Goal: Task Accomplishment & Management: Manage account settings

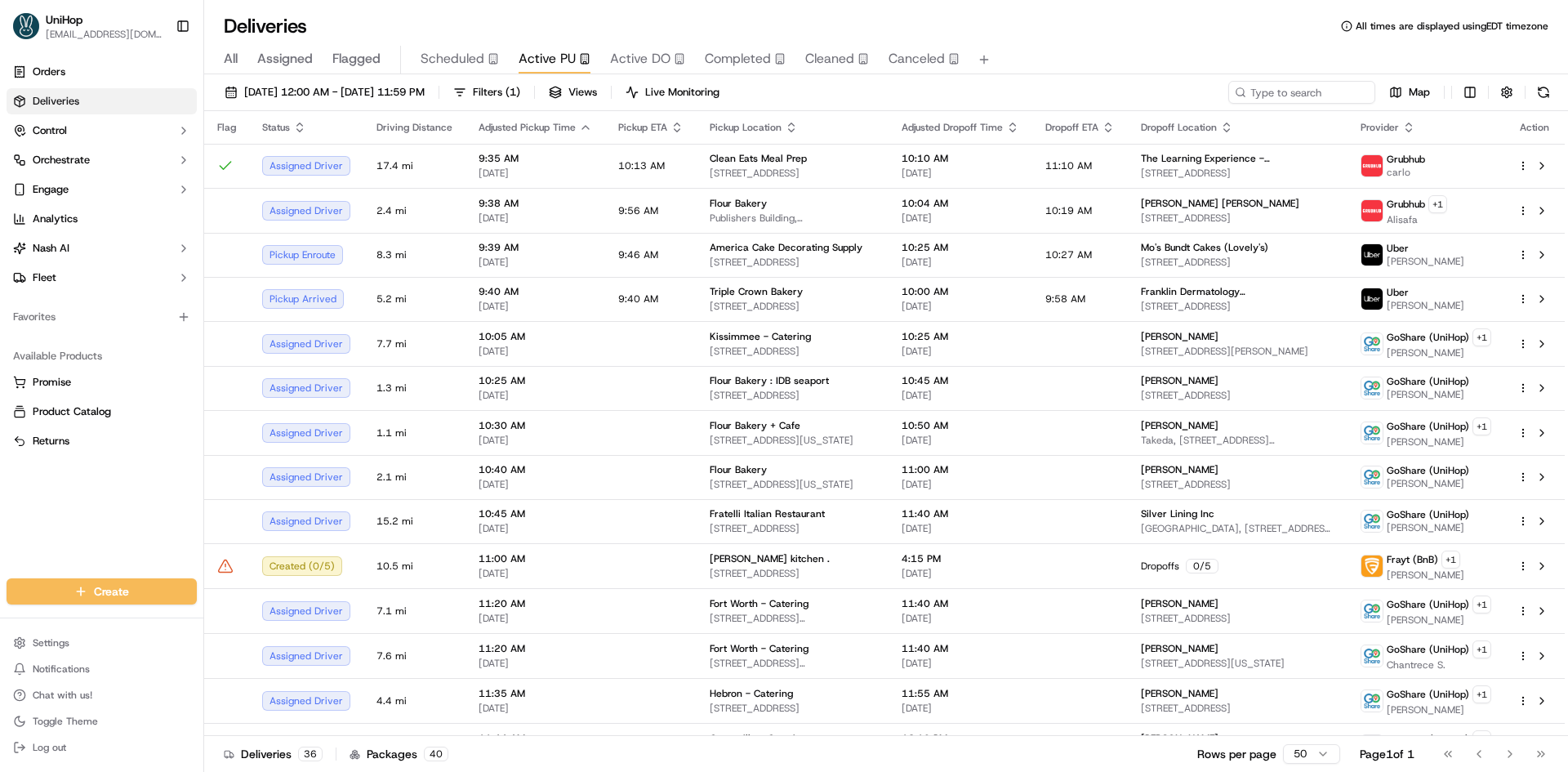
click at [102, 510] on div "Orders Deliveries Control Orchestrate Engage Analytics [PERSON_NAME] Fleet Favo…" at bounding box center [101, 309] width 204 height 513
click at [1543, 527] on button at bounding box center [1542, 521] width 20 height 20
click at [1545, 566] on button at bounding box center [1542, 566] width 20 height 20
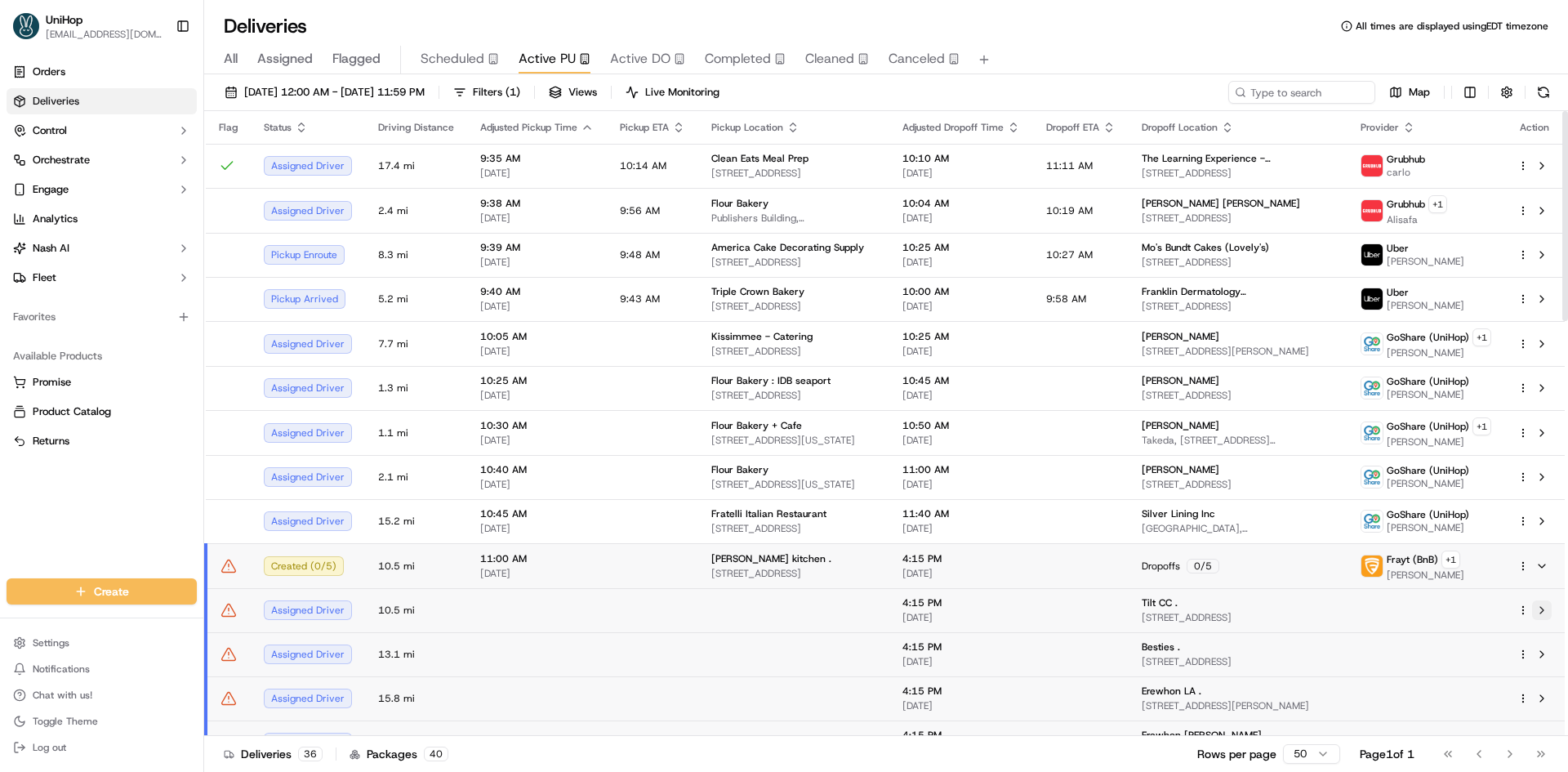
click at [1545, 615] on button at bounding box center [1542, 610] width 20 height 20
click at [1543, 568] on button at bounding box center [1542, 566] width 20 height 20
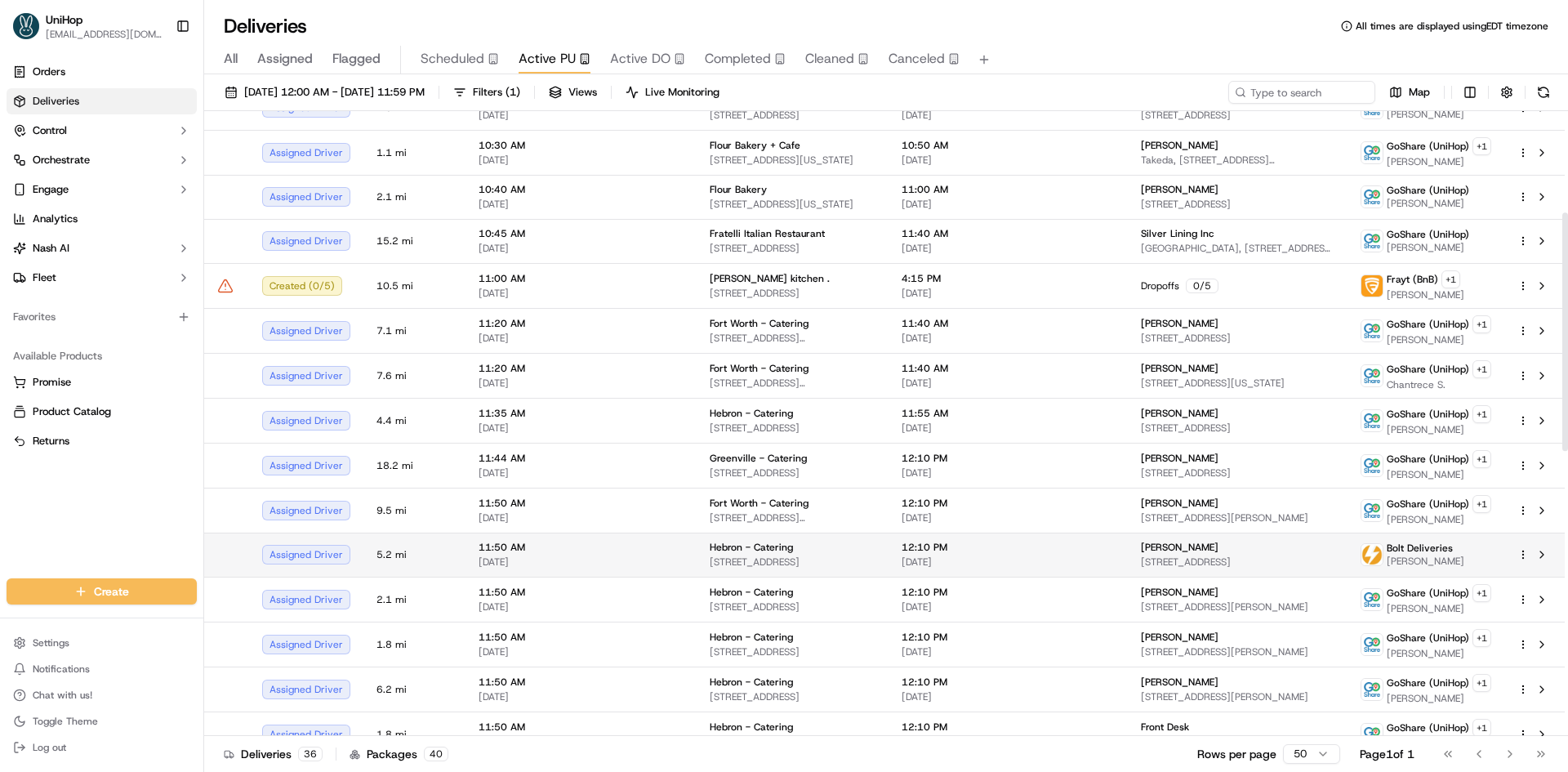
scroll to position [326, 0]
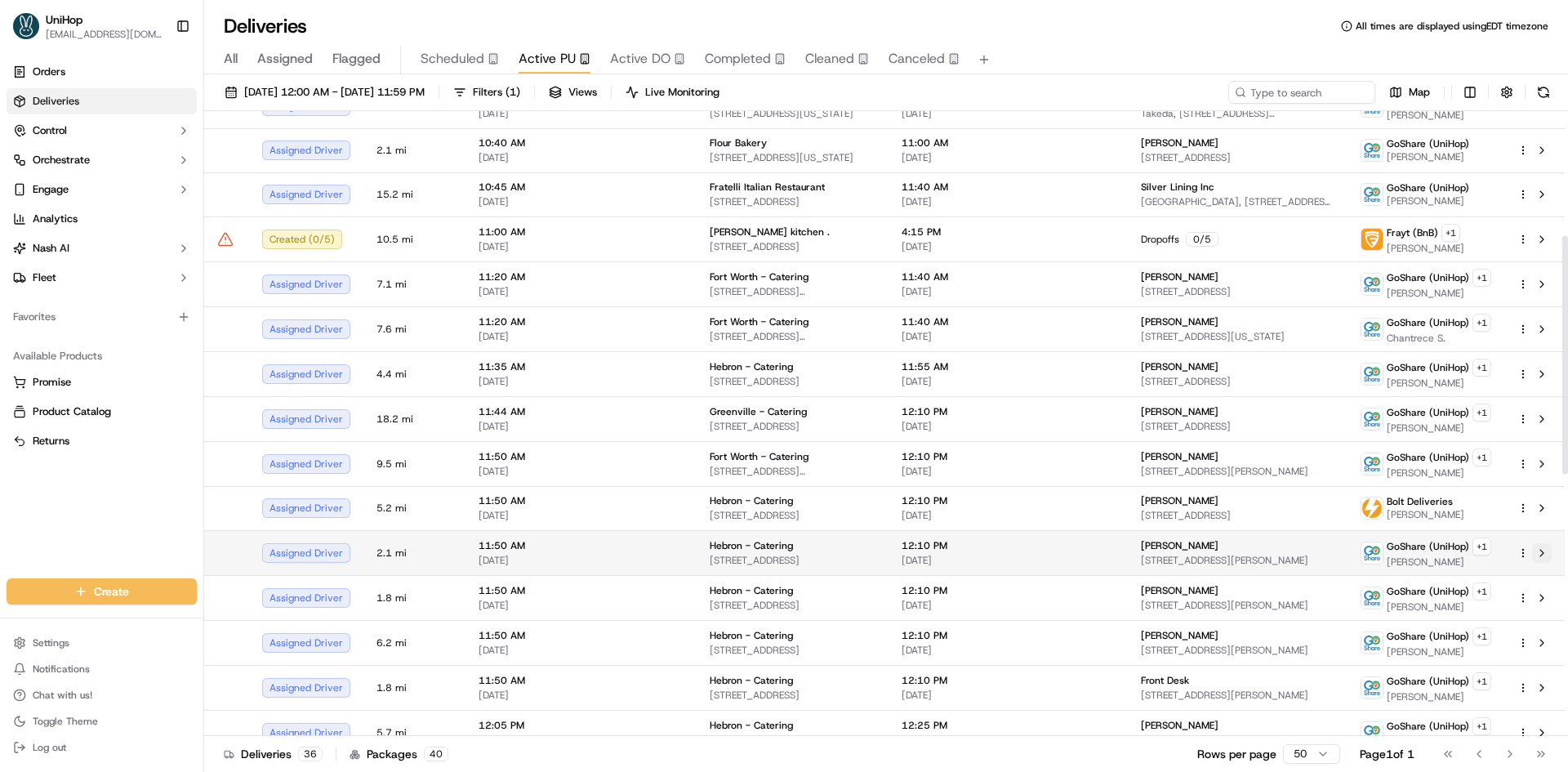
click at [1542, 555] on button at bounding box center [1542, 553] width 20 height 20
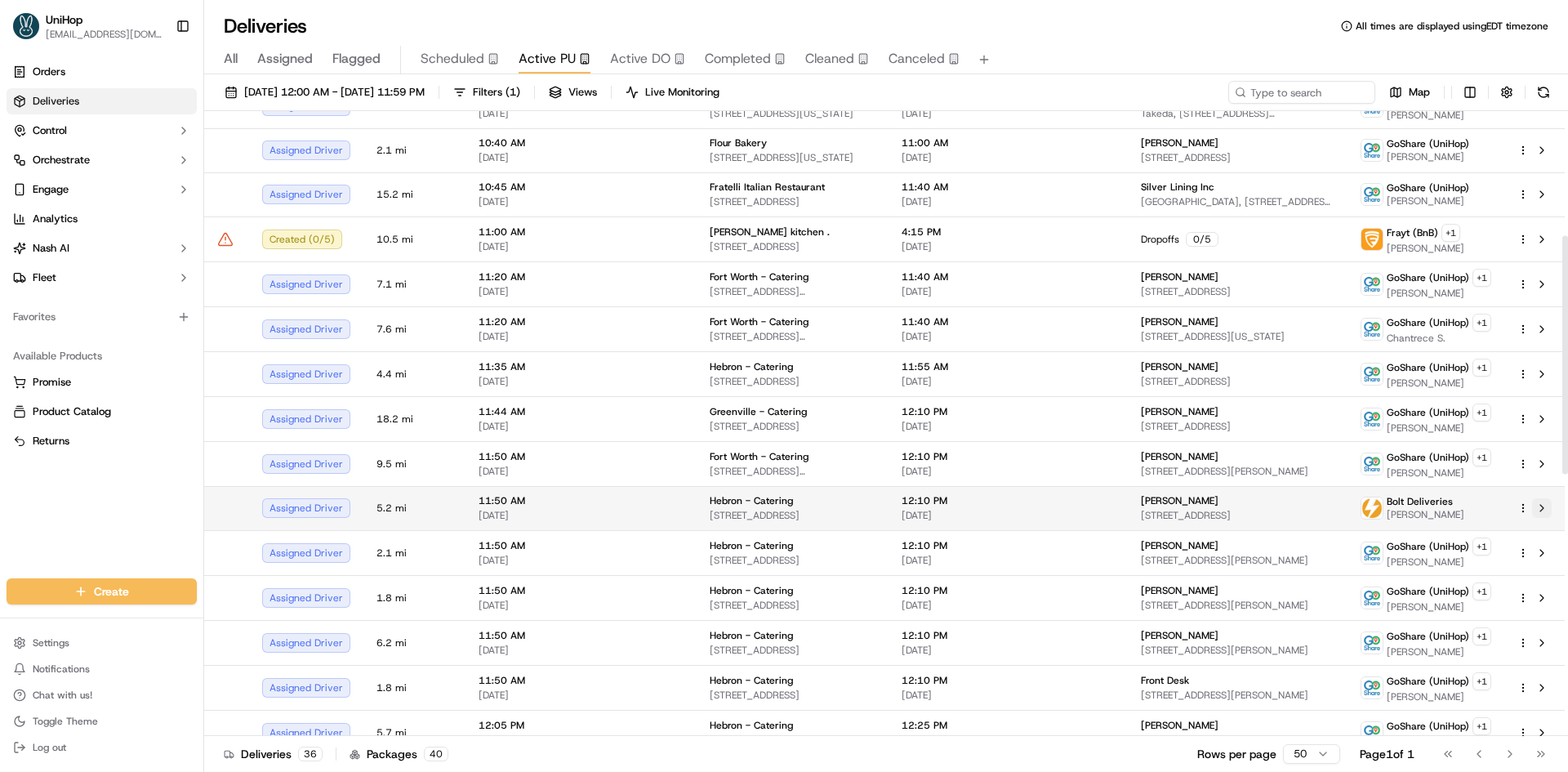
click at [1545, 511] on button at bounding box center [1542, 507] width 20 height 20
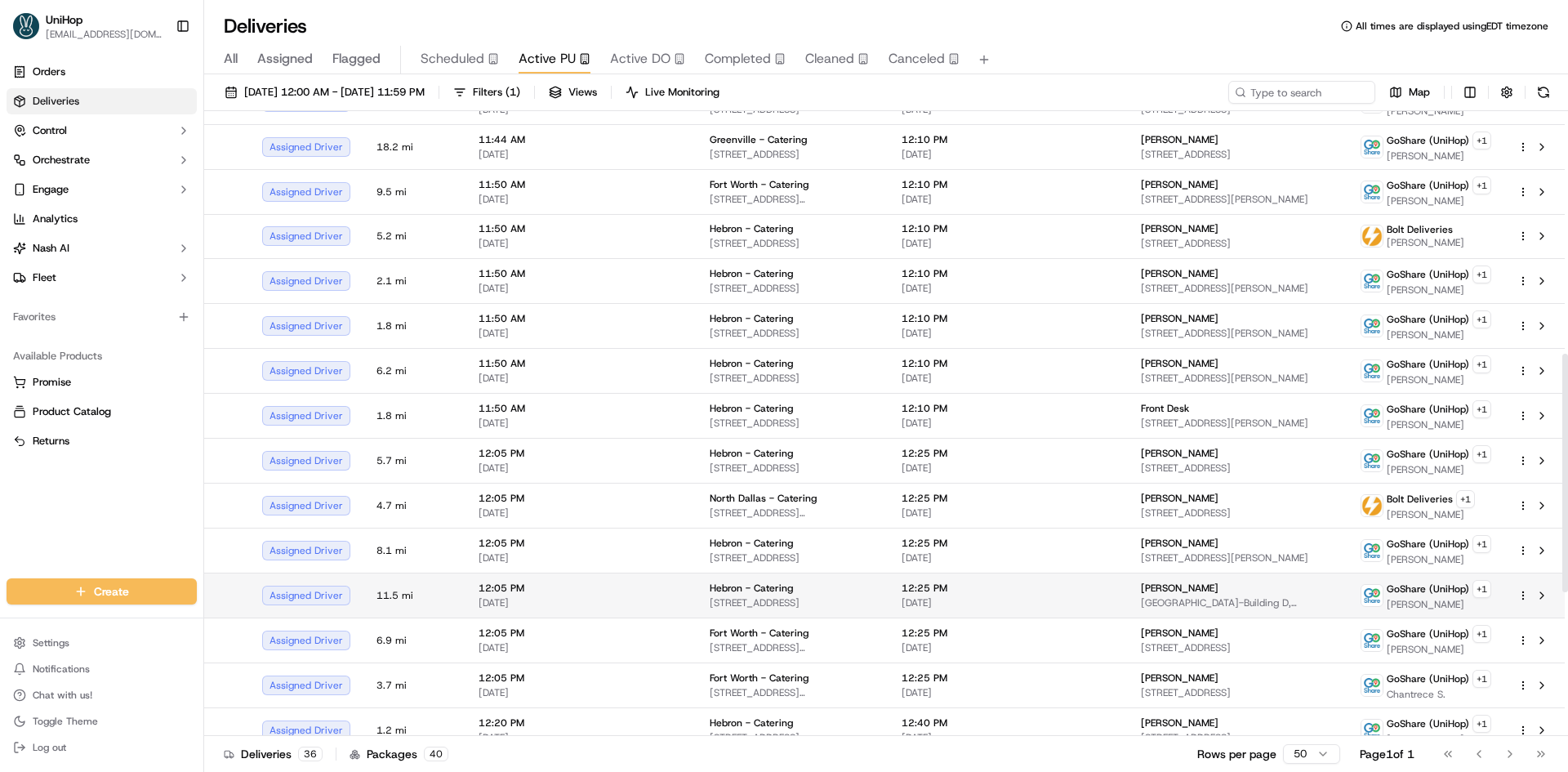
scroll to position [654, 0]
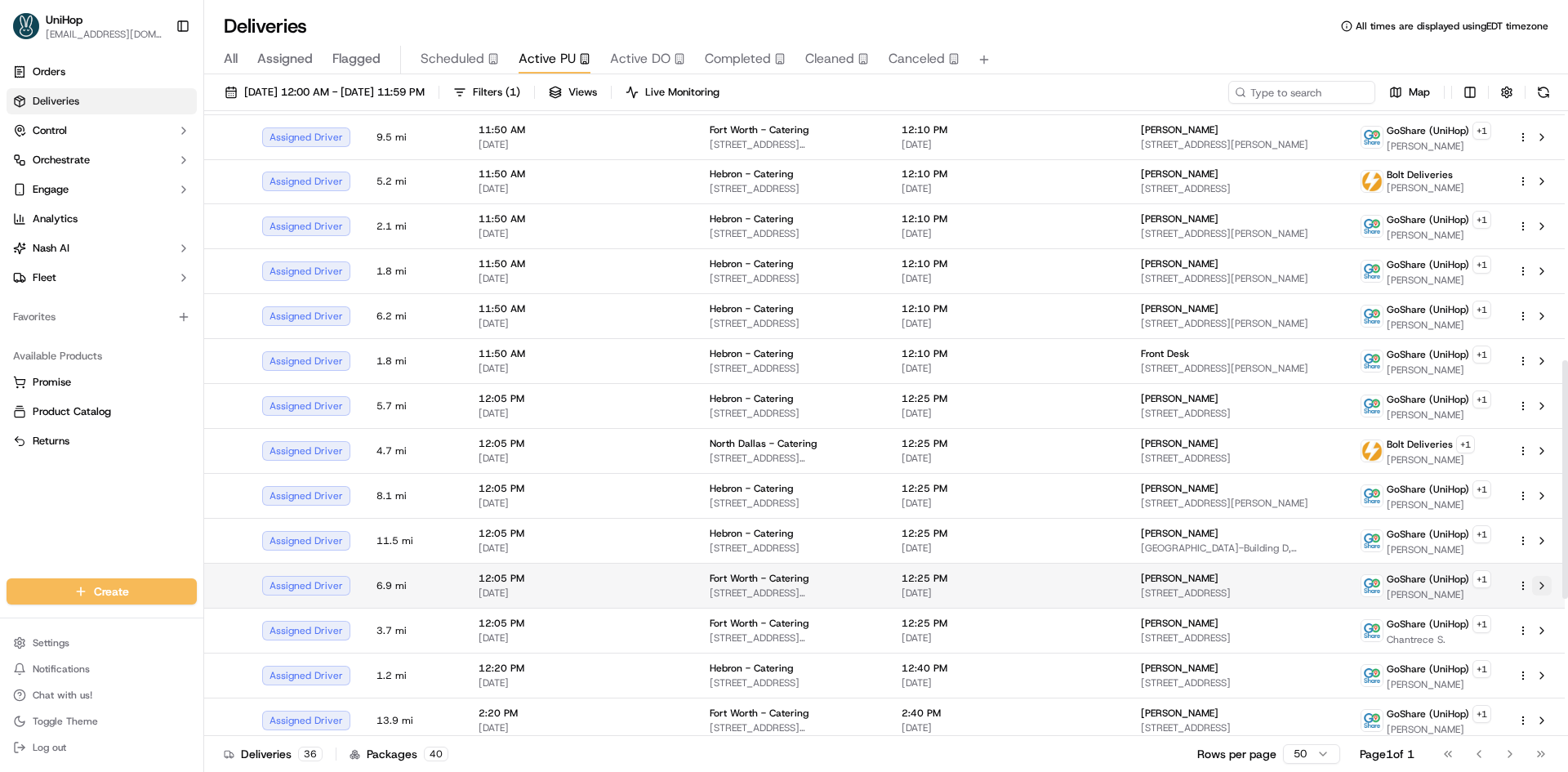
click at [1542, 591] on button at bounding box center [1542, 585] width 20 height 20
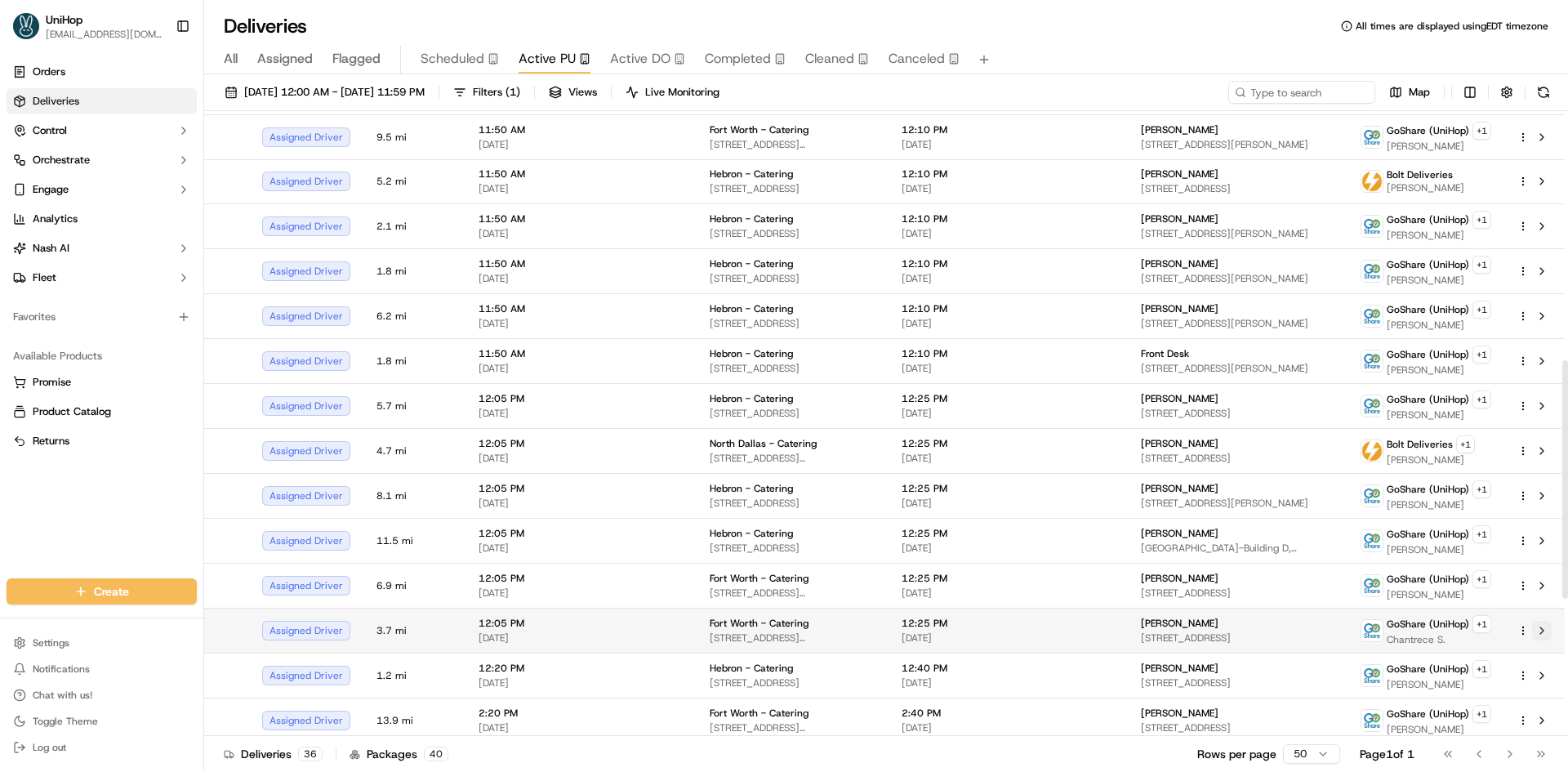
click at [1542, 633] on button at bounding box center [1542, 630] width 20 height 20
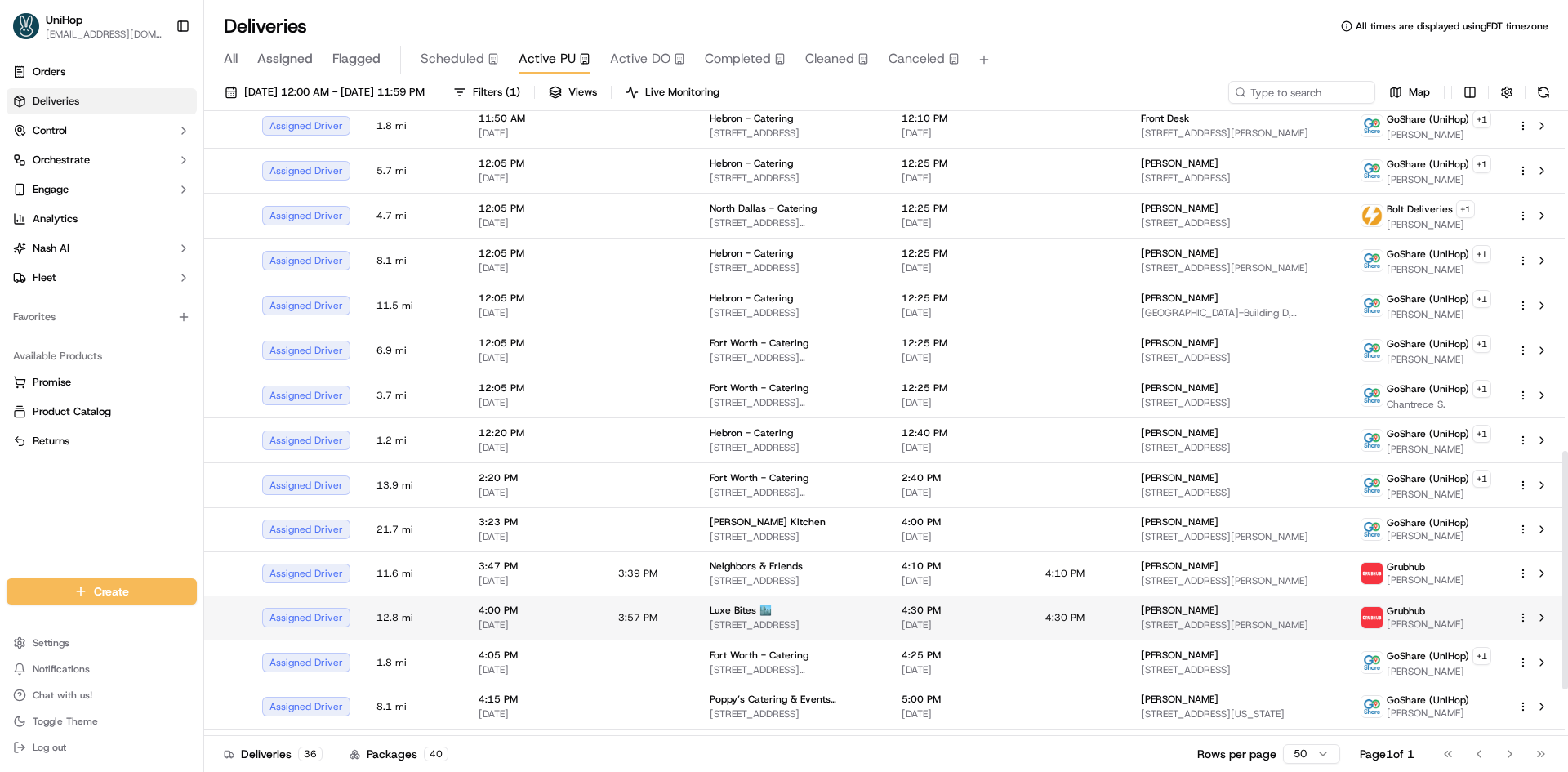
scroll to position [899, 0]
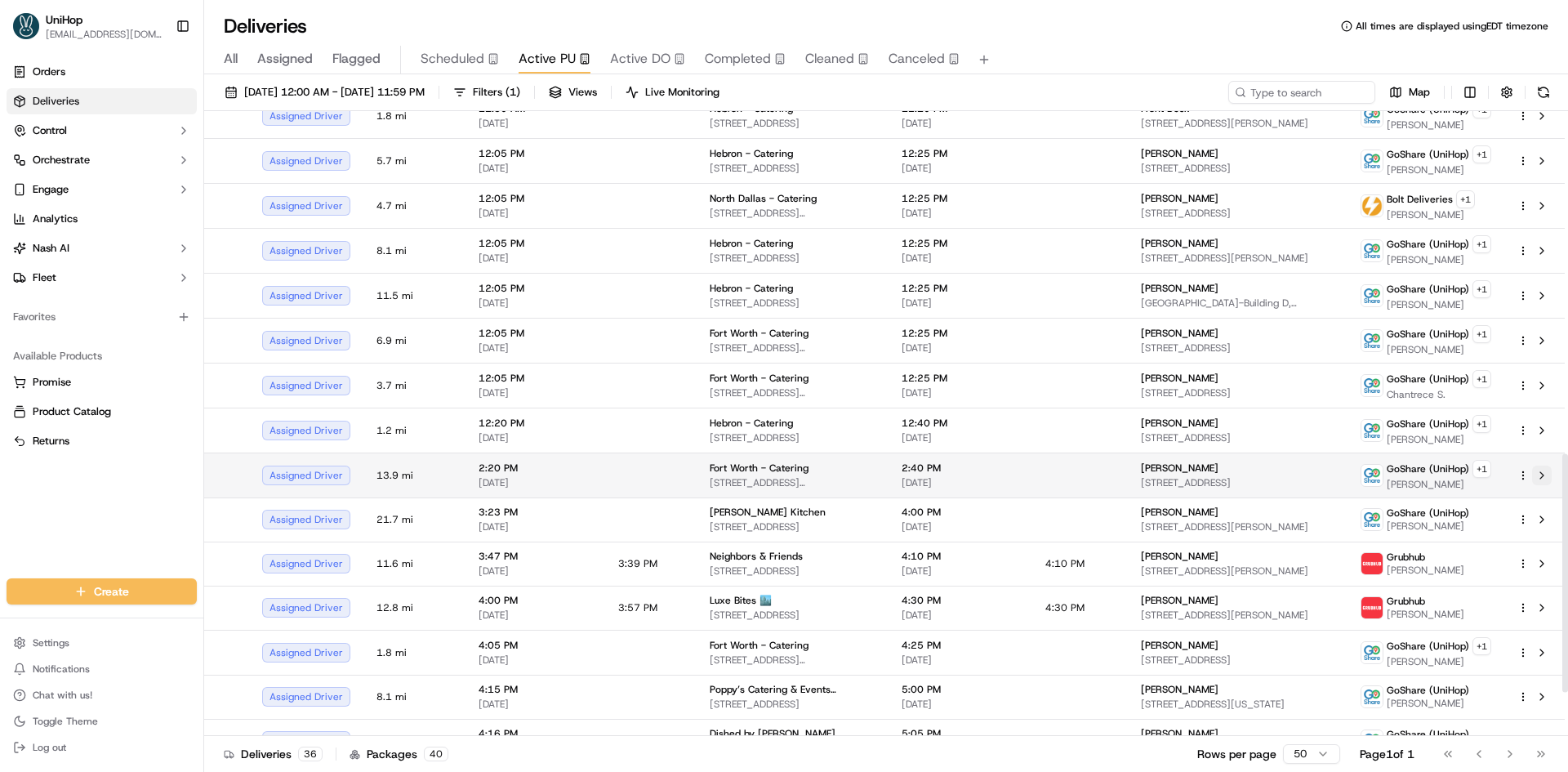
click at [1544, 477] on button at bounding box center [1542, 475] width 20 height 20
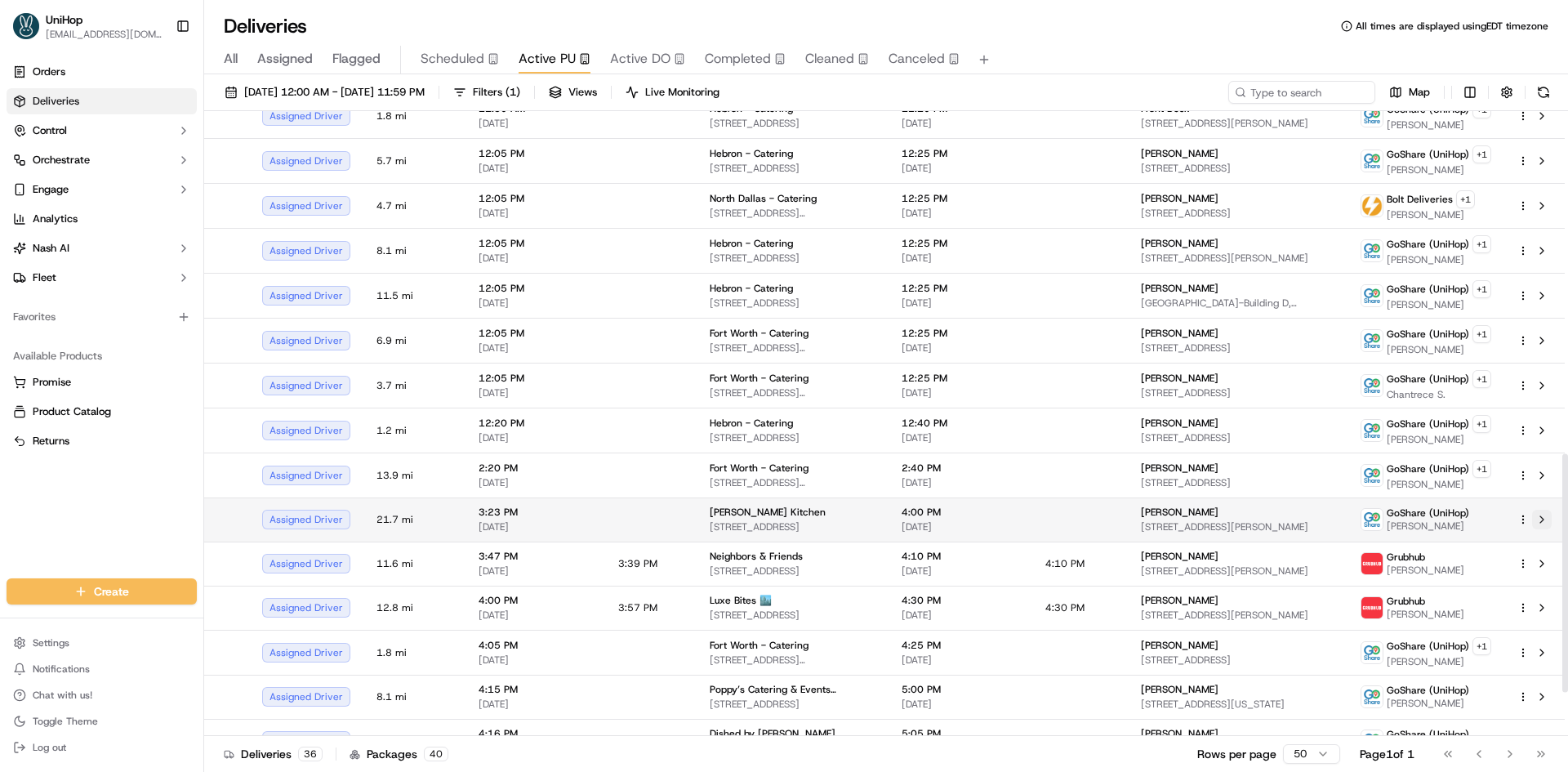
click at [1542, 522] on button at bounding box center [1542, 519] width 20 height 20
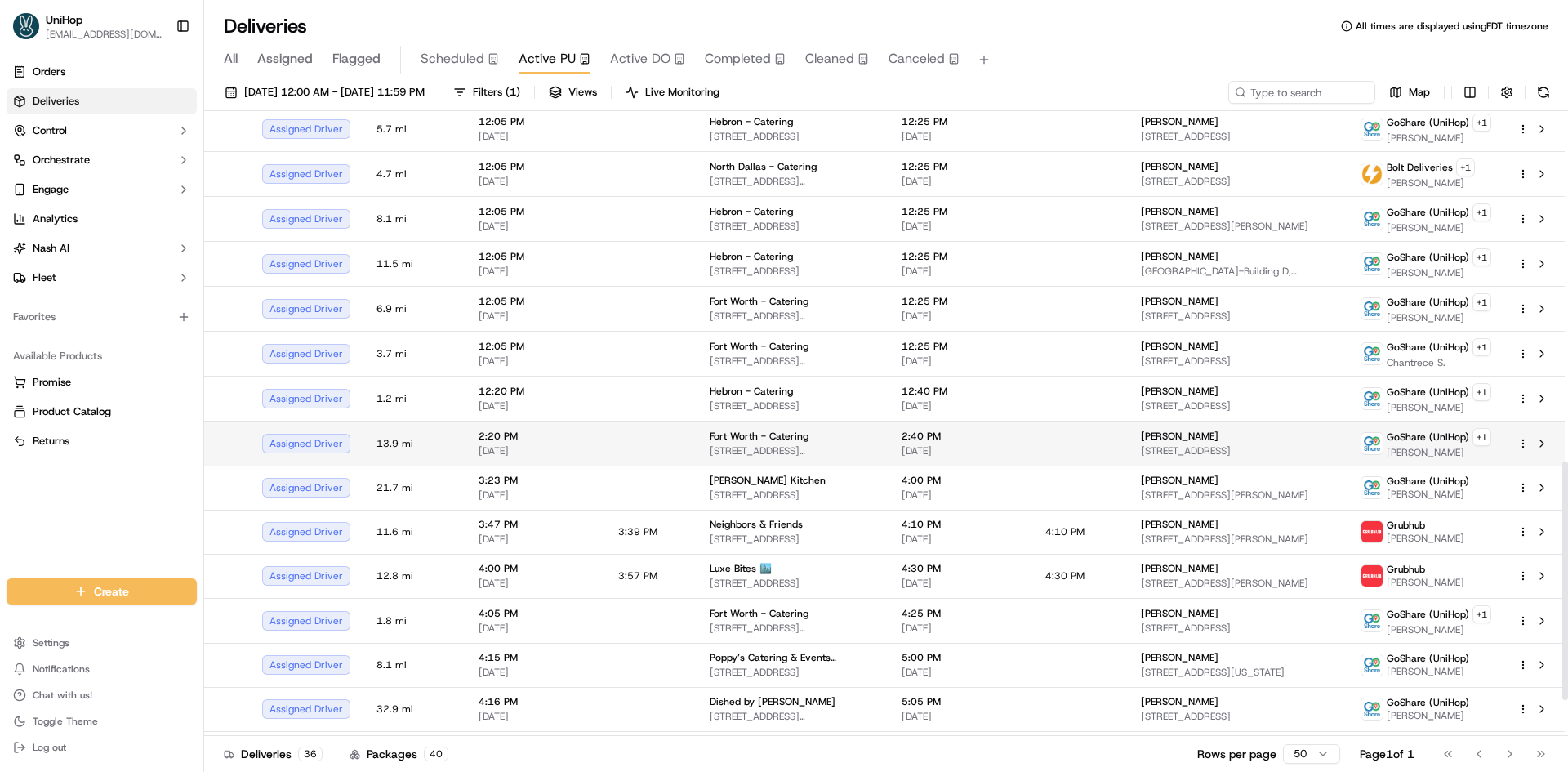
scroll to position [1014, 0]
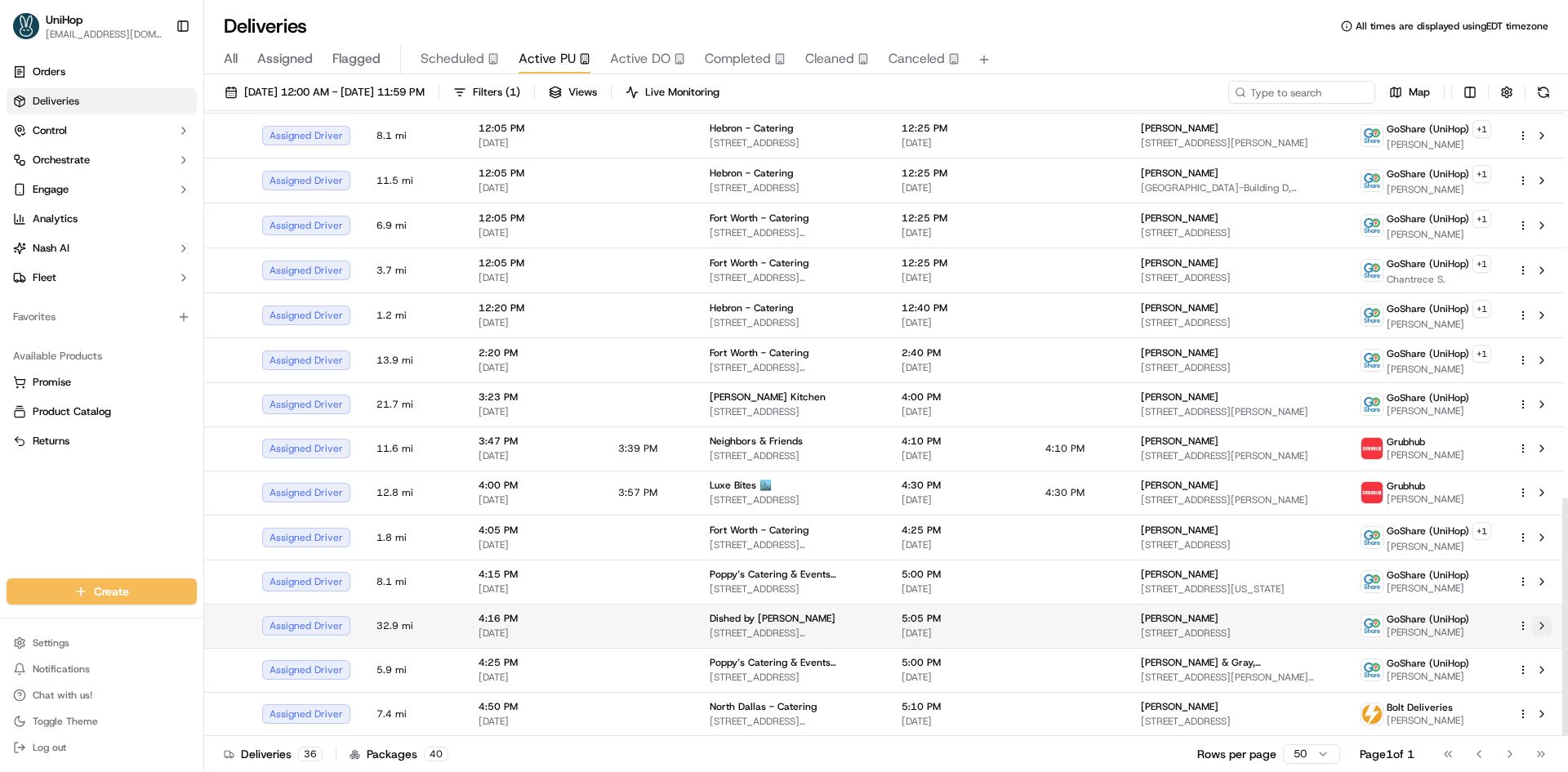
click at [1543, 635] on button at bounding box center [1542, 626] width 20 height 20
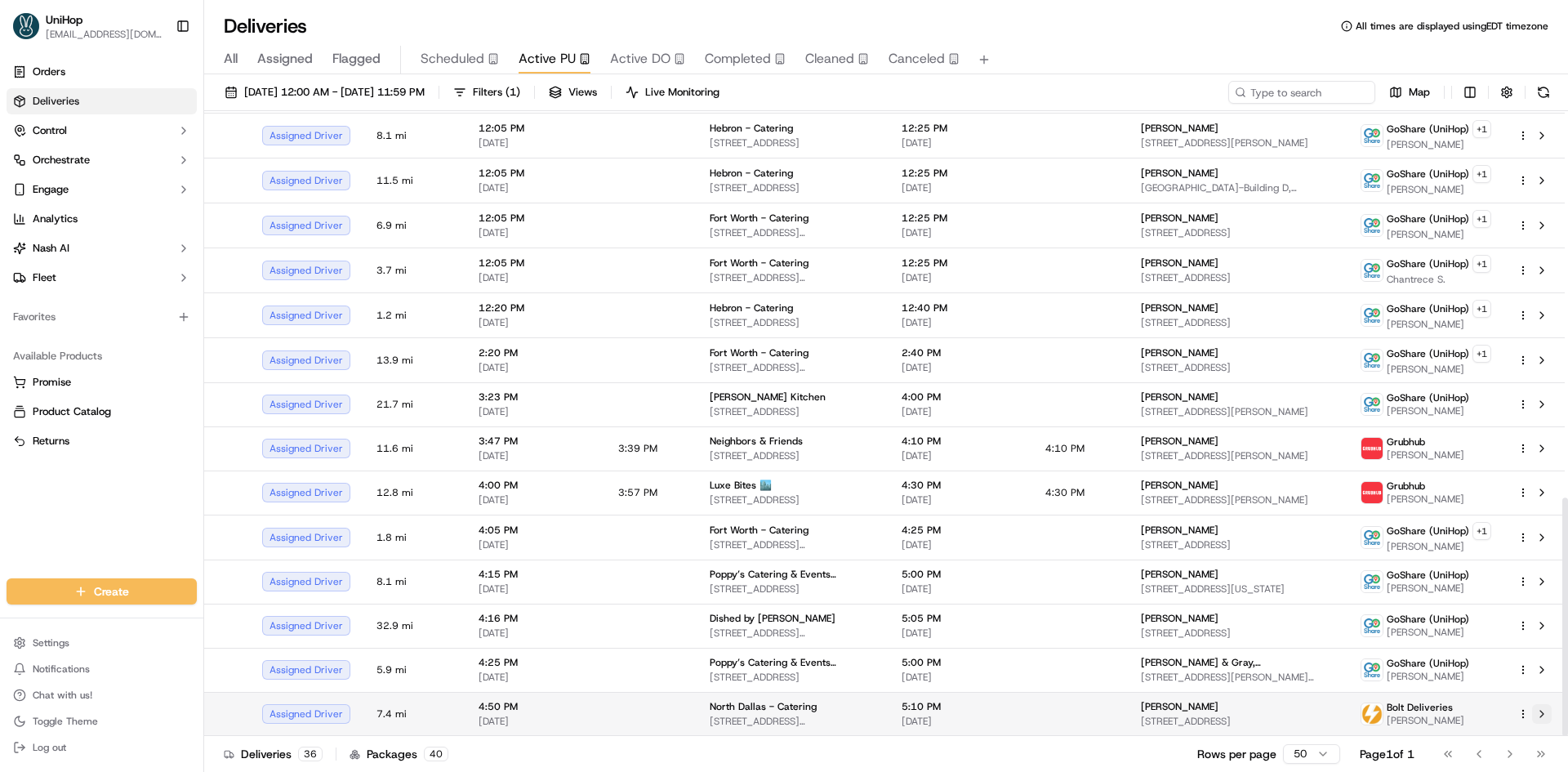
click at [1544, 719] on button at bounding box center [1542, 714] width 20 height 20
click at [458, 47] on button "Scheduled" at bounding box center [460, 60] width 79 height 28
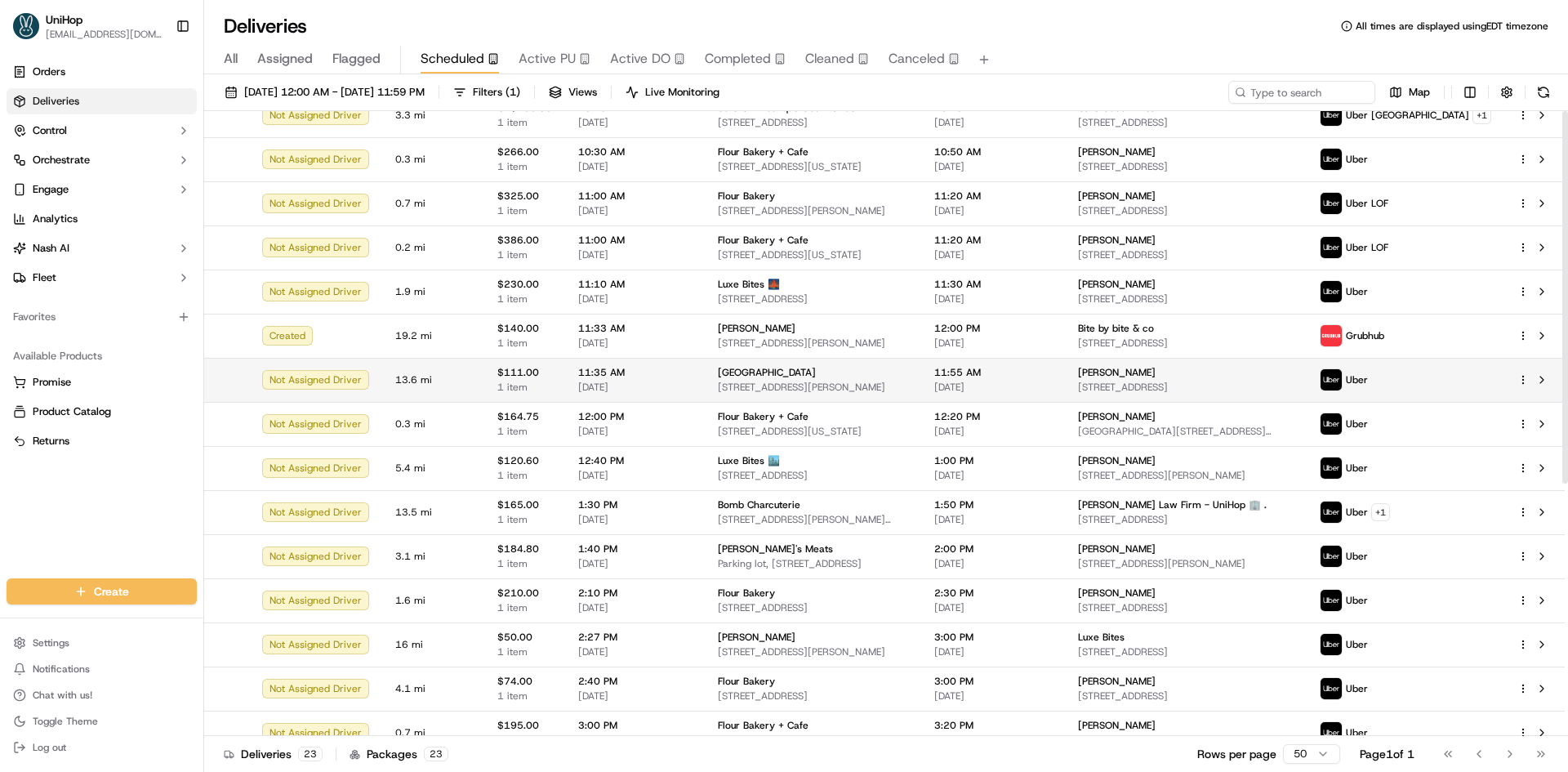
scroll to position [422, 0]
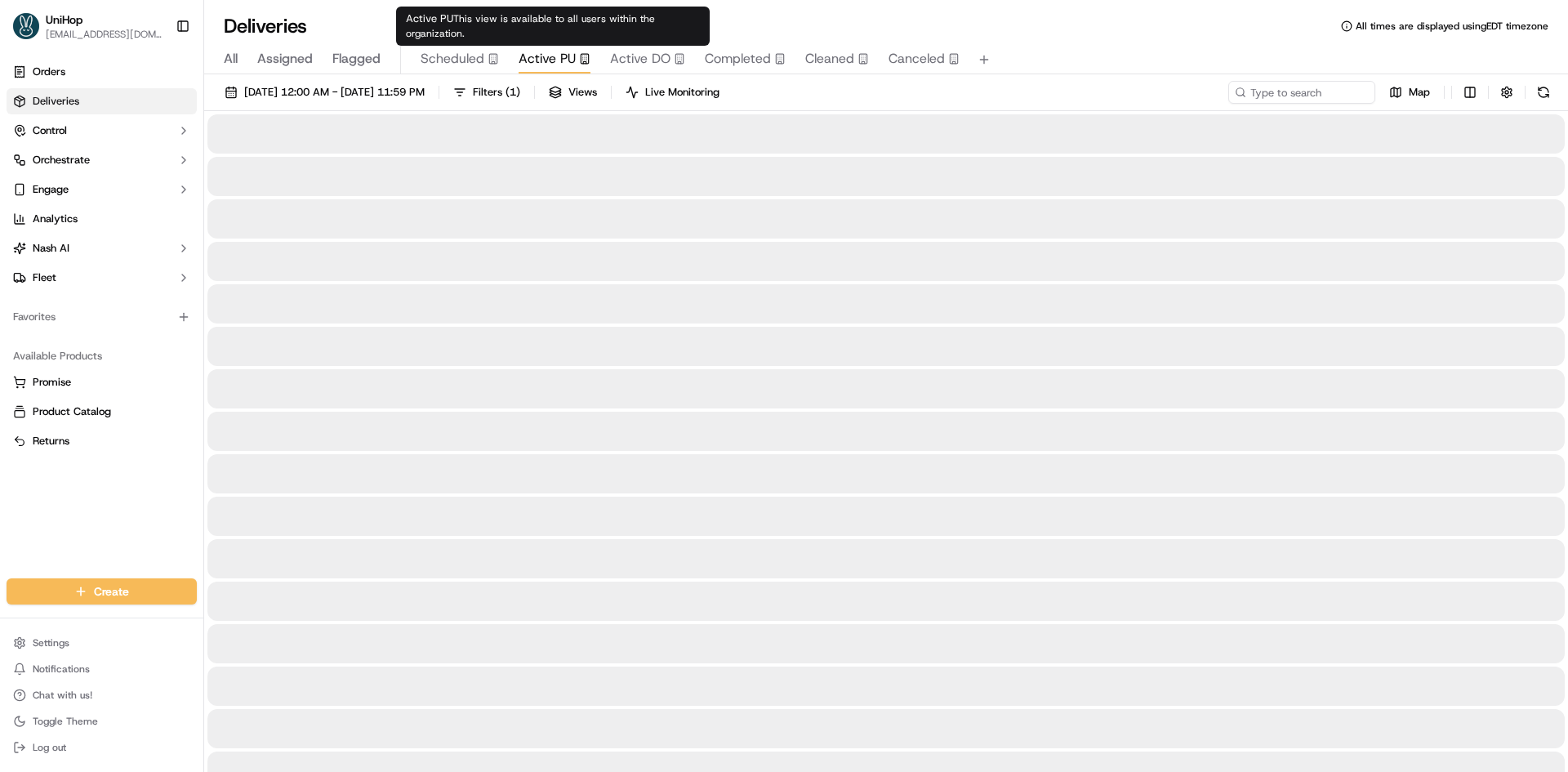
click at [576, 53] on div "Active PU" at bounding box center [554, 58] width 72 height 20
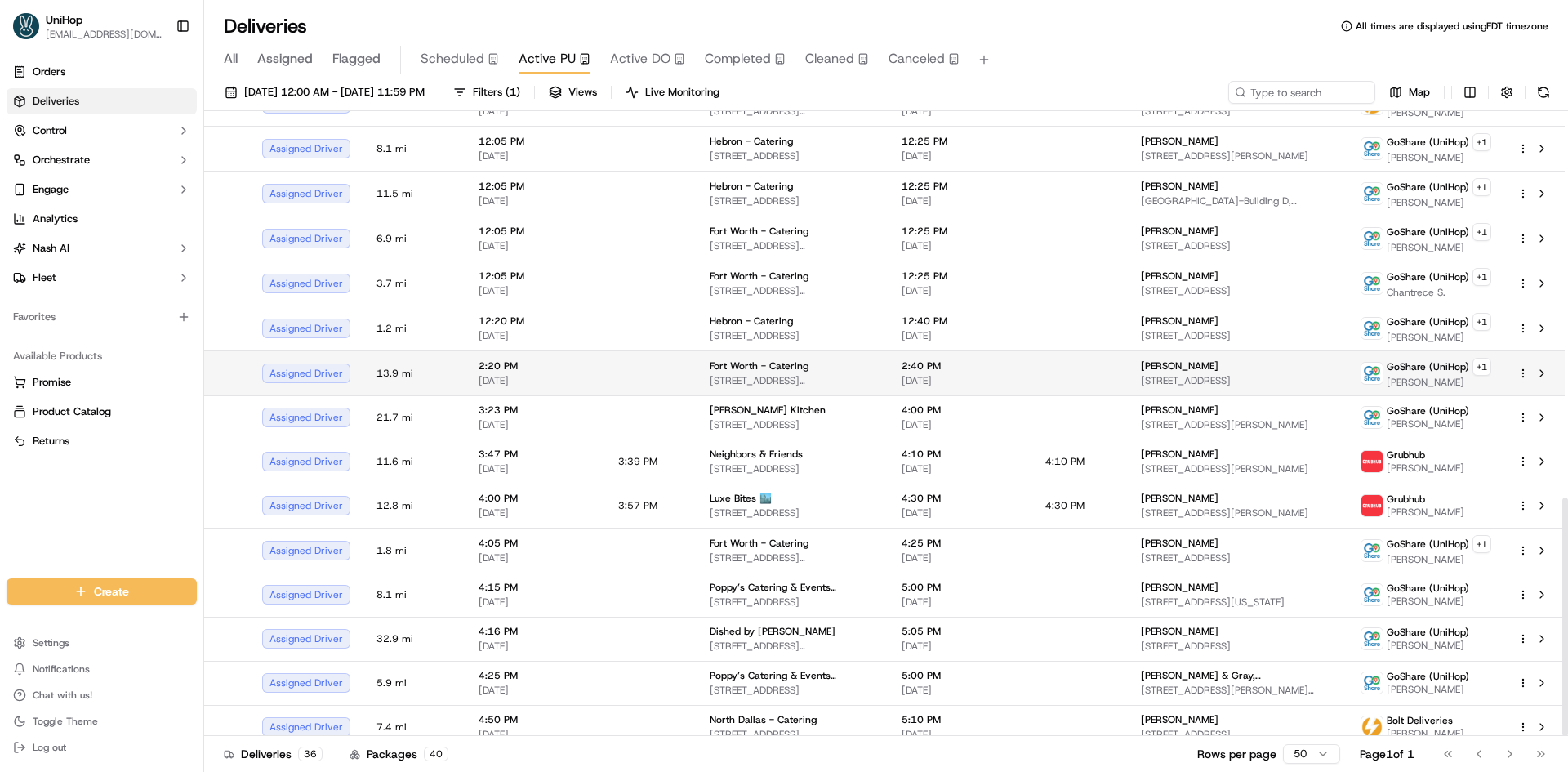
scroll to position [1014, 0]
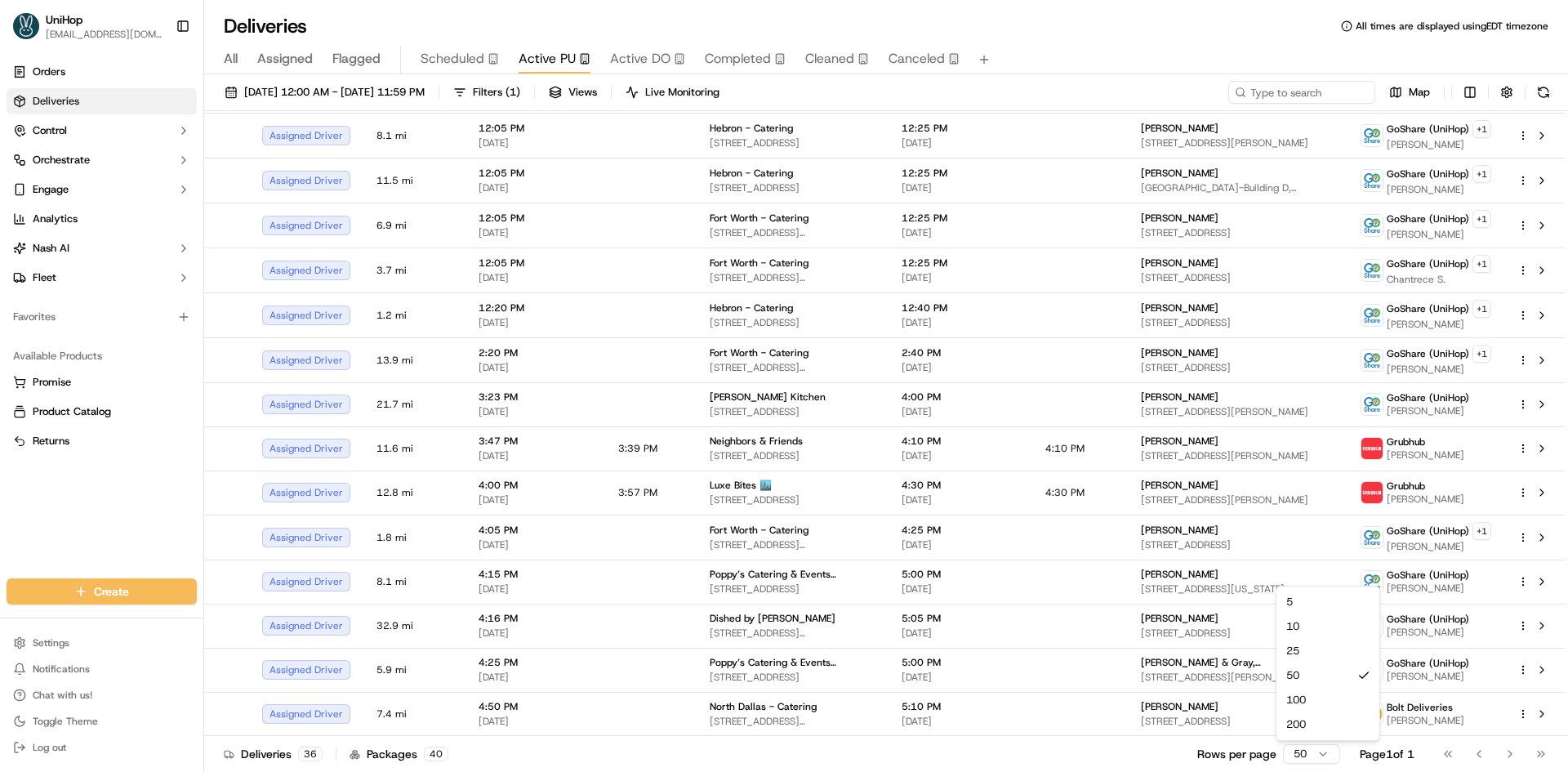
click at [1318, 755] on html "UniHop dispatch+b@unihop.app Toggle Sidebar Orders Deliveries Control Orchestra…" at bounding box center [784, 386] width 1568 height 772
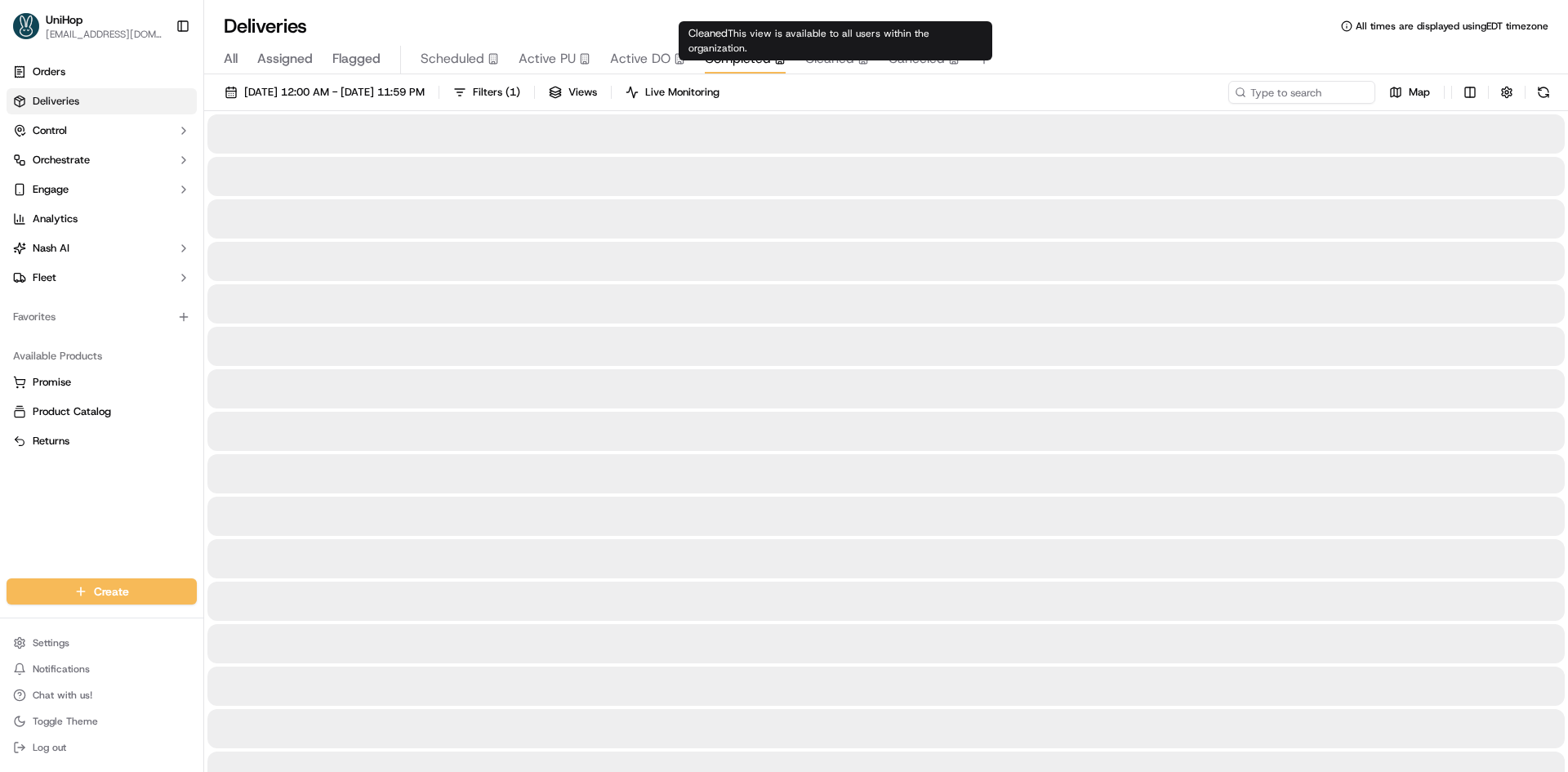
click at [740, 50] on span "Completed" at bounding box center [738, 58] width 67 height 20
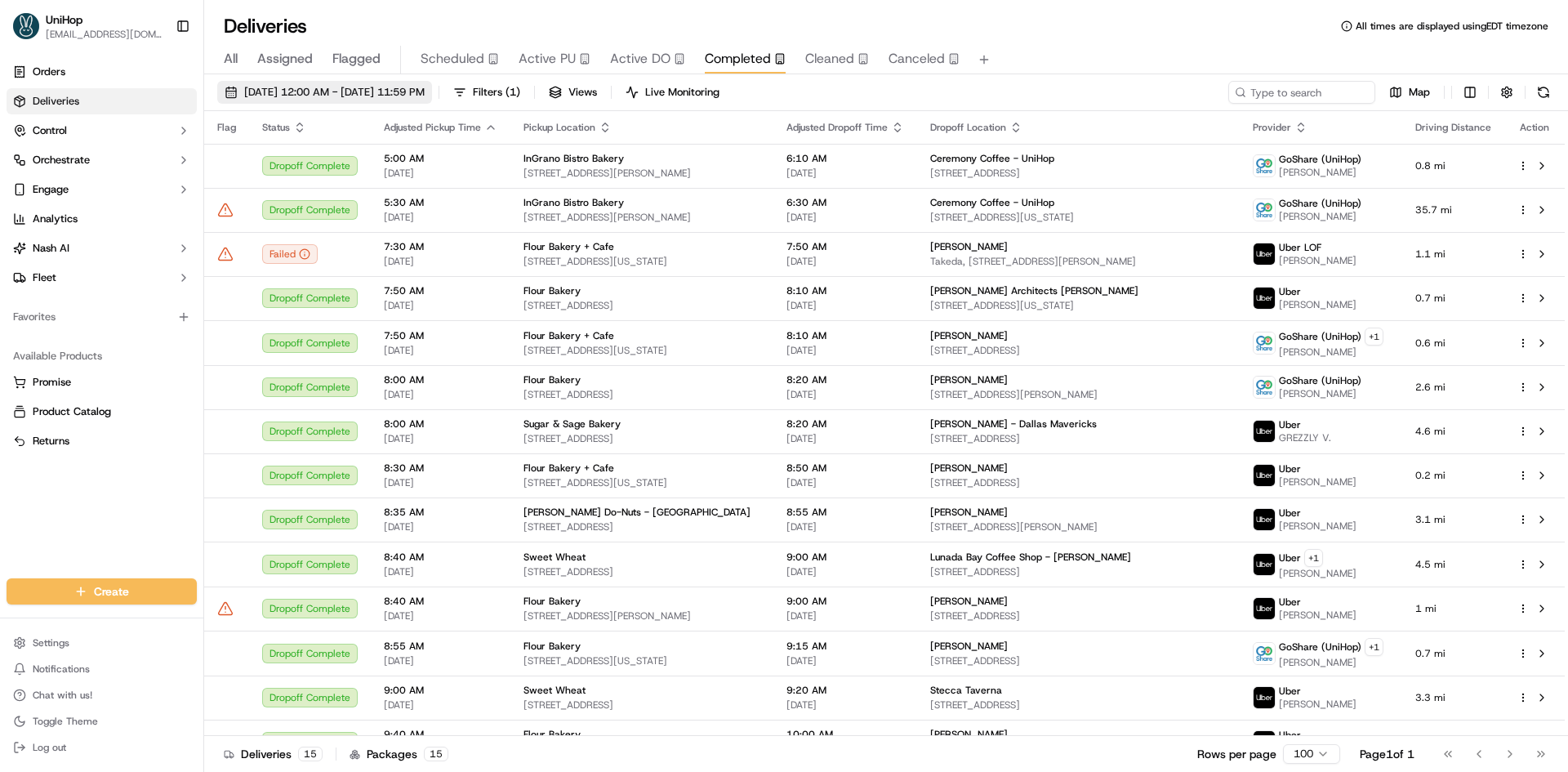
click at [384, 83] on button "Sep 18 2025 12:00 AM - Sep 18 2025 11:59 PM" at bounding box center [324, 92] width 215 height 23
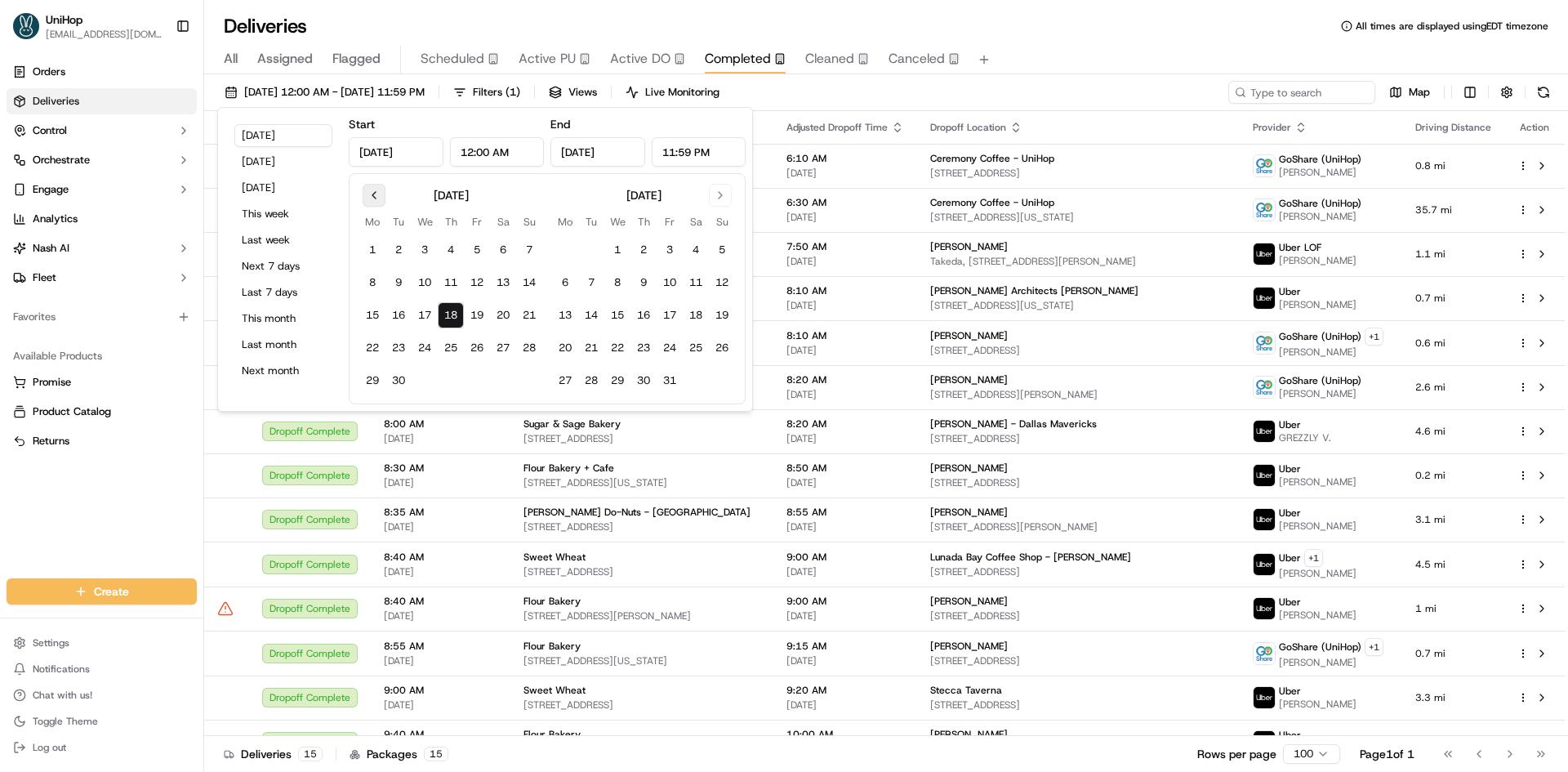
click at [370, 197] on button "Go to previous month" at bounding box center [374, 195] width 23 height 23
click at [477, 250] on button "1" at bounding box center [477, 250] width 26 height 26
type input "Aug 1, 2025"
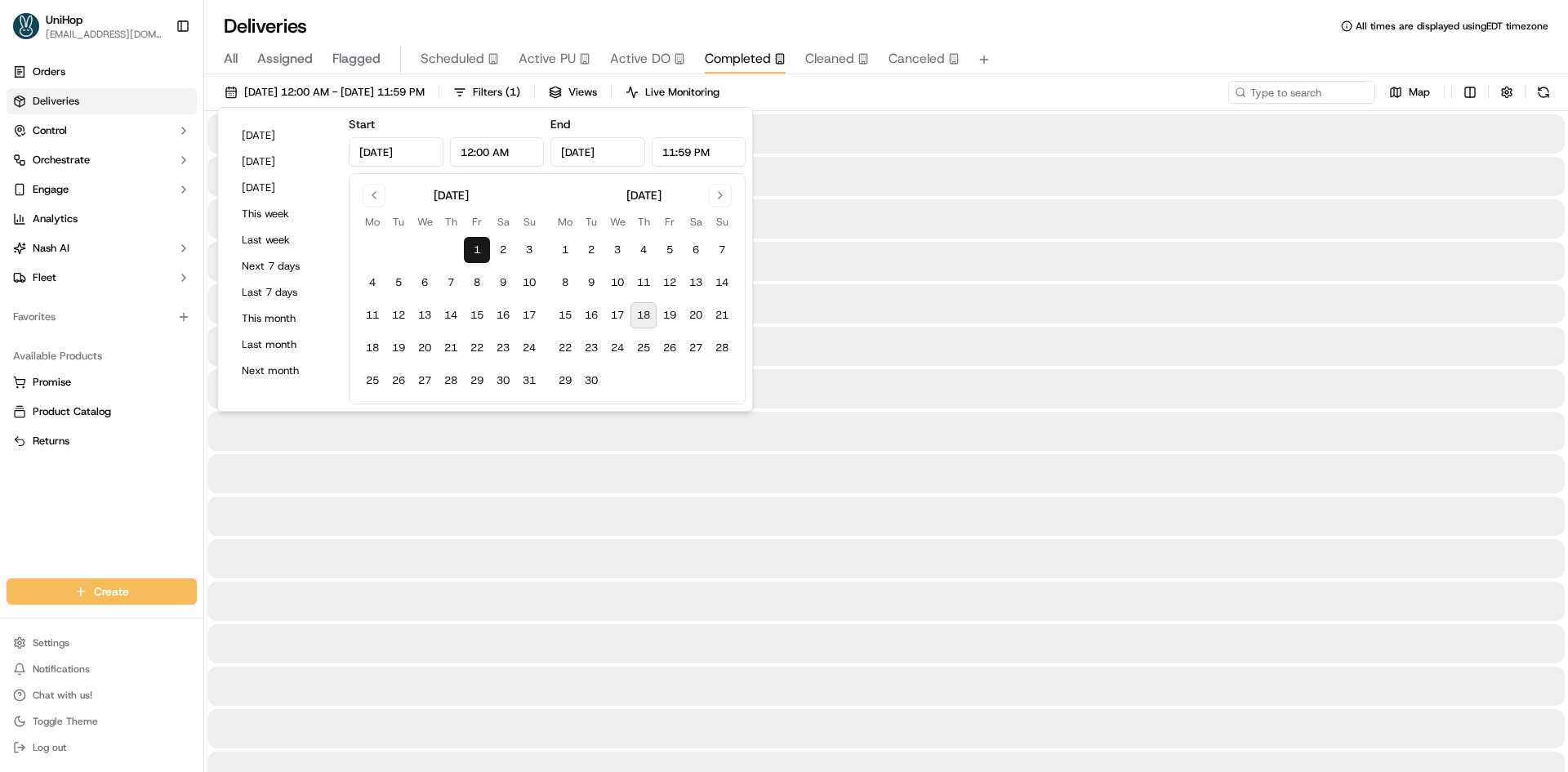
click at [630, 149] on input "Aug 1, 2025" at bounding box center [597, 151] width 95 height 29
click at [716, 193] on button "Go to next month" at bounding box center [720, 195] width 23 height 23
click at [447, 324] on button "18" at bounding box center [451, 315] width 26 height 26
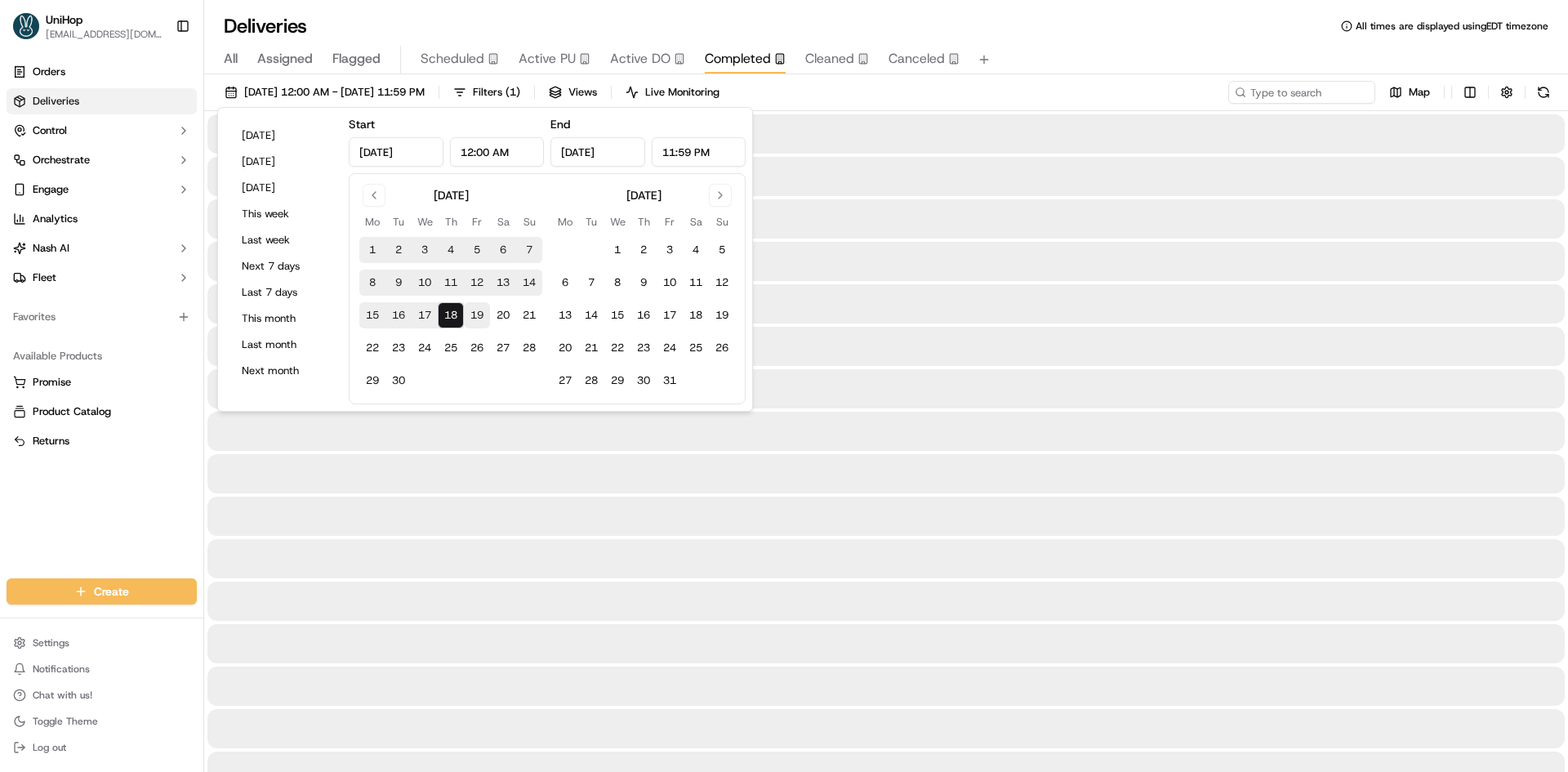
type input "Sep 18, 2025"
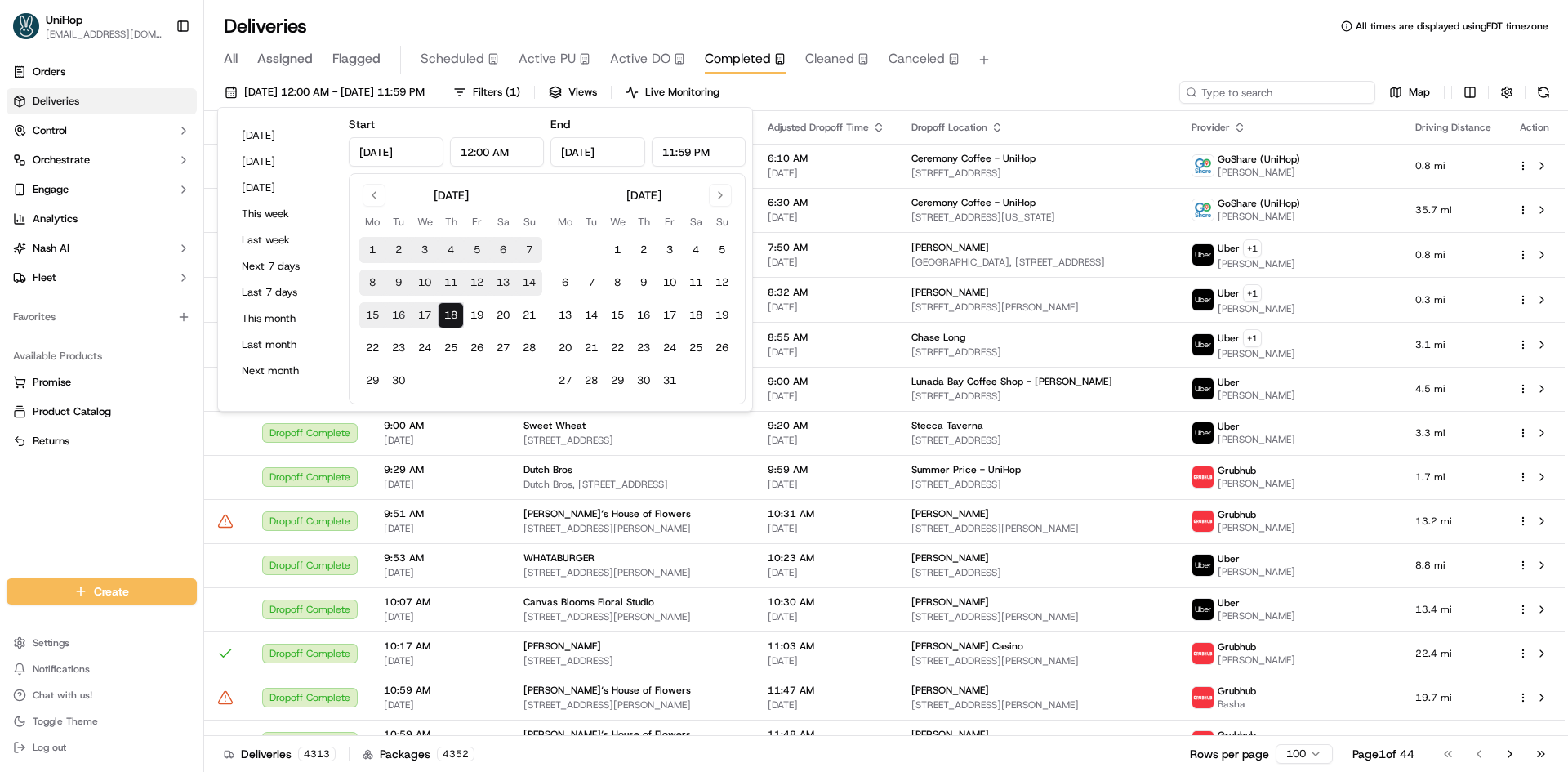
click at [1270, 91] on input at bounding box center [1276, 92] width 196 height 23
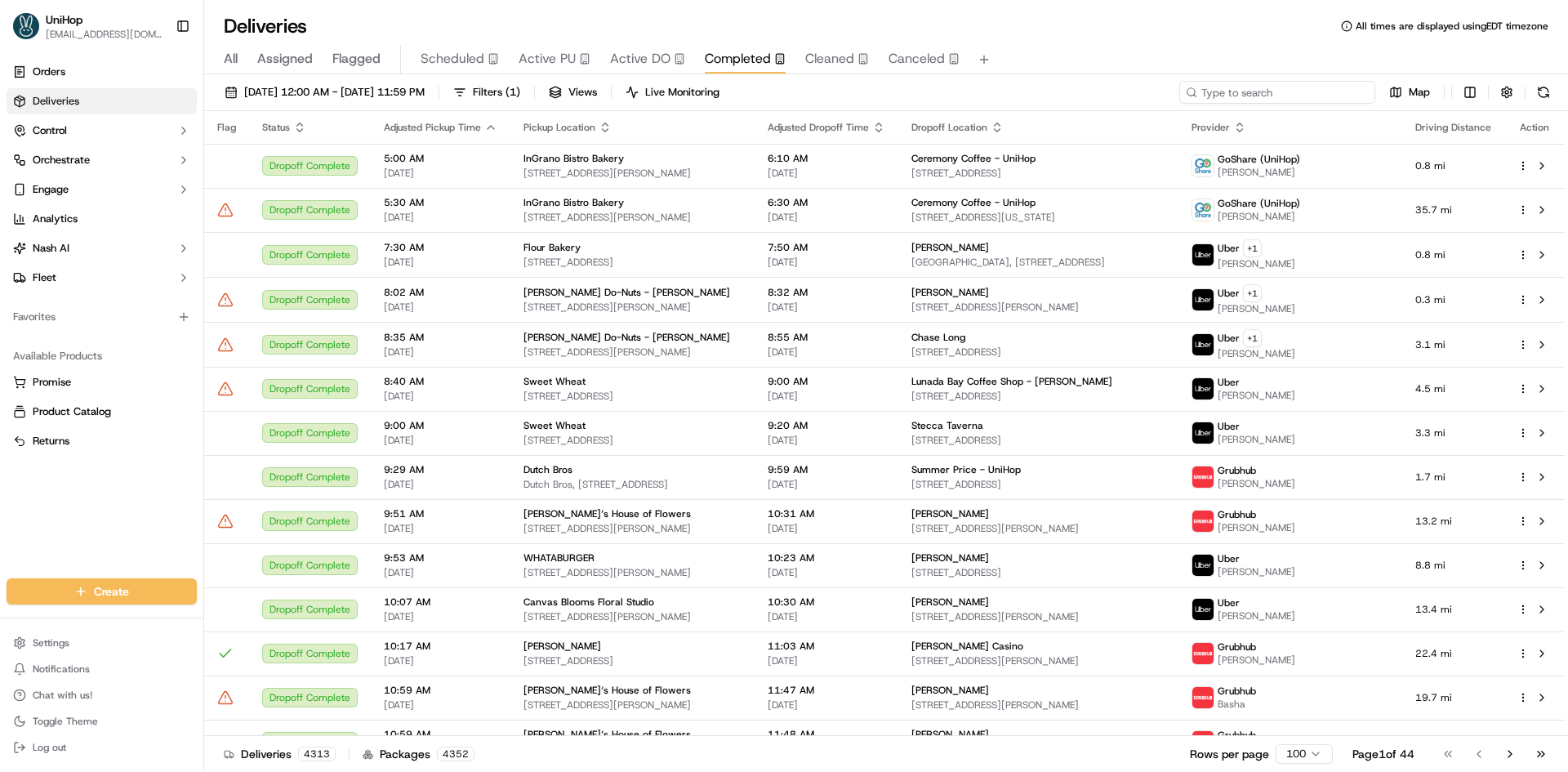
paste input "5315 Greenville Ave"
type input "5315 Greenville Ave"
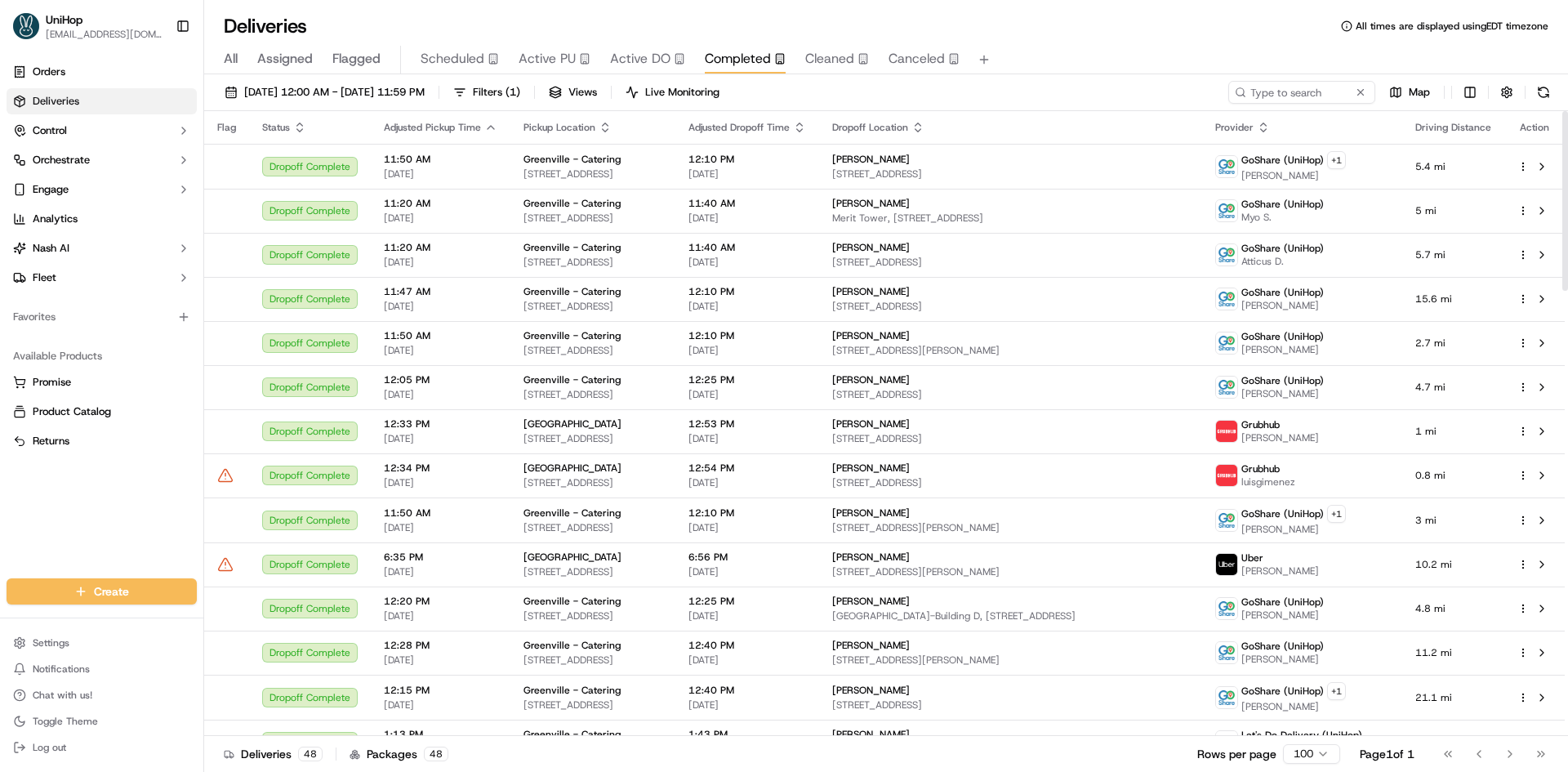
click at [561, 57] on span "Active PU" at bounding box center [547, 58] width 57 height 20
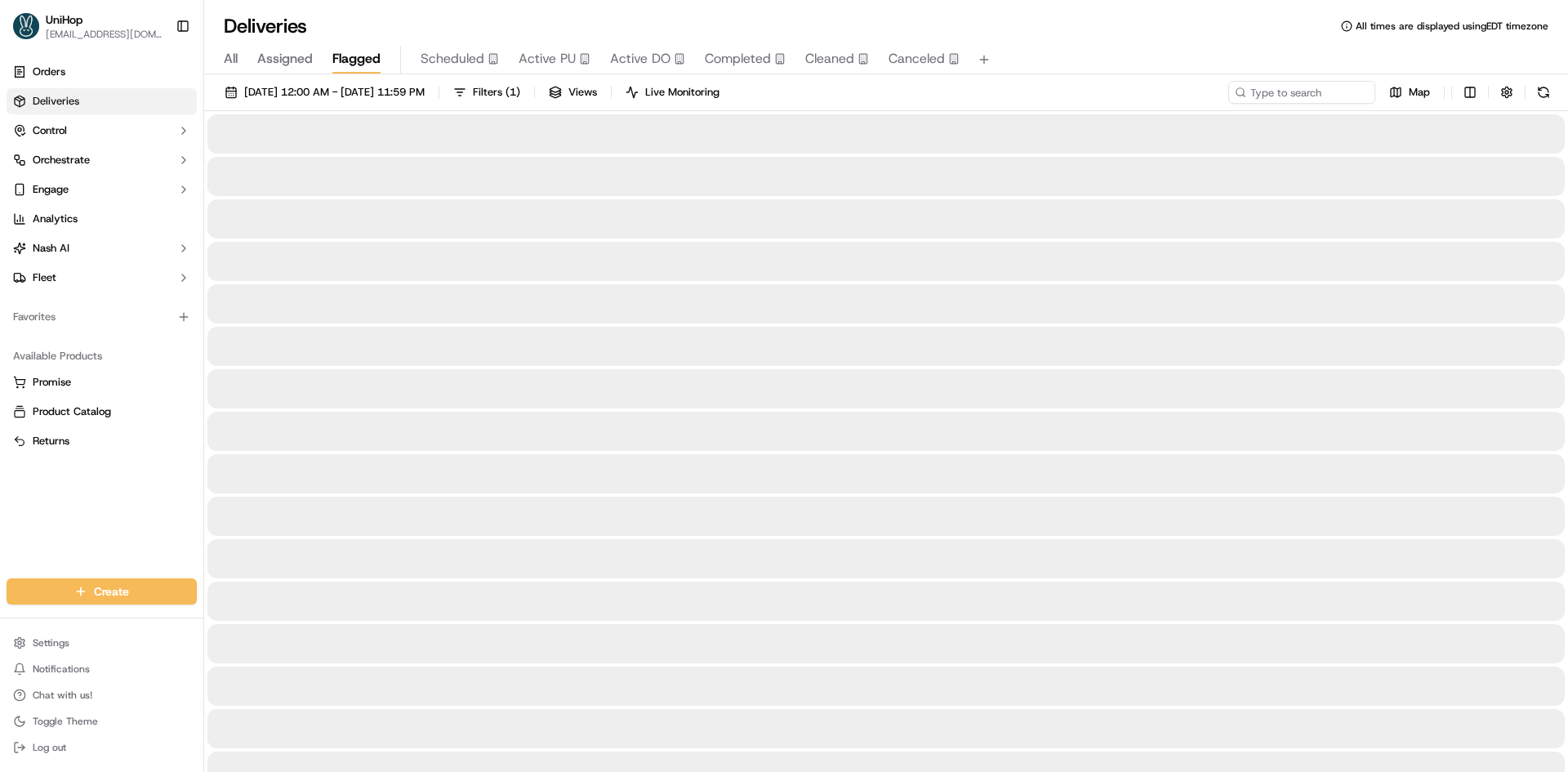
click at [359, 58] on span "Flagged" at bounding box center [355, 58] width 48 height 20
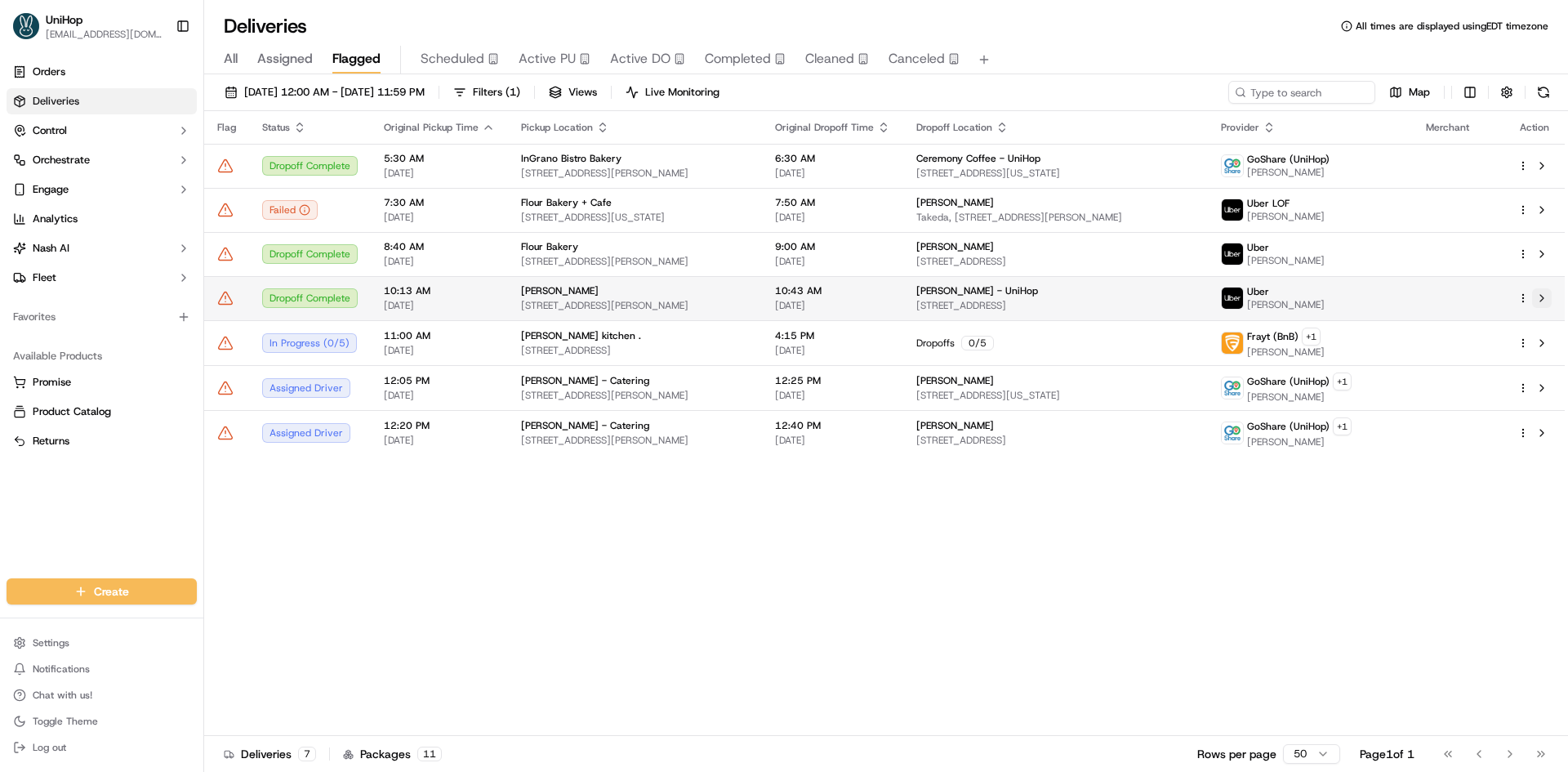
click at [1539, 300] on button at bounding box center [1542, 297] width 20 height 20
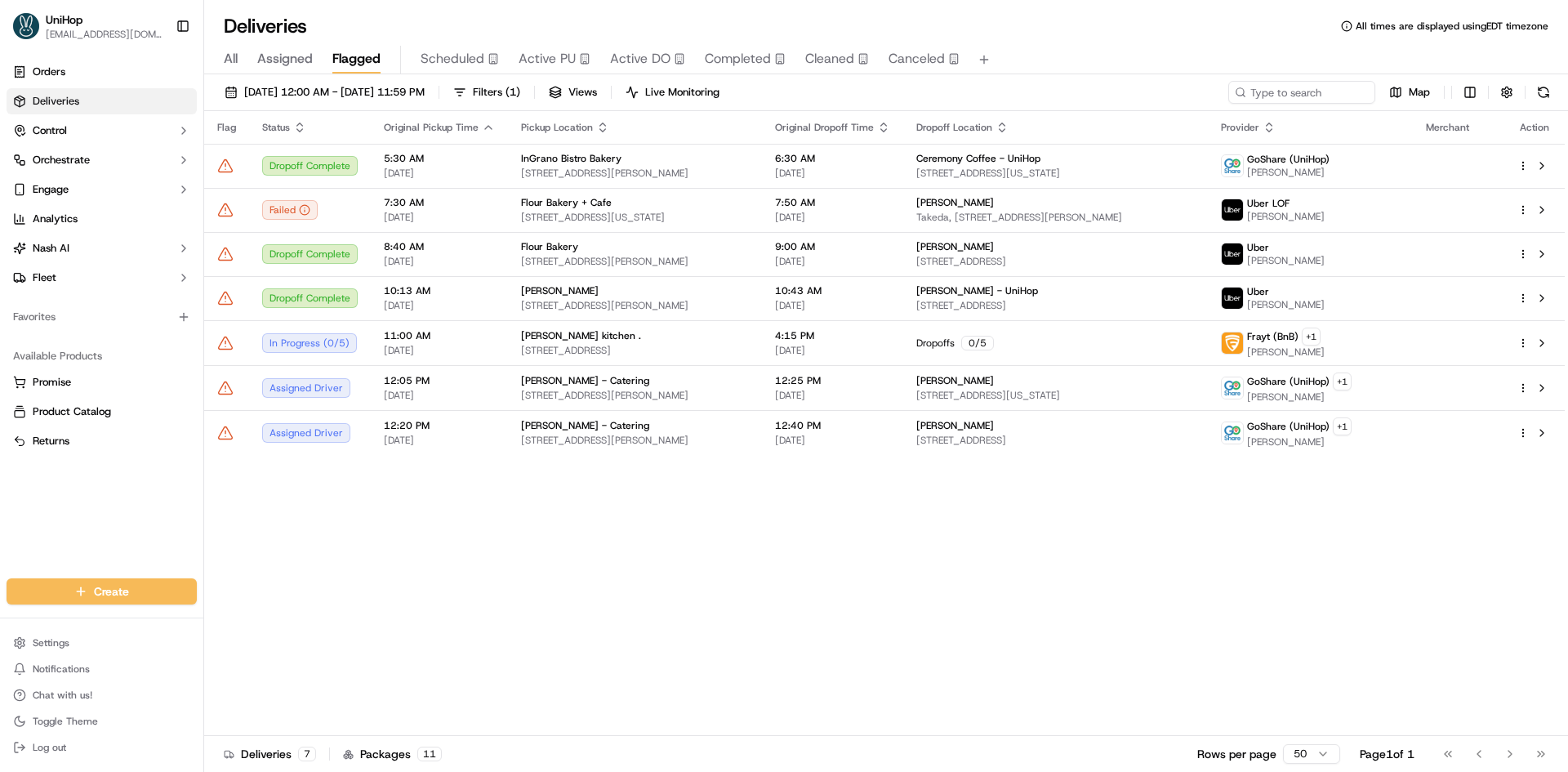
click at [558, 56] on span "Active PU" at bounding box center [547, 58] width 57 height 20
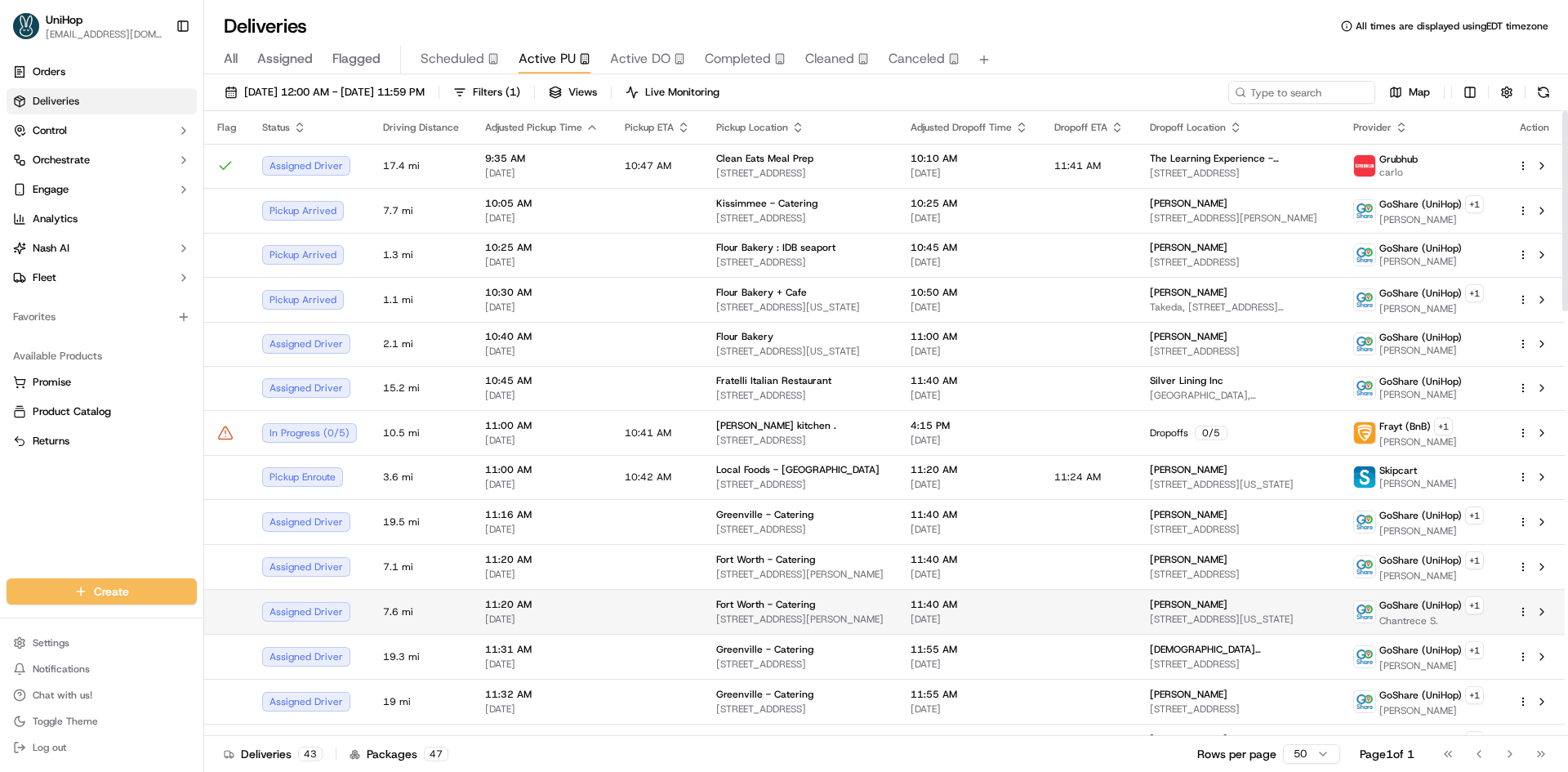
click at [1115, 611] on td at bounding box center [1089, 612] width 96 height 45
click at [1545, 615] on button at bounding box center [1542, 612] width 20 height 20
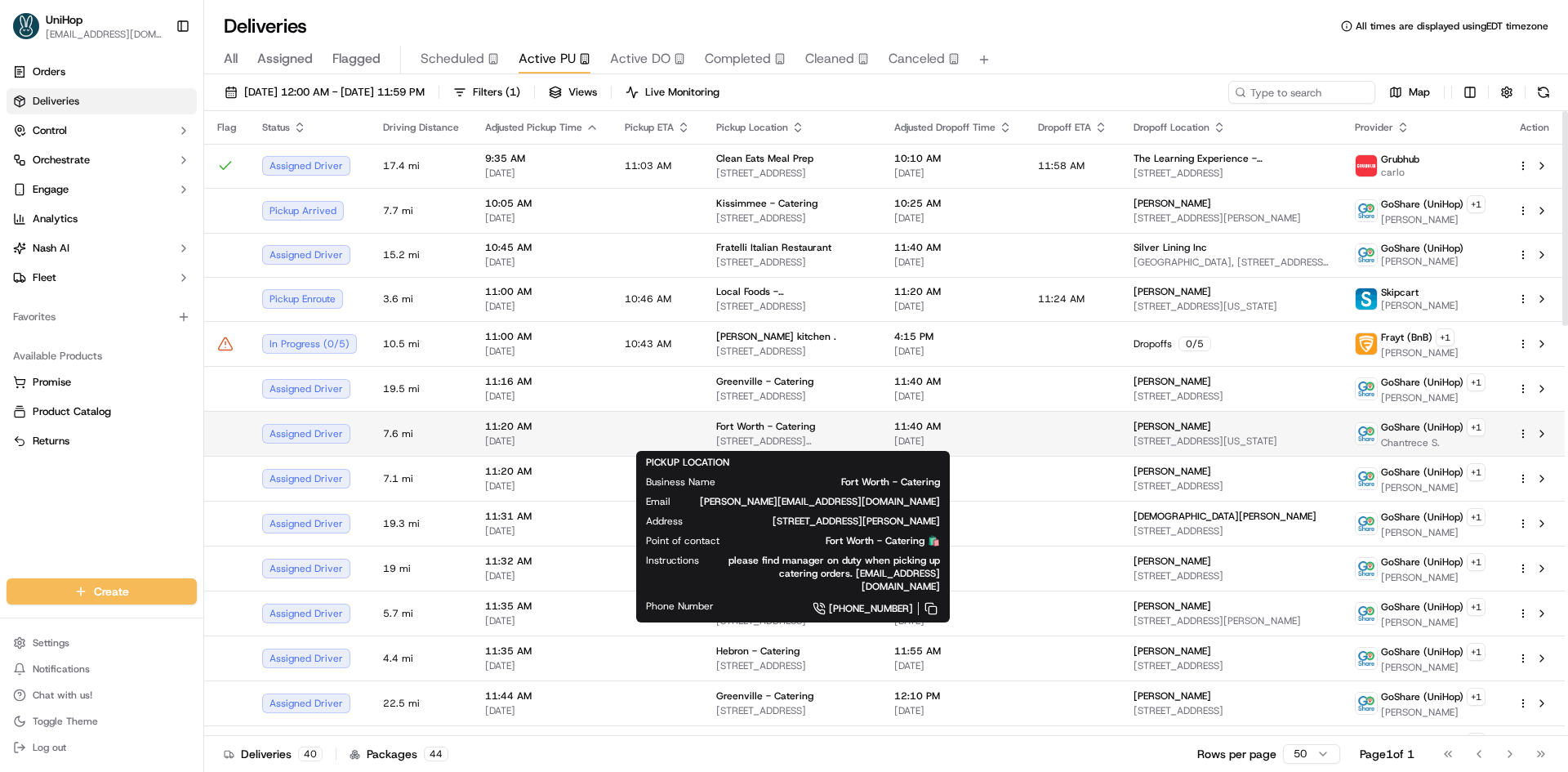
click at [808, 427] on div "Fort Worth - Catering" at bounding box center [792, 427] width 152 height 13
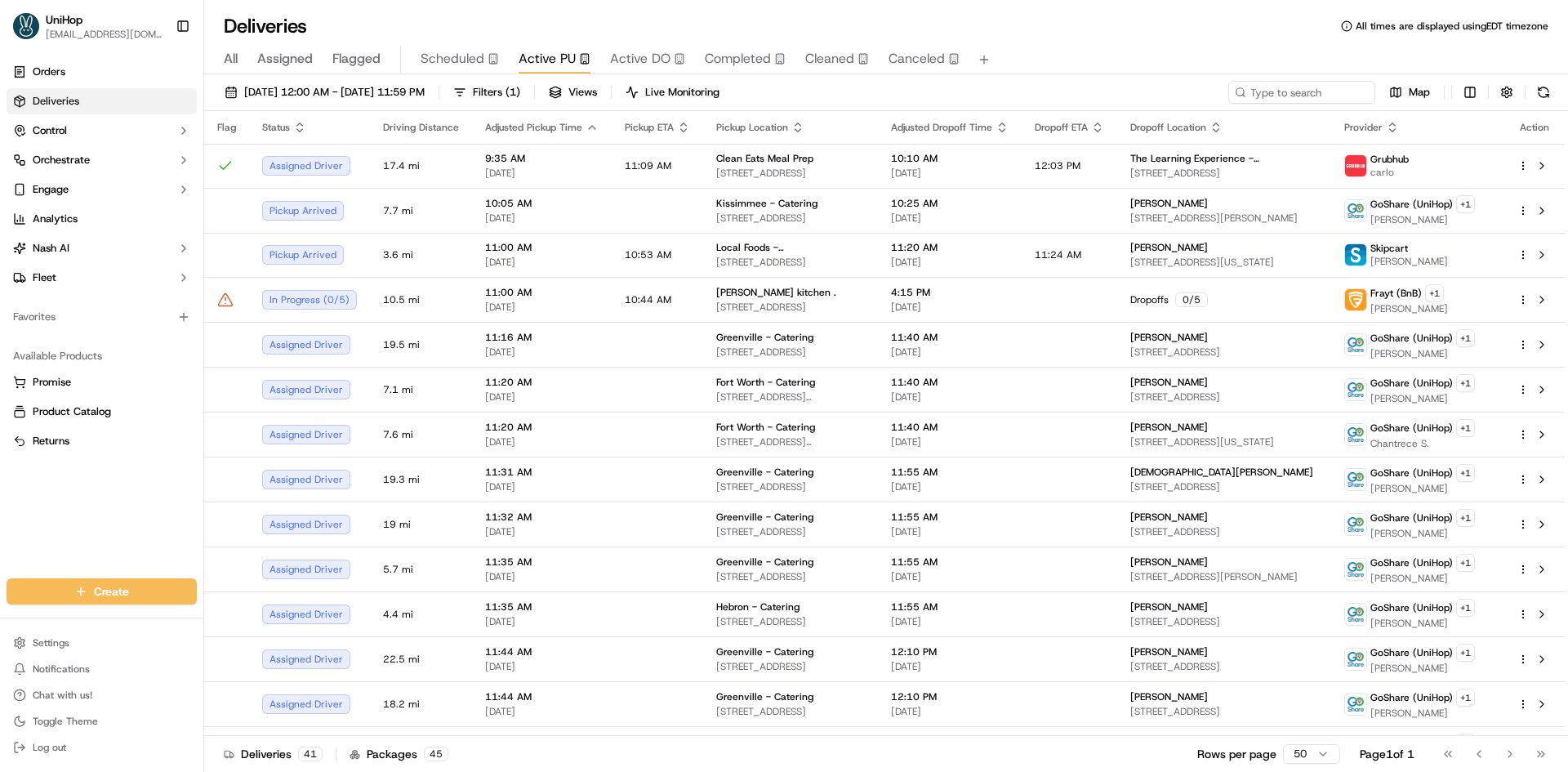
click at [356, 66] on span "Flagged" at bounding box center [355, 58] width 48 height 20
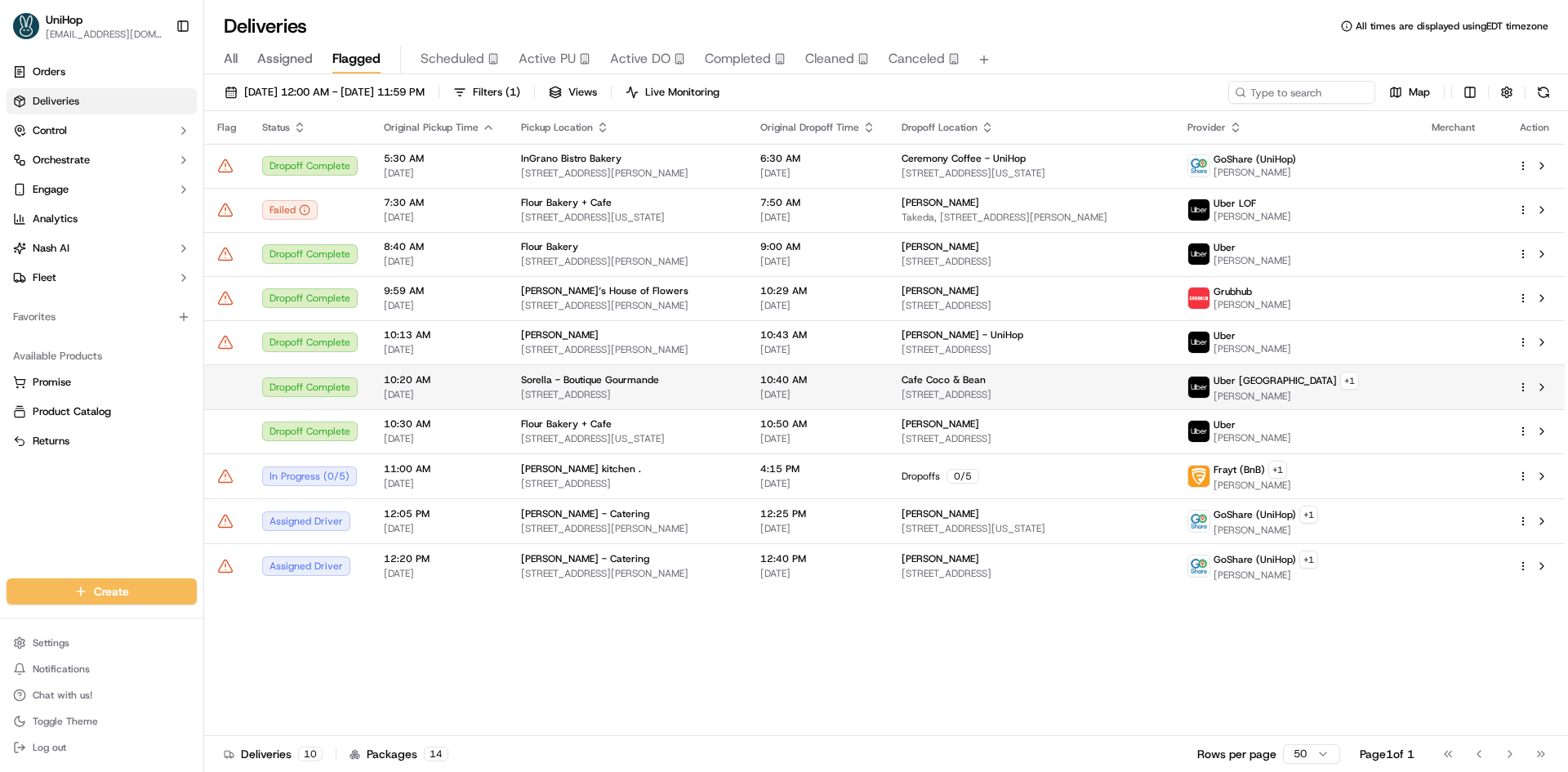
click at [1539, 391] on button at bounding box center [1542, 386] width 20 height 20
click at [541, 57] on span "Active PU" at bounding box center [547, 58] width 57 height 20
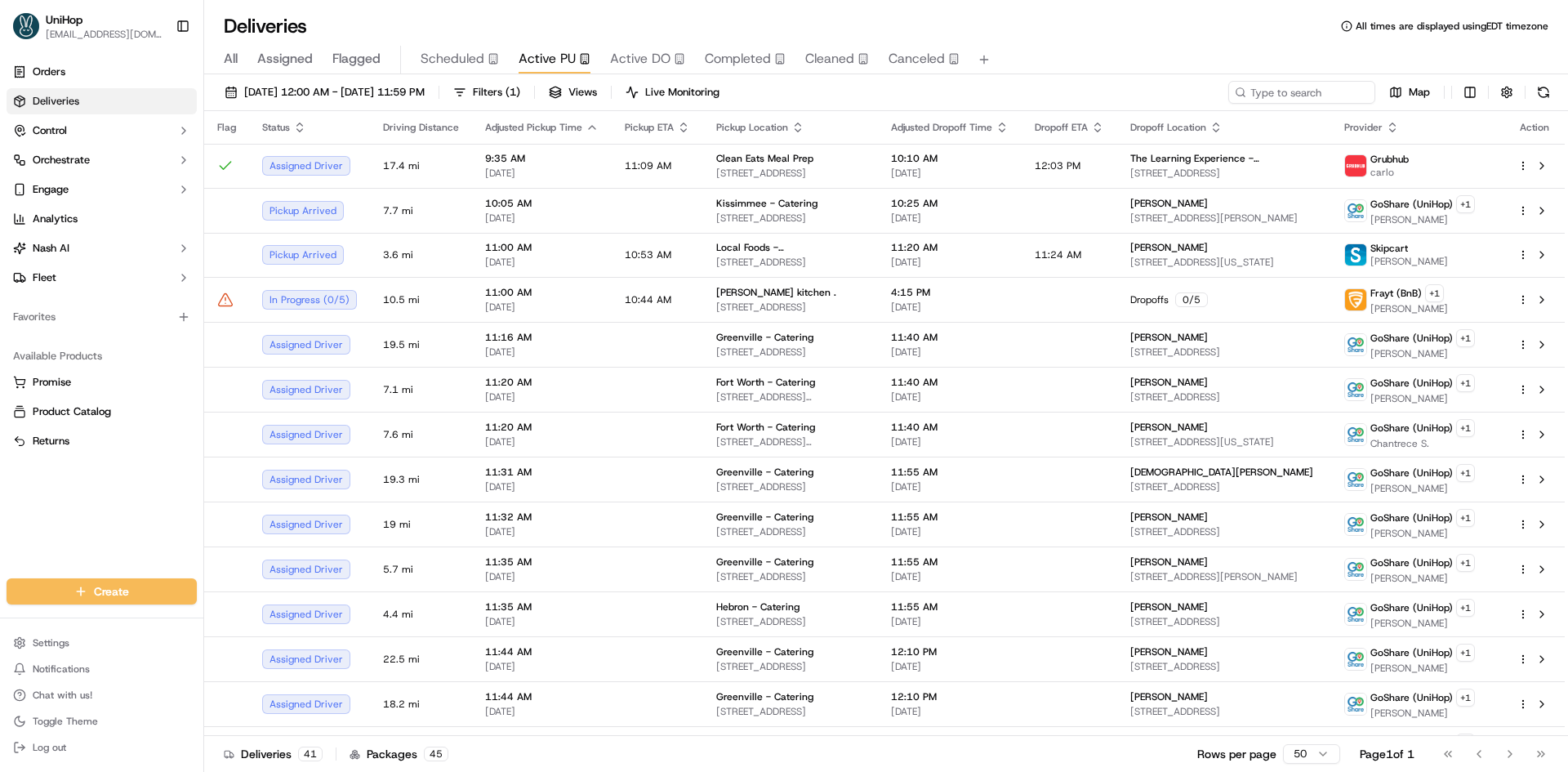
click at [367, 61] on span "Flagged" at bounding box center [355, 58] width 48 height 20
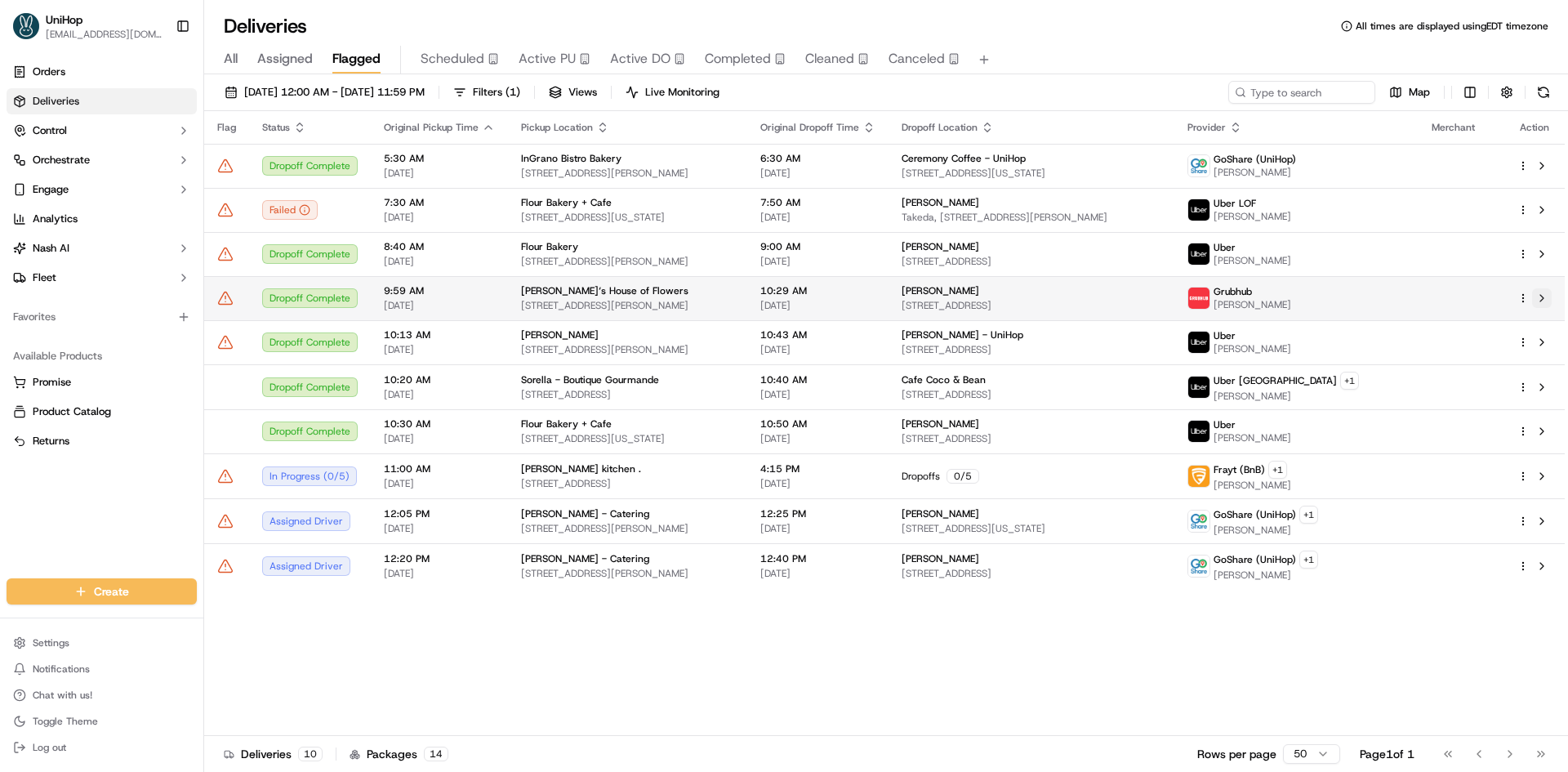
click at [1539, 300] on button at bounding box center [1542, 297] width 20 height 20
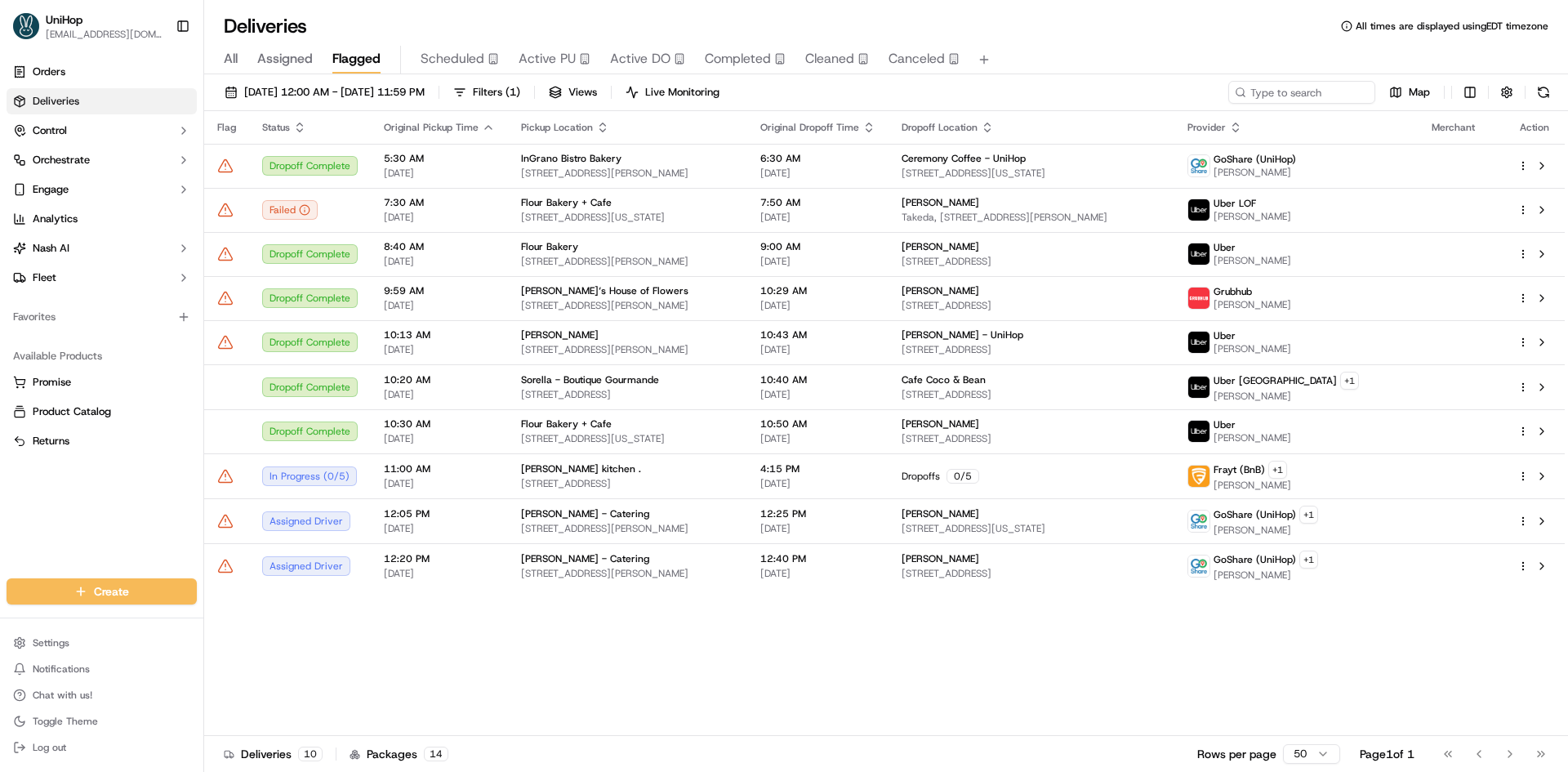
click at [554, 64] on span "Active PU" at bounding box center [547, 58] width 57 height 20
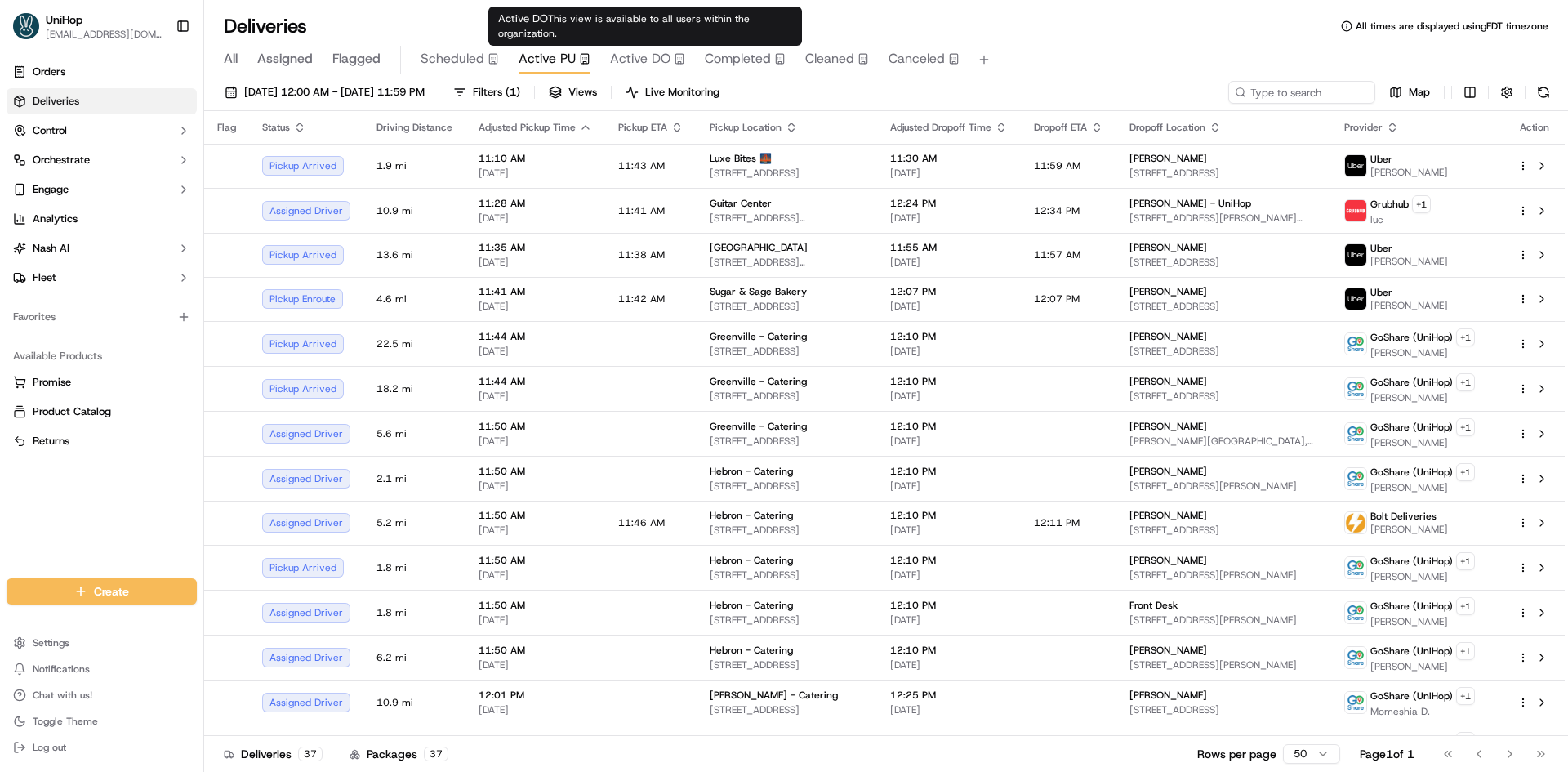
click at [664, 54] on span "Active DO" at bounding box center [640, 58] width 60 height 20
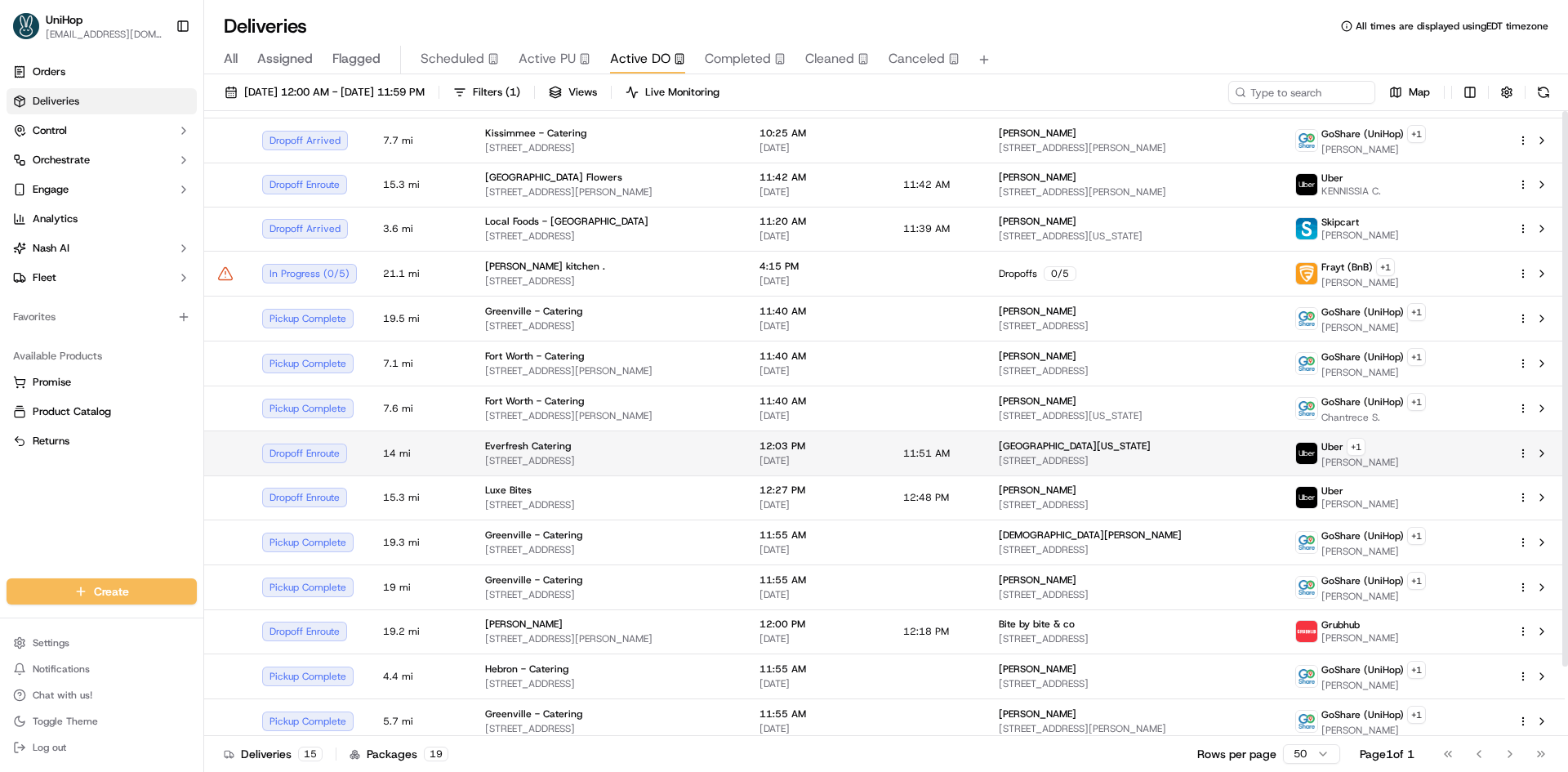
scroll to position [79, 0]
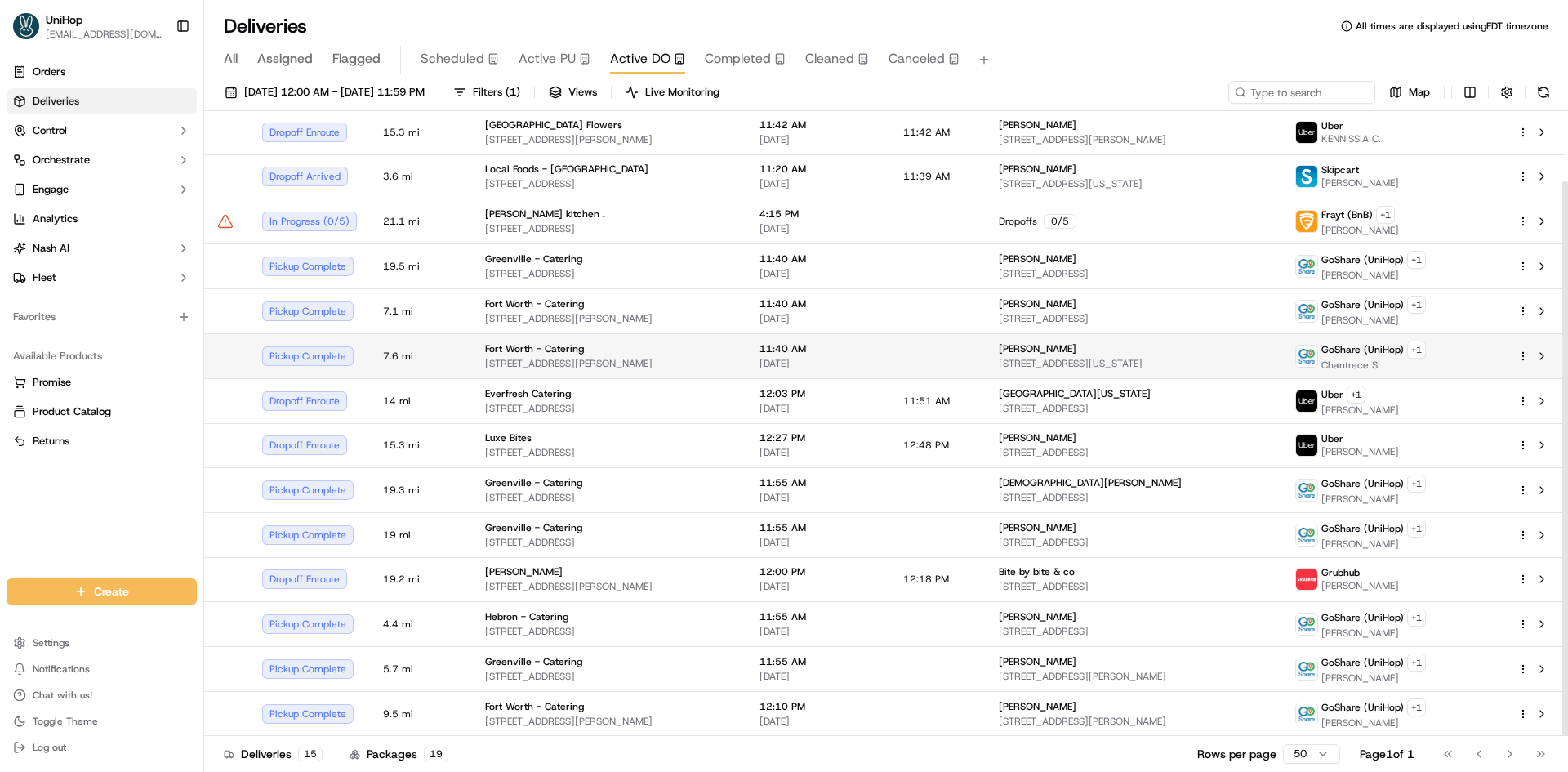
click at [877, 358] on span "[DATE]" at bounding box center [818, 364] width 117 height 13
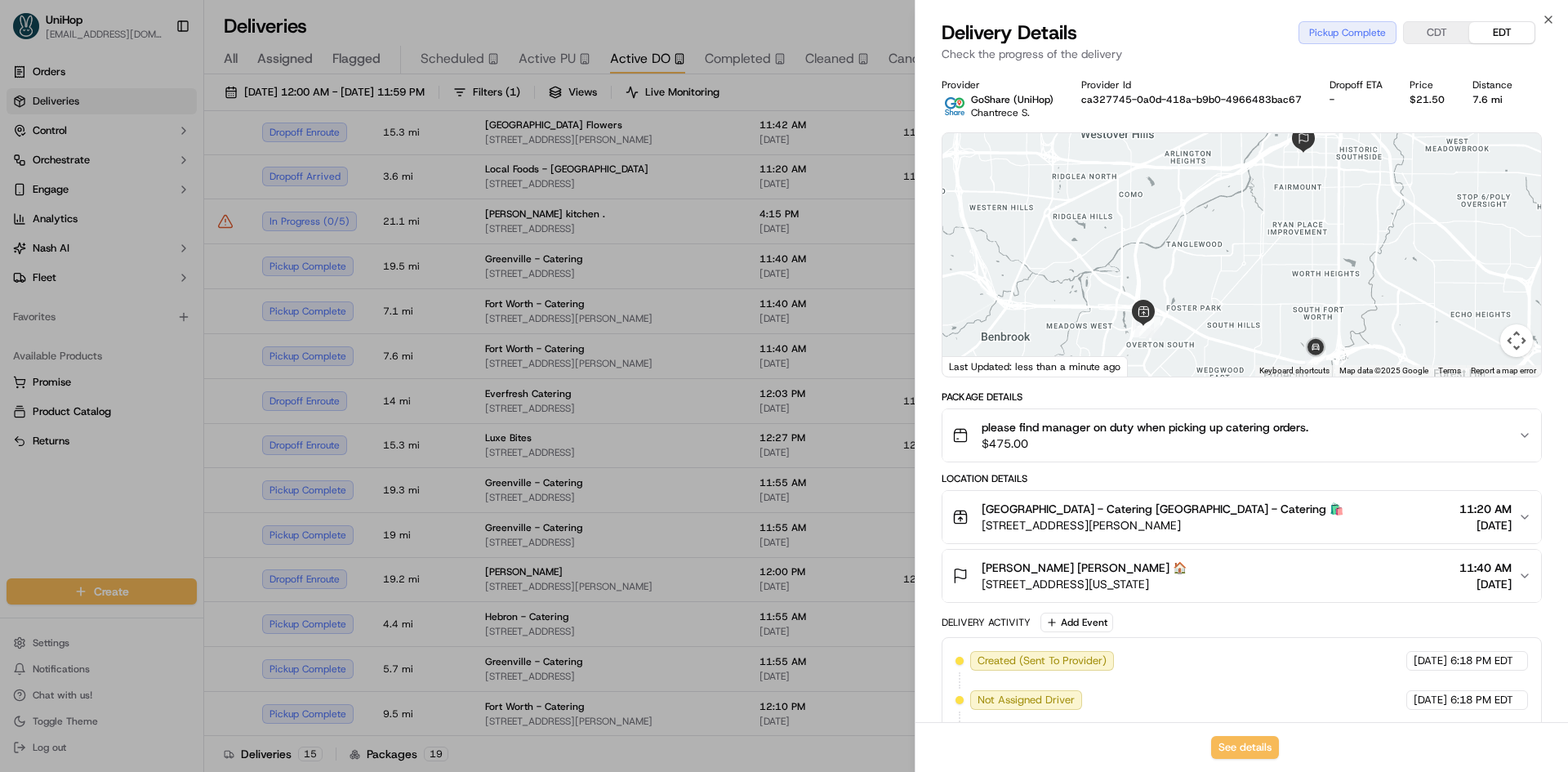
drag, startPoint x: 1336, startPoint y: 301, endPoint x: 1292, endPoint y: 258, distance: 61.5
click at [1293, 259] on div at bounding box center [1242, 254] width 598 height 243
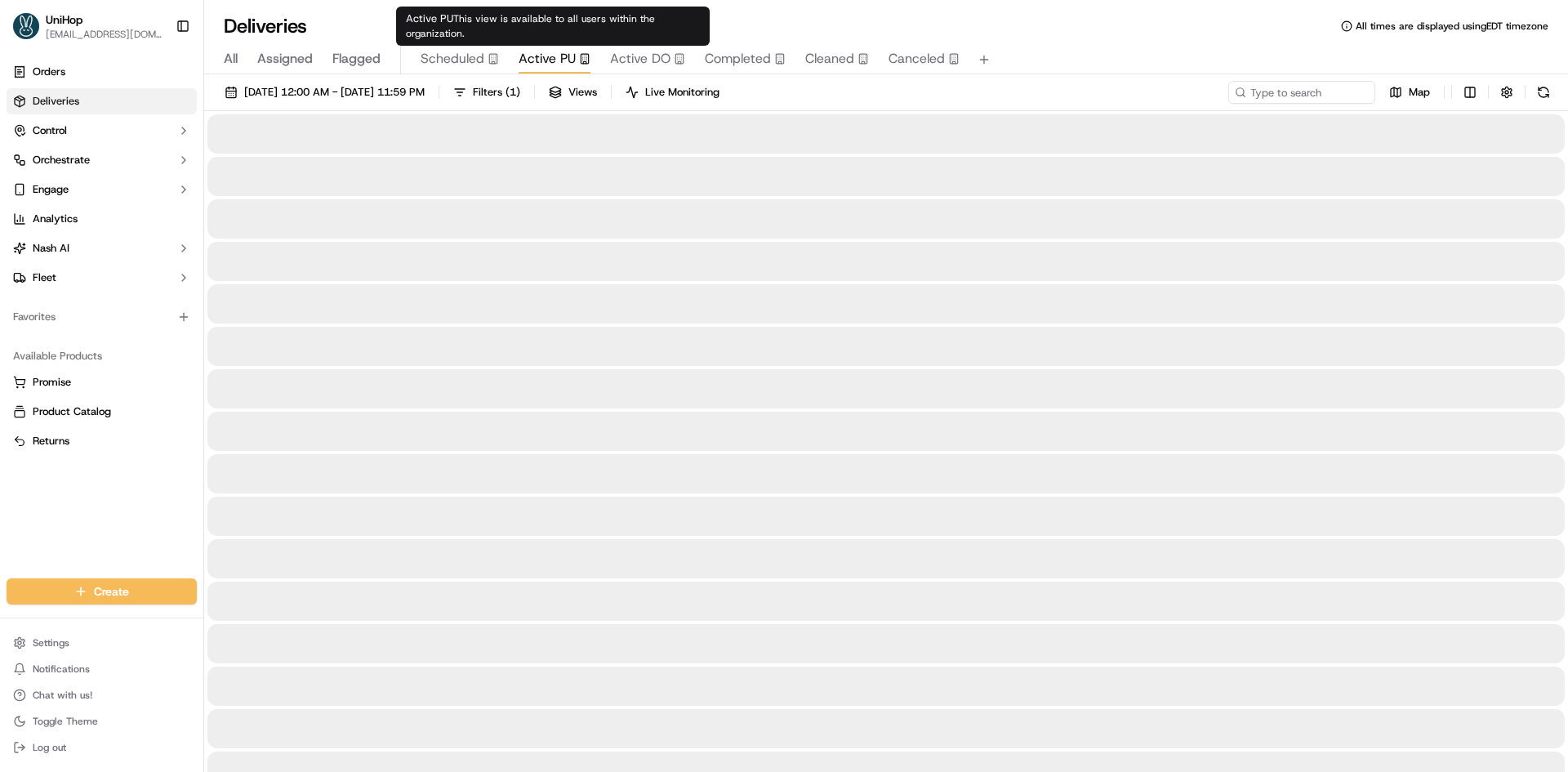
click at [573, 53] on span "Active PU" at bounding box center [547, 58] width 57 height 20
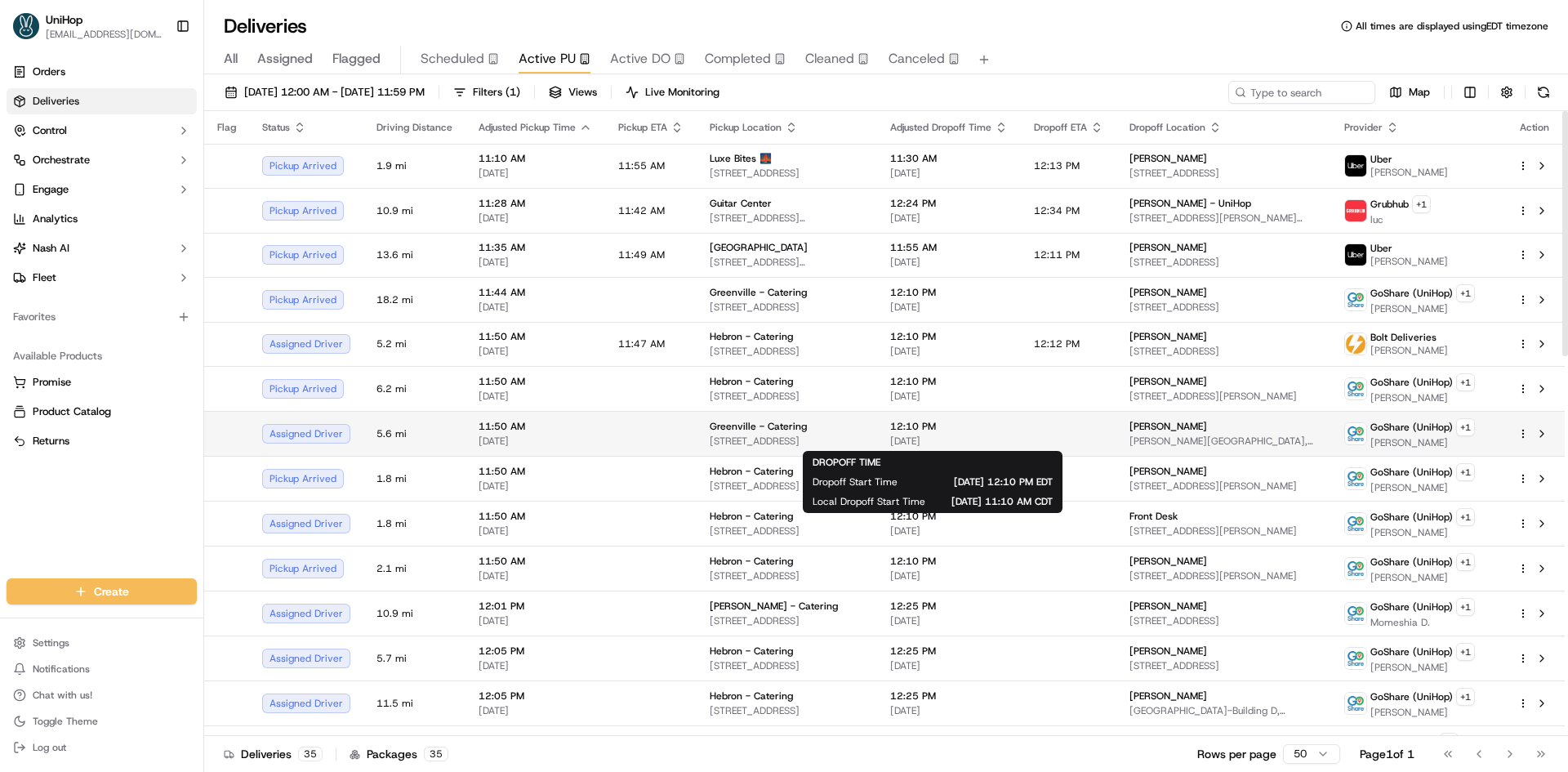
click at [972, 434] on span "[DATE]" at bounding box center [948, 441] width 117 height 13
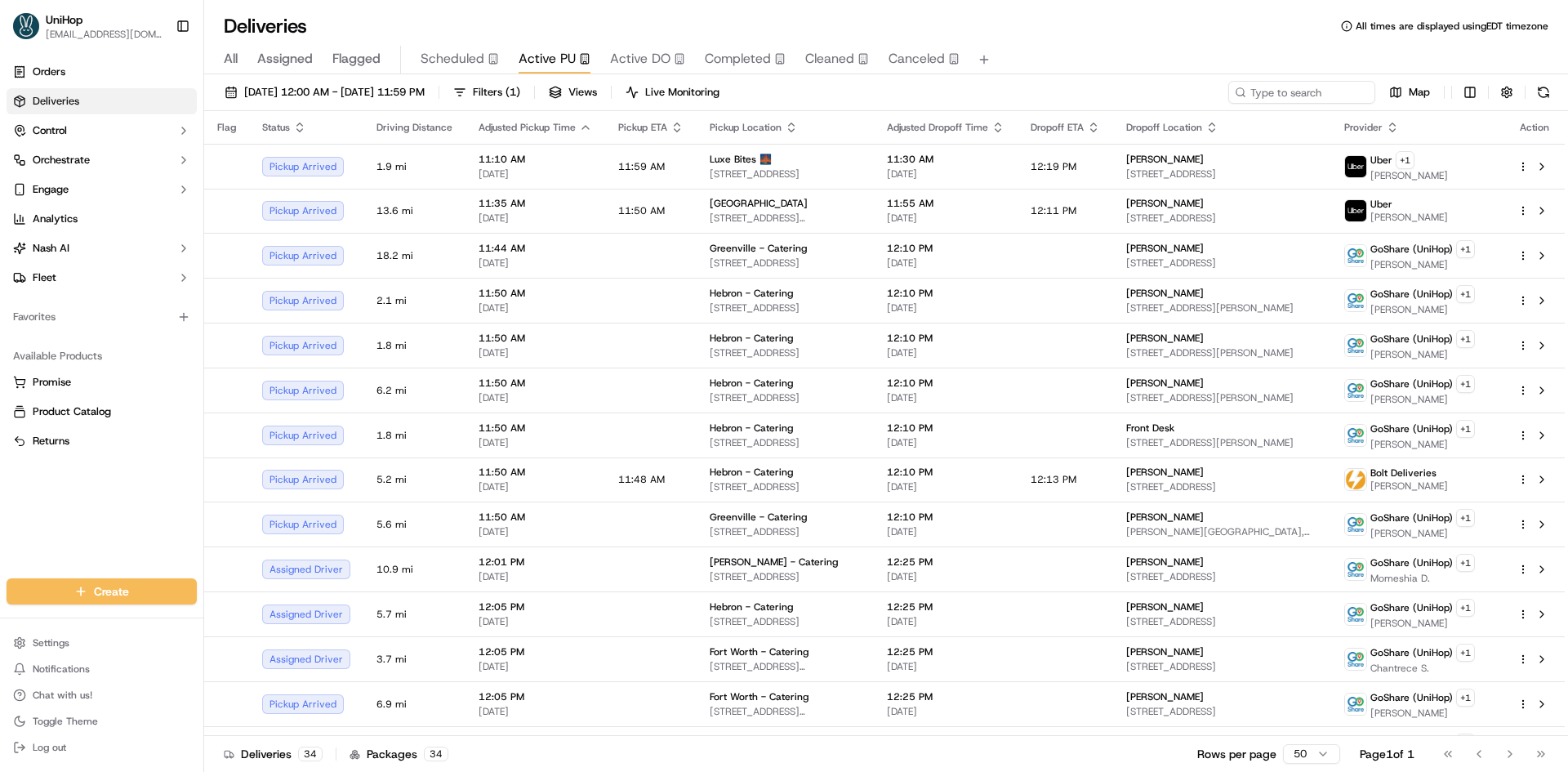
click at [18, 506] on div "Orders Deliveries Control Orchestrate Engage Analytics [PERSON_NAME] Fleet Favo…" at bounding box center [101, 309] width 204 height 513
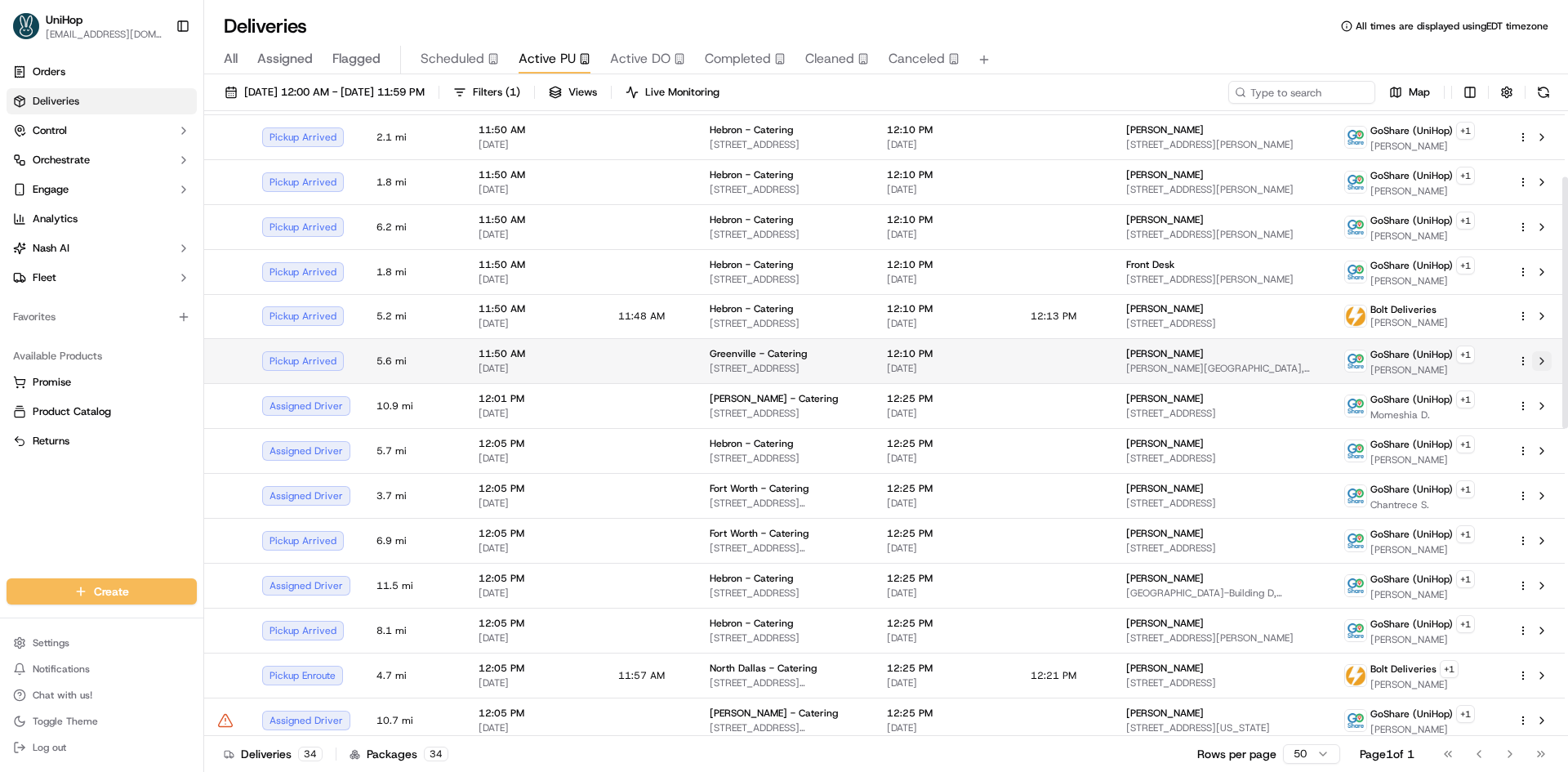
click at [1541, 364] on button at bounding box center [1542, 360] width 20 height 20
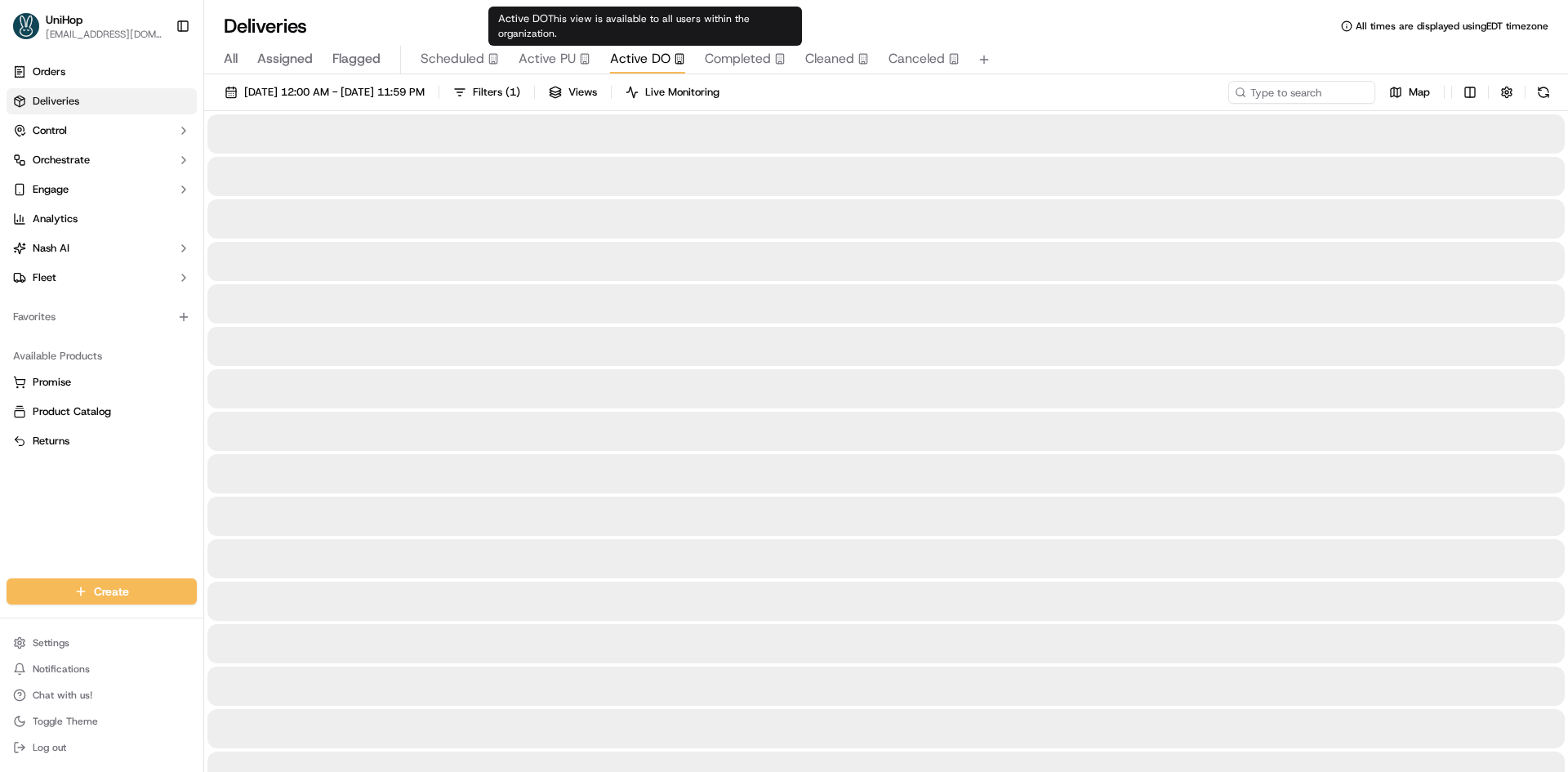
click at [655, 62] on span "Active DO" at bounding box center [640, 58] width 60 height 20
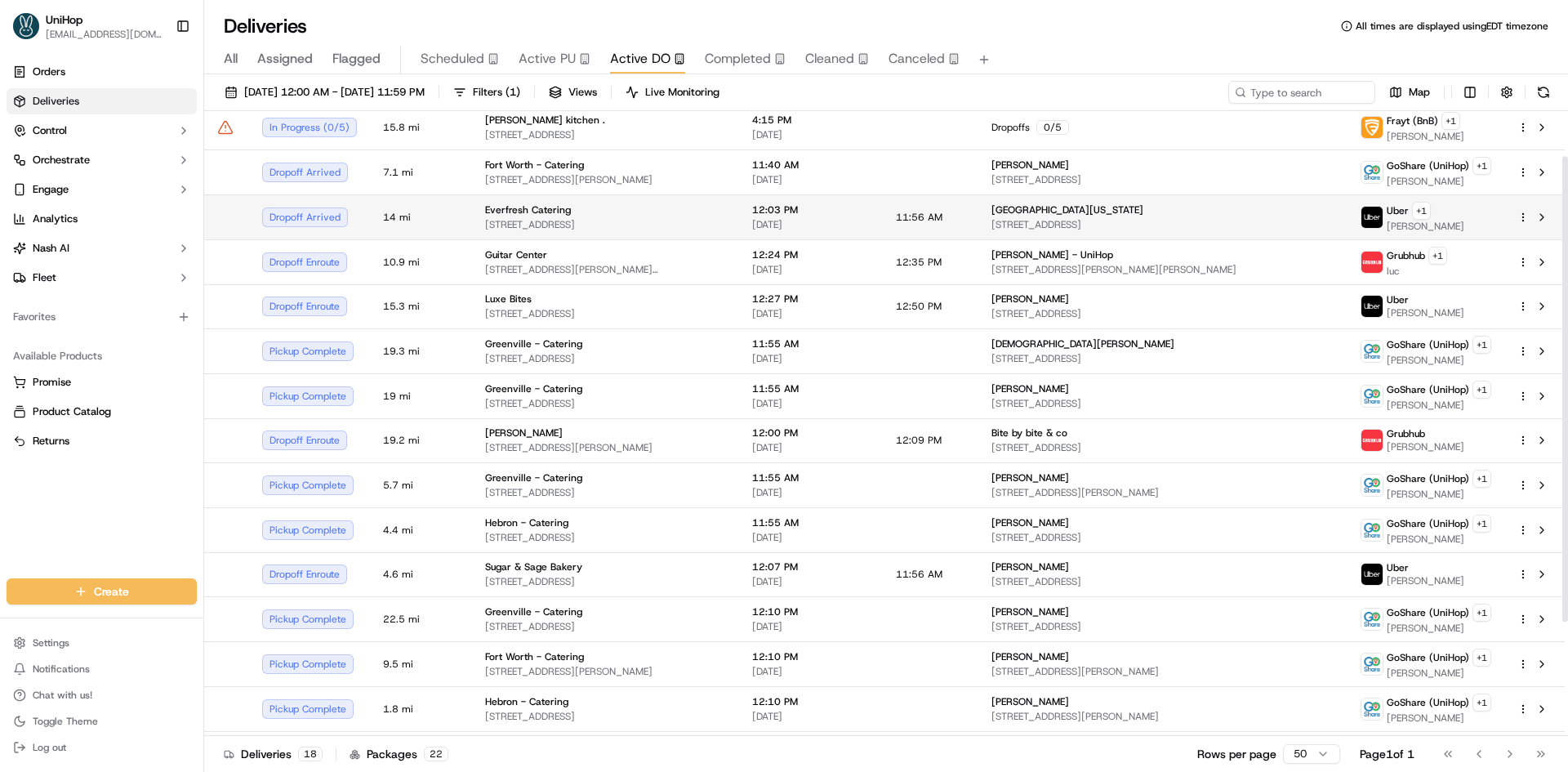
scroll to position [213, 0]
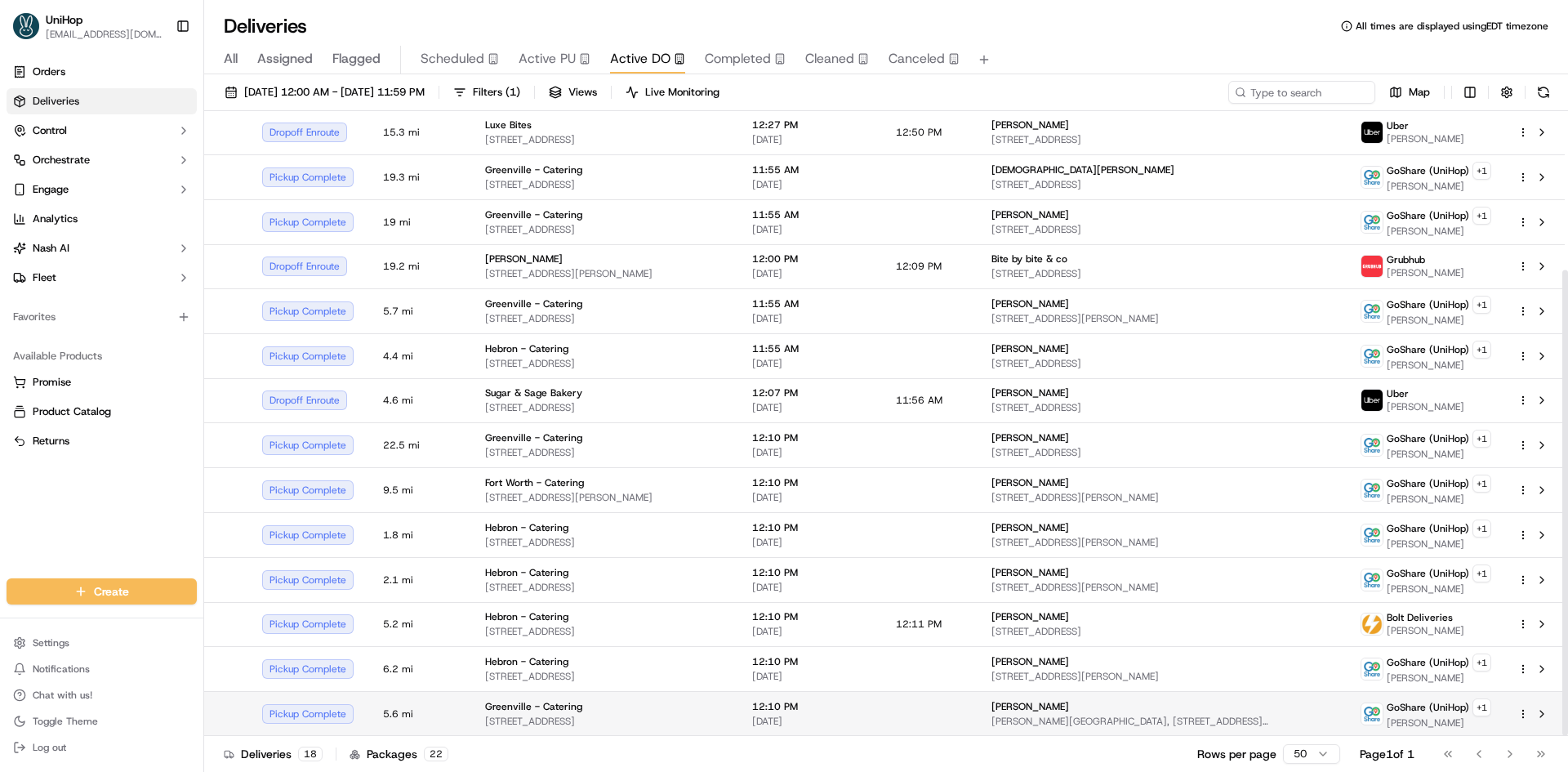
click at [1172, 706] on div "Ruth Mallard" at bounding box center [1163, 706] width 343 height 13
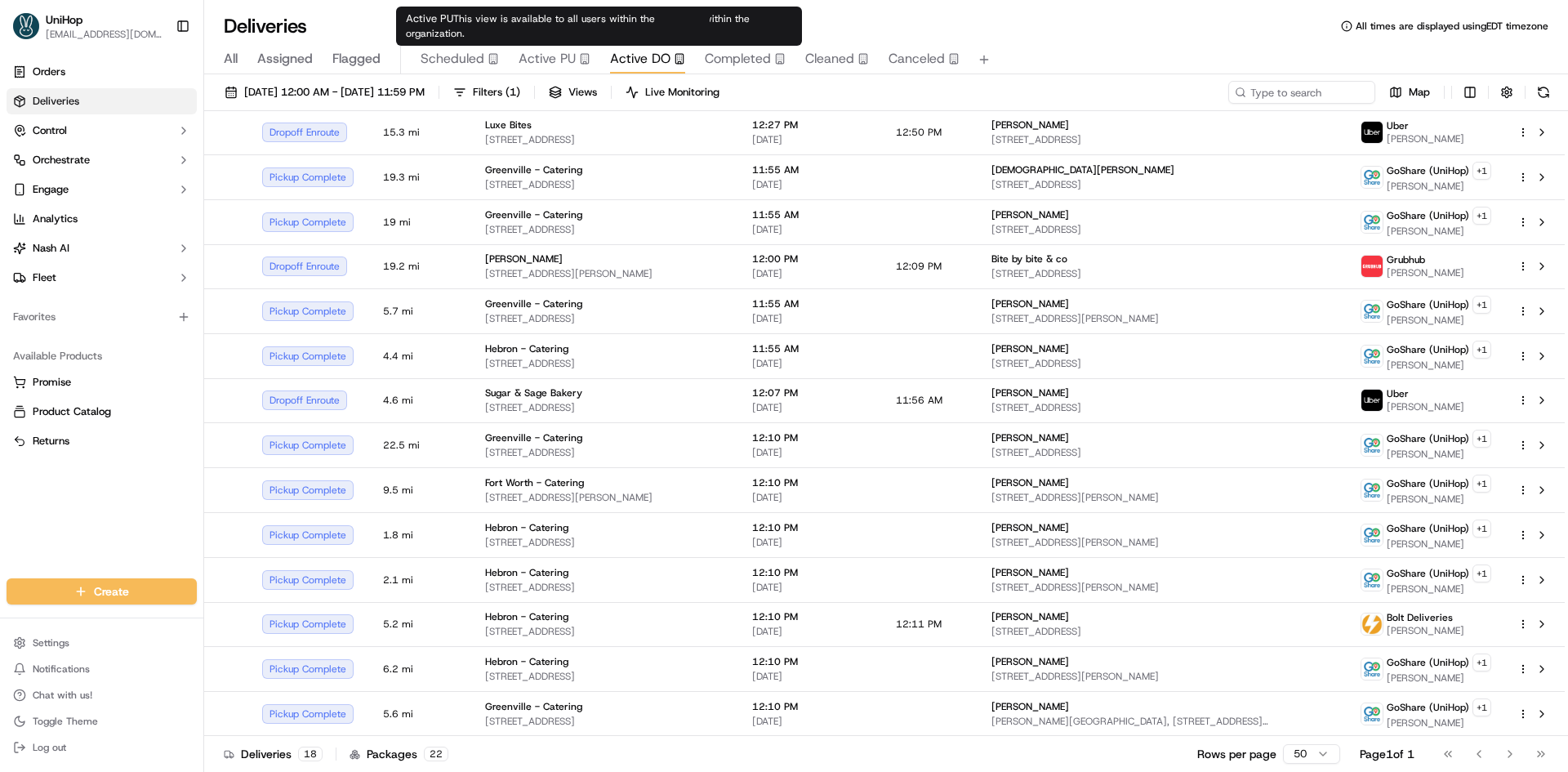
drag, startPoint x: 560, startPoint y: 60, endPoint x: 432, endPoint y: 20, distance: 134.1
click at [559, 60] on span "Active PU" at bounding box center [547, 58] width 57 height 20
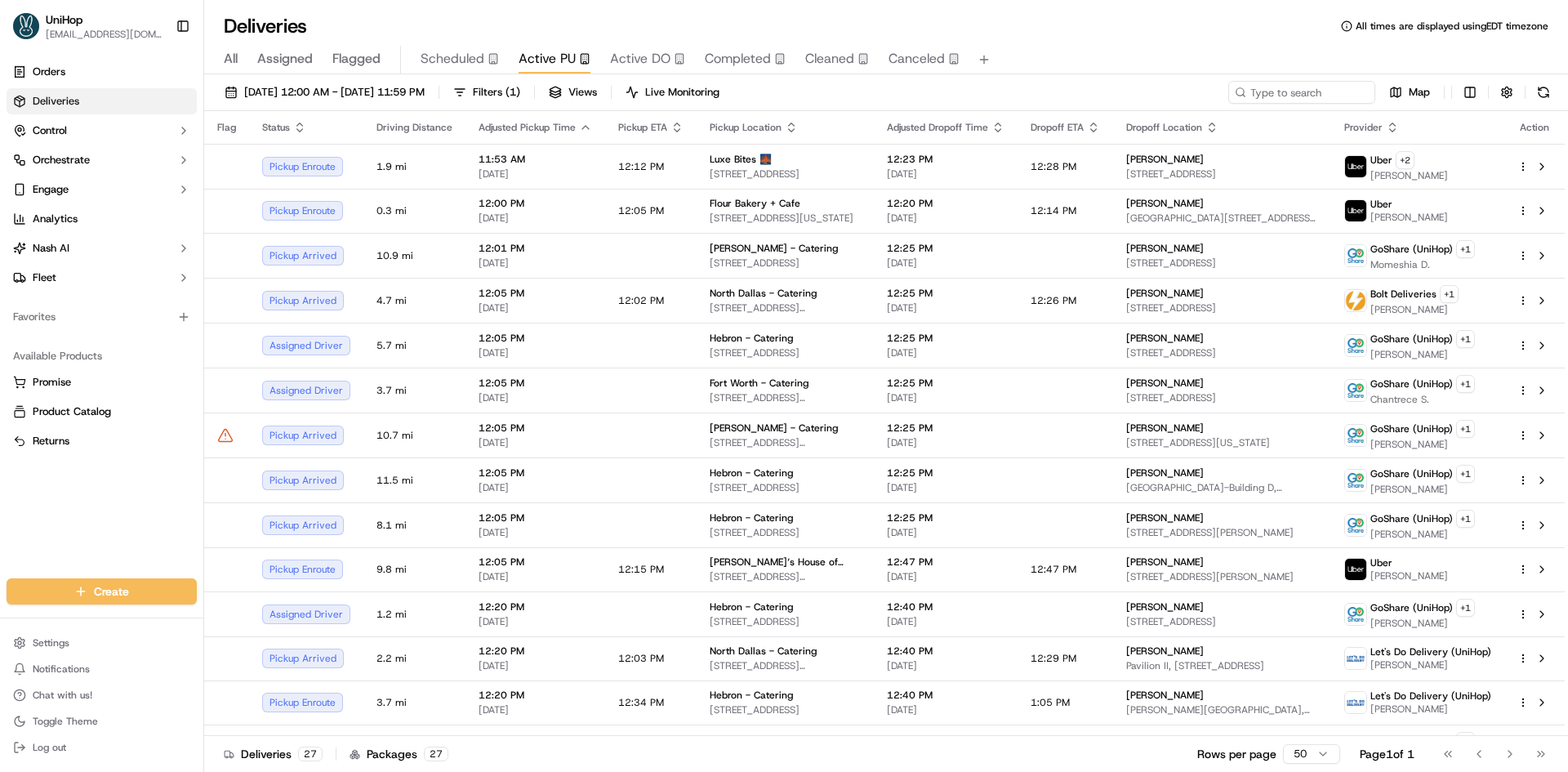
click at [620, 61] on span "Active DO" at bounding box center [640, 58] width 60 height 20
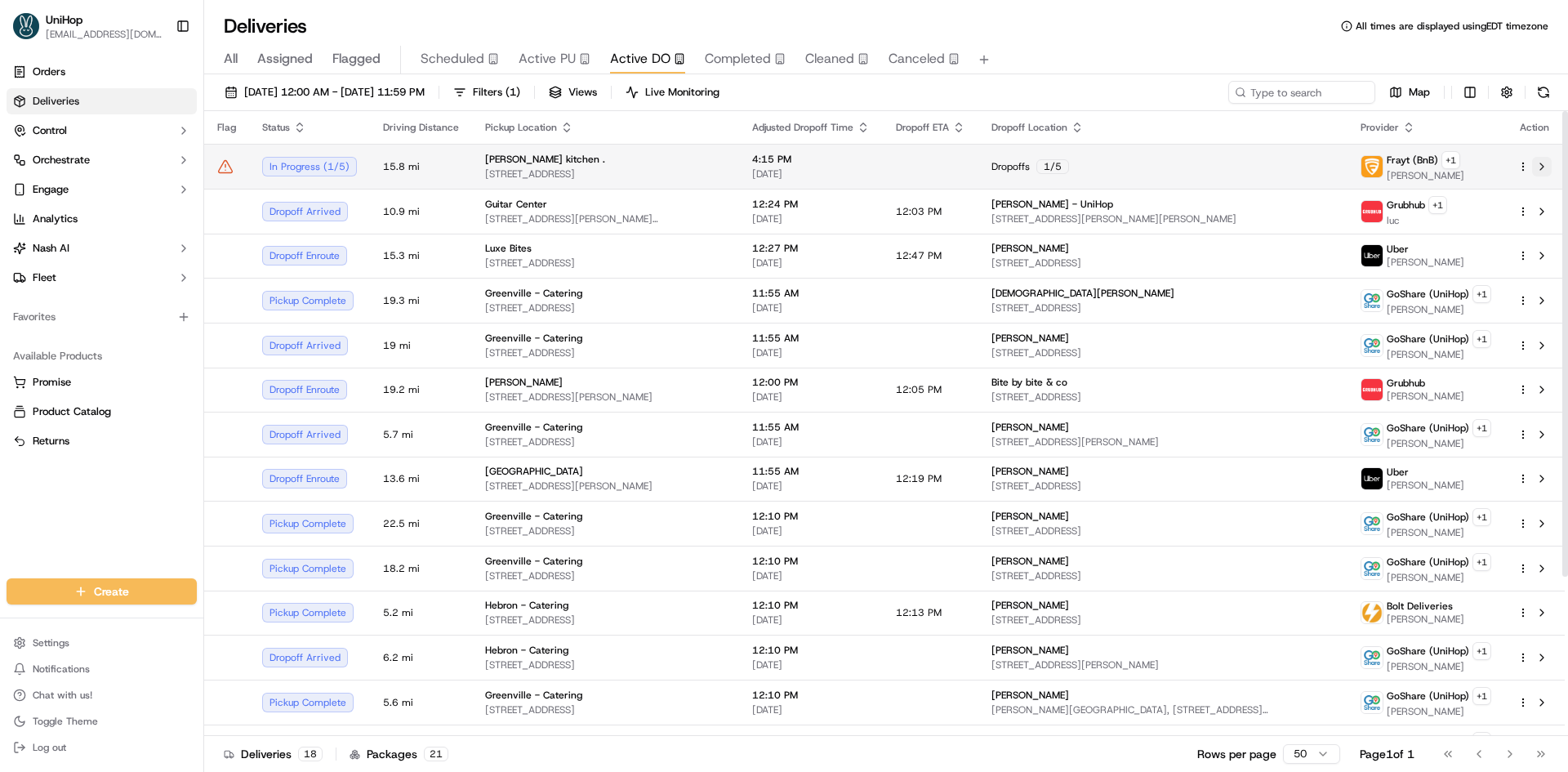
click at [1540, 170] on button at bounding box center [1542, 166] width 20 height 20
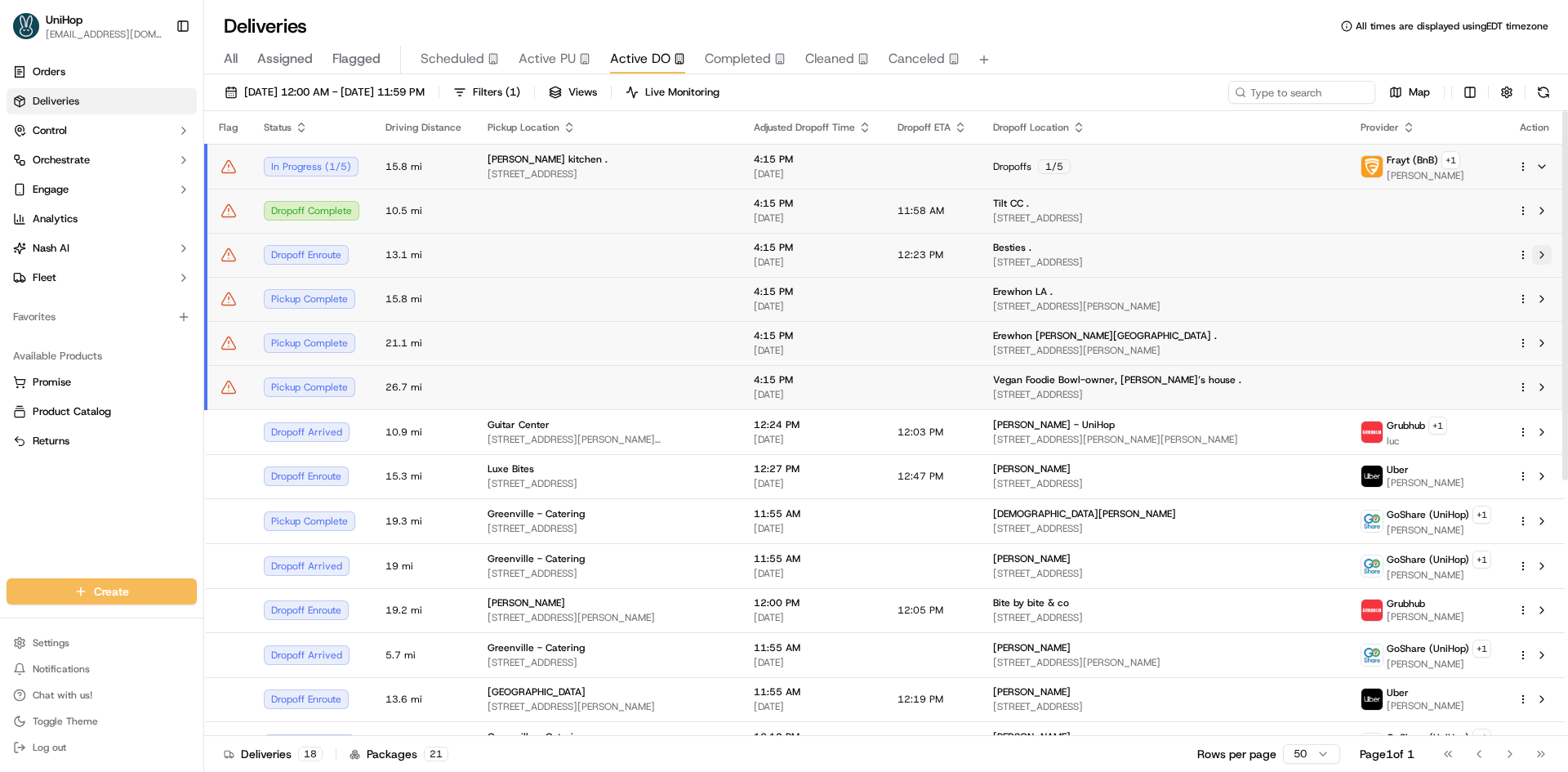
click at [1545, 253] on button at bounding box center [1542, 254] width 20 height 20
click at [1545, 157] on button at bounding box center [1542, 166] width 20 height 20
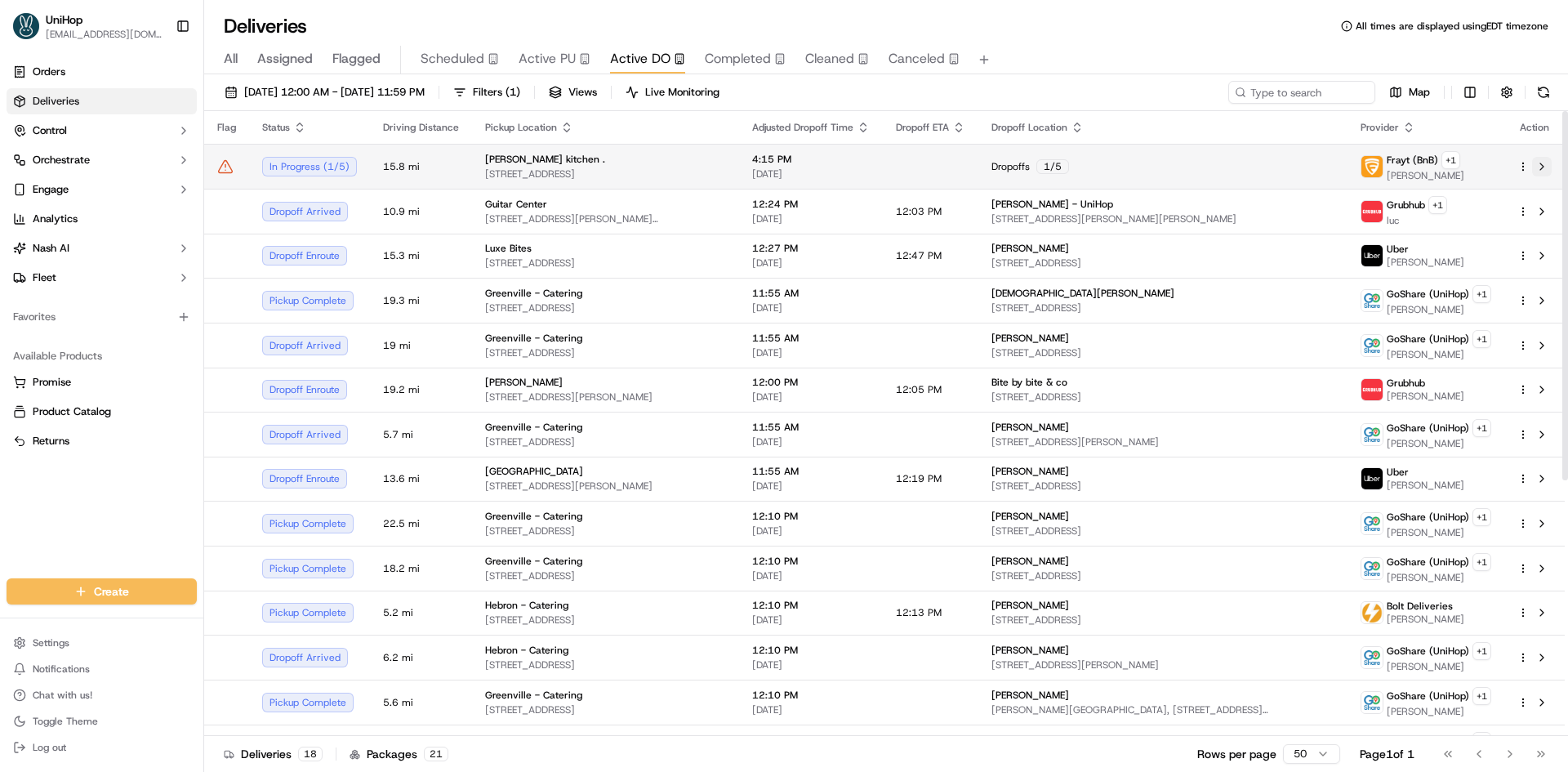
click at [1544, 161] on button at bounding box center [1542, 166] width 20 height 20
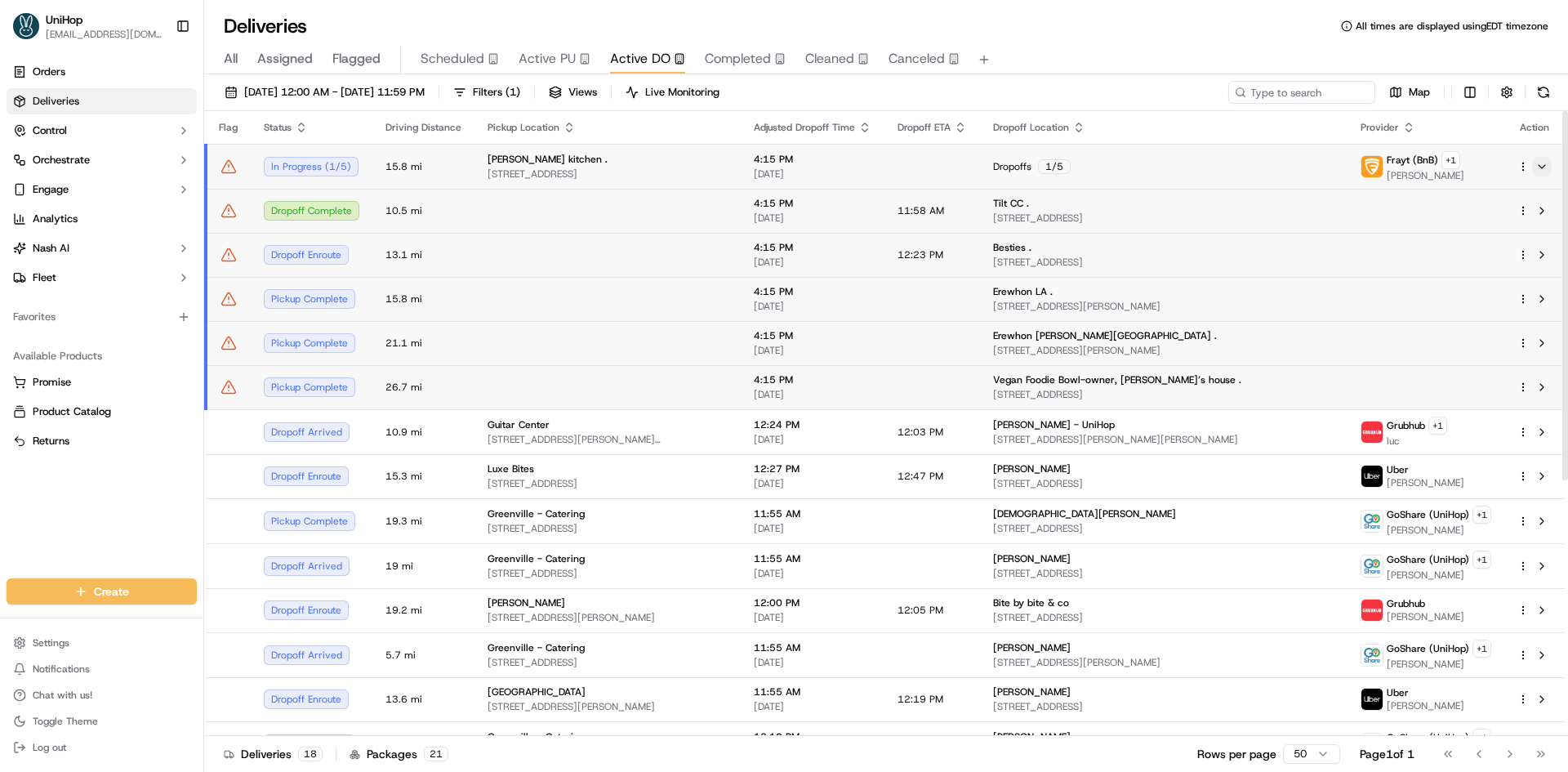
click at [1542, 166] on button at bounding box center [1542, 166] width 20 height 20
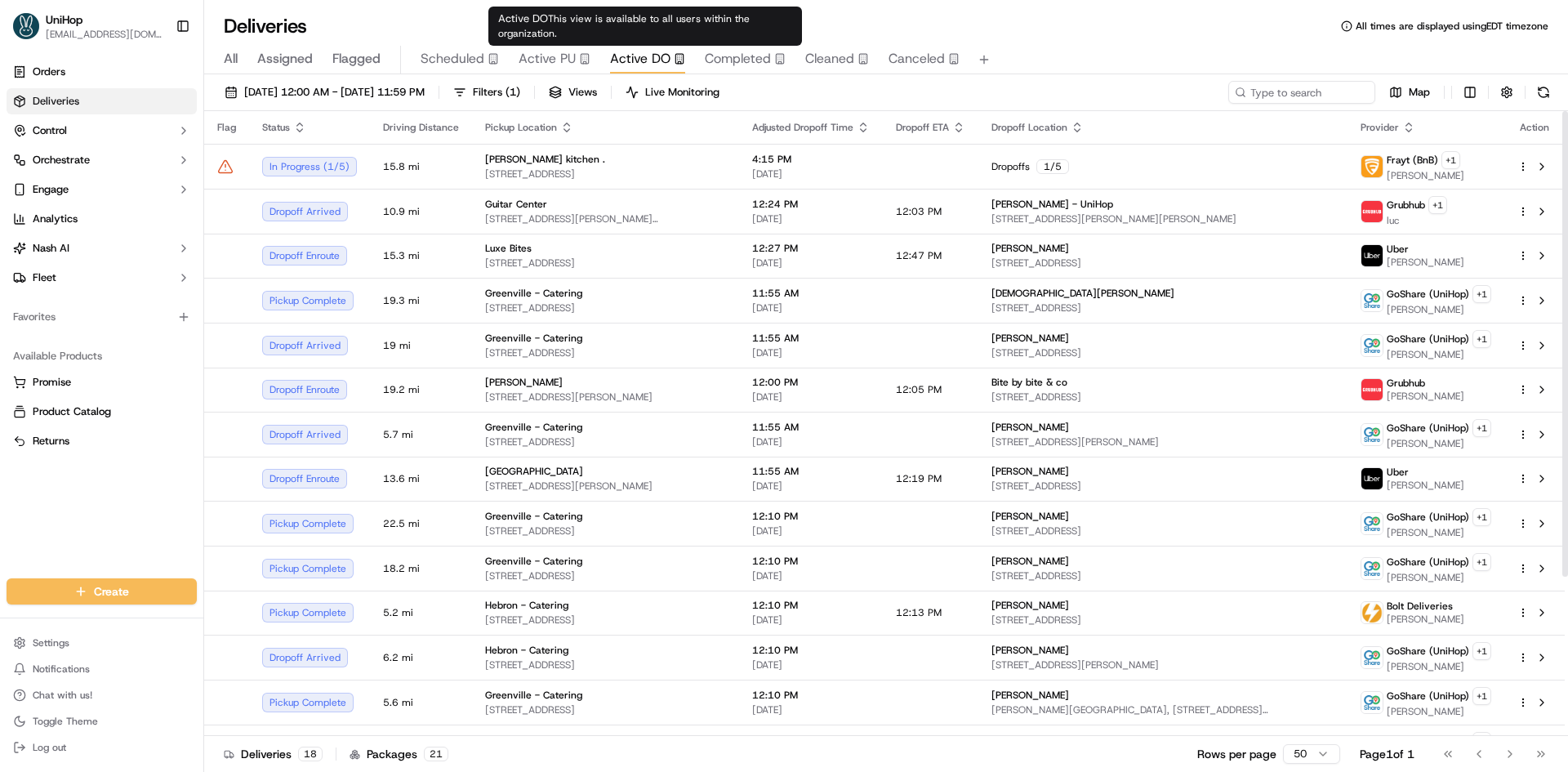
click at [579, 61] on icon "button" at bounding box center [584, 59] width 11 height 11
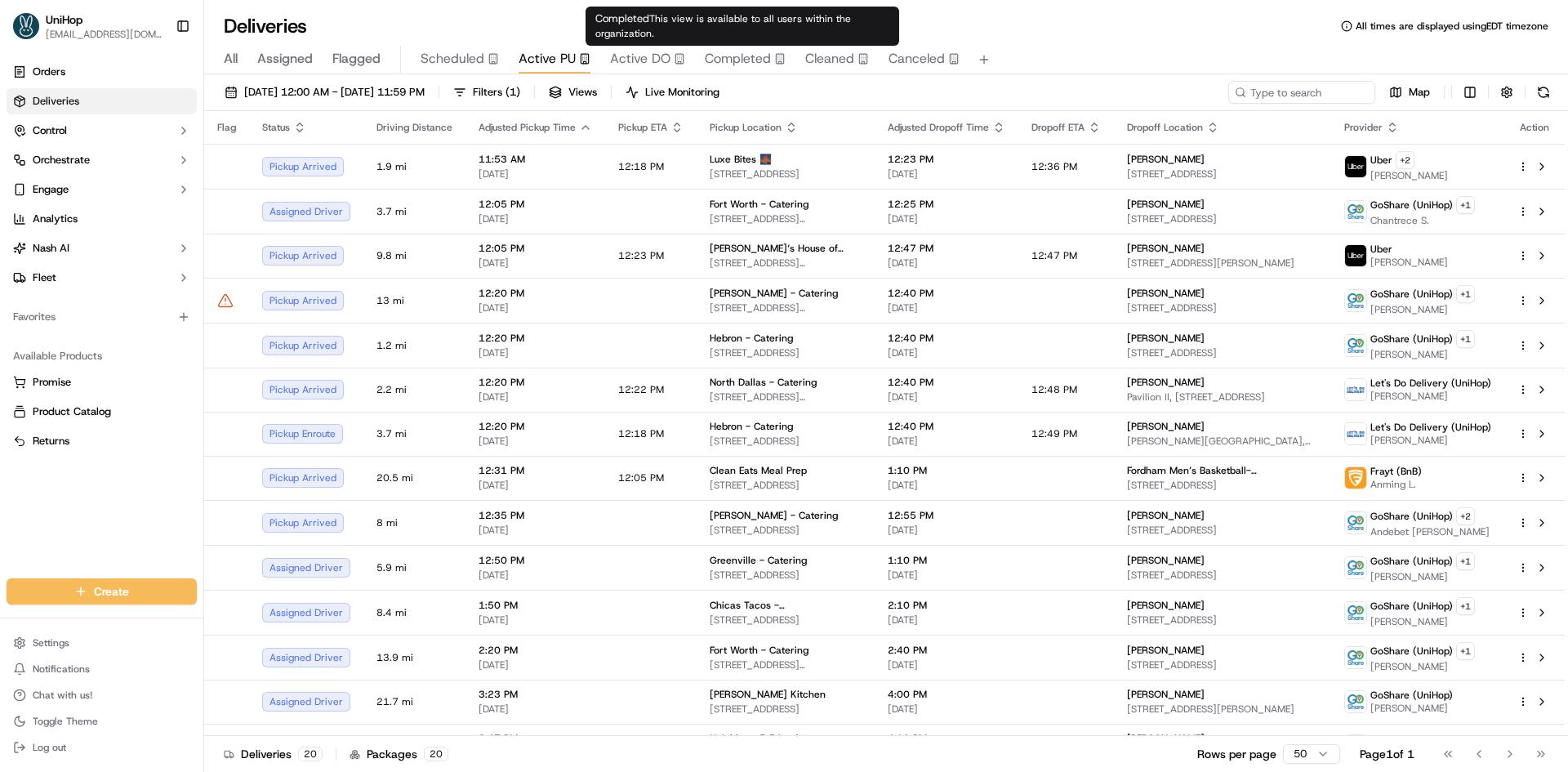
click at [729, 53] on span "Completed" at bounding box center [738, 58] width 67 height 20
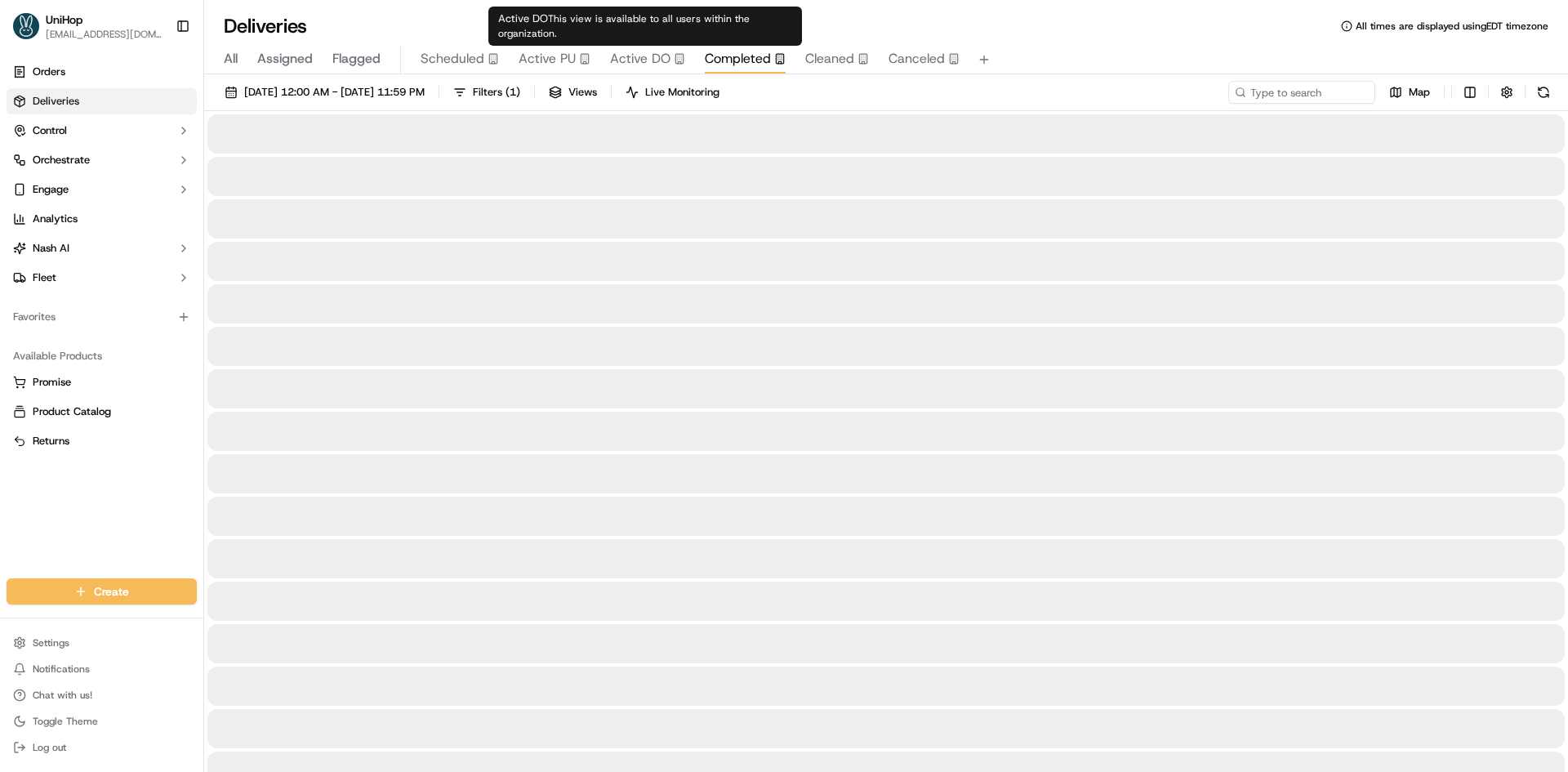
click at [630, 51] on span "Active DO" at bounding box center [640, 58] width 60 height 20
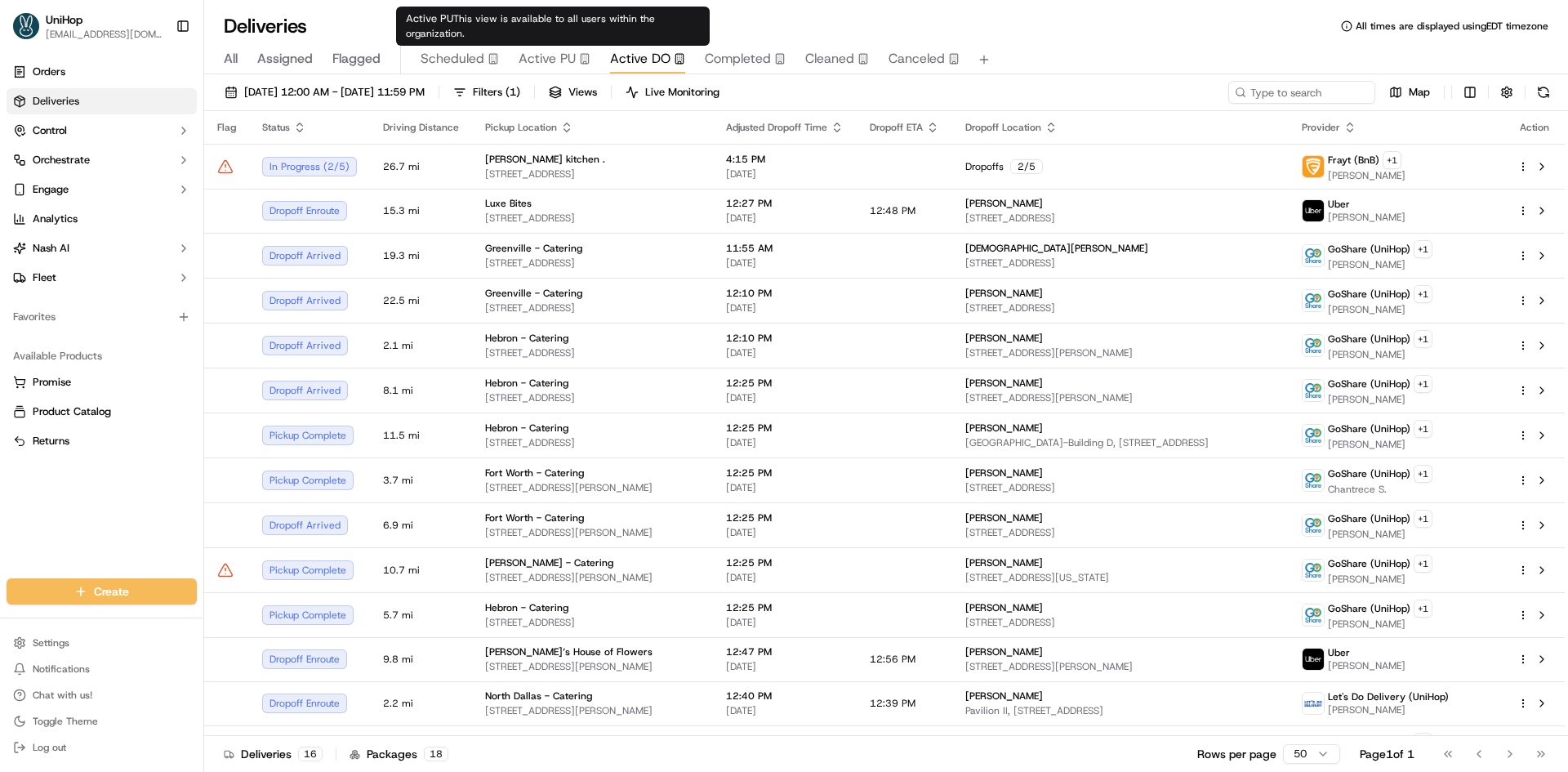
click at [553, 60] on span "Active PU" at bounding box center [547, 58] width 57 height 20
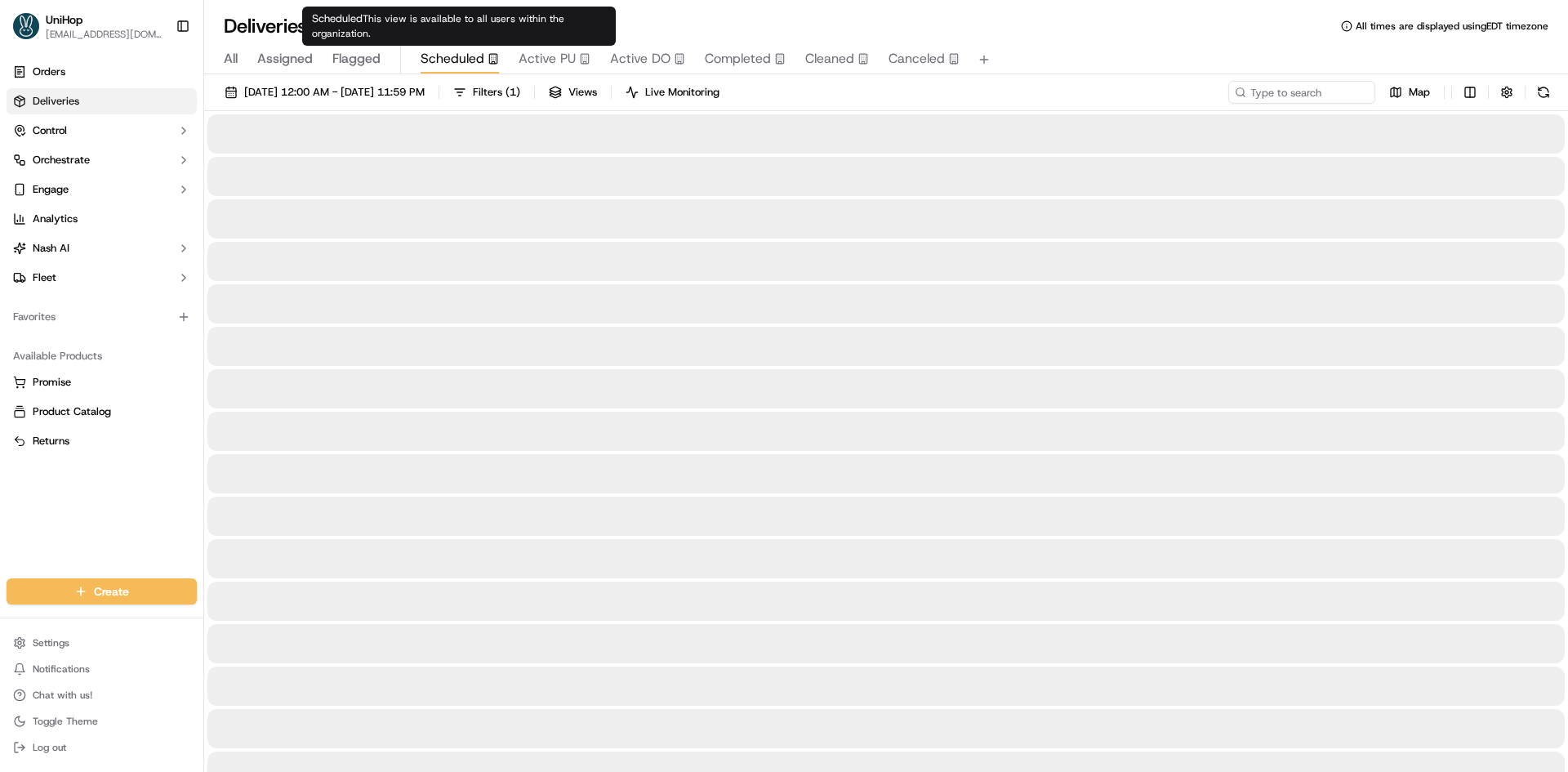
click at [460, 59] on span "Scheduled" at bounding box center [452, 58] width 64 height 20
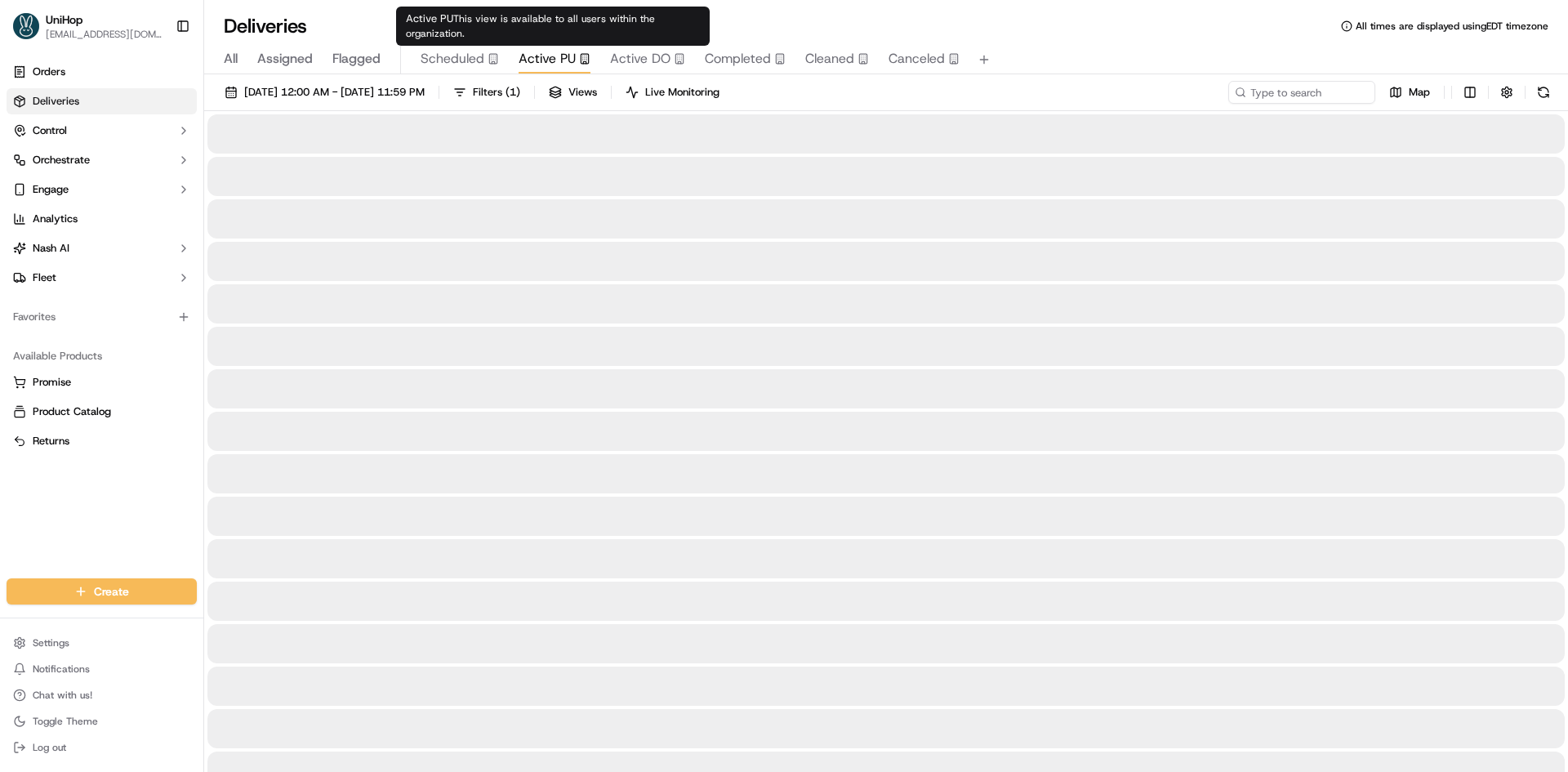
click at [535, 57] on span "Active PU" at bounding box center [547, 58] width 57 height 20
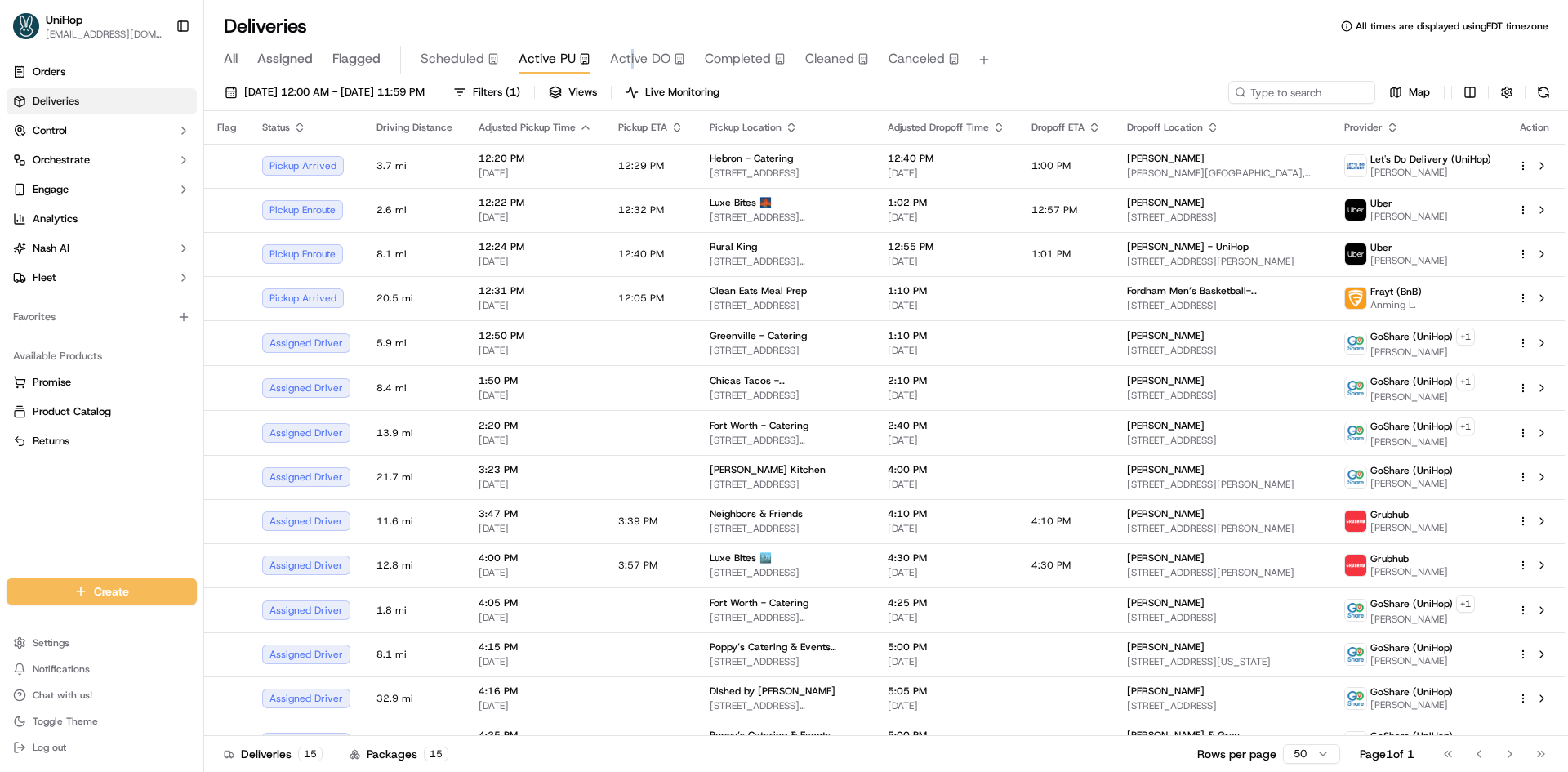
click at [630, 46] on div "All Assigned Flagged Scheduled Active PU Active DO Completed Cleaned Canceled" at bounding box center [886, 56] width 1364 height 35
click at [630, 46] on button "Active DO" at bounding box center [647, 60] width 75 height 28
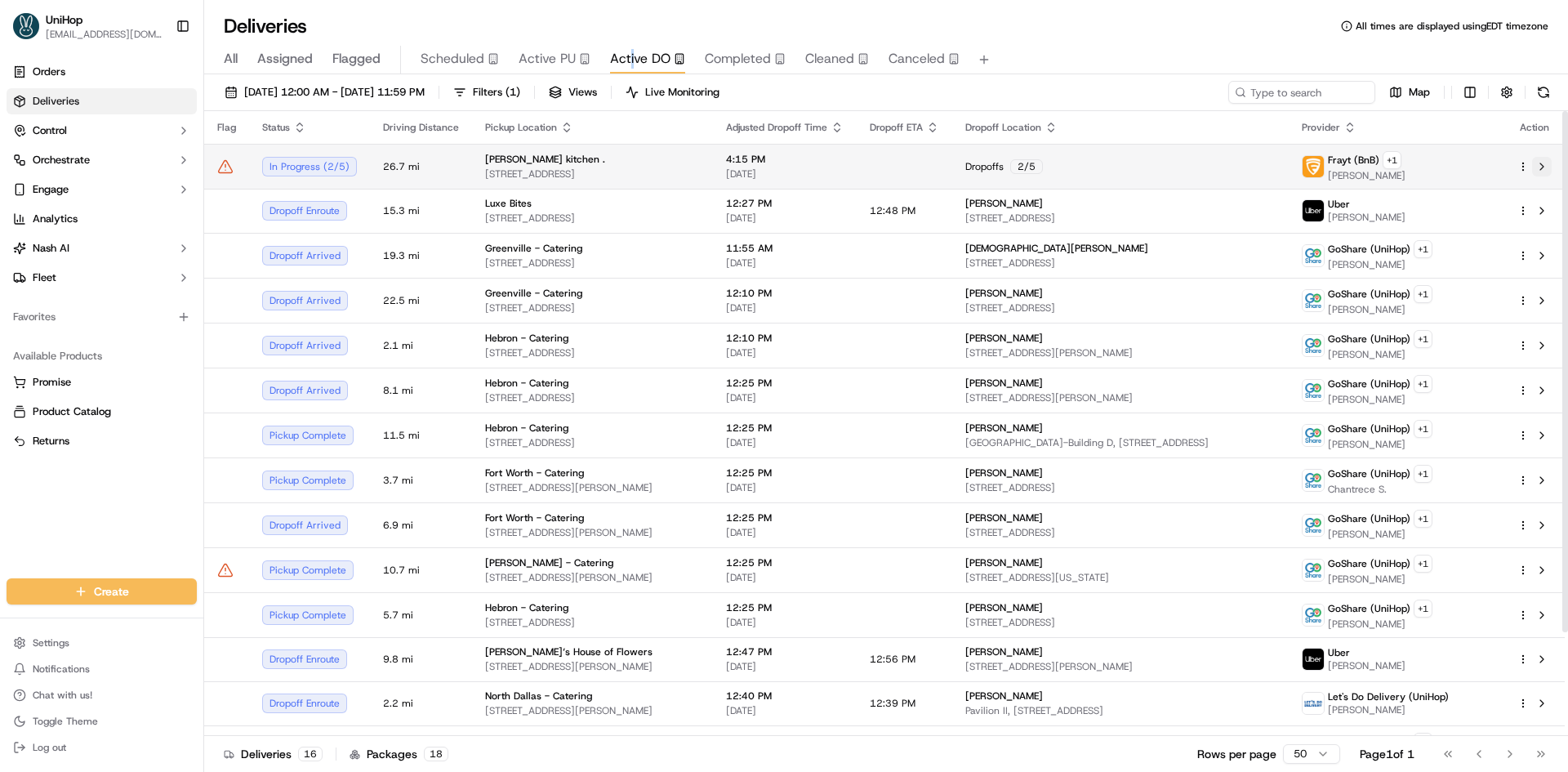
click at [1545, 168] on button at bounding box center [1542, 166] width 20 height 20
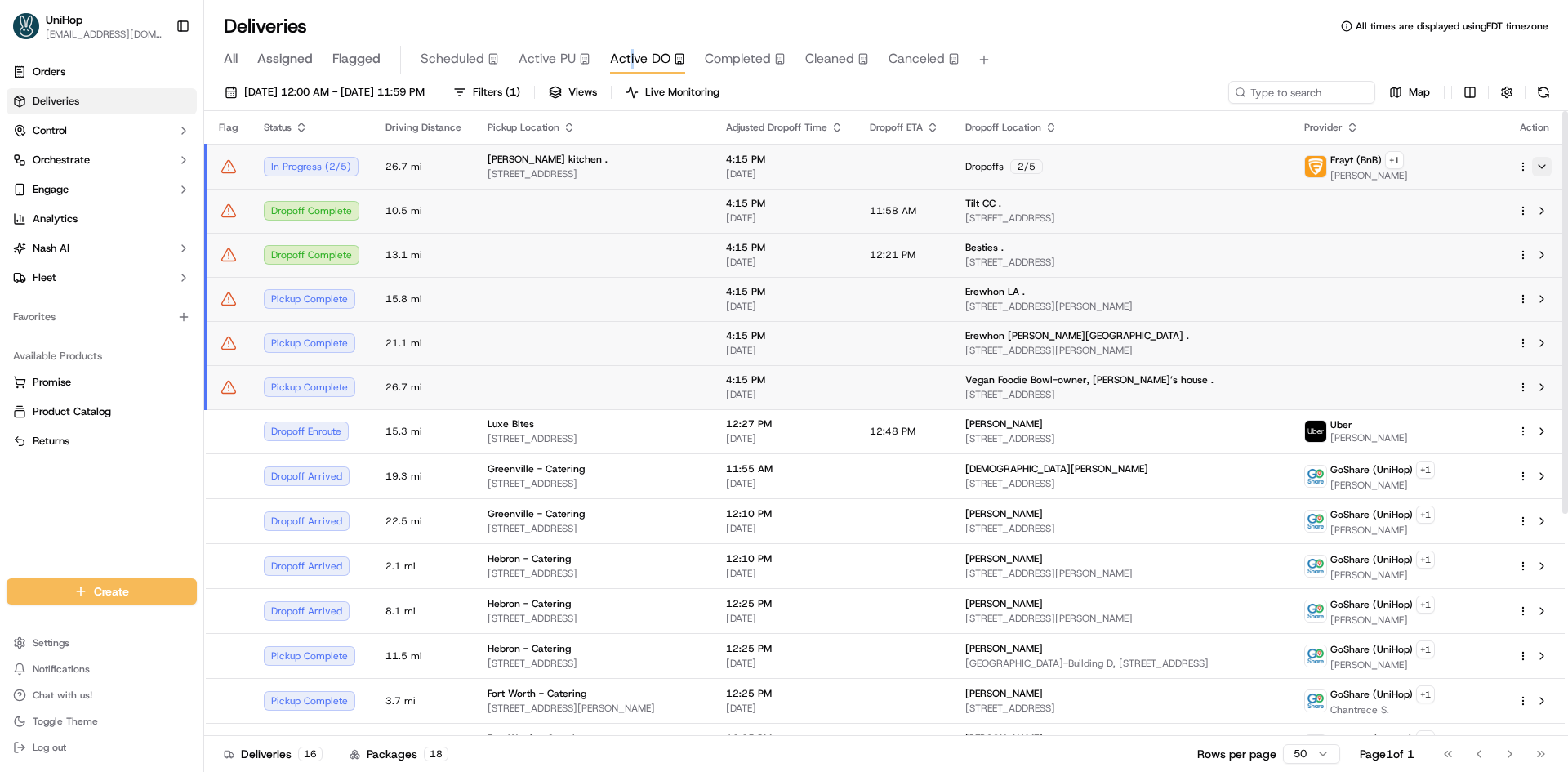
click at [1545, 168] on button at bounding box center [1542, 166] width 20 height 20
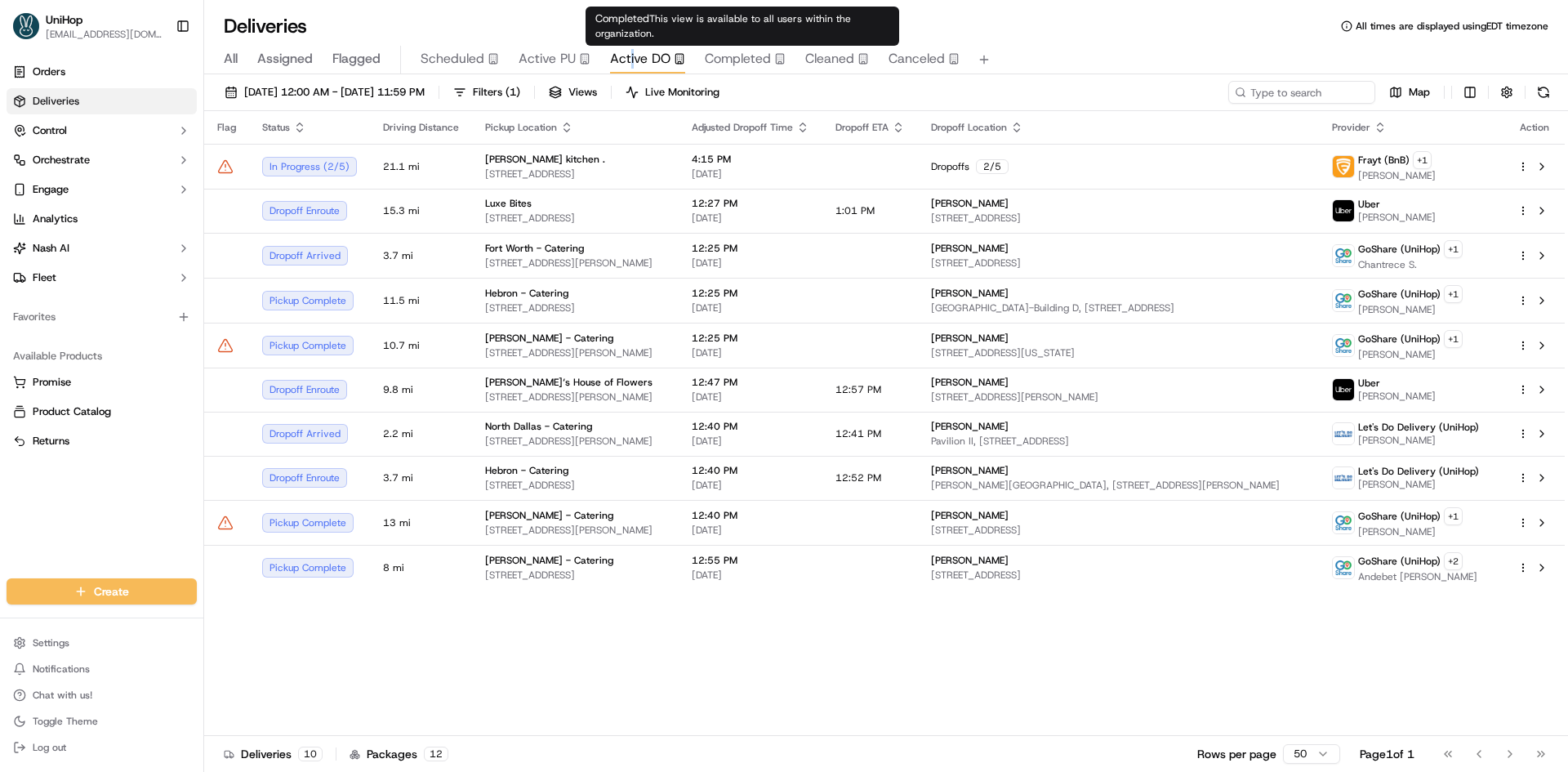
click at [663, 60] on span "Active DO" at bounding box center [640, 58] width 60 height 20
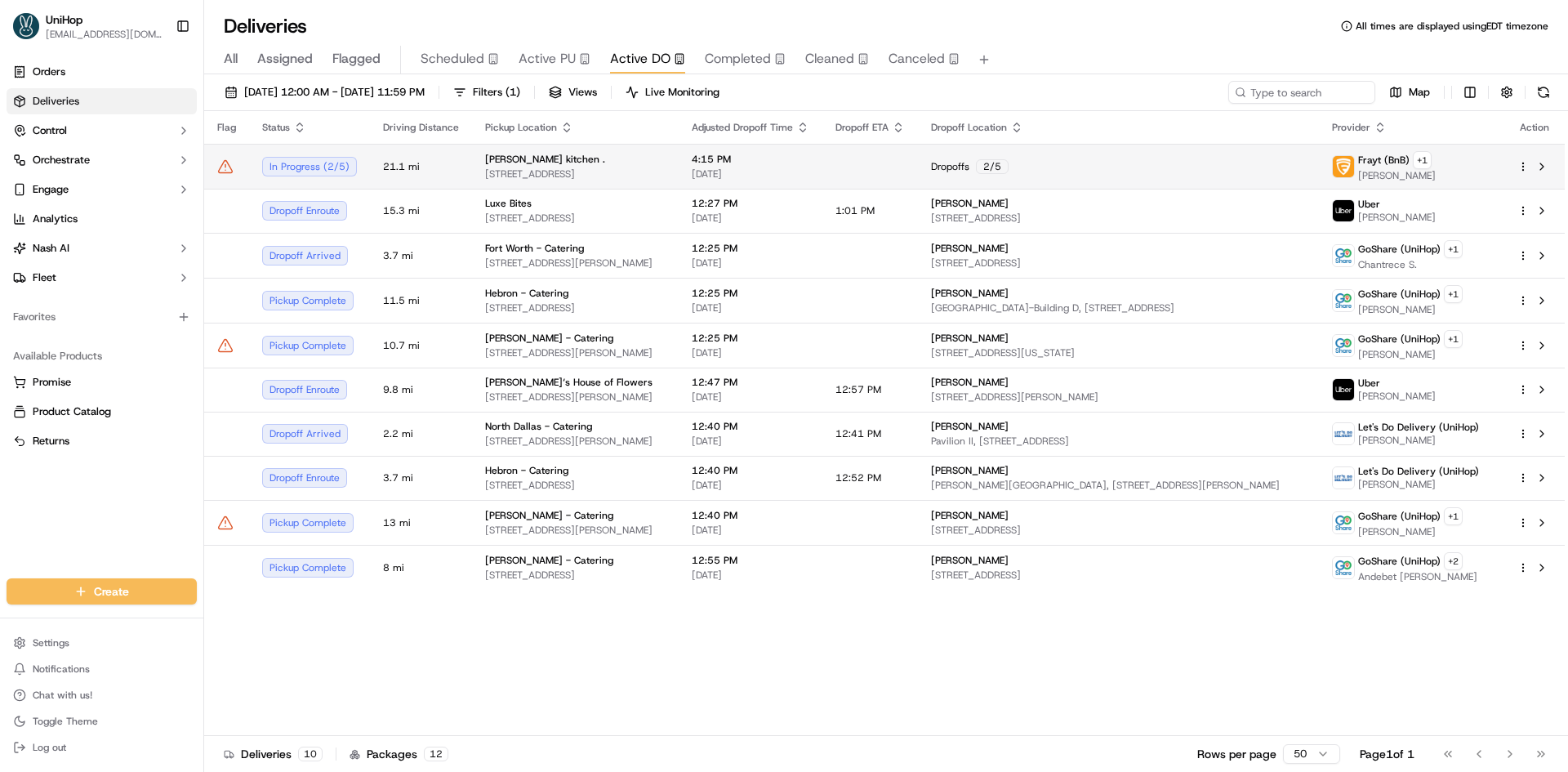
click at [1453, 177] on div "Frayt (BnB) + 1 Justin I." at bounding box center [1411, 166] width 159 height 31
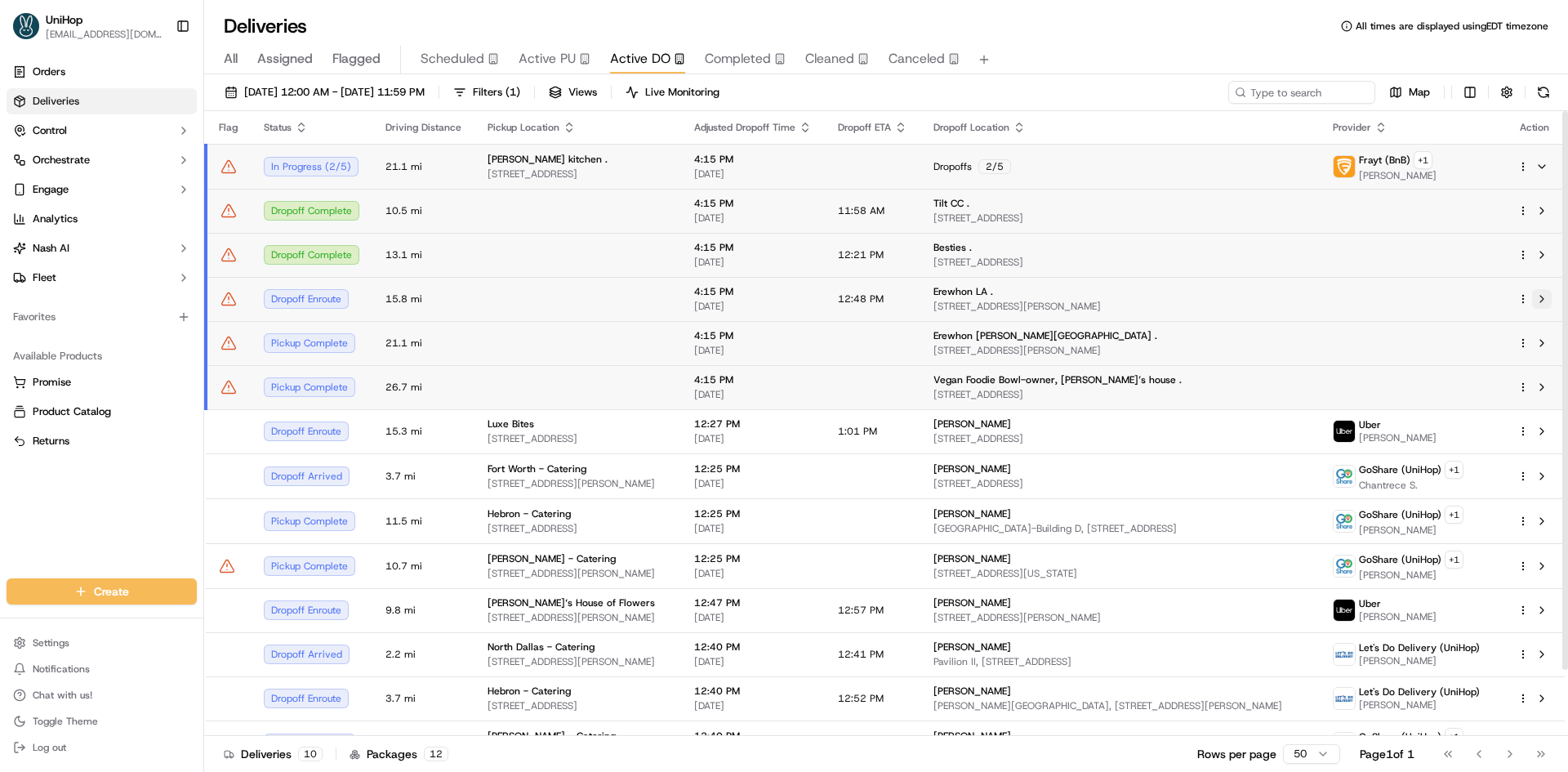
click at [1540, 301] on button at bounding box center [1542, 298] width 20 height 20
click at [1547, 168] on button at bounding box center [1542, 166] width 20 height 20
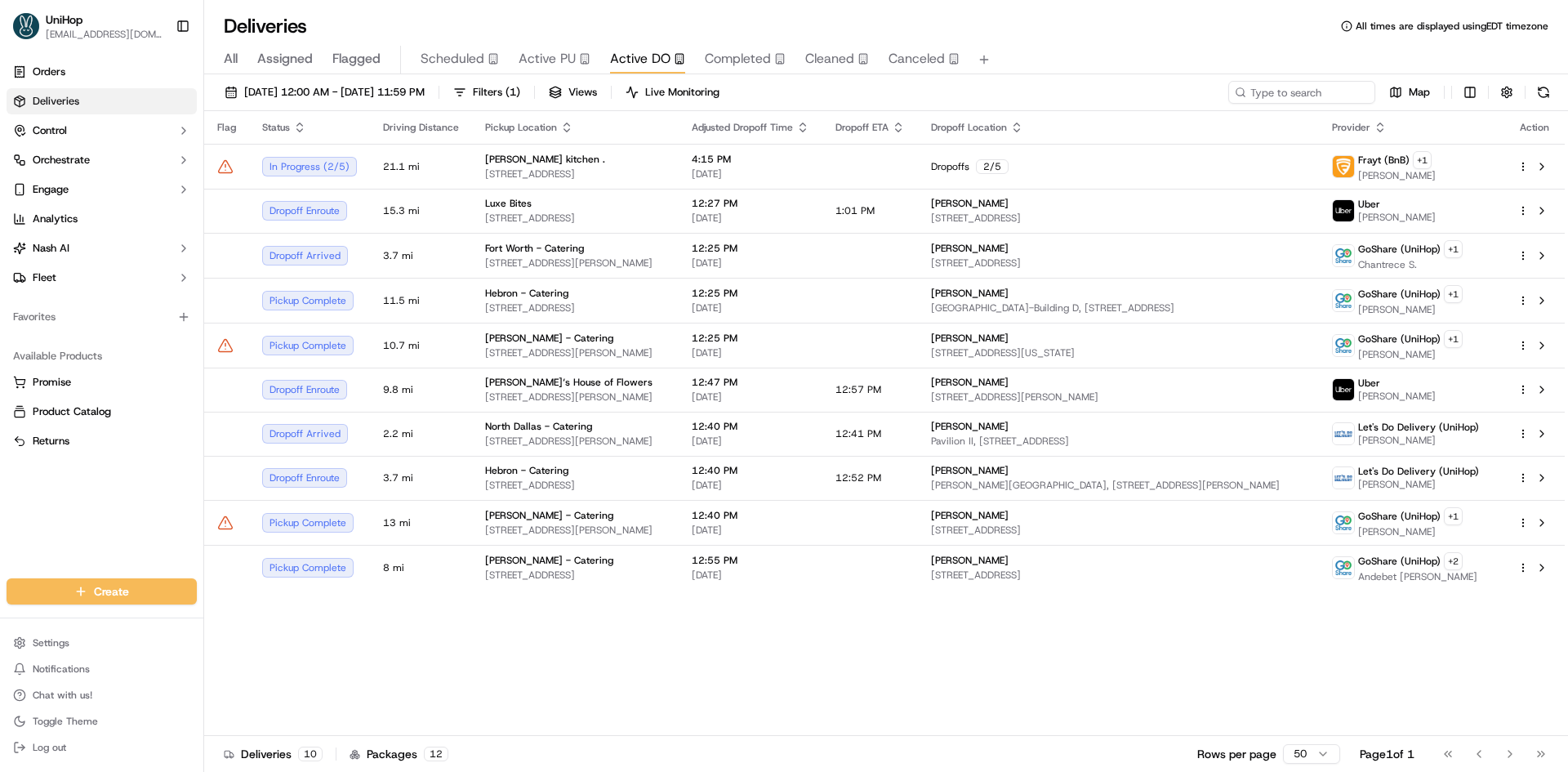
click at [542, 61] on span "Active PU" at bounding box center [547, 58] width 57 height 20
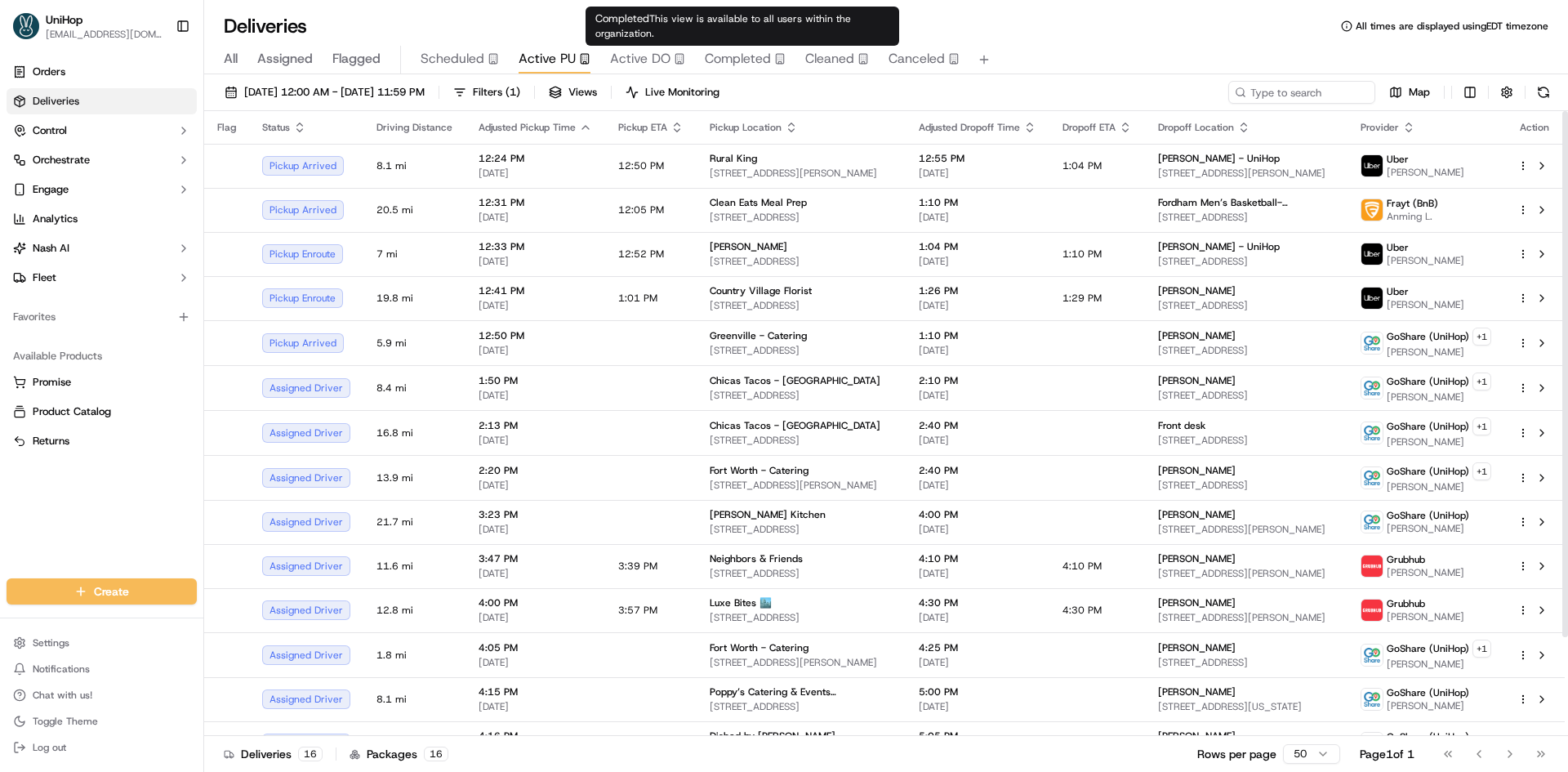
click at [663, 56] on span "Active DO" at bounding box center [640, 58] width 60 height 20
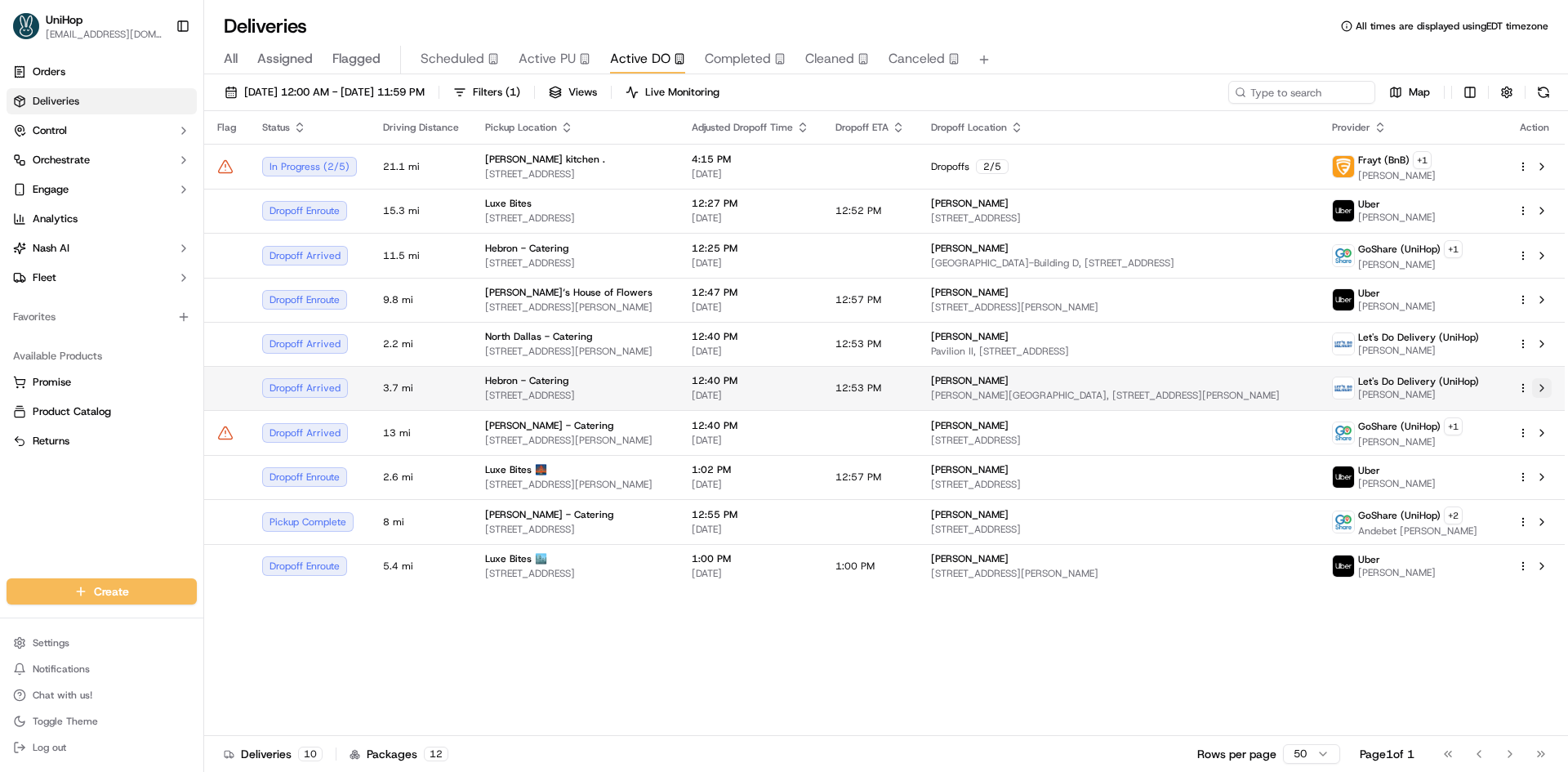
click at [1545, 387] on button at bounding box center [1542, 387] width 20 height 20
click at [535, 67] on span "Active PU" at bounding box center [547, 58] width 57 height 20
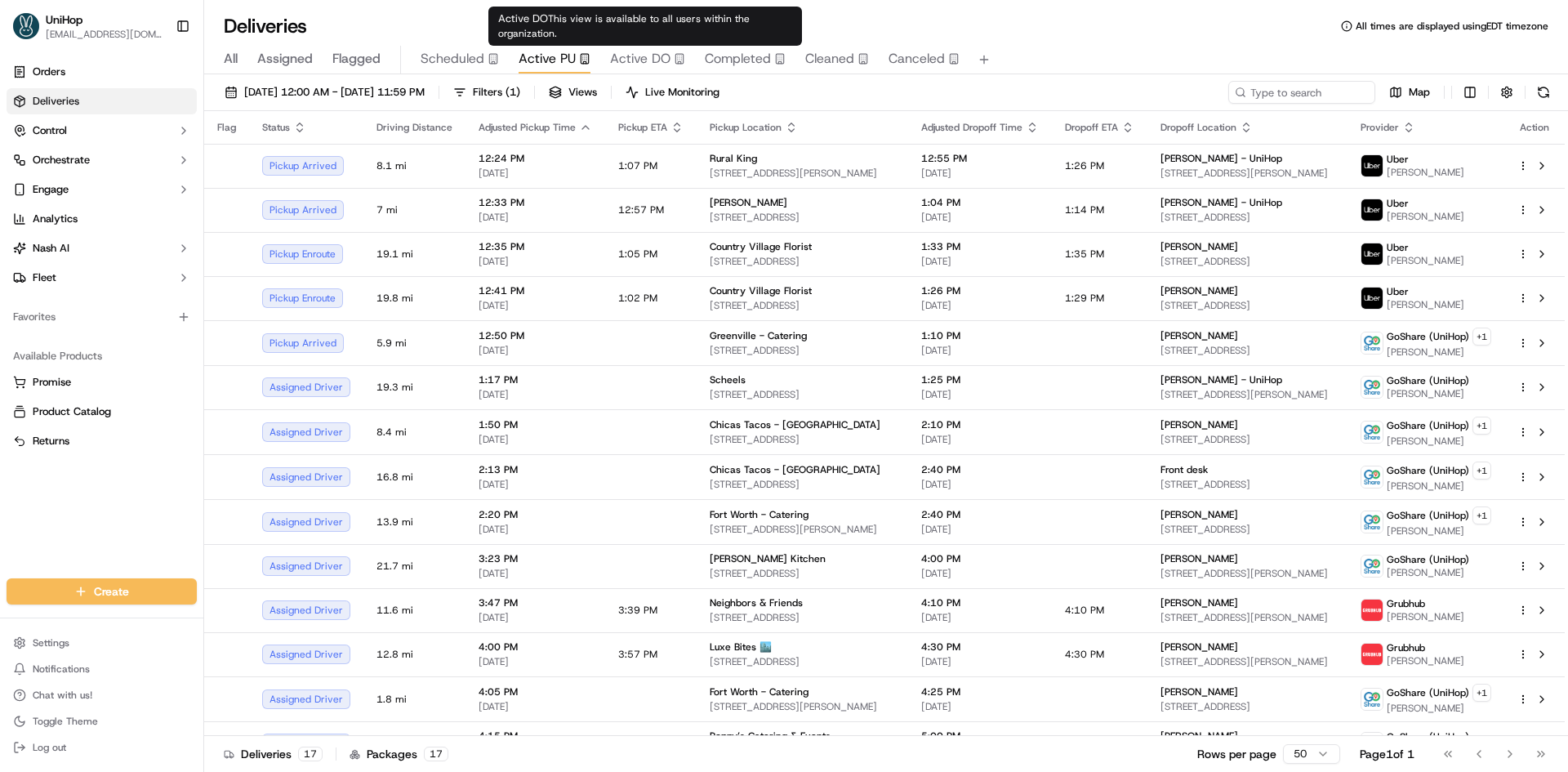
click at [648, 53] on span "Active DO" at bounding box center [640, 58] width 60 height 20
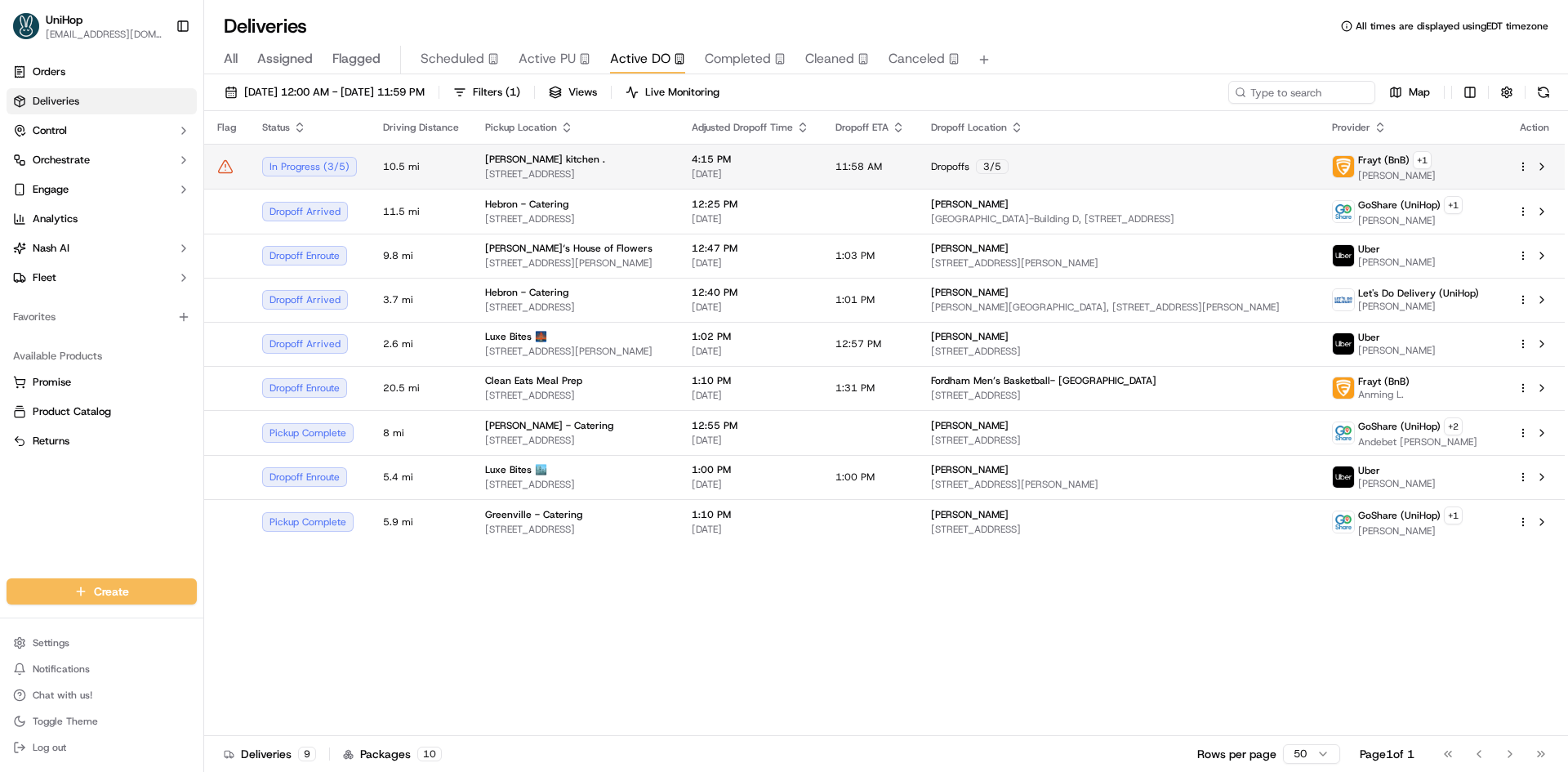
click at [1472, 174] on div "Frayt (BnB) + 1 Justin I." at bounding box center [1411, 166] width 159 height 31
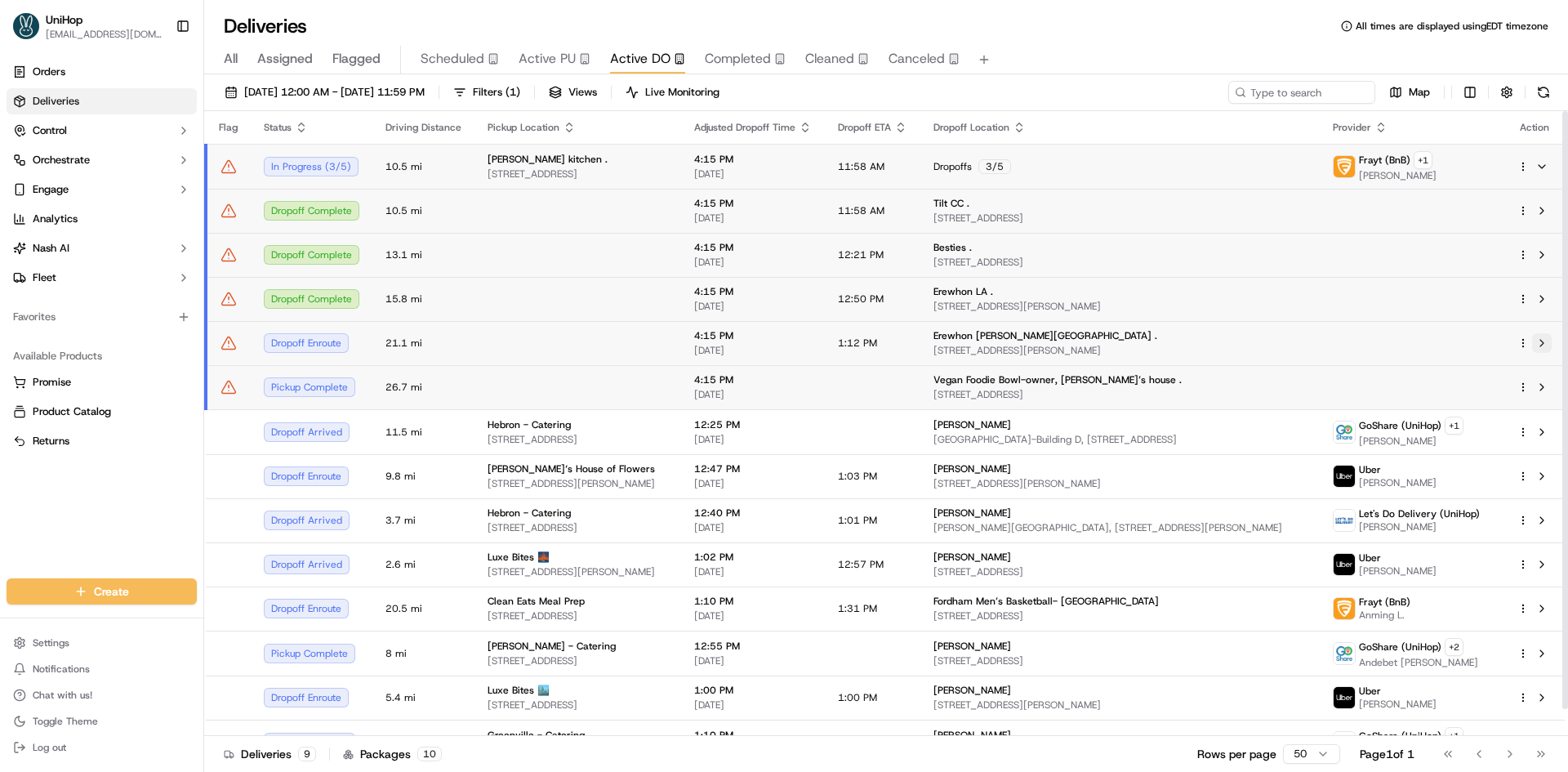
click at [1545, 343] on button at bounding box center [1542, 342] width 20 height 20
click at [1545, 169] on button at bounding box center [1542, 166] width 20 height 20
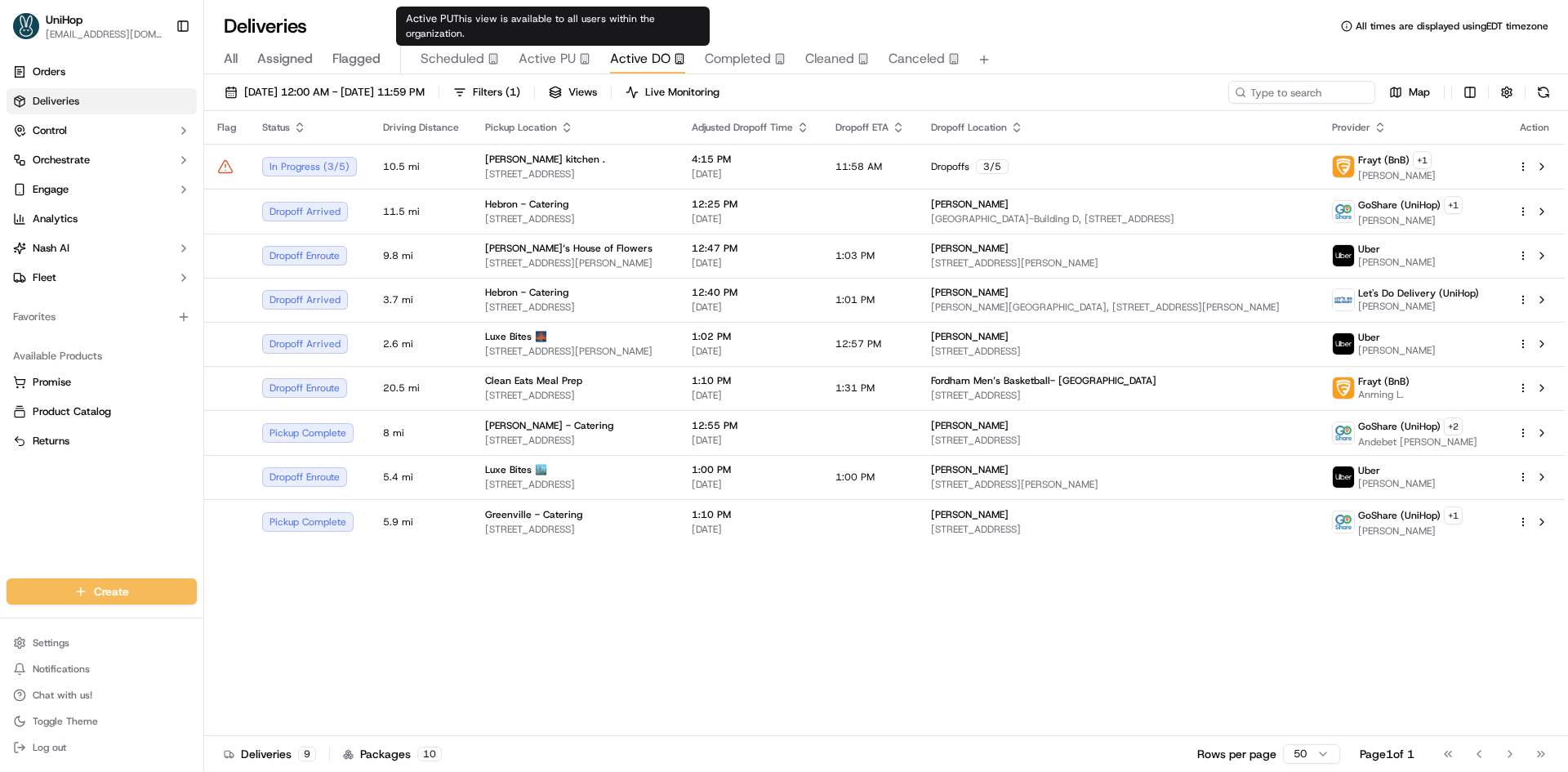
drag, startPoint x: 550, startPoint y: 49, endPoint x: 471, endPoint y: 4, distance: 90.9
click at [550, 49] on span "Active PU" at bounding box center [547, 58] width 57 height 20
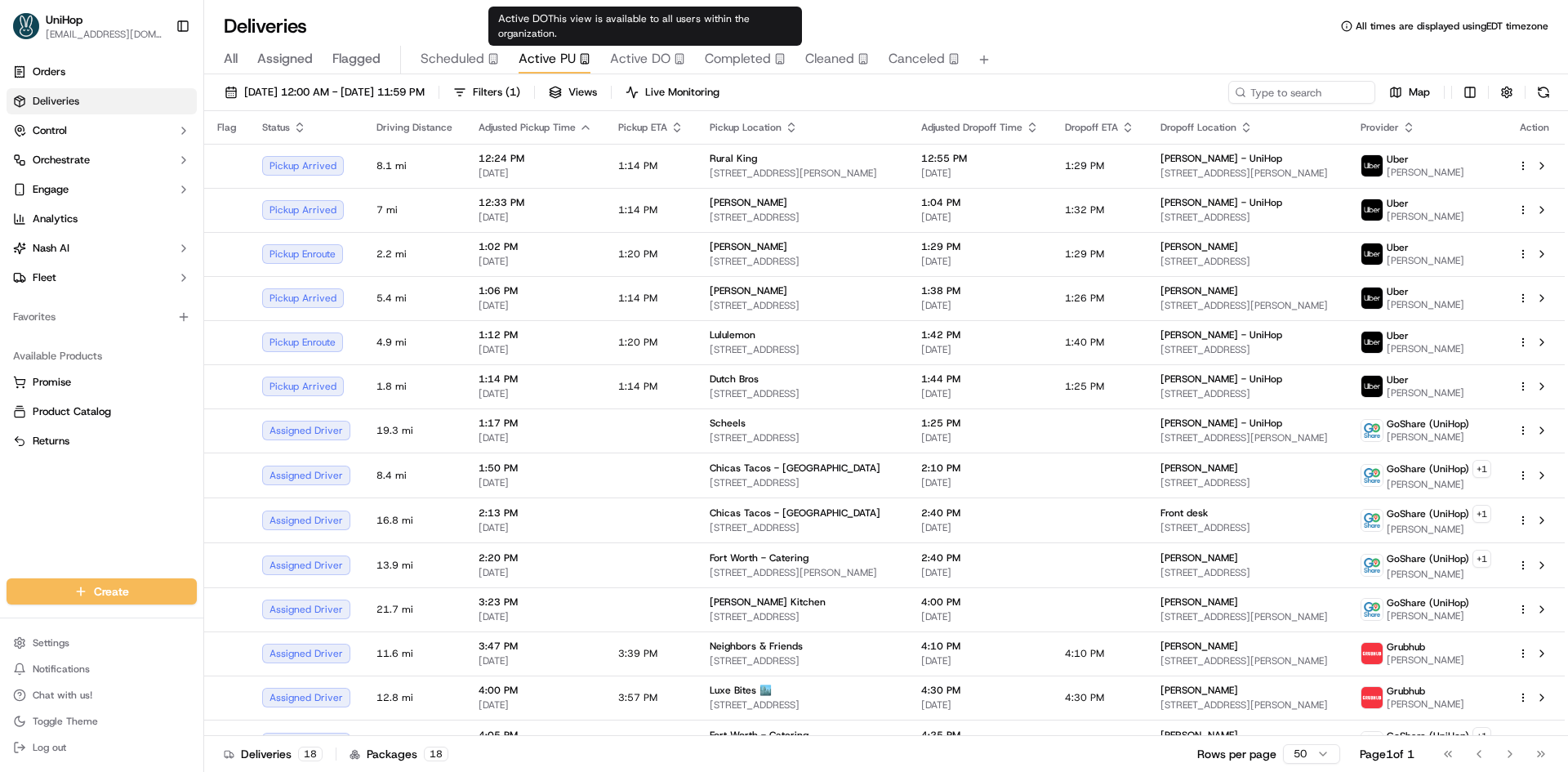
click at [652, 60] on span "Active DO" at bounding box center [640, 58] width 60 height 20
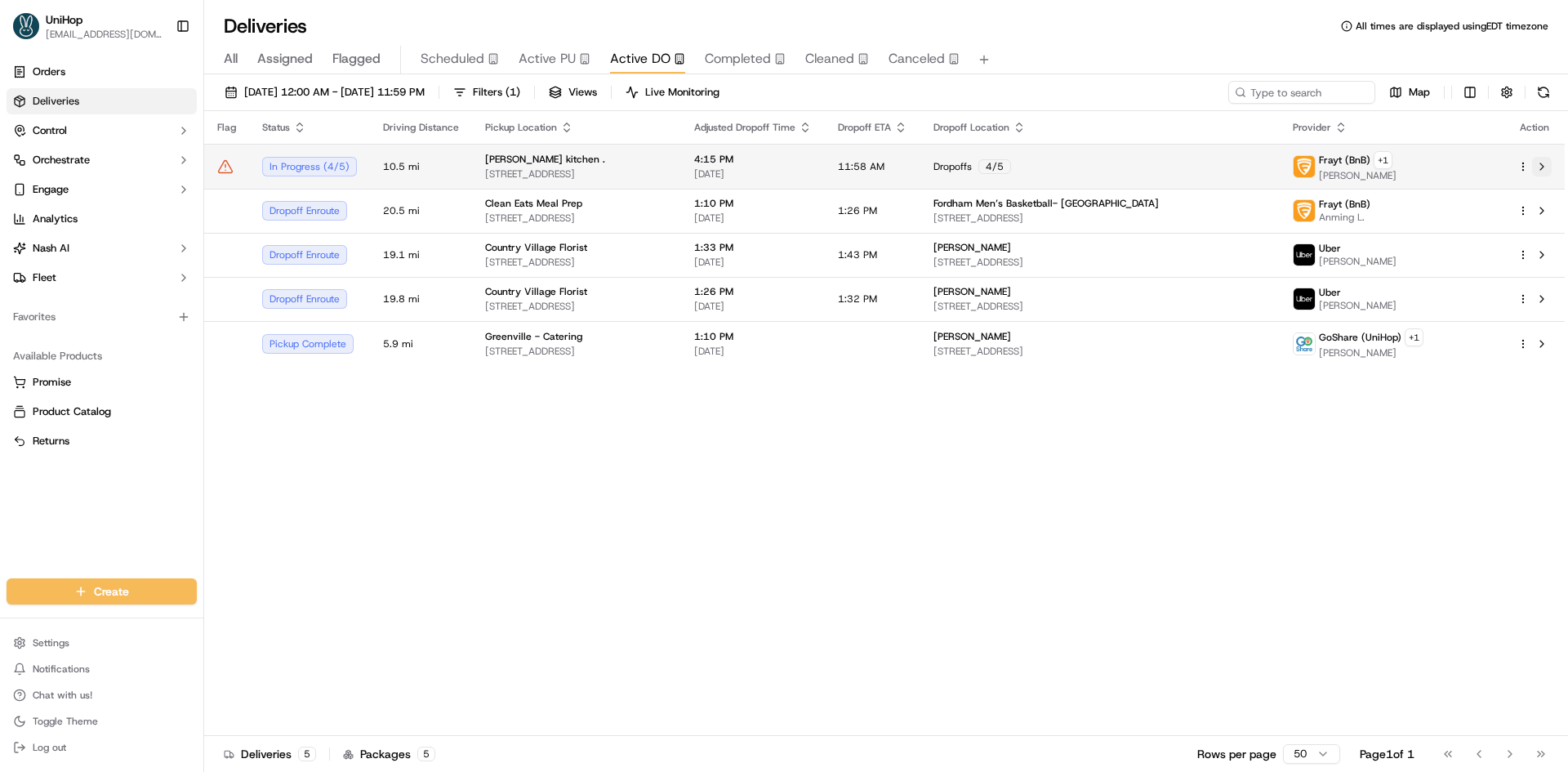
click at [1541, 169] on button at bounding box center [1542, 166] width 20 height 20
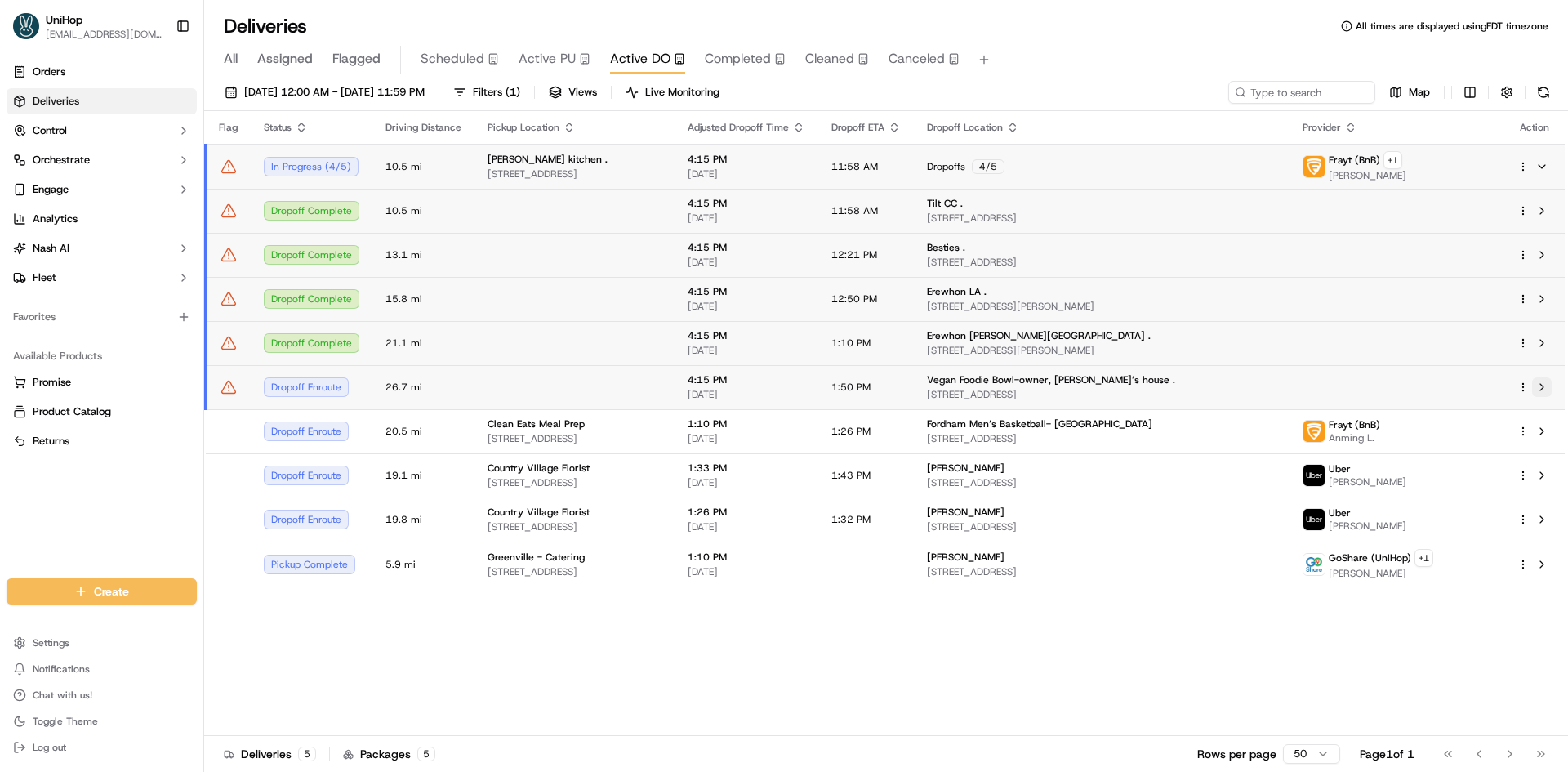
click at [1542, 387] on button at bounding box center [1542, 386] width 20 height 20
click at [1545, 166] on button at bounding box center [1542, 166] width 20 height 20
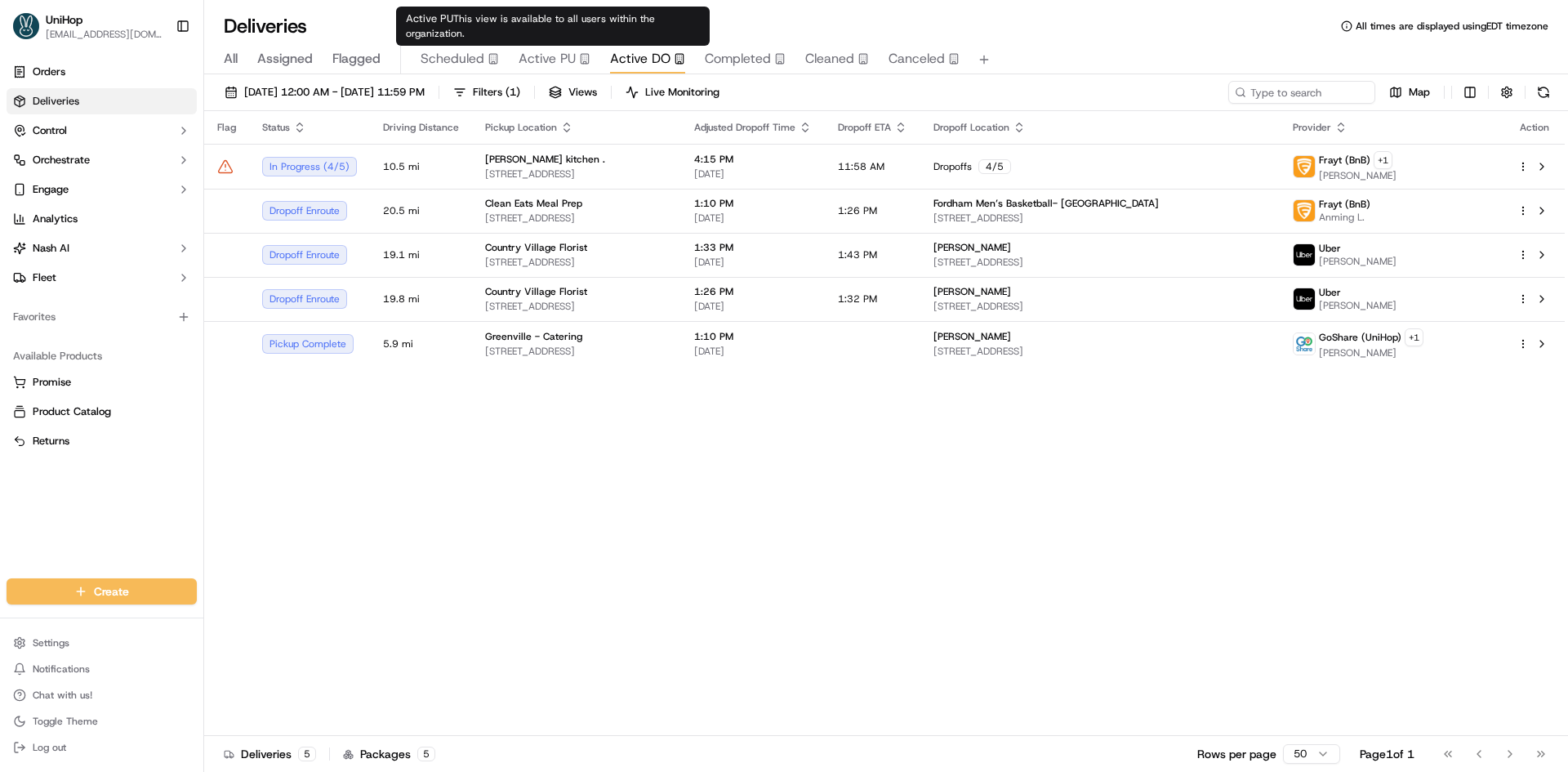
click at [557, 53] on span "Active PU" at bounding box center [547, 58] width 57 height 20
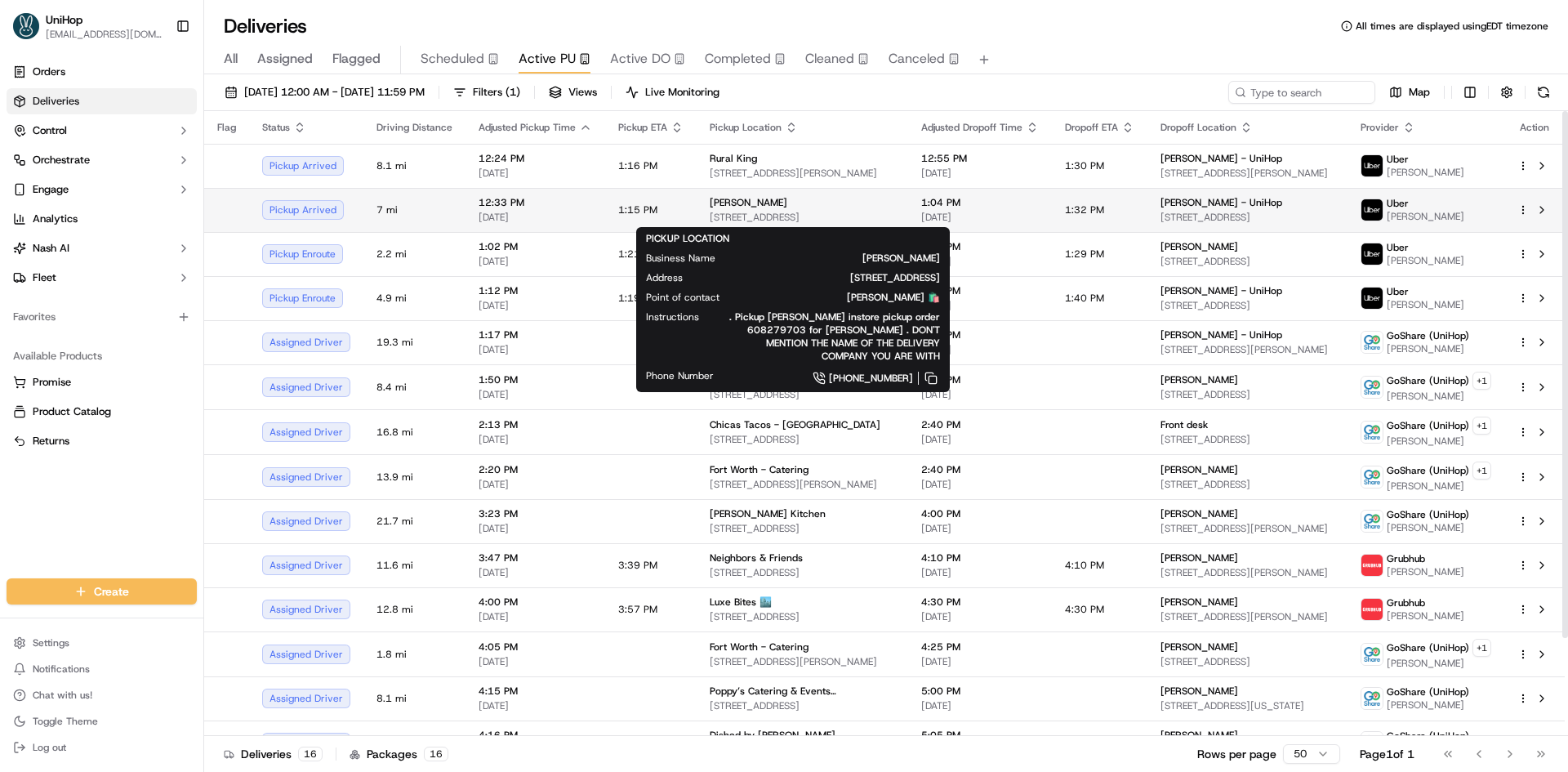
click at [842, 209] on div "Spencer's 5076 Jonestown Rd, Harrisburg, PA 17112, USA" at bounding box center [803, 210] width 186 height 28
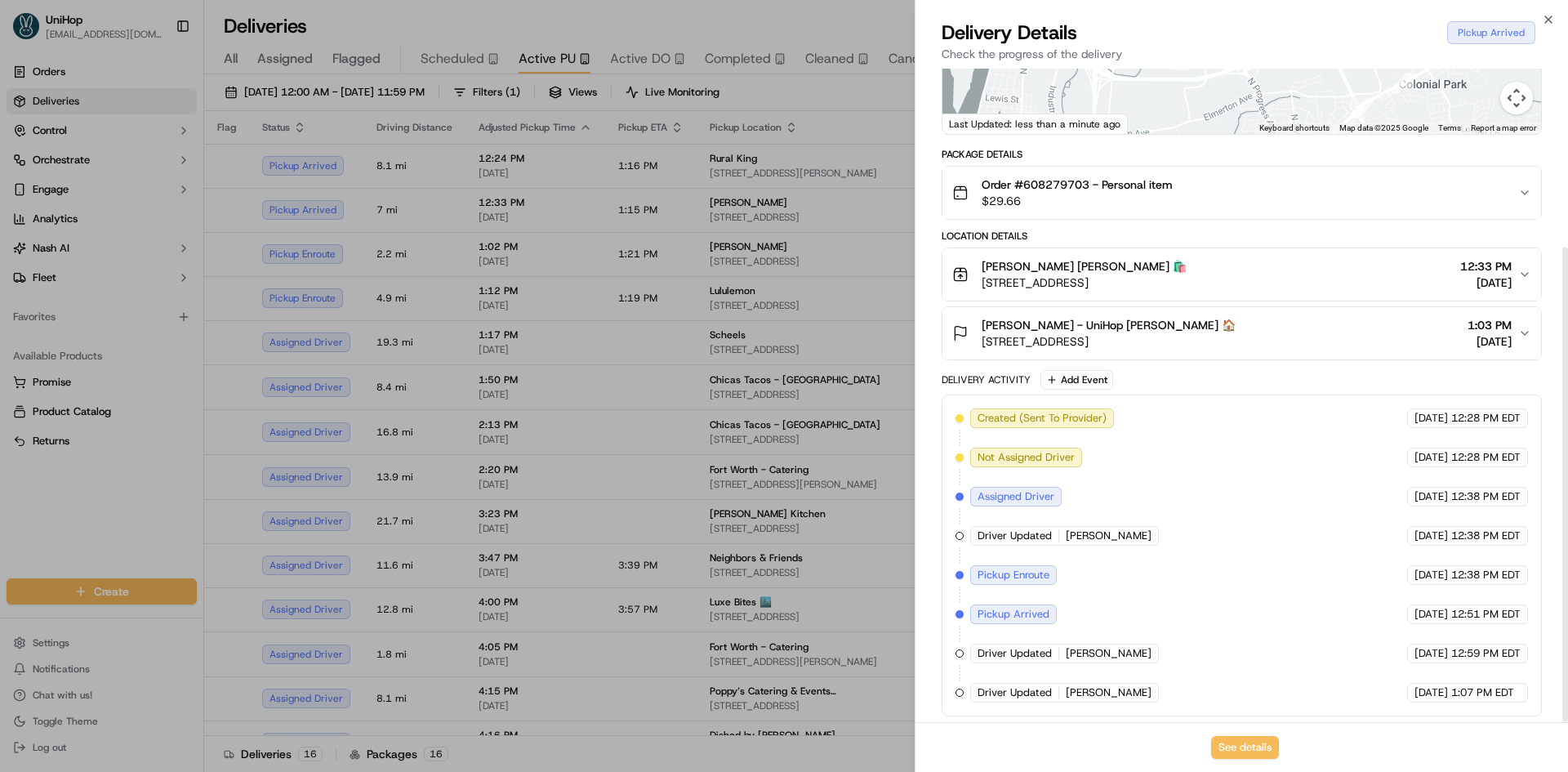
scroll to position [247, 0]
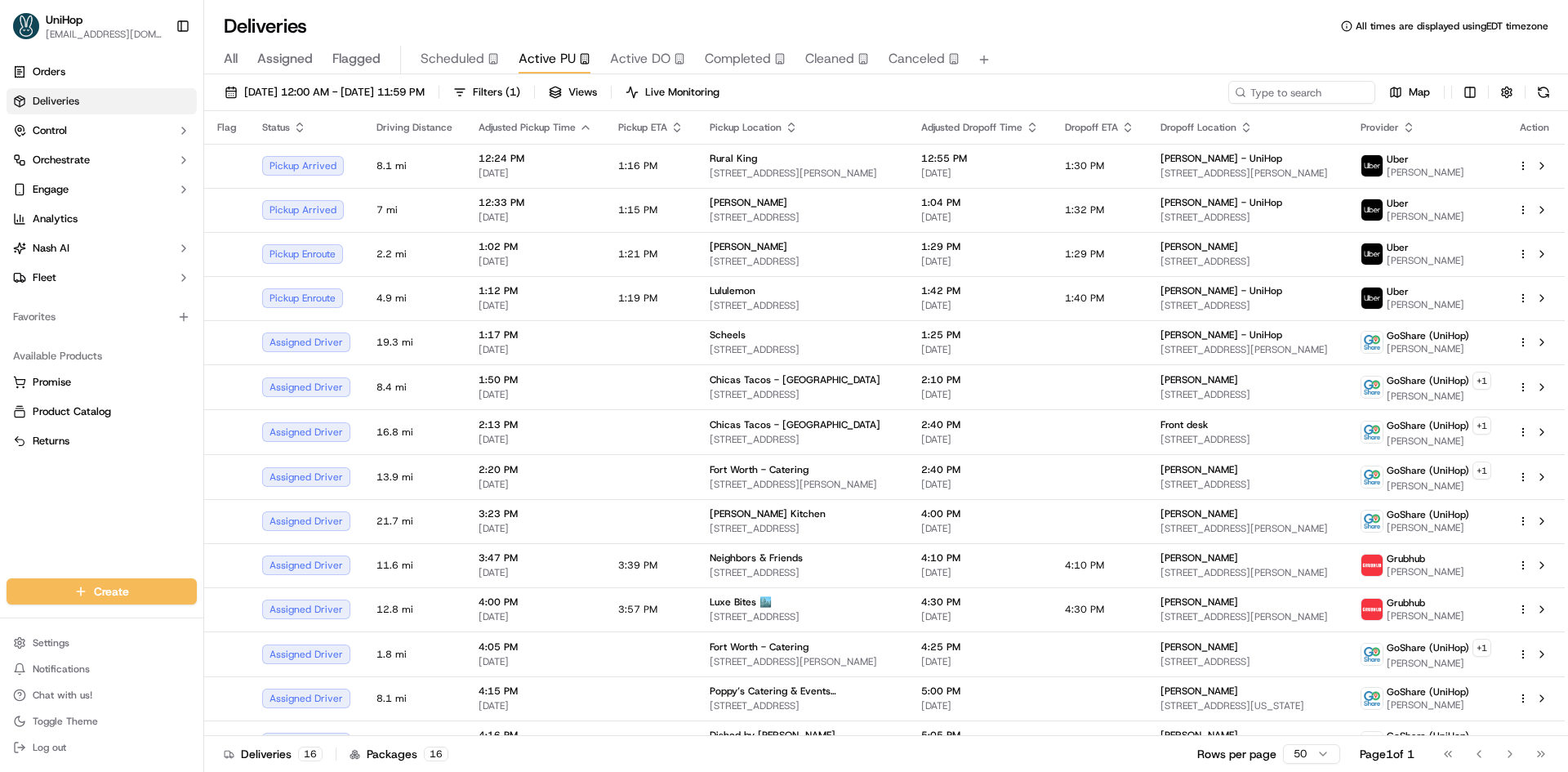
click at [26, 540] on div "Orders Deliveries Control Orchestrate Engage Analytics Nash AI Fleet Favorites …" at bounding box center [101, 309] width 204 height 513
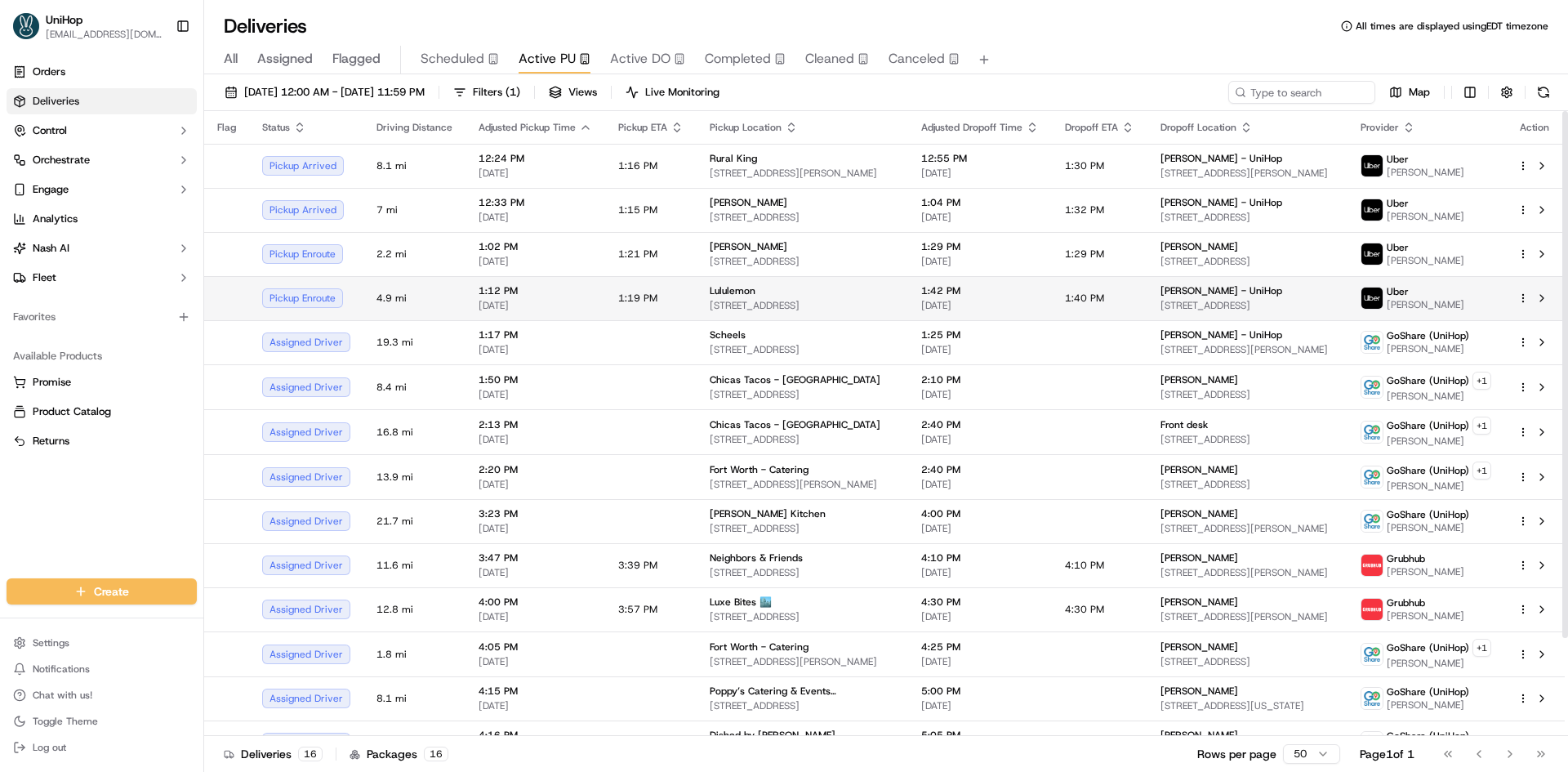
click at [1347, 306] on td "Kimberly Melton - UniHop 8509 Icicle Creek Dr, Bakersfield, CA 93312, USA" at bounding box center [1246, 297] width 200 height 44
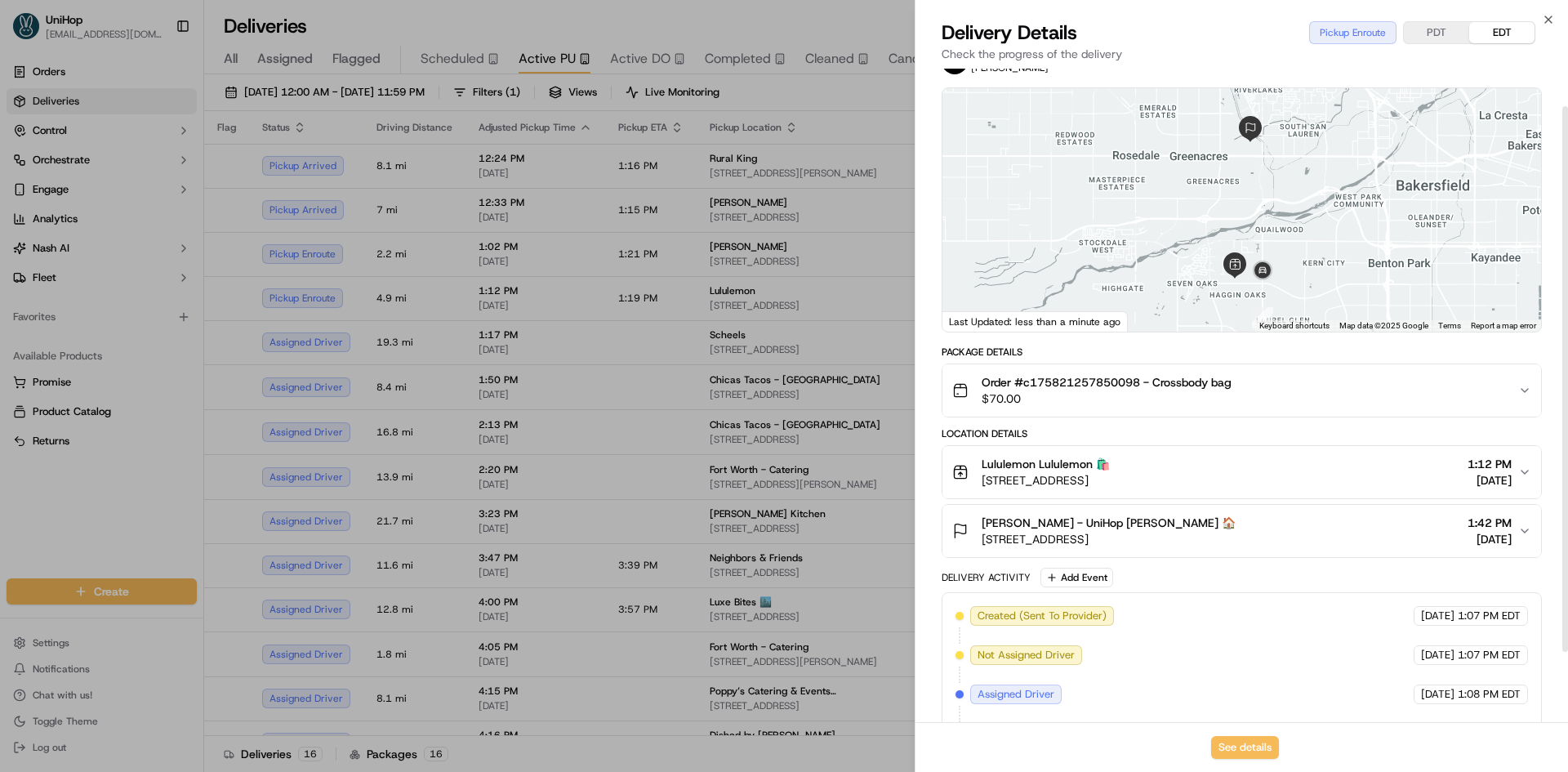
scroll to position [129, 0]
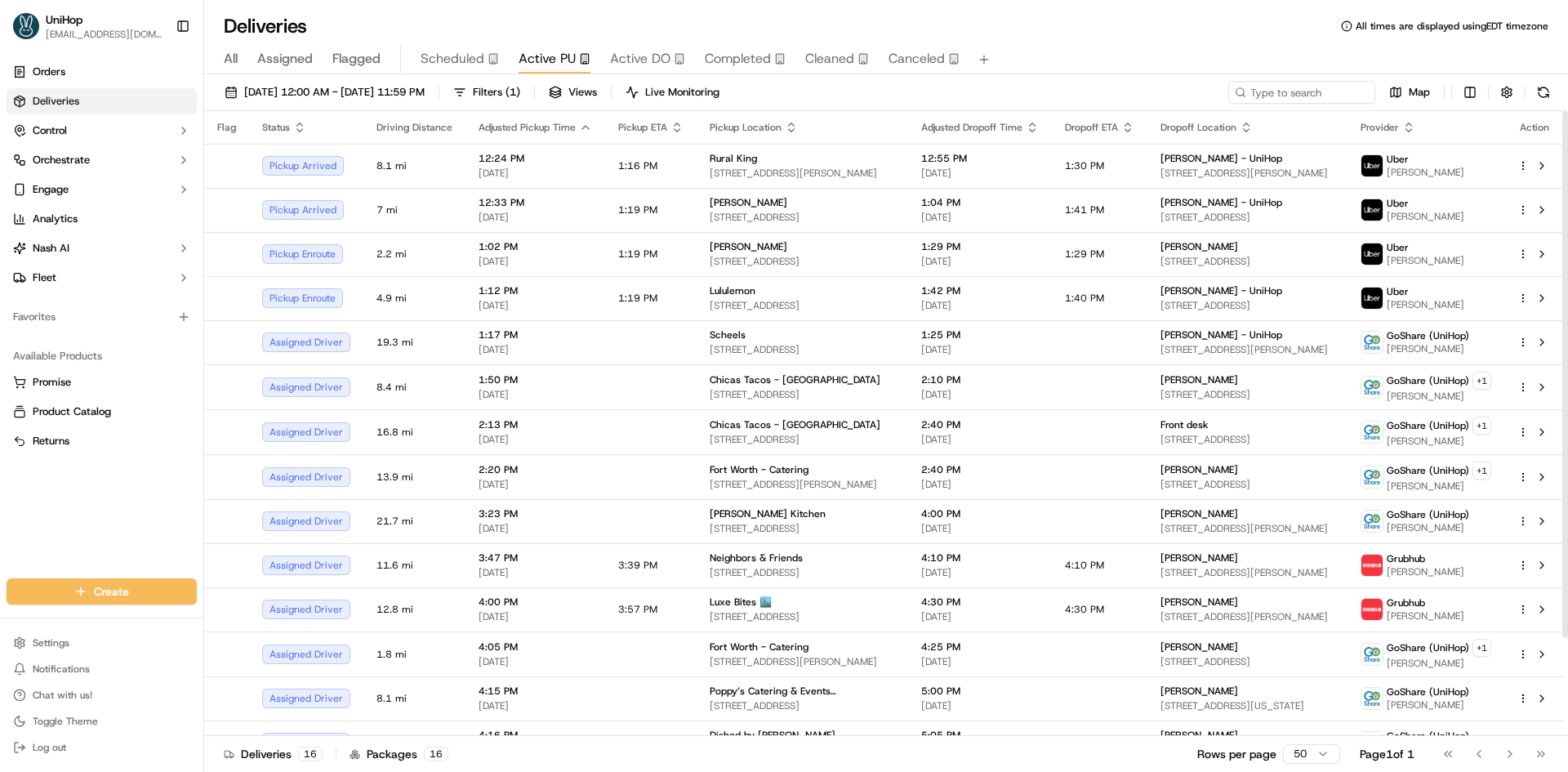
click at [135, 503] on div "Orders Deliveries Control Orchestrate Engage Analytics Nash AI Fleet Favorites …" at bounding box center [101, 309] width 204 height 513
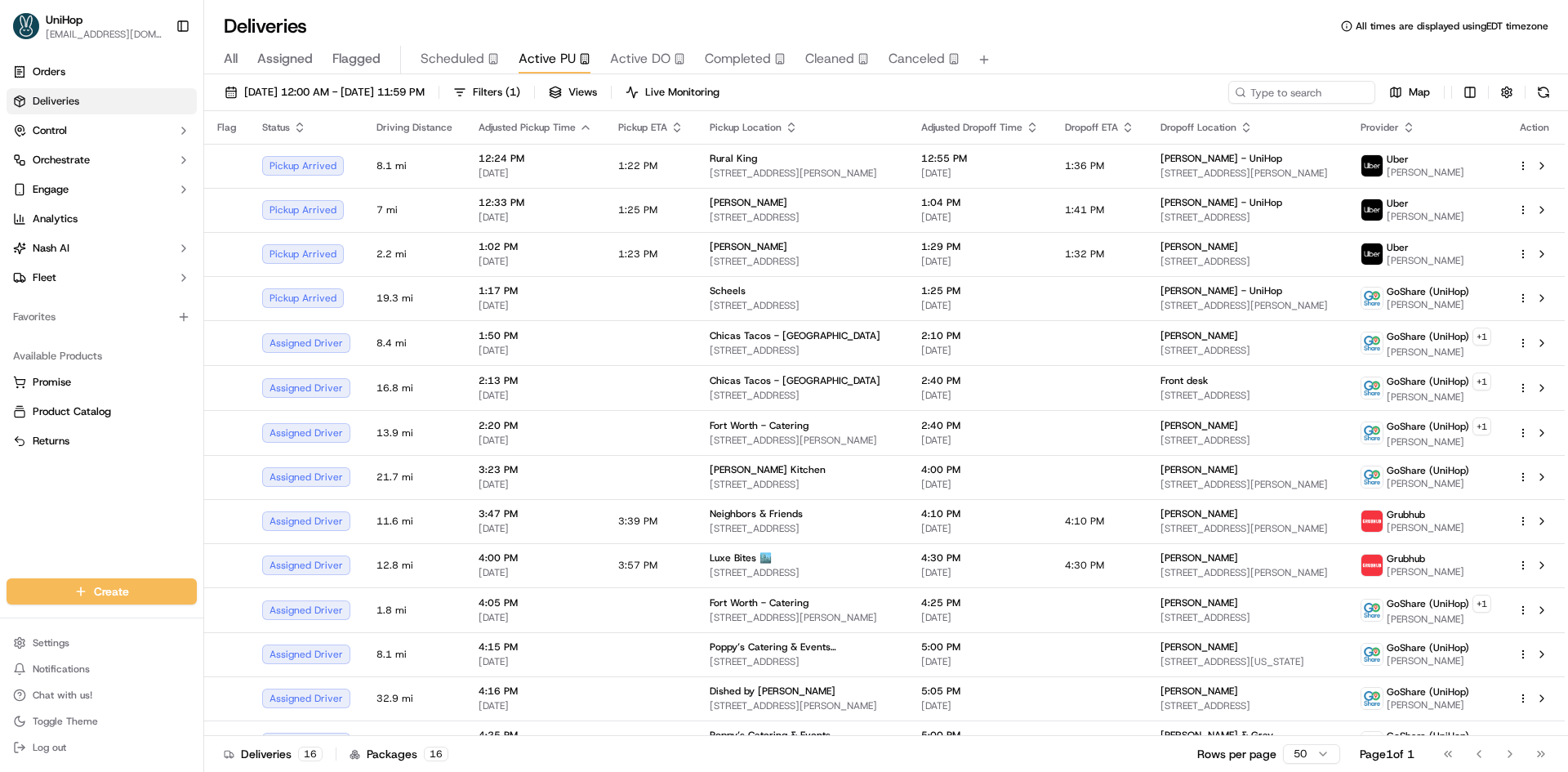
drag, startPoint x: 14, startPoint y: 530, endPoint x: 15, endPoint y: 522, distance: 8.1
click at [14, 530] on div "Orders Deliveries Control Orchestrate Engage Analytics Nash AI Fleet Favorites …" at bounding box center [101, 309] width 204 height 513
drag, startPoint x: 79, startPoint y: 482, endPoint x: 237, endPoint y: 689, distance: 260.4
click at [84, 486] on div "Orders Deliveries Control Orchestrate Engage Analytics Nash AI Fleet Favorites …" at bounding box center [101, 309] width 204 height 513
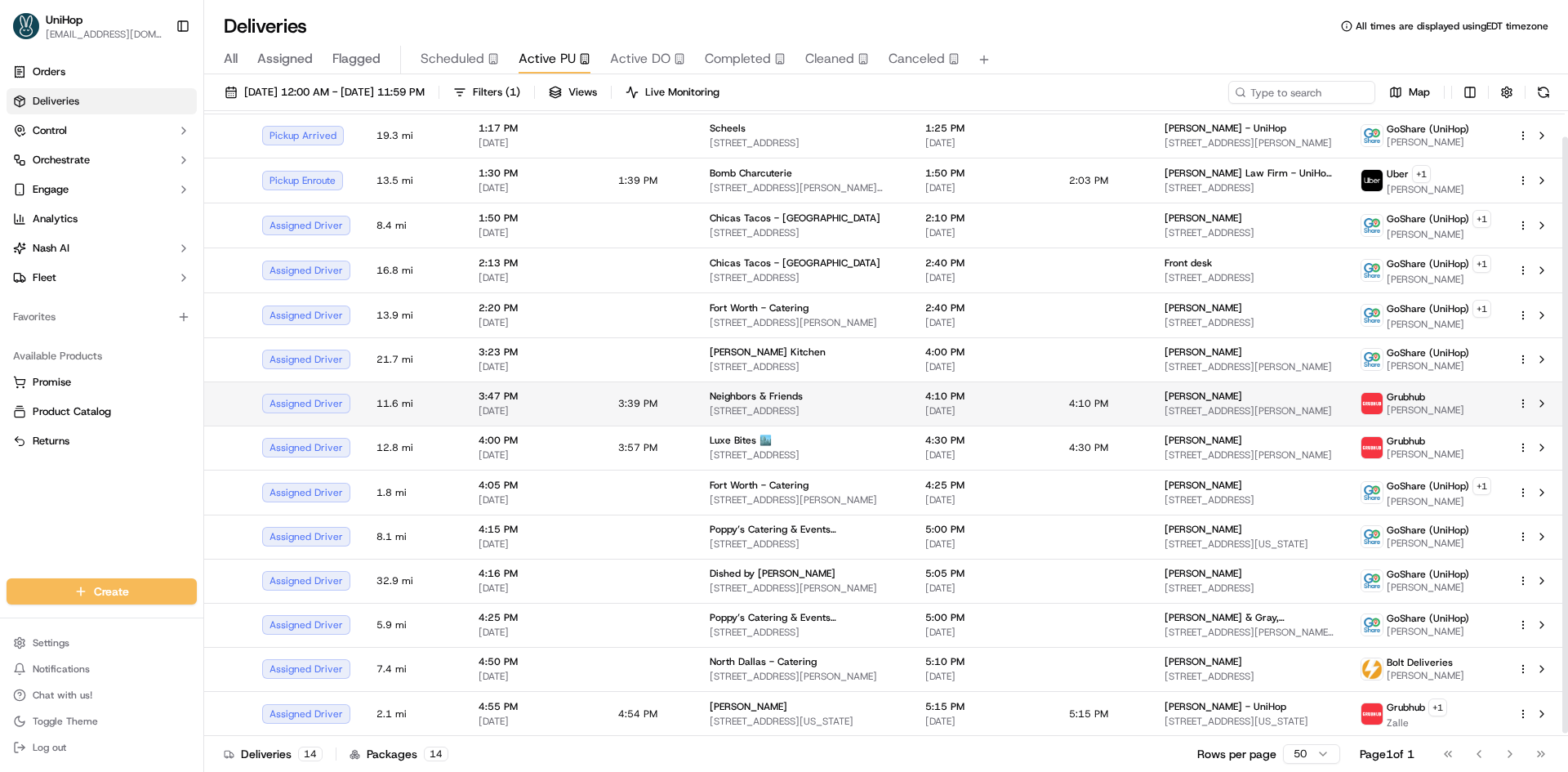
scroll to position [0, 0]
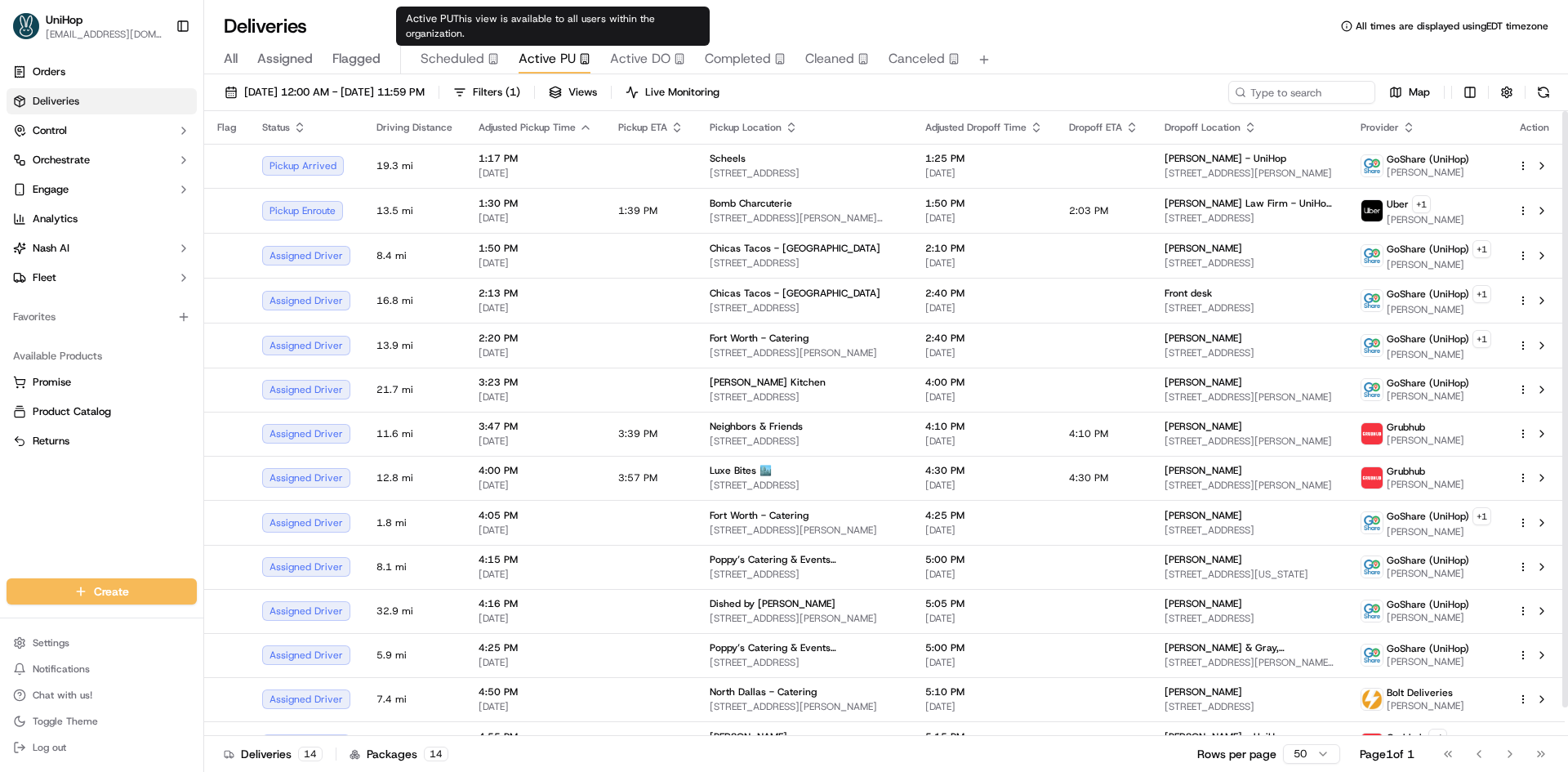
click at [632, 45] on div "Active PU This view is available to all users within the organization. Active P…" at bounding box center [552, 26] width 313 height 39
click at [629, 51] on span "Active DO" at bounding box center [640, 58] width 60 height 20
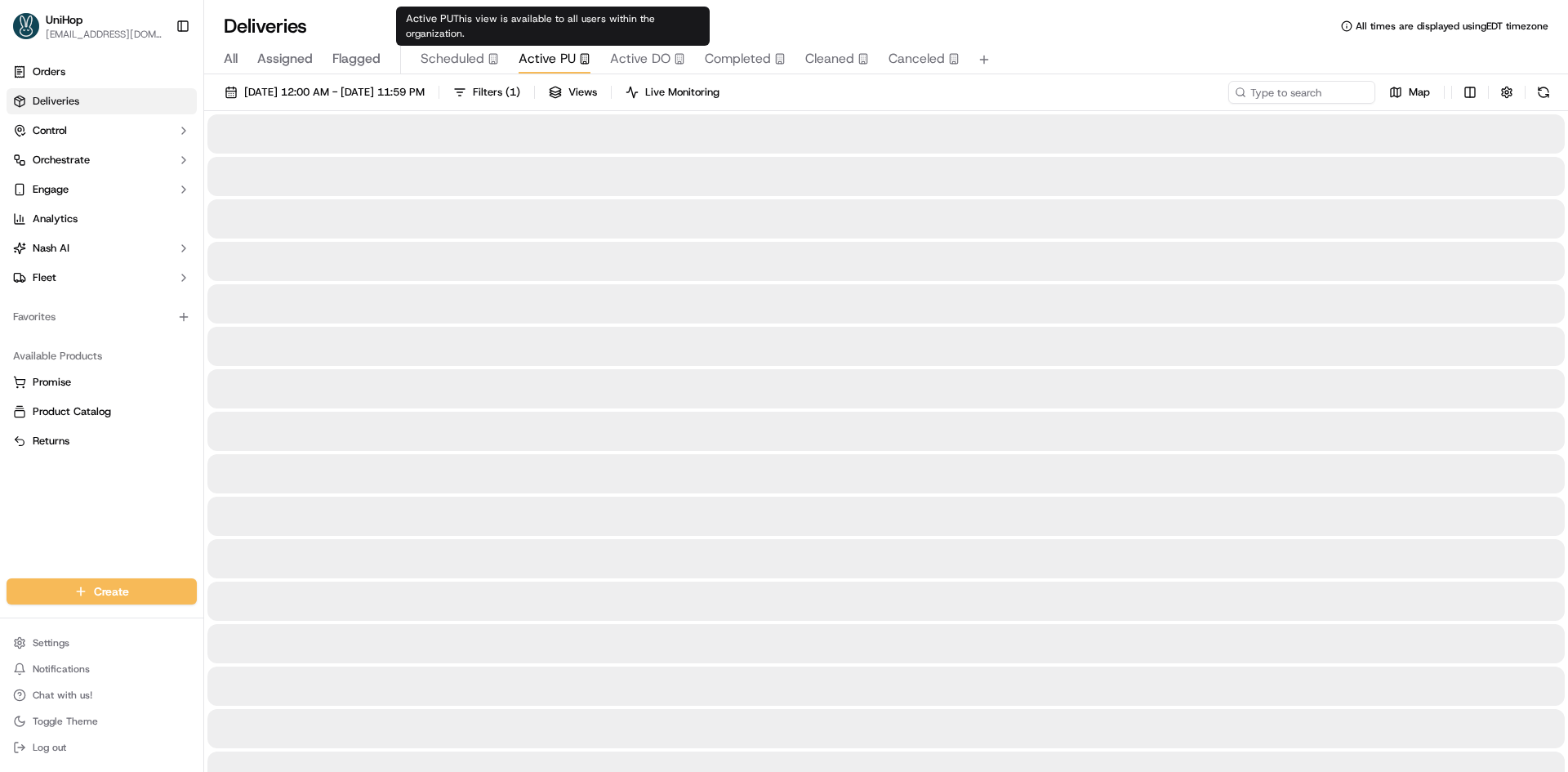
click at [536, 57] on span "Active PU" at bounding box center [547, 58] width 57 height 20
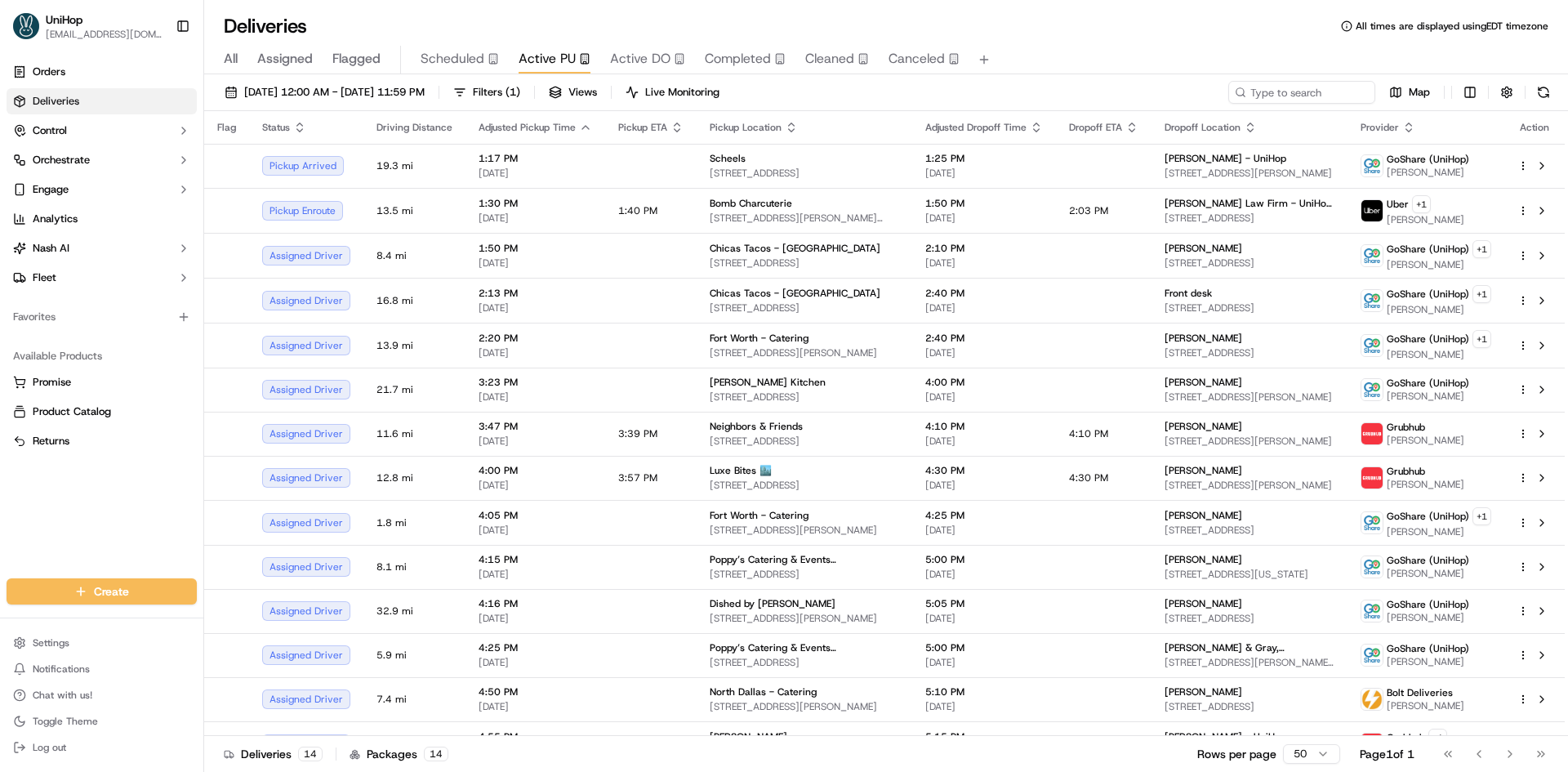
drag, startPoint x: 59, startPoint y: 488, endPoint x: 55, endPoint y: 319, distance: 169.0
click at [57, 488] on div "Orders Deliveries Control Orchestrate Engage Analytics Nash AI Fleet Favorites …" at bounding box center [101, 309] width 204 height 513
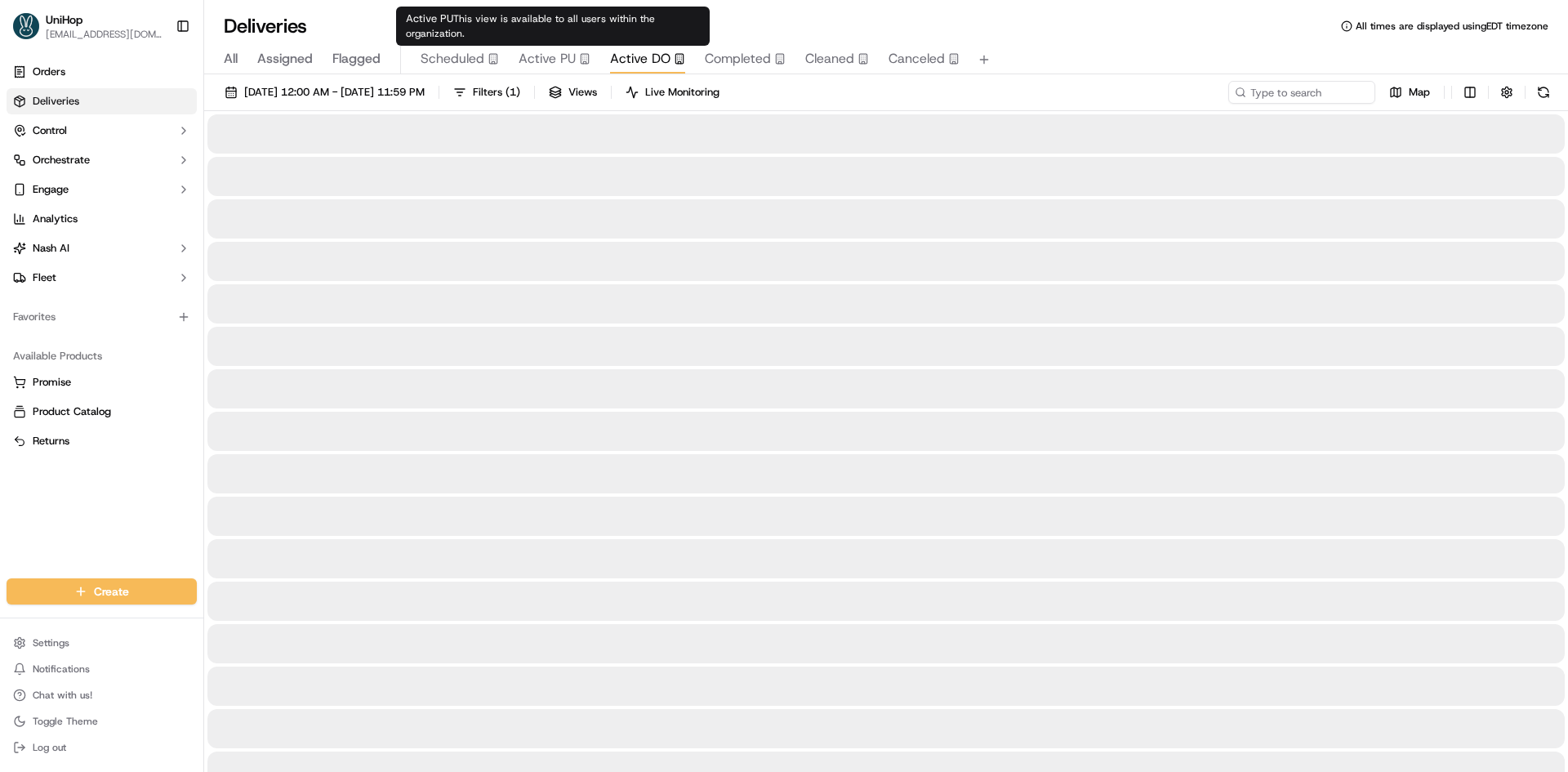
click at [622, 60] on span "Active DO" at bounding box center [640, 58] width 60 height 20
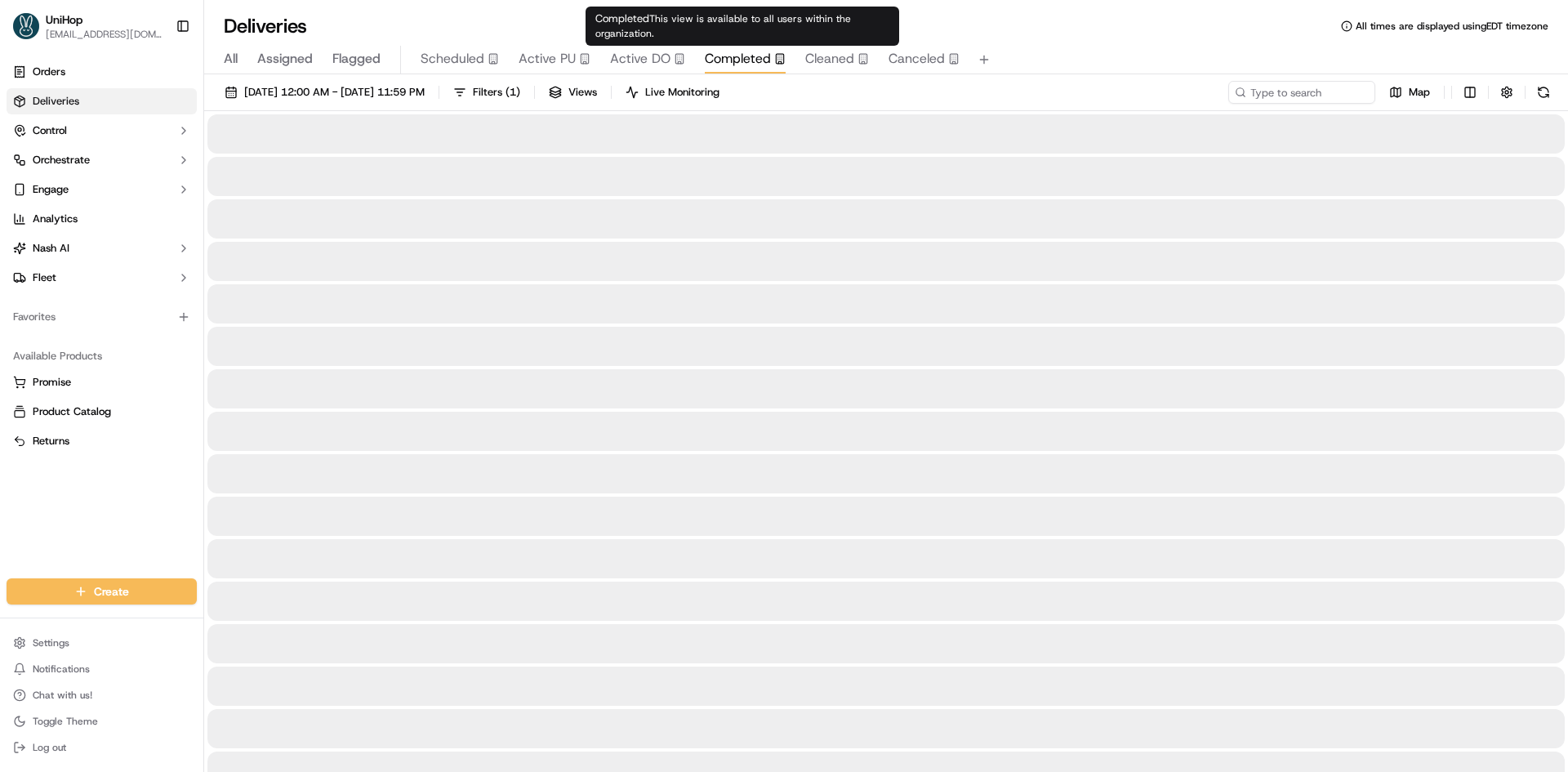
click at [716, 51] on span "Completed" at bounding box center [738, 58] width 67 height 20
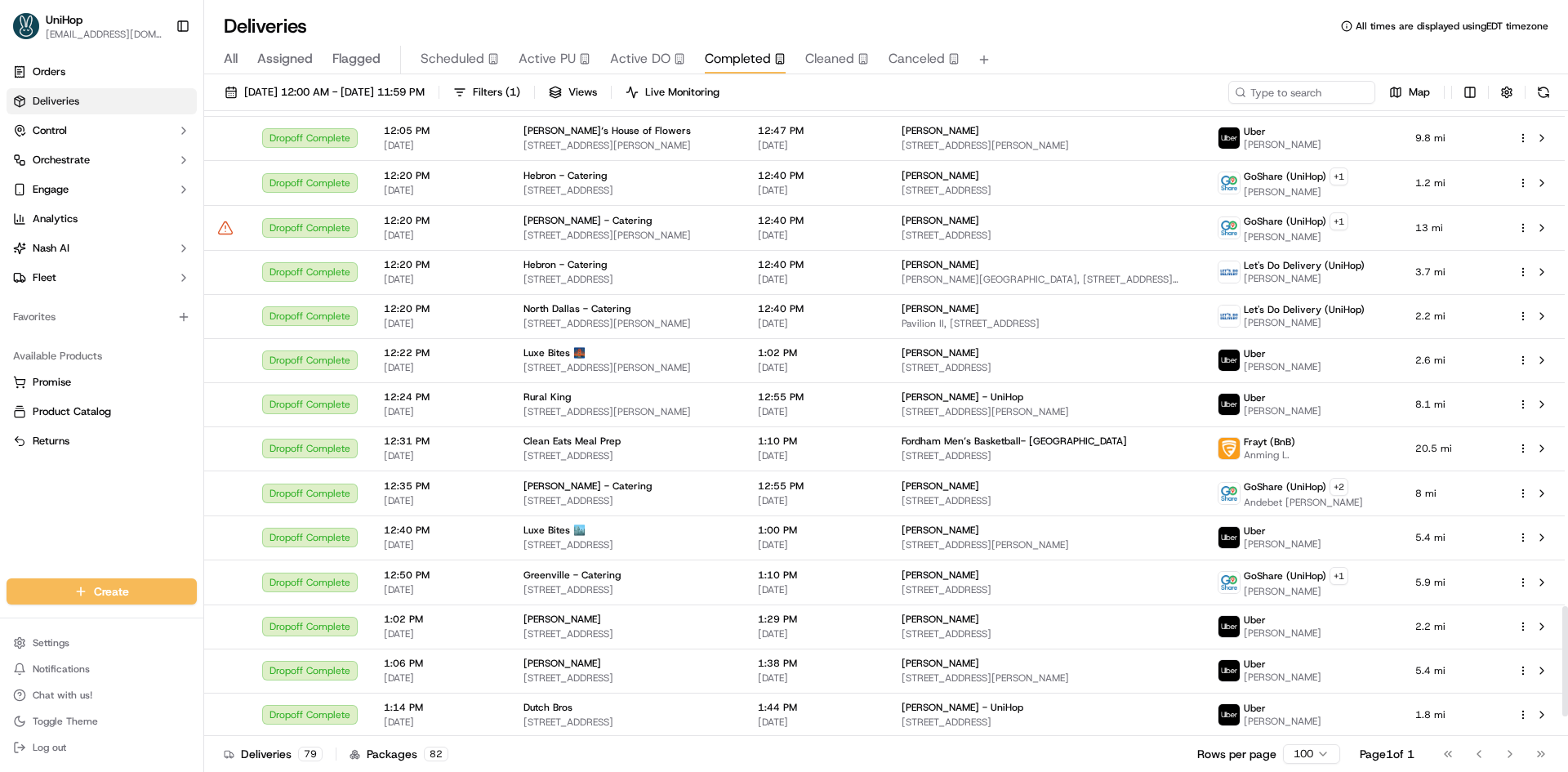
scroll to position [2922, 0]
click at [1033, 414] on span "3676 Jinny Ln, Claremont, NC 28610, USA" at bounding box center [1046, 411] width 290 height 13
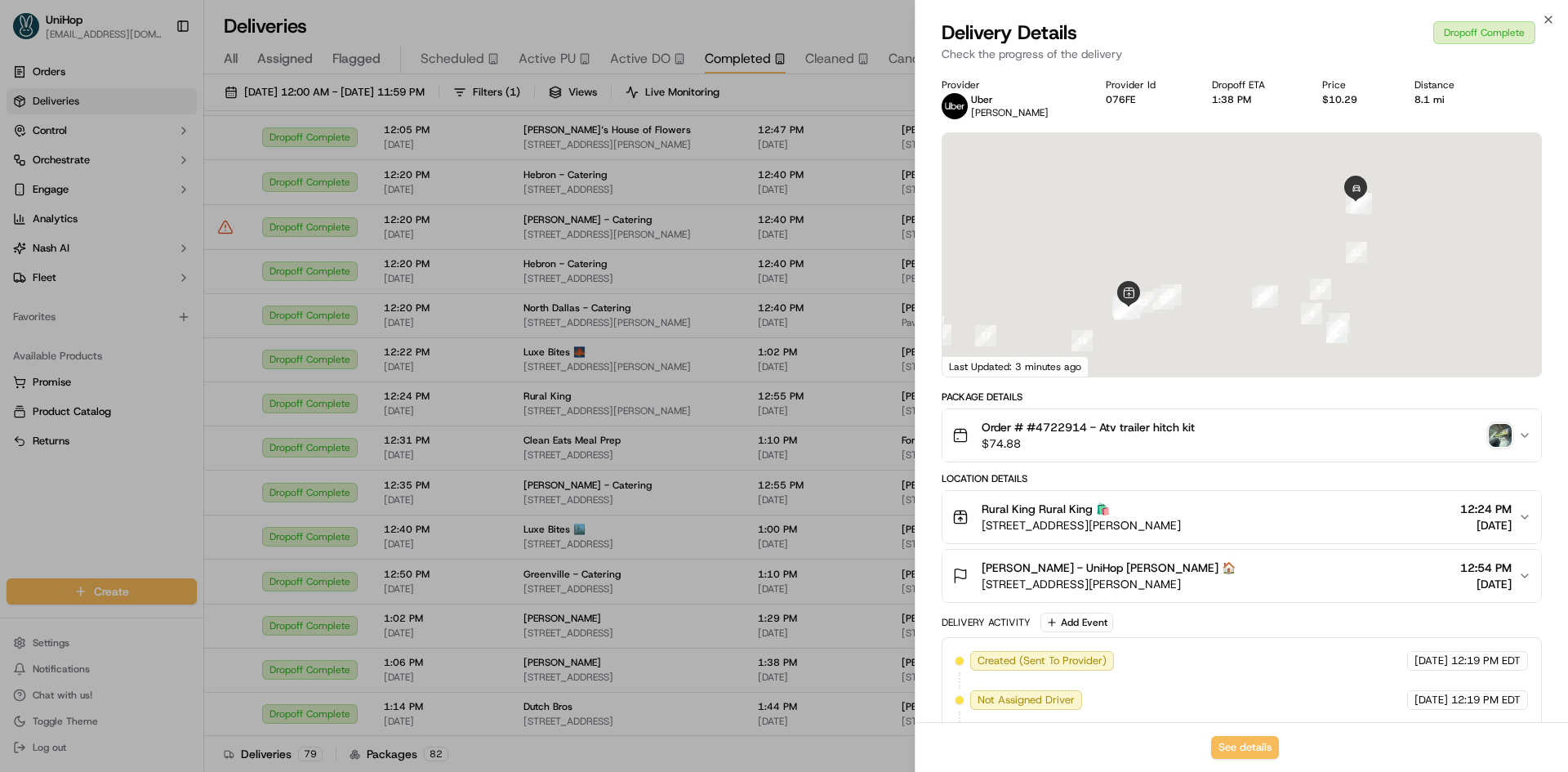
click at [1497, 442] on img "button" at bounding box center [1500, 435] width 23 height 23
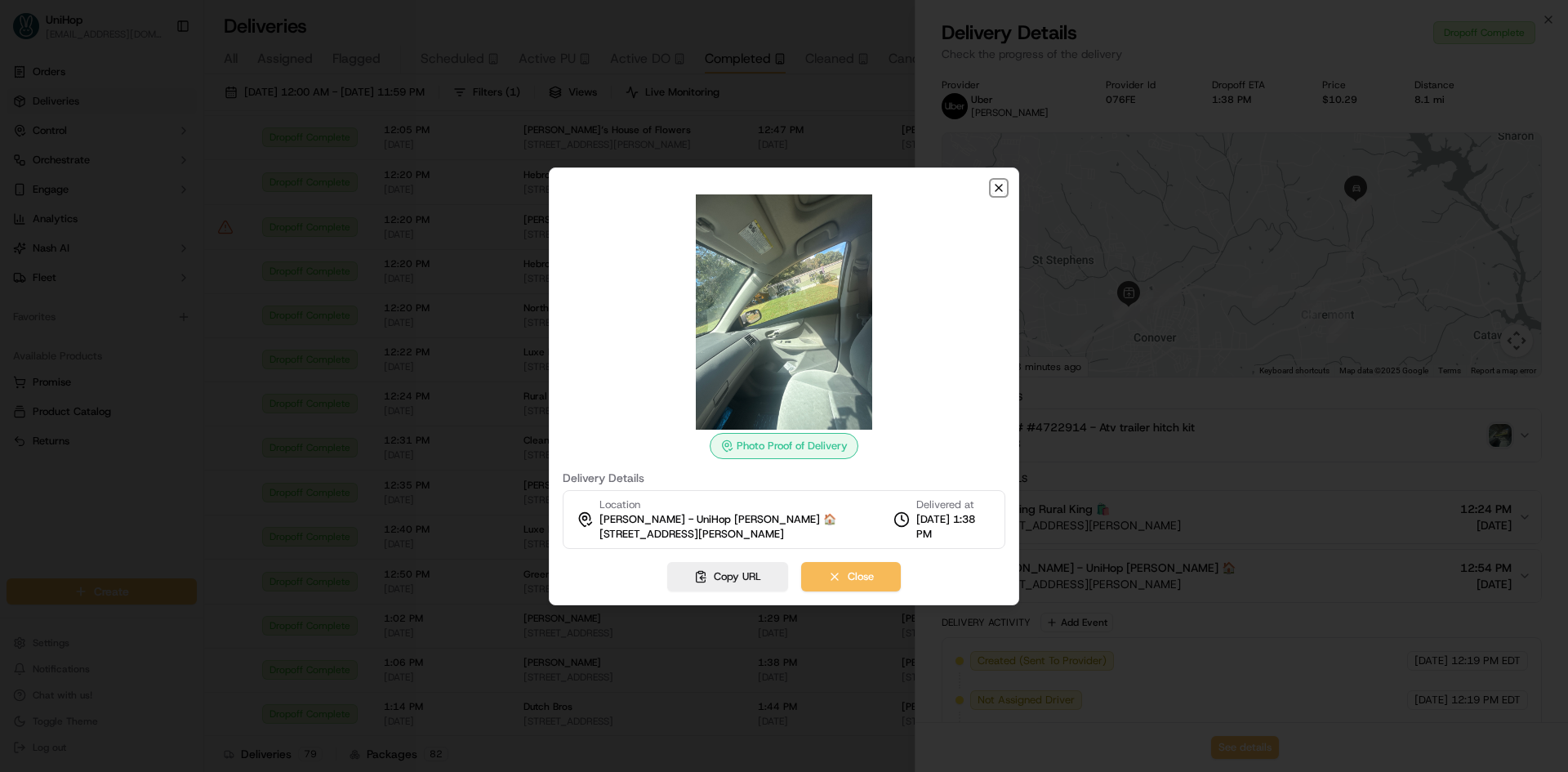
click at [995, 188] on icon "button" at bounding box center [999, 188] width 13 height 13
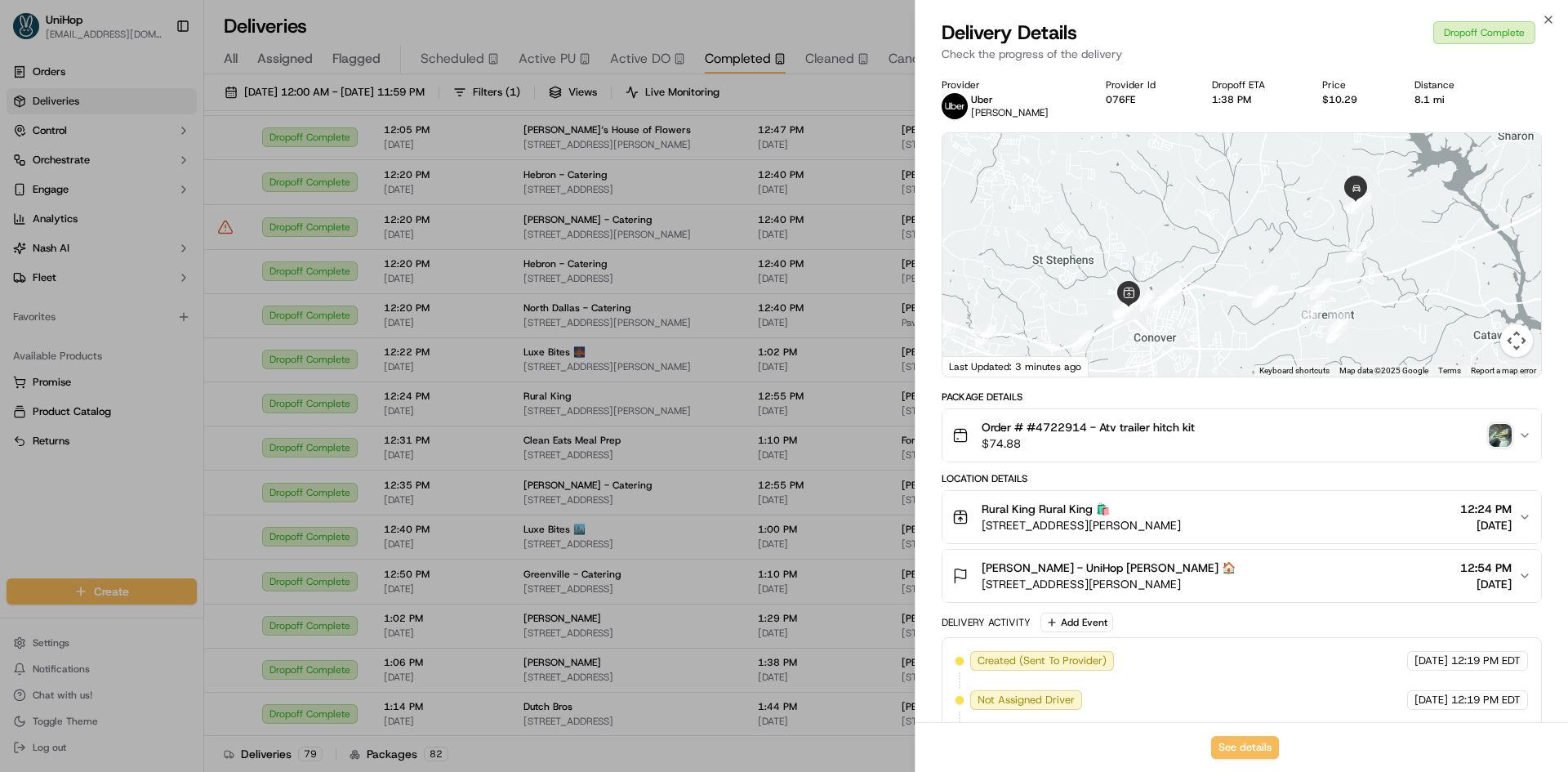
drag, startPoint x: 73, startPoint y: 530, endPoint x: 473, endPoint y: 440, distance: 410.0
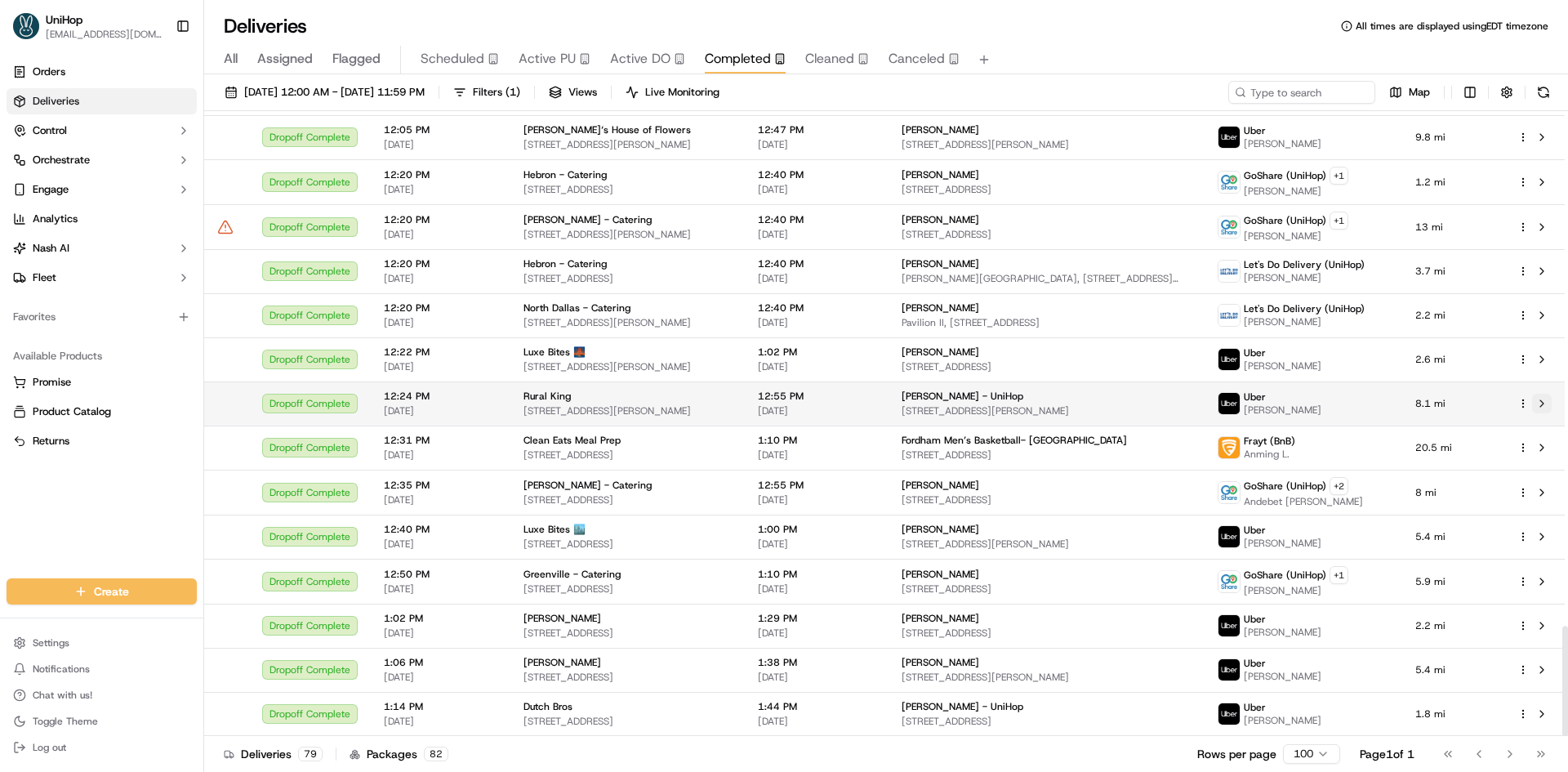
click at [1545, 406] on button at bounding box center [1542, 403] width 20 height 20
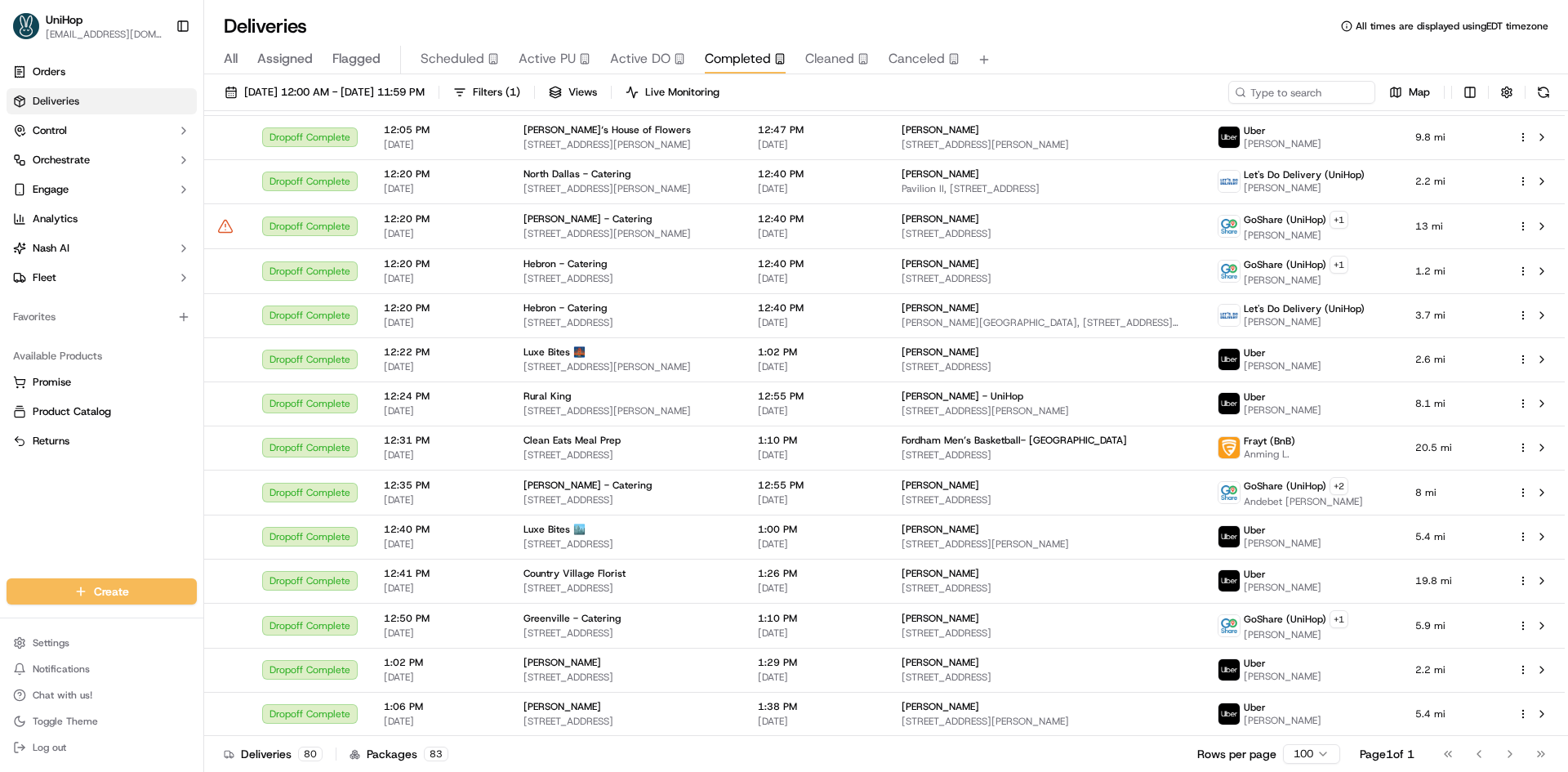
drag, startPoint x: 14, startPoint y: 523, endPoint x: 30, endPoint y: 311, distance: 212.6
click at [14, 523] on div "Orders Deliveries Control Orchestrate Engage Analytics Nash AI Fleet Favorites …" at bounding box center [101, 309] width 204 height 513
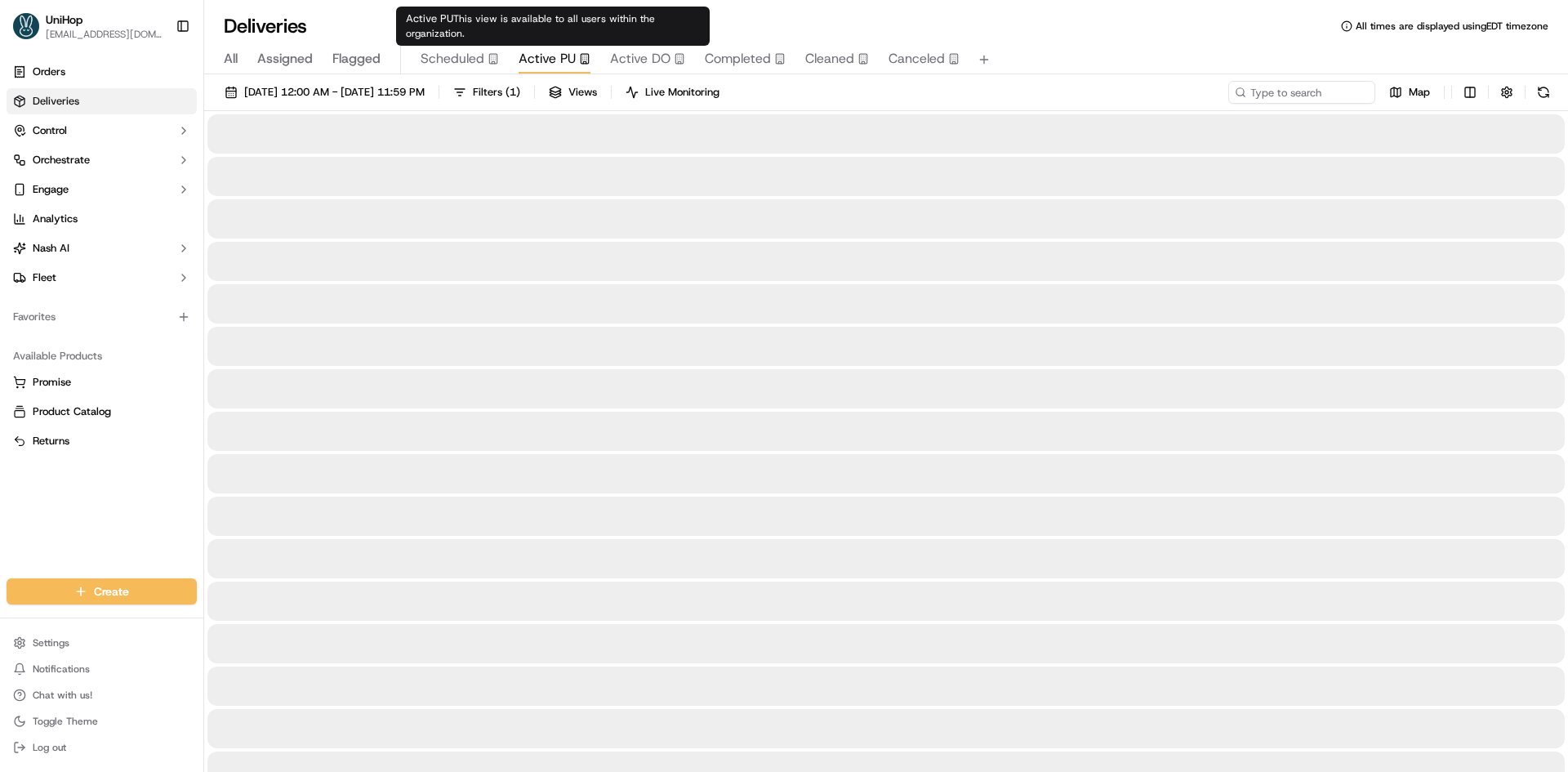
click at [542, 53] on span "Active PU" at bounding box center [547, 58] width 57 height 20
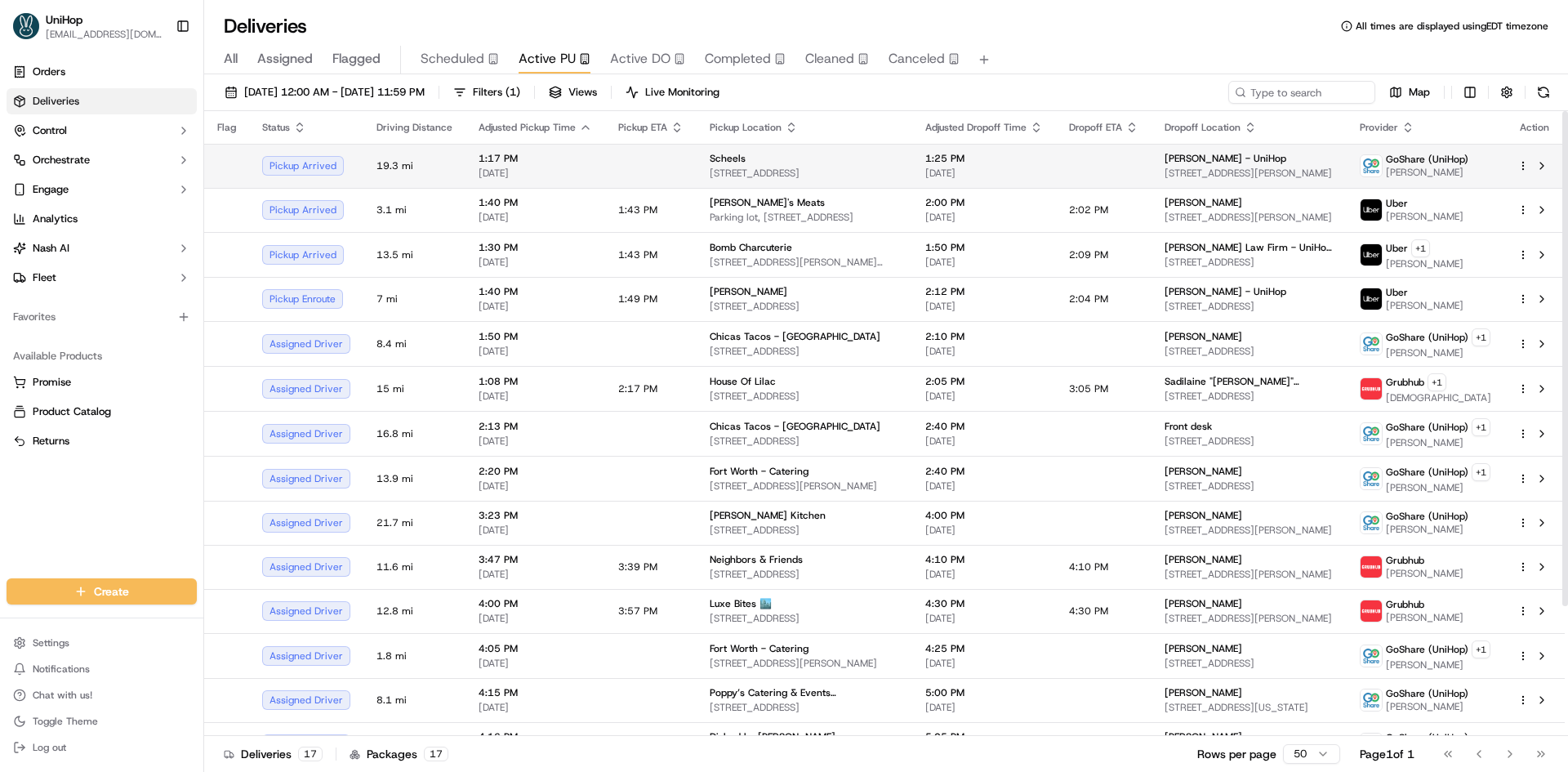
click at [912, 182] on td "1:25 PM Sep 18 2025" at bounding box center [984, 165] width 143 height 44
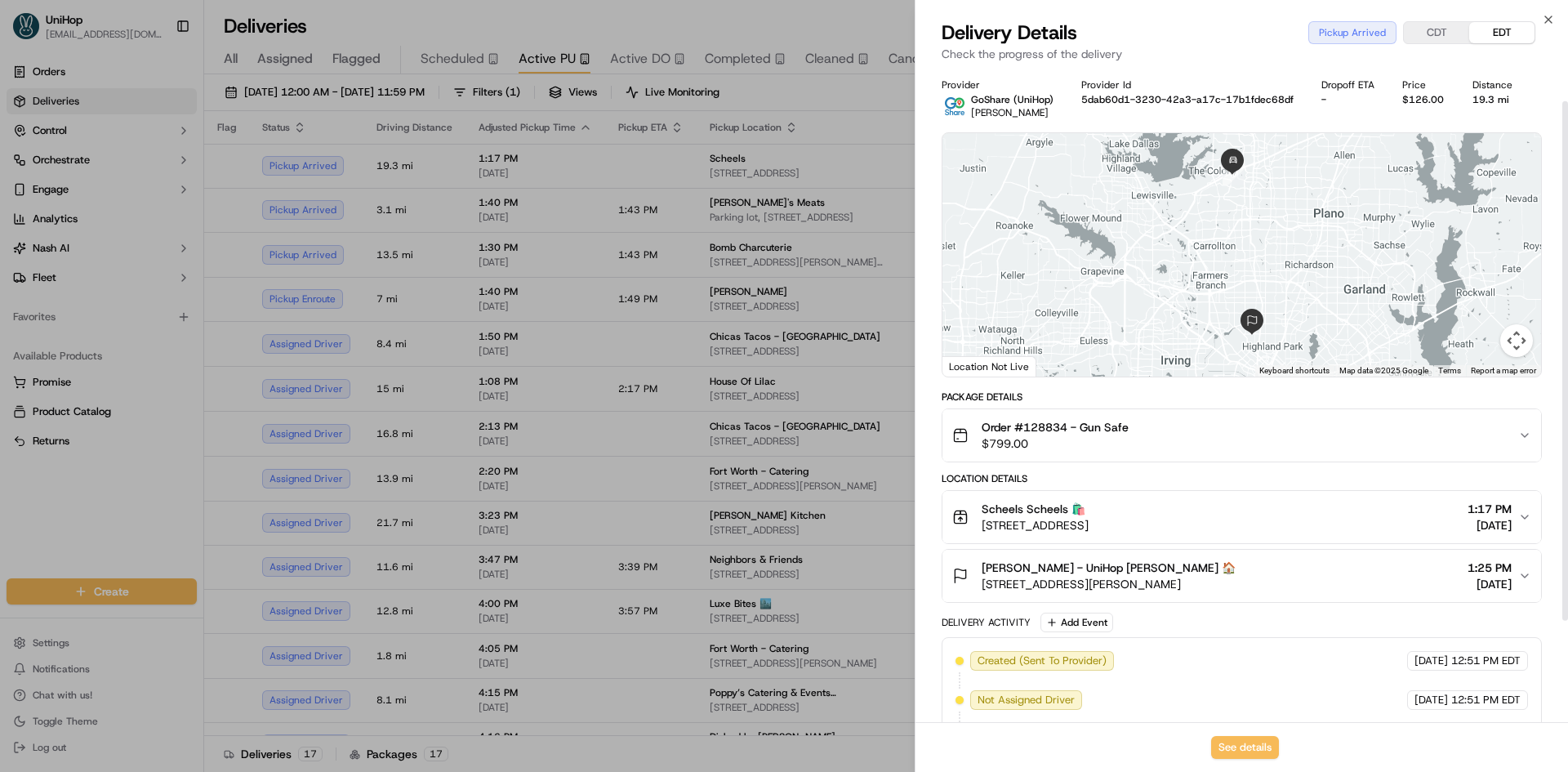
scroll to position [168, 0]
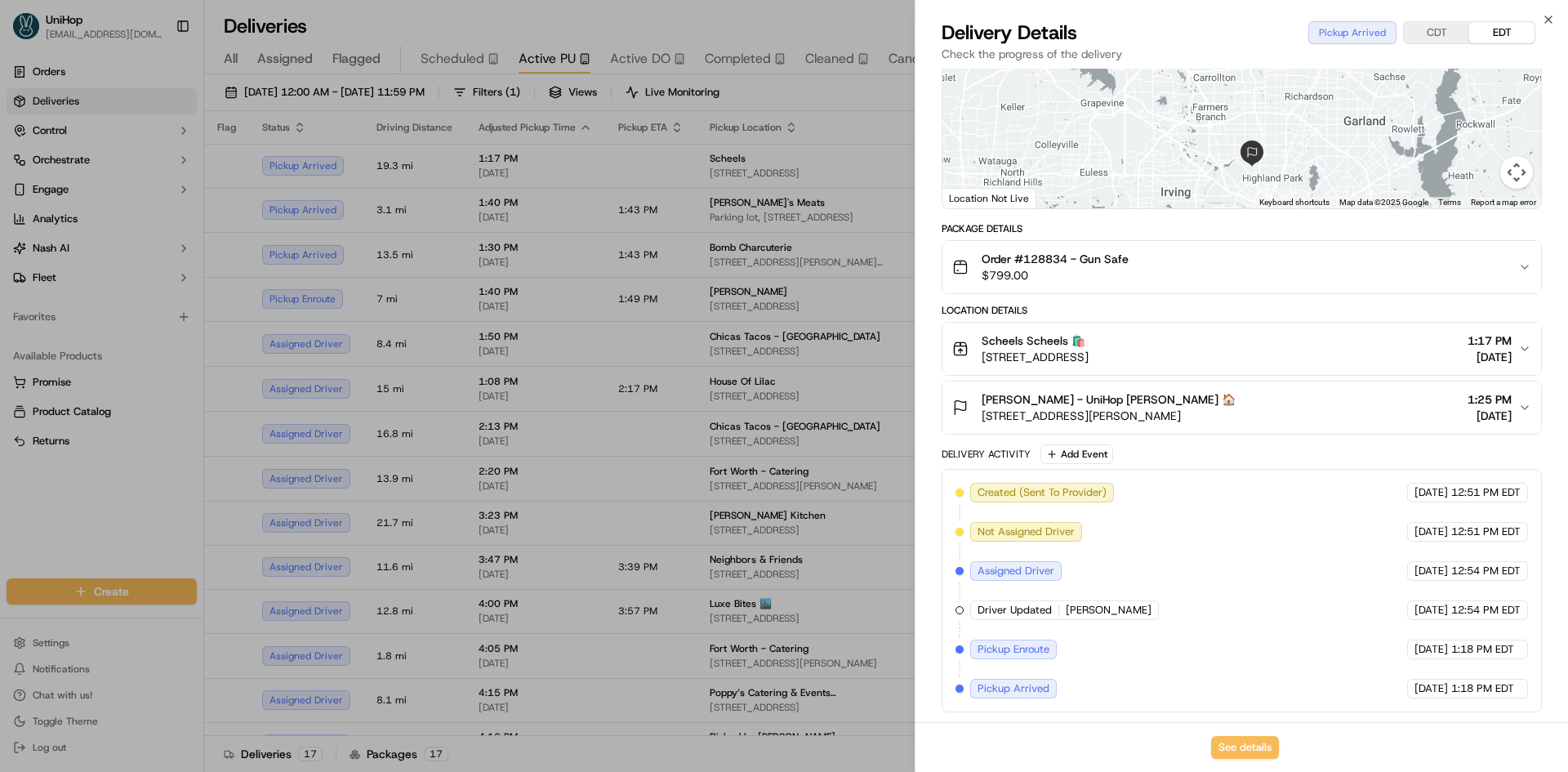
click at [1089, 350] on span "4450 Destination Dr, The Colony, TX 75056, USA" at bounding box center [1035, 356] width 107 height 16
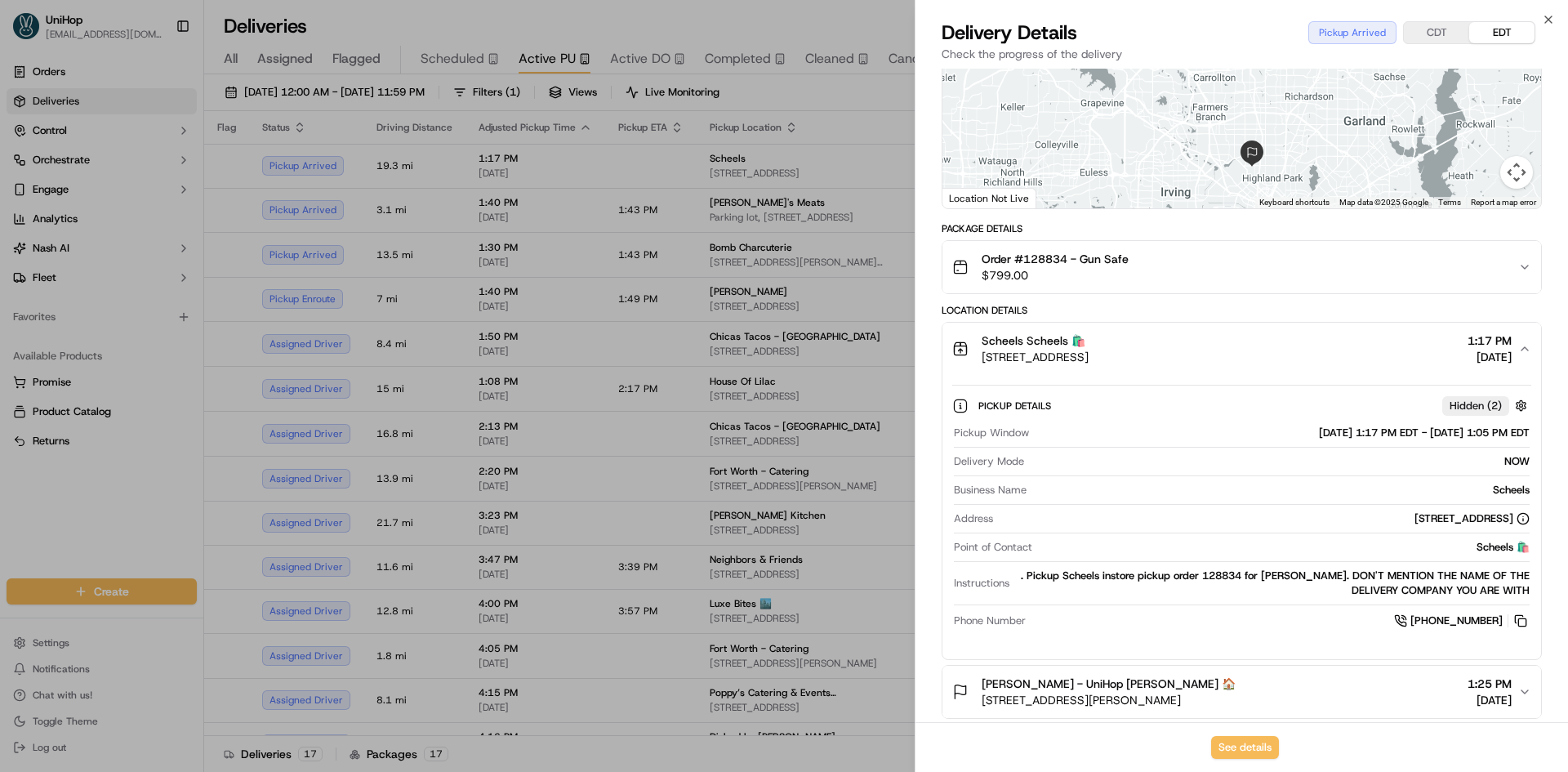
click at [1258, 344] on div "Scheels Scheels 🛍️ 4450 Destination Dr, The Colony, TX 75056, USA 1:17 PM Sep 1…" at bounding box center [1234, 348] width 565 height 33
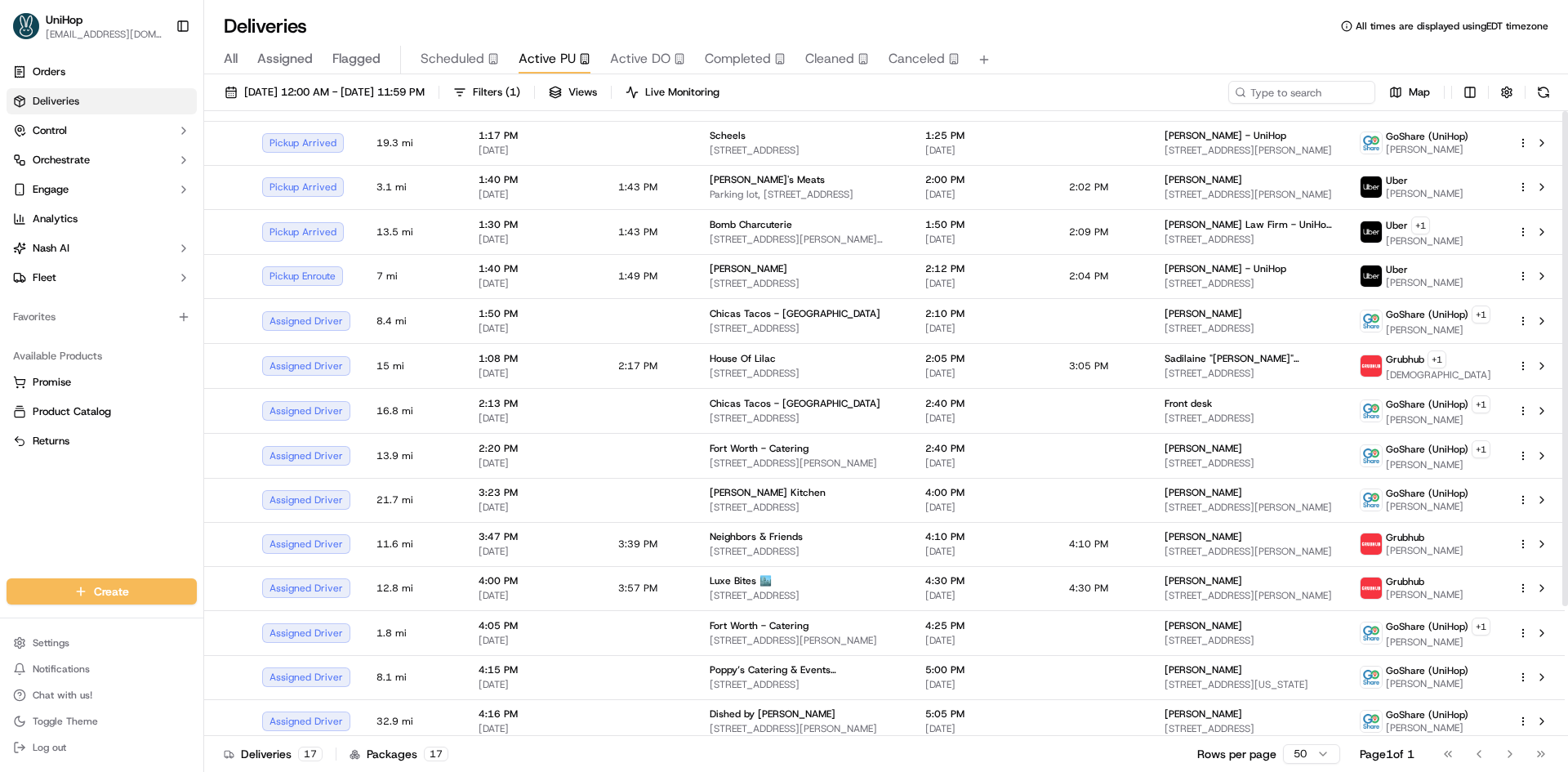
scroll to position [0, 0]
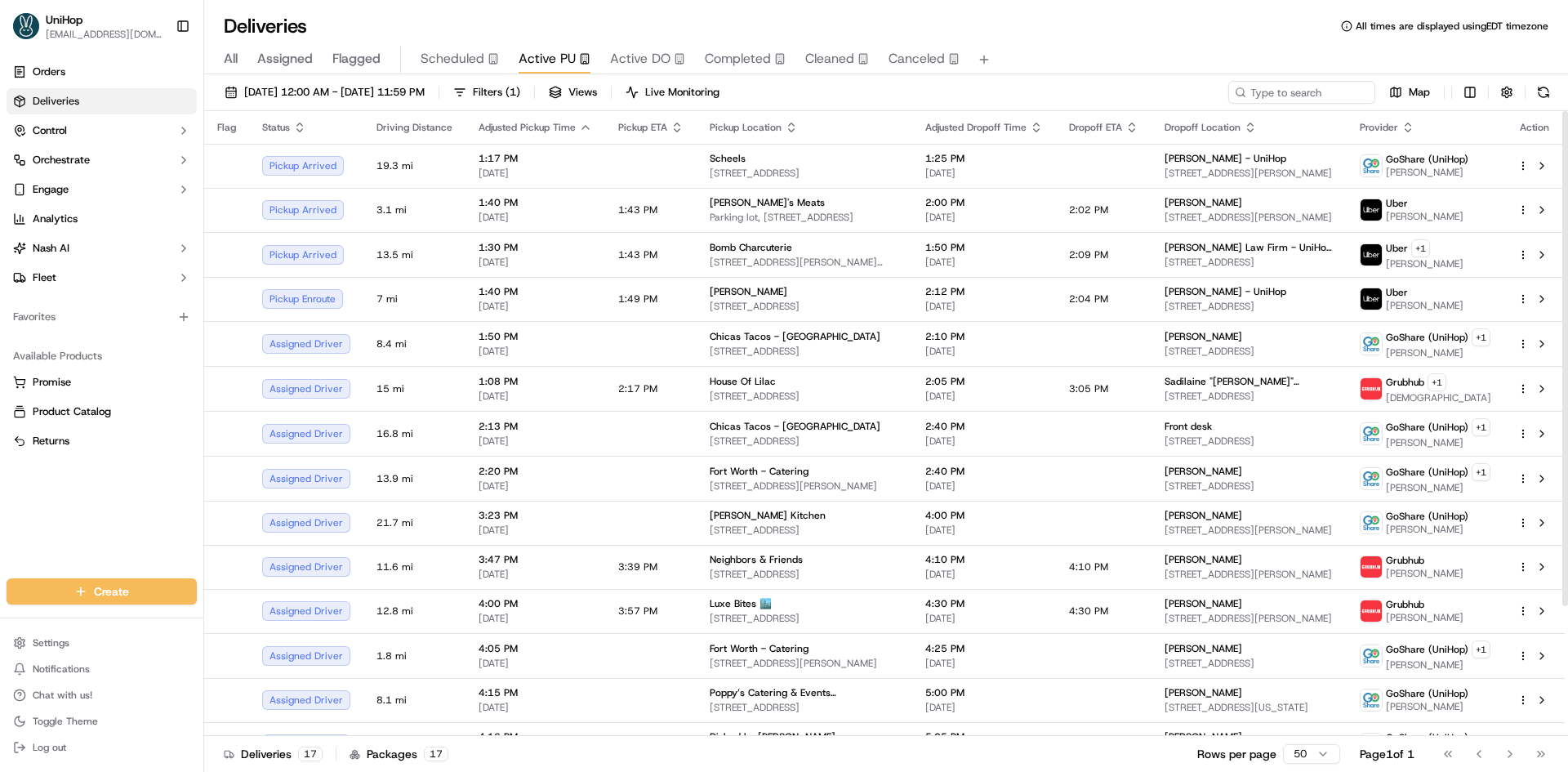
click at [92, 521] on div "Orders Deliveries Control Orchestrate Engage Analytics Nash AI Fleet Favorites …" at bounding box center [101, 309] width 204 height 513
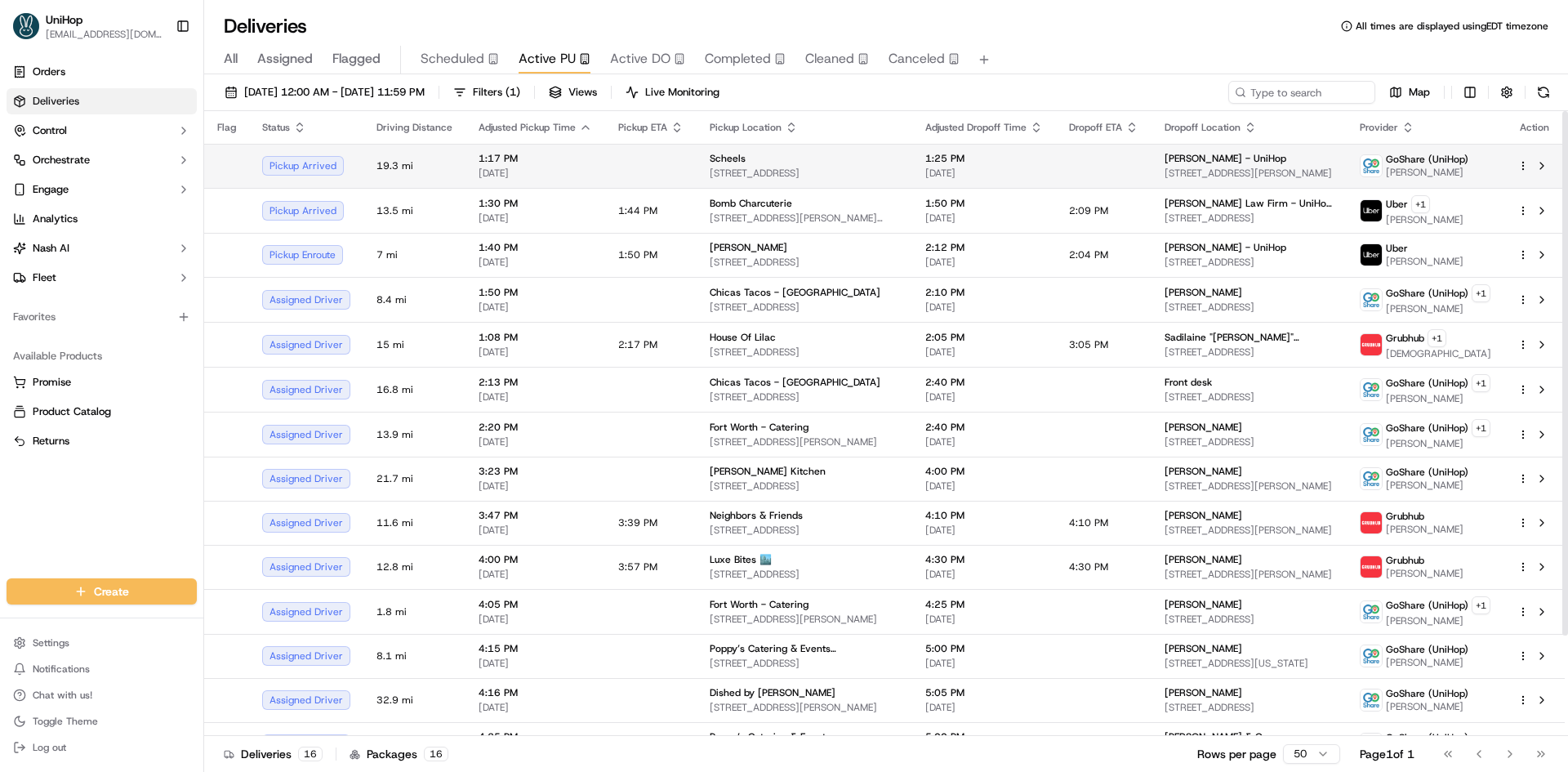
click at [806, 156] on div "Scheels" at bounding box center [805, 159] width 189 height 13
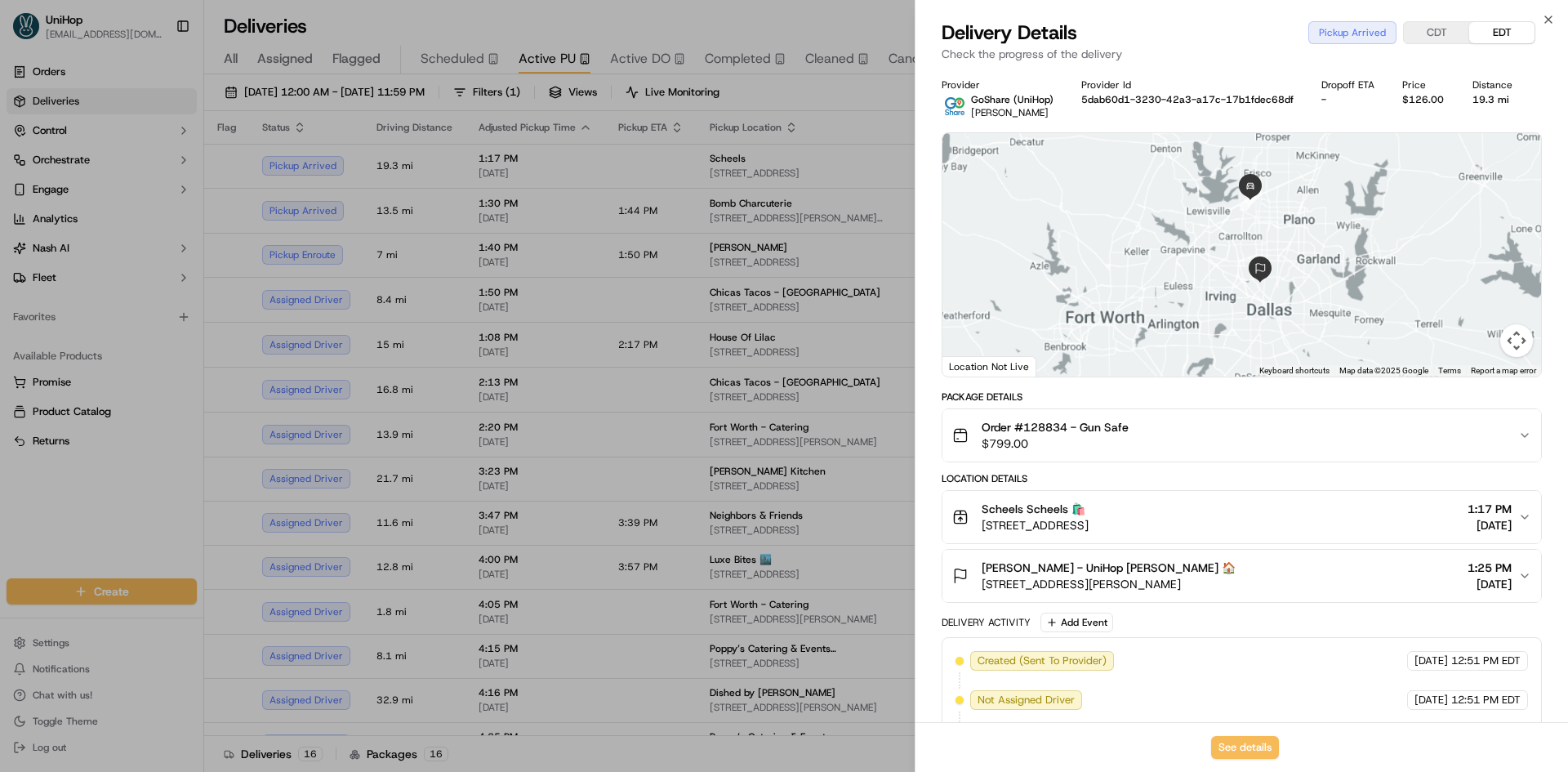
drag, startPoint x: 1281, startPoint y: 198, endPoint x: 1279, endPoint y: 215, distance: 17.1
click at [1279, 215] on div at bounding box center [1242, 254] width 598 height 243
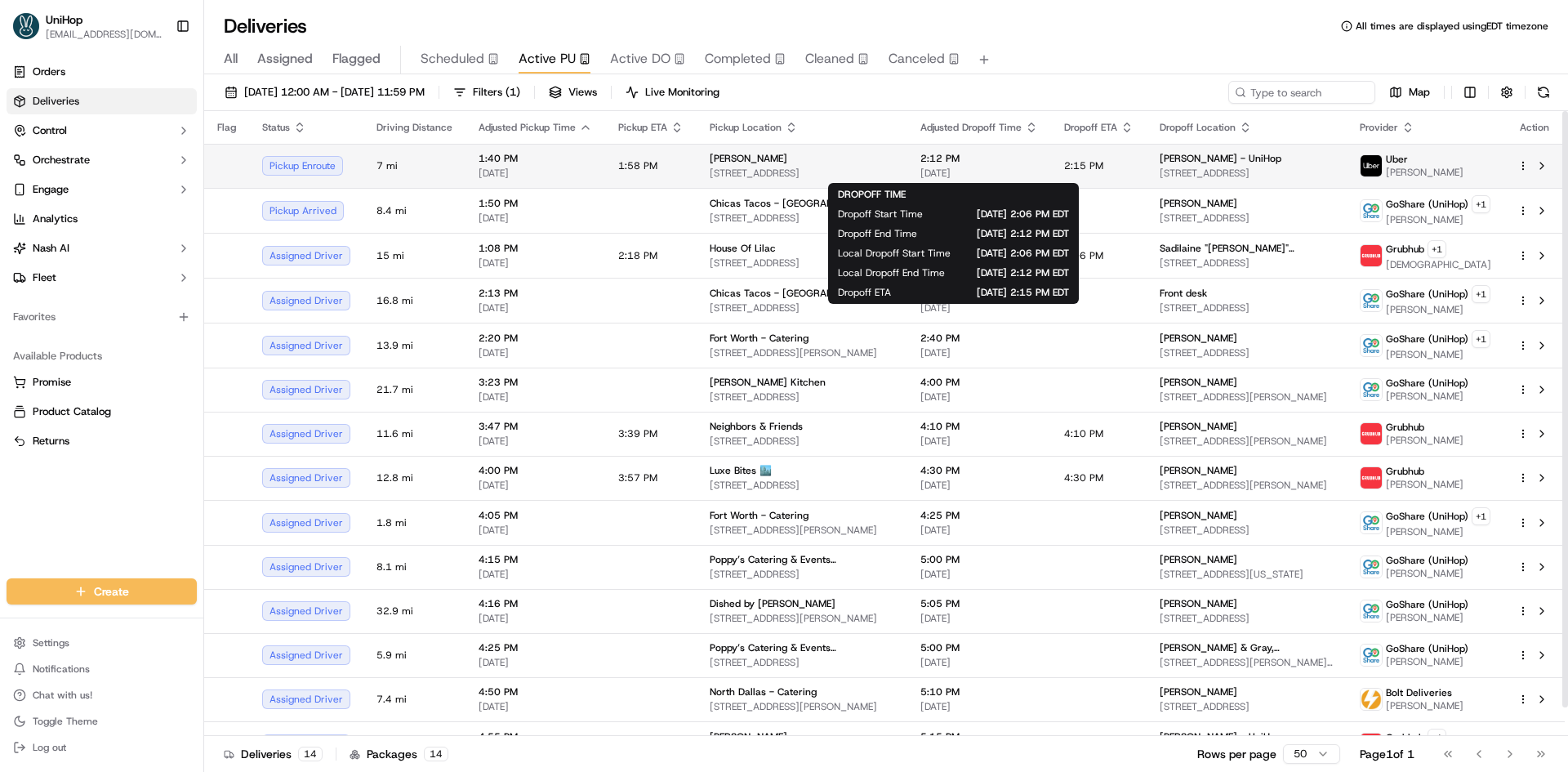
click at [977, 167] on span "[DATE]" at bounding box center [978, 174] width 117 height 13
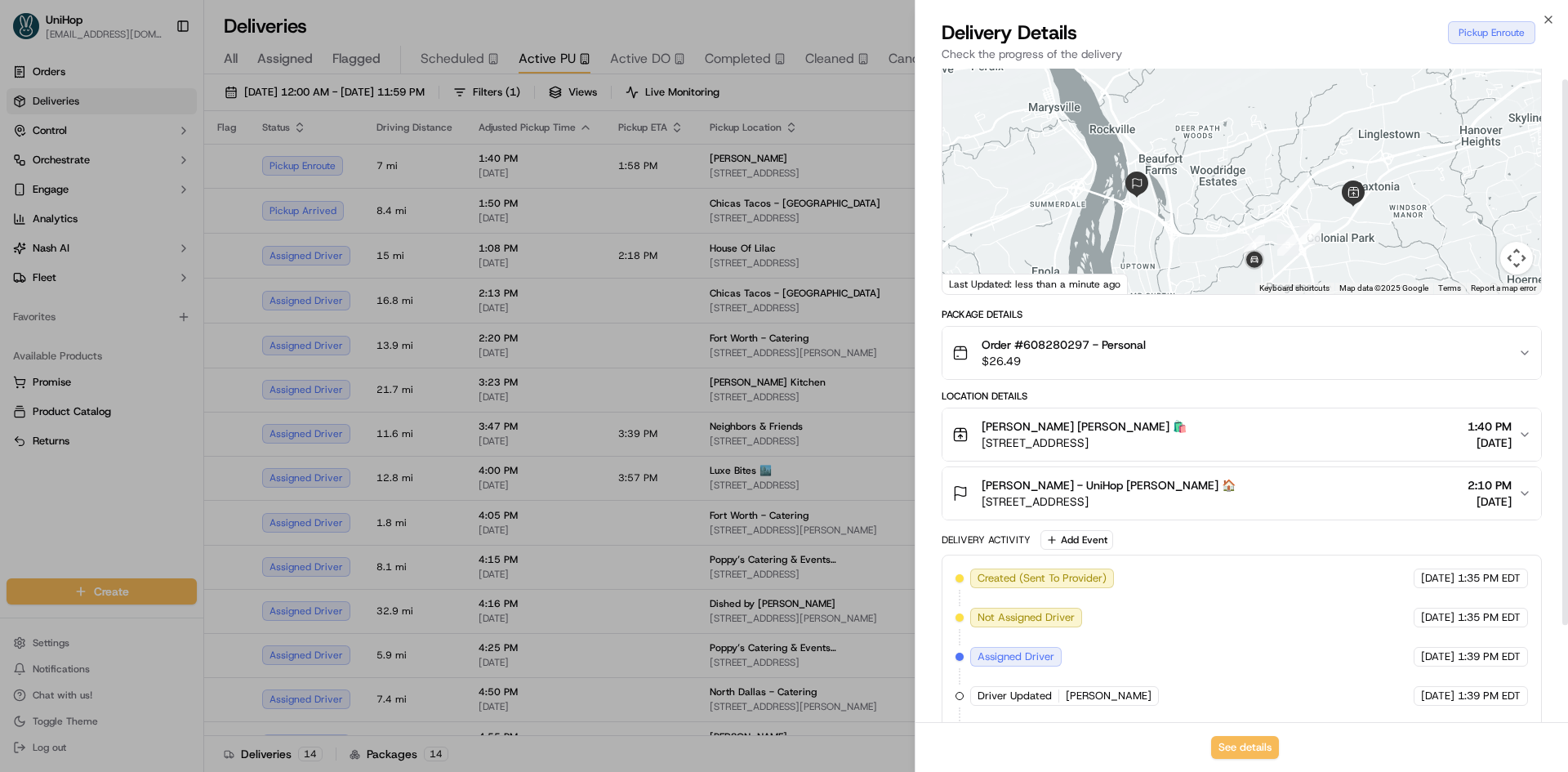
scroll to position [129, 0]
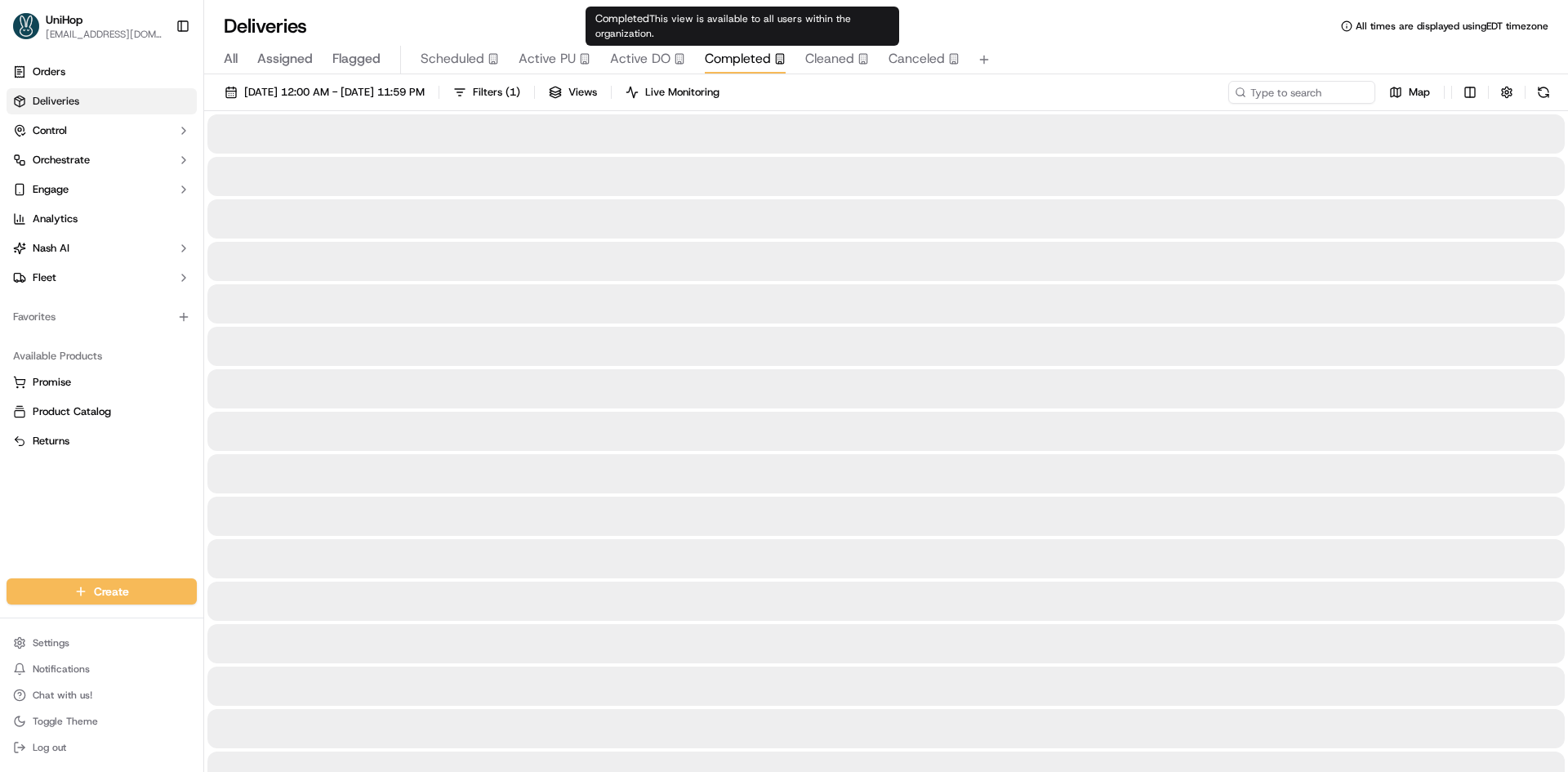
click at [750, 64] on span "Completed" at bounding box center [738, 58] width 67 height 20
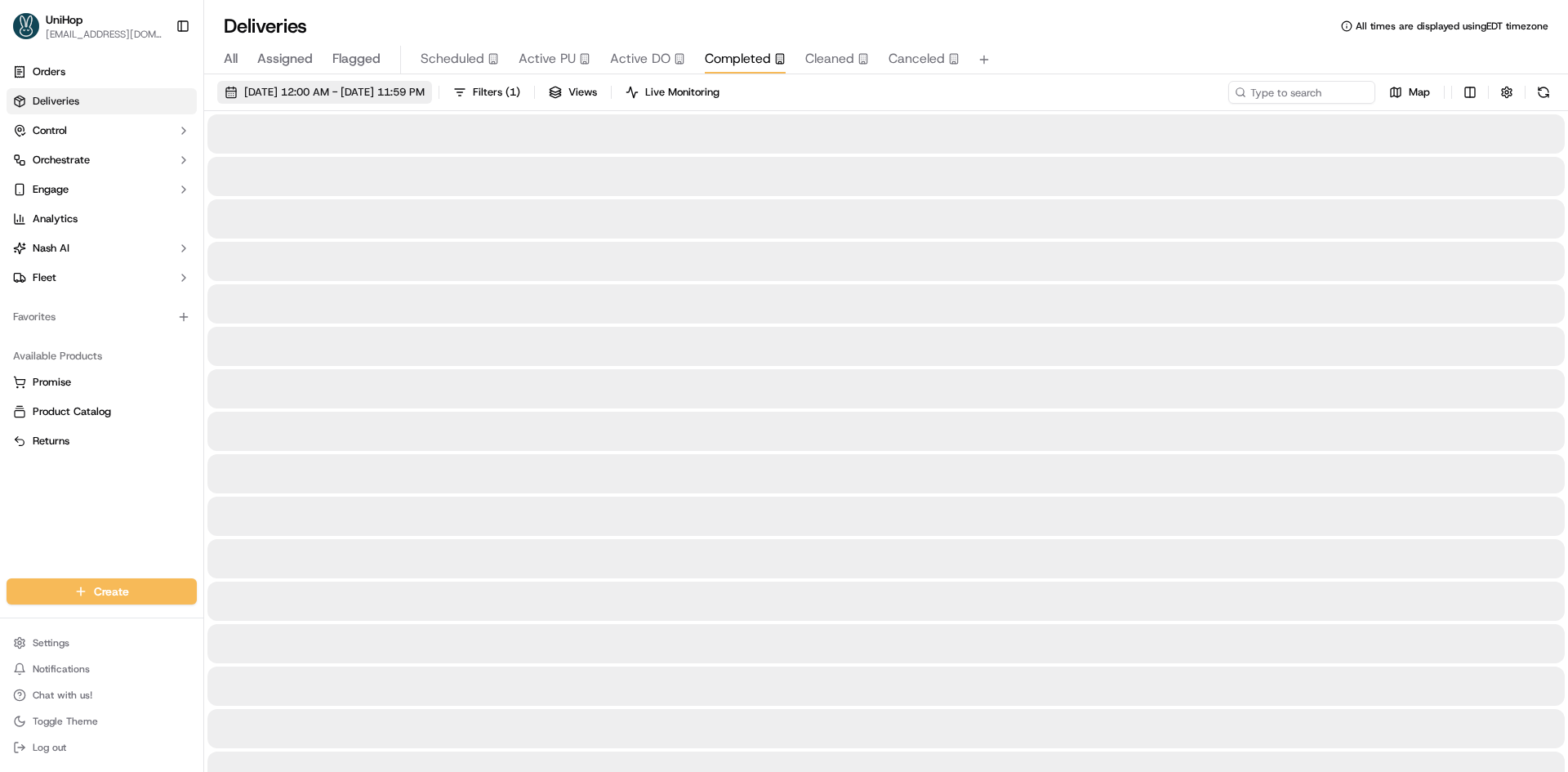
click at [411, 100] on button "Sep 18 2025 12:00 AM - Sep 18 2025 11:59 PM" at bounding box center [324, 92] width 215 height 23
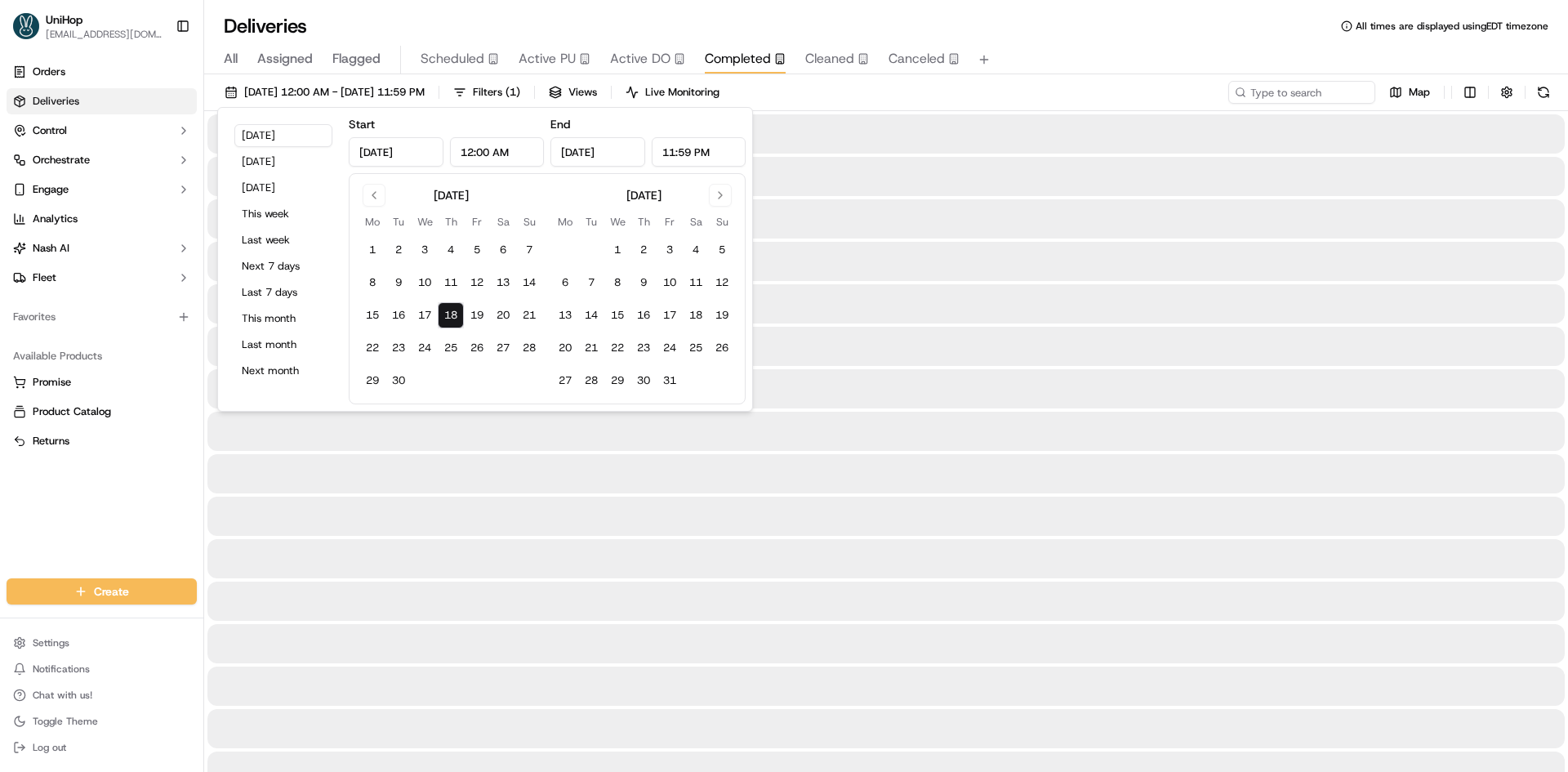
click at [386, 154] on input "Sep 18, 2025" at bounding box center [396, 151] width 95 height 29
click at [370, 198] on button "Go to previous month" at bounding box center [374, 195] width 23 height 23
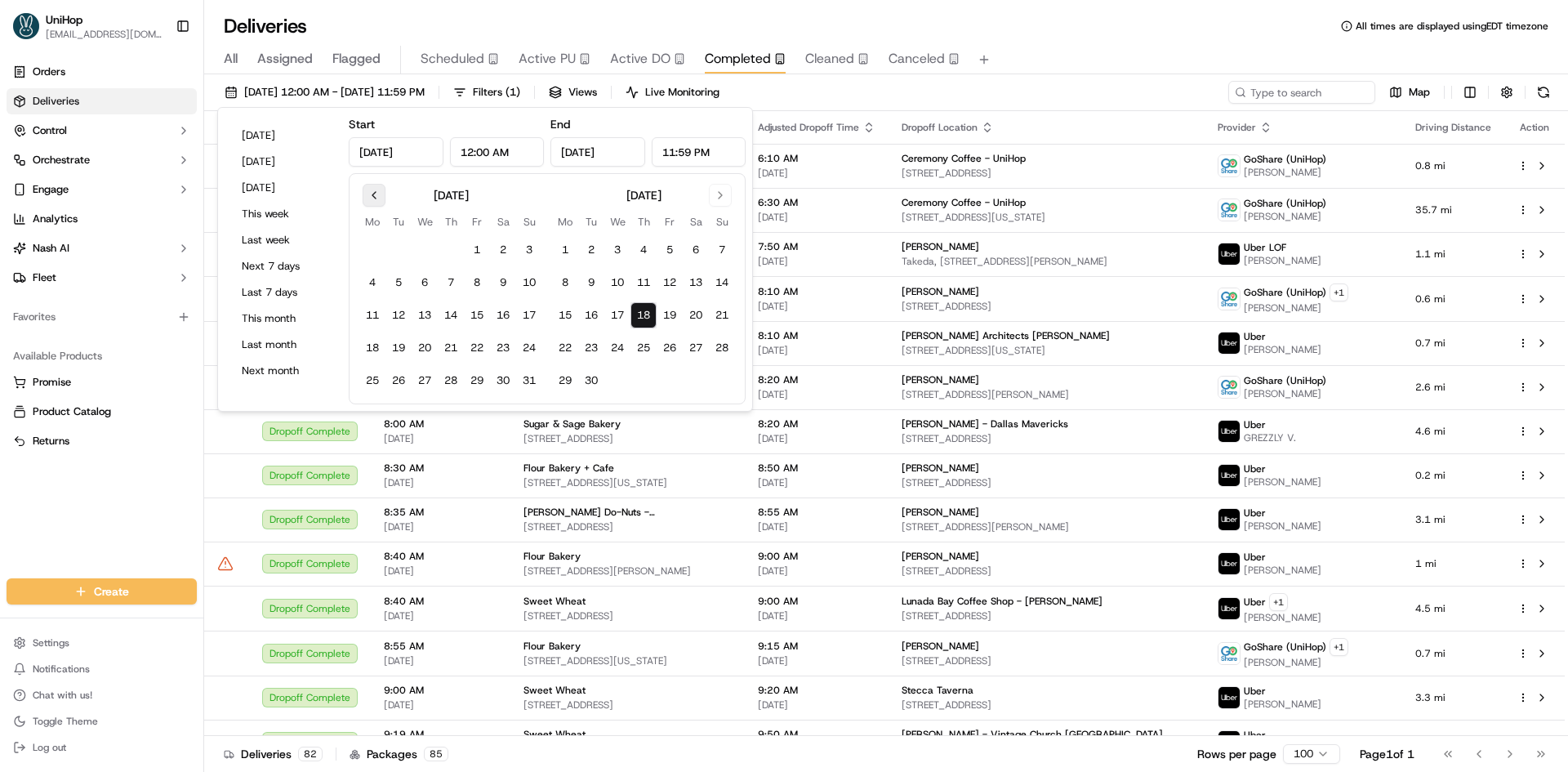
click at [370, 198] on button "Go to previous month" at bounding box center [374, 195] width 23 height 23
click at [534, 245] on button "1" at bounding box center [529, 250] width 26 height 26
type input "Jun 1, 2025"
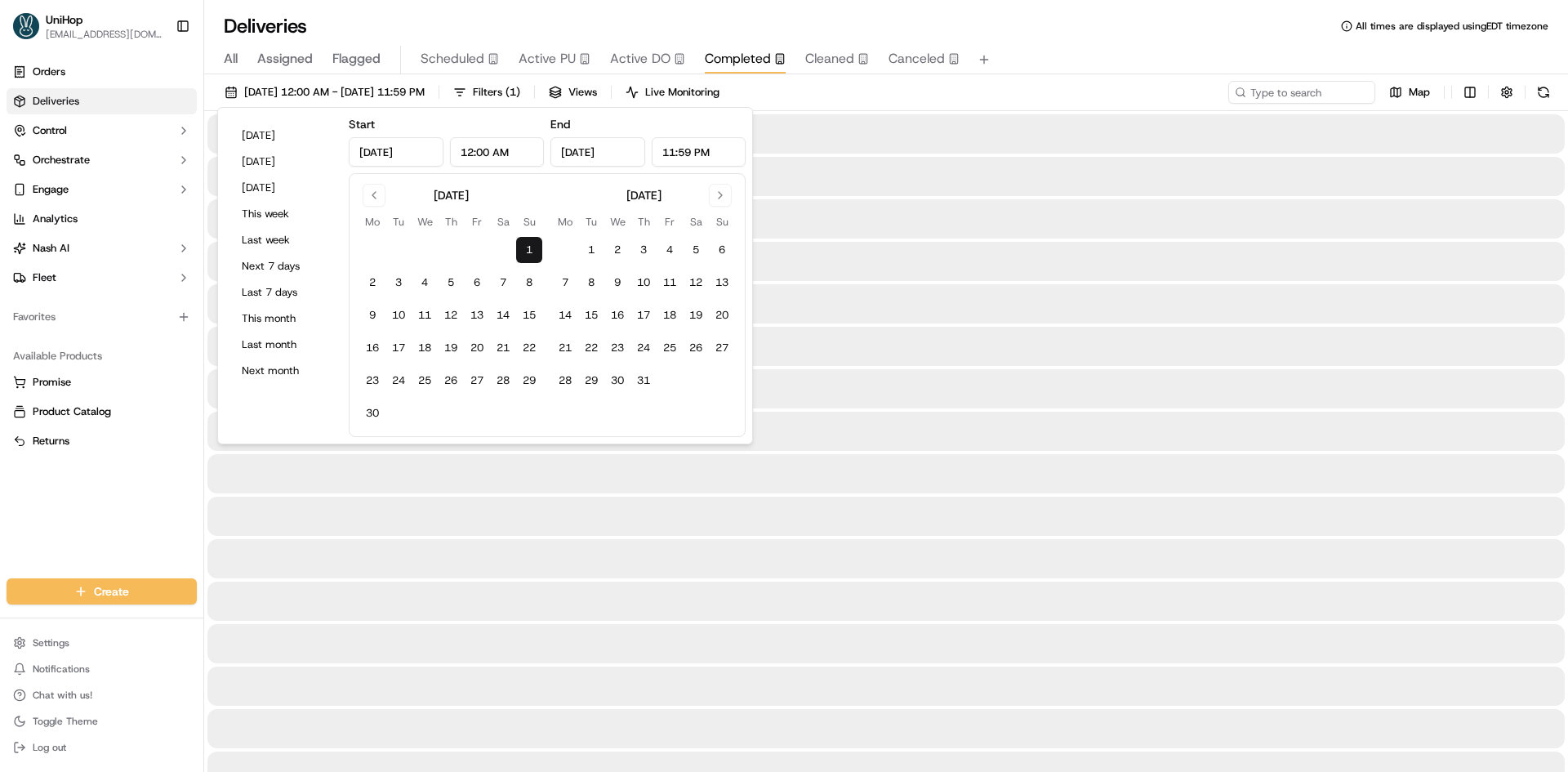
click at [610, 149] on input "Jun 1, 2025" at bounding box center [597, 151] width 95 height 29
click at [729, 197] on button "Go to next month" at bounding box center [720, 195] width 23 height 23
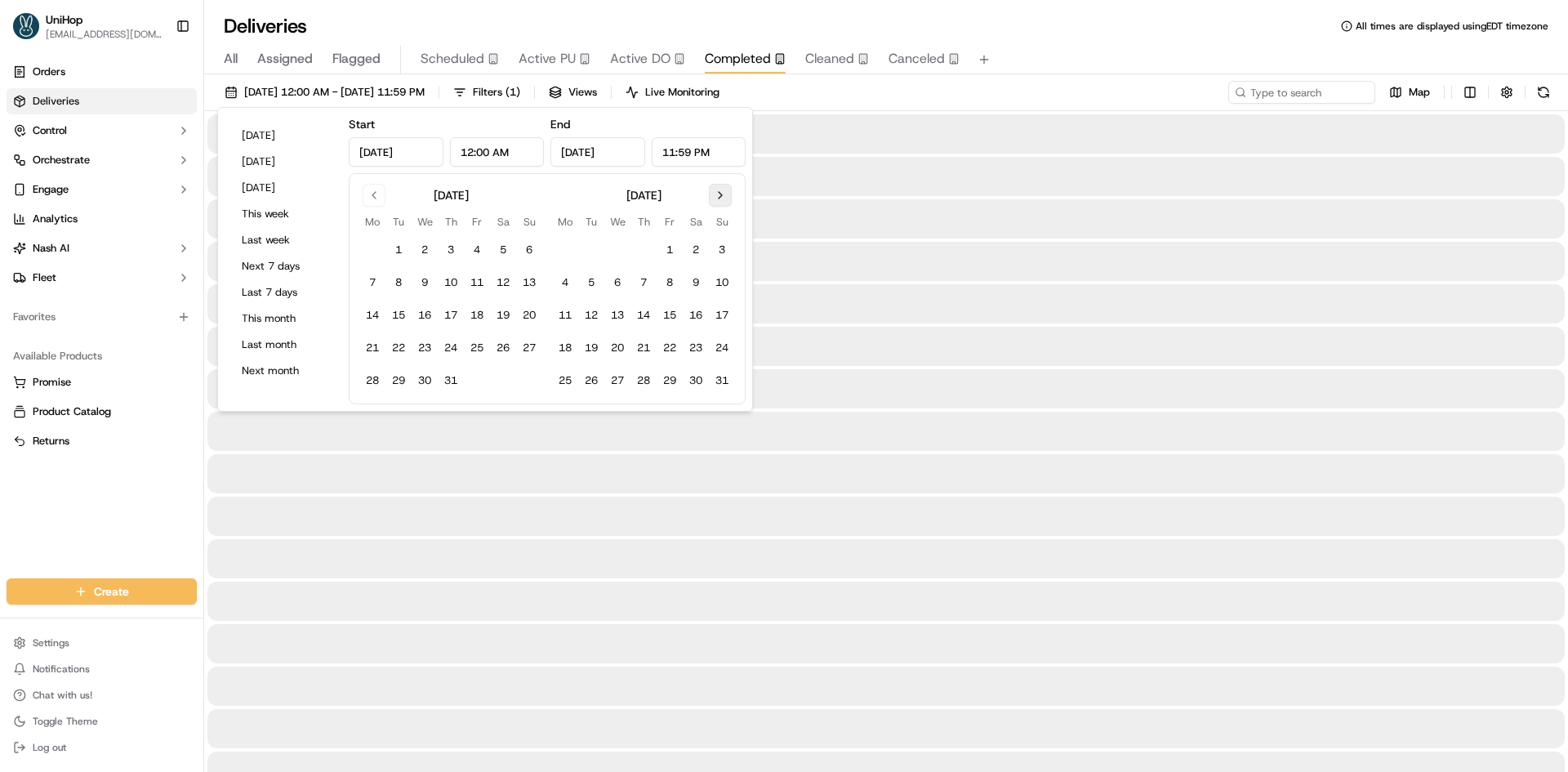
click at [727, 194] on button "Go to next month" at bounding box center [720, 195] width 23 height 23
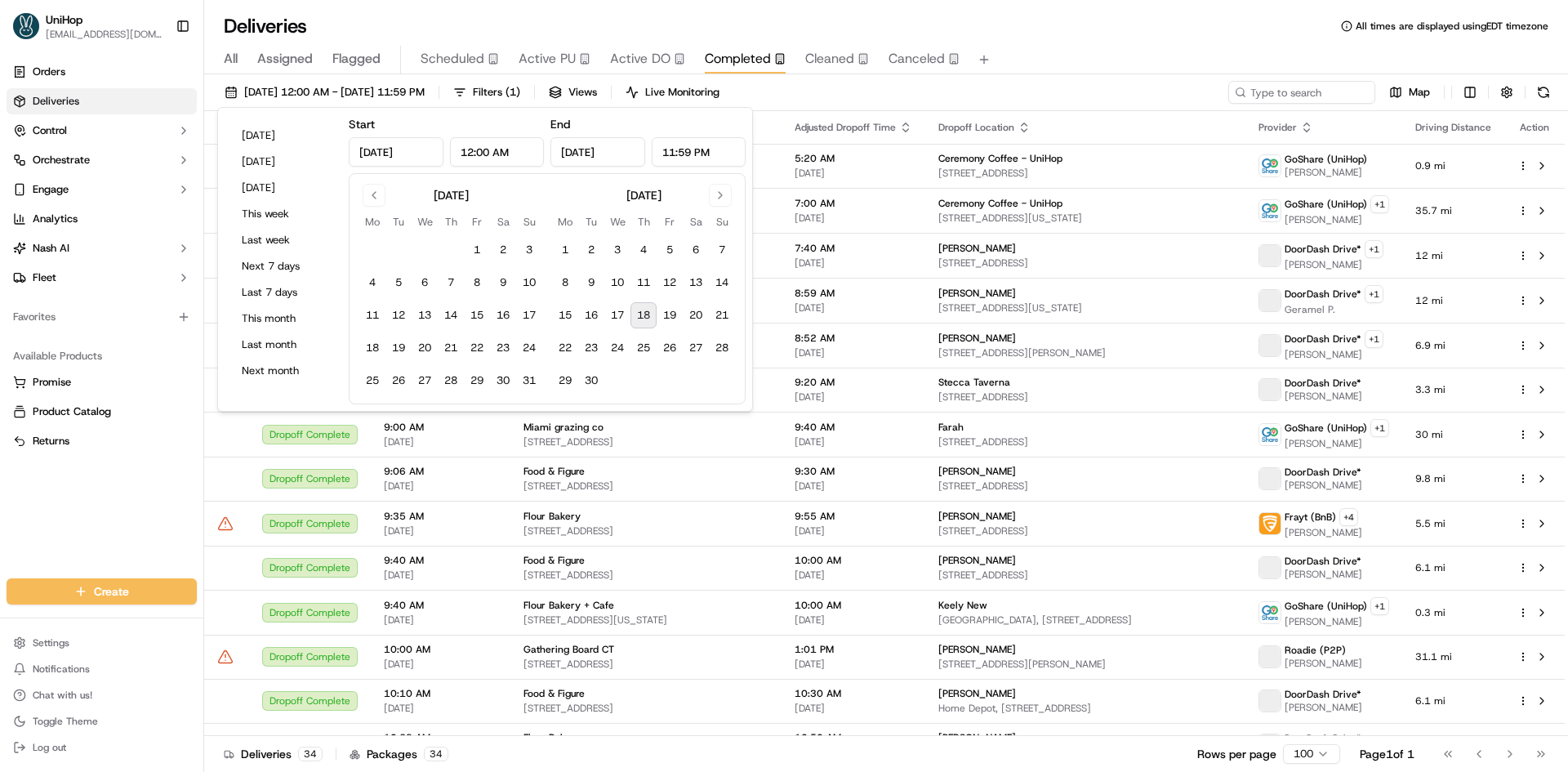
click at [644, 307] on button "18" at bounding box center [643, 315] width 26 height 26
type input "Sep 18, 2025"
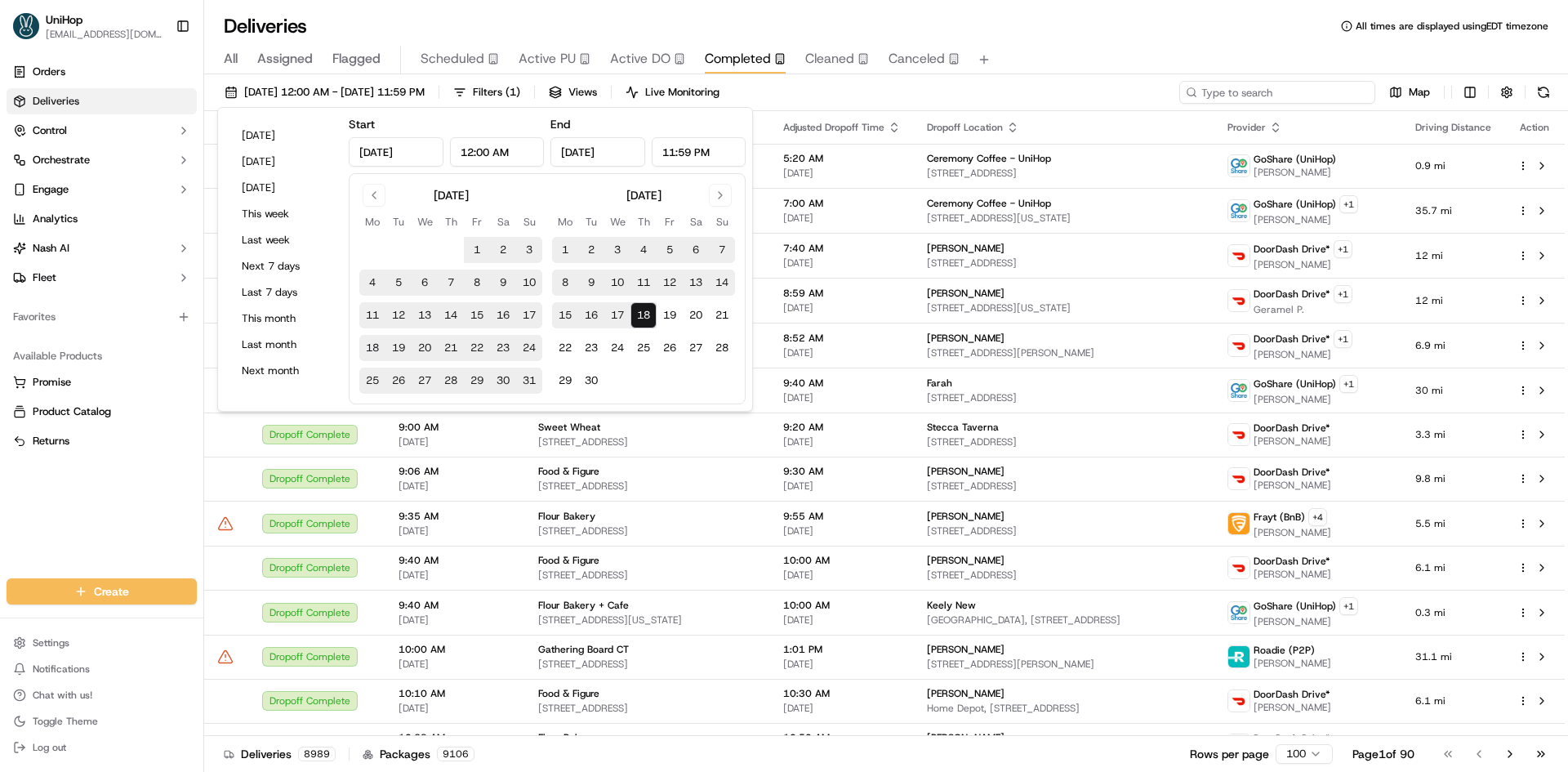
click at [1300, 88] on input at bounding box center [1276, 92] width 196 height 23
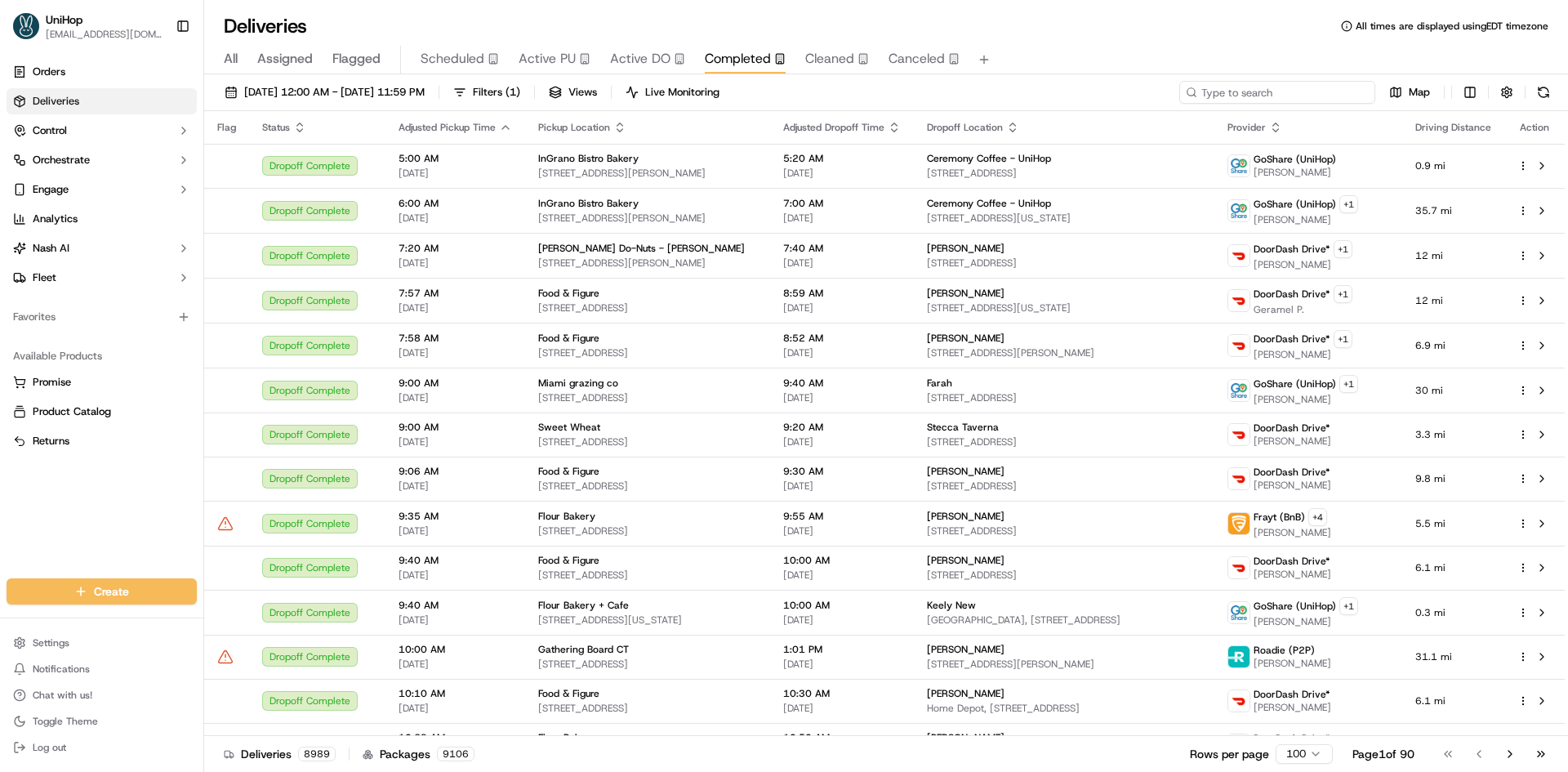
paste input "she just cancelled now on the app"
type input "she just cancelled now on the app"
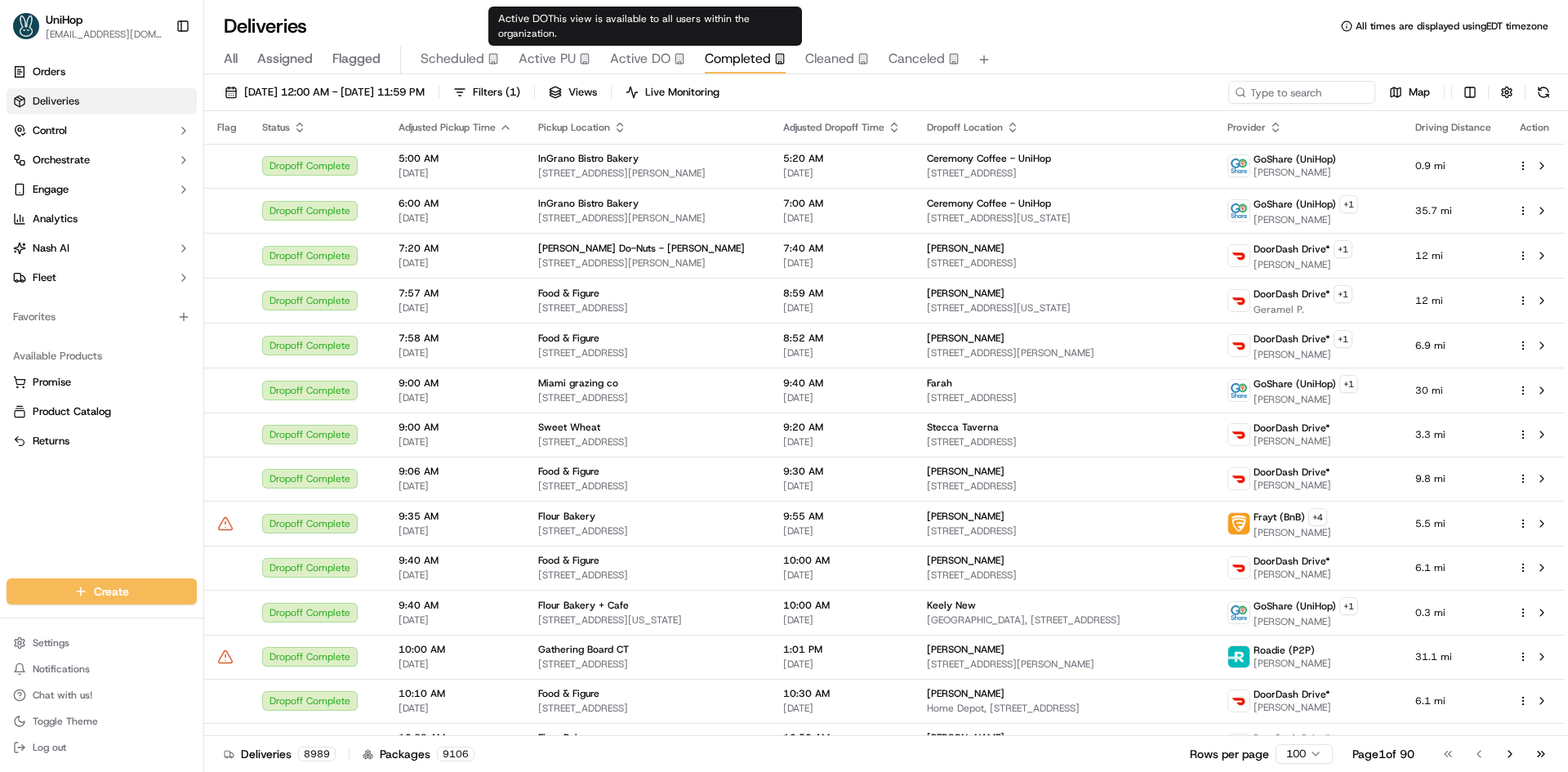
click at [550, 56] on span "Active PU" at bounding box center [547, 58] width 57 height 20
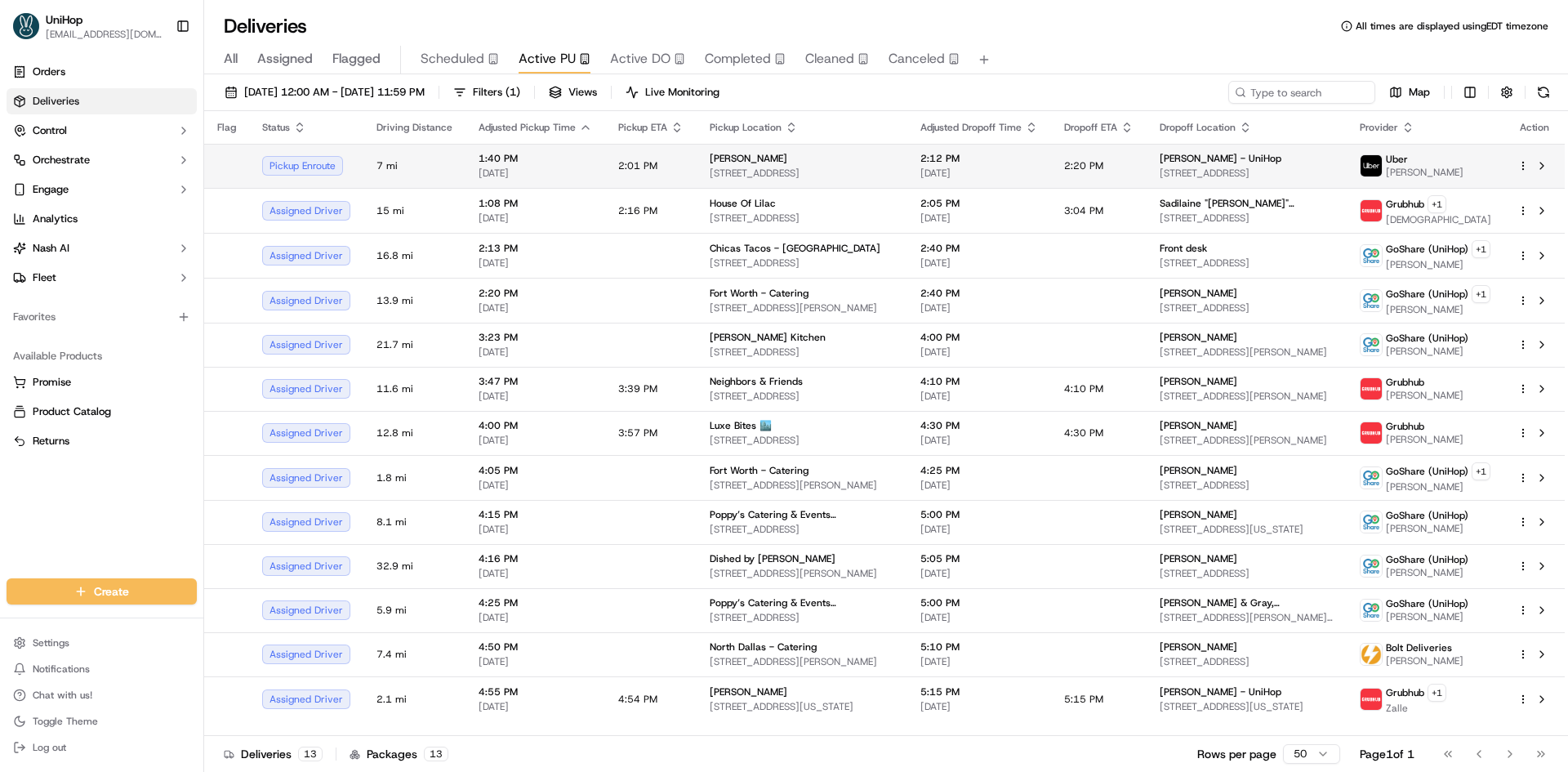
click at [837, 159] on div "Spencer's" at bounding box center [802, 159] width 185 height 13
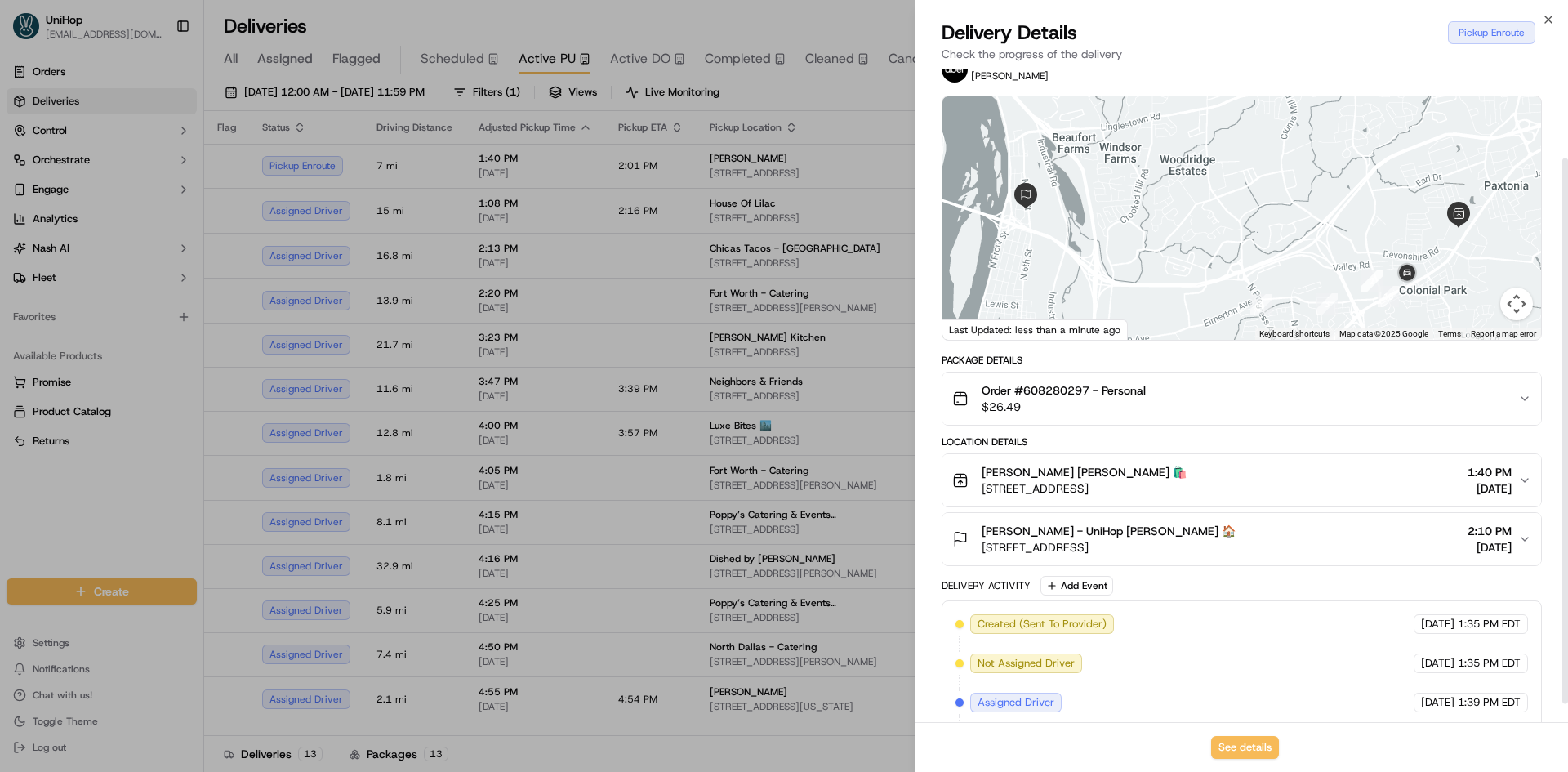
scroll to position [129, 0]
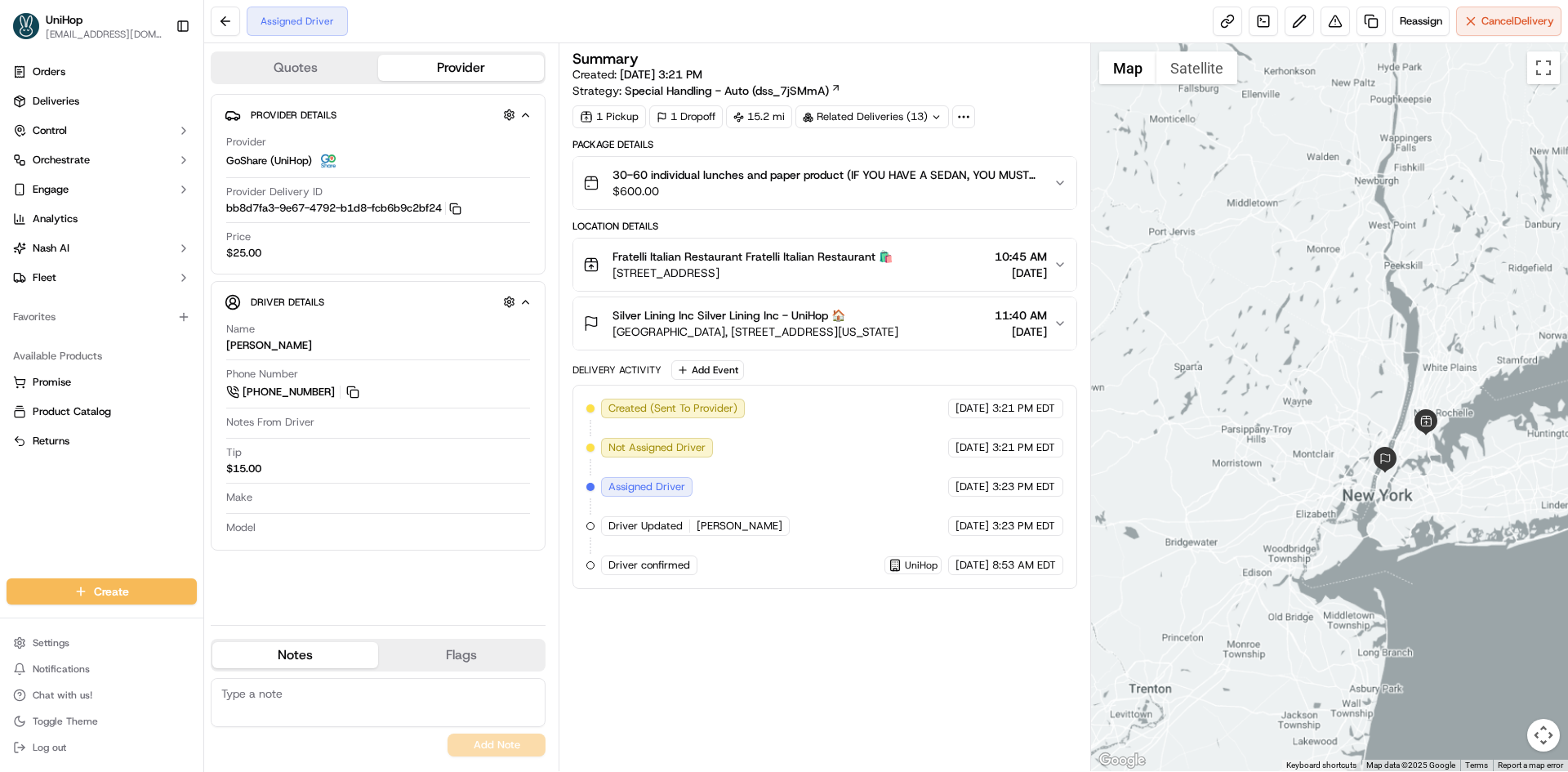
drag, startPoint x: 1430, startPoint y: 395, endPoint x: 1392, endPoint y: 495, distance: 107.0
click at [1392, 495] on div at bounding box center [1329, 407] width 477 height 728
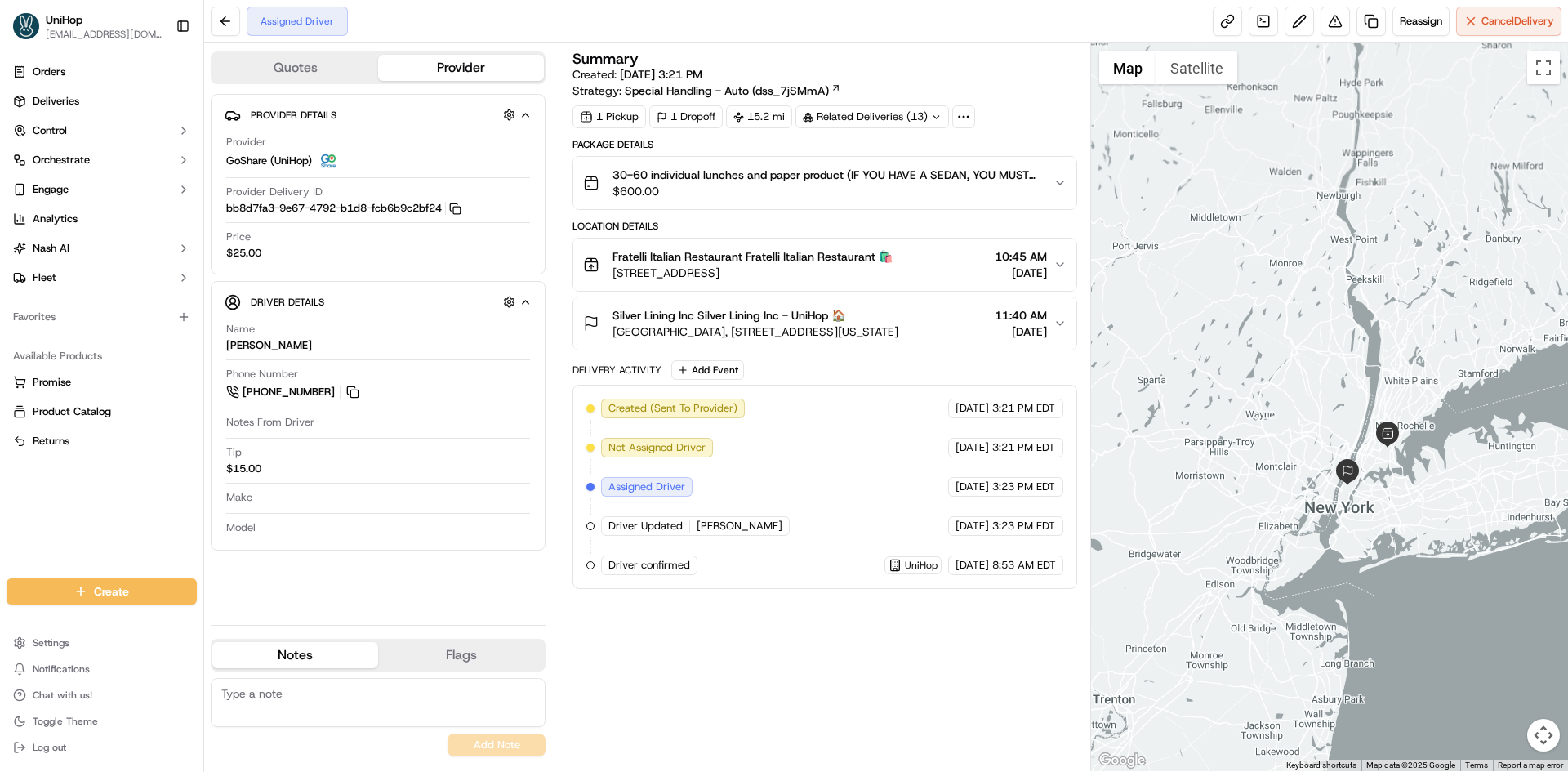
drag, startPoint x: 1381, startPoint y: 563, endPoint x: 1357, endPoint y: 569, distance: 24.7
click at [1357, 569] on div at bounding box center [1329, 407] width 477 height 728
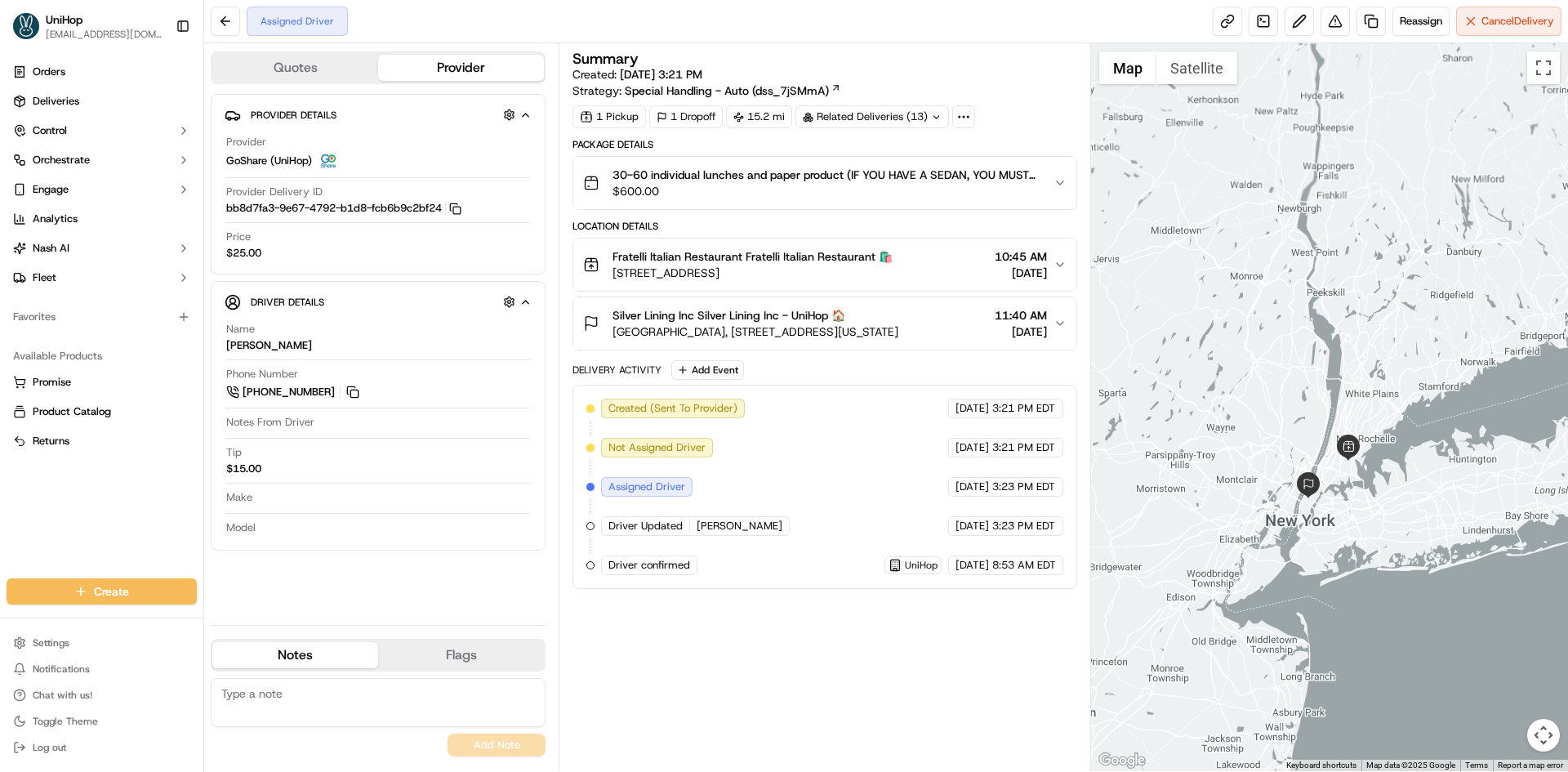
drag, startPoint x: 1355, startPoint y: 584, endPoint x: 1324, endPoint y: 593, distance: 32.3
click at [1324, 593] on div at bounding box center [1329, 407] width 477 height 728
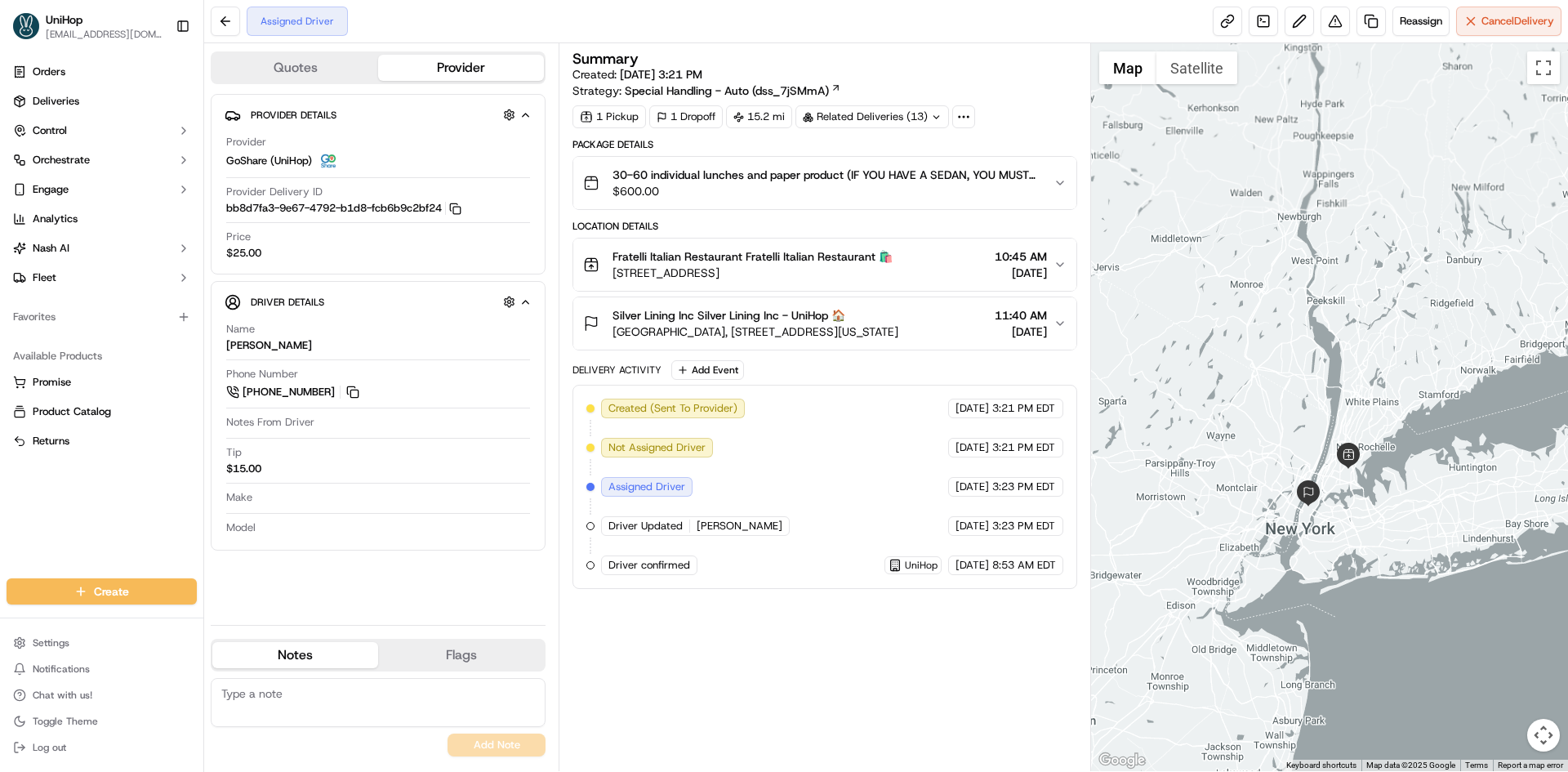
drag, startPoint x: 1311, startPoint y: 315, endPoint x: 1315, endPoint y: 329, distance: 14.6
click at [1315, 327] on div at bounding box center [1329, 407] width 477 height 728
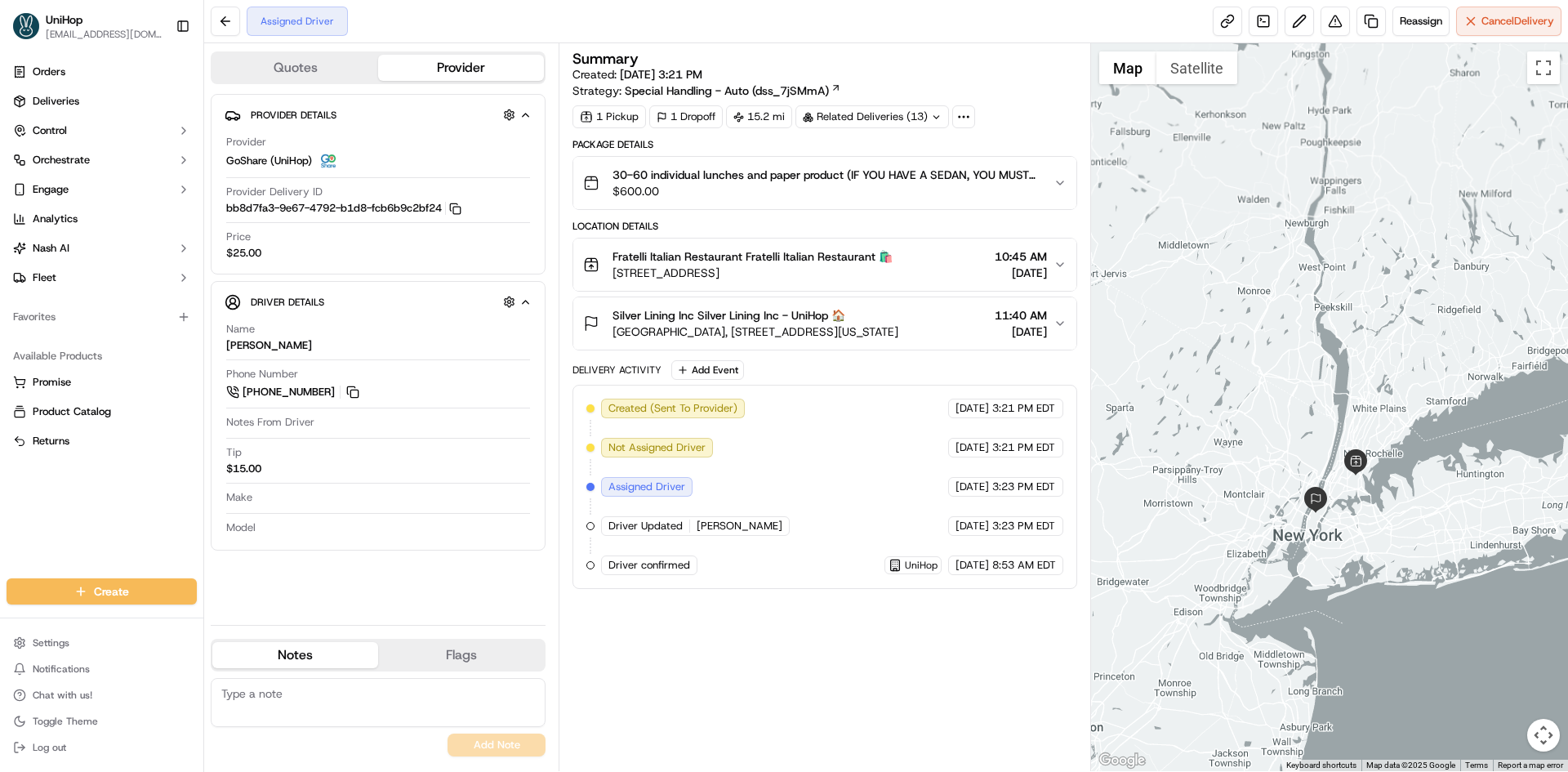
click at [1333, 325] on div at bounding box center [1329, 407] width 477 height 728
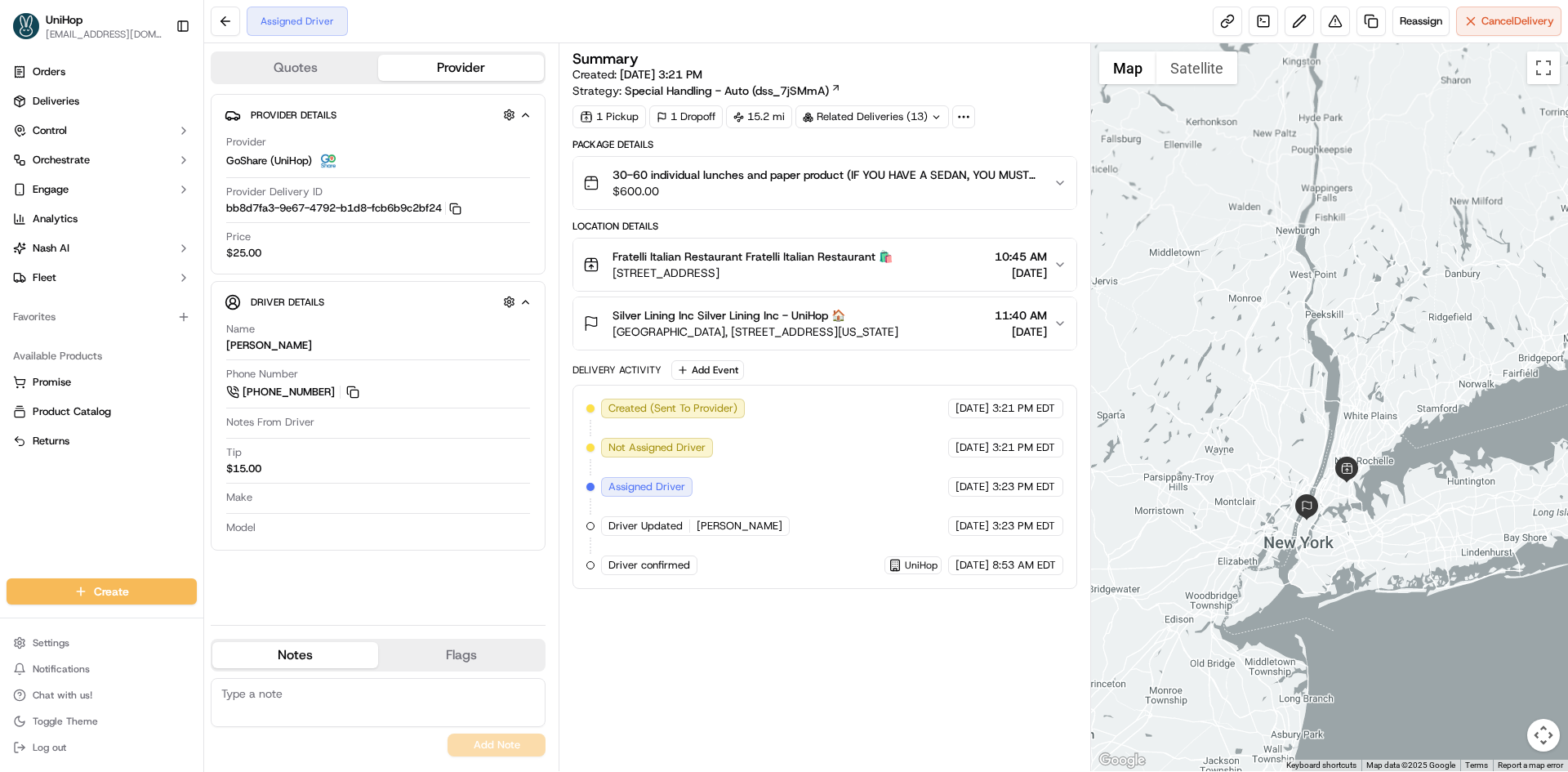
click at [1316, 334] on div at bounding box center [1329, 407] width 477 height 728
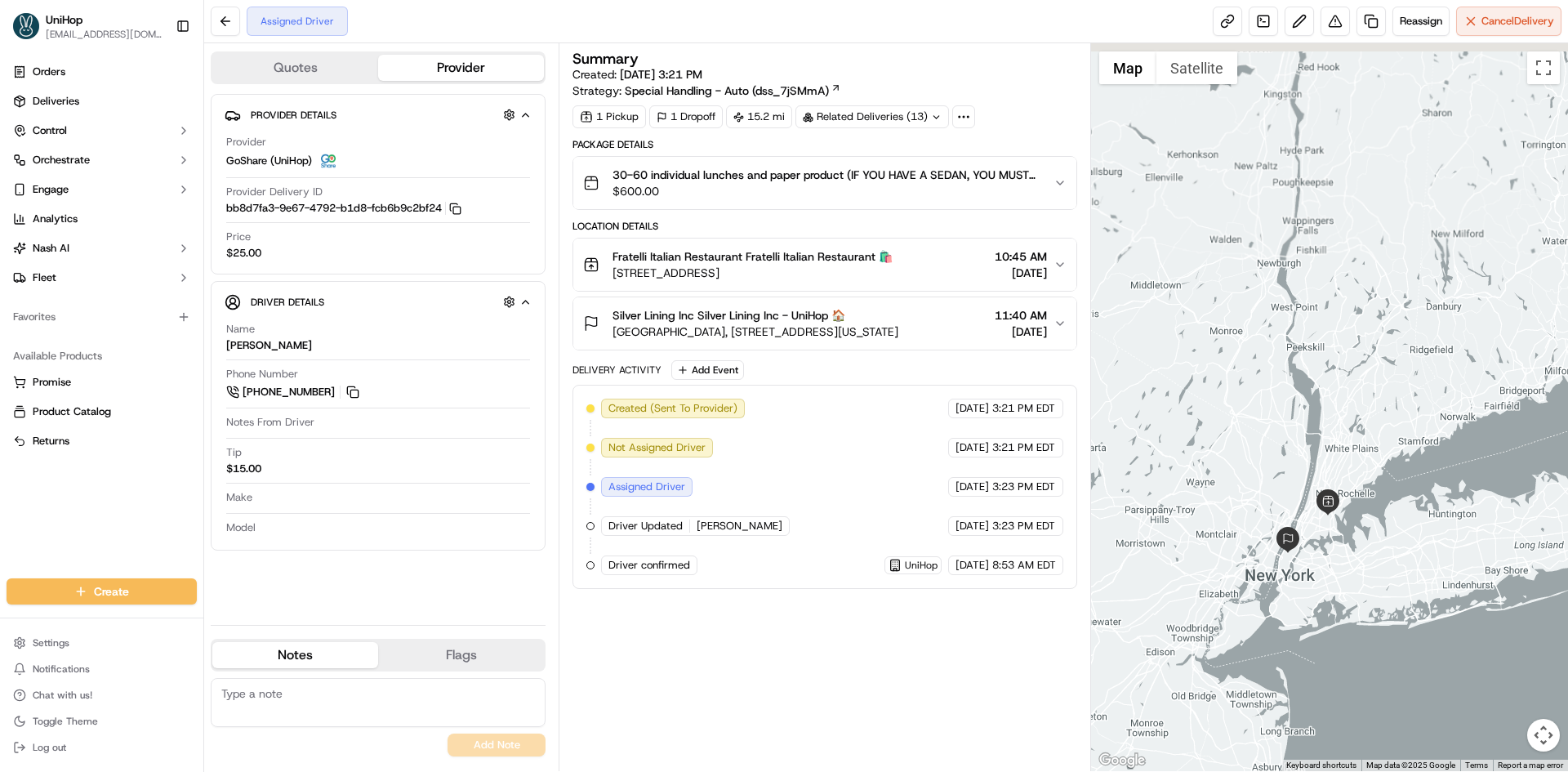
drag, startPoint x: 1318, startPoint y: 332, endPoint x: 1274, endPoint y: 394, distance: 76.0
click at [1274, 394] on div at bounding box center [1329, 407] width 477 height 728
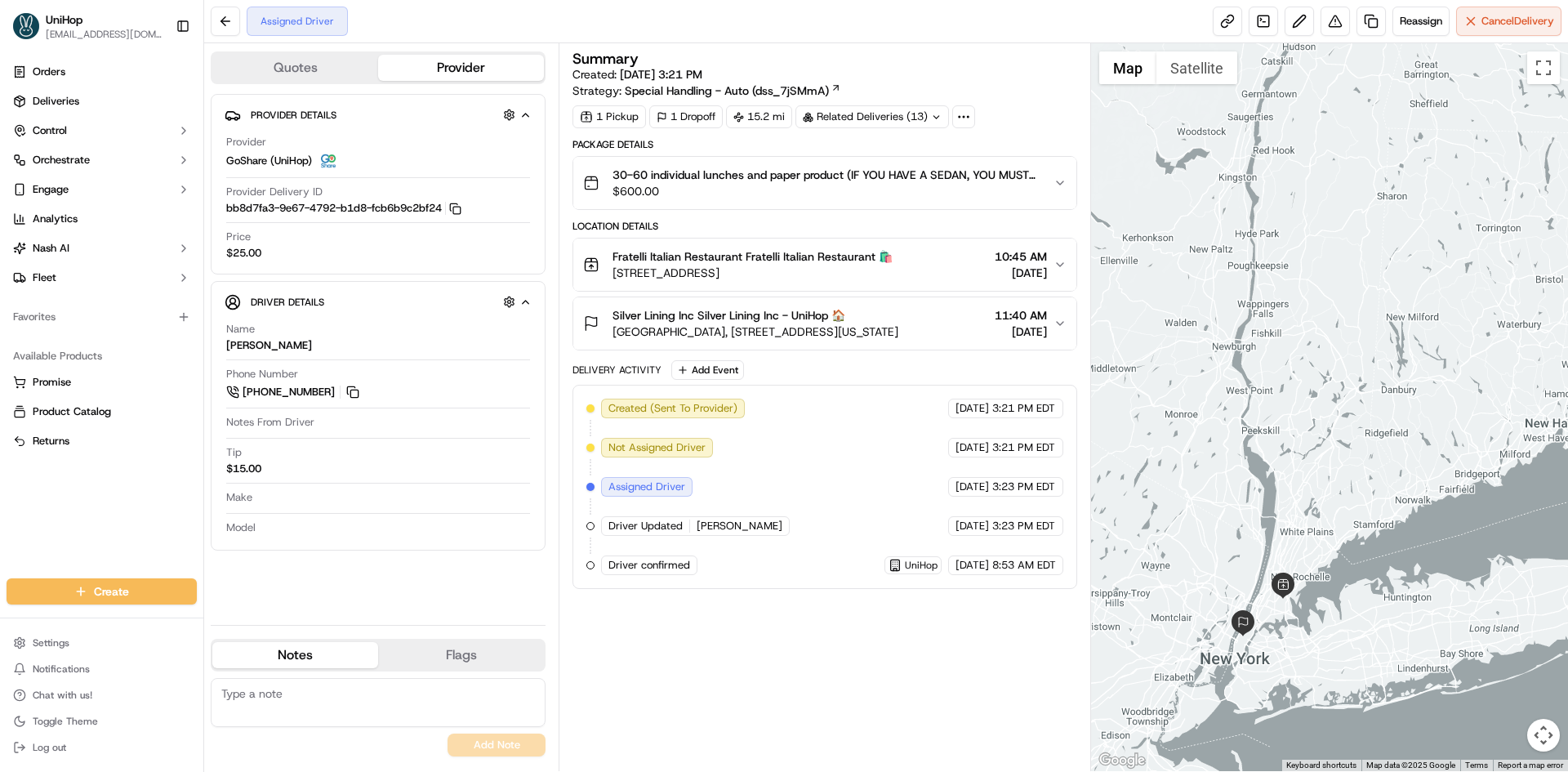
click at [1286, 344] on div at bounding box center [1329, 407] width 477 height 728
click at [913, 279] on div "Fratelli Italian Restaurant Fratelli Italian Restaurant 🛍️ 2507 Eastchester Rd,…" at bounding box center [818, 265] width 470 height 33
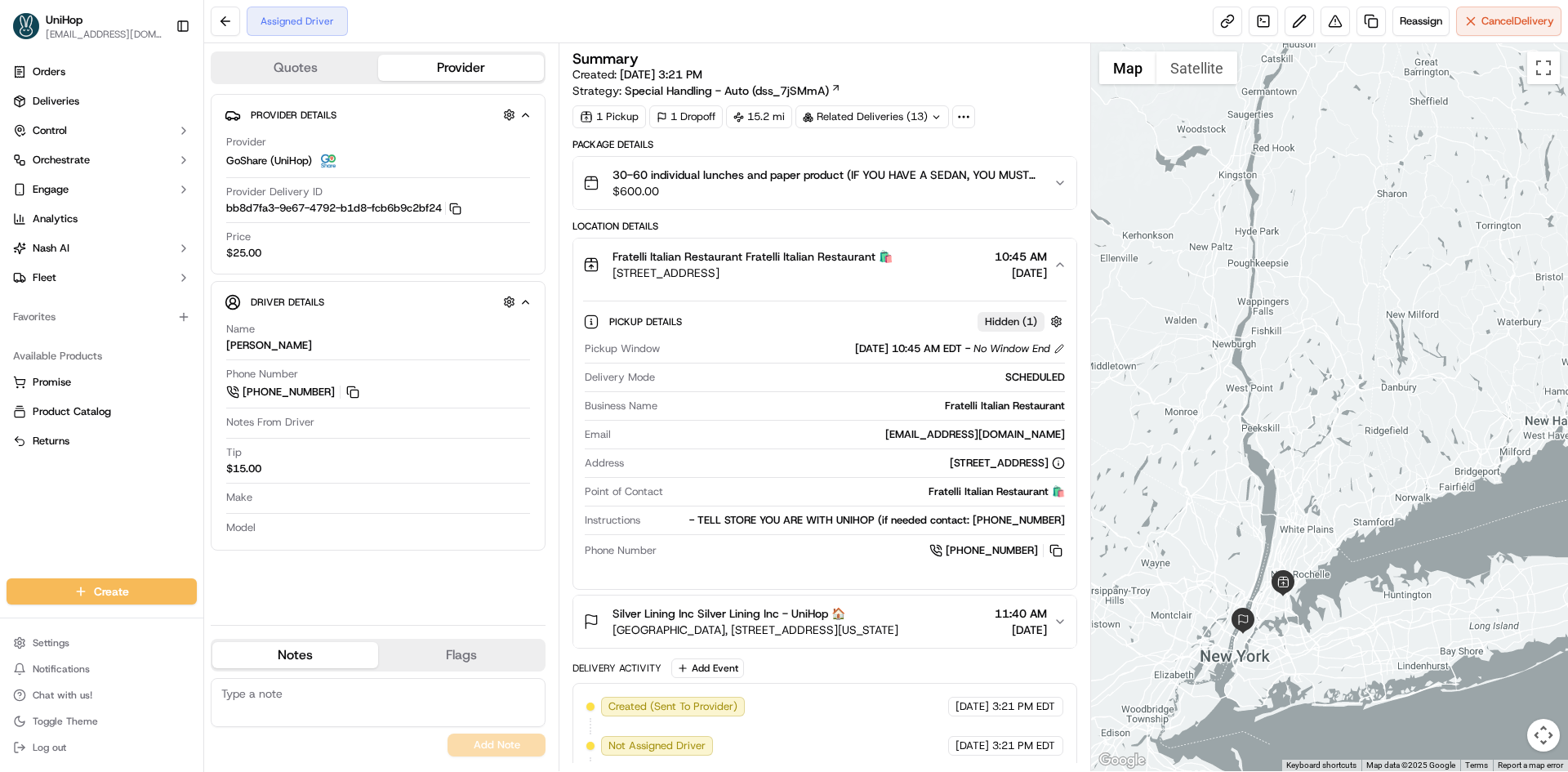
click at [915, 274] on div "Fratelli Italian Restaurant Fratelli Italian Restaurant 🛍️ 2507 Eastchester Rd,…" at bounding box center [818, 265] width 470 height 33
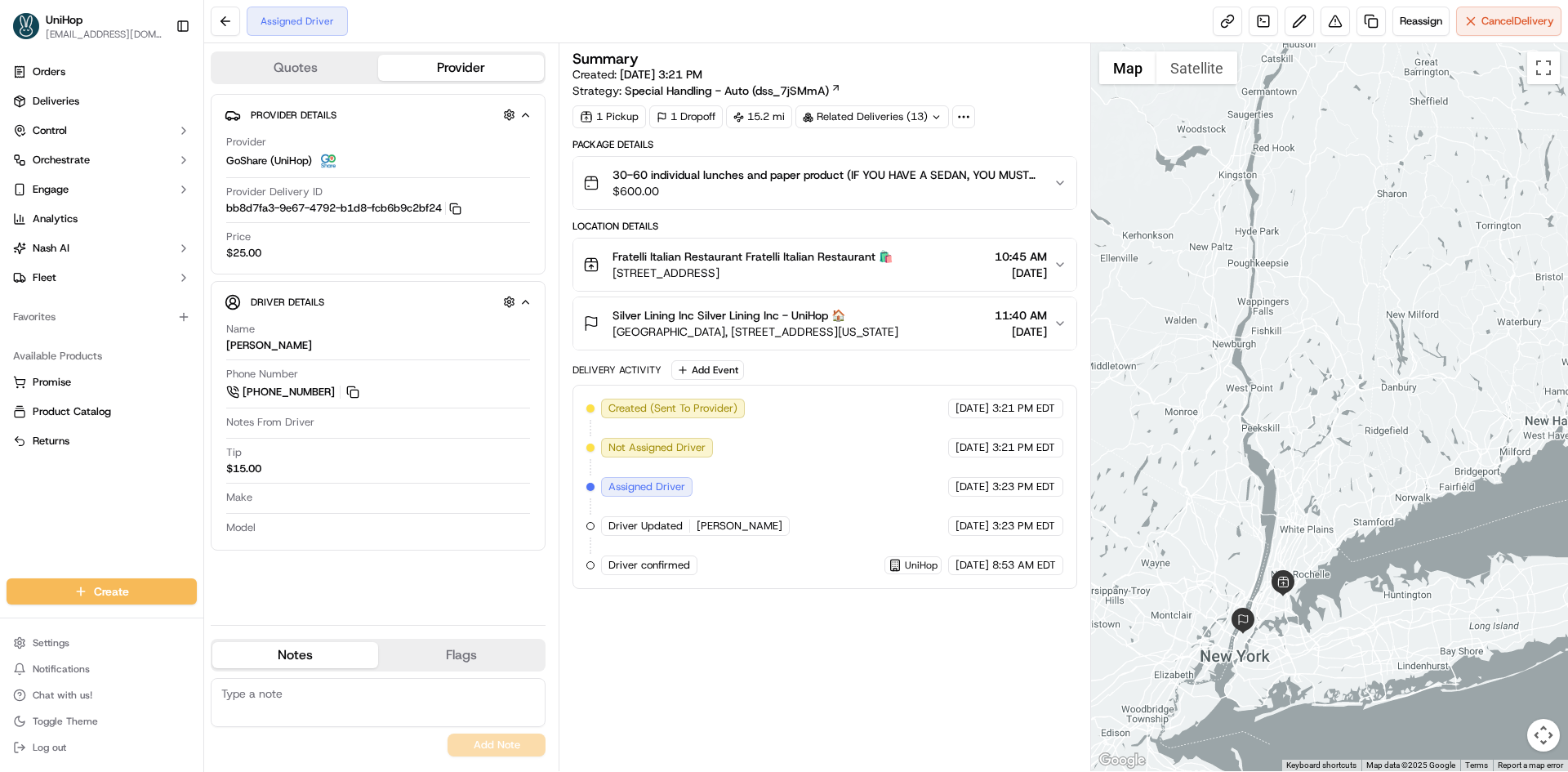
click at [914, 278] on div "Fratelli Italian Restaurant Fratelli Italian Restaurant 🛍️ 2507 Eastchester Rd,…" at bounding box center [818, 265] width 470 height 33
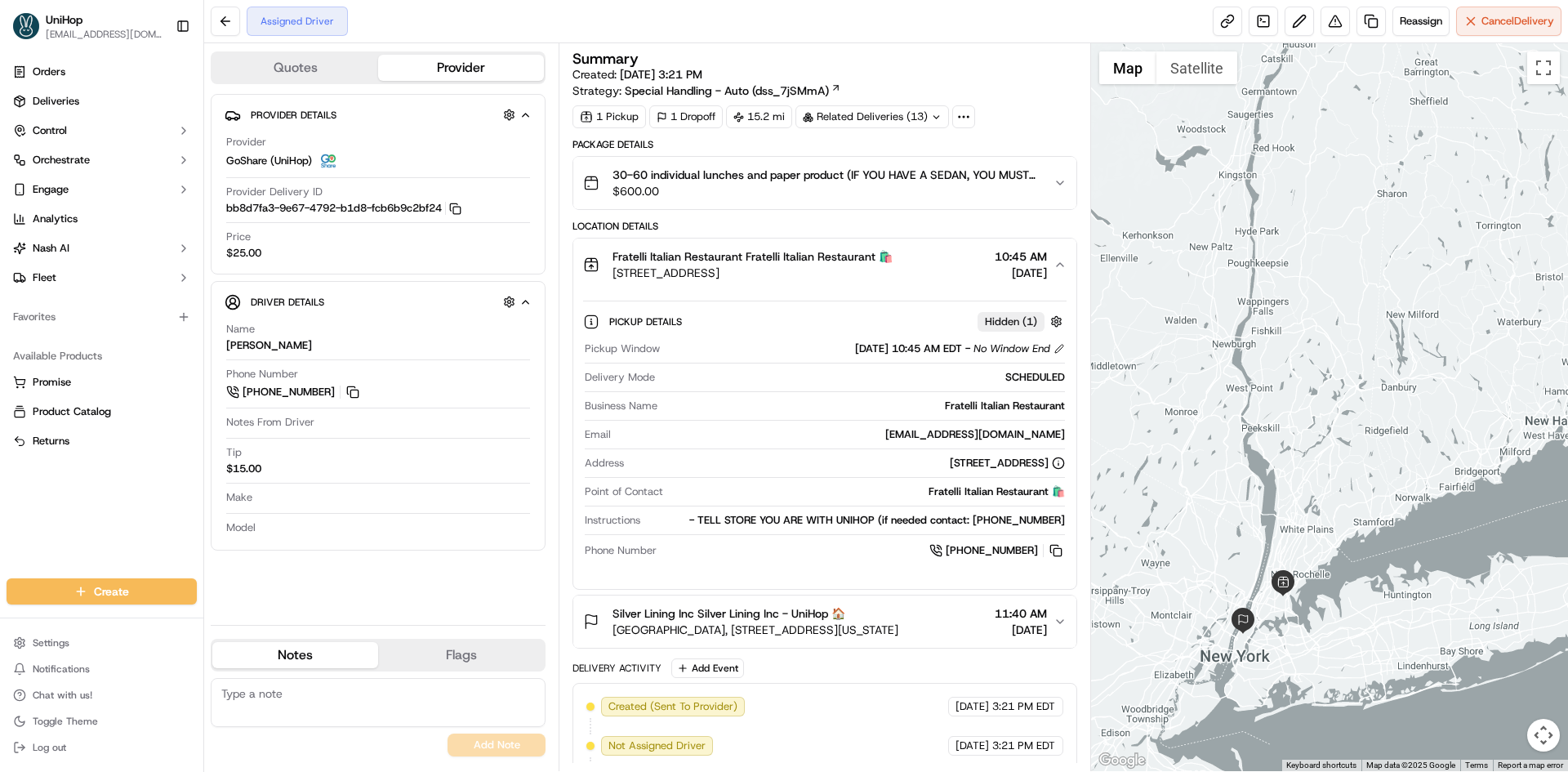
click at [912, 275] on div "Fratelli Italian Restaurant Fratelli Italian Restaurant 🛍️ 2507 Eastchester Rd,…" at bounding box center [818, 265] width 470 height 33
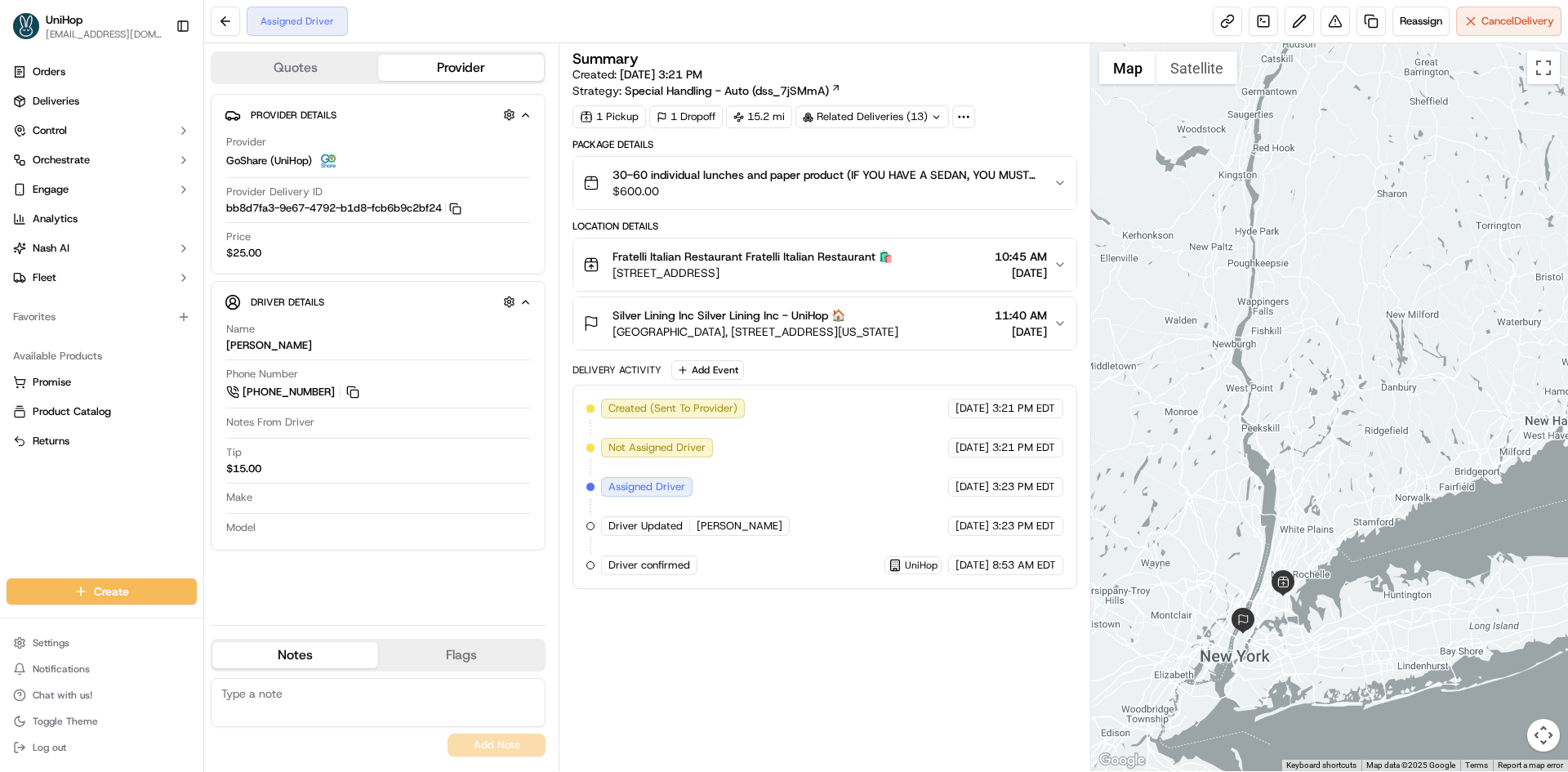
click at [893, 332] on span "[GEOGRAPHIC_DATA], [STREET_ADDRESS][US_STATE]" at bounding box center [755, 331] width 286 height 16
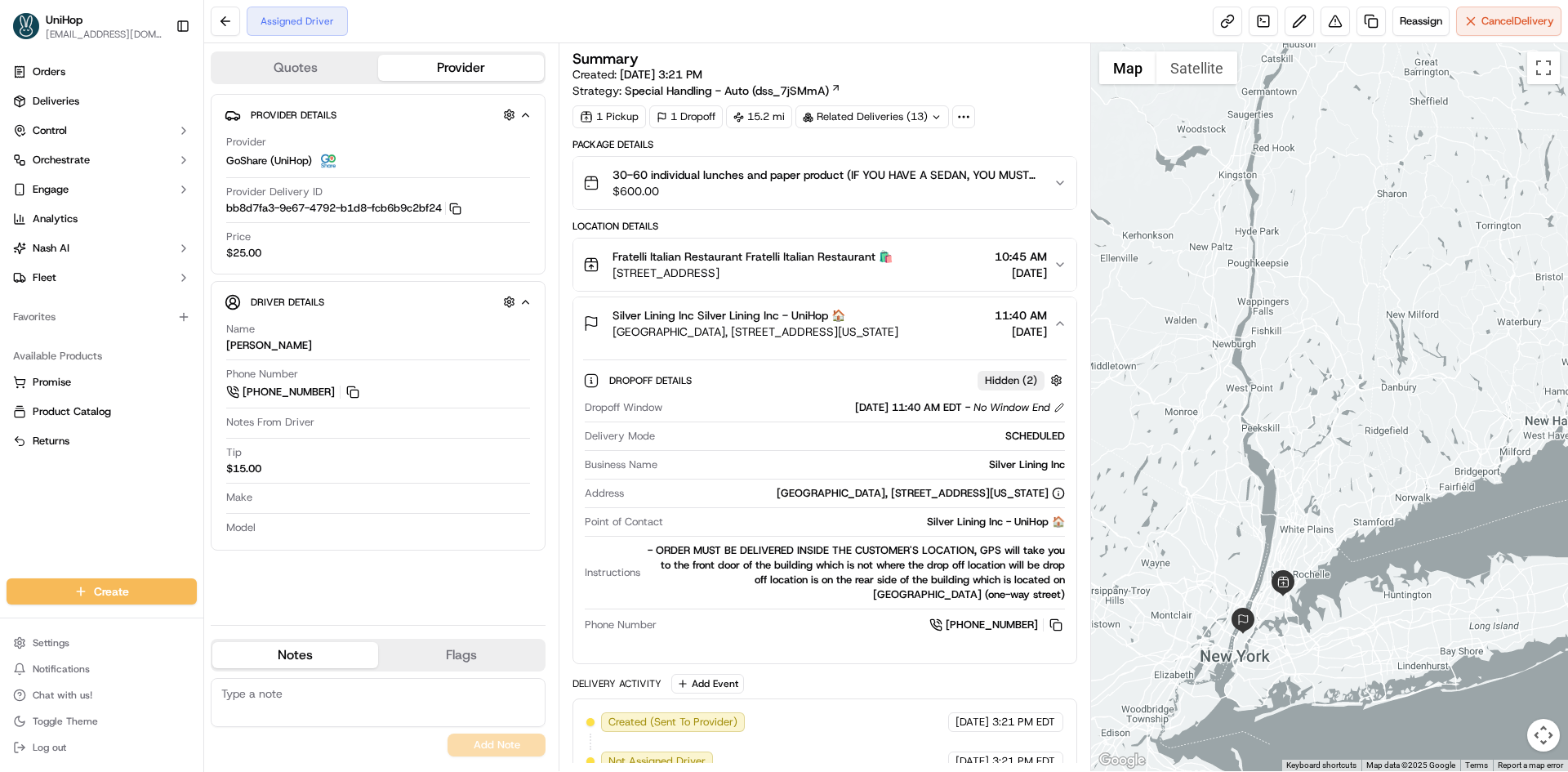
click at [896, 328] on span "[GEOGRAPHIC_DATA], [STREET_ADDRESS][US_STATE]" at bounding box center [755, 331] width 286 height 16
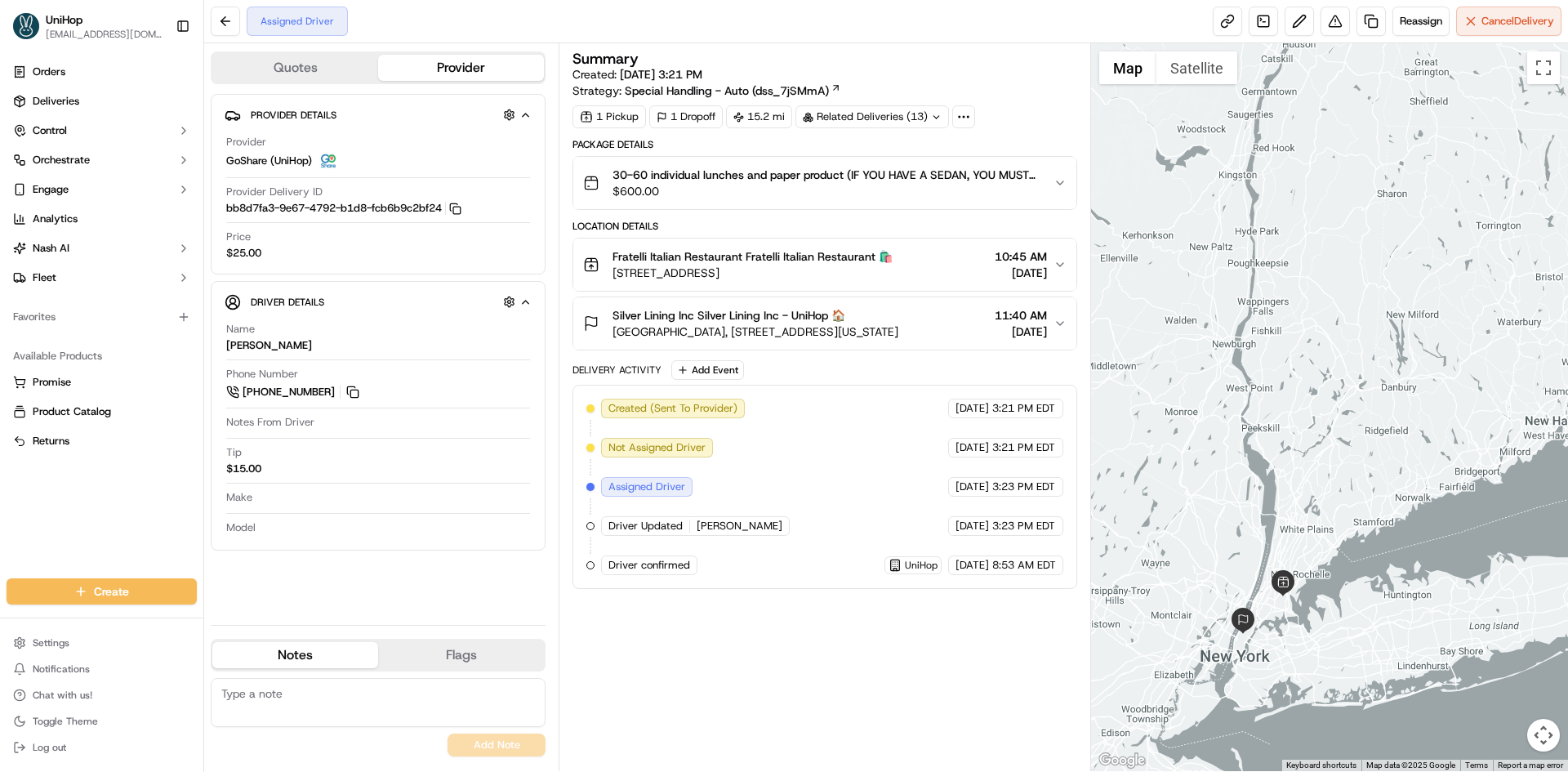
click at [896, 328] on span "[GEOGRAPHIC_DATA], [STREET_ADDRESS][US_STATE]" at bounding box center [755, 331] width 286 height 16
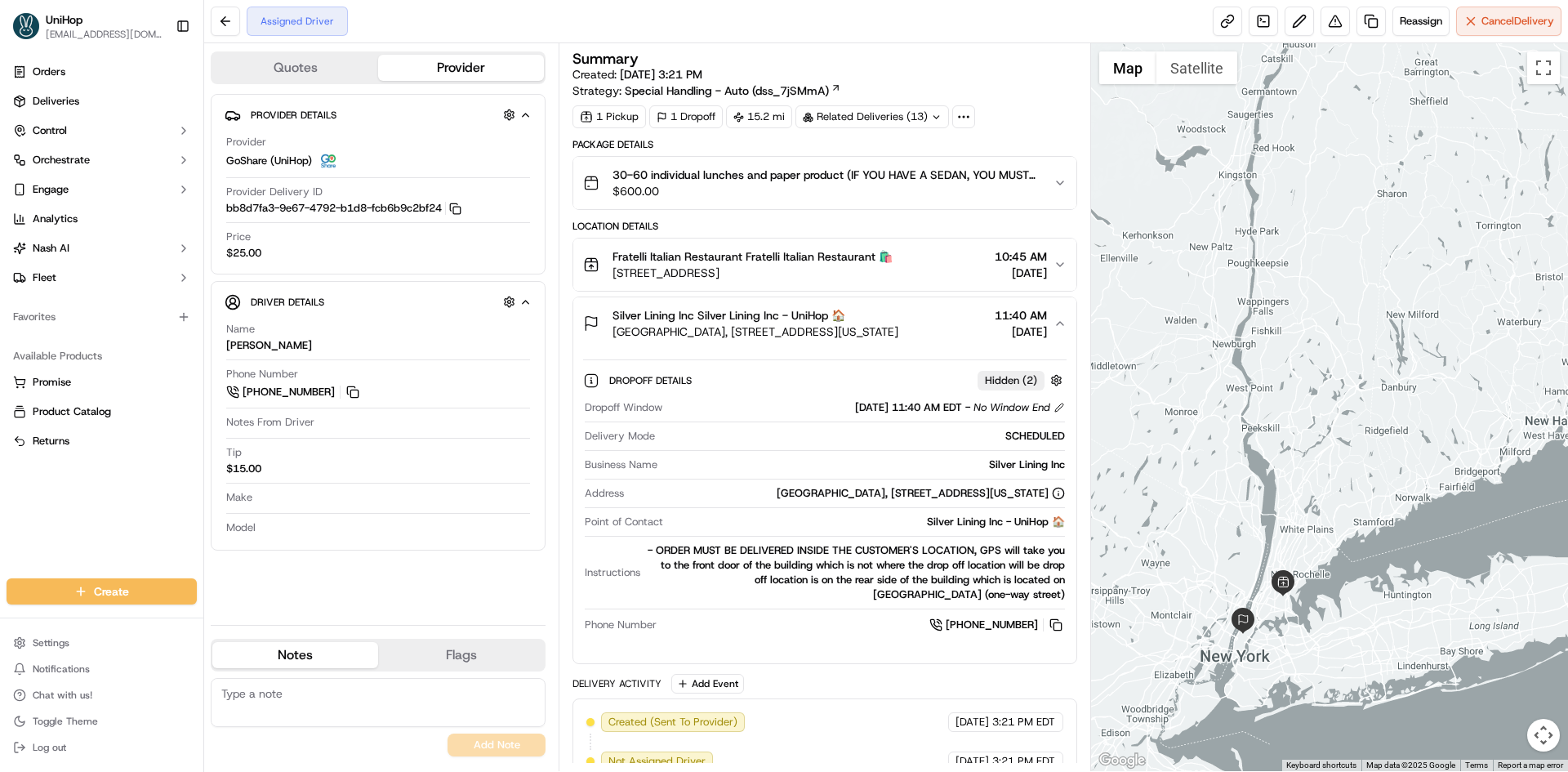
click at [896, 327] on span "[GEOGRAPHIC_DATA], [STREET_ADDRESS][US_STATE]" at bounding box center [755, 331] width 286 height 16
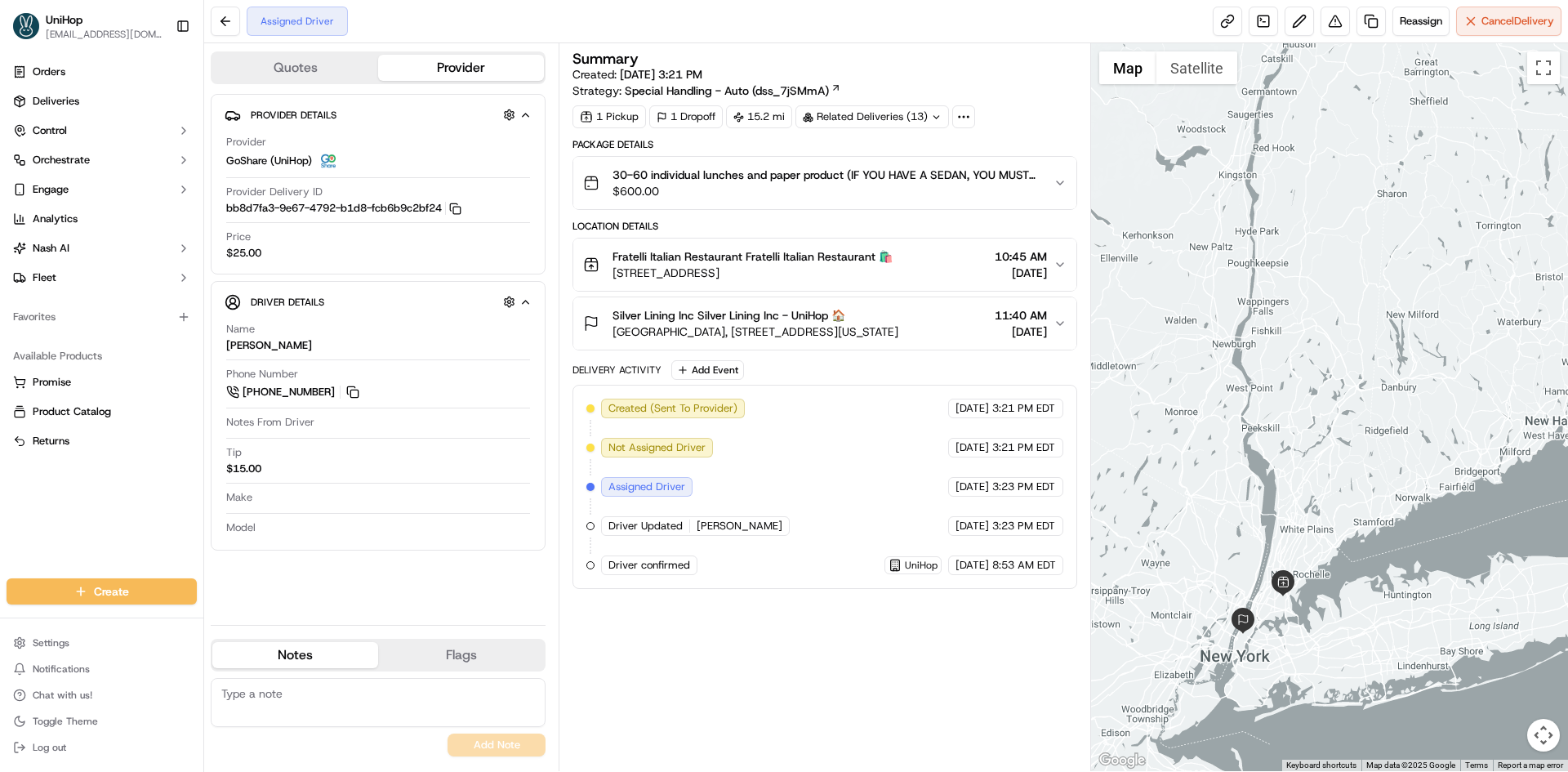
click at [92, 511] on div "Orders Deliveries Control Orchestrate Engage Analytics [PERSON_NAME] Fleet Favo…" at bounding box center [101, 309] width 204 height 513
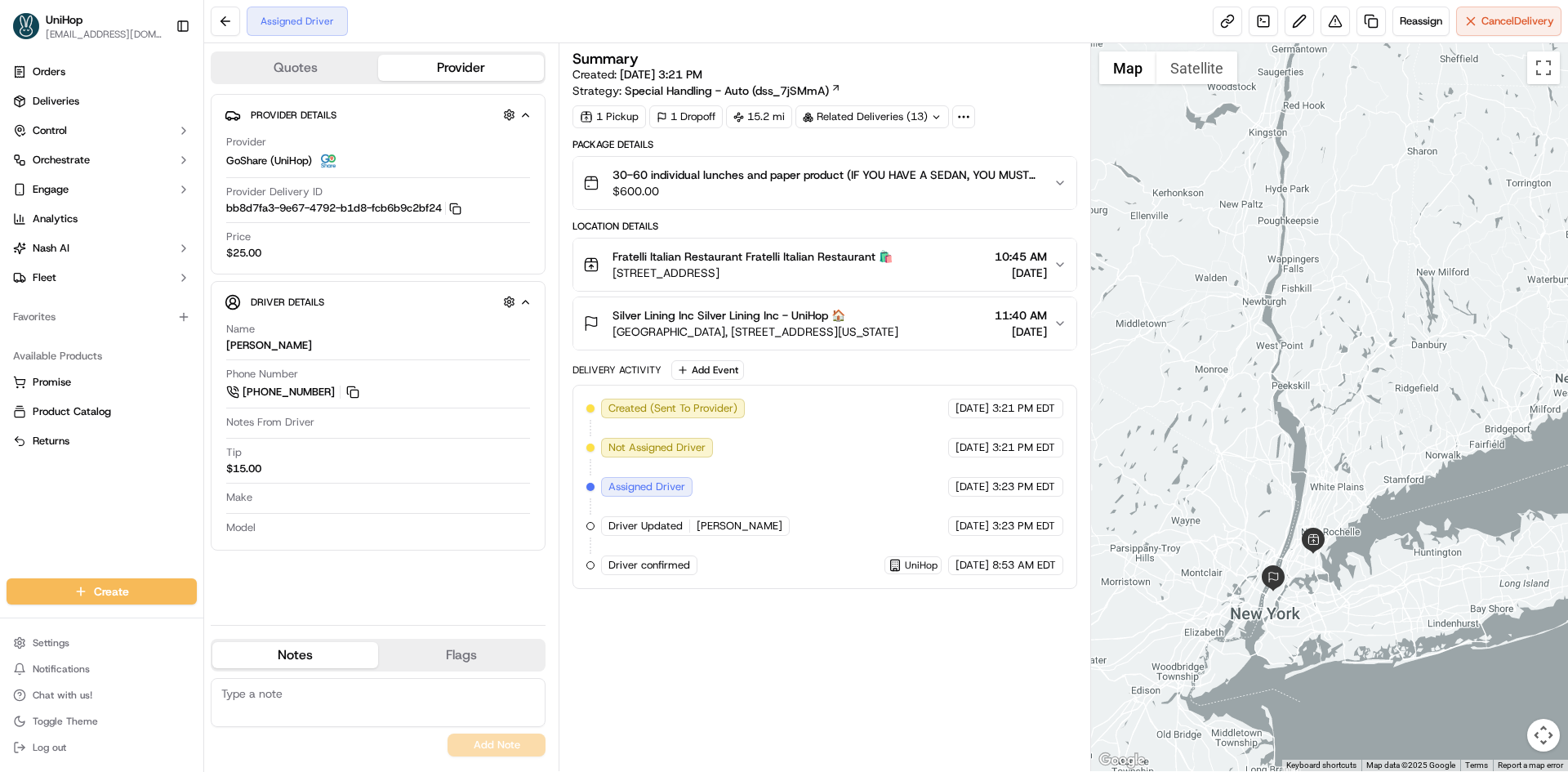
drag, startPoint x: 1402, startPoint y: 396, endPoint x: 1425, endPoint y: 358, distance: 44.4
click at [1425, 358] on div at bounding box center [1329, 407] width 477 height 728
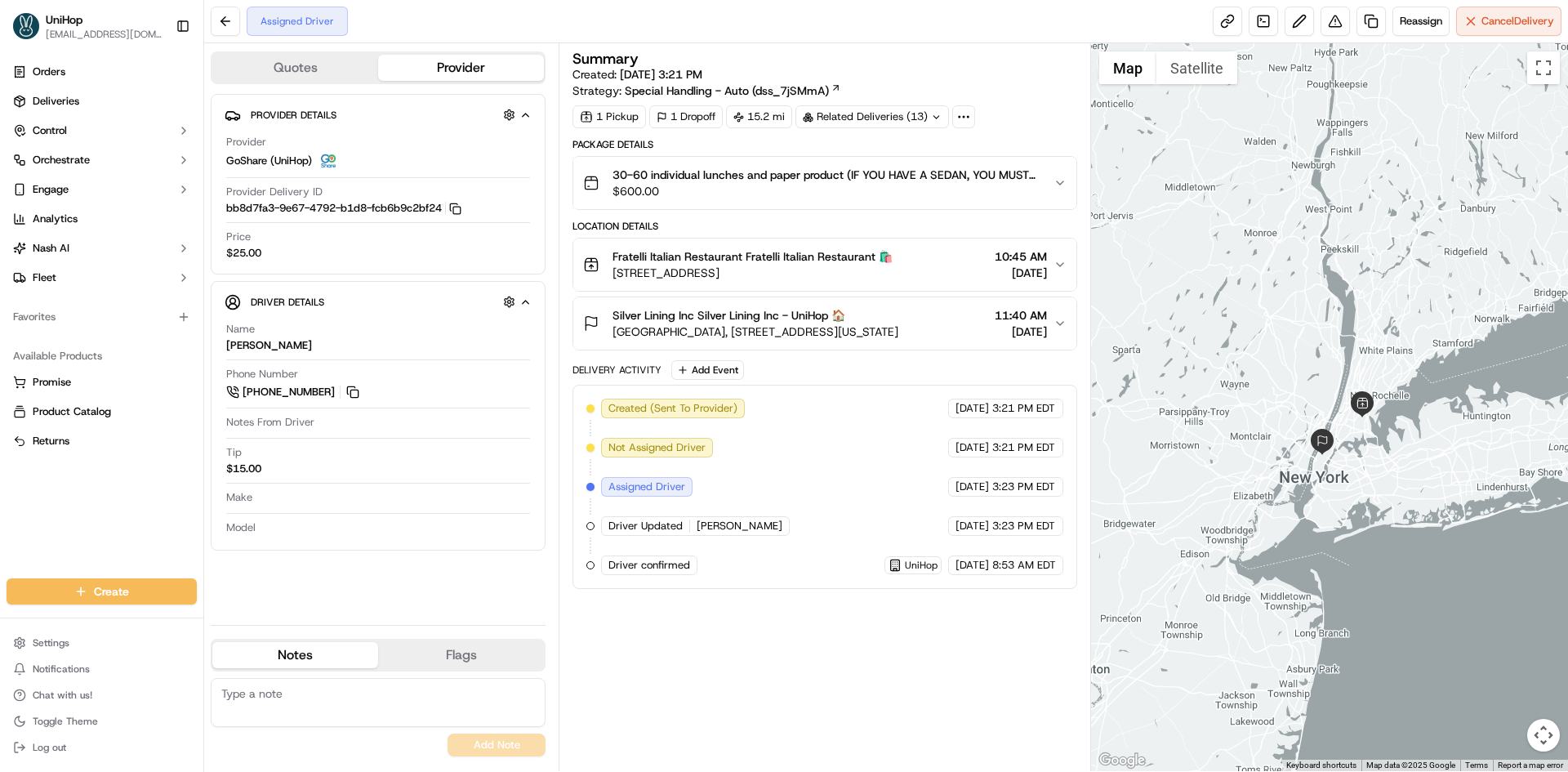
drag, startPoint x: 1395, startPoint y: 446, endPoint x: 1444, endPoint y: 310, distance: 144.6
click at [1444, 310] on div at bounding box center [1329, 407] width 477 height 728
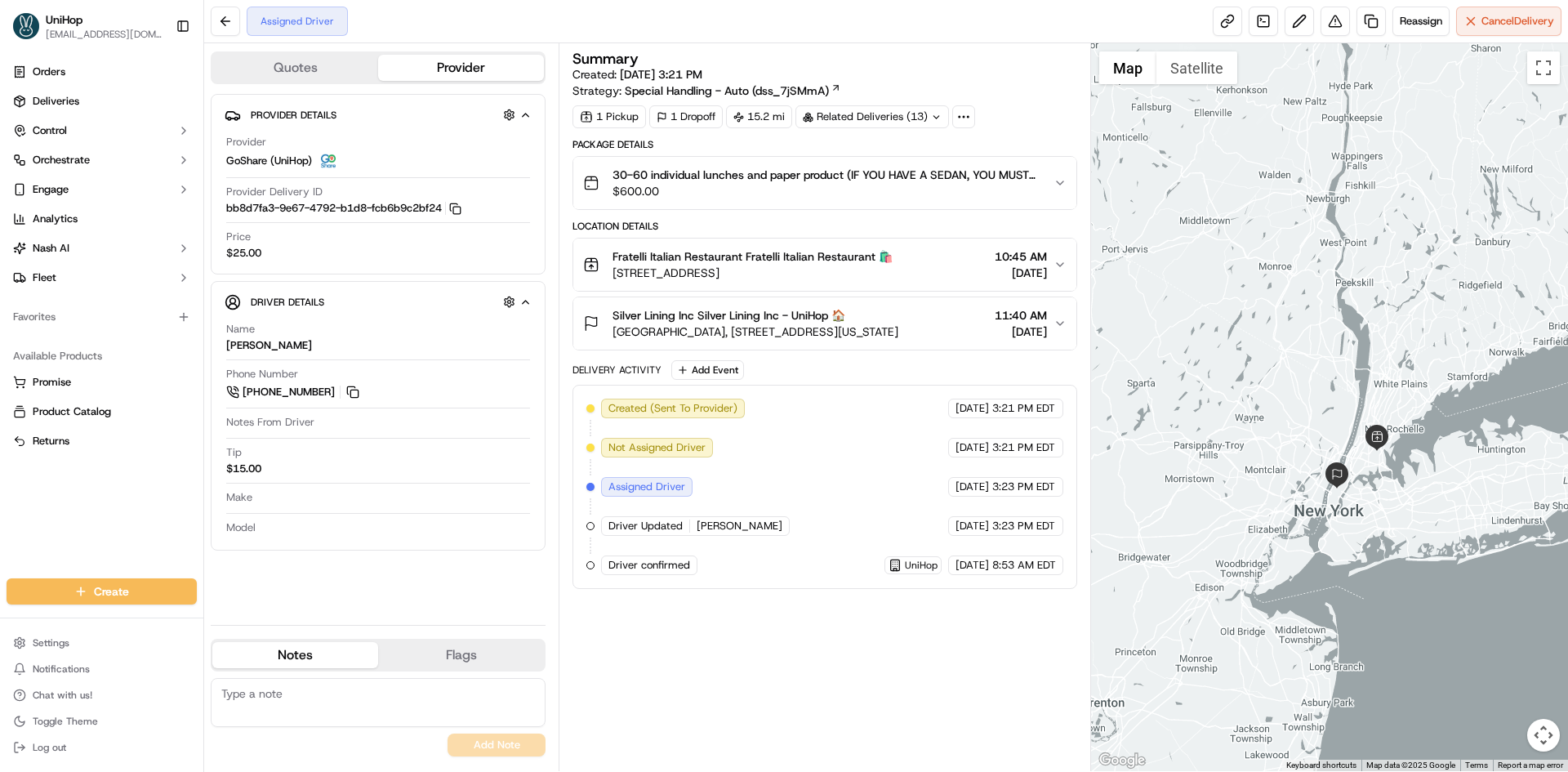
drag, startPoint x: 1343, startPoint y: 234, endPoint x: 1356, endPoint y: 263, distance: 31.8
click at [1356, 263] on div at bounding box center [1329, 407] width 477 height 728
click at [346, 395] on button at bounding box center [353, 391] width 18 height 18
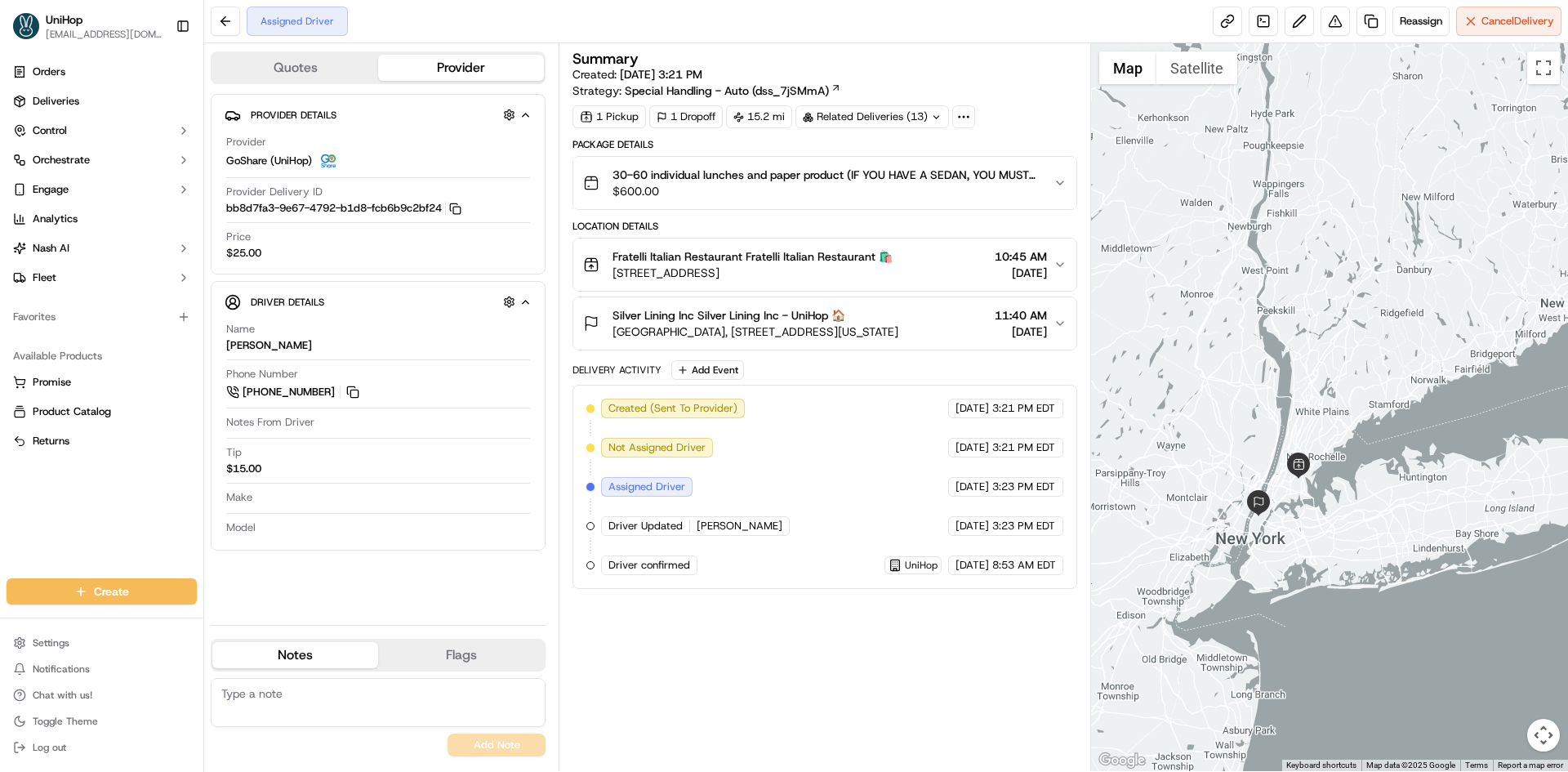
drag, startPoint x: 1229, startPoint y: 299, endPoint x: 1172, endPoint y: 311, distance: 58.2
click at [1173, 314] on div at bounding box center [1329, 407] width 477 height 728
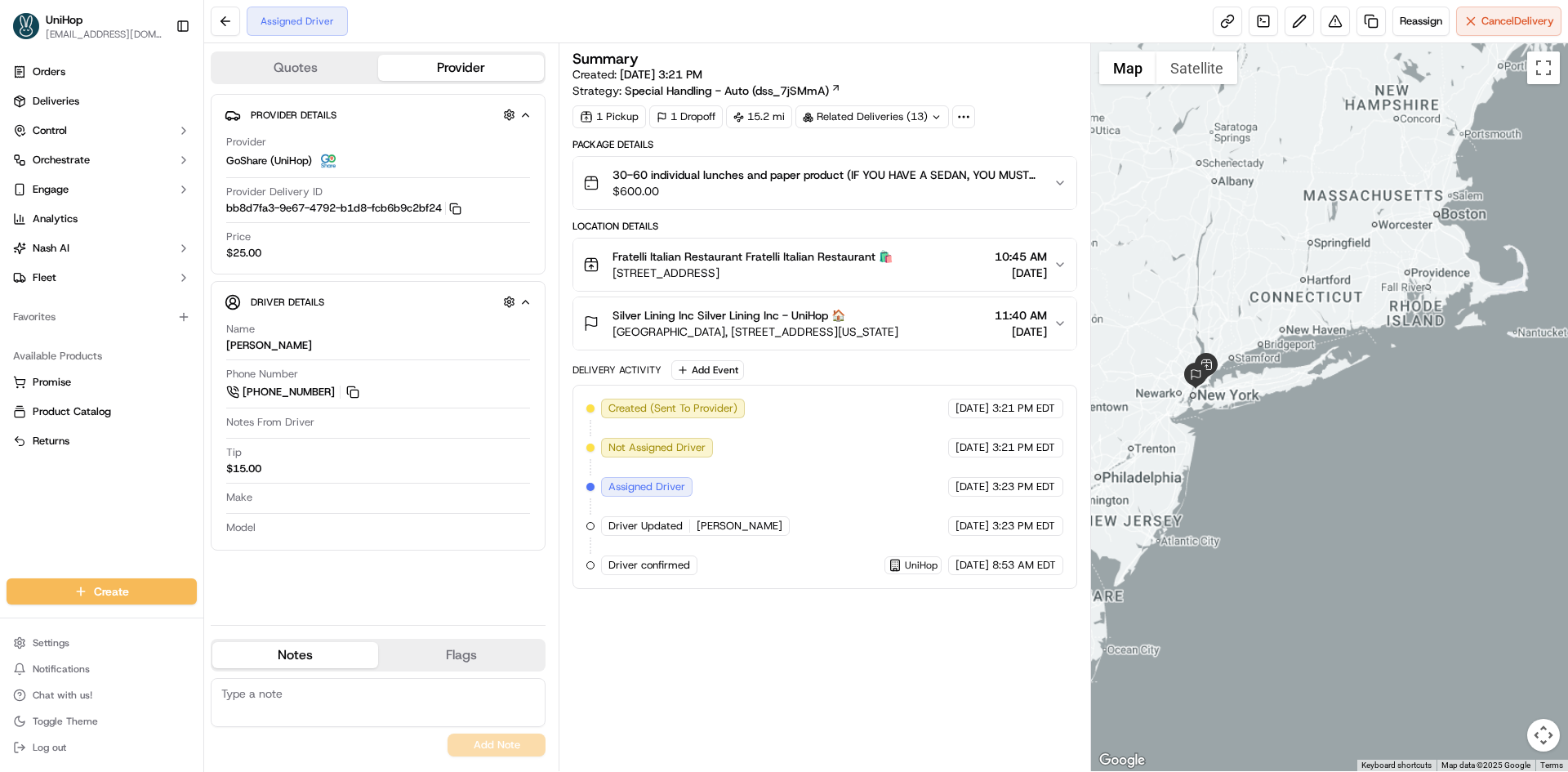
drag, startPoint x: 1234, startPoint y: 283, endPoint x: 1287, endPoint y: 313, distance: 60.9
click at [1287, 313] on div at bounding box center [1329, 407] width 477 height 728
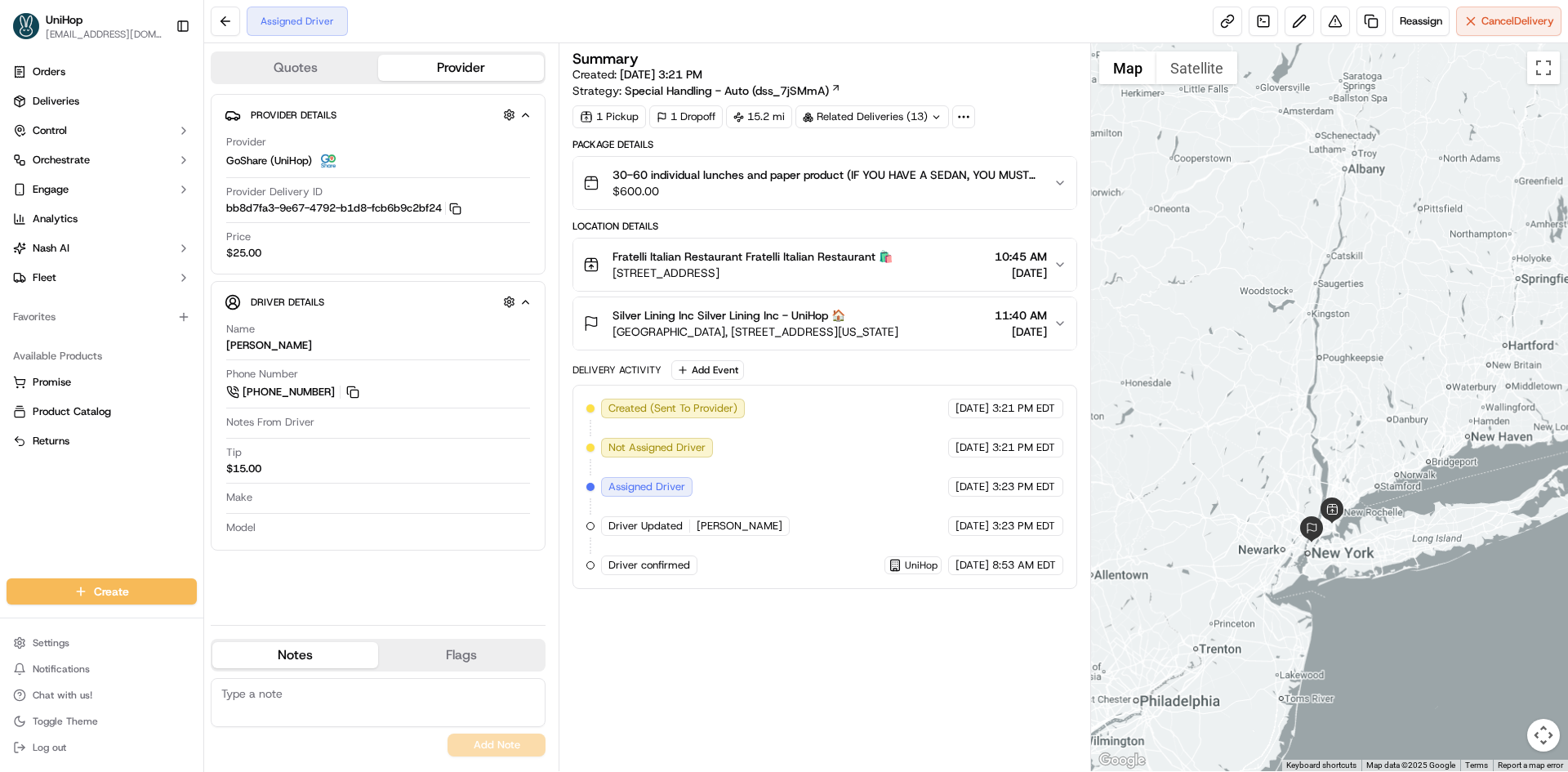
drag, startPoint x: 1273, startPoint y: 310, endPoint x: 1342, endPoint y: 292, distance: 71.3
click at [1342, 293] on div at bounding box center [1329, 407] width 477 height 728
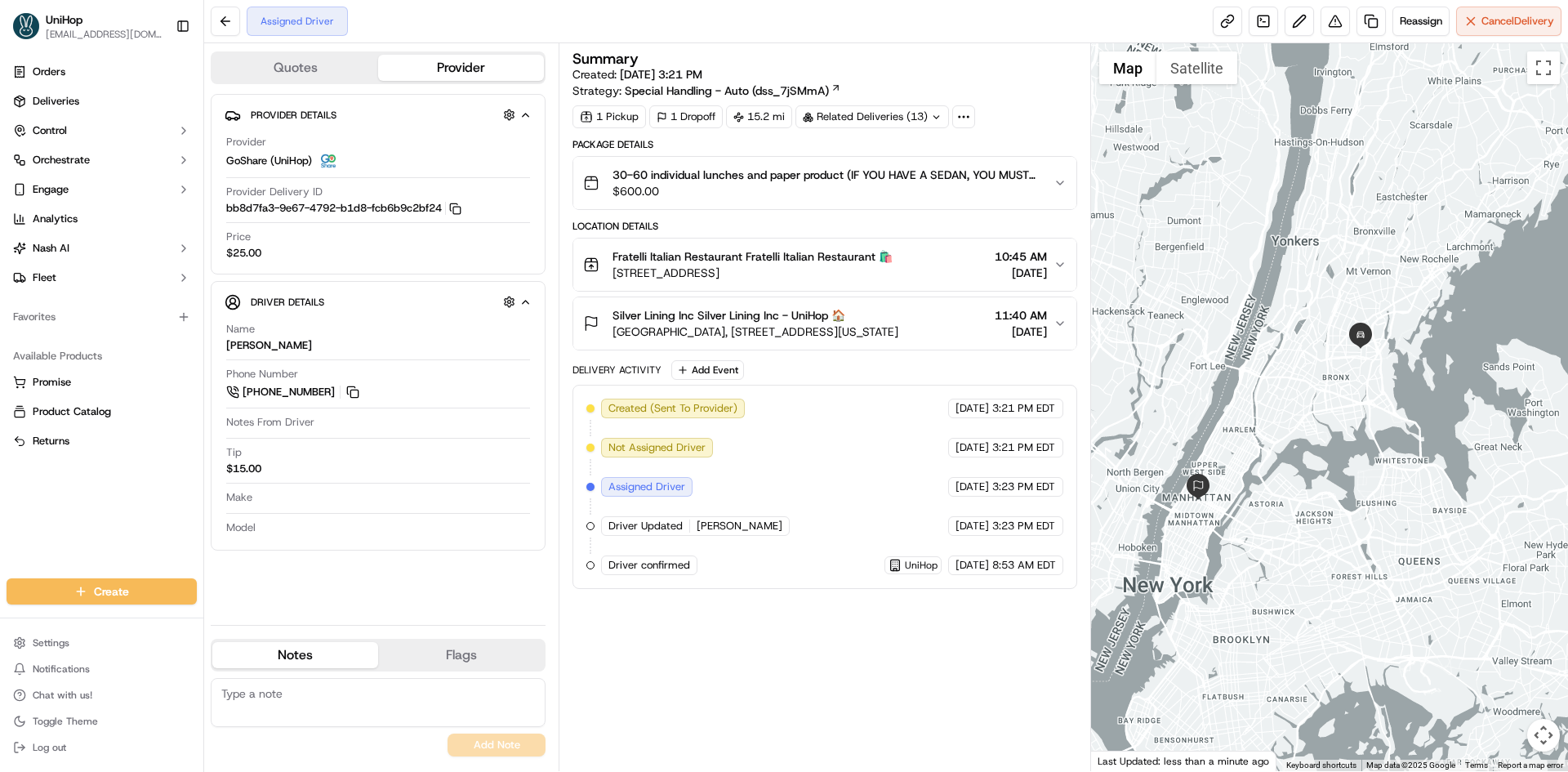
click at [20, 524] on div "Orders Deliveries Control Orchestrate Engage Analytics [PERSON_NAME] Fleet Favo…" at bounding box center [101, 309] width 204 height 513
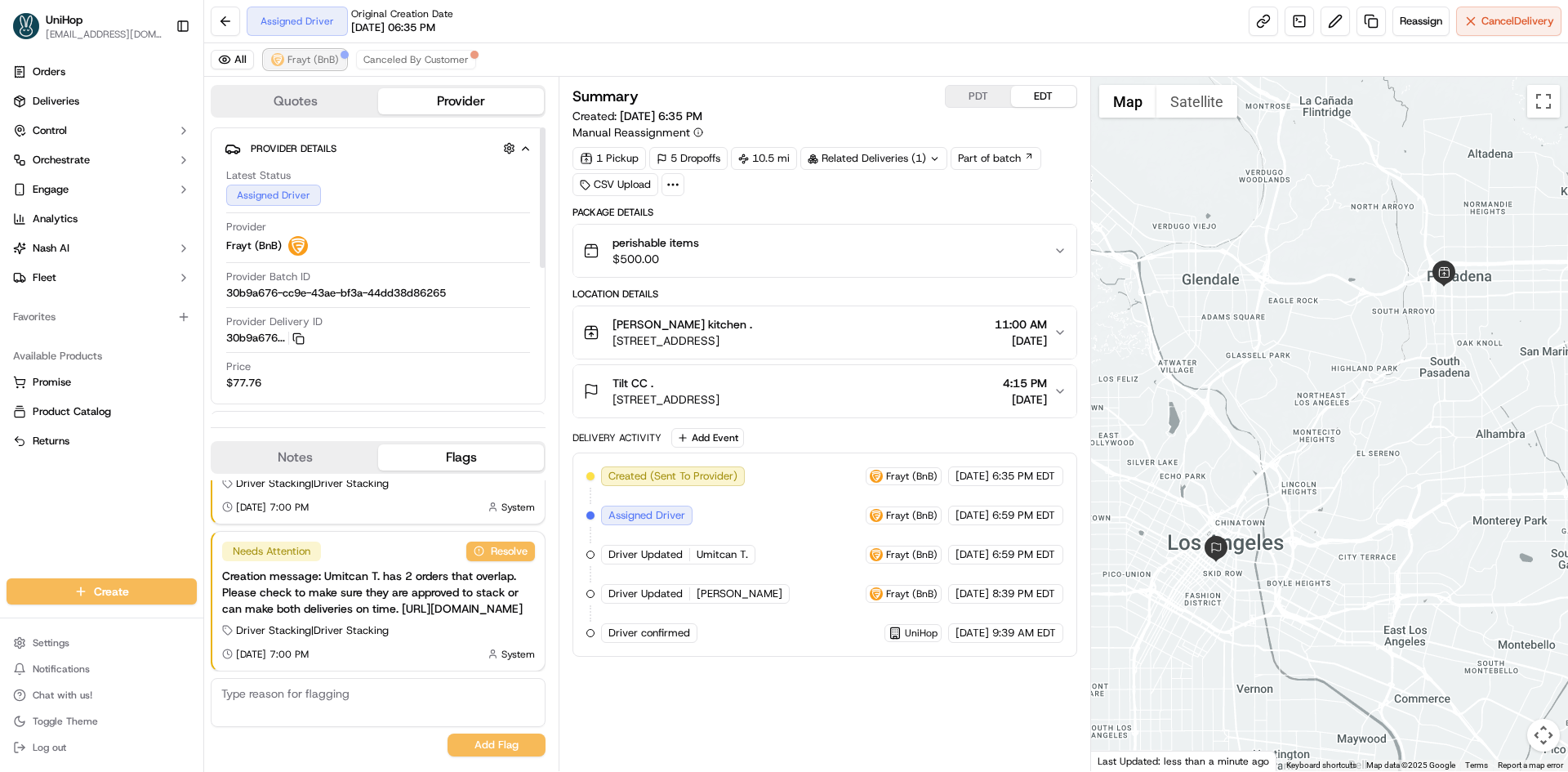
click at [324, 61] on span "Frayt (BnB)" at bounding box center [313, 60] width 52 height 13
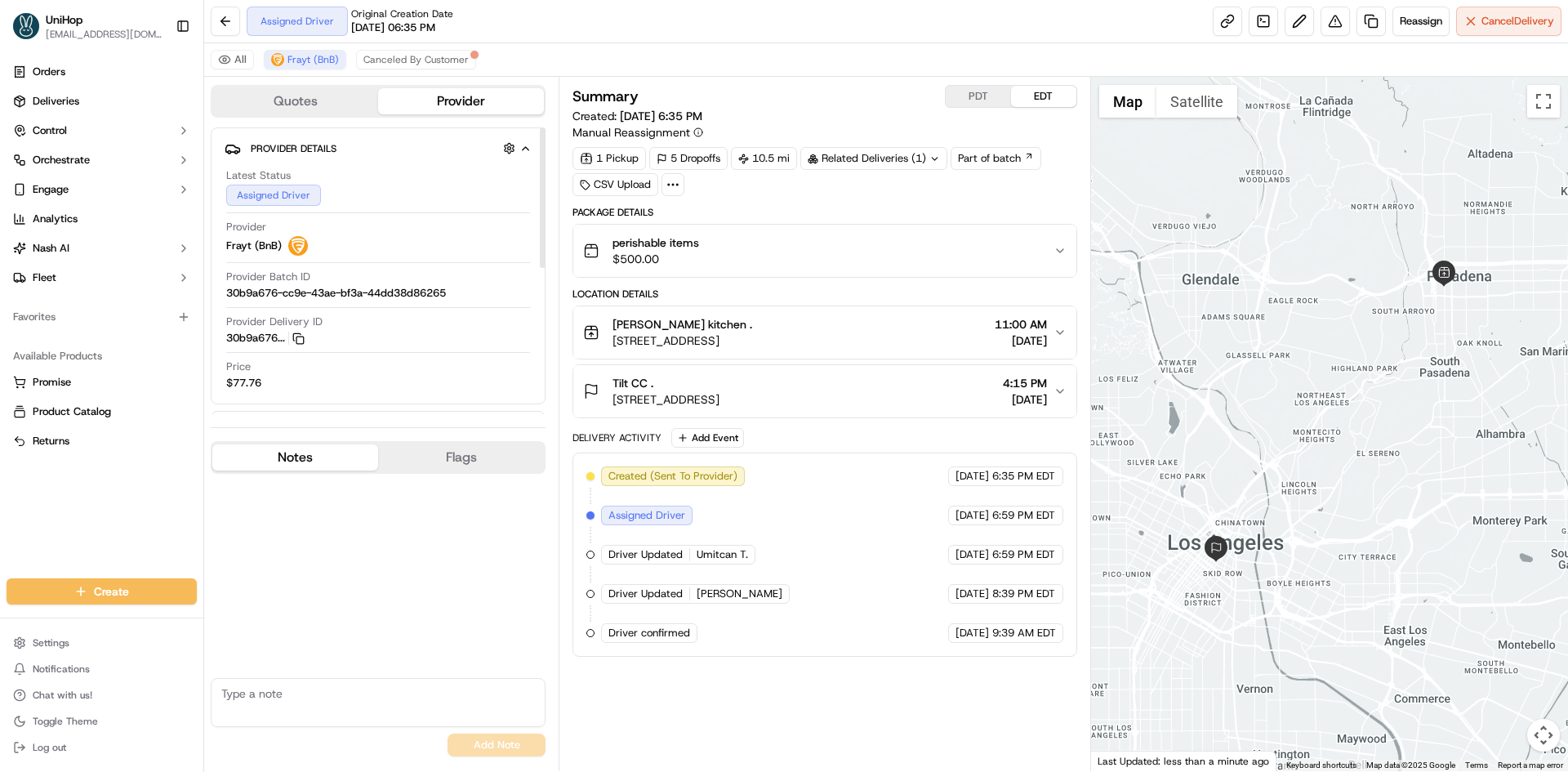
click at [342, 455] on button "Notes" at bounding box center [294, 458] width 166 height 26
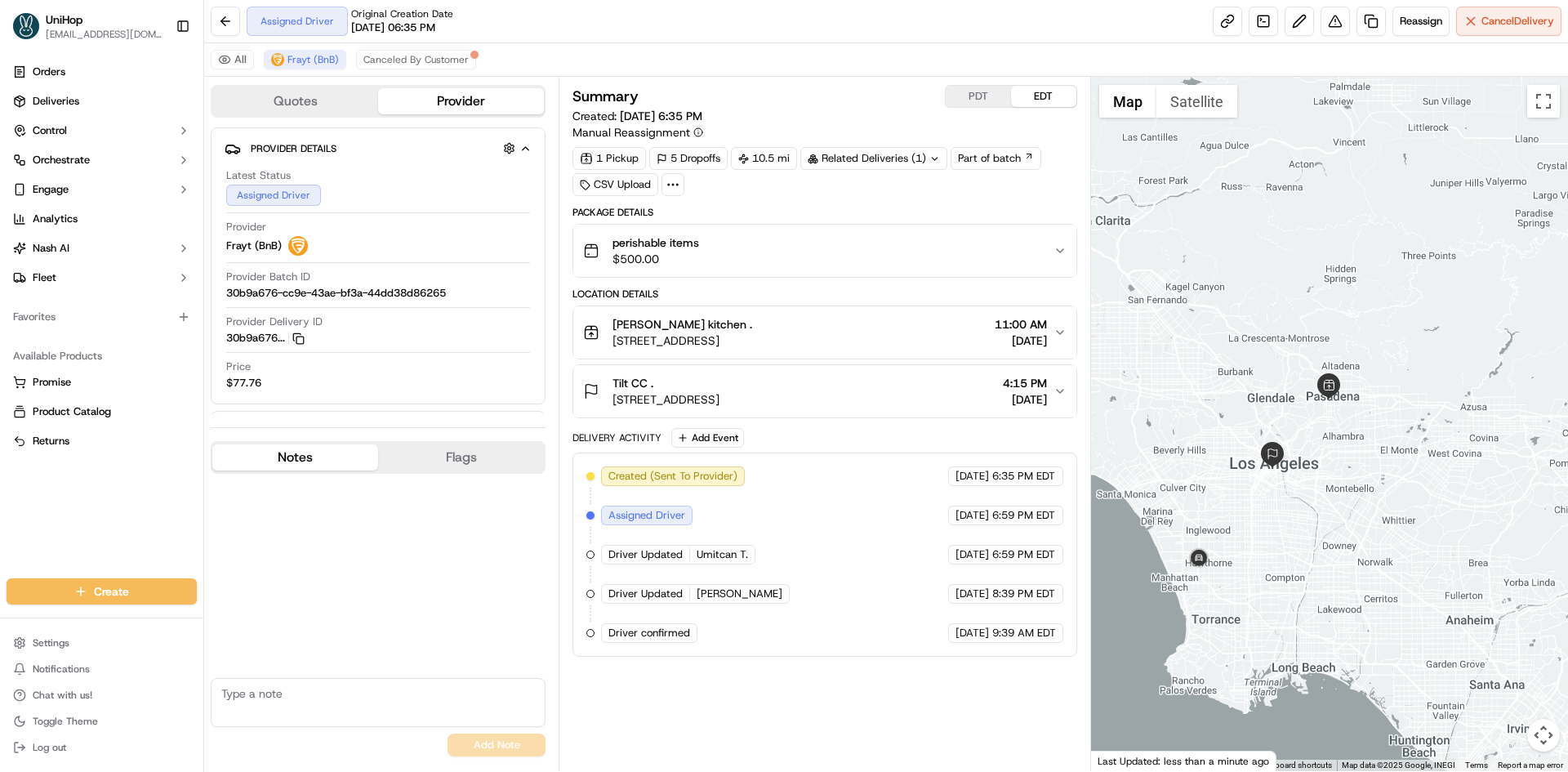
drag, startPoint x: 1291, startPoint y: 417, endPoint x: 1314, endPoint y: 465, distance: 53.2
click at [1314, 465] on div at bounding box center [1329, 424] width 477 height 694
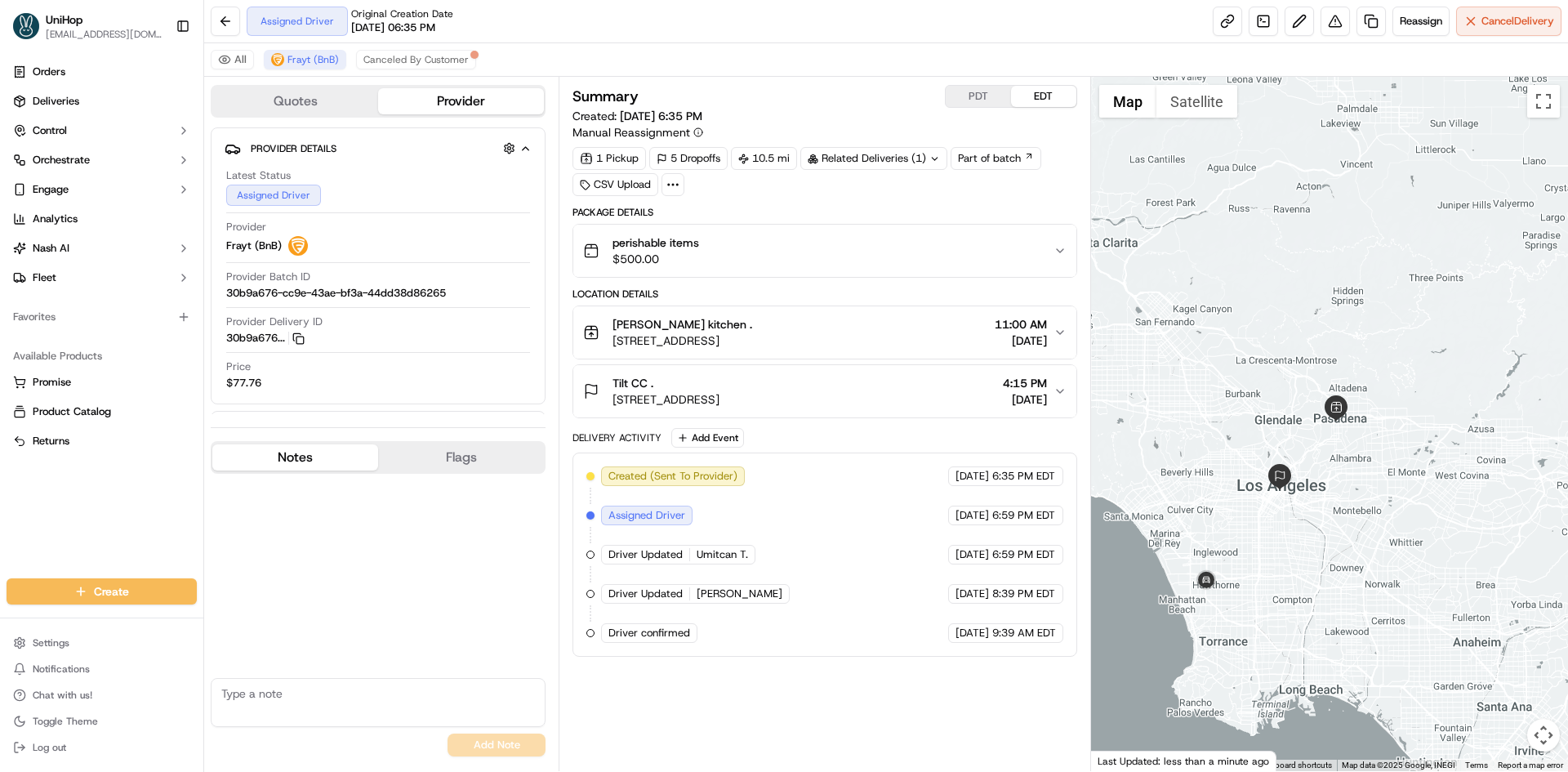
drag, startPoint x: 1318, startPoint y: 479, endPoint x: 1324, endPoint y: 496, distance: 18.0
click at [1324, 496] on div at bounding box center [1329, 424] width 477 height 694
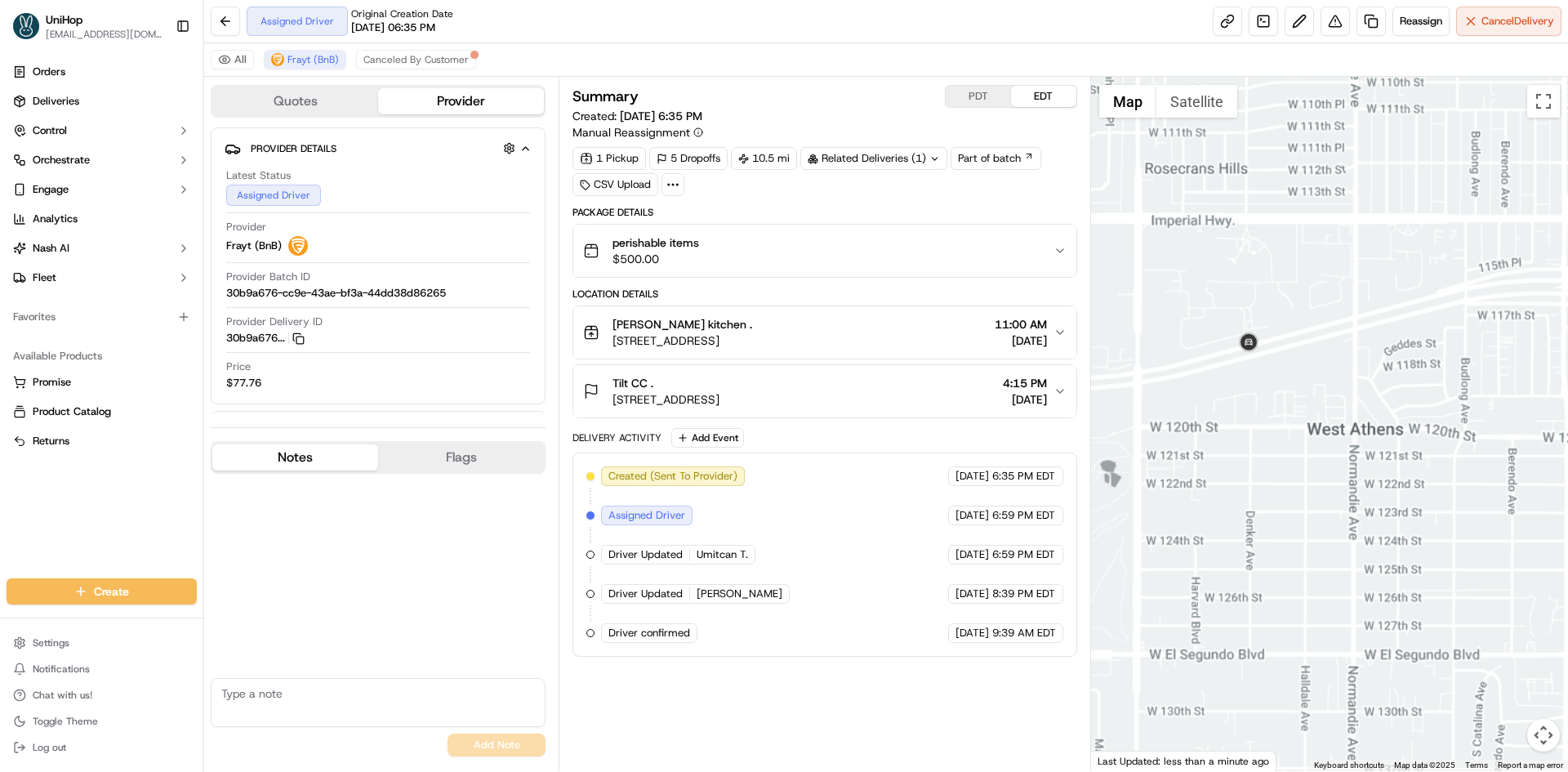
drag, startPoint x: 1463, startPoint y: 276, endPoint x: 1382, endPoint y: 393, distance: 142.3
click at [1450, 294] on div at bounding box center [1329, 424] width 477 height 694
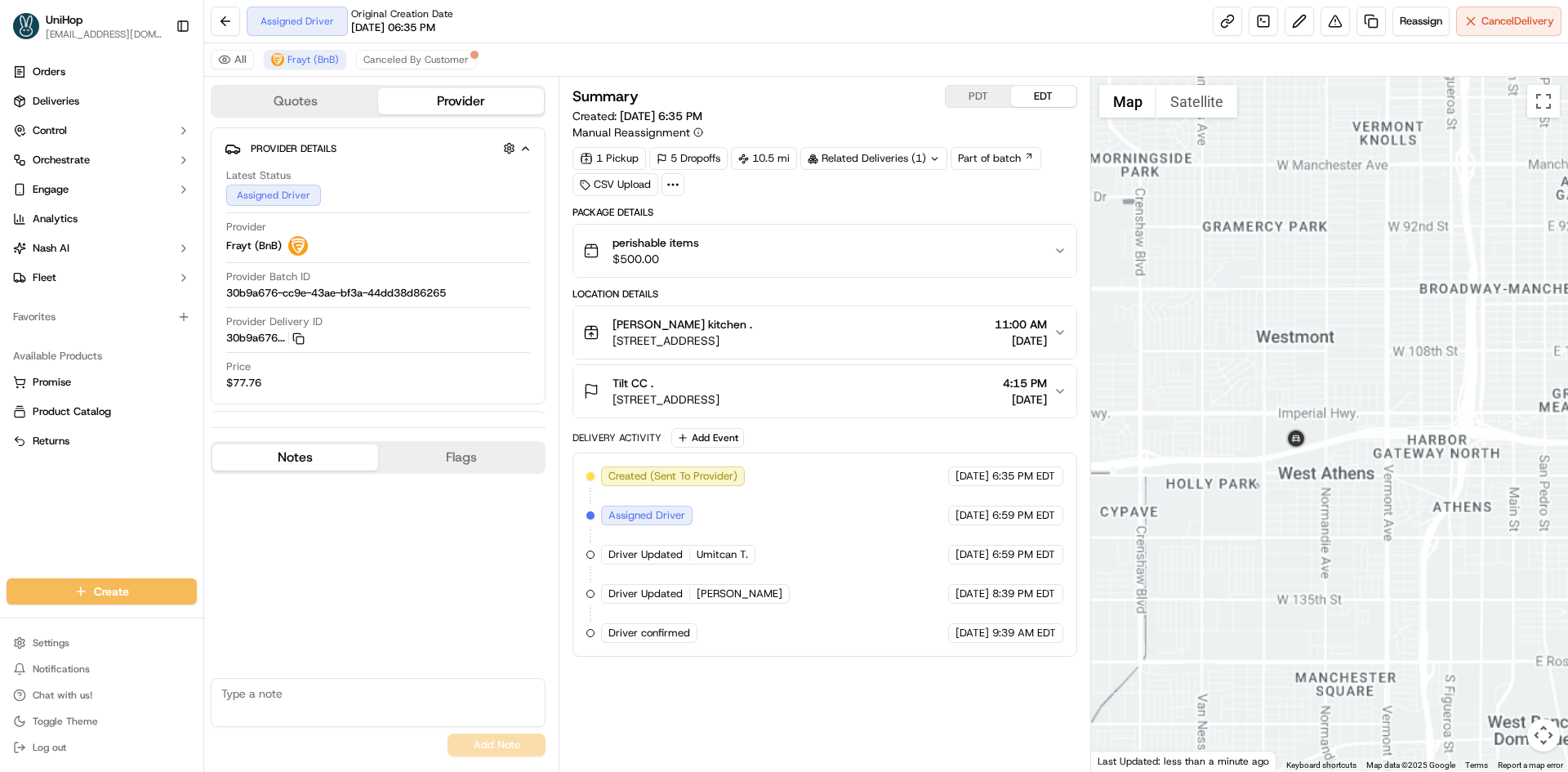
drag, startPoint x: 1393, startPoint y: 314, endPoint x: 1382, endPoint y: 324, distance: 14.9
click at [1390, 317] on div at bounding box center [1329, 424] width 477 height 694
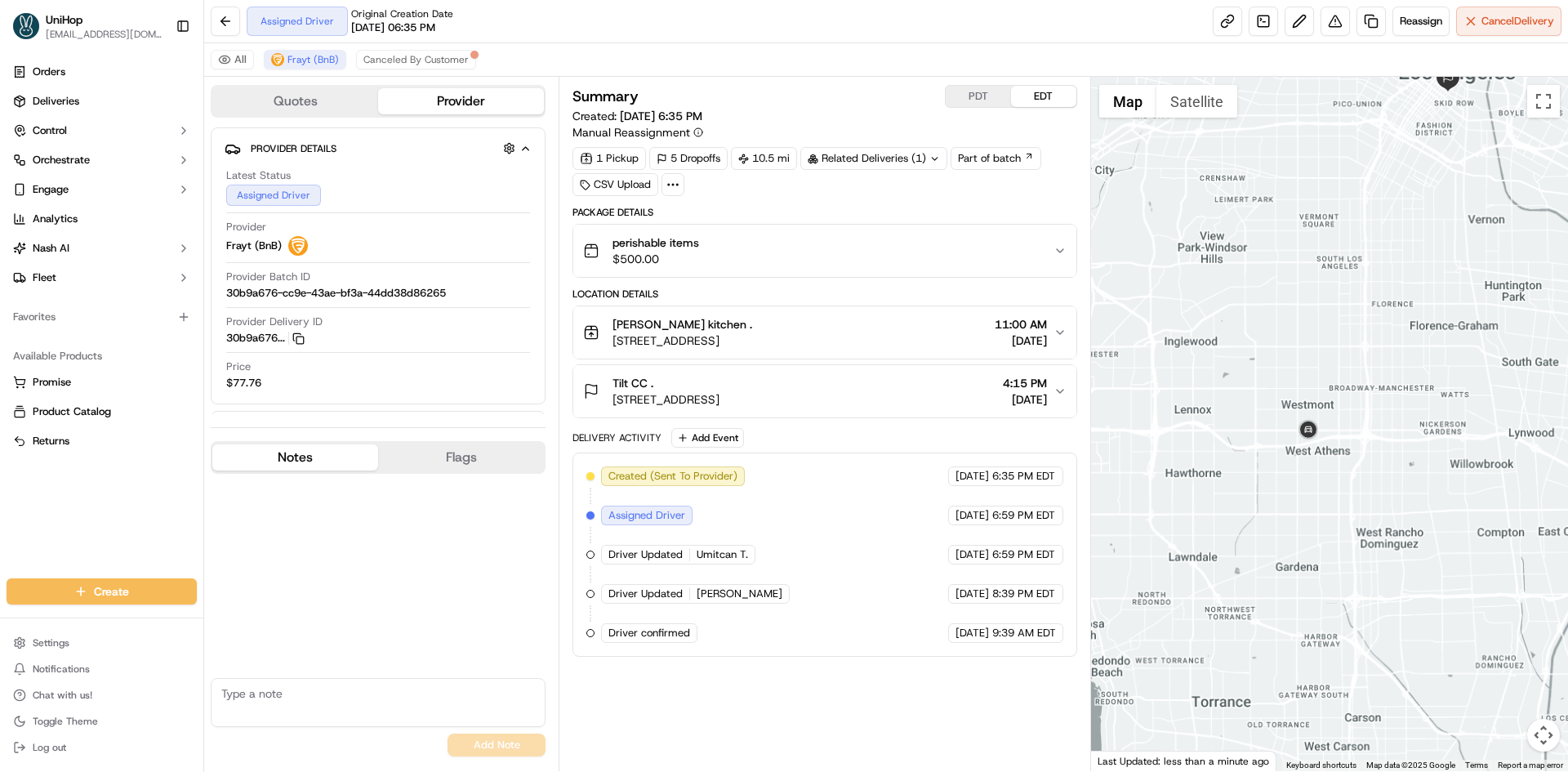
drag, startPoint x: 1439, startPoint y: 261, endPoint x: 1395, endPoint y: 317, distance: 71.2
click at [1405, 312] on div at bounding box center [1329, 424] width 477 height 694
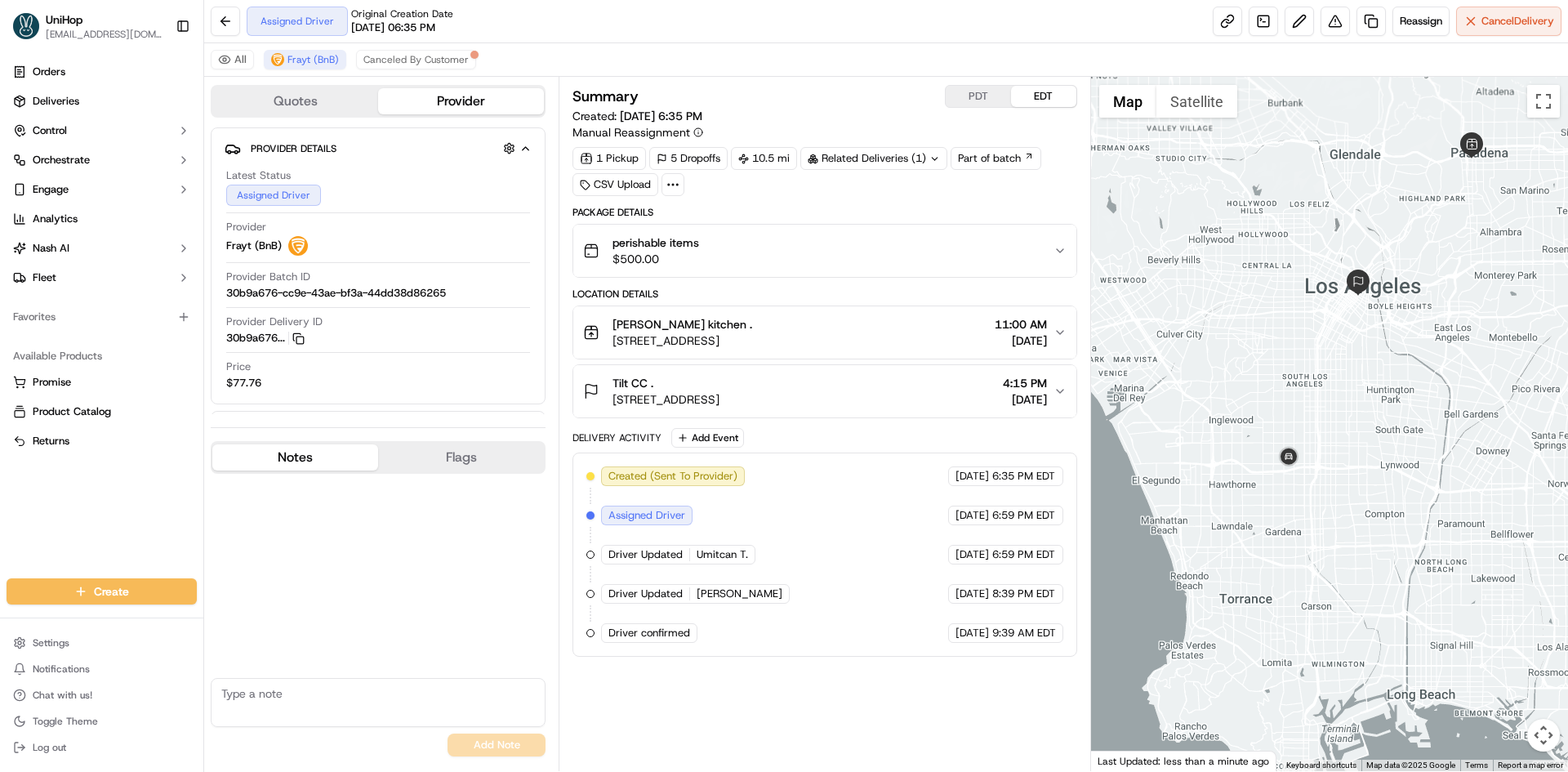
drag, startPoint x: 1423, startPoint y: 288, endPoint x: 1385, endPoint y: 338, distance: 62.8
click at [1385, 338] on div at bounding box center [1329, 424] width 477 height 694
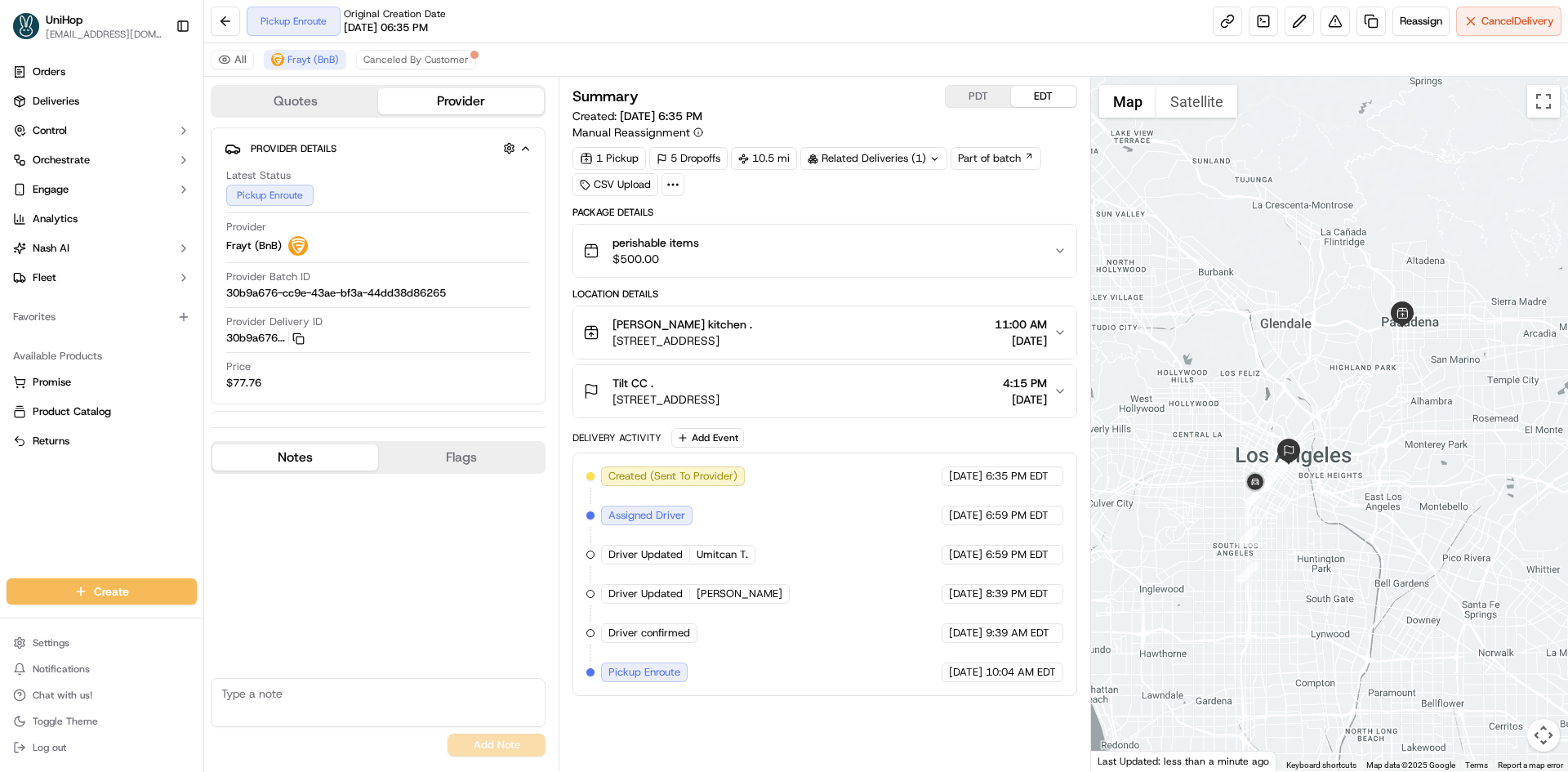
drag, startPoint x: 1299, startPoint y: 251, endPoint x: 1297, endPoint y: 355, distance: 104.0
click at [1304, 354] on div at bounding box center [1329, 424] width 477 height 694
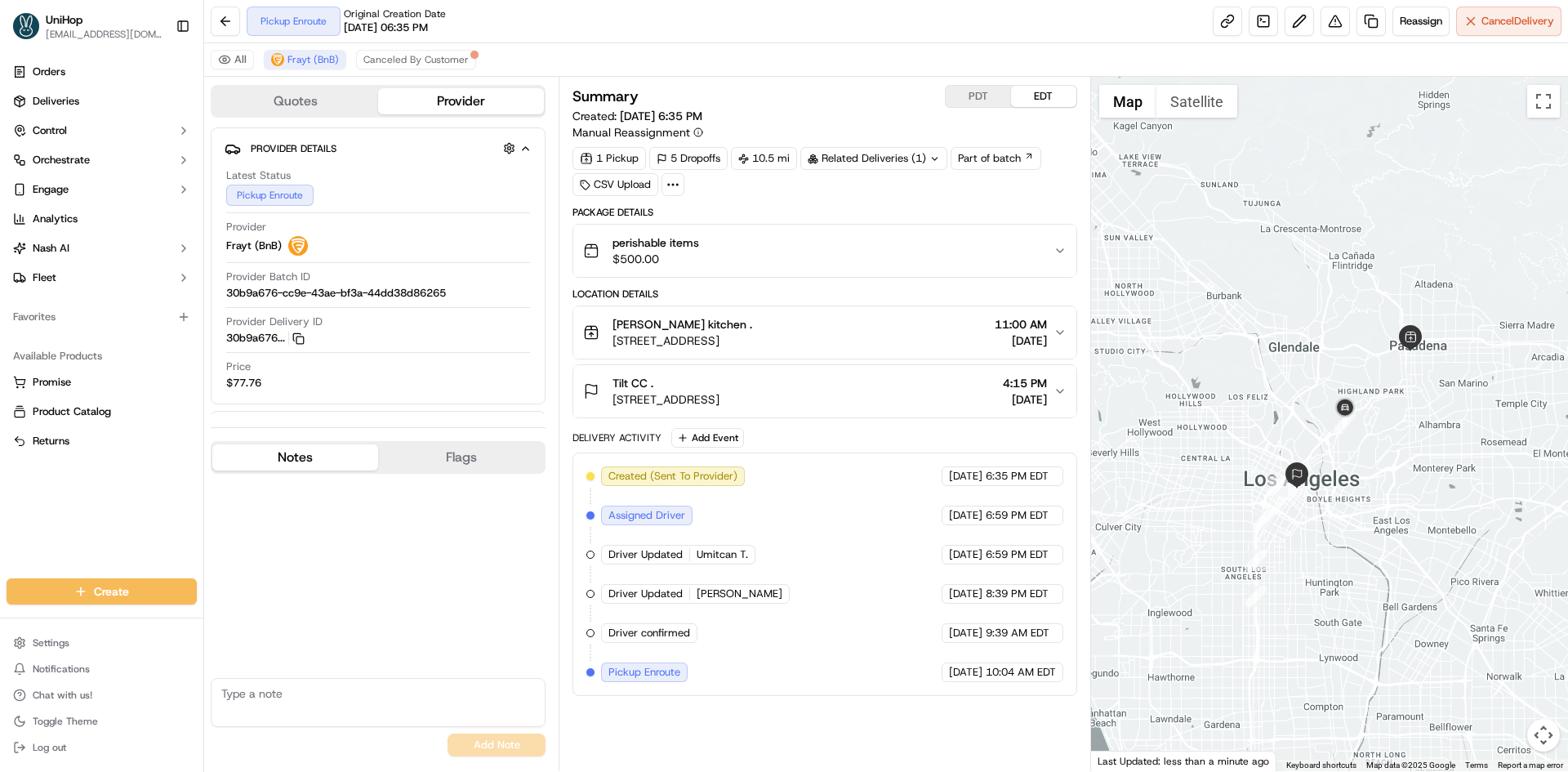
drag, startPoint x: 1214, startPoint y: 320, endPoint x: 1229, endPoint y: 360, distance: 42.7
click at [1229, 360] on div at bounding box center [1329, 424] width 477 height 694
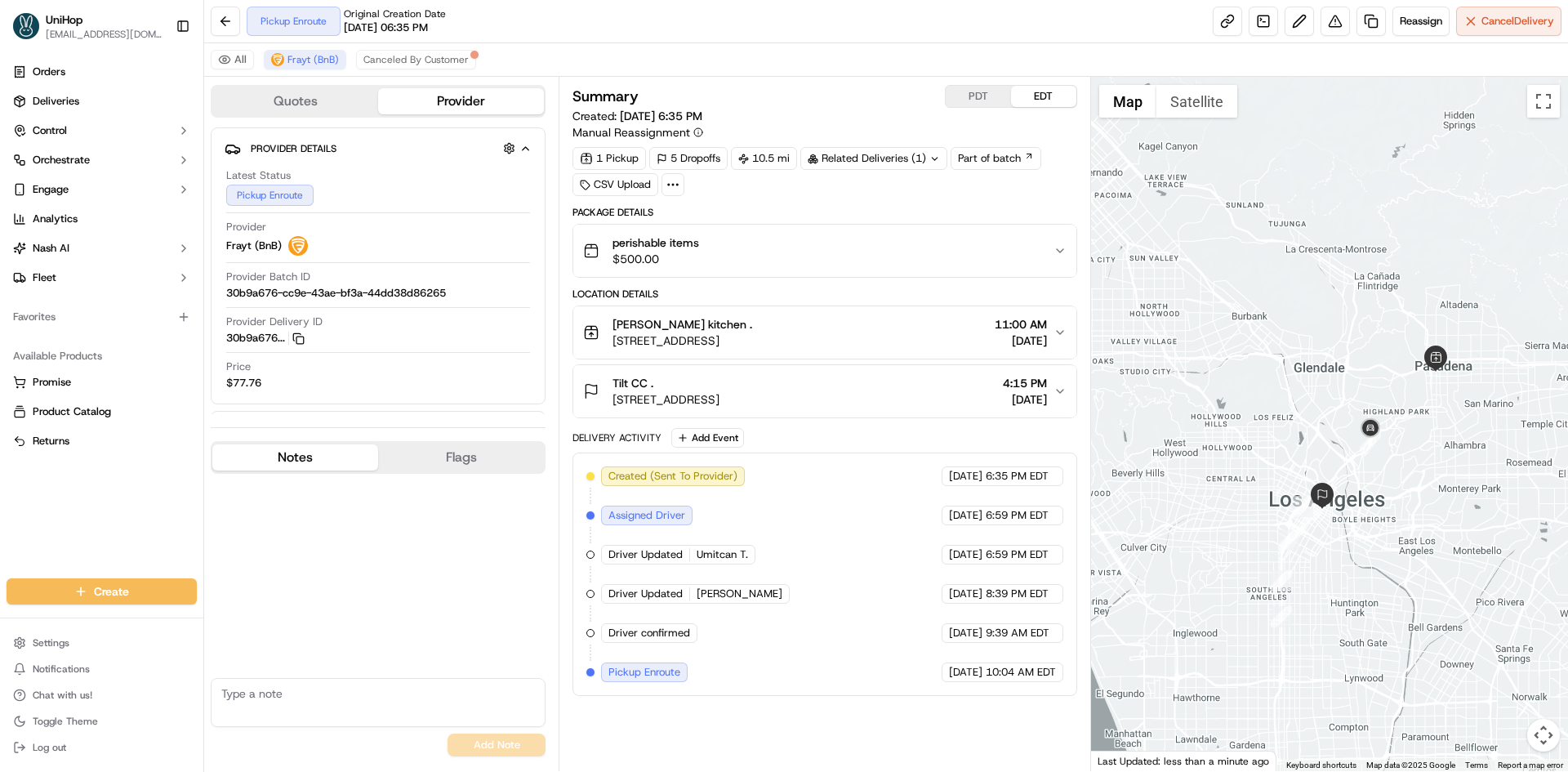
drag, startPoint x: 1194, startPoint y: 341, endPoint x: 1192, endPoint y: 291, distance: 50.0
click at [1192, 291] on div at bounding box center [1329, 424] width 477 height 694
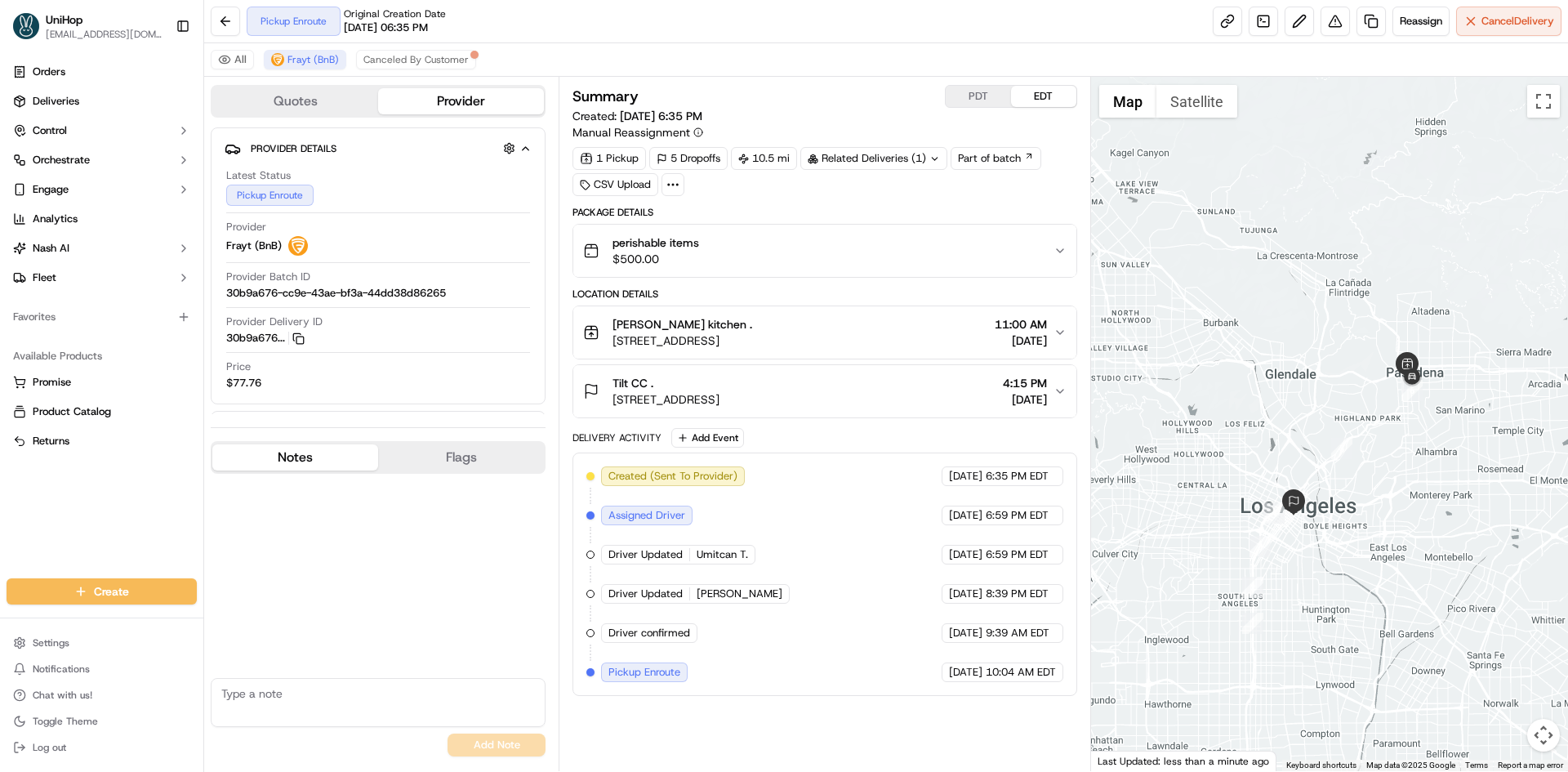
click at [1260, 332] on div at bounding box center [1329, 424] width 477 height 694
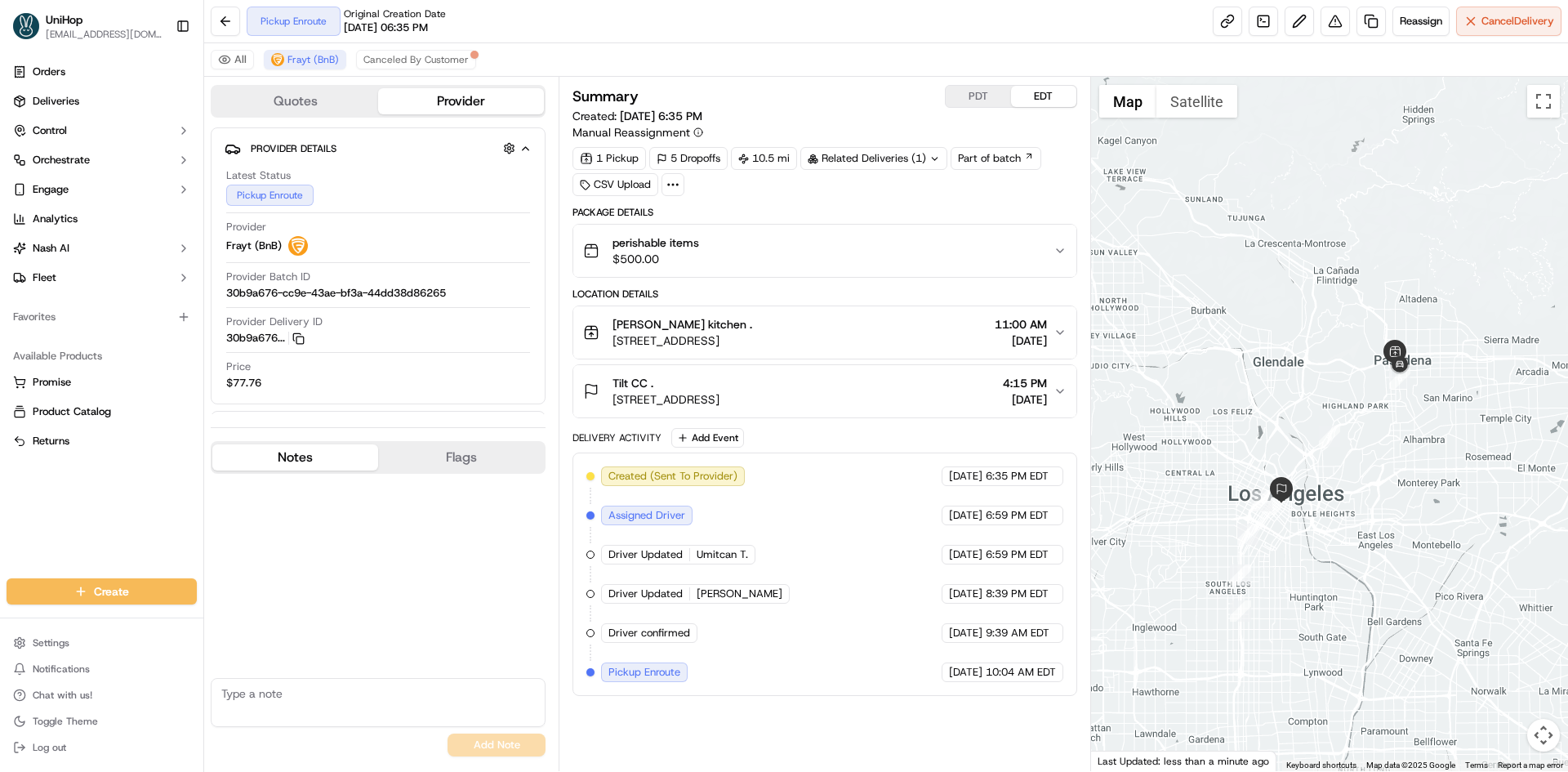
drag, startPoint x: 1271, startPoint y: 322, endPoint x: 1254, endPoint y: 304, distance: 24.8
click at [1255, 307] on div at bounding box center [1329, 424] width 477 height 694
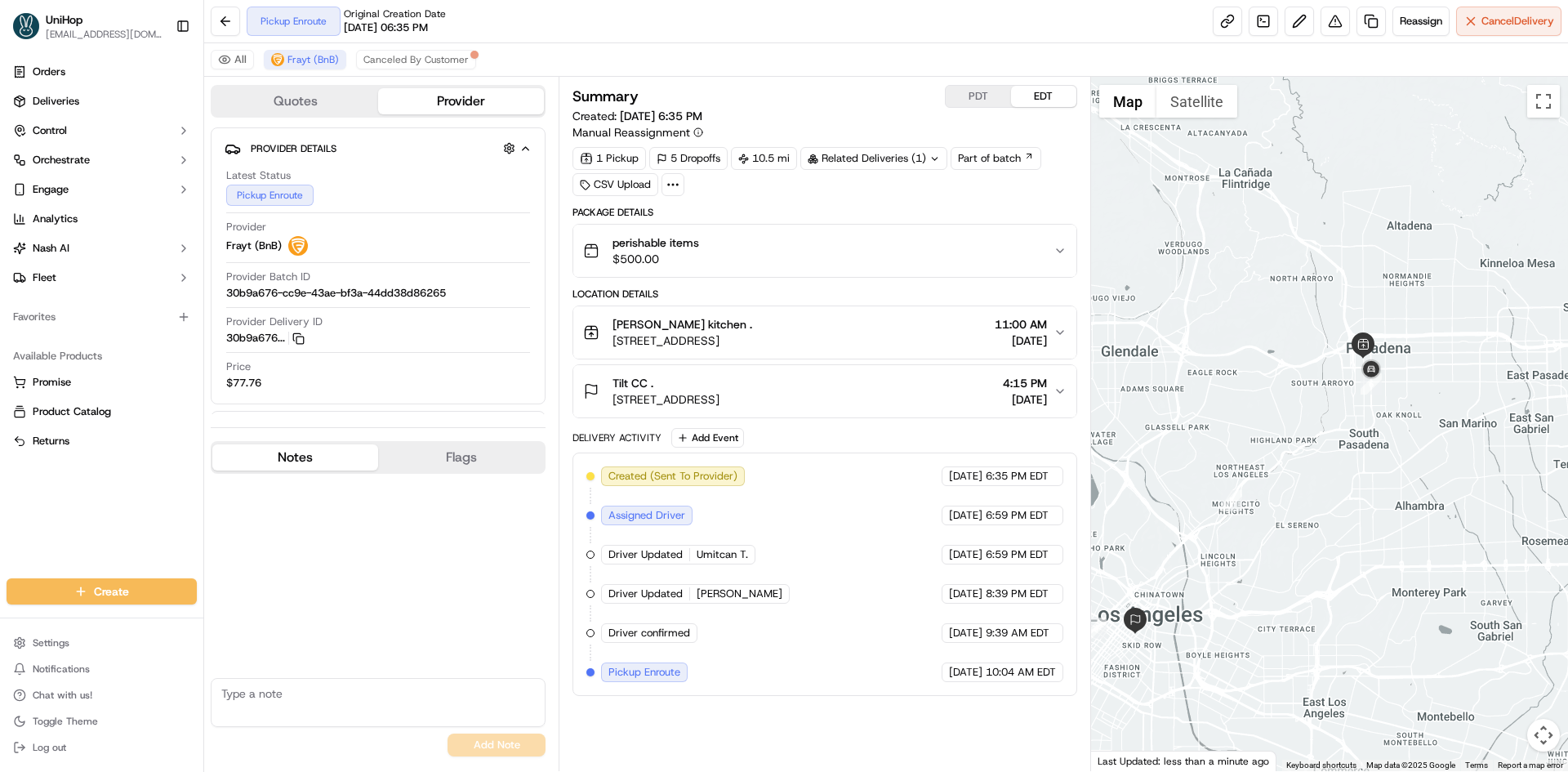
click at [1358, 420] on div at bounding box center [1329, 424] width 477 height 694
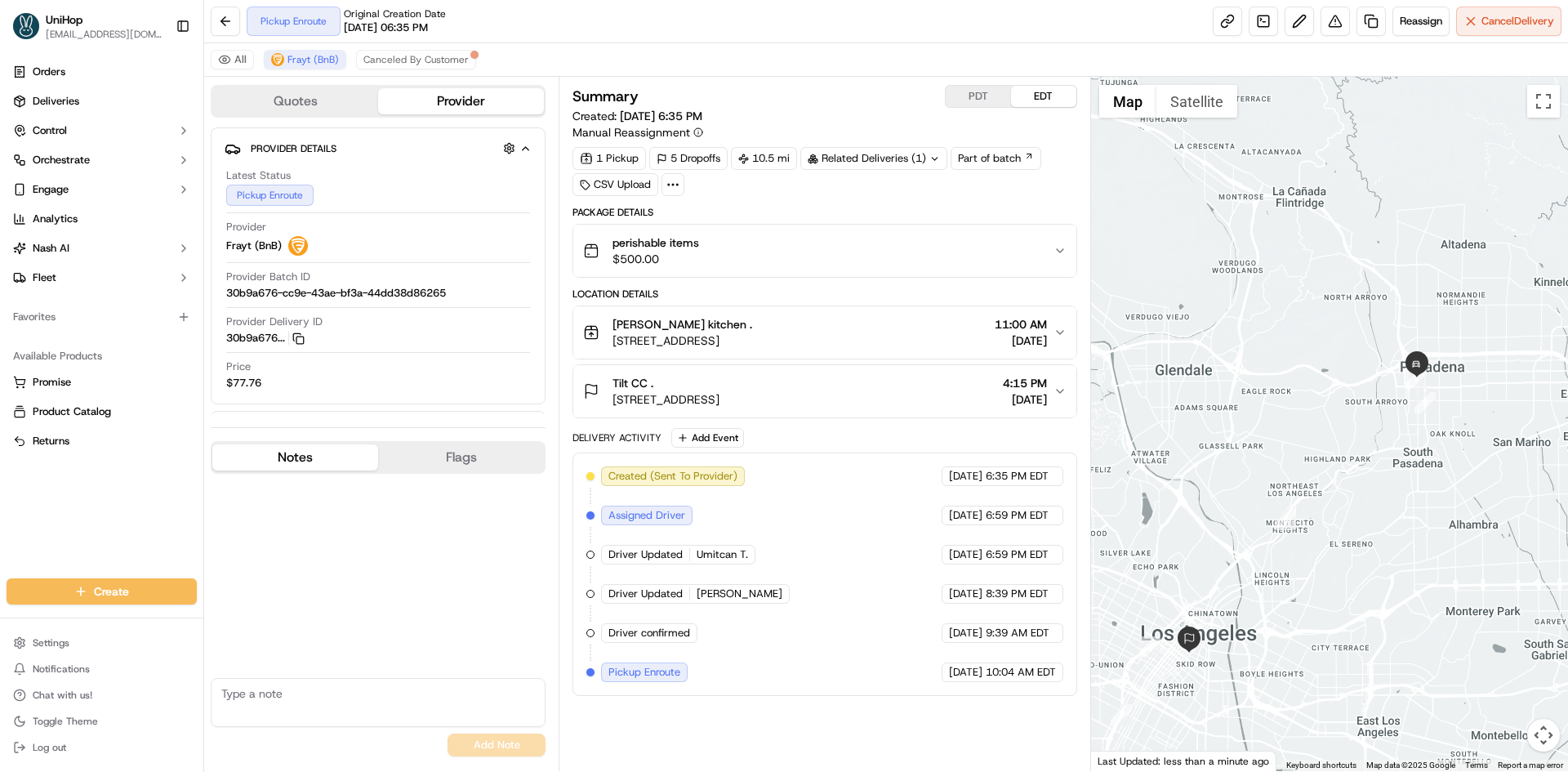
drag, startPoint x: 1208, startPoint y: 392, endPoint x: 1229, endPoint y: 400, distance: 22.5
click at [1229, 400] on div at bounding box center [1329, 424] width 477 height 694
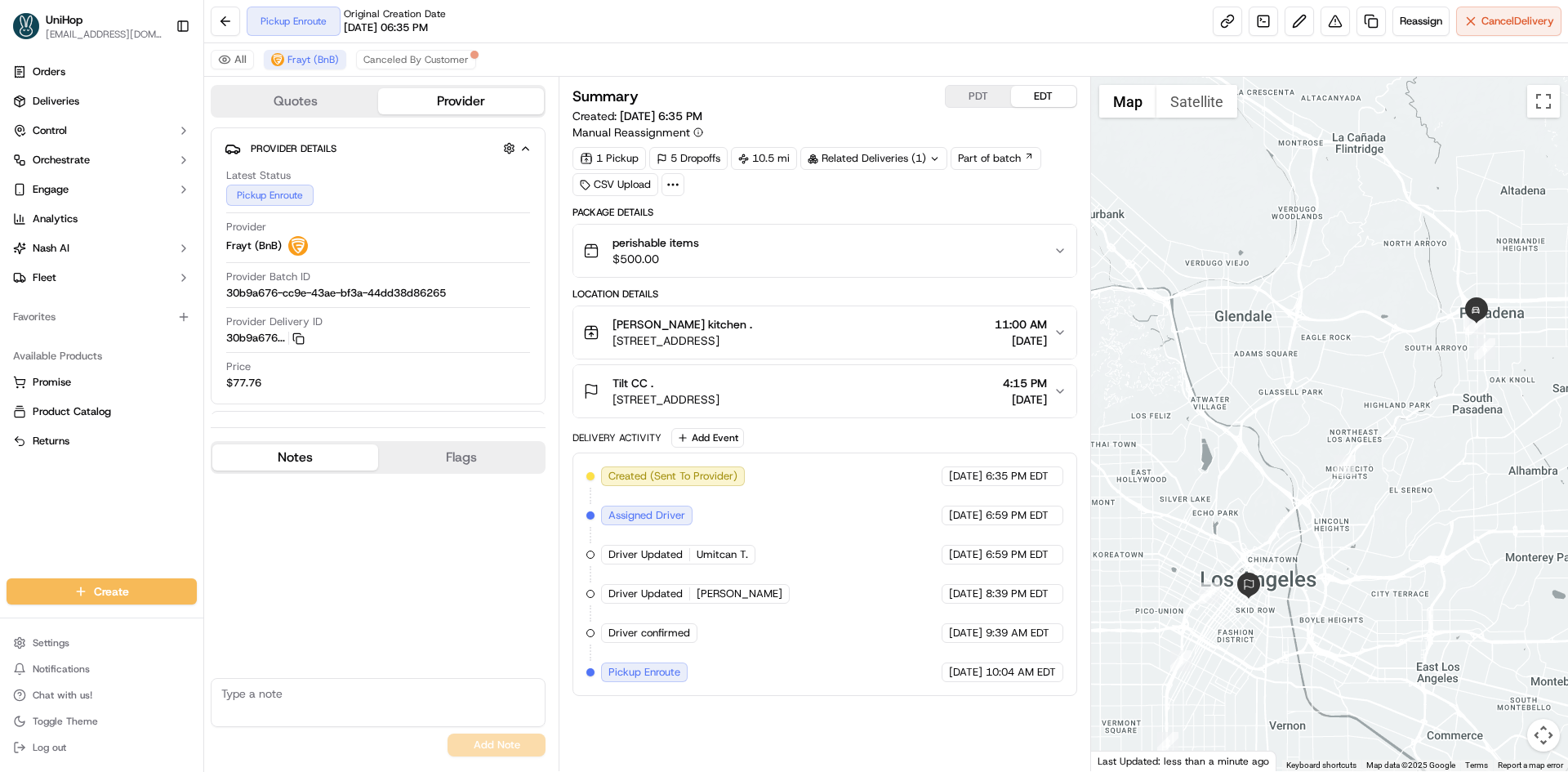
drag, startPoint x: 1236, startPoint y: 490, endPoint x: 1276, endPoint y: 440, distance: 64.0
click at [1276, 440] on div at bounding box center [1329, 424] width 477 height 694
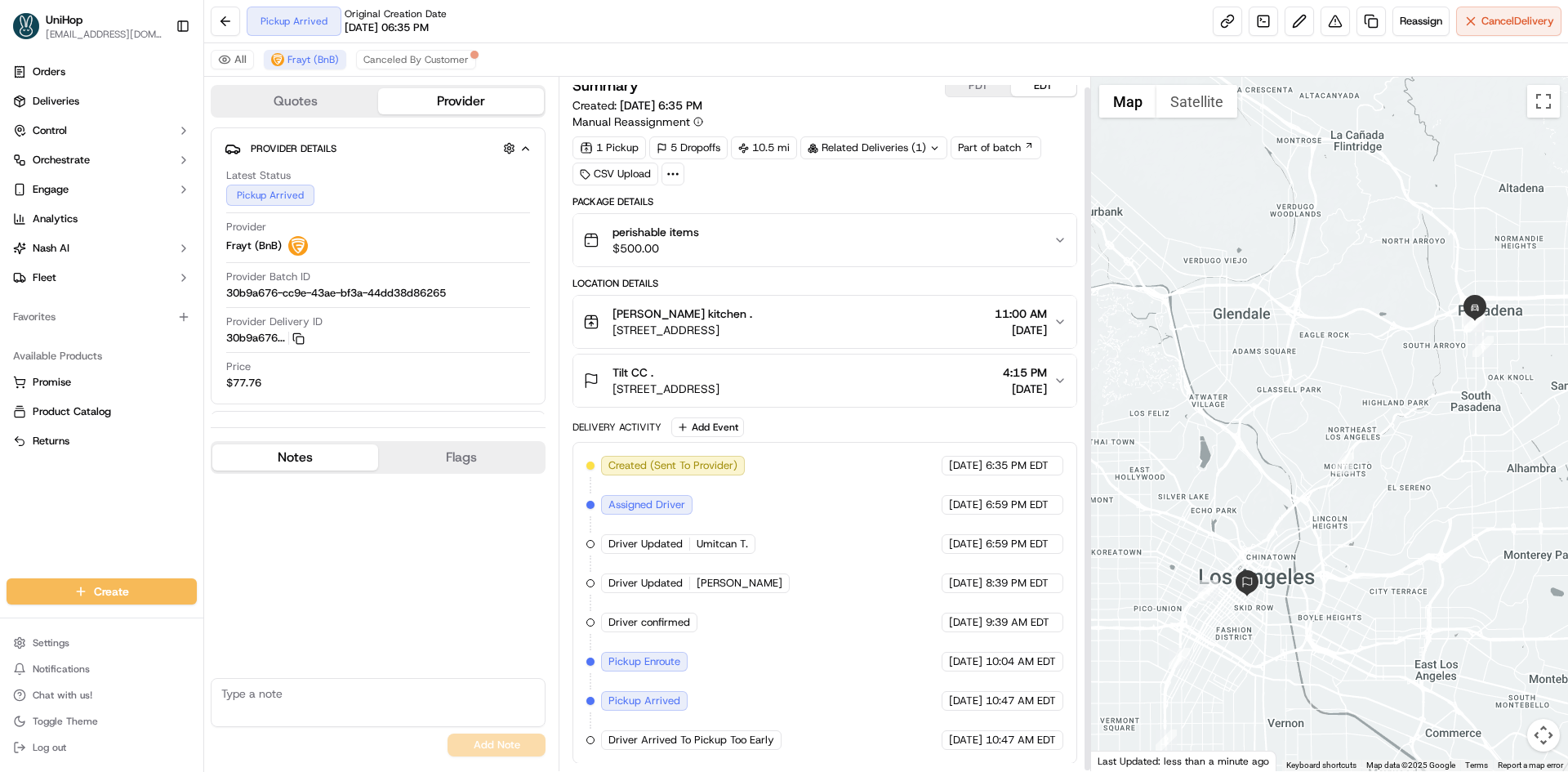
scroll to position [11, 0]
click at [1364, 344] on div at bounding box center [1329, 424] width 477 height 694
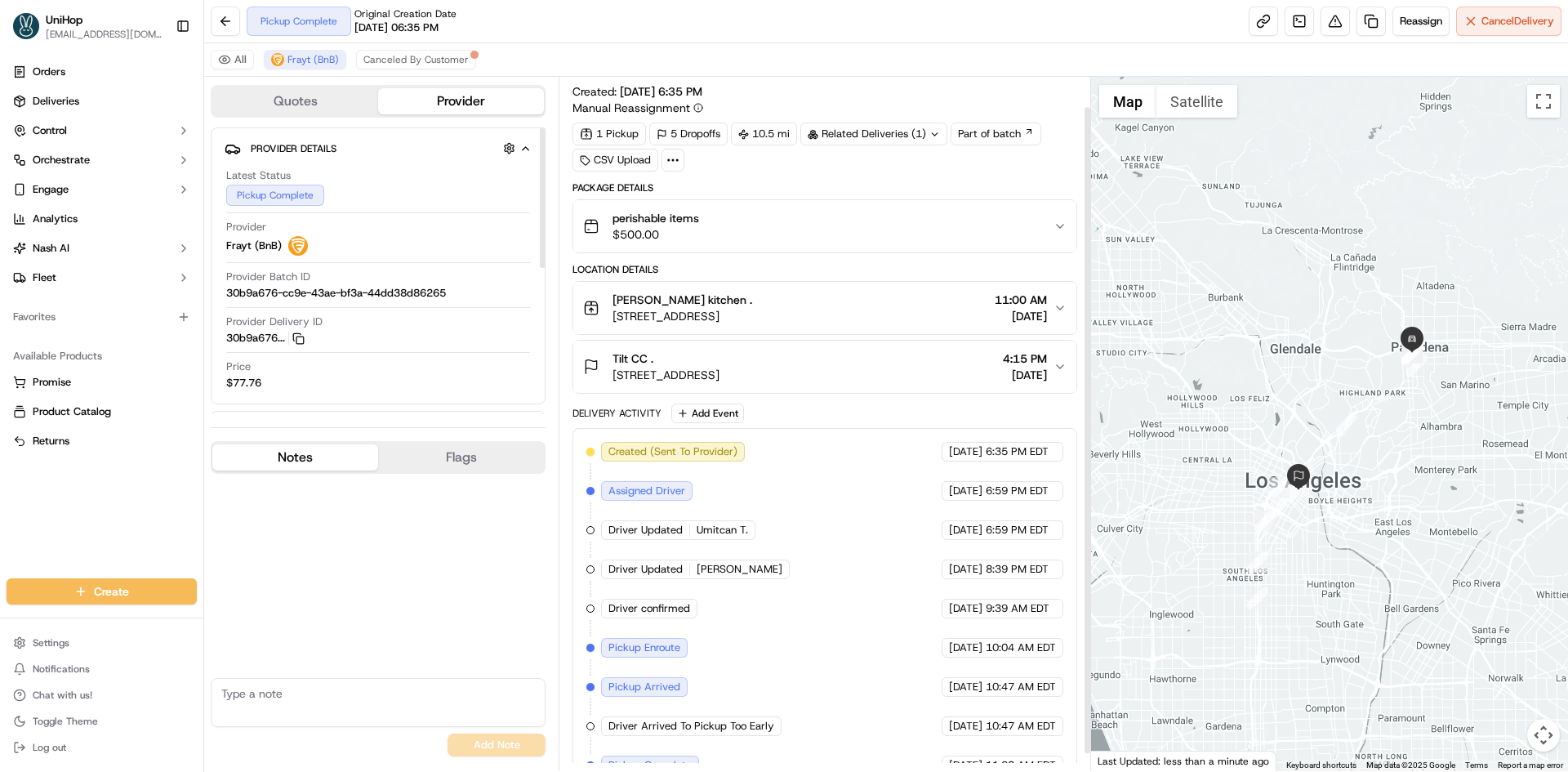
scroll to position [51, 0]
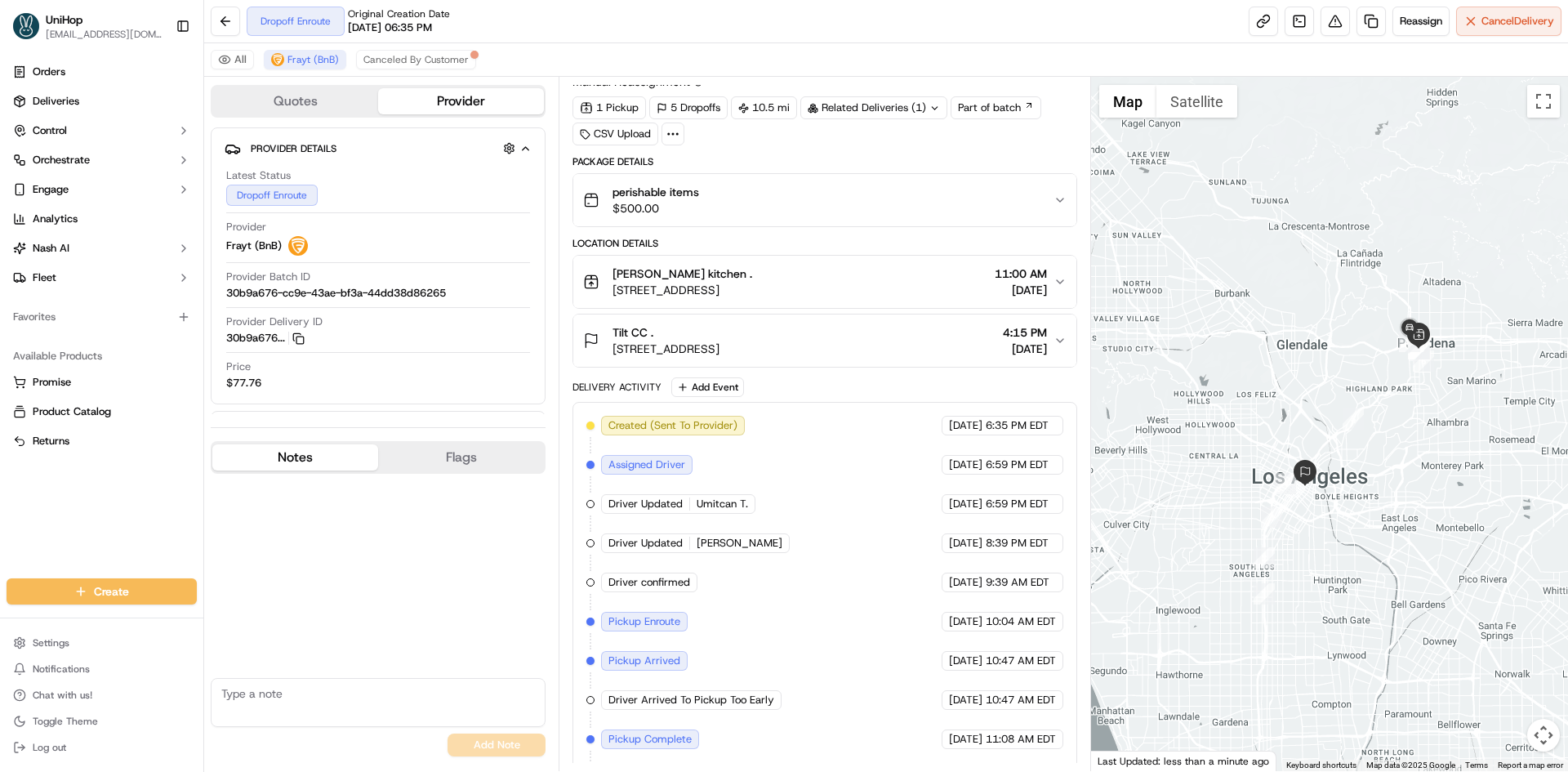
click at [1266, 319] on div at bounding box center [1329, 424] width 477 height 694
click at [896, 344] on div "Tilt CC . 334 Main St, kiosk 1, Los Angeles, CA 90013, US 4:15 PM Sep 18 2025" at bounding box center [818, 341] width 470 height 33
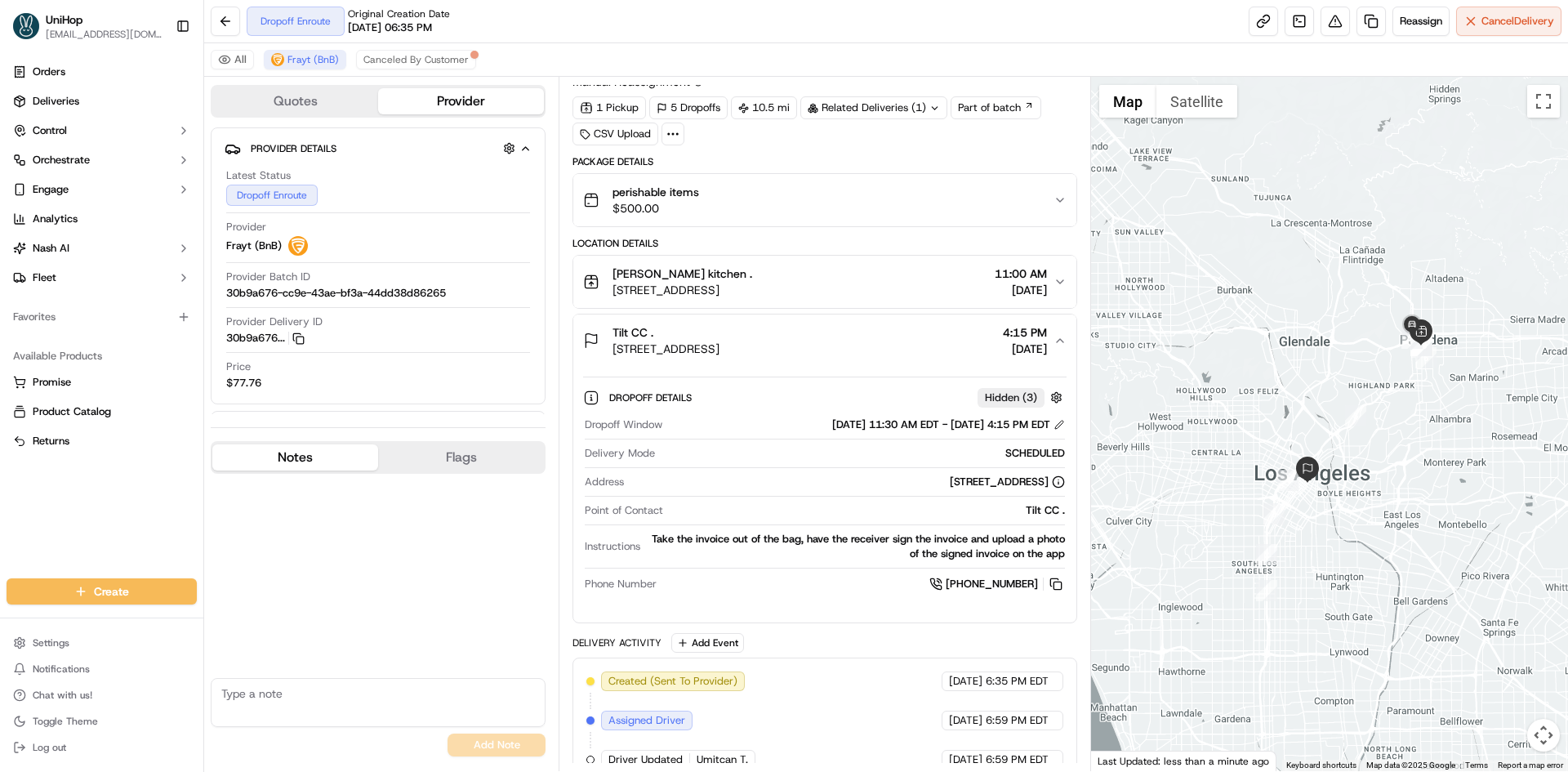
click at [897, 340] on div "Tilt CC . 334 Main St, kiosk 1, Los Angeles, CA 90013, US 4:15 PM Sep 18 2025" at bounding box center [818, 341] width 470 height 33
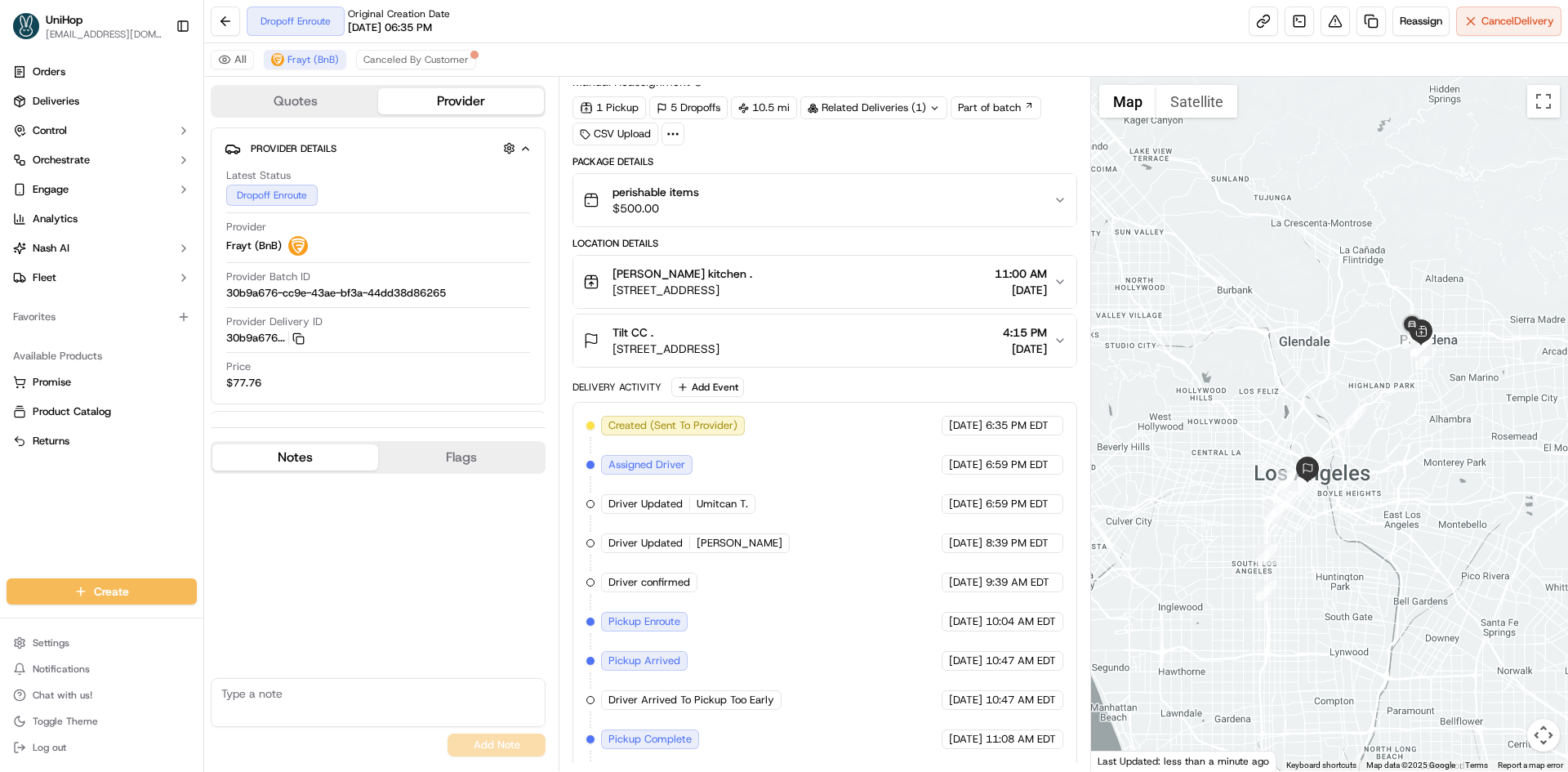
click at [897, 340] on div "Tilt CC . 334 Main St, kiosk 1, Los Angeles, CA 90013, US 4:15 PM Sep 18 2025" at bounding box center [818, 341] width 470 height 33
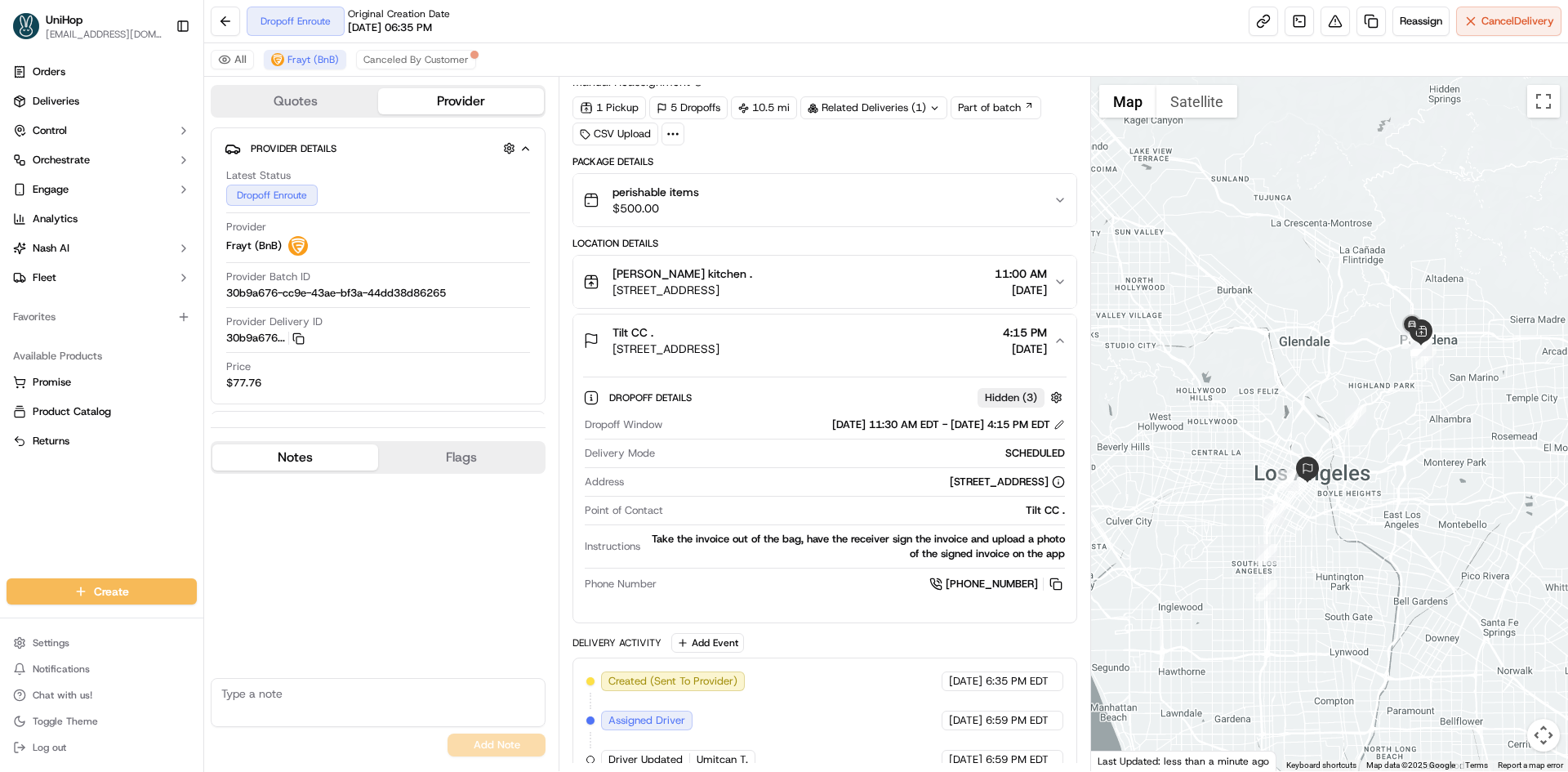
click at [902, 336] on div "Tilt CC . 334 Main St, kiosk 1, Los Angeles, CA 90013, US 4:15 PM Sep 18 2025" at bounding box center [818, 341] width 470 height 33
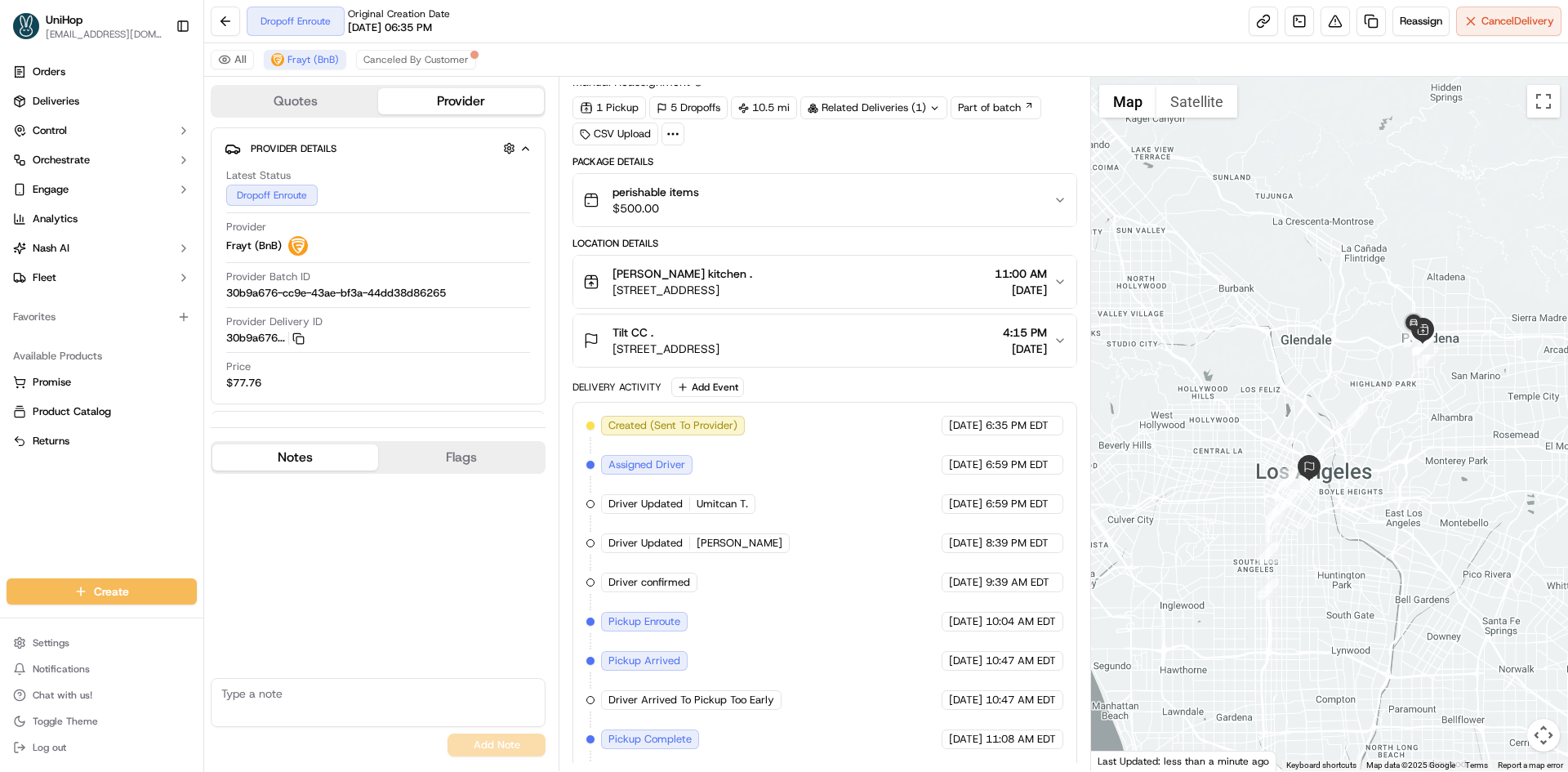
drag, startPoint x: 1341, startPoint y: 344, endPoint x: 1342, endPoint y: 326, distance: 18.0
click at [1342, 326] on div at bounding box center [1329, 424] width 477 height 694
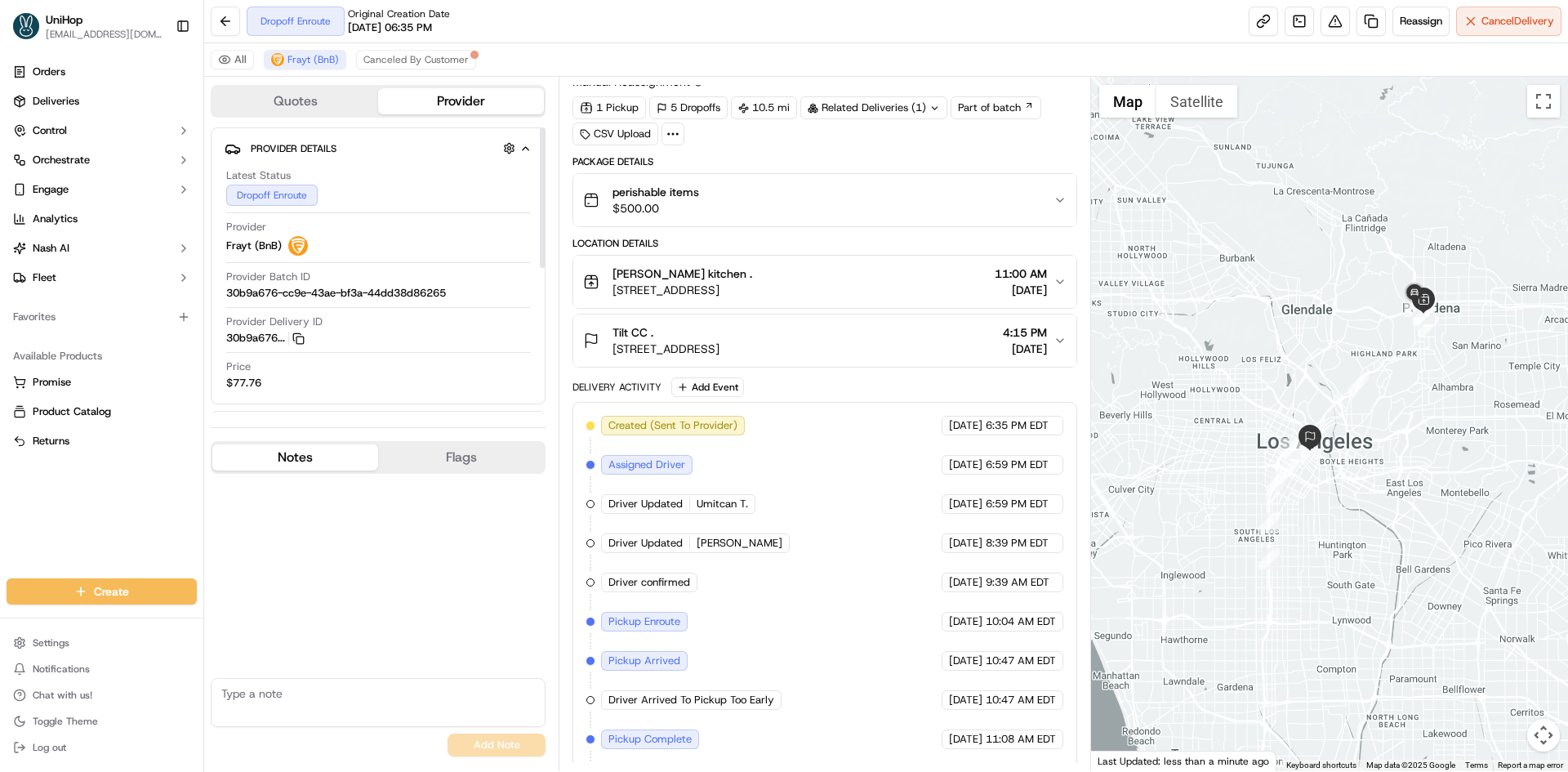
click at [719, 337] on div "Tilt CC ." at bounding box center [666, 332] width 107 height 16
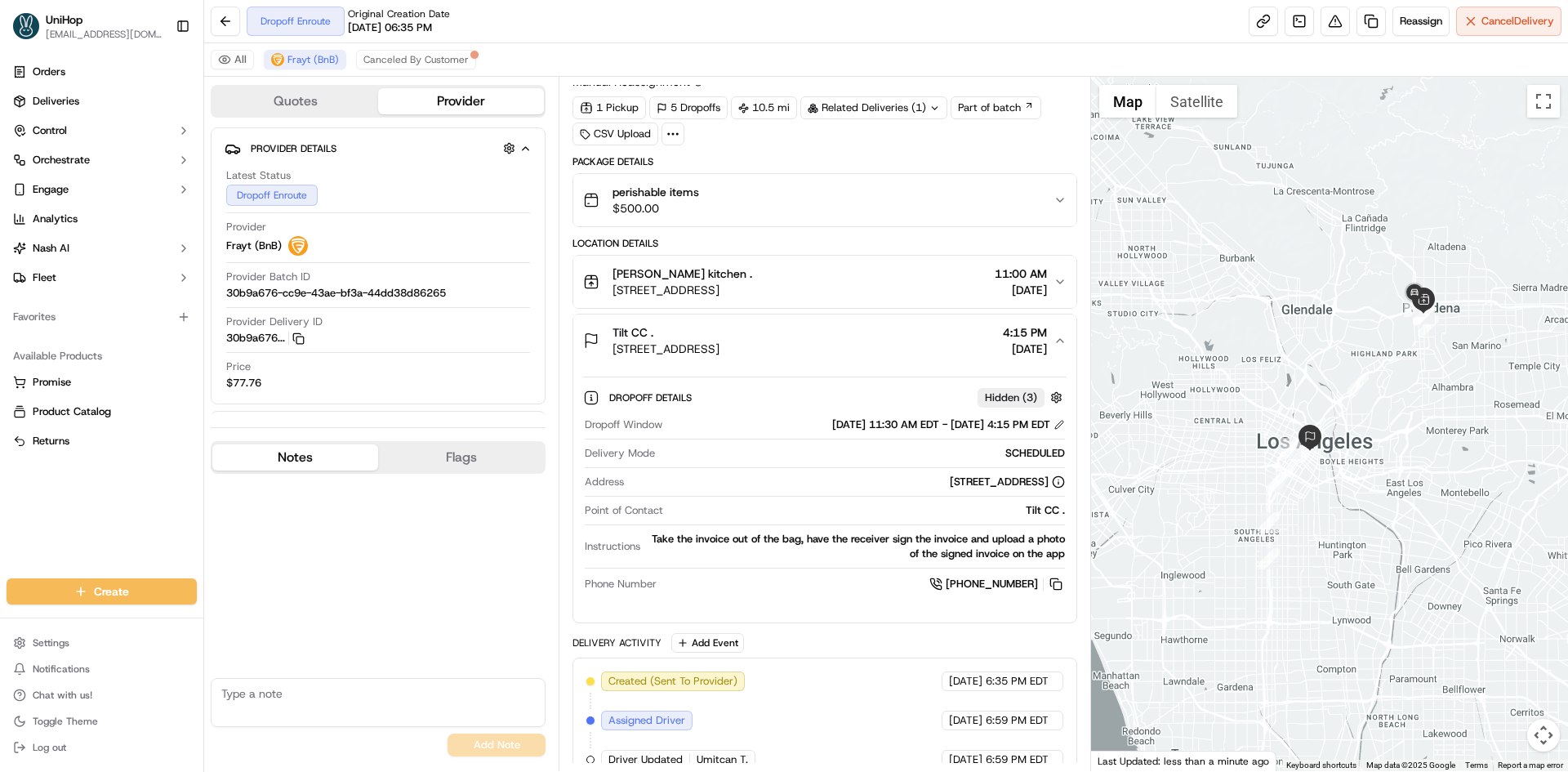
click at [887, 346] on div "Tilt CC . 334 Main St, kiosk 1, Los Angeles, CA 90013, US 4:15 PM Sep 18 2025" at bounding box center [818, 341] width 470 height 33
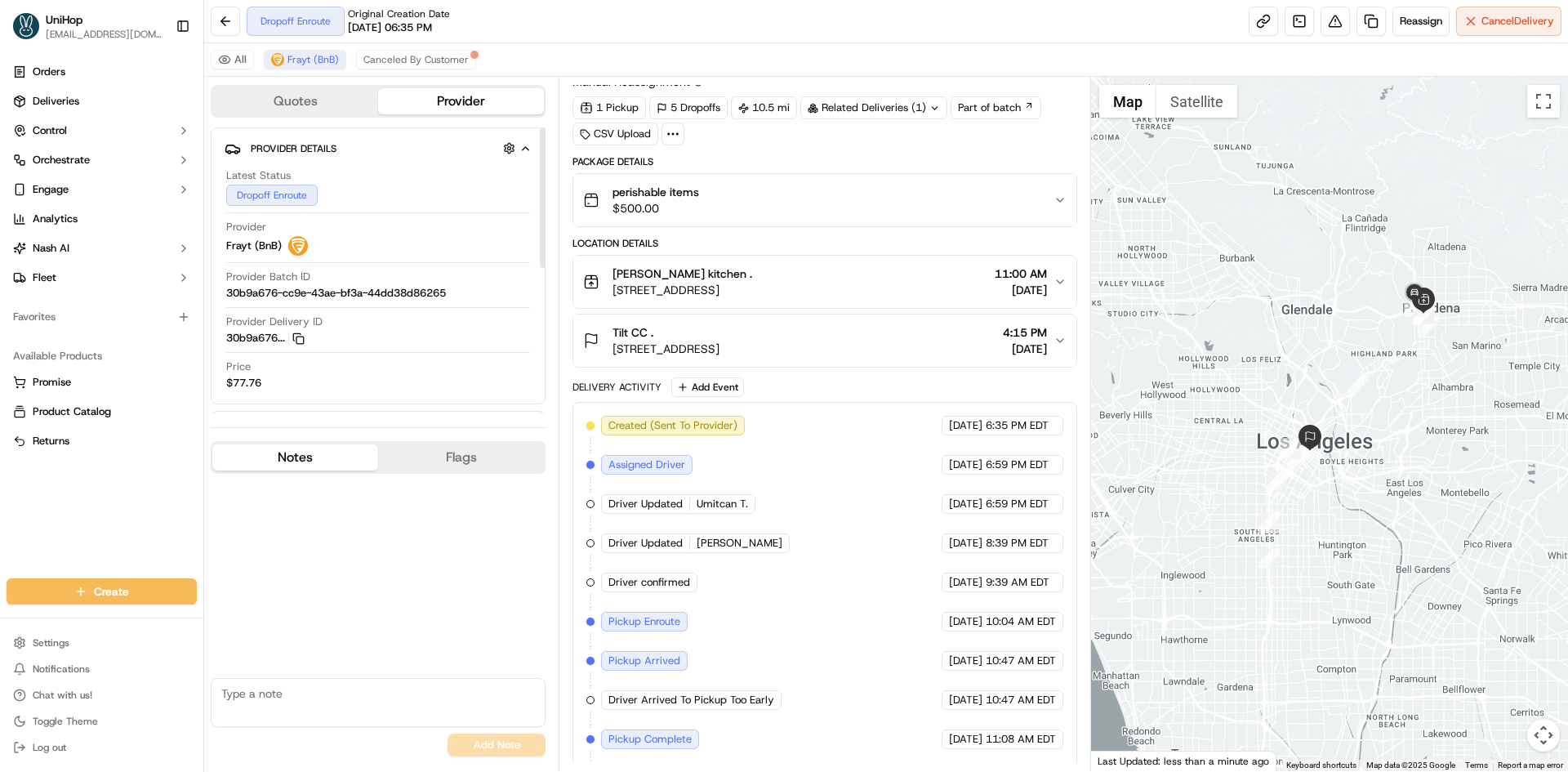
click at [893, 341] on div "Tilt CC . 334 Main St, kiosk 1, Los Angeles, CA 90013, US 4:15 PM Sep 18 2025" at bounding box center [818, 341] width 470 height 33
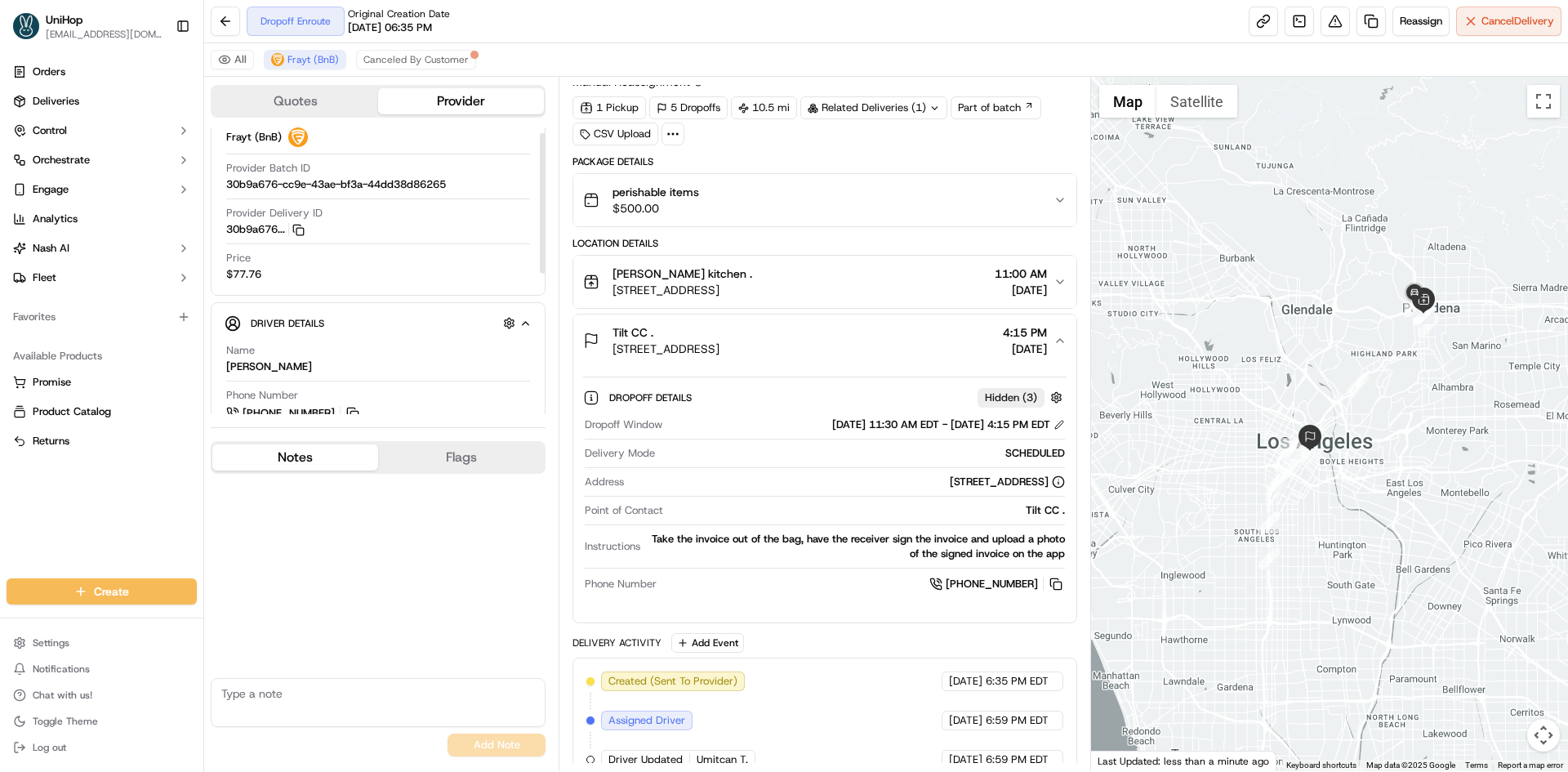
scroll to position [163, 0]
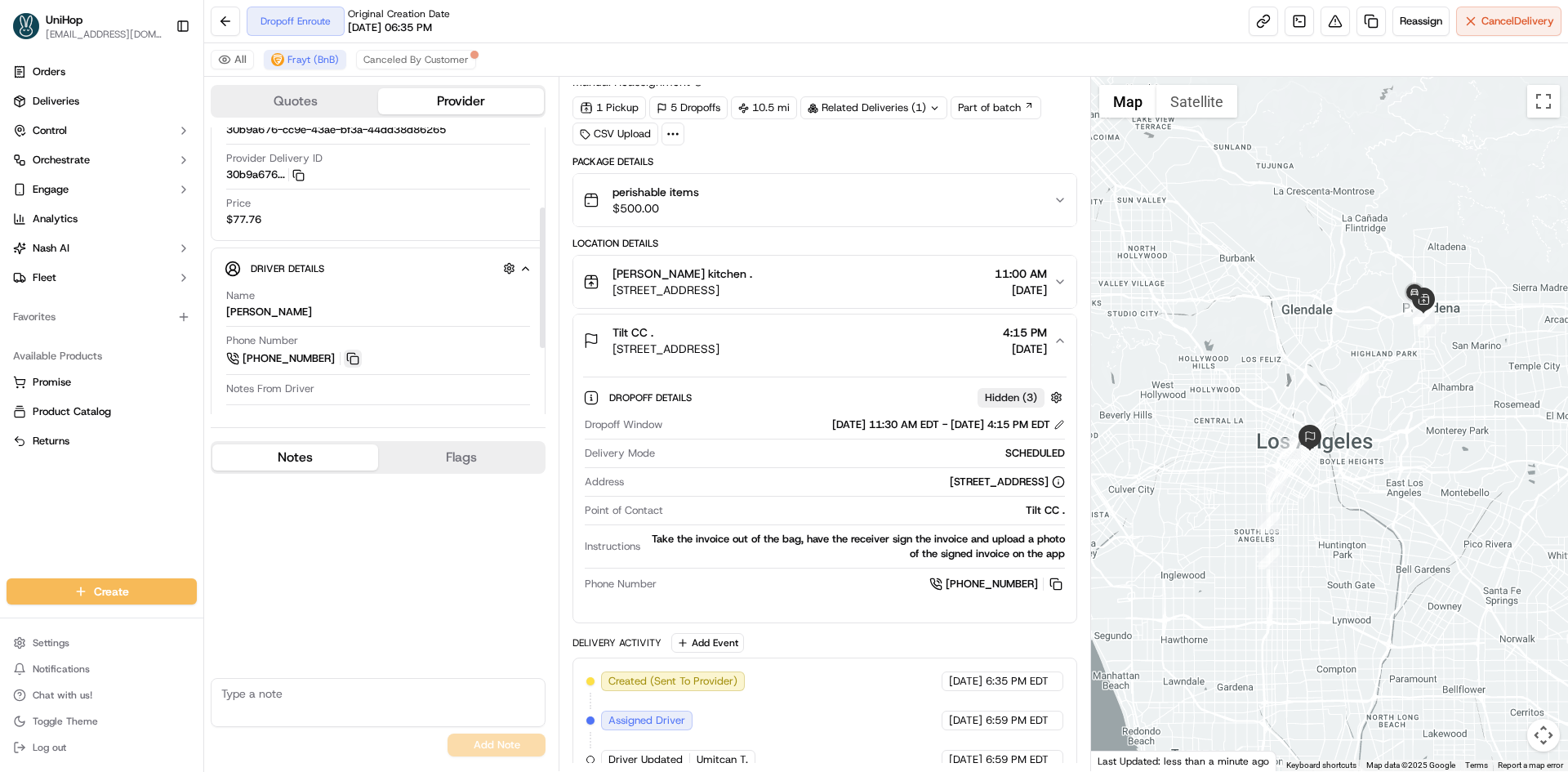
click at [357, 357] on button at bounding box center [353, 358] width 18 height 18
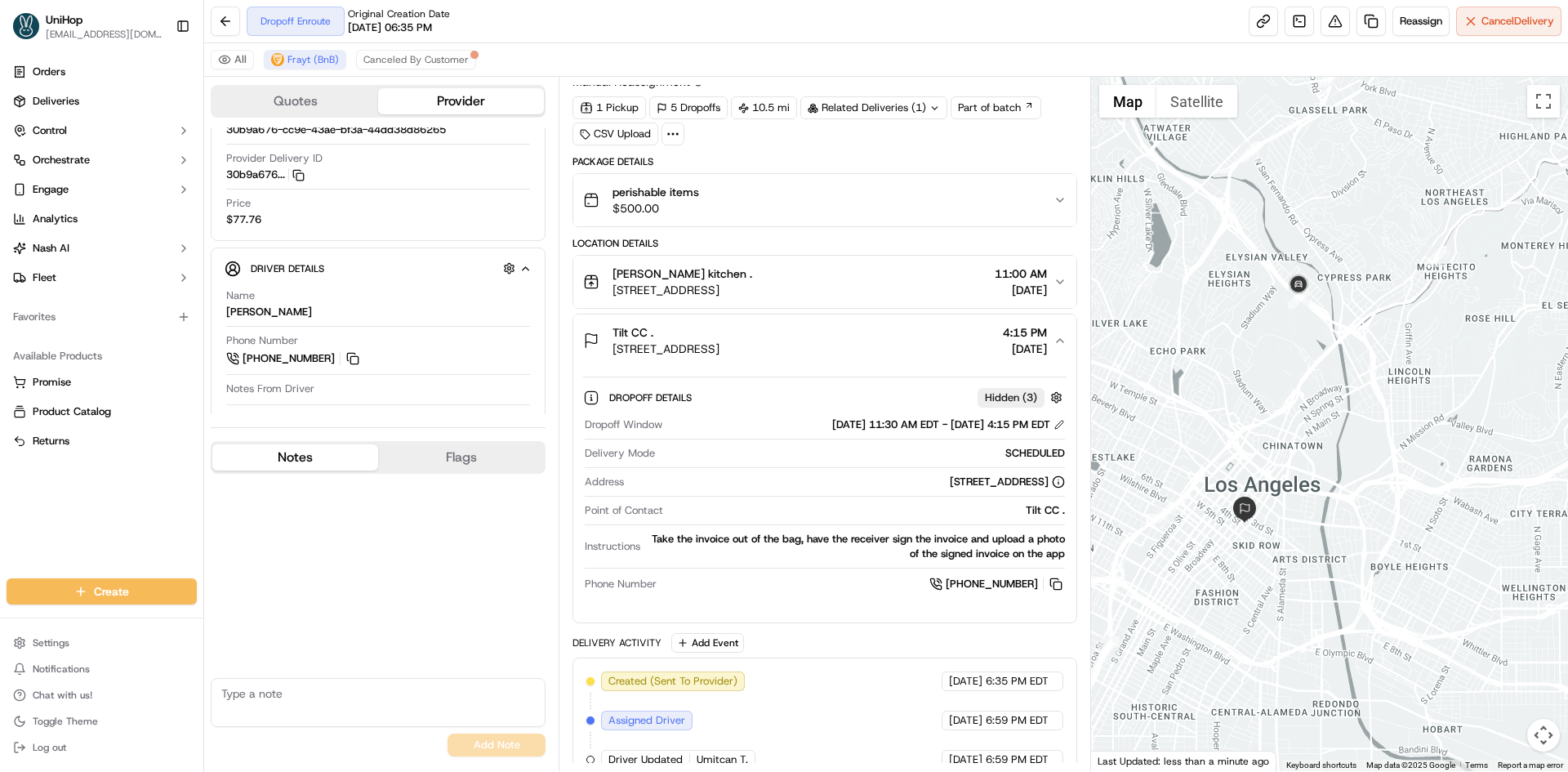
click at [1319, 414] on div at bounding box center [1329, 424] width 477 height 694
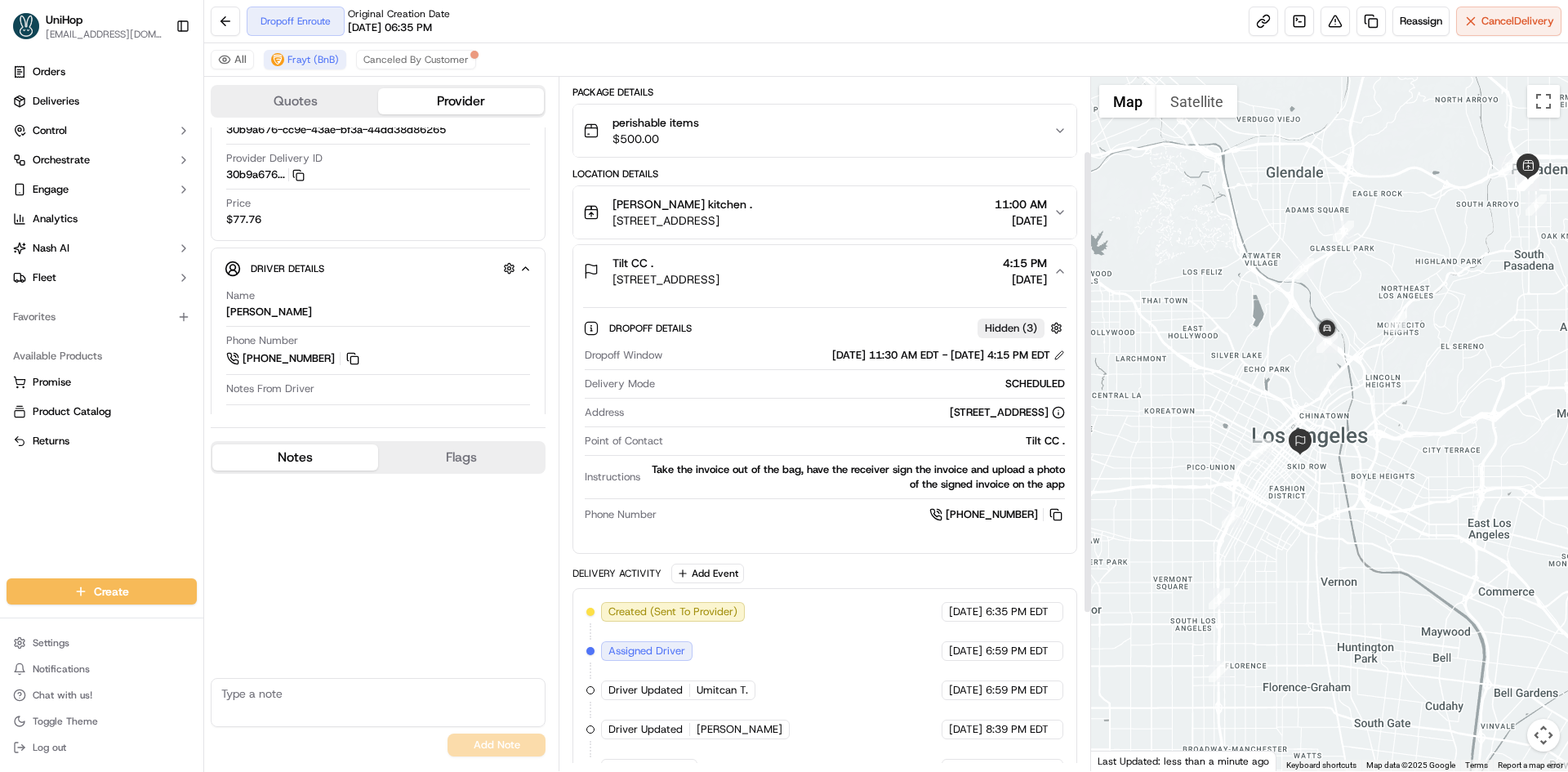
scroll to position [132, 0]
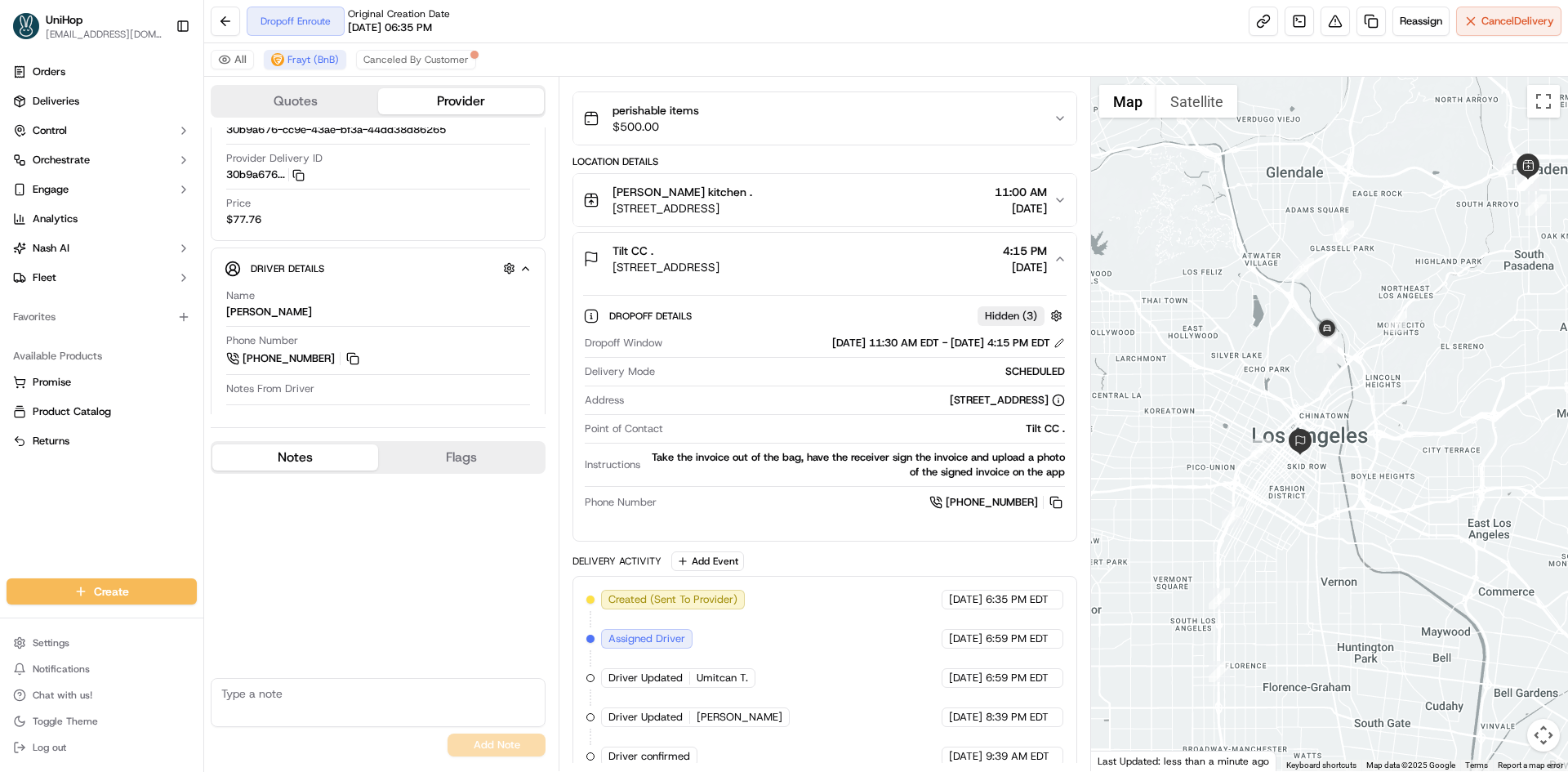
click at [911, 270] on div "Tilt CC . 334 Main St, kiosk 1, Los Angeles, CA 90013, US 4:15 PM Sep 18 2025" at bounding box center [818, 259] width 470 height 33
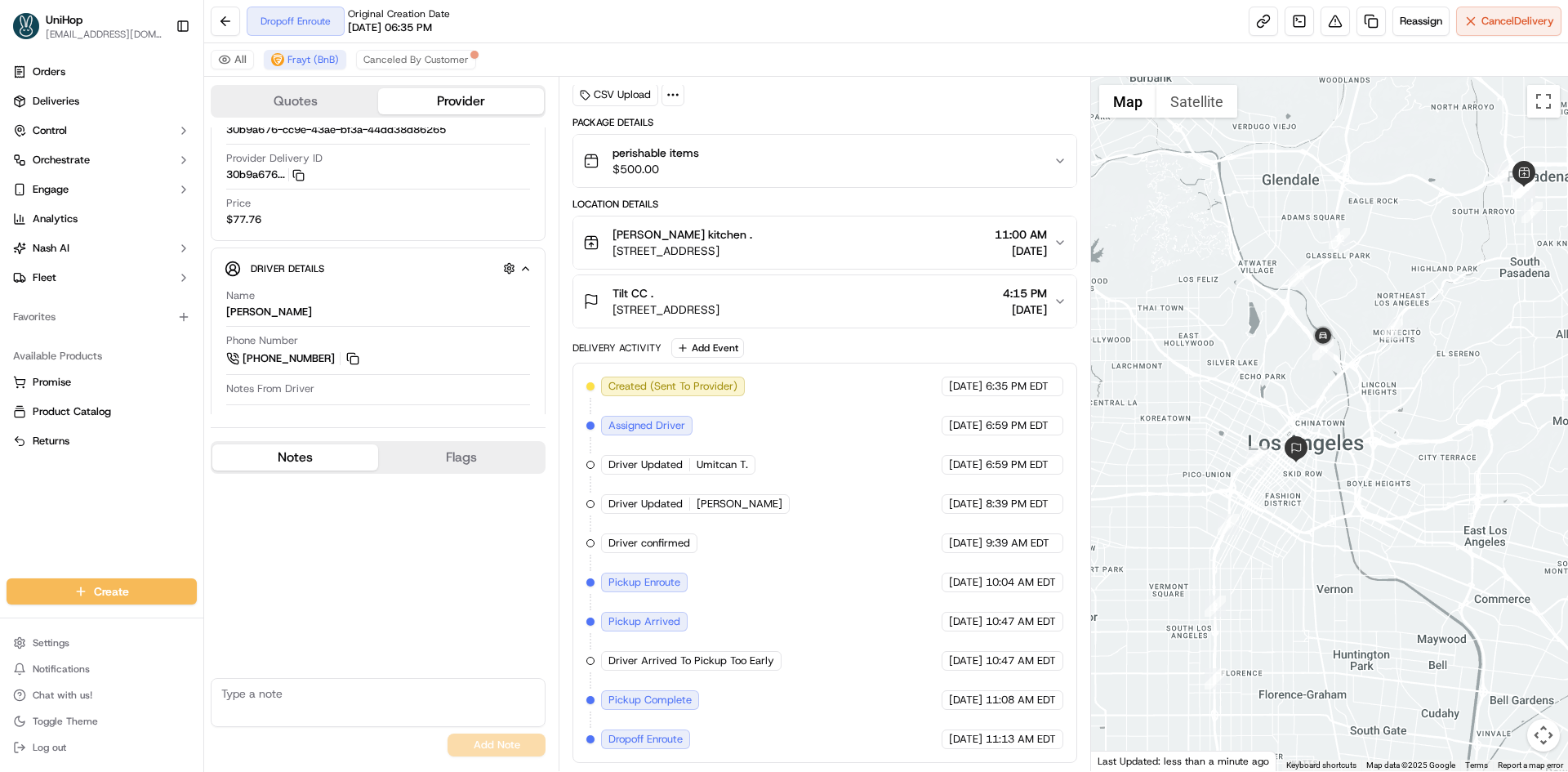
drag, startPoint x: 1364, startPoint y: 416, endPoint x: 1361, endPoint y: 426, distance: 10.4
click at [1362, 426] on div at bounding box center [1329, 424] width 477 height 694
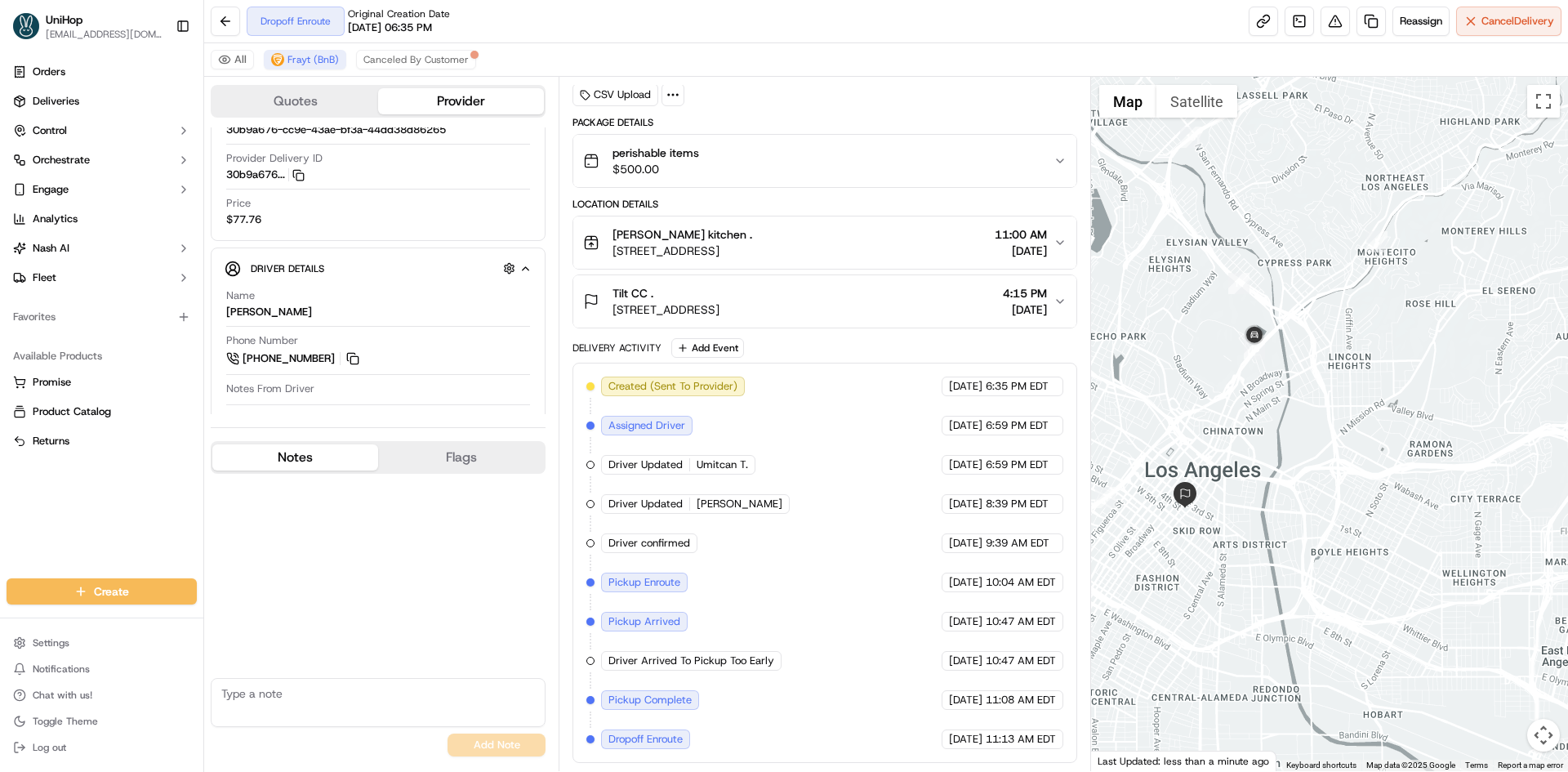
drag, startPoint x: 1307, startPoint y: 416, endPoint x: 1260, endPoint y: 401, distance: 49.3
click at [1308, 414] on div at bounding box center [1329, 424] width 477 height 694
drag, startPoint x: 1259, startPoint y: 424, endPoint x: 1283, endPoint y: 416, distance: 25.3
click at [1283, 416] on div at bounding box center [1329, 424] width 477 height 694
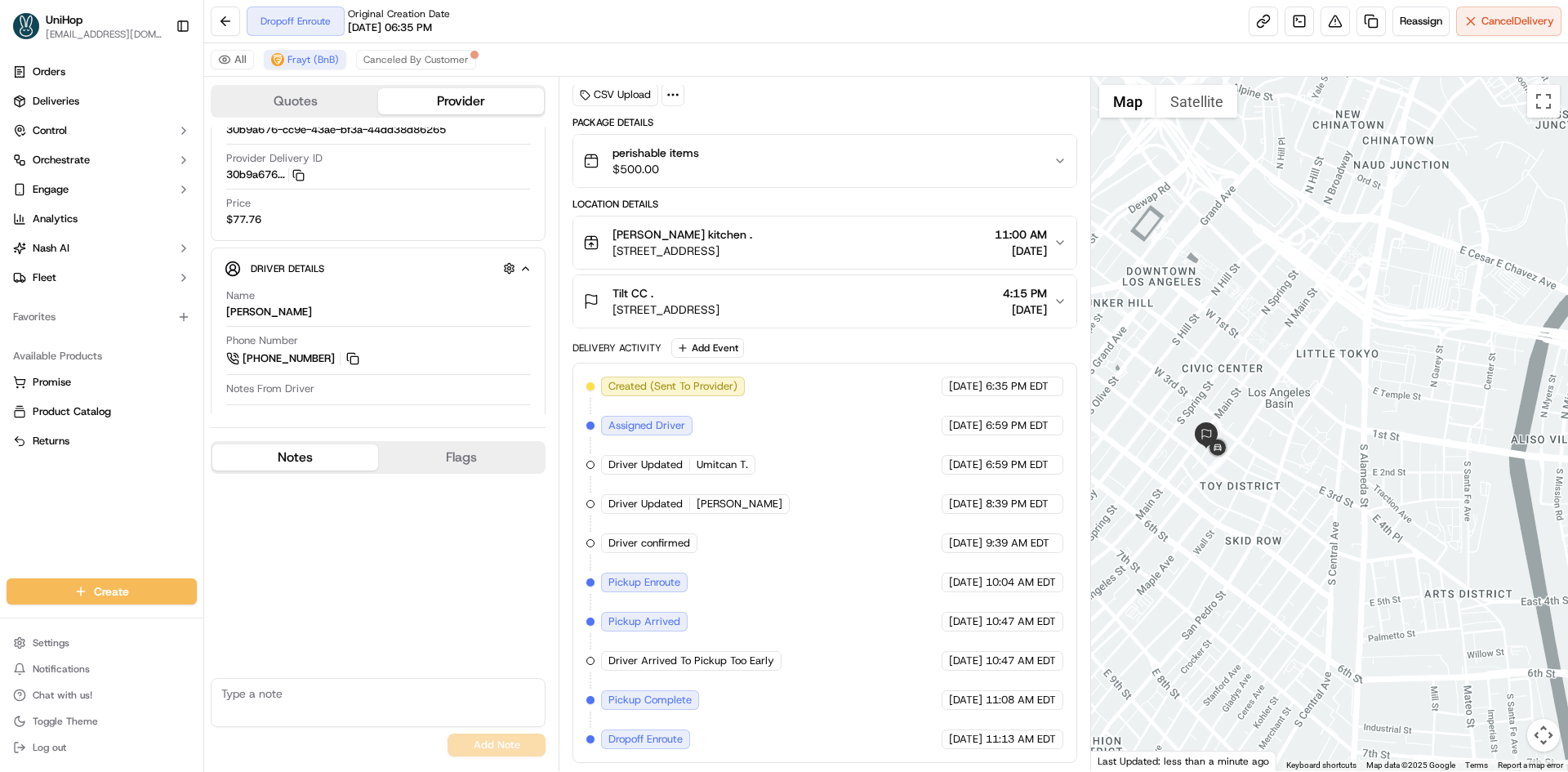
drag, startPoint x: 1213, startPoint y: 473, endPoint x: 1198, endPoint y: 503, distance: 33.5
click at [1242, 484] on div at bounding box center [1329, 424] width 477 height 694
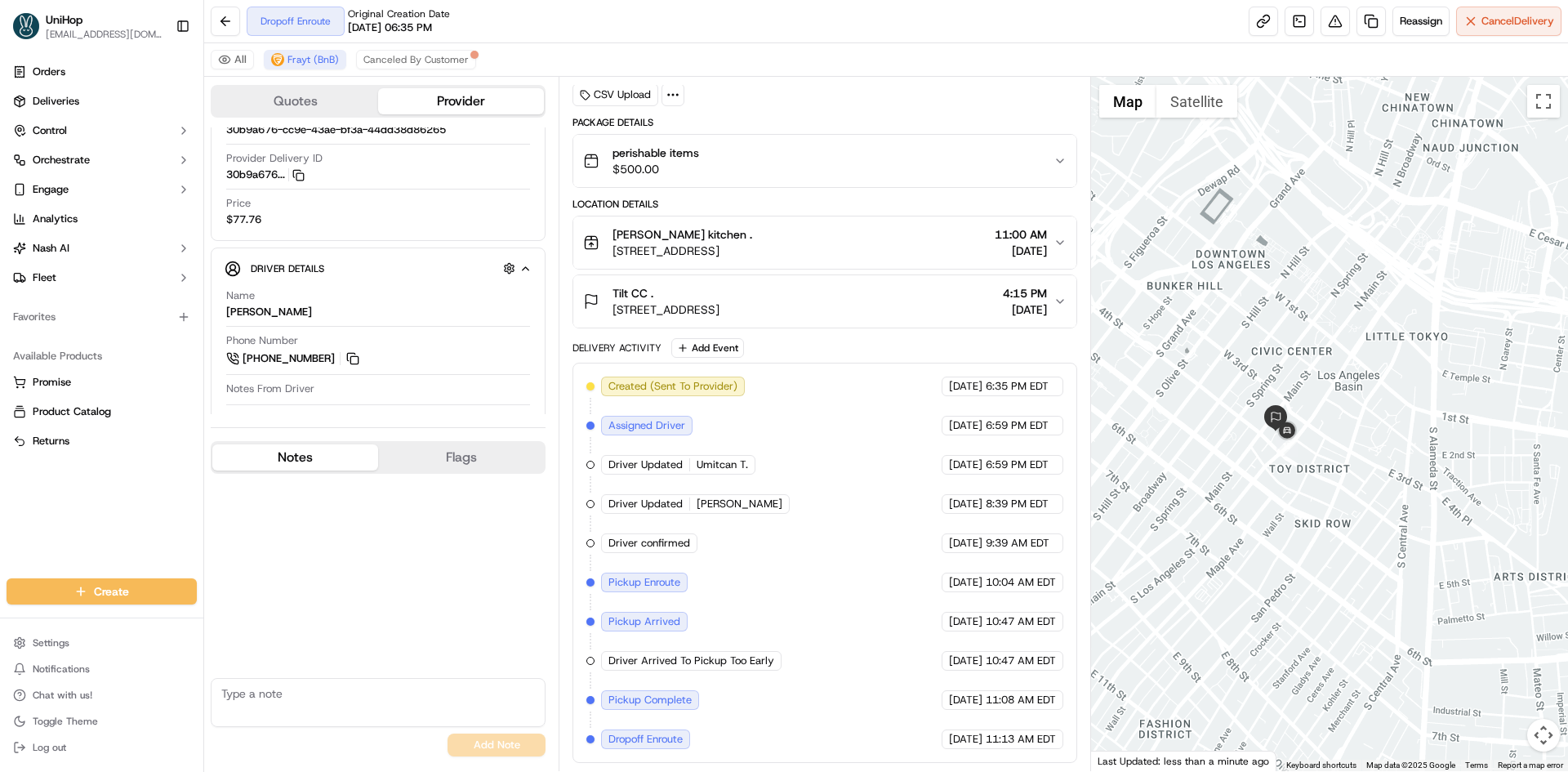
drag, startPoint x: 1203, startPoint y: 515, endPoint x: 1254, endPoint y: 482, distance: 60.7
click at [1254, 482] on div at bounding box center [1329, 424] width 477 height 694
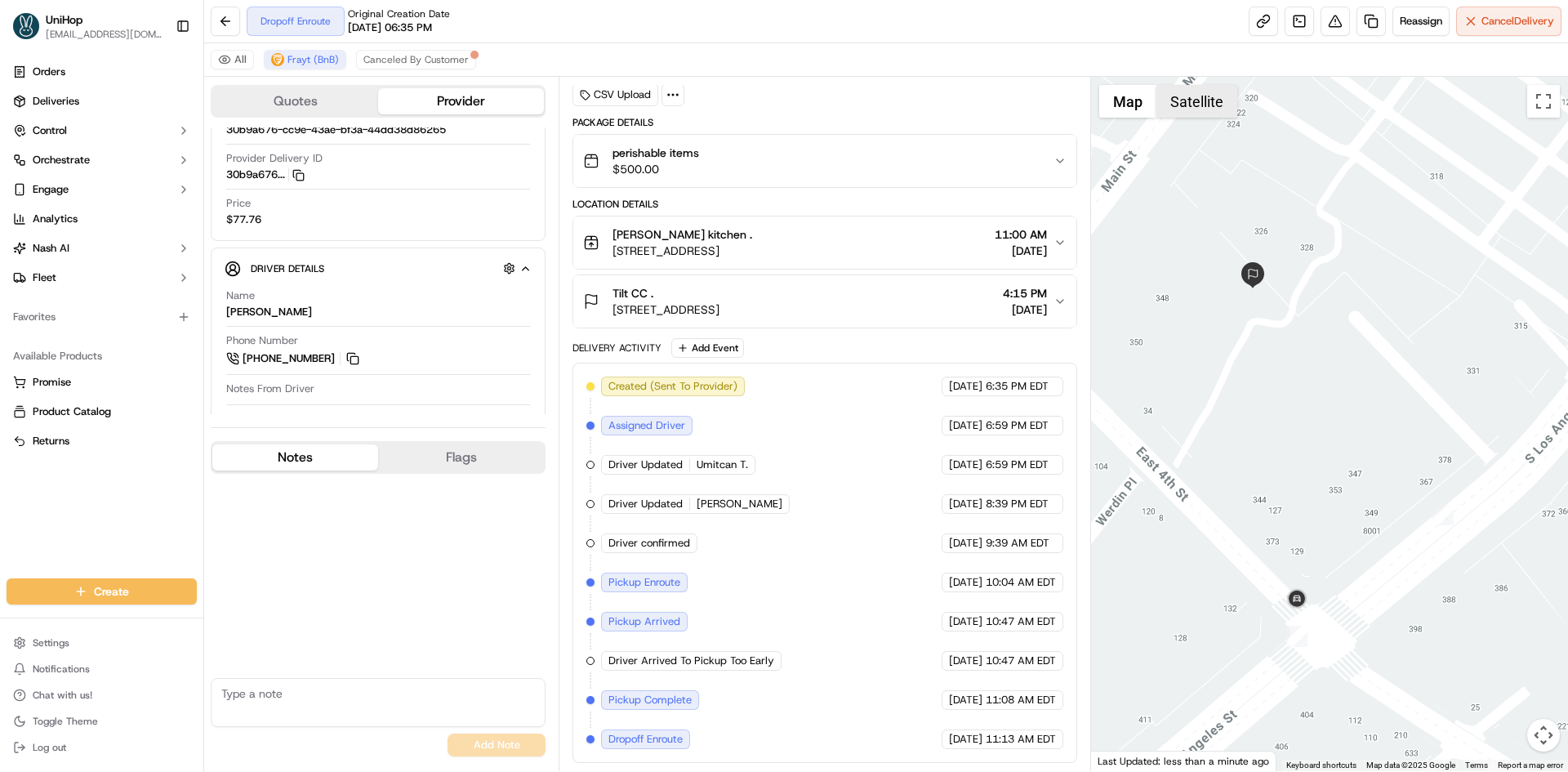
click at [1192, 103] on button "Satellite" at bounding box center [1197, 101] width 81 height 33
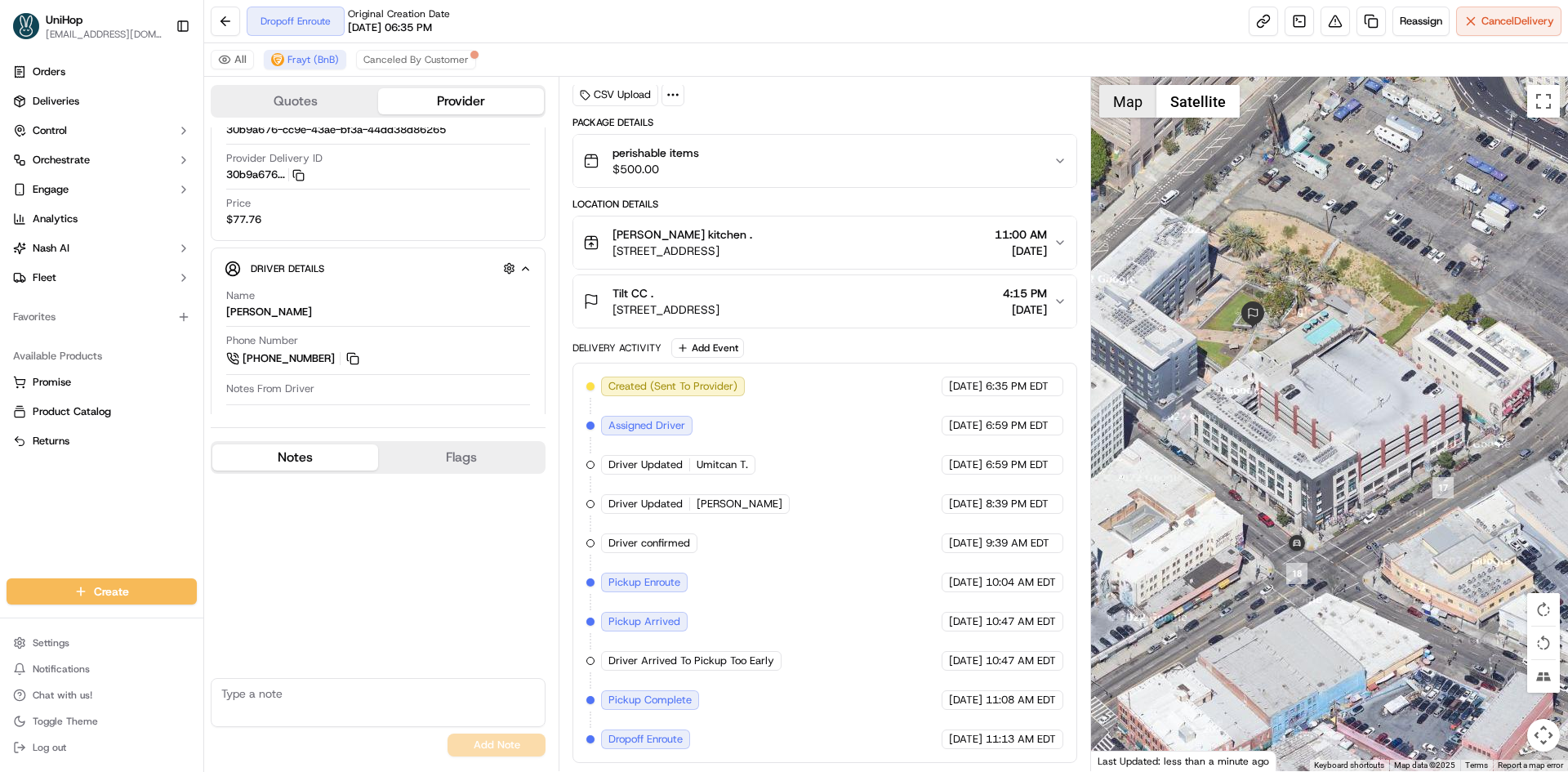
click at [1133, 107] on button "Map" at bounding box center [1127, 101] width 57 height 33
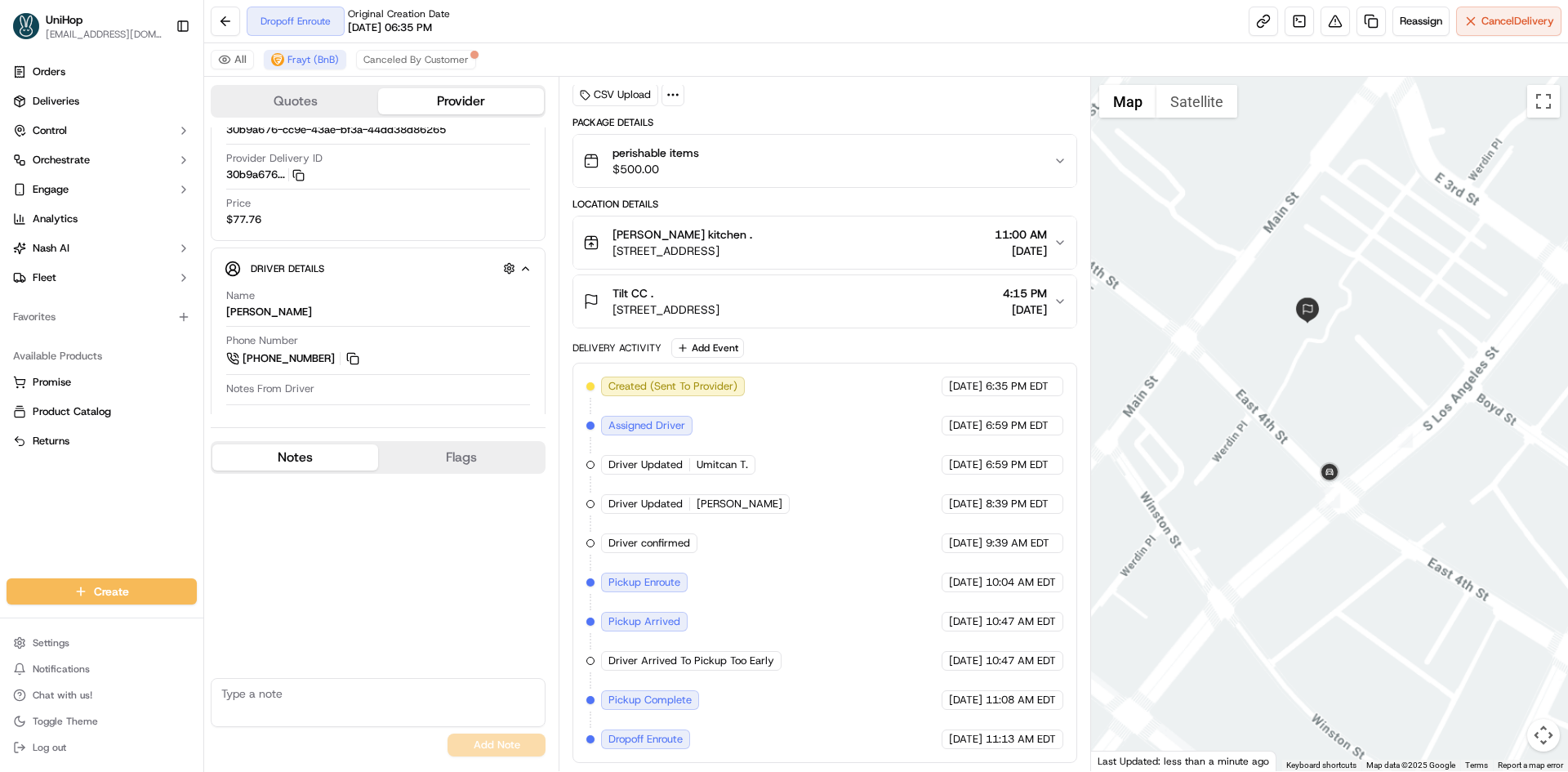
drag, startPoint x: 1358, startPoint y: 341, endPoint x: 1371, endPoint y: 379, distance: 40.2
click at [1371, 379] on div at bounding box center [1329, 424] width 477 height 694
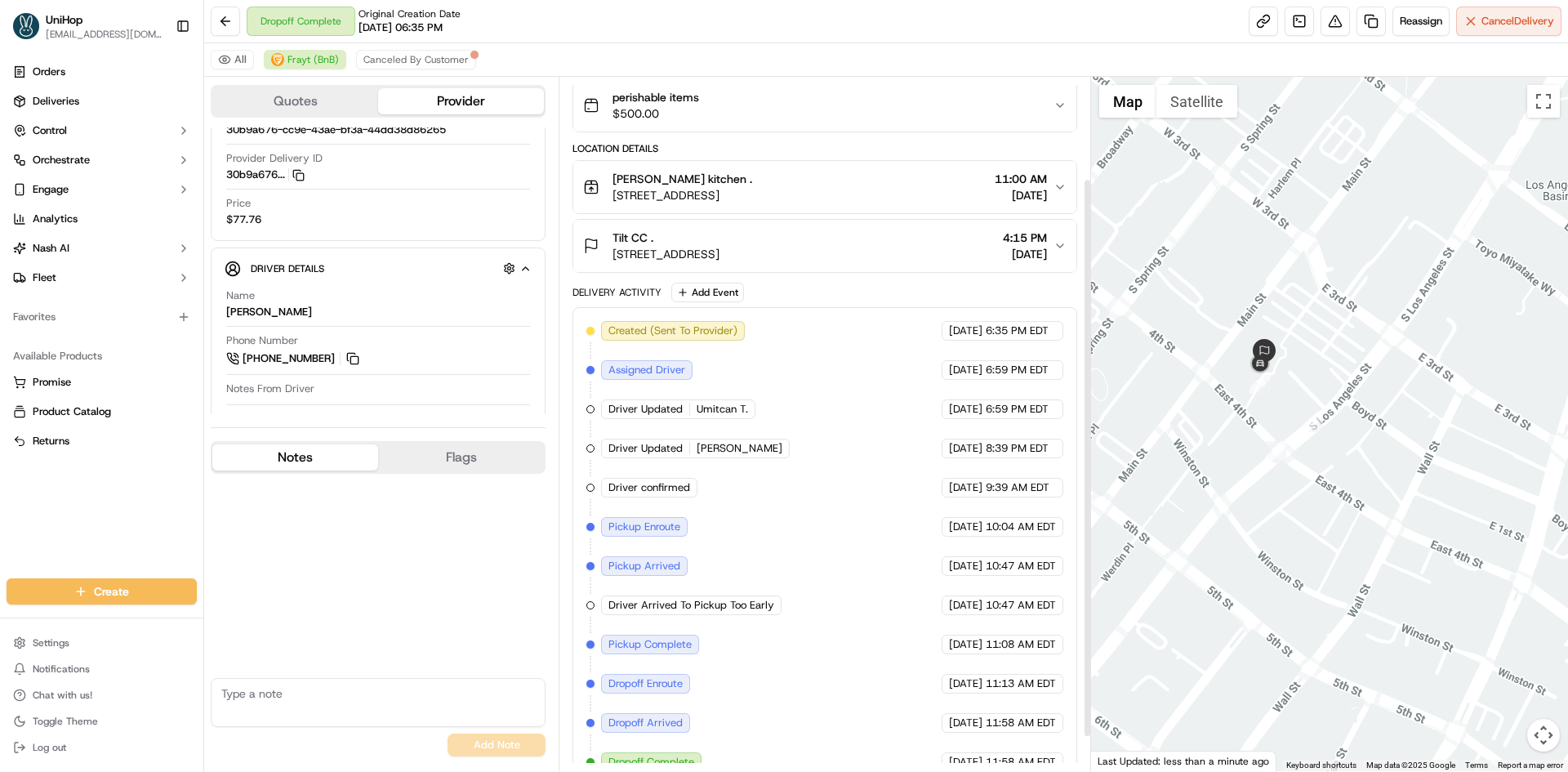
scroll to position [168, 0]
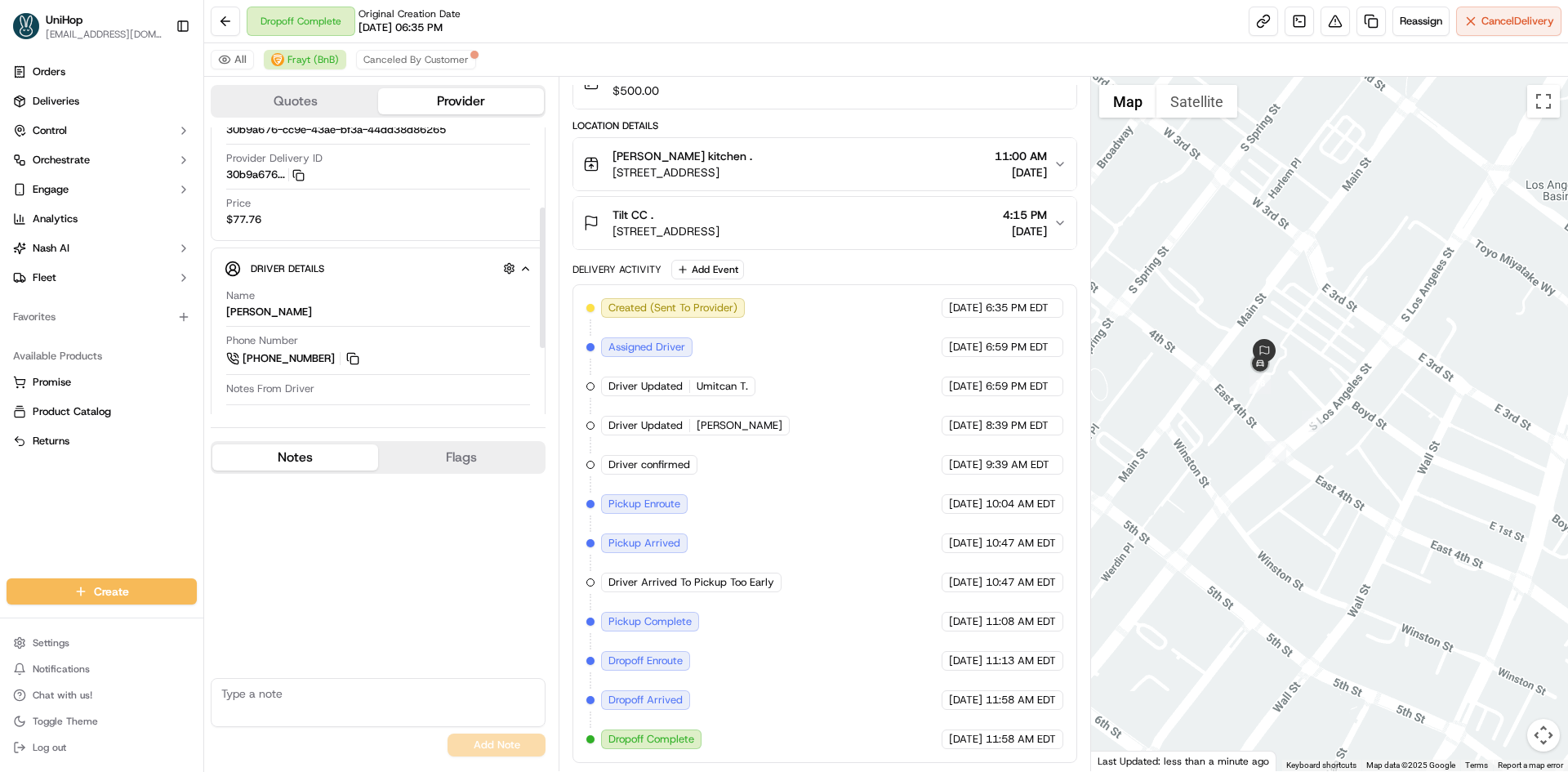
drag, startPoint x: 345, startPoint y: 357, endPoint x: 340, endPoint y: 327, distance: 30.4
click at [345, 357] on button at bounding box center [353, 358] width 18 height 18
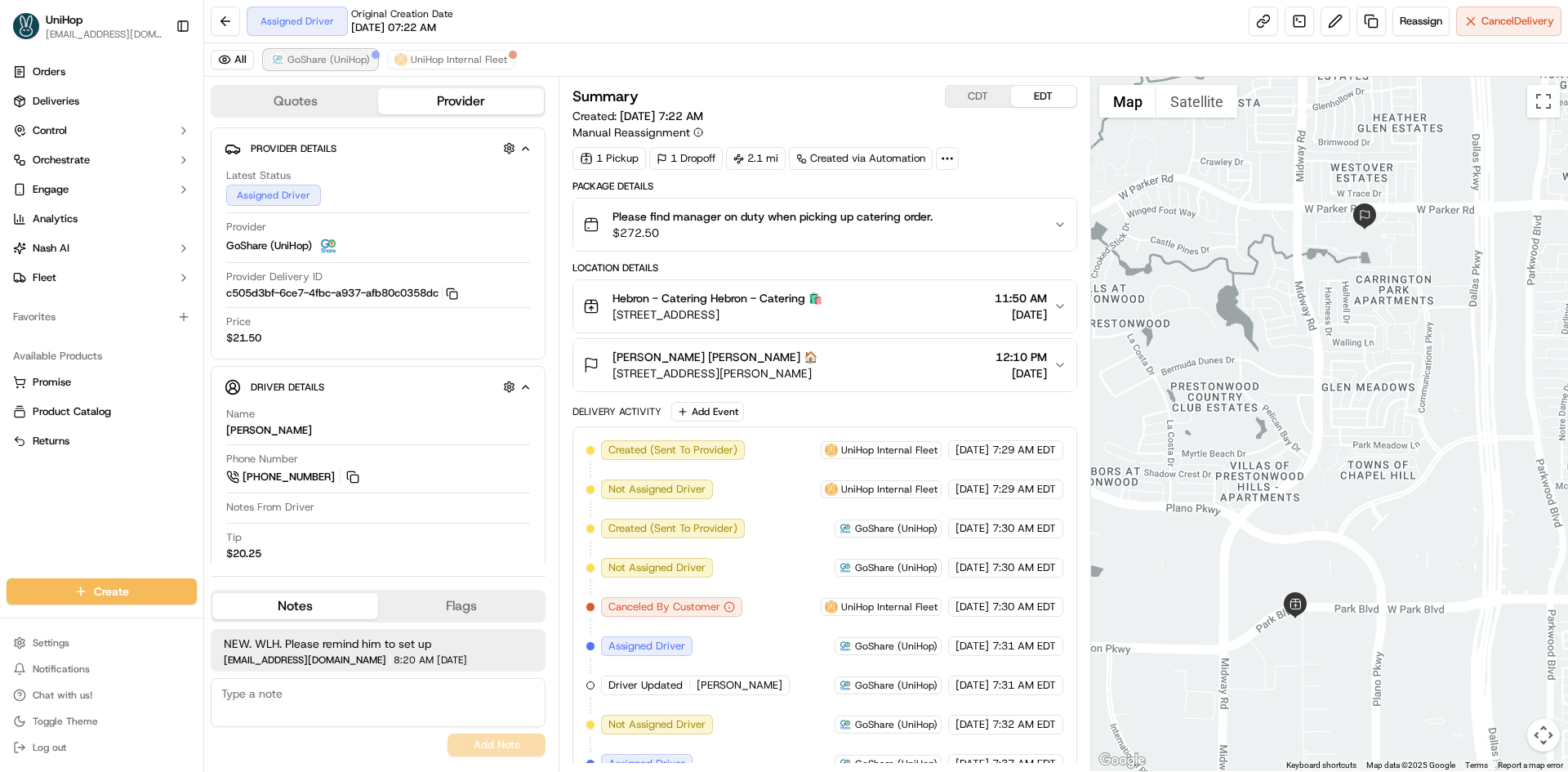
click at [306, 53] on button "GoShare (UniHop)" at bounding box center [320, 59] width 113 height 20
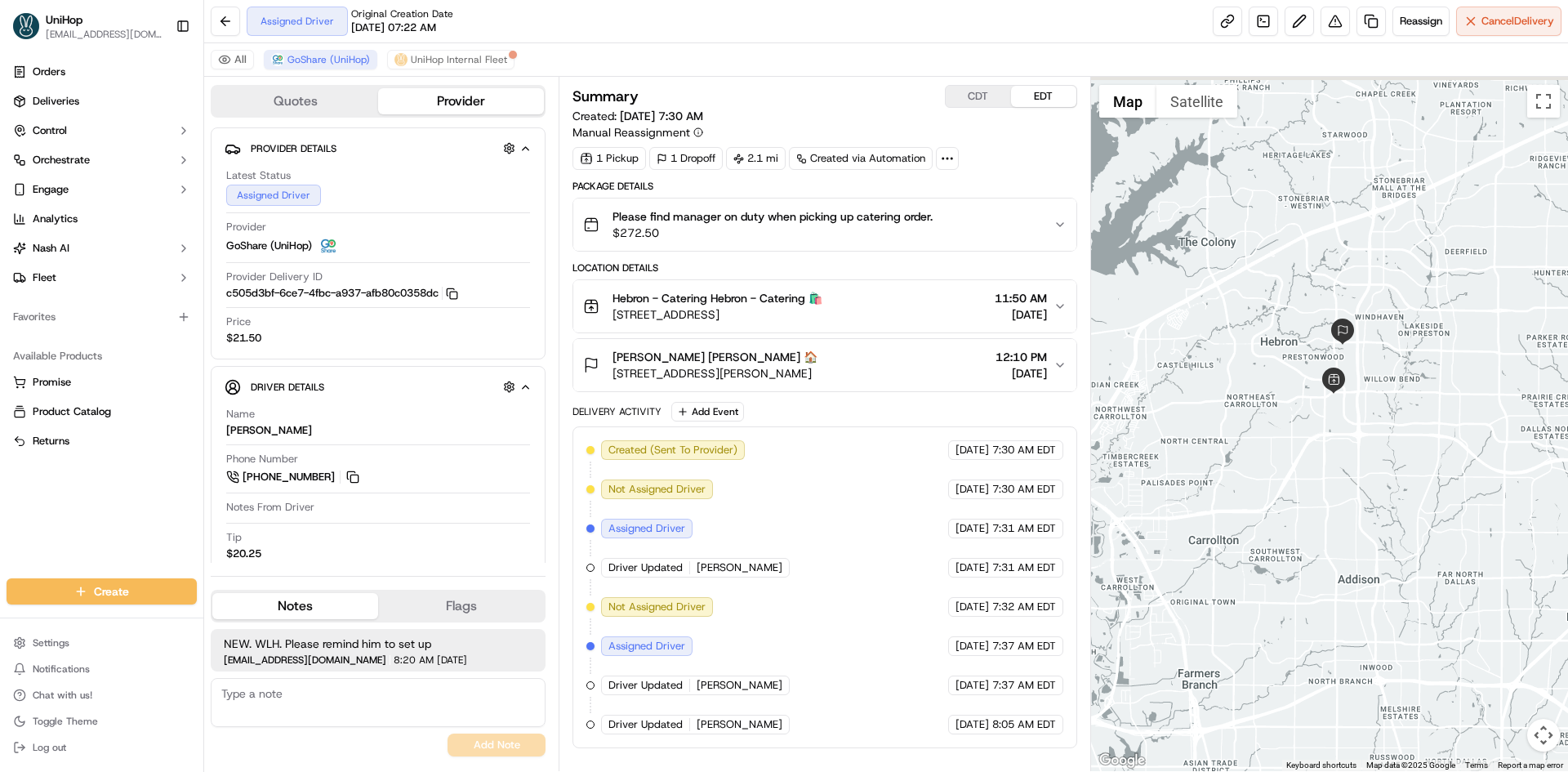
drag, startPoint x: 1488, startPoint y: 384, endPoint x: 1477, endPoint y: 428, distance: 45.4
click at [1481, 446] on div at bounding box center [1329, 424] width 477 height 694
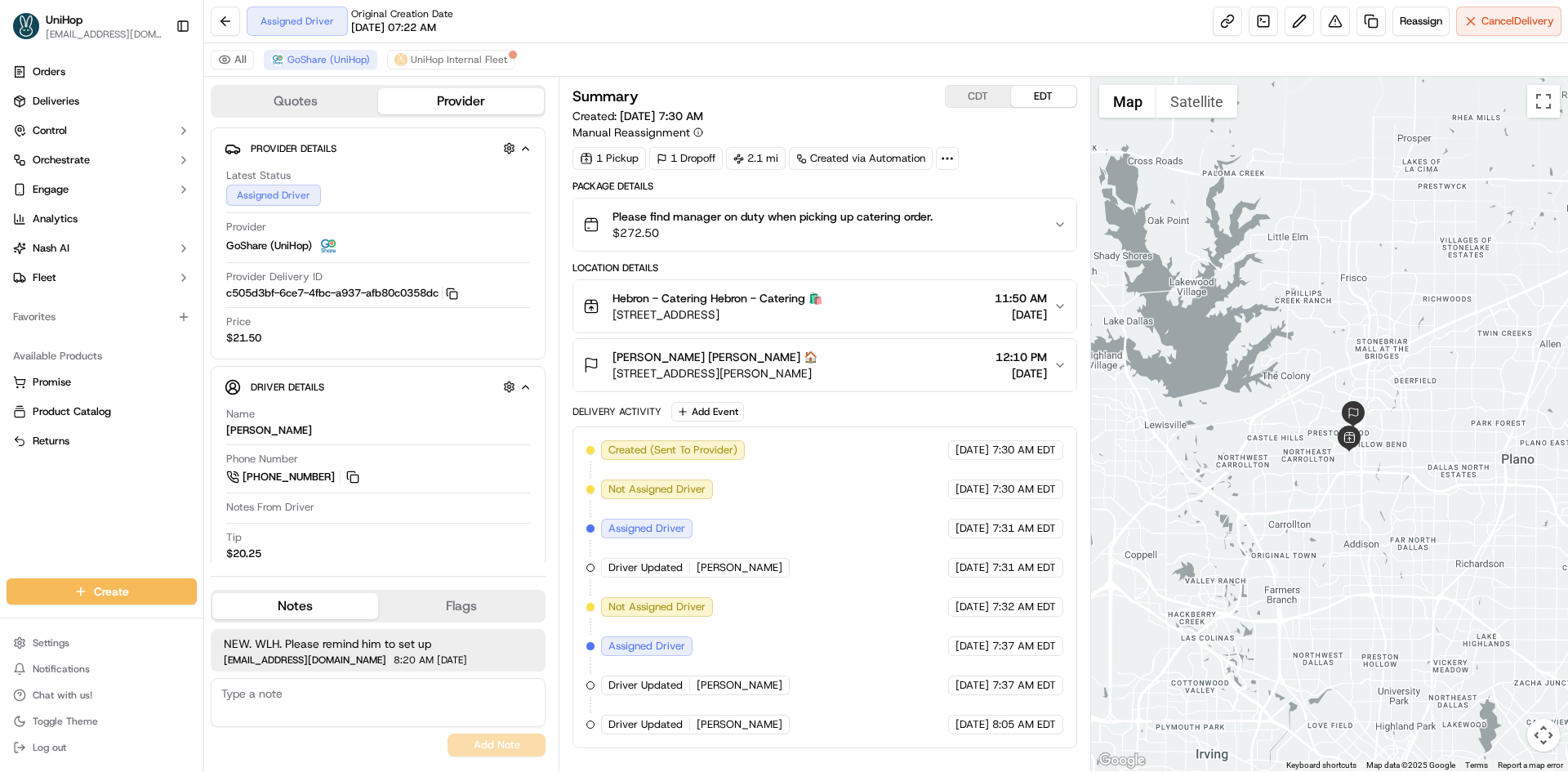
drag, startPoint x: 1456, startPoint y: 285, endPoint x: 1406, endPoint y: 275, distance: 51.0
click at [1406, 275] on div at bounding box center [1329, 424] width 477 height 694
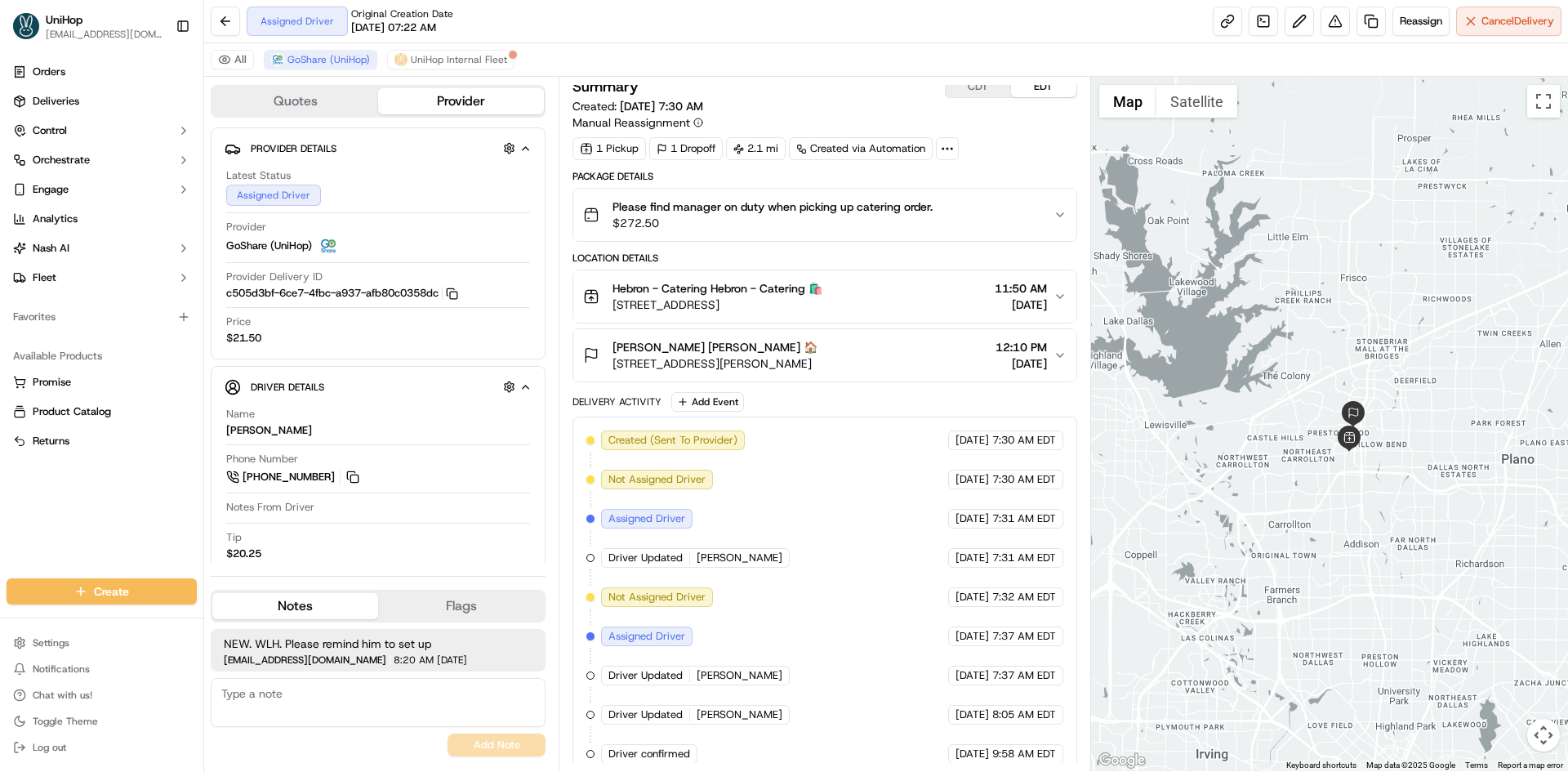
scroll to position [24, 0]
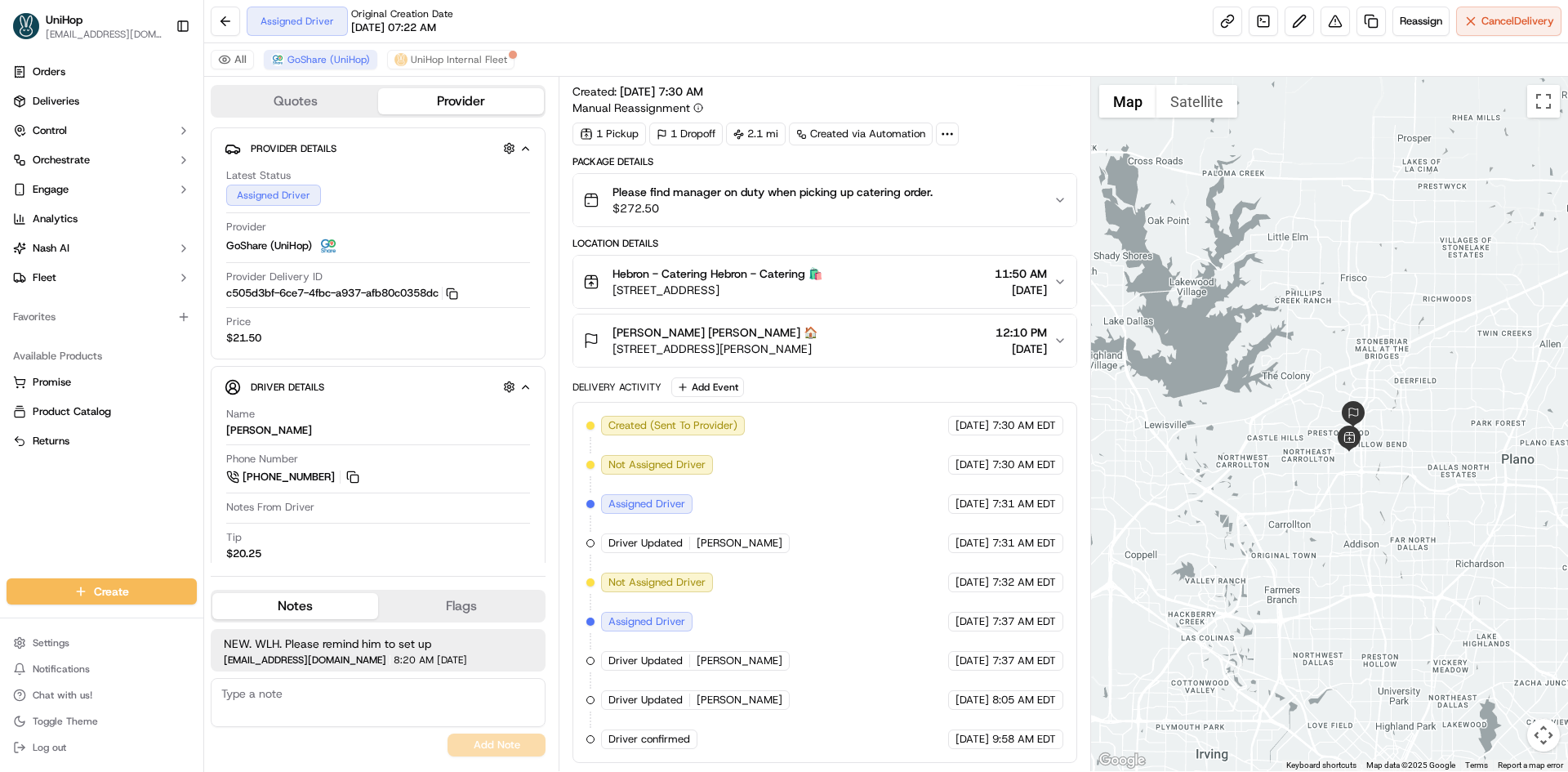
click at [818, 338] on div "Breyona Moss Breyona Moss 🏠" at bounding box center [715, 332] width 205 height 16
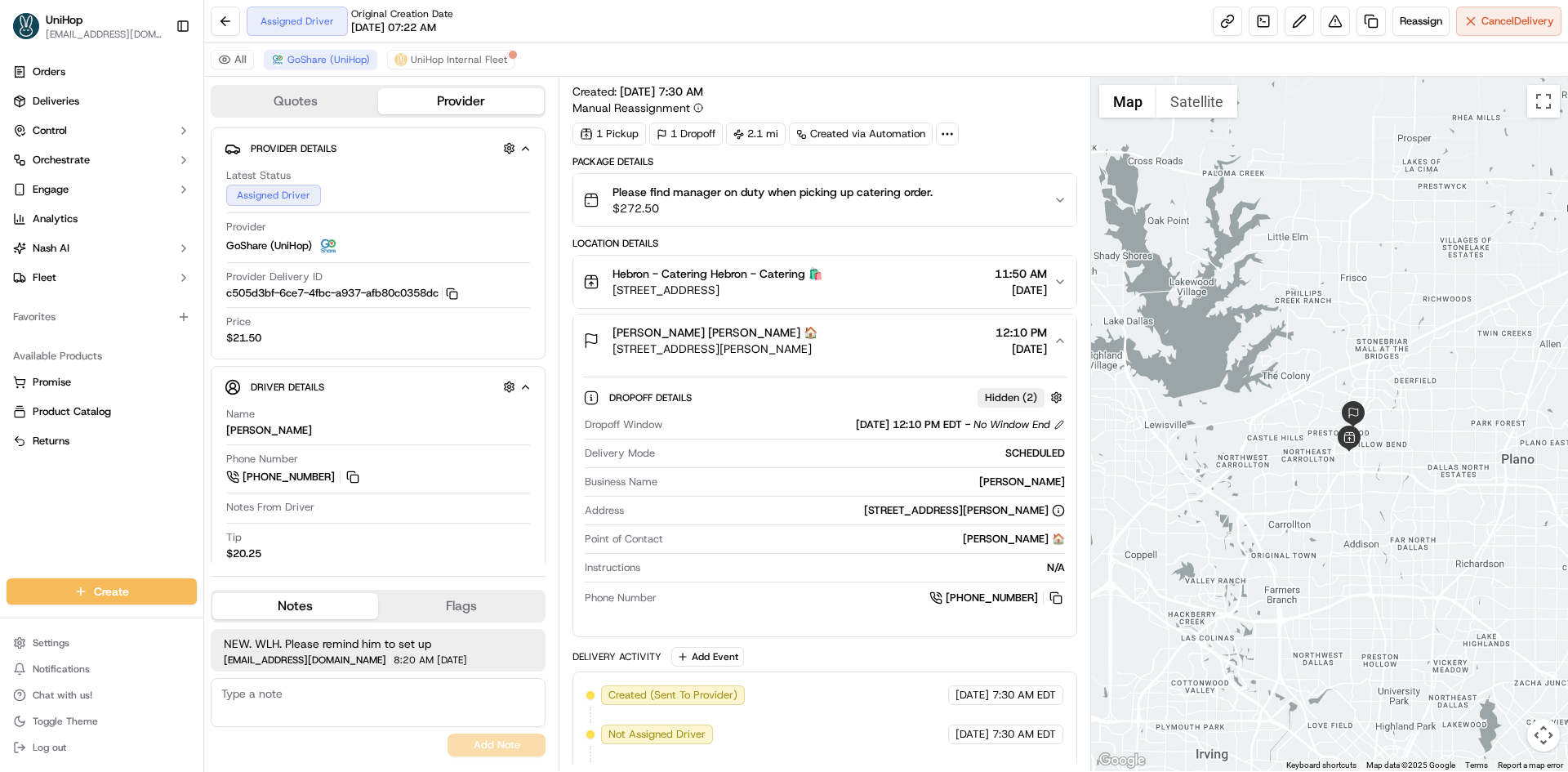
click at [818, 337] on div "Breyona Moss Breyona Moss 🏠" at bounding box center [715, 332] width 205 height 16
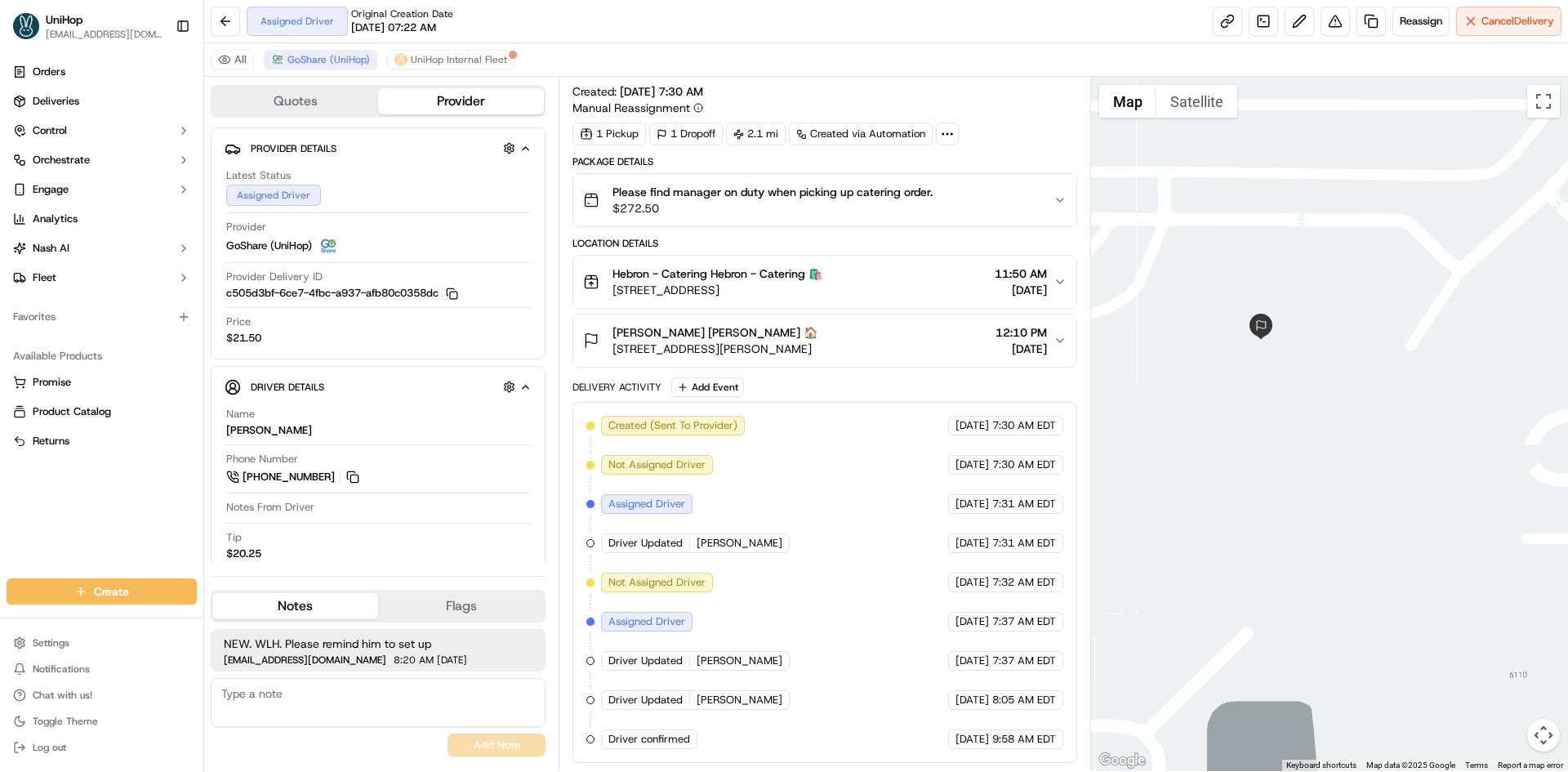
click at [1211, 104] on button "Satellite" at bounding box center [1197, 101] width 81 height 33
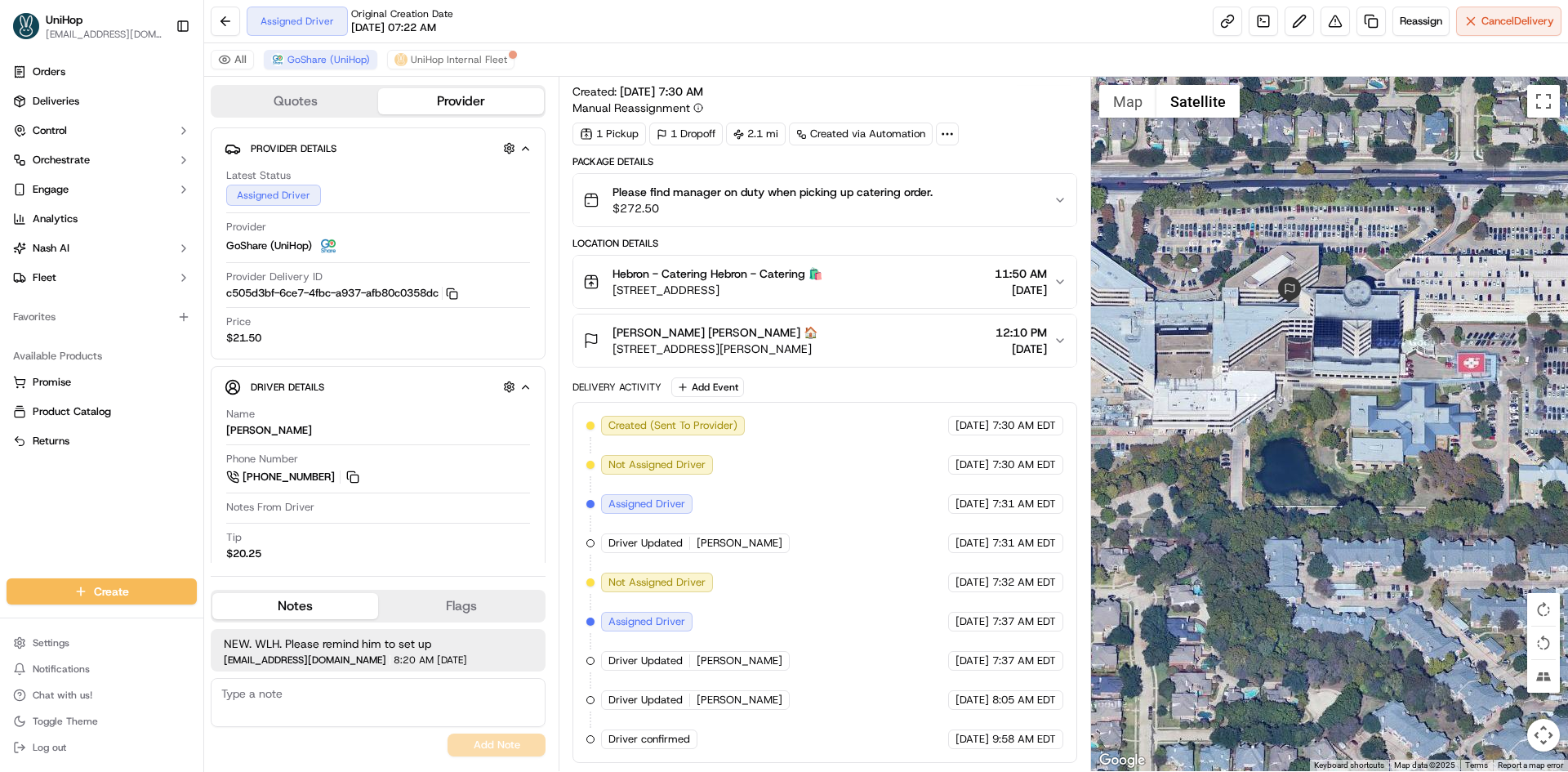
click at [922, 346] on div "Breyona Moss Breyona Moss 🏠 6124 W Parker Rd Bldg 3 # 136, Plano, TX 75093, USA…" at bounding box center [818, 341] width 470 height 33
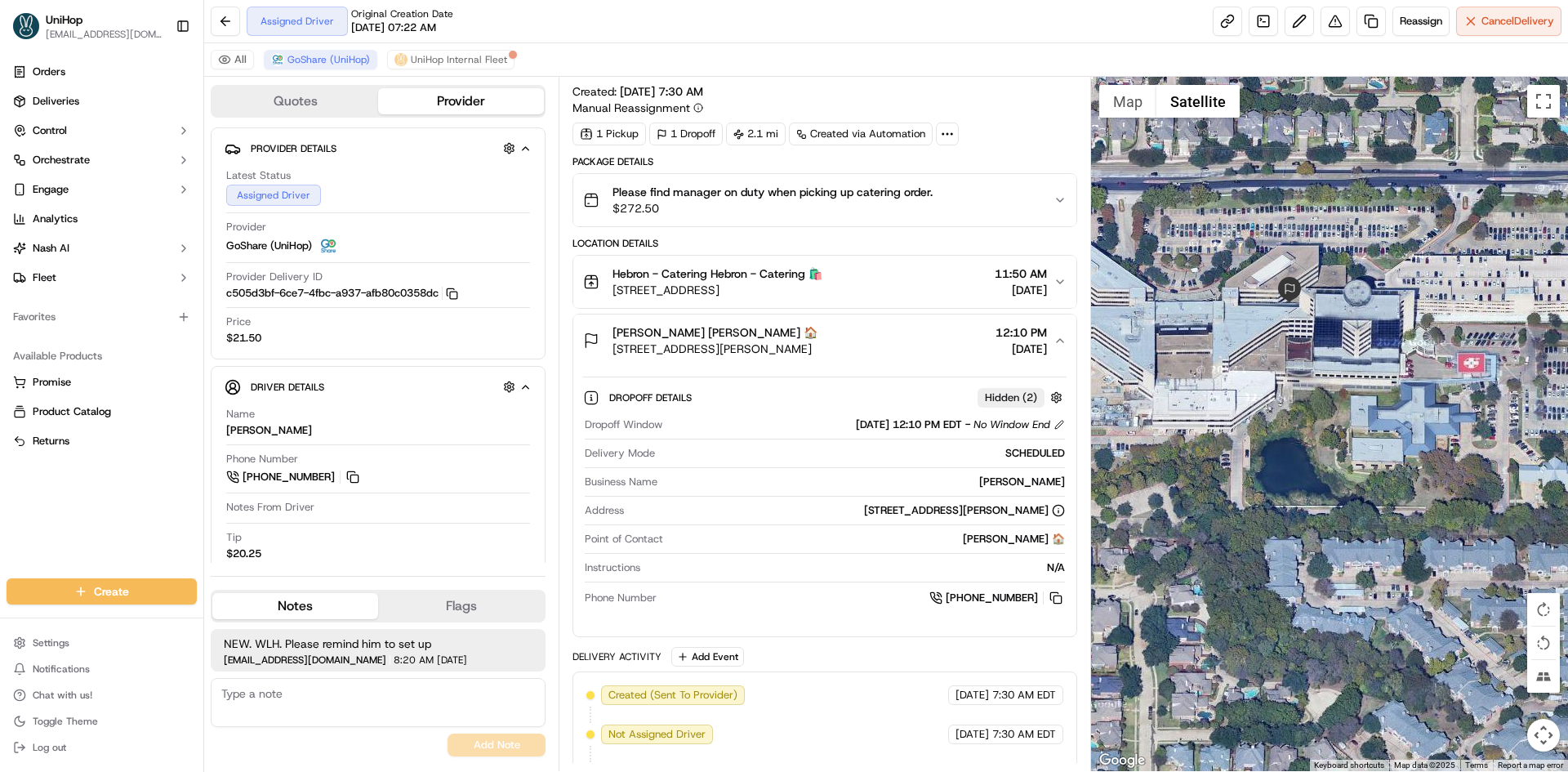
drag, startPoint x: 924, startPoint y: 344, endPoint x: 605, endPoint y: 350, distance: 319.1
click at [605, 350] on div "Breyona Moss Breyona Moss 🏠 6124 W Parker Rd Bldg 3 # 136, Plano, TX 75093, USA…" at bounding box center [818, 341] width 470 height 33
drag, startPoint x: 605, startPoint y: 350, endPoint x: 921, endPoint y: 370, distance: 316.6
click at [921, 370] on div "Dropoff Details Hidden ( 2 ) Dropoff Window Sep 18 2025 12:10 PM EDT - No Windo…" at bounding box center [824, 494] width 503 height 256
drag, startPoint x: 671, startPoint y: 346, endPoint x: 611, endPoint y: 346, distance: 60.0
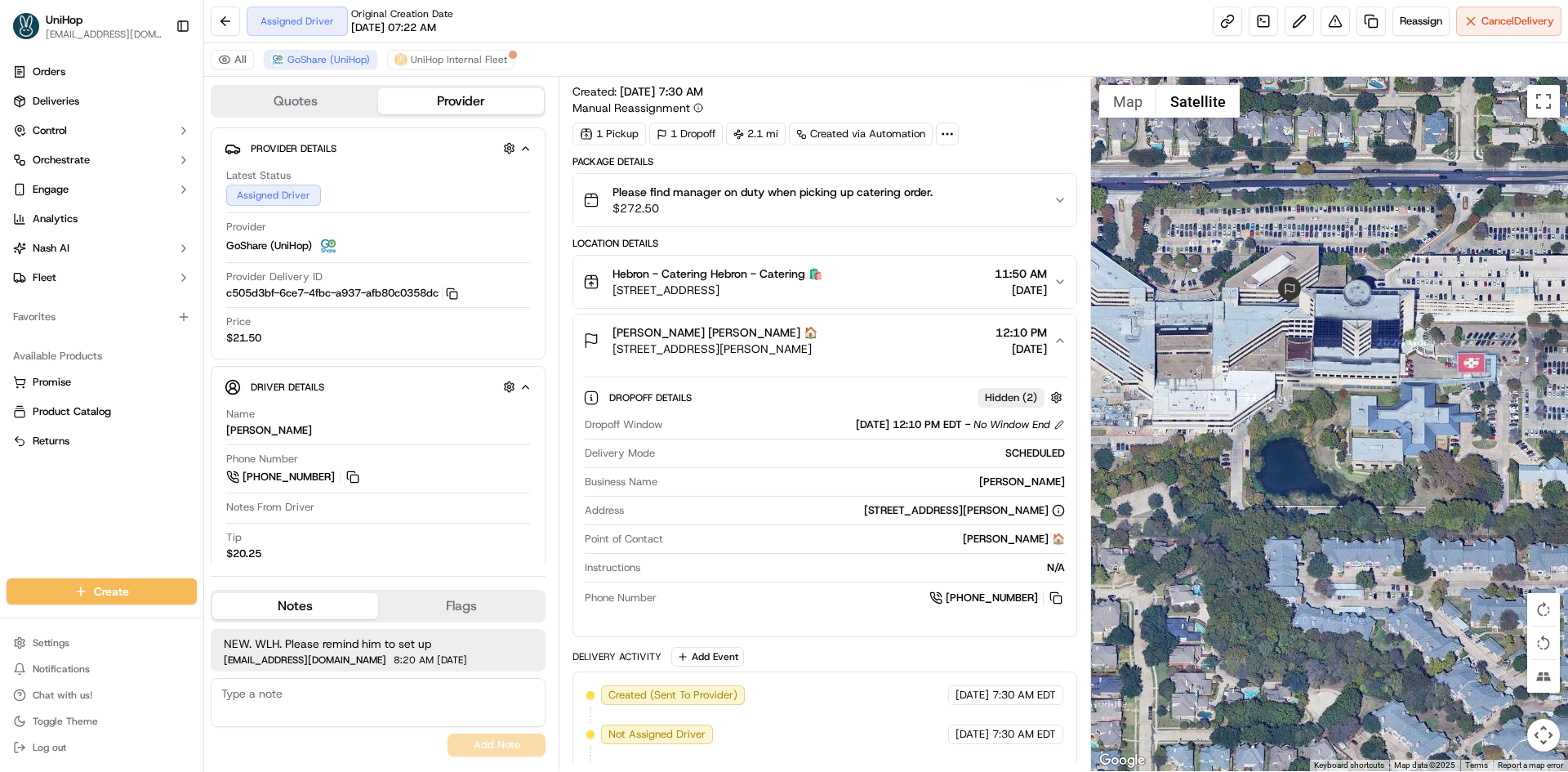
click at [611, 346] on div "Breyona Moss Breyona Moss 🏠 6124 W Parker Rd Bldg 3 # 136, Plano, TX 75093, USA…" at bounding box center [818, 341] width 470 height 33
click at [944, 333] on div "Breyona Moss Breyona Moss 🏠 6124 W Parker Rd Bldg 3 # 136, Plano, TX 75093, USA…" at bounding box center [818, 341] width 470 height 33
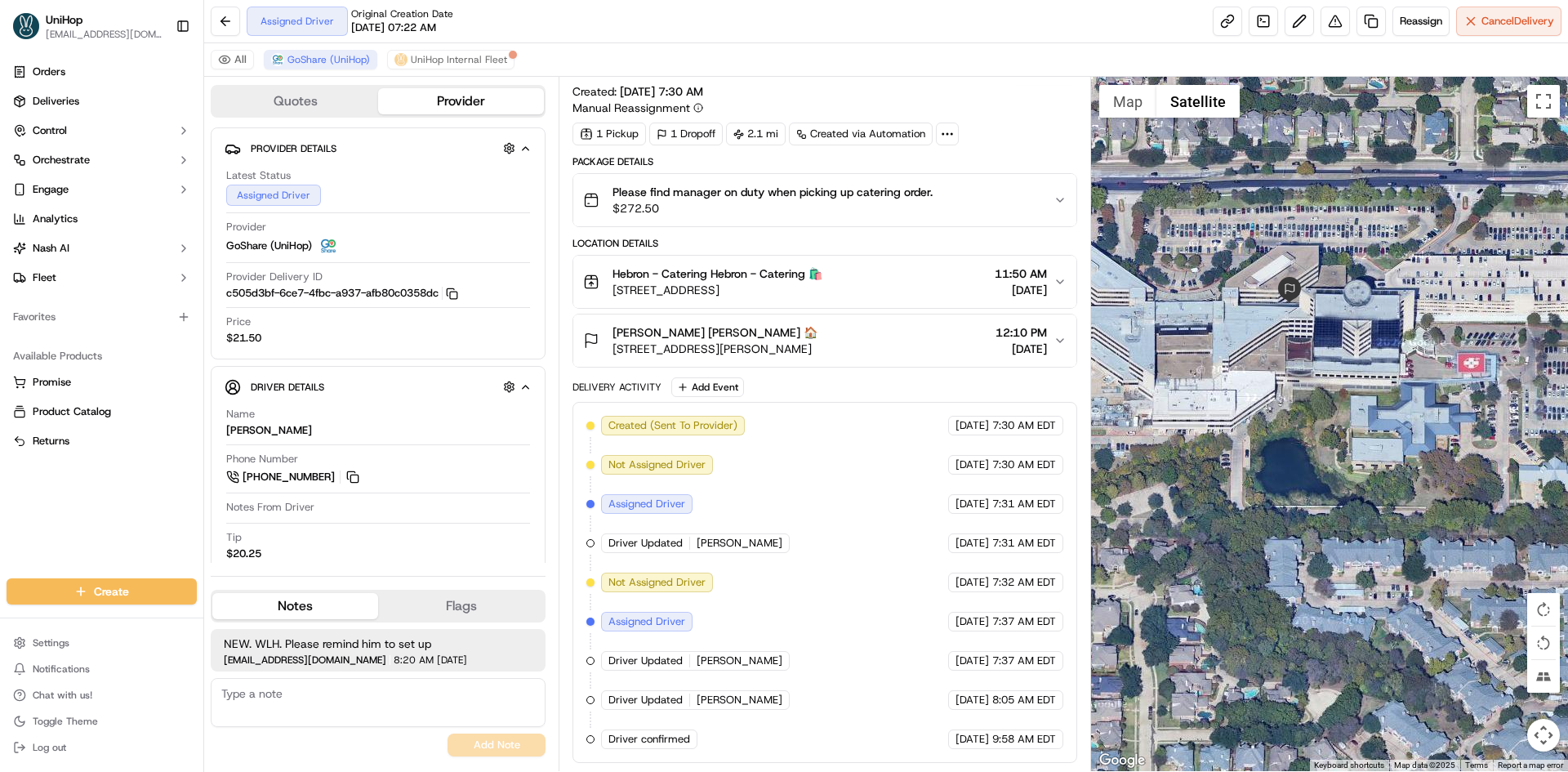
click at [922, 346] on div "Breyona Moss Breyona Moss 🏠 6124 W Parker Rd Bldg 3 # 136, Plano, TX 75093, USA…" at bounding box center [818, 341] width 470 height 33
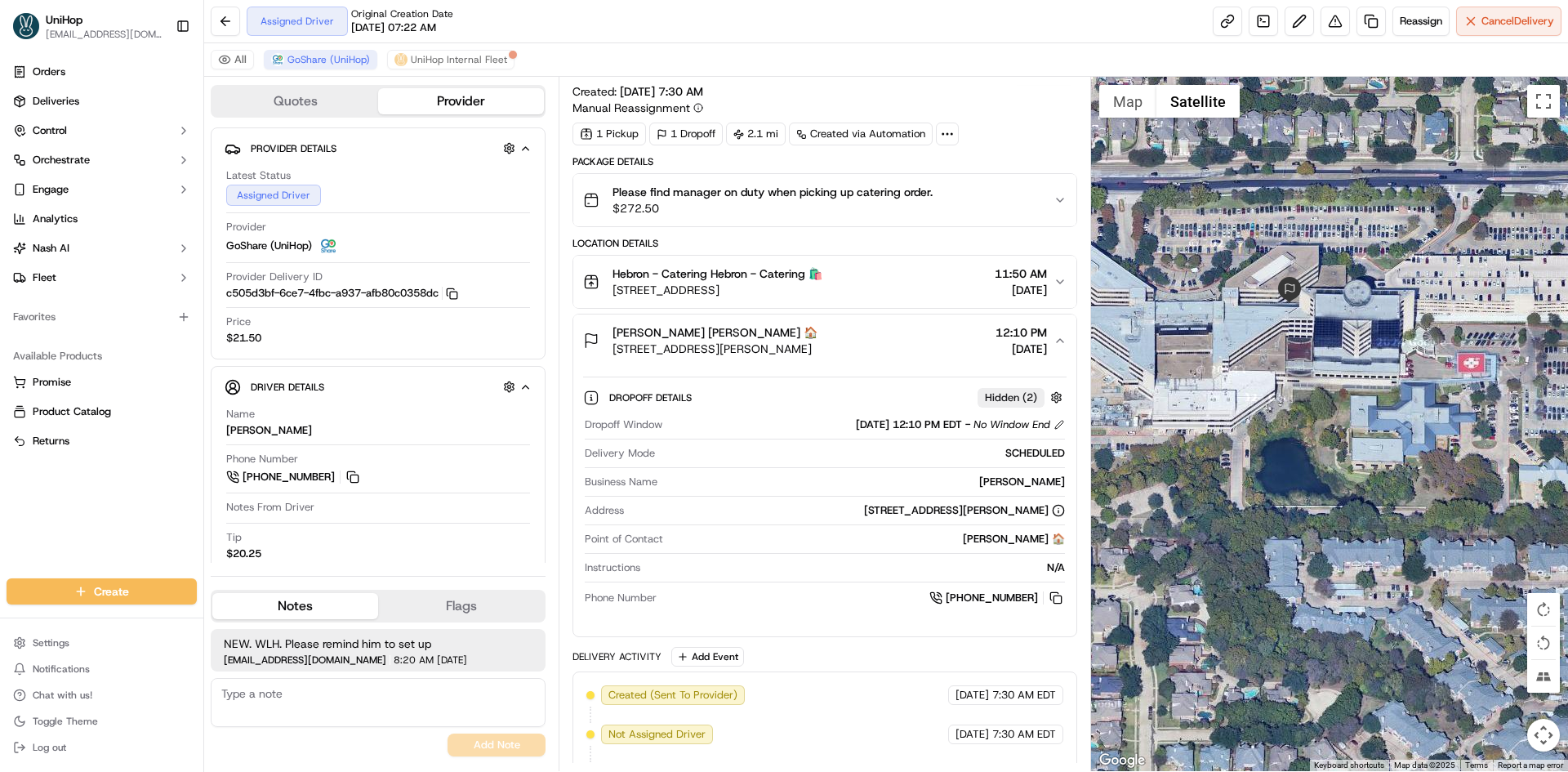
click at [922, 346] on div "Breyona Moss Breyona Moss 🏠 6124 W Parker Rd Bldg 3 # 136, Plano, TX 75093, USA…" at bounding box center [818, 341] width 470 height 33
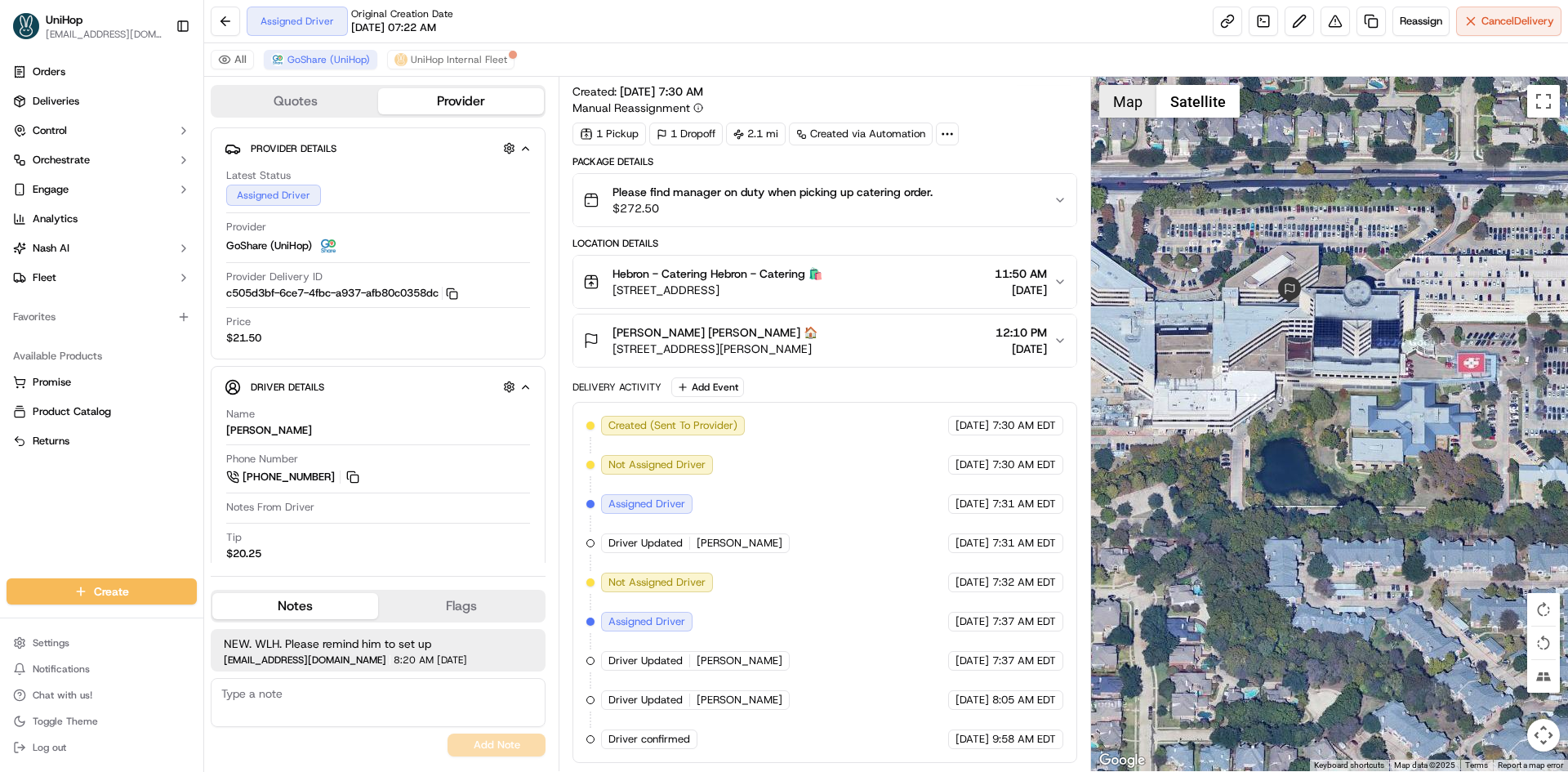
click at [1123, 96] on button "Map" at bounding box center [1127, 101] width 57 height 33
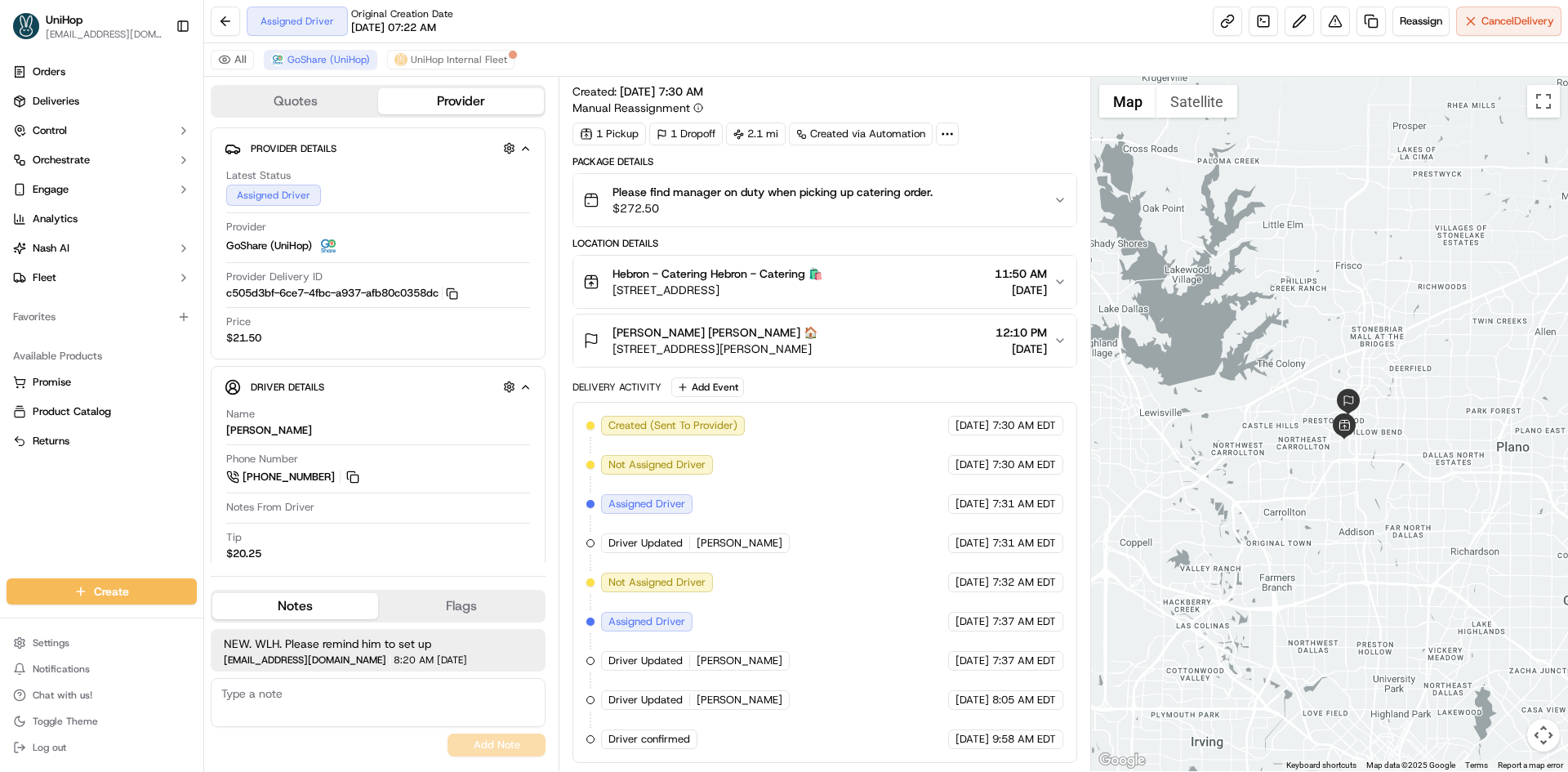
drag, startPoint x: 1372, startPoint y: 309, endPoint x: 1326, endPoint y: 358, distance: 67.2
click at [1376, 354] on div at bounding box center [1329, 424] width 477 height 694
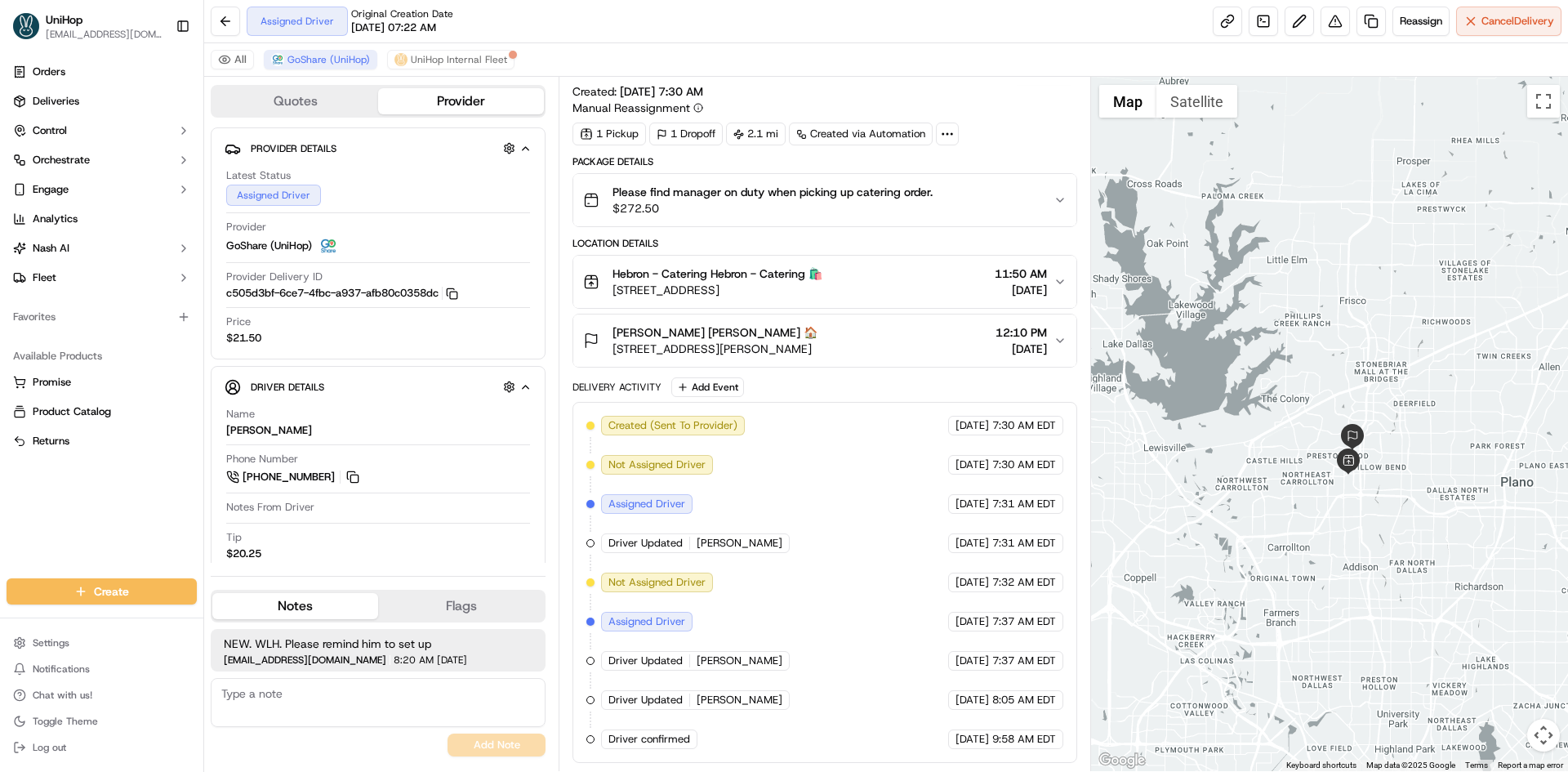
click at [818, 351] on span "[STREET_ADDRESS][PERSON_NAME]" at bounding box center [715, 348] width 205 height 16
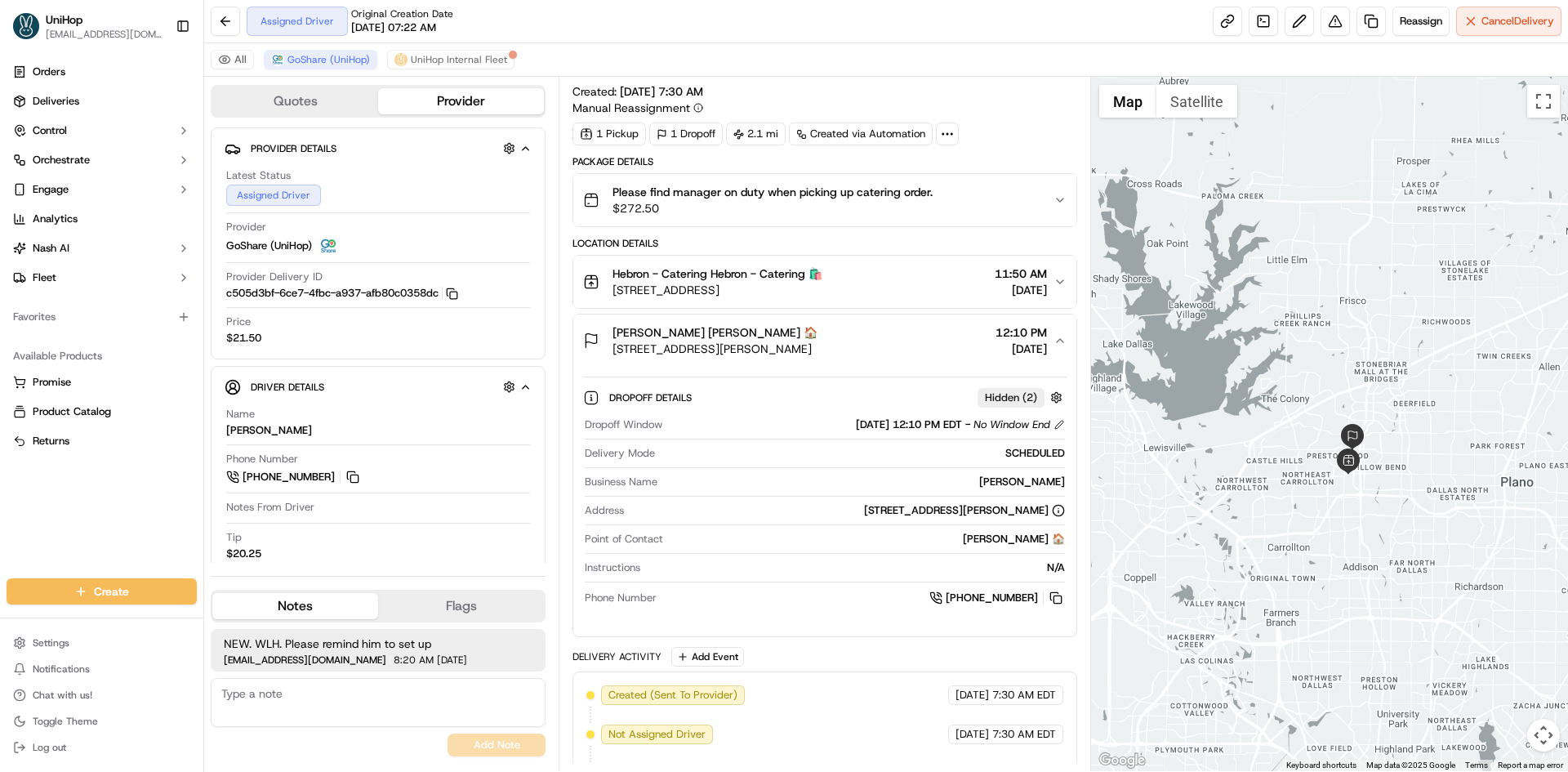
click at [818, 351] on span "6124 W Parker Rd Bldg 3 # 136, Plano, TX 75093, USA" at bounding box center [715, 348] width 205 height 16
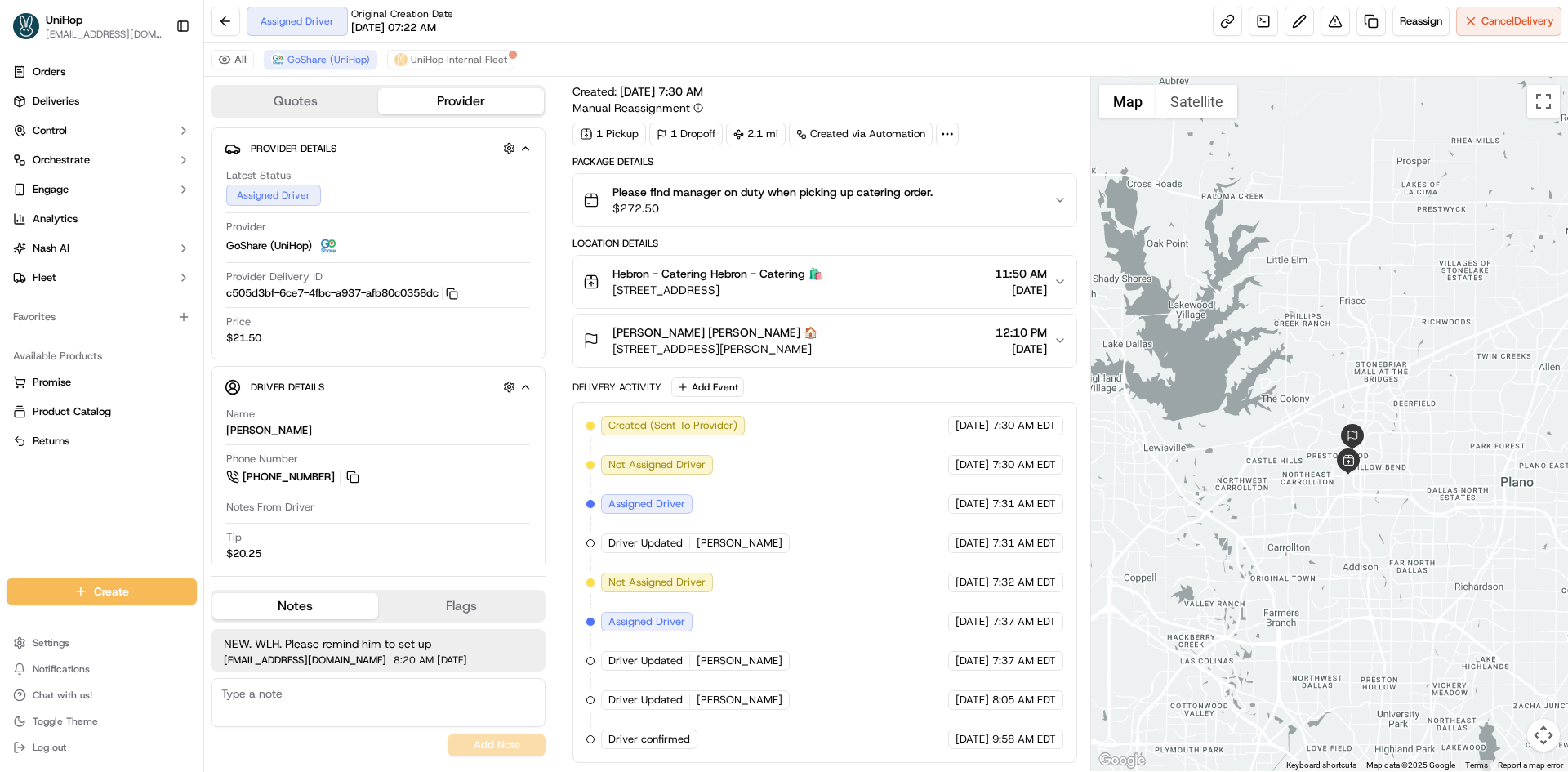
click at [0, 535] on div "Orders Deliveries Control Orchestrate Engage Analytics Nash AI Fleet Favorites …" at bounding box center [101, 309] width 204 height 513
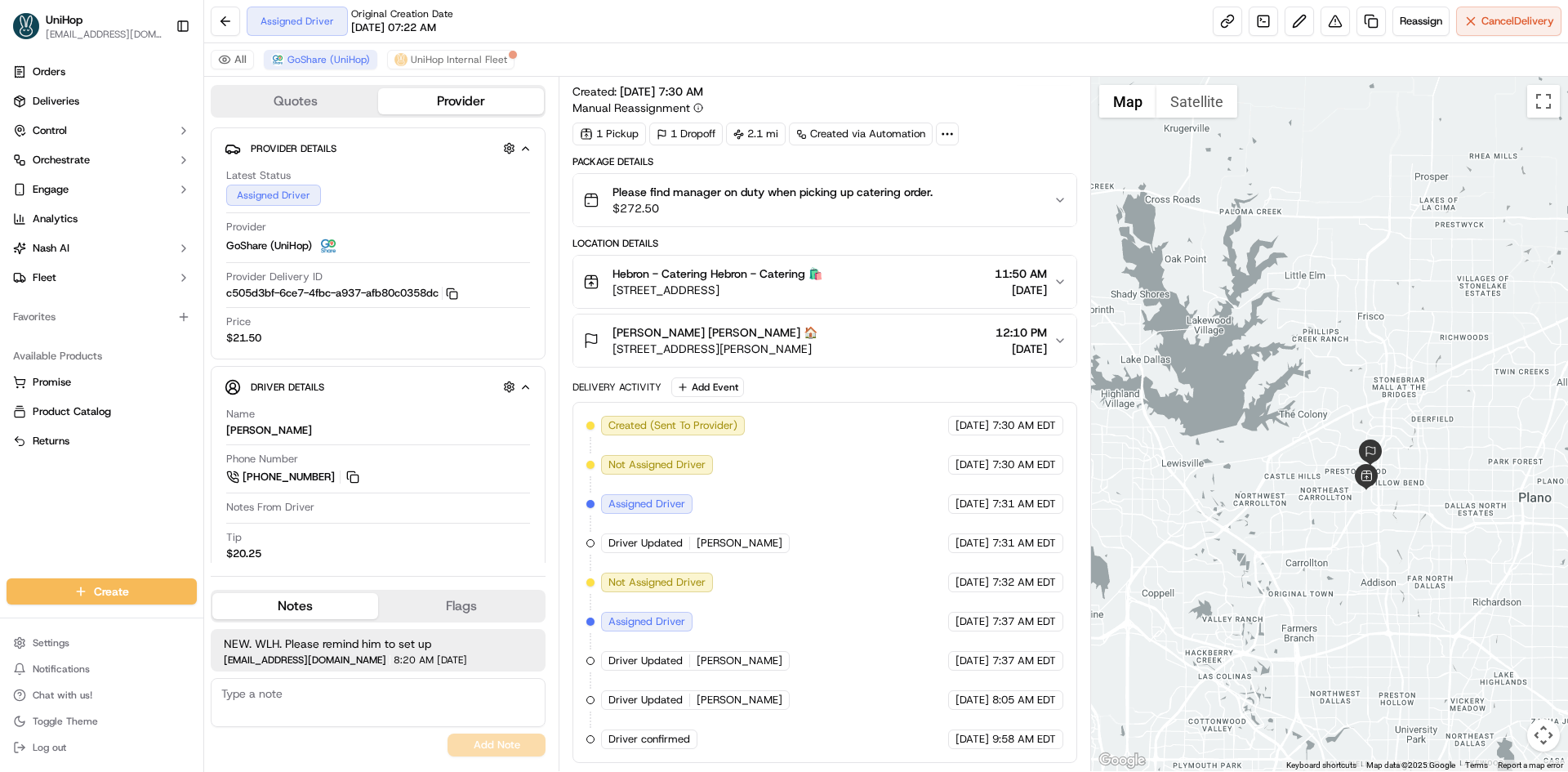
drag, startPoint x: 1287, startPoint y: 309, endPoint x: 1297, endPoint y: 310, distance: 10.0
click at [1297, 310] on div at bounding box center [1329, 424] width 477 height 694
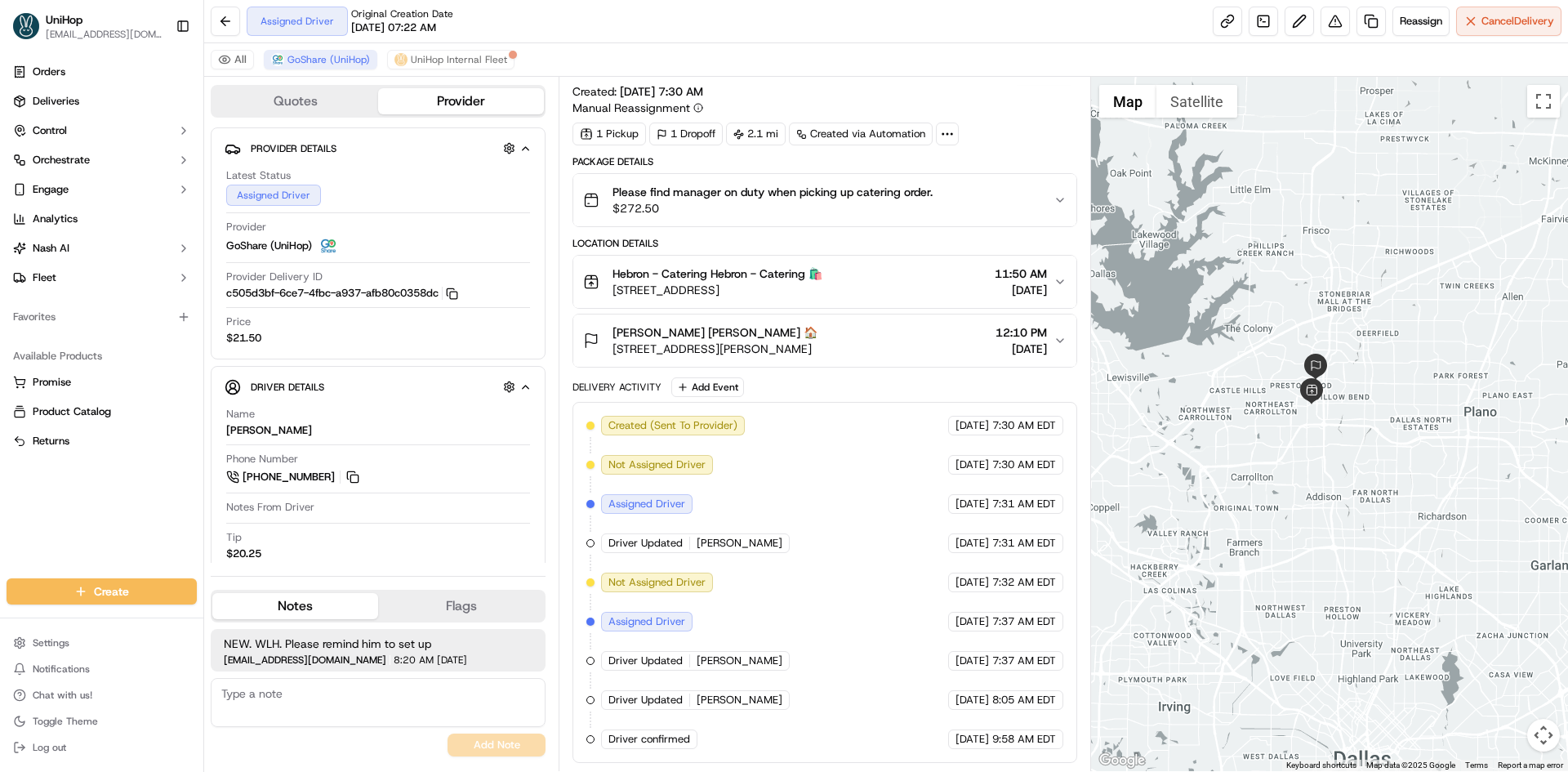
drag, startPoint x: 1186, startPoint y: 357, endPoint x: 1172, endPoint y: 337, distance: 24.4
click at [1172, 337] on div at bounding box center [1329, 424] width 477 height 694
click at [349, 476] on button at bounding box center [353, 477] width 18 height 18
drag, startPoint x: 1299, startPoint y: 447, endPoint x: 1318, endPoint y: 485, distance: 42.5
click at [1318, 477] on div at bounding box center [1329, 424] width 477 height 694
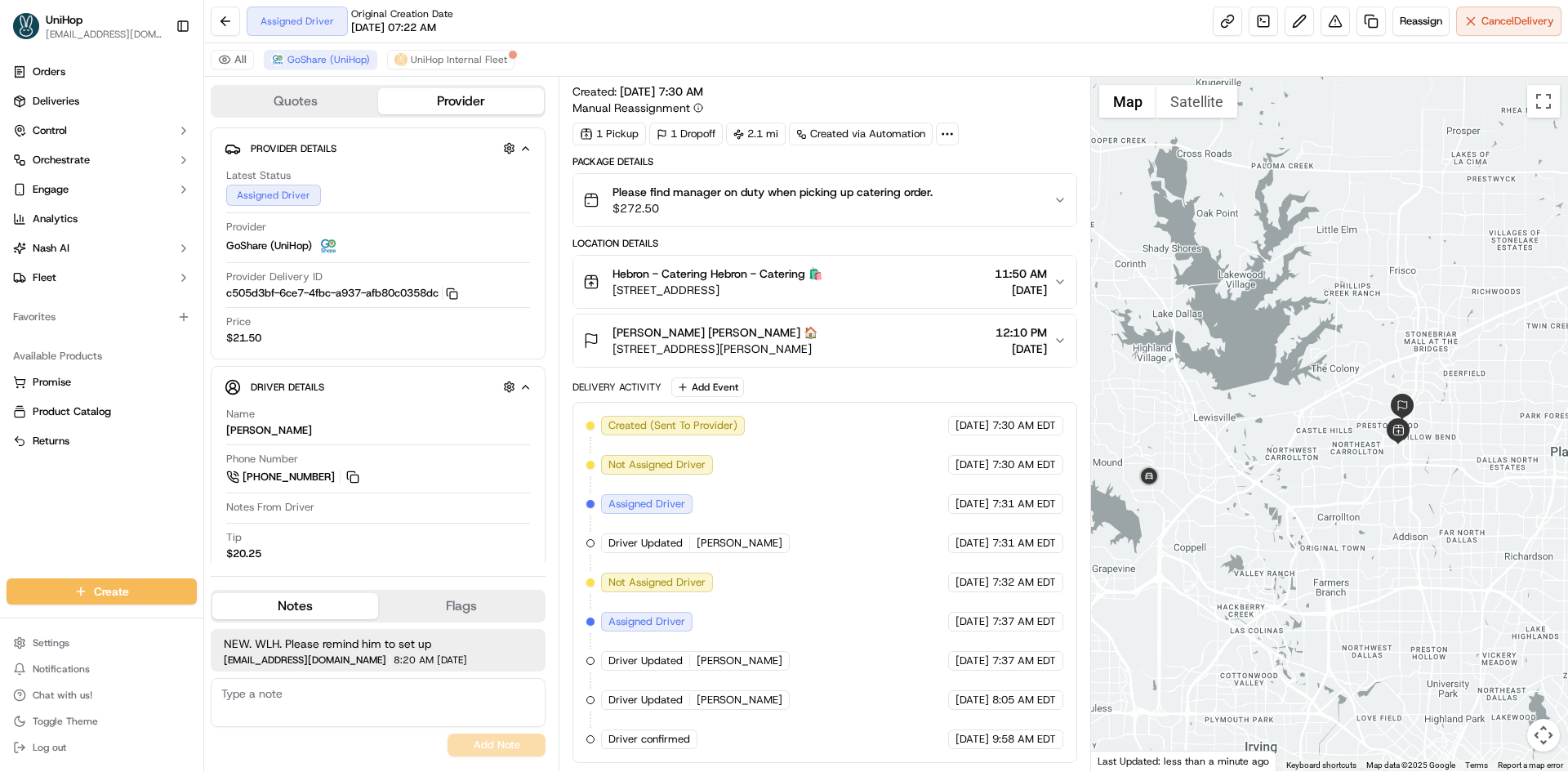
drag, startPoint x: 1289, startPoint y: 525, endPoint x: 1308, endPoint y: 537, distance: 22.5
click at [1308, 537] on div at bounding box center [1329, 424] width 477 height 694
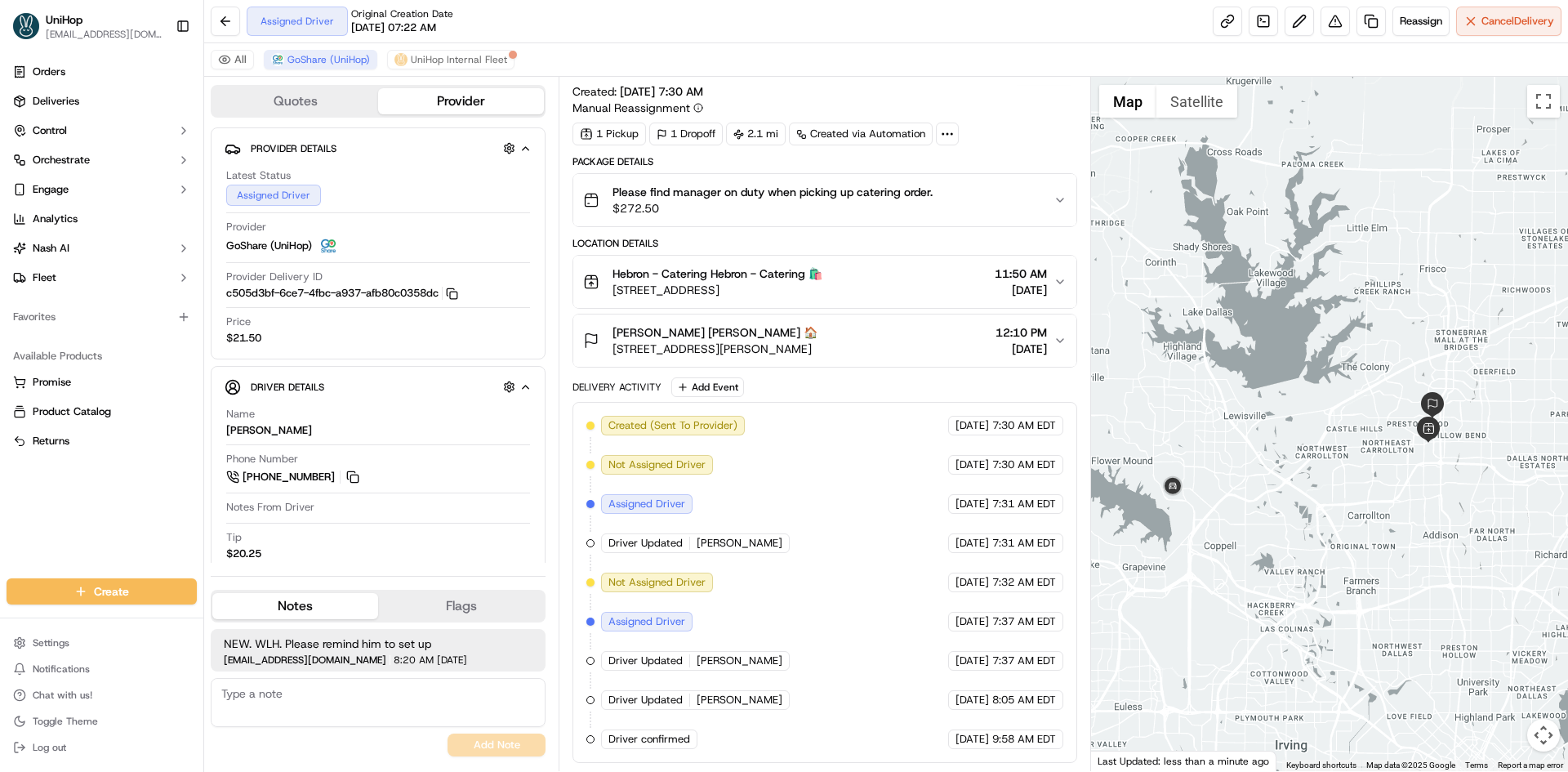
drag, startPoint x: 1191, startPoint y: 495, endPoint x: 1223, endPoint y: 493, distance: 32.1
click at [1223, 493] on div at bounding box center [1329, 424] width 477 height 694
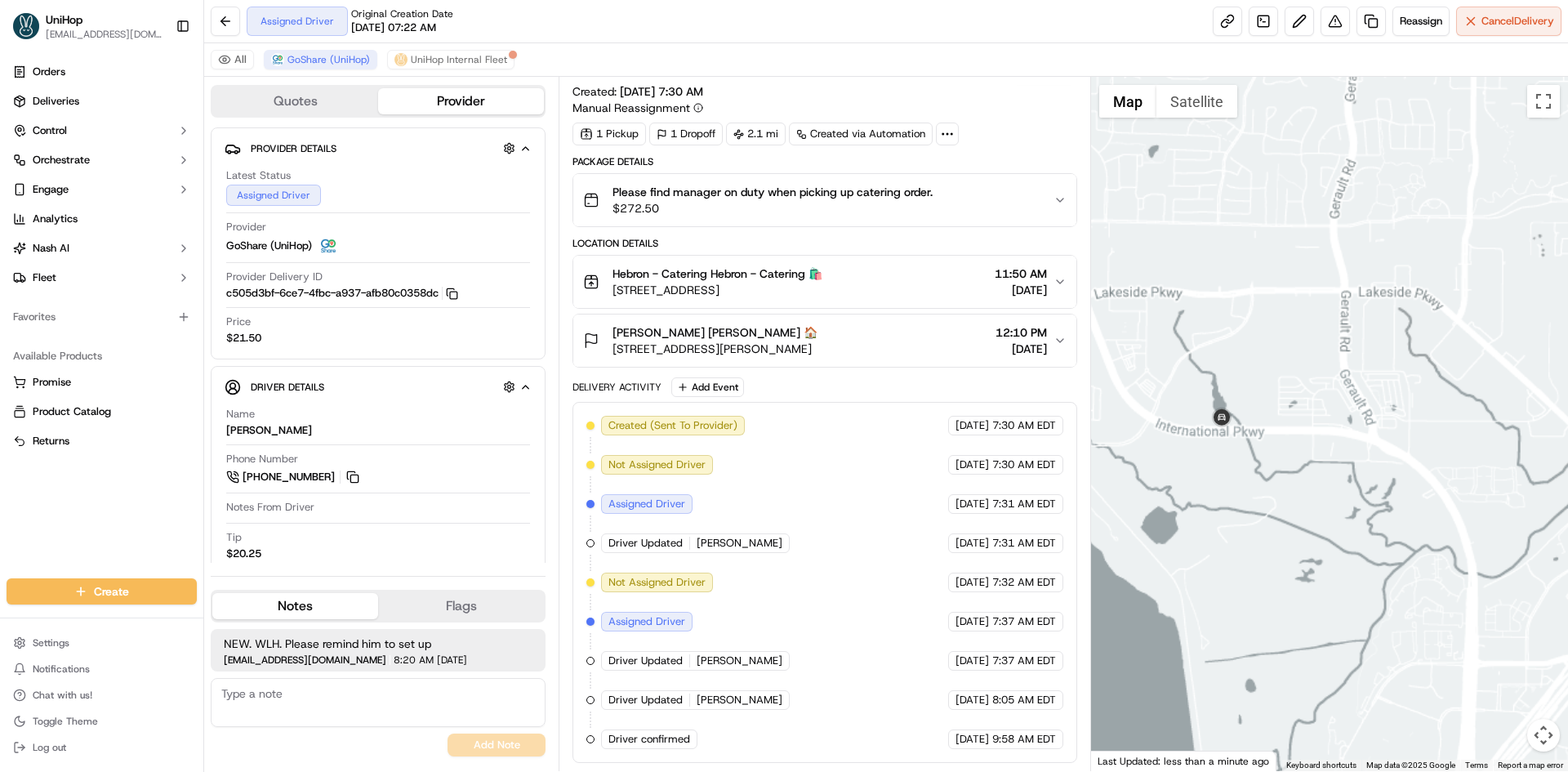
click at [1425, 398] on div at bounding box center [1329, 424] width 477 height 694
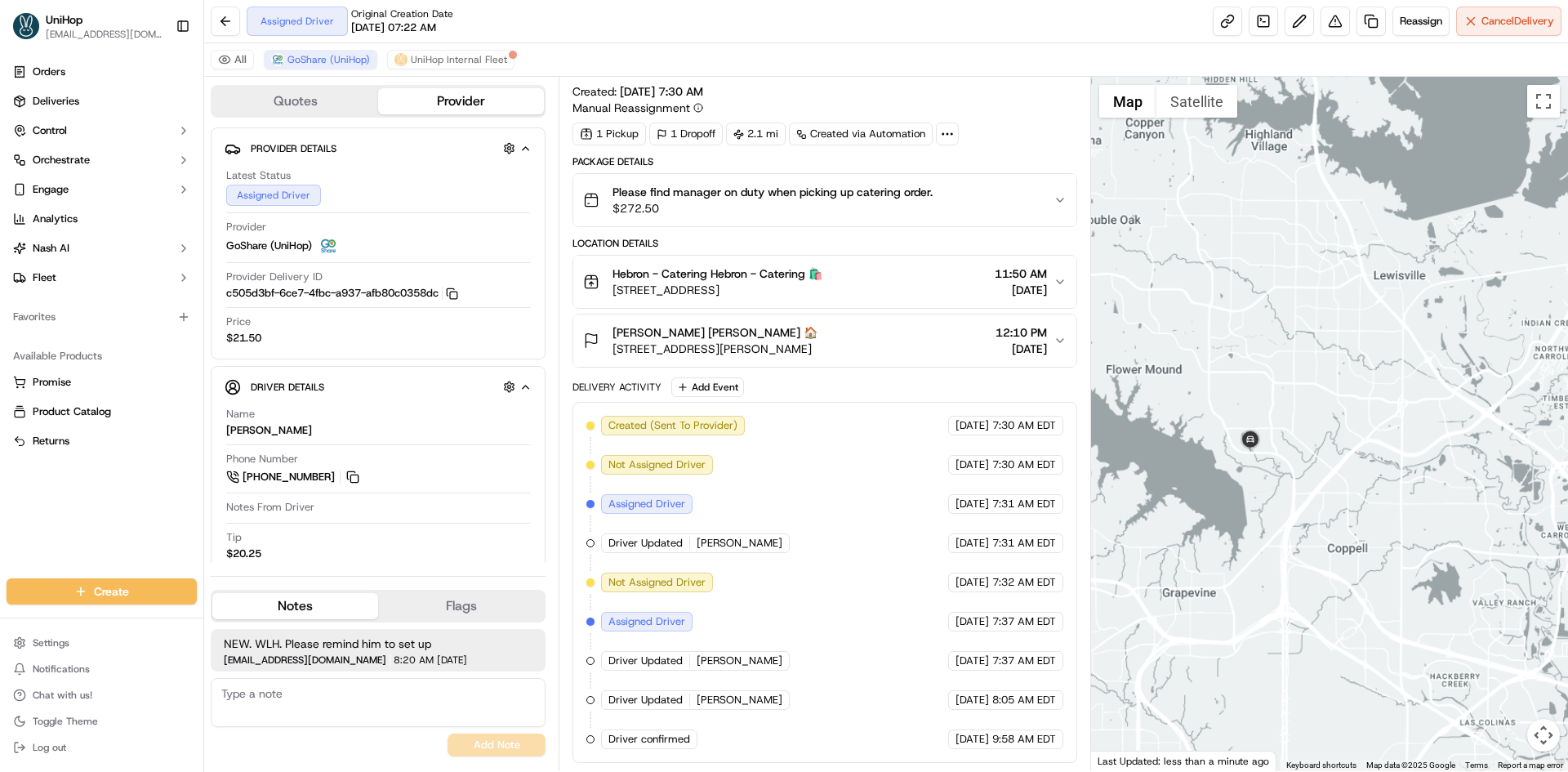
drag, startPoint x: 1387, startPoint y: 406, endPoint x: 1345, endPoint y: 423, distance: 45.3
click at [1352, 423] on div at bounding box center [1329, 424] width 477 height 694
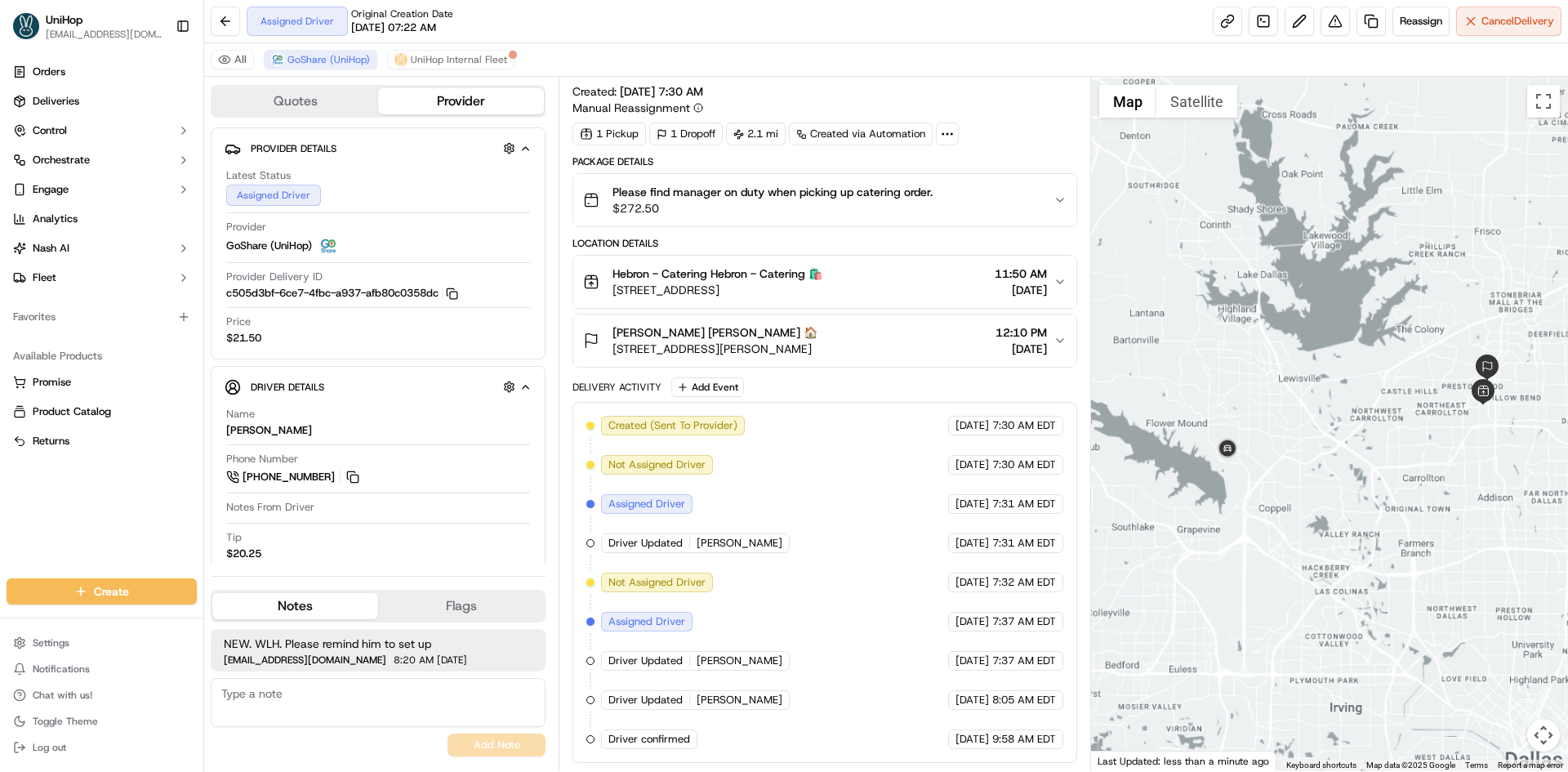
drag, startPoint x: 1356, startPoint y: 413, endPoint x: 1340, endPoint y: 416, distance: 16.3
click at [1340, 416] on div at bounding box center [1329, 424] width 477 height 694
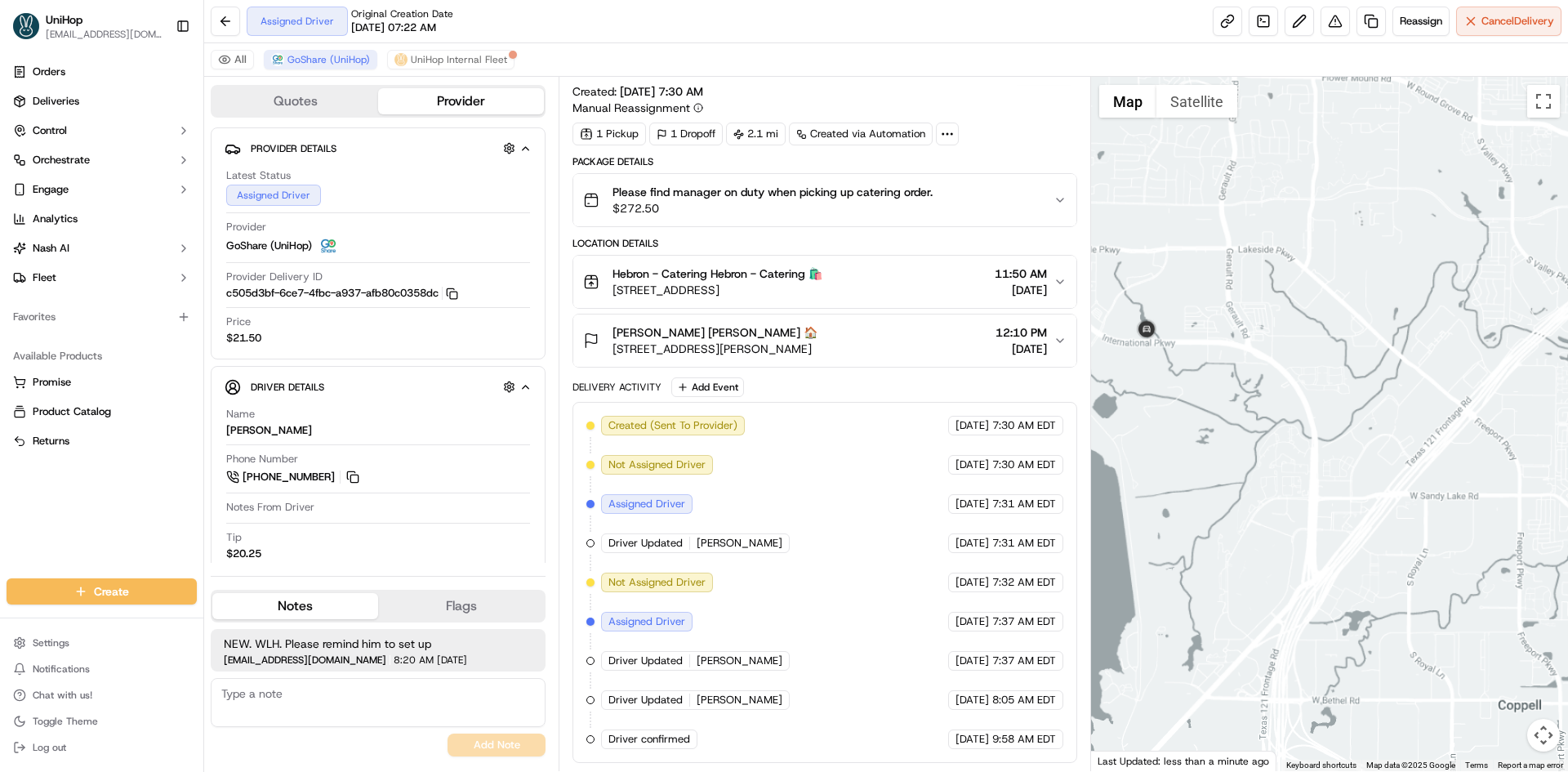
drag, startPoint x: 1222, startPoint y: 392, endPoint x: 1264, endPoint y: 390, distance: 42.0
click at [1249, 395] on div at bounding box center [1329, 424] width 477 height 694
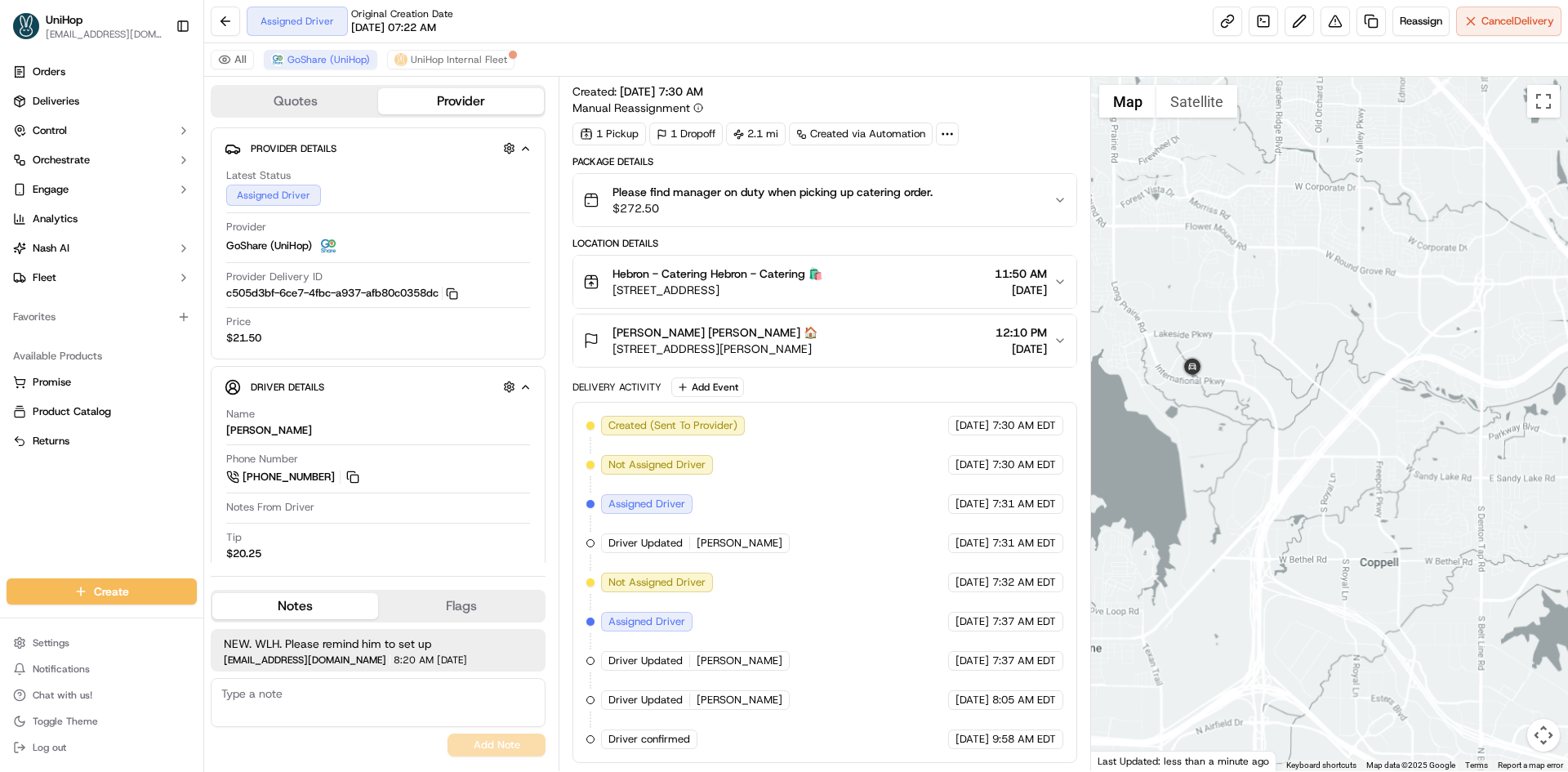
drag, startPoint x: 1336, startPoint y: 356, endPoint x: 1279, endPoint y: 369, distance: 58.5
click at [1305, 361] on div at bounding box center [1329, 424] width 477 height 694
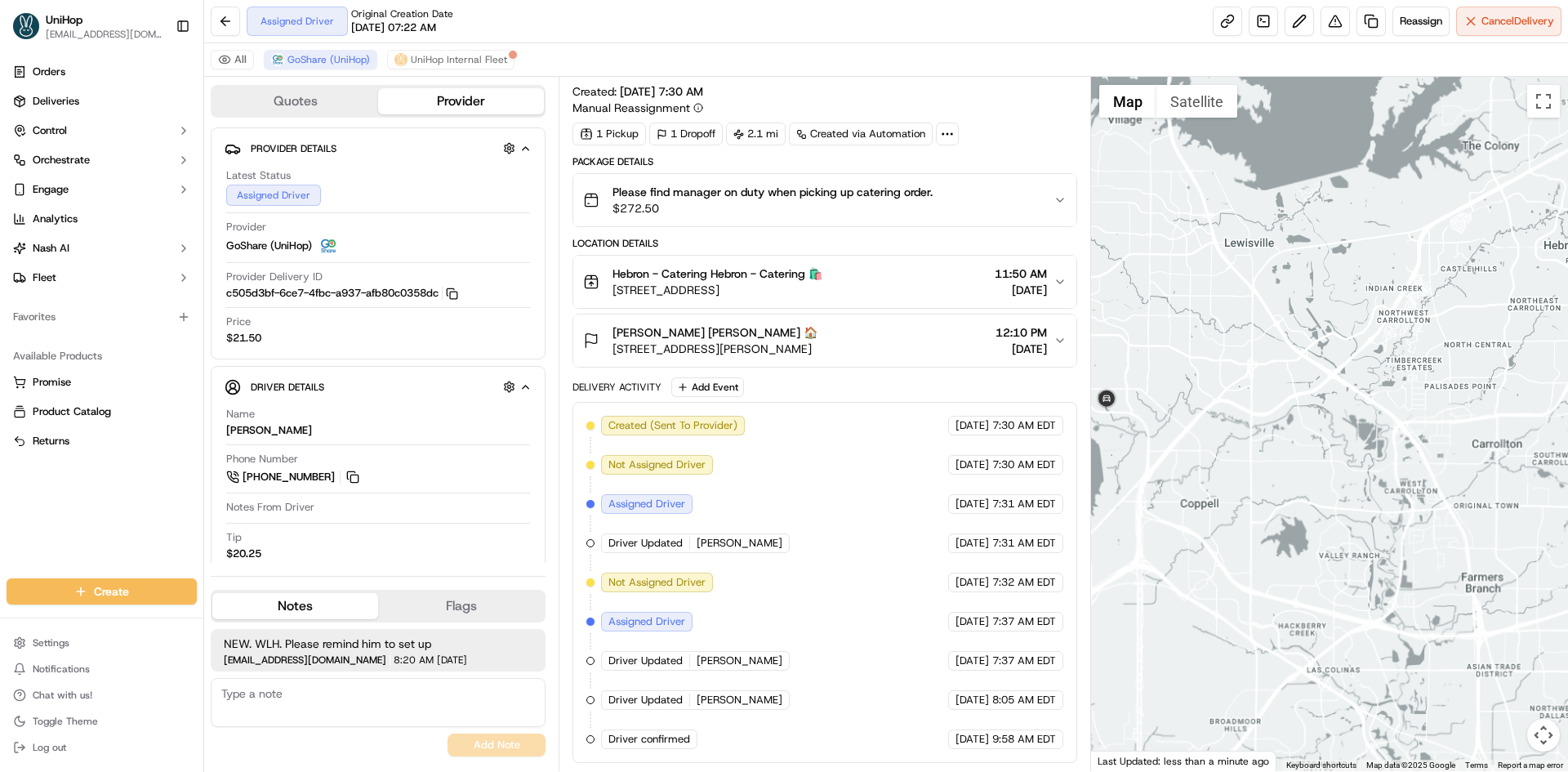
click at [1256, 365] on div at bounding box center [1329, 424] width 477 height 694
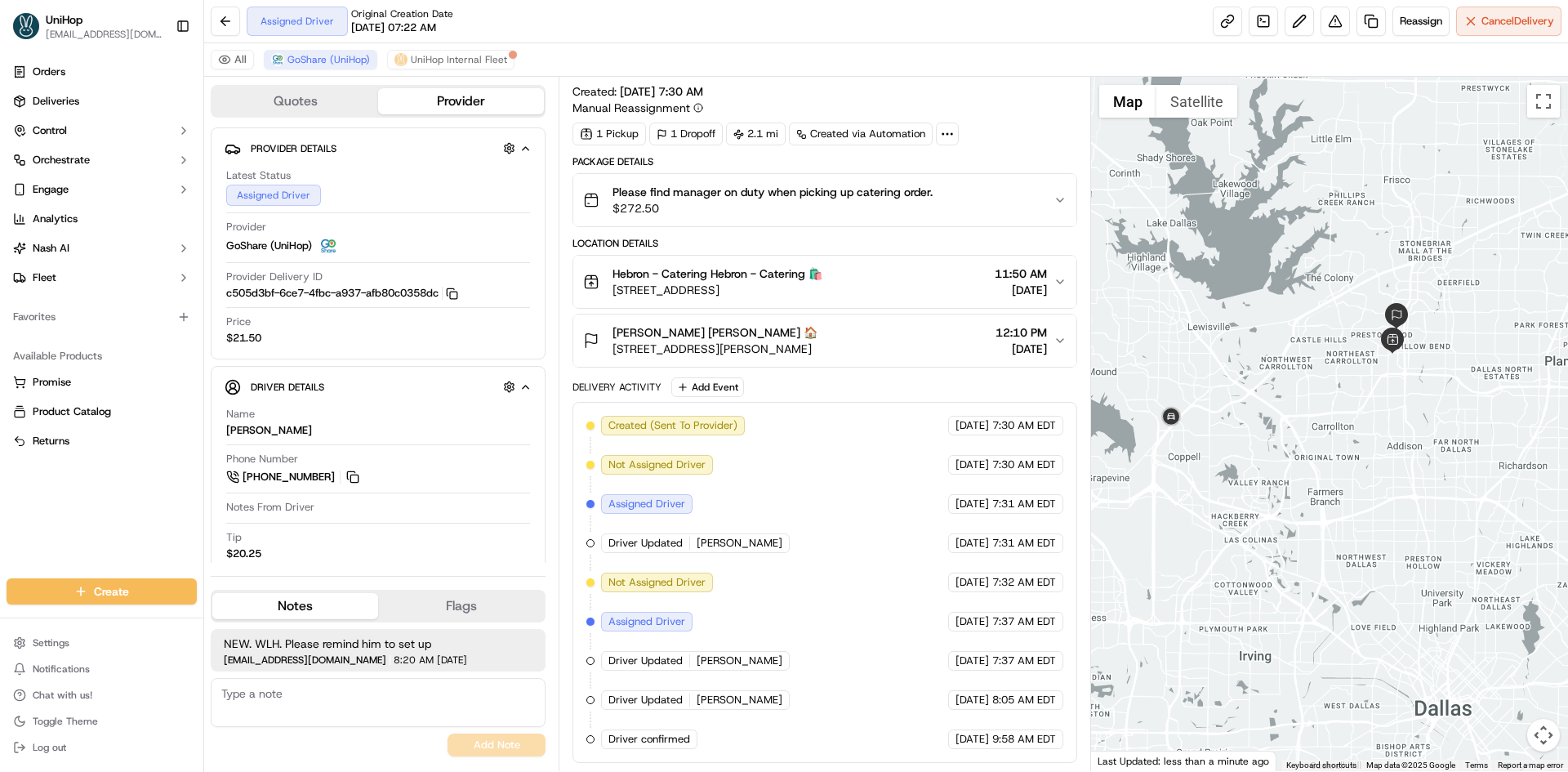
drag, startPoint x: 1267, startPoint y: 270, endPoint x: 1264, endPoint y: 280, distance: 10.4
click at [1264, 280] on div at bounding box center [1329, 424] width 477 height 694
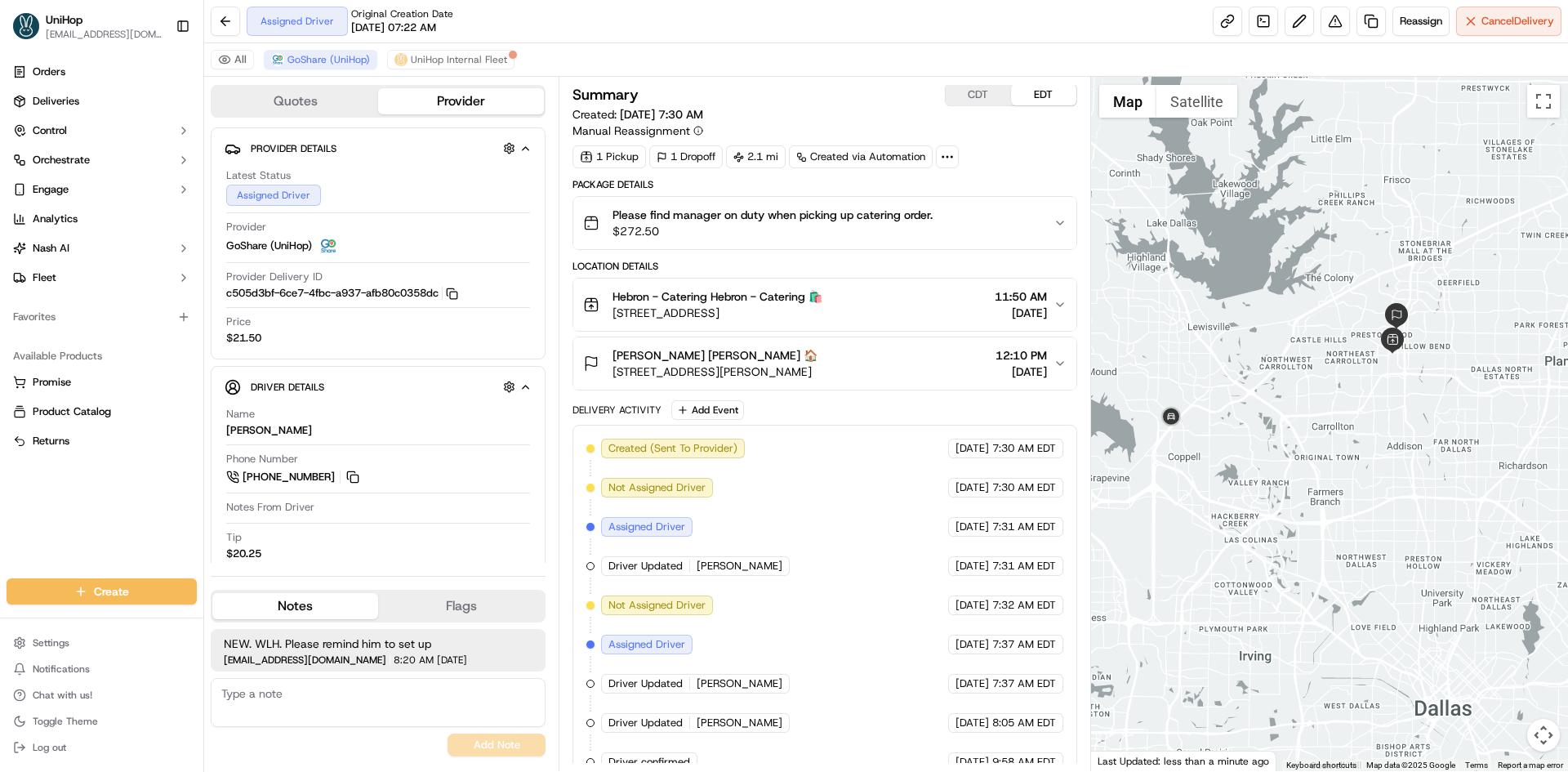
scroll to position [0, 0]
click at [976, 94] on button "CDT" at bounding box center [978, 96] width 66 height 22
click at [1046, 92] on button "EDT" at bounding box center [1044, 96] width 66 height 22
click at [975, 90] on button "CDT" at bounding box center [978, 96] width 66 height 22
click at [1034, 98] on button "EDT" at bounding box center [1044, 96] width 66 height 22
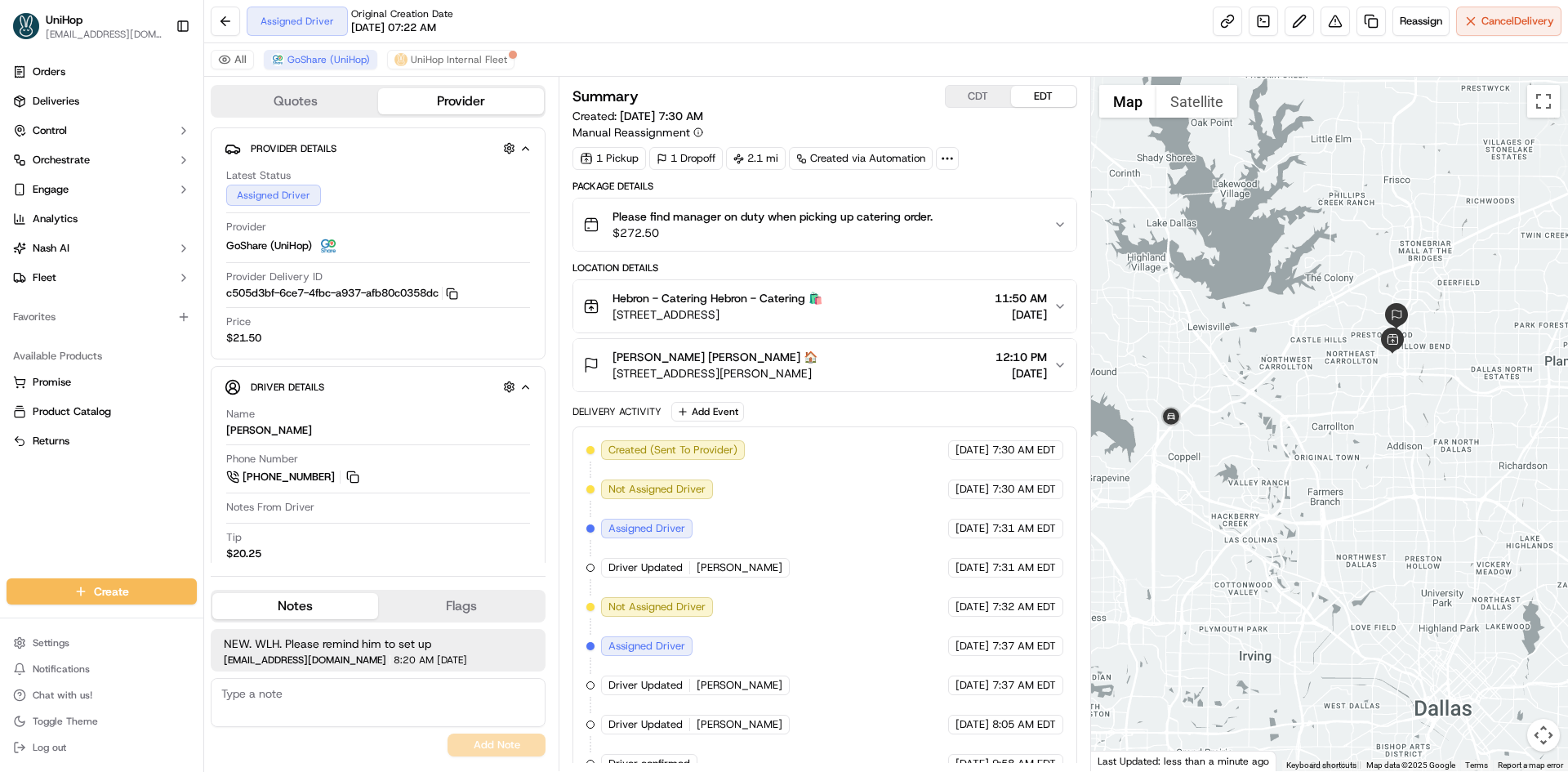
click at [1236, 285] on div at bounding box center [1329, 424] width 477 height 694
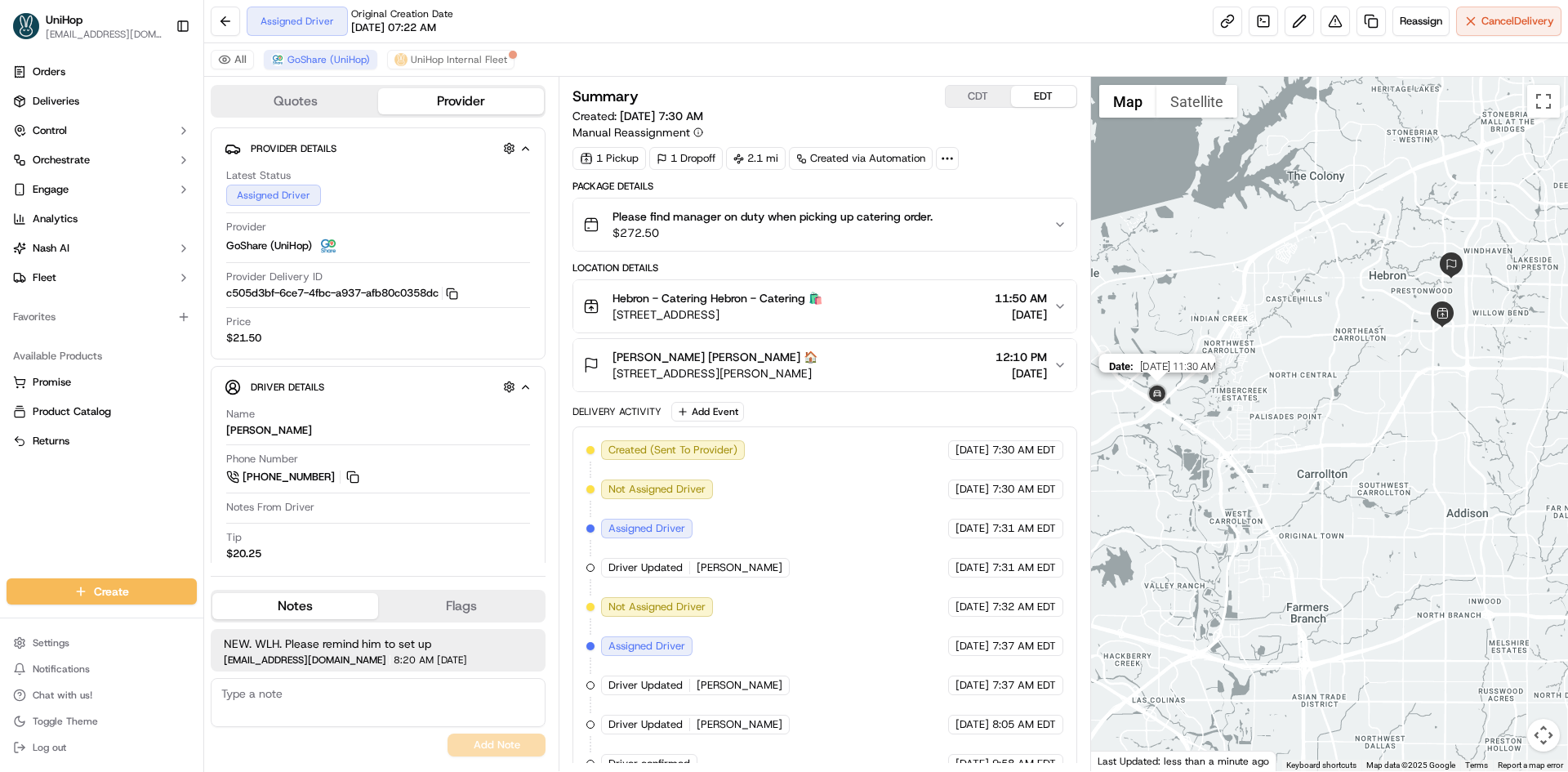
click at [1161, 390] on img at bounding box center [1157, 395] width 26 height 26
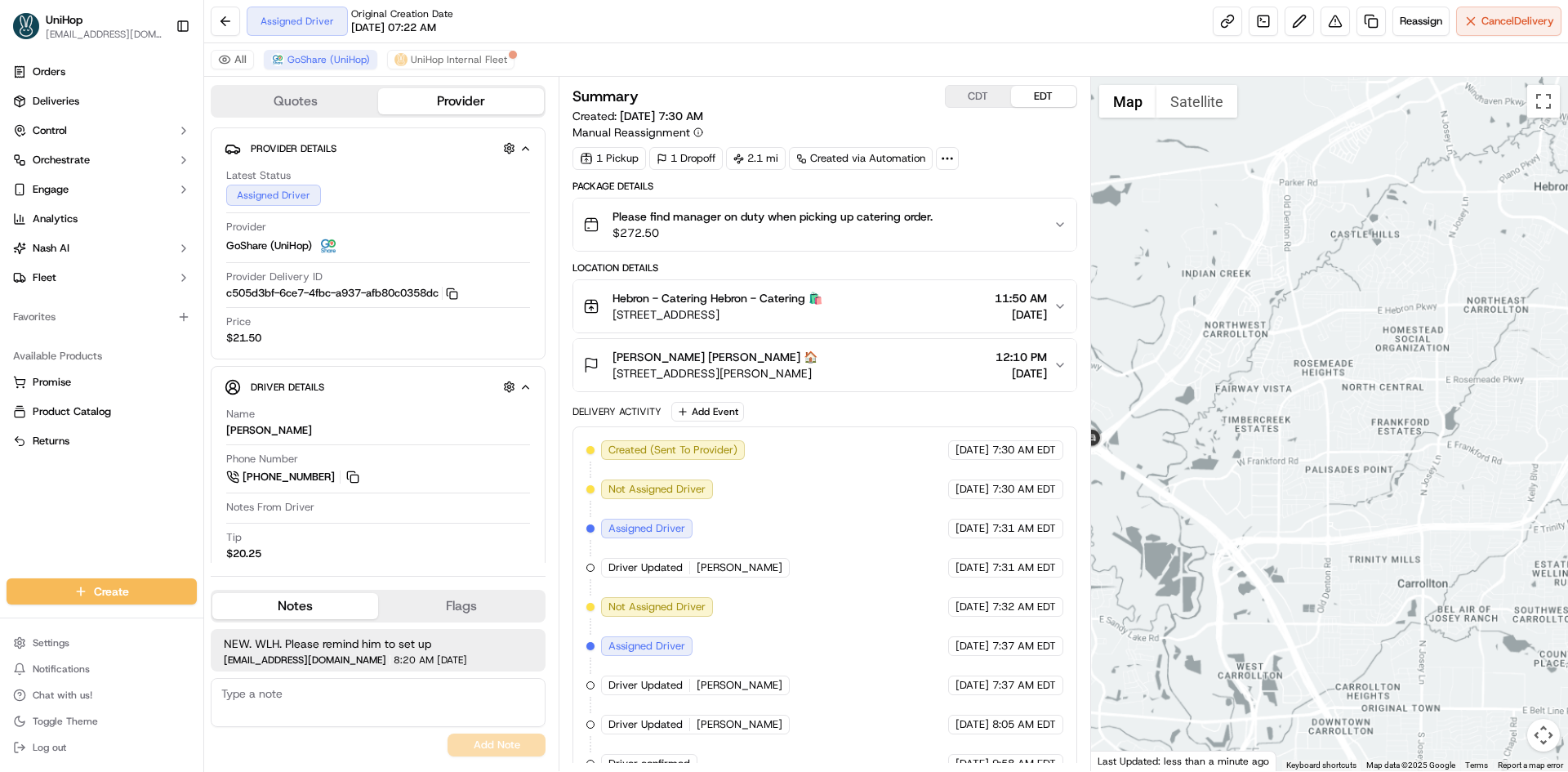
drag, startPoint x: 1232, startPoint y: 352, endPoint x: 1221, endPoint y: 356, distance: 11.7
click at [1225, 355] on div "To navigate, press the arrow keys." at bounding box center [1329, 424] width 477 height 694
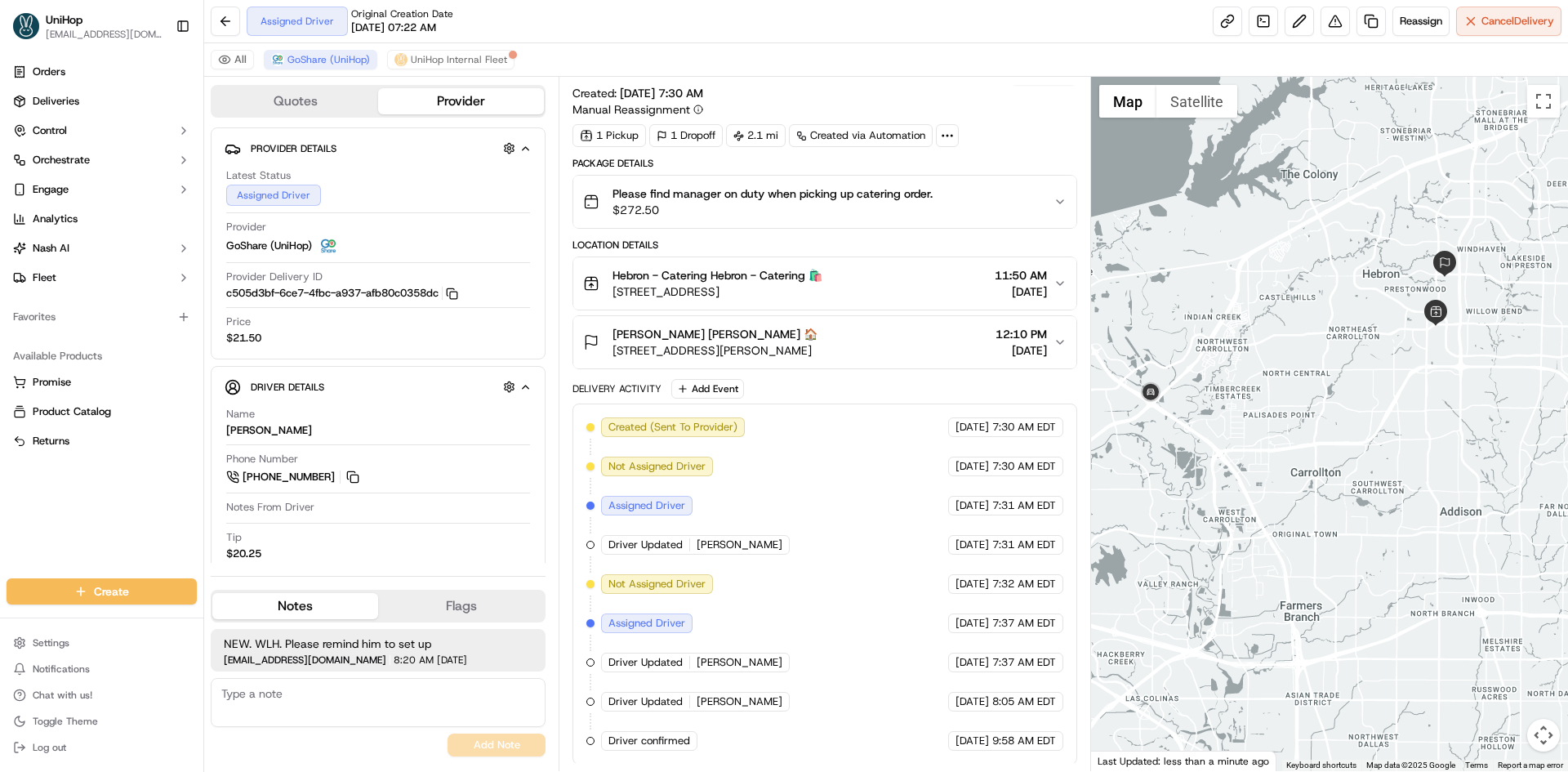
scroll to position [24, 0]
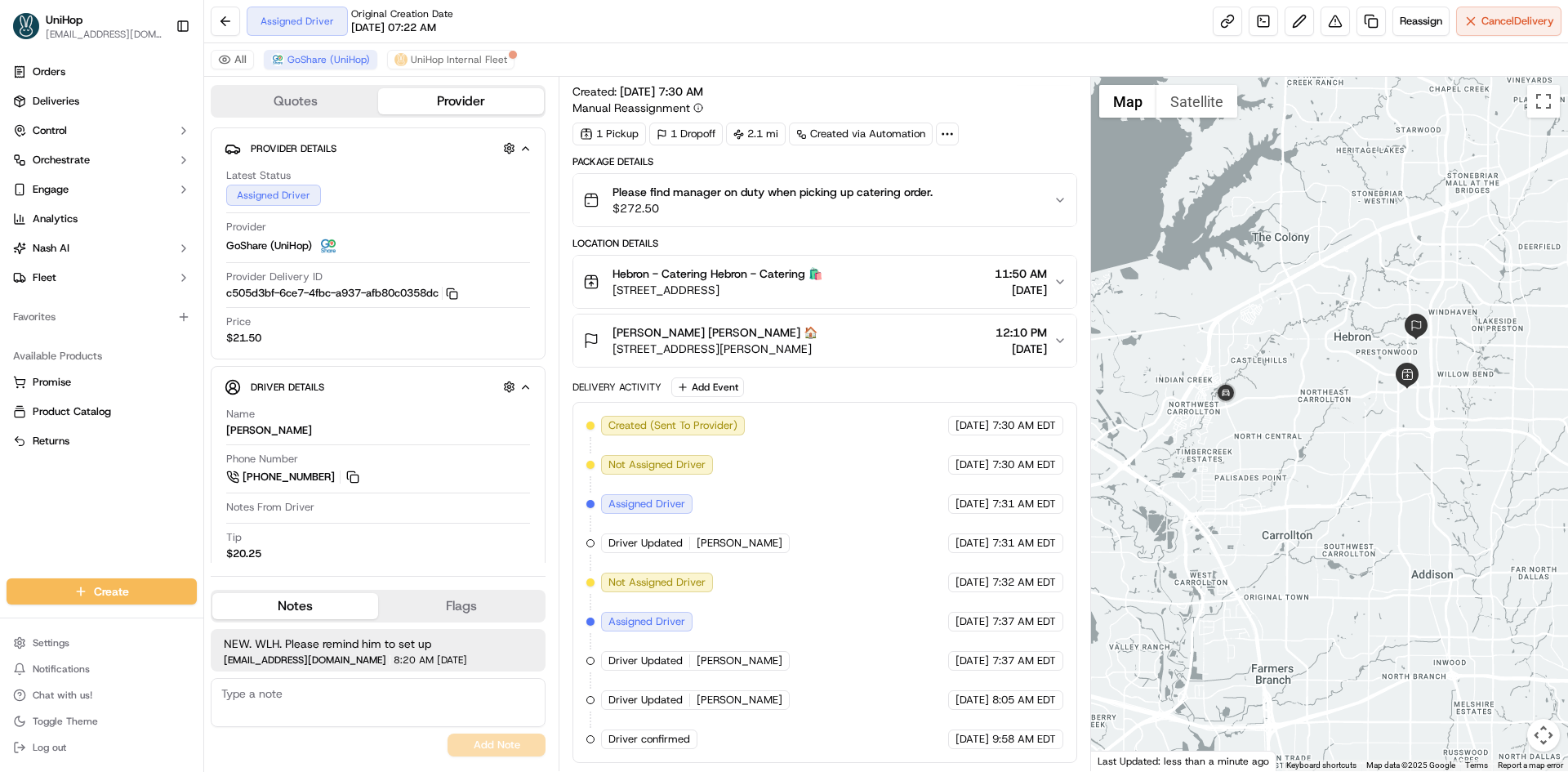
drag, startPoint x: 1333, startPoint y: 195, endPoint x: 1294, endPoint y: 277, distance: 90.8
click at [1294, 277] on div "To navigate, press the arrow keys." at bounding box center [1329, 424] width 477 height 694
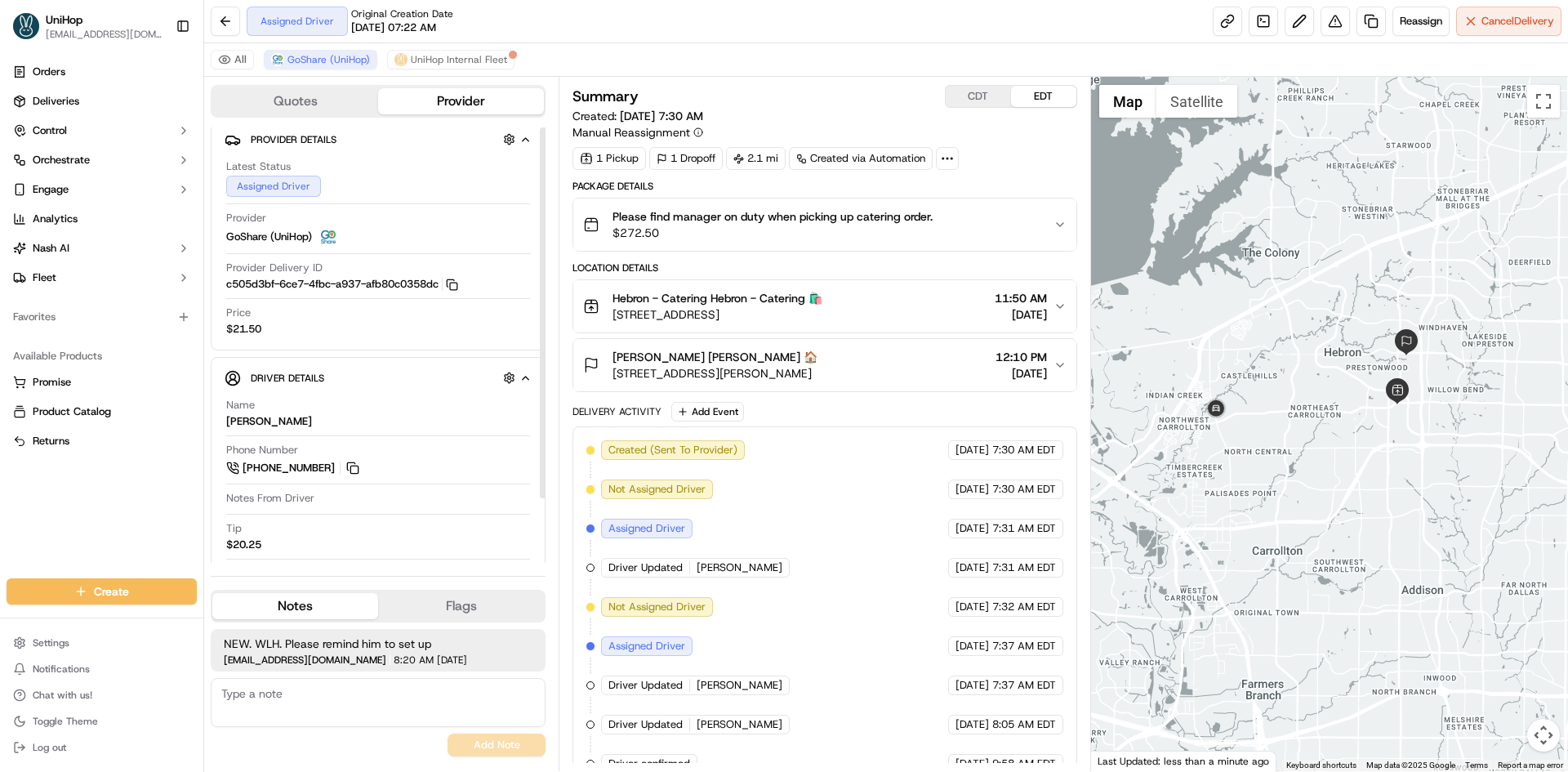
scroll to position [0, 0]
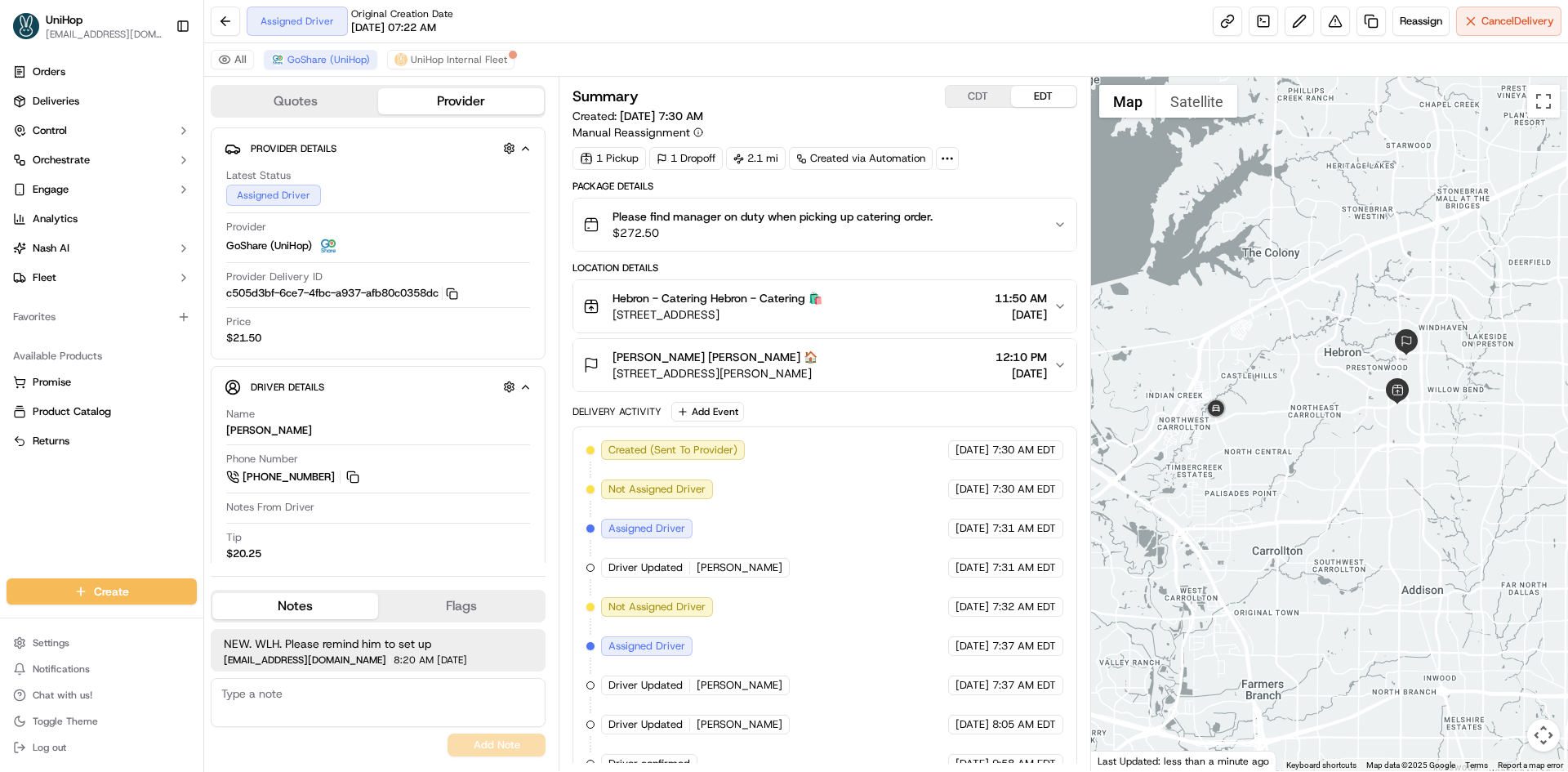
click at [800, 361] on div "Breyona Moss Breyona Moss 🏠" at bounding box center [715, 356] width 205 height 16
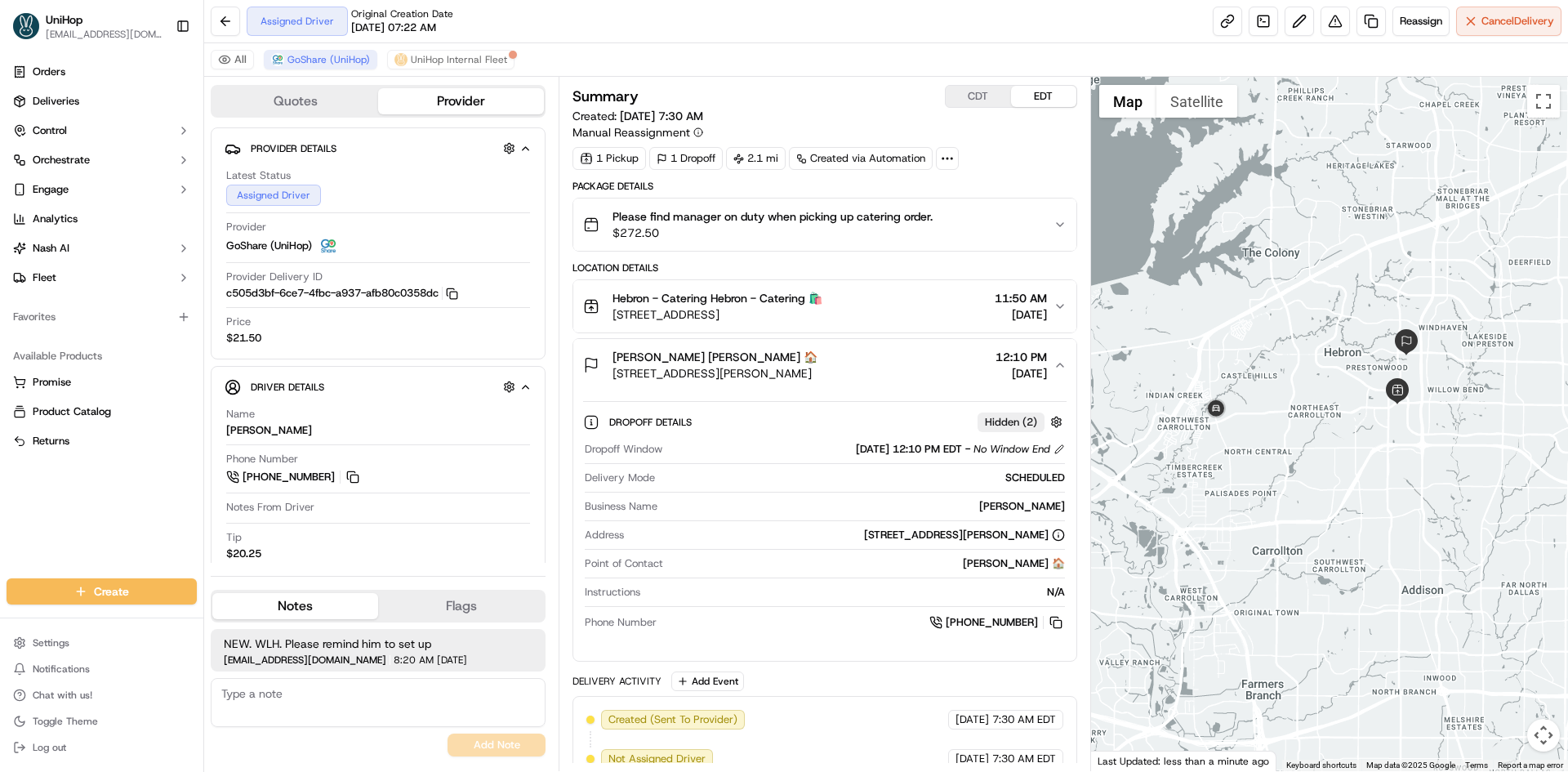
click at [798, 360] on div "Breyona Moss Breyona Moss 🏠" at bounding box center [715, 356] width 205 height 16
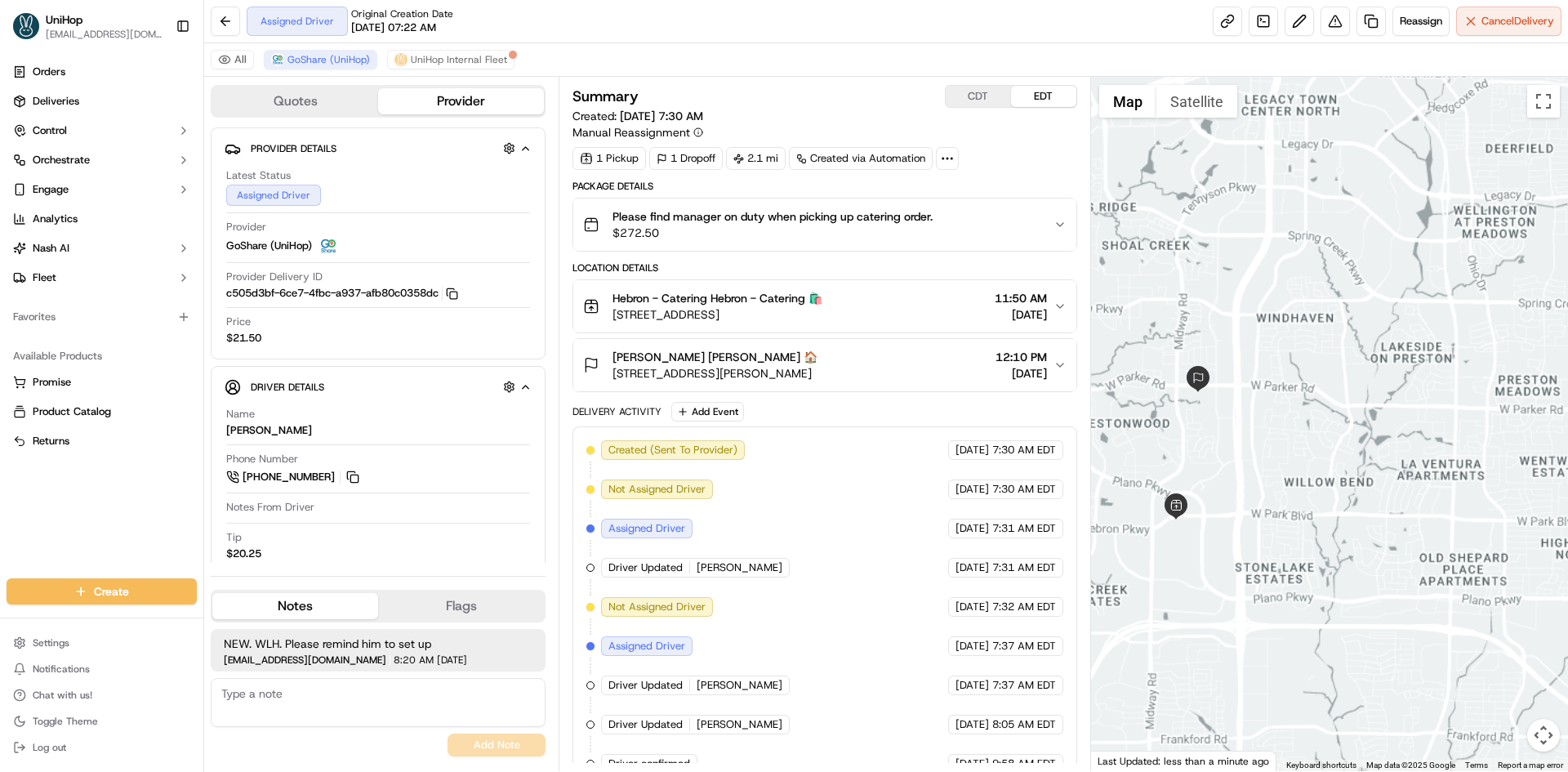
click at [1328, 372] on div "To navigate, press the arrow keys." at bounding box center [1329, 424] width 477 height 694
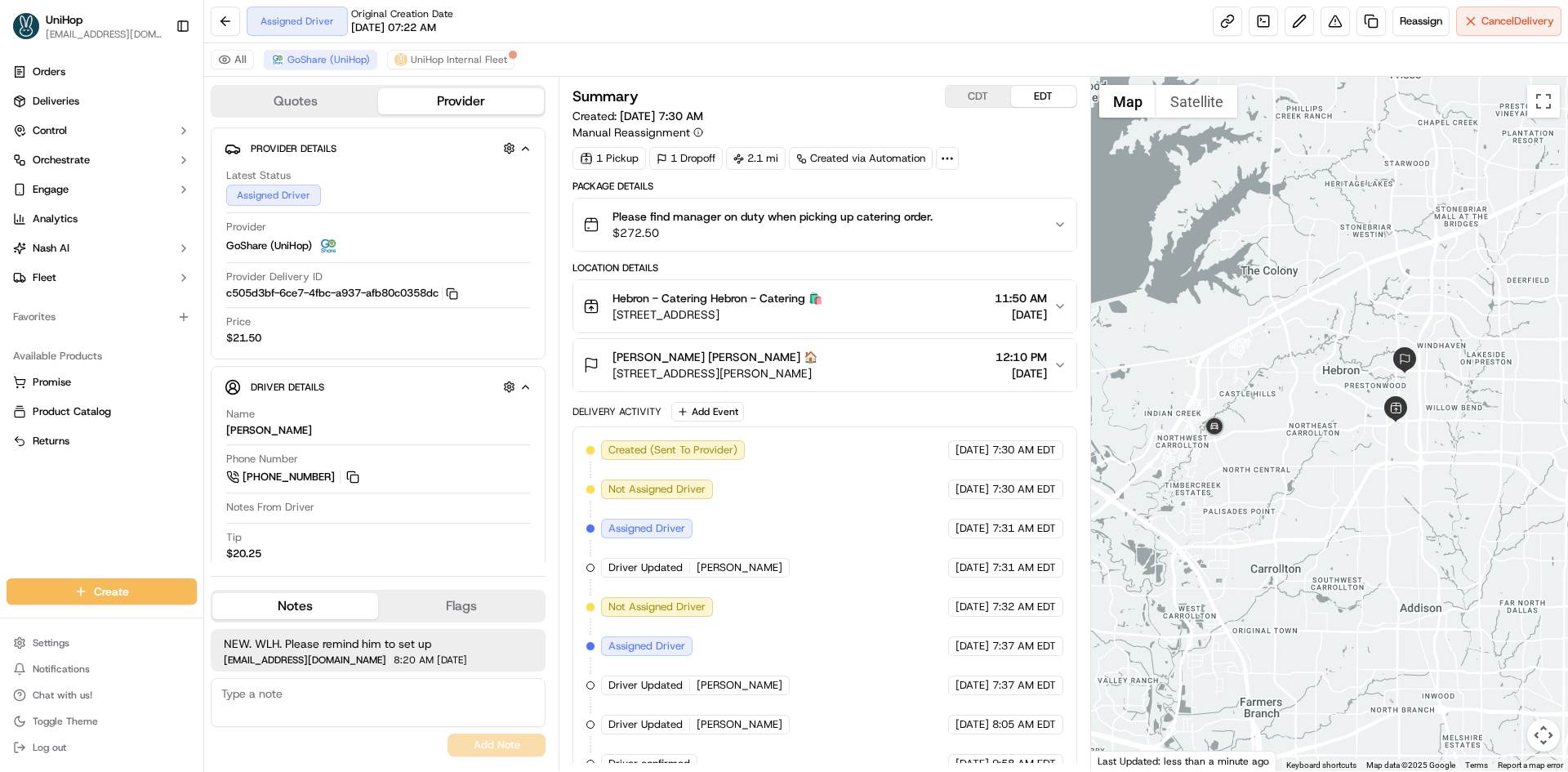
click at [1336, 358] on div "To navigate, press the arrow keys." at bounding box center [1329, 424] width 477 height 694
drag, startPoint x: 17, startPoint y: 521, endPoint x: 28, endPoint y: 281, distance: 240.3
click at [17, 520] on div "Orders Deliveries Control Orchestrate Engage Analytics Nash AI Fleet Favorites …" at bounding box center [101, 309] width 204 height 513
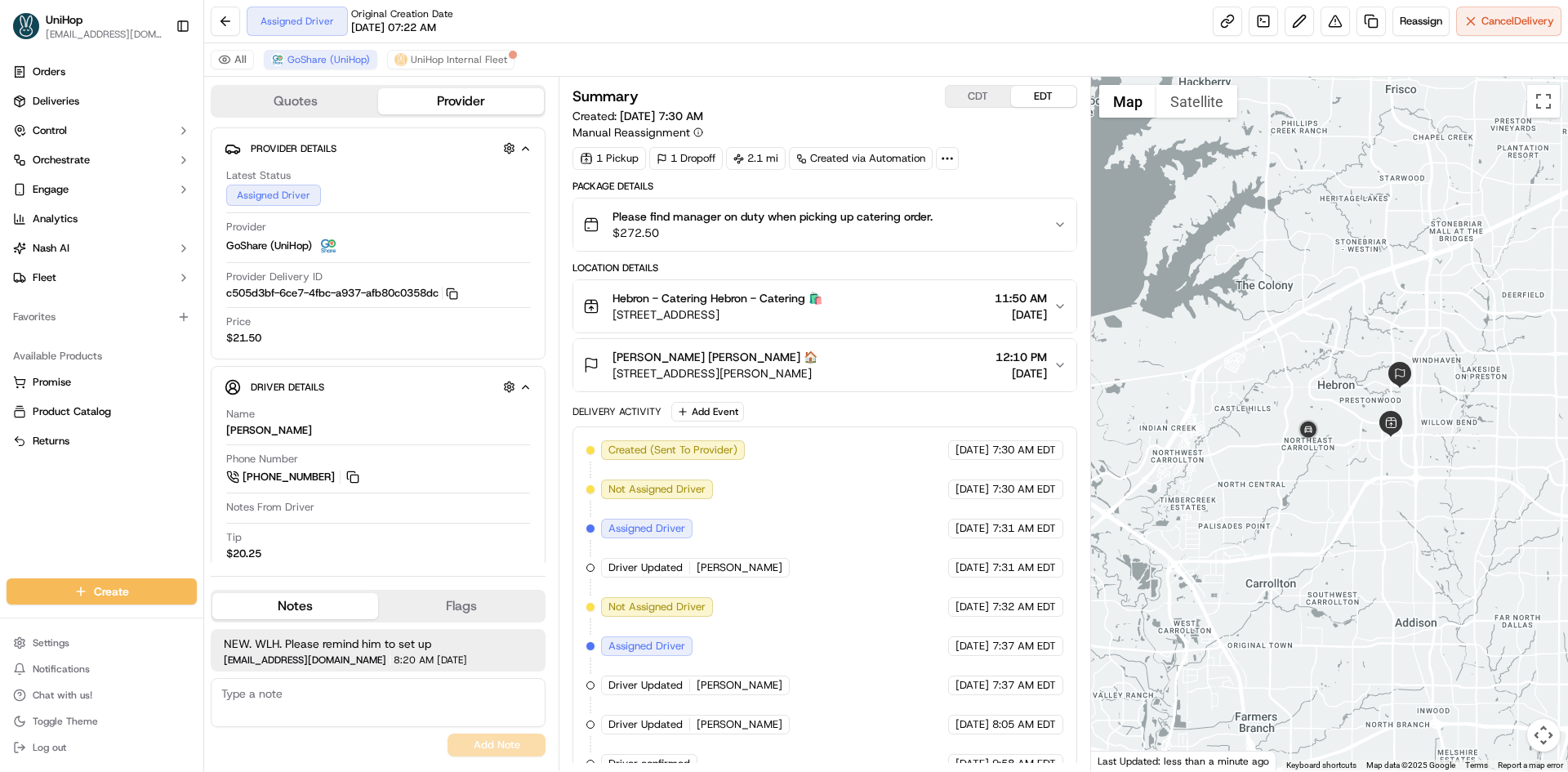
click at [1267, 345] on div "To navigate, press the arrow keys." at bounding box center [1329, 424] width 477 height 694
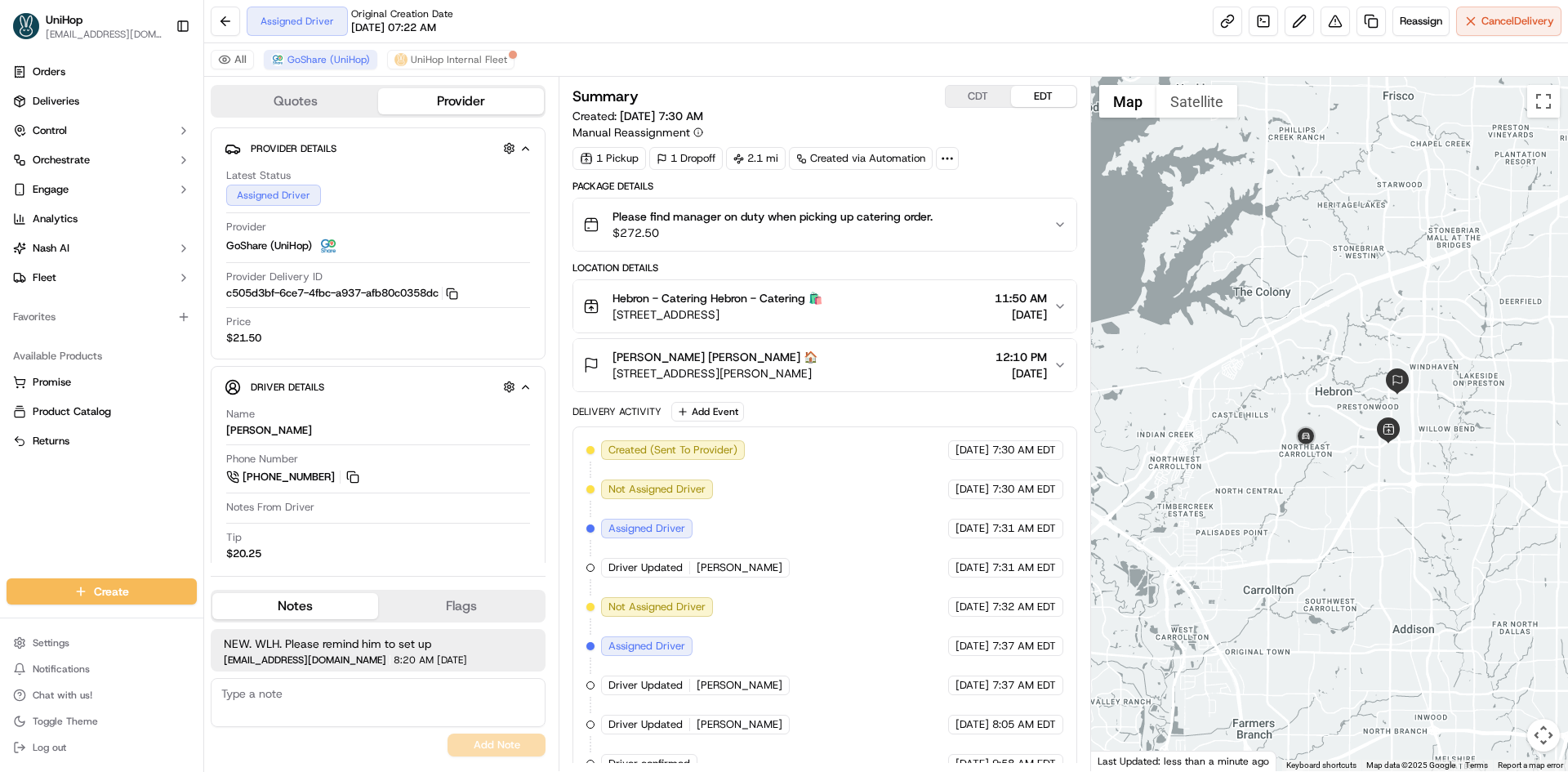
click at [818, 356] on div "Breyona Moss Breyona Moss 🏠" at bounding box center [715, 356] width 205 height 16
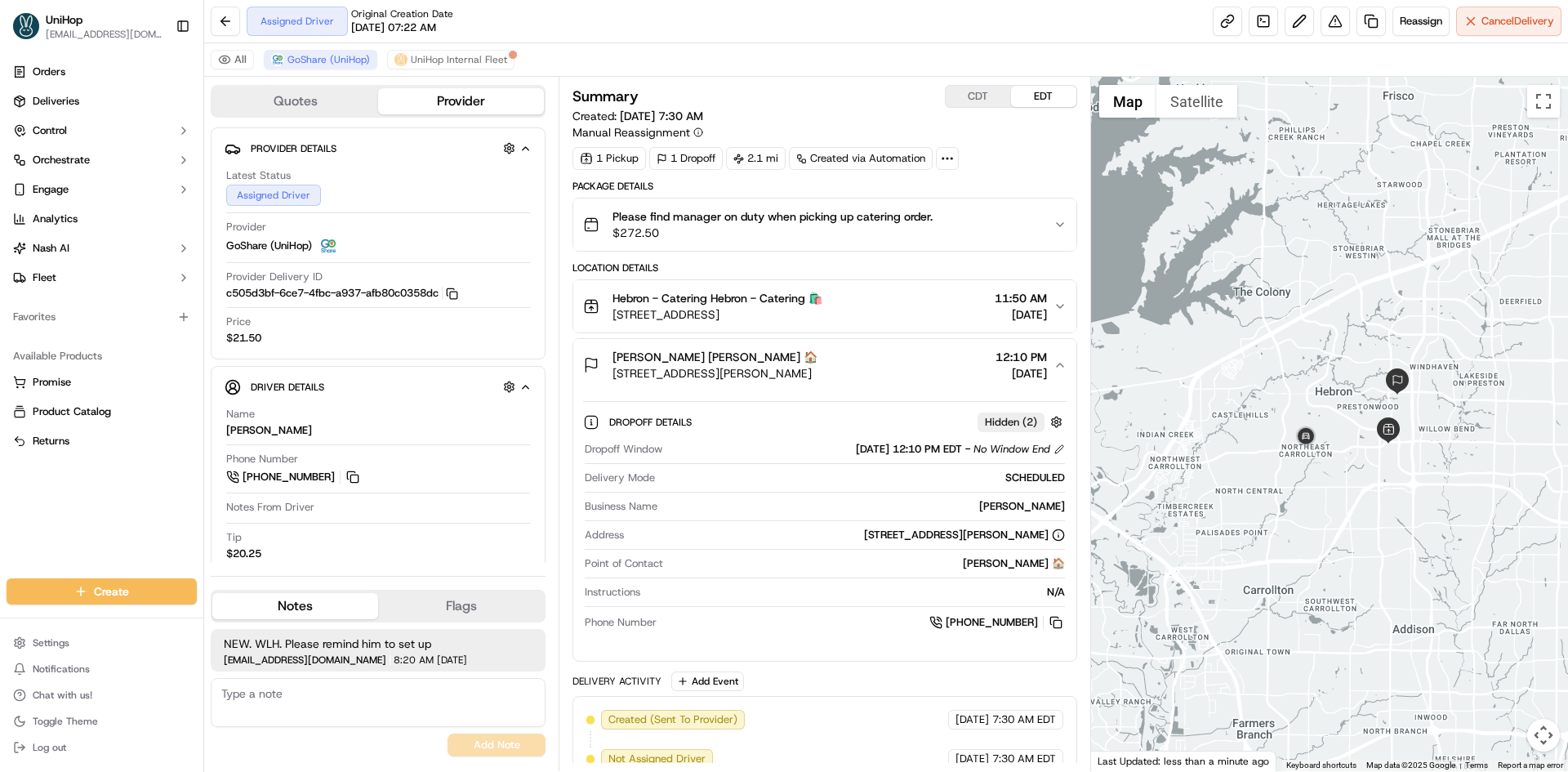
click at [818, 356] on div "Breyona Moss Breyona Moss 🏠" at bounding box center [715, 356] width 205 height 16
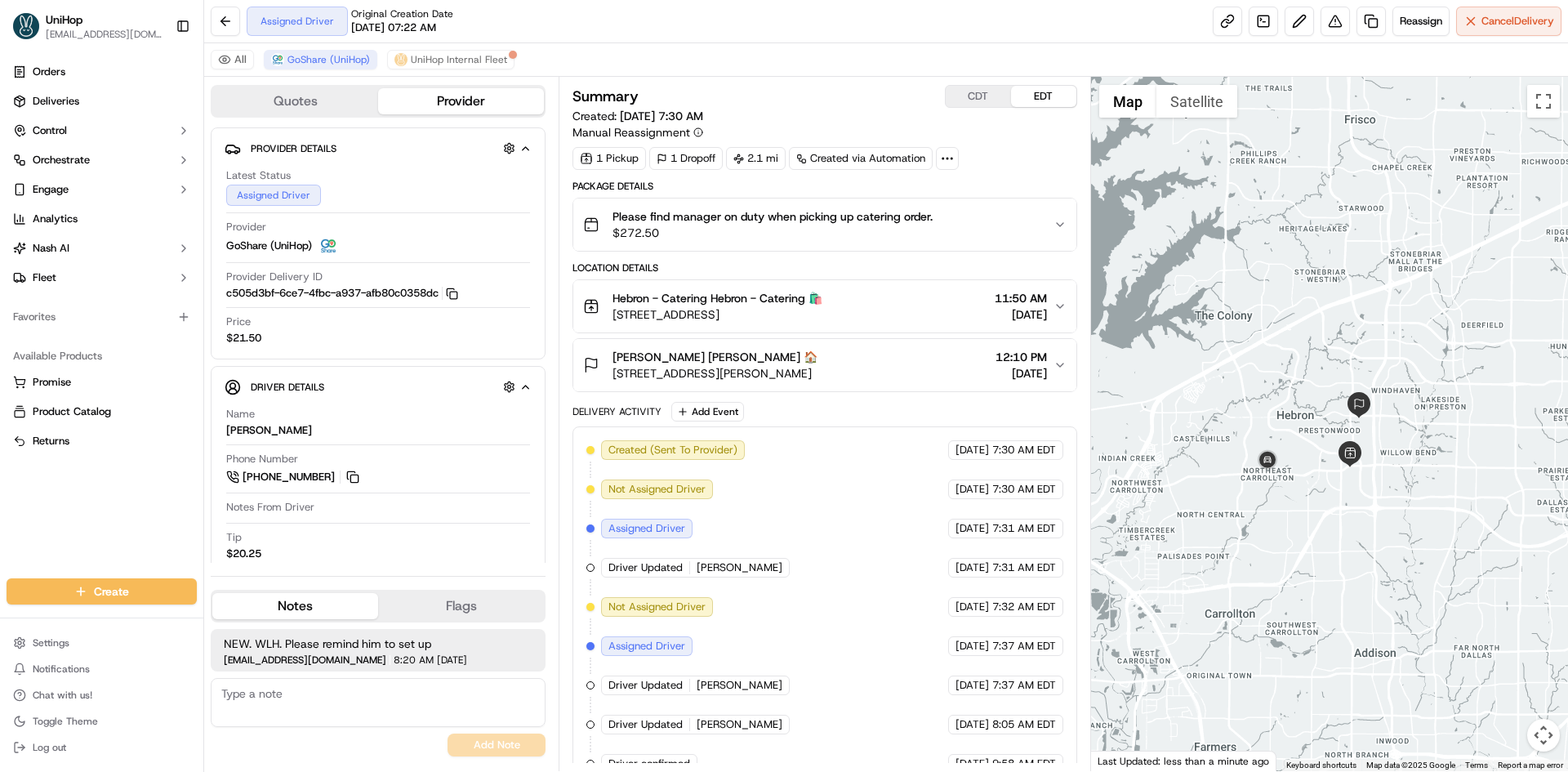
drag, startPoint x: 1312, startPoint y: 377, endPoint x: 1276, endPoint y: 401, distance: 43.3
click at [1279, 397] on div "To navigate, press the arrow keys." at bounding box center [1329, 424] width 477 height 694
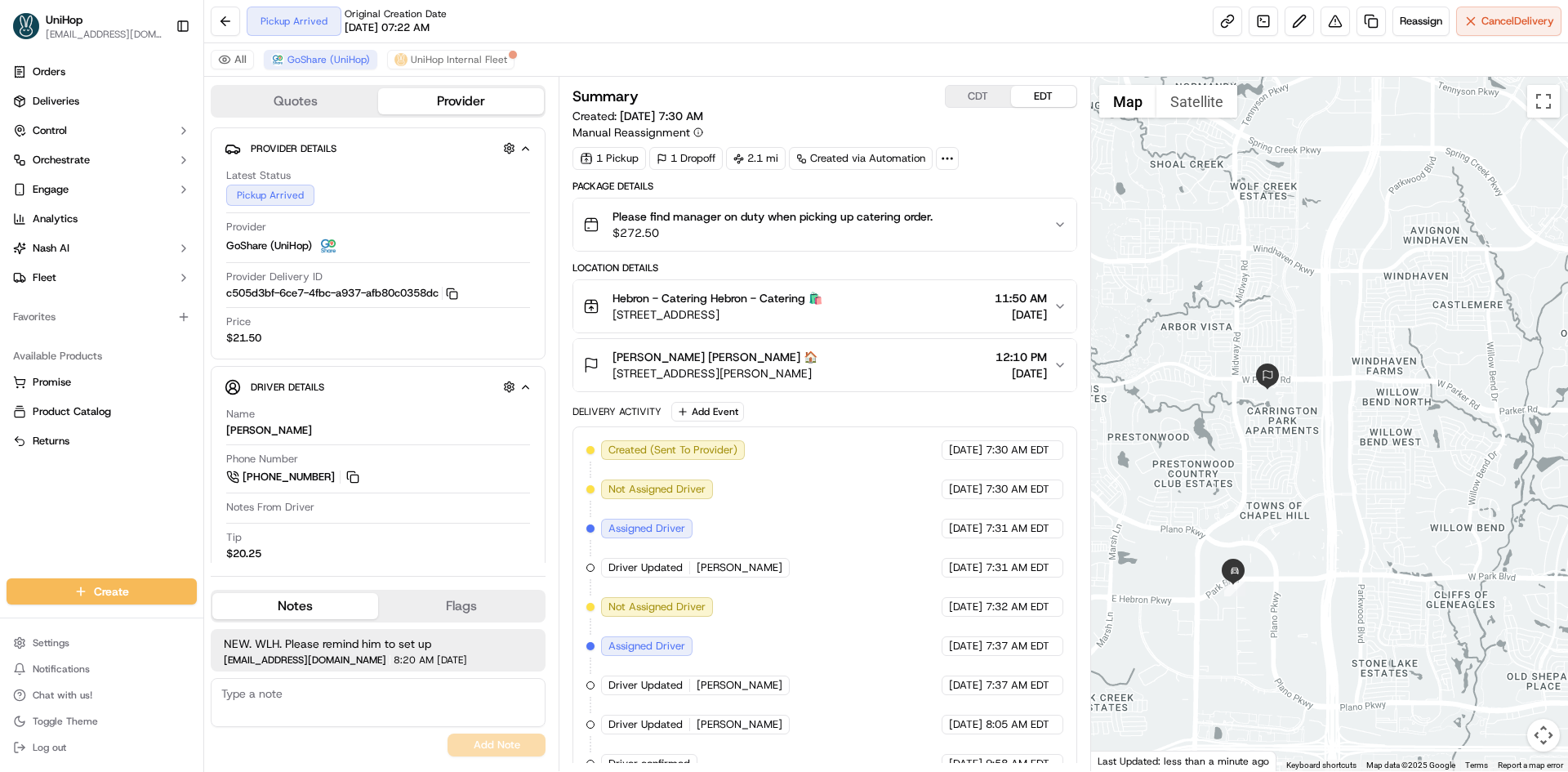
drag, startPoint x: 1312, startPoint y: 447, endPoint x: 1284, endPoint y: 462, distance: 31.8
click at [1284, 462] on div "To navigate, press the arrow keys." at bounding box center [1329, 424] width 477 height 694
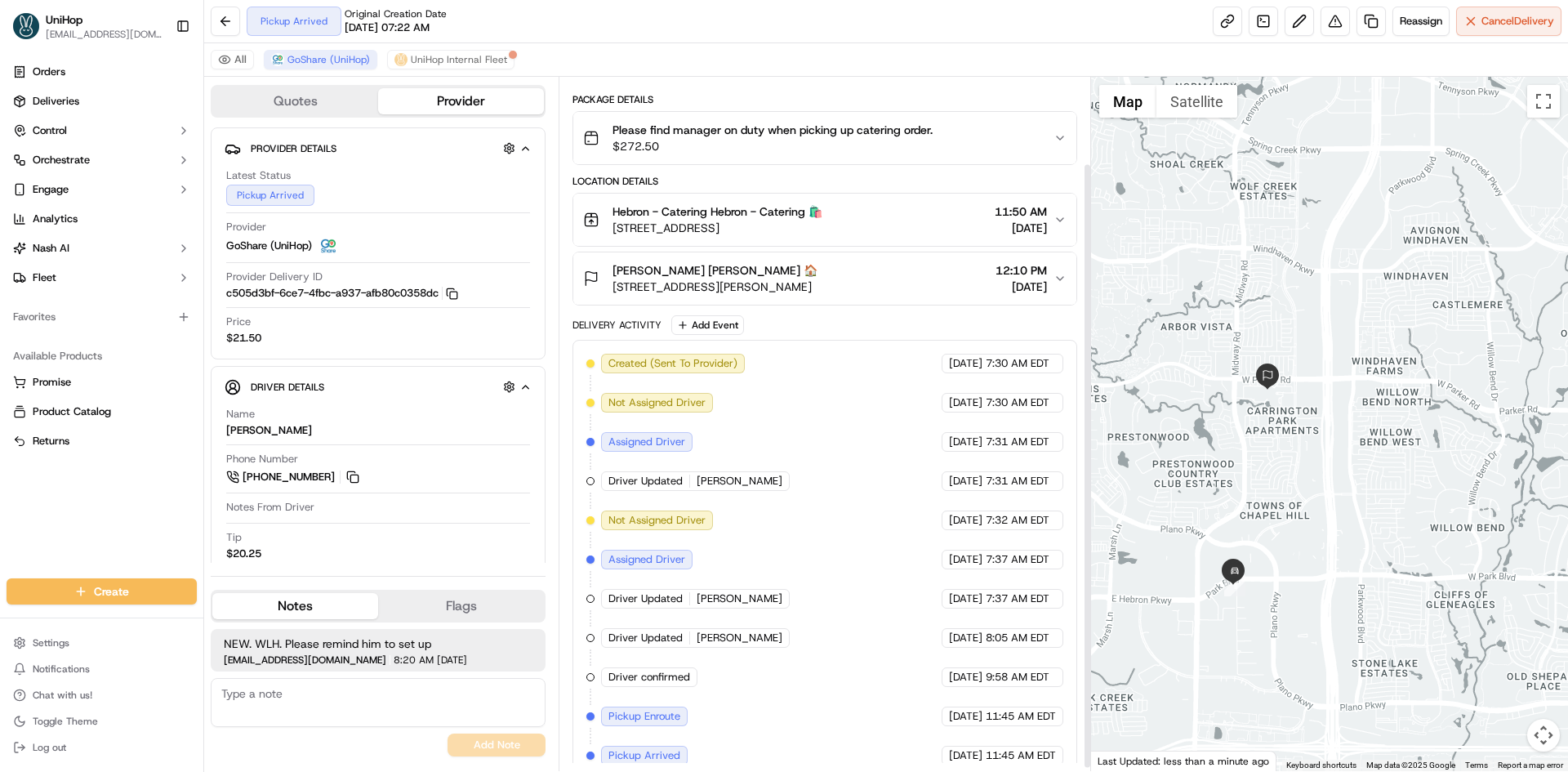
scroll to position [103, 0]
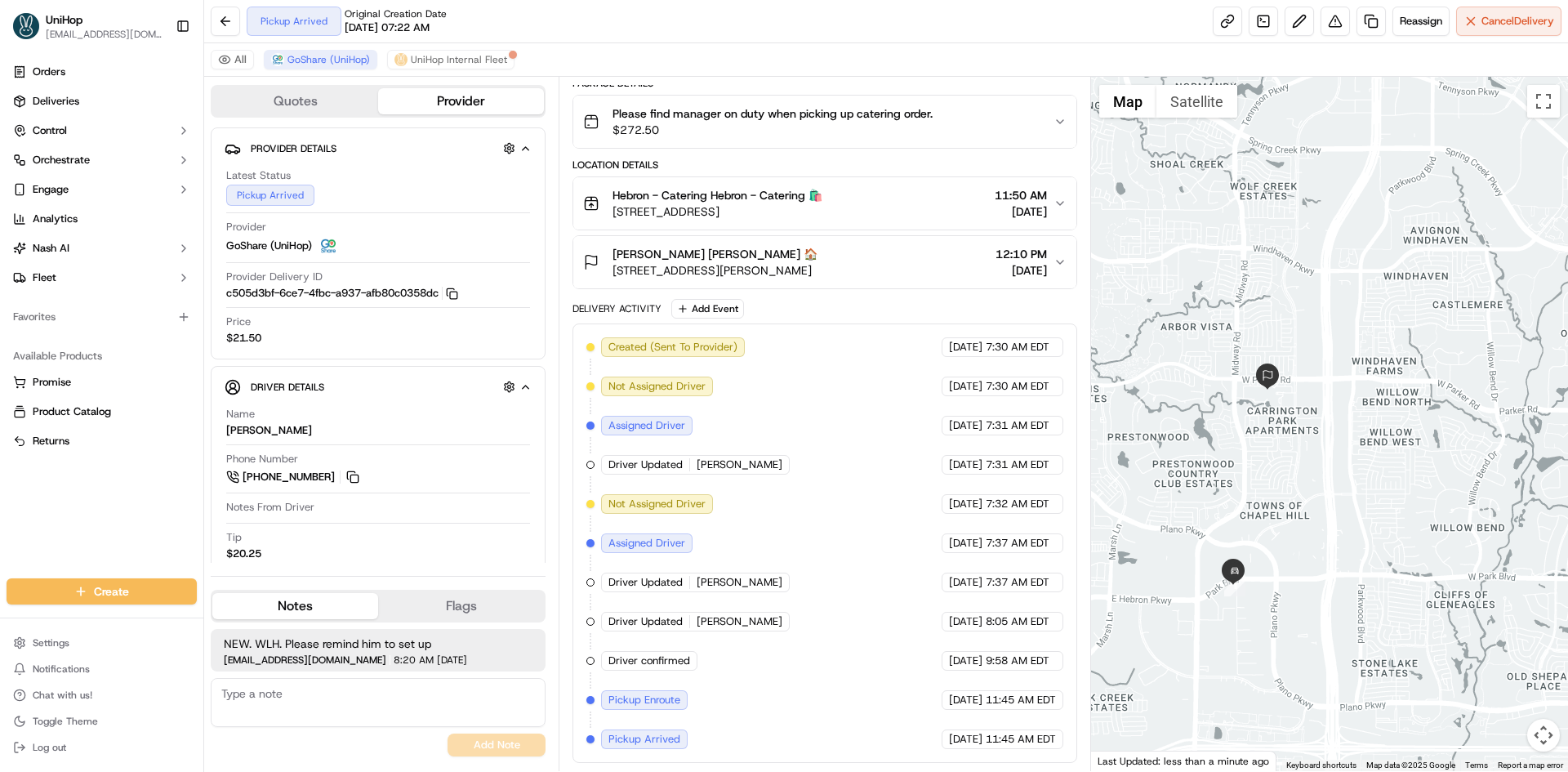
click at [920, 269] on div "Breyona Moss Breyona Moss 🏠 6124 W Parker Rd Bldg 3 # 136, Plano, TX 75093, USA…" at bounding box center [818, 262] width 470 height 33
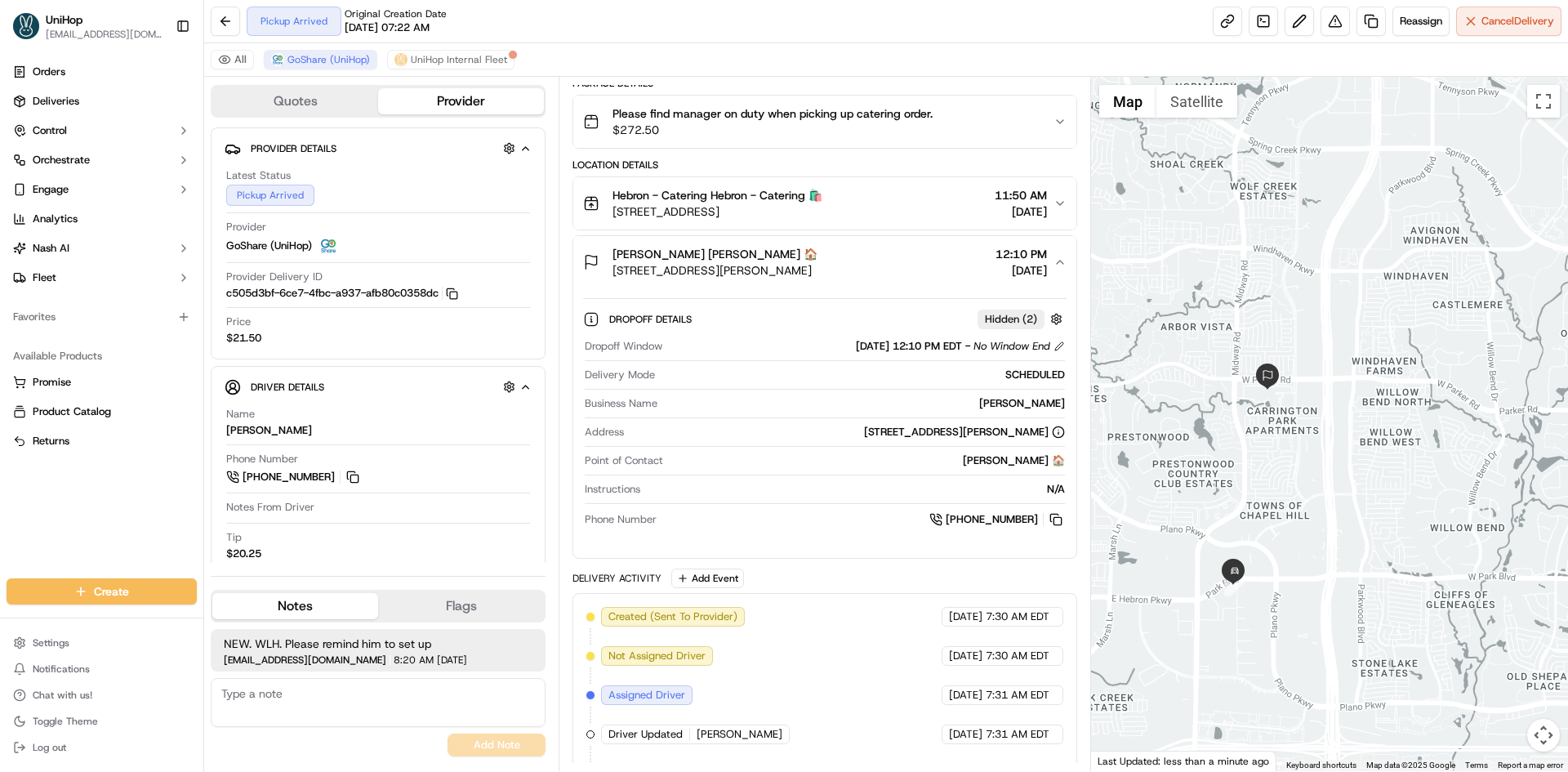
click at [920, 269] on div "Breyona Moss Breyona Moss 🏠 6124 W Parker Rd Bldg 3 # 136, Plano, TX 75093, USA…" at bounding box center [818, 262] width 470 height 33
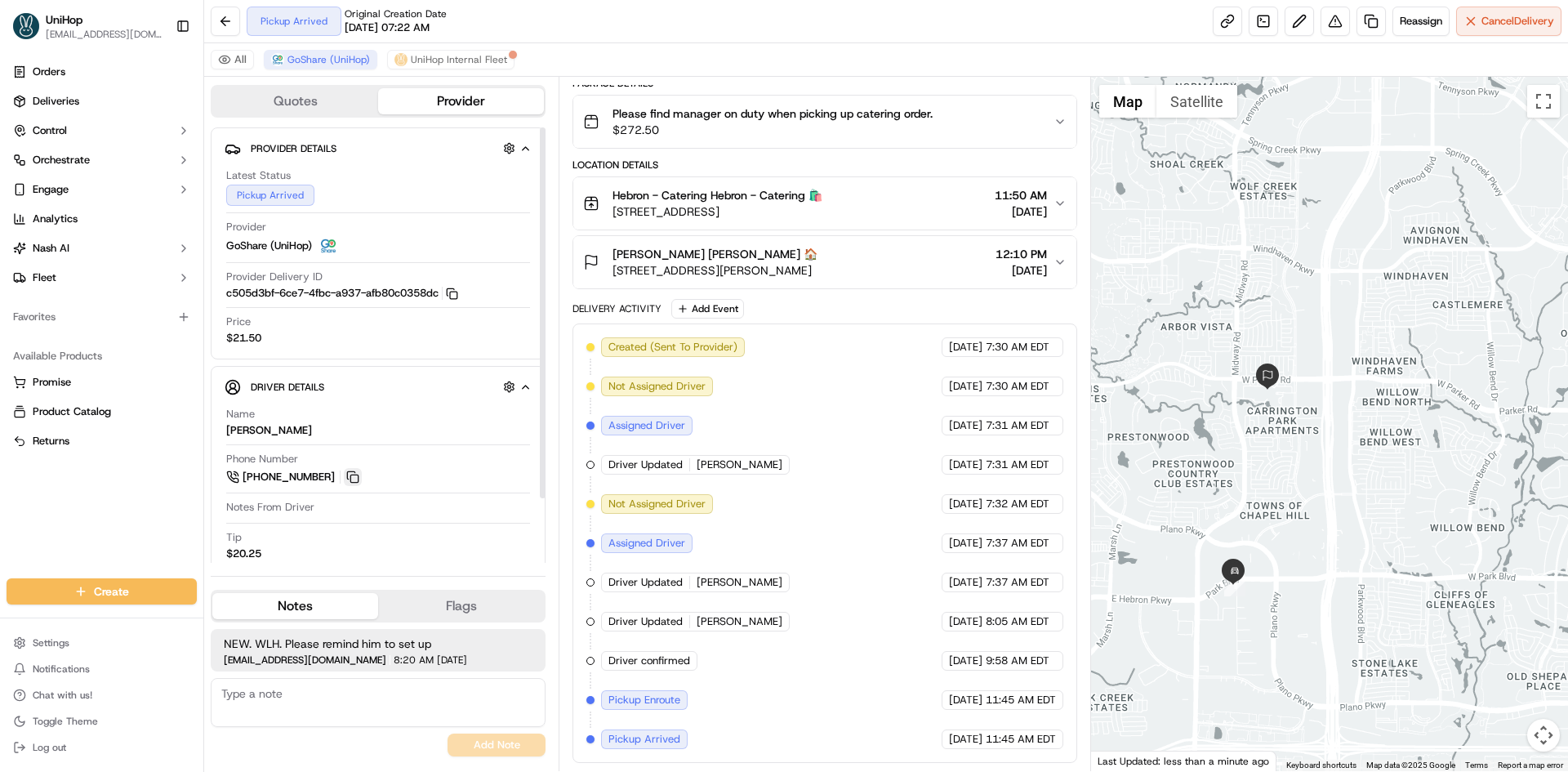
click at [360, 471] on button at bounding box center [353, 477] width 18 height 18
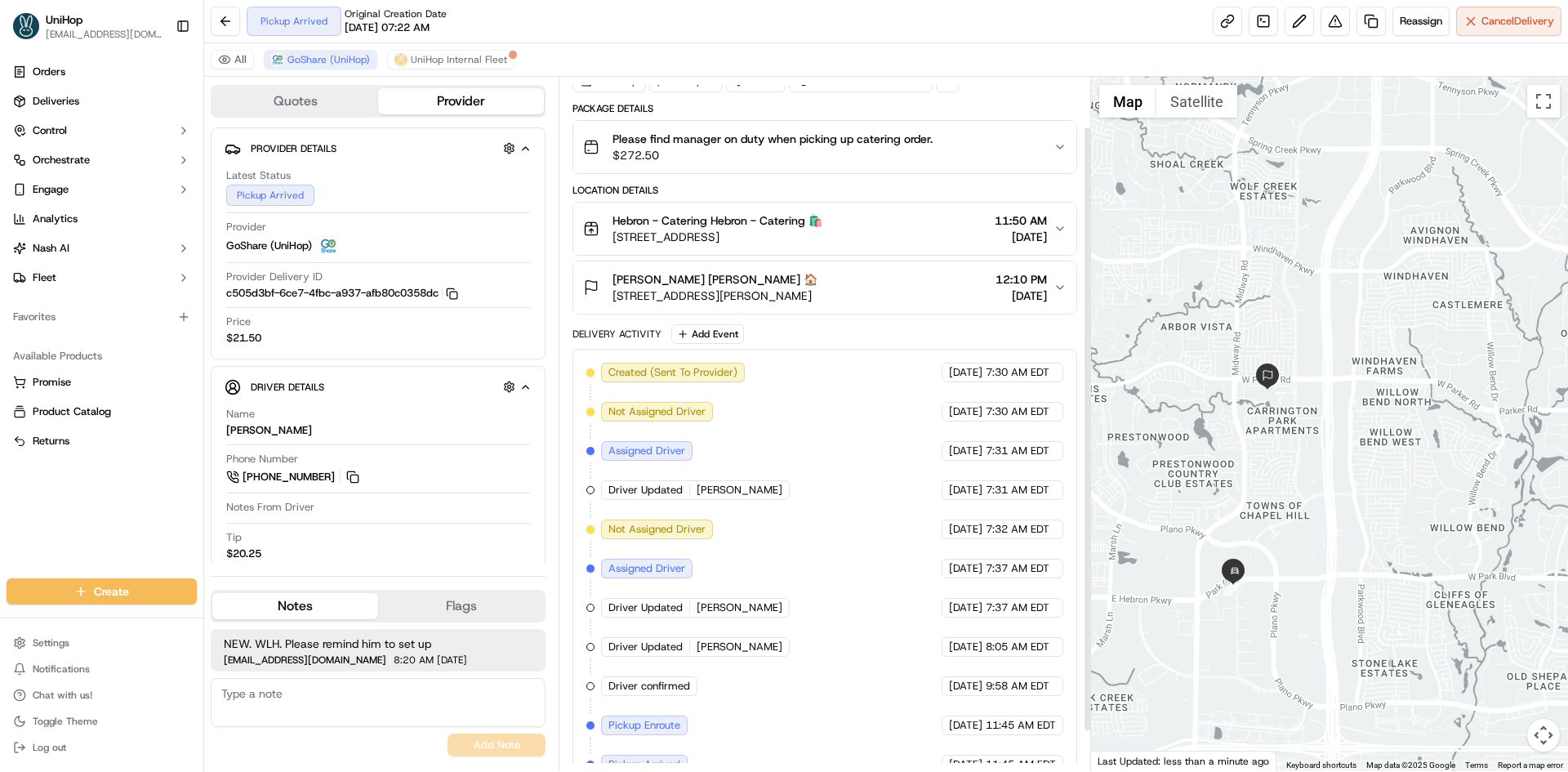
scroll to position [0, 0]
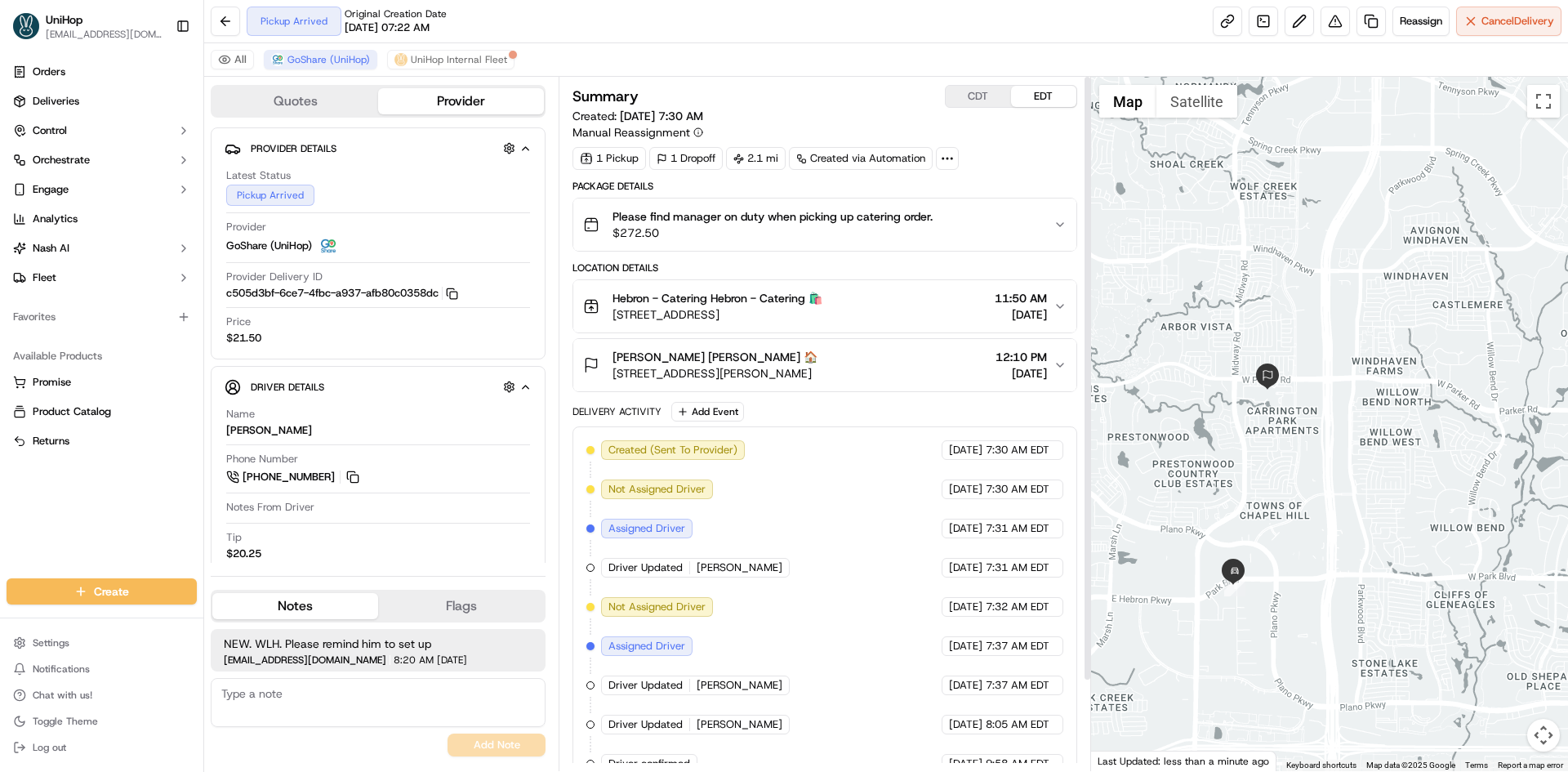
click at [978, 85] on div "CDT EDT" at bounding box center [1011, 97] width 132 height 23
click at [979, 98] on button "CDT" at bounding box center [978, 96] width 66 height 22
click at [1054, 92] on button "EDT" at bounding box center [1044, 96] width 66 height 22
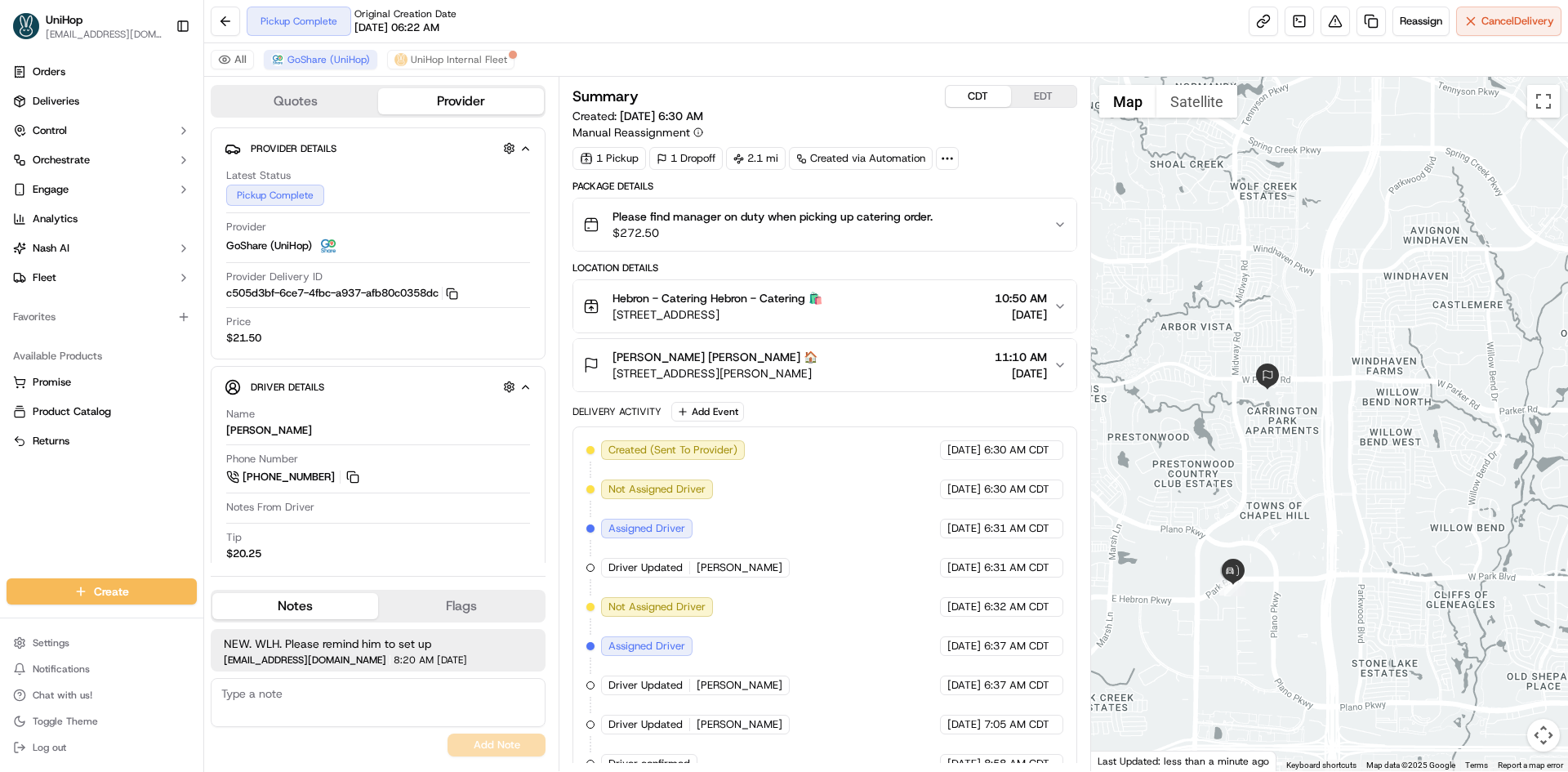
click at [977, 98] on button "CDT" at bounding box center [978, 96] width 66 height 22
click at [1030, 95] on button "EDT" at bounding box center [1044, 96] width 66 height 22
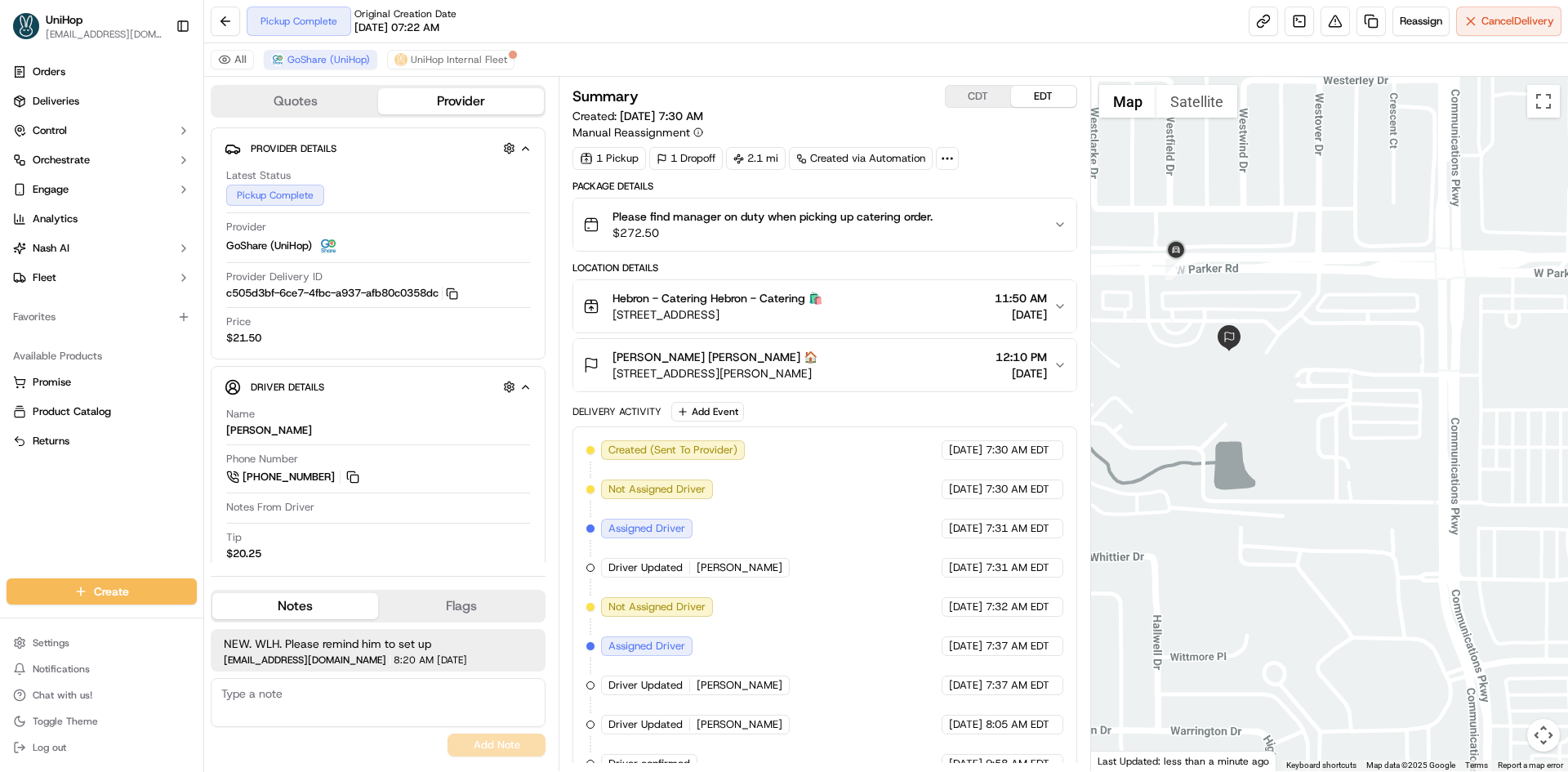
click at [981, 96] on button "CDT" at bounding box center [978, 96] width 66 height 22
click at [1039, 92] on button "EDT" at bounding box center [1044, 96] width 66 height 22
click at [980, 104] on button "CDT" at bounding box center [978, 96] width 66 height 22
click at [1042, 110] on div "Summary CDT EDT Created: Sep 18 2025 6:30 AM Manual Reassignment" at bounding box center [823, 113] width 504 height 55
click at [1040, 92] on button "EDT" at bounding box center [1044, 96] width 66 height 22
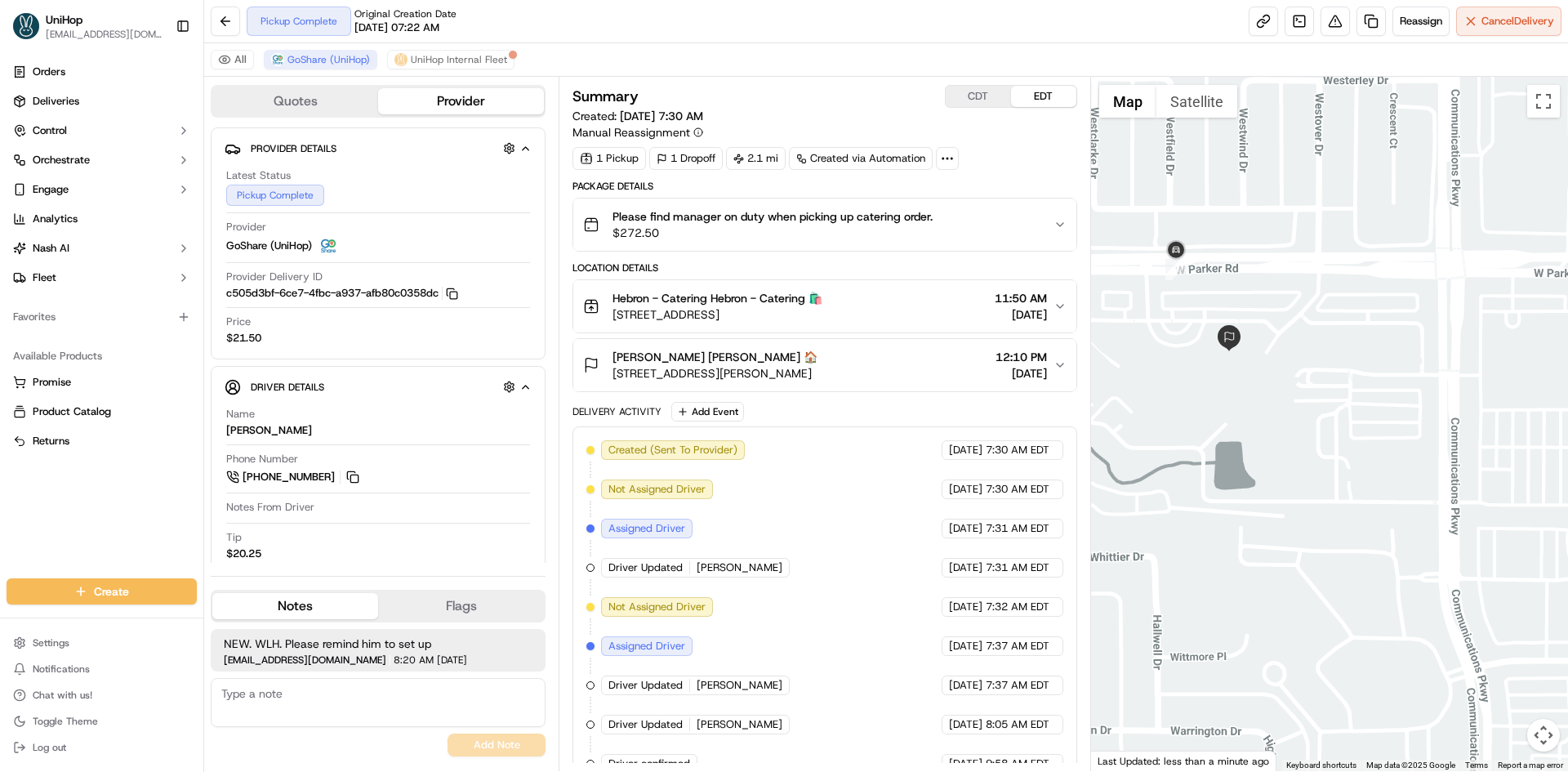
click at [1040, 92] on button "EDT" at bounding box center [1044, 96] width 66 height 22
drag, startPoint x: 1322, startPoint y: 477, endPoint x: 1330, endPoint y: 389, distance: 88.4
click at [1330, 389] on div "To navigate, press the arrow keys." at bounding box center [1329, 424] width 477 height 694
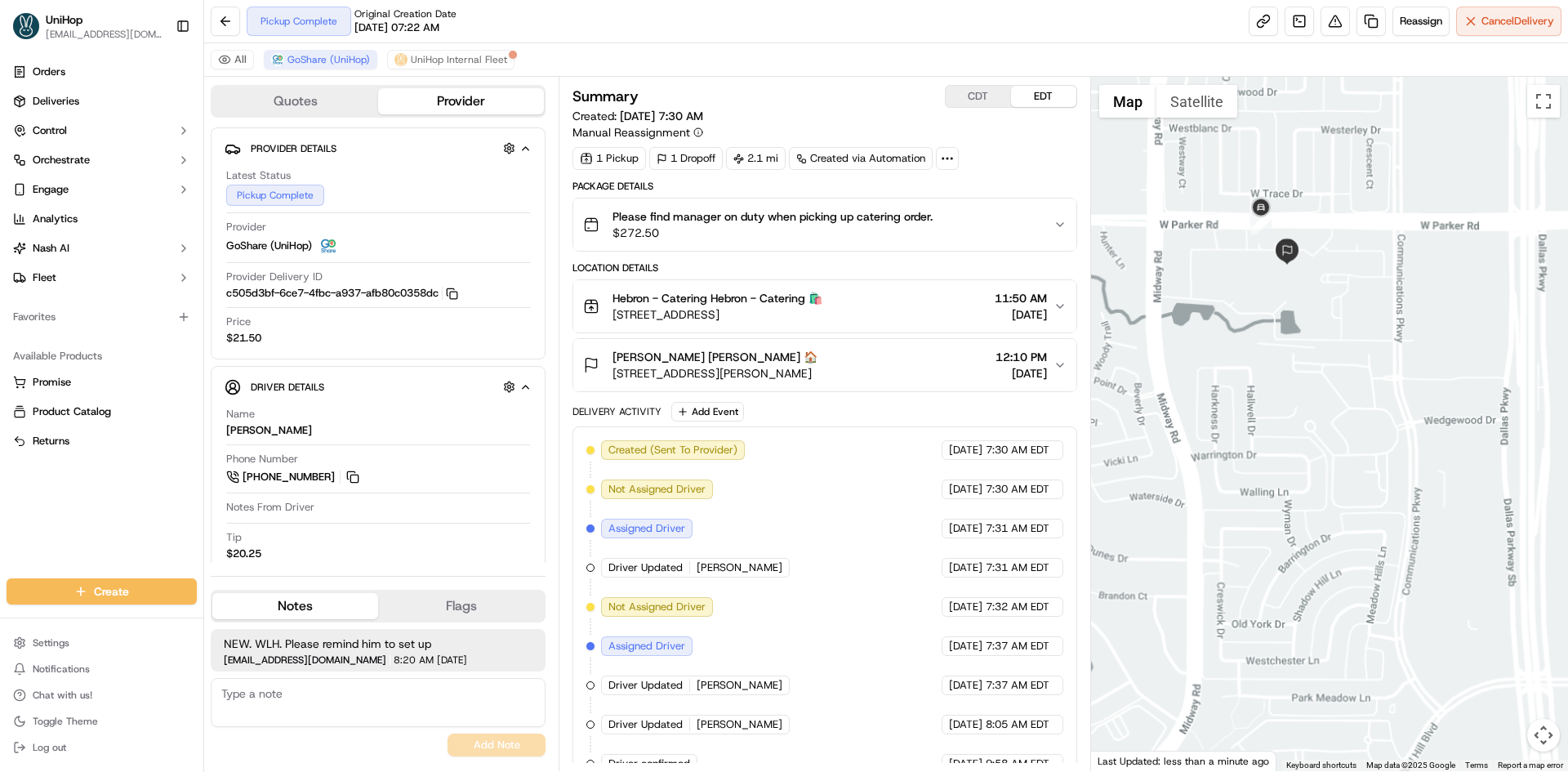
drag, startPoint x: 1327, startPoint y: 340, endPoint x: 1324, endPoint y: 402, distance: 62.1
click at [1324, 402] on div "To navigate, press the arrow keys." at bounding box center [1329, 424] width 477 height 694
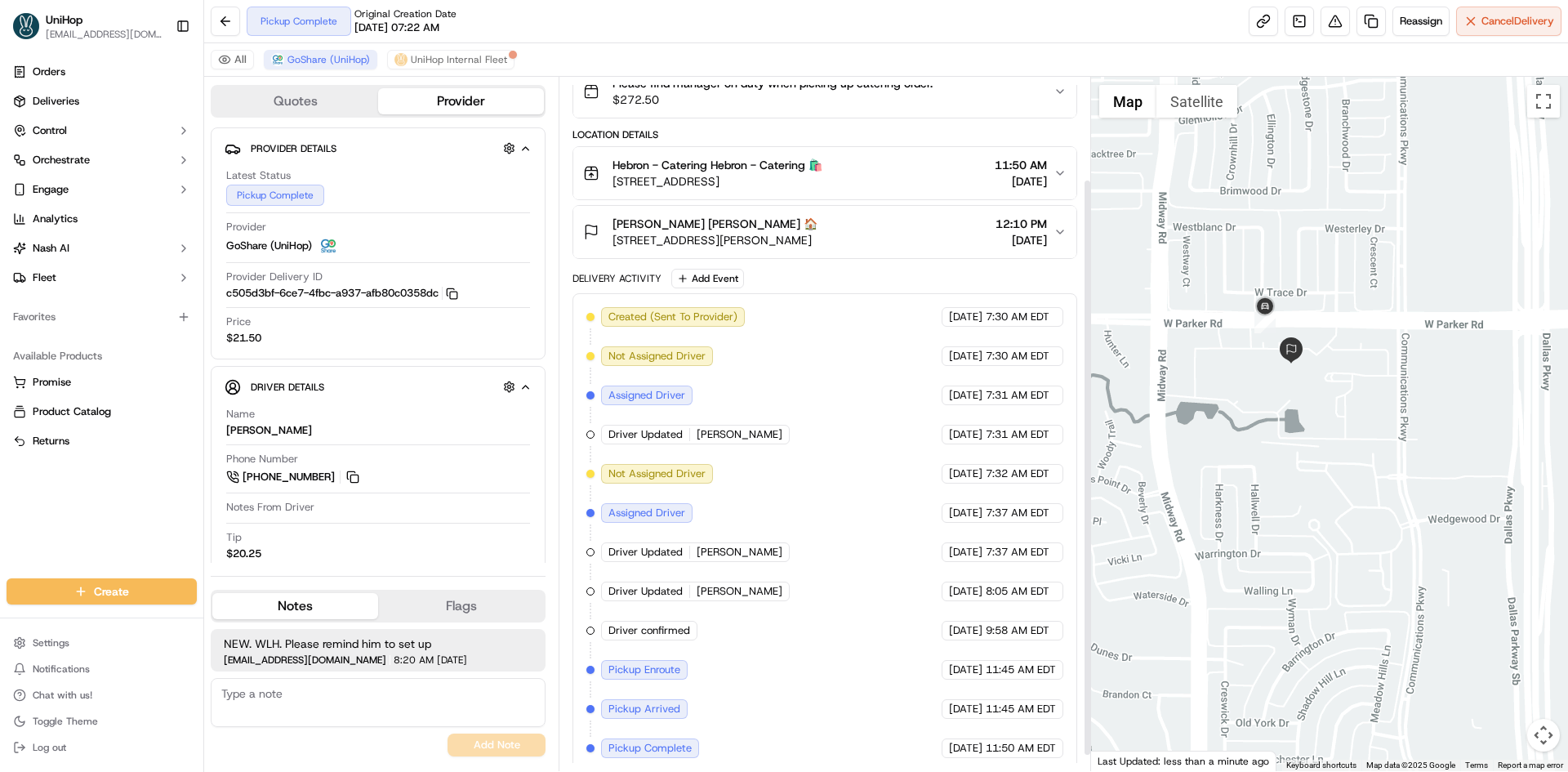
scroll to position [143, 0]
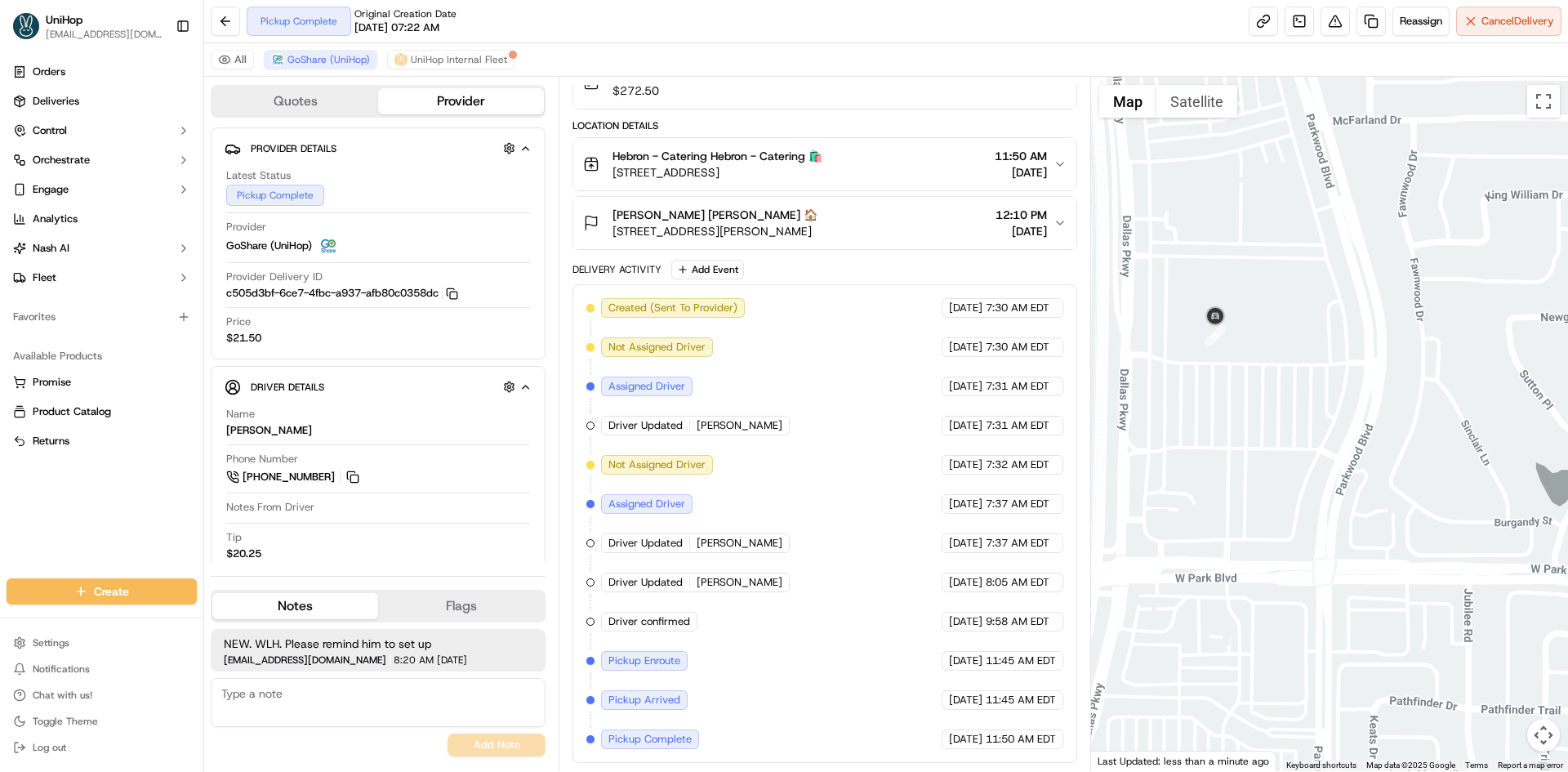
drag, startPoint x: 1214, startPoint y: 405, endPoint x: 1229, endPoint y: 382, distance: 27.5
click at [1225, 397] on div "To navigate, press the arrow keys." at bounding box center [1329, 424] width 477 height 694
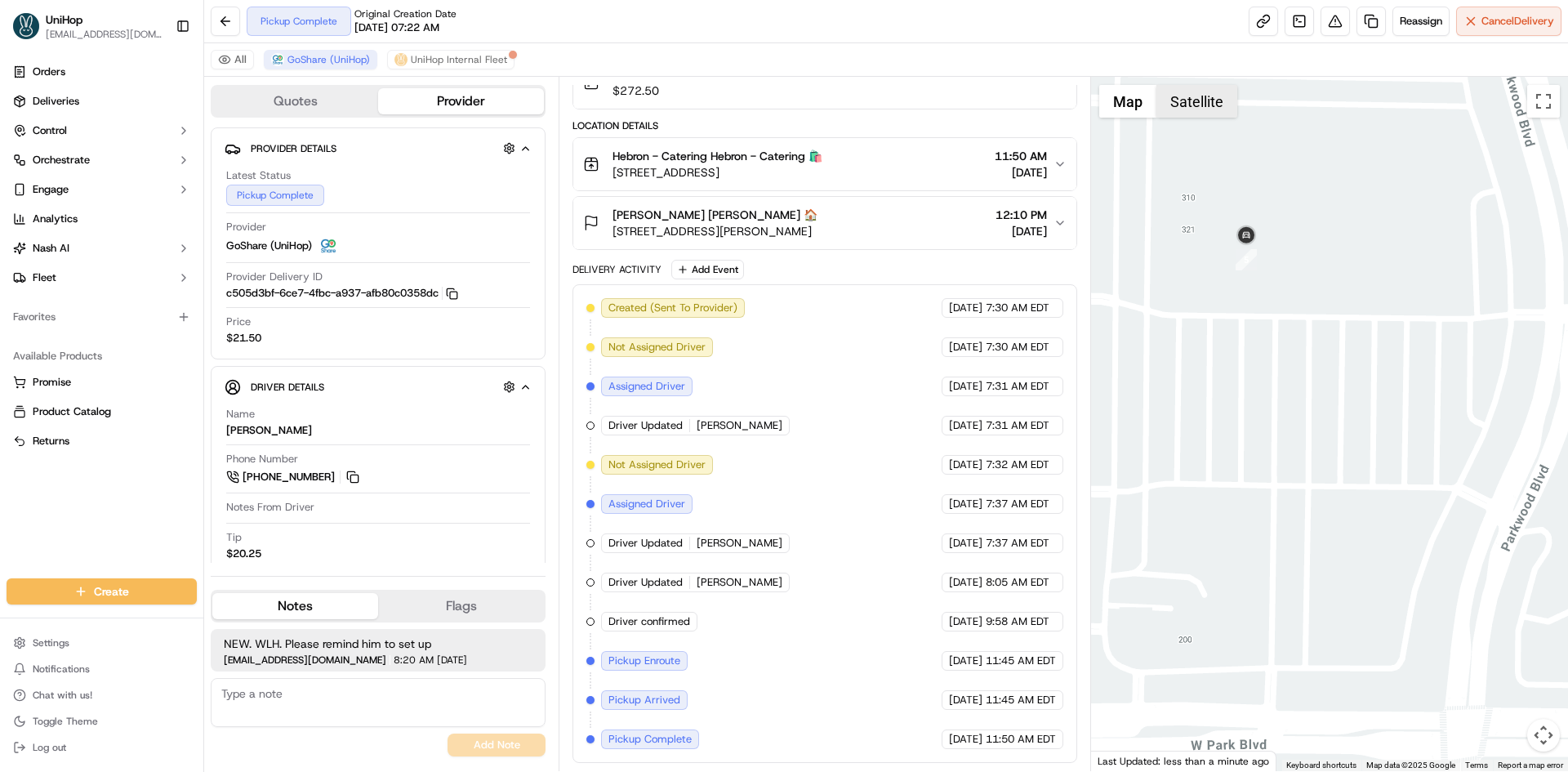
click at [1187, 108] on button "Satellite" at bounding box center [1197, 101] width 81 height 33
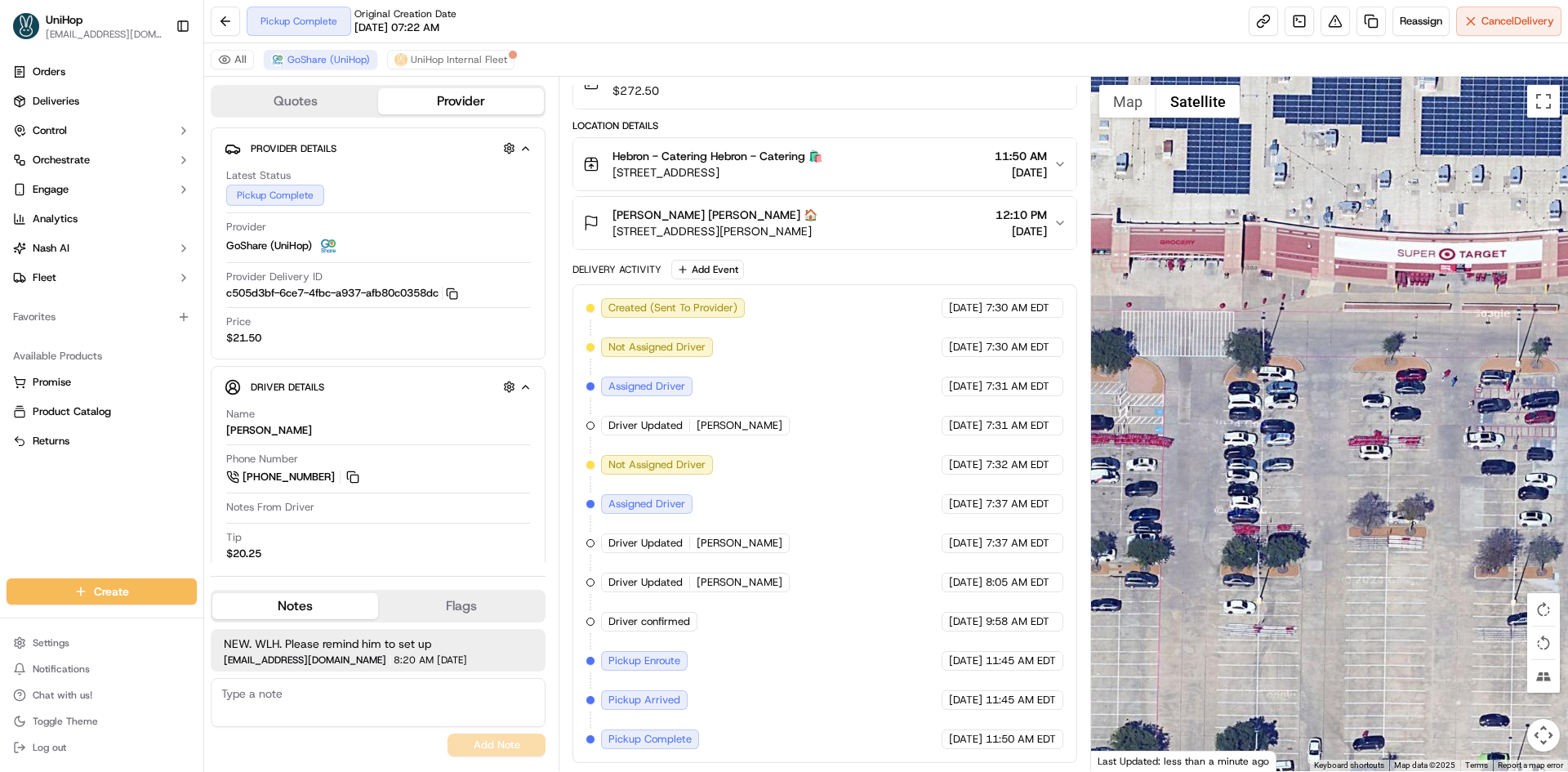
drag, startPoint x: 1436, startPoint y: 325, endPoint x: 1354, endPoint y: 317, distance: 82.4
click at [1358, 319] on div "To navigate, press the arrow keys." at bounding box center [1329, 424] width 477 height 694
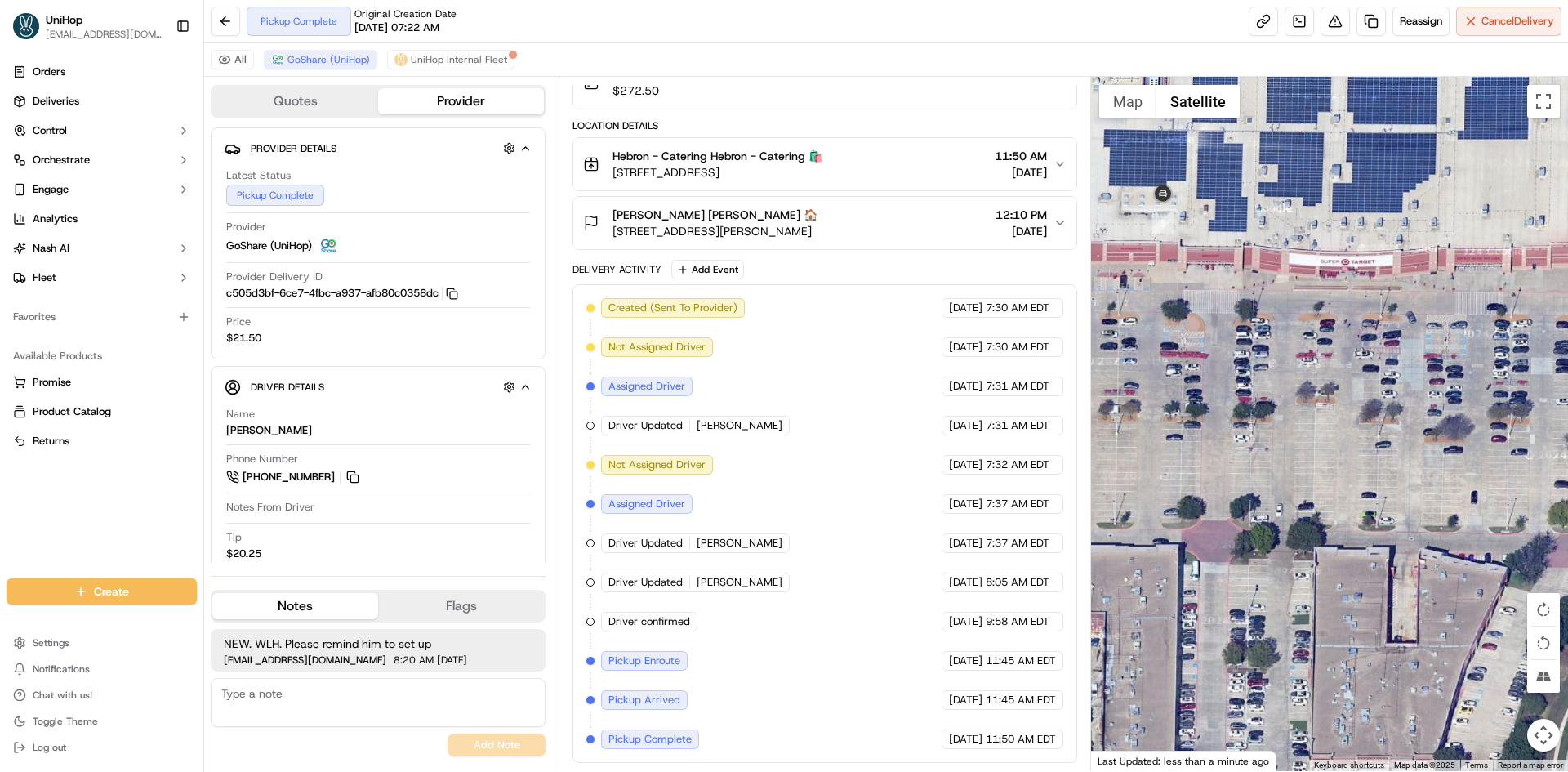
drag, startPoint x: 1203, startPoint y: 261, endPoint x: 1261, endPoint y: 297, distance: 68.3
click at [1258, 296] on div "To navigate, press the arrow keys." at bounding box center [1329, 424] width 477 height 694
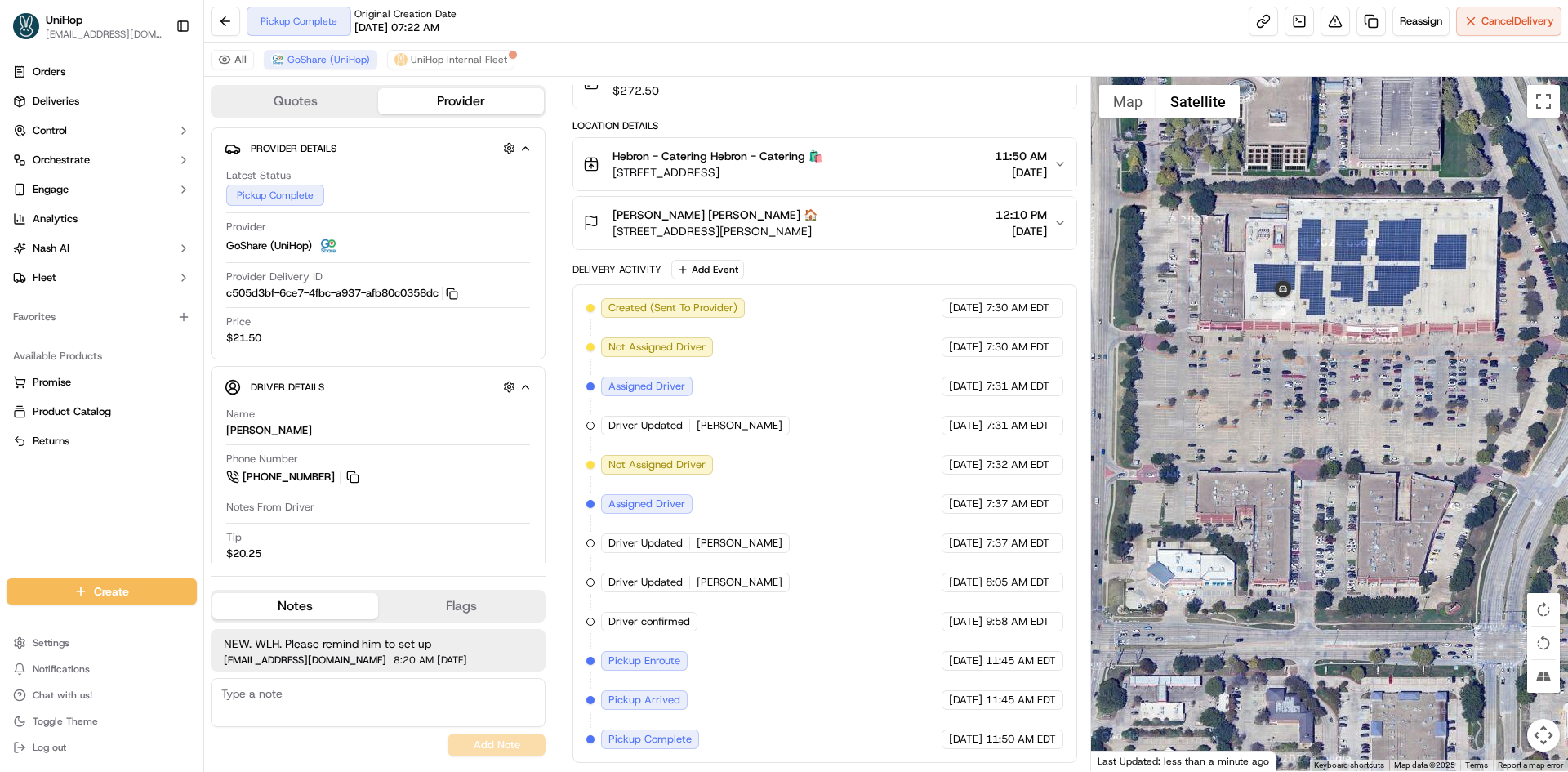
drag, startPoint x: 1231, startPoint y: 296, endPoint x: 1248, endPoint y: 314, distance: 24.8
click at [1248, 314] on div "To navigate, press the arrow keys." at bounding box center [1329, 424] width 477 height 694
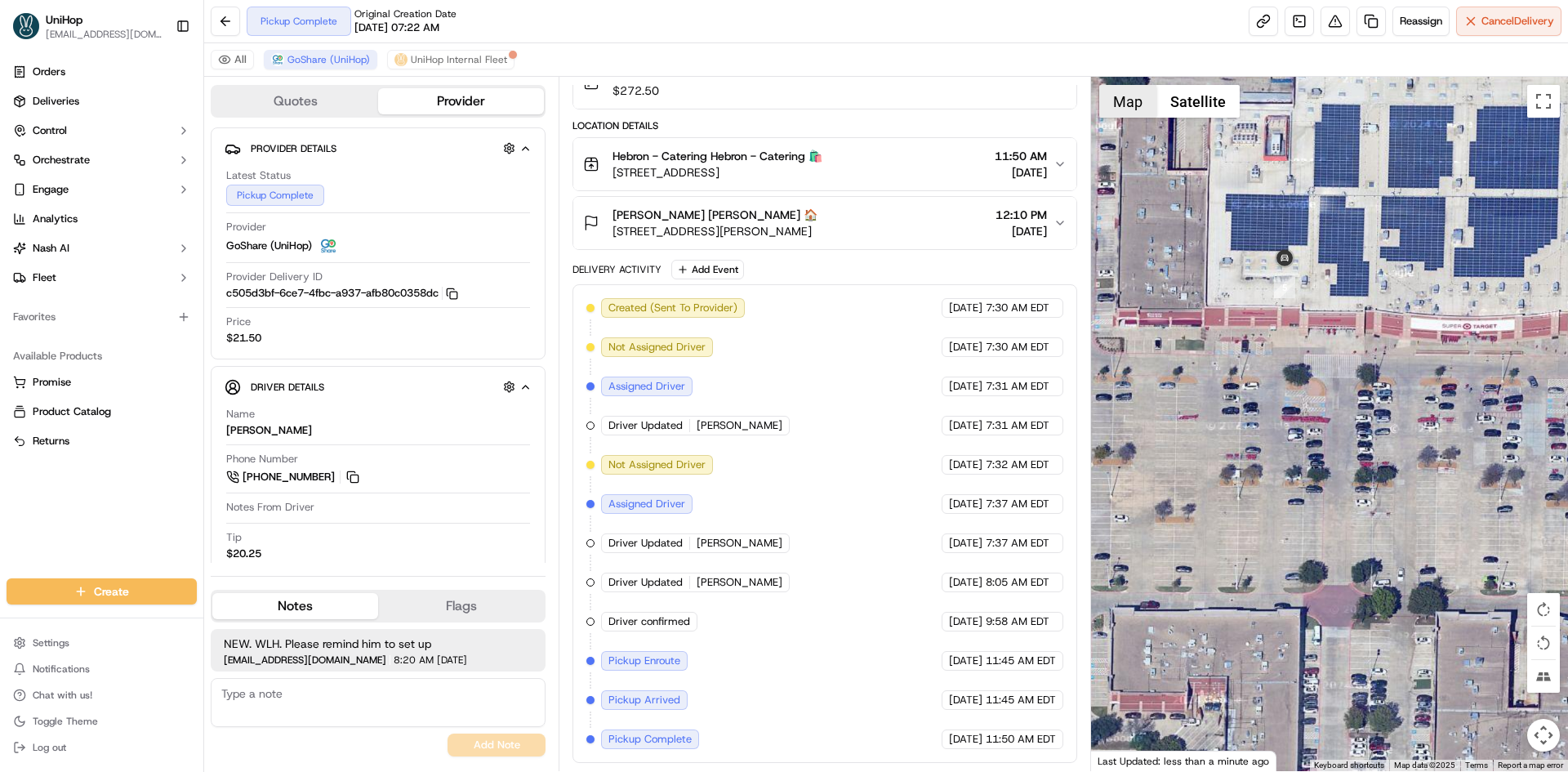
drag, startPoint x: 1109, startPoint y: 92, endPoint x: 1122, endPoint y: 106, distance: 19.1
click at [1109, 92] on button "Map" at bounding box center [1127, 101] width 57 height 33
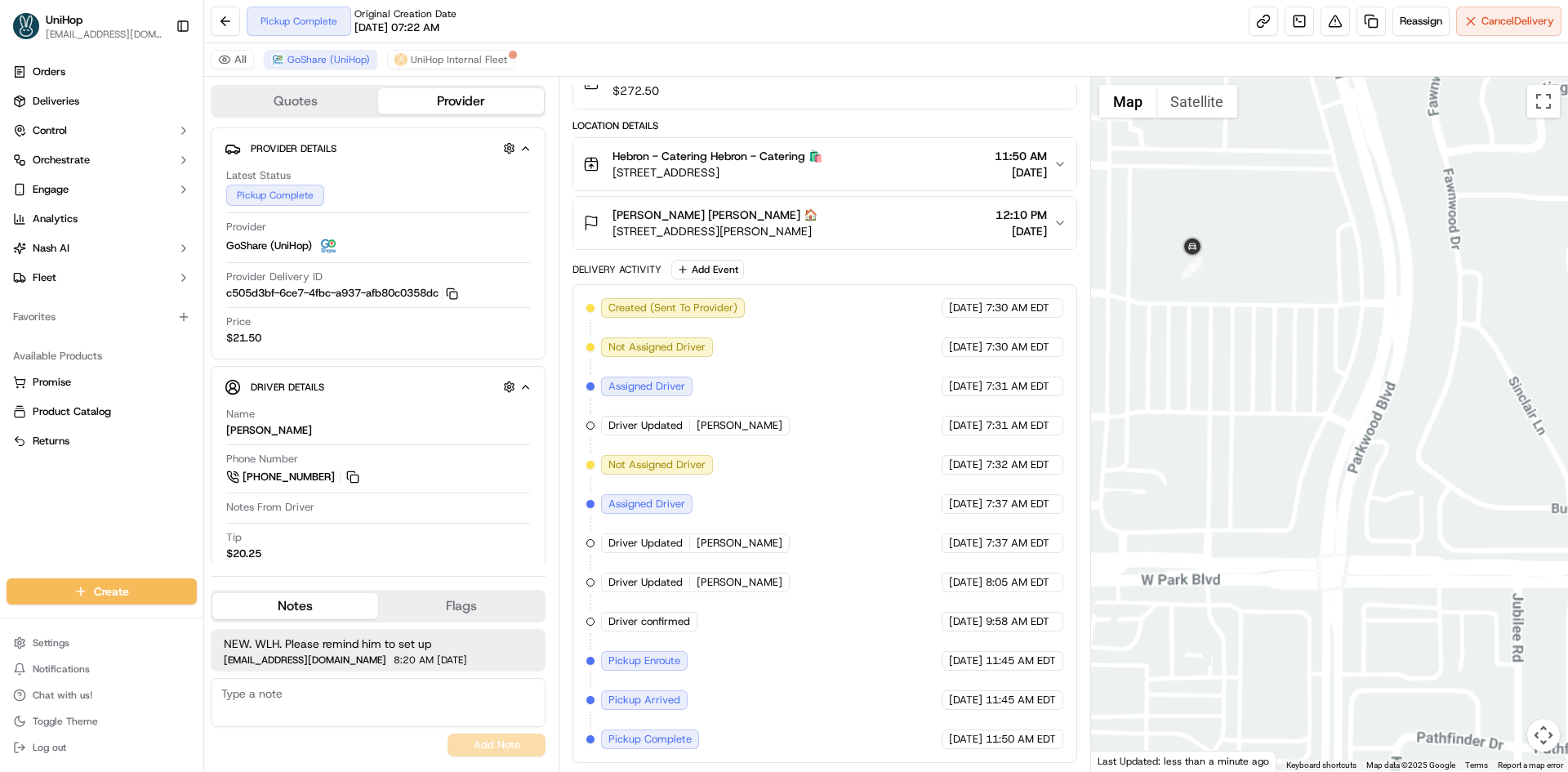
drag, startPoint x: 1197, startPoint y: 347, endPoint x: 1259, endPoint y: 414, distance: 91.3
click at [1254, 420] on div "To navigate, press the arrow keys." at bounding box center [1329, 424] width 477 height 694
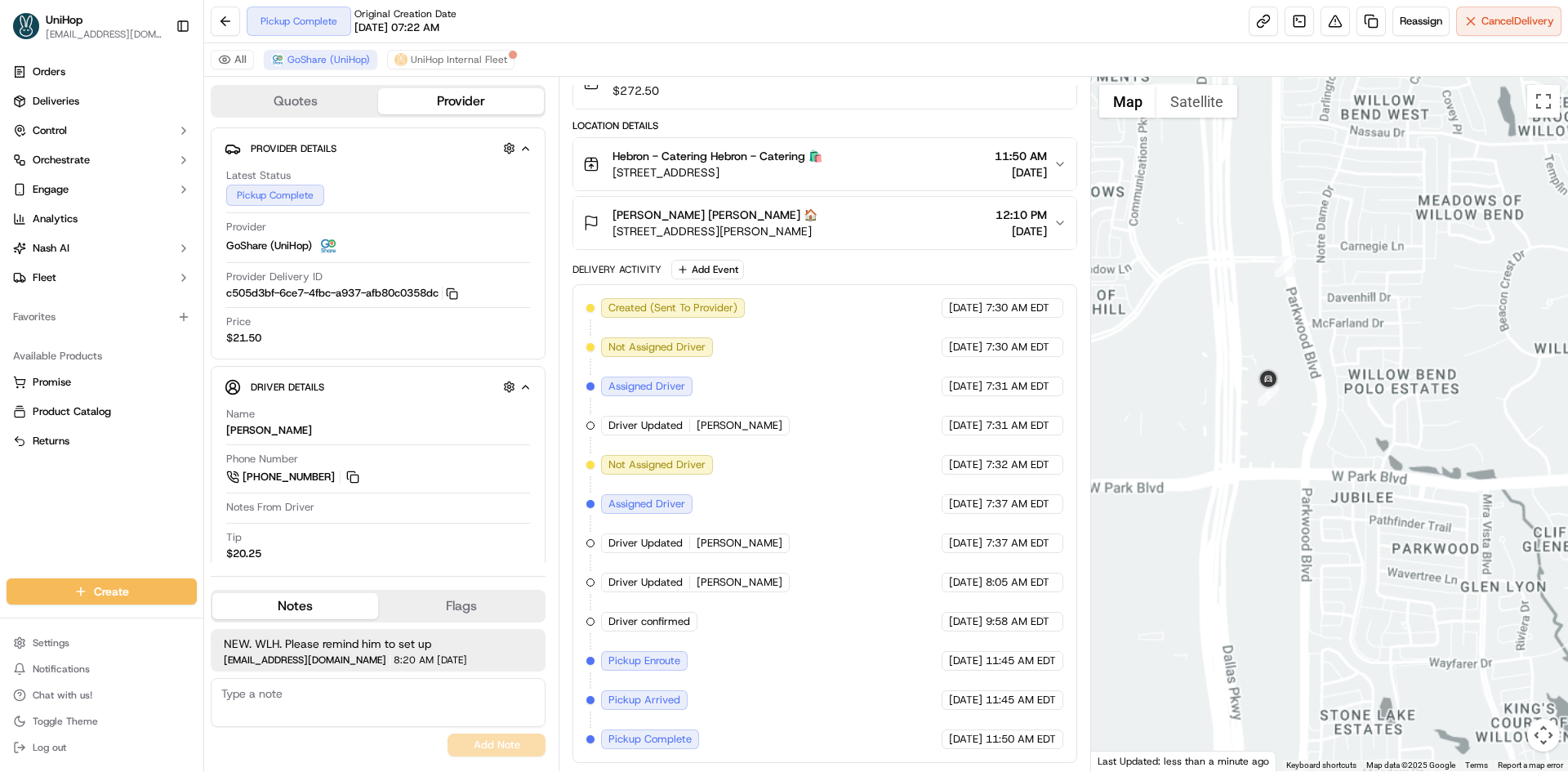
drag, startPoint x: 1214, startPoint y: 376, endPoint x: 1267, endPoint y: 362, distance: 54.8
click at [1260, 377] on div "To navigate, press the arrow keys." at bounding box center [1329, 424] width 477 height 694
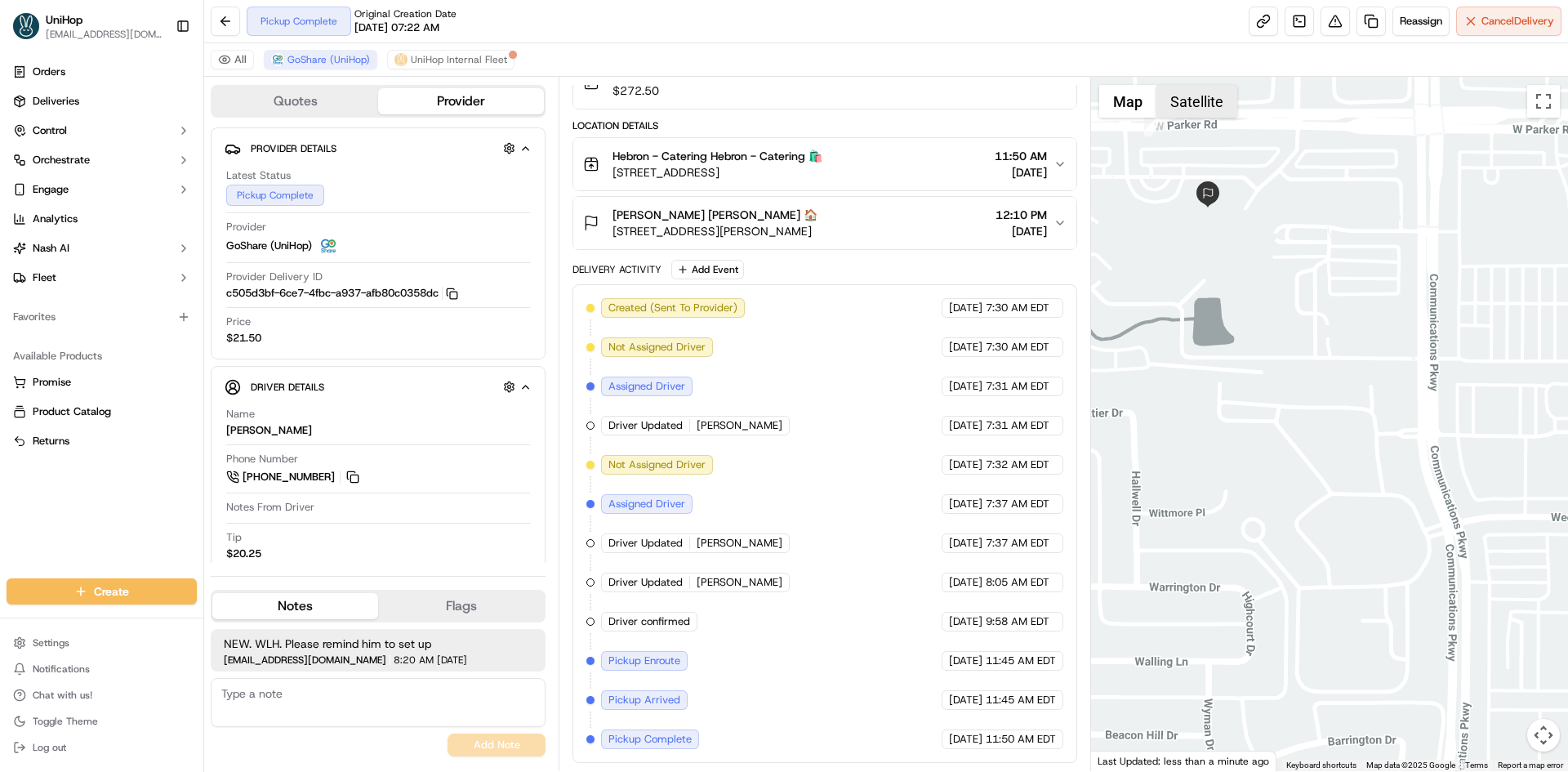
click at [1199, 99] on button "Satellite" at bounding box center [1197, 101] width 81 height 33
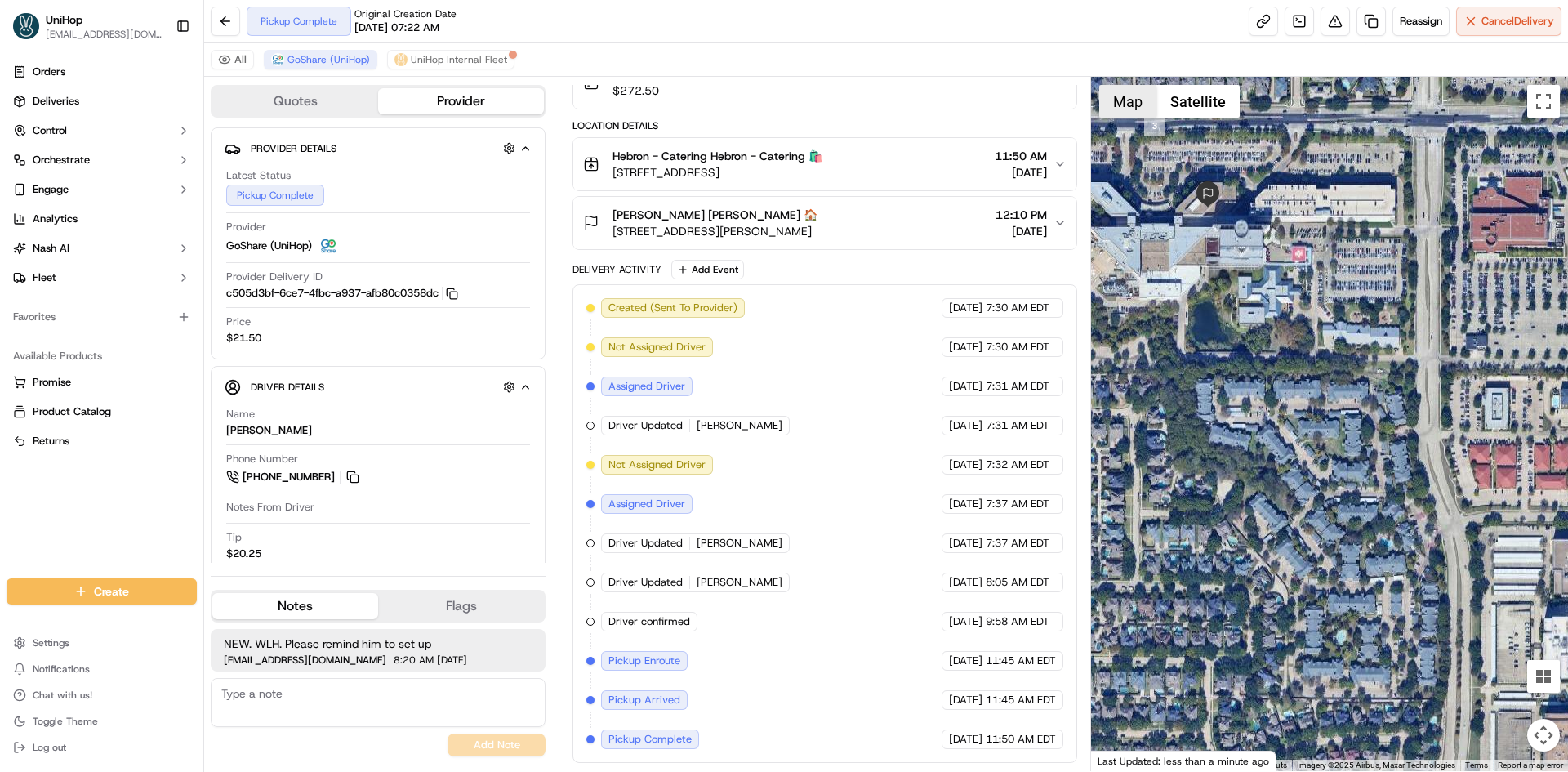
click at [1135, 98] on button "Map" at bounding box center [1127, 101] width 57 height 33
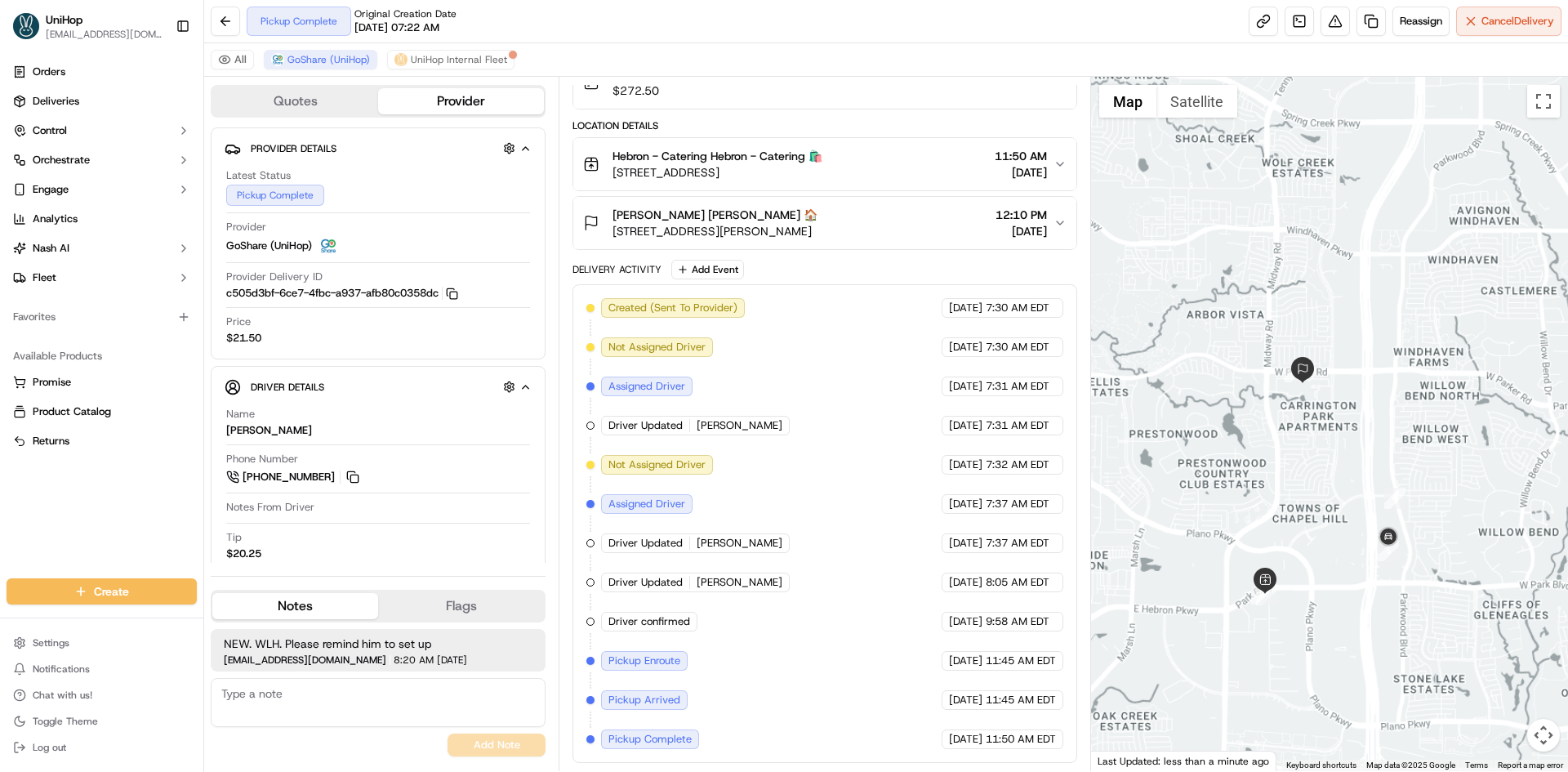
click at [1334, 442] on div "To navigate, press the arrow keys." at bounding box center [1329, 424] width 477 height 694
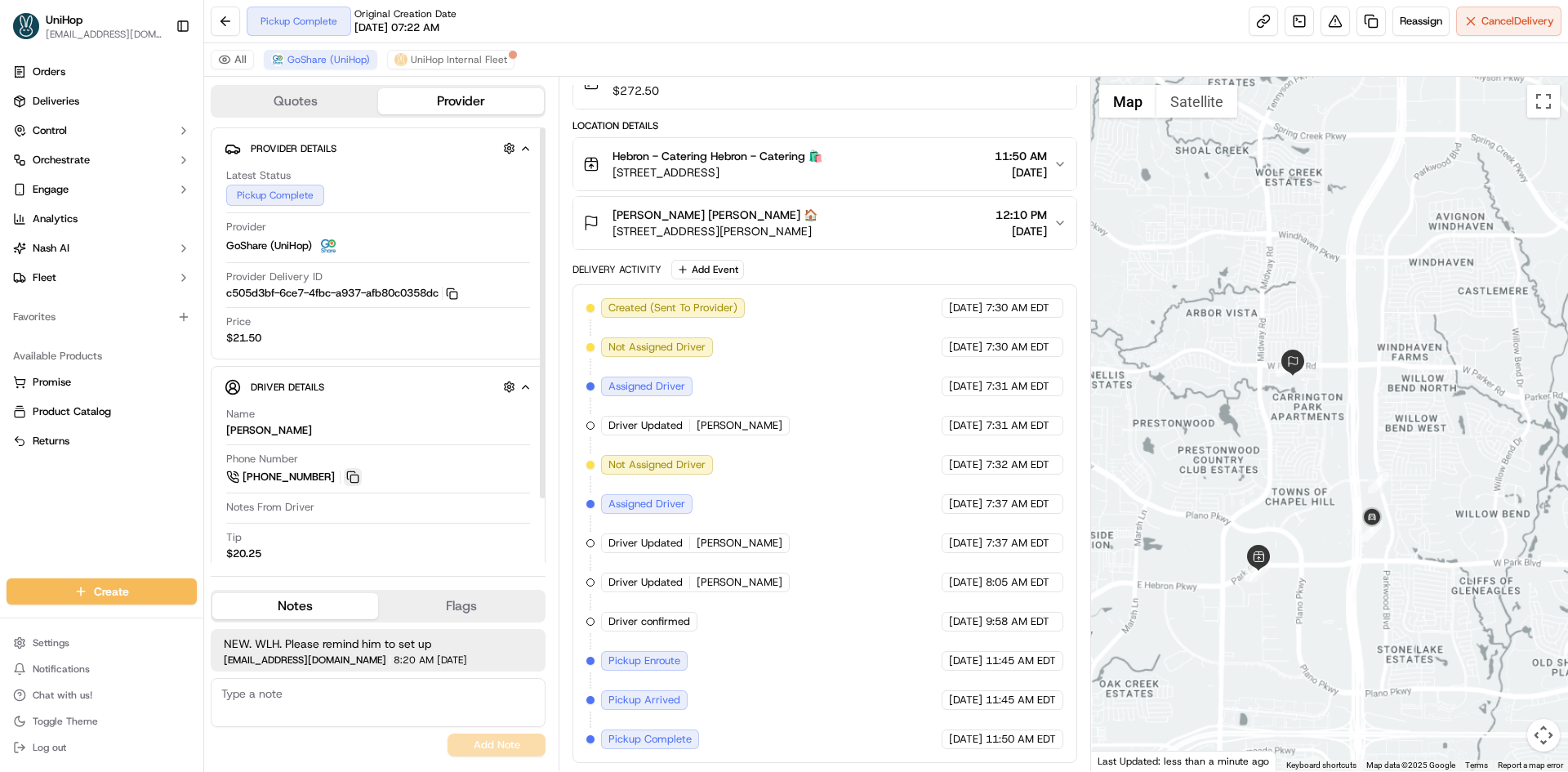
click at [350, 480] on button at bounding box center [353, 477] width 18 height 18
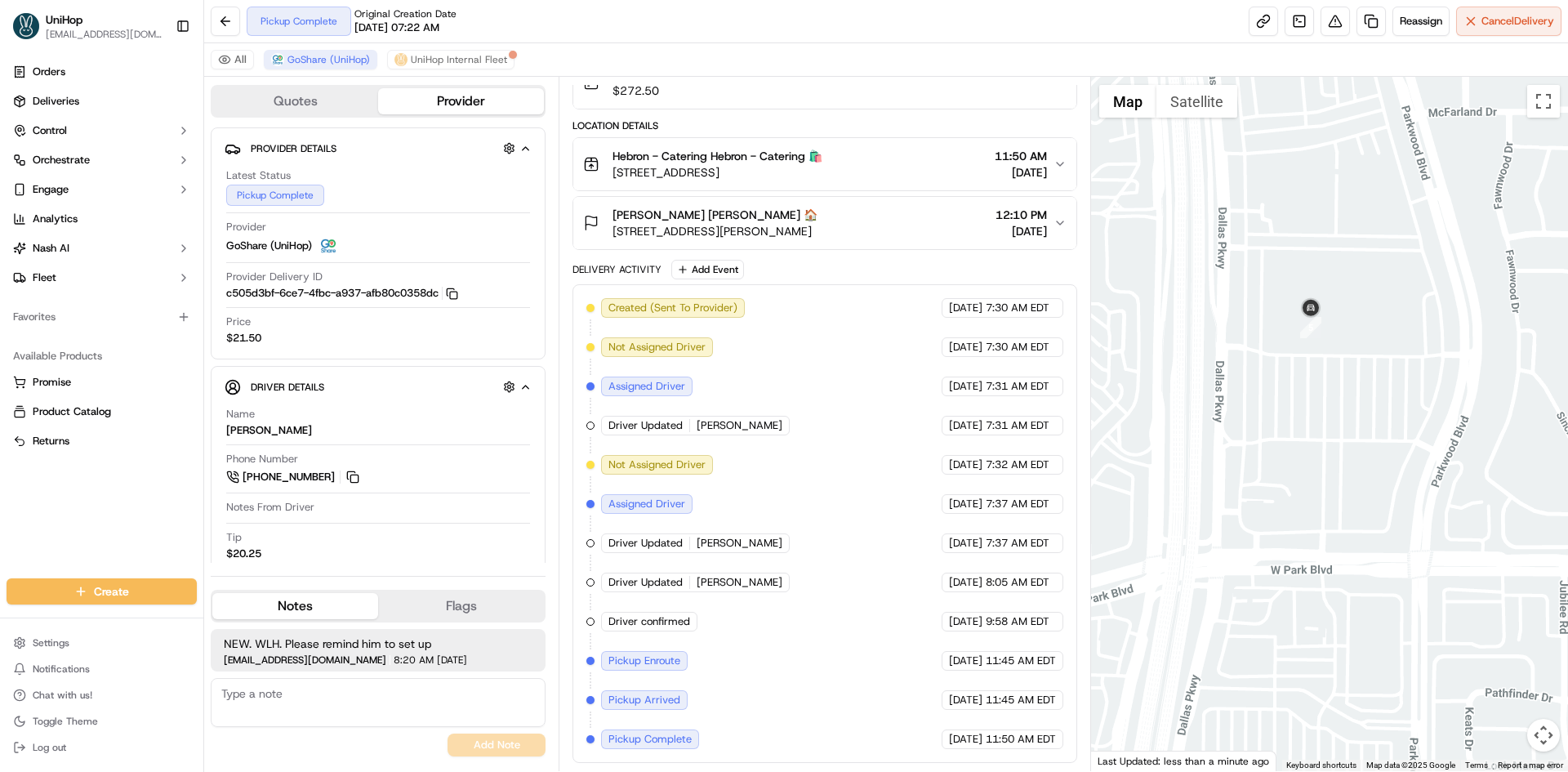
click at [1213, 103] on button "Satellite" at bounding box center [1197, 101] width 81 height 33
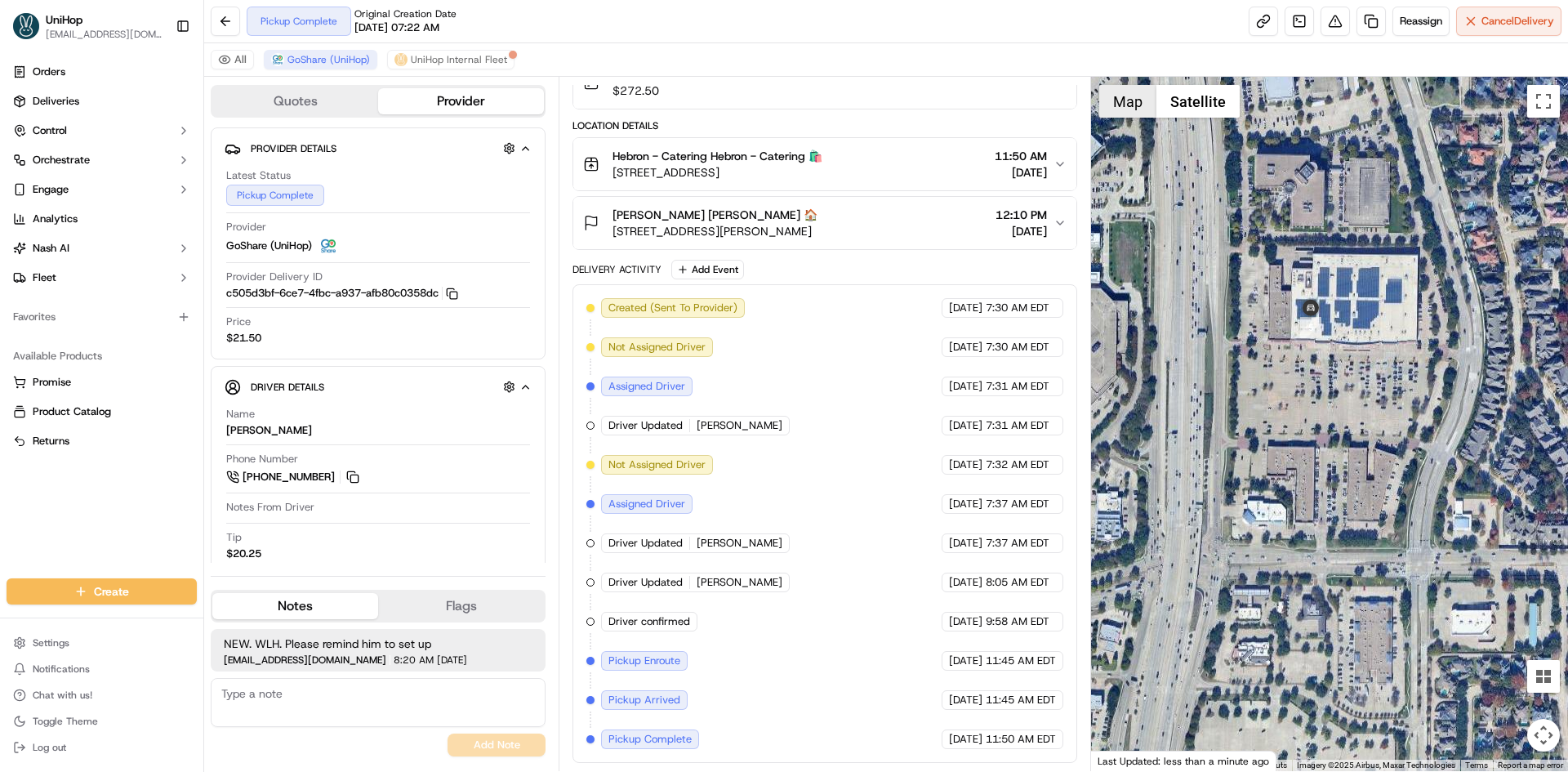
click at [1116, 111] on button "Map" at bounding box center [1127, 101] width 57 height 33
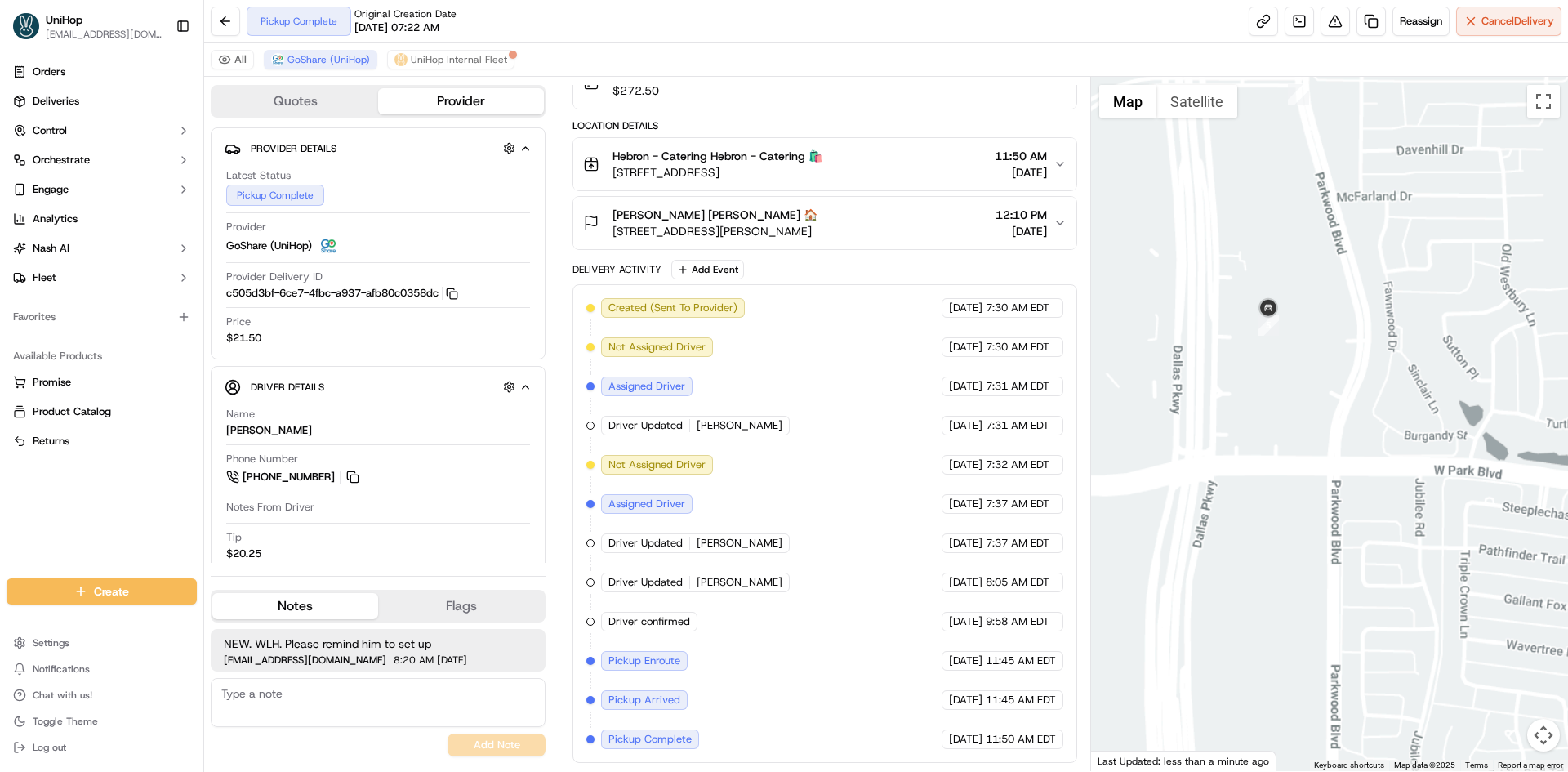
drag, startPoint x: 1229, startPoint y: 353, endPoint x: 1243, endPoint y: 361, distance: 16.1
click at [1242, 360] on div "To navigate, press the arrow keys." at bounding box center [1329, 424] width 477 height 694
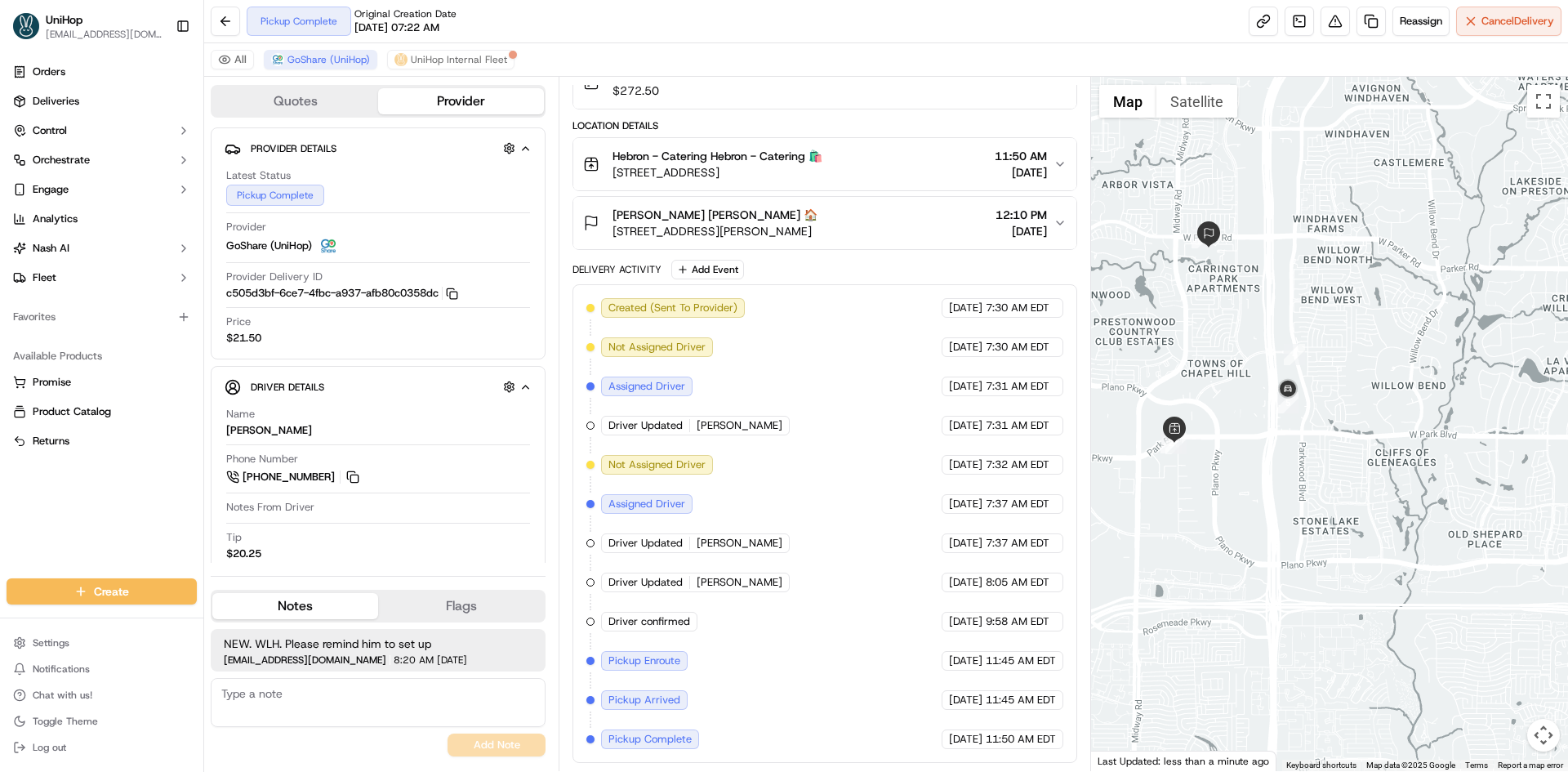
click at [1229, 344] on div "To navigate, press the arrow keys." at bounding box center [1329, 424] width 477 height 694
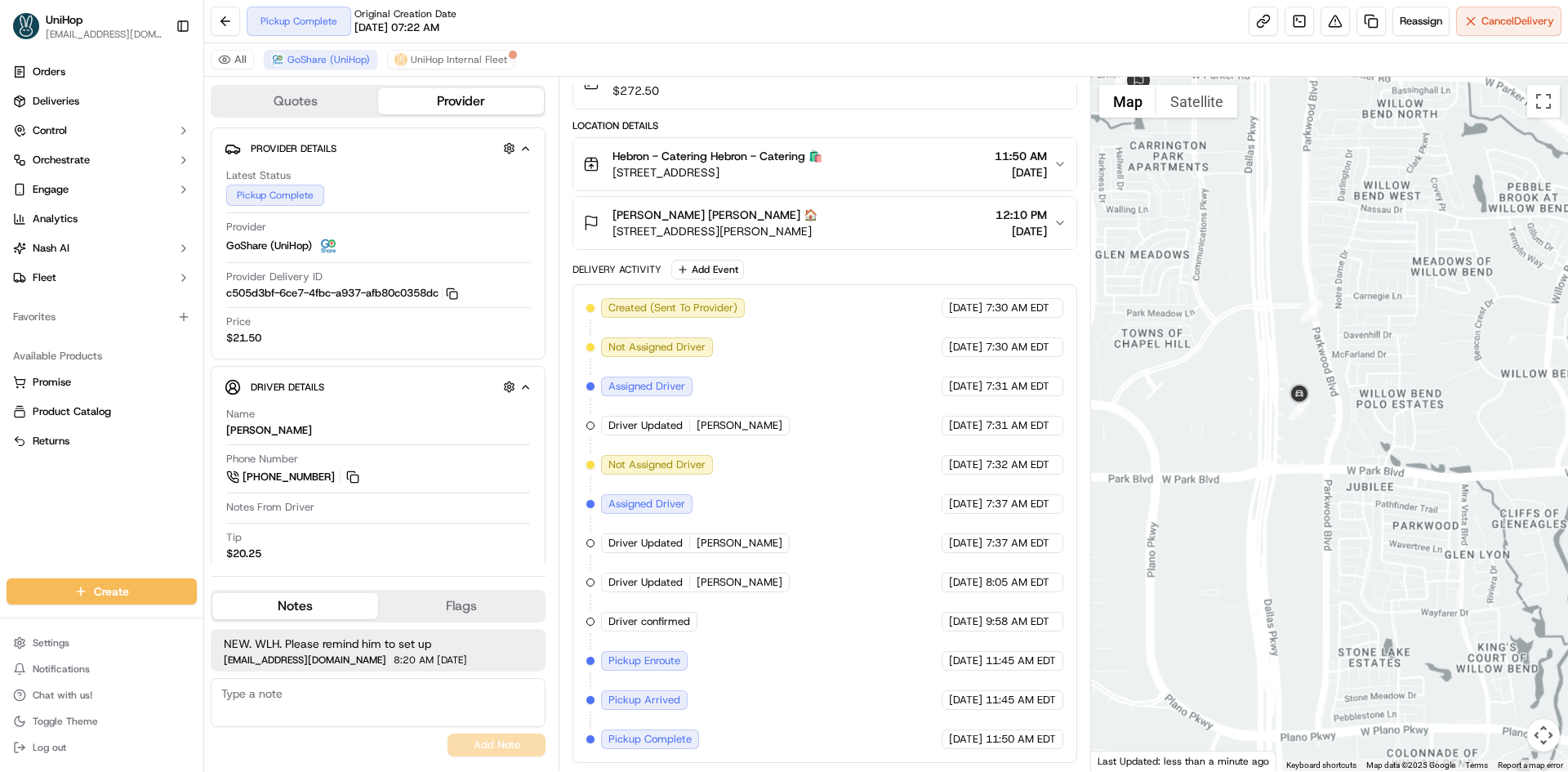
drag, startPoint x: 1195, startPoint y: 302, endPoint x: 1234, endPoint y: 376, distance: 83.6
click at [1233, 376] on div "To navigate, press the arrow keys." at bounding box center [1329, 424] width 477 height 694
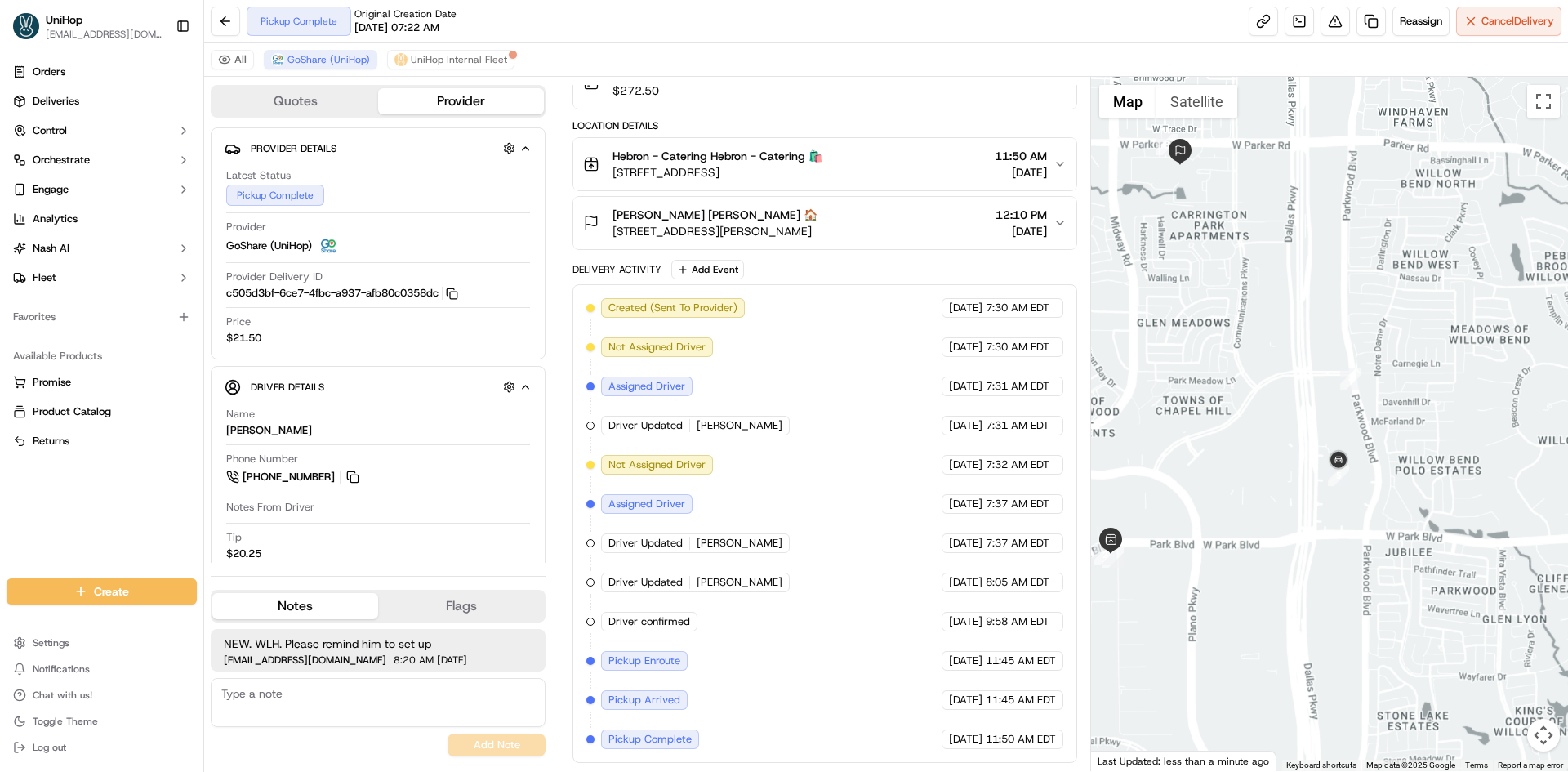
click at [912, 220] on div "Breyona Moss Breyona Moss 🏠 6124 W Parker Rd Bldg 3 # 136, Plano, TX 75093, USA…" at bounding box center [818, 222] width 470 height 33
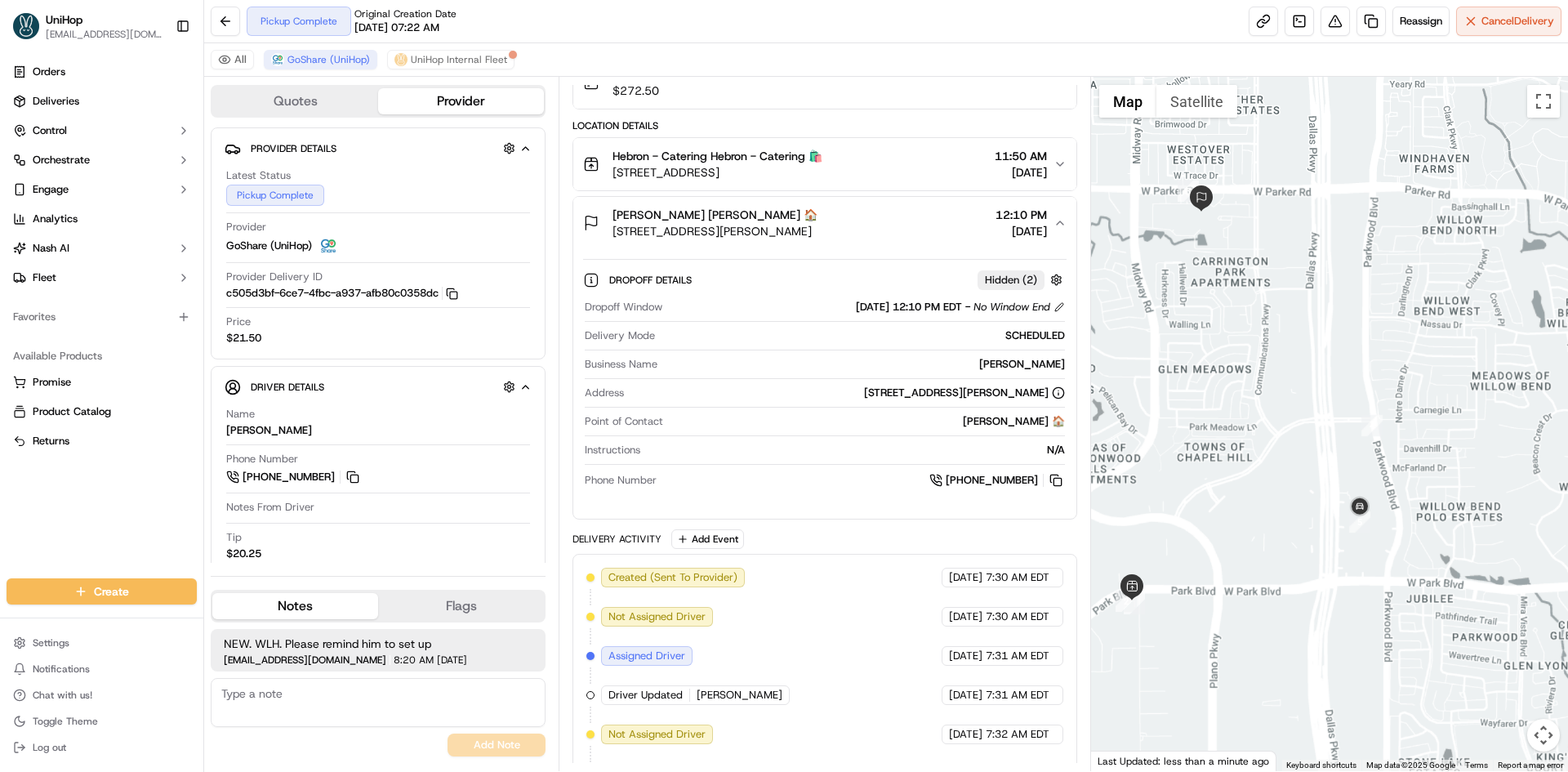
drag, startPoint x: 1199, startPoint y: 219, endPoint x: 1216, endPoint y: 251, distance: 36.2
click at [1216, 251] on div "To navigate, press the arrow keys." at bounding box center [1329, 424] width 477 height 694
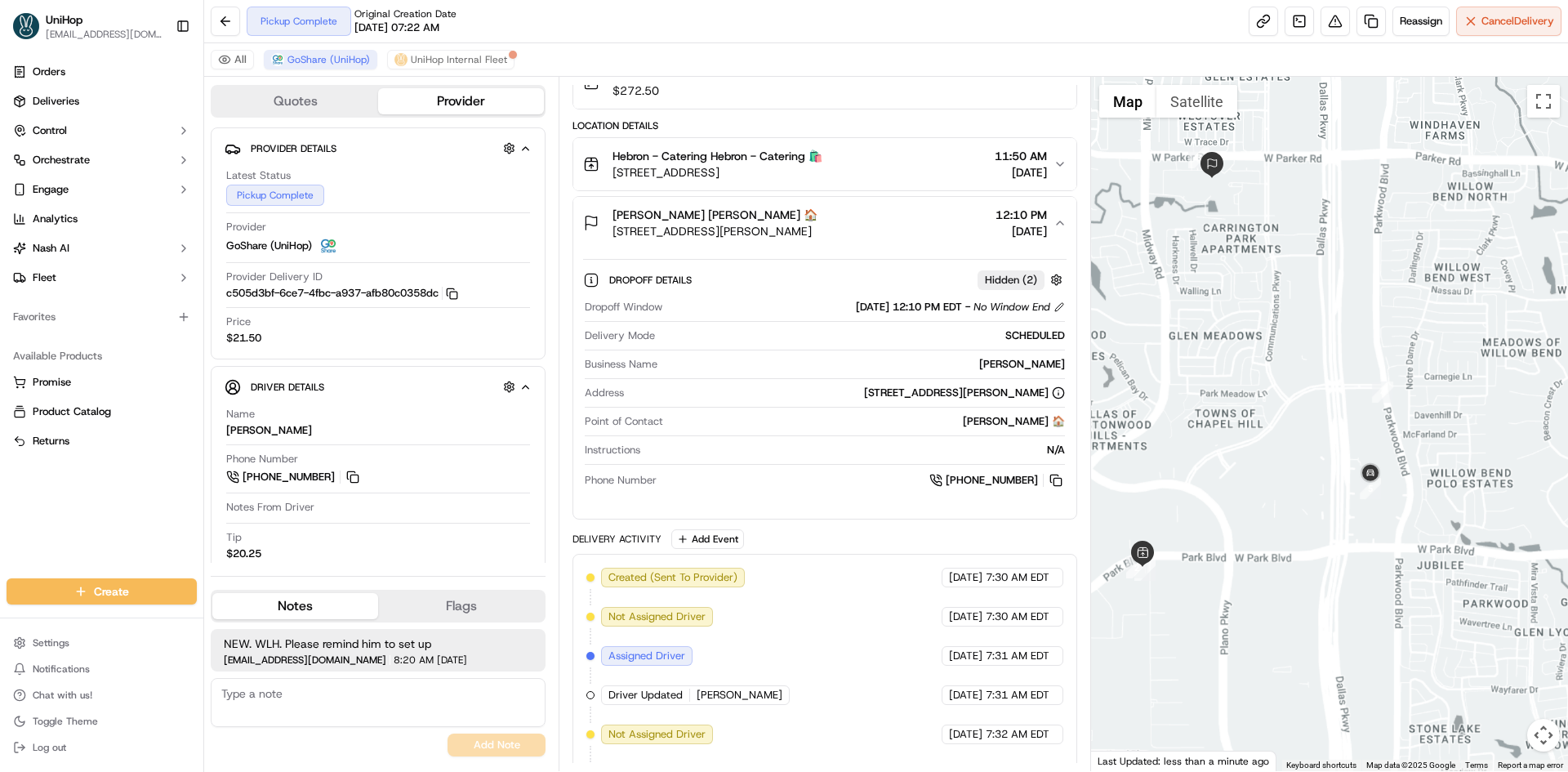
drag, startPoint x: 1277, startPoint y: 462, endPoint x: 1288, endPoint y: 427, distance: 36.7
click at [1288, 427] on div "To navigate, press the arrow keys." at bounding box center [1329, 424] width 477 height 694
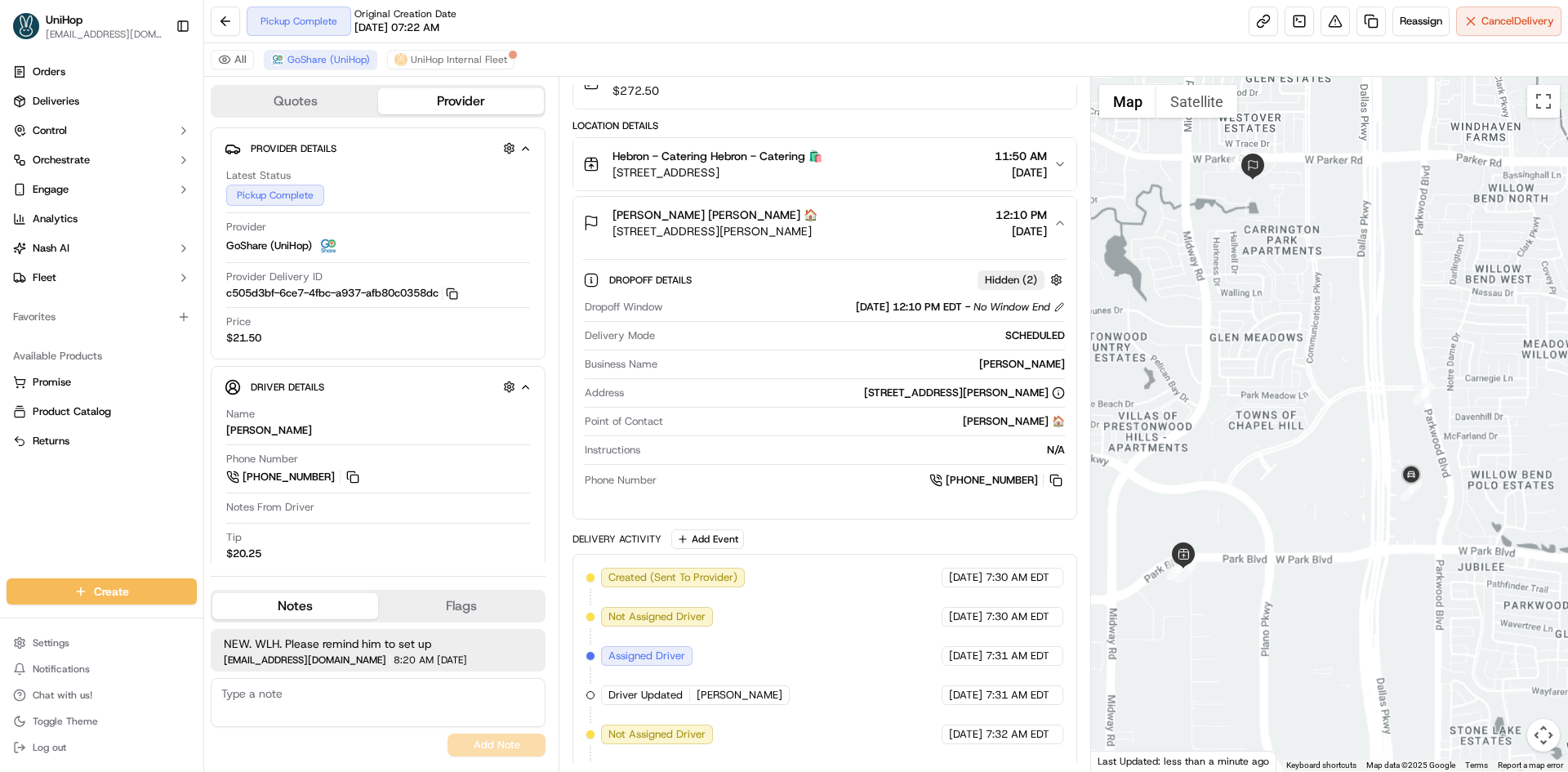
drag, startPoint x: 1259, startPoint y: 426, endPoint x: 1295, endPoint y: 433, distance: 36.7
click at [1294, 427] on div "To navigate, press the arrow keys." at bounding box center [1329, 424] width 477 height 694
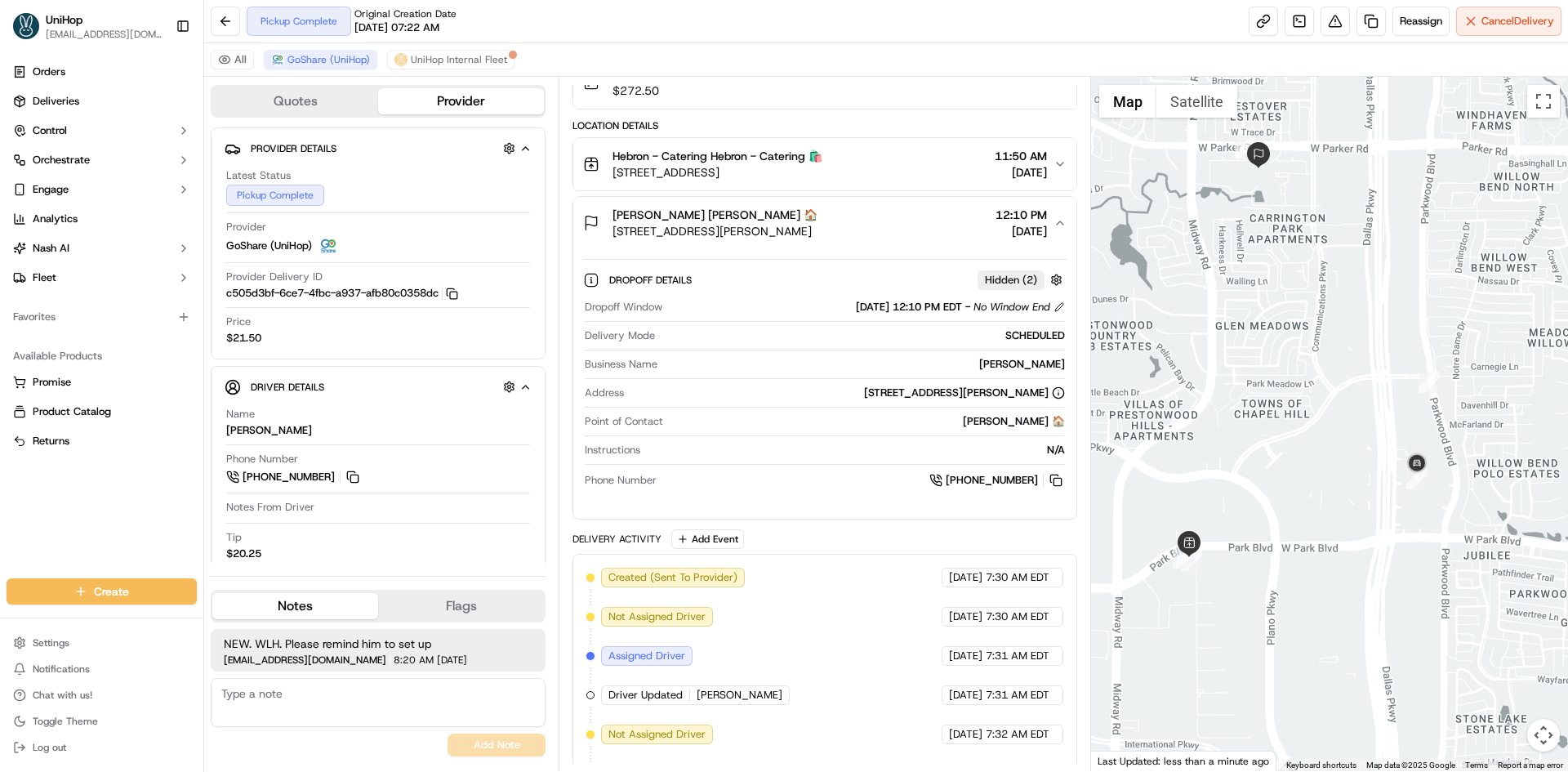
drag, startPoint x: 1259, startPoint y: 505, endPoint x: 1266, endPoint y: 493, distance: 13.9
click at [1266, 493] on div "To navigate, press the arrow keys." at bounding box center [1329, 424] width 477 height 694
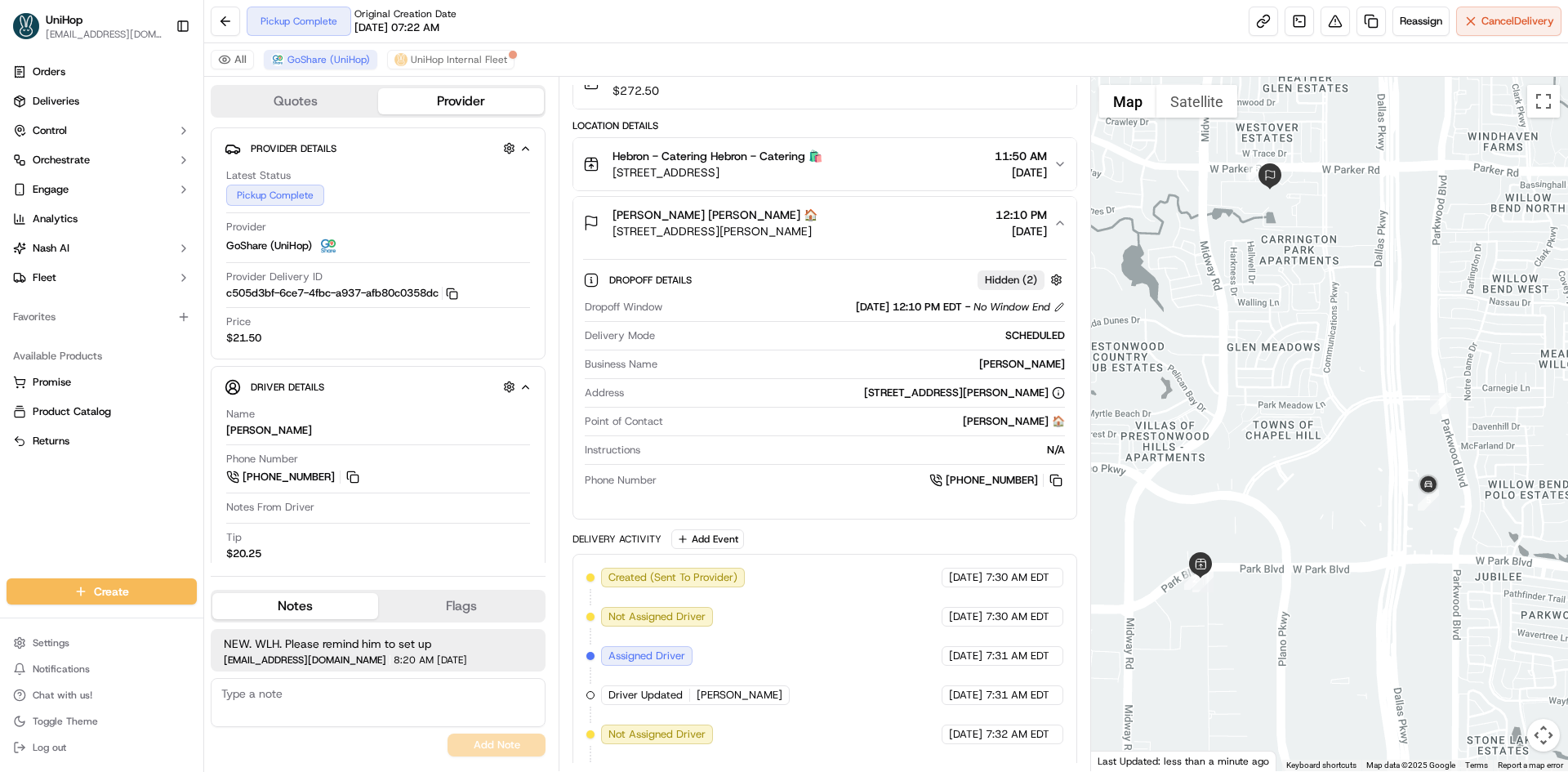
drag, startPoint x: 1261, startPoint y: 485, endPoint x: 1274, endPoint y: 503, distance: 22.2
click at [1274, 503] on div "To navigate, press the arrow keys." at bounding box center [1329, 424] width 477 height 694
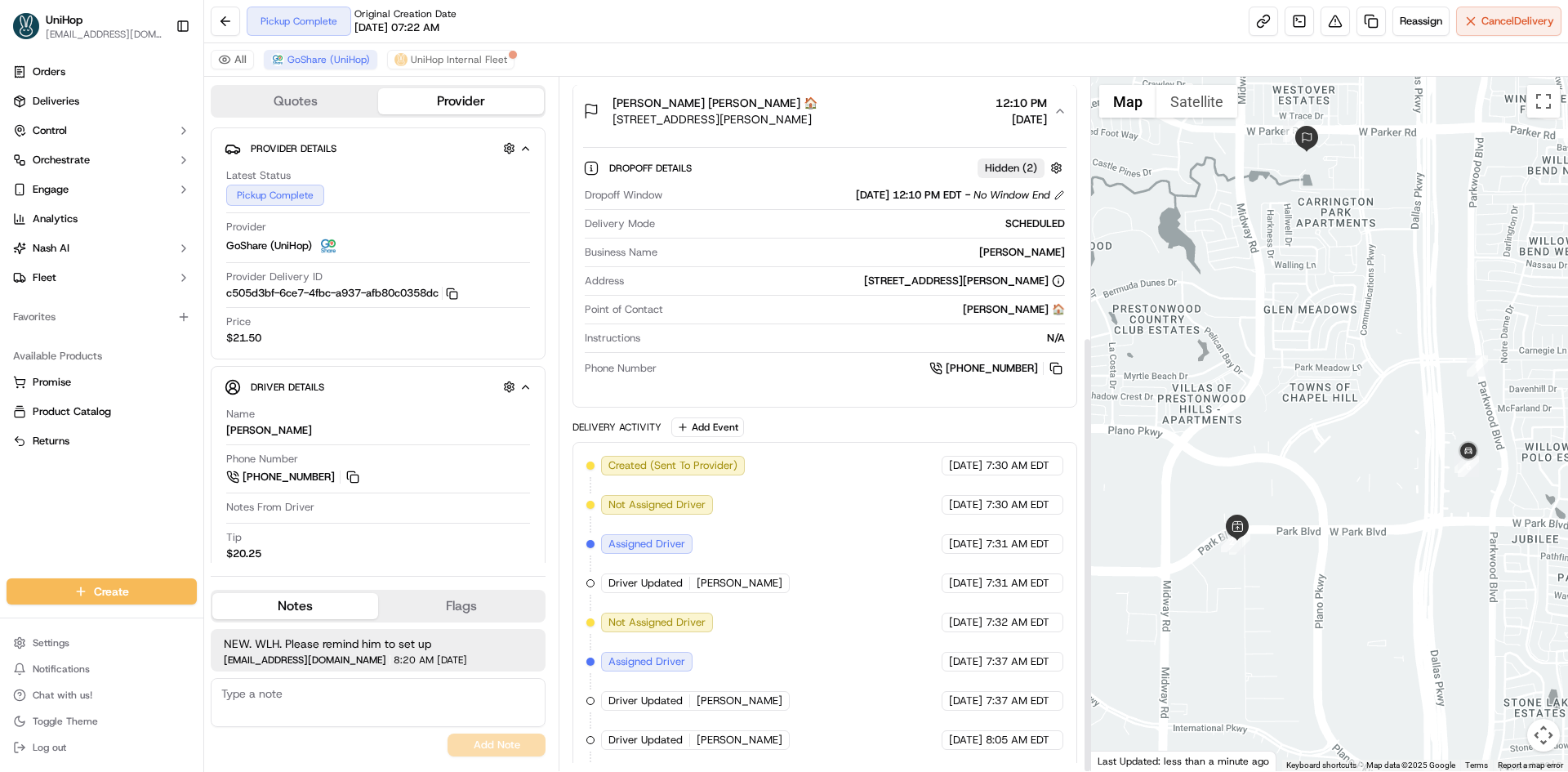
scroll to position [0, 0]
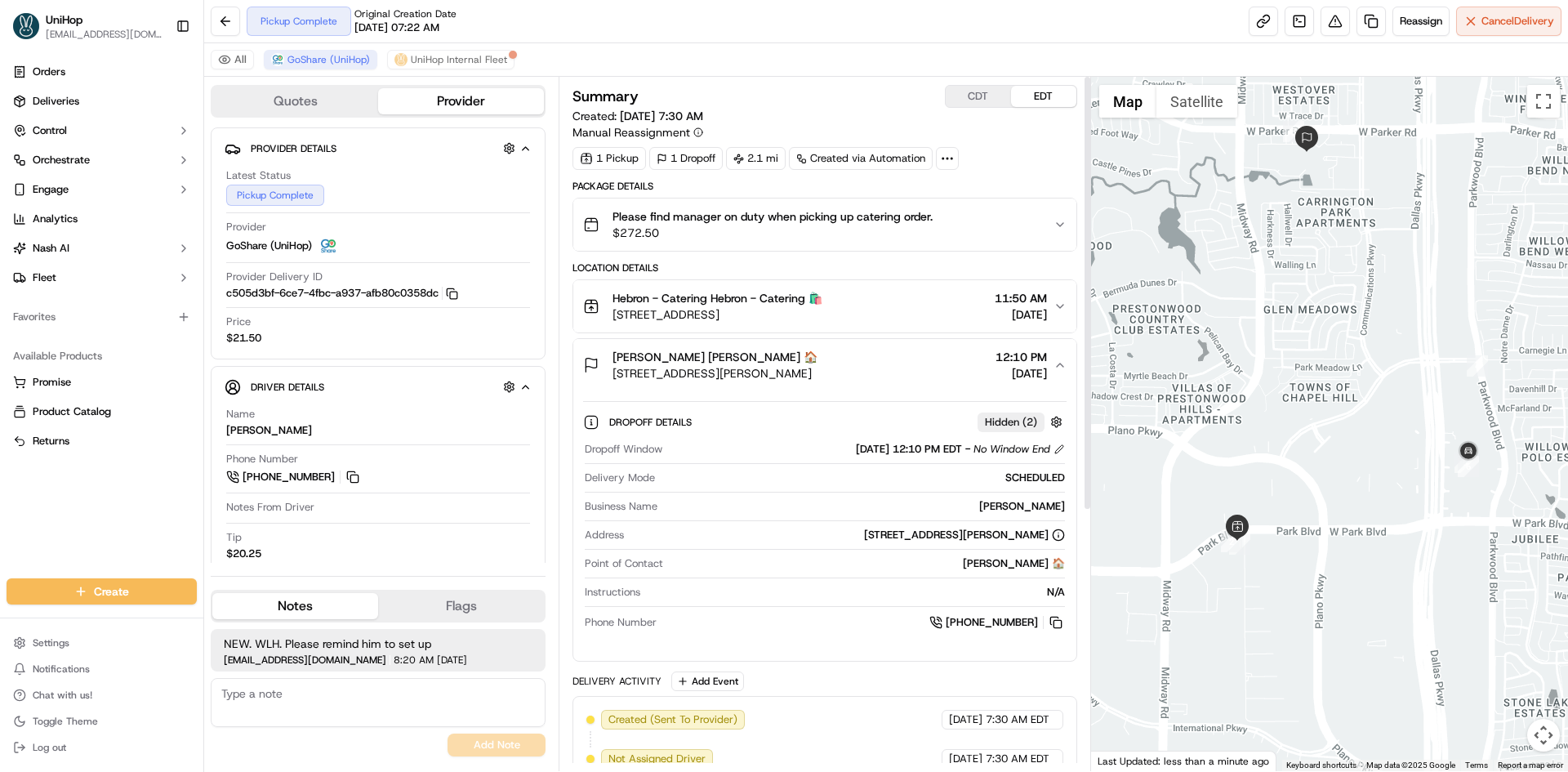
click at [818, 362] on div "Breyona Moss Breyona Moss 🏠" at bounding box center [715, 356] width 205 height 16
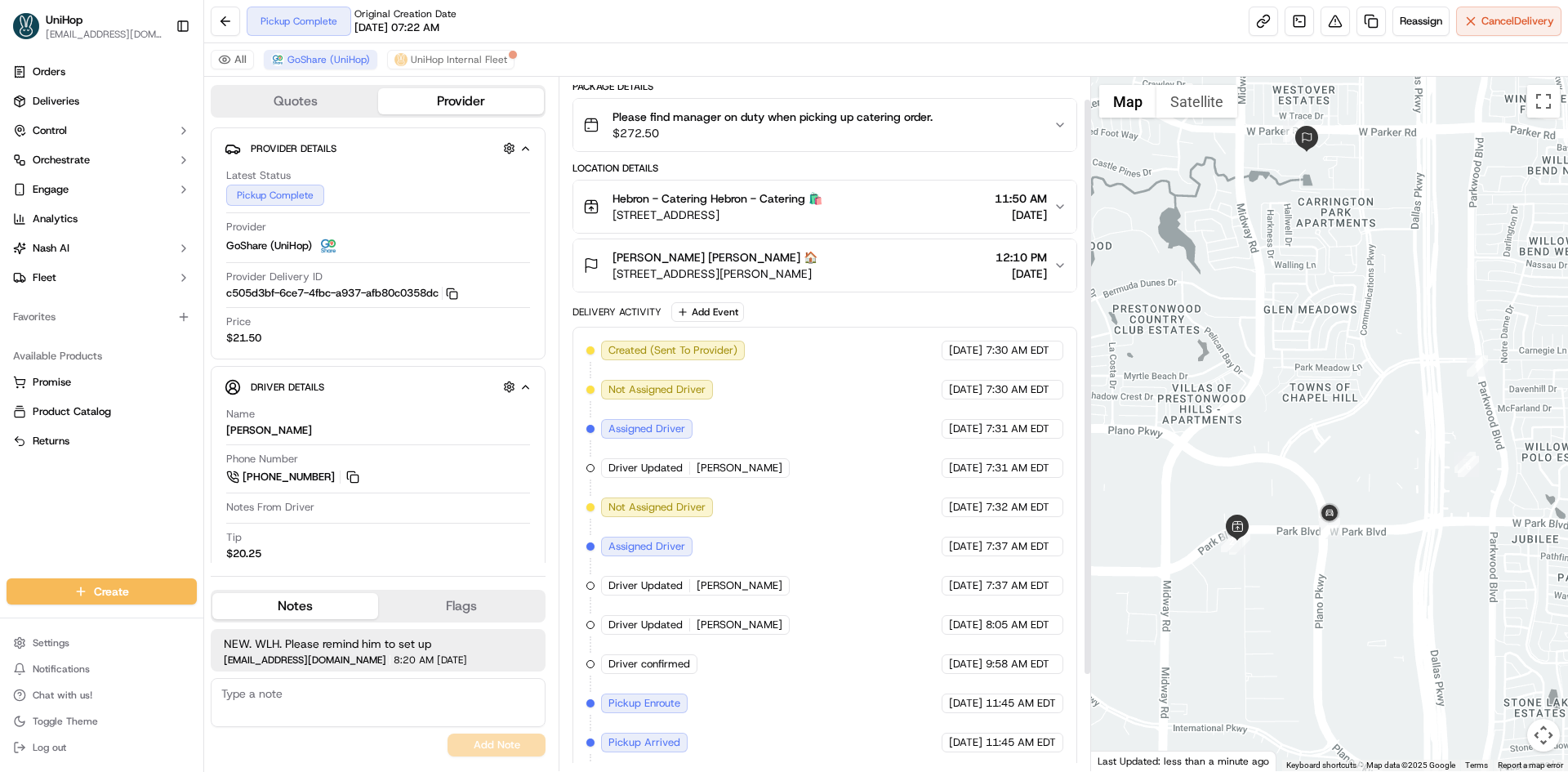
scroll to position [143, 0]
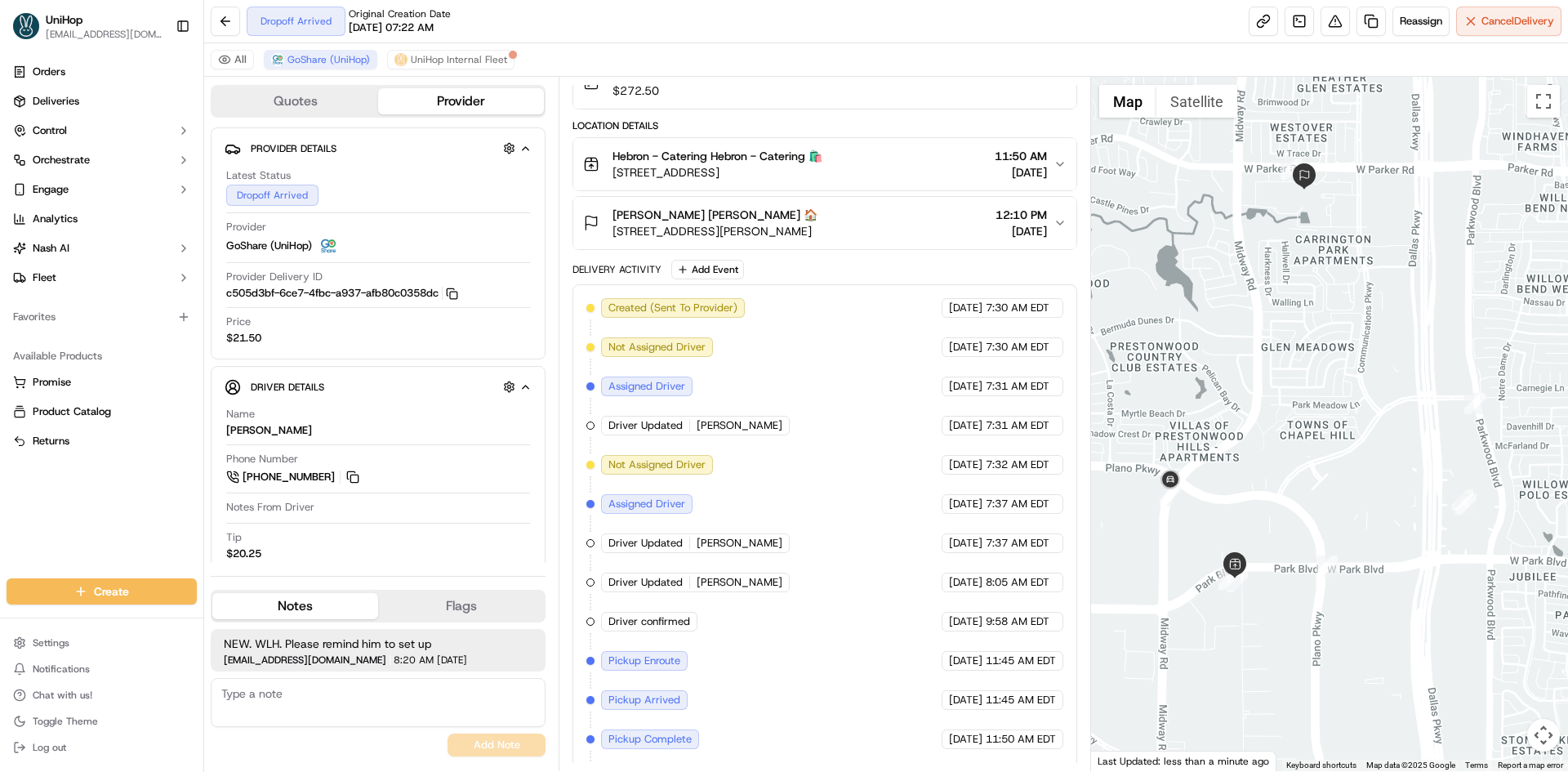
drag, startPoint x: 1229, startPoint y: 307, endPoint x: 1229, endPoint y: 325, distance: 18.0
click at [1229, 326] on div "To navigate, press the arrow keys." at bounding box center [1329, 424] width 477 height 694
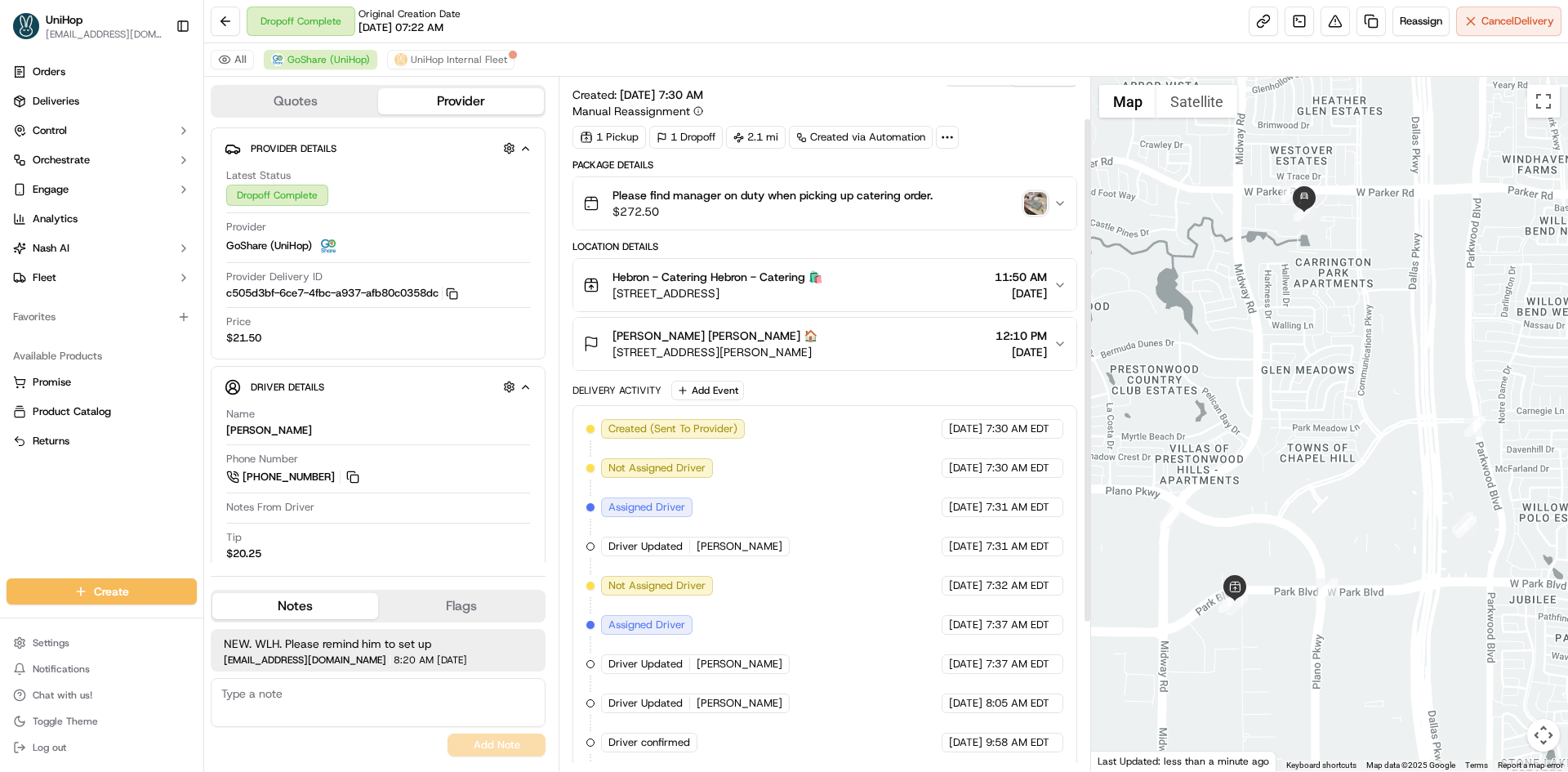
scroll to position [0, 0]
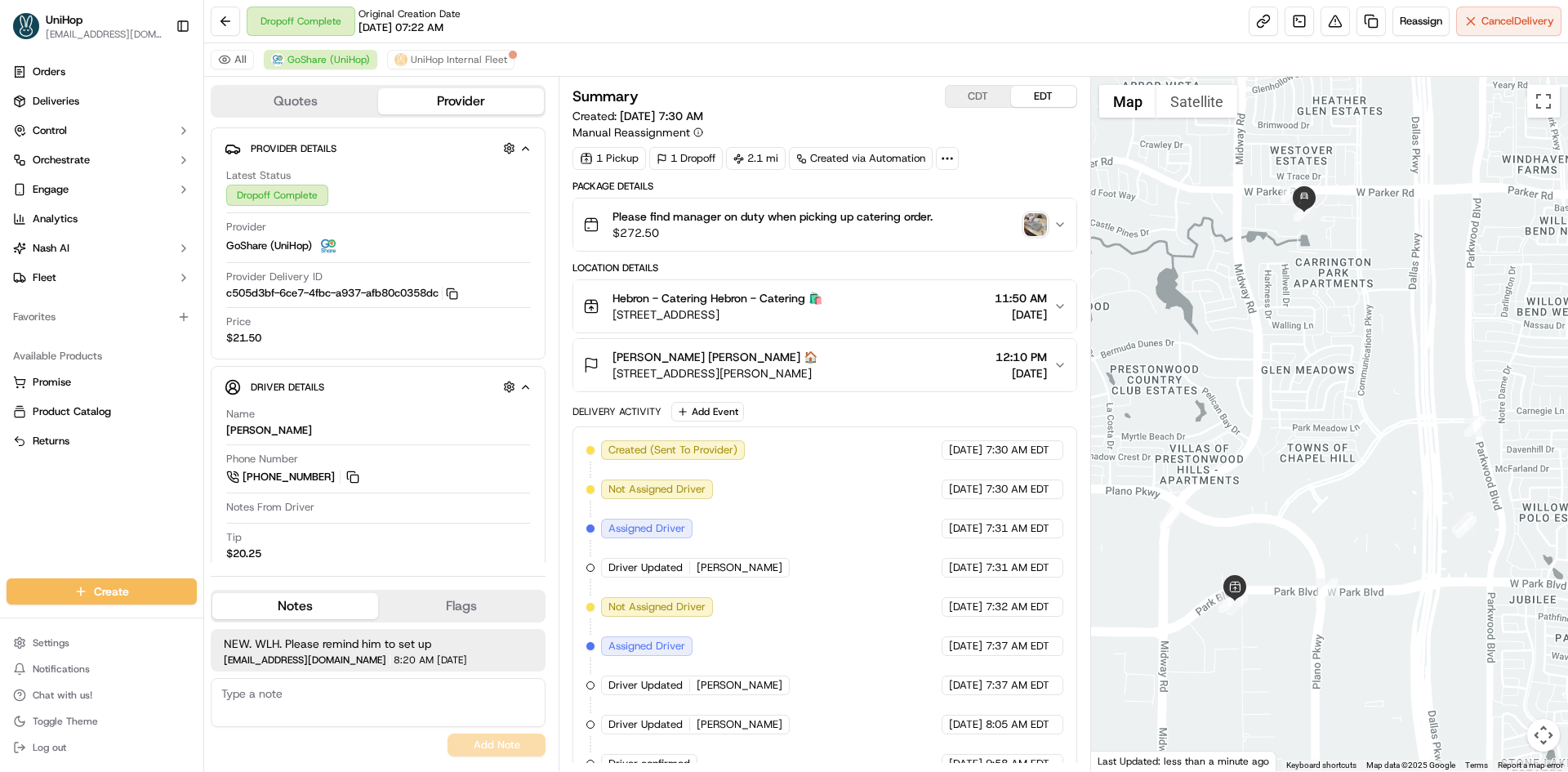
click at [1033, 227] on img "button" at bounding box center [1035, 224] width 23 height 23
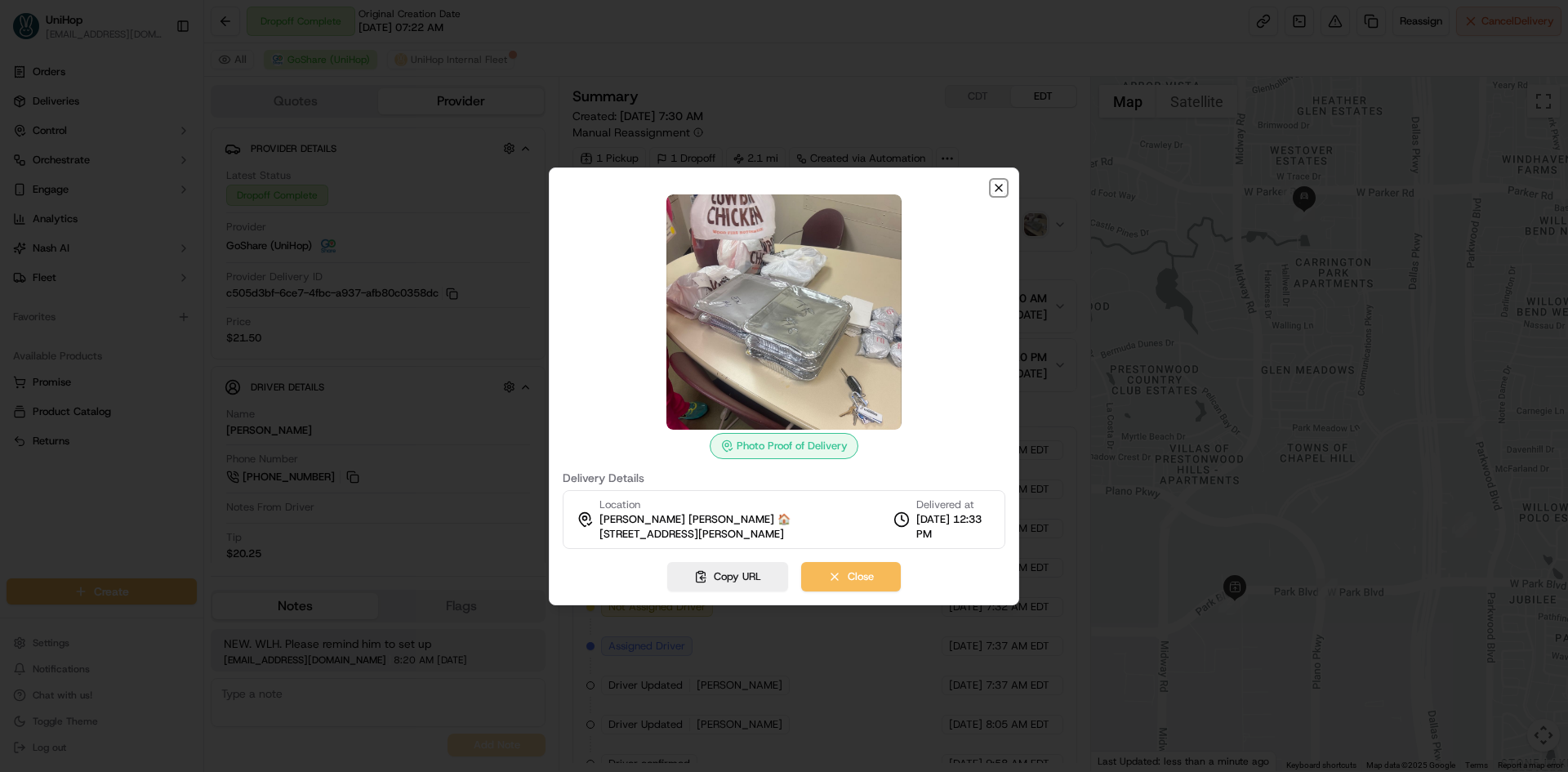
click at [998, 187] on icon "button" at bounding box center [999, 188] width 7 height 7
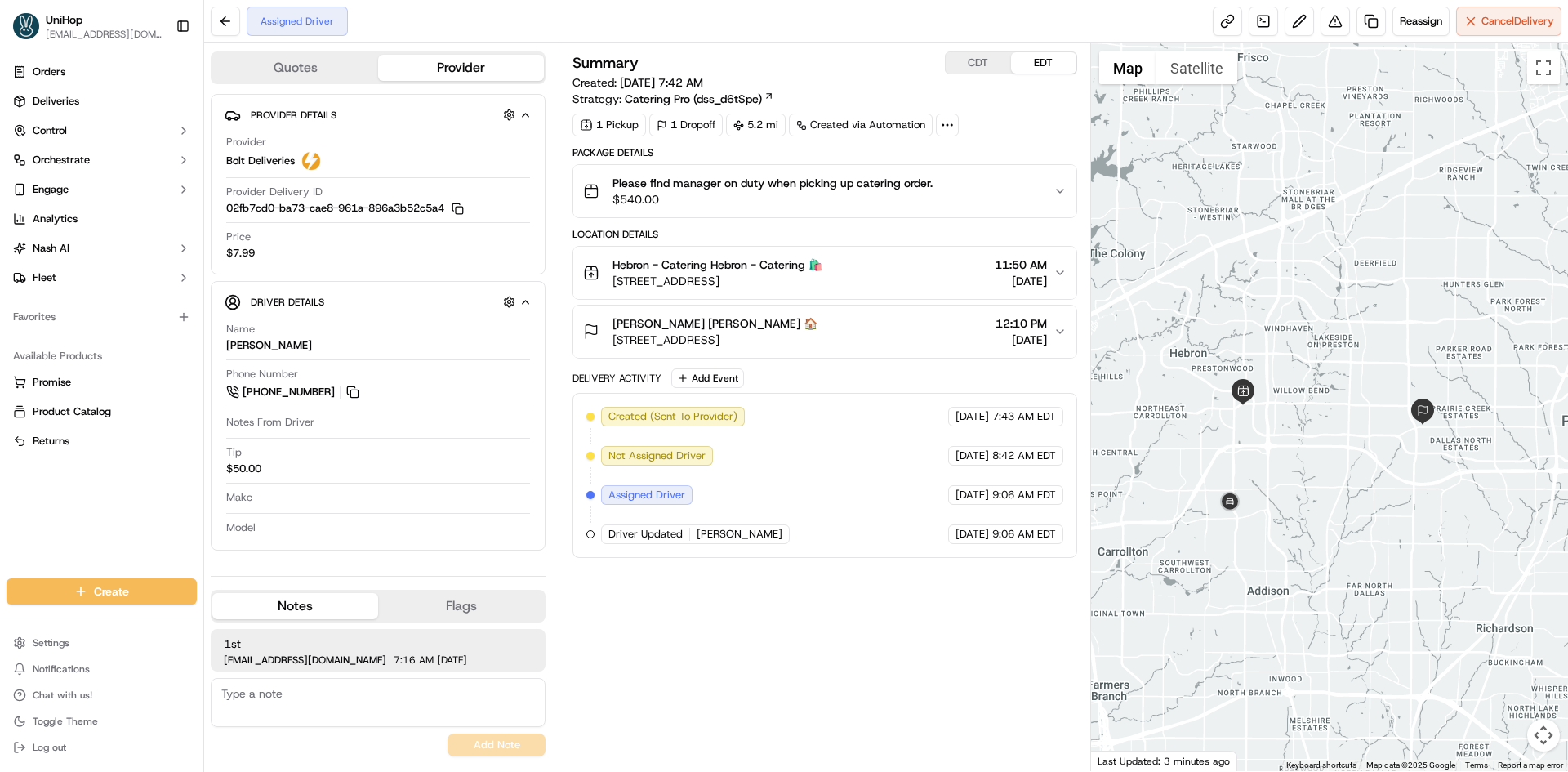
drag, startPoint x: 1303, startPoint y: 215, endPoint x: 1298, endPoint y: 225, distance: 11.2
click at [1298, 225] on div at bounding box center [1329, 407] width 477 height 728
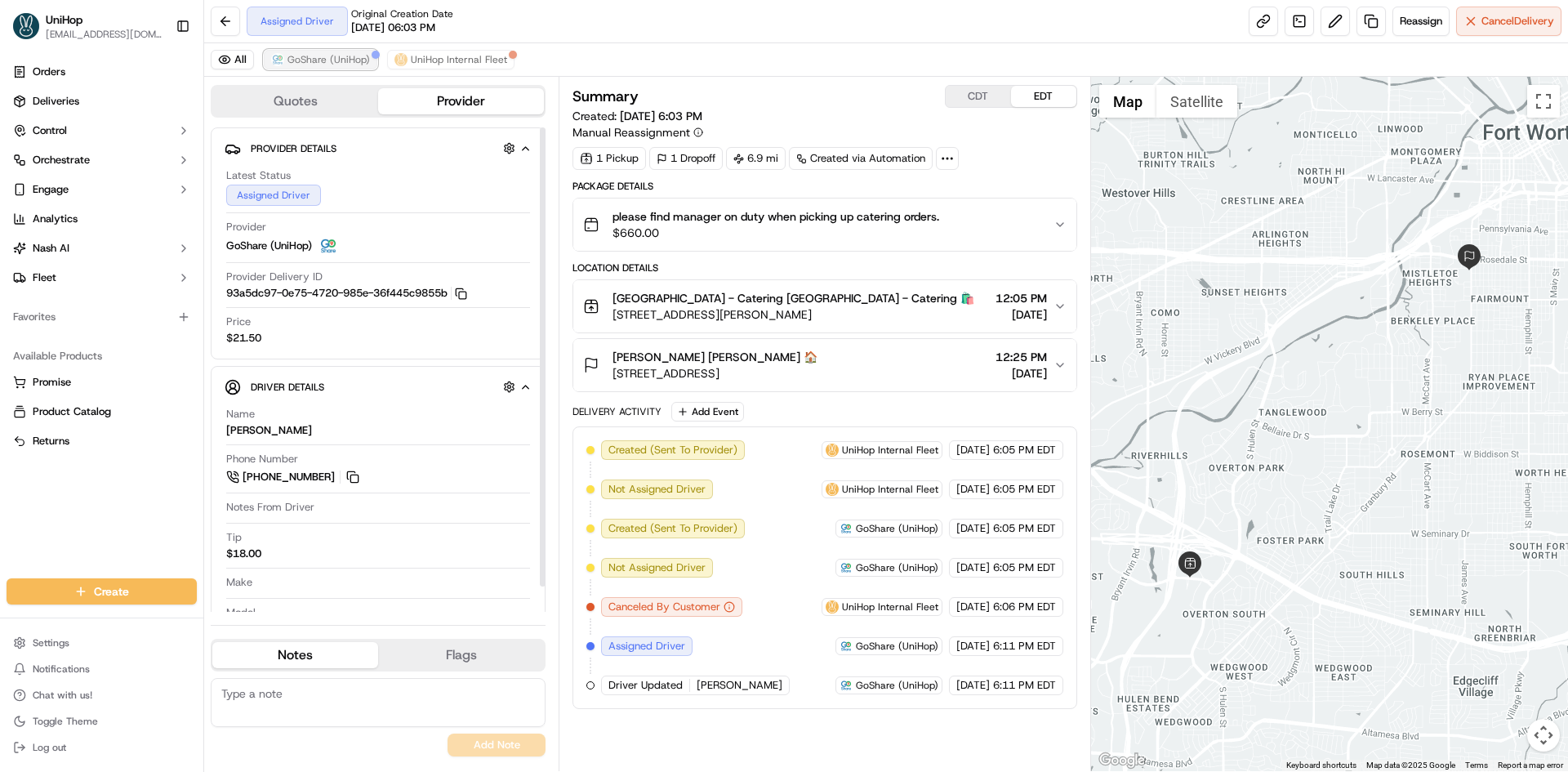
drag, startPoint x: 339, startPoint y: 62, endPoint x: 348, endPoint y: 62, distance: 9.0
click at [339, 62] on span "GoShare (UniHop)" at bounding box center [329, 60] width 83 height 13
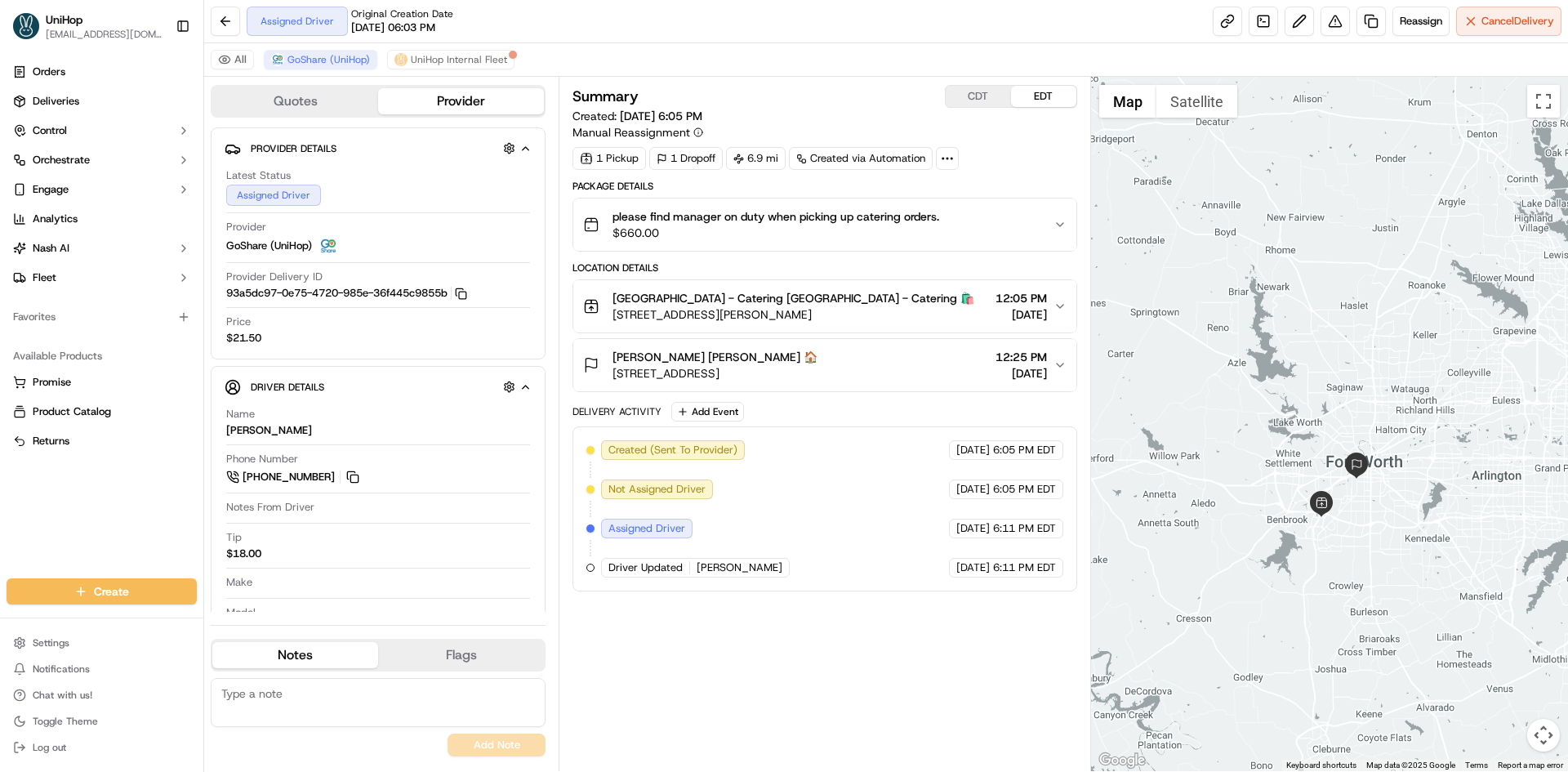
drag, startPoint x: 1274, startPoint y: 204, endPoint x: 1343, endPoint y: 373, distance: 182.5
click at [1343, 373] on div at bounding box center [1329, 424] width 477 height 694
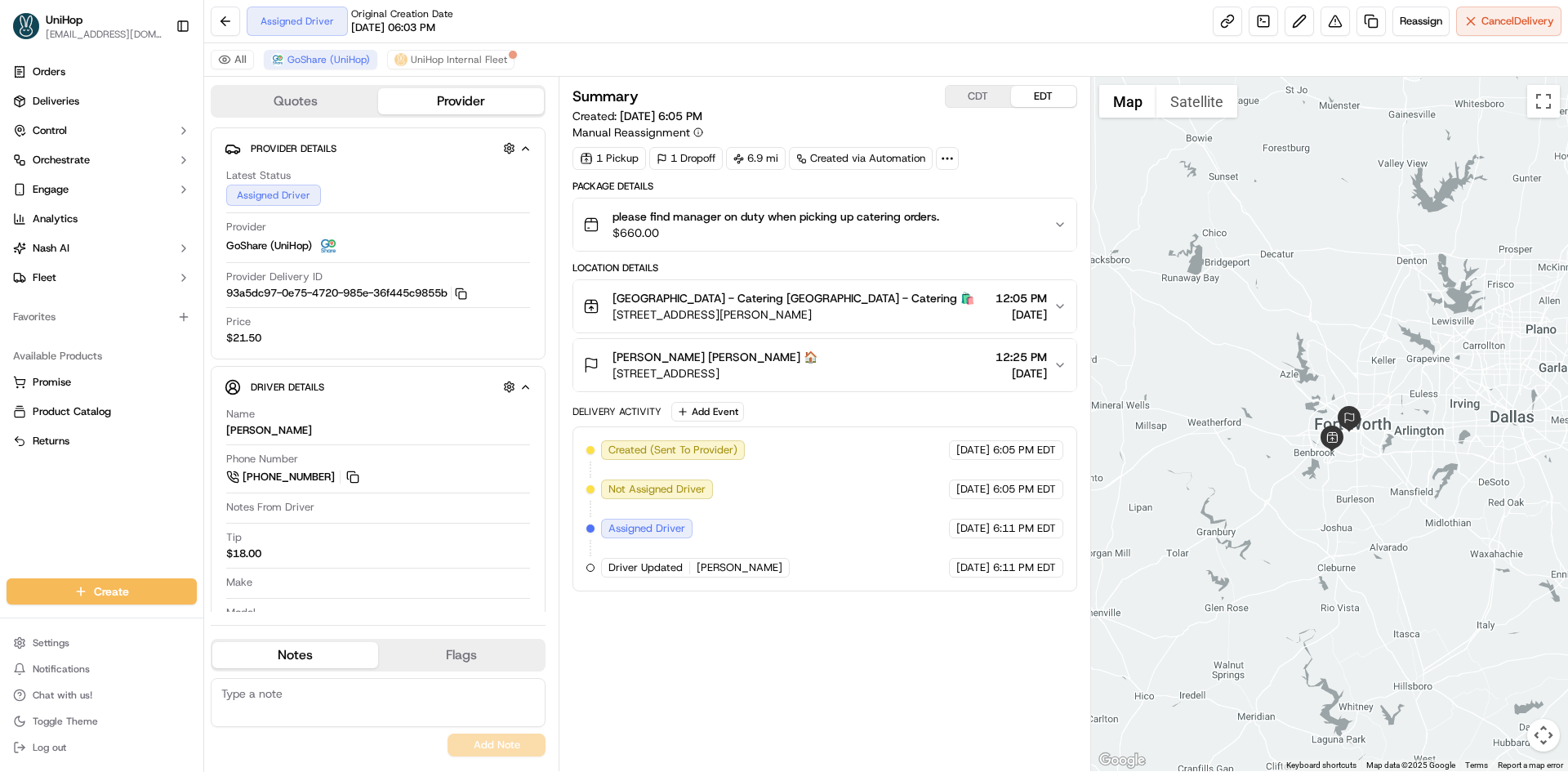
drag, startPoint x: 1335, startPoint y: 317, endPoint x: 1331, endPoint y: 327, distance: 10.8
click at [1331, 327] on div at bounding box center [1329, 424] width 477 height 694
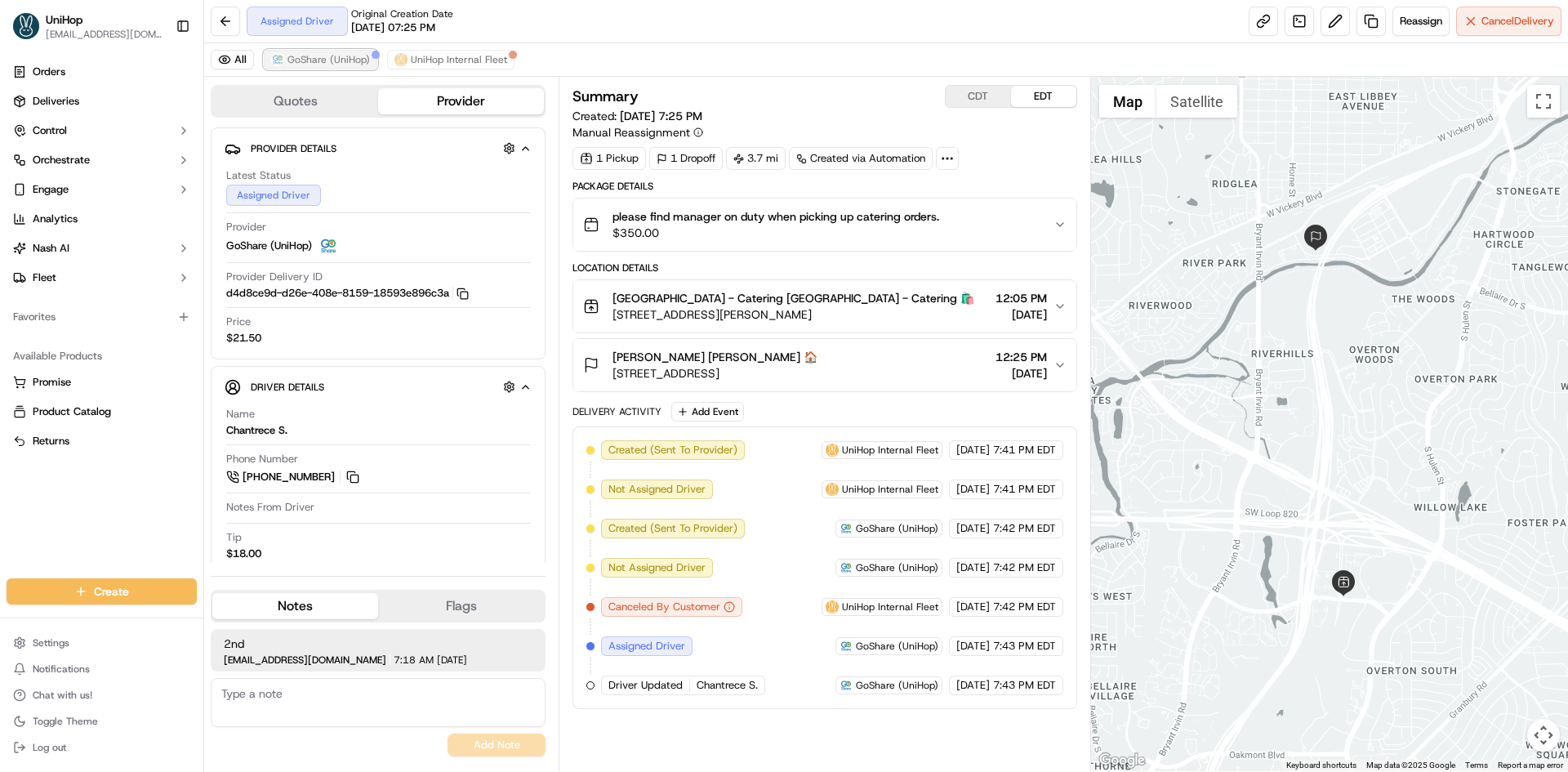
click at [291, 59] on span "GoShare (UniHop)" at bounding box center [329, 60] width 83 height 13
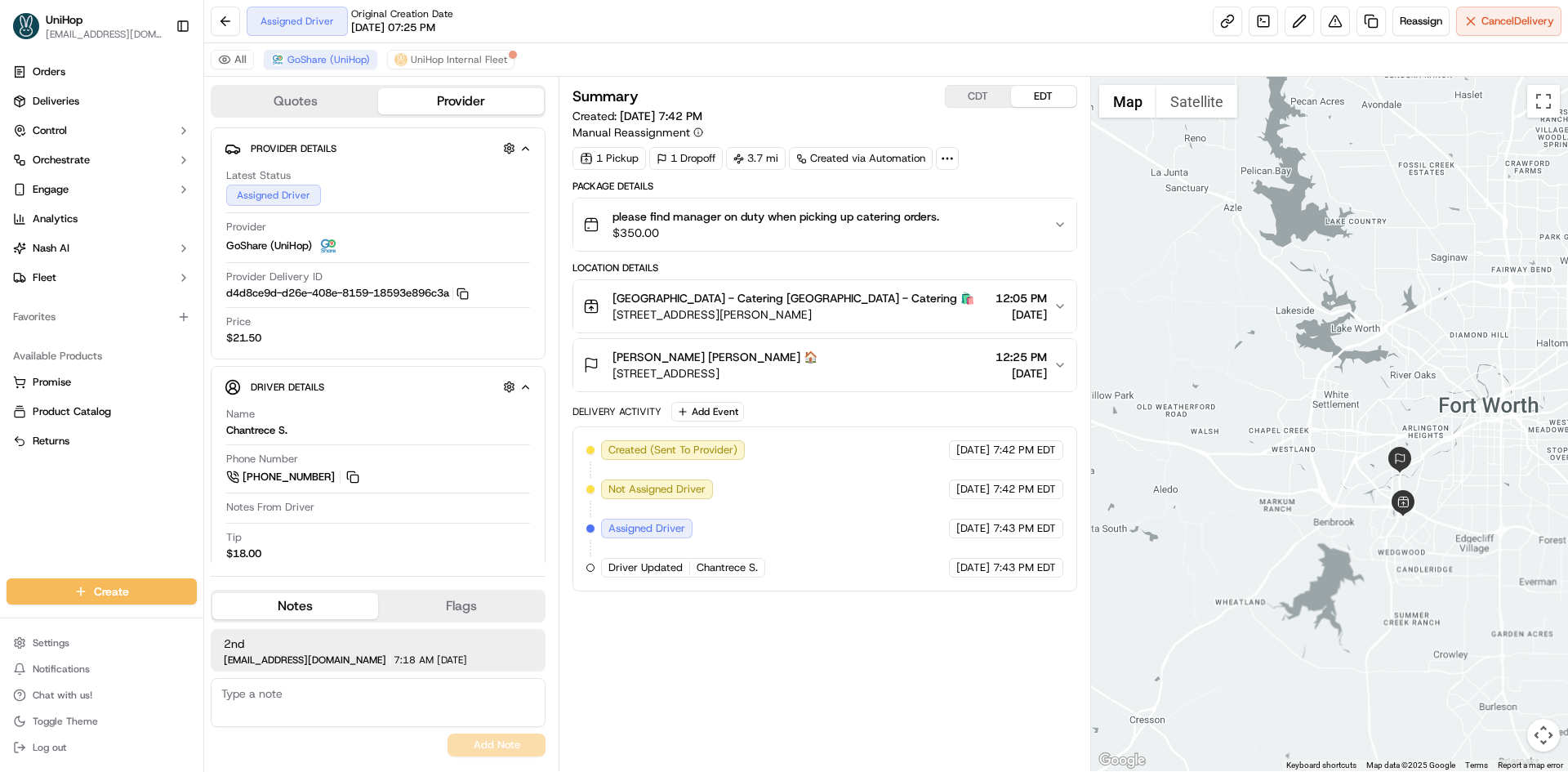
drag, startPoint x: 1361, startPoint y: 205, endPoint x: 1446, endPoint y: 400, distance: 212.7
click at [1446, 400] on div at bounding box center [1329, 424] width 477 height 694
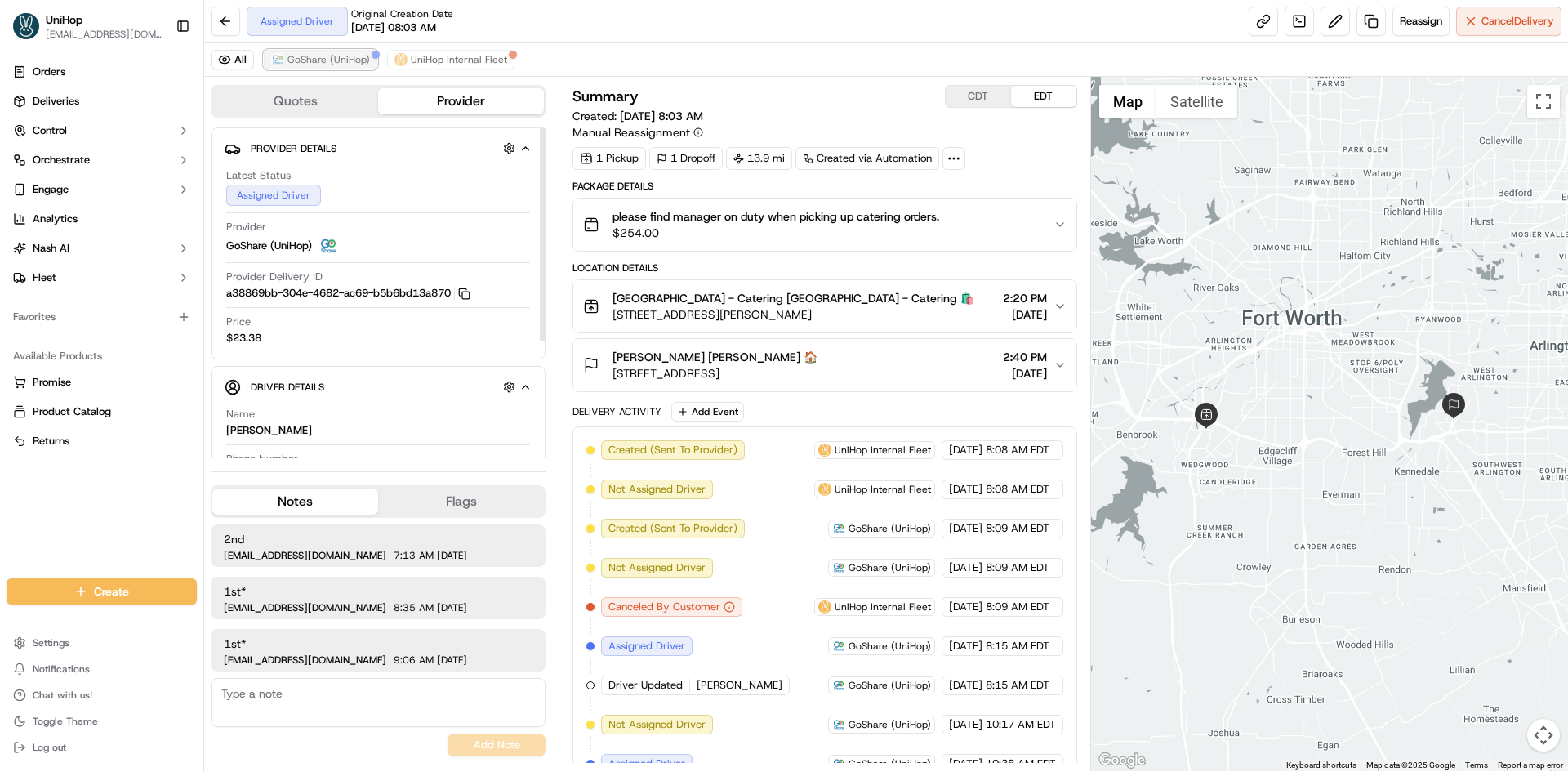
click at [306, 61] on span "GoShare (UniHop)" at bounding box center [329, 60] width 83 height 13
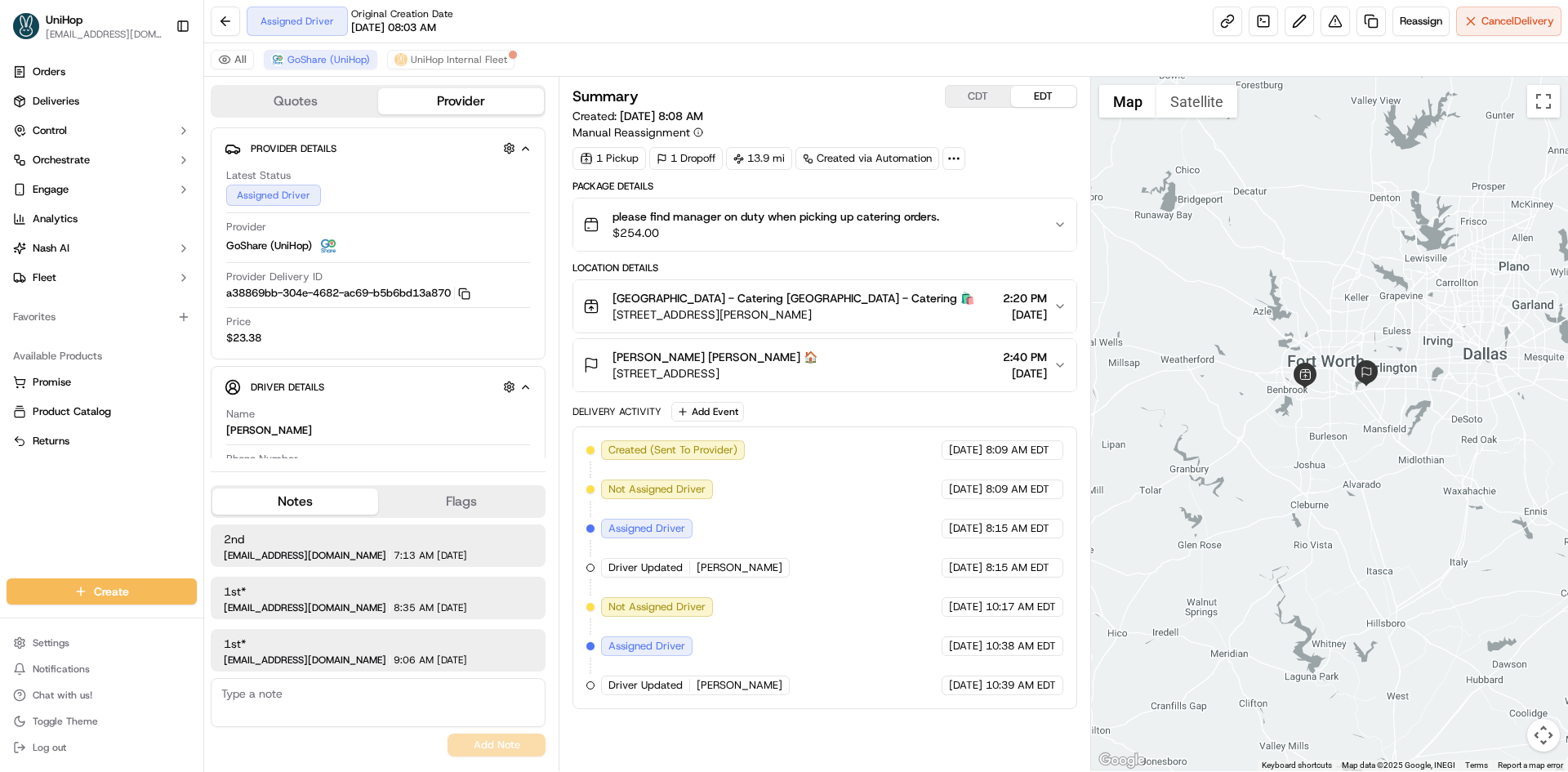
drag, startPoint x: 1346, startPoint y: 262, endPoint x: 1352, endPoint y: 348, distance: 86.2
click at [1352, 347] on div at bounding box center [1329, 424] width 477 height 694
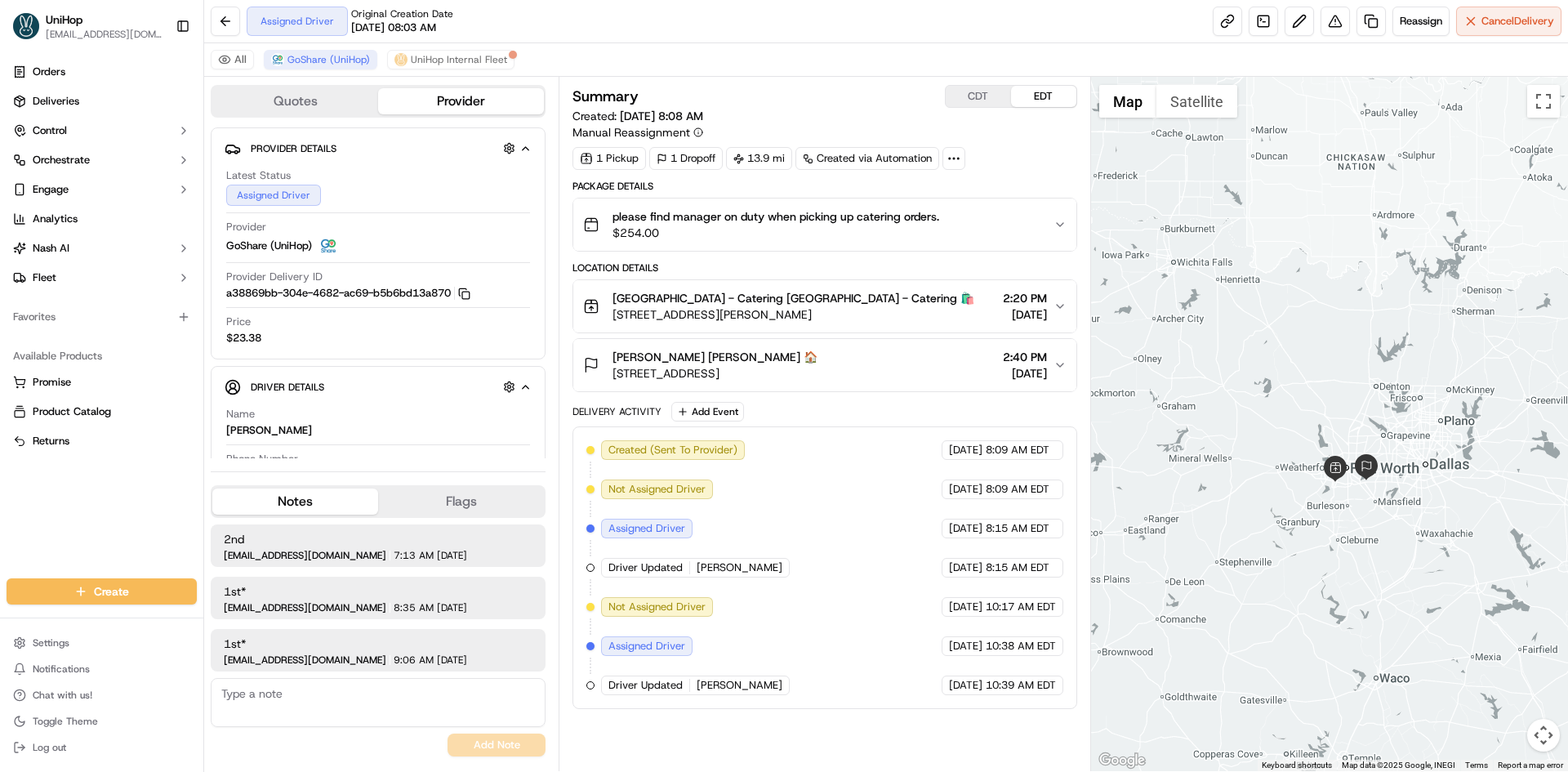
drag, startPoint x: 1346, startPoint y: 256, endPoint x: 1345, endPoint y: 266, distance: 10.0
click at [1345, 266] on div at bounding box center [1329, 424] width 477 height 694
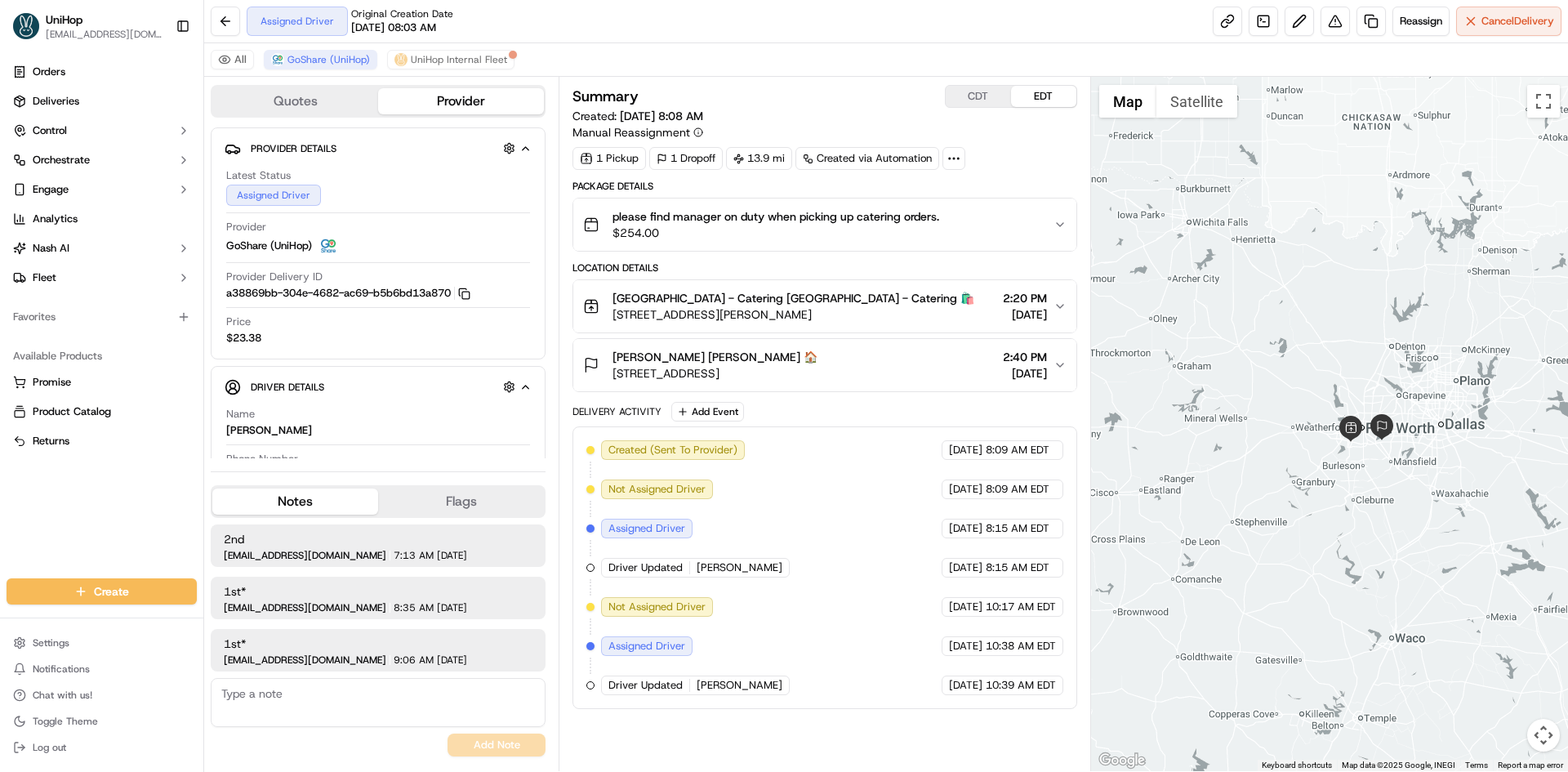
drag, startPoint x: 1204, startPoint y: 424, endPoint x: 1221, endPoint y: 384, distance: 43.5
click at [1221, 384] on div at bounding box center [1329, 424] width 477 height 694
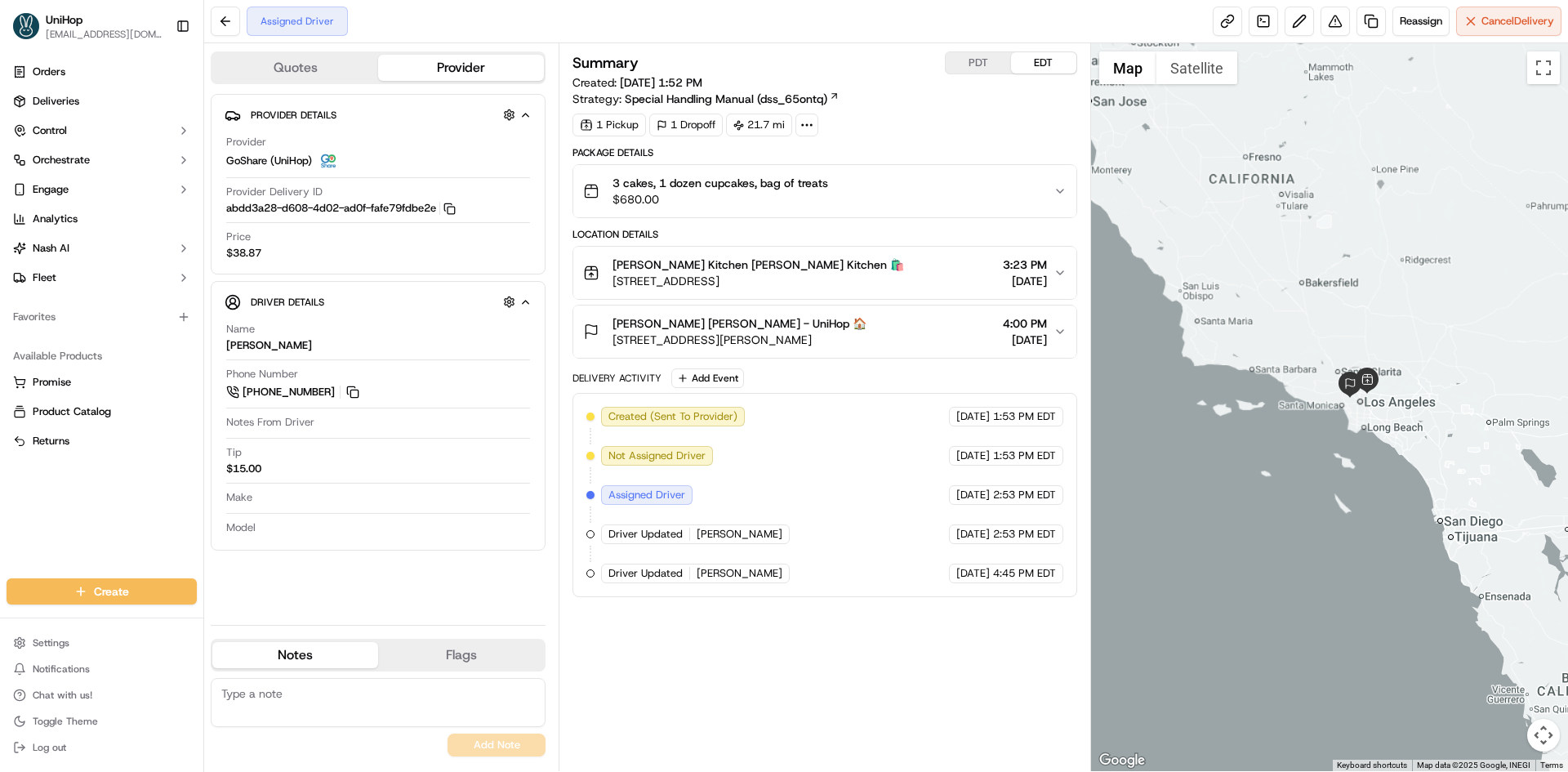
drag, startPoint x: 1378, startPoint y: 275, endPoint x: 1373, endPoint y: 291, distance: 16.8
click at [1373, 291] on div at bounding box center [1329, 407] width 477 height 728
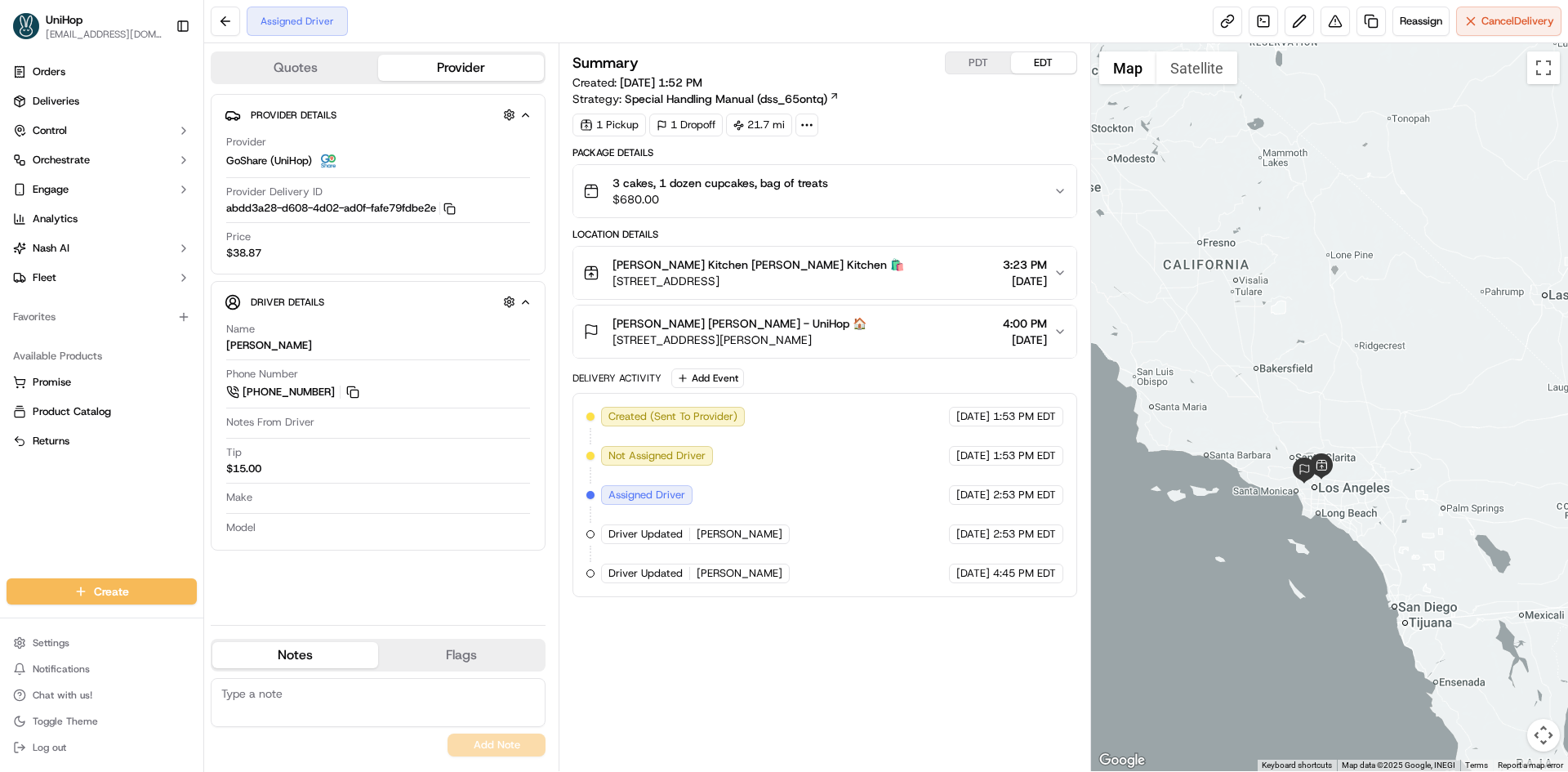
drag, startPoint x: 1376, startPoint y: 290, endPoint x: 1331, endPoint y: 373, distance: 94.4
click at [1331, 373] on div at bounding box center [1329, 407] width 477 height 728
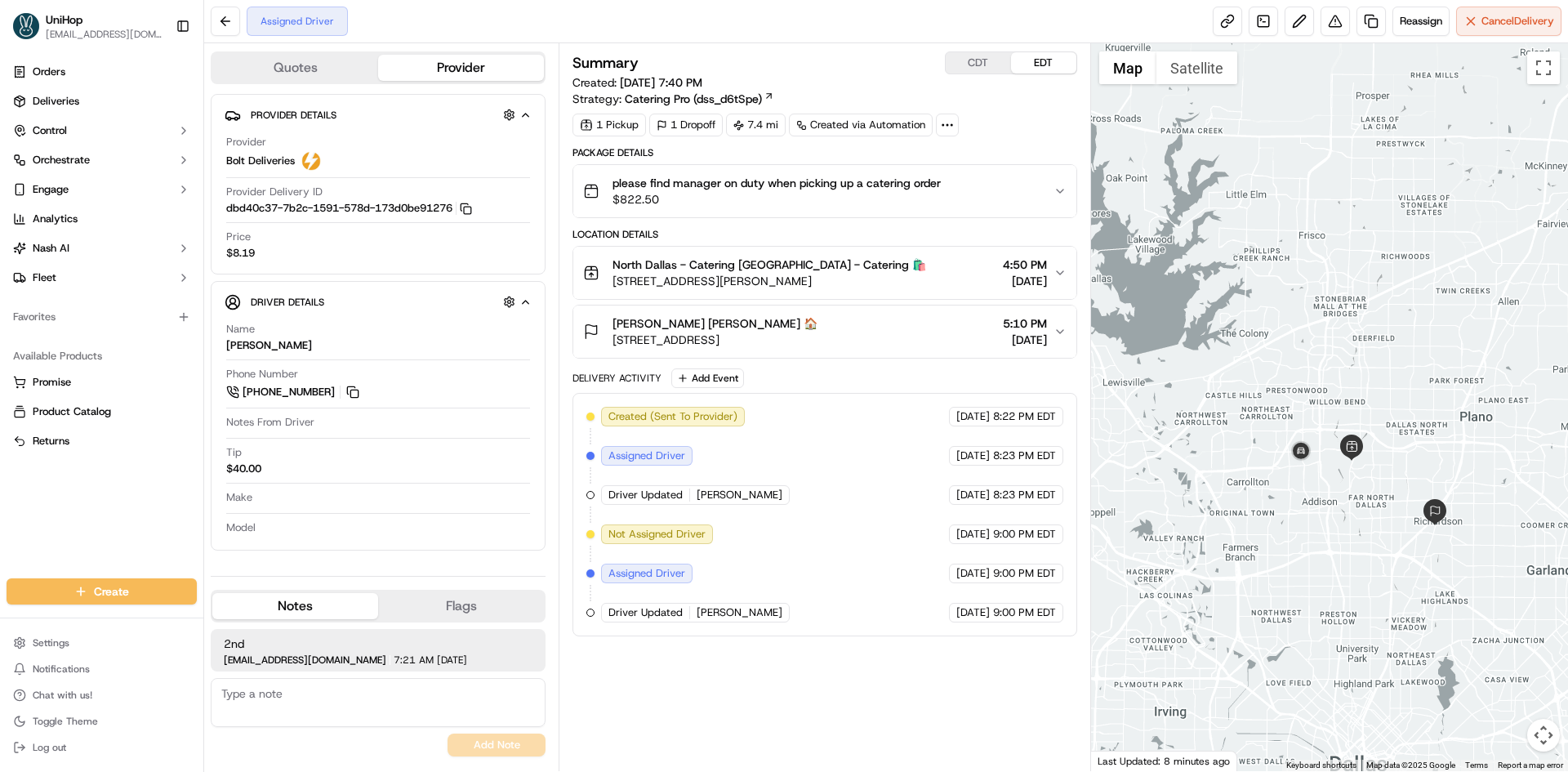
drag, startPoint x: 1305, startPoint y: 502, endPoint x: 1339, endPoint y: 564, distance: 70.7
click at [1339, 564] on div at bounding box center [1329, 407] width 477 height 728
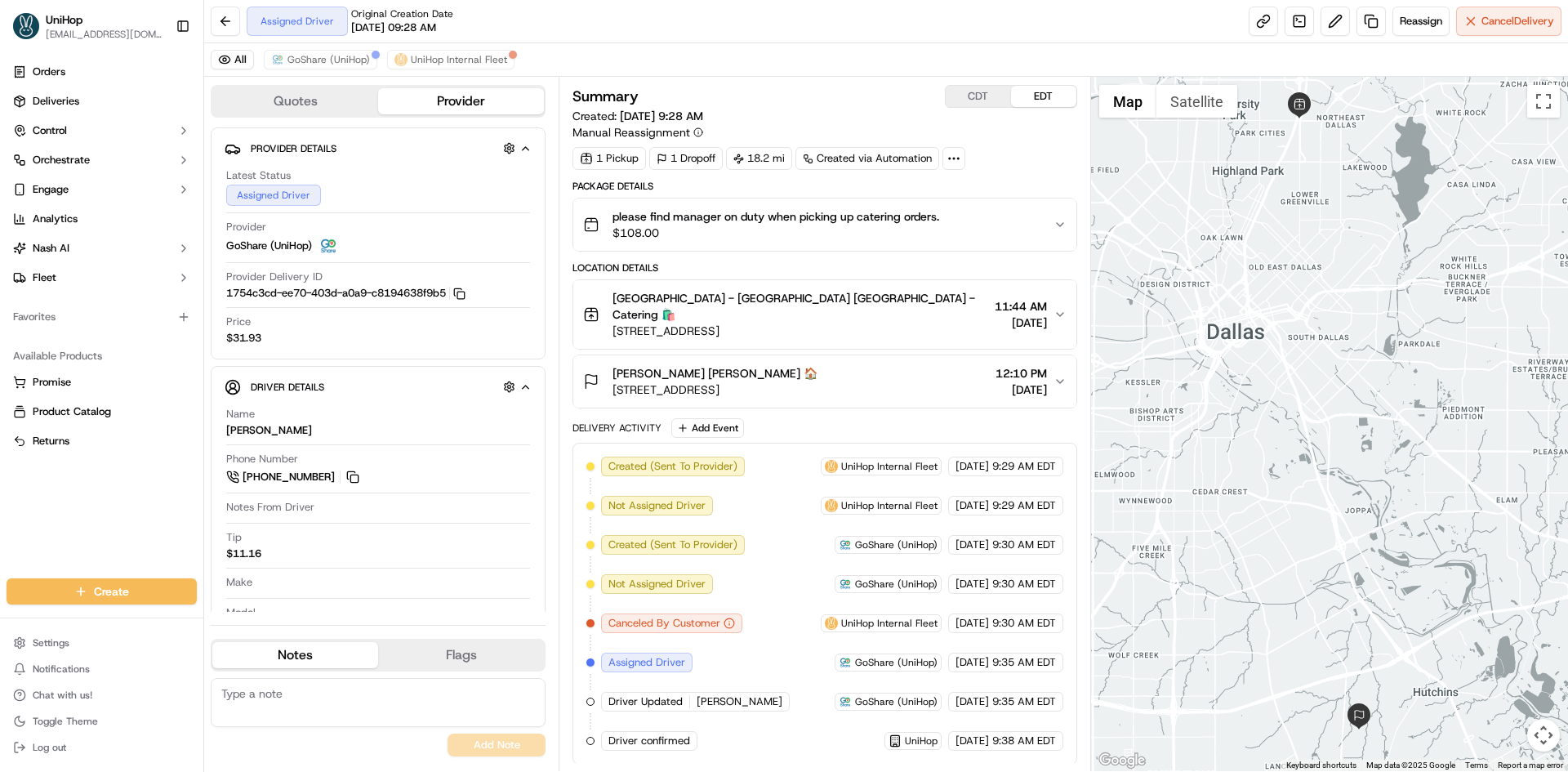
click at [331, 49] on div "All GoShare (UniHop) UniHop Internal Fleet" at bounding box center [886, 60] width 1364 height 34
click at [331, 53] on span "GoShare (UniHop)" at bounding box center [329, 60] width 83 height 13
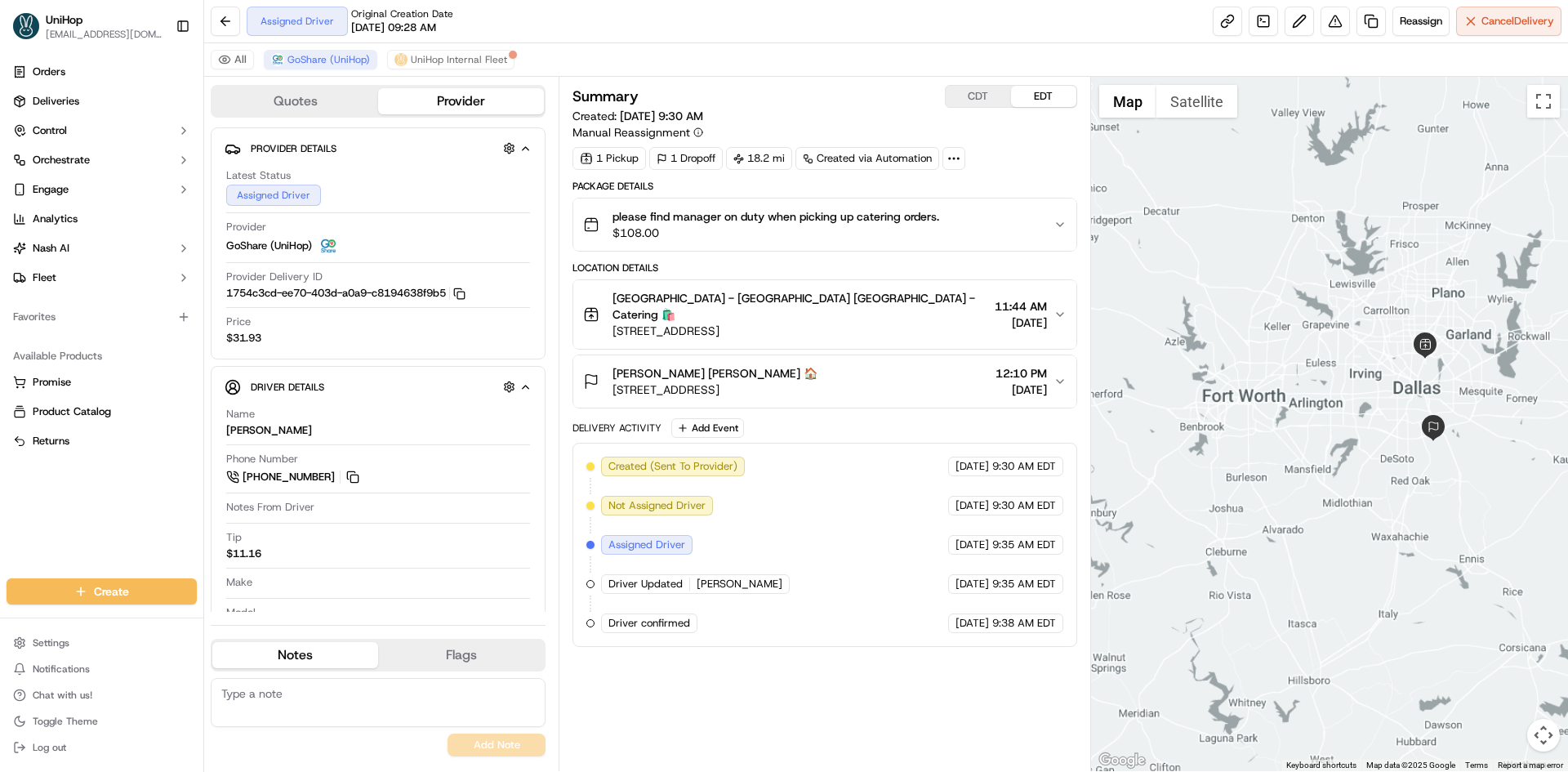
drag, startPoint x: 1506, startPoint y: 364, endPoint x: 1427, endPoint y: 445, distance: 113.1
click at [1433, 436] on div at bounding box center [1329, 424] width 477 height 694
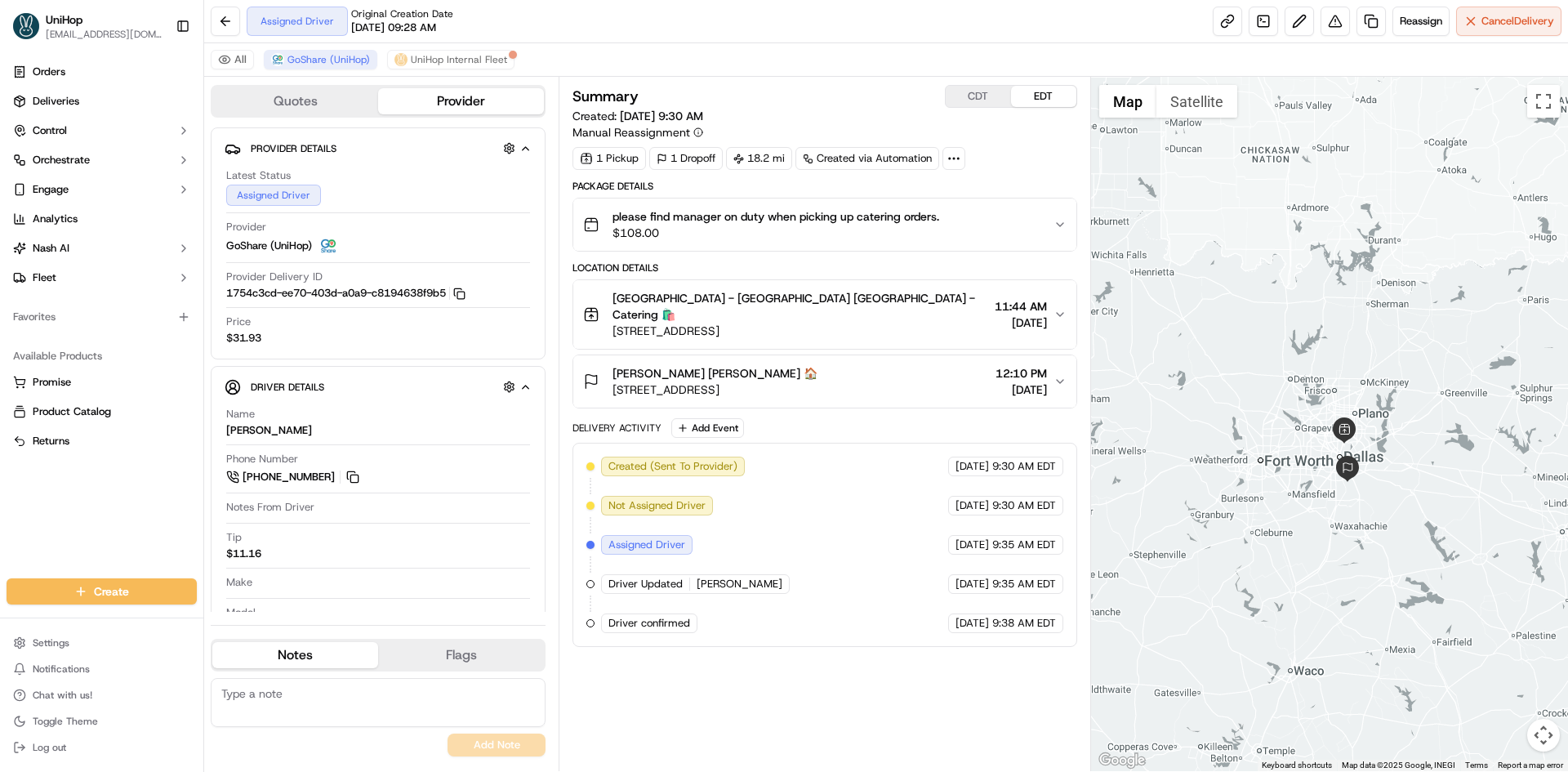
drag, startPoint x: 1479, startPoint y: 355, endPoint x: 1491, endPoint y: 308, distance: 48.5
click at [1491, 308] on div at bounding box center [1329, 424] width 477 height 694
click at [887, 375] on div "[PERSON_NAME] [PERSON_NAME] 🏠 [STREET_ADDRESS] 12:10 PM [DATE]" at bounding box center [818, 381] width 470 height 33
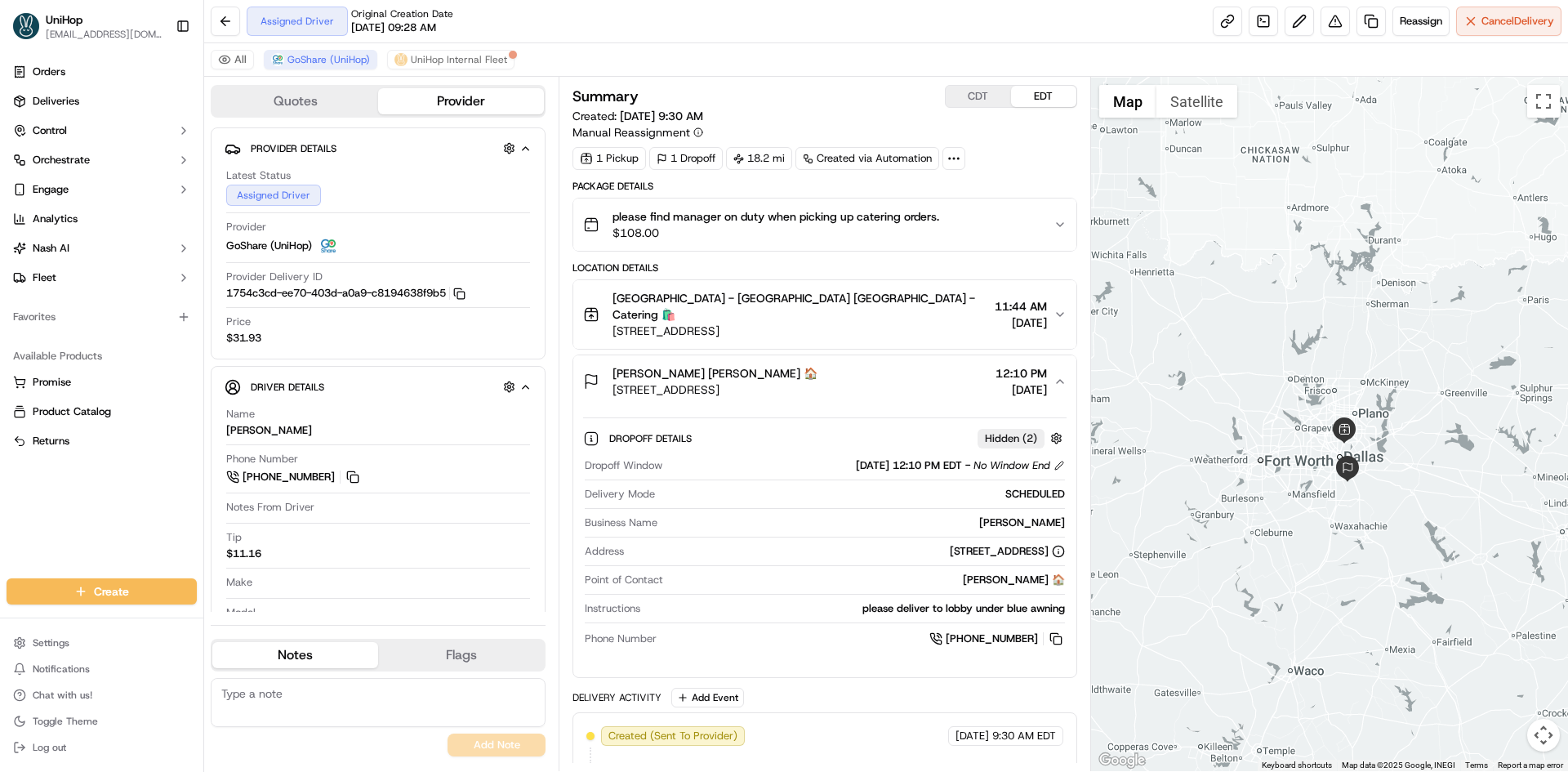
click at [887, 375] on div "[PERSON_NAME] [PERSON_NAME] 🏠 [STREET_ADDRESS] 12:10 PM [DATE]" at bounding box center [818, 381] width 470 height 33
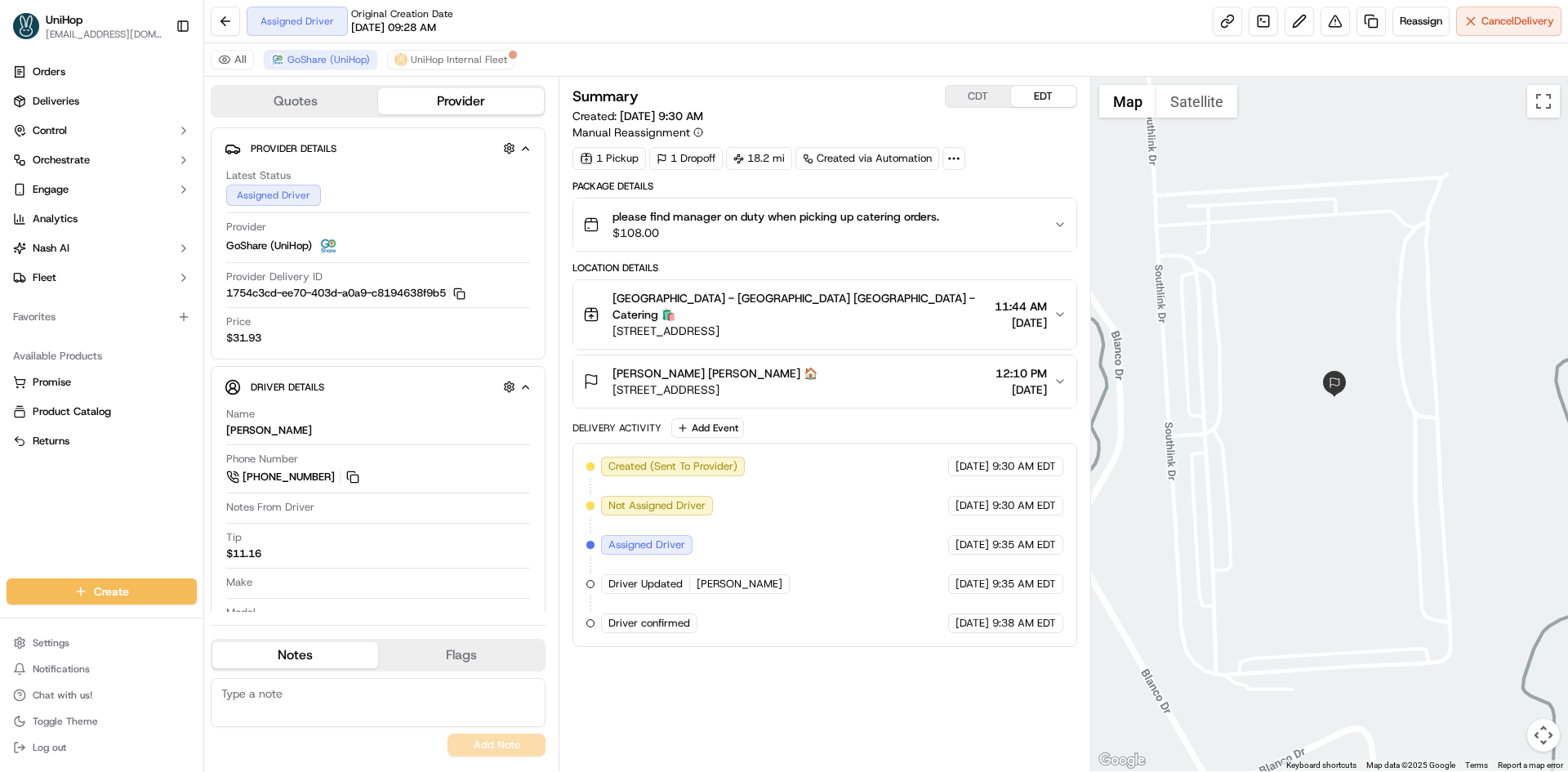
drag, startPoint x: 1244, startPoint y: 420, endPoint x: 1315, endPoint y: 431, distance: 71.8
click at [1315, 431] on div at bounding box center [1329, 424] width 477 height 694
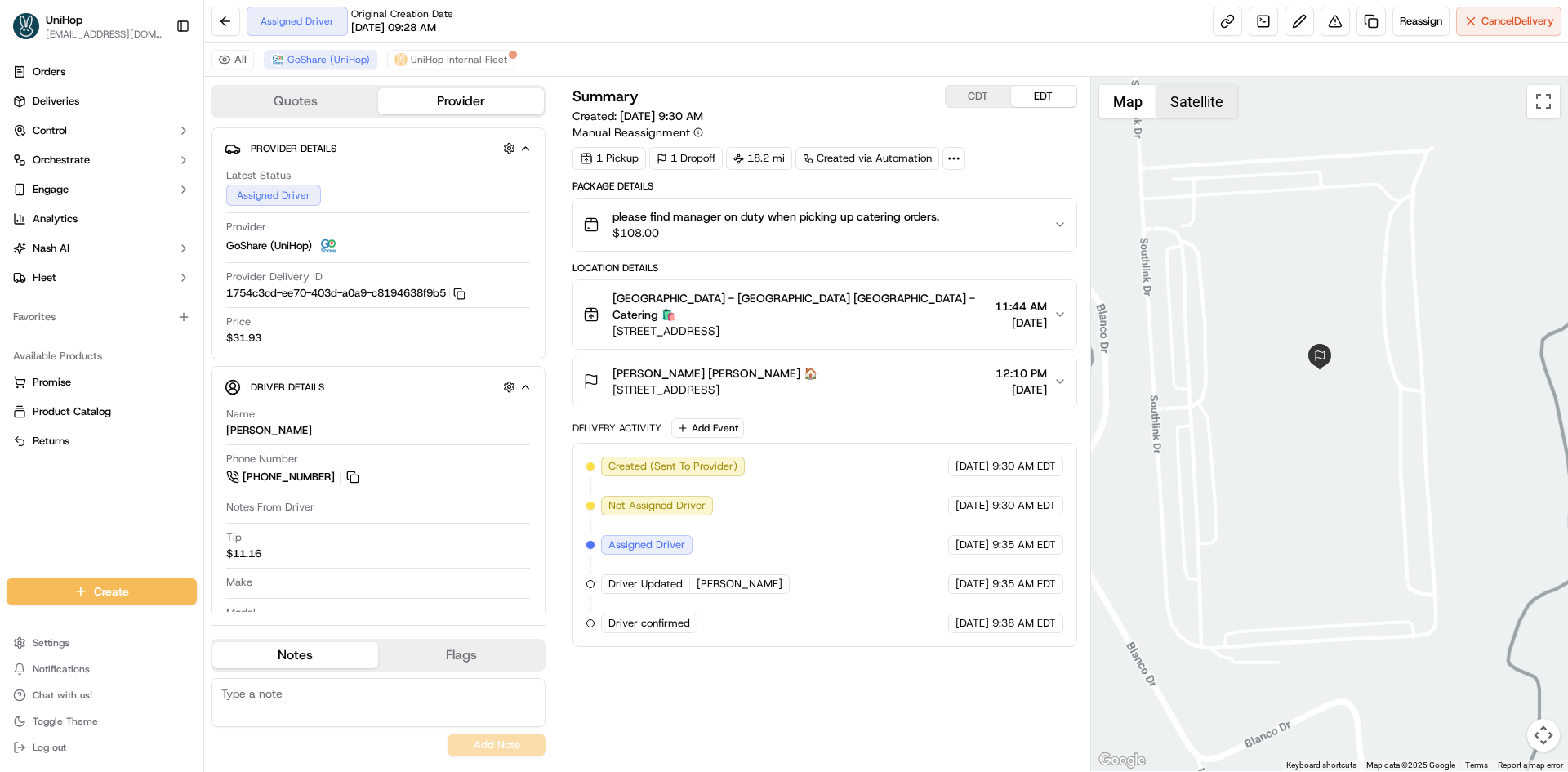
click at [1208, 115] on button "Satellite" at bounding box center [1197, 101] width 81 height 33
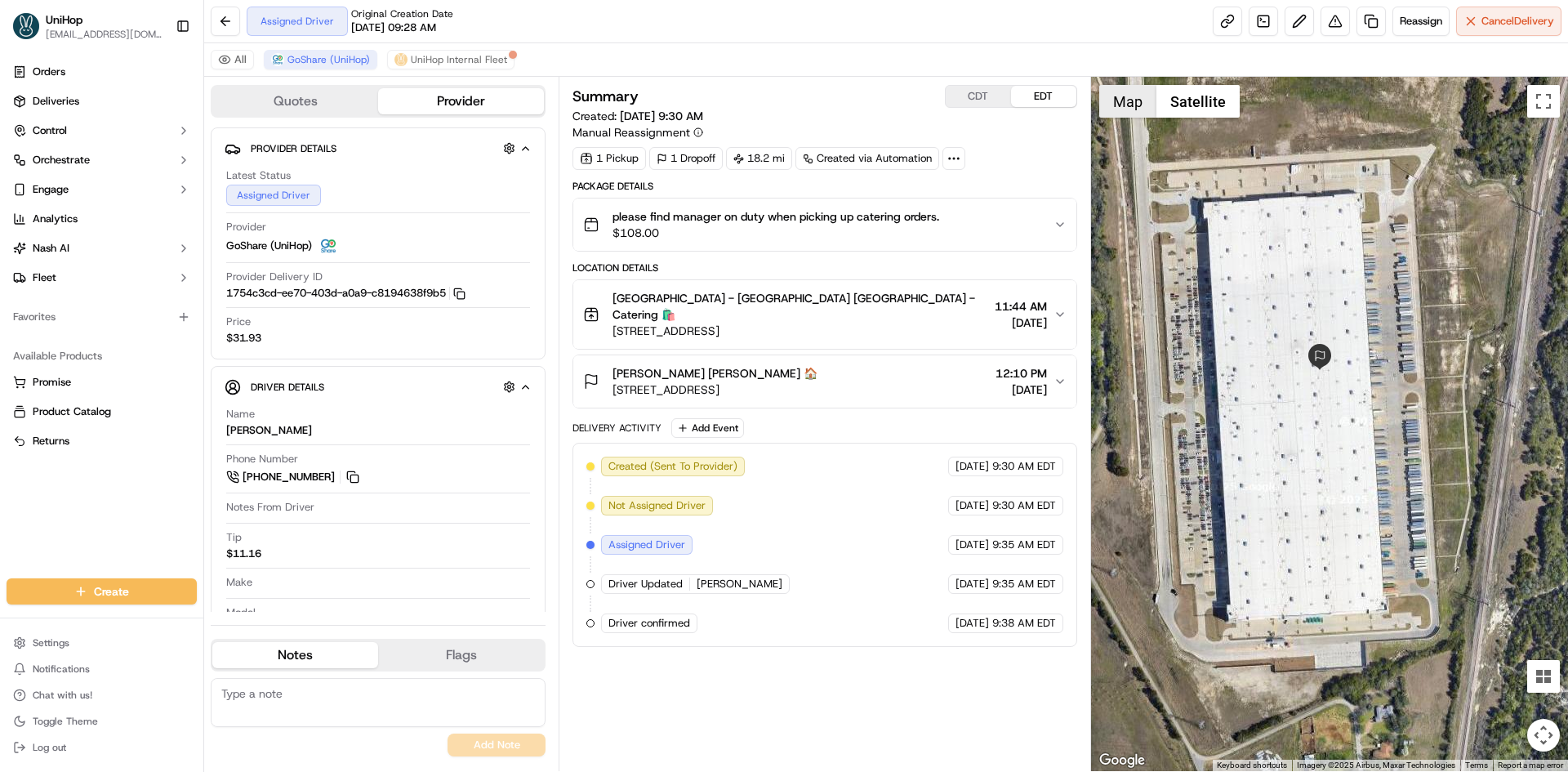
click at [1123, 105] on button "Map" at bounding box center [1127, 101] width 57 height 33
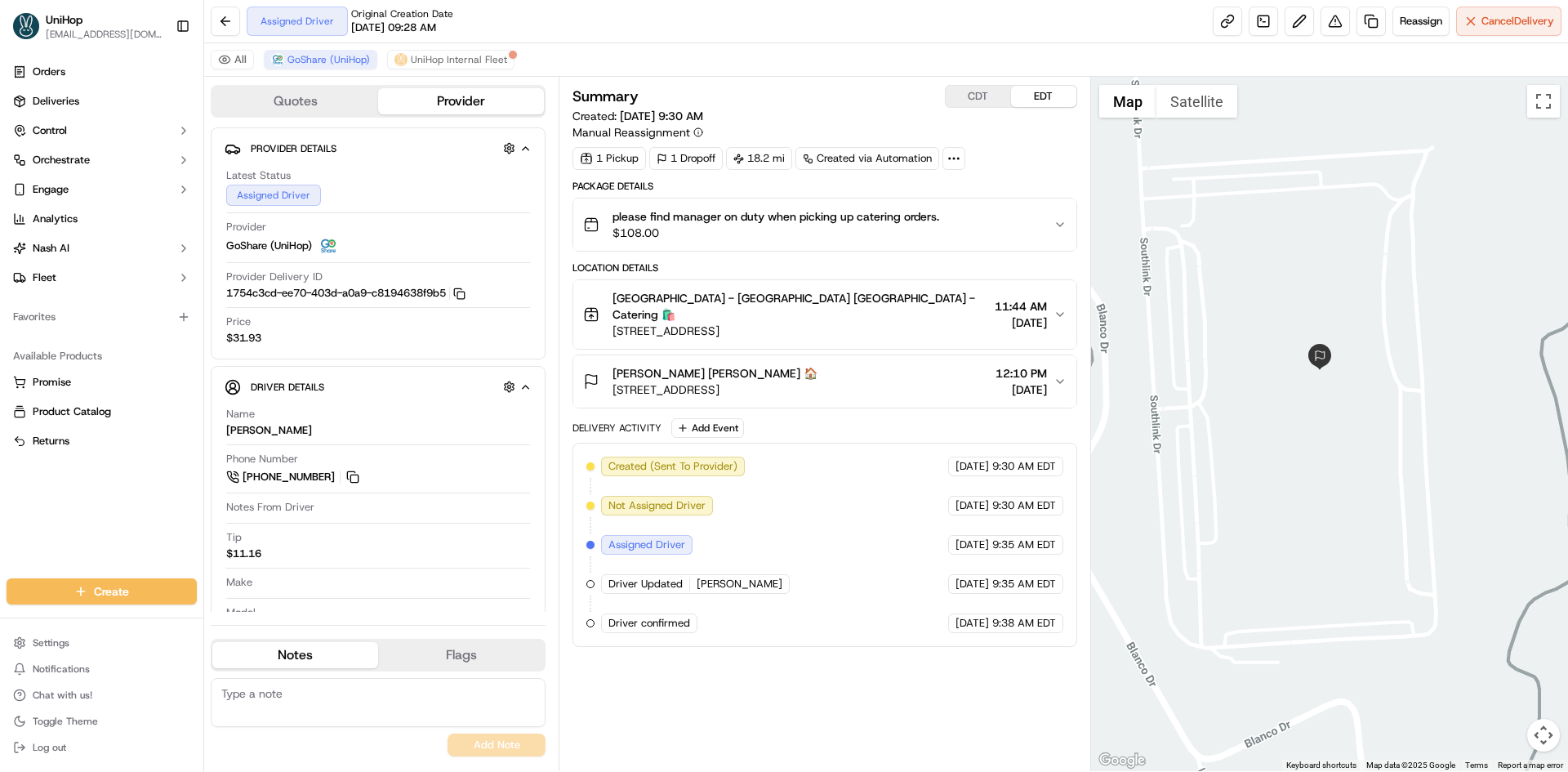
click at [935, 365] on div "[PERSON_NAME] [PERSON_NAME] 🏠 [STREET_ADDRESS] 12:10 PM [DATE]" at bounding box center [818, 381] width 470 height 33
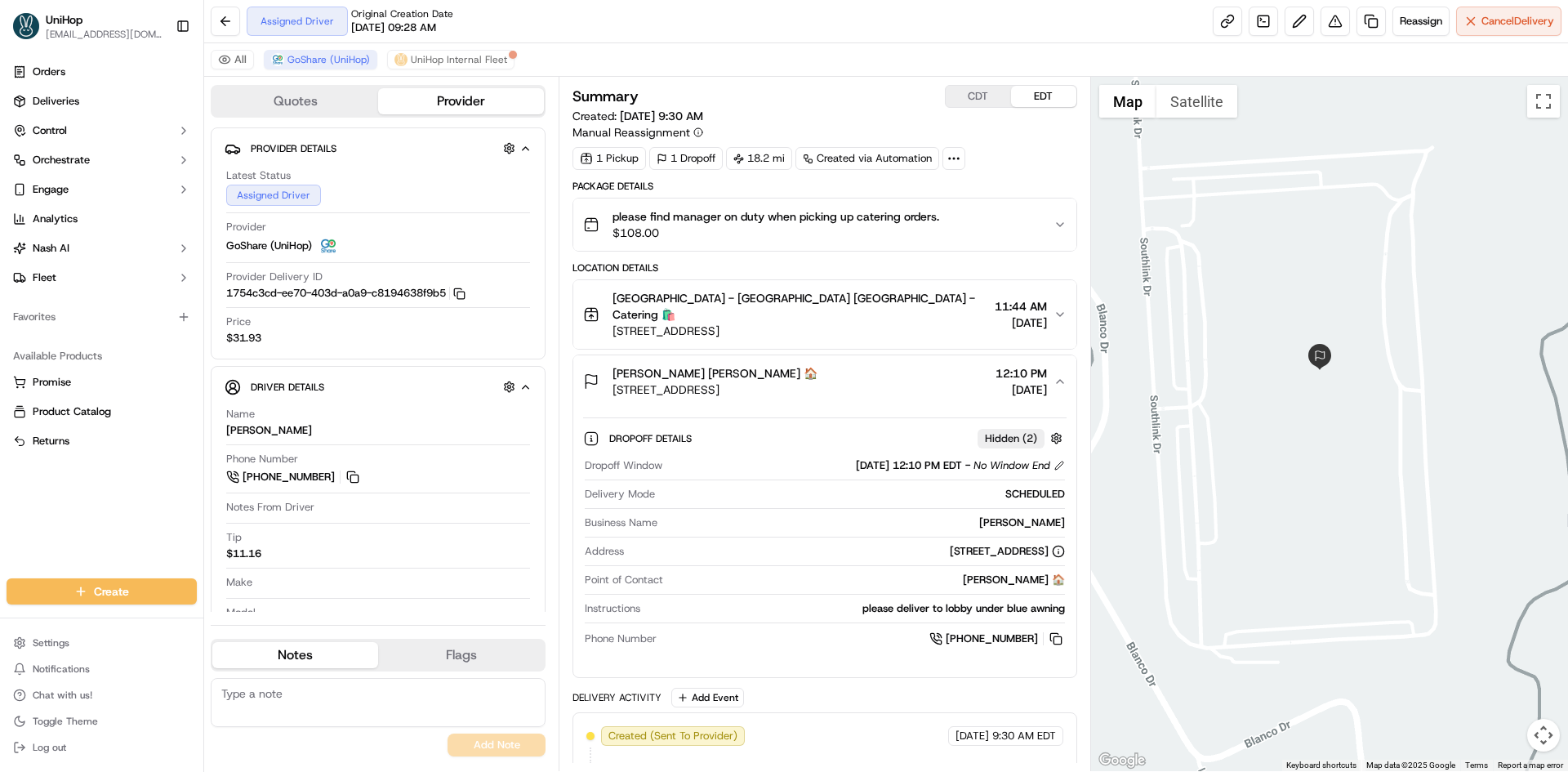
click at [963, 365] on div "[PERSON_NAME] [PERSON_NAME] 🏠 [STREET_ADDRESS] 12:10 PM [DATE]" at bounding box center [818, 381] width 470 height 33
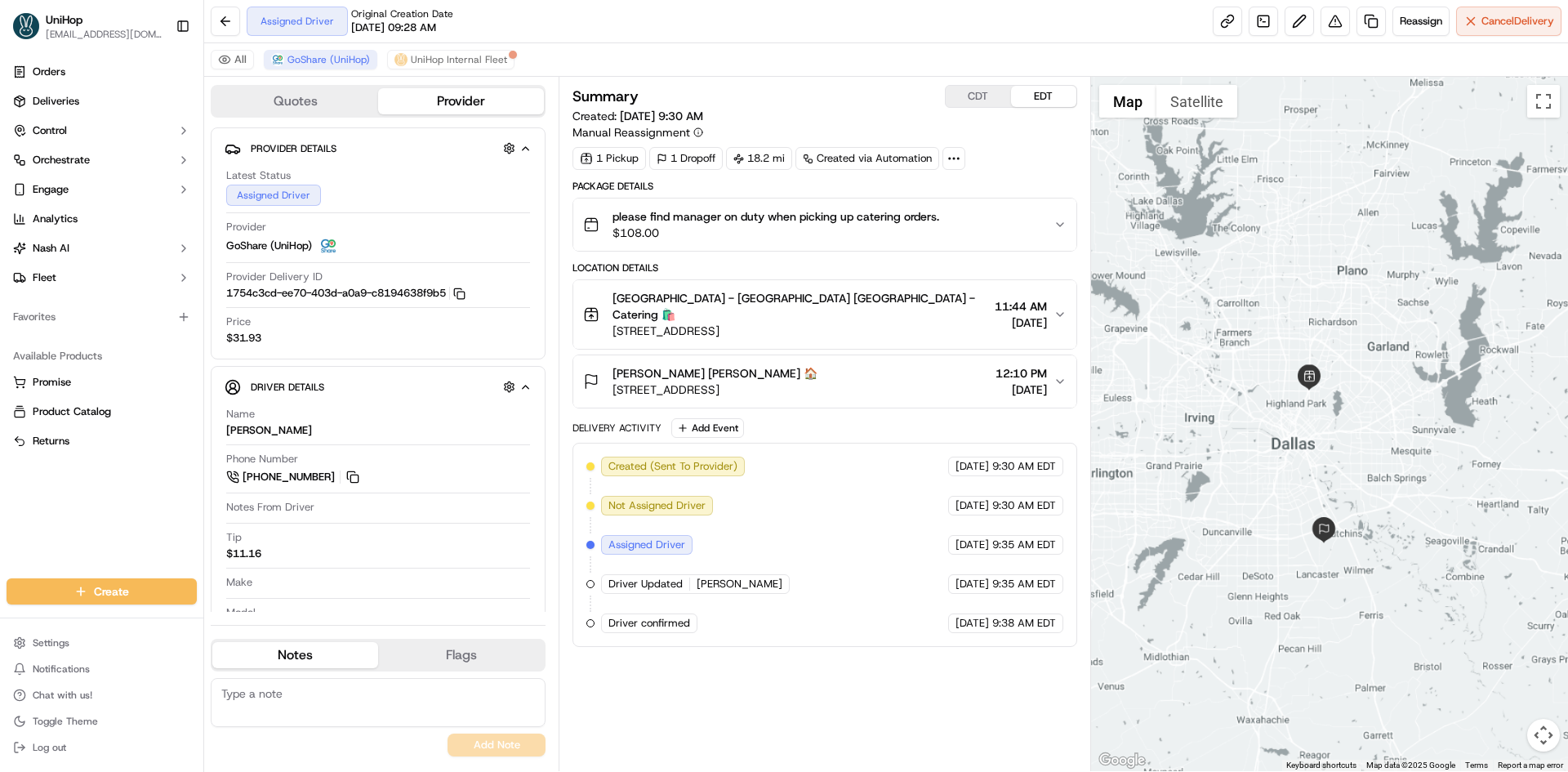
drag, startPoint x: 1395, startPoint y: 367, endPoint x: 1396, endPoint y: 434, distance: 67.0
click at [1396, 434] on div at bounding box center [1329, 424] width 477 height 694
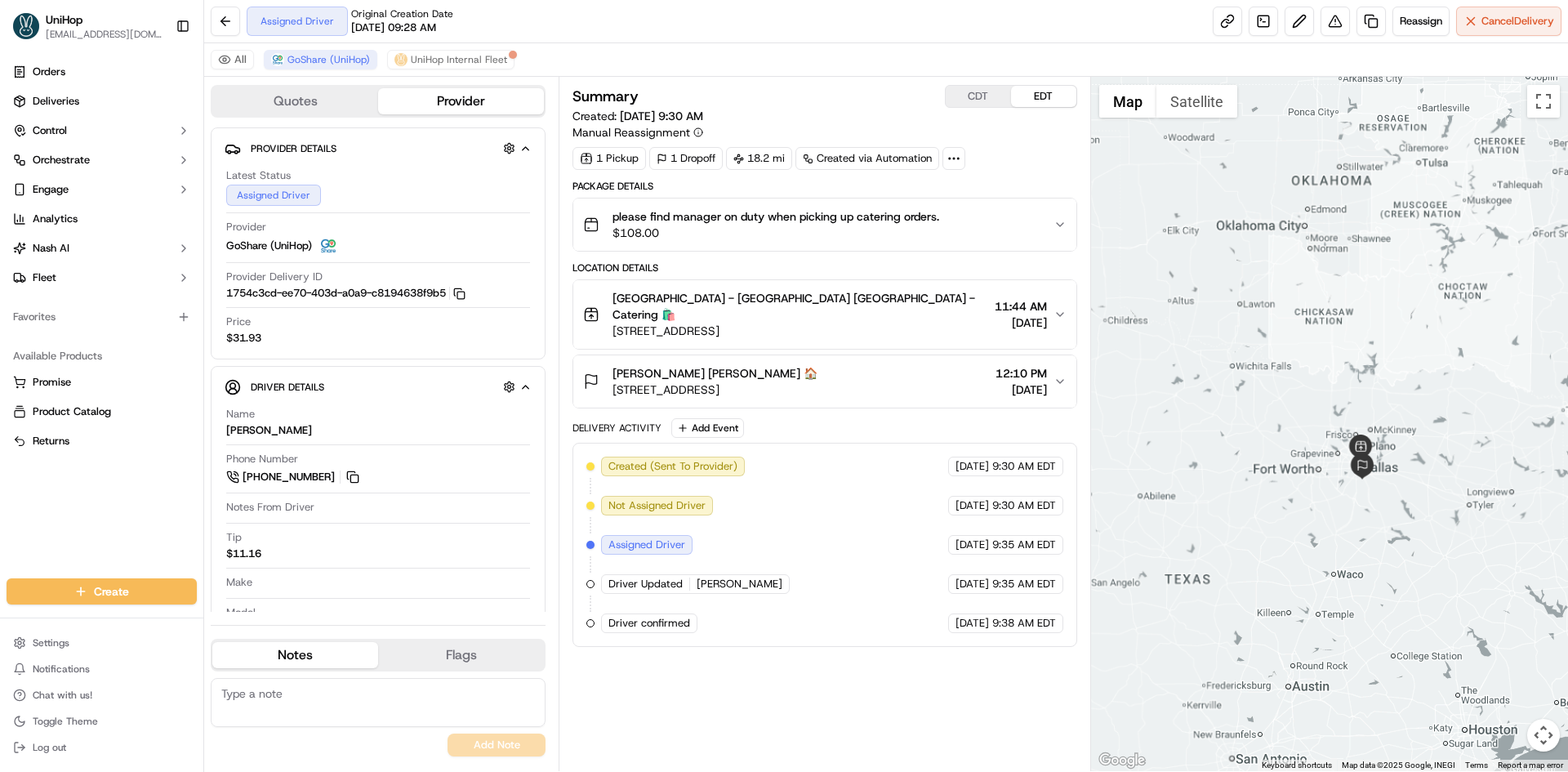
drag, startPoint x: 1408, startPoint y: 401, endPoint x: 1390, endPoint y: 428, distance: 32.4
click at [1390, 428] on div at bounding box center [1329, 424] width 477 height 694
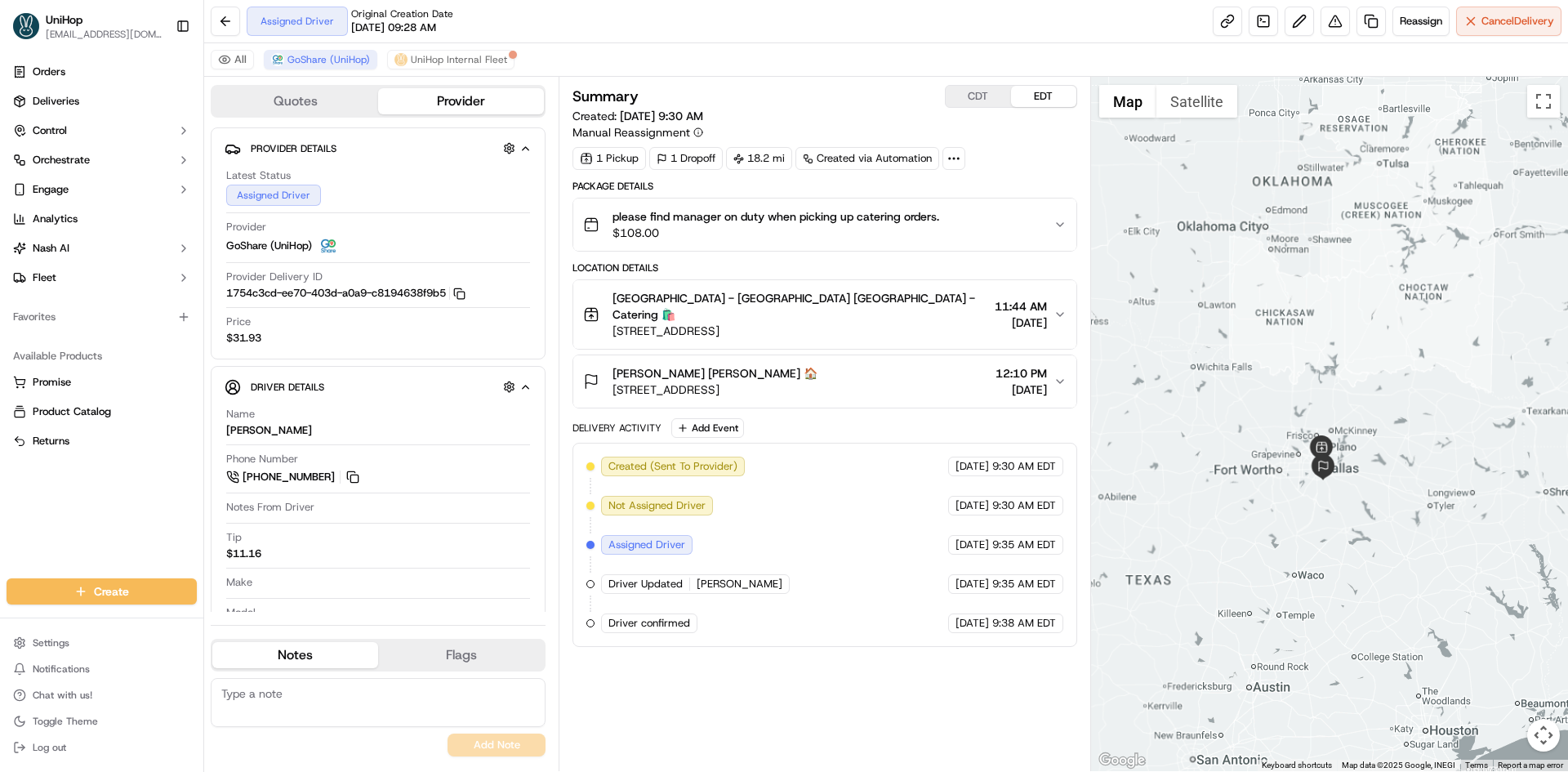
drag, startPoint x: 1413, startPoint y: 427, endPoint x: 1380, endPoint y: 418, distance: 34.2
click at [1380, 418] on div at bounding box center [1329, 424] width 477 height 694
click at [896, 365] on div "[PERSON_NAME] [PERSON_NAME] 🏠 [STREET_ADDRESS] 12:10 PM [DATE]" at bounding box center [818, 381] width 470 height 33
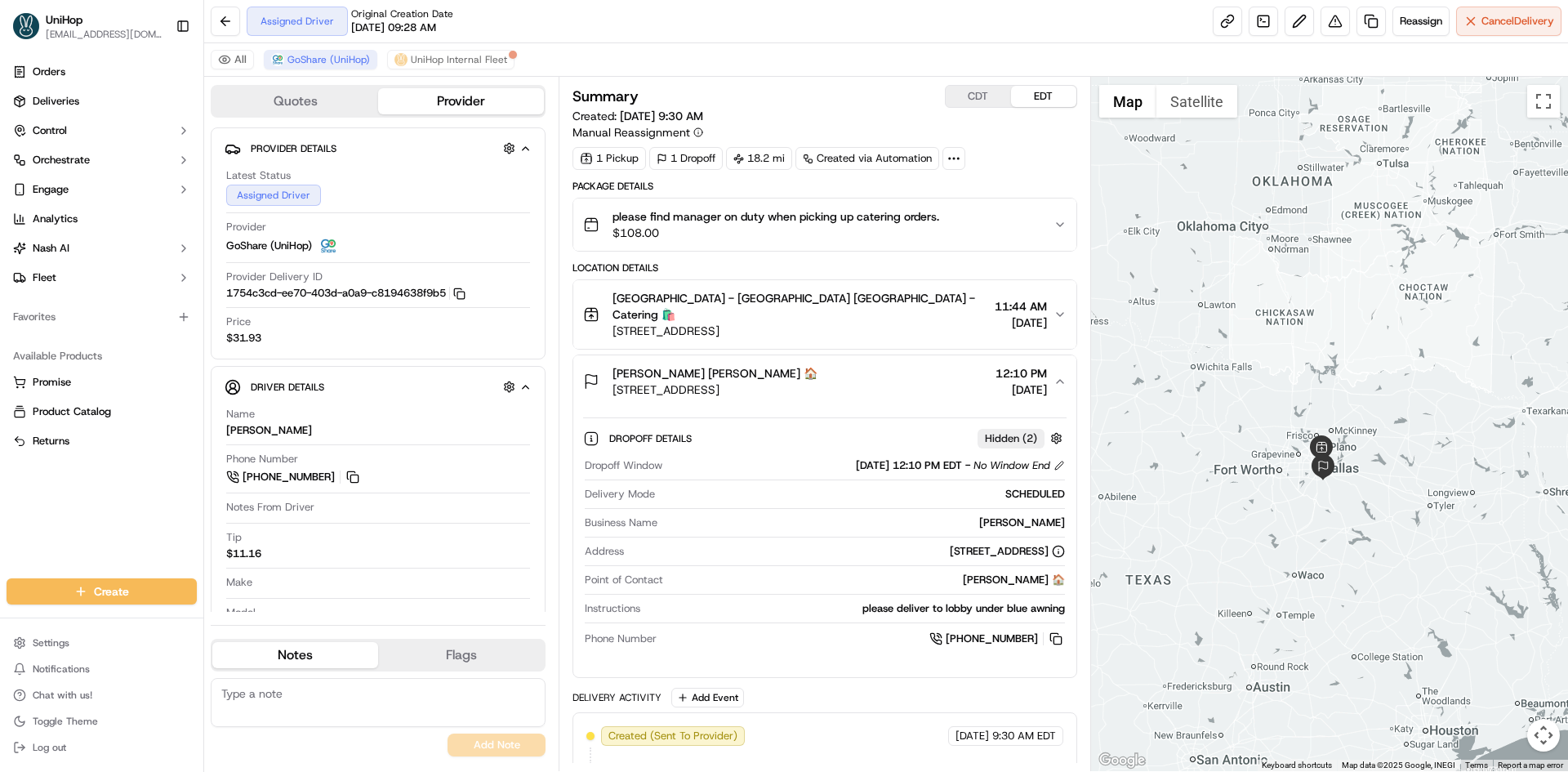
click at [900, 365] on div "[PERSON_NAME] [PERSON_NAME] 🏠 [STREET_ADDRESS] 12:10 PM [DATE]" at bounding box center [818, 381] width 470 height 33
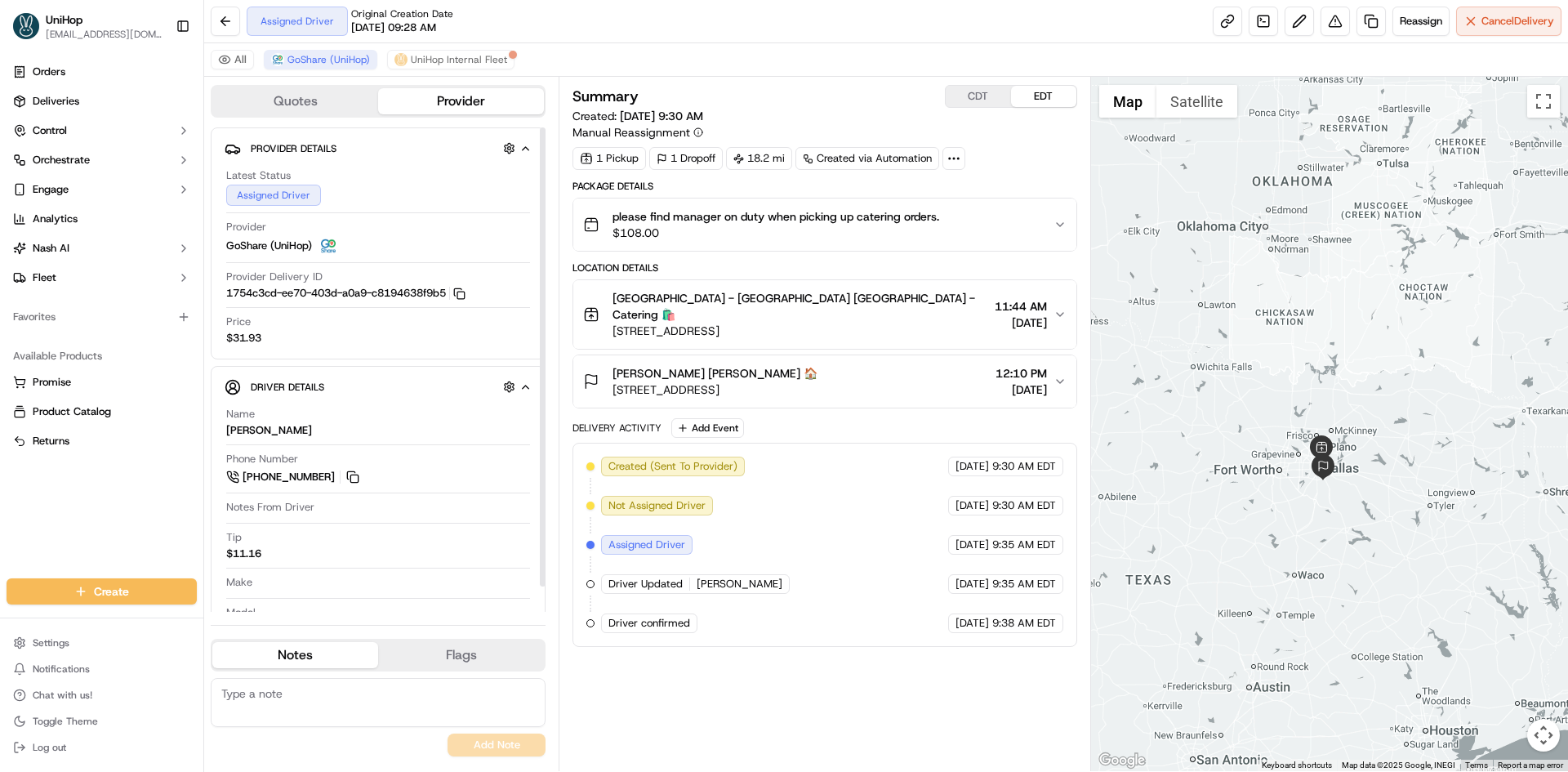
drag, startPoint x: 354, startPoint y: 474, endPoint x: 328, endPoint y: 364, distance: 113.0
click at [354, 474] on button at bounding box center [353, 477] width 18 height 18
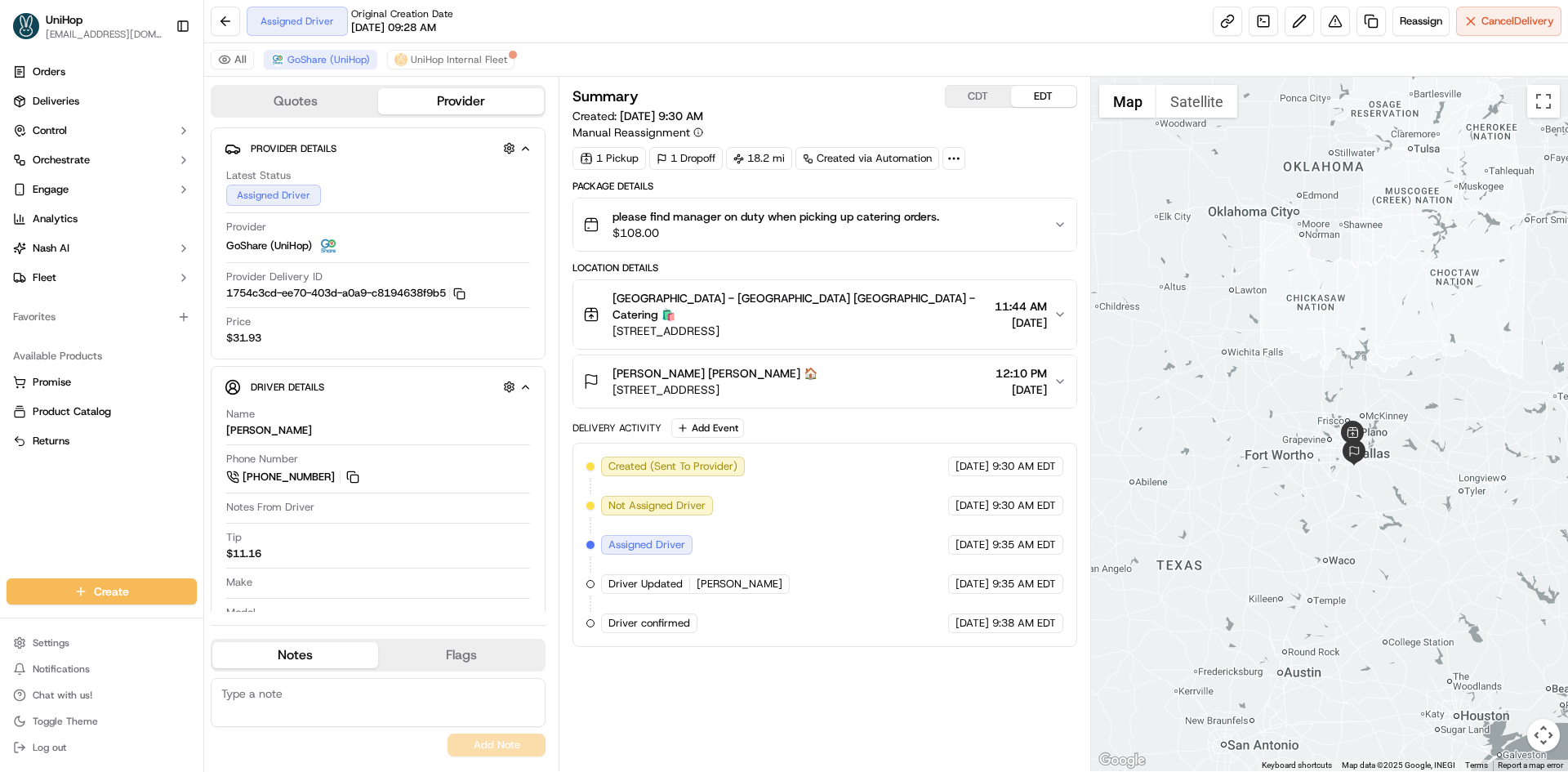
drag, startPoint x: 1299, startPoint y: 316, endPoint x: 1331, endPoint y: 300, distance: 35.8
click at [1331, 300] on div at bounding box center [1329, 424] width 477 height 694
click at [359, 481] on button at bounding box center [353, 477] width 18 height 18
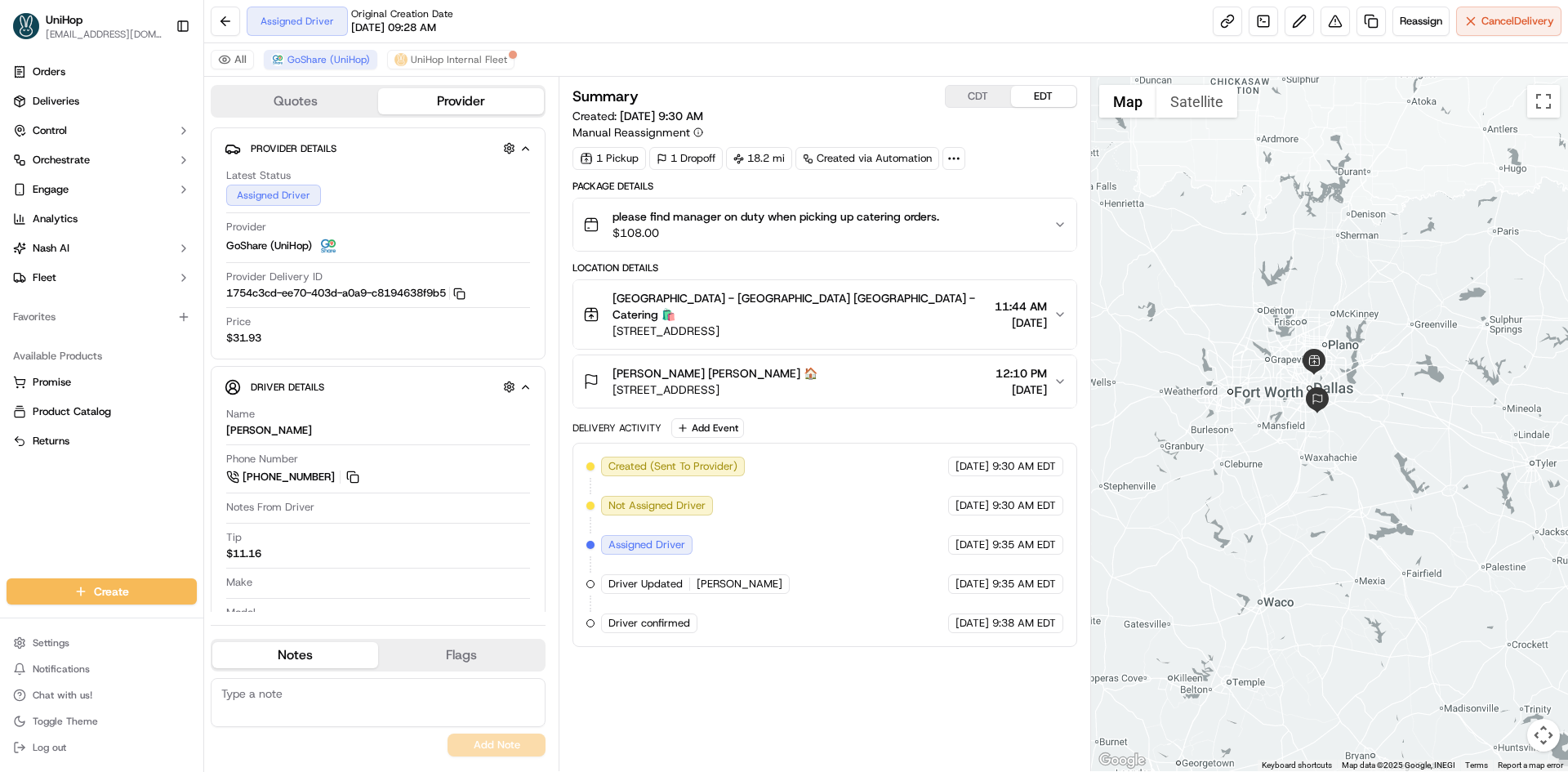
drag, startPoint x: 1379, startPoint y: 424, endPoint x: 1397, endPoint y: 402, distance: 28.4
click at [1397, 402] on div at bounding box center [1329, 424] width 477 height 694
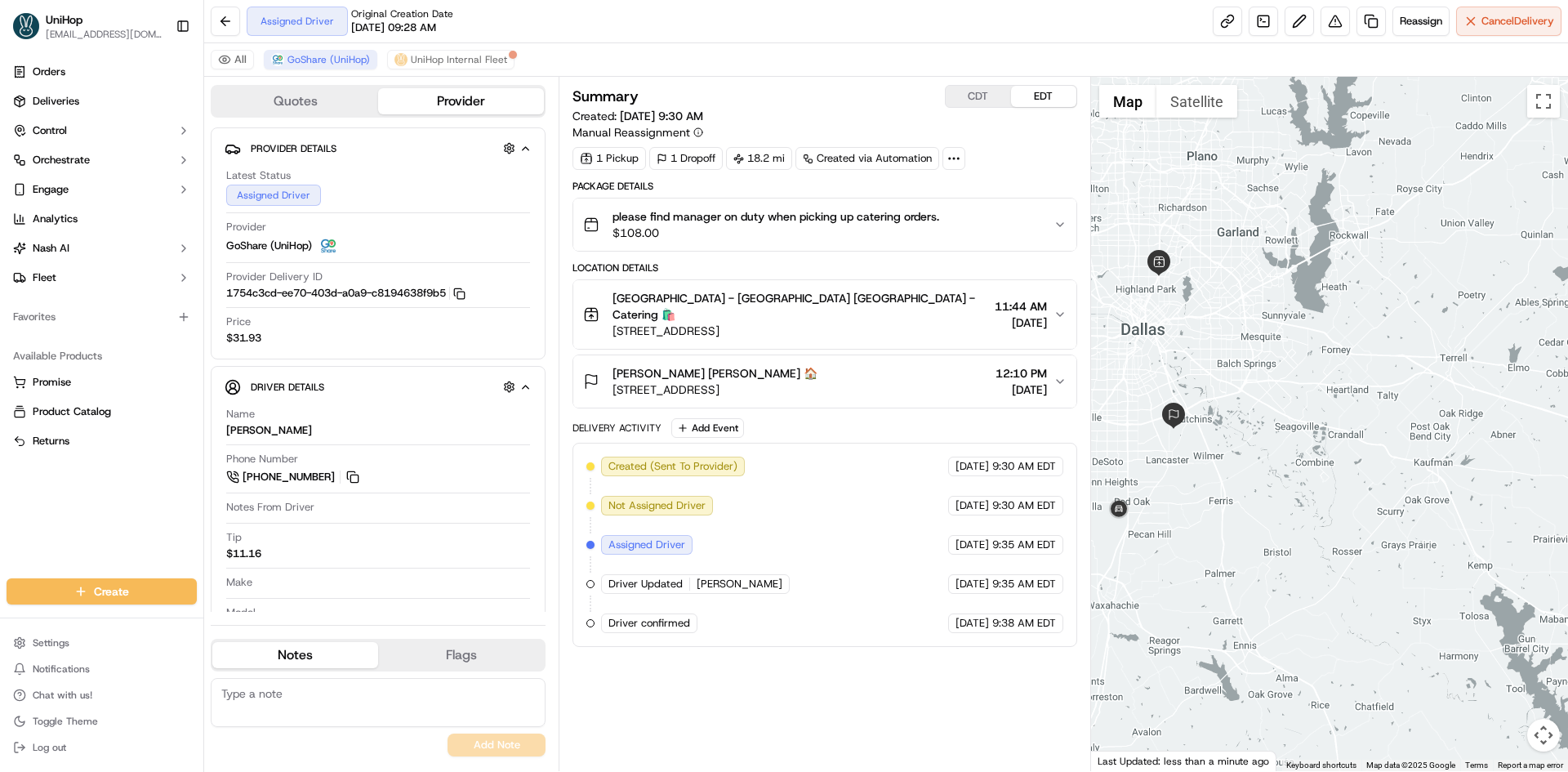
drag, startPoint x: 1222, startPoint y: 419, endPoint x: 1203, endPoint y: 488, distance: 71.6
click at [1224, 416] on div at bounding box center [1329, 424] width 477 height 694
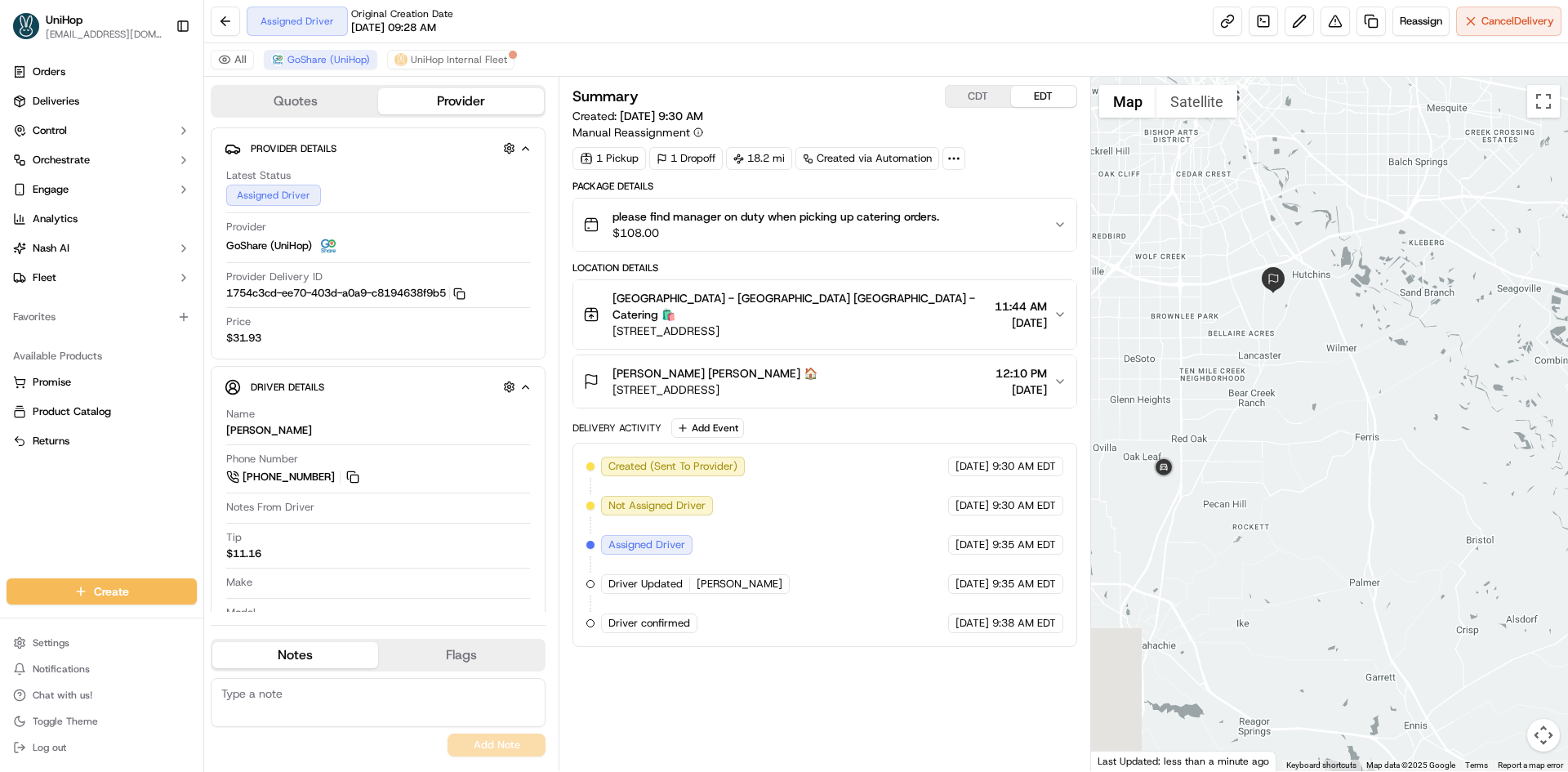
drag, startPoint x: 1194, startPoint y: 469, endPoint x: 1280, endPoint y: 459, distance: 86.6
click at [1280, 459] on div at bounding box center [1329, 424] width 477 height 694
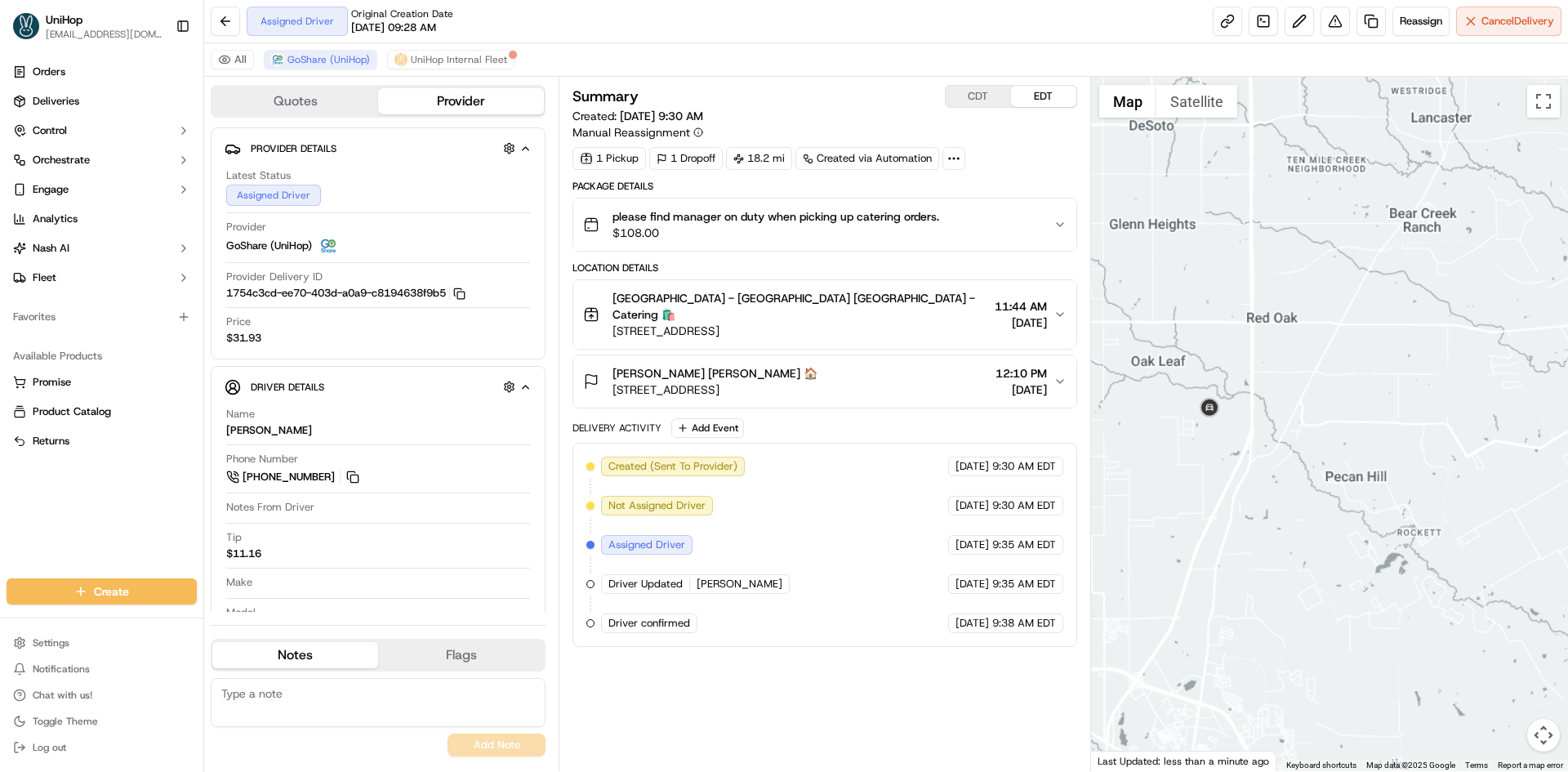
drag, startPoint x: 1328, startPoint y: 371, endPoint x: 1292, endPoint y: 452, distance: 88.6
click at [1303, 426] on div at bounding box center [1329, 424] width 477 height 694
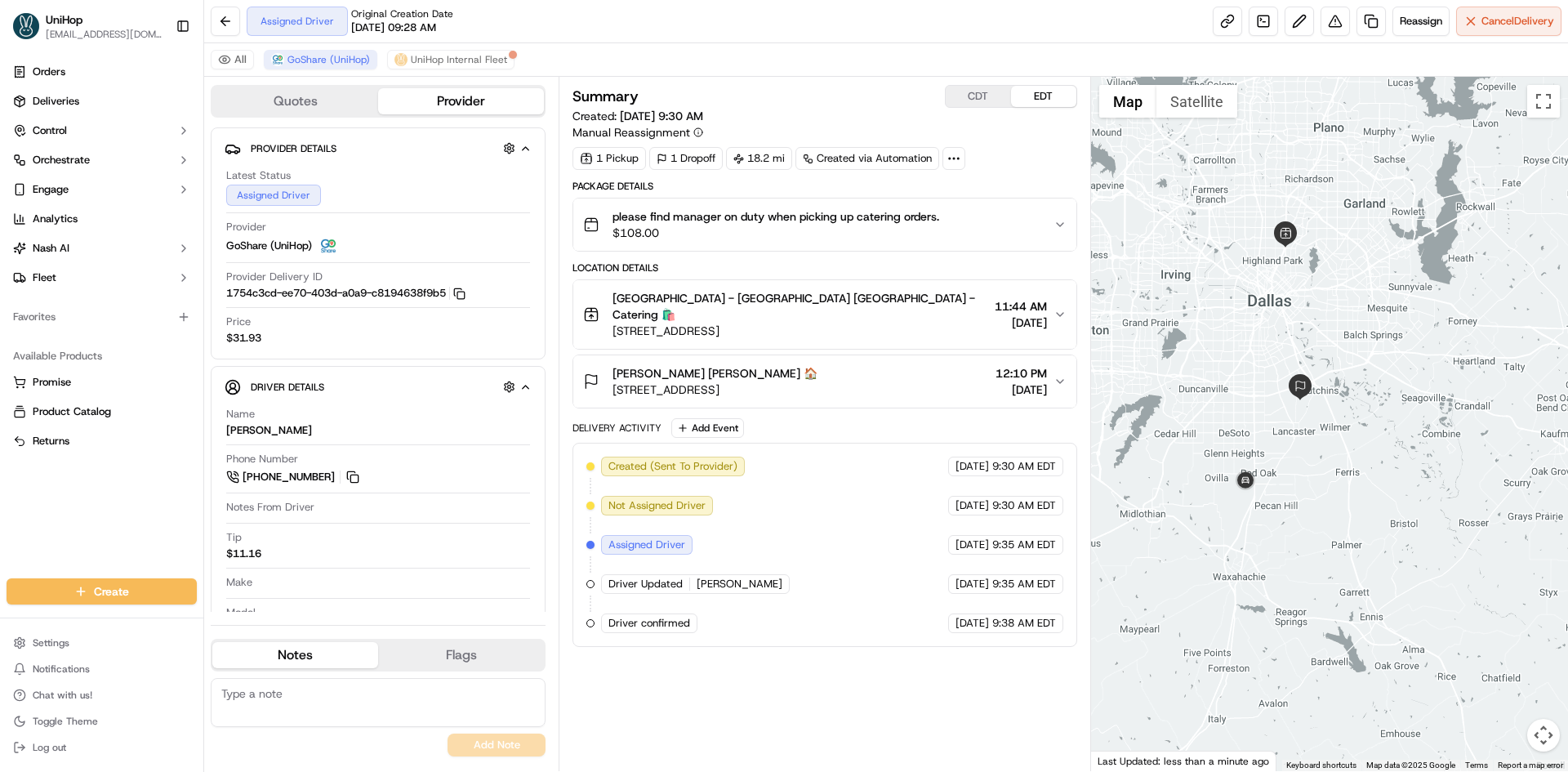
click at [977, 91] on button "CDT" at bounding box center [978, 96] width 66 height 22
drag, startPoint x: 1045, startPoint y: 94, endPoint x: 1063, endPoint y: 97, distance: 18.2
click at [1046, 94] on button "EDT" at bounding box center [1044, 96] width 66 height 22
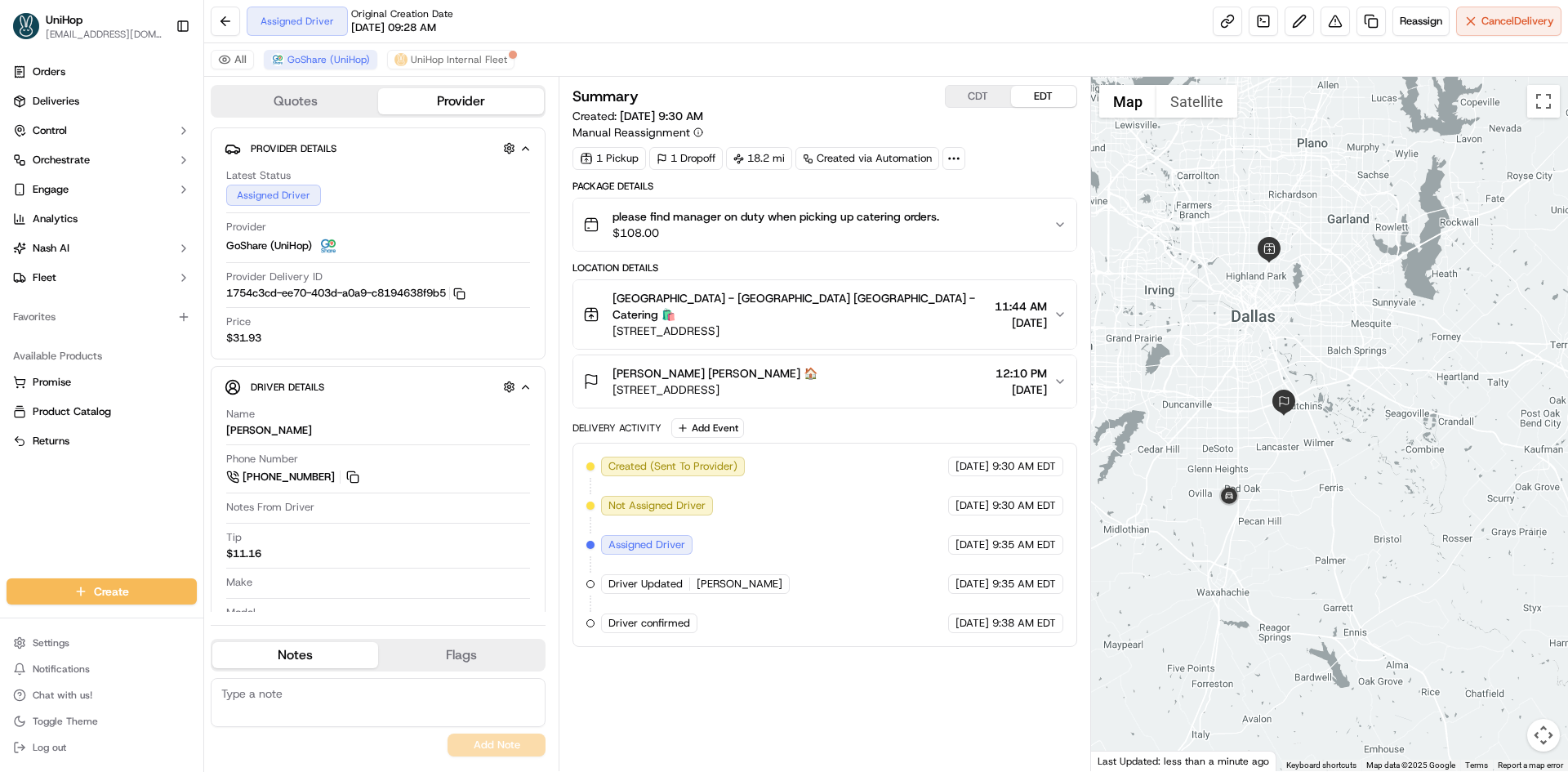
drag, startPoint x: 1257, startPoint y: 268, endPoint x: 1239, endPoint y: 286, distance: 25.5
click at [1239, 286] on div at bounding box center [1329, 424] width 477 height 694
click at [831, 336] on div "Location Details [GEOGRAPHIC_DATA] - [GEOGRAPHIC_DATA] [GEOGRAPHIC_DATA] - Cate…" at bounding box center [823, 335] width 504 height 147
click at [838, 323] on span "[STREET_ADDRESS]" at bounding box center [800, 330] width 375 height 16
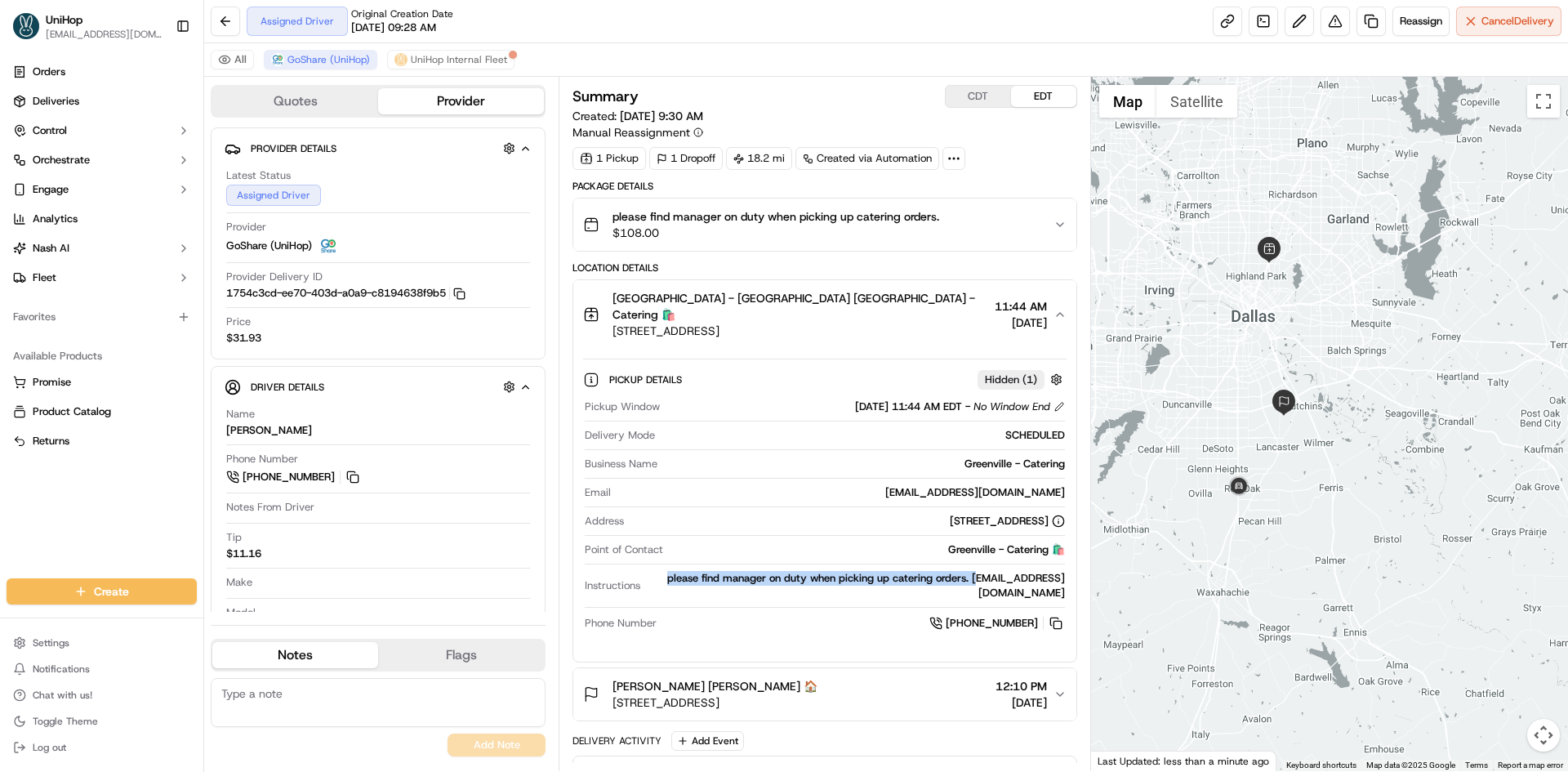
drag, startPoint x: 755, startPoint y: 565, endPoint x: 1065, endPoint y: 555, distance: 310.2
click at [1065, 555] on div "Pickup Window [DATE] 11:44 AM EDT - No Window End Delivery Mode SCHEDULED Busin…" at bounding box center [824, 516] width 483 height 246
copy div "please find manager on duty when picking up catering orders. -"
click at [832, 323] on span "[STREET_ADDRESS]" at bounding box center [800, 330] width 375 height 16
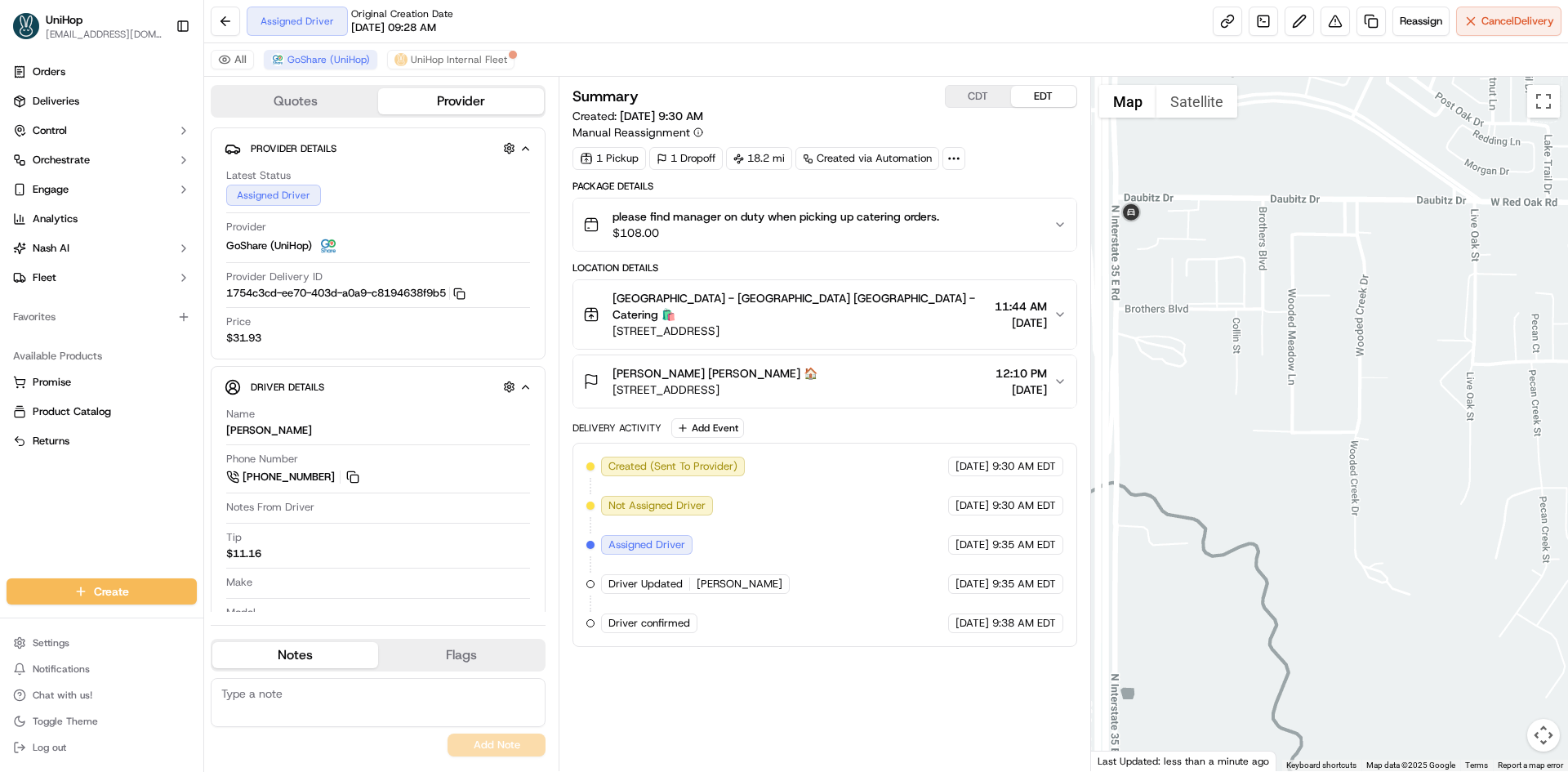
drag, startPoint x: 1192, startPoint y: 282, endPoint x: 1249, endPoint y: 484, distance: 209.9
click at [1249, 484] on div at bounding box center [1329, 424] width 477 height 694
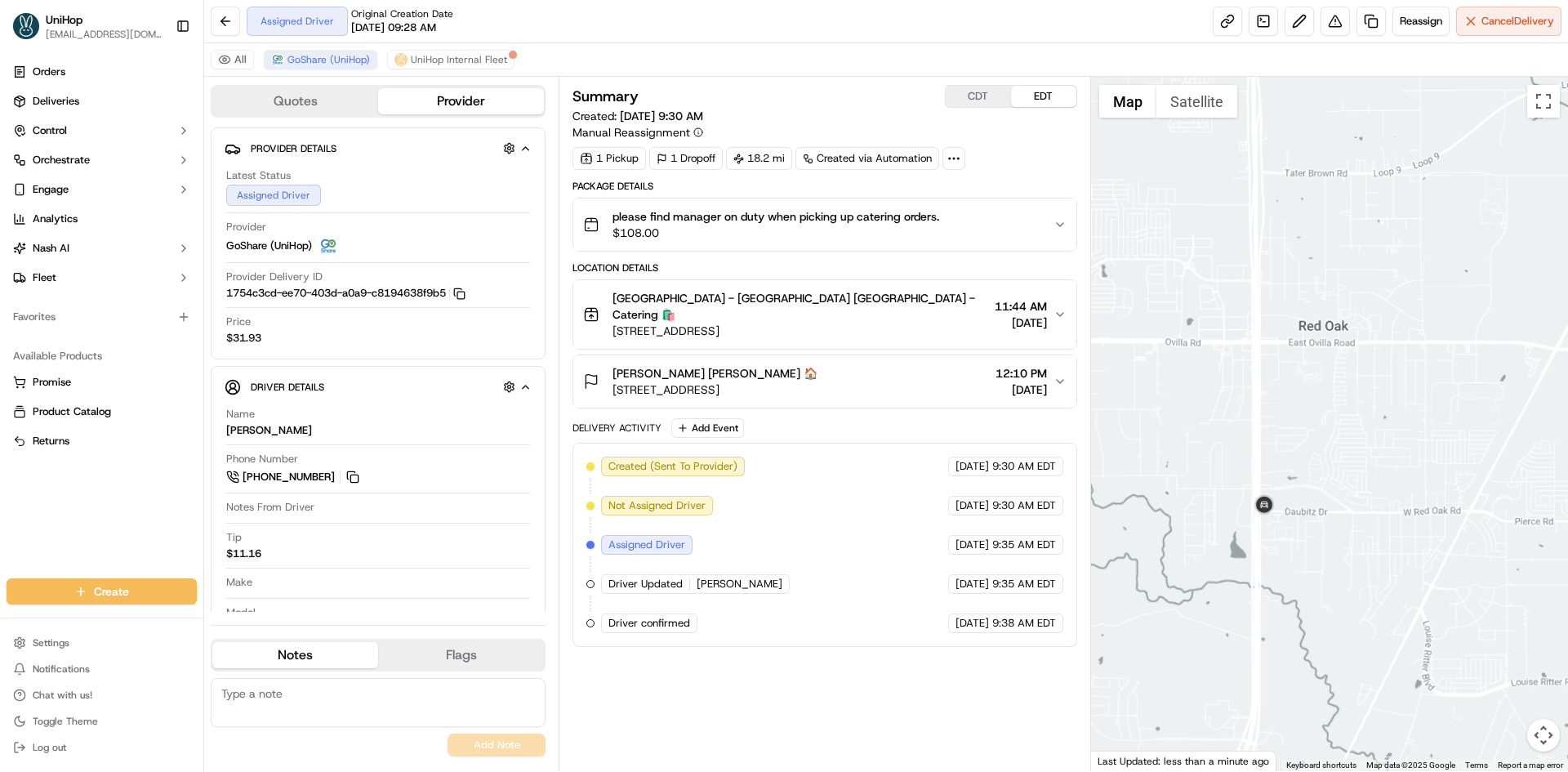
drag, startPoint x: 1355, startPoint y: 344, endPoint x: 1308, endPoint y: 431, distance: 98.9
click at [1326, 401] on div at bounding box center [1329, 424] width 477 height 694
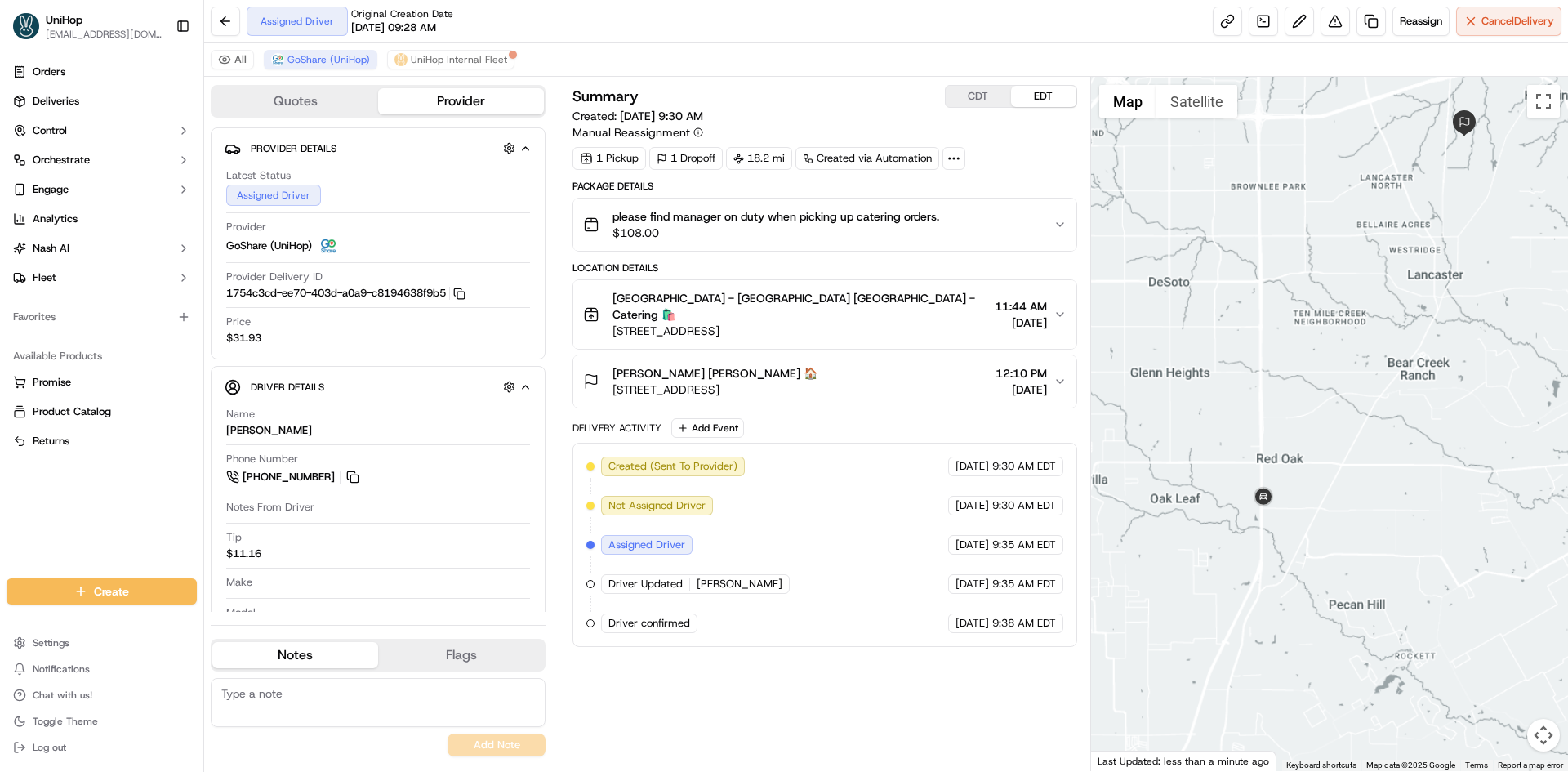
drag, startPoint x: 1321, startPoint y: 375, endPoint x: 1275, endPoint y: 427, distance: 69.4
click at [1306, 402] on div at bounding box center [1329, 424] width 477 height 694
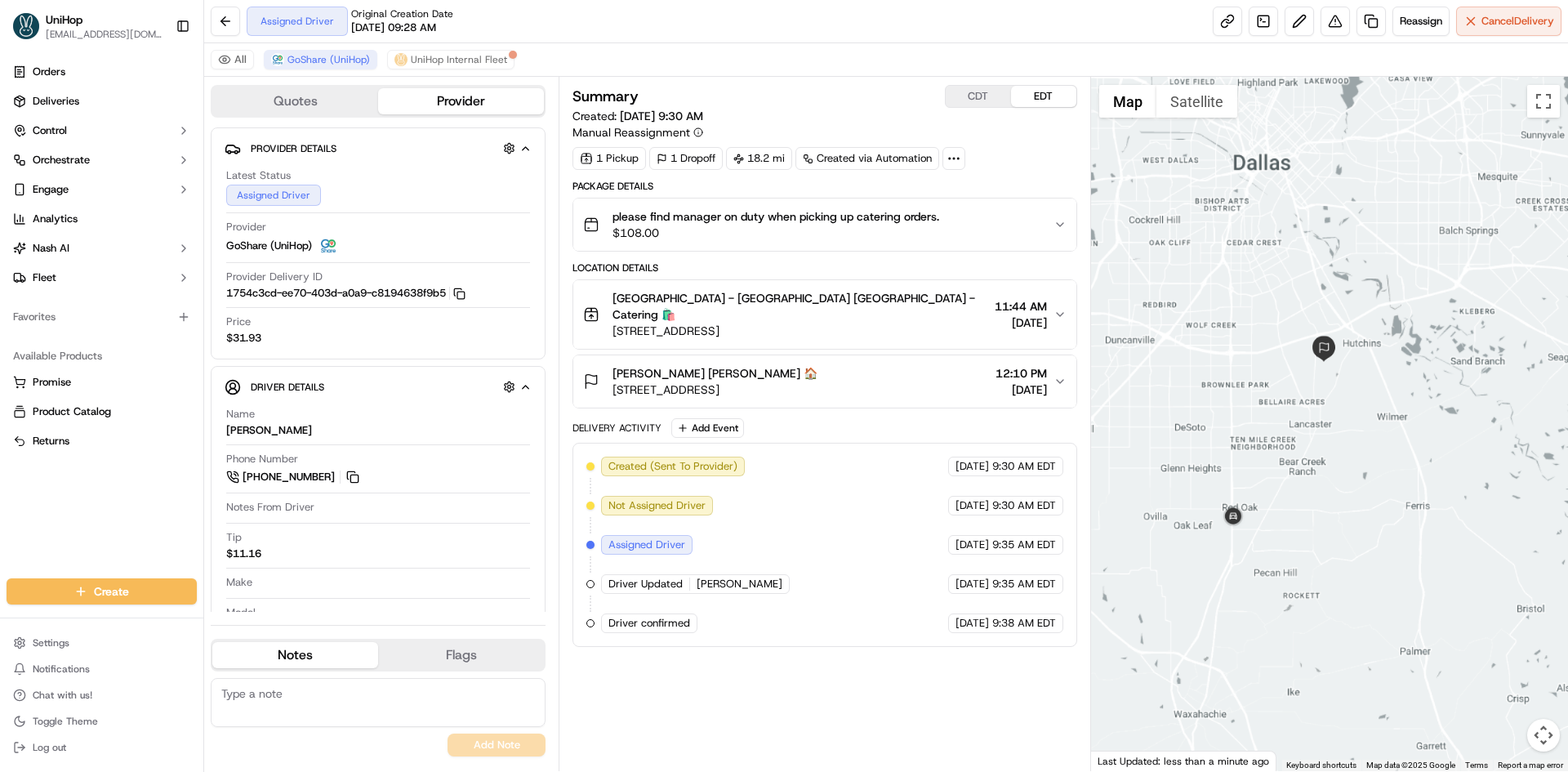
drag, startPoint x: 1300, startPoint y: 358, endPoint x: 1278, endPoint y: 448, distance: 92.6
click at [1278, 448] on div at bounding box center [1329, 424] width 477 height 694
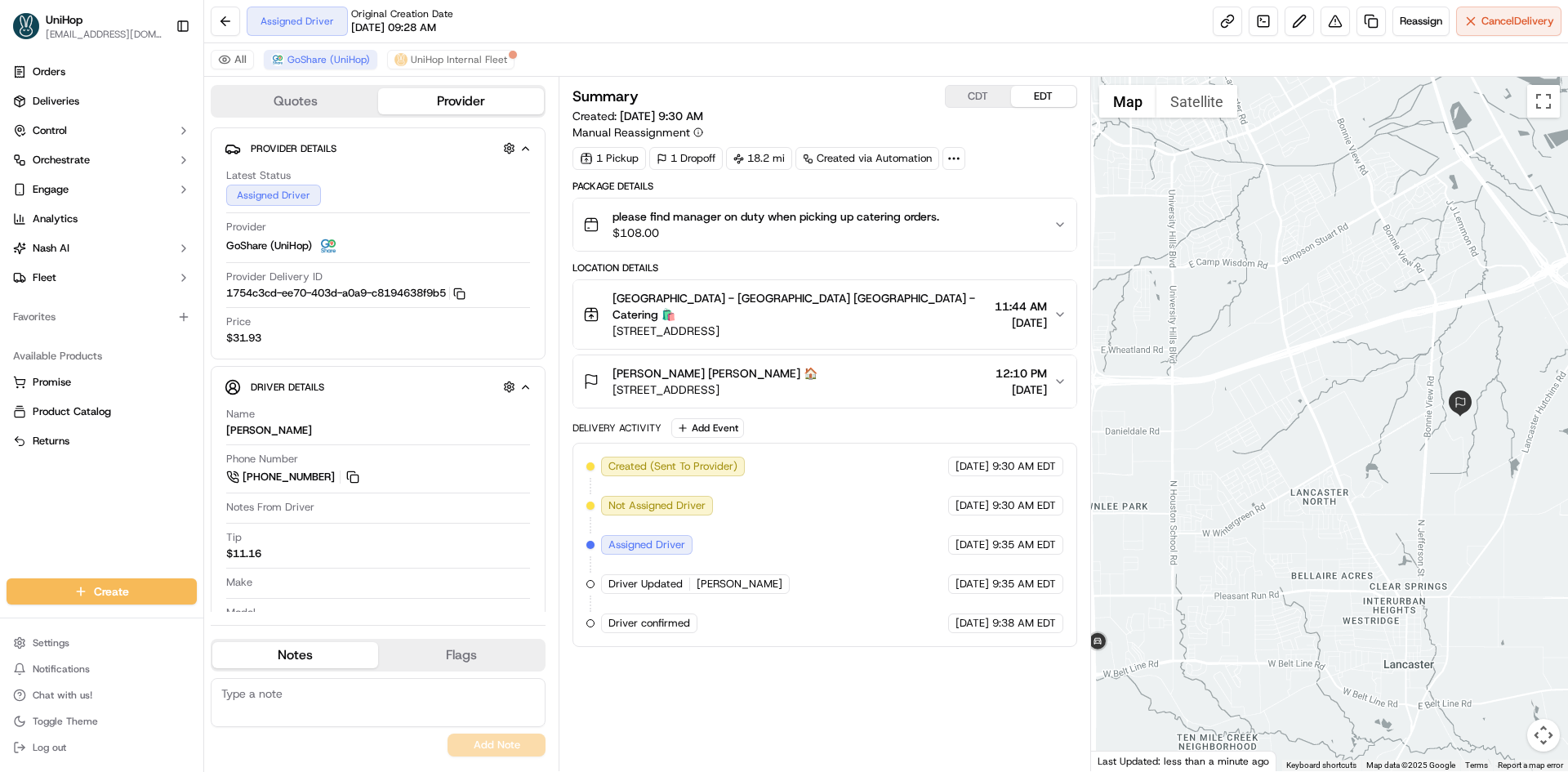
drag, startPoint x: 1143, startPoint y: 664, endPoint x: 1179, endPoint y: 612, distance: 63.2
click at [1185, 628] on div at bounding box center [1329, 424] width 477 height 694
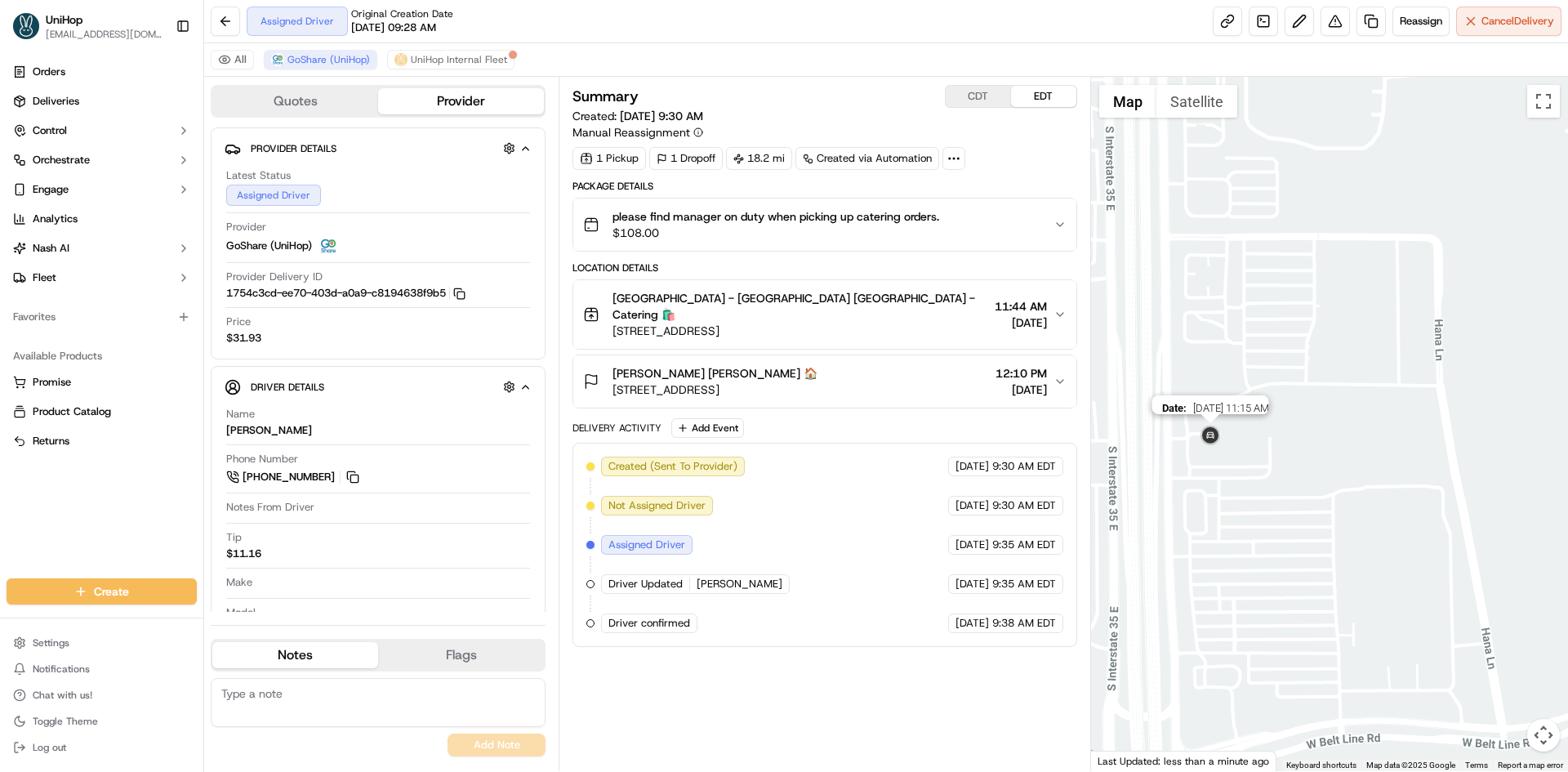
click at [1211, 432] on img at bounding box center [1211, 436] width 26 height 26
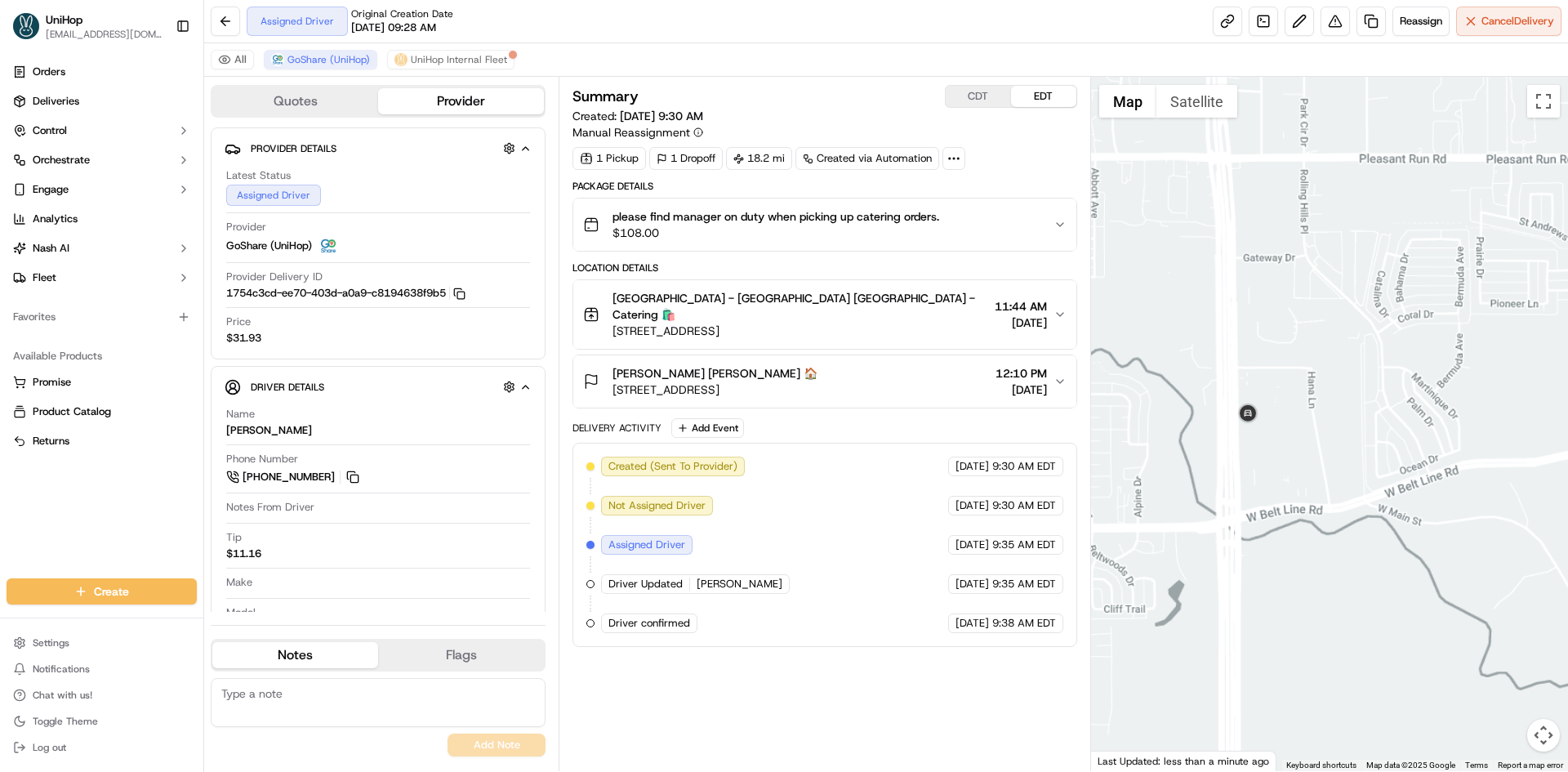
drag, startPoint x: 1376, startPoint y: 345, endPoint x: 1335, endPoint y: 501, distance: 161.3
click at [1348, 414] on div "To navigate, press the arrow keys." at bounding box center [1329, 424] width 477 height 694
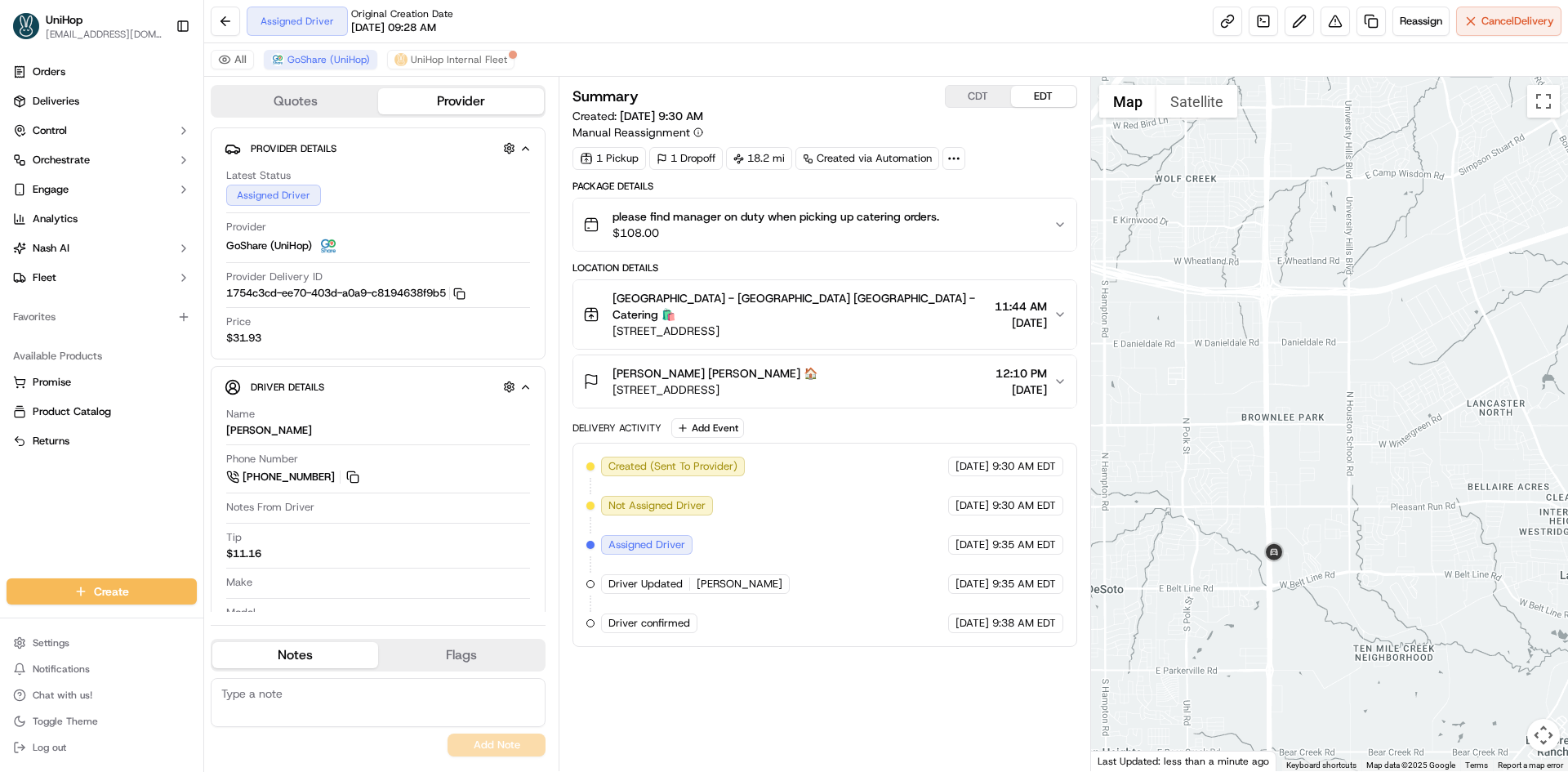
click at [1266, 553] on div at bounding box center [1329, 424] width 477 height 694
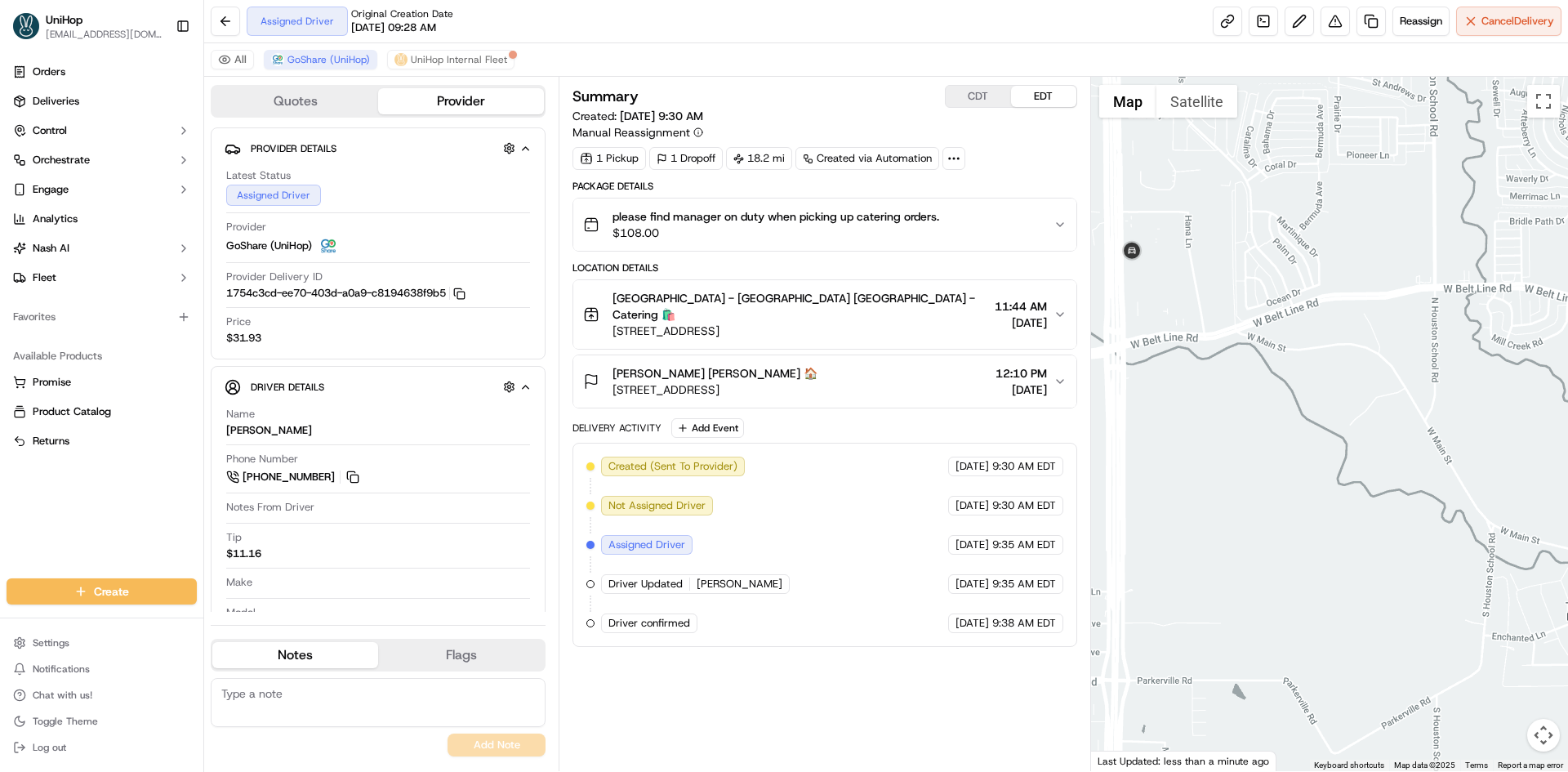
drag, startPoint x: 1214, startPoint y: 368, endPoint x: 1236, endPoint y: 362, distance: 22.8
click at [1238, 404] on div at bounding box center [1329, 424] width 477 height 694
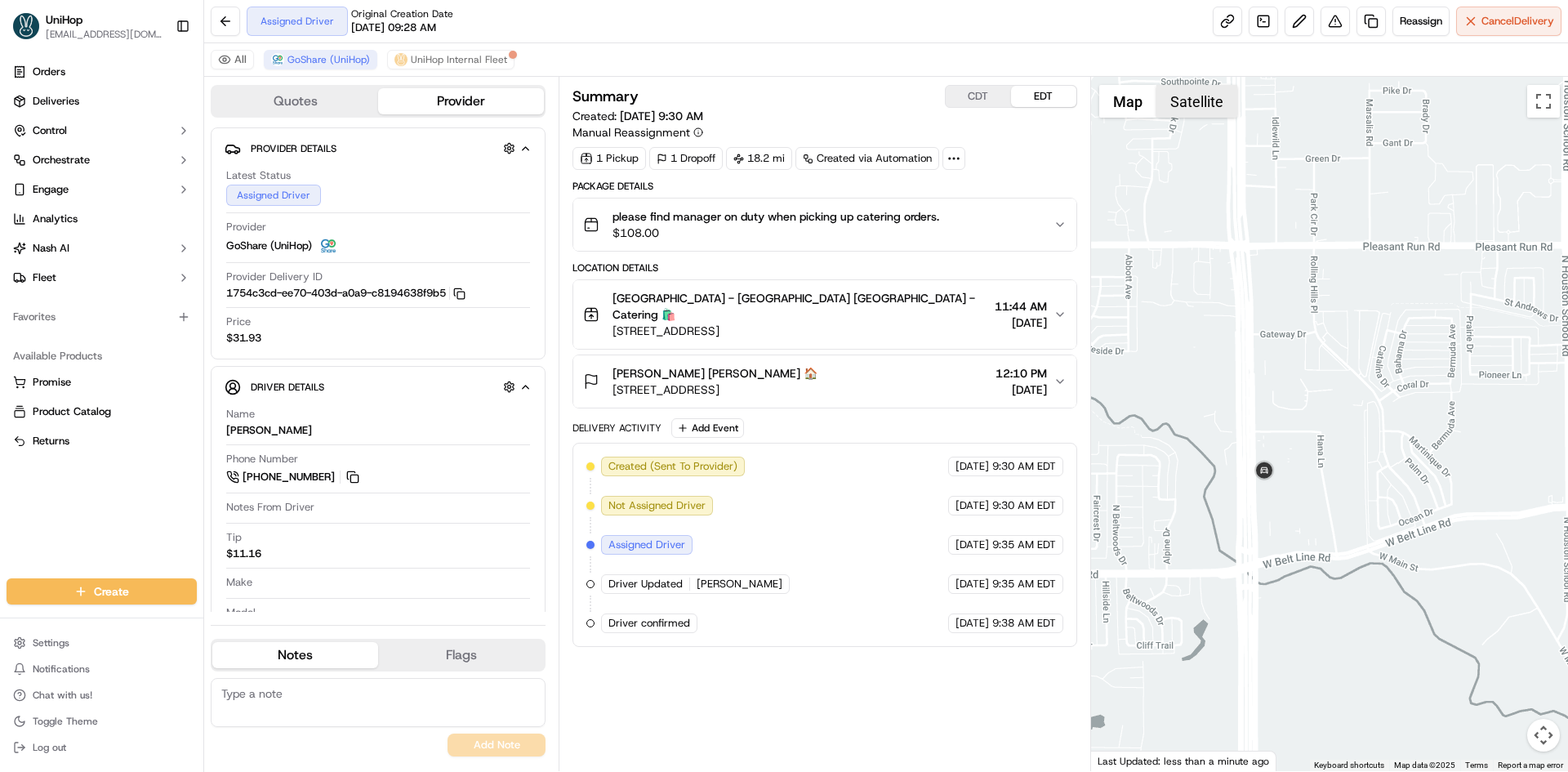
drag, startPoint x: 1186, startPoint y: 101, endPoint x: 1197, endPoint y: 114, distance: 17.0
click at [1186, 102] on button "Satellite" at bounding box center [1197, 101] width 81 height 33
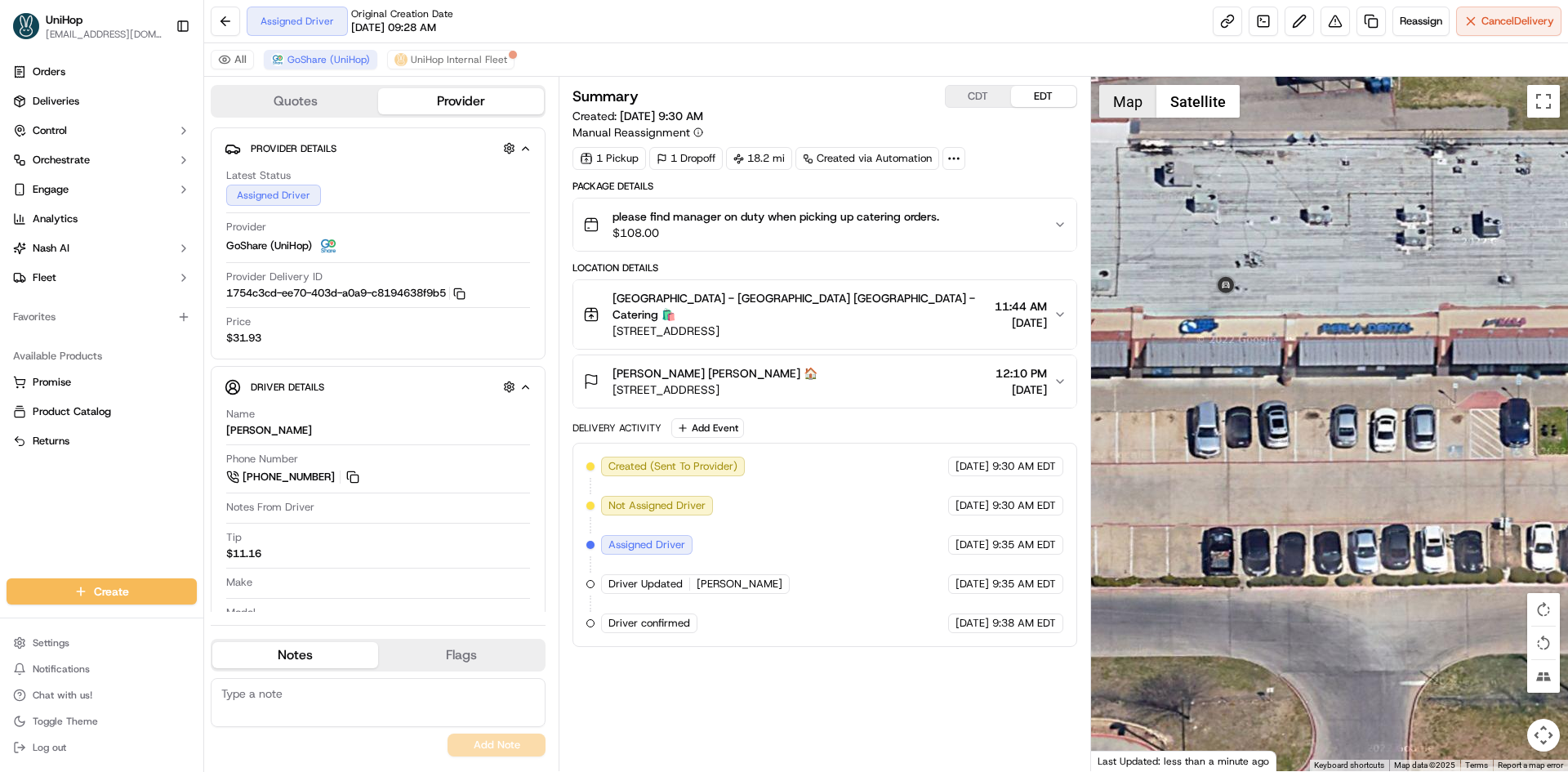
click at [1126, 98] on button "Map" at bounding box center [1127, 101] width 57 height 33
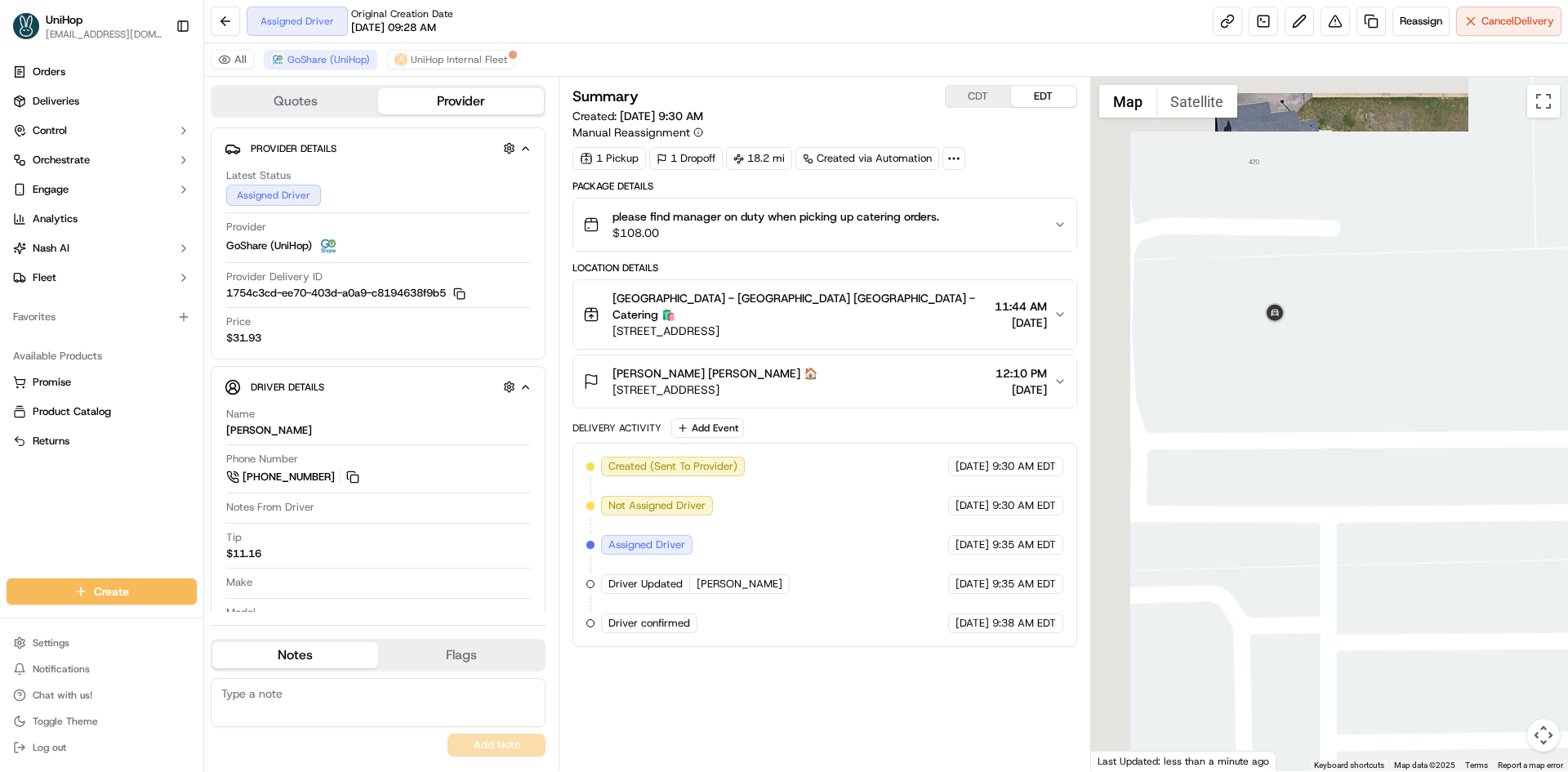
drag, startPoint x: 1356, startPoint y: 385, endPoint x: 1321, endPoint y: 441, distance: 66.0
click at [1326, 433] on div at bounding box center [1329, 424] width 477 height 694
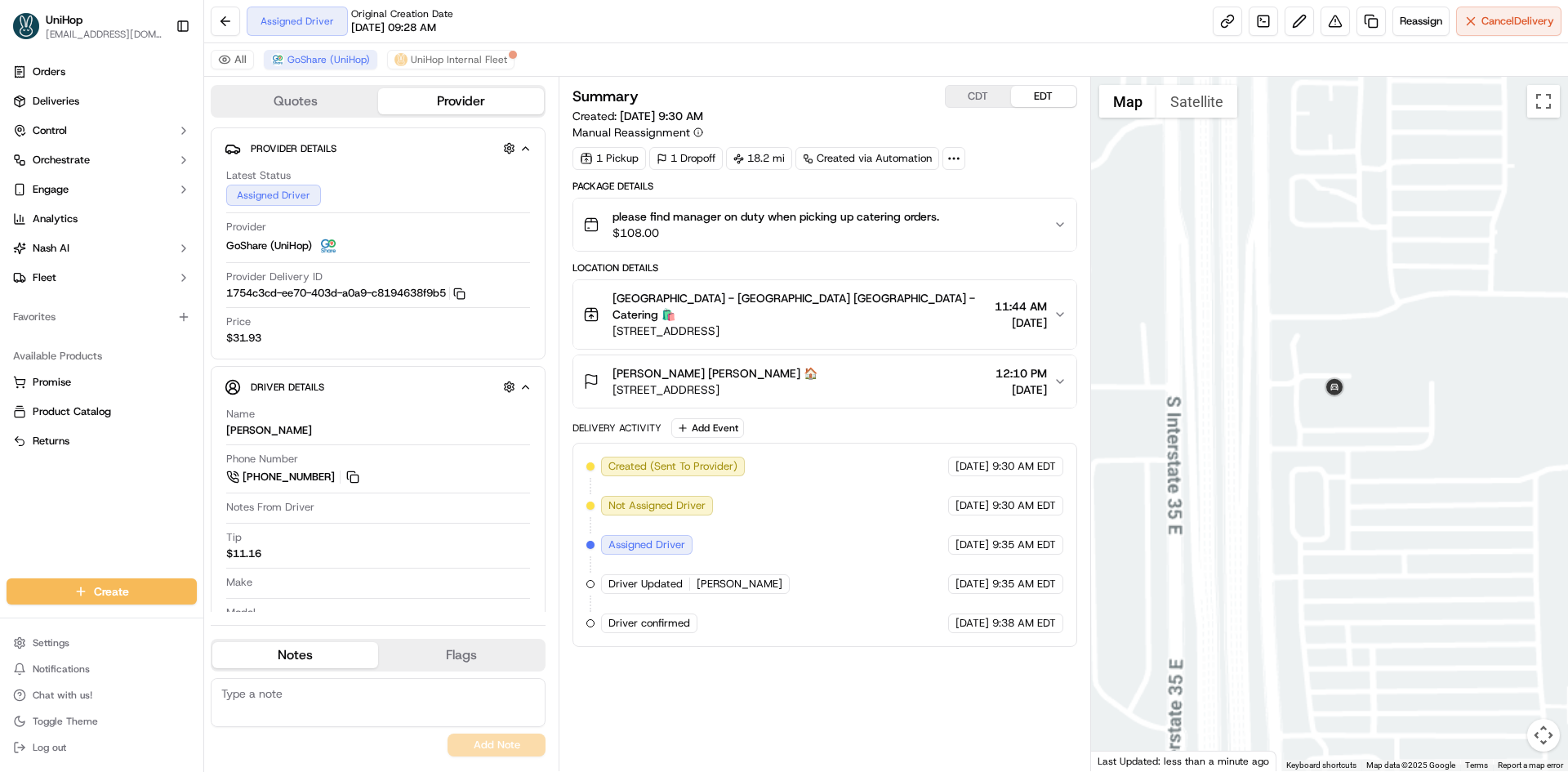
drag, startPoint x: 1445, startPoint y: 386, endPoint x: 1416, endPoint y: 433, distance: 55.2
click at [1423, 427] on div at bounding box center [1329, 424] width 477 height 694
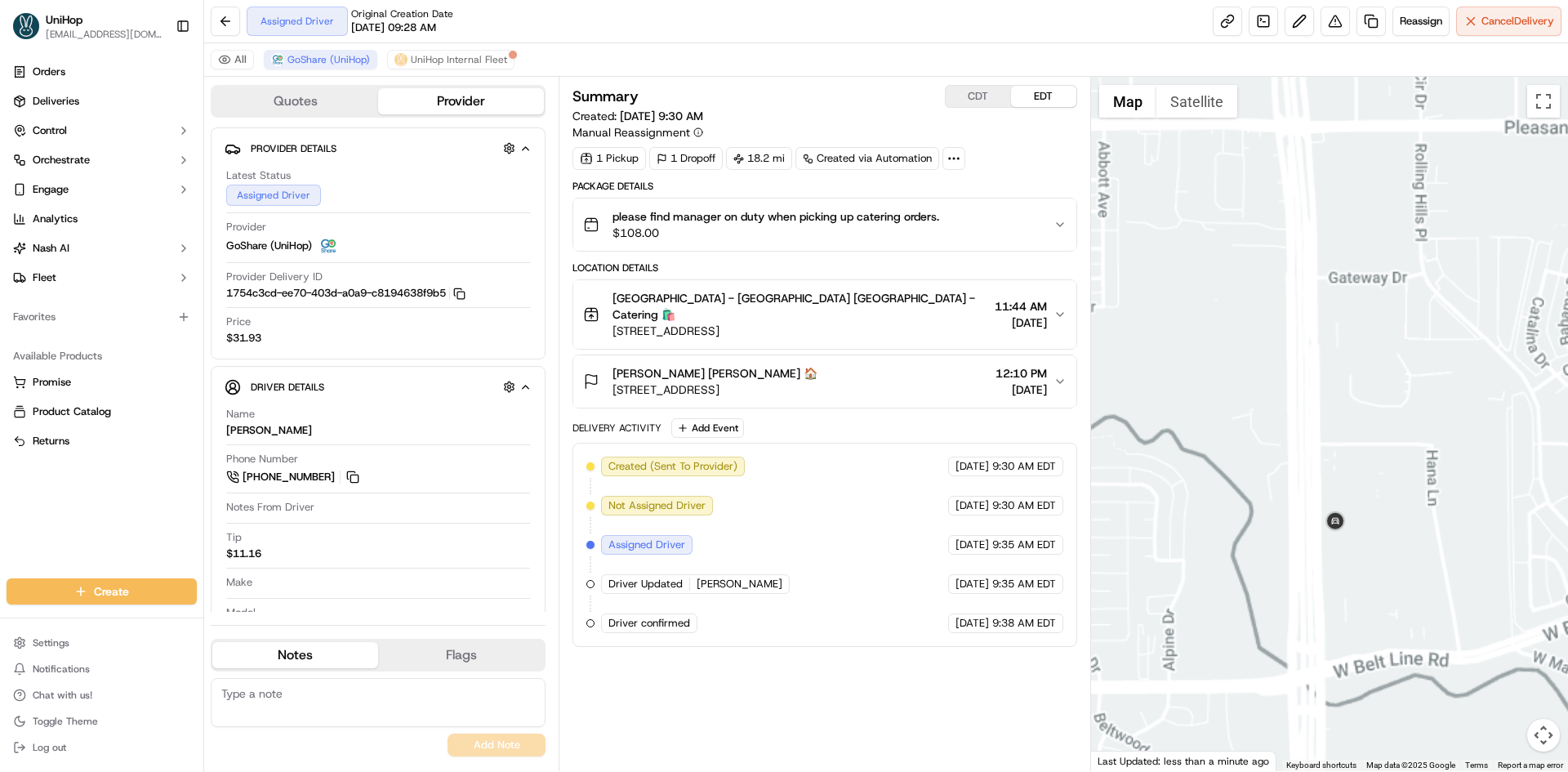
drag, startPoint x: 1500, startPoint y: 305, endPoint x: 1410, endPoint y: 386, distance: 121.1
click at [1425, 357] on div at bounding box center [1329, 424] width 477 height 694
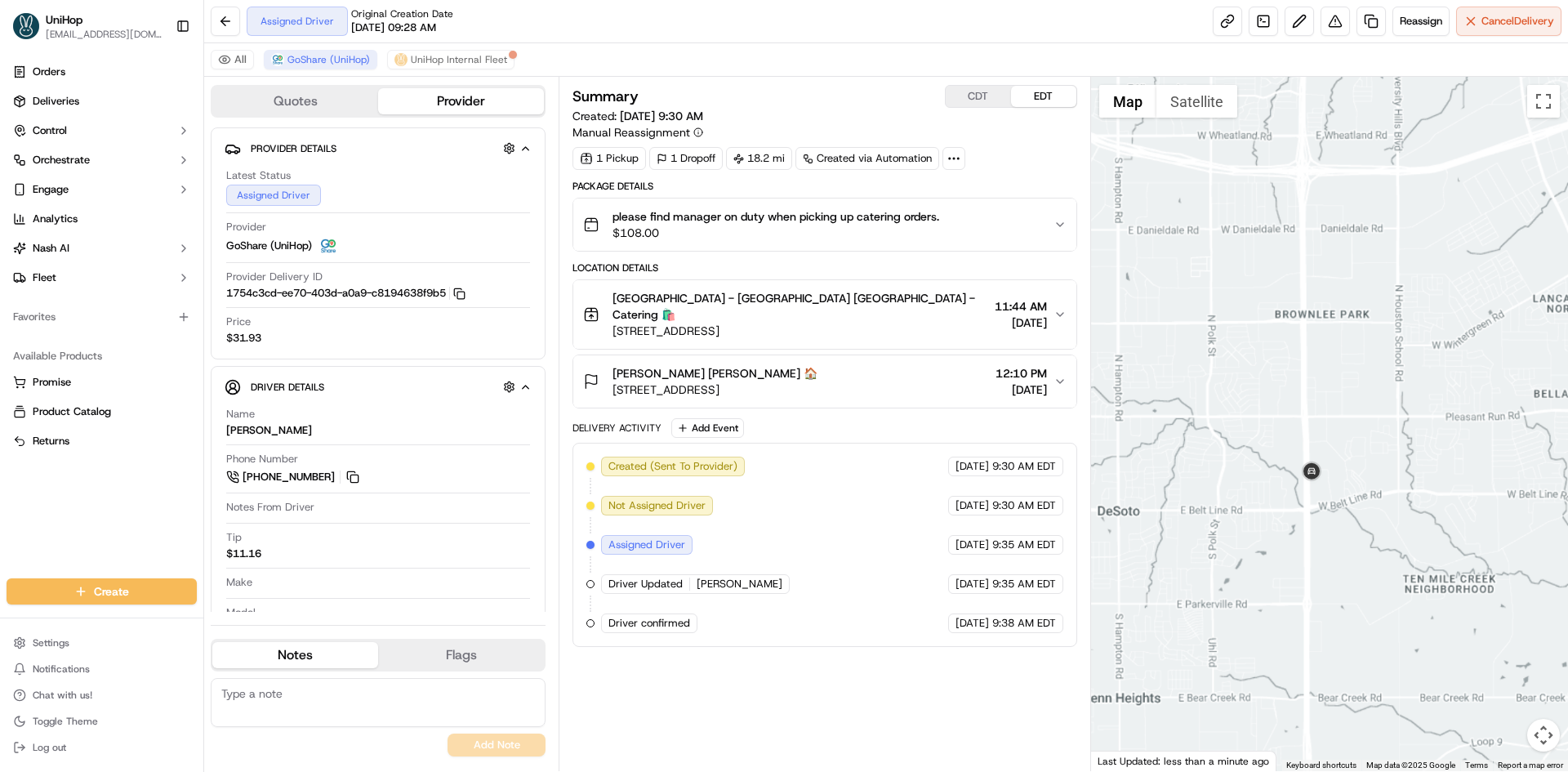
drag, startPoint x: 1391, startPoint y: 357, endPoint x: 1362, endPoint y: 386, distance: 41.0
click at [1369, 370] on div at bounding box center [1329, 424] width 477 height 694
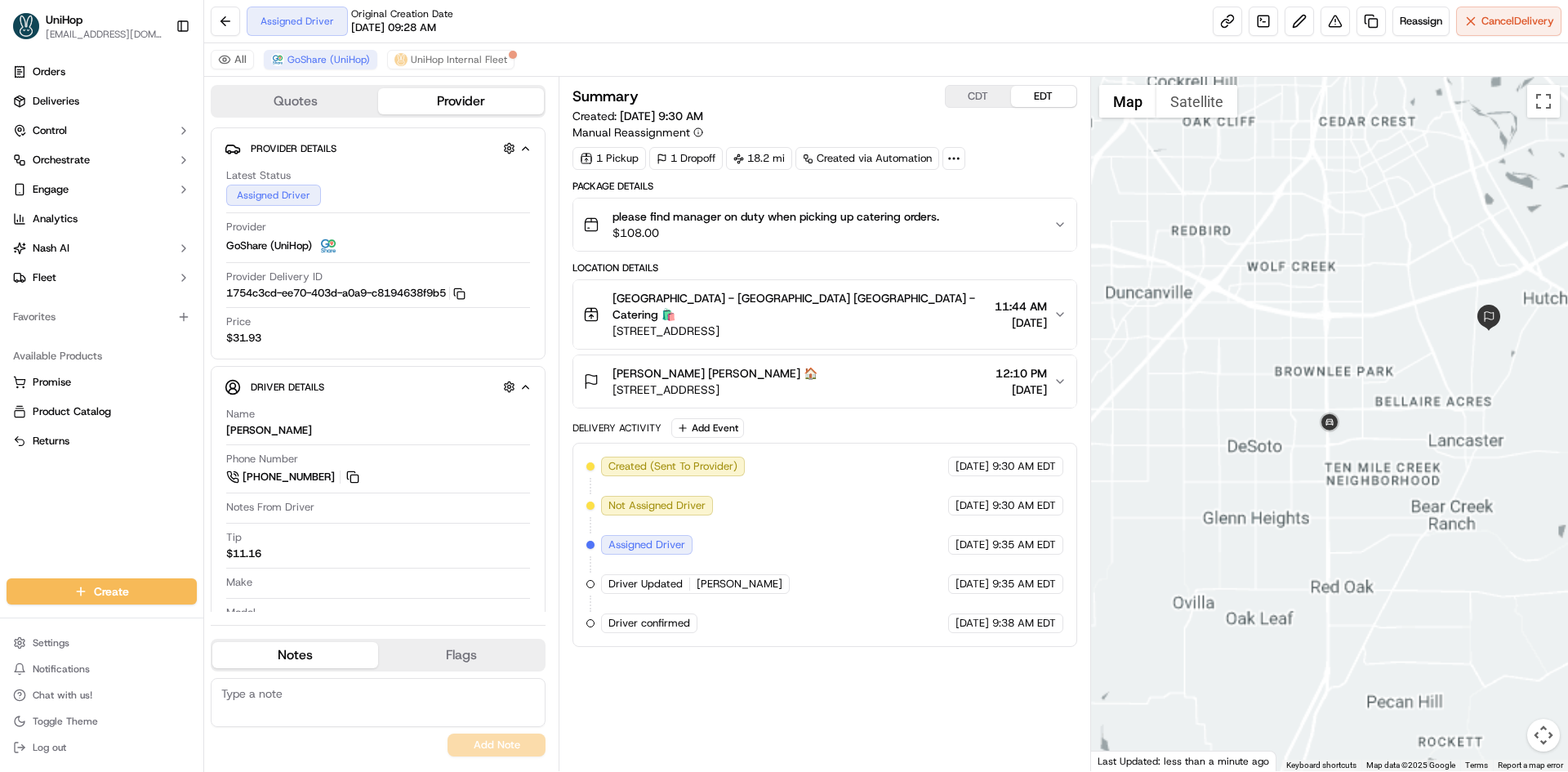
click at [1463, 347] on div at bounding box center [1329, 424] width 477 height 694
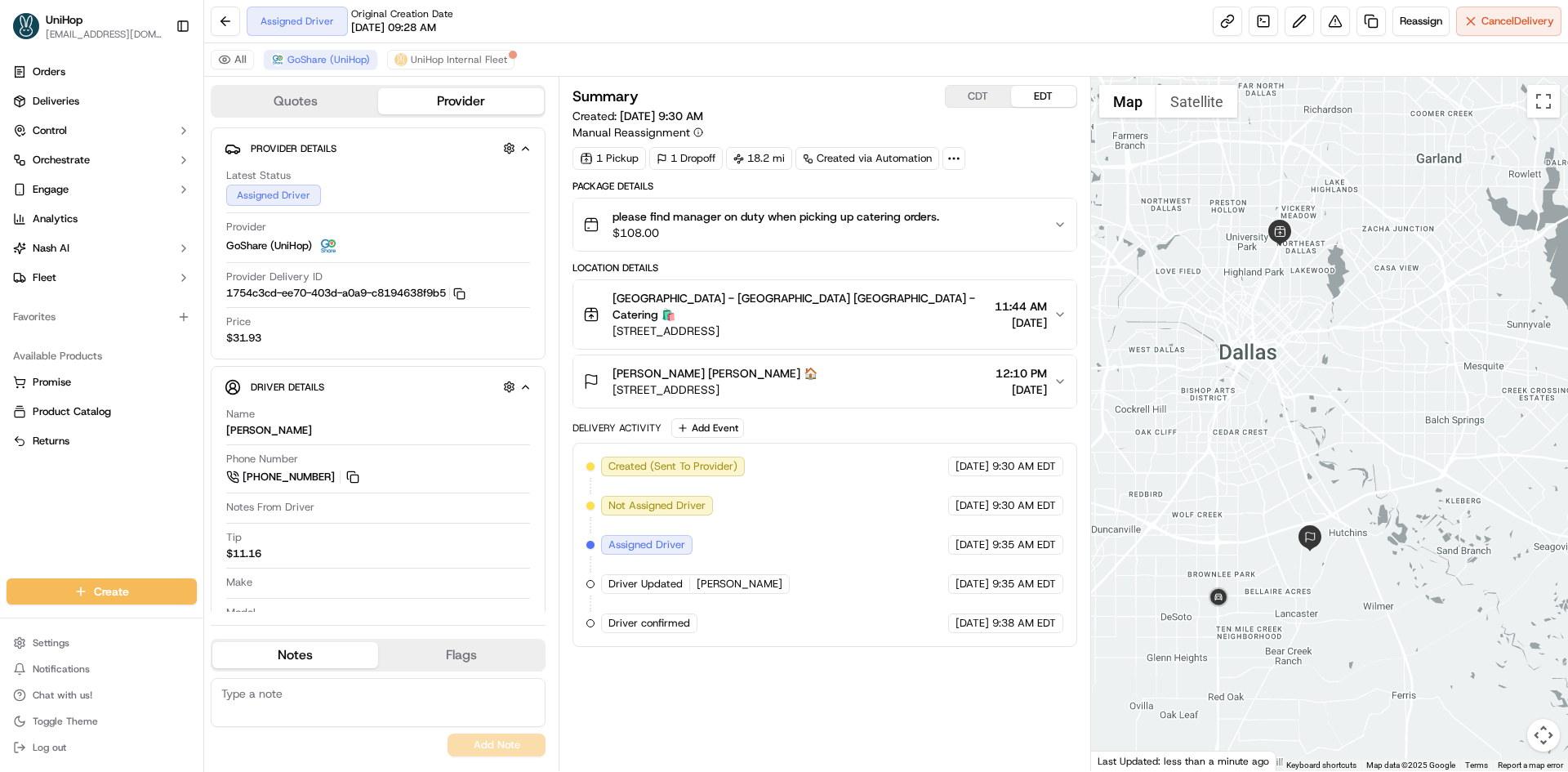
drag, startPoint x: 1383, startPoint y: 391, endPoint x: 1365, endPoint y: 323, distance: 70.3
click at [1365, 324] on div at bounding box center [1329, 424] width 477 height 694
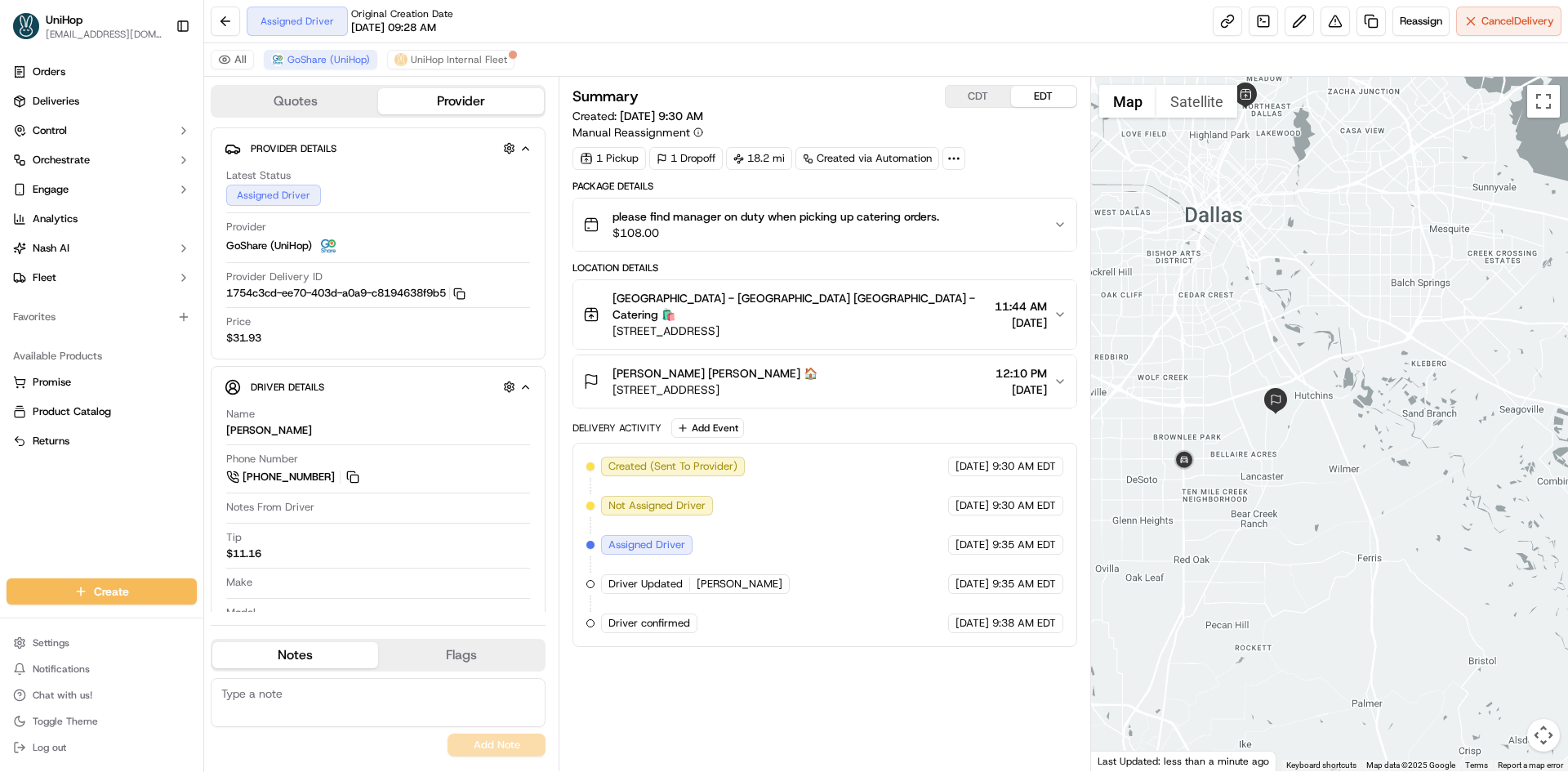
drag, startPoint x: 1351, startPoint y: 332, endPoint x: 1342, endPoint y: 346, distance: 16.6
click at [1350, 343] on div at bounding box center [1329, 424] width 477 height 694
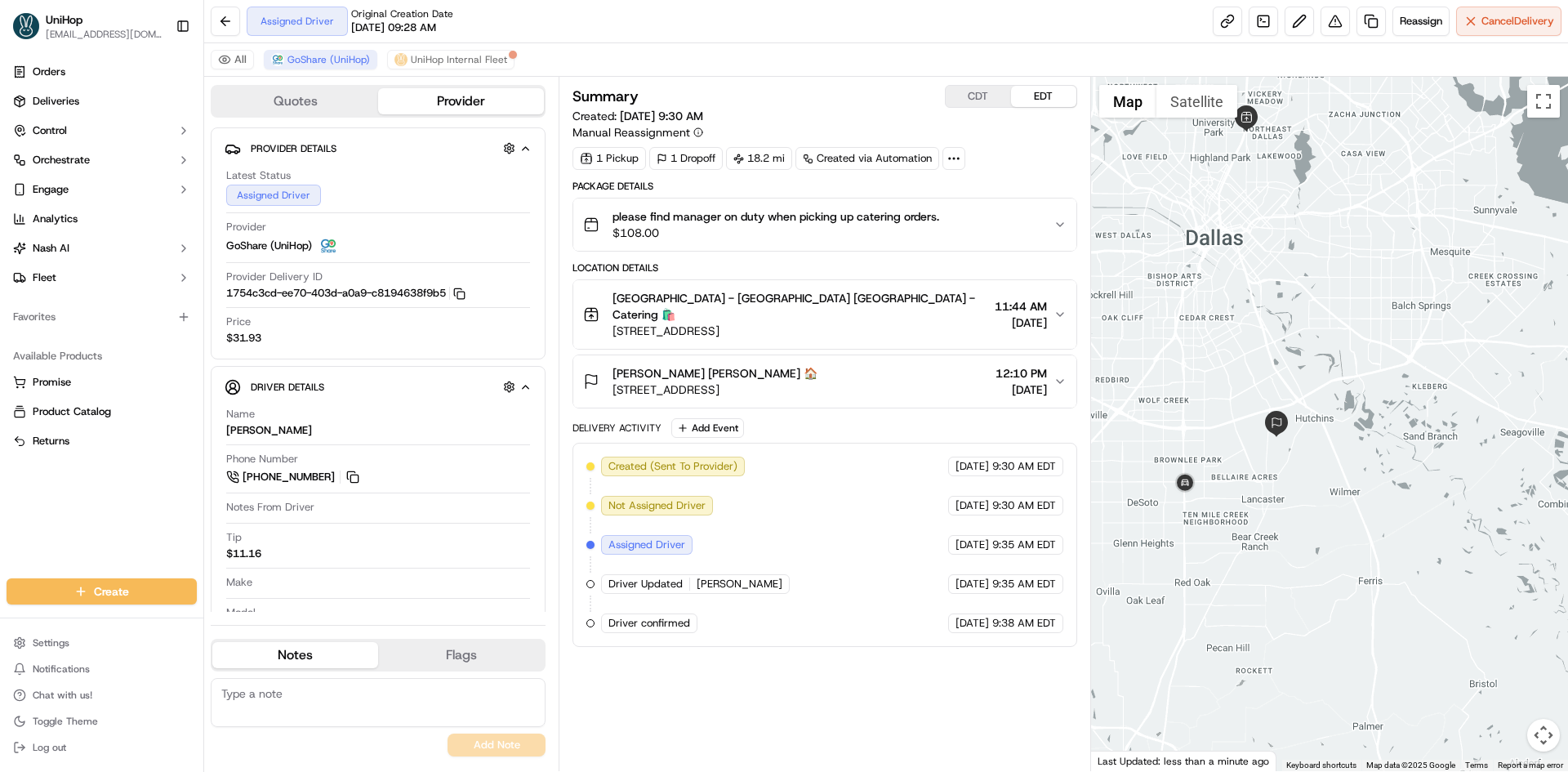
click at [1224, 302] on div at bounding box center [1329, 424] width 477 height 694
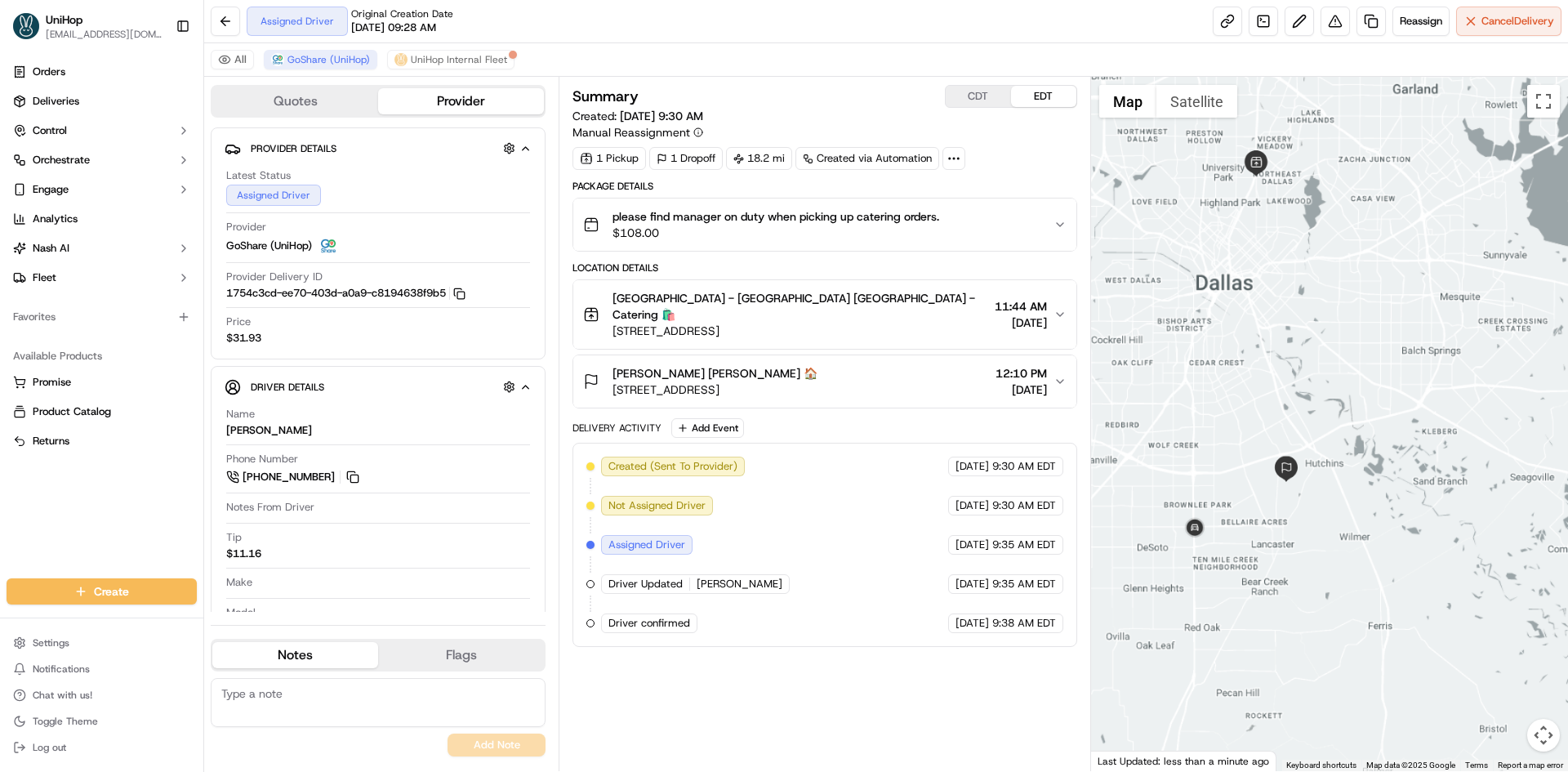
drag, startPoint x: 1248, startPoint y: 342, endPoint x: 1265, endPoint y: 401, distance: 61.4
click at [1265, 401] on div at bounding box center [1329, 424] width 477 height 694
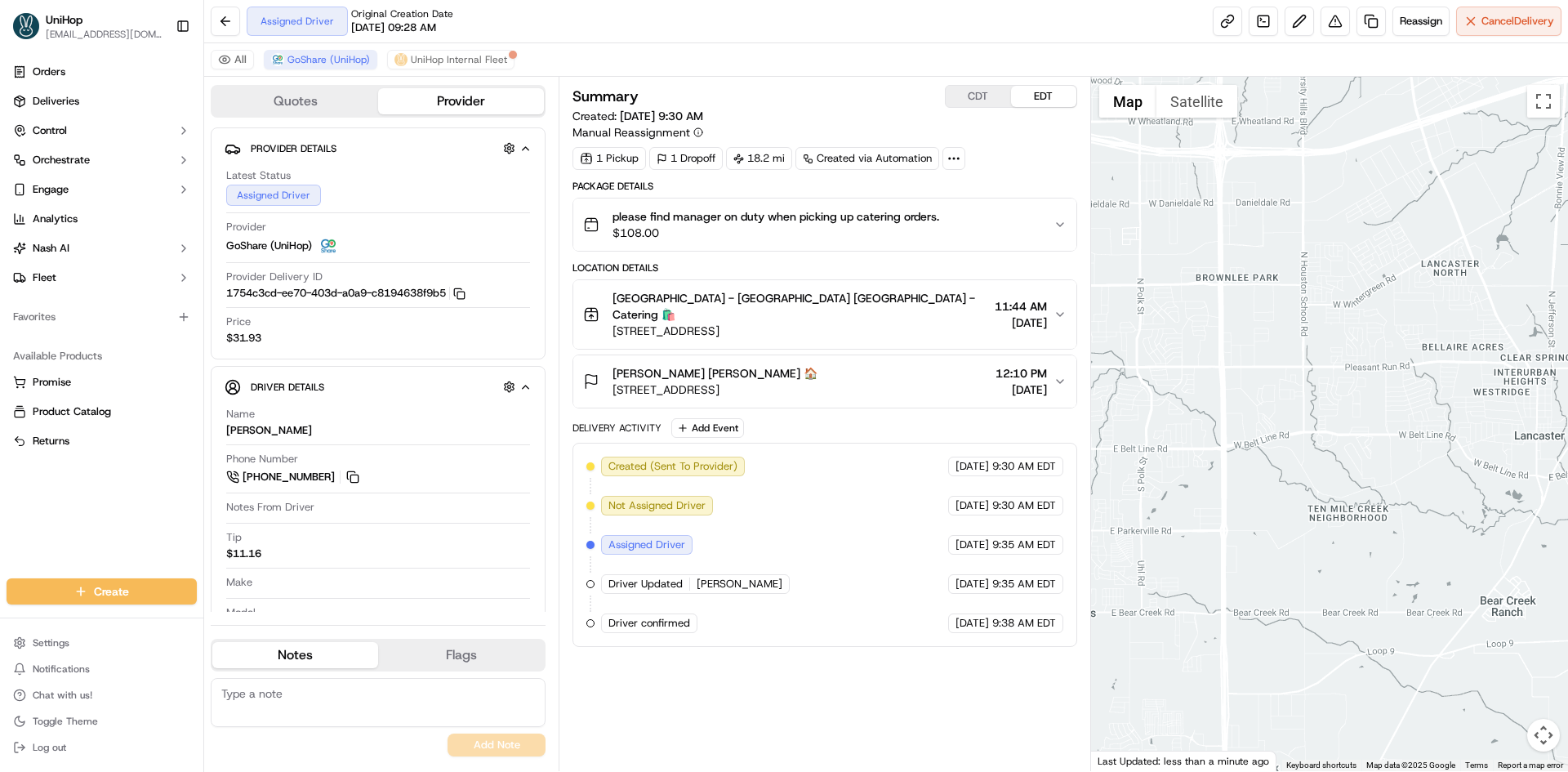
drag, startPoint x: 1301, startPoint y: 279, endPoint x: 1285, endPoint y: 286, distance: 17.5
click at [1287, 286] on div at bounding box center [1329, 424] width 477 height 694
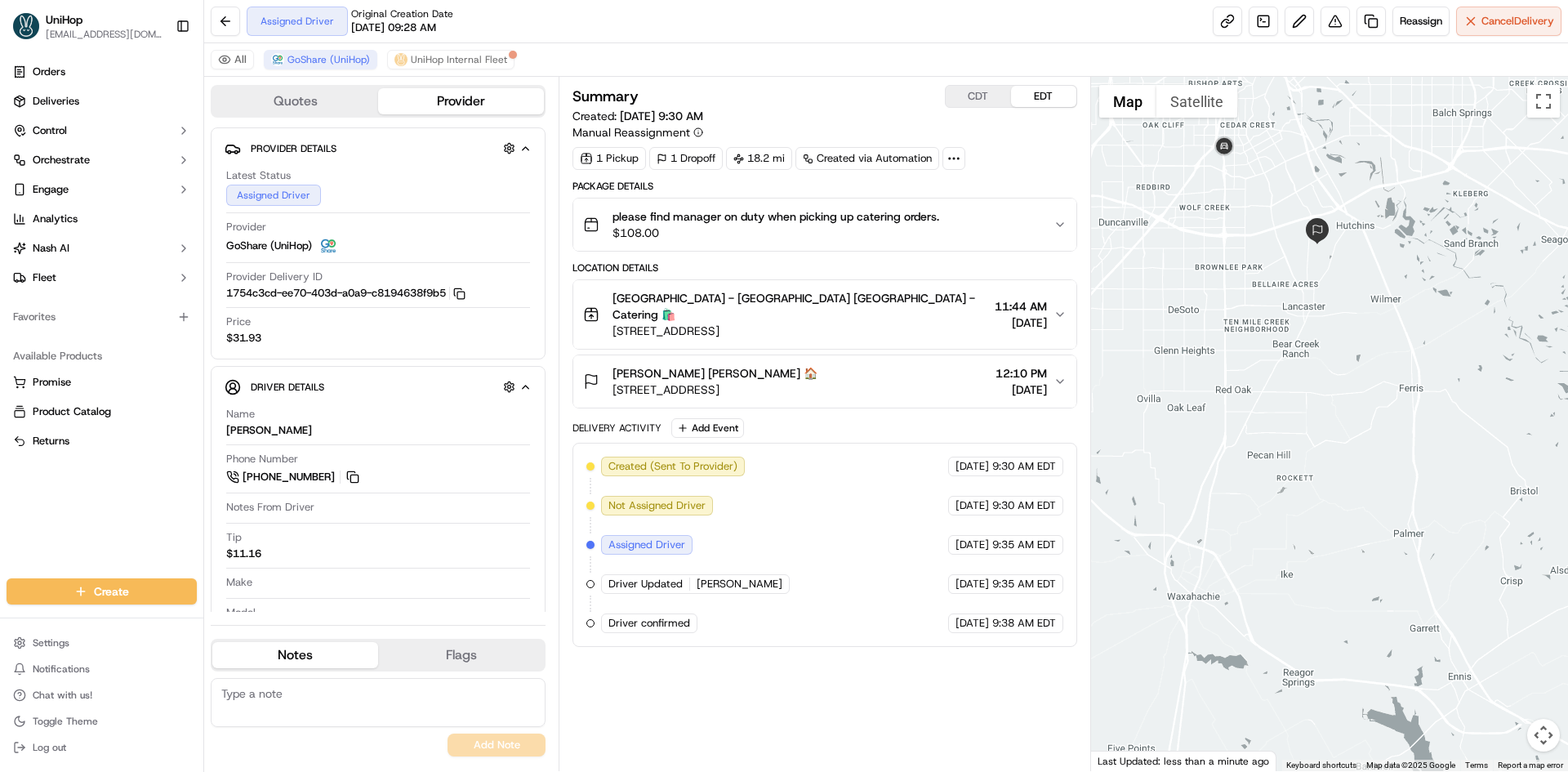
click at [0, 522] on div "Orders Deliveries Control Orchestrate Engage Analytics [PERSON_NAME] Fleet Favo…" at bounding box center [101, 309] width 204 height 513
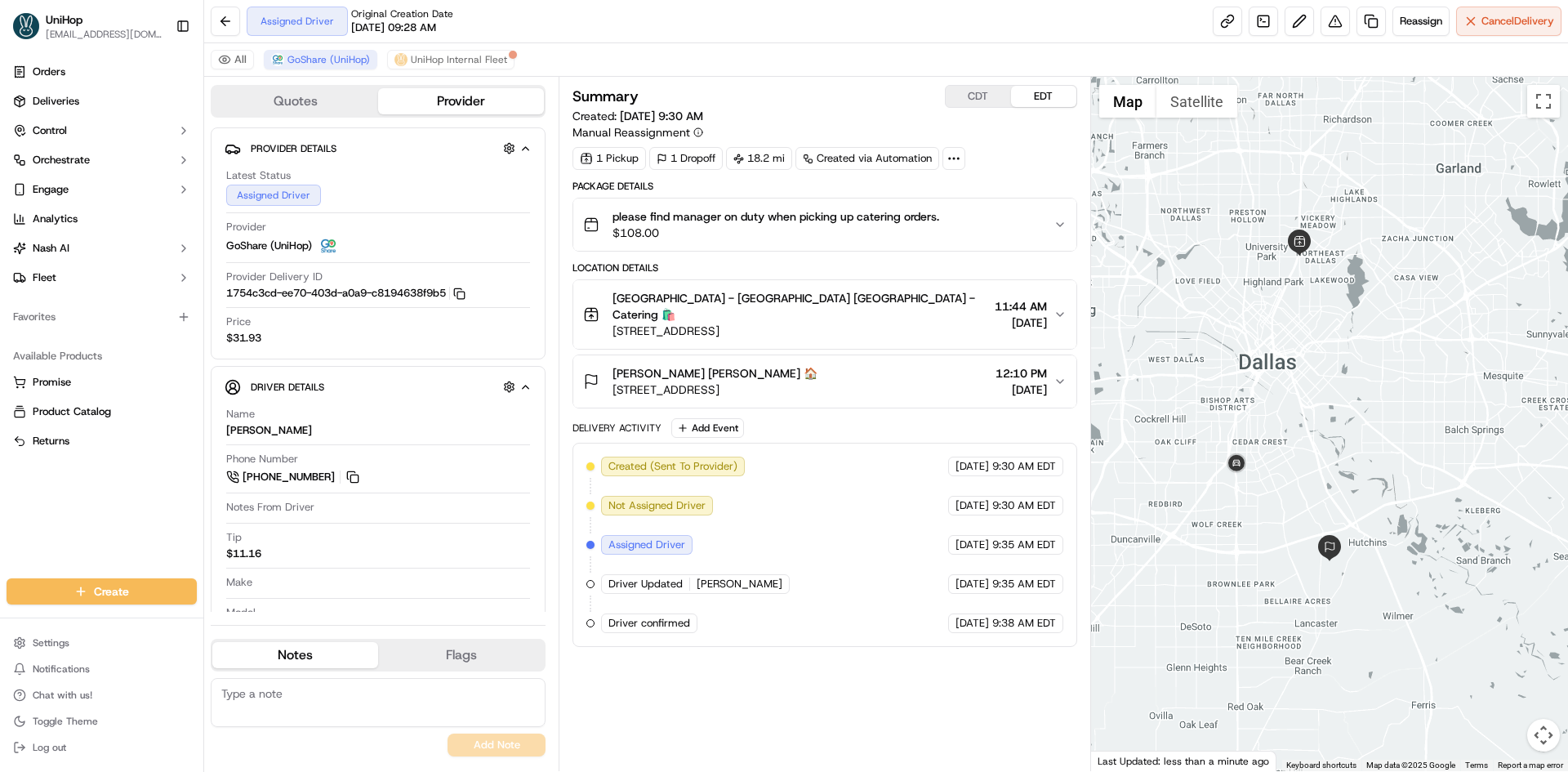
drag, startPoint x: 1266, startPoint y: 267, endPoint x: 1264, endPoint y: 539, distance: 272.0
click at [1264, 539] on div at bounding box center [1329, 424] width 477 height 694
drag, startPoint x: 1306, startPoint y: 380, endPoint x: 1304, endPoint y: 389, distance: 9.2
click at [1304, 389] on div at bounding box center [1329, 424] width 477 height 694
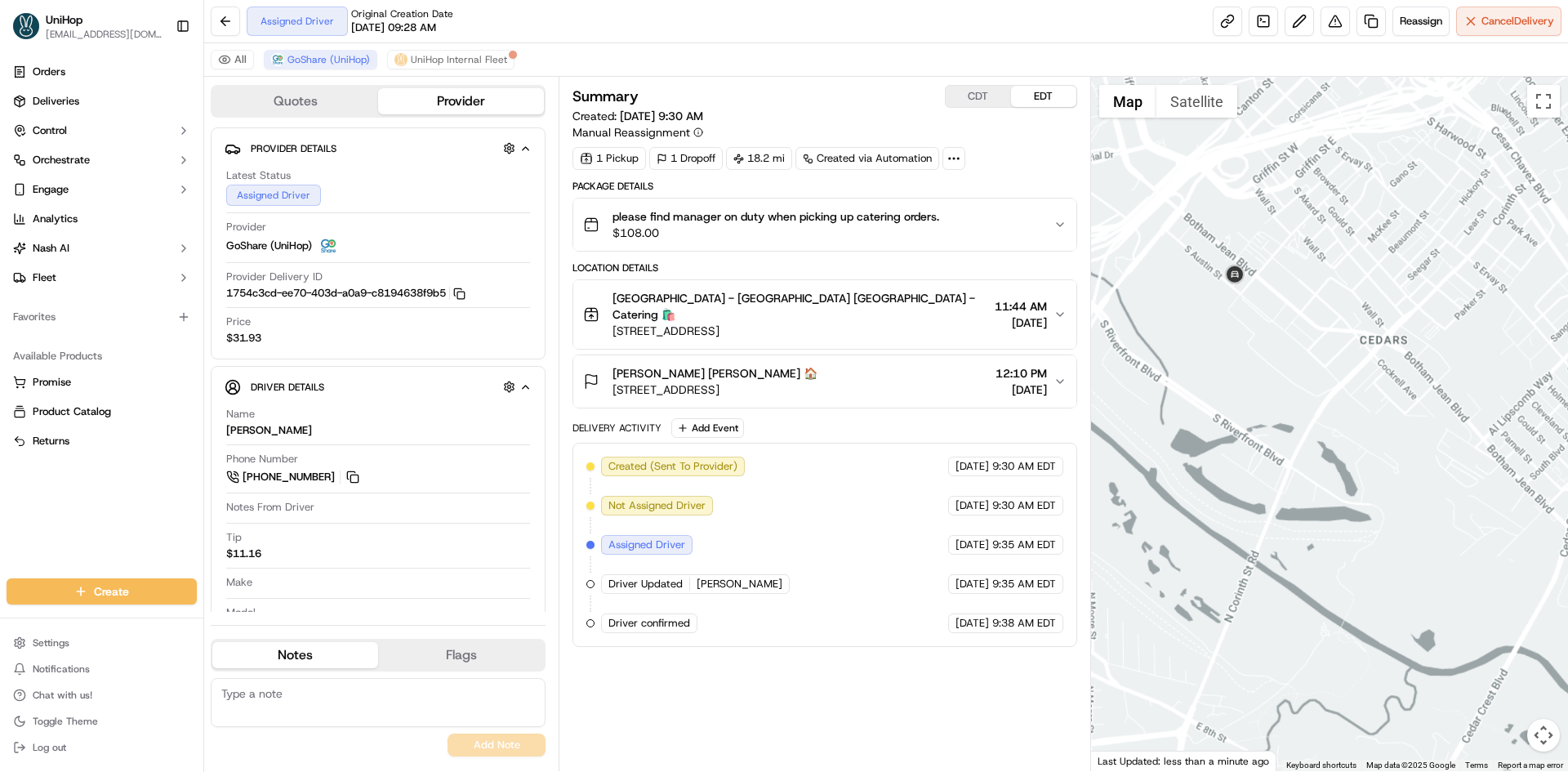
drag, startPoint x: 1367, startPoint y: 268, endPoint x: 1331, endPoint y: 307, distance: 53.1
click at [1338, 304] on div at bounding box center [1329, 424] width 477 height 694
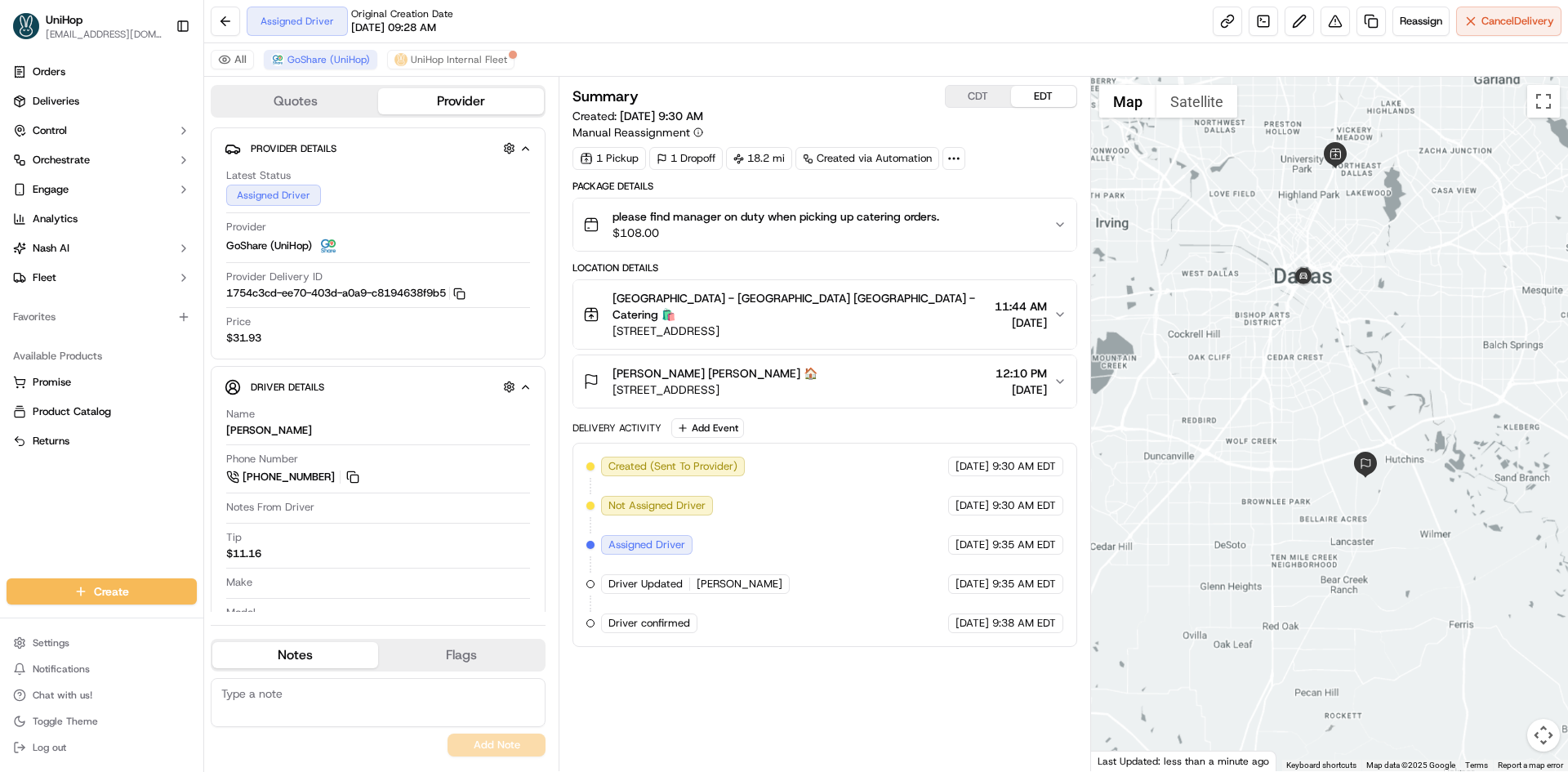
drag, startPoint x: 1324, startPoint y: 250, endPoint x: 1204, endPoint y: 243, distance: 120.2
click at [1308, 294] on div at bounding box center [1329, 424] width 477 height 694
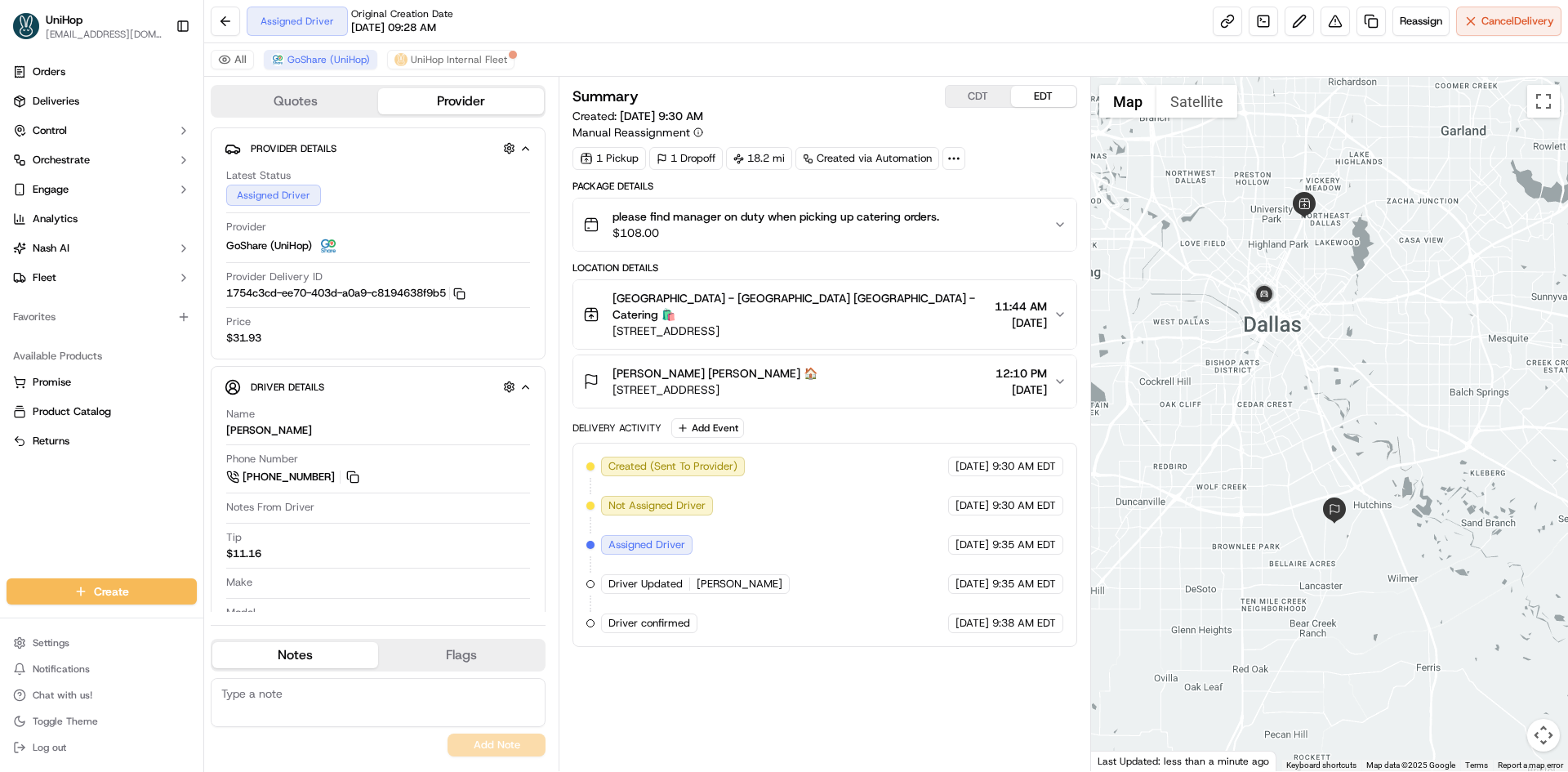
drag, startPoint x: 1352, startPoint y: 303, endPoint x: 1332, endPoint y: 305, distance: 20.1
click at [1332, 305] on div at bounding box center [1329, 424] width 477 height 694
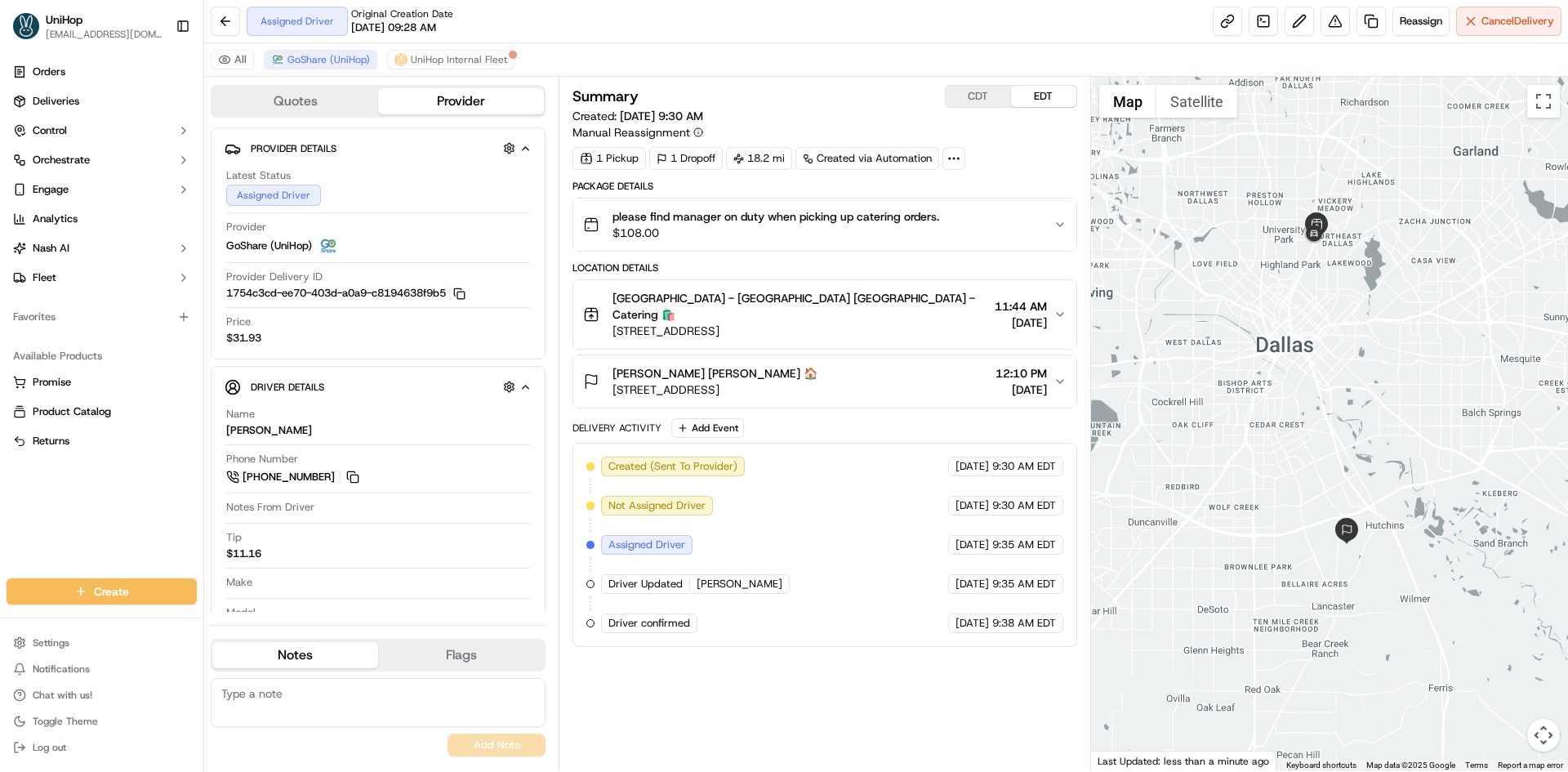
click at [1259, 268] on div at bounding box center [1329, 424] width 477 height 694
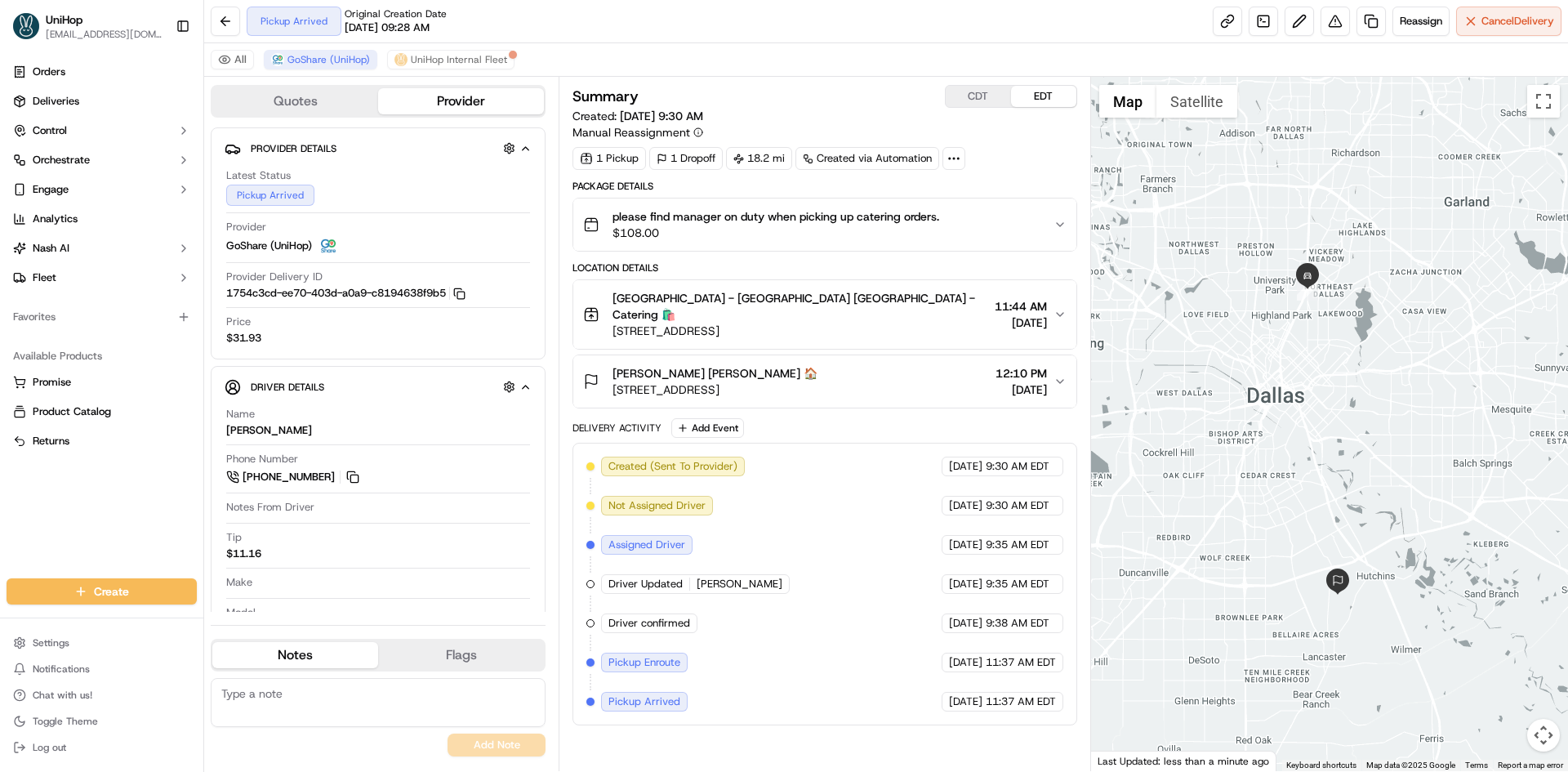
drag, startPoint x: 1184, startPoint y: 363, endPoint x: 1179, endPoint y: 397, distance: 34.4
click at [1179, 397] on div at bounding box center [1329, 424] width 477 height 694
click at [1303, 354] on div at bounding box center [1329, 424] width 477 height 694
click at [360, 474] on button at bounding box center [353, 477] width 18 height 18
click at [959, 98] on button "CDT" at bounding box center [978, 96] width 66 height 22
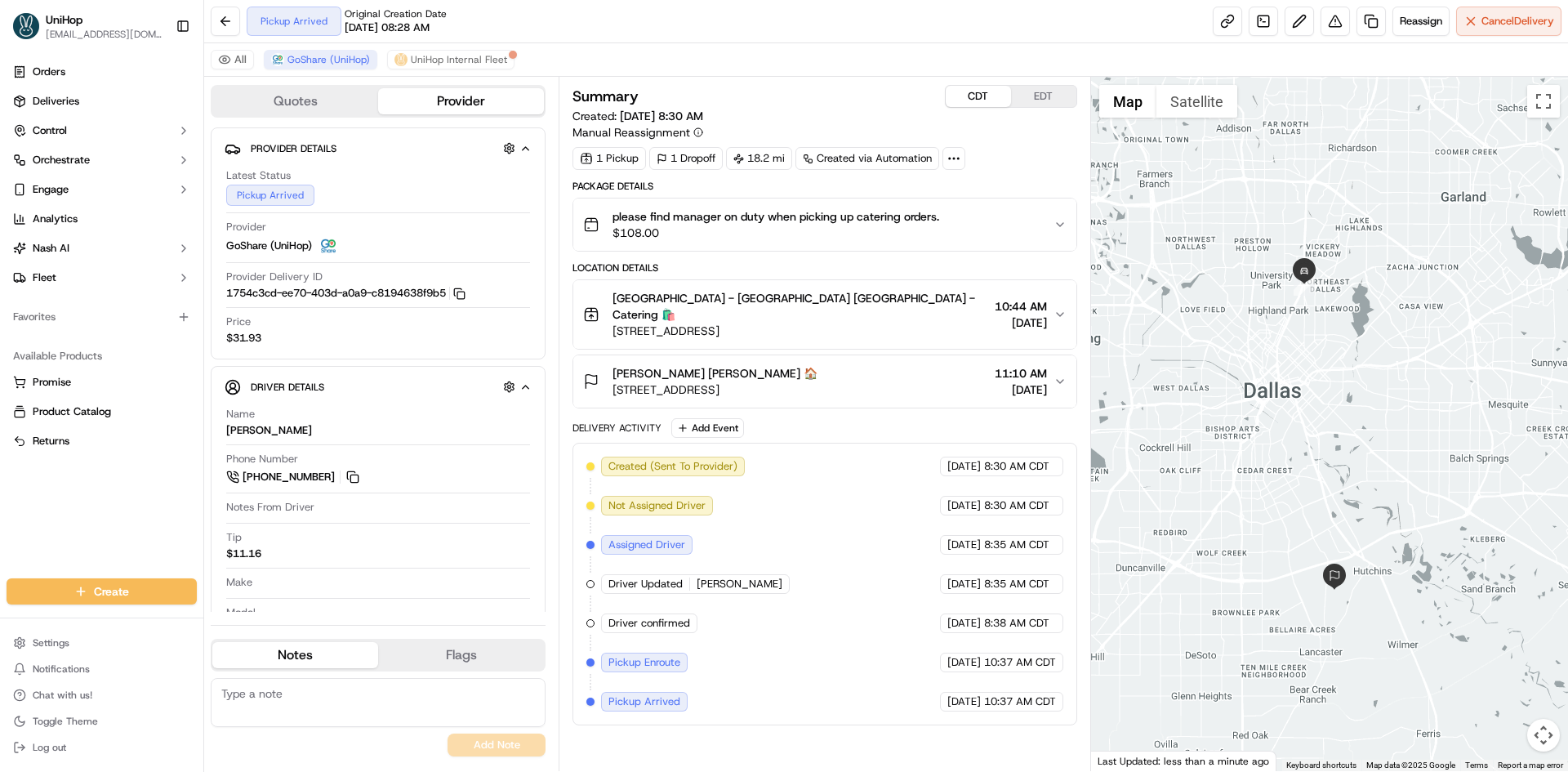
click at [1042, 93] on button "EDT" at bounding box center [1044, 96] width 66 height 22
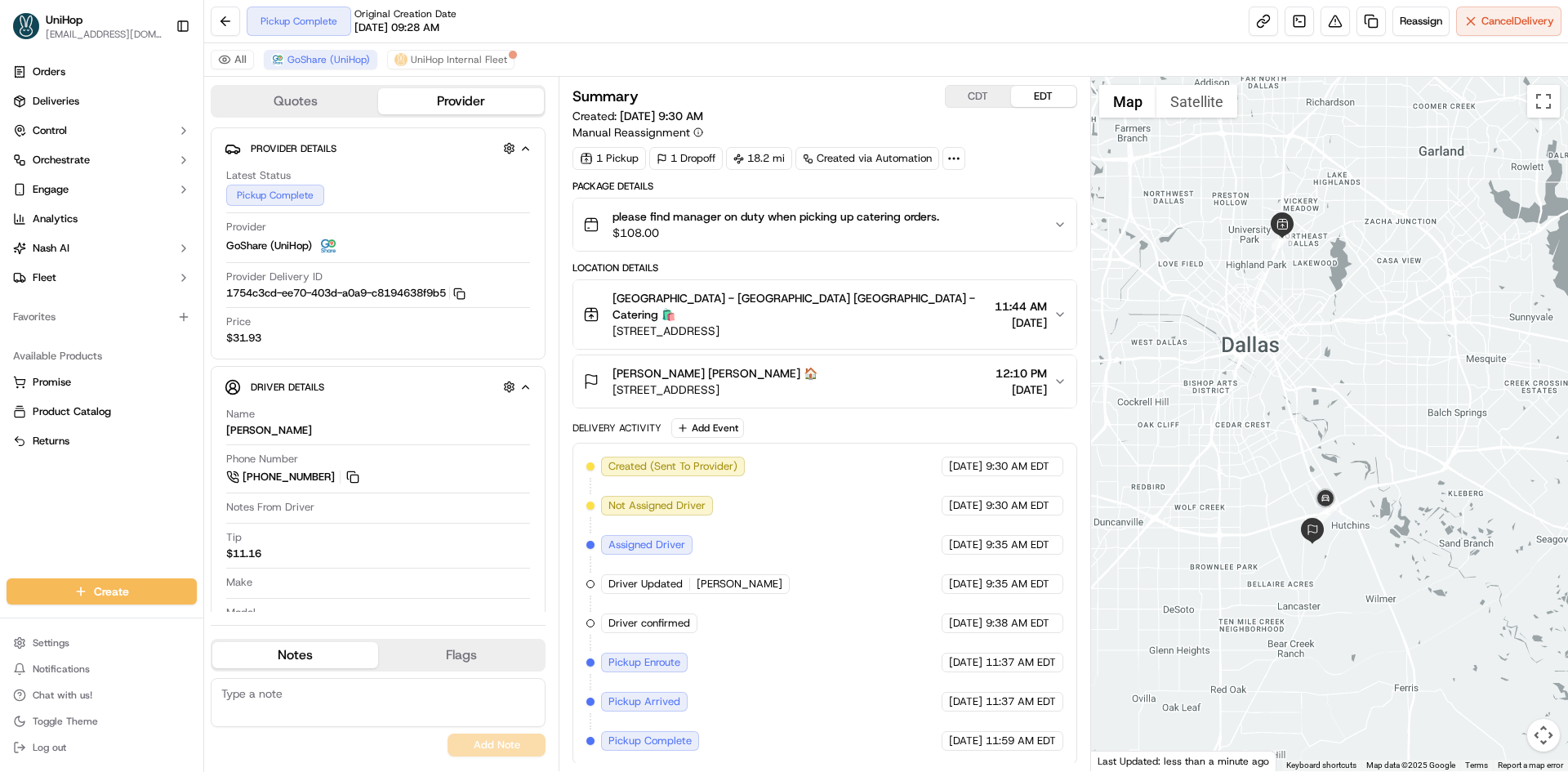
drag, startPoint x: 1154, startPoint y: 420, endPoint x: 1149, endPoint y: 364, distance: 56.2
click at [1130, 364] on div at bounding box center [1329, 424] width 477 height 694
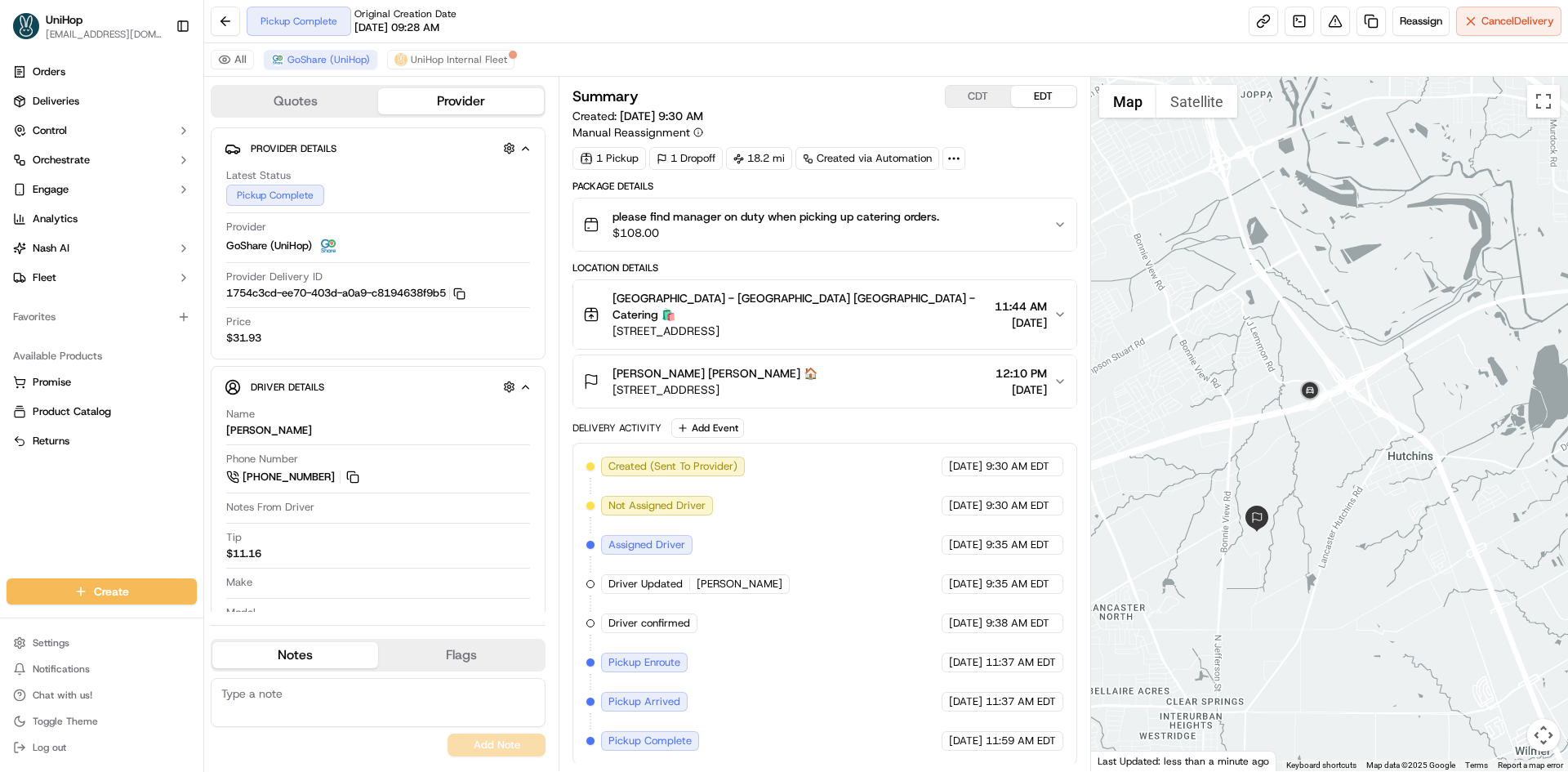
click at [1316, 434] on div at bounding box center [1329, 424] width 477 height 694
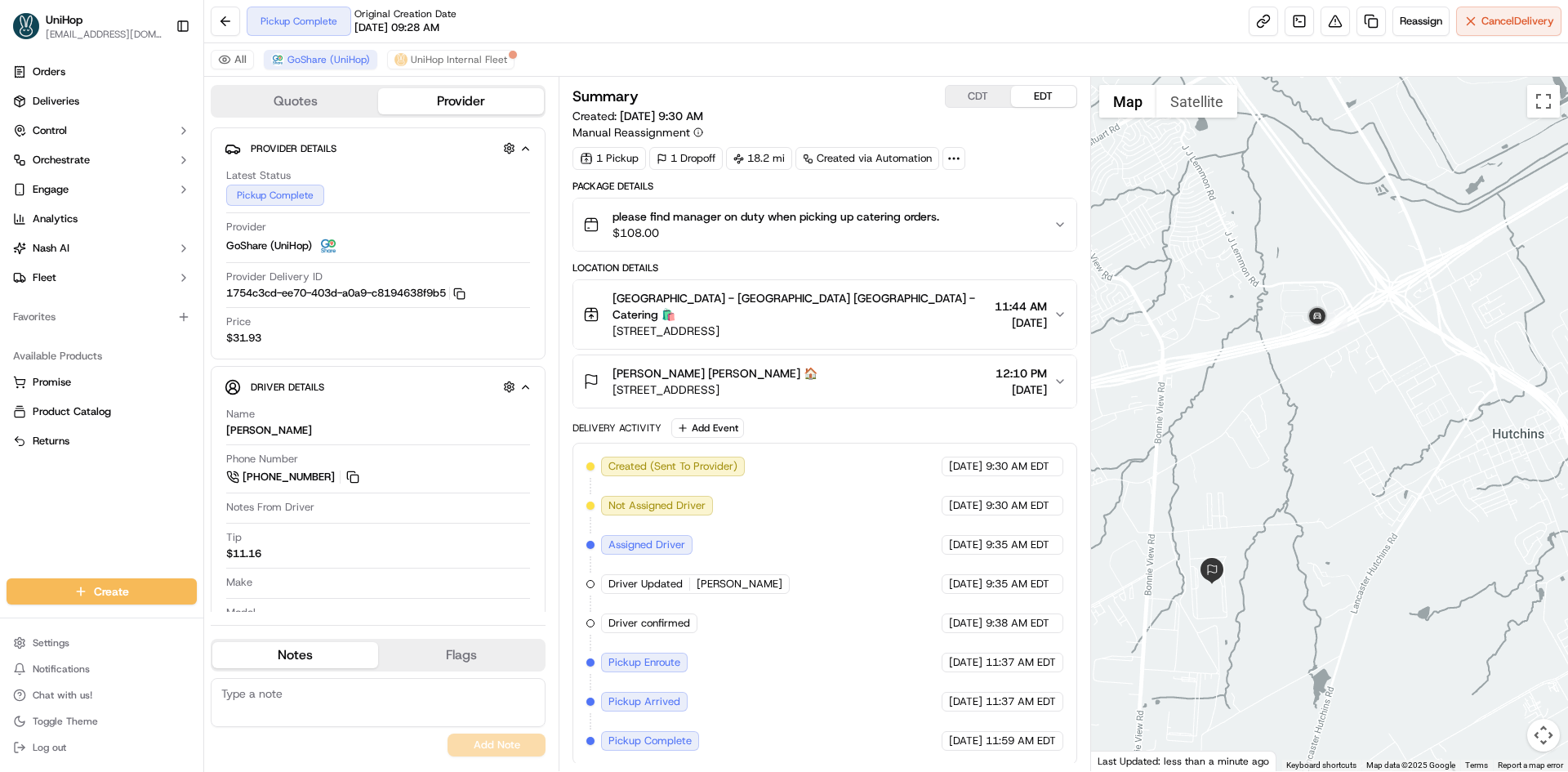
drag, startPoint x: 1292, startPoint y: 443, endPoint x: 1298, endPoint y: 388, distance: 55.3
click at [1298, 389] on div at bounding box center [1329, 424] width 477 height 694
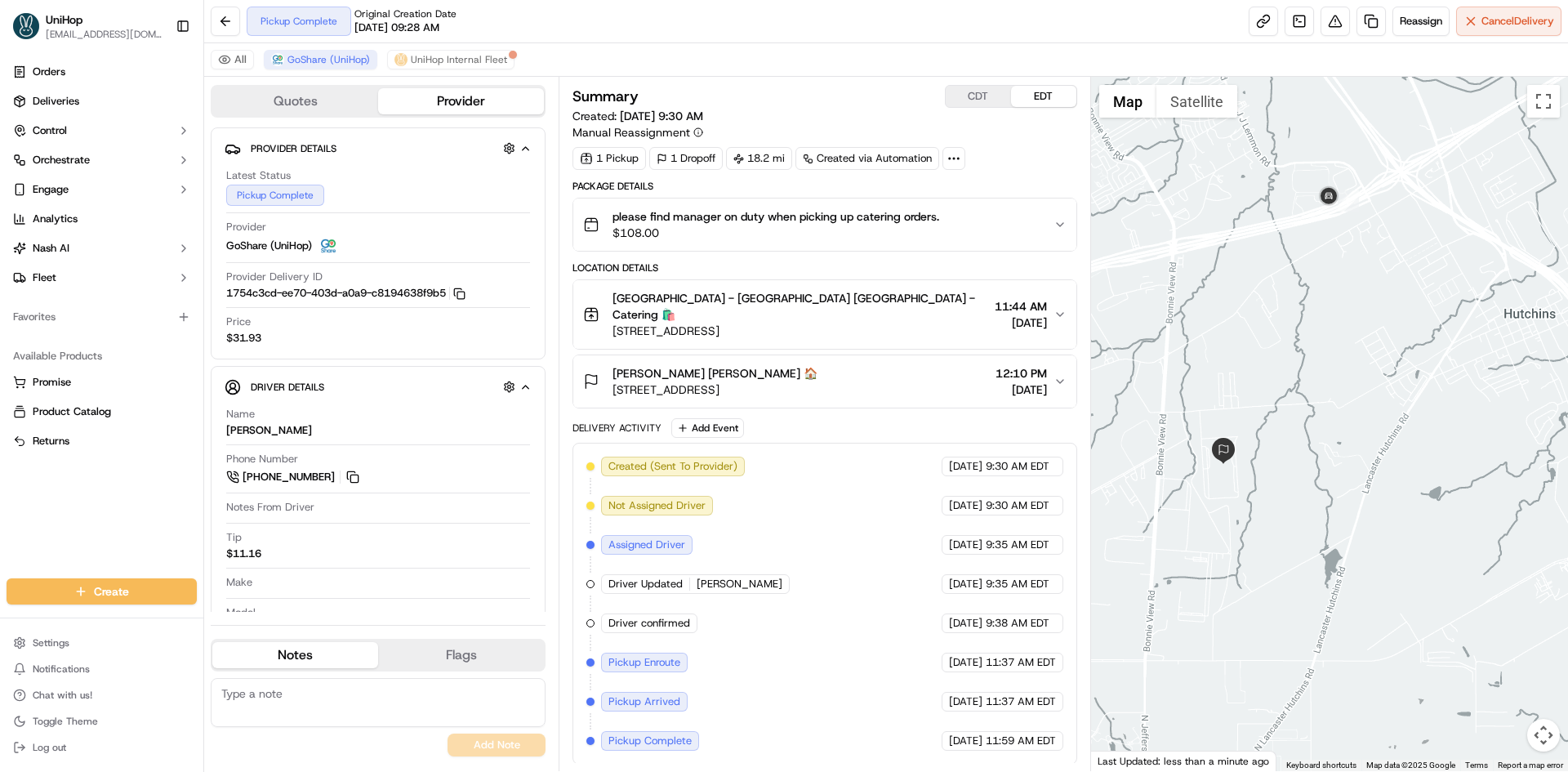
drag, startPoint x: 1278, startPoint y: 403, endPoint x: 1280, endPoint y: 389, distance: 14.1
click at [1280, 389] on div at bounding box center [1329, 424] width 477 height 694
click at [958, 356] on button "Briquette Thompson Briquette Thompson 🏠 9155 Southlink Dr, Dallas, TX 75241, US…" at bounding box center [824, 382] width 503 height 53
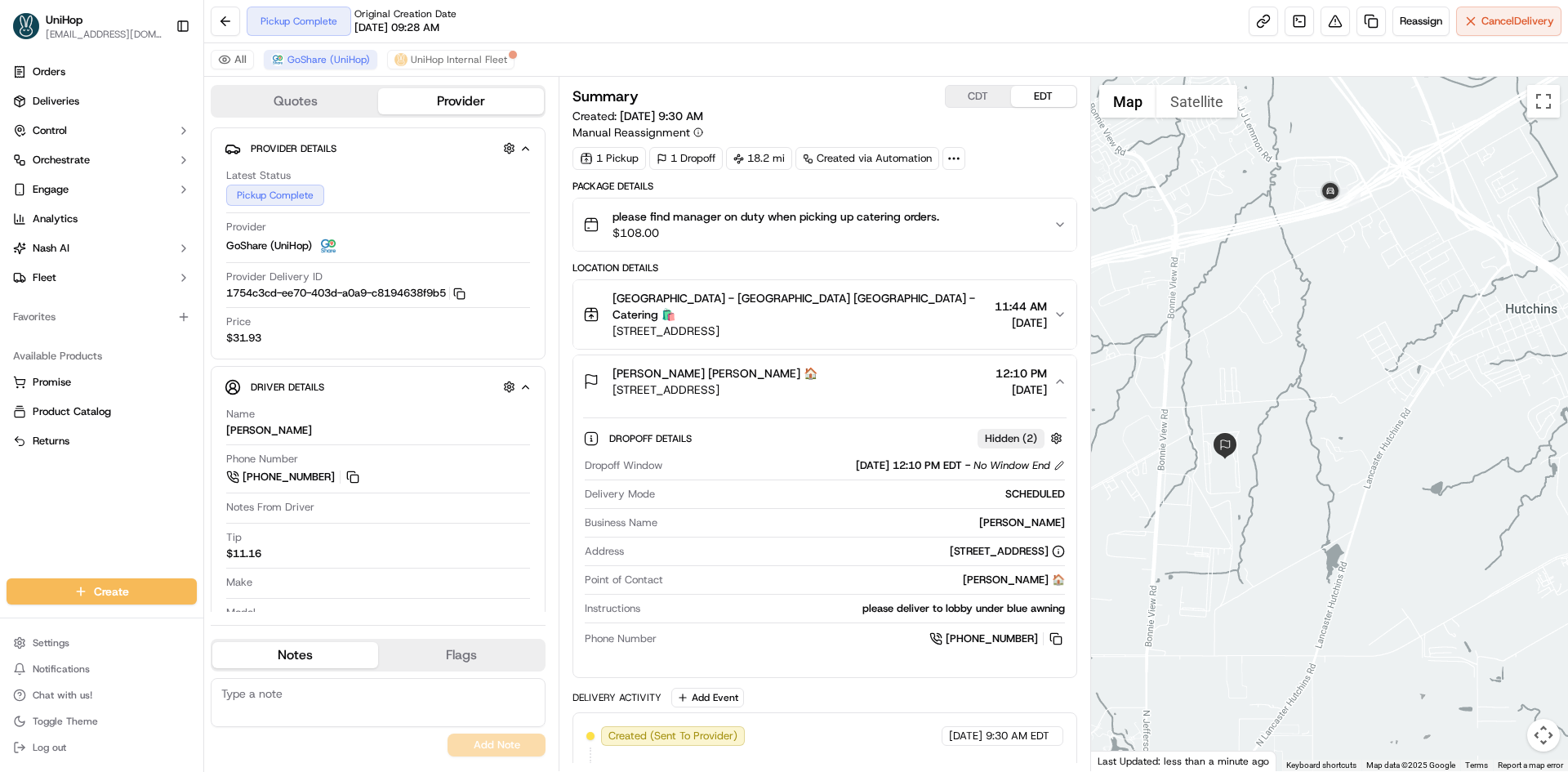
click at [920, 365] on div "Briquette Thompson Briquette Thompson 🏠 9155 Southlink Dr, Dallas, TX 75241, US…" at bounding box center [818, 381] width 470 height 33
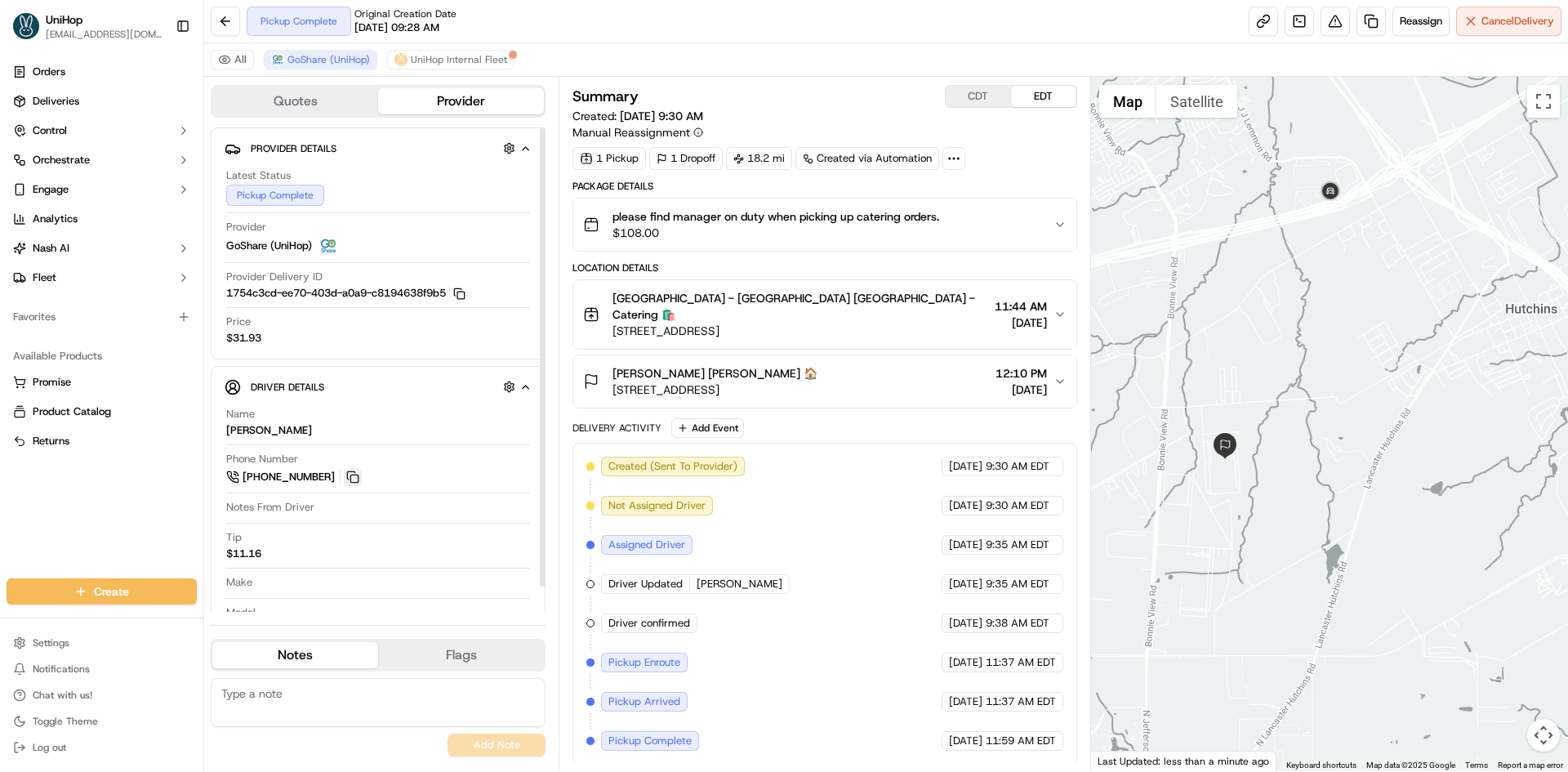
click at [349, 475] on button at bounding box center [353, 477] width 18 height 18
click at [894, 377] on div "Briquette Thompson Briquette Thompson 🏠 9155 Southlink Dr, Dallas, TX 75241, US…" at bounding box center [818, 381] width 470 height 33
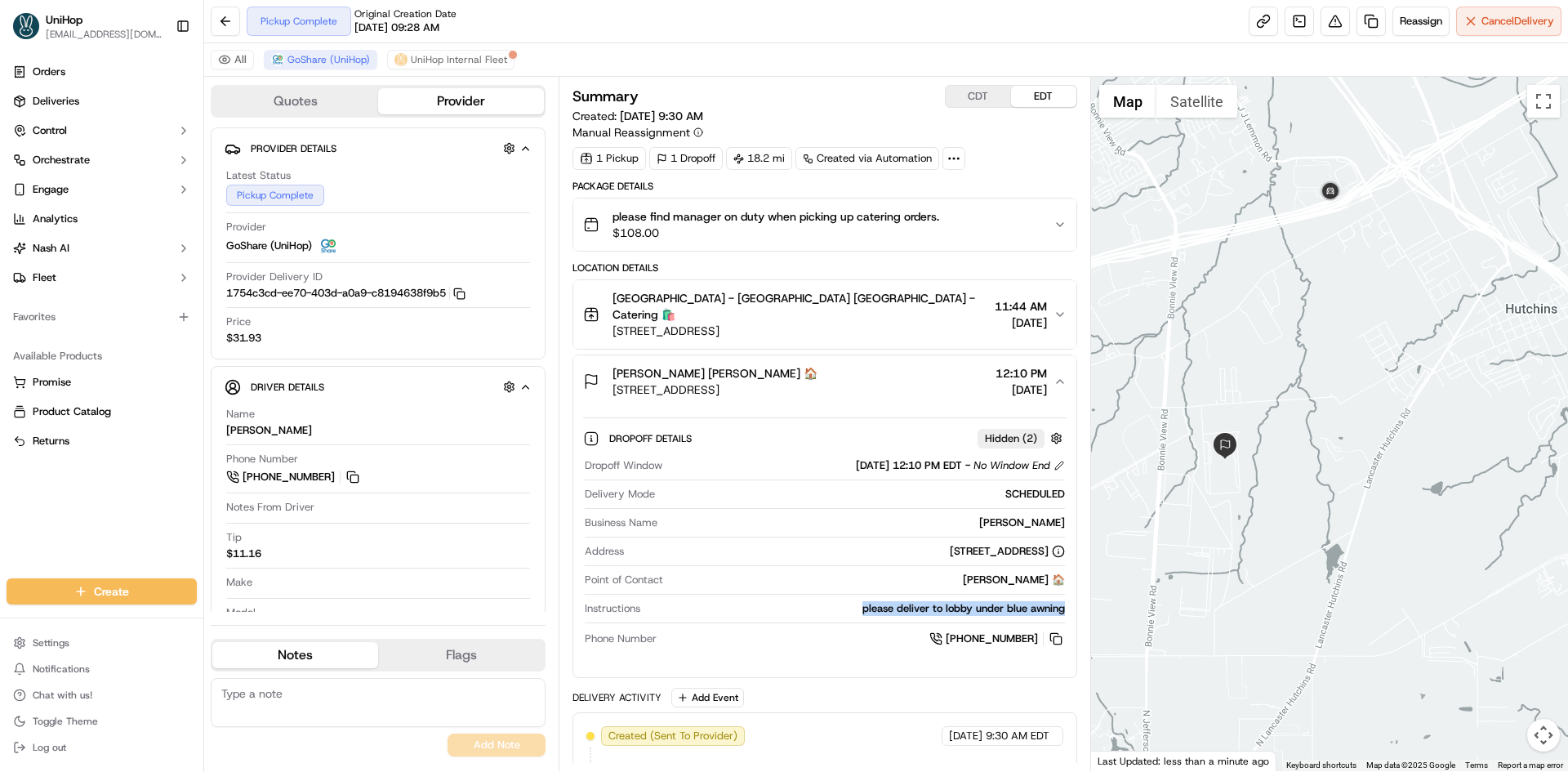
drag, startPoint x: 855, startPoint y: 587, endPoint x: 1065, endPoint y: 597, distance: 210.2
click at [1065, 597] on div "Dropoff Window Sep 18 2025 12:10 PM EDT - No Window End Delivery Mode SCHEDULED…" at bounding box center [824, 553] width 483 height 203
copy div "please deliver to lobby under blue awning"
drag, startPoint x: 609, startPoint y: 358, endPoint x: 716, endPoint y: 357, distance: 107.0
click at [716, 365] on div "Briquette Thompson Briquette Thompson 🏠 9155 Southlink Dr, Dallas, TX 75241, USA" at bounding box center [701, 381] width 234 height 33
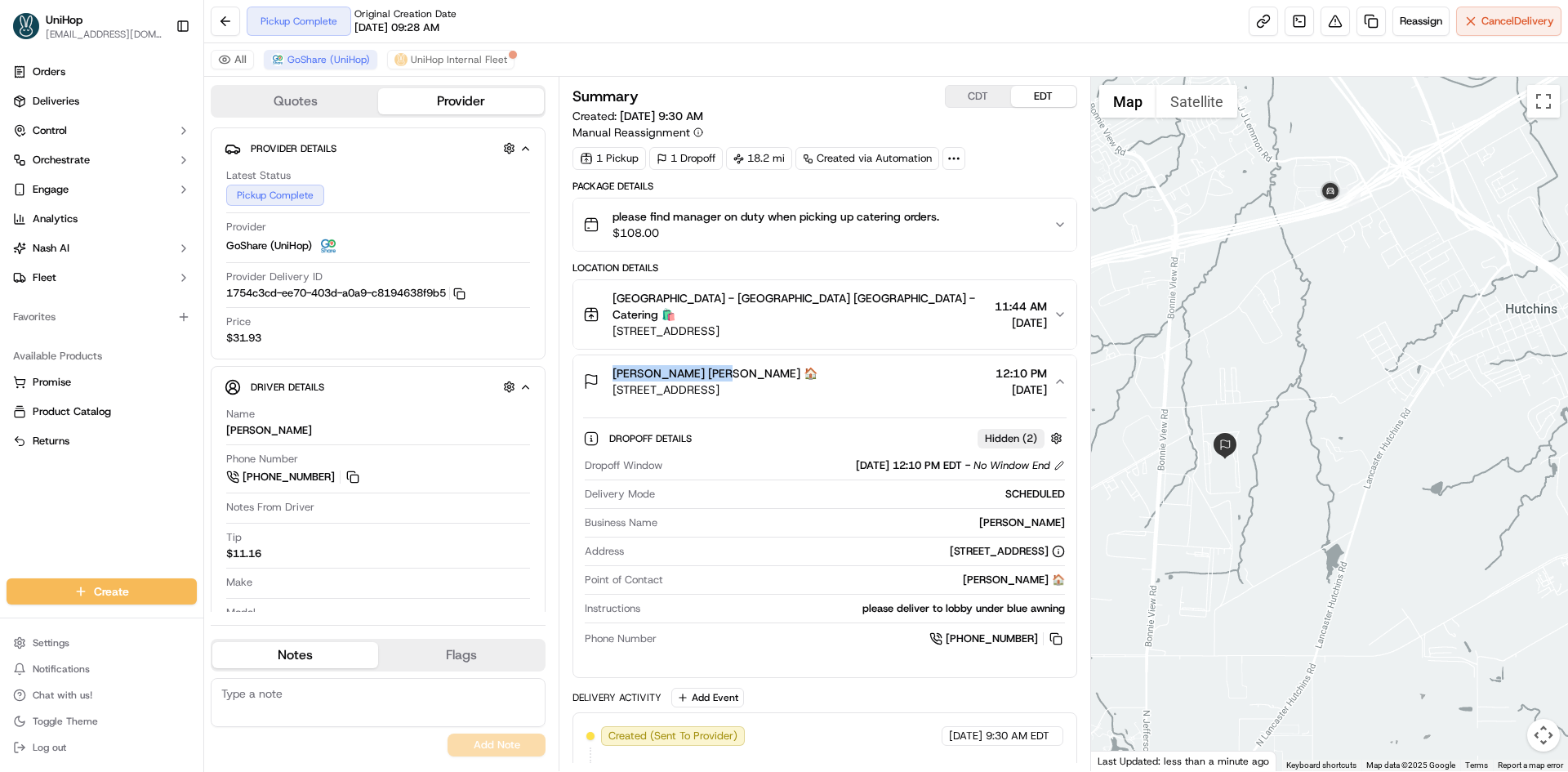
copy span "Briquette Thompson"
drag, startPoint x: 1058, startPoint y: 620, endPoint x: 1016, endPoint y: 573, distance: 63.0
click at [1058, 629] on button at bounding box center [1055, 638] width 18 height 18
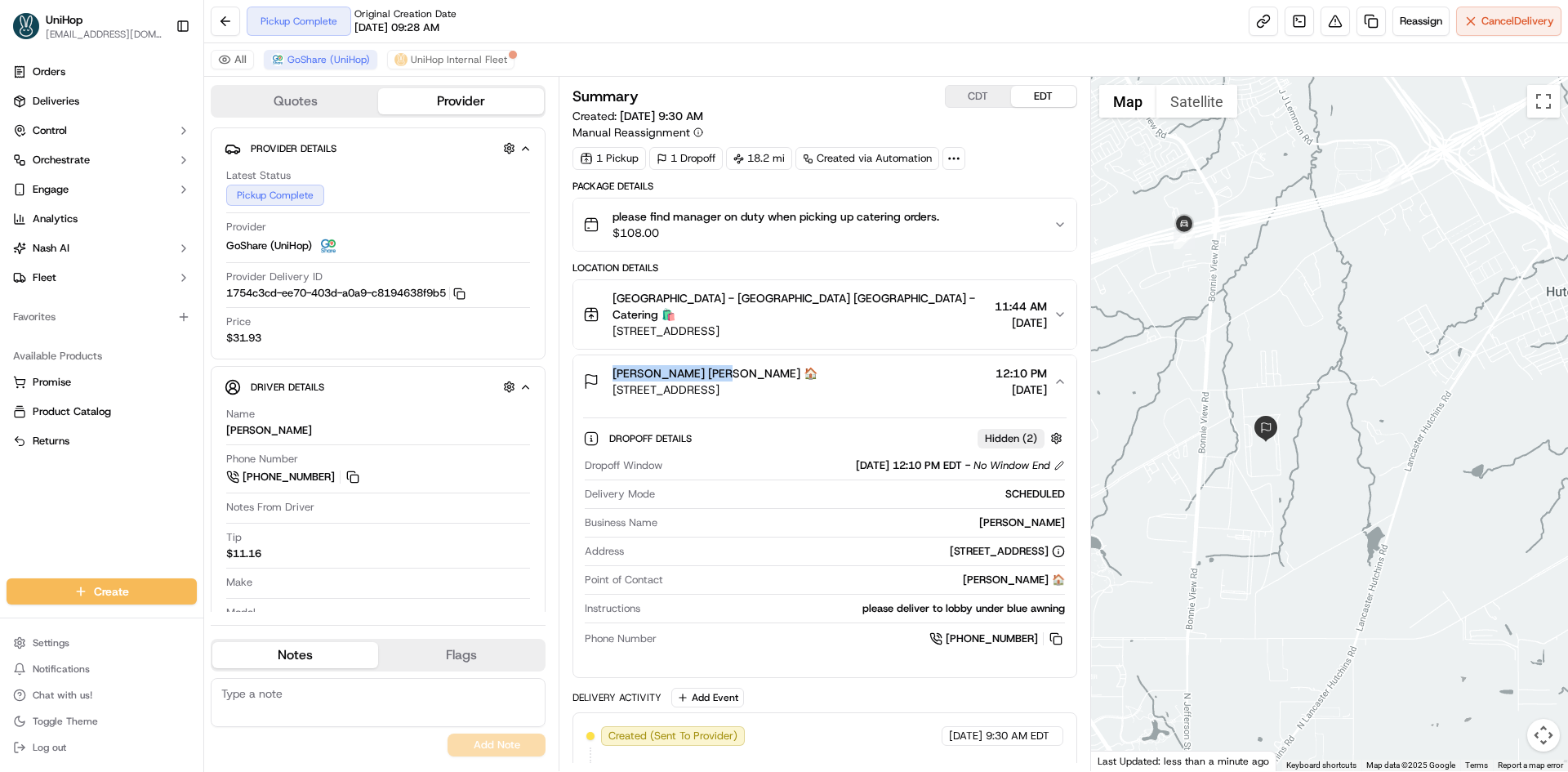
drag, startPoint x: 1235, startPoint y: 373, endPoint x: 1274, endPoint y: 356, distance: 42.5
click at [1274, 356] on div at bounding box center [1329, 424] width 477 height 694
click at [1008, 148] on div "1 Pickup 1 Dropoff 18.2 mi Created via Automation" at bounding box center [823, 159] width 504 height 23
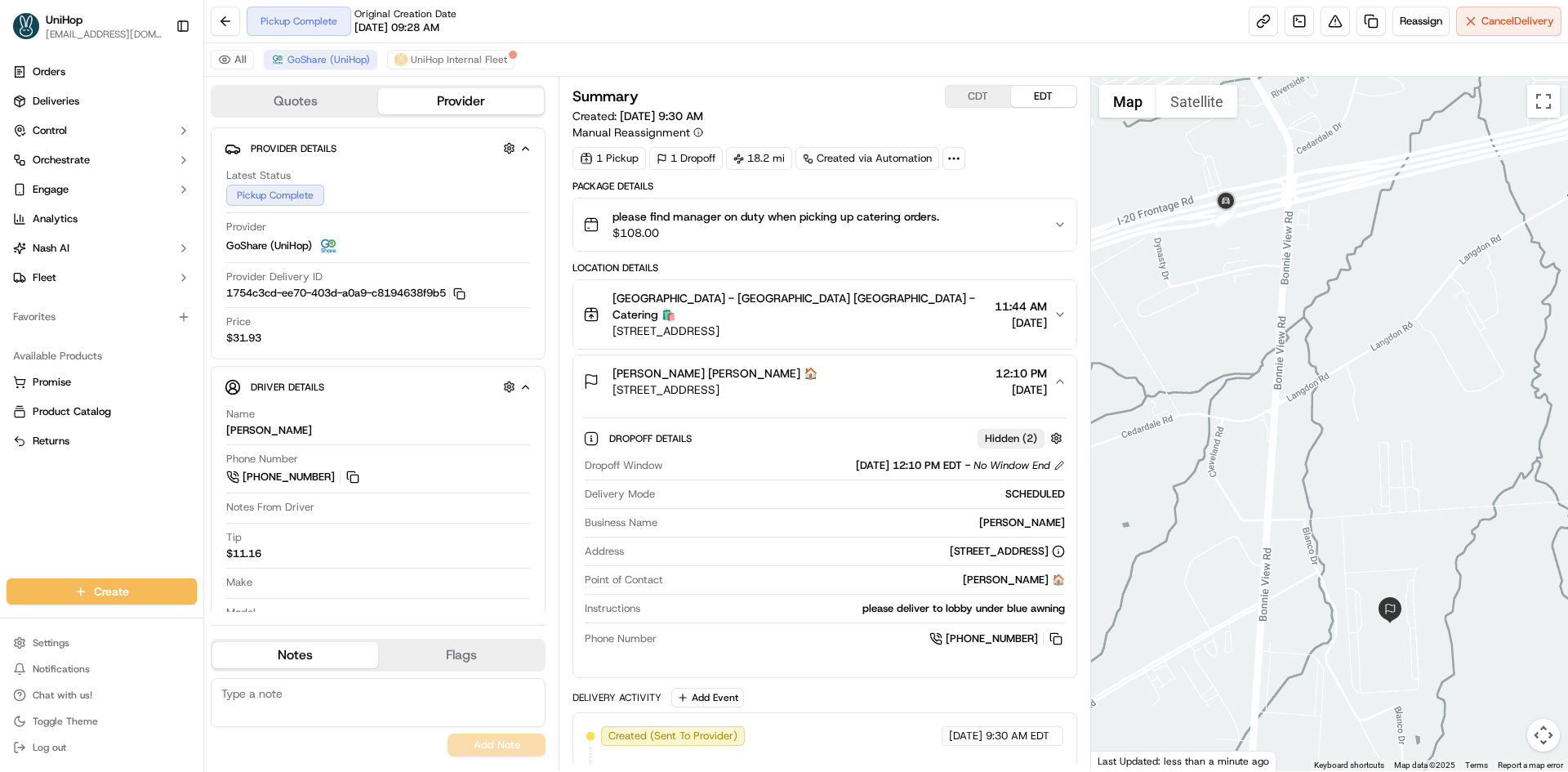
drag, startPoint x: 1331, startPoint y: 277, endPoint x: 1302, endPoint y: 250, distance: 39.6
click at [1308, 260] on div at bounding box center [1329, 424] width 477 height 694
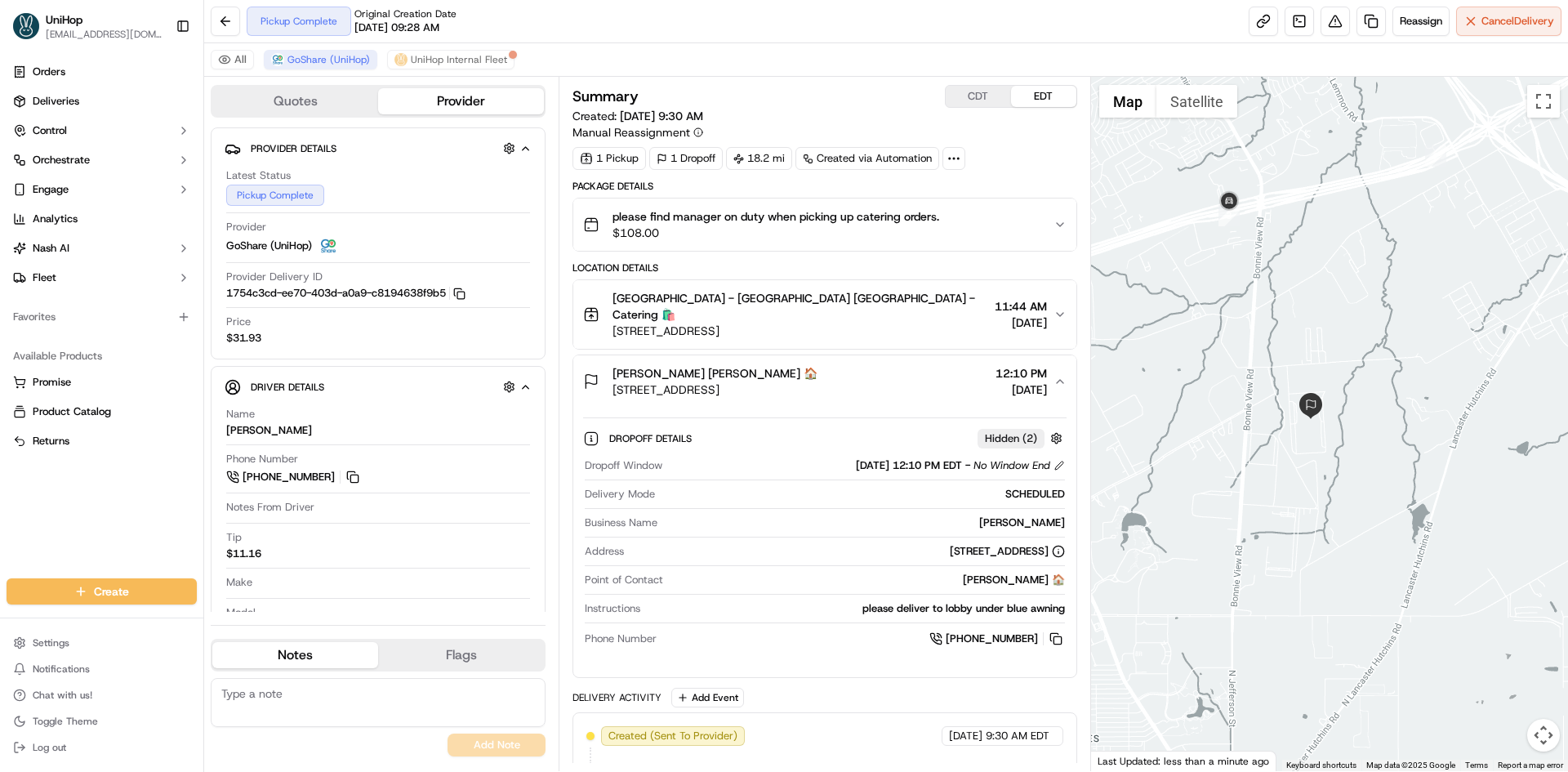
click at [882, 365] on div "Briquette Thompson Briquette Thompson 🏠 9155 Southlink Dr, Dallas, TX 75241, US…" at bounding box center [818, 381] width 470 height 33
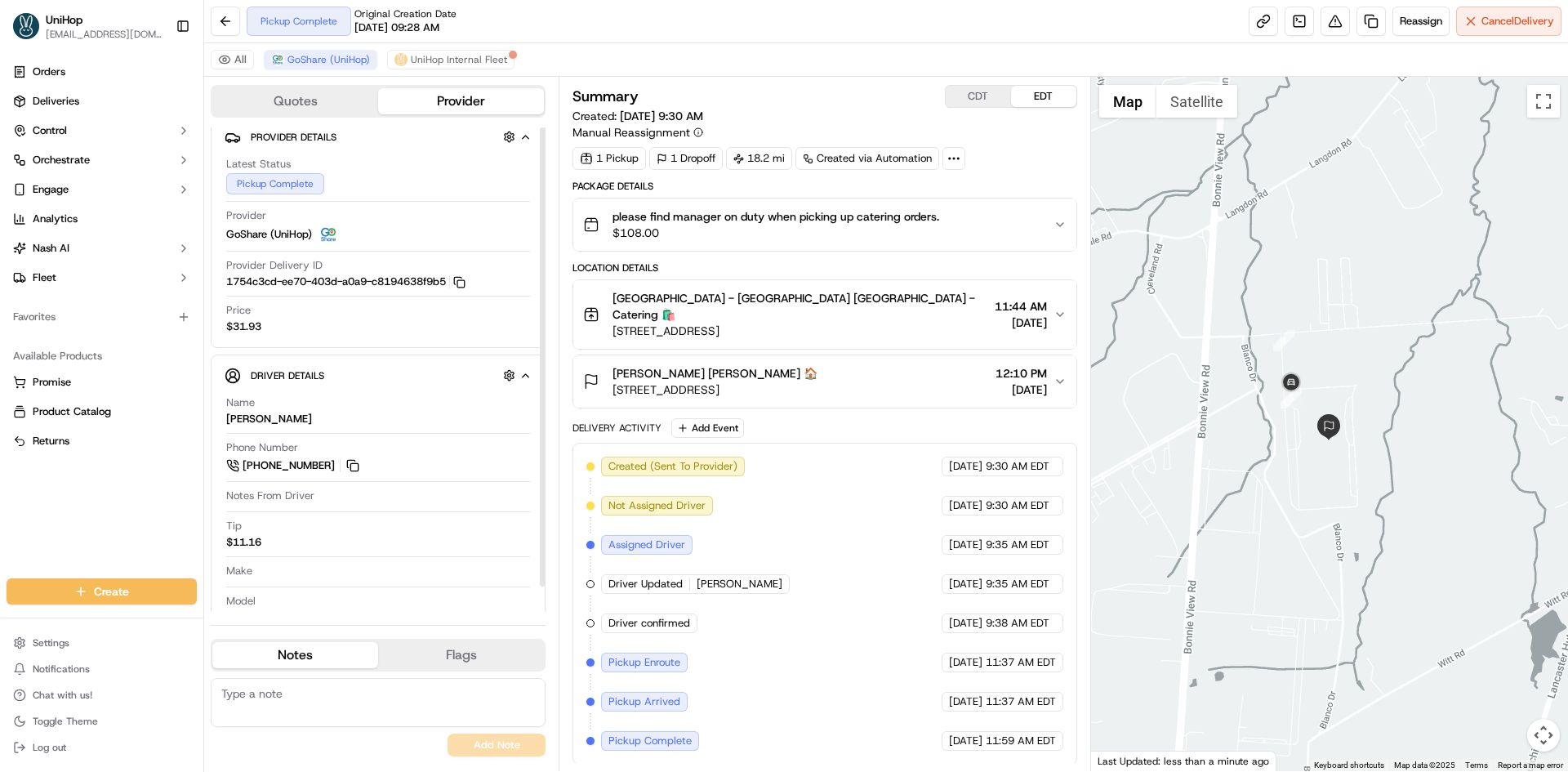
scroll to position [27, 0]
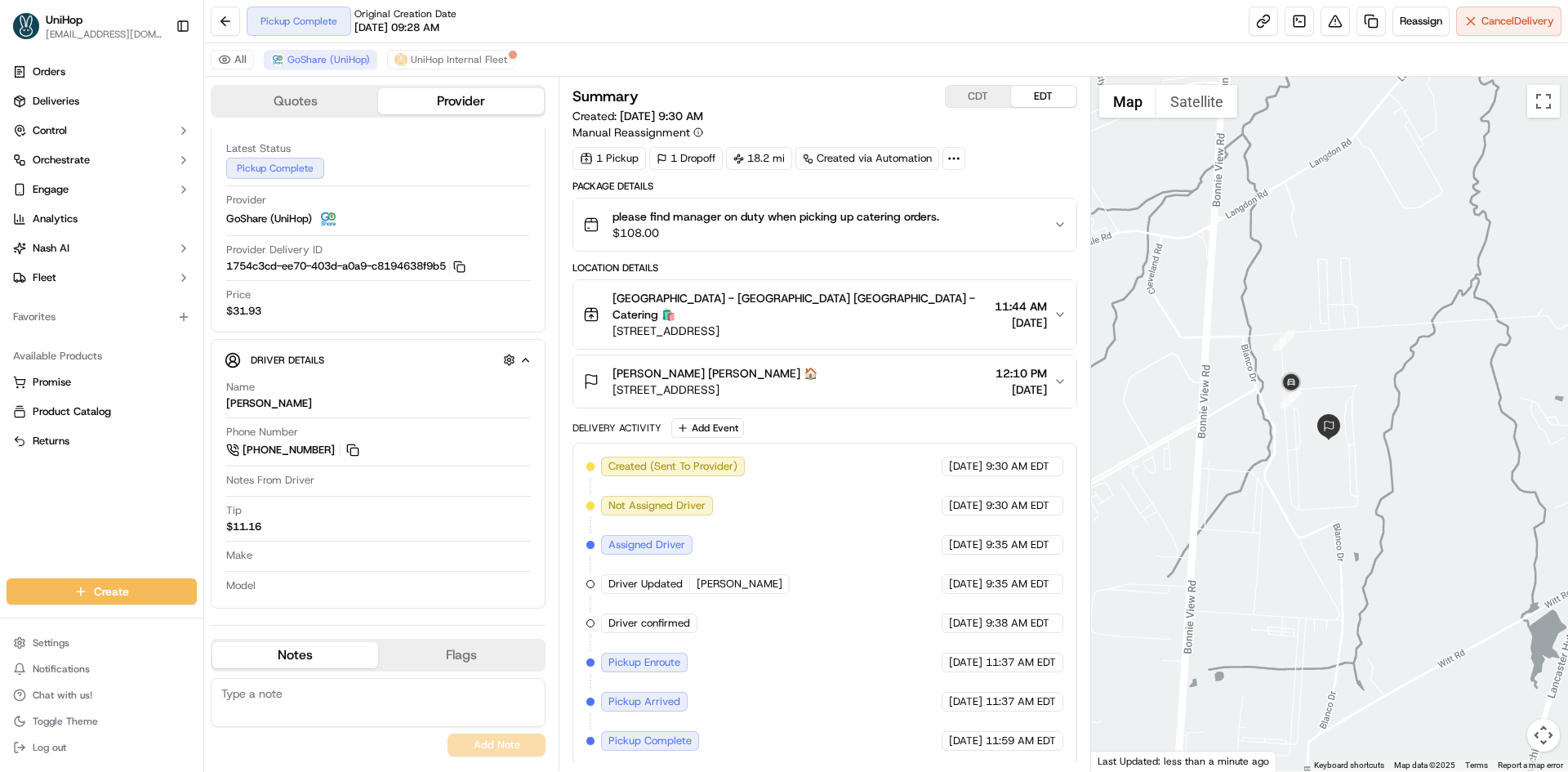
click at [60, 523] on div "Orders Deliveries Control Orchestrate Engage Analytics Nash AI Fleet Favorites …" at bounding box center [101, 309] width 204 height 513
click at [358, 452] on button at bounding box center [353, 449] width 18 height 18
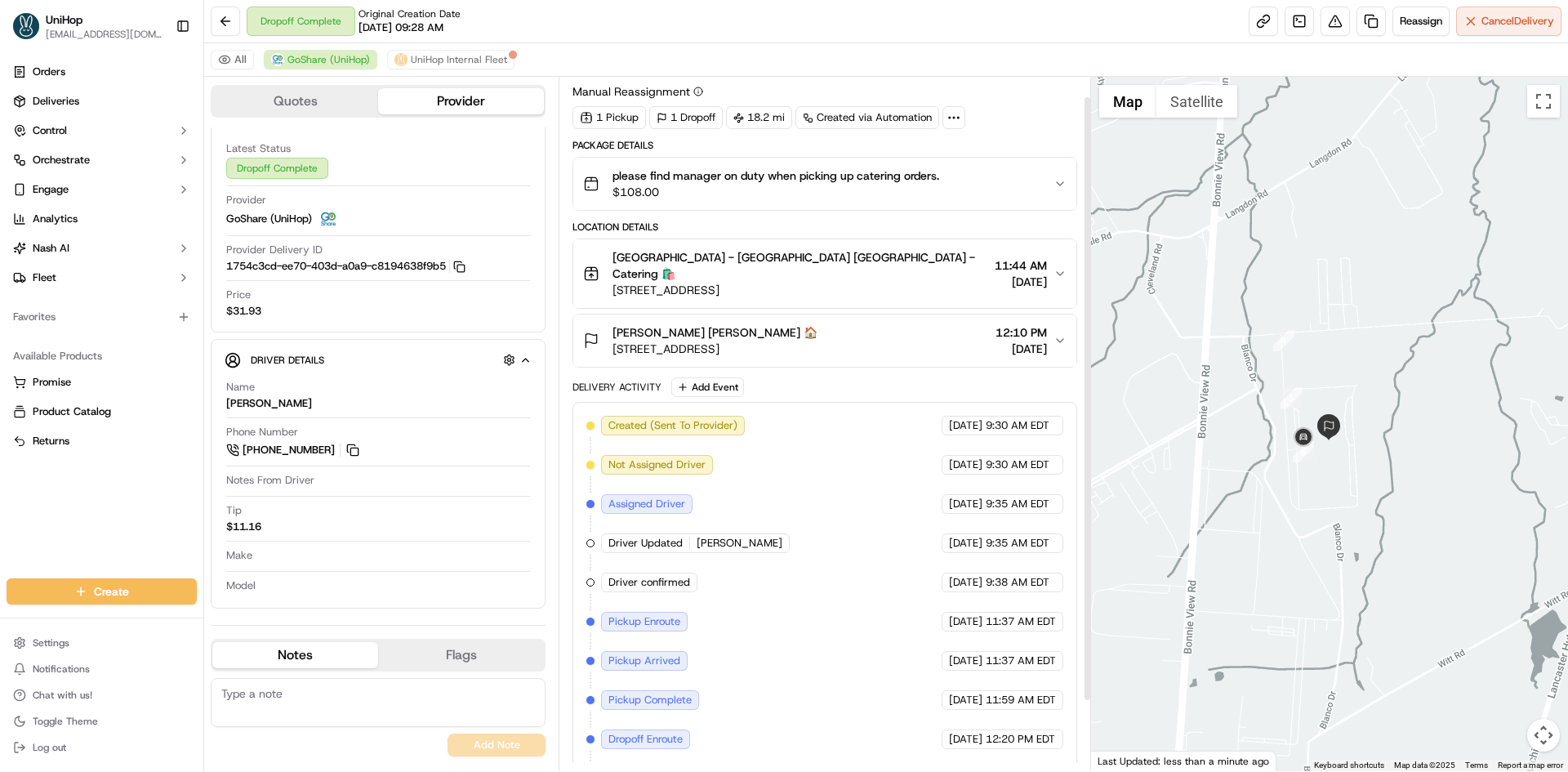
scroll to position [0, 0]
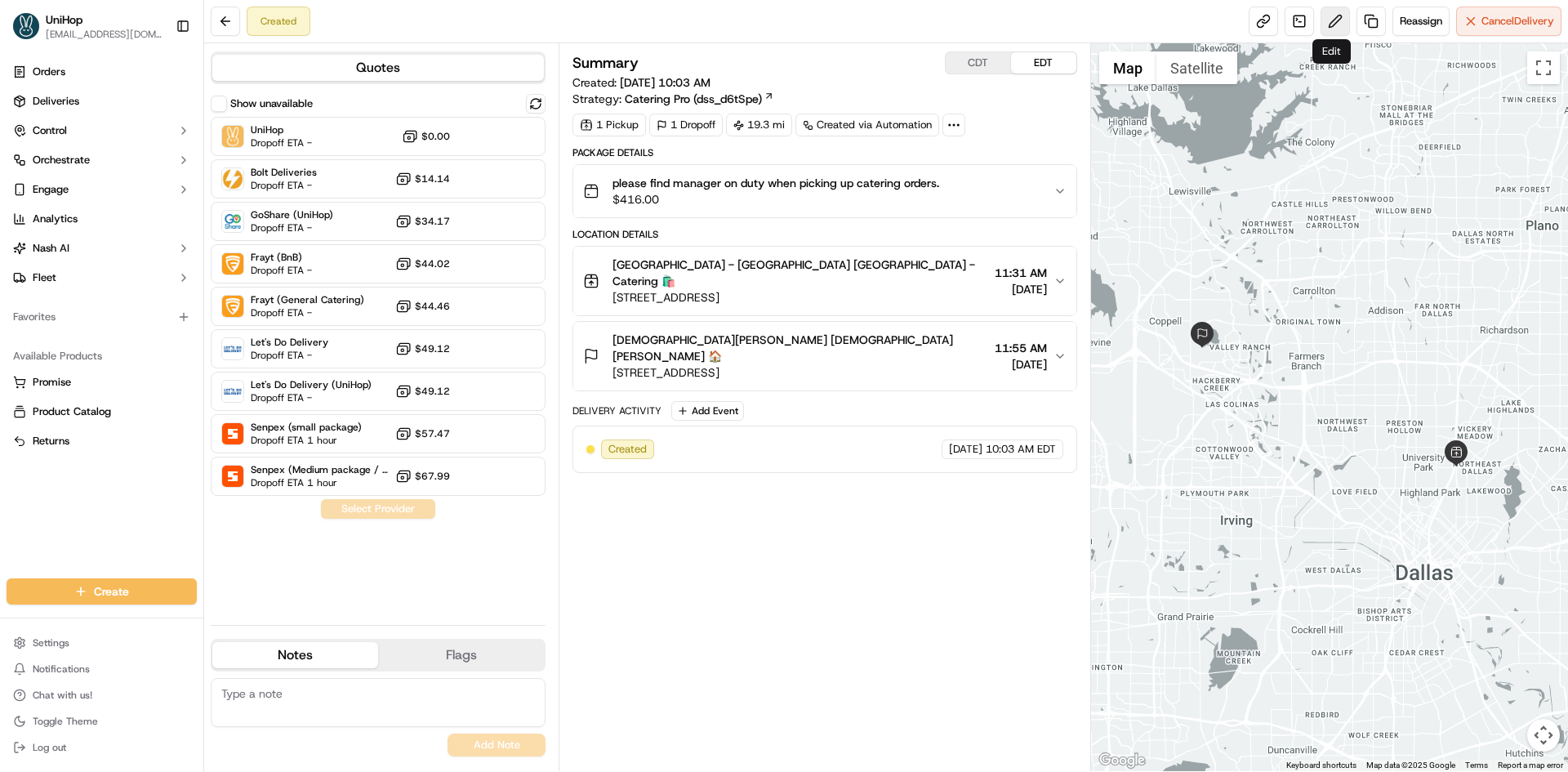
click at [1331, 23] on button at bounding box center [1334, 21] width 29 height 29
drag, startPoint x: 279, startPoint y: 136, endPoint x: 322, endPoint y: 195, distance: 73.0
click at [279, 136] on span "Dropoff ETA -" at bounding box center [280, 143] width 61 height 13
click at [399, 509] on button "Assign Provider" at bounding box center [378, 508] width 116 height 20
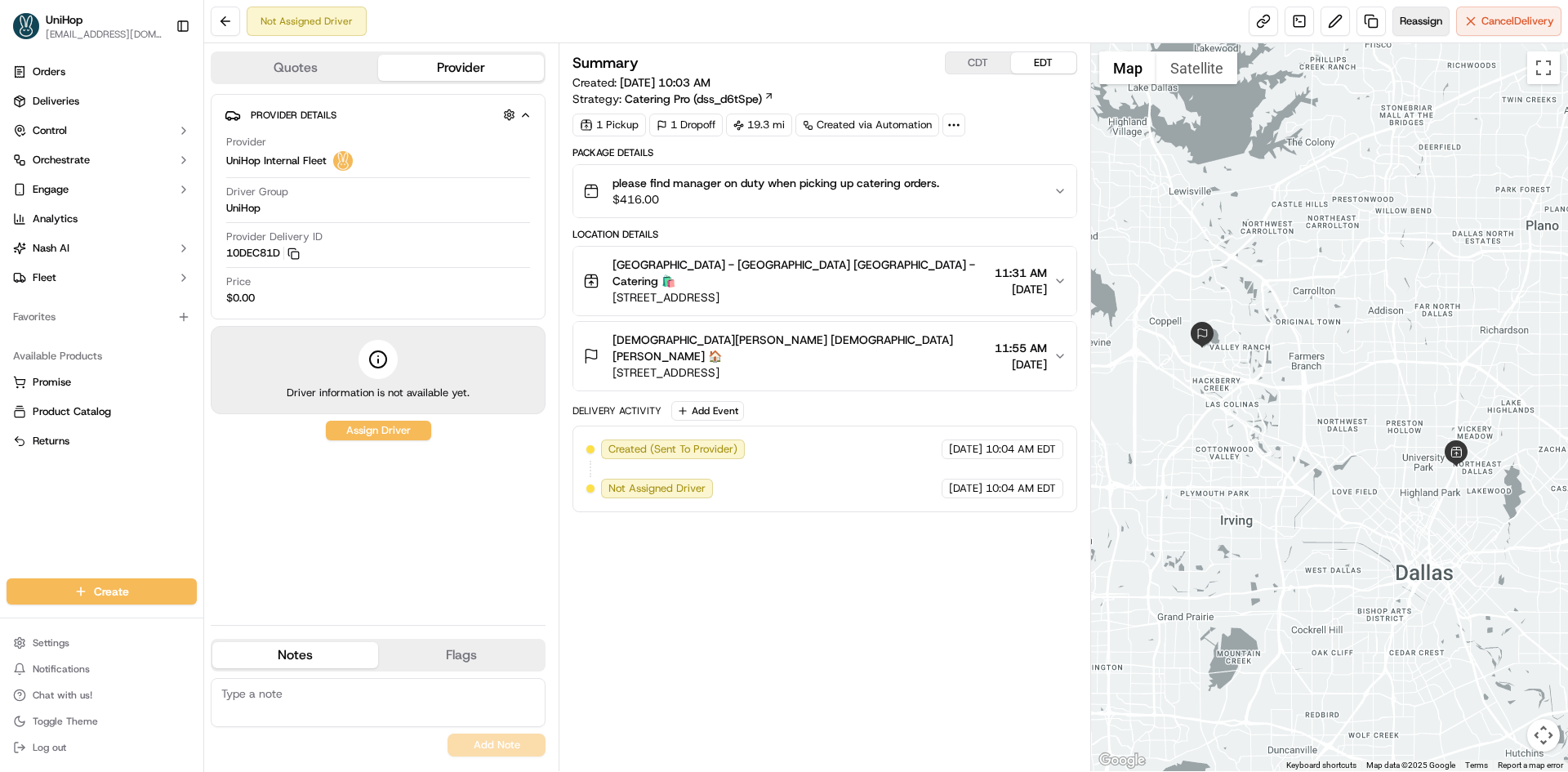
click at [1405, 23] on span "Reassign" at bounding box center [1421, 22] width 42 height 15
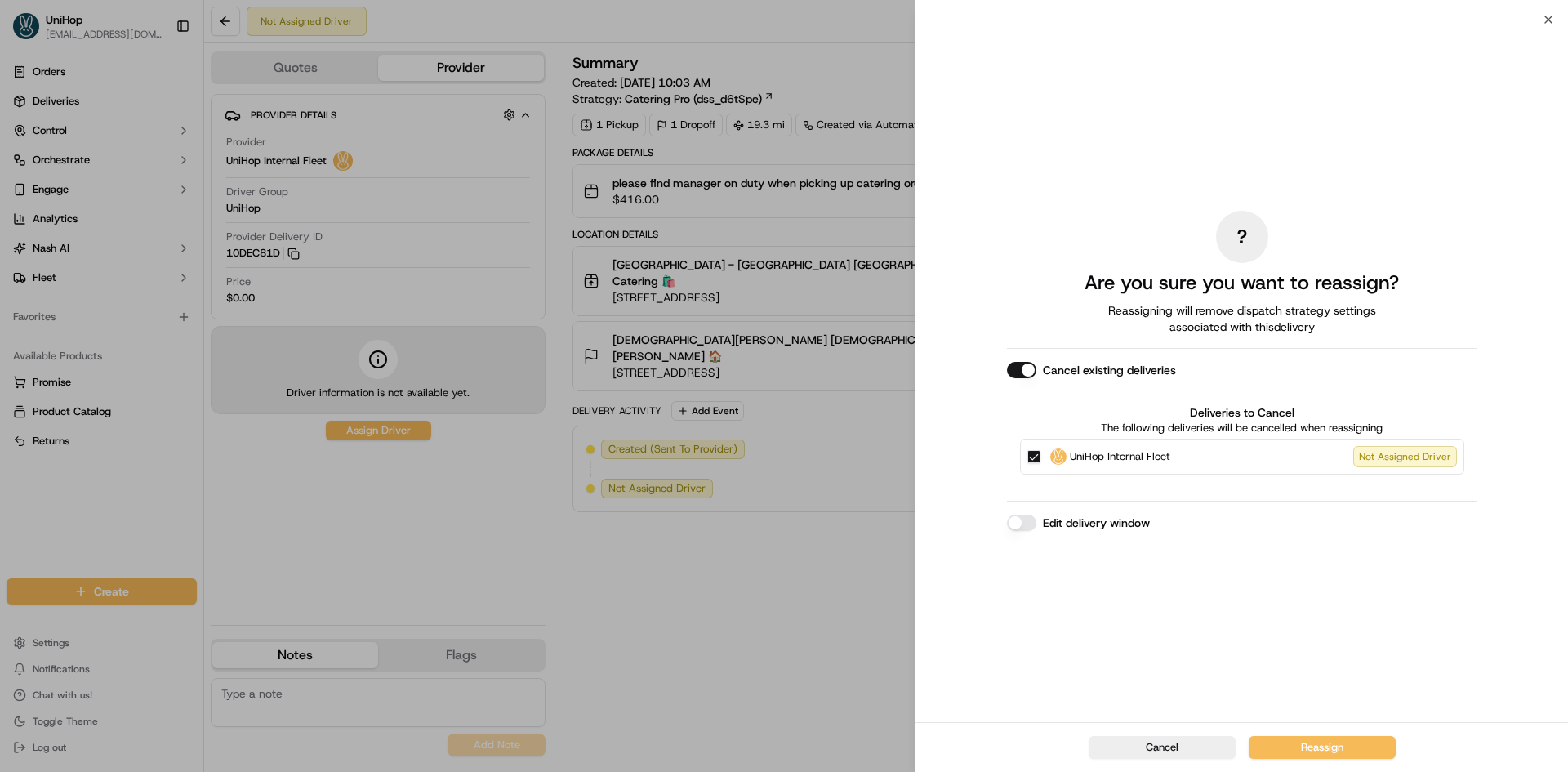
click at [1037, 459] on button "UniHop Internal Fleet Not Assigned Driver" at bounding box center [1033, 457] width 13 height 13
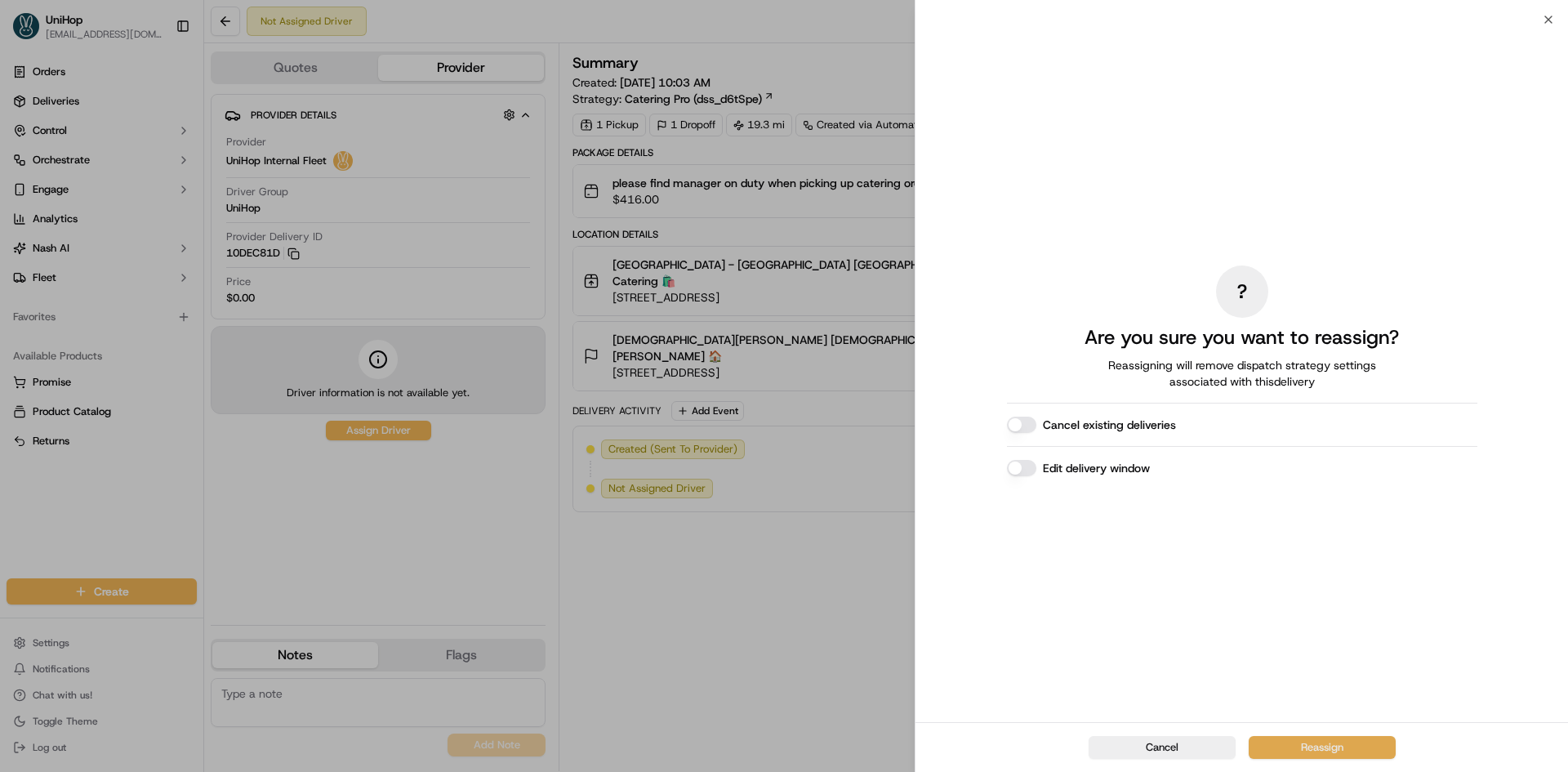
click at [1321, 749] on button "Reassign" at bounding box center [1321, 748] width 147 height 23
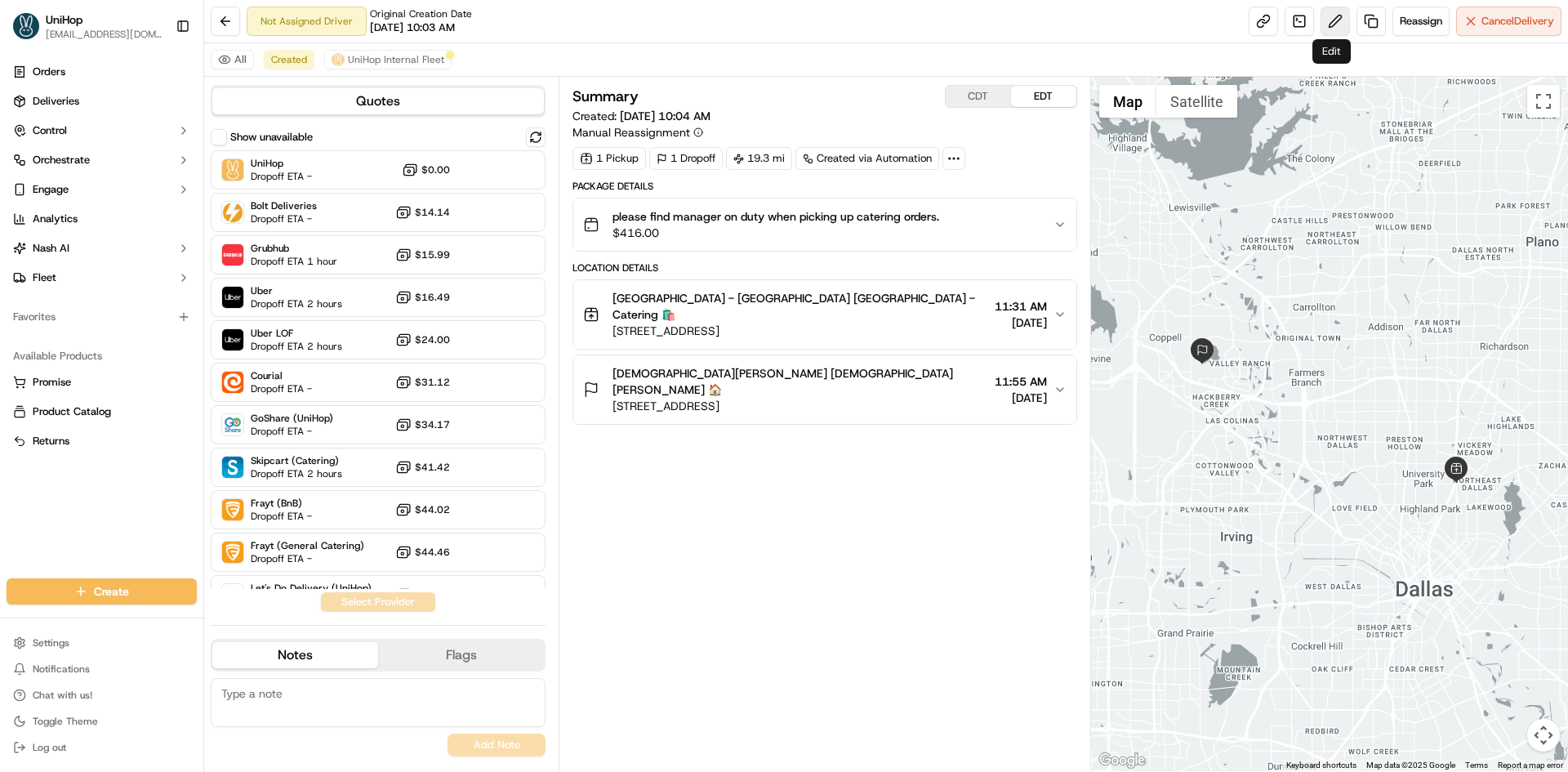
click at [1332, 25] on button at bounding box center [1334, 21] width 29 height 29
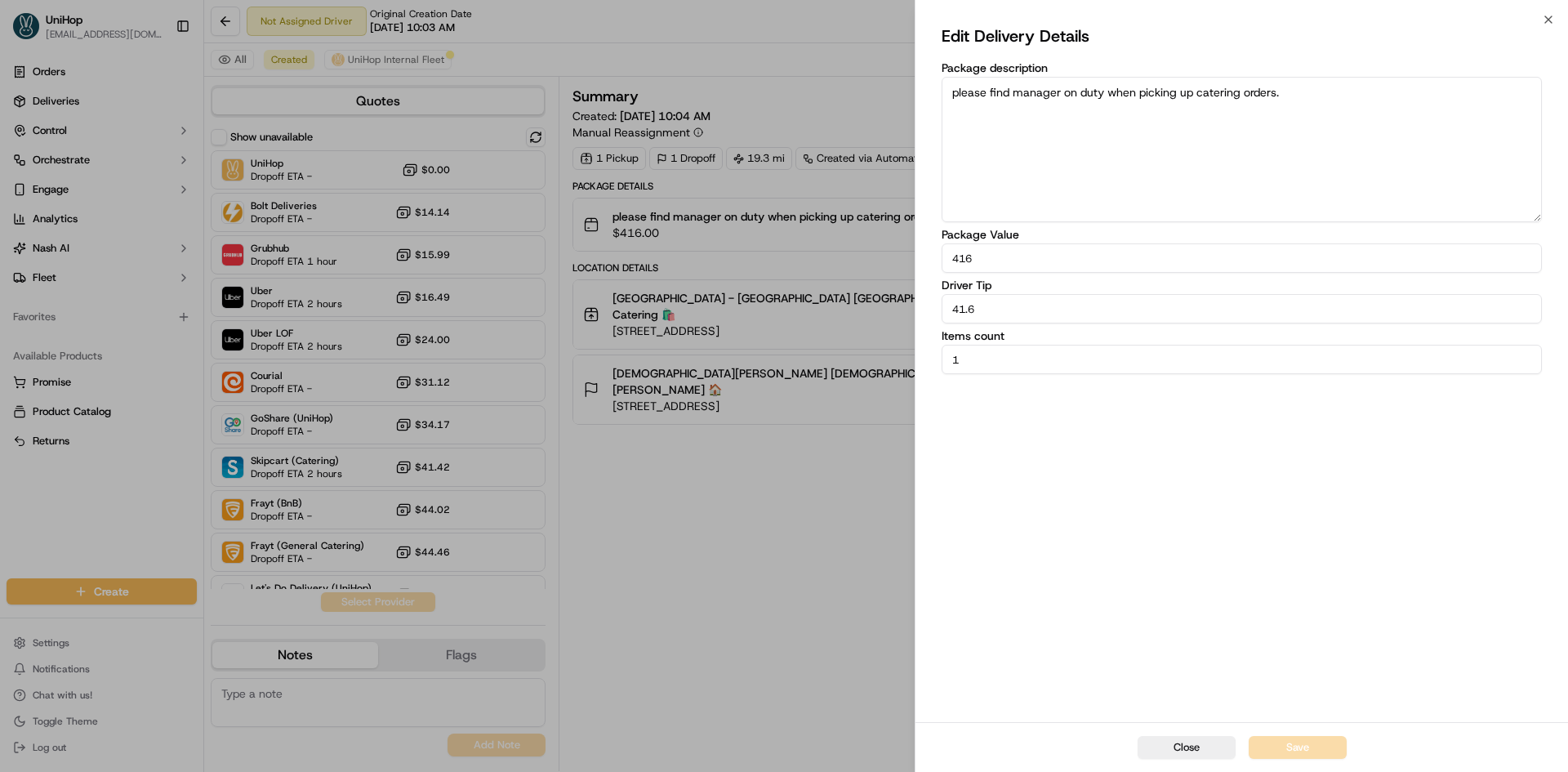
click at [1050, 310] on input "41.6" at bounding box center [1242, 308] width 600 height 29
type input "24.44"
click at [1174, 528] on div "Edit Delivery Details Package description please find manager on duty when pick…" at bounding box center [1242, 371] width 600 height 696
click at [1315, 750] on button "Save" at bounding box center [1297, 748] width 98 height 23
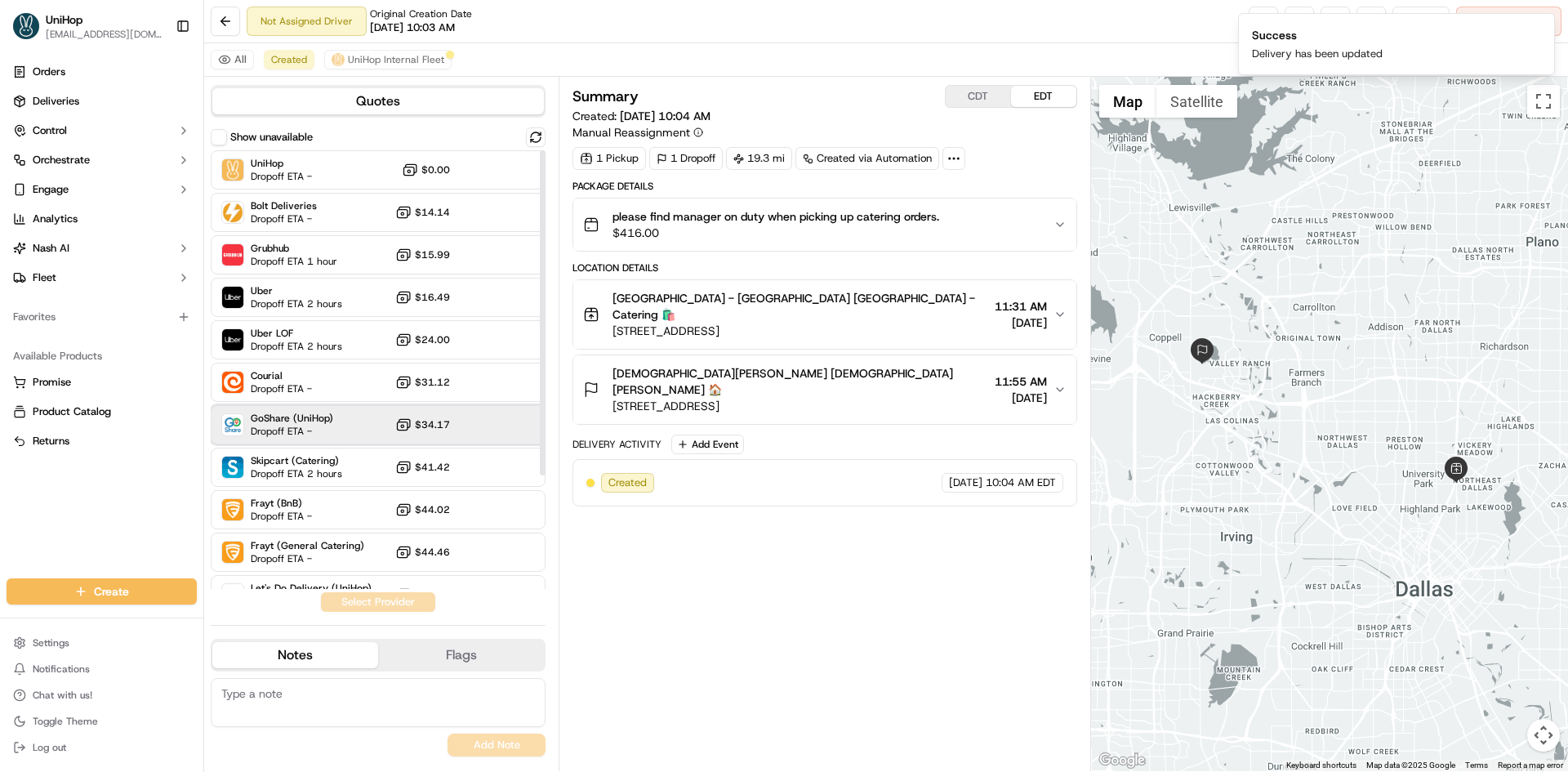
click at [307, 428] on span "Dropoff ETA -" at bounding box center [292, 431] width 83 height 13
click at [390, 605] on button "Assign Provider" at bounding box center [378, 601] width 116 height 20
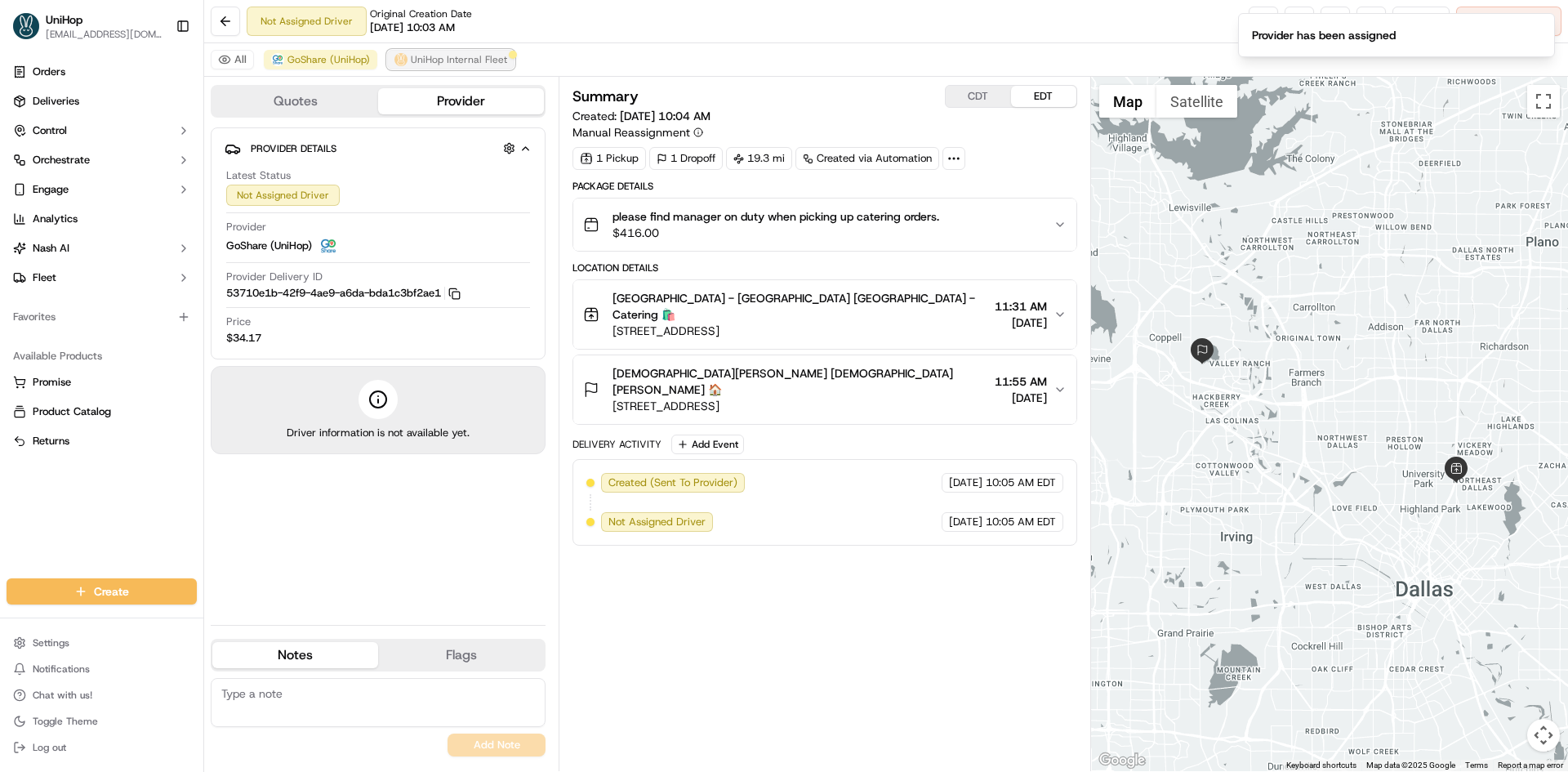
click at [447, 59] on span "UniHop Internal Fleet" at bounding box center [459, 60] width 97 height 13
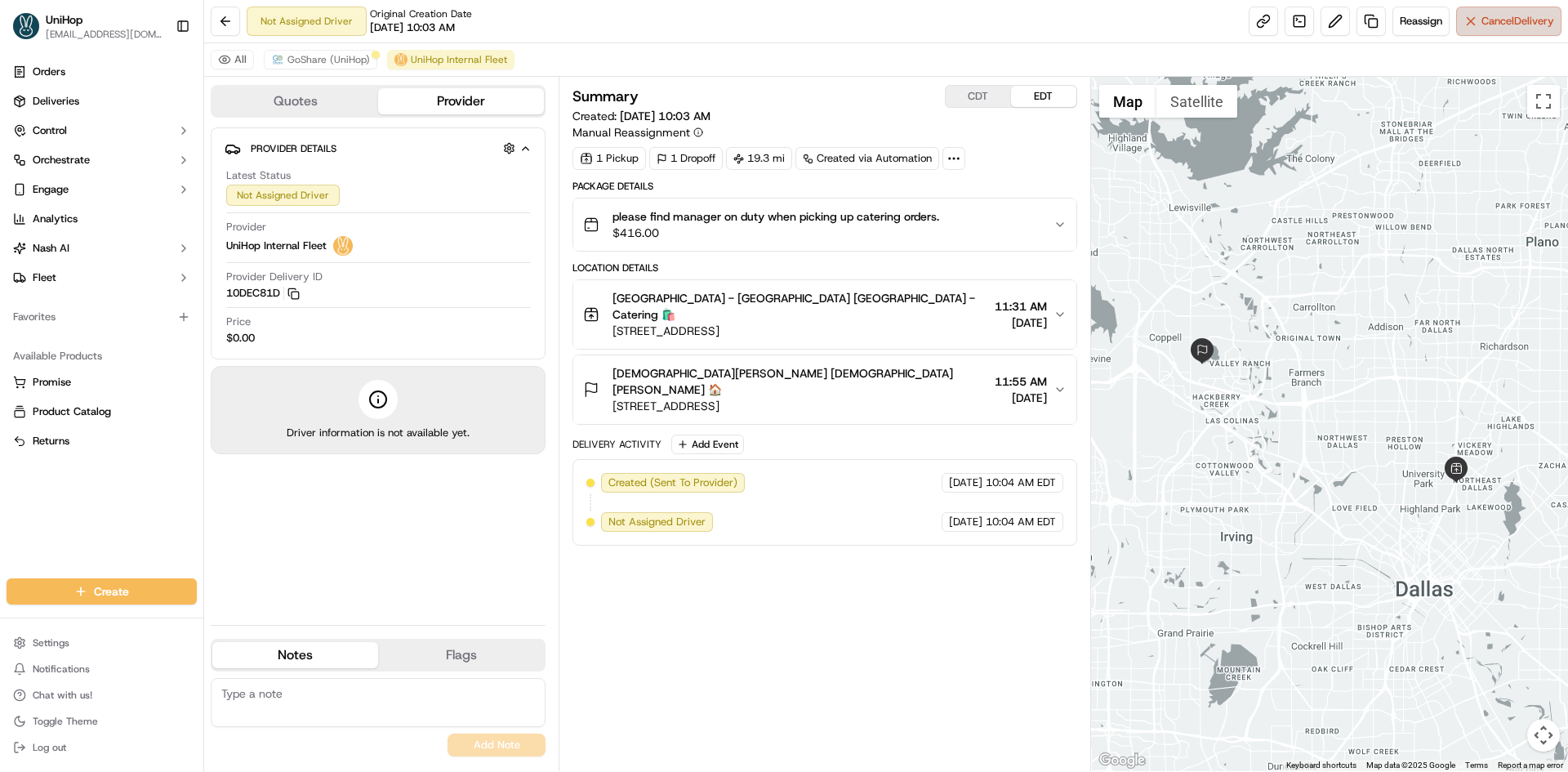
click at [1482, 23] on span "Cancel Delivery" at bounding box center [1518, 22] width 73 height 15
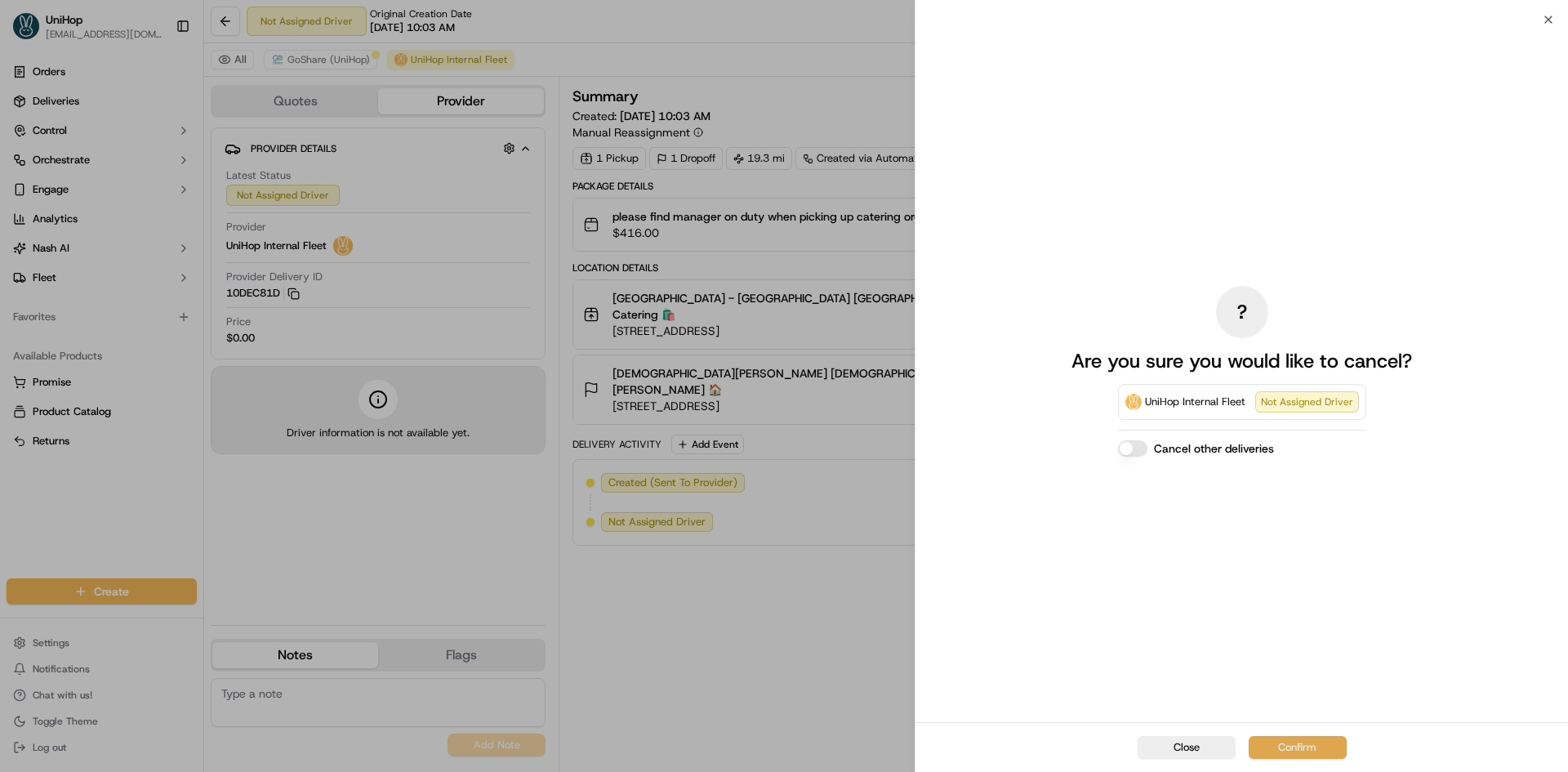
click at [1280, 754] on button "Confirm" at bounding box center [1297, 748] width 98 height 23
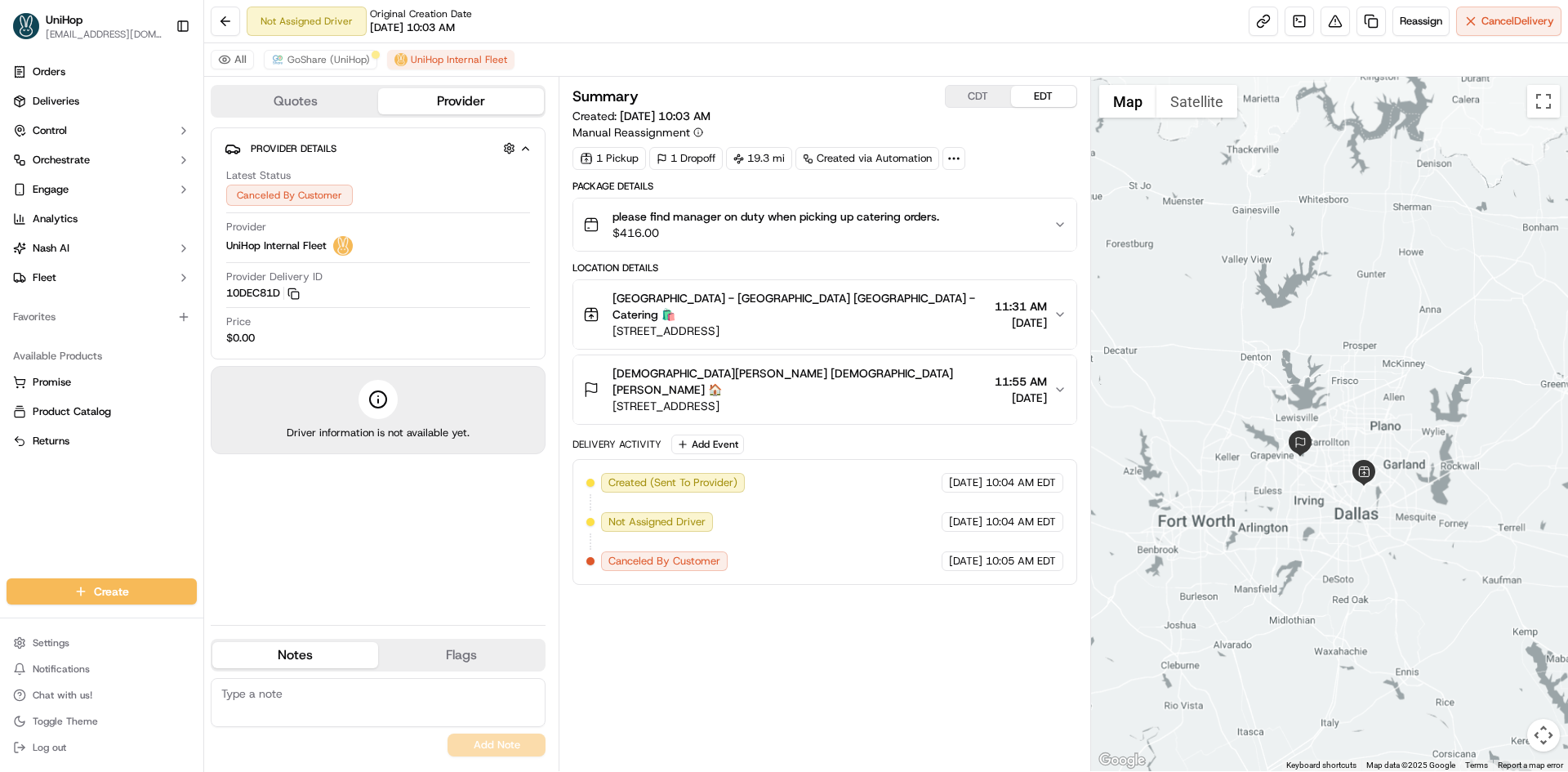
drag, startPoint x: 1224, startPoint y: 501, endPoint x: 1267, endPoint y: 514, distance: 44.9
click at [1275, 513] on div at bounding box center [1329, 424] width 477 height 694
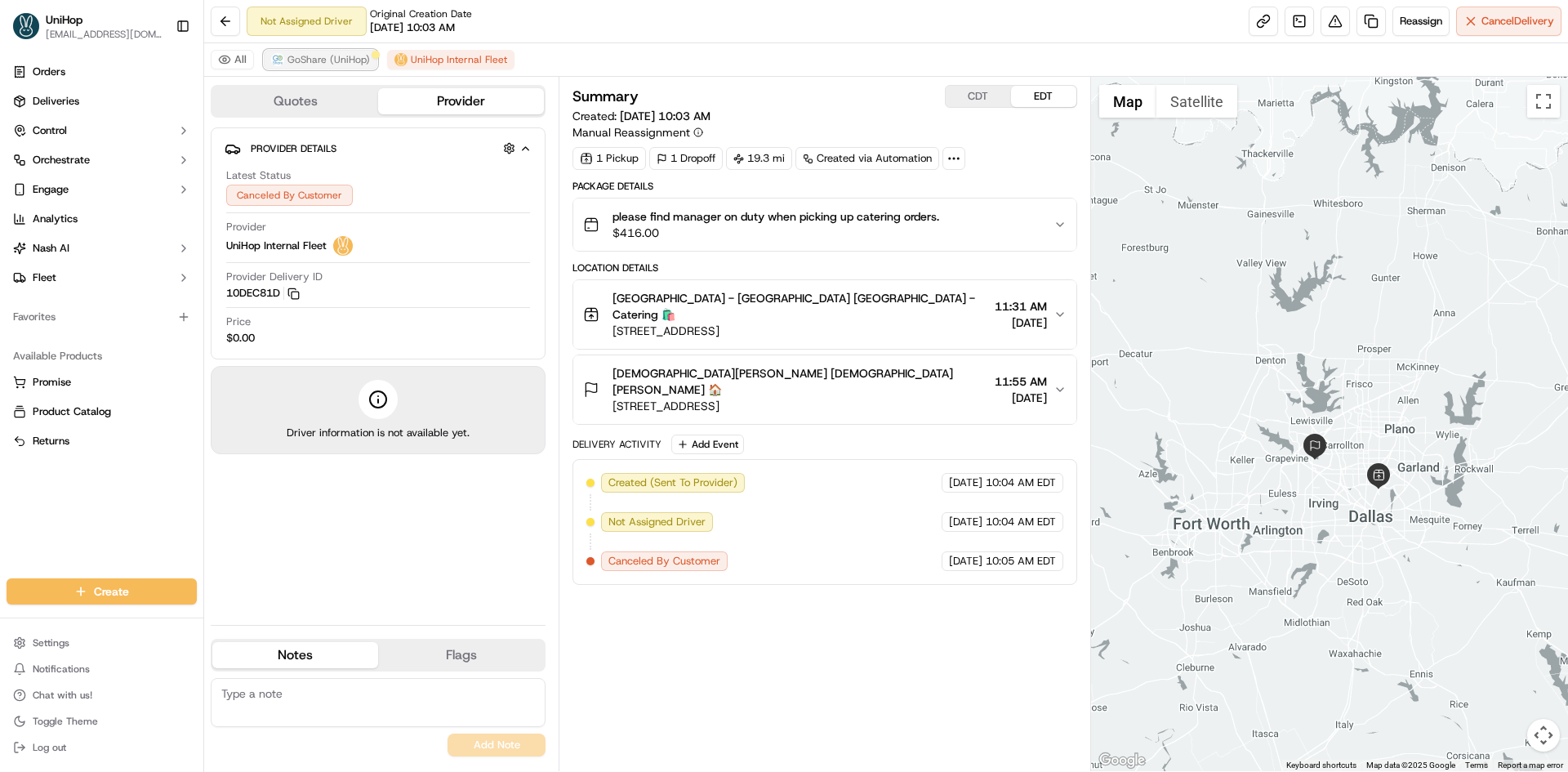
click at [354, 53] on span "GoShare (UniHop)" at bounding box center [329, 60] width 83 height 13
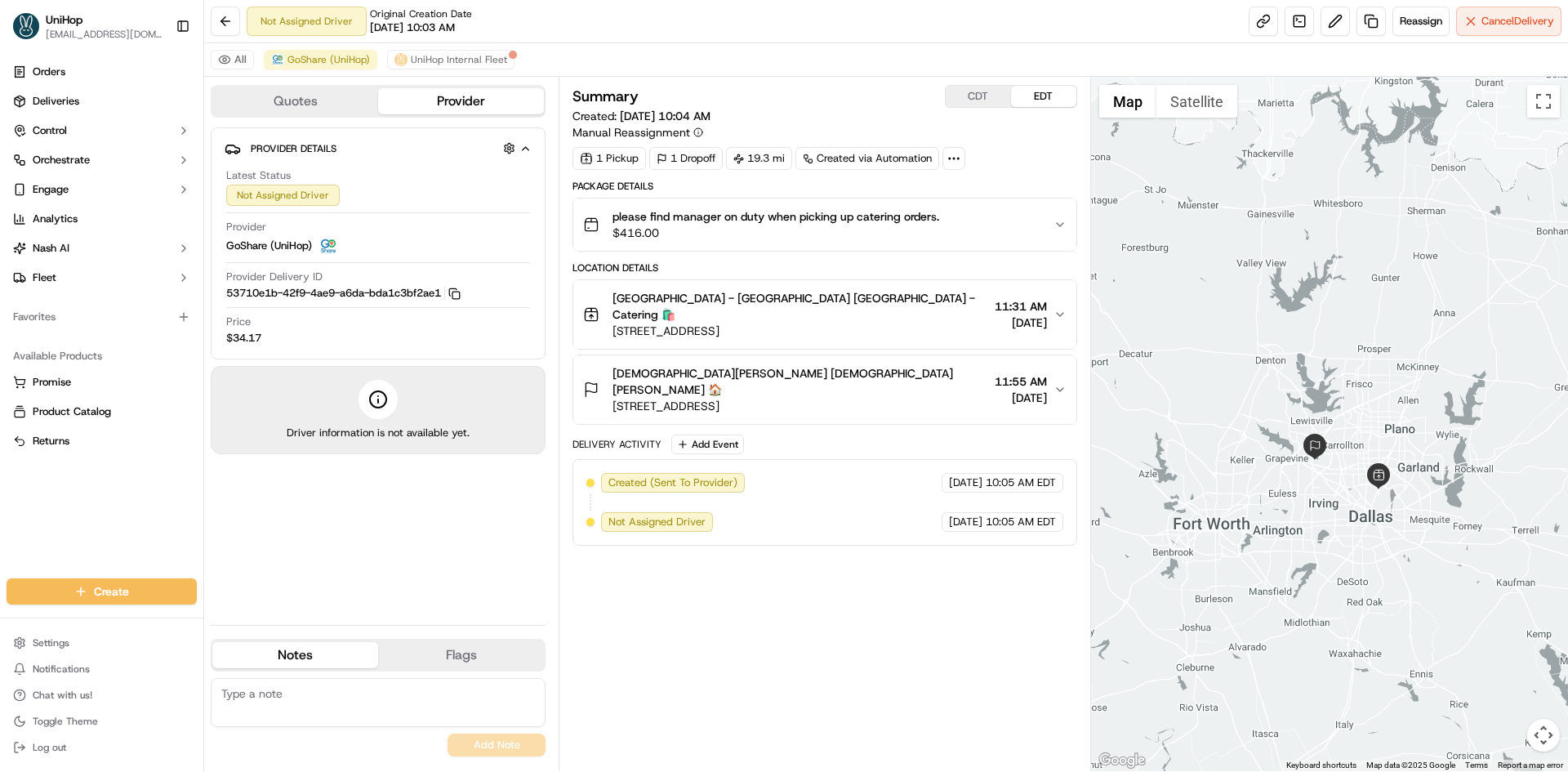
drag, startPoint x: 611, startPoint y: 314, endPoint x: 719, endPoint y: 315, distance: 108.0
click at [719, 315] on div "Greenville - Catering Greenville - Catering 🛍️ 5315 Greenville Ave, Dallas, TX …" at bounding box center [785, 314] width 404 height 49
copy span "5315 Greenville Ave"
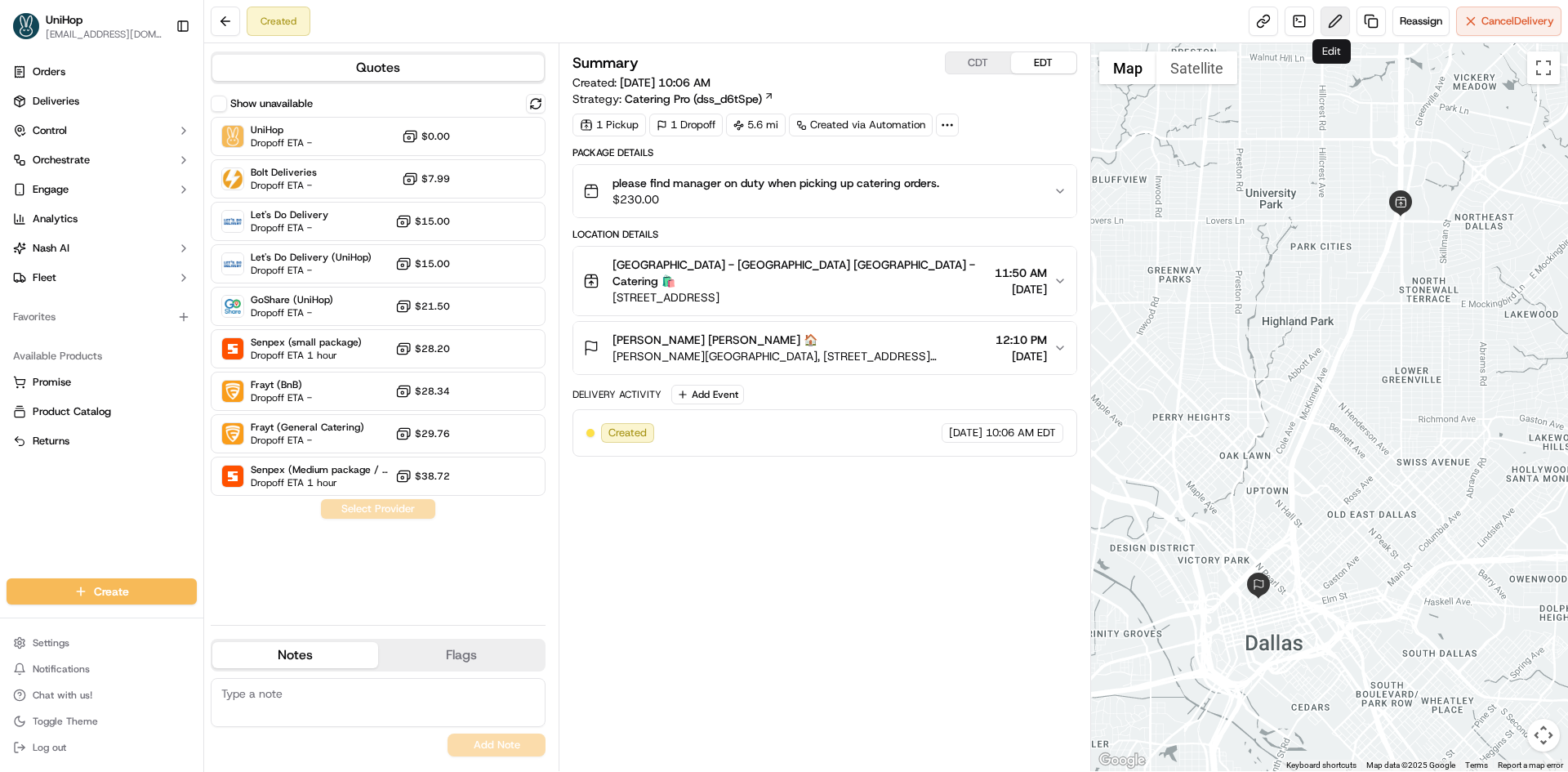
click at [1336, 23] on button at bounding box center [1334, 21] width 29 height 29
click at [306, 137] on span "Dropoff ETA -" at bounding box center [280, 143] width 61 height 13
click at [406, 506] on button "Assign Provider" at bounding box center [378, 508] width 116 height 20
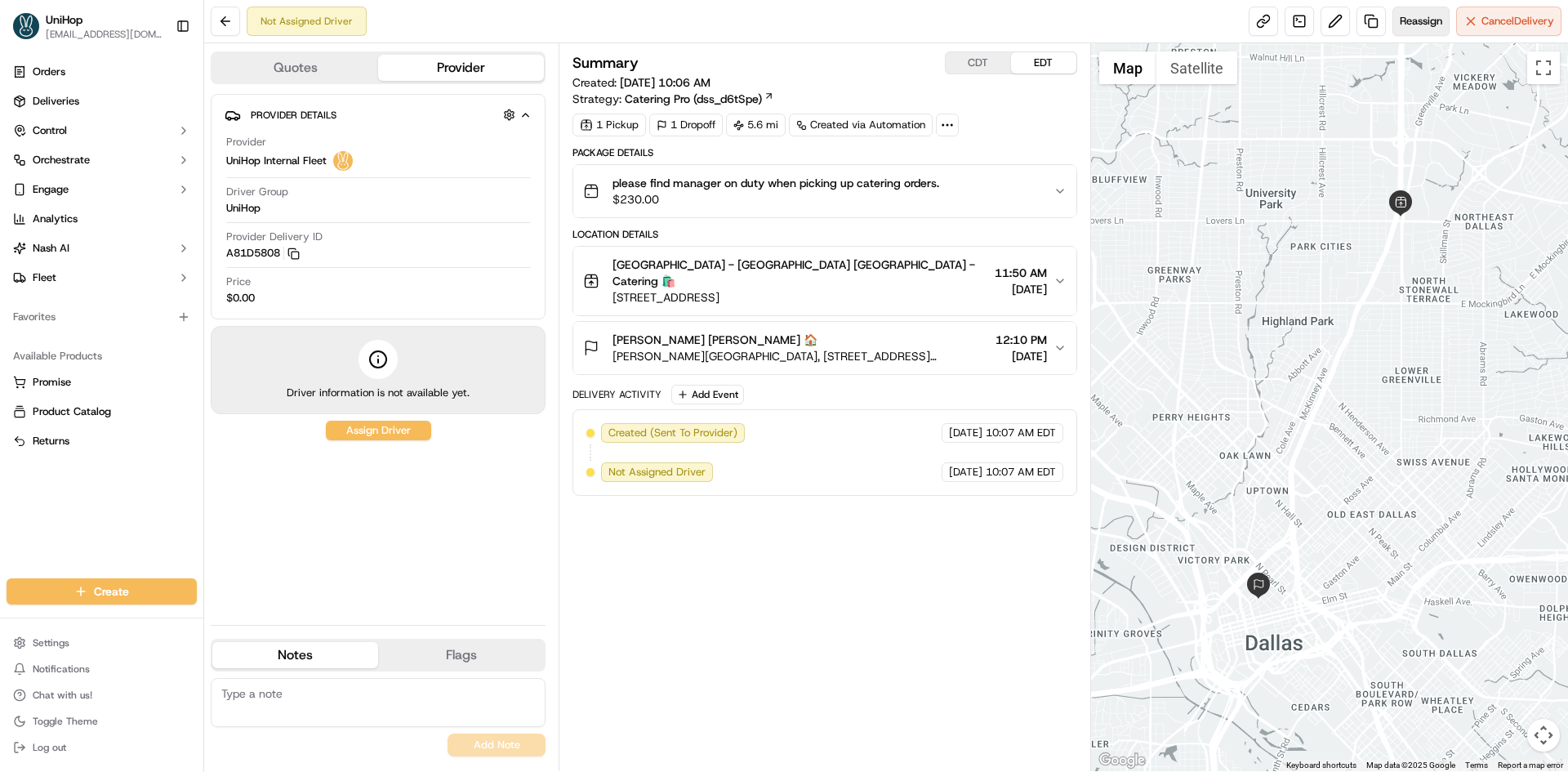
click at [1408, 13] on button "Reassign" at bounding box center [1421, 21] width 57 height 29
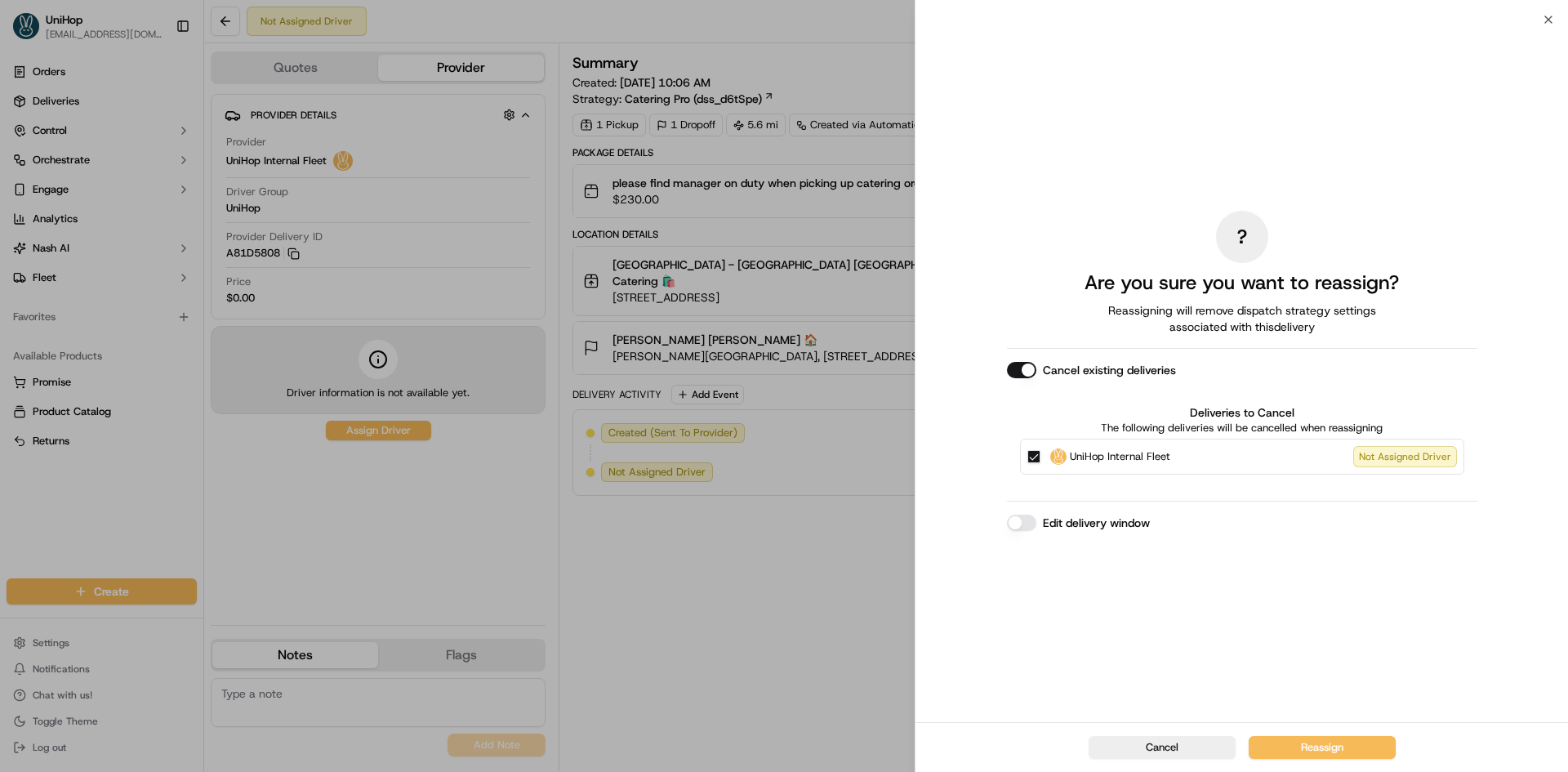
click at [1033, 457] on button "UniHop Internal Fleet Not Assigned Driver" at bounding box center [1033, 457] width 13 height 13
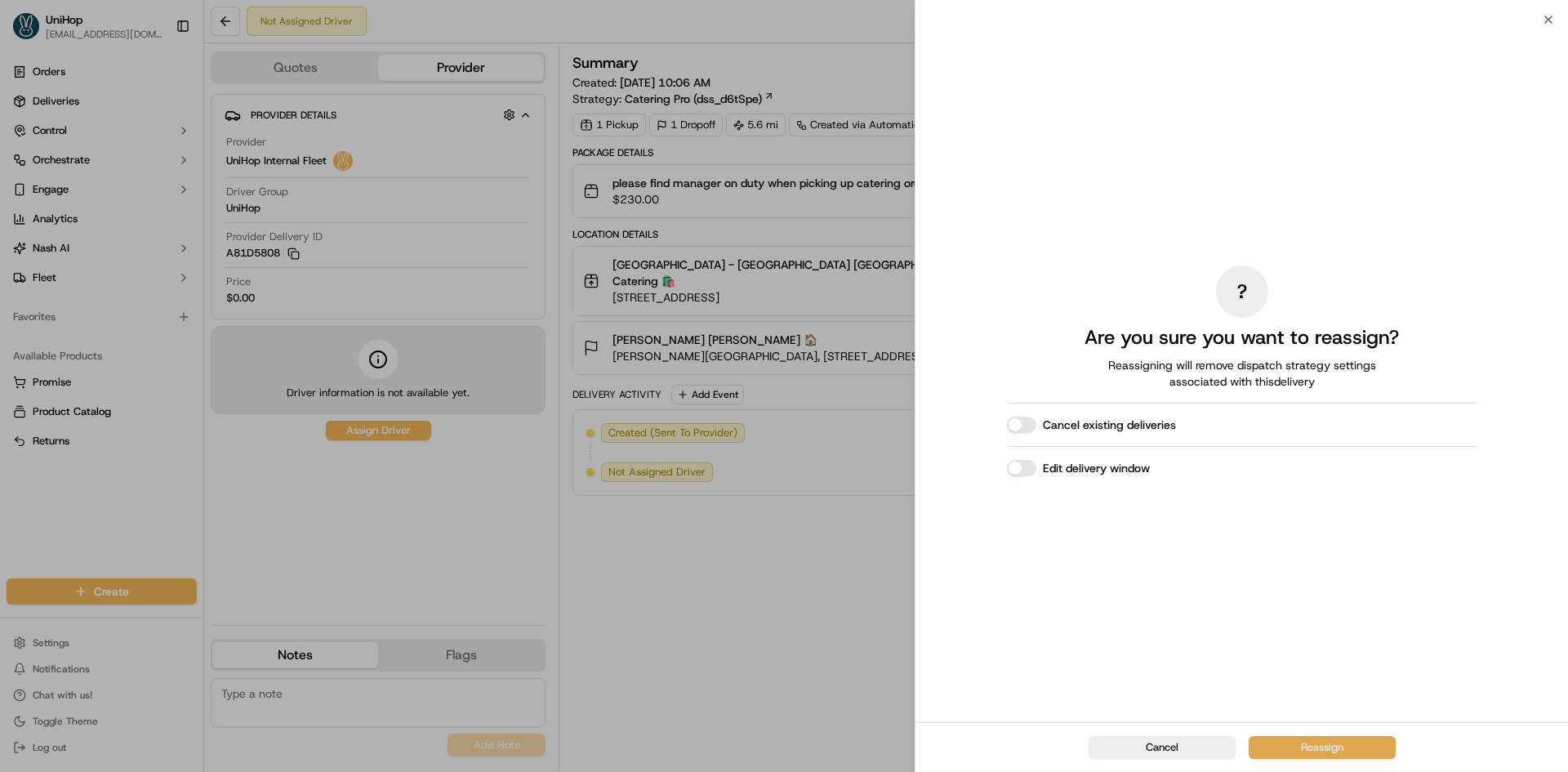
click at [1328, 743] on button "Reassign" at bounding box center [1321, 748] width 147 height 23
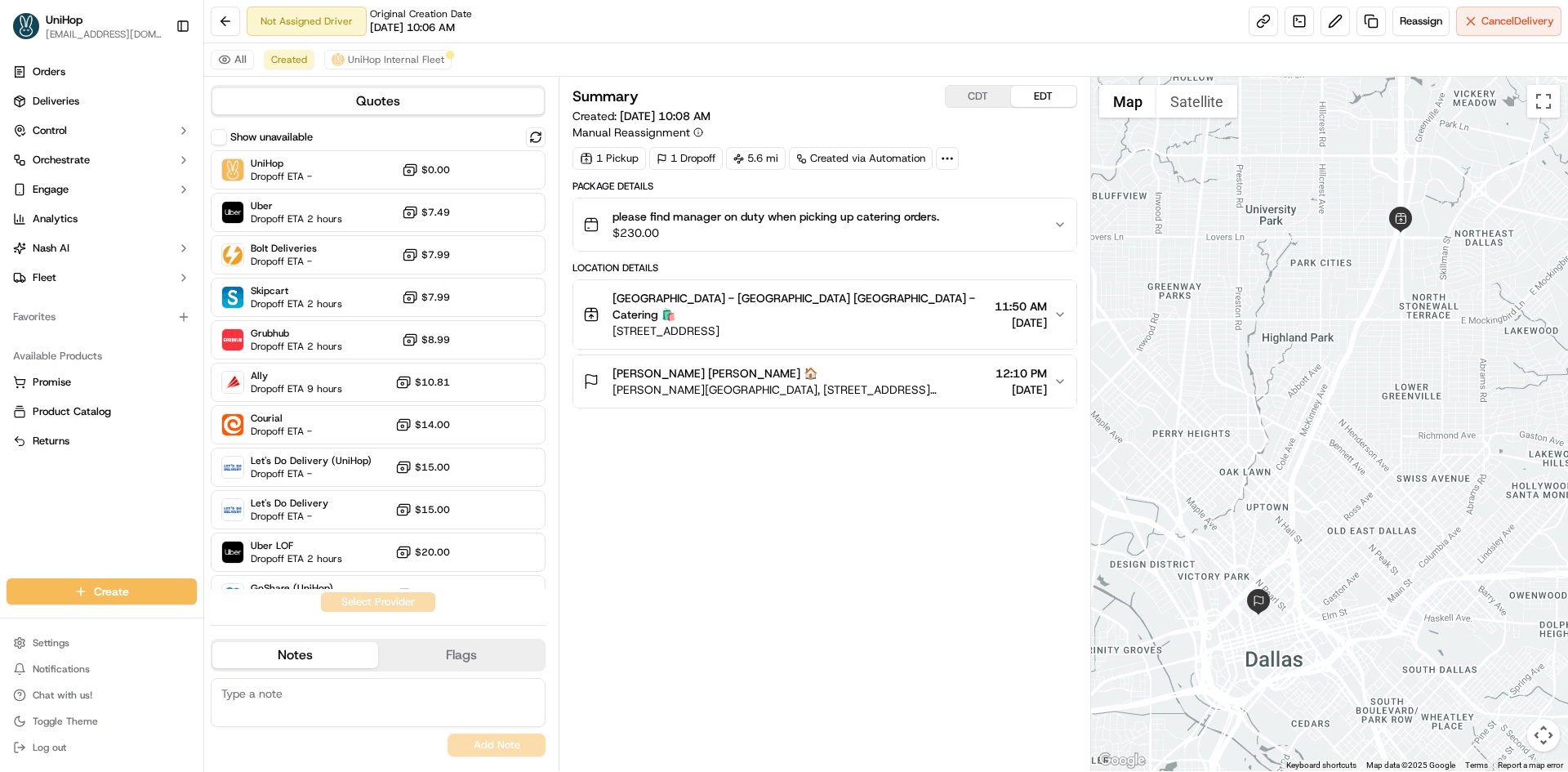
drag, startPoint x: 913, startPoint y: 507, endPoint x: 1241, endPoint y: 184, distance: 460.3
click at [913, 506] on div "Summary CDT EDT Created: Sep 18 2025 10:08 AM Manual Reassignment 1 Pickup 1 Dr…" at bounding box center [823, 424] width 504 height 678
click at [1334, 23] on button at bounding box center [1334, 21] width 29 height 29
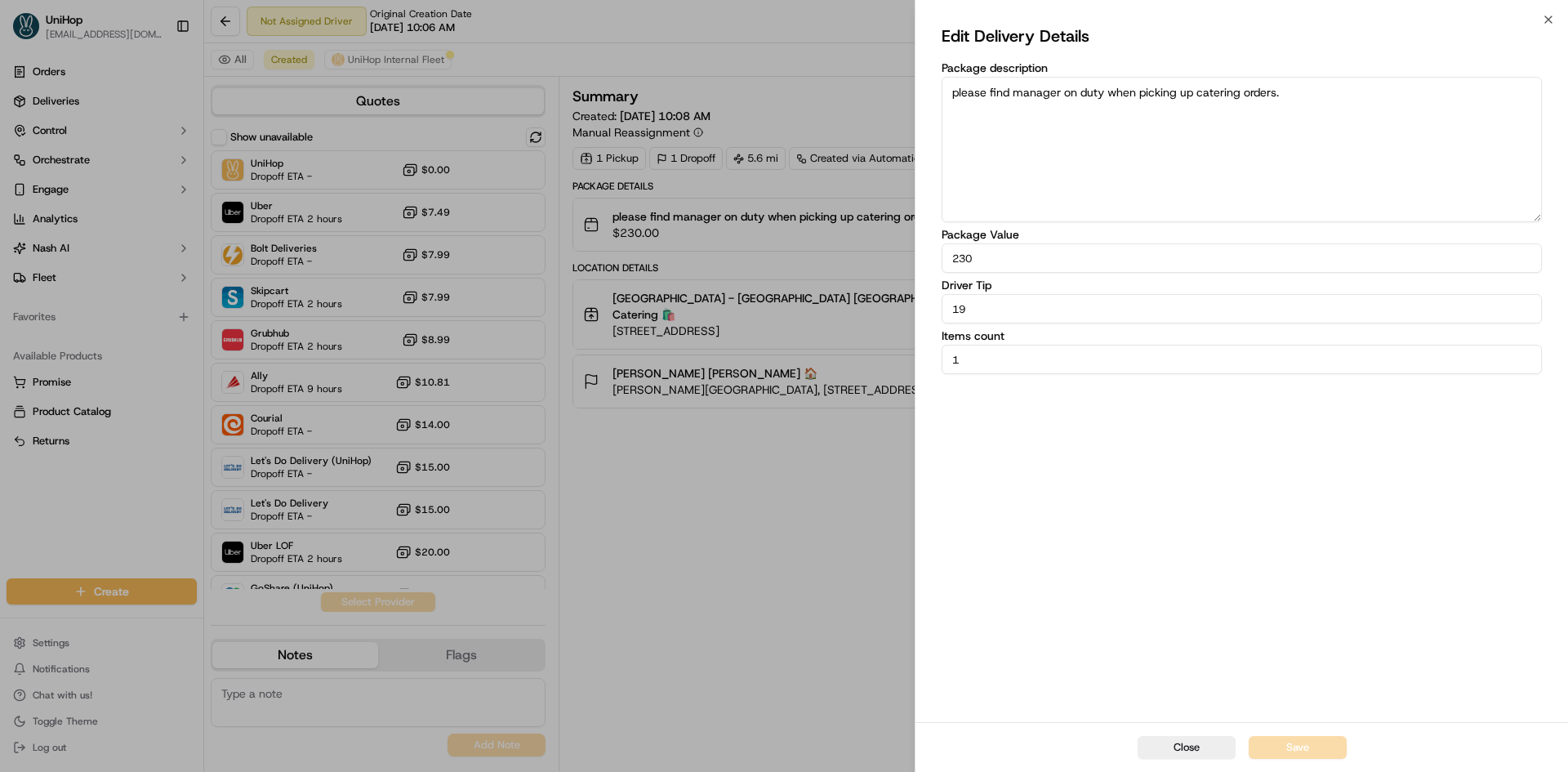
click at [1005, 300] on input "19" at bounding box center [1242, 308] width 600 height 29
paste input "19"
type input "19"
click at [1116, 470] on div "Edit Delivery Details Package description please find manager on duty when pick…" at bounding box center [1242, 371] width 600 height 696
click at [1323, 744] on button "Save" at bounding box center [1297, 748] width 98 height 23
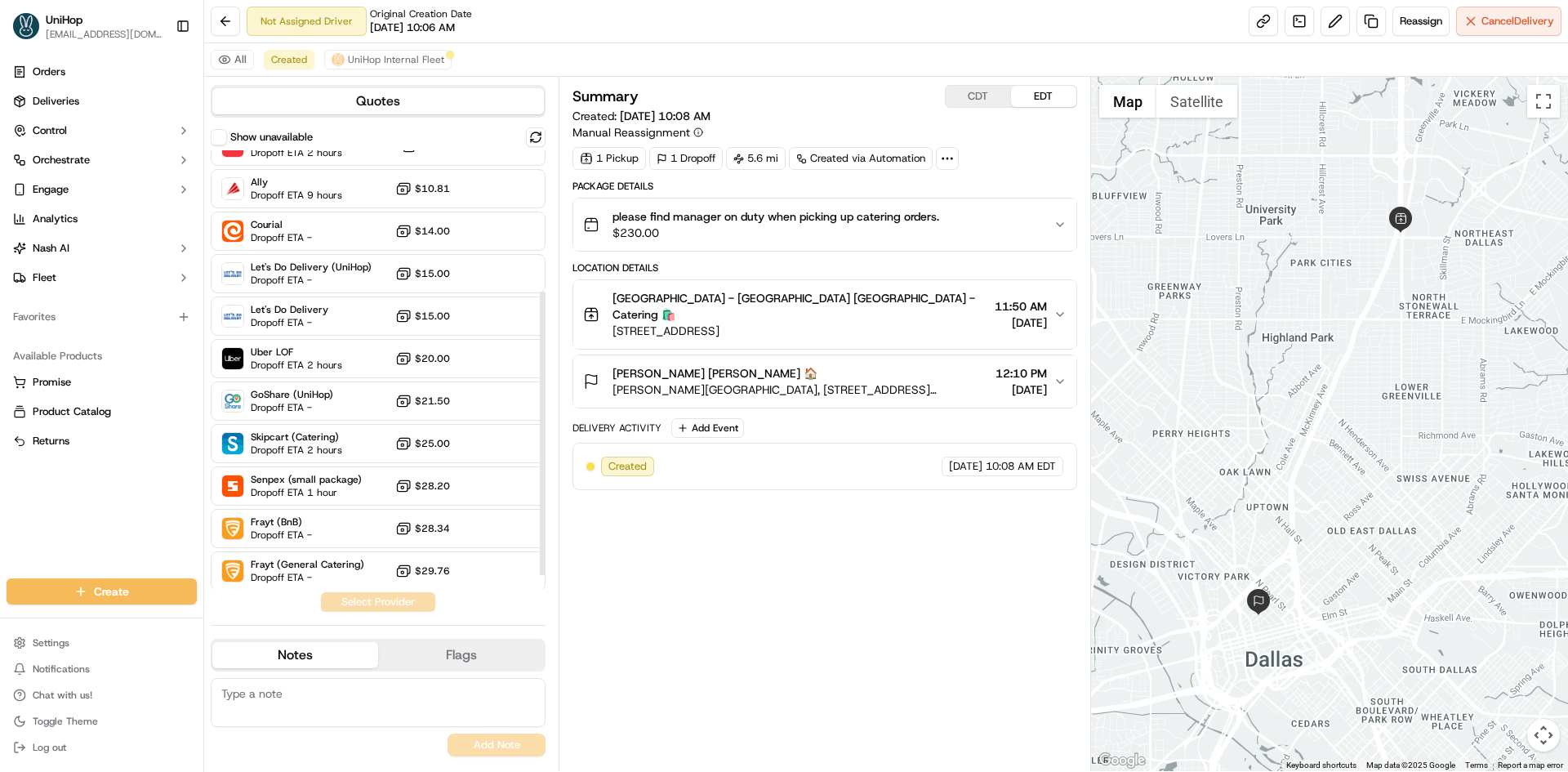
scroll to position [237, 0]
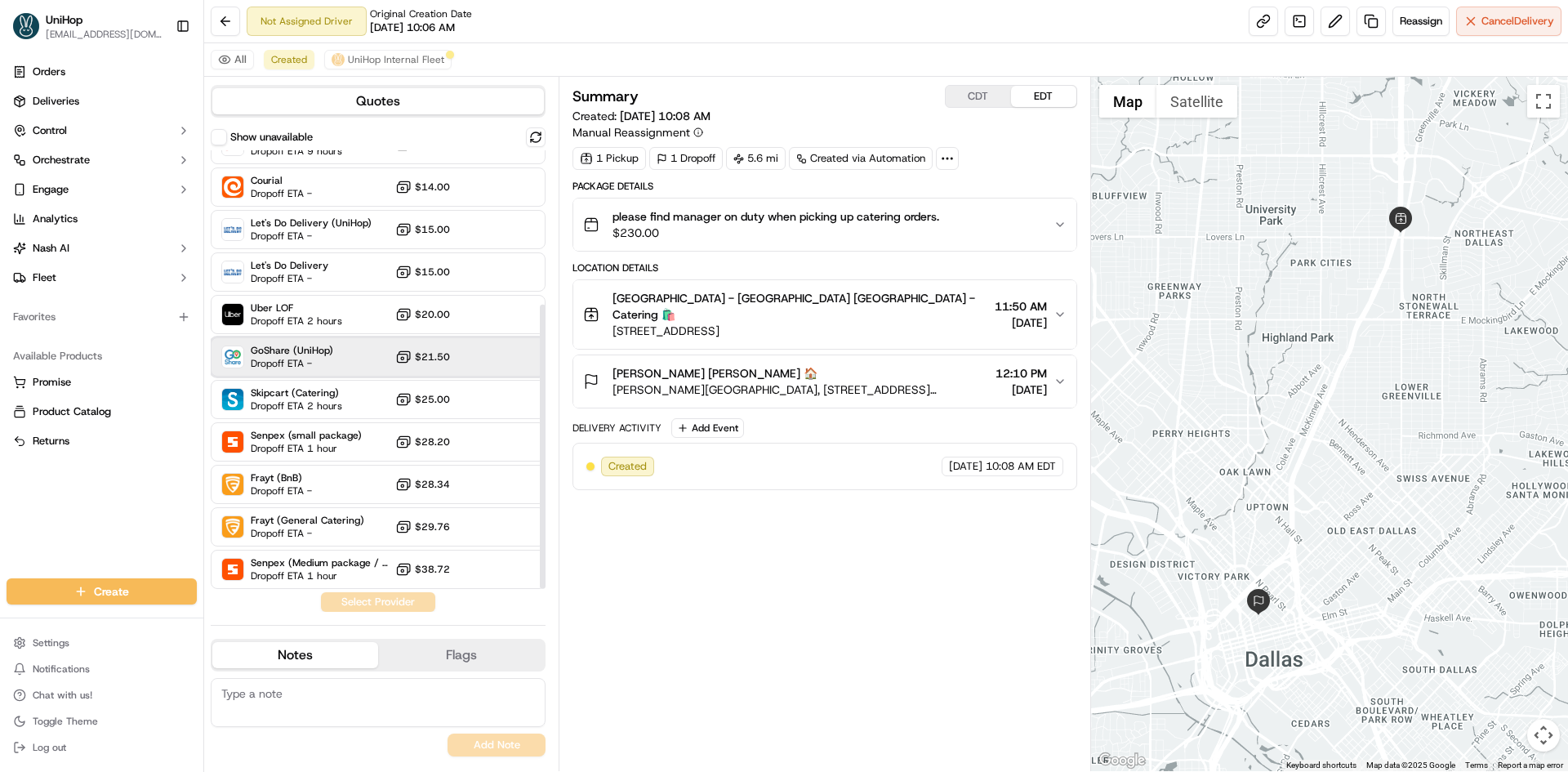
click at [322, 367] on span "Dropoff ETA -" at bounding box center [292, 364] width 83 height 13
click at [400, 599] on button "Assign Provider" at bounding box center [378, 601] width 116 height 20
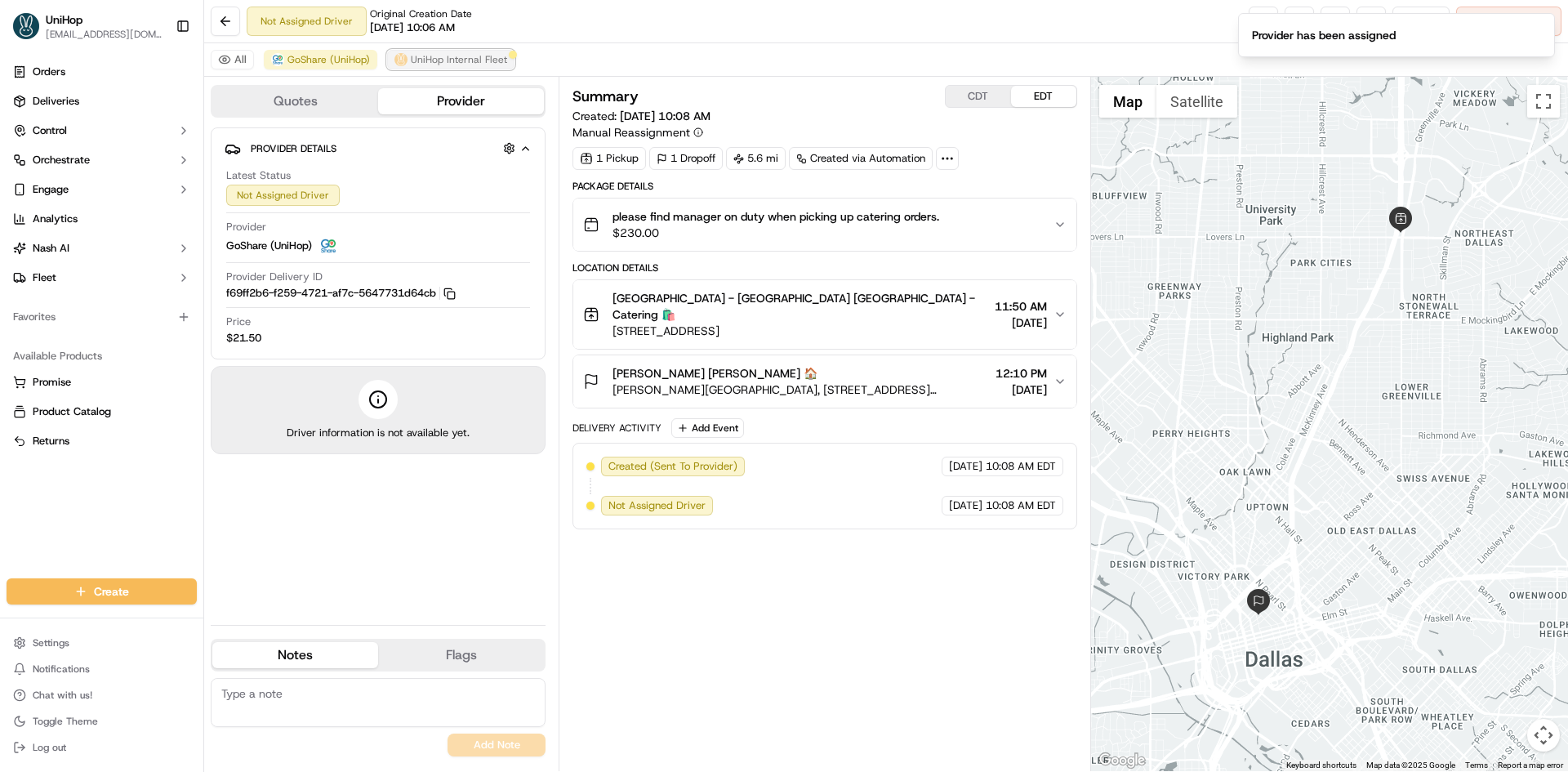
click at [475, 61] on span "UniHop Internal Fleet" at bounding box center [459, 60] width 97 height 13
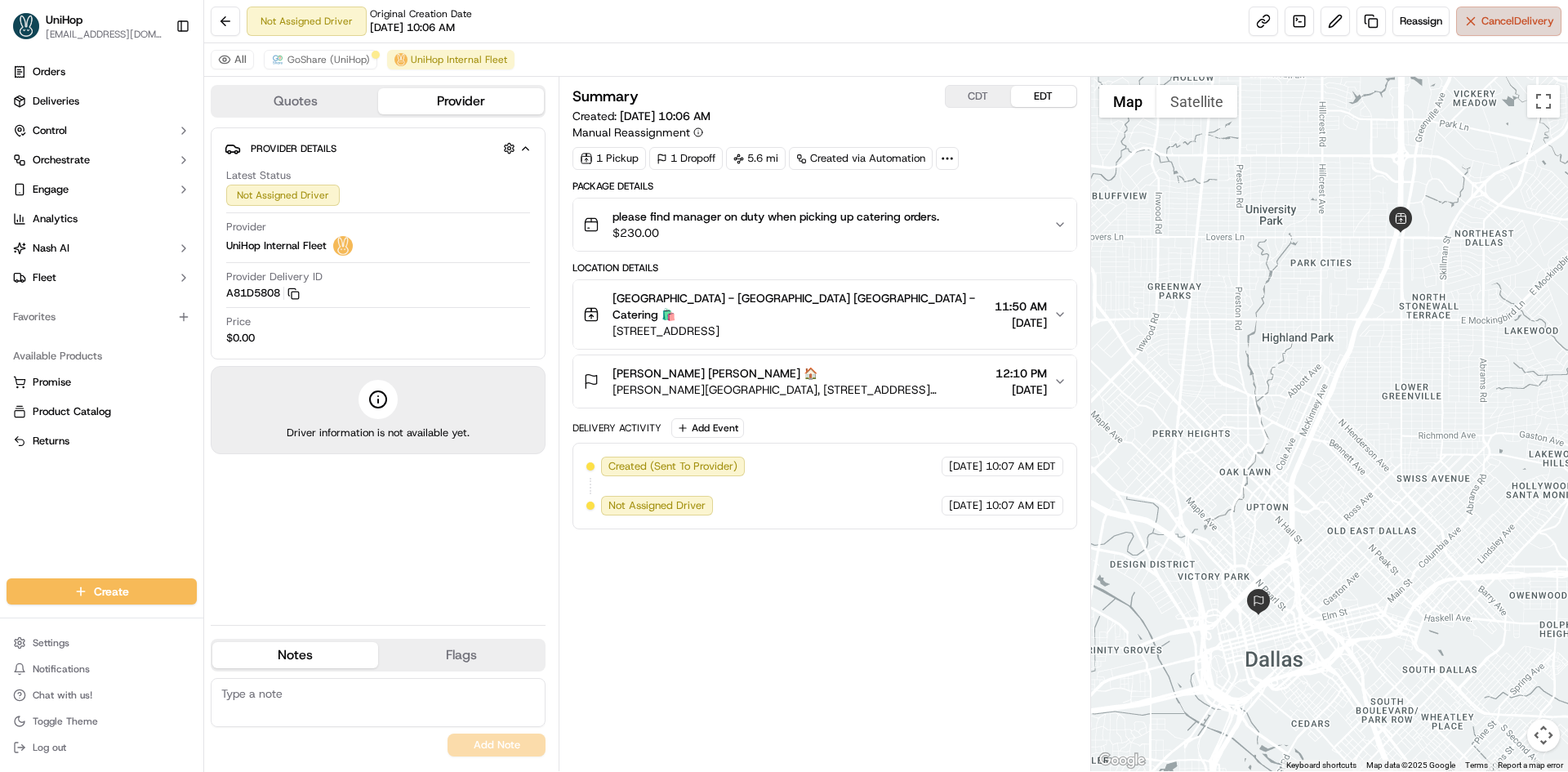
click at [1476, 23] on button "Cancel Delivery" at bounding box center [1509, 21] width 105 height 29
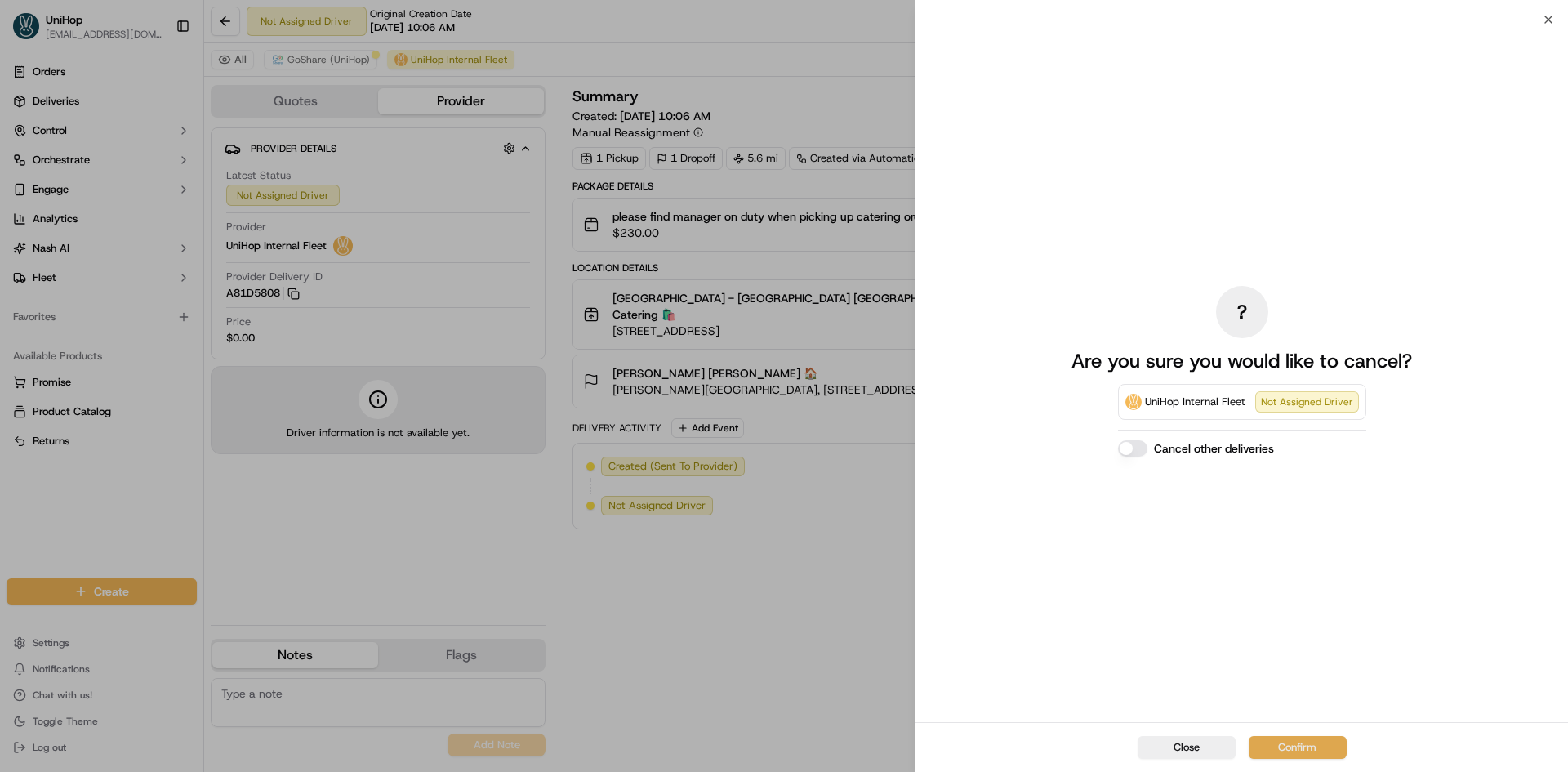
click at [1290, 743] on button "Confirm" at bounding box center [1297, 748] width 98 height 23
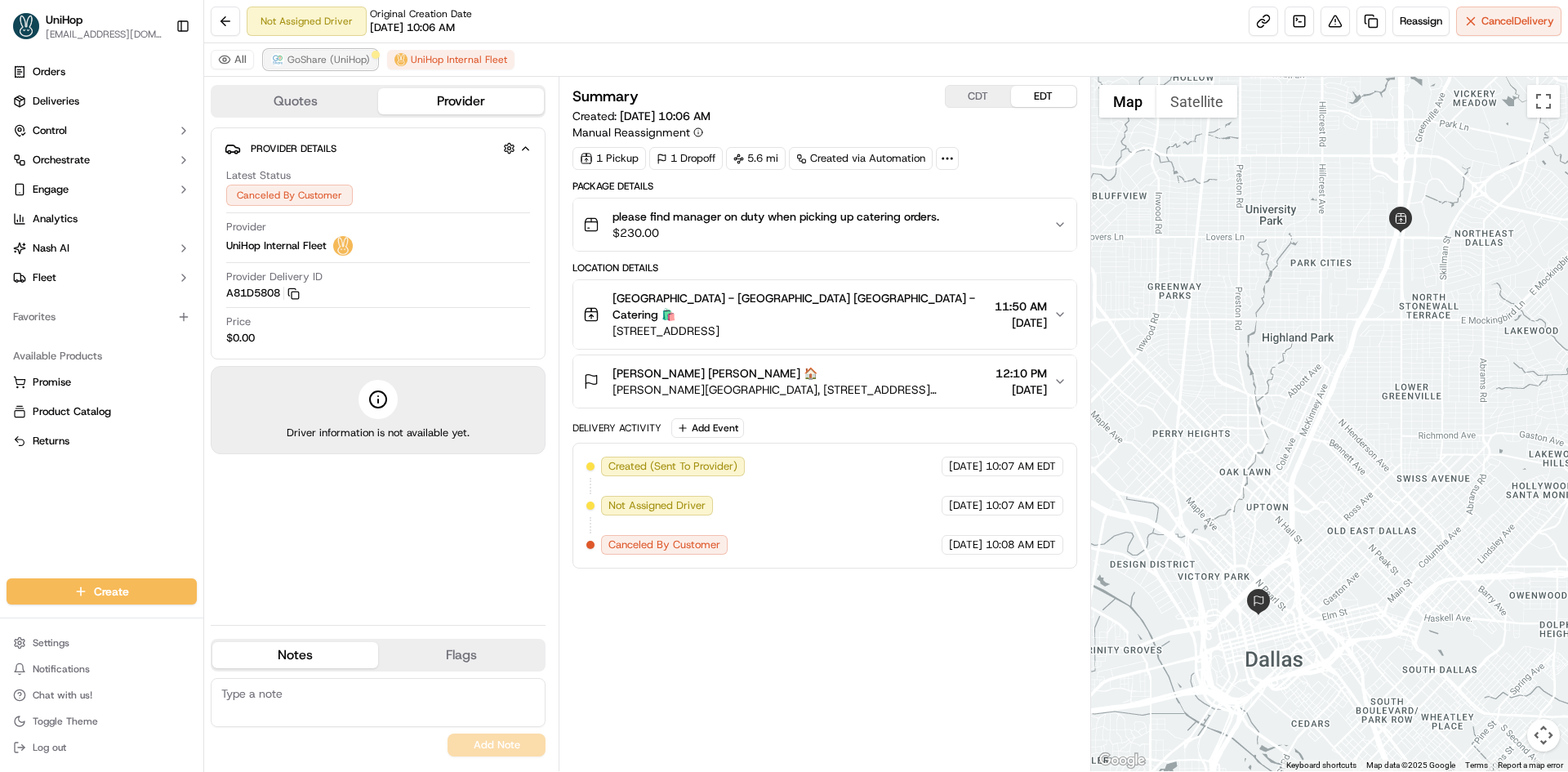
click at [352, 59] on span "GoShare (UniHop)" at bounding box center [329, 60] width 83 height 13
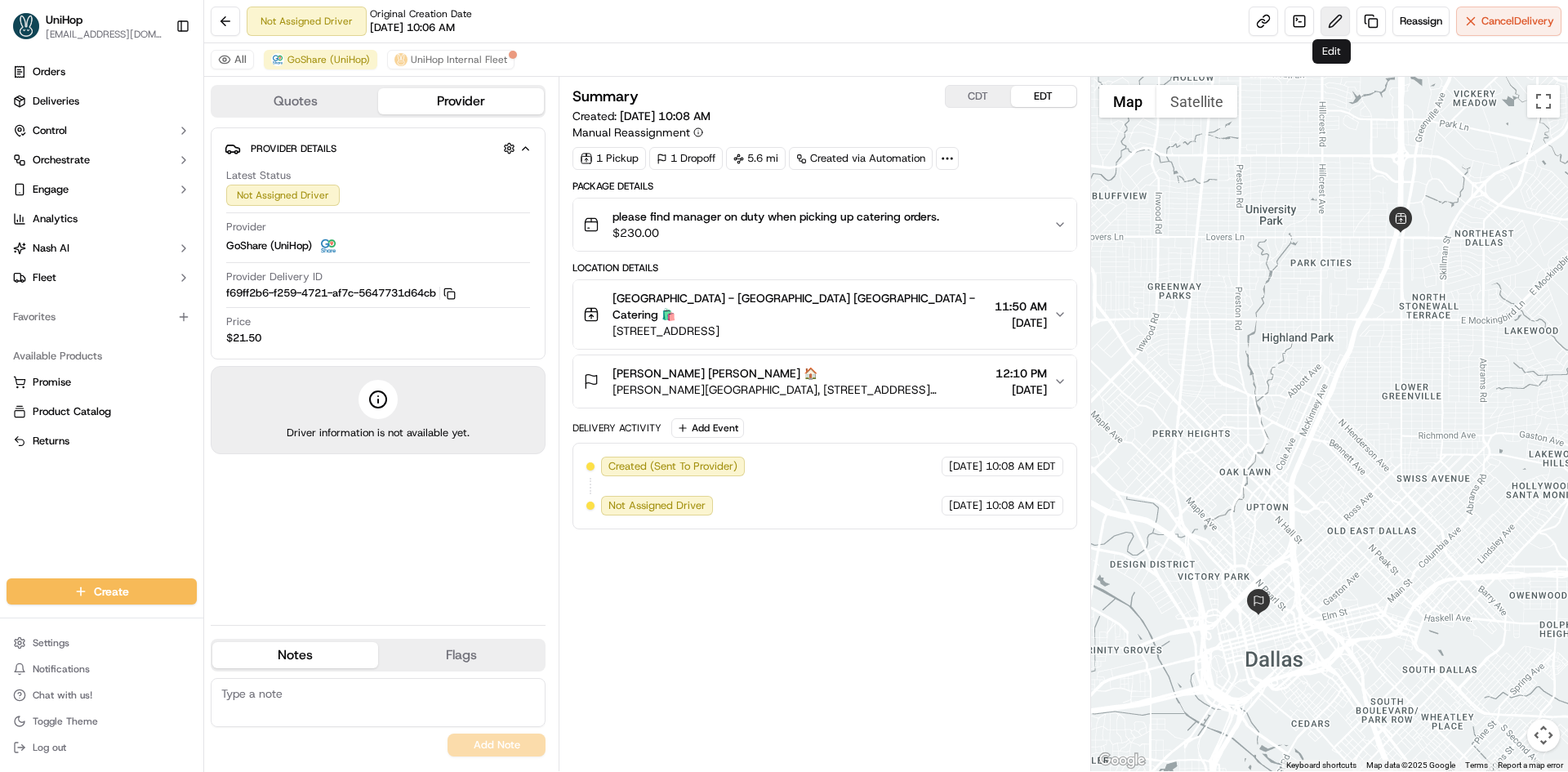
click at [1331, 23] on button at bounding box center [1334, 21] width 29 height 29
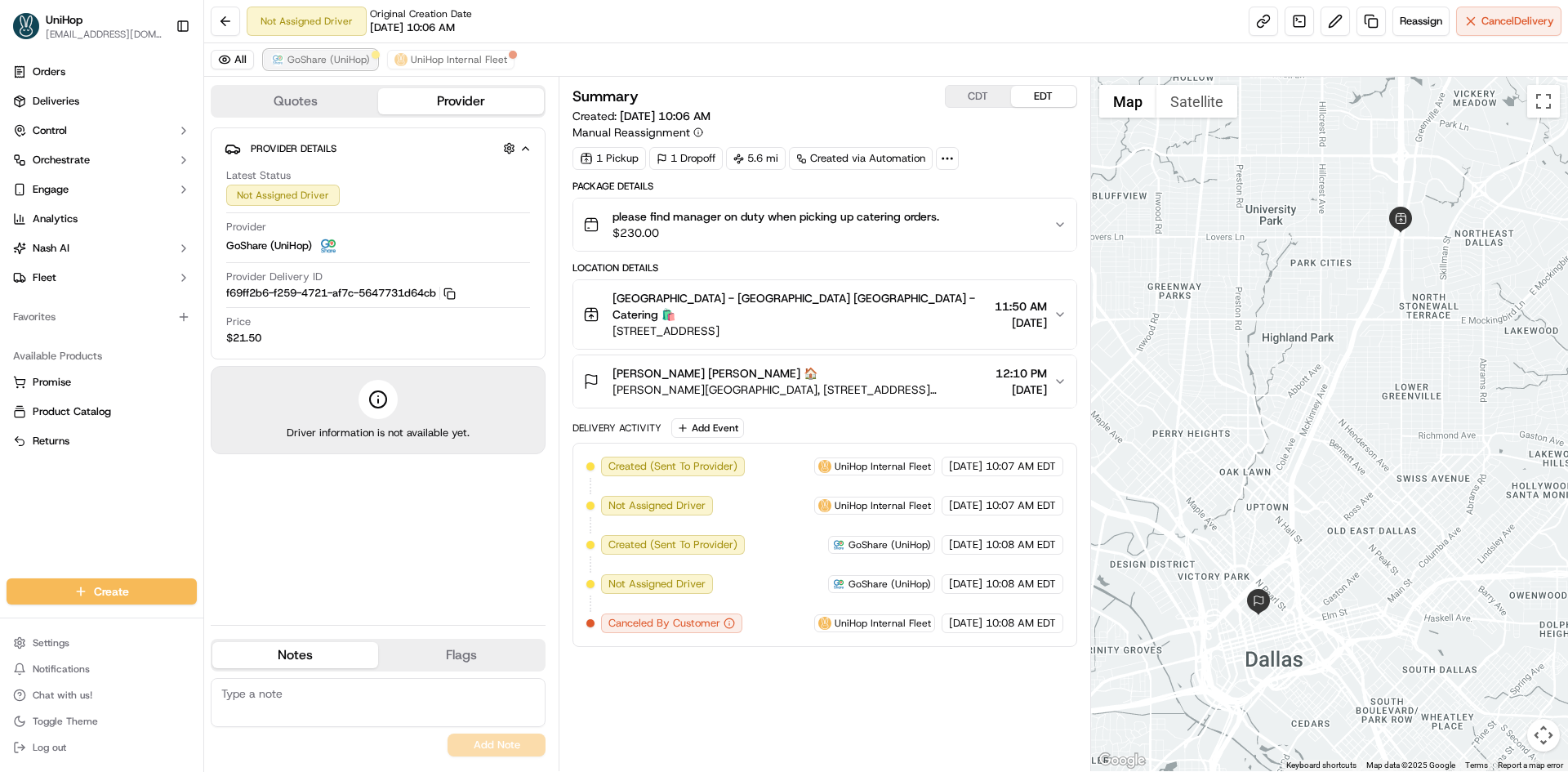
click at [352, 56] on span "GoShare (UniHop)" at bounding box center [329, 60] width 83 height 13
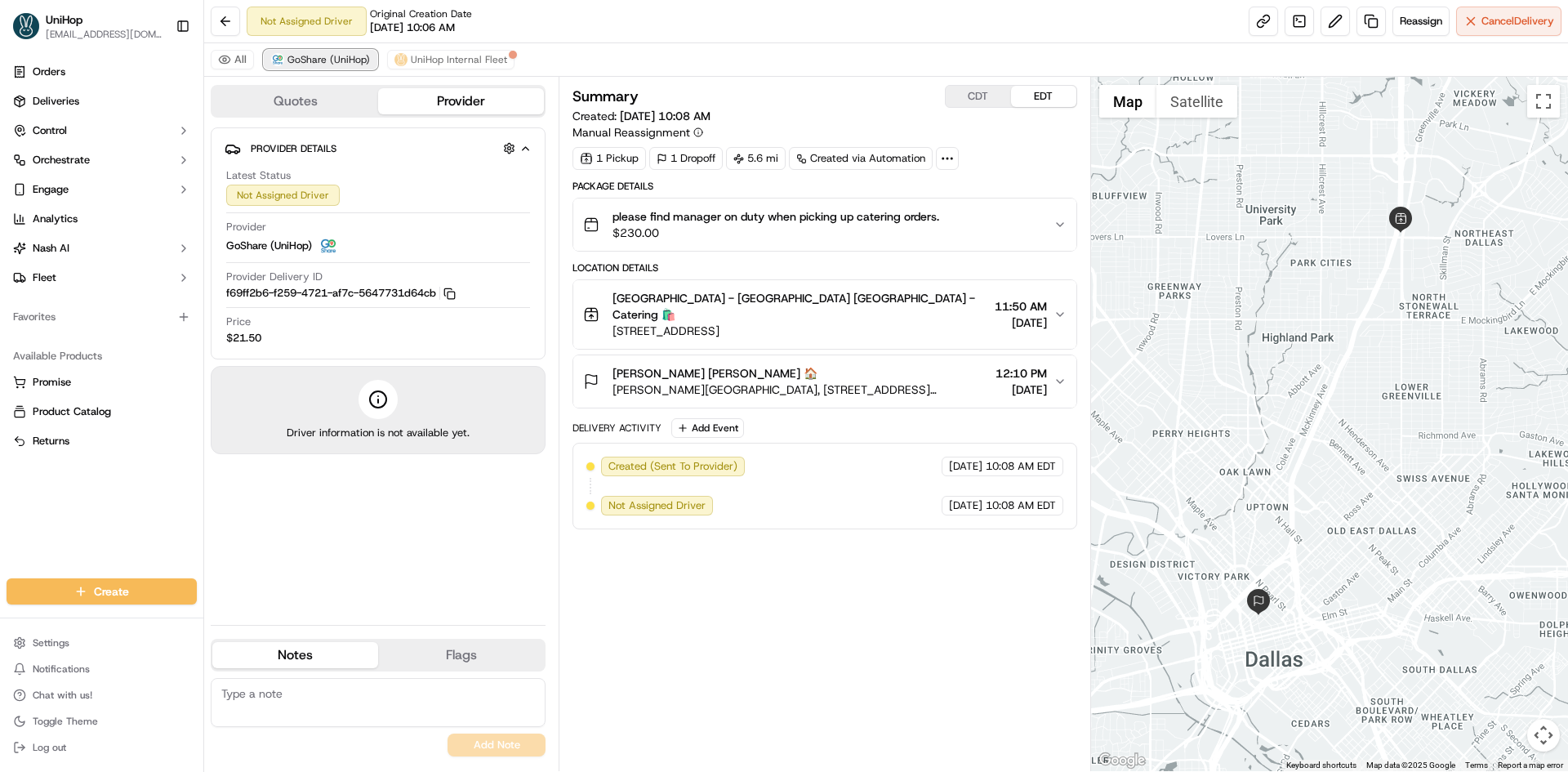
click at [352, 56] on span "GoShare (UniHop)" at bounding box center [329, 60] width 83 height 13
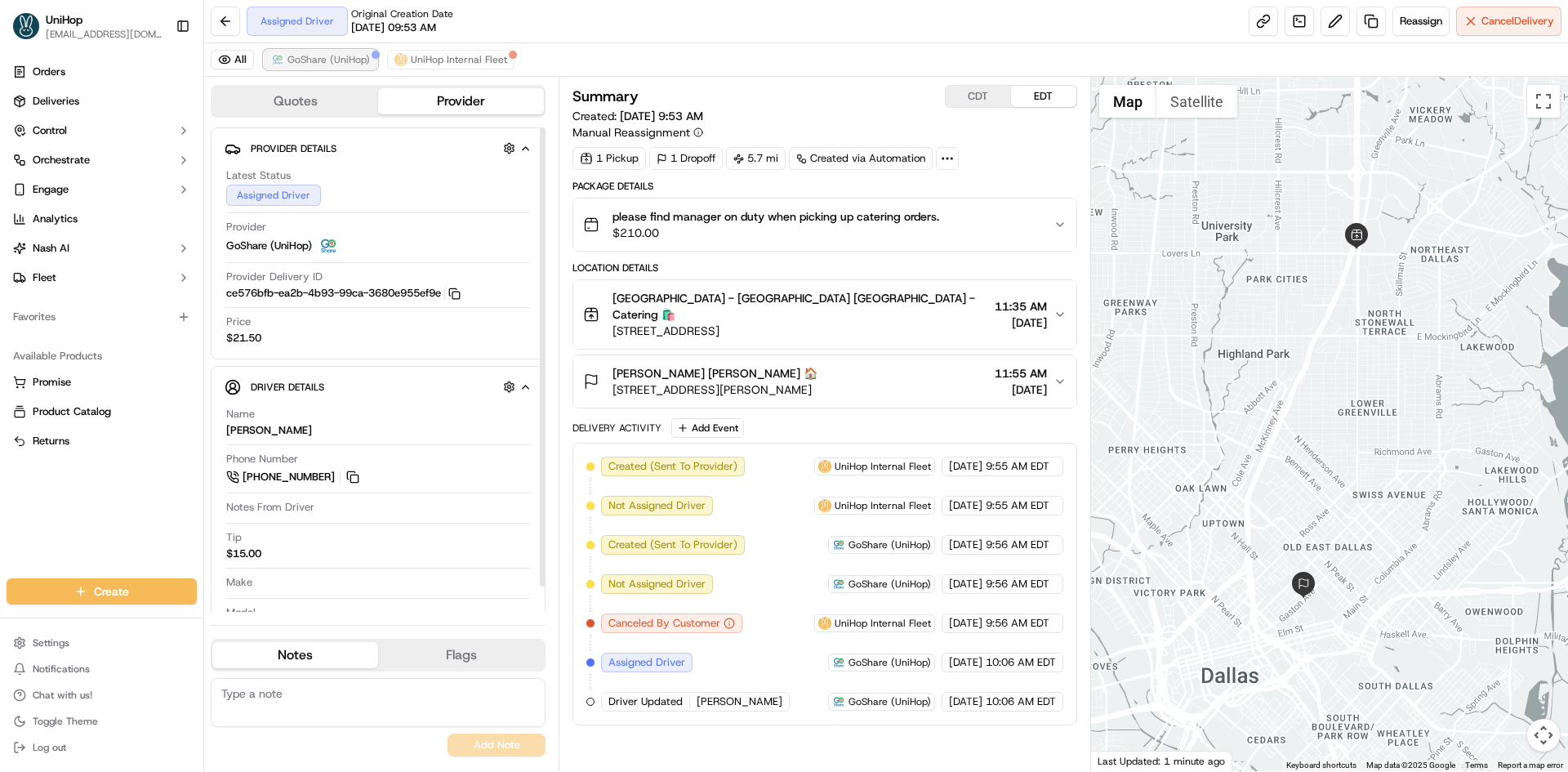
click at [340, 60] on span "GoShare (UniHop)" at bounding box center [329, 60] width 83 height 13
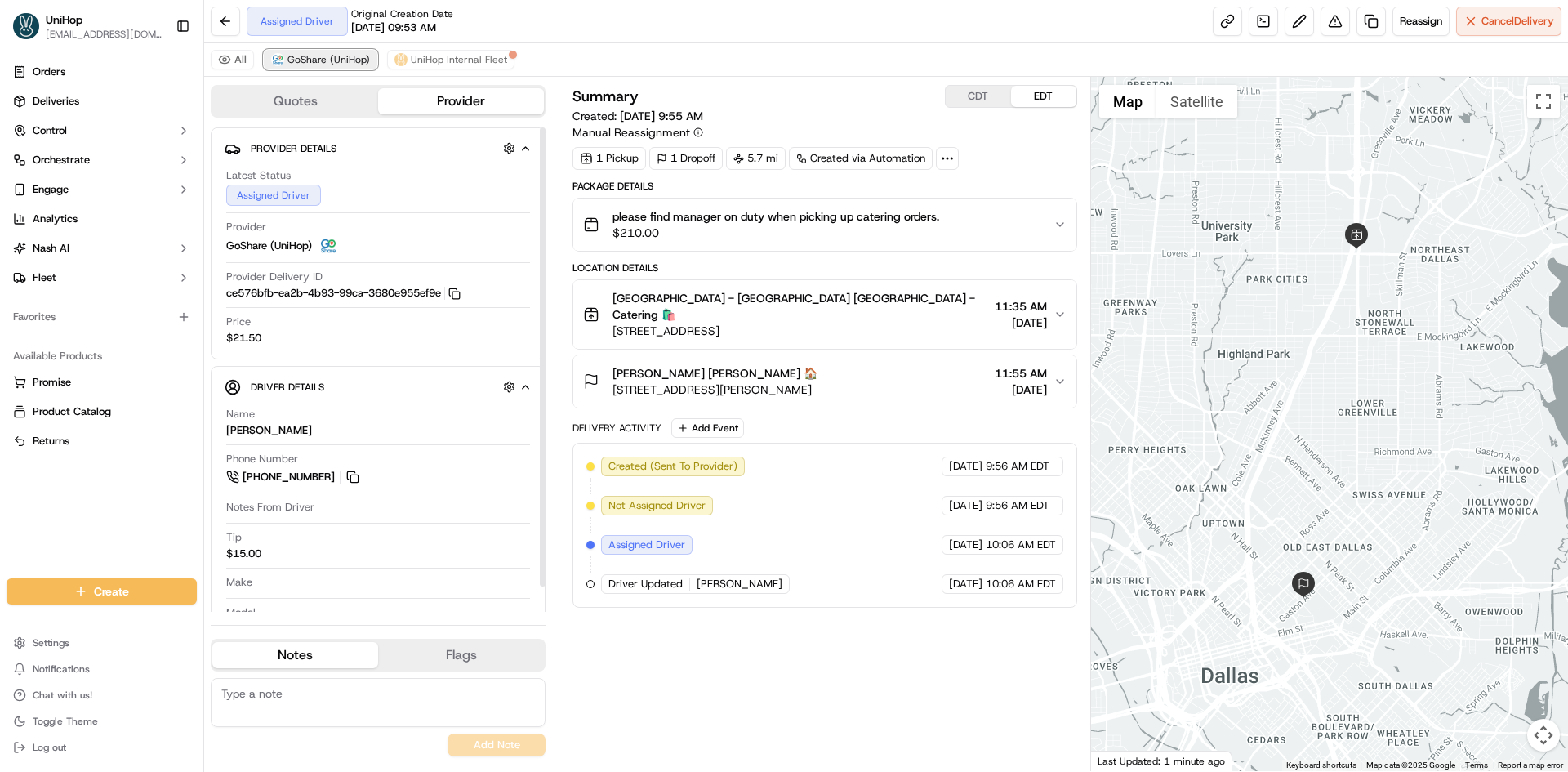
click at [340, 59] on span "GoShare (UniHop)" at bounding box center [329, 60] width 83 height 13
click at [348, 482] on button at bounding box center [353, 477] width 18 height 18
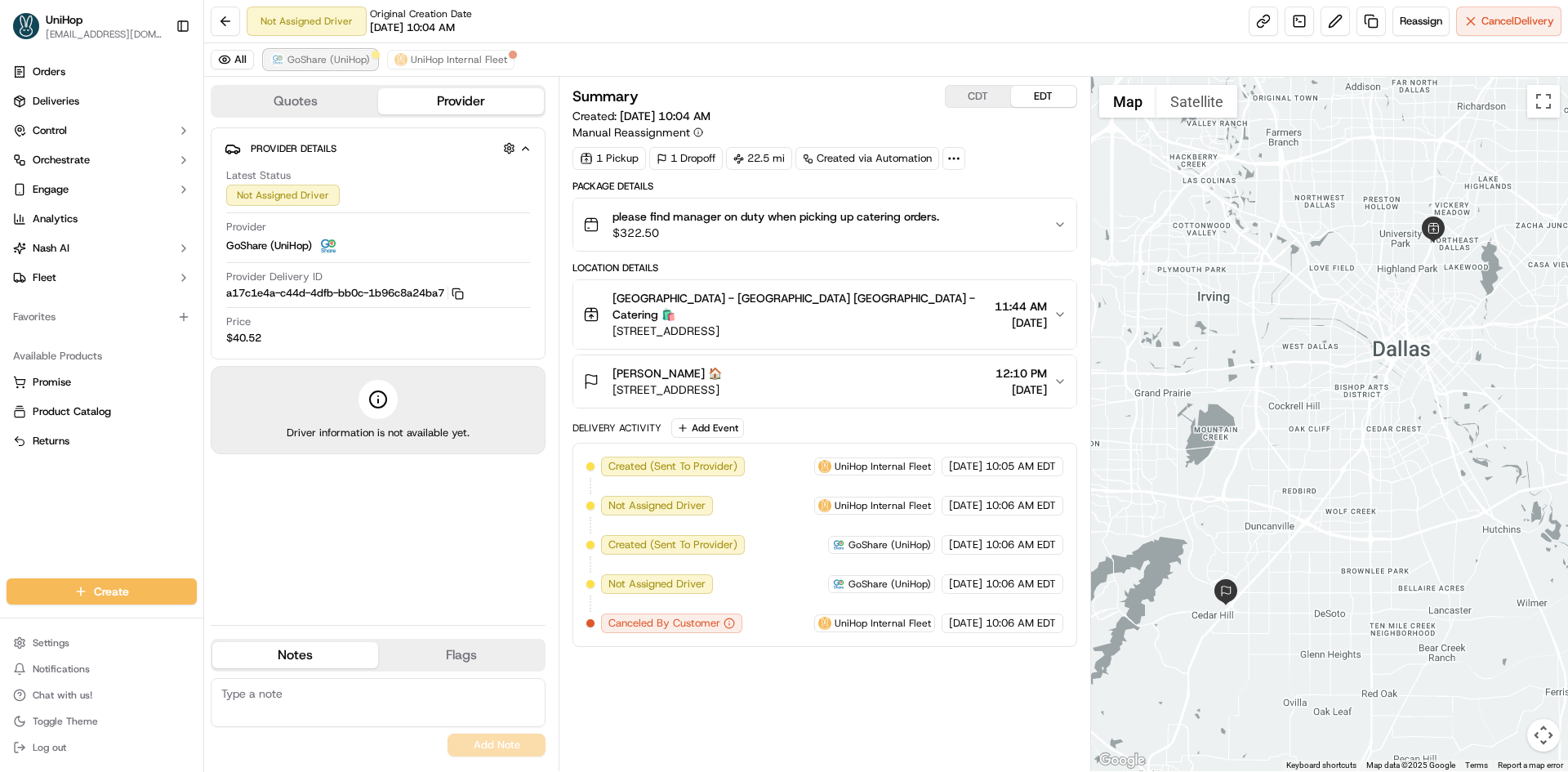
click at [330, 58] on span "GoShare (UniHop)" at bounding box center [329, 60] width 83 height 13
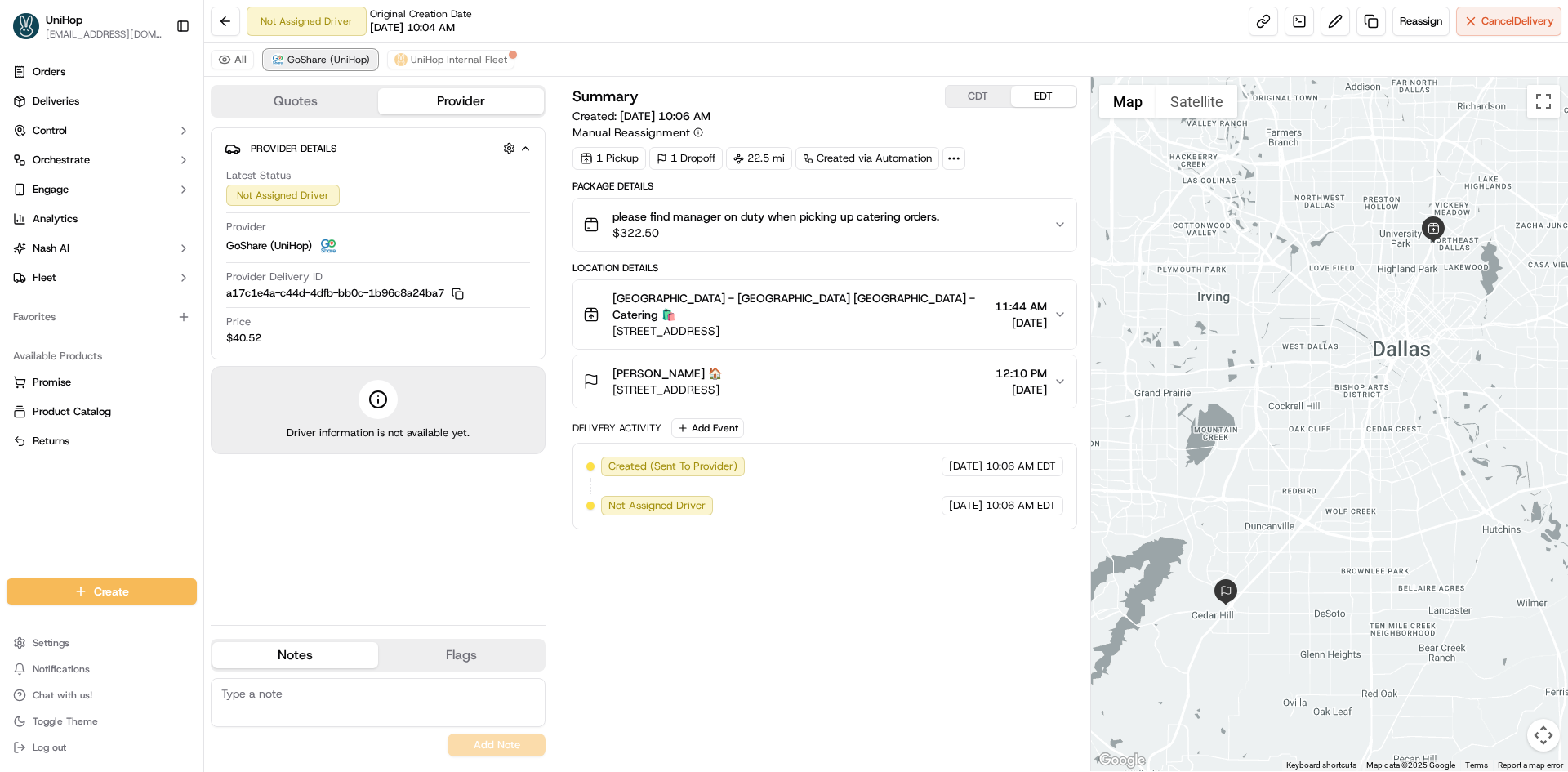
click at [330, 58] on span "GoShare (UniHop)" at bounding box center [329, 60] width 83 height 13
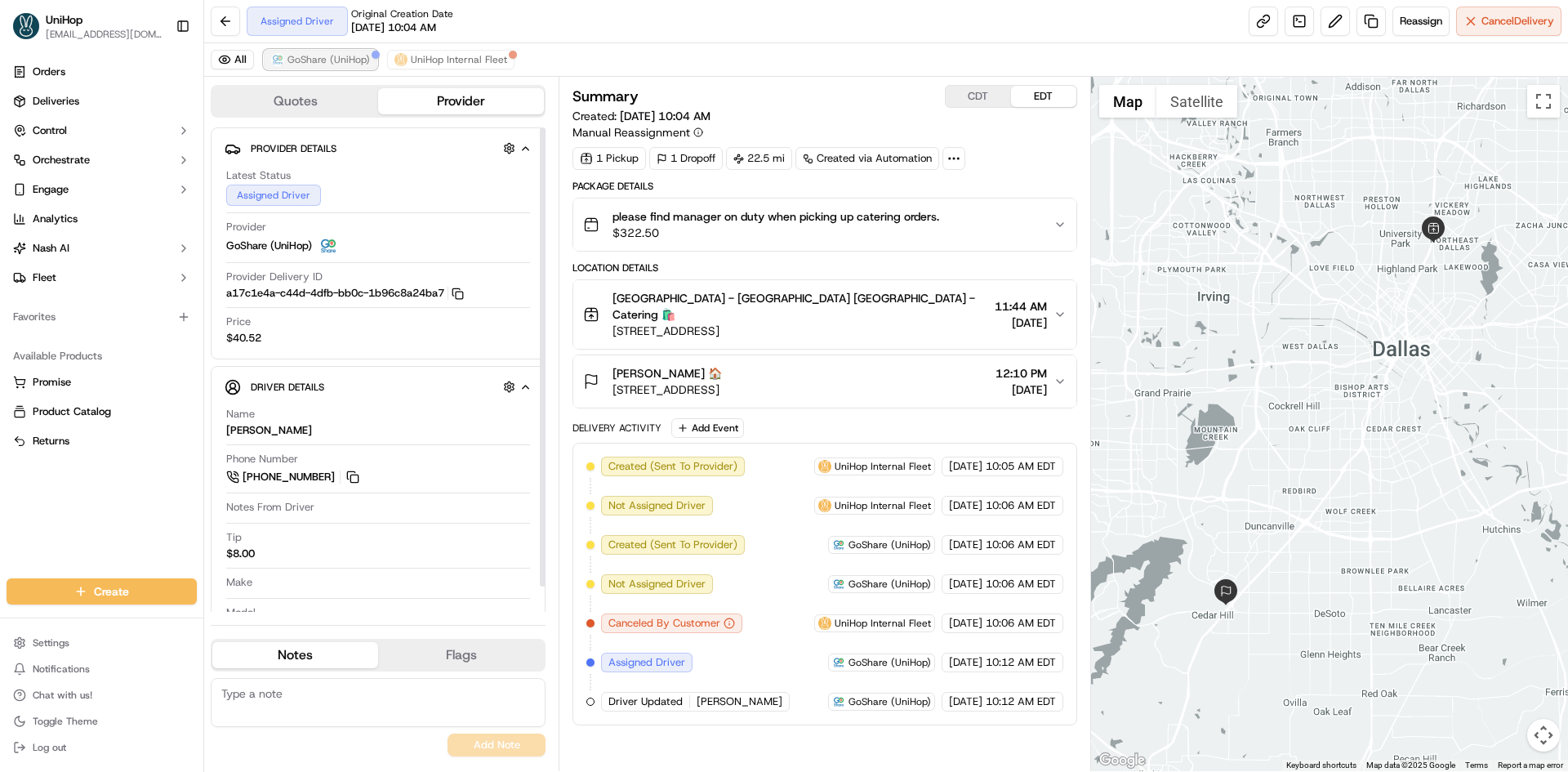
click at [350, 54] on span "GoShare (UniHop)" at bounding box center [329, 60] width 83 height 13
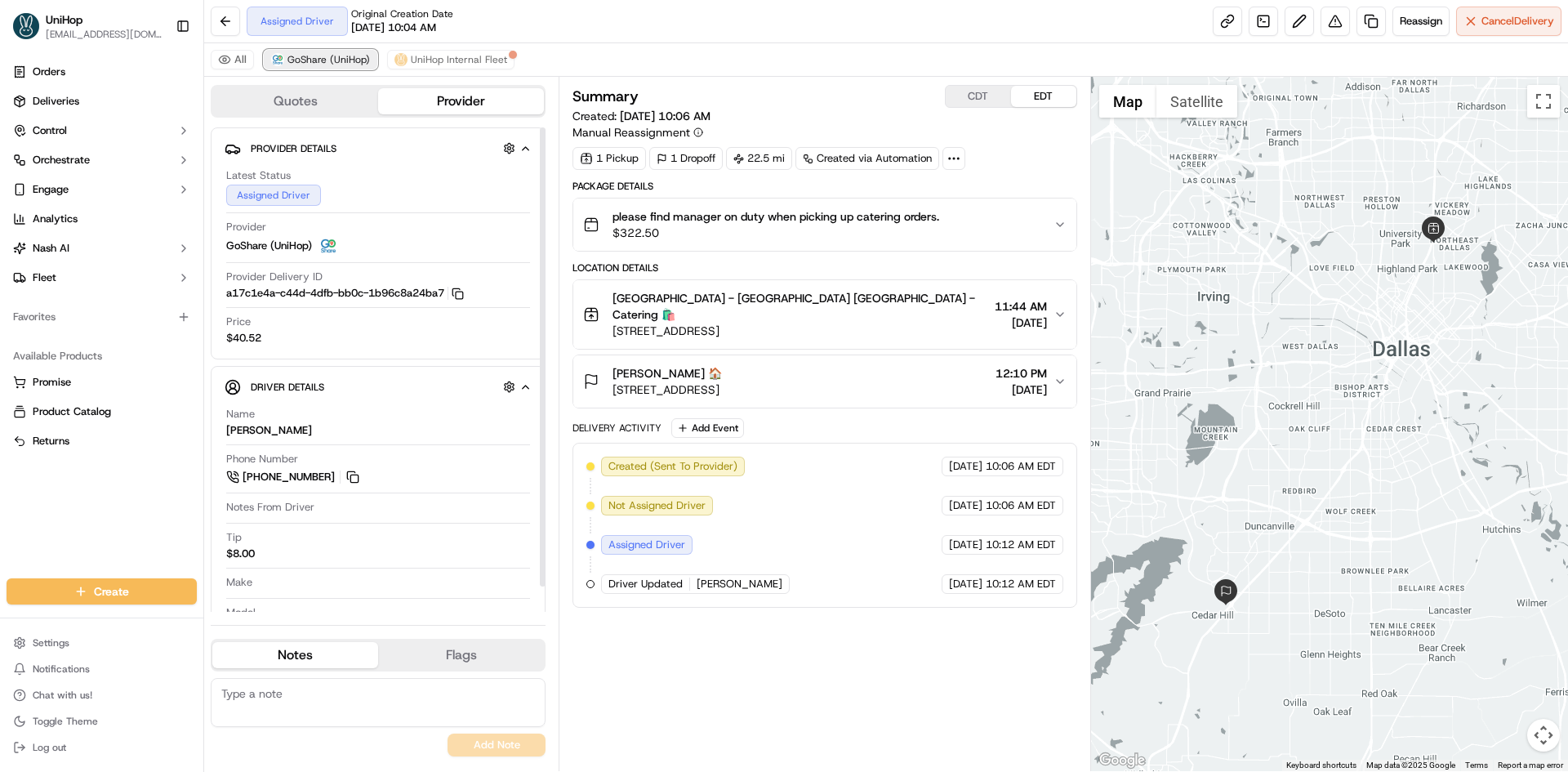
click at [350, 54] on span "GoShare (UniHop)" at bounding box center [329, 60] width 83 height 13
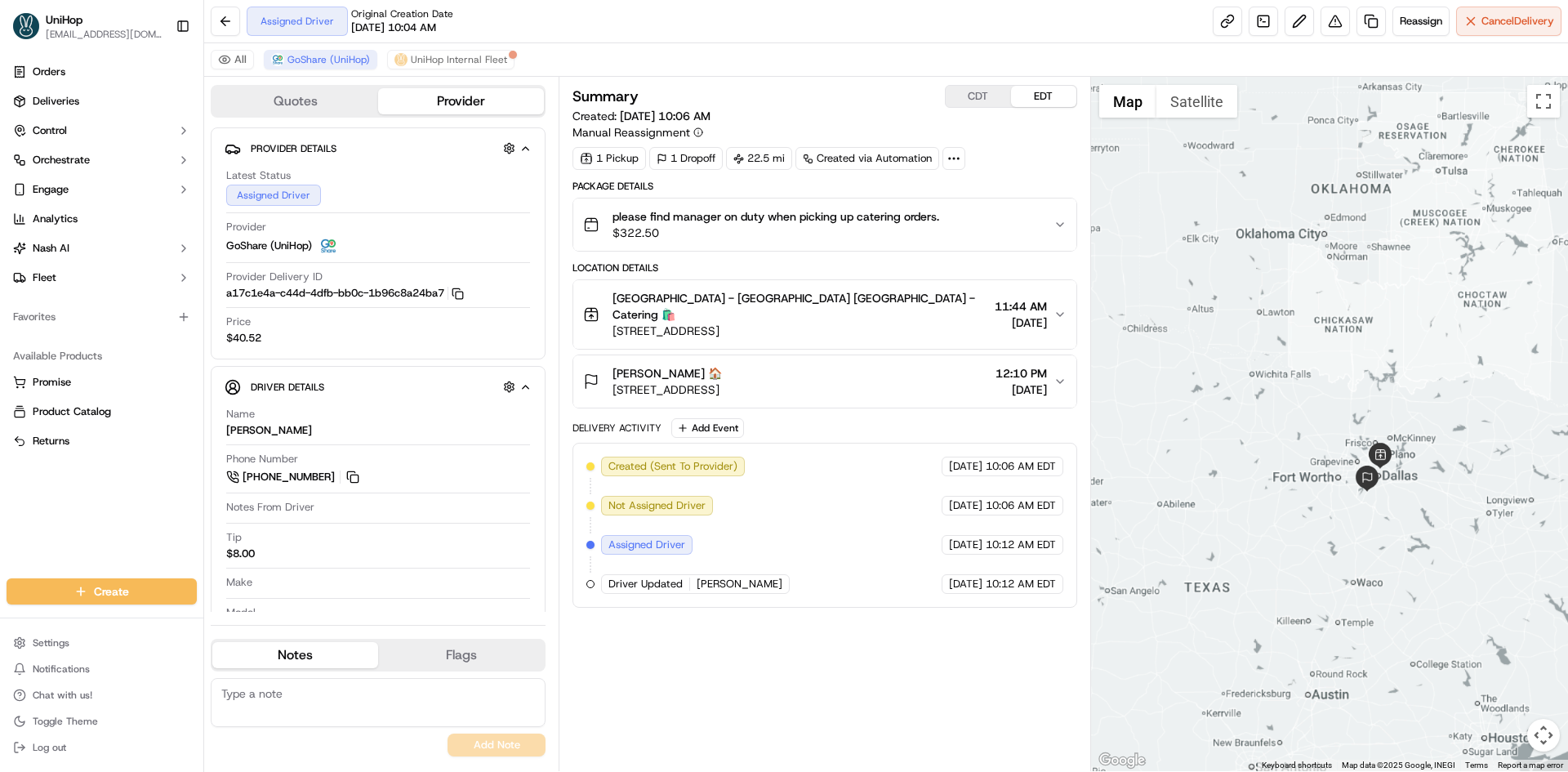
drag, startPoint x: 1422, startPoint y: 447, endPoint x: 1427, endPoint y: 490, distance: 43.3
click at [1427, 490] on div at bounding box center [1329, 424] width 477 height 694
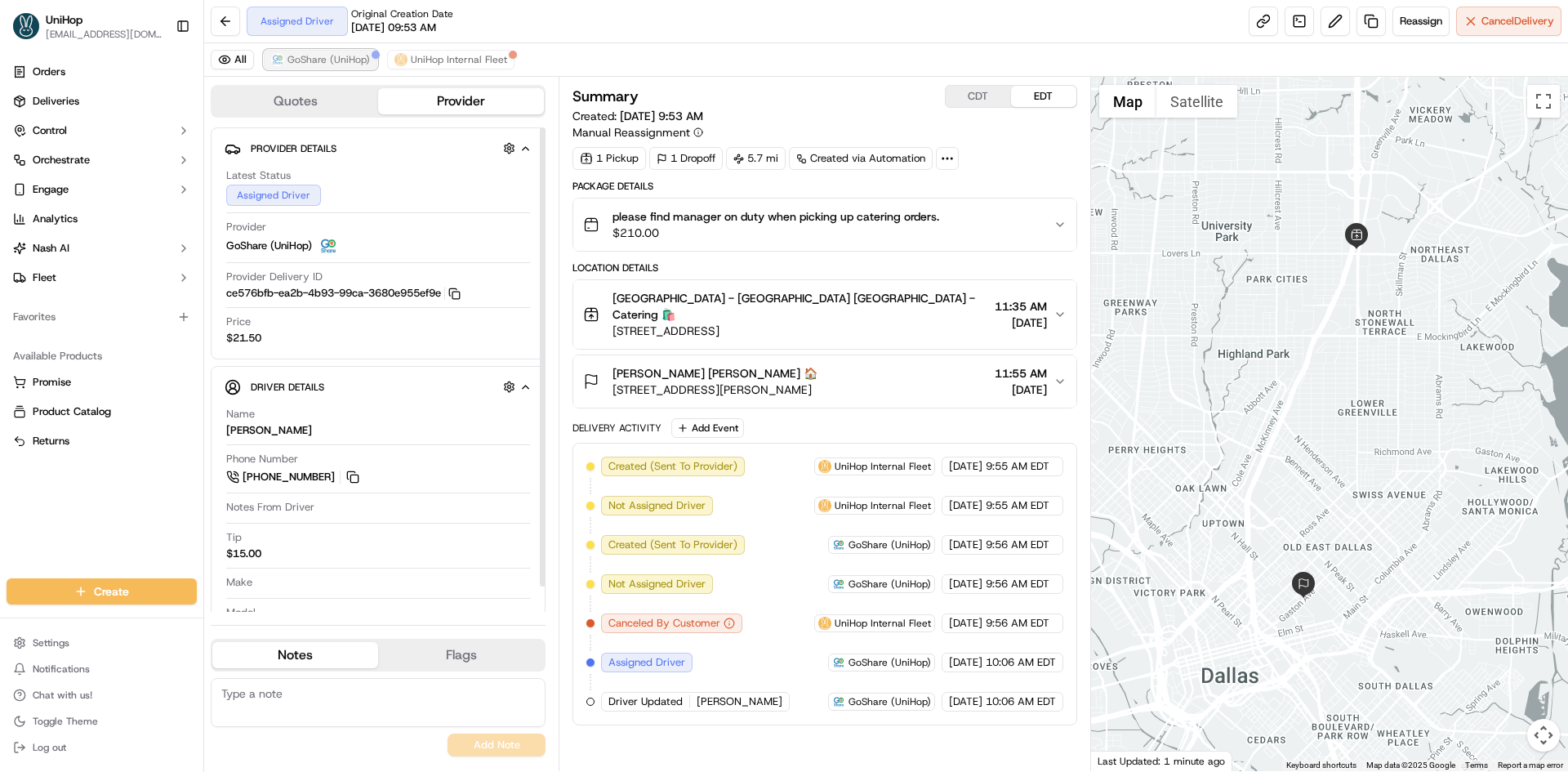
click at [316, 62] on span "GoShare (UniHop)" at bounding box center [329, 60] width 83 height 13
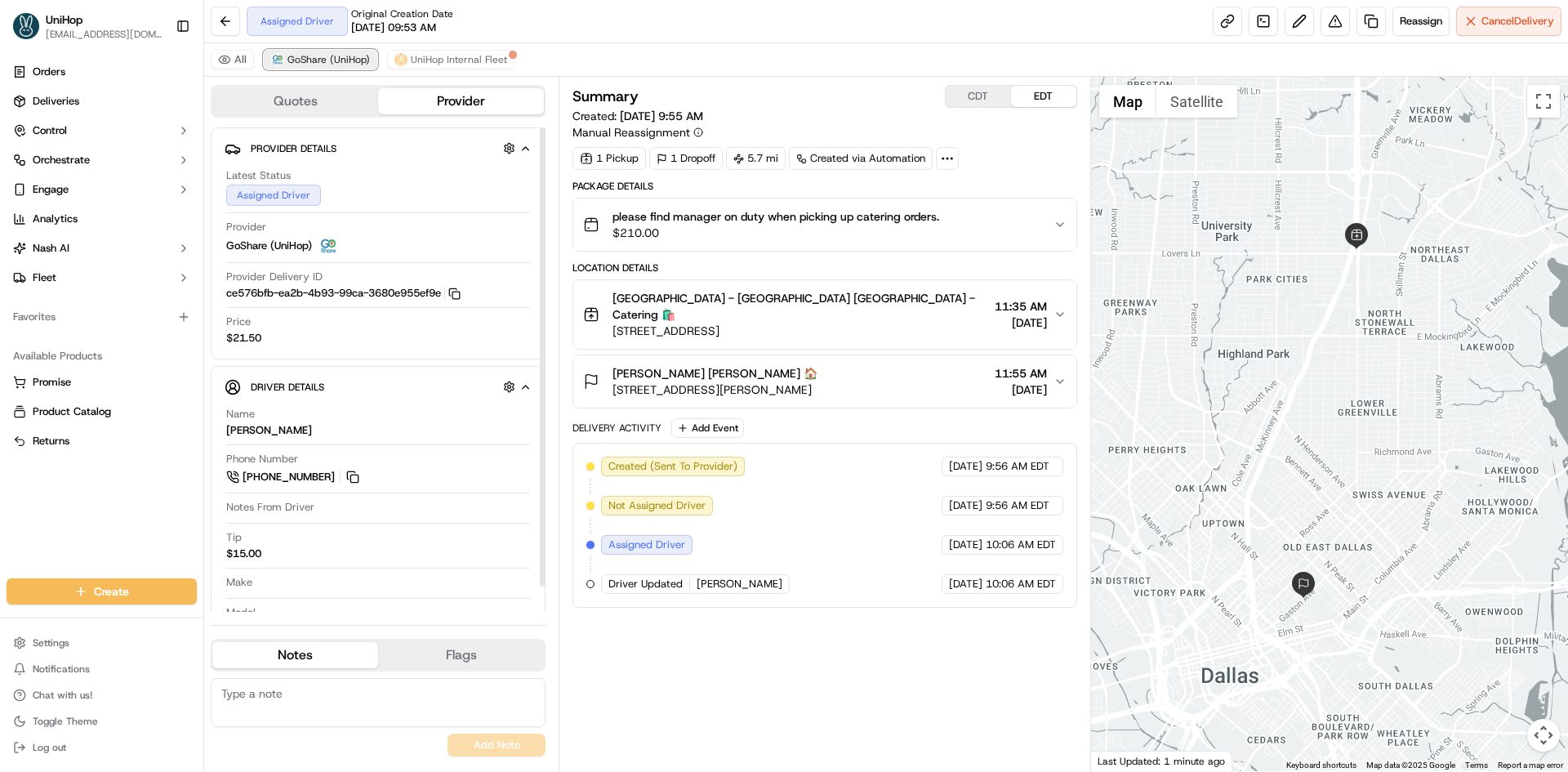
click at [316, 62] on span "GoShare (UniHop)" at bounding box center [329, 60] width 83 height 13
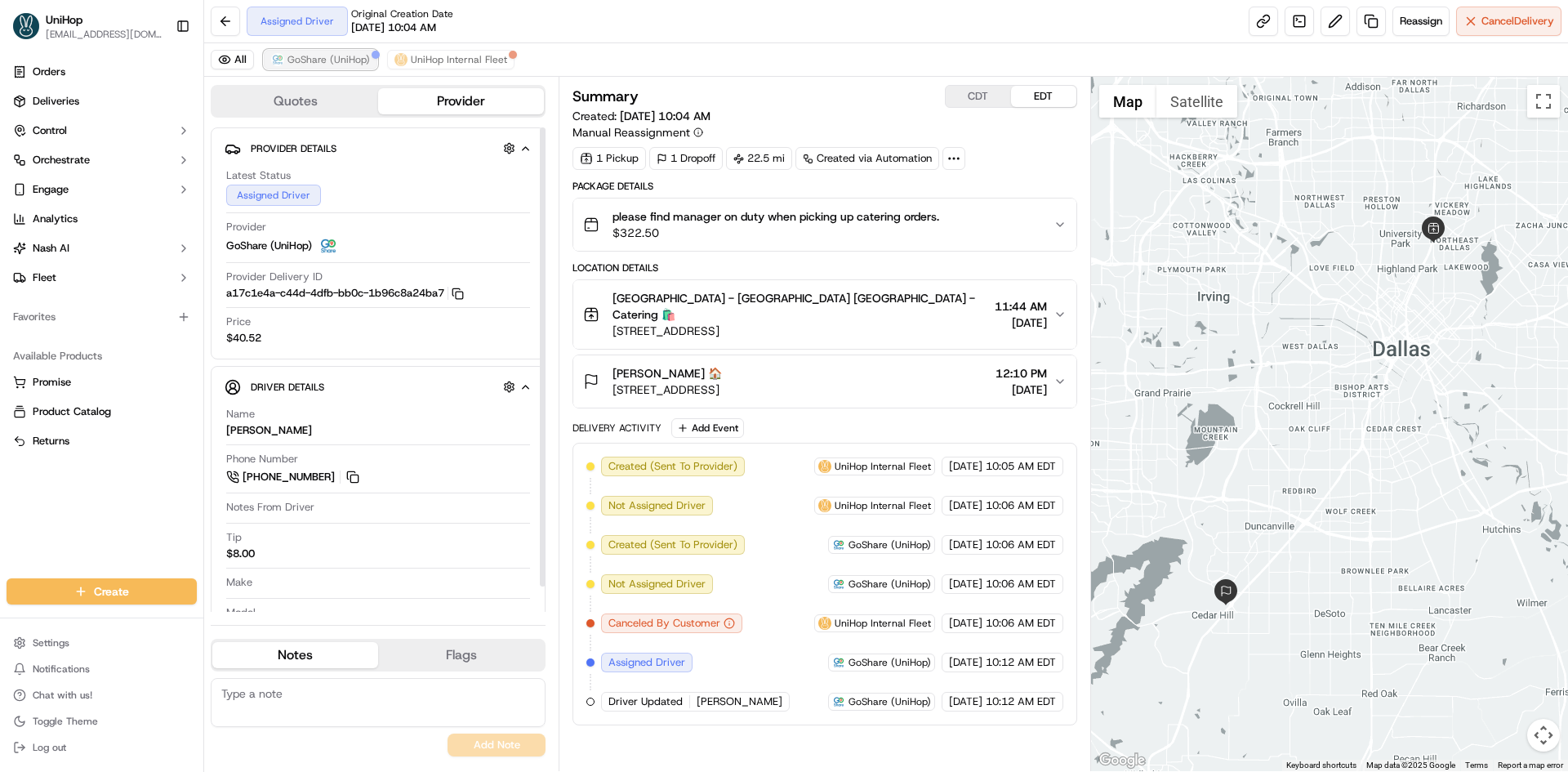
click at [328, 64] on span "GoShare (UniHop)" at bounding box center [329, 60] width 83 height 13
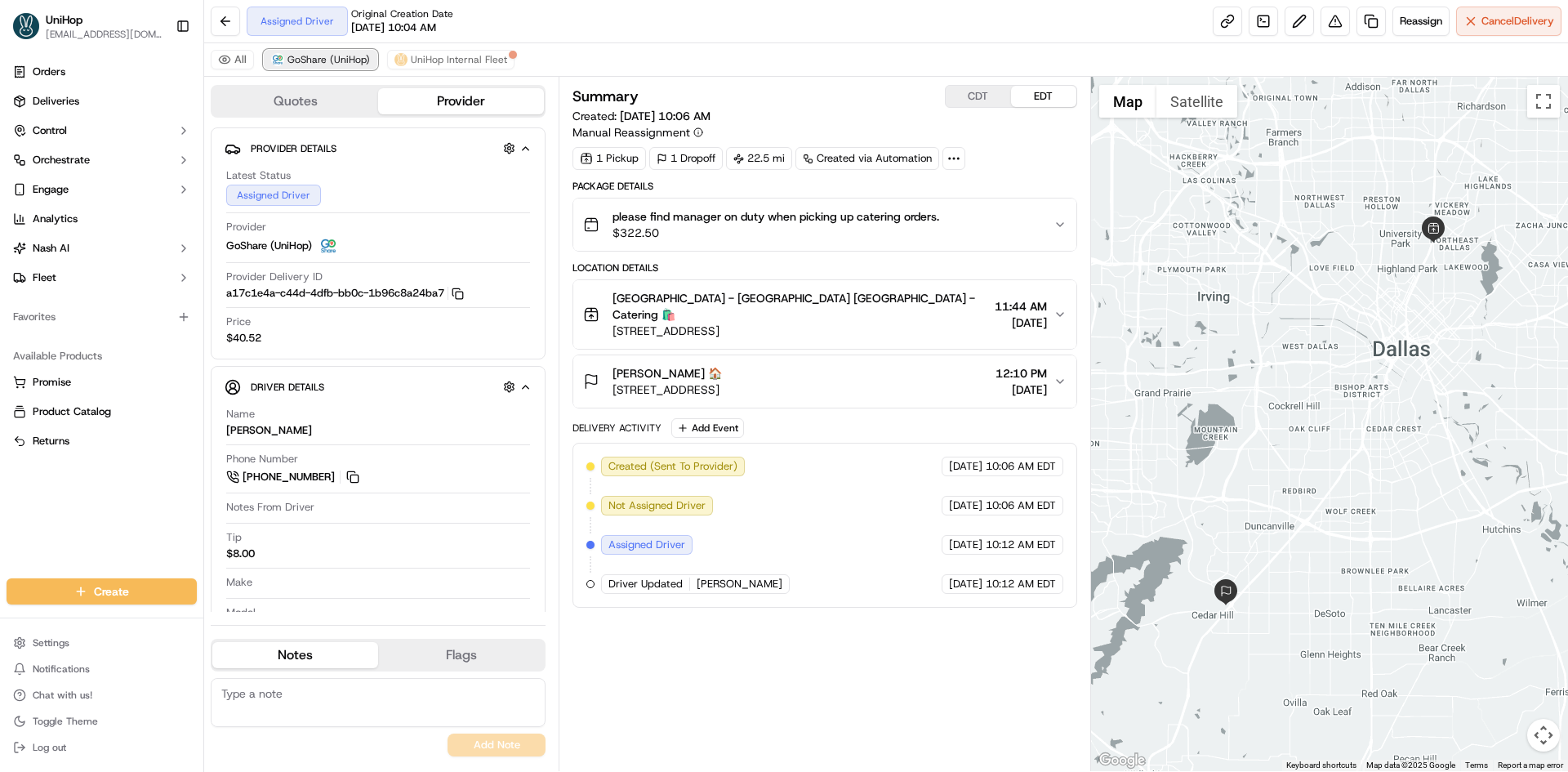
click at [328, 63] on span "GoShare (UniHop)" at bounding box center [329, 60] width 83 height 13
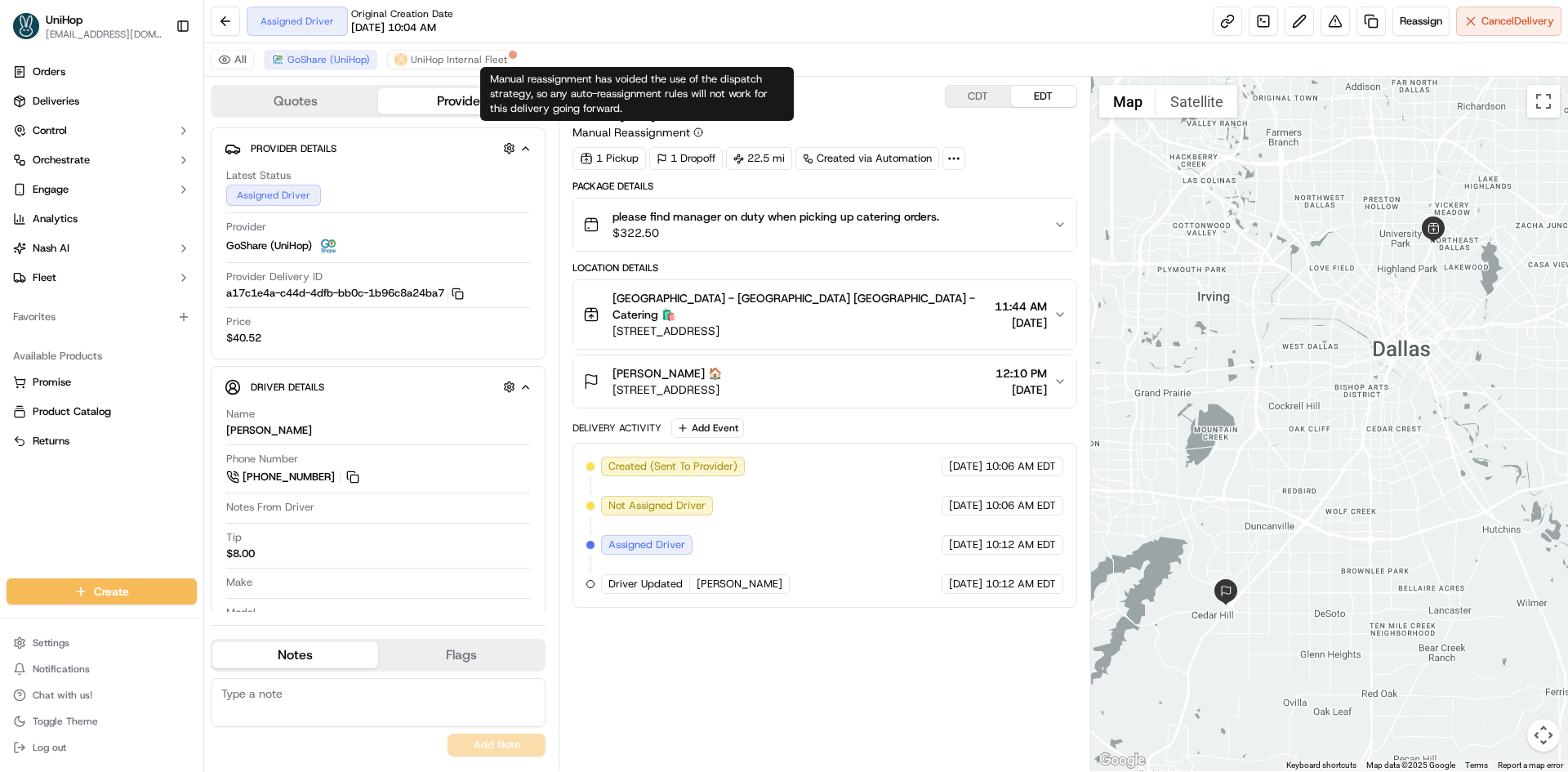
click at [0, 520] on div "Orders Deliveries Control Orchestrate Engage Analytics [PERSON_NAME] Fleet Favo…" at bounding box center [101, 309] width 204 height 513
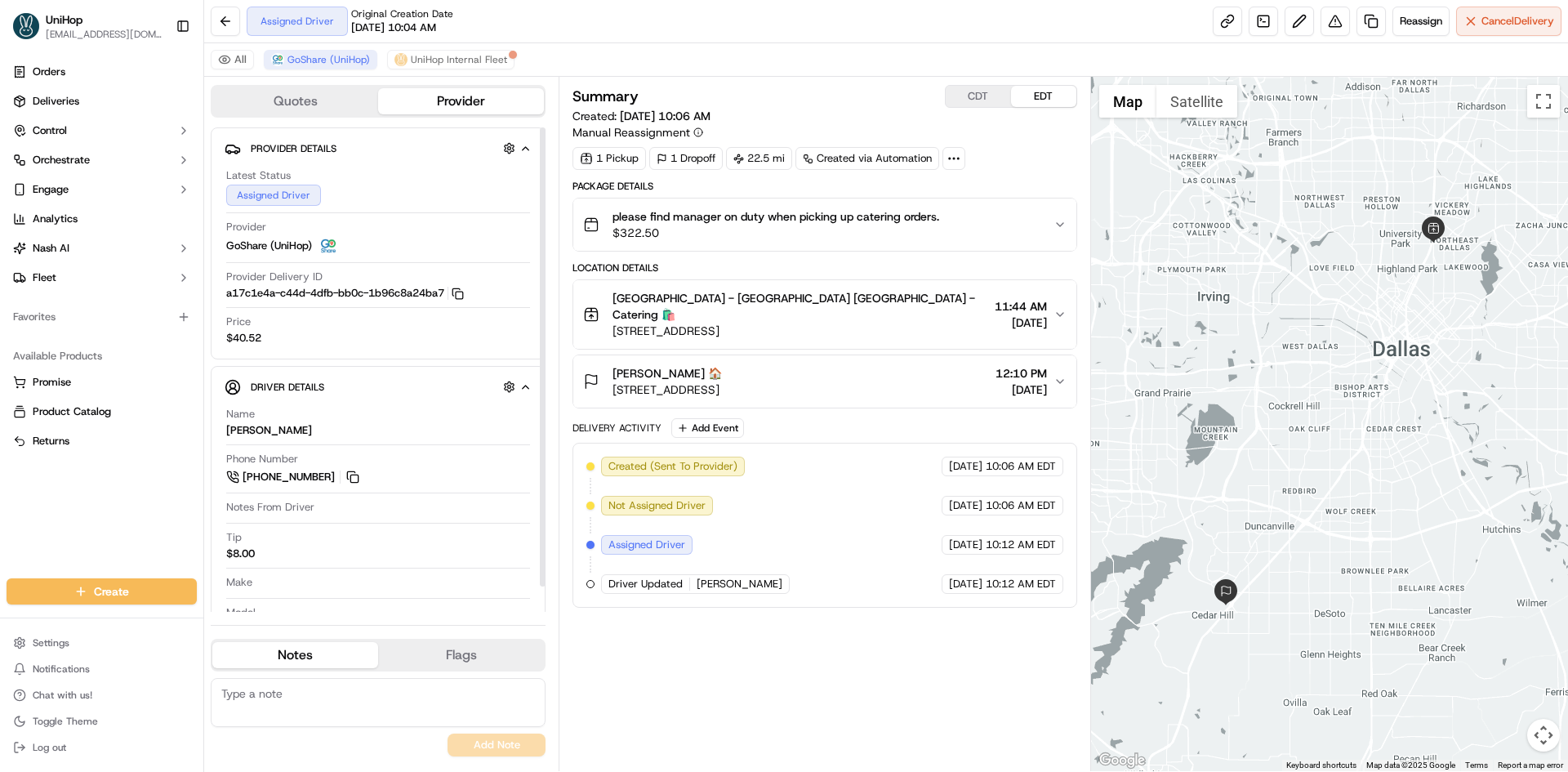
click at [716, 401] on div "Package Details please find manager on duty when picking up catering orders. $3…" at bounding box center [823, 394] width 504 height 428
click at [712, 418] on button "Add Event" at bounding box center [708, 428] width 73 height 20
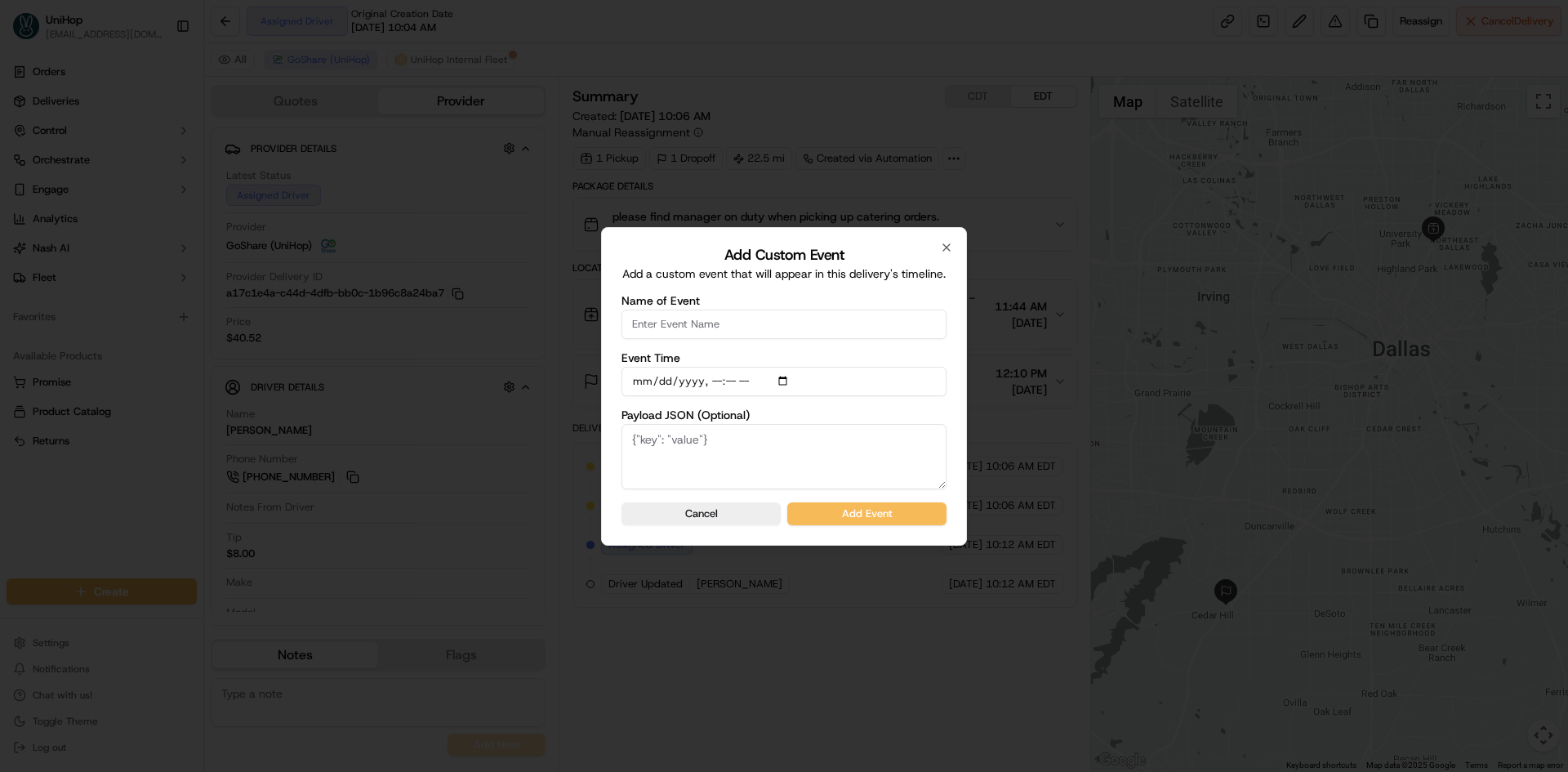
click at [747, 319] on input "Name of Event" at bounding box center [784, 324] width 325 height 29
type input "Driver Confirmed"
click at [792, 369] on input "Event Time" at bounding box center [784, 381] width 325 height 29
click at [787, 372] on input "Event Time" at bounding box center [784, 381] width 325 height 29
click at [785, 384] on input "Event Time" at bounding box center [784, 381] width 325 height 29
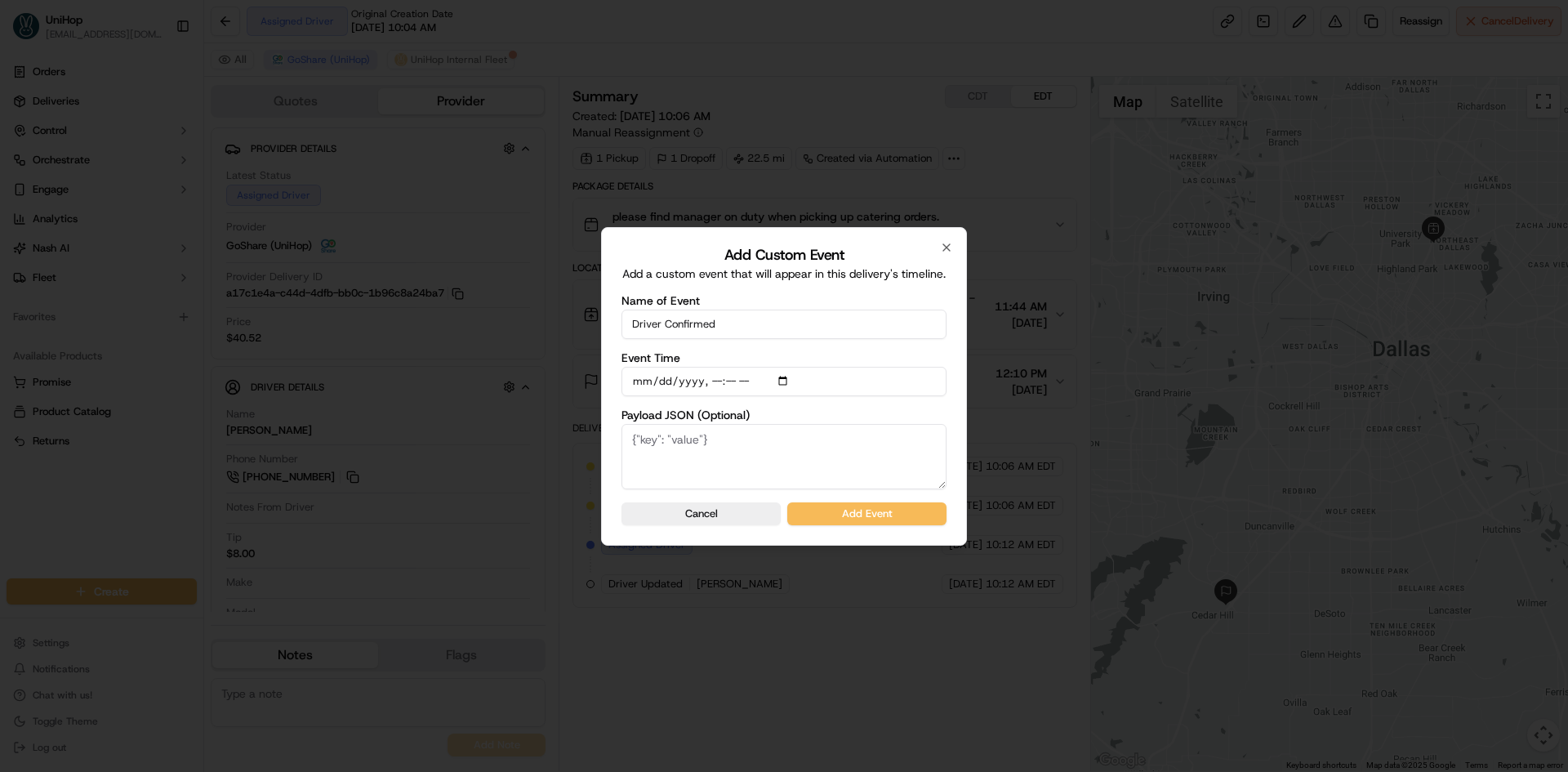
type input "2025-09-18T10:15"
click at [954, 401] on div "Add Custom Event Add a custom event that will appear in this delivery's timelin…" at bounding box center [784, 386] width 366 height 319
click at [905, 515] on button "Add Event" at bounding box center [867, 514] width 159 height 23
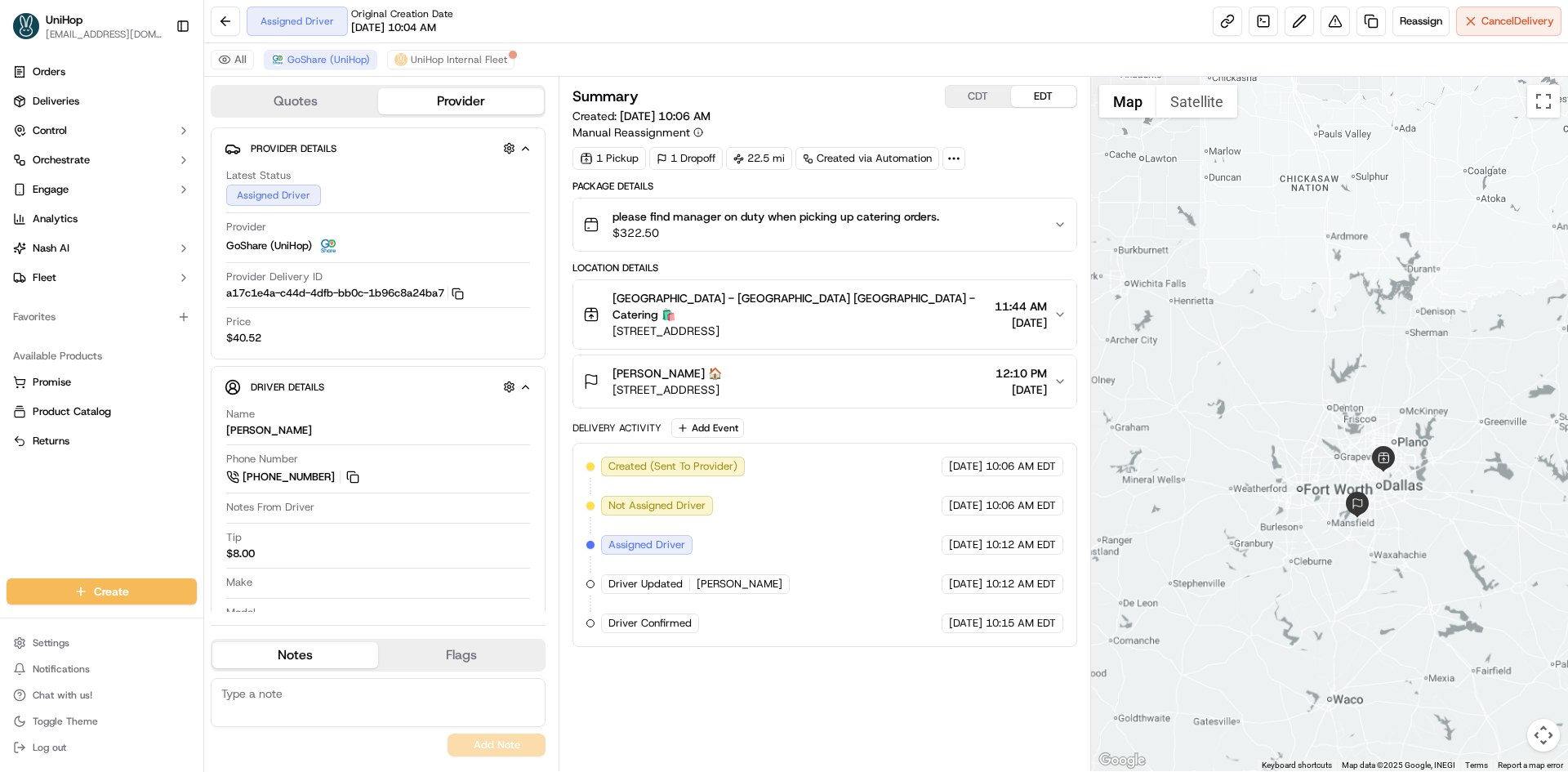
drag, startPoint x: 1368, startPoint y: 254, endPoint x: 1375, endPoint y: 407, distance: 153.2
click at [1376, 407] on div at bounding box center [1329, 424] width 477 height 694
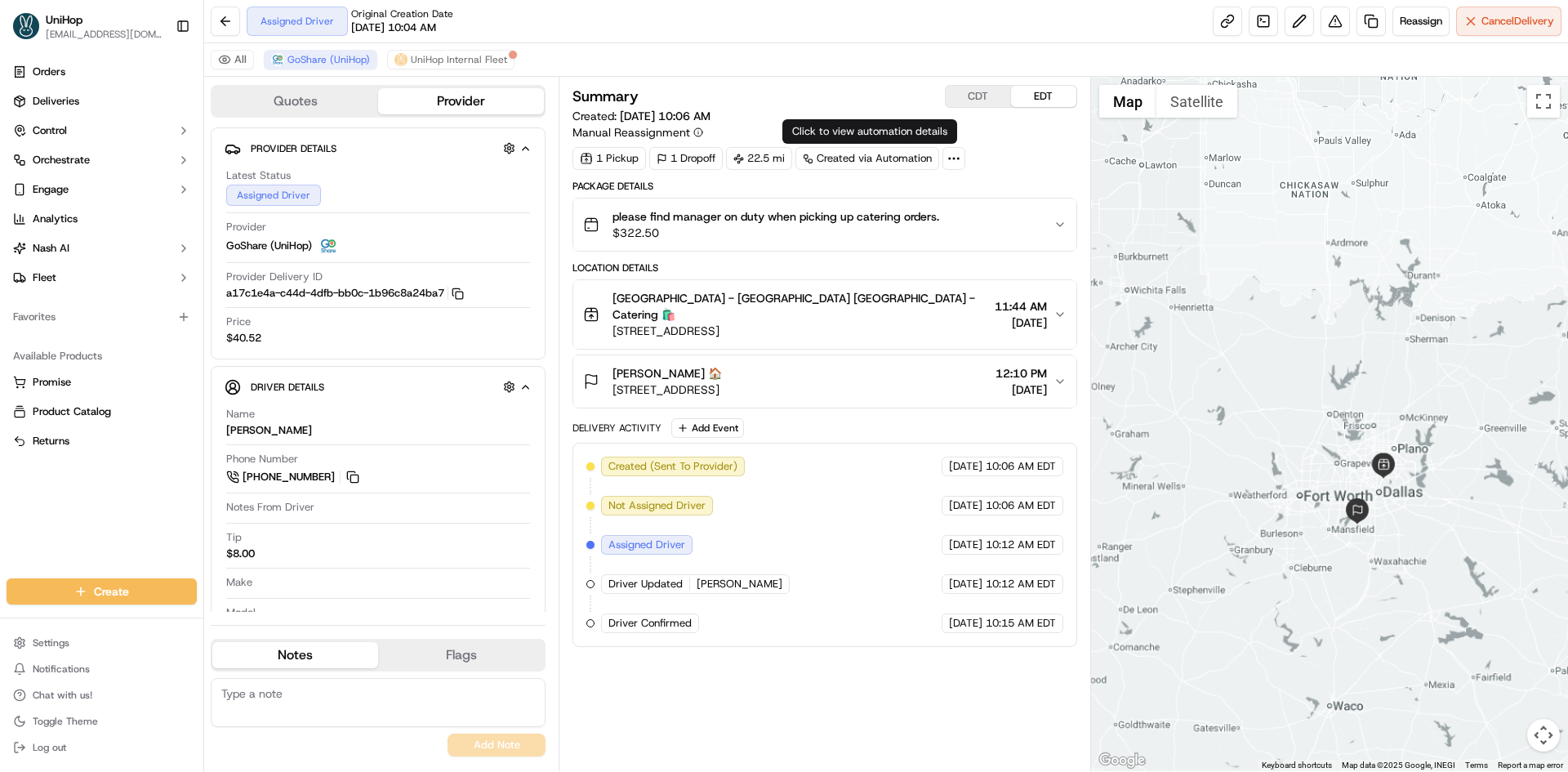
click at [922, 368] on div "Lee Lee 🏠 610 Uptown Blvd, Cedar Hill, TX 75104, USA 12:10 PM Sep 18 2025" at bounding box center [818, 381] width 470 height 33
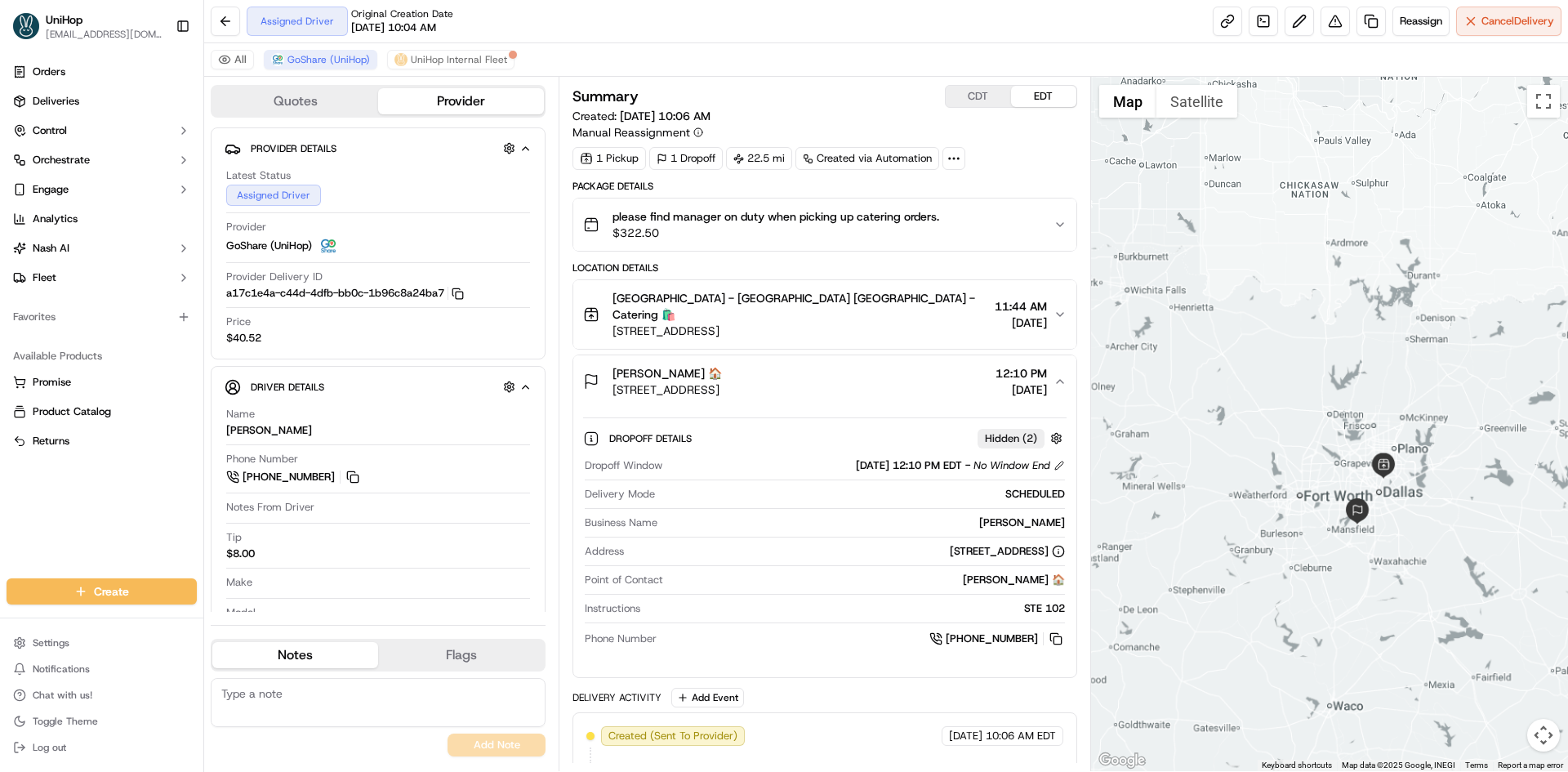
click at [918, 365] on div "Lee Lee 🏠 610 Uptown Blvd, Cedar Hill, TX 75104, USA 12:10 PM Sep 18 2025" at bounding box center [818, 381] width 470 height 33
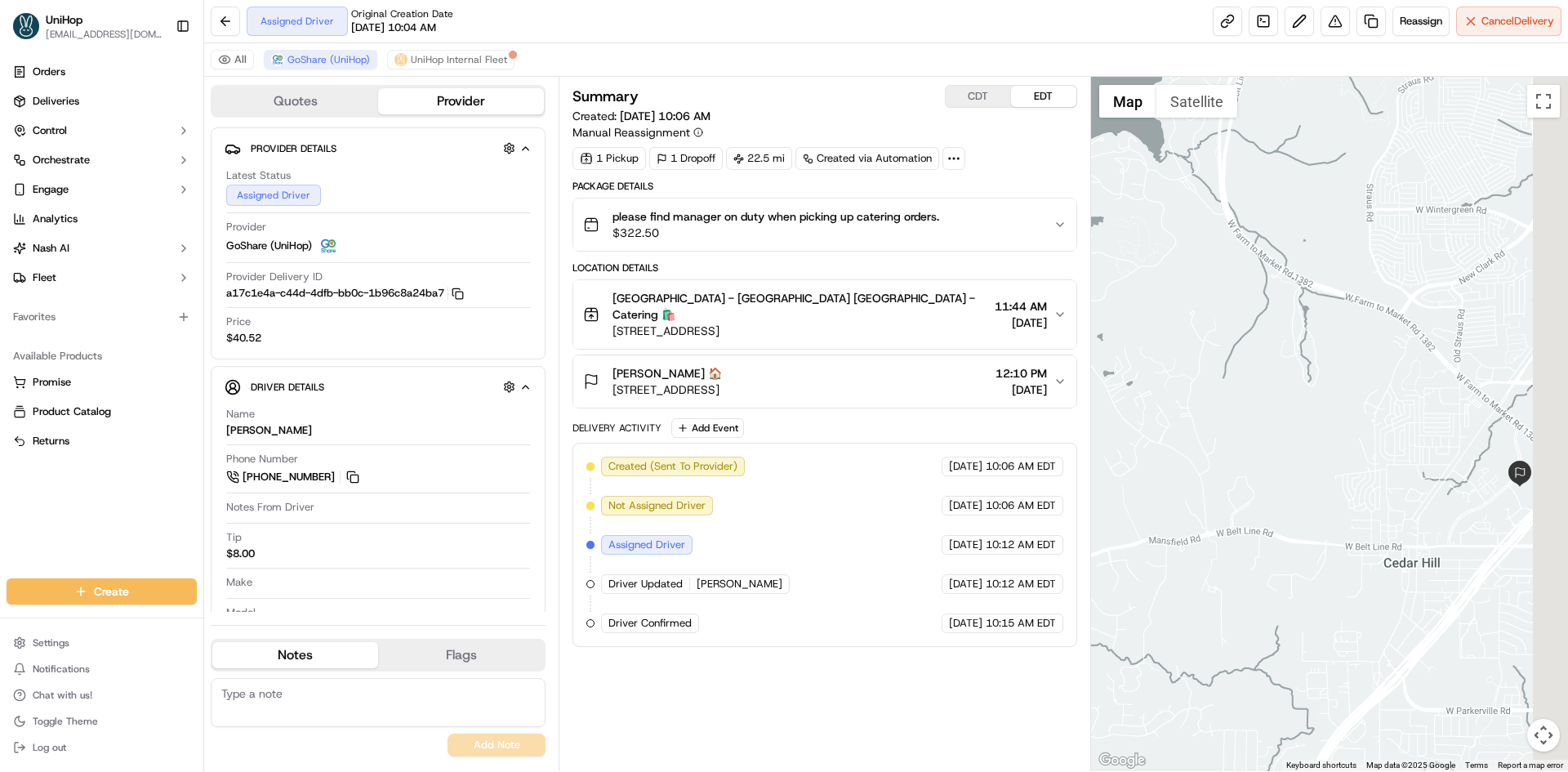
drag, startPoint x: 1483, startPoint y: 500, endPoint x: 1375, endPoint y: 502, distance: 108.0
click at [1375, 502] on div at bounding box center [1329, 424] width 477 height 694
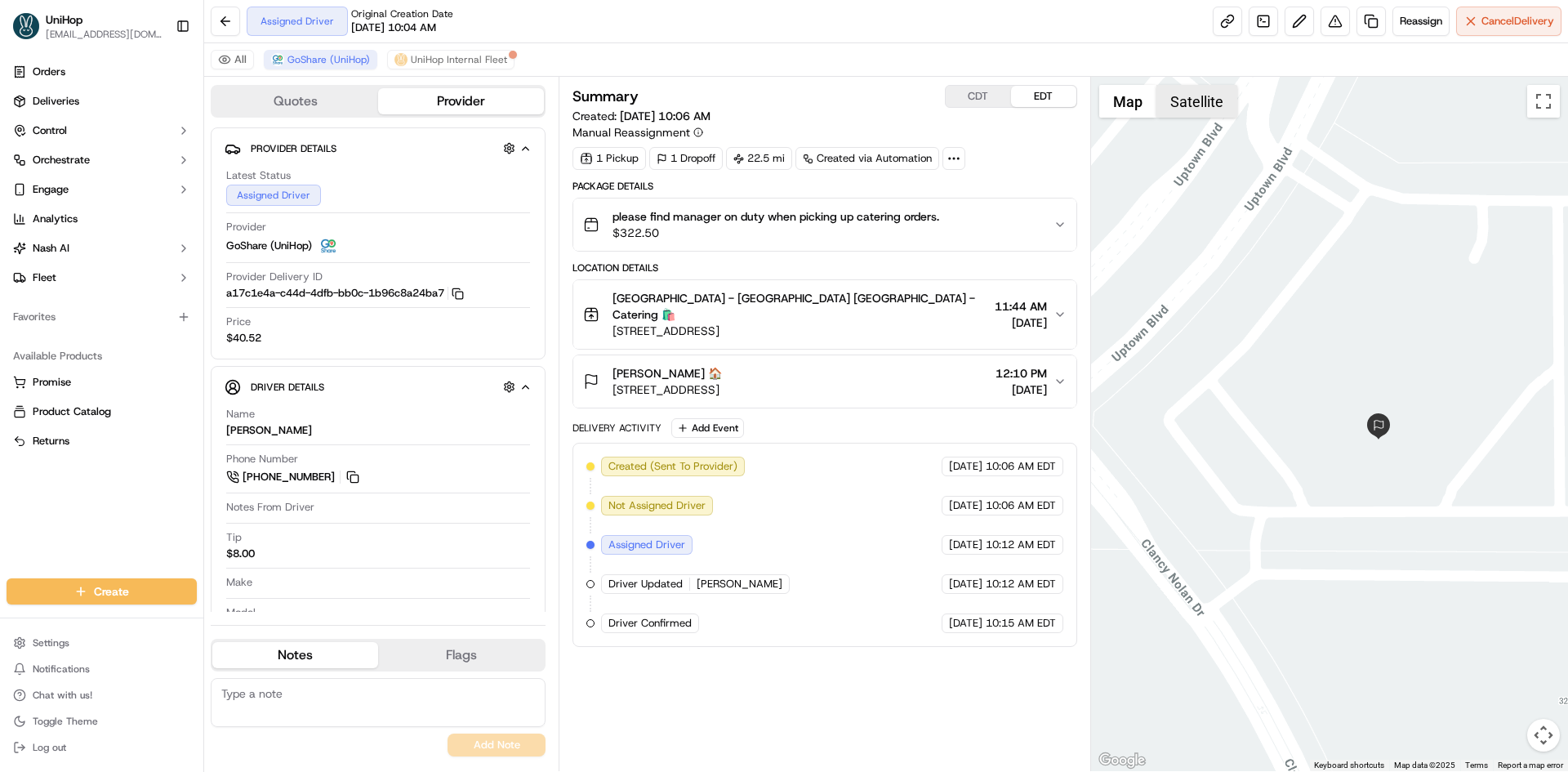
click at [1211, 108] on button "Satellite" at bounding box center [1197, 101] width 81 height 33
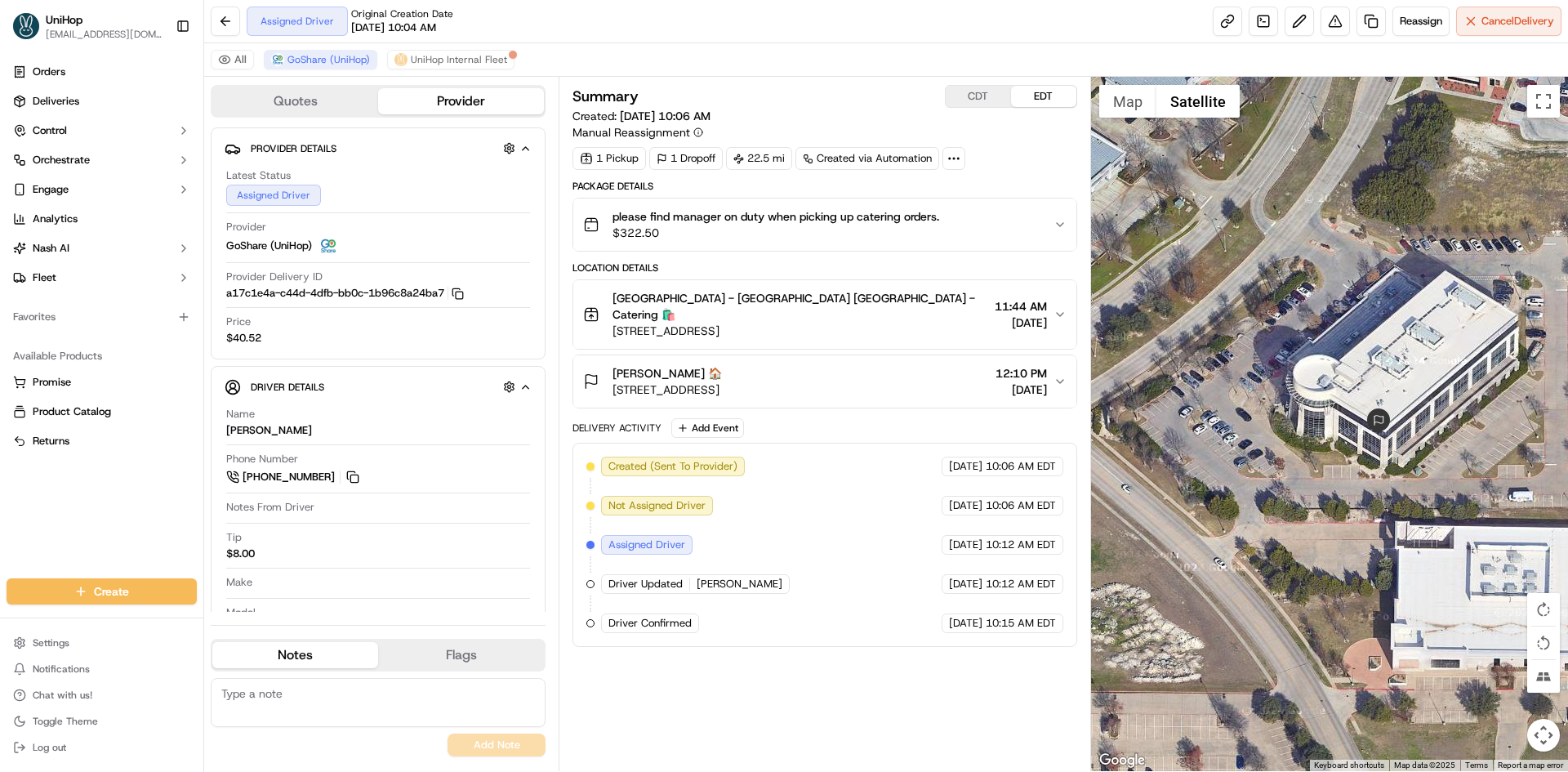
click at [911, 375] on div "Lee Lee 🏠 610 Uptown Blvd, Cedar Hill, TX 75104, USA 12:10 PM Sep 18 2025" at bounding box center [818, 381] width 470 height 33
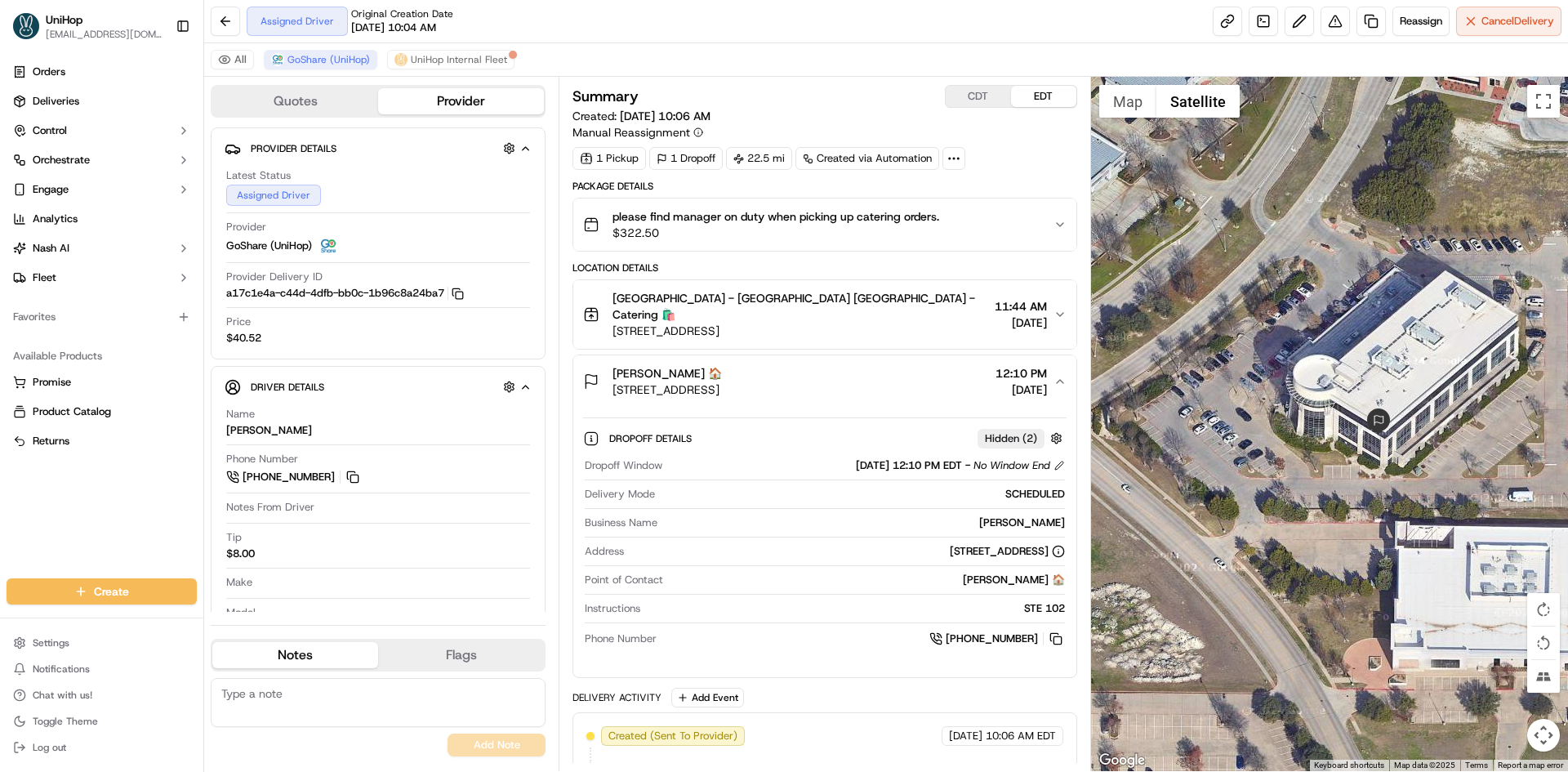
click at [910, 376] on div "Lee Lee 🏠 610 Uptown Blvd, Cedar Hill, TX 75104, USA 12:10 PM Sep 18 2025" at bounding box center [818, 381] width 470 height 33
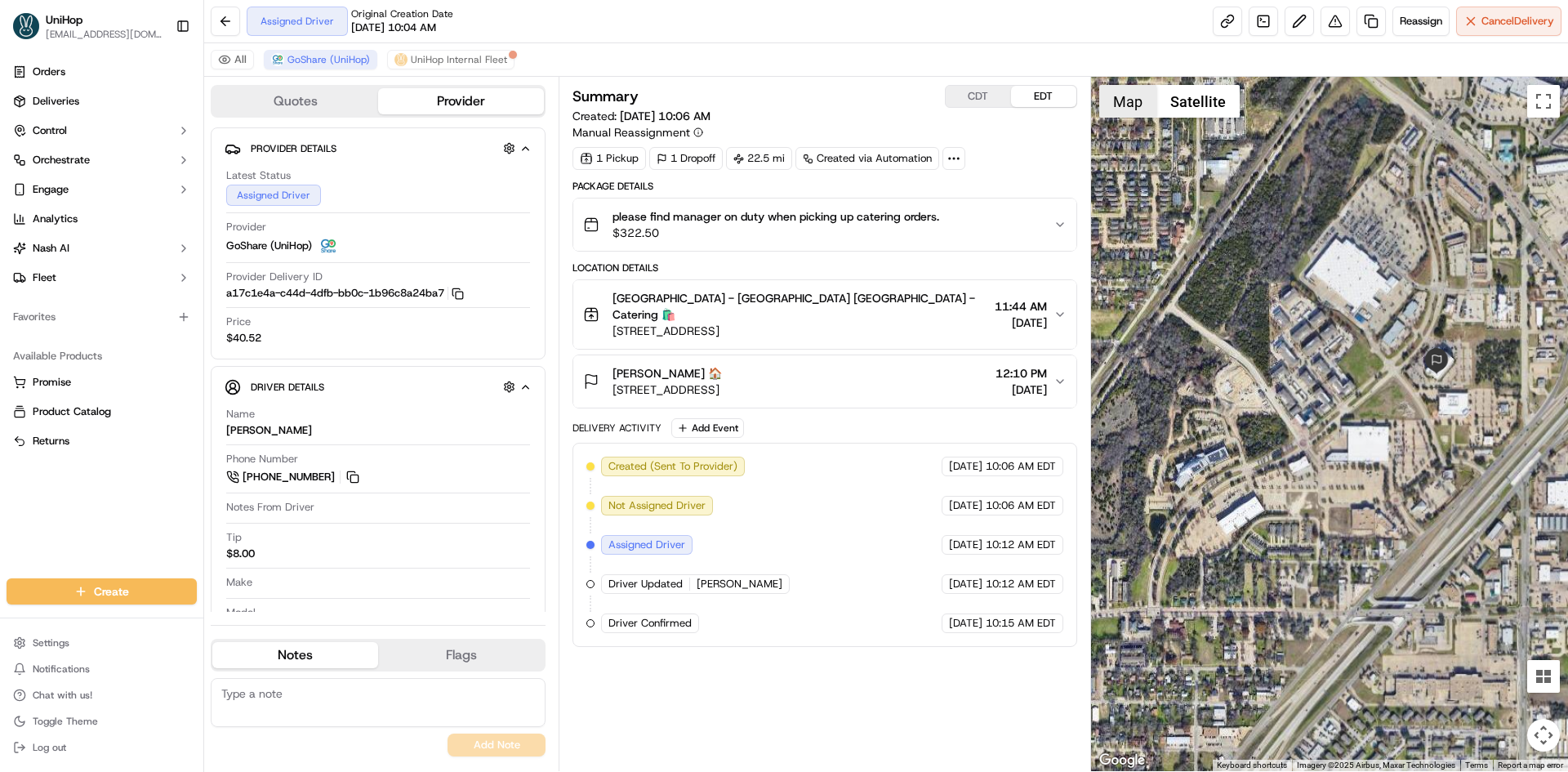
click at [1132, 111] on button "Map" at bounding box center [1127, 101] width 57 height 33
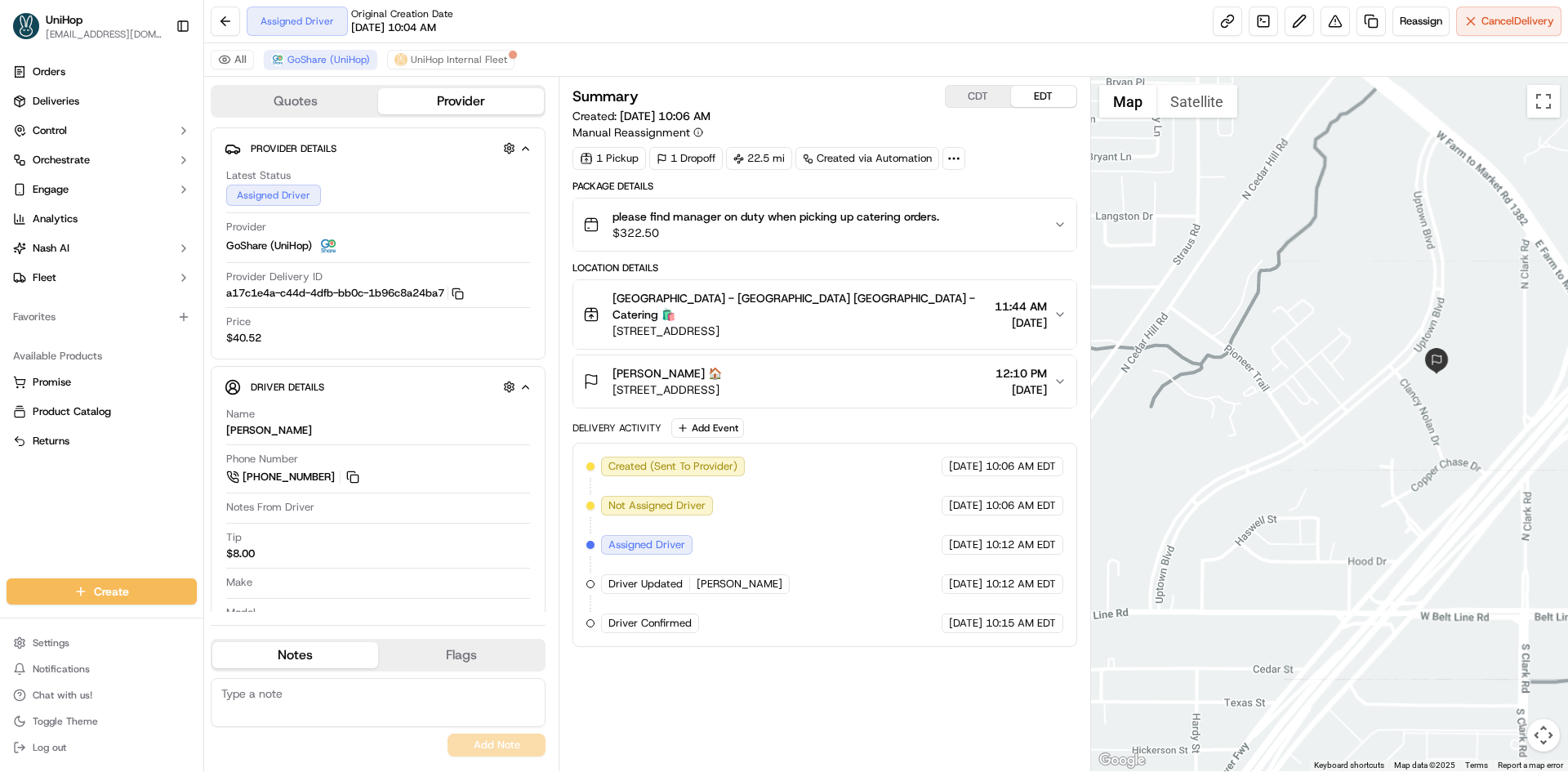
click at [1273, 460] on div at bounding box center [1329, 424] width 477 height 694
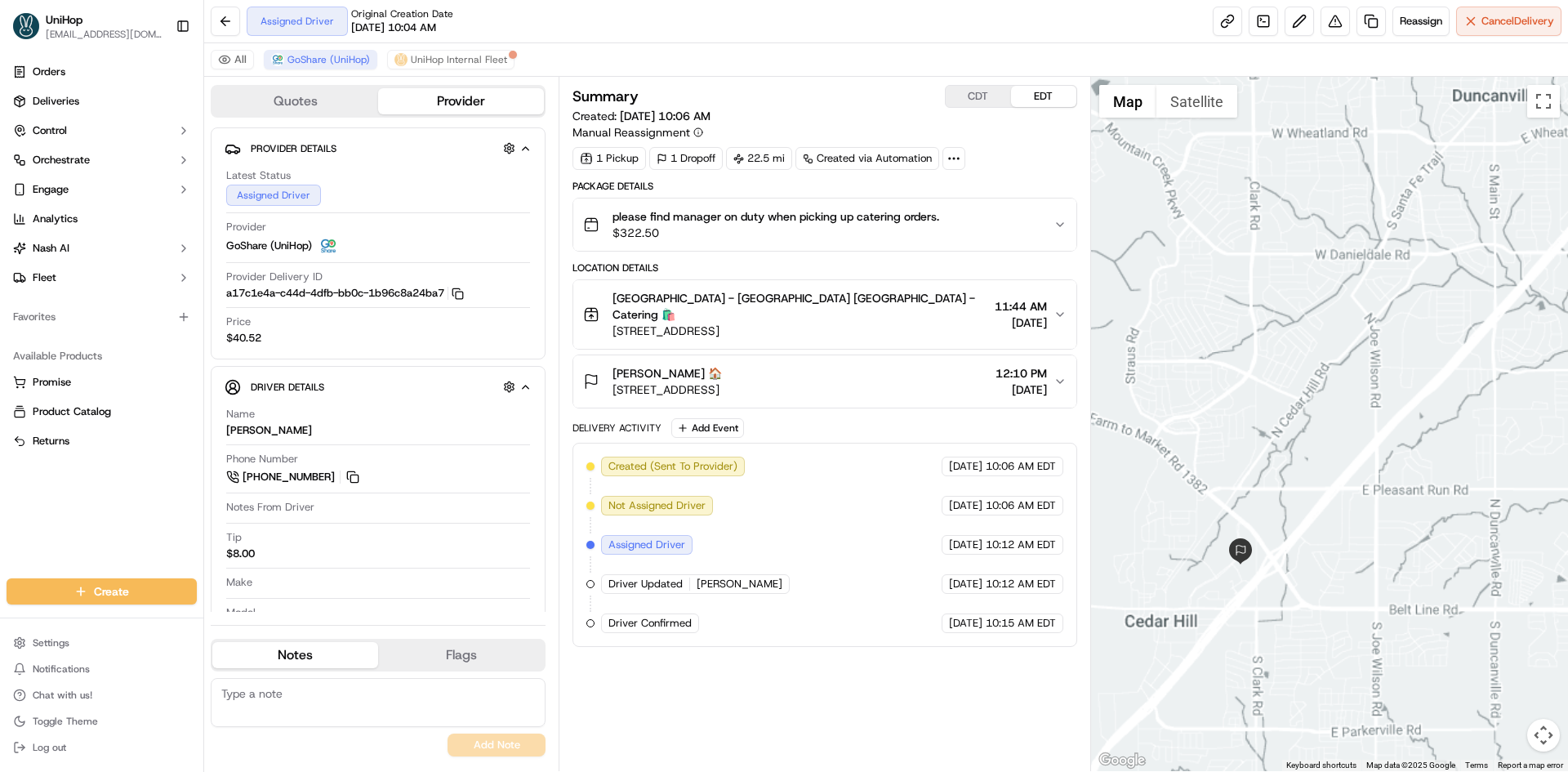
drag, startPoint x: 1426, startPoint y: 402, endPoint x: 1409, endPoint y: 449, distance: 50.0
click at [1420, 432] on div at bounding box center [1329, 424] width 477 height 694
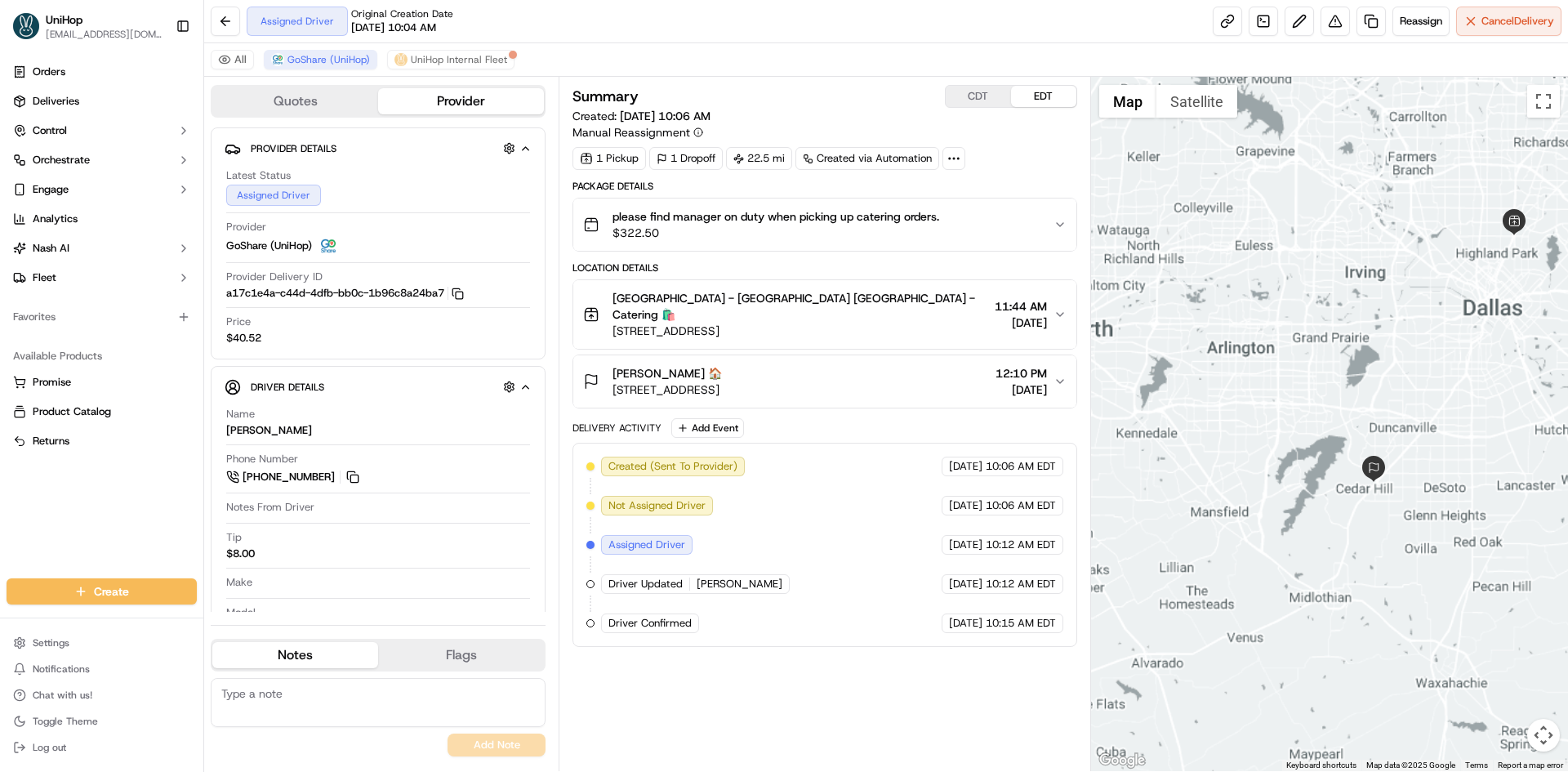
drag, startPoint x: 1460, startPoint y: 317, endPoint x: 1426, endPoint y: 431, distance: 119.0
click at [1430, 429] on div at bounding box center [1329, 424] width 477 height 694
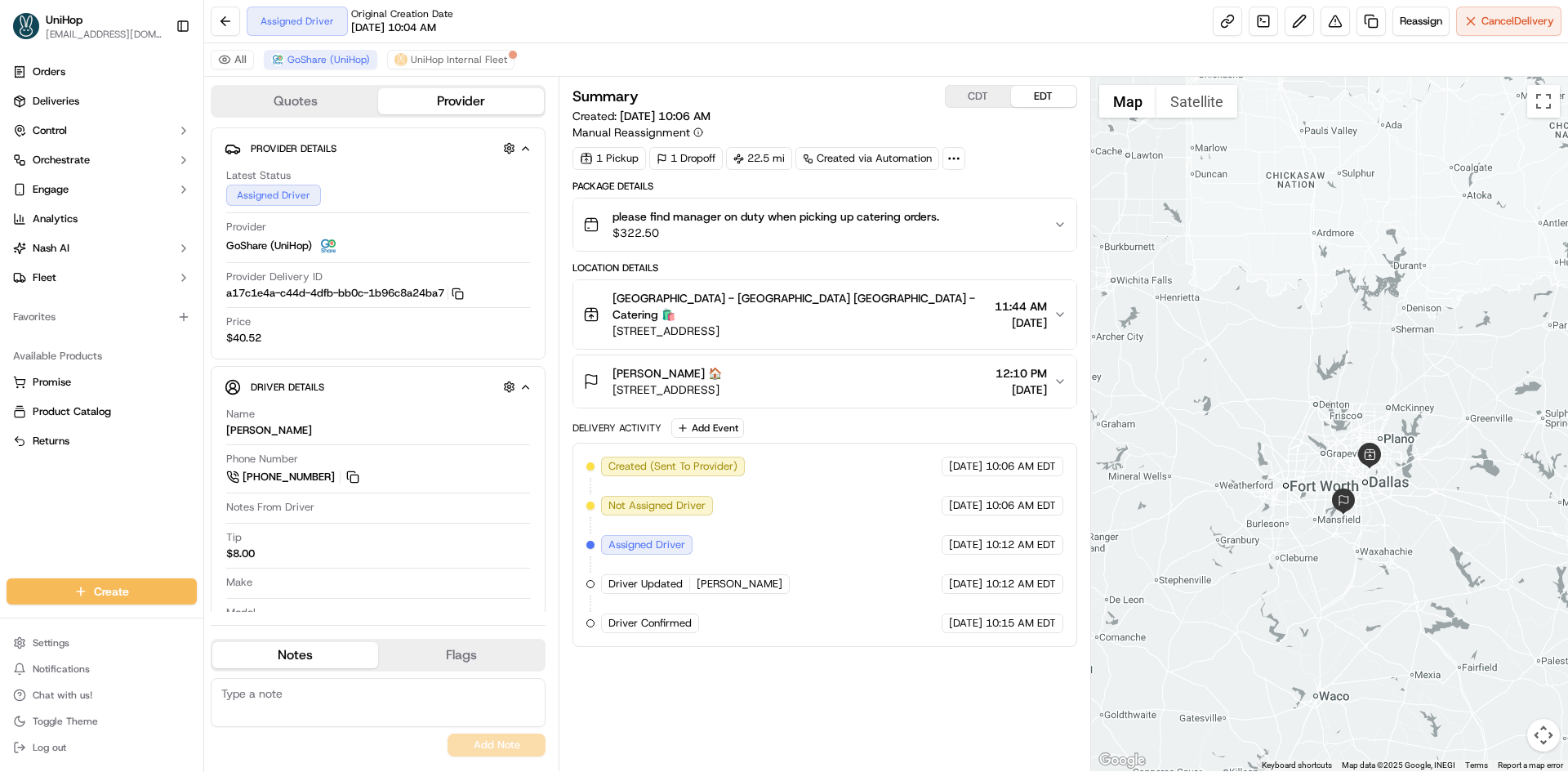
drag, startPoint x: 1403, startPoint y: 356, endPoint x: 1365, endPoint y: 330, distance: 46.0
click at [1368, 336] on div at bounding box center [1329, 424] width 477 height 694
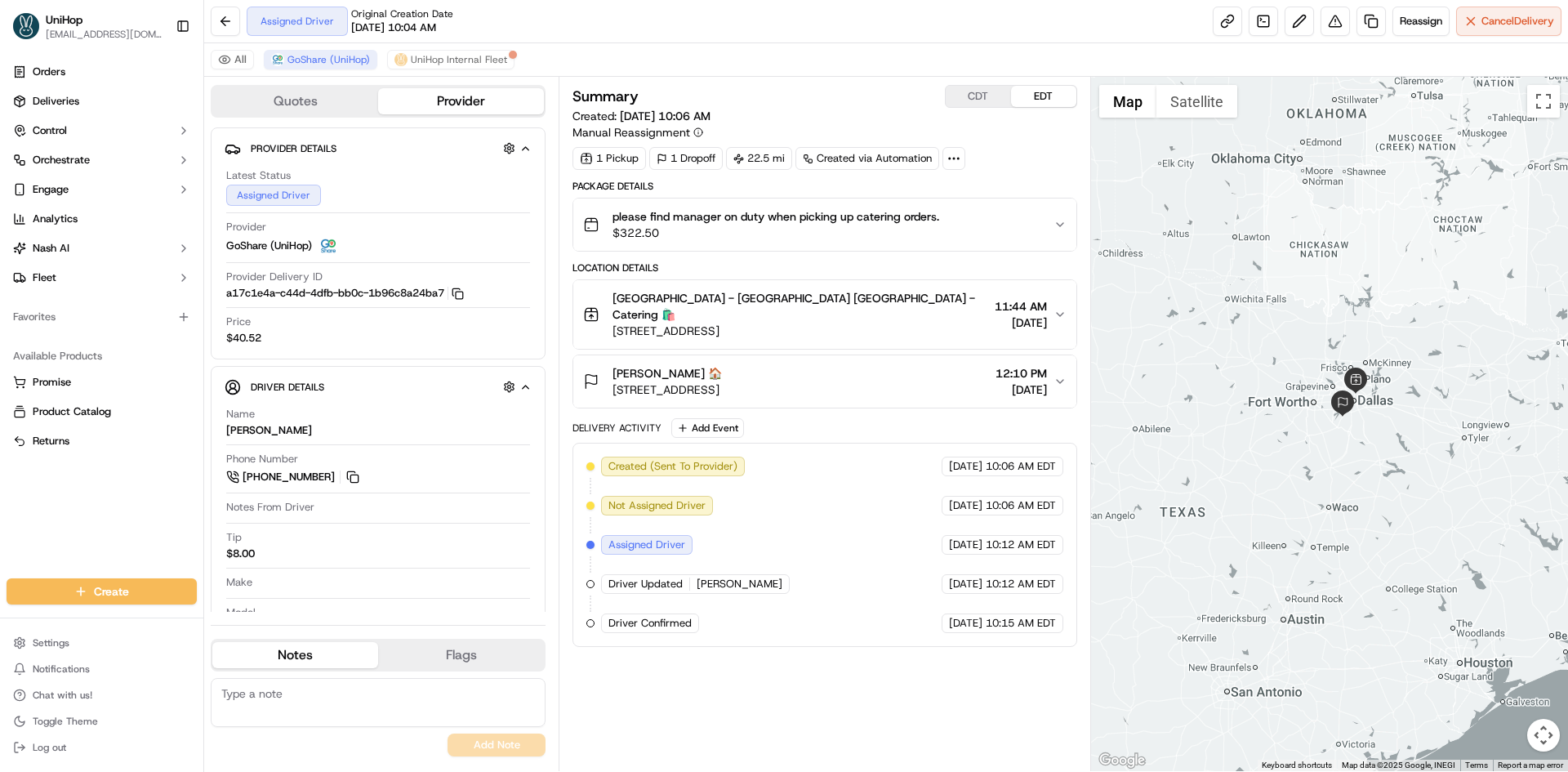
click at [1338, 286] on div at bounding box center [1329, 424] width 477 height 694
drag, startPoint x: 357, startPoint y: 480, endPoint x: 336, endPoint y: 410, distance: 73.1
click at [357, 480] on button at bounding box center [353, 477] width 18 height 18
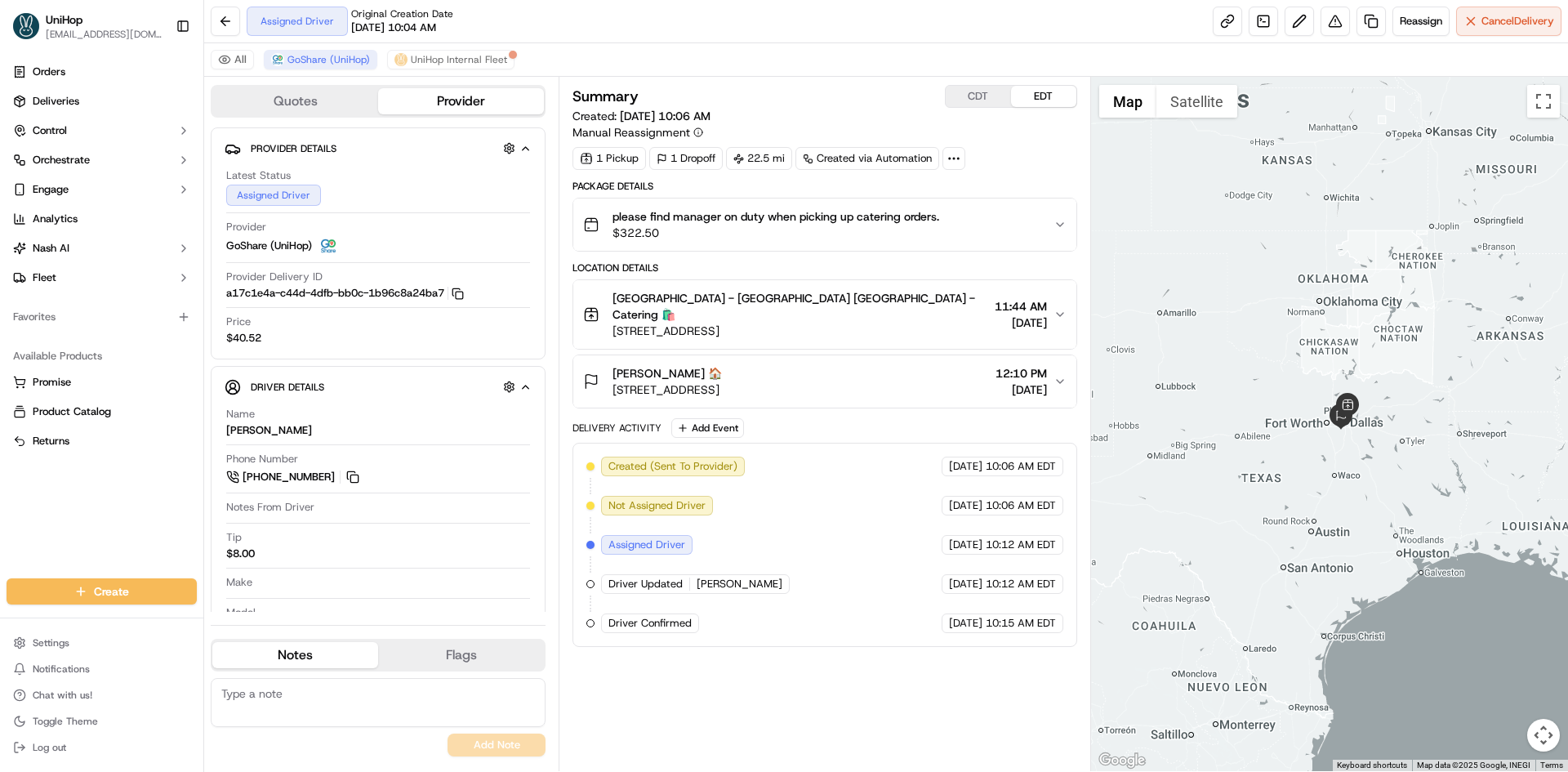
drag, startPoint x: 1216, startPoint y: 309, endPoint x: 1312, endPoint y: 366, distance: 111.6
click at [1309, 365] on div at bounding box center [1329, 424] width 477 height 694
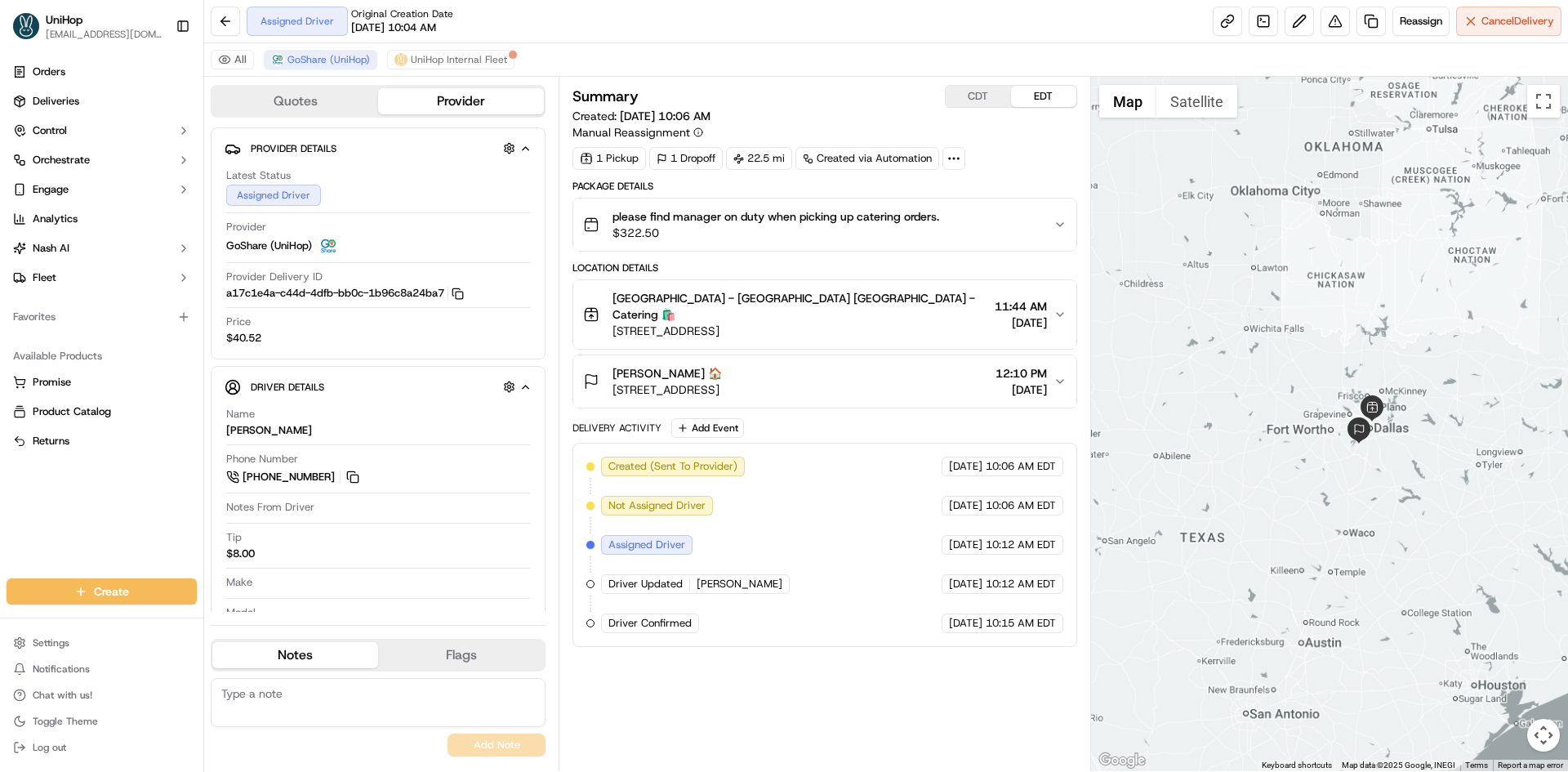
drag, startPoint x: 1319, startPoint y: 370, endPoint x: 1310, endPoint y: 332, distance: 39.1
click at [1310, 332] on div at bounding box center [1329, 424] width 477 height 694
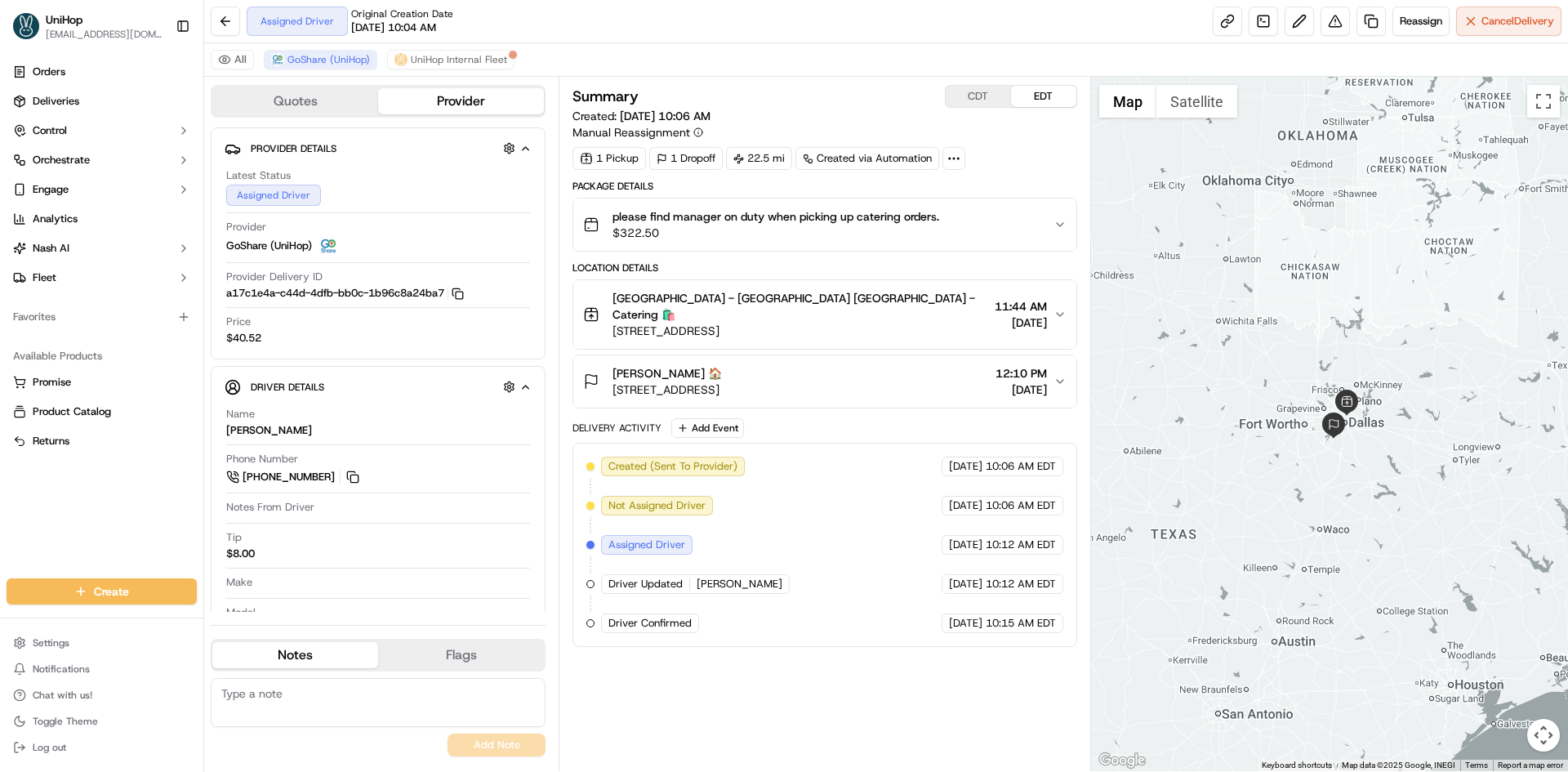
drag, startPoint x: 1267, startPoint y: 246, endPoint x: 1250, endPoint y: 250, distance: 17.5
click at [1250, 250] on div at bounding box center [1329, 424] width 477 height 694
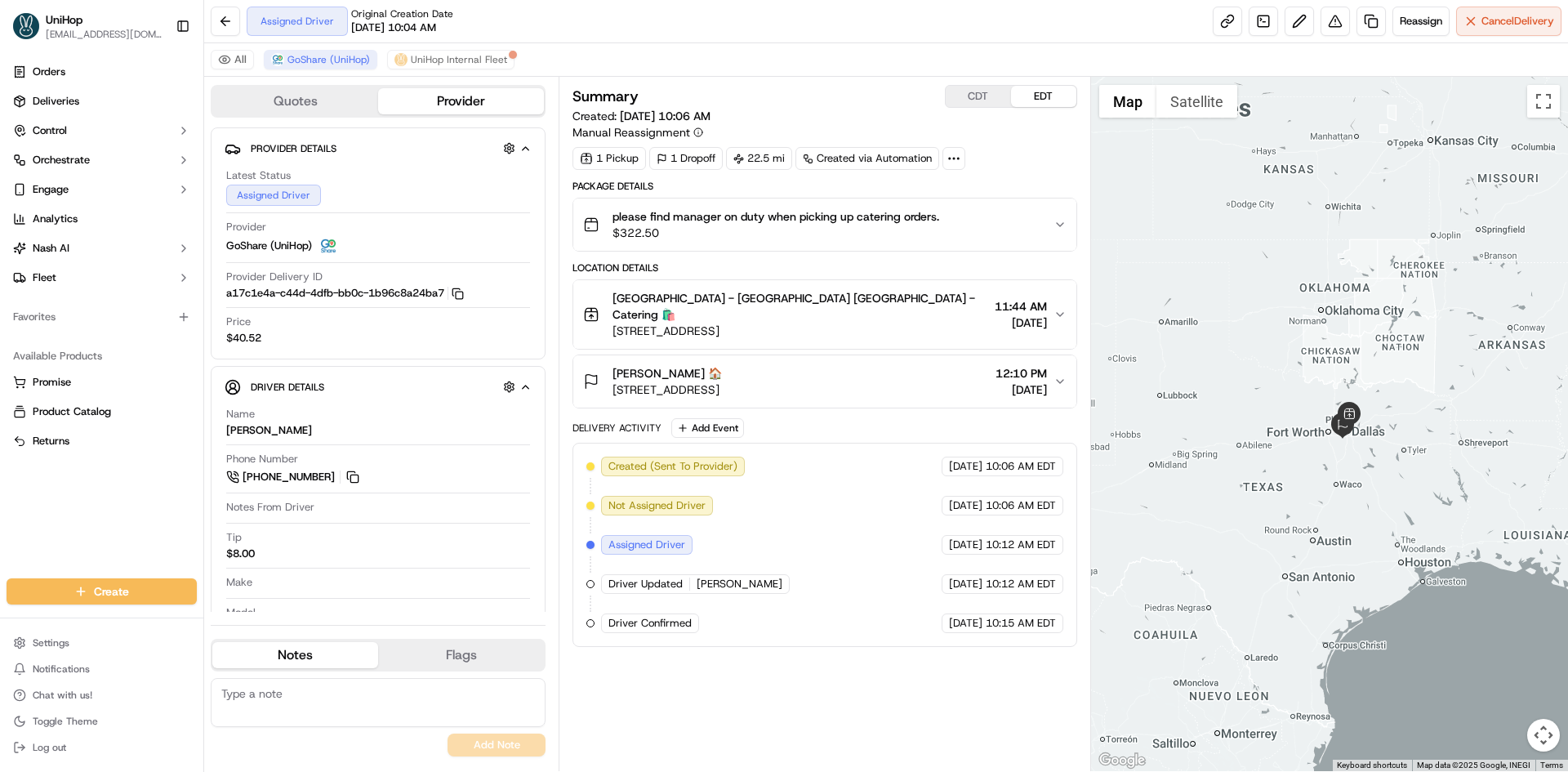
click at [1312, 514] on div at bounding box center [1329, 424] width 477 height 694
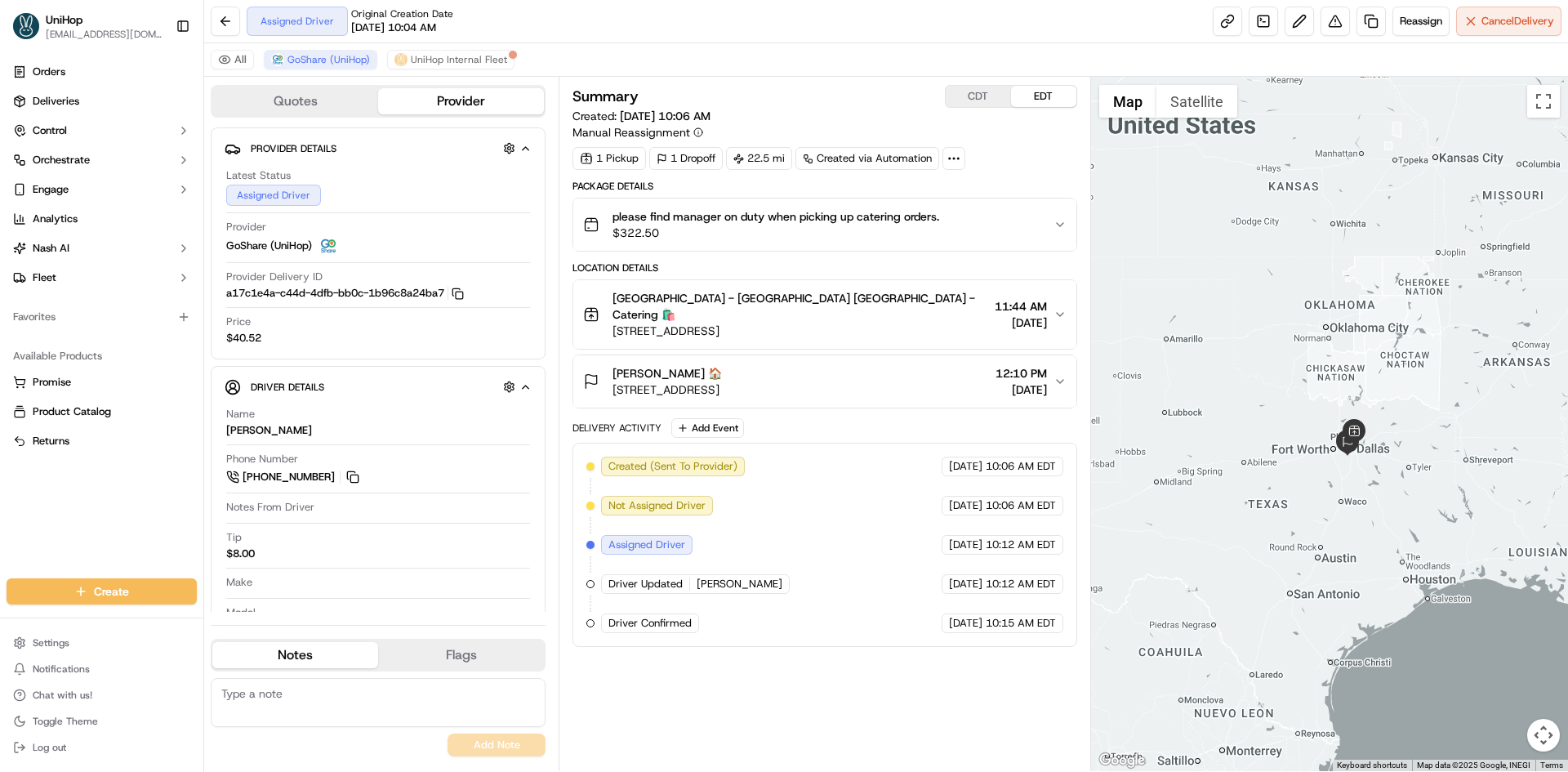
drag, startPoint x: 1173, startPoint y: 313, endPoint x: 1179, endPoint y: 321, distance: 10.0
click at [1179, 321] on div at bounding box center [1329, 424] width 477 height 694
drag, startPoint x: 1215, startPoint y: 304, endPoint x: 1168, endPoint y: 299, distance: 47.3
click at [1206, 307] on div at bounding box center [1329, 424] width 477 height 694
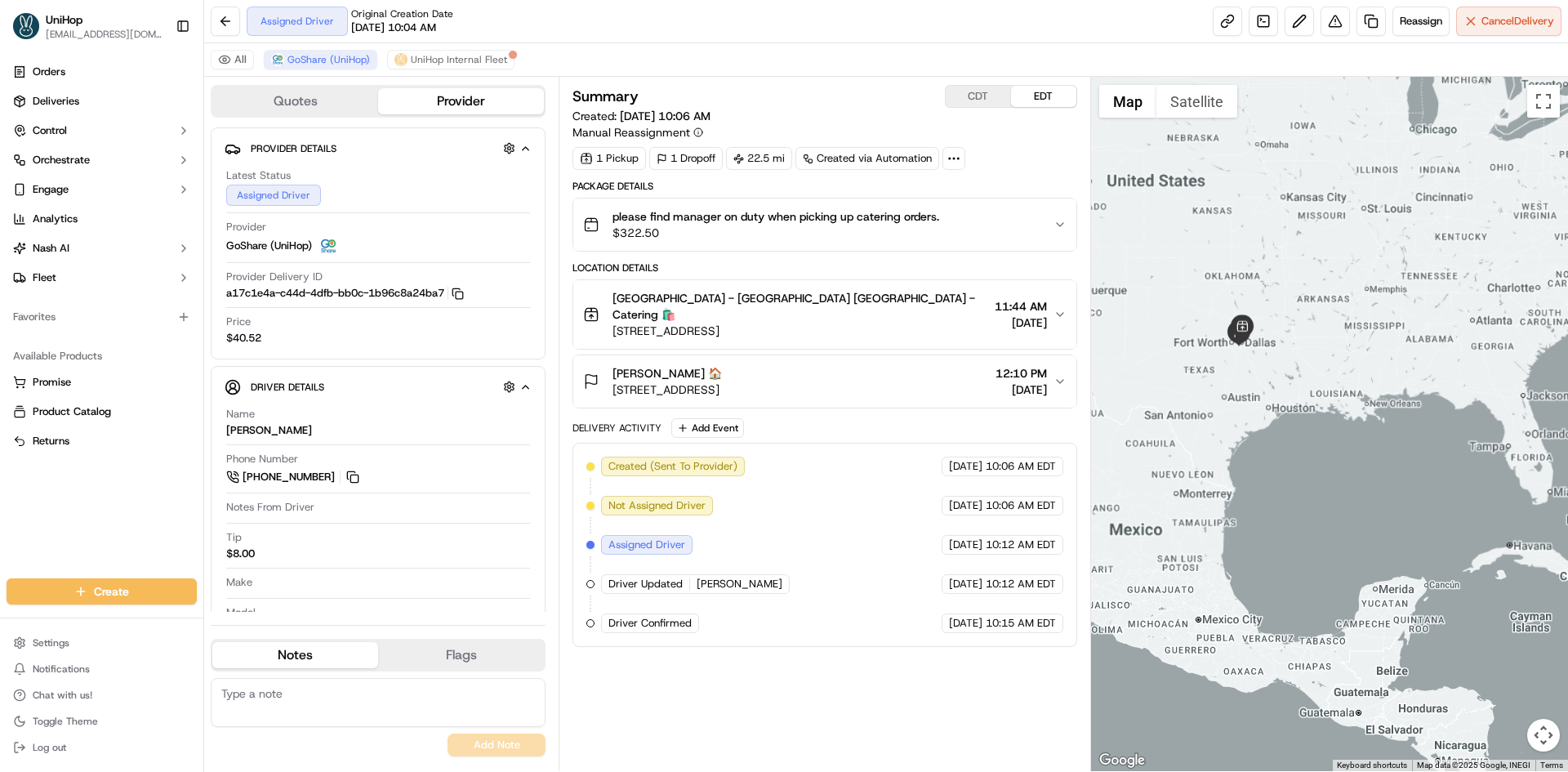
drag, startPoint x: 1261, startPoint y: 274, endPoint x: 1310, endPoint y: 322, distance: 68.6
click at [1300, 316] on div at bounding box center [1329, 424] width 477 height 694
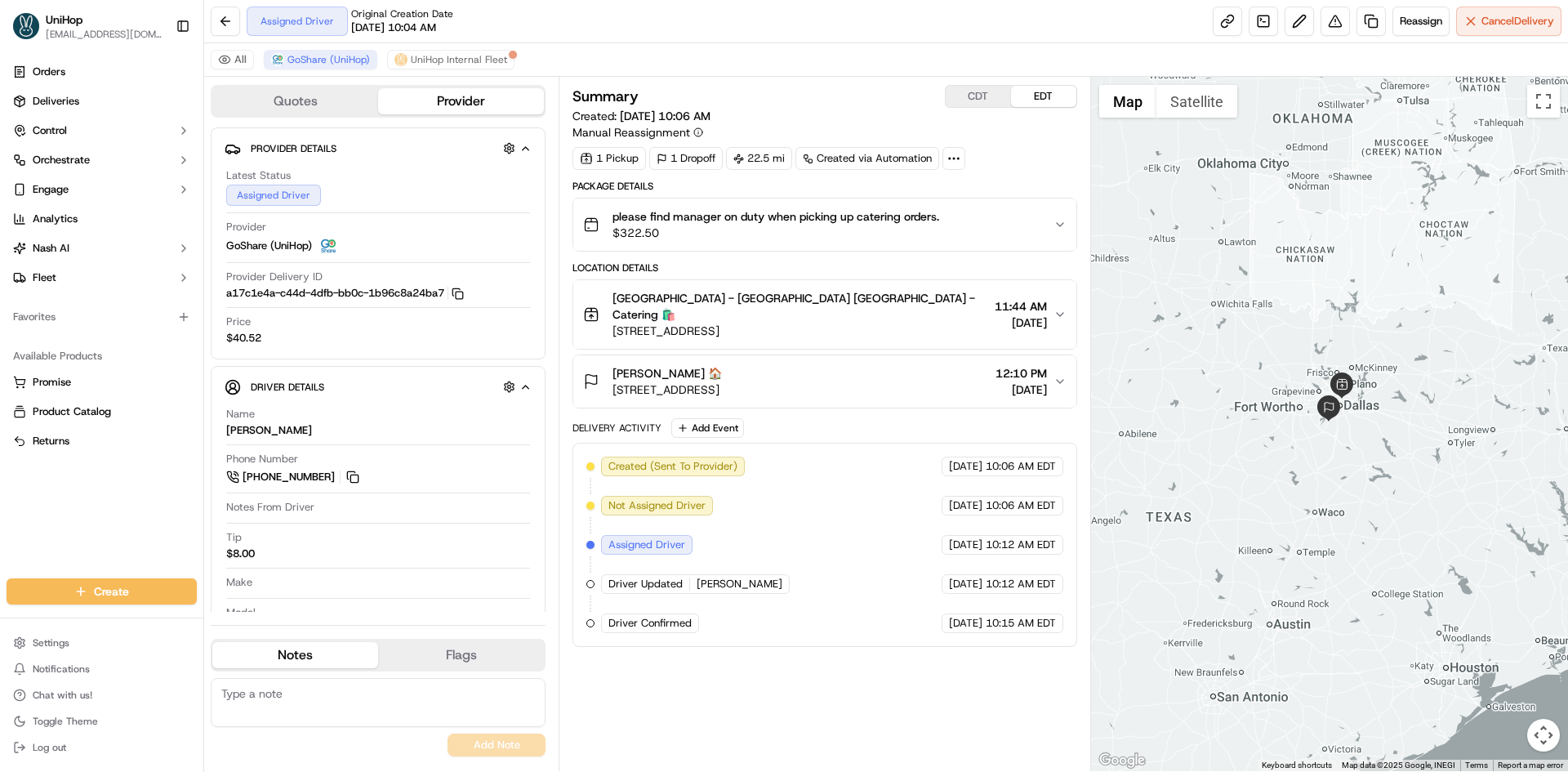
drag, startPoint x: 1297, startPoint y: 371, endPoint x: 1317, endPoint y: 381, distance: 22.4
click at [1317, 381] on div at bounding box center [1329, 424] width 477 height 694
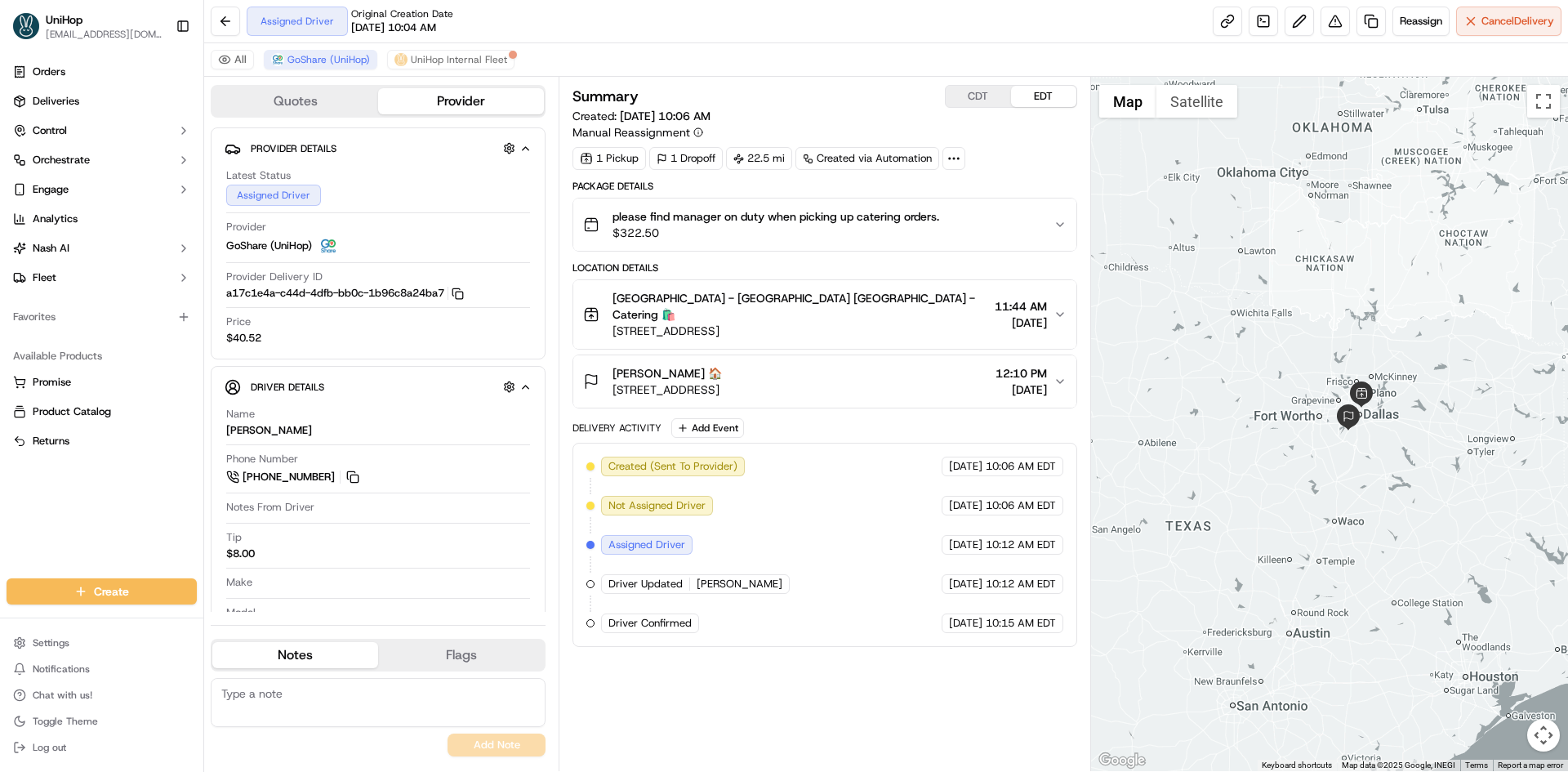
click at [971, 97] on button "CDT" at bounding box center [978, 96] width 66 height 22
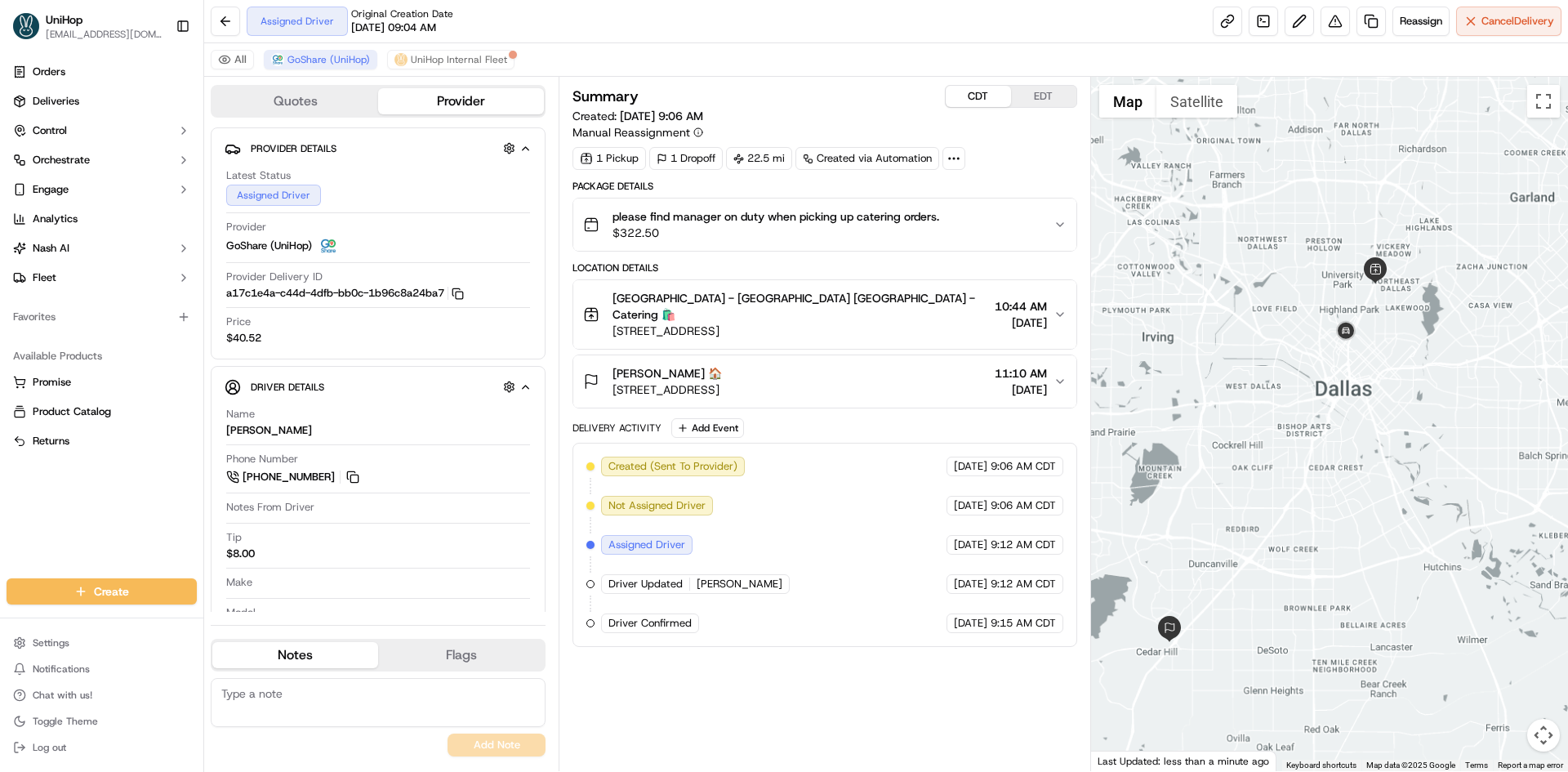
drag, startPoint x: 1356, startPoint y: 420, endPoint x: 1209, endPoint y: 271, distance: 209.3
click at [1380, 469] on div at bounding box center [1329, 424] width 477 height 694
click at [1052, 100] on button "EDT" at bounding box center [1044, 96] width 66 height 22
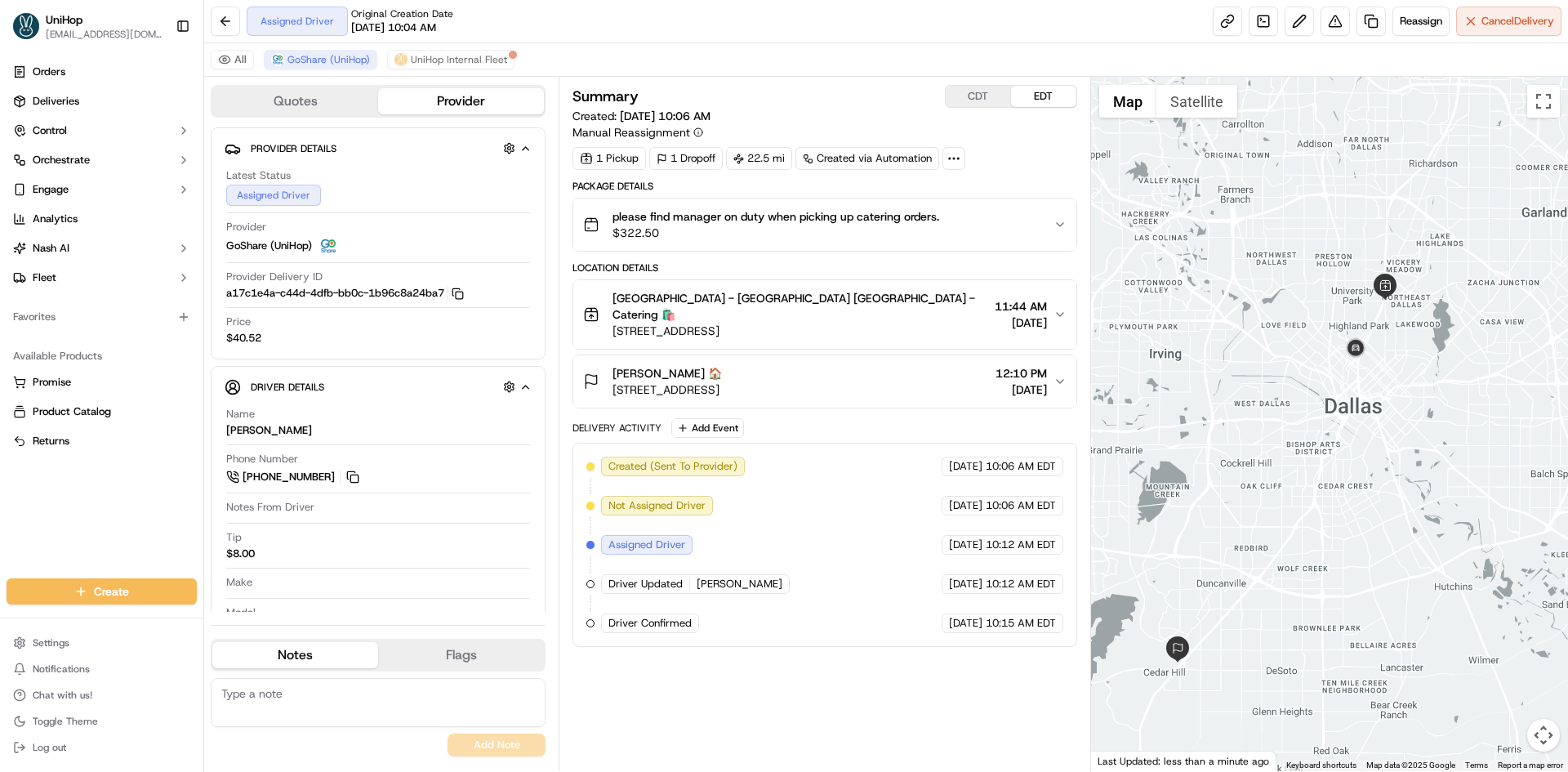
drag, startPoint x: 1221, startPoint y: 267, endPoint x: 1239, endPoint y: 288, distance: 27.7
click at [1239, 288] on div at bounding box center [1329, 424] width 477 height 694
click at [980, 92] on button "CDT" at bounding box center [978, 96] width 66 height 22
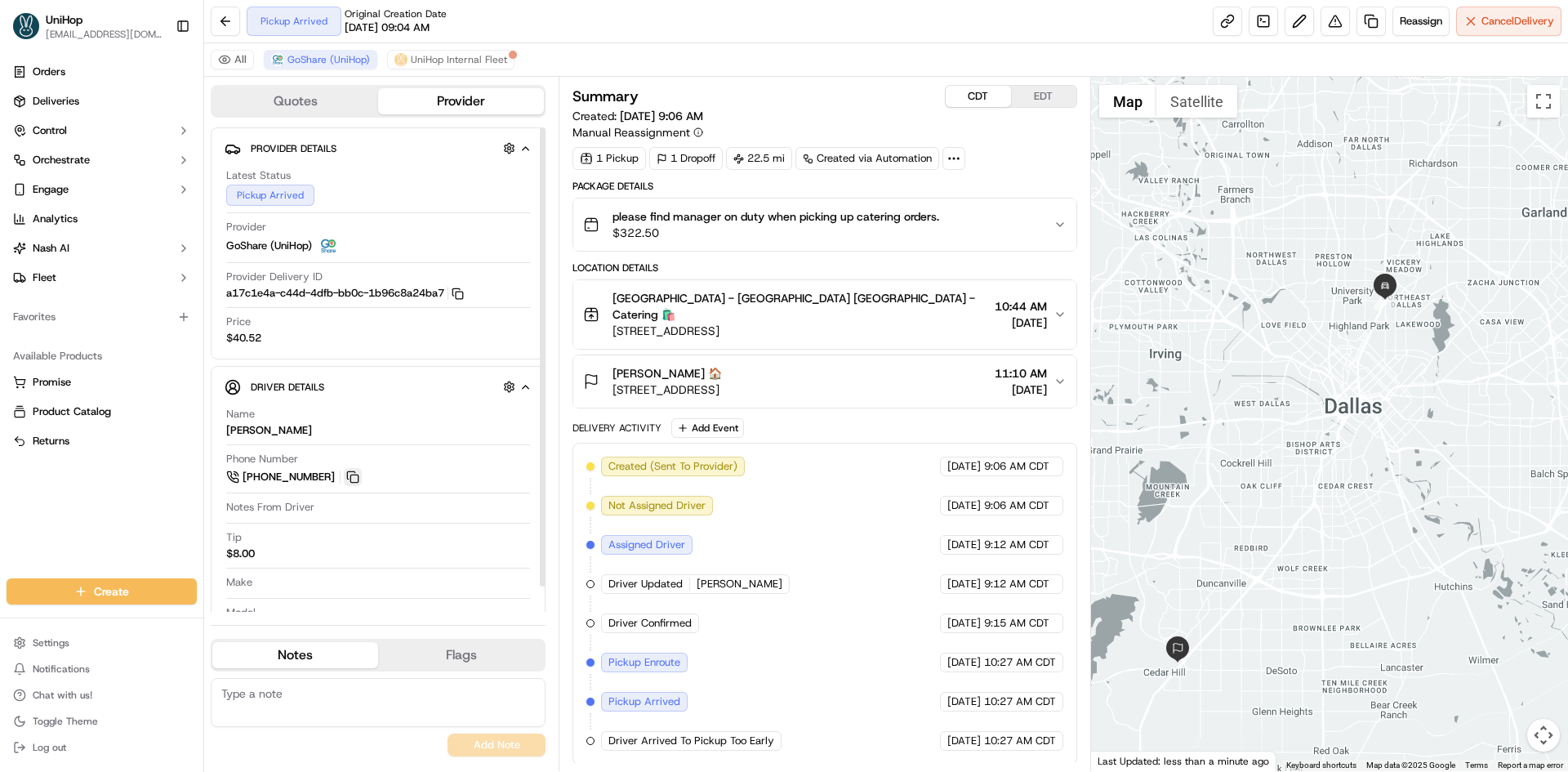
click at [354, 478] on button at bounding box center [353, 477] width 18 height 18
click at [1037, 98] on button "EDT" at bounding box center [1044, 96] width 66 height 22
click at [1039, 97] on button "EDT" at bounding box center [1044, 96] width 66 height 22
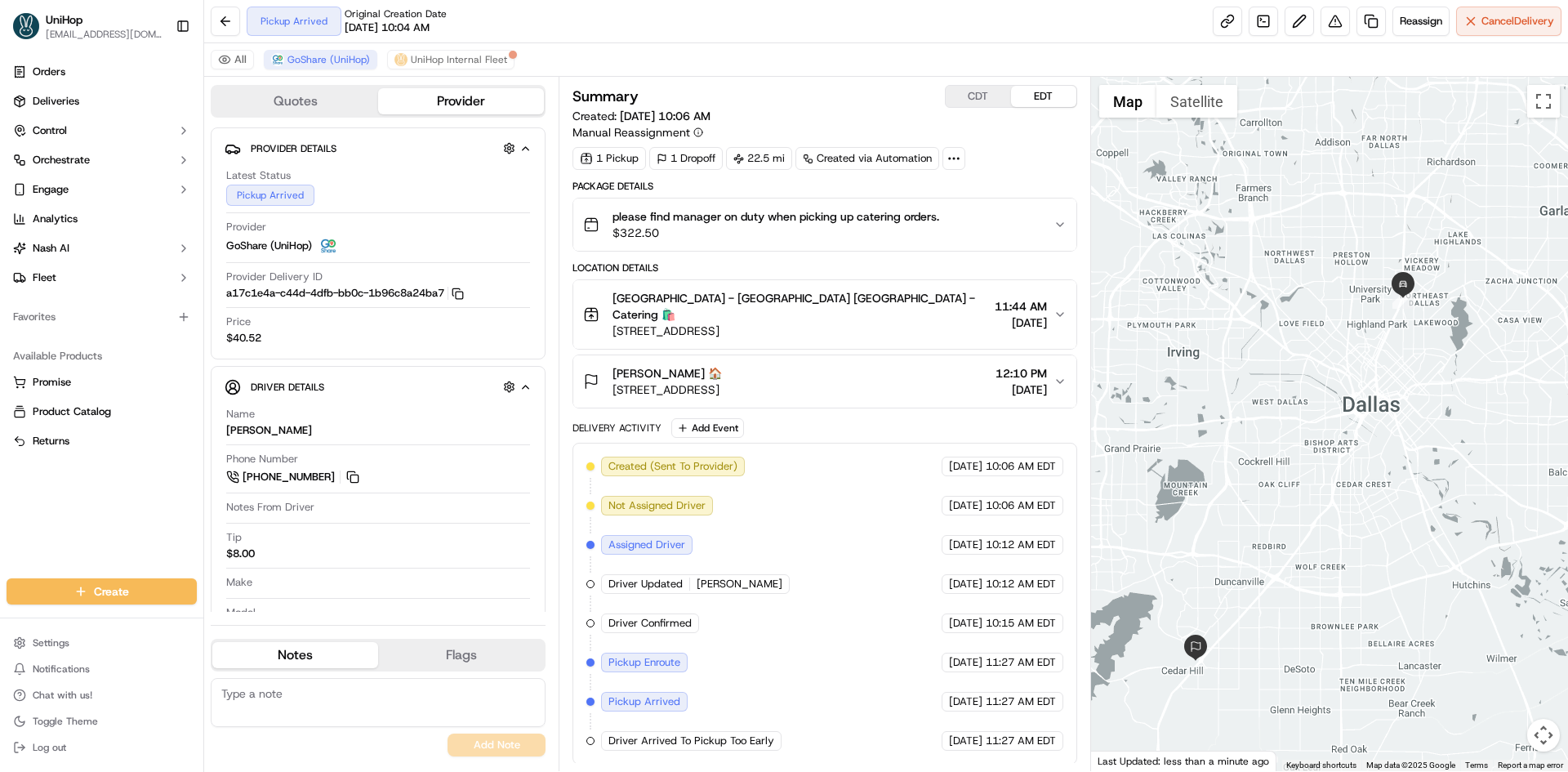
drag, startPoint x: 1208, startPoint y: 417, endPoint x: 1228, endPoint y: 416, distance: 20.0
click at [1228, 416] on div at bounding box center [1329, 424] width 477 height 694
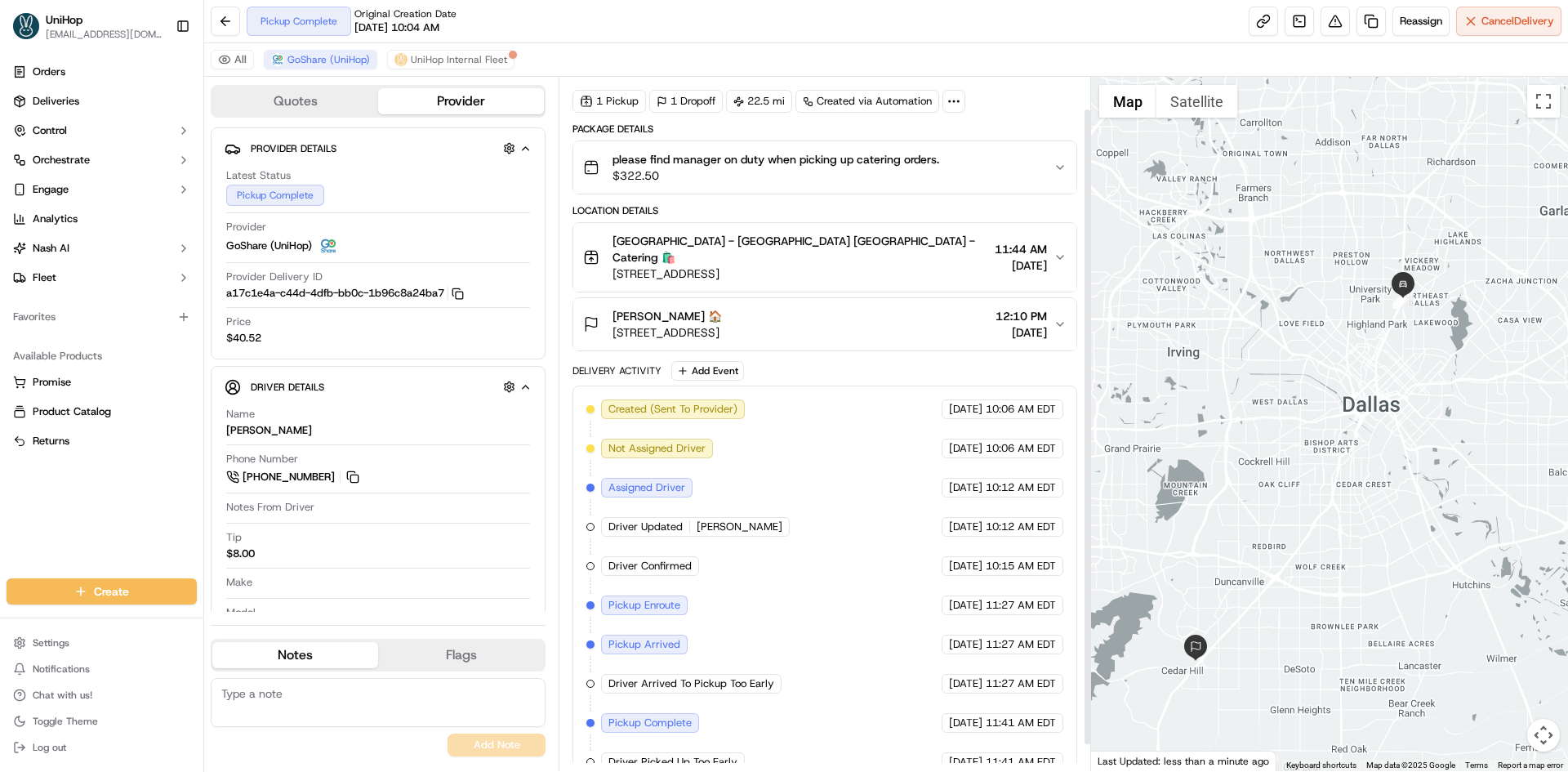
scroll to position [64, 0]
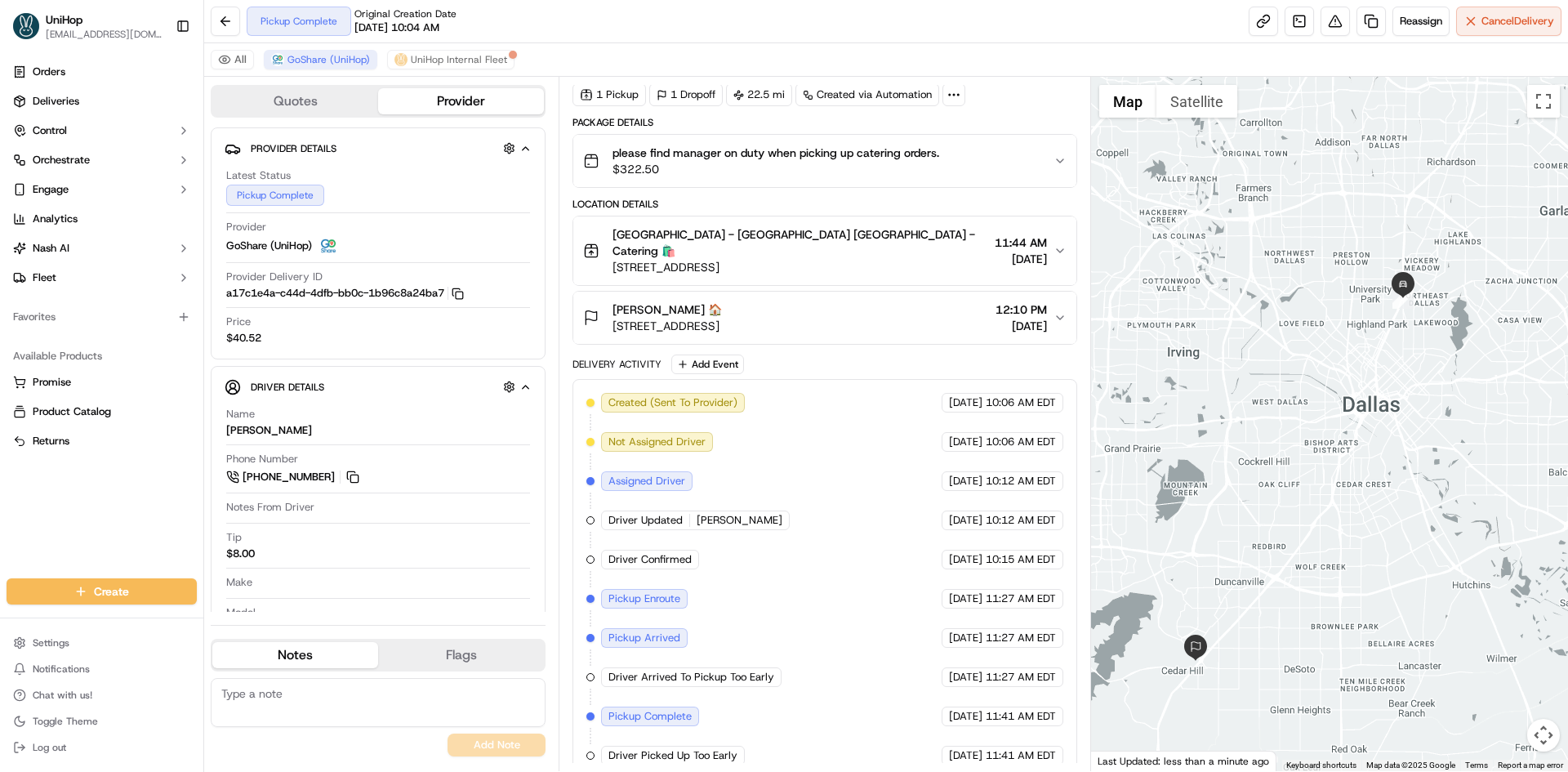
click at [0, 528] on div "Orders Deliveries Control Orchestrate Engage Analytics Nash AI Fleet Favorites …" at bounding box center [101, 309] width 204 height 513
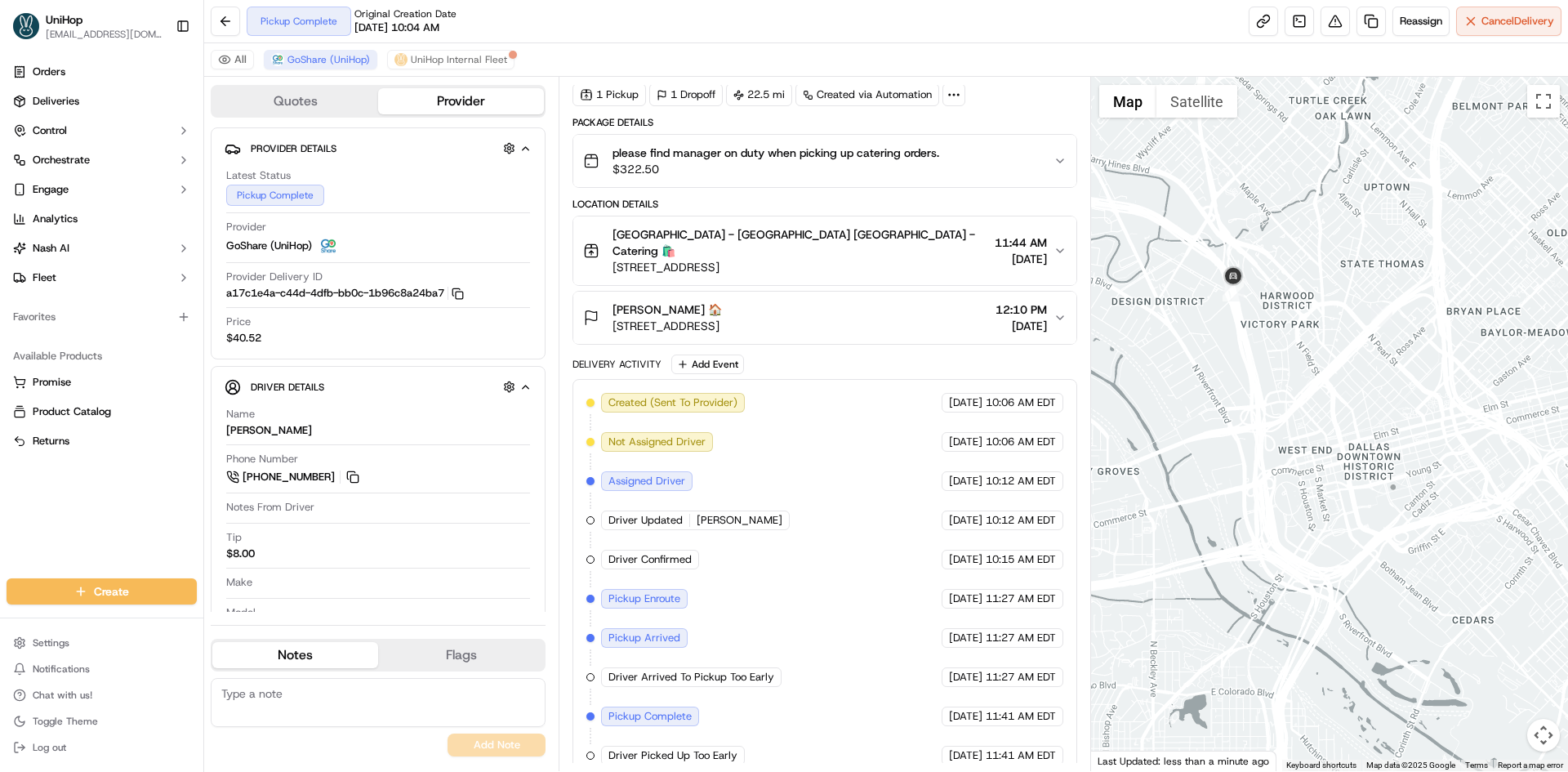
drag, startPoint x: 1295, startPoint y: 348, endPoint x: 1351, endPoint y: 349, distance: 56.0
click at [1350, 349] on div at bounding box center [1329, 424] width 477 height 694
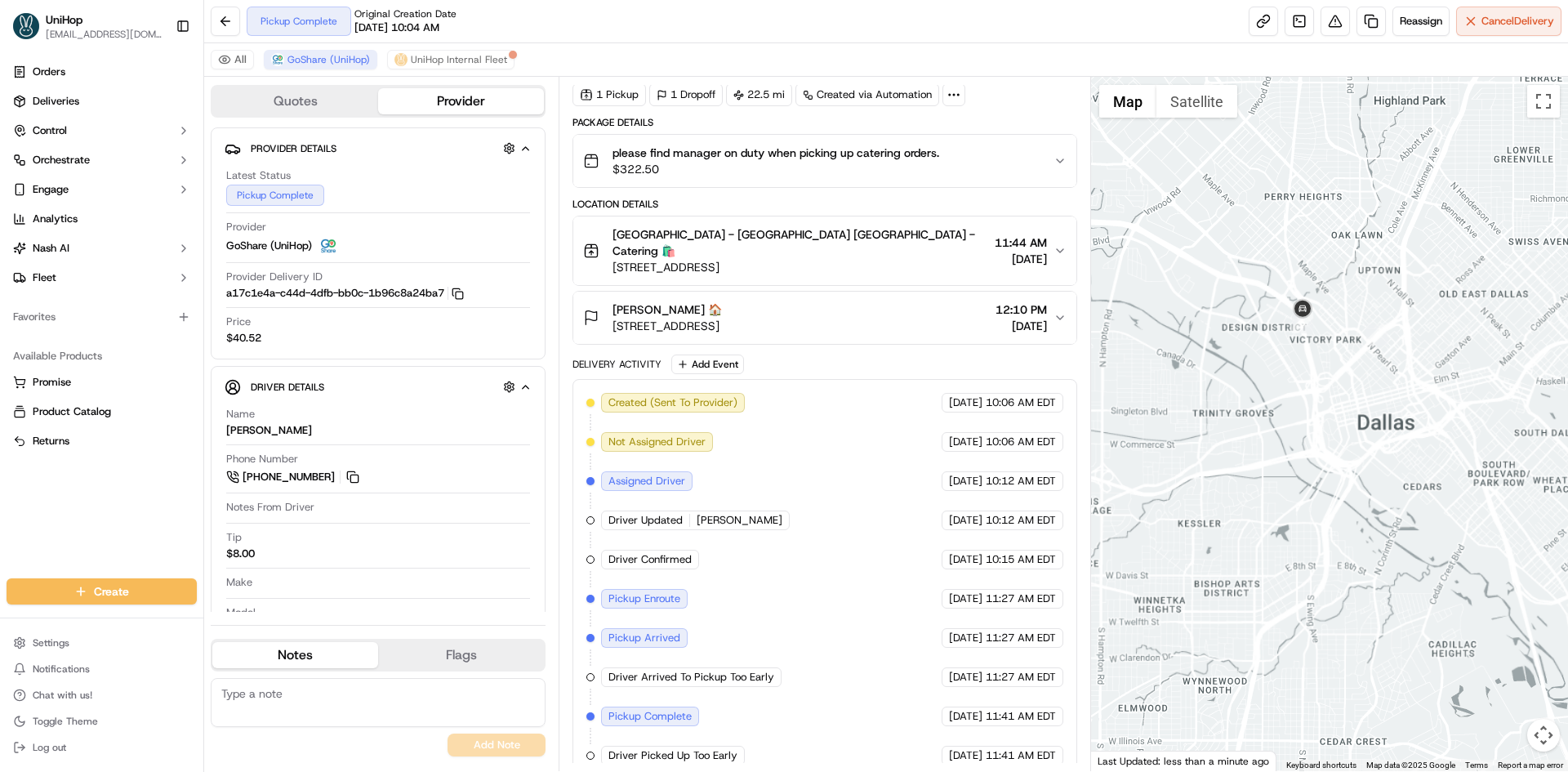
drag, startPoint x: 1316, startPoint y: 373, endPoint x: 1362, endPoint y: 369, distance: 46.2
click at [1355, 370] on div at bounding box center [1329, 424] width 477 height 694
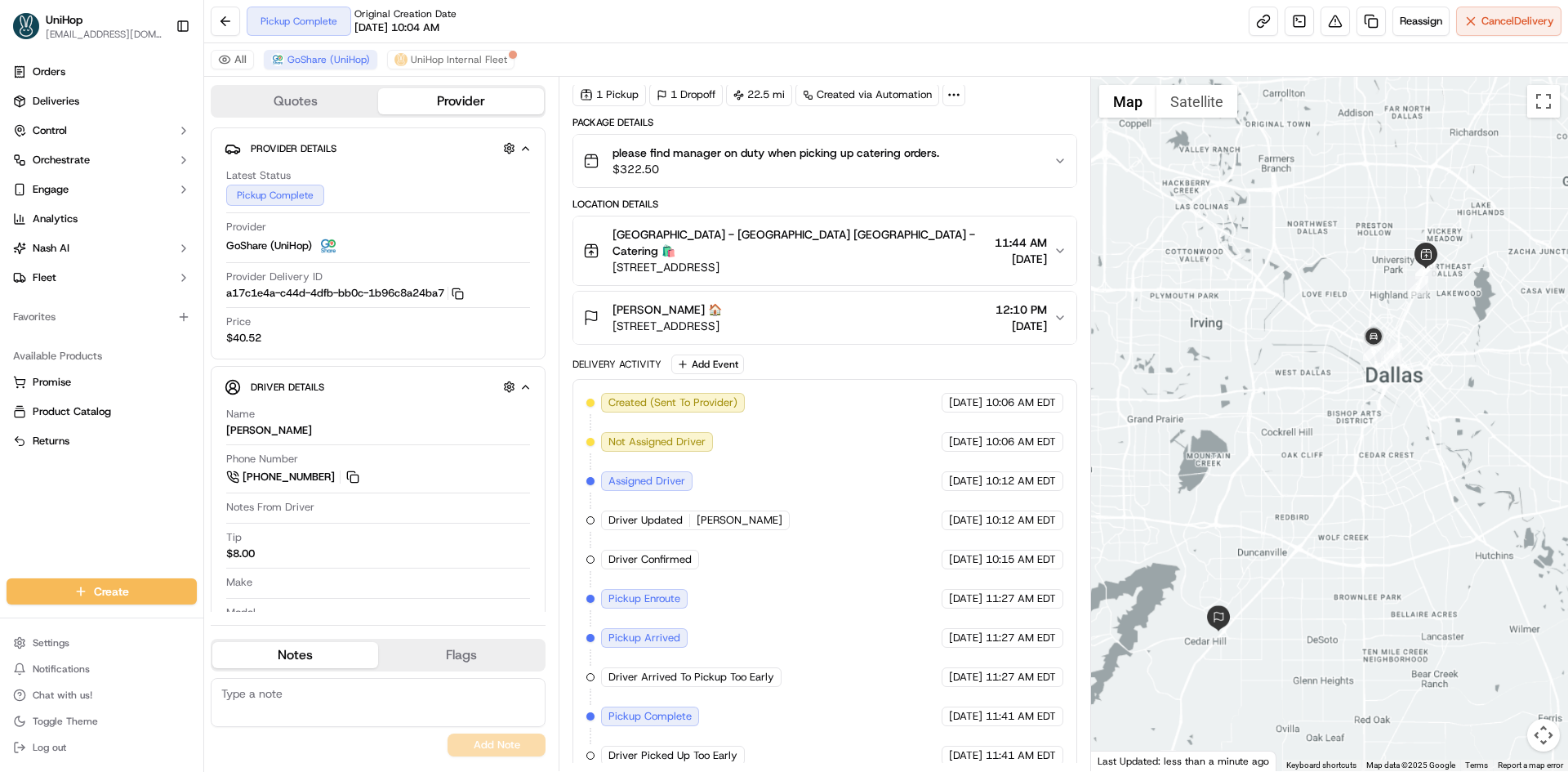
click at [1335, 400] on div at bounding box center [1329, 424] width 477 height 694
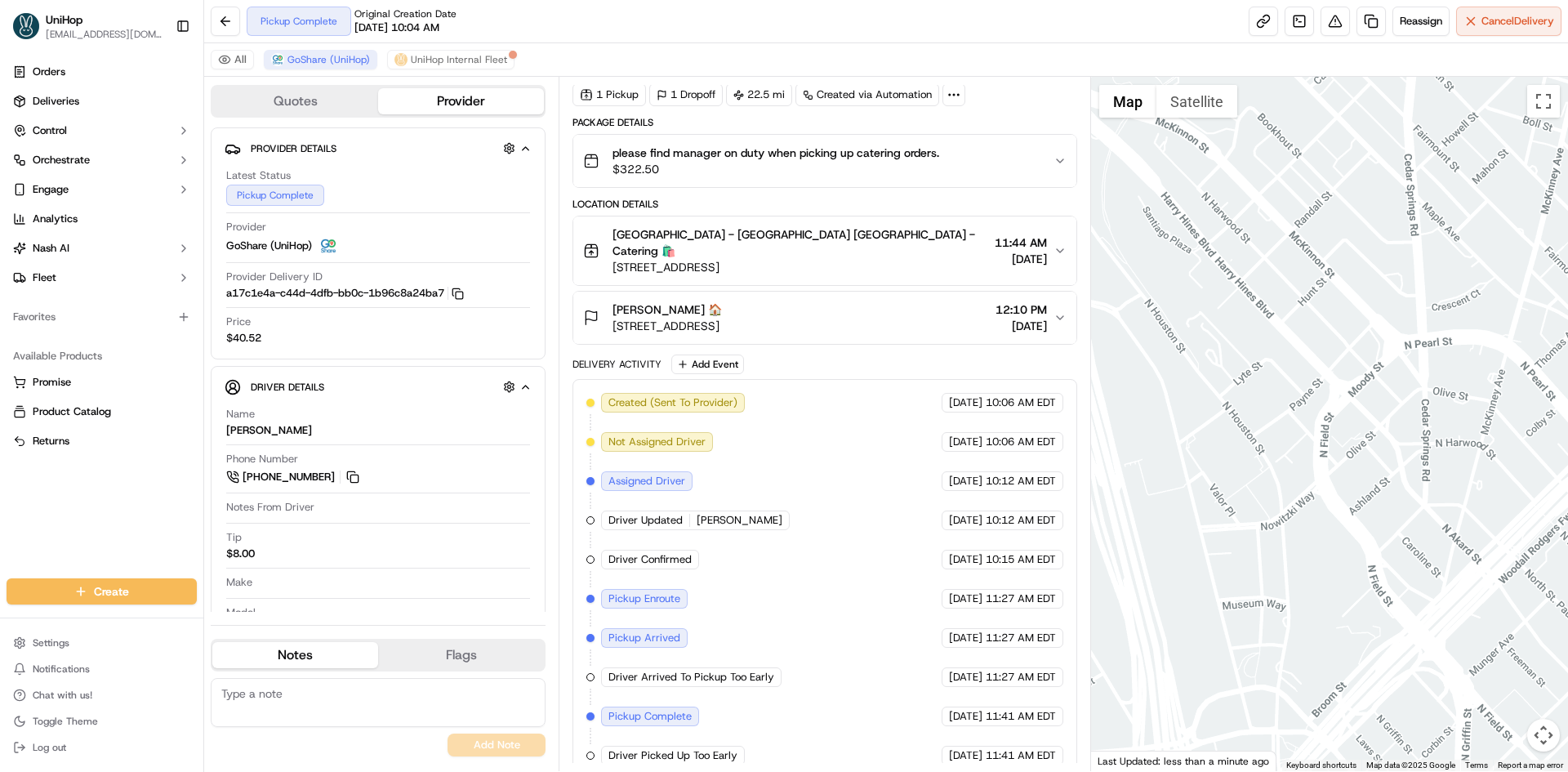
drag, startPoint x: 1173, startPoint y: 294, endPoint x: 1229, endPoint y: 245, distance: 74.4
click at [1222, 278] on div at bounding box center [1329, 424] width 477 height 694
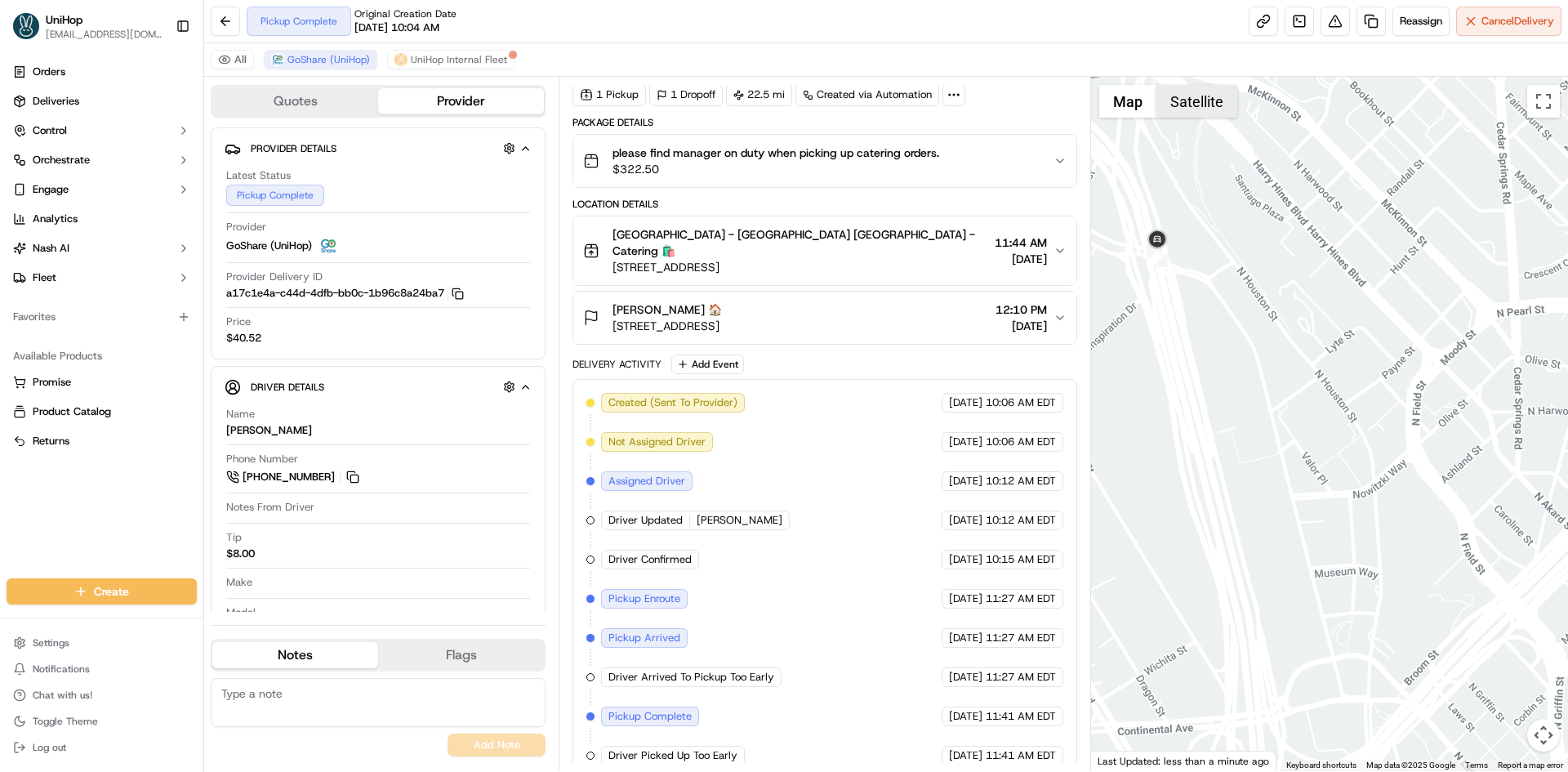
click at [1211, 104] on button "Satellite" at bounding box center [1197, 101] width 81 height 33
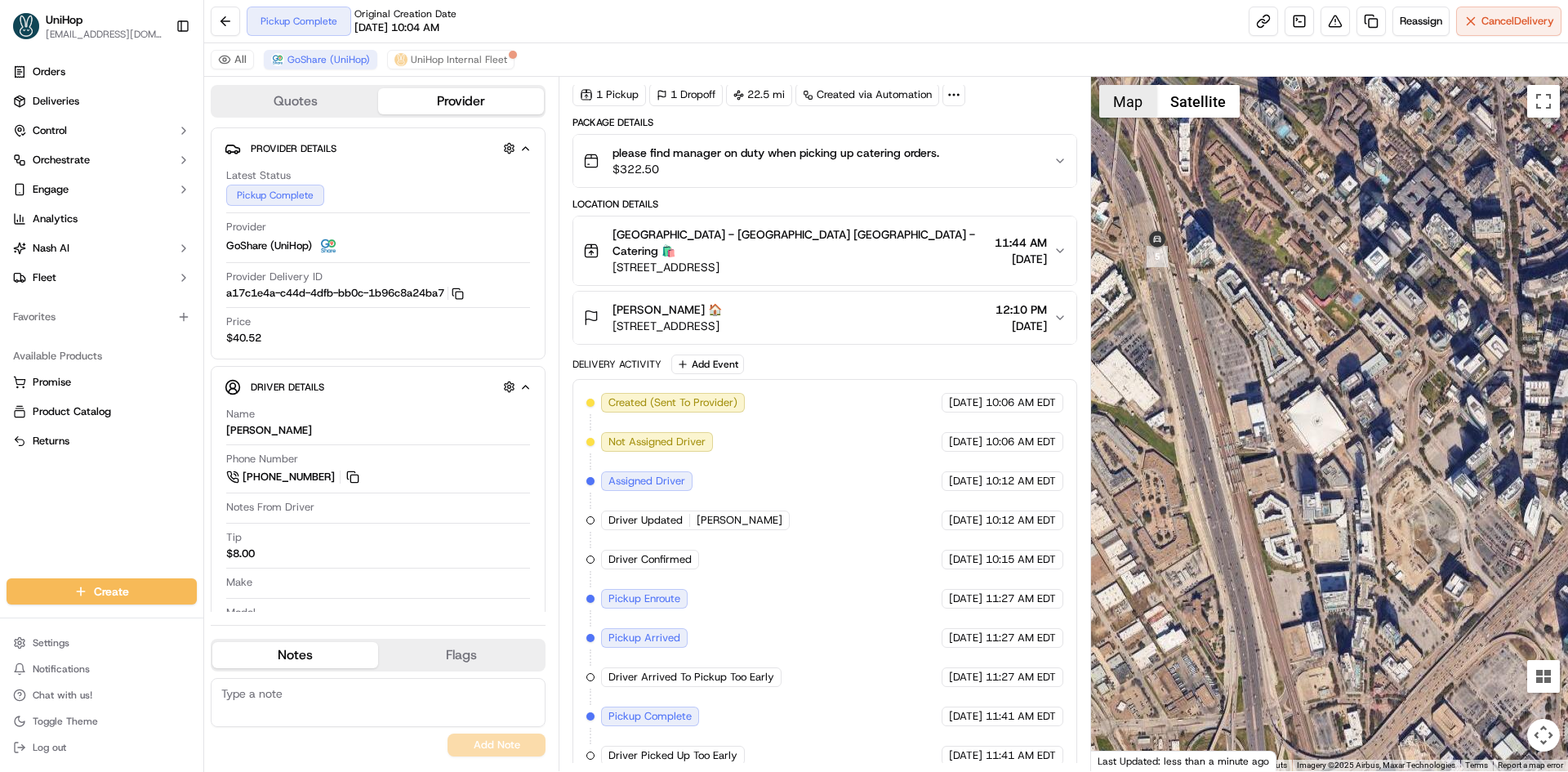
click at [1130, 110] on button "Map" at bounding box center [1127, 101] width 57 height 33
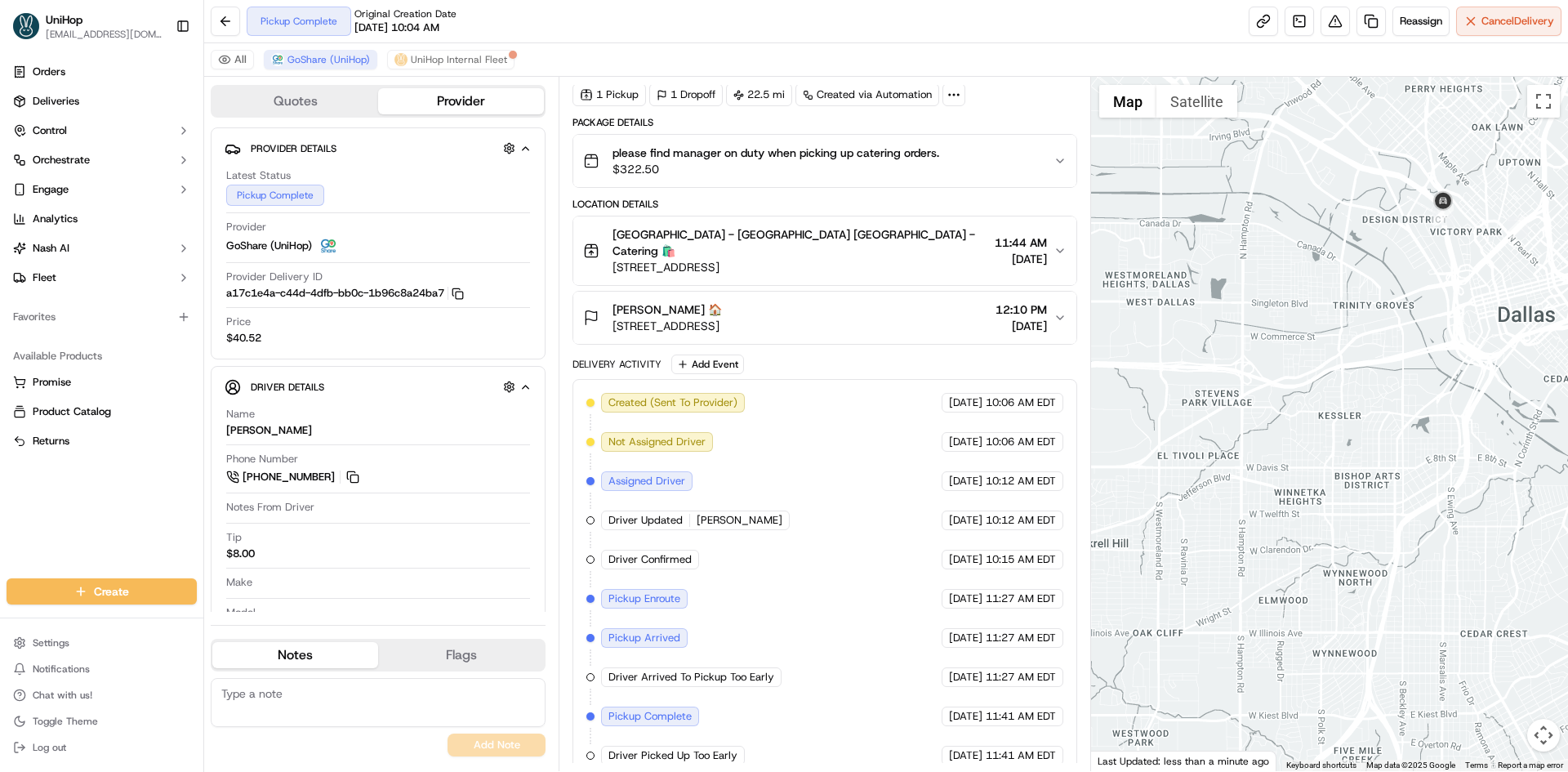
drag, startPoint x: 1320, startPoint y: 499, endPoint x: 1481, endPoint y: 313, distance: 246.0
click at [1483, 312] on div at bounding box center [1329, 424] width 477 height 694
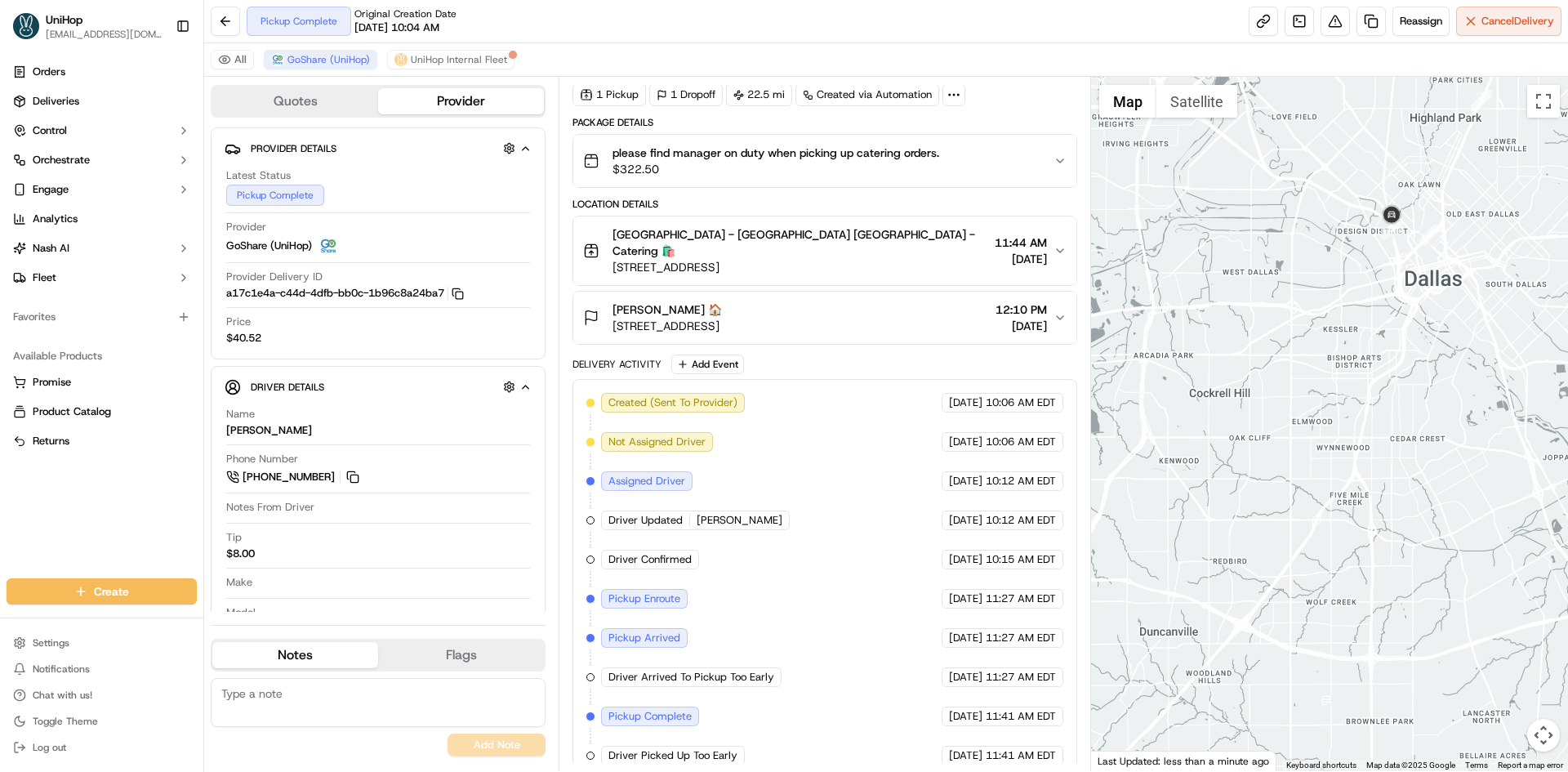
drag, startPoint x: 856, startPoint y: 250, endPoint x: 616, endPoint y: 257, distance: 240.1
click at [616, 257] on div "Greenville - Catering Greenville - Catering 🛍️ 5315 Greenville Ave, Dallas, TX …" at bounding box center [818, 250] width 470 height 49
drag, startPoint x: 853, startPoint y: 306, endPoint x: 613, endPoint y: 309, distance: 240.0
click at [613, 309] on div "Lee Lee 🏠 610 Uptown Blvd, Cedar Hill, TX 75104, USA 12:10 PM Sep 18 2025" at bounding box center [818, 317] width 470 height 33
copy span "610 Uptown Blvd, Cedar Hill, TX 75104, USA"
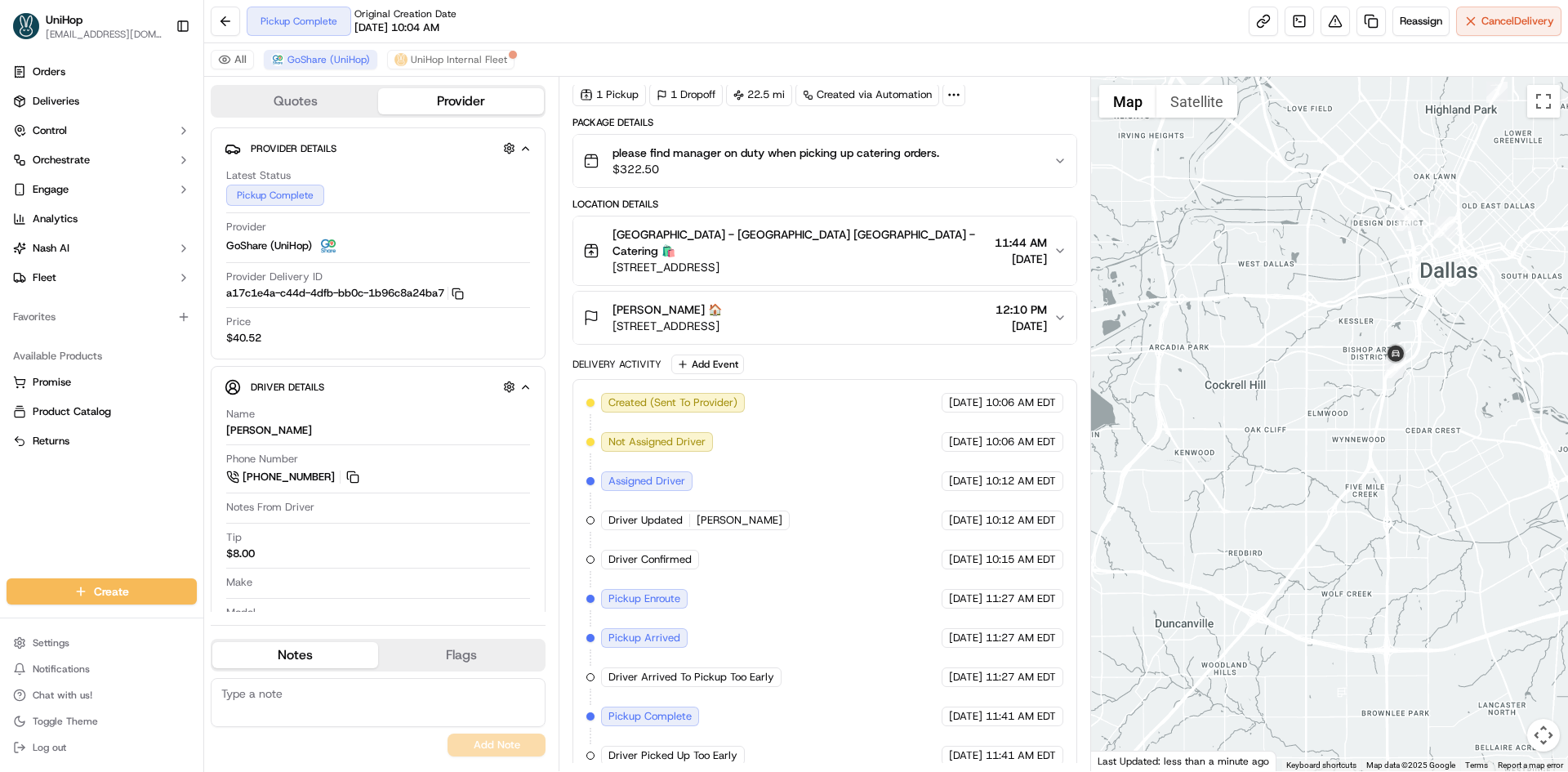
drag, startPoint x: 1200, startPoint y: 443, endPoint x: 1208, endPoint y: 386, distance: 57.6
click at [1212, 412] on div at bounding box center [1329, 424] width 477 height 694
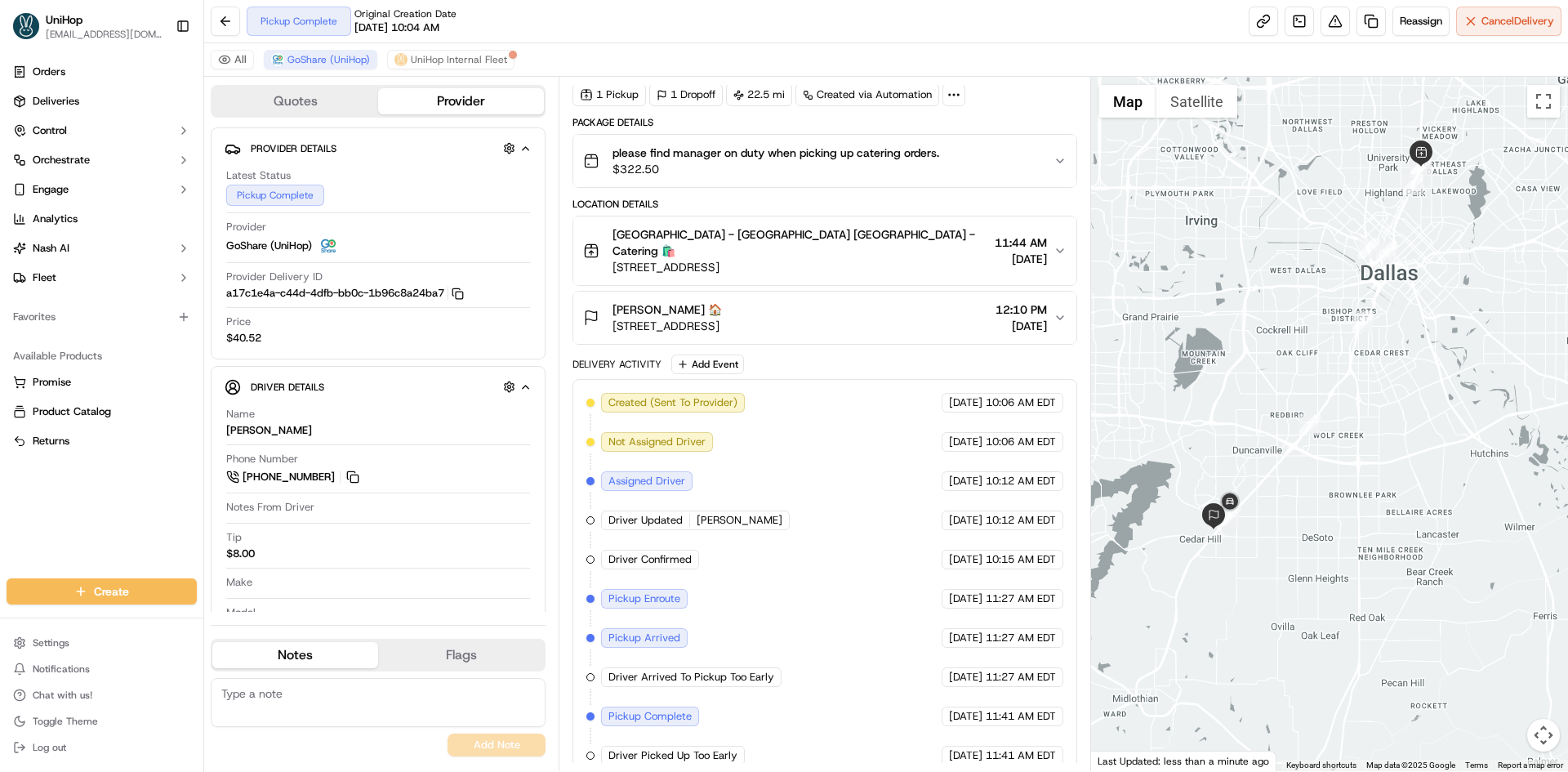
drag, startPoint x: 1138, startPoint y: 468, endPoint x: 1156, endPoint y: 457, distance: 21.1
click at [1149, 453] on div at bounding box center [1329, 424] width 477 height 694
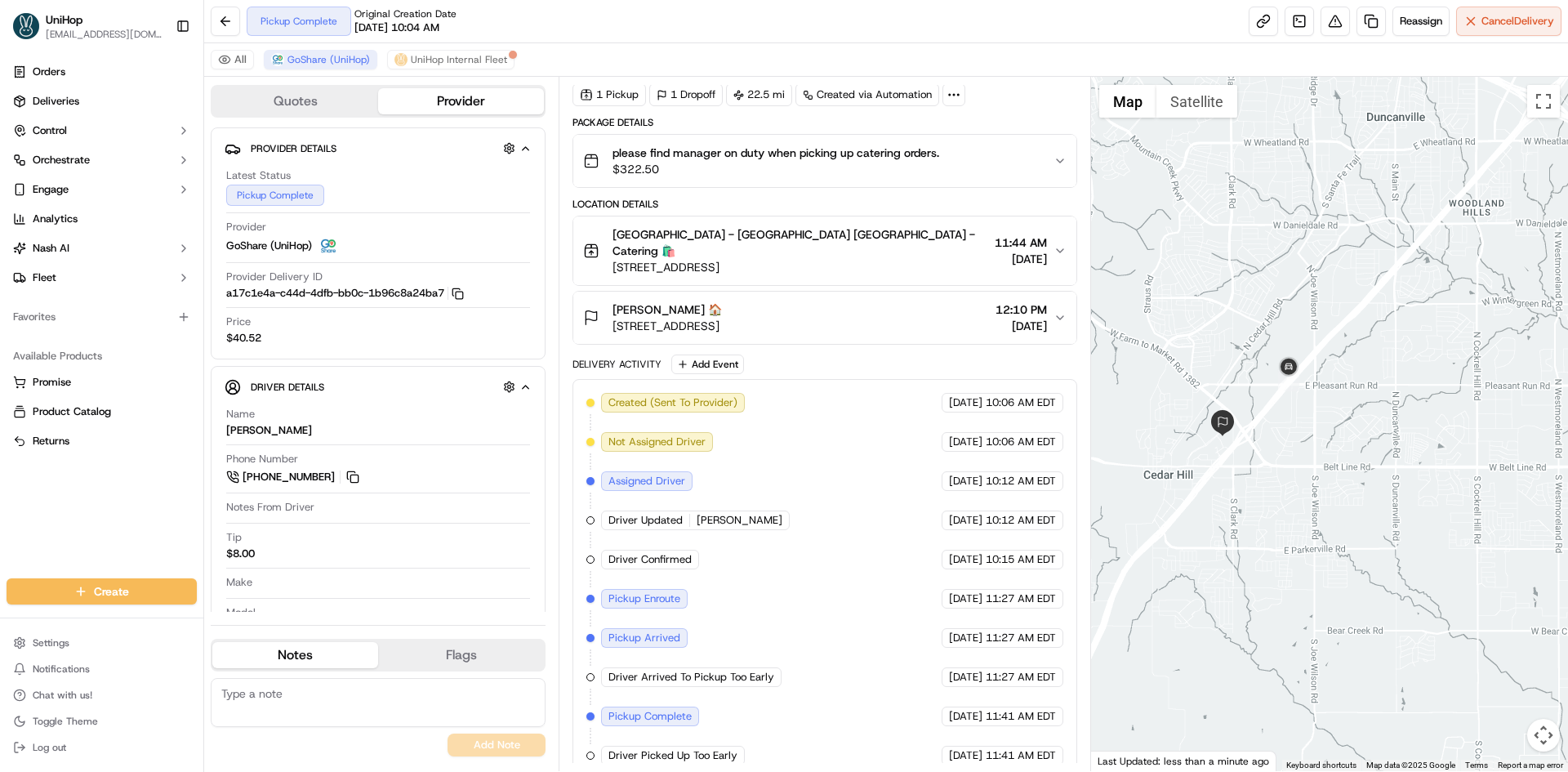
drag, startPoint x: 1251, startPoint y: 496, endPoint x: 1271, endPoint y: 485, distance: 22.8
click at [1271, 485] on div at bounding box center [1329, 424] width 477 height 694
drag, startPoint x: 111, startPoint y: 522, endPoint x: 389, endPoint y: 134, distance: 477.3
click at [111, 520] on div "Orders Deliveries Control Orchestrate Engage Analytics Nash AI Fleet Favorites …" at bounding box center [101, 309] width 204 height 513
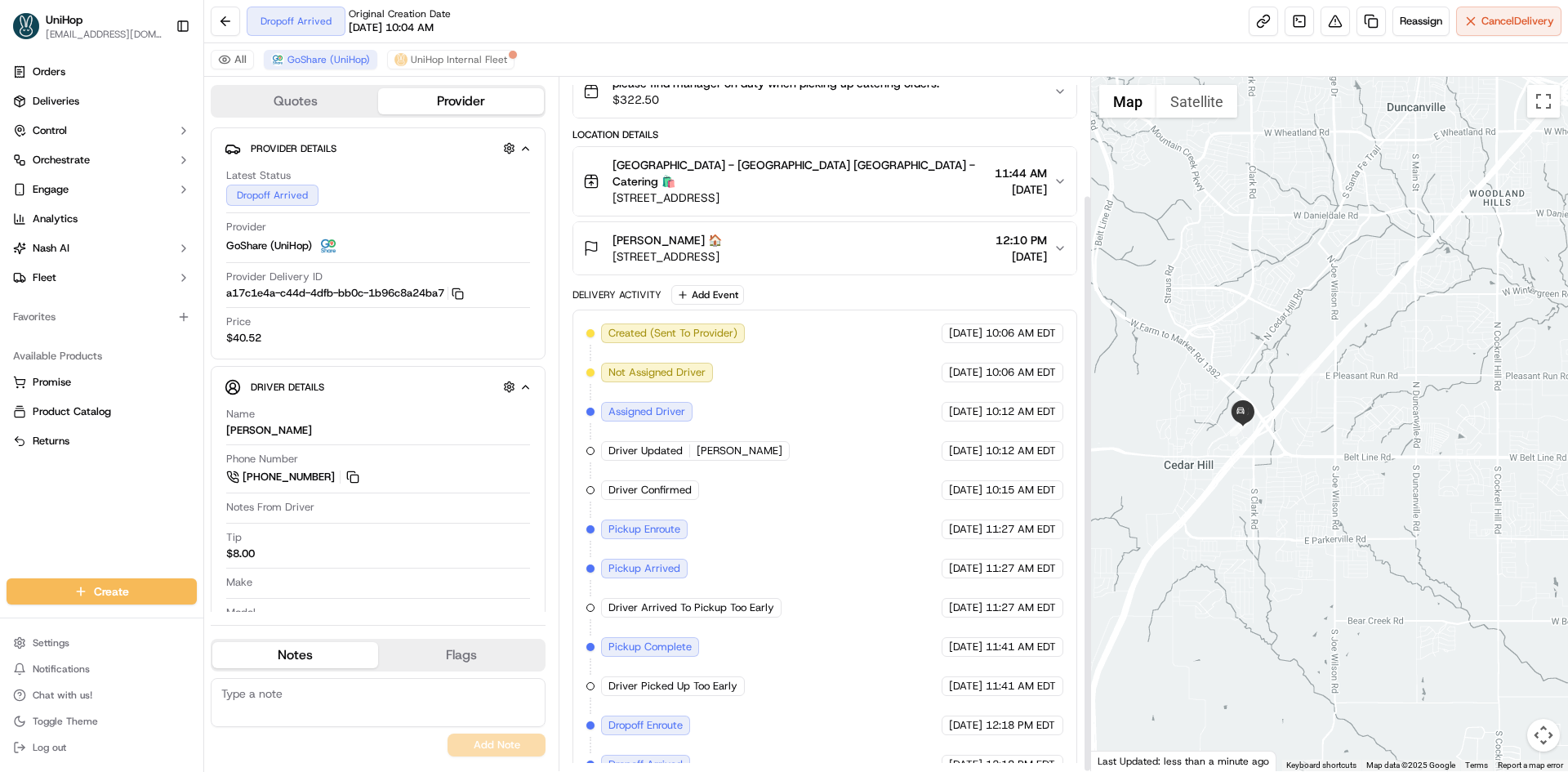
scroll to position [143, 0]
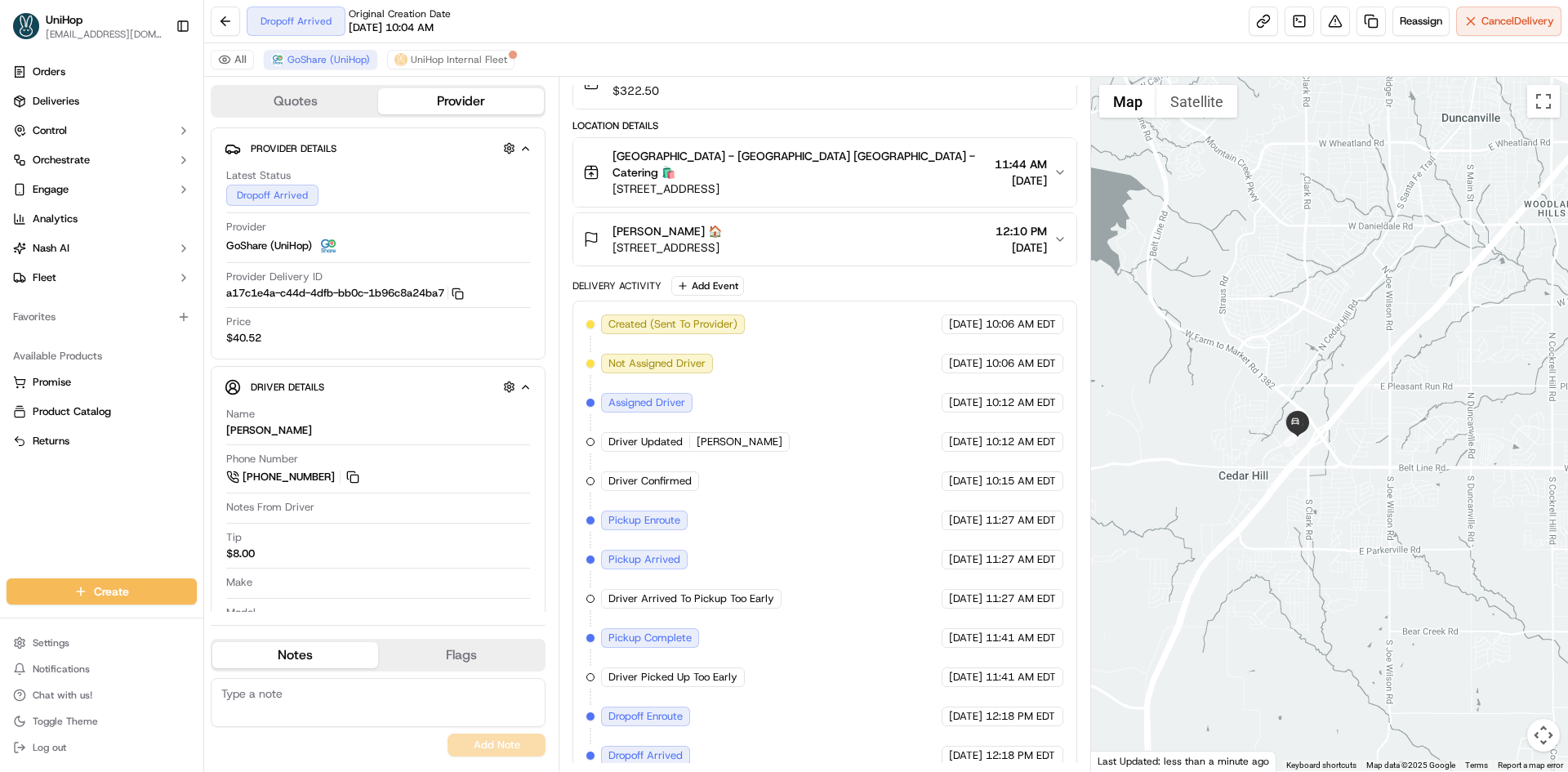
drag, startPoint x: 1242, startPoint y: 456, endPoint x: 1300, endPoint y: 467, distance: 59.0
click at [1300, 467] on div at bounding box center [1329, 424] width 477 height 694
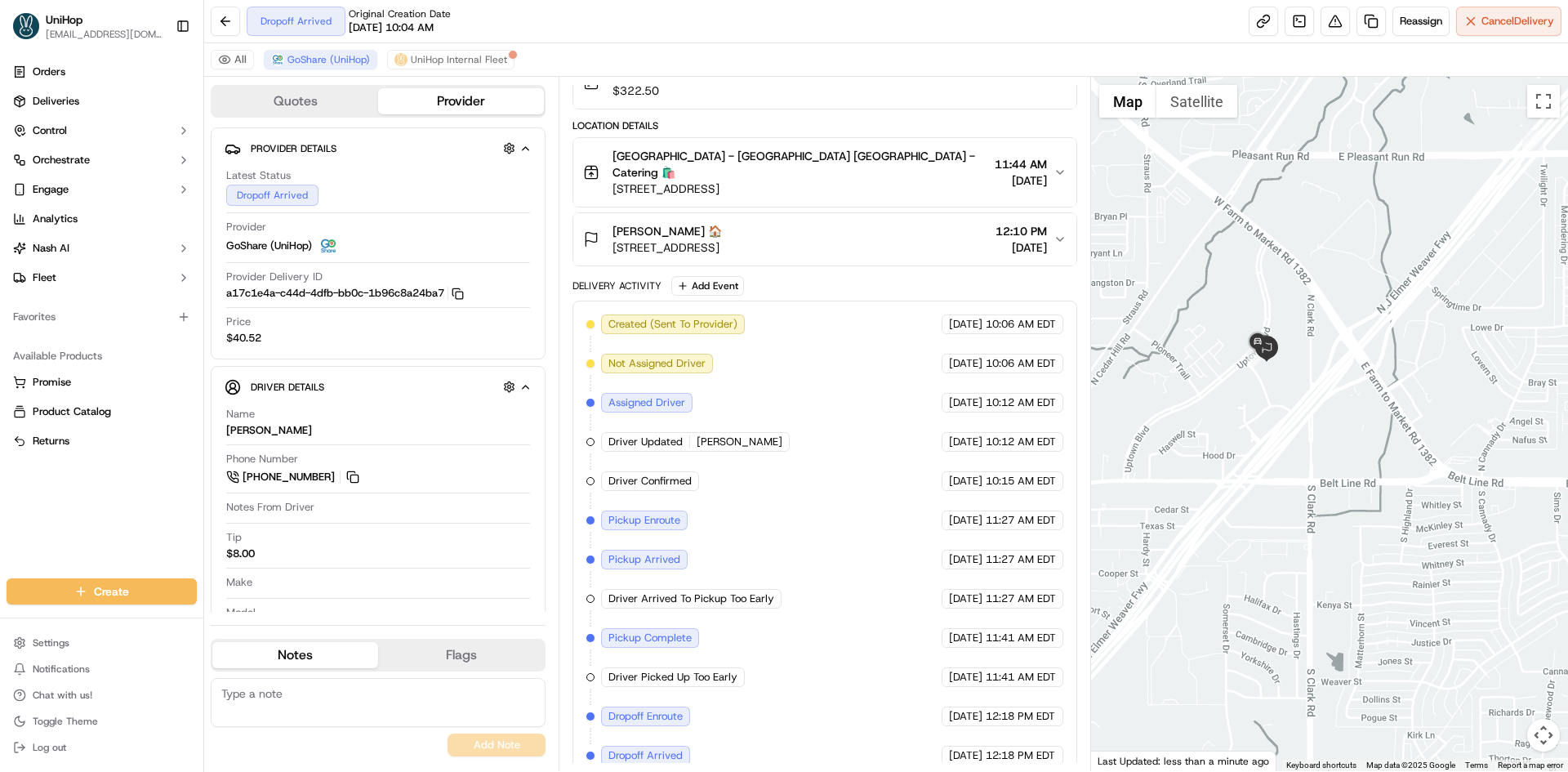
click at [877, 237] on div "Lee Lee 🏠 610 Uptown Blvd, Cedar Hill, TX 75104, USA 12:10 PM Sep 18 2025" at bounding box center [818, 239] width 470 height 33
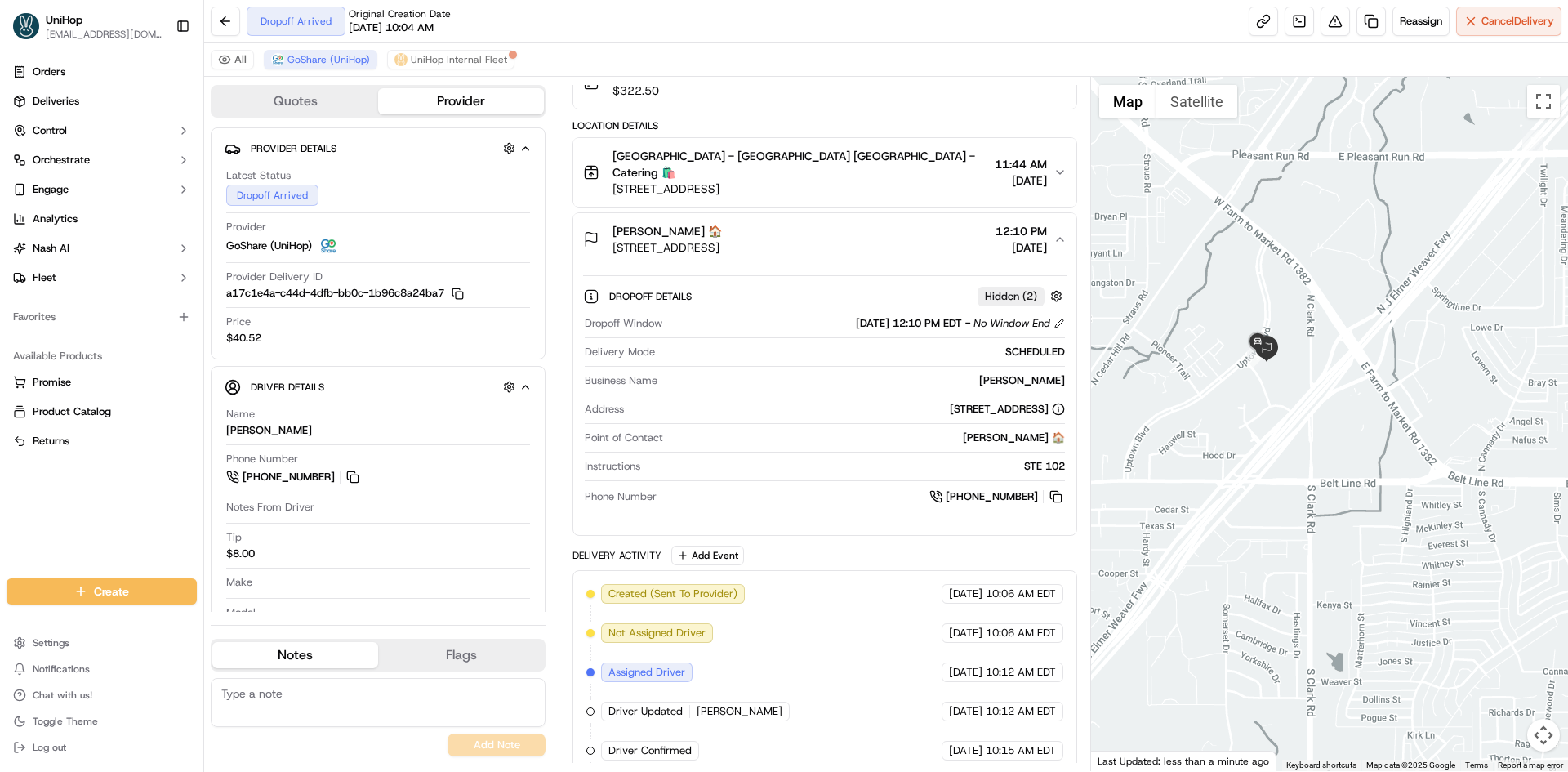
click at [890, 230] on div "Lee Lee 🏠 610 Uptown Blvd, Cedar Hill, TX 75104, USA 12:10 PM Sep 18 2025" at bounding box center [818, 239] width 470 height 33
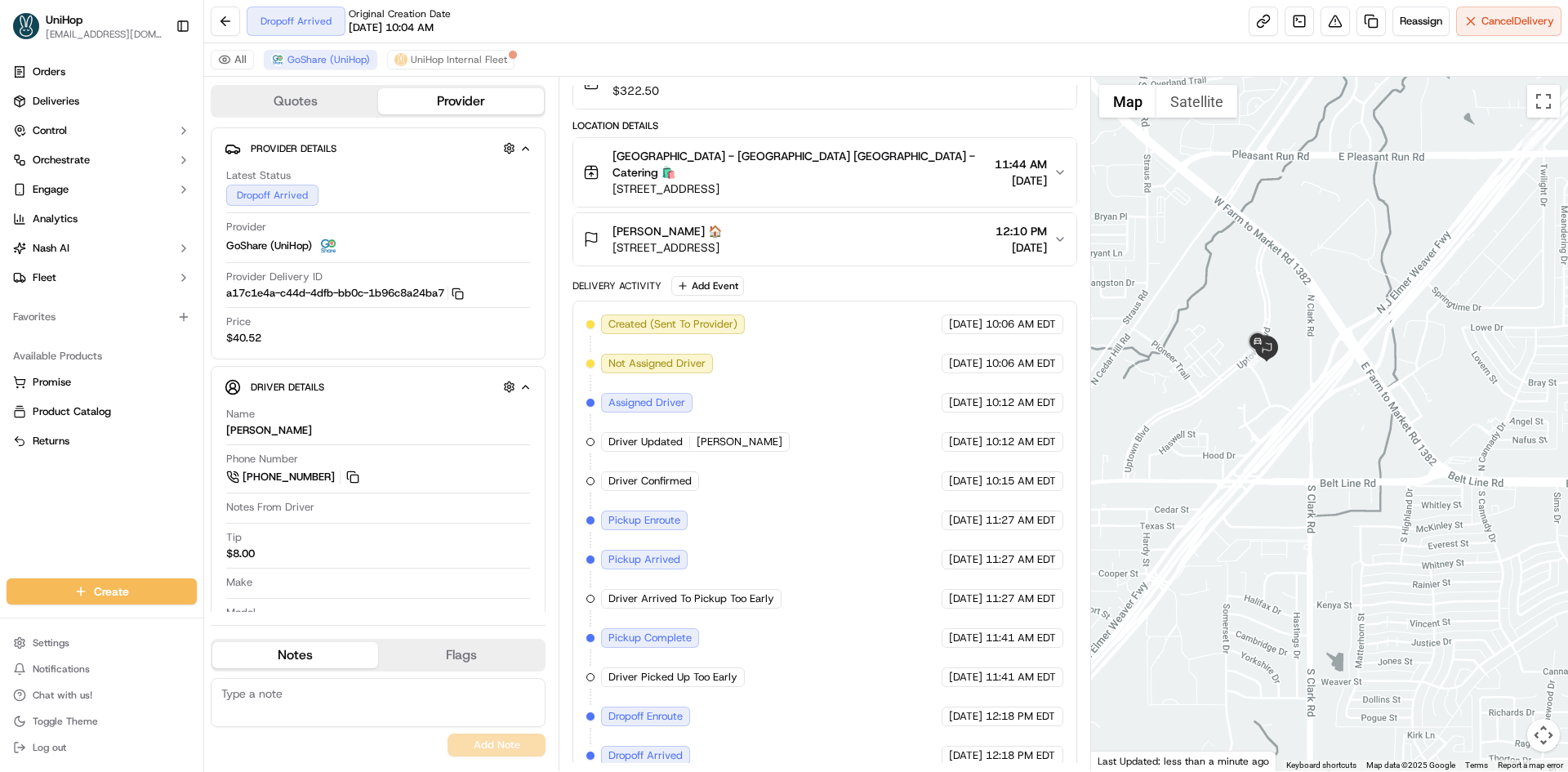
scroll to position [0, 0]
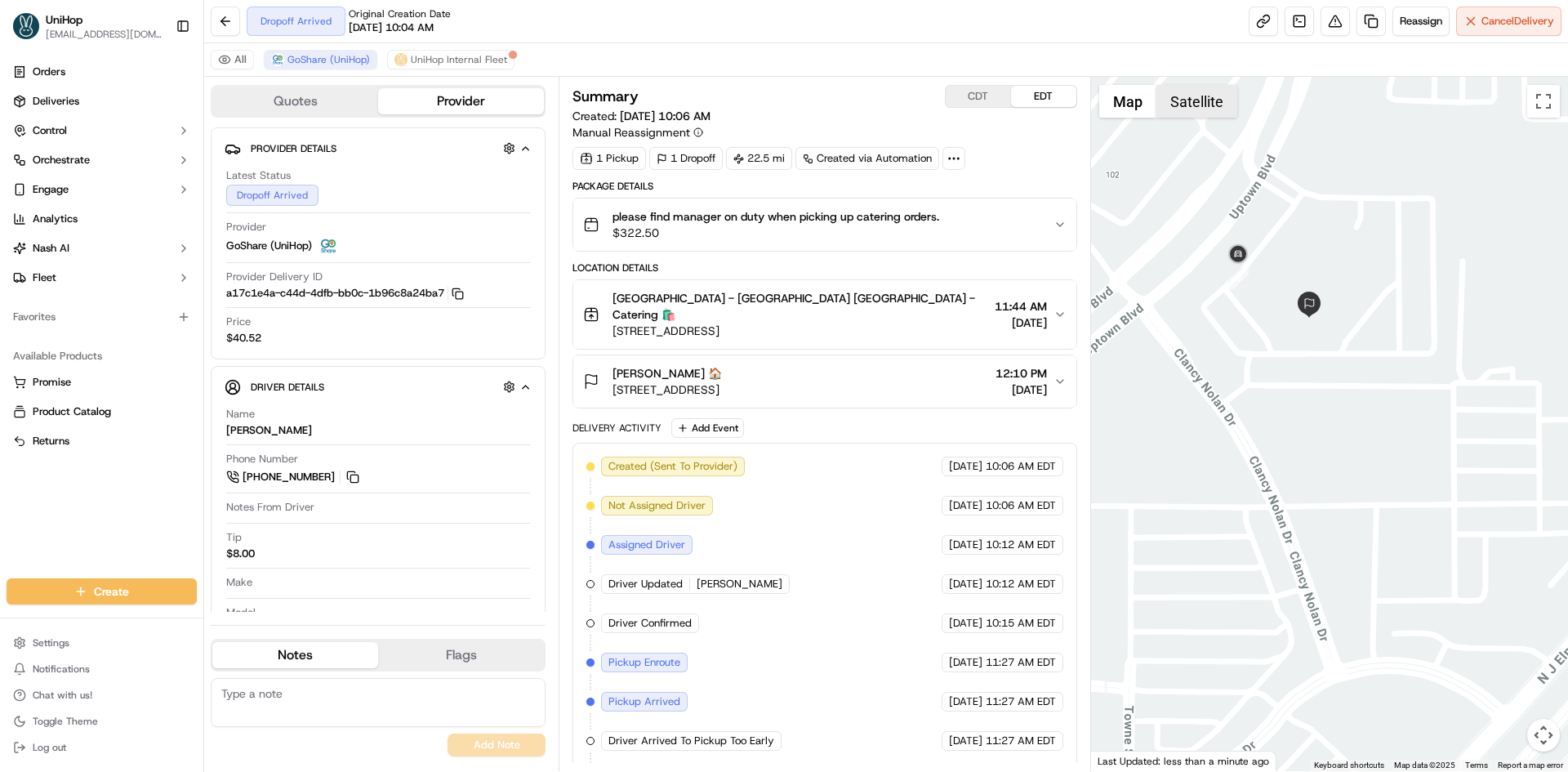
click at [1199, 95] on button "Satellite" at bounding box center [1197, 101] width 81 height 33
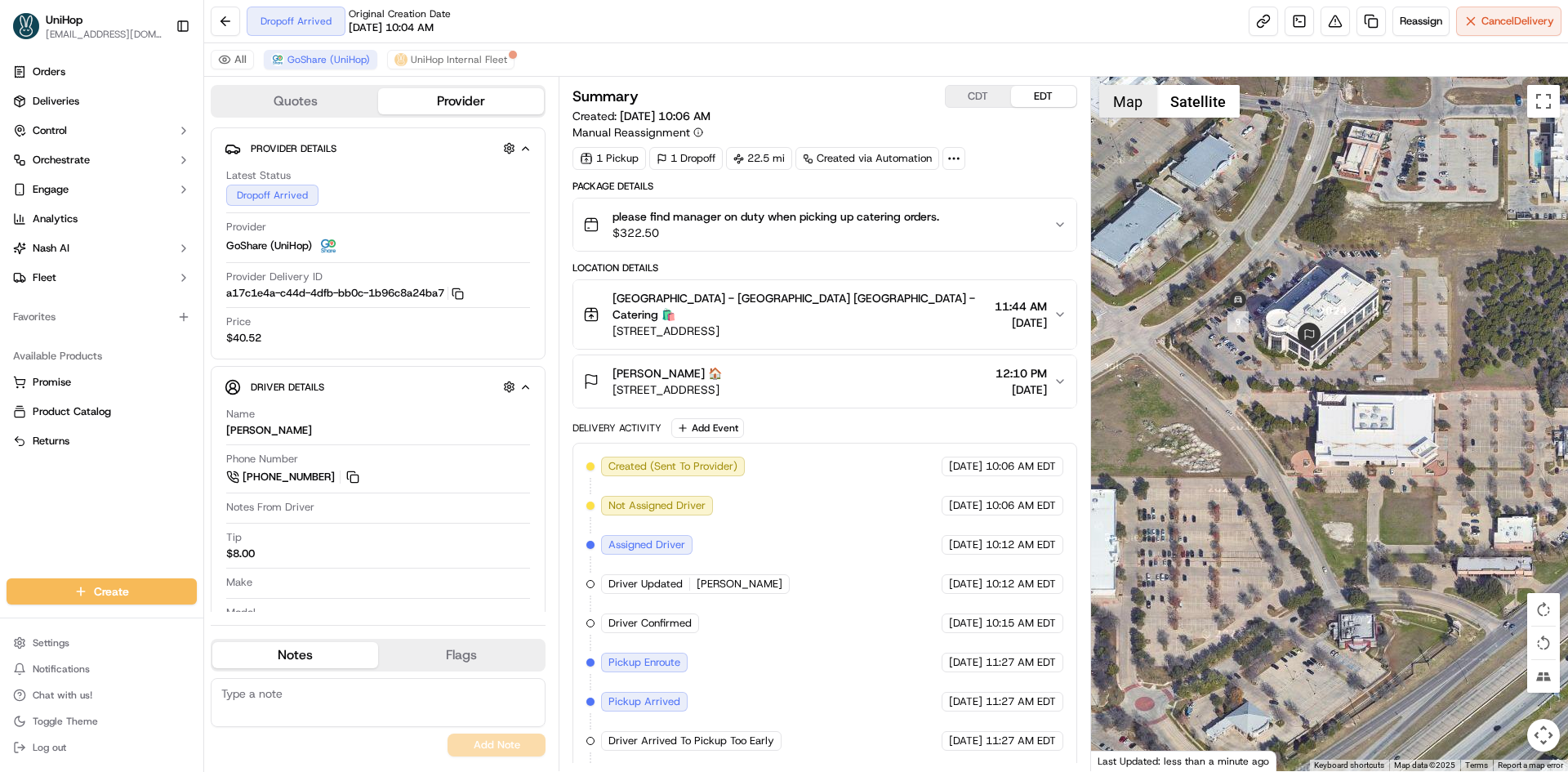
click at [1141, 104] on button "Map" at bounding box center [1127, 101] width 57 height 33
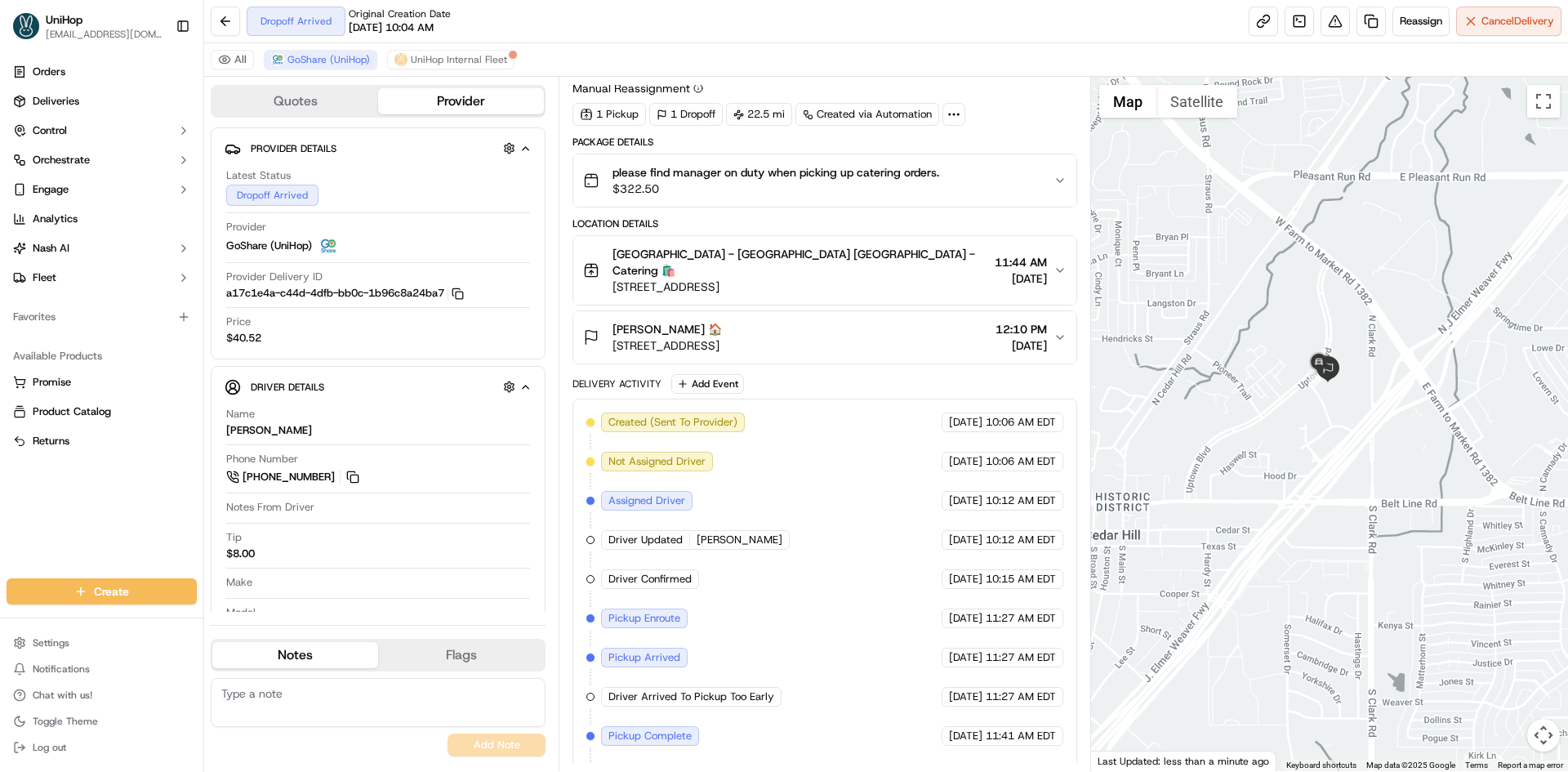
scroll to position [143, 0]
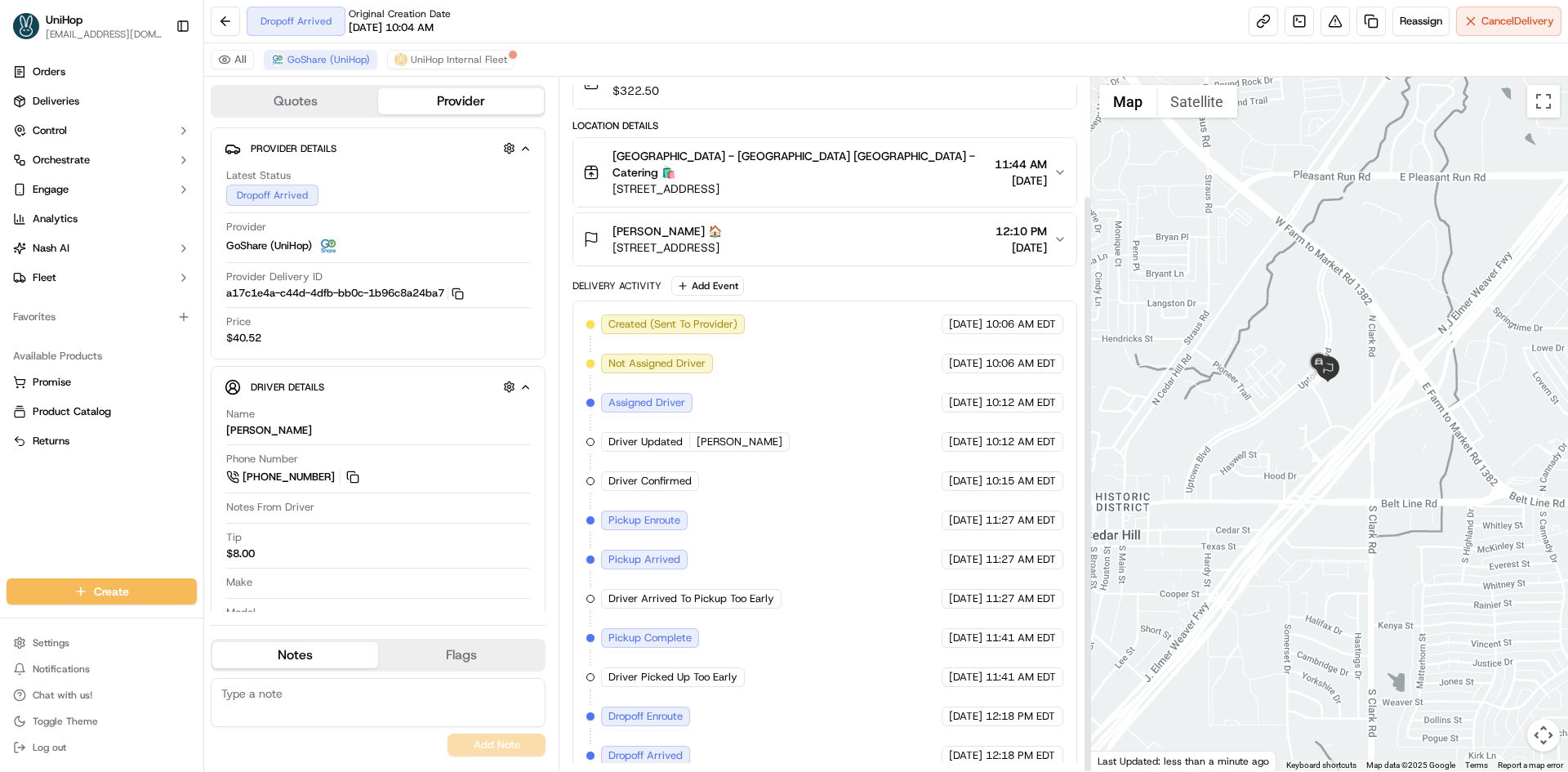
click at [1285, 433] on div at bounding box center [1329, 424] width 477 height 694
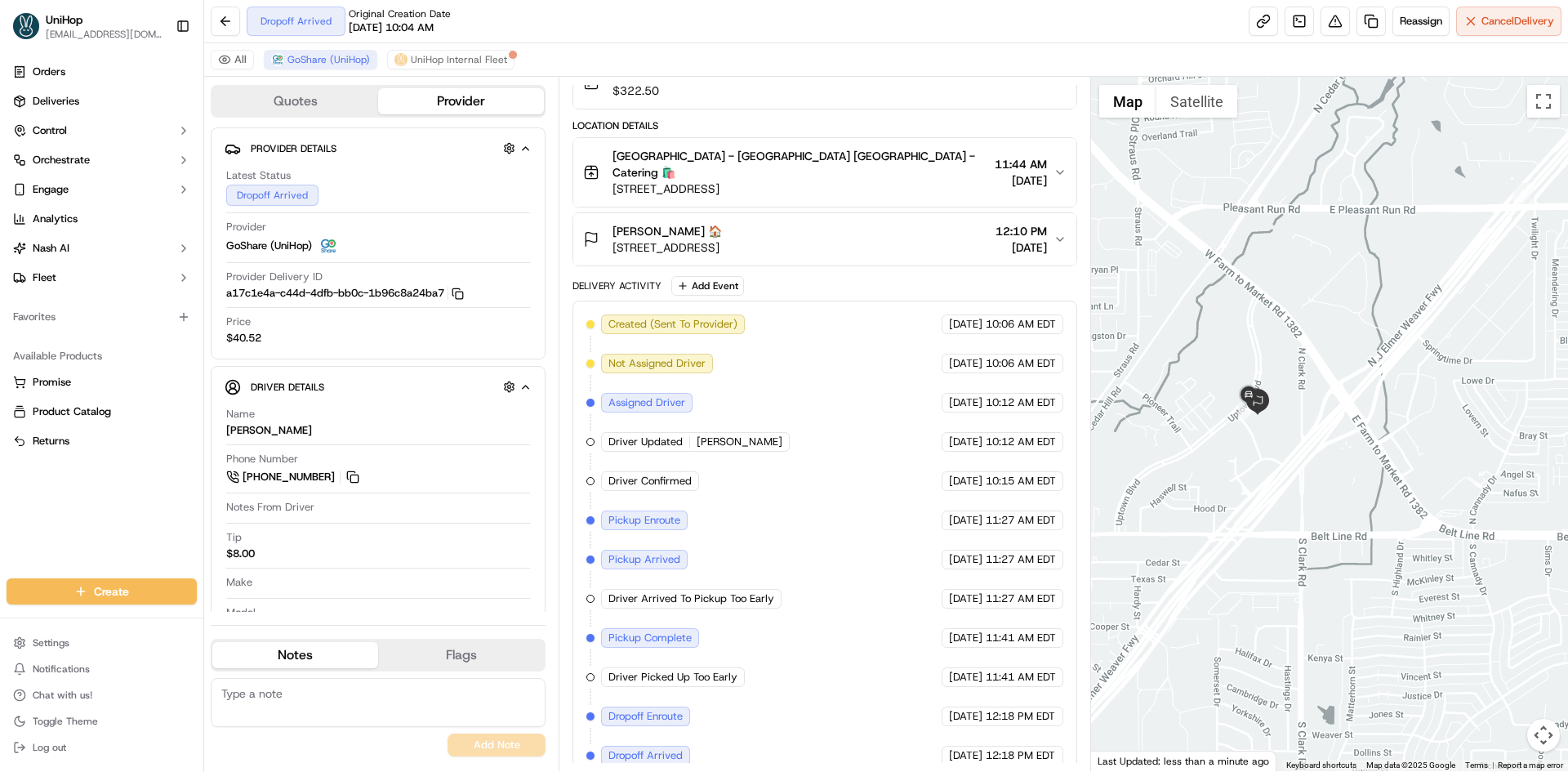
drag, startPoint x: 1216, startPoint y: 477, endPoint x: 1206, endPoint y: 480, distance: 10.4
click at [1206, 480] on div at bounding box center [1329, 424] width 477 height 694
click at [355, 471] on button at bounding box center [353, 477] width 18 height 18
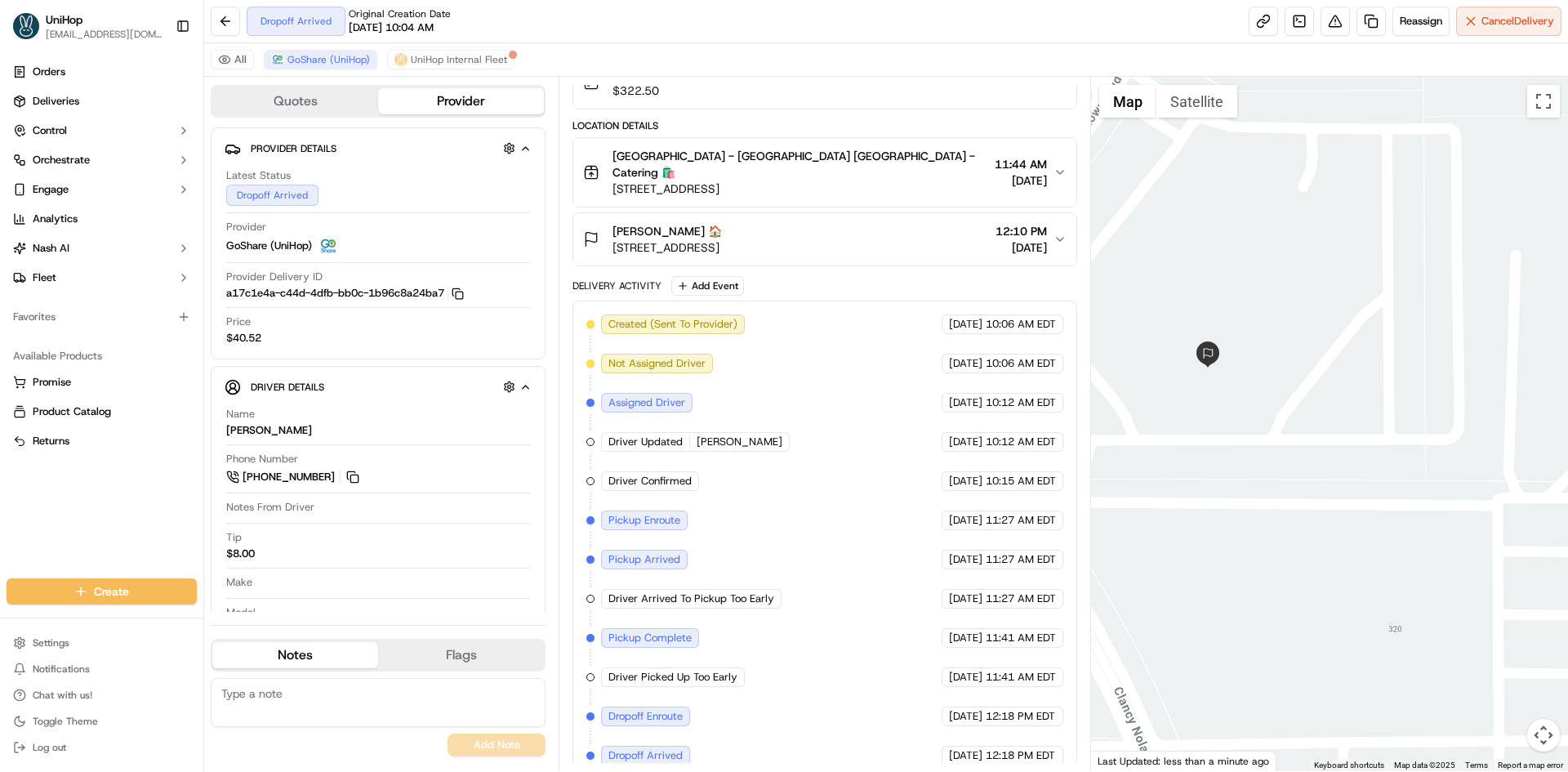
click at [905, 223] on div "Lee Lee 🏠 610 Uptown Blvd, Cedar Hill, TX 75104, USA 12:10 PM Sep 18 2025" at bounding box center [818, 239] width 470 height 33
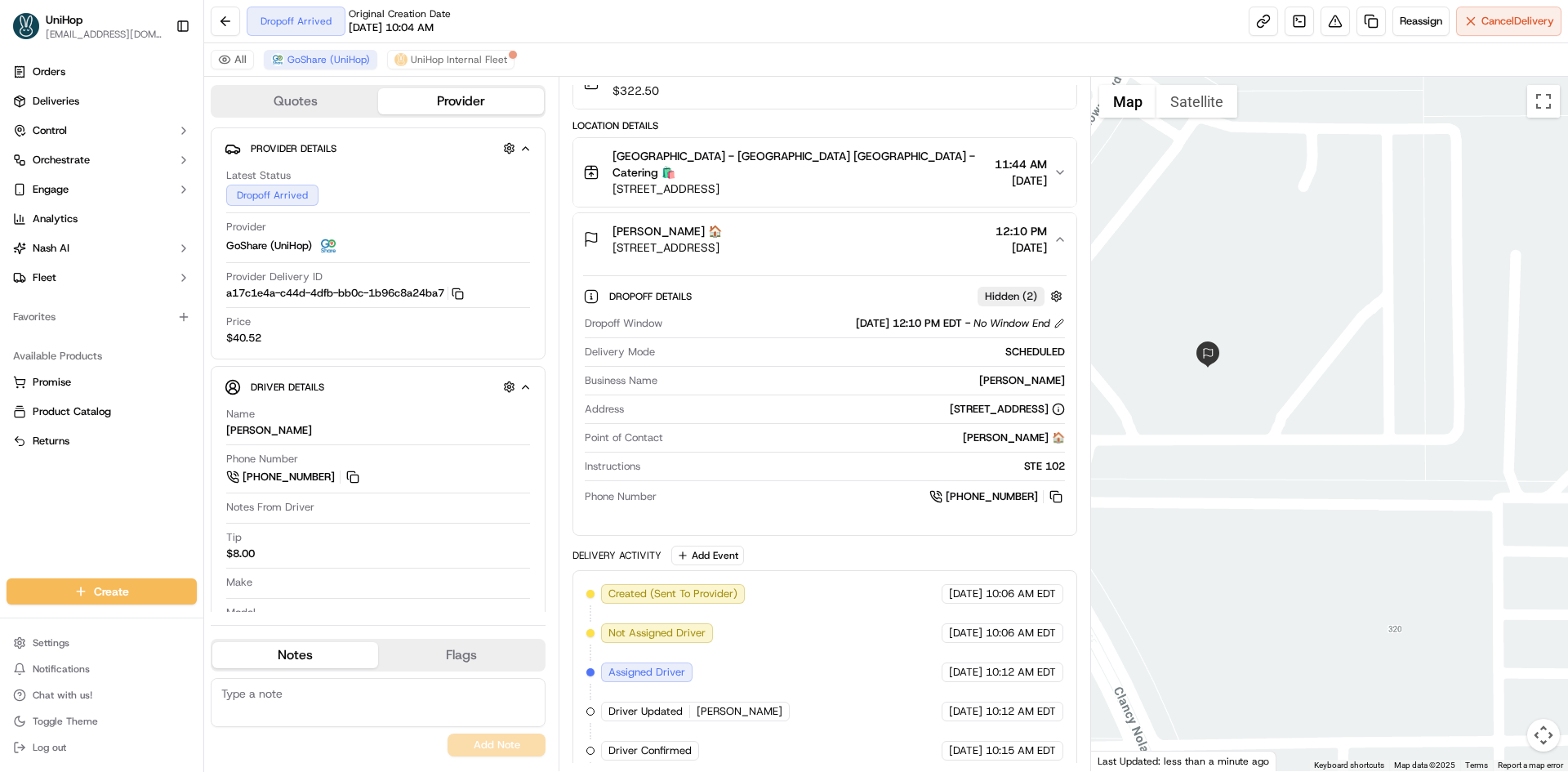
click at [905, 223] on div "Lee Lee 🏠 610 Uptown Blvd, Cedar Hill, TX 75104, USA 12:10 PM Sep 18 2025" at bounding box center [818, 239] width 470 height 33
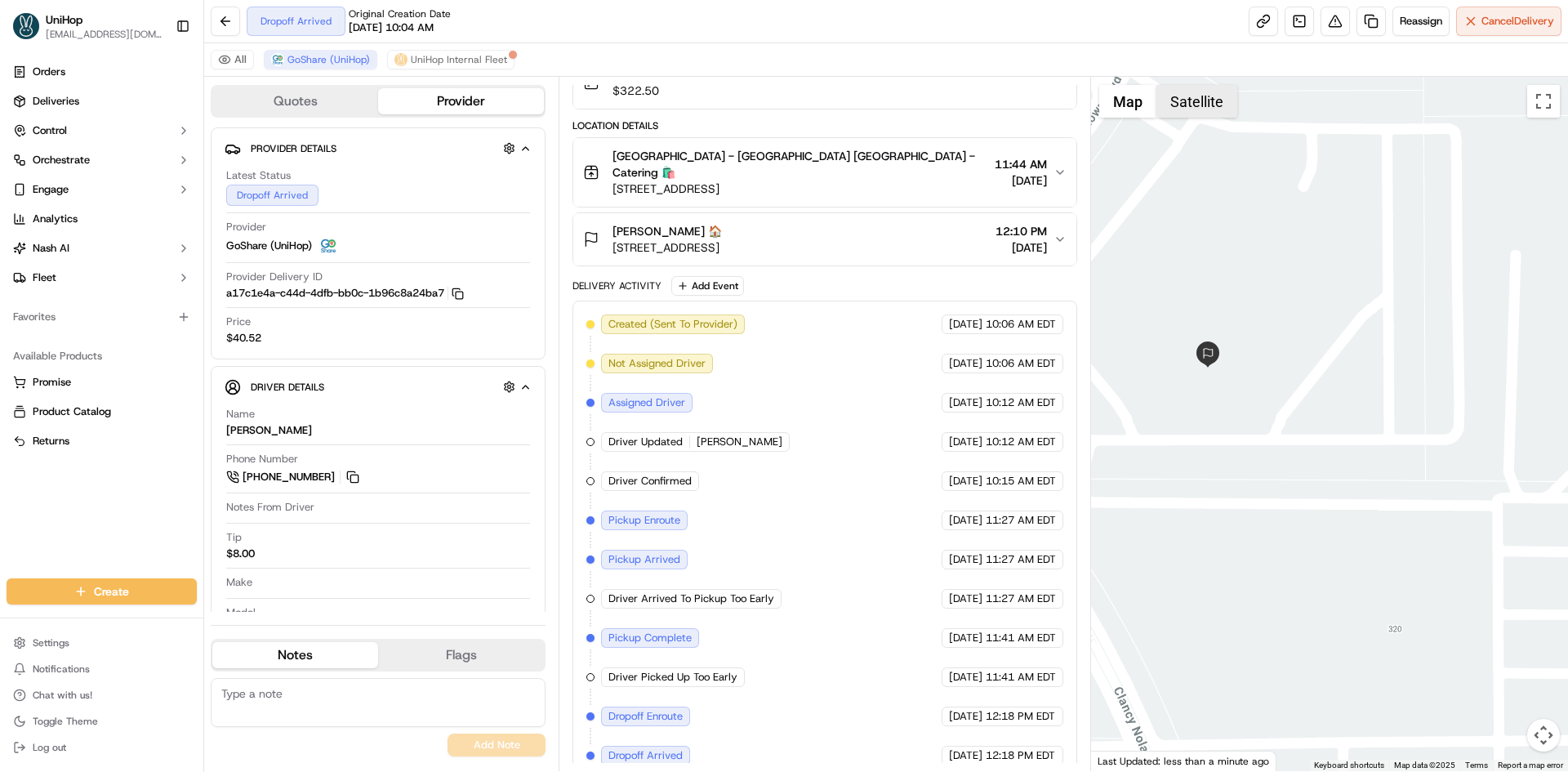
click at [1185, 103] on button "Satellite" at bounding box center [1197, 101] width 81 height 33
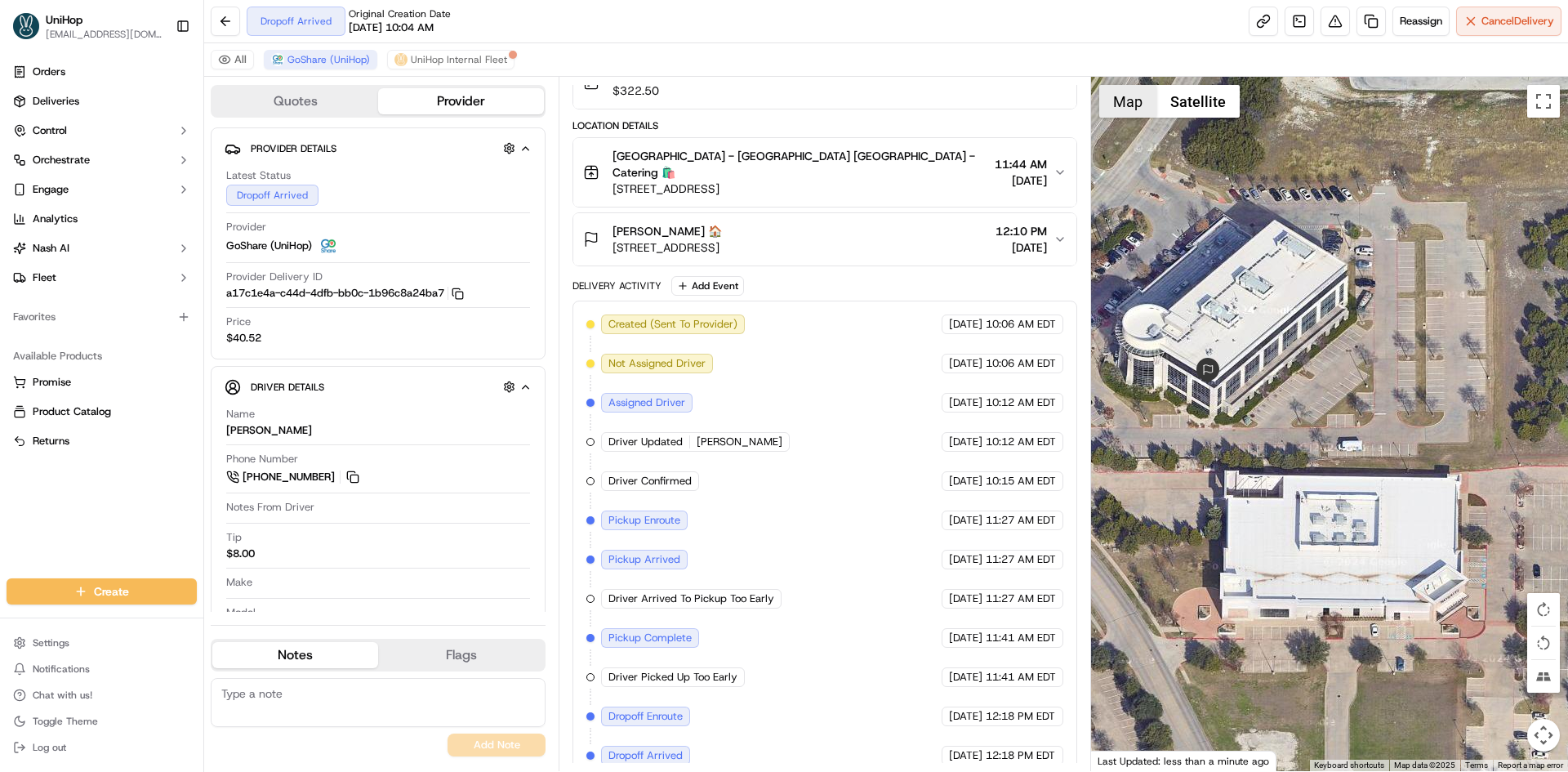
click at [1118, 98] on button "Map" at bounding box center [1127, 101] width 57 height 33
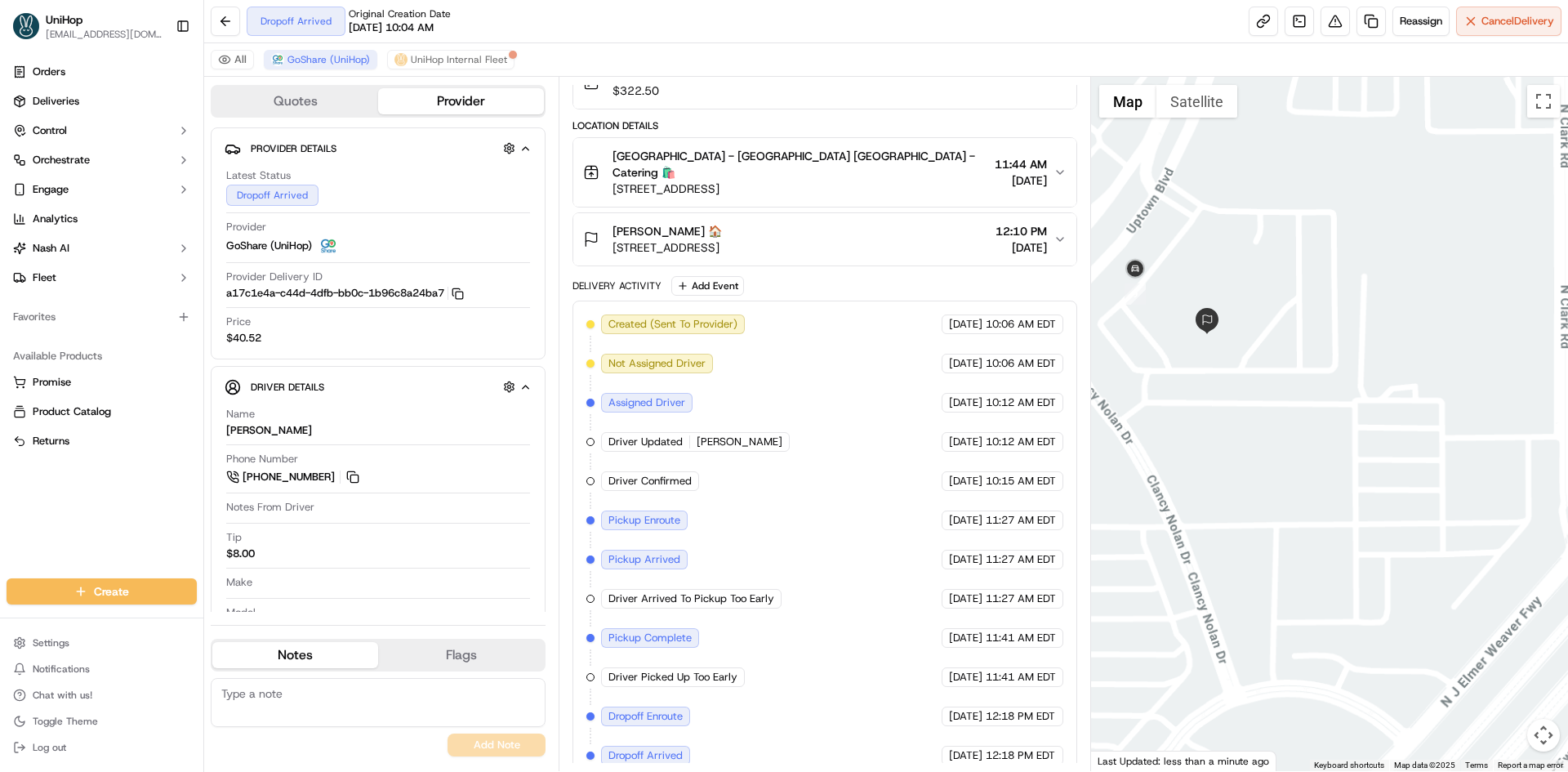
drag, startPoint x: 1167, startPoint y: 275, endPoint x: 1237, endPoint y: 316, distance: 81.1
click at [1213, 311] on div at bounding box center [1329, 424] width 477 height 694
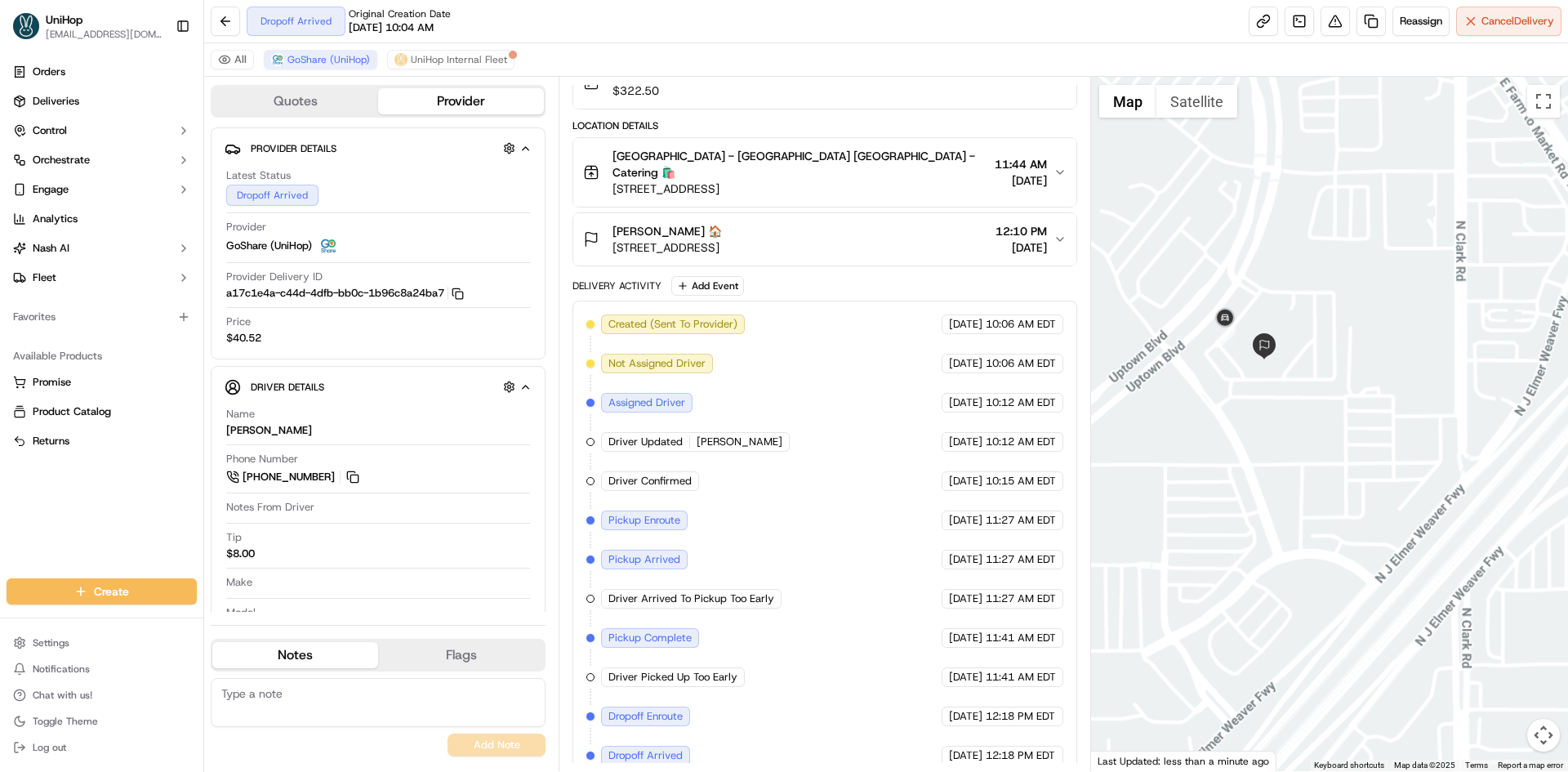
click at [1102, 273] on div at bounding box center [1329, 424] width 477 height 694
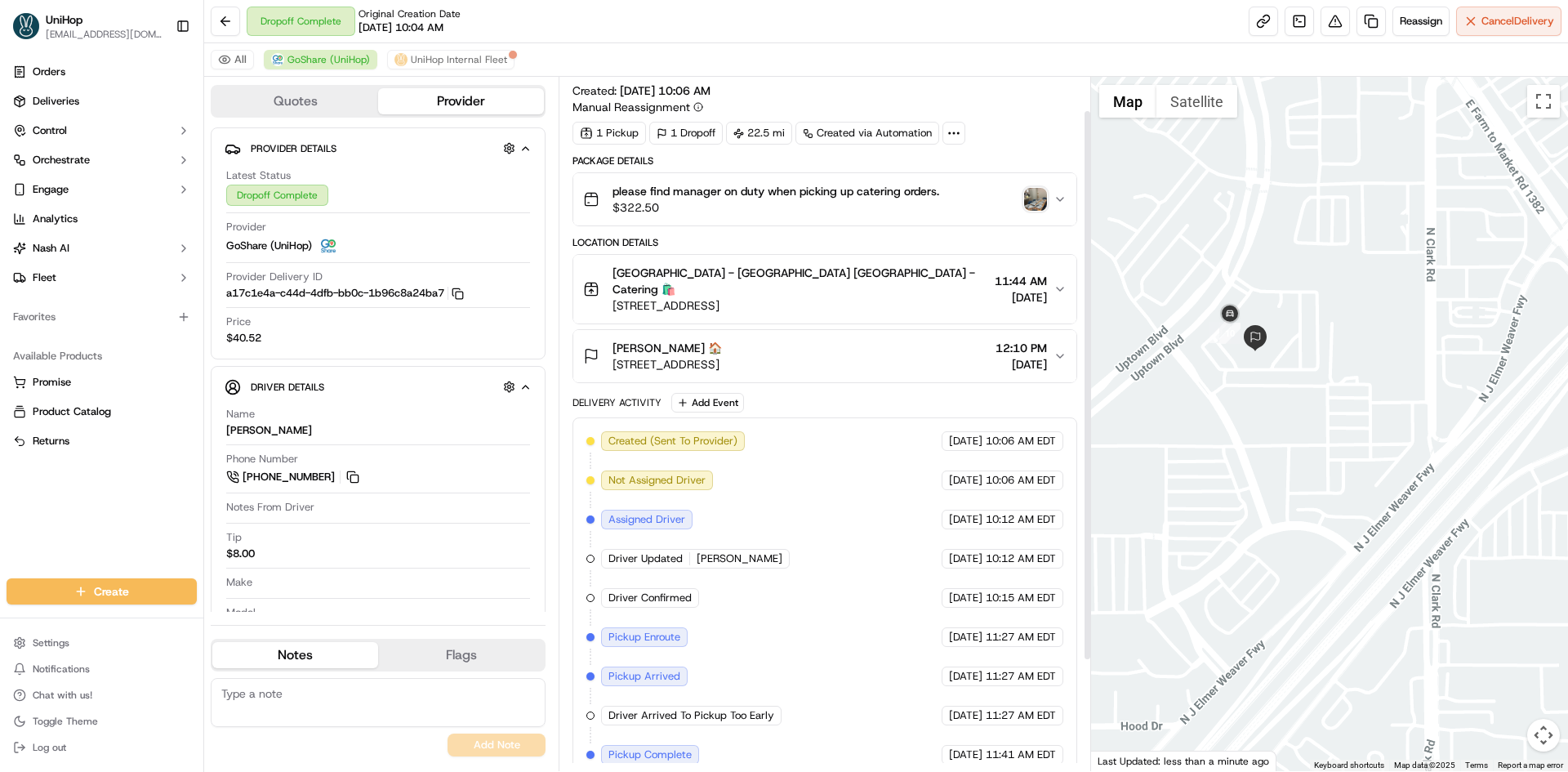
scroll to position [0, 0]
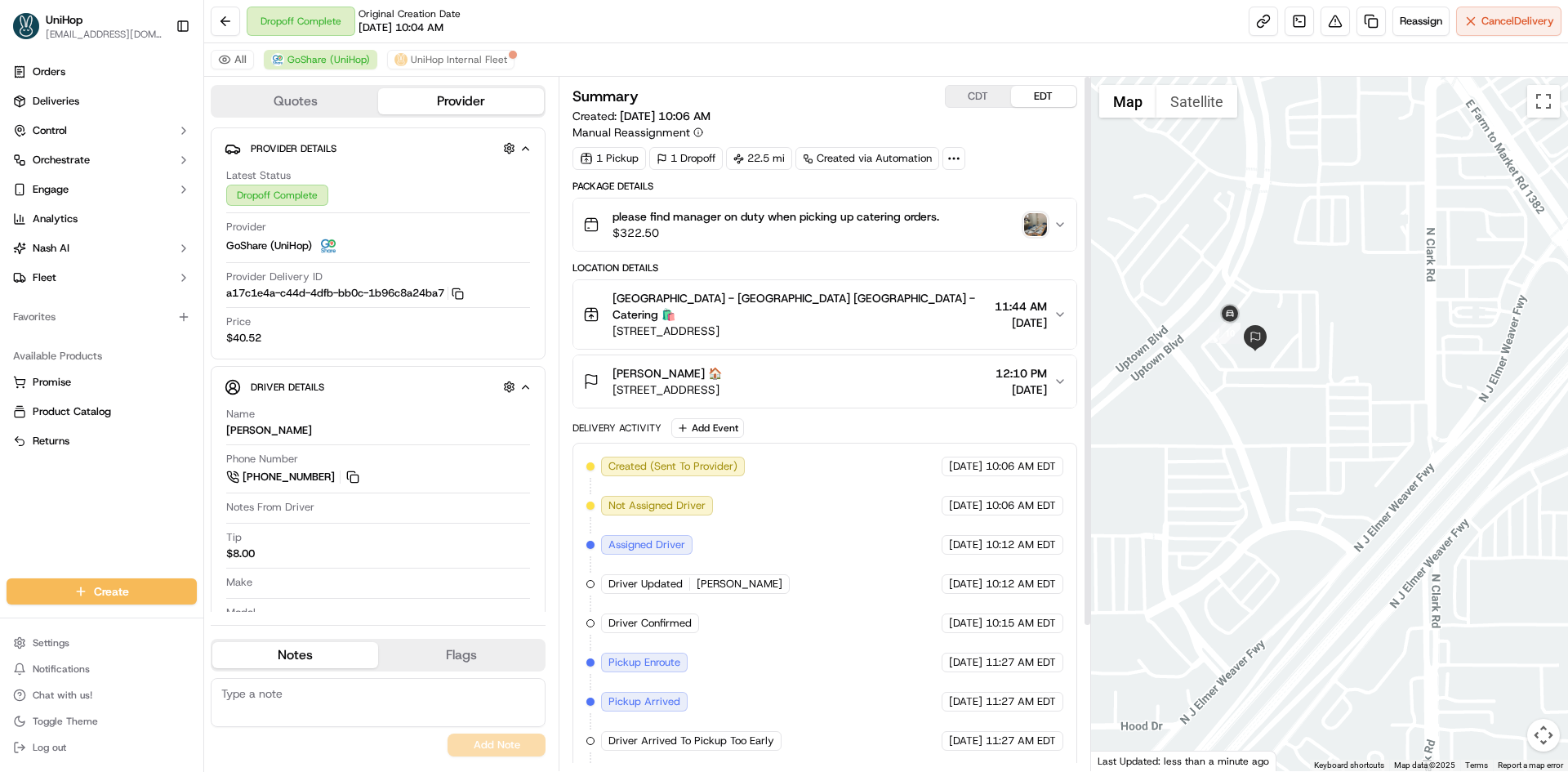
click at [1040, 229] on img "button" at bounding box center [1035, 224] width 23 height 23
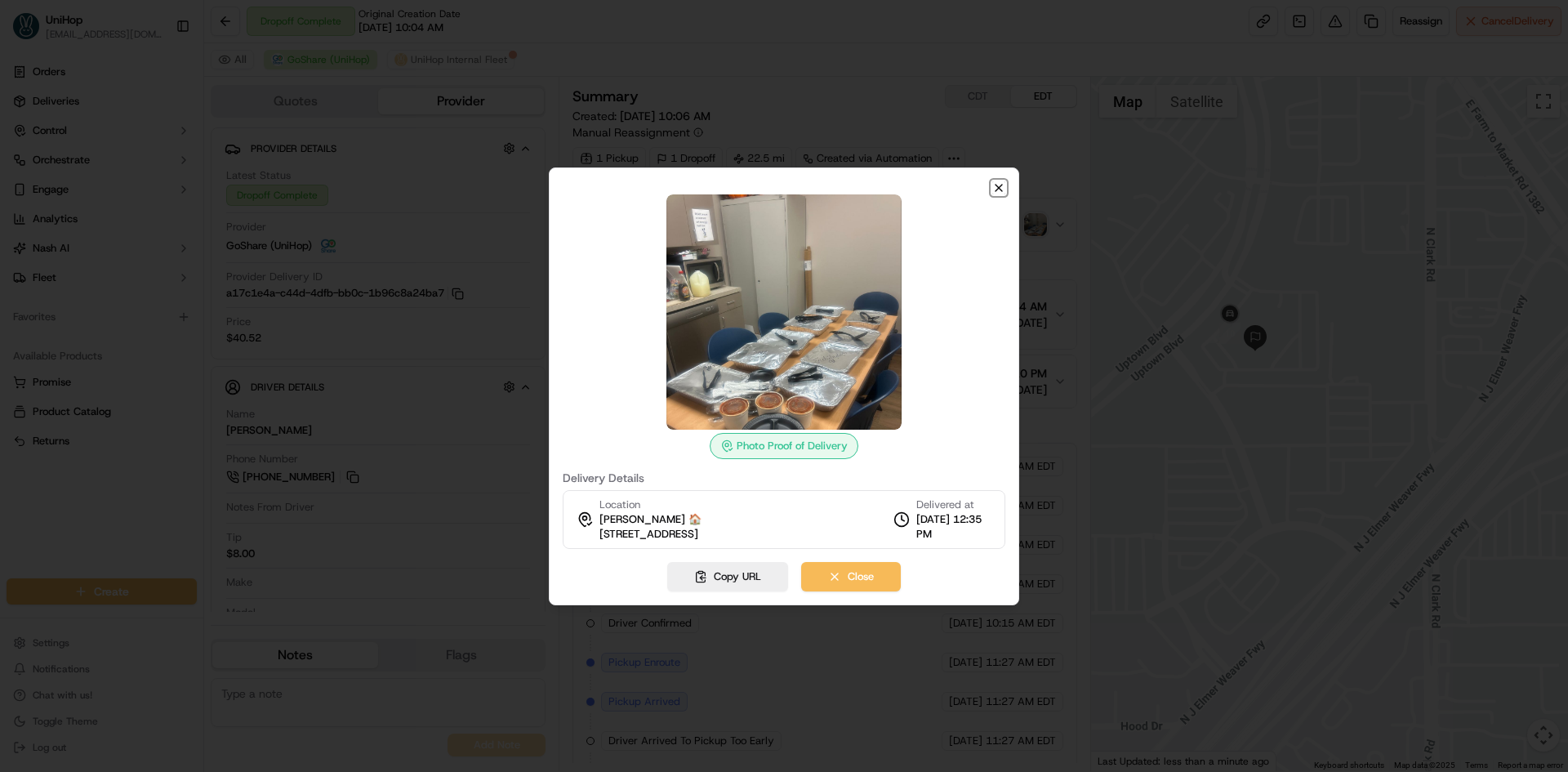
click at [998, 187] on icon "button" at bounding box center [999, 188] width 7 height 7
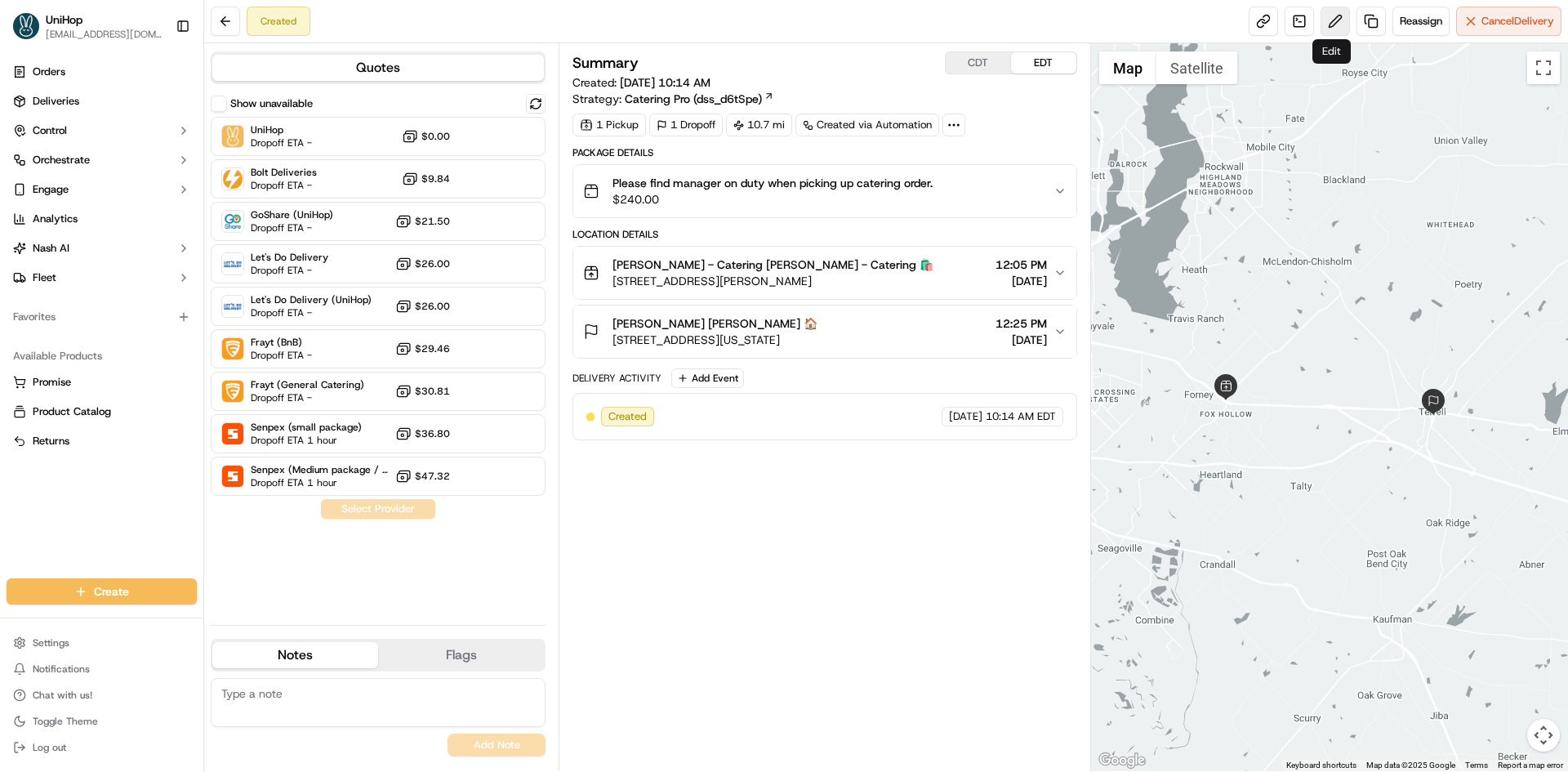
click at [1328, 28] on button at bounding box center [1334, 21] width 29 height 29
click at [307, 138] on span "Dropoff ETA -" at bounding box center [280, 143] width 61 height 13
click at [386, 505] on button "Assign Provider" at bounding box center [378, 508] width 116 height 20
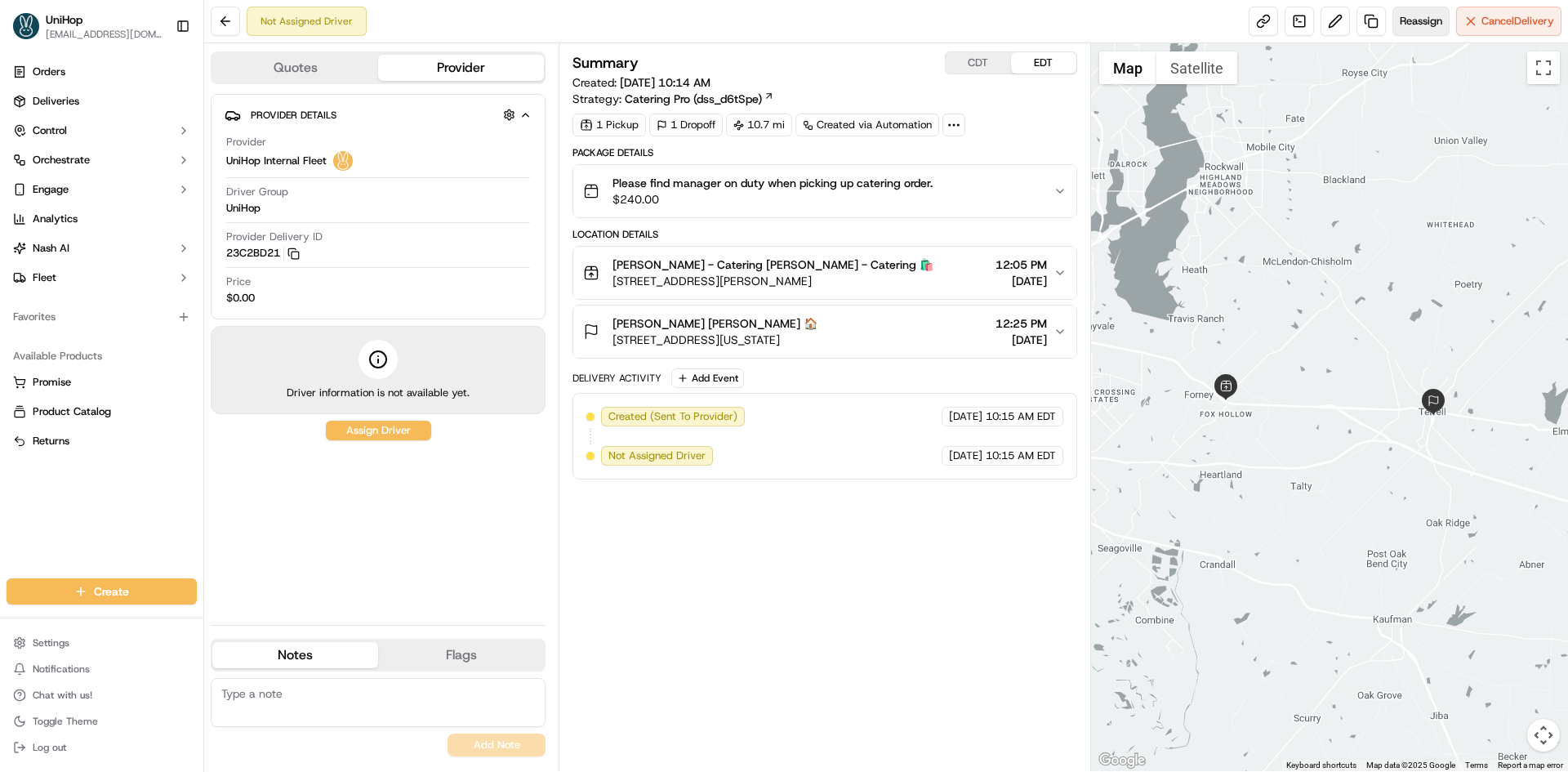
click at [1420, 25] on span "Reassign" at bounding box center [1421, 22] width 42 height 15
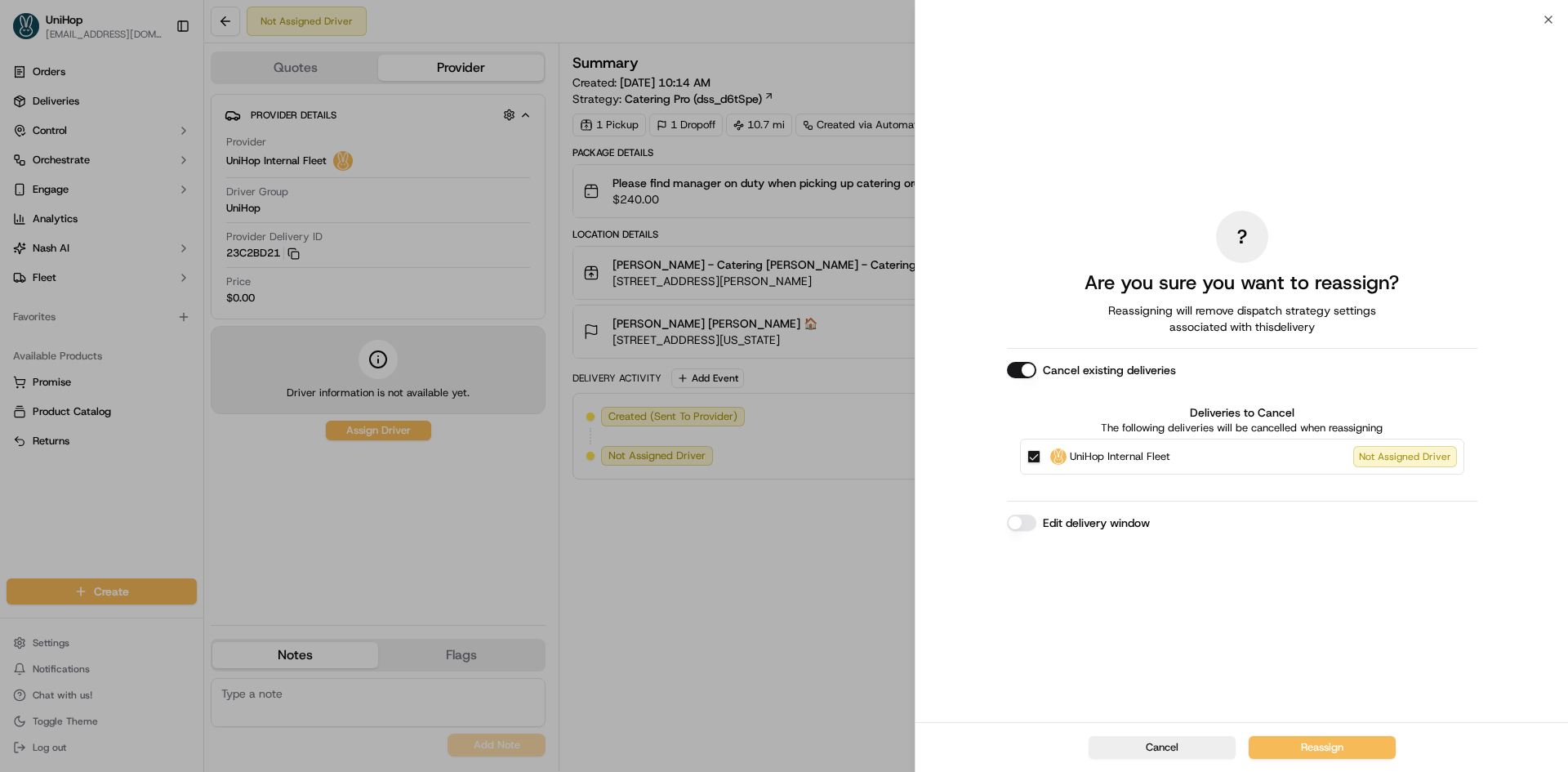
click at [1036, 452] on button "UniHop Internal Fleet Not Assigned Driver" at bounding box center [1033, 457] width 13 height 13
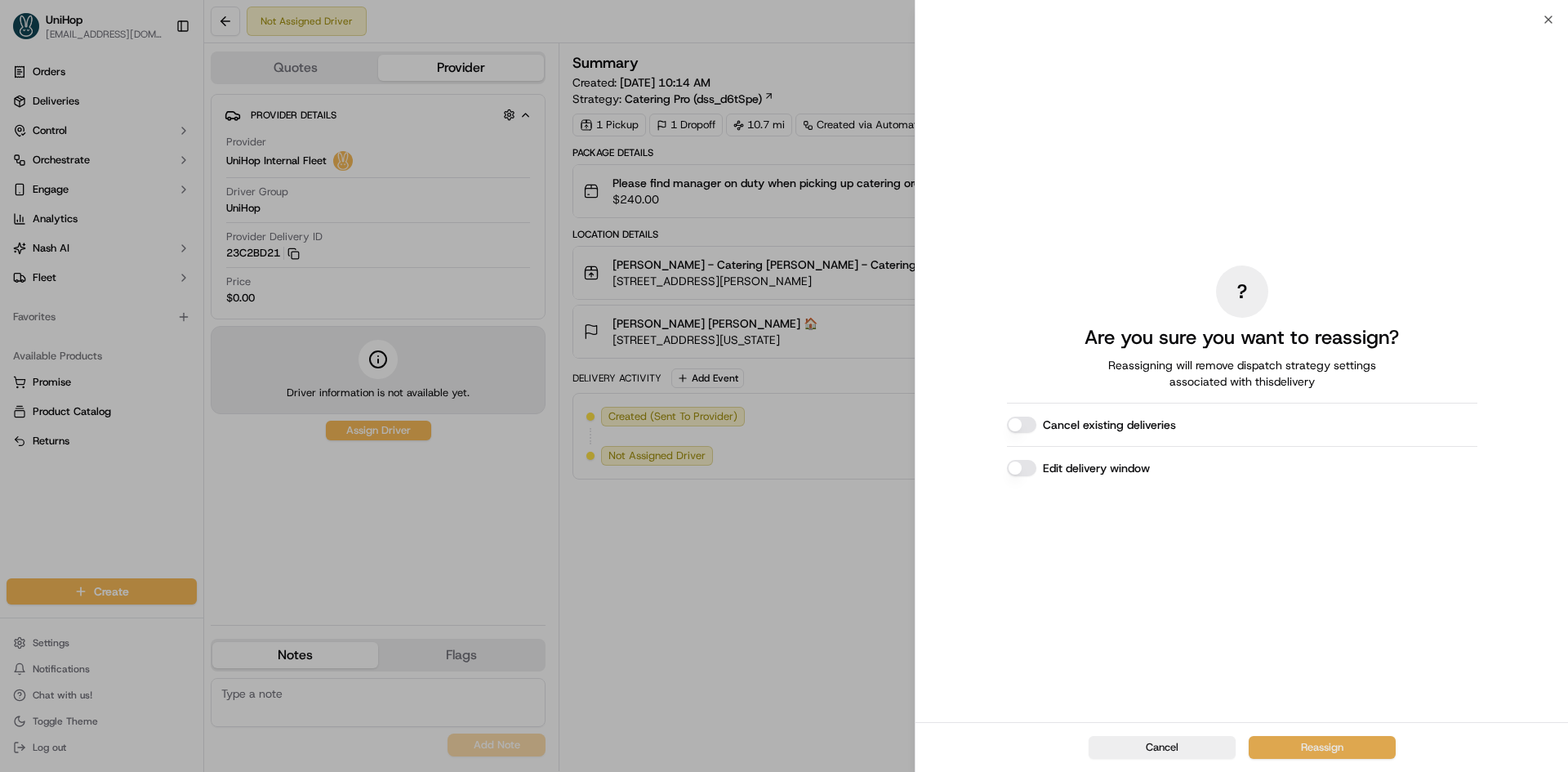
click at [1331, 752] on button "Reassign" at bounding box center [1321, 748] width 147 height 23
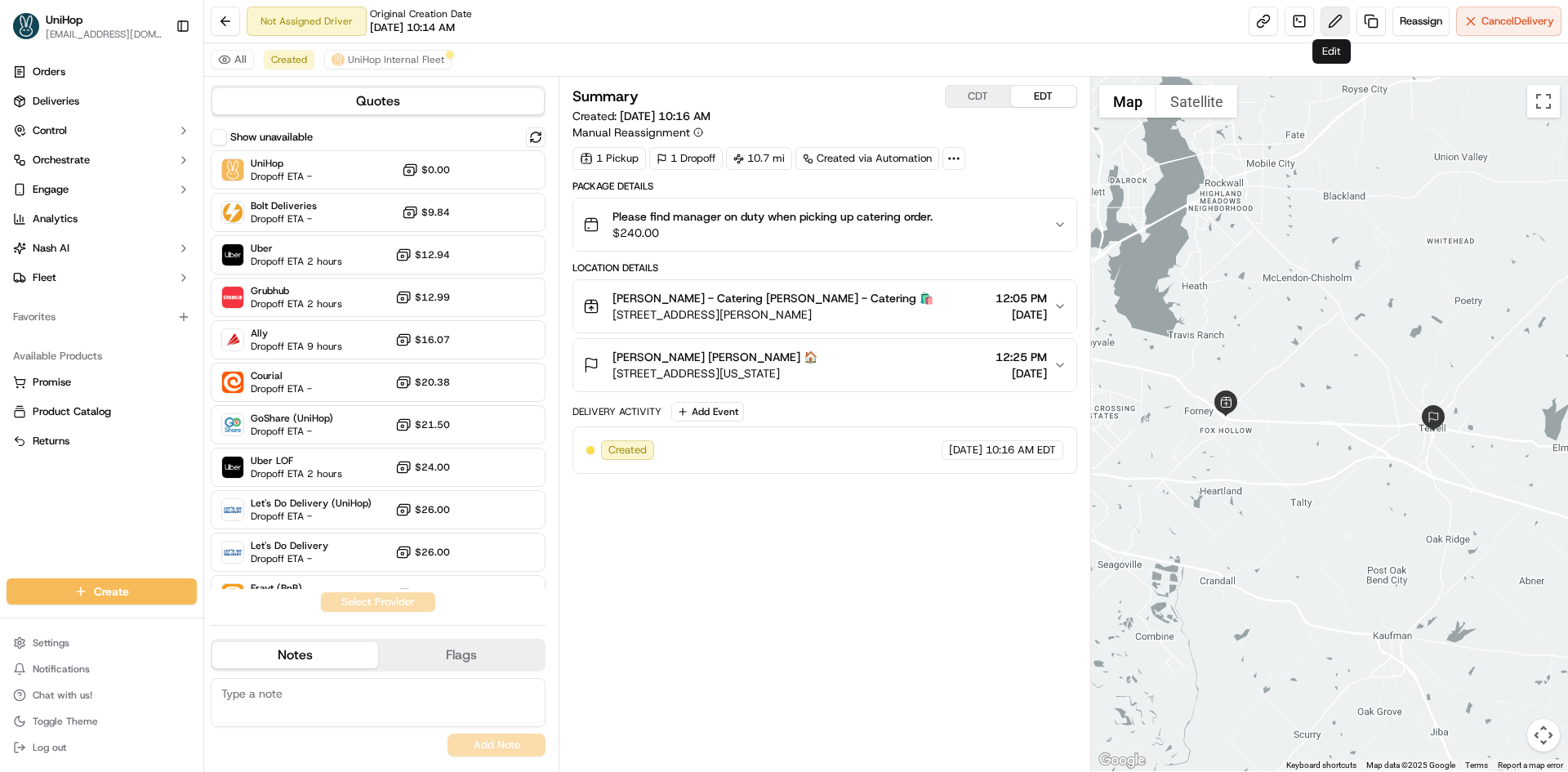
click at [1324, 23] on button at bounding box center [1334, 21] width 29 height 29
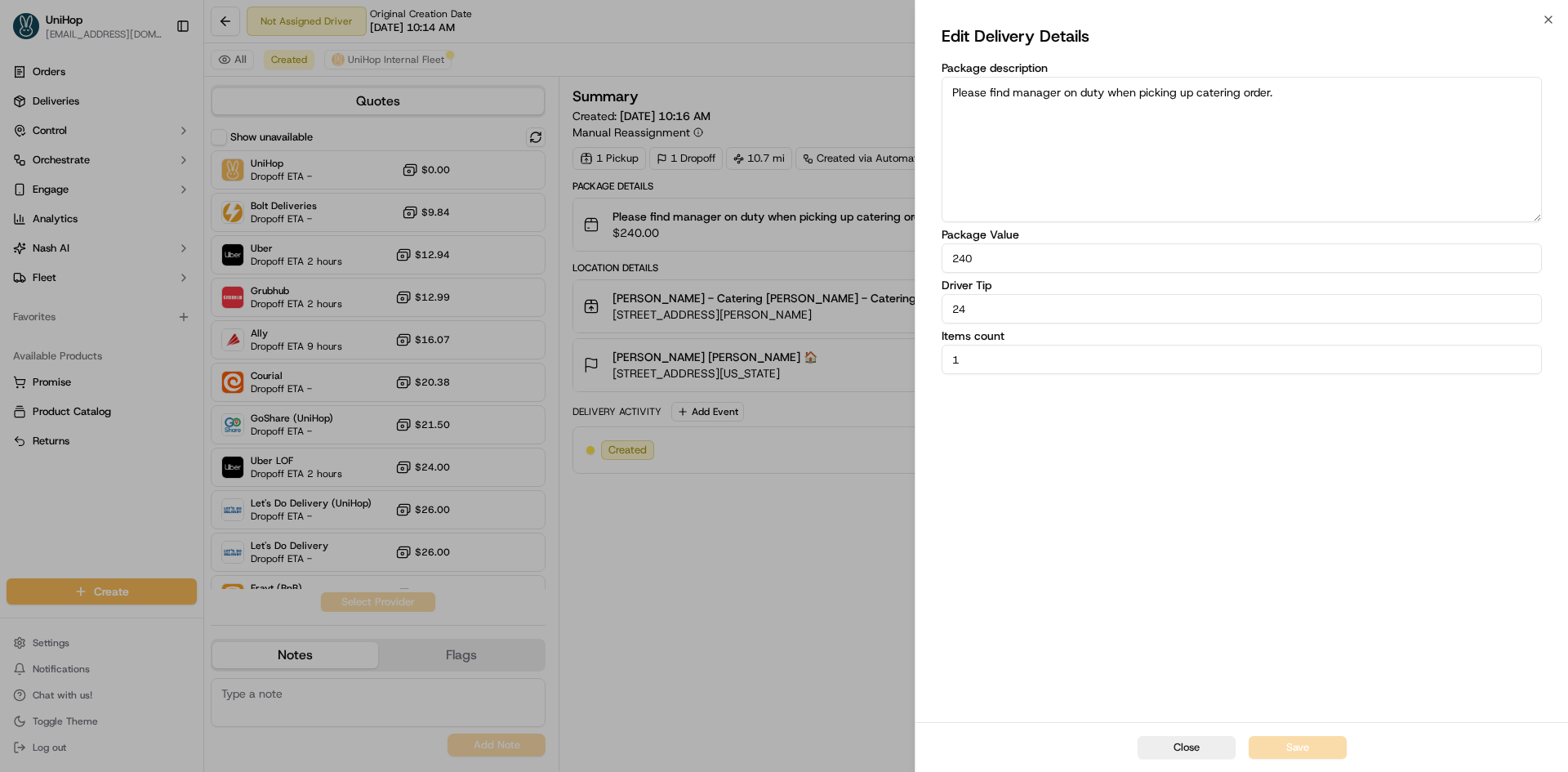
click at [1053, 320] on input "24" at bounding box center [1242, 308] width 600 height 29
type input "21"
click at [1172, 619] on div "Edit Delivery Details Package description Please find manager on duty when pick…" at bounding box center [1242, 371] width 600 height 696
click at [1302, 743] on button "Save" at bounding box center [1297, 748] width 98 height 23
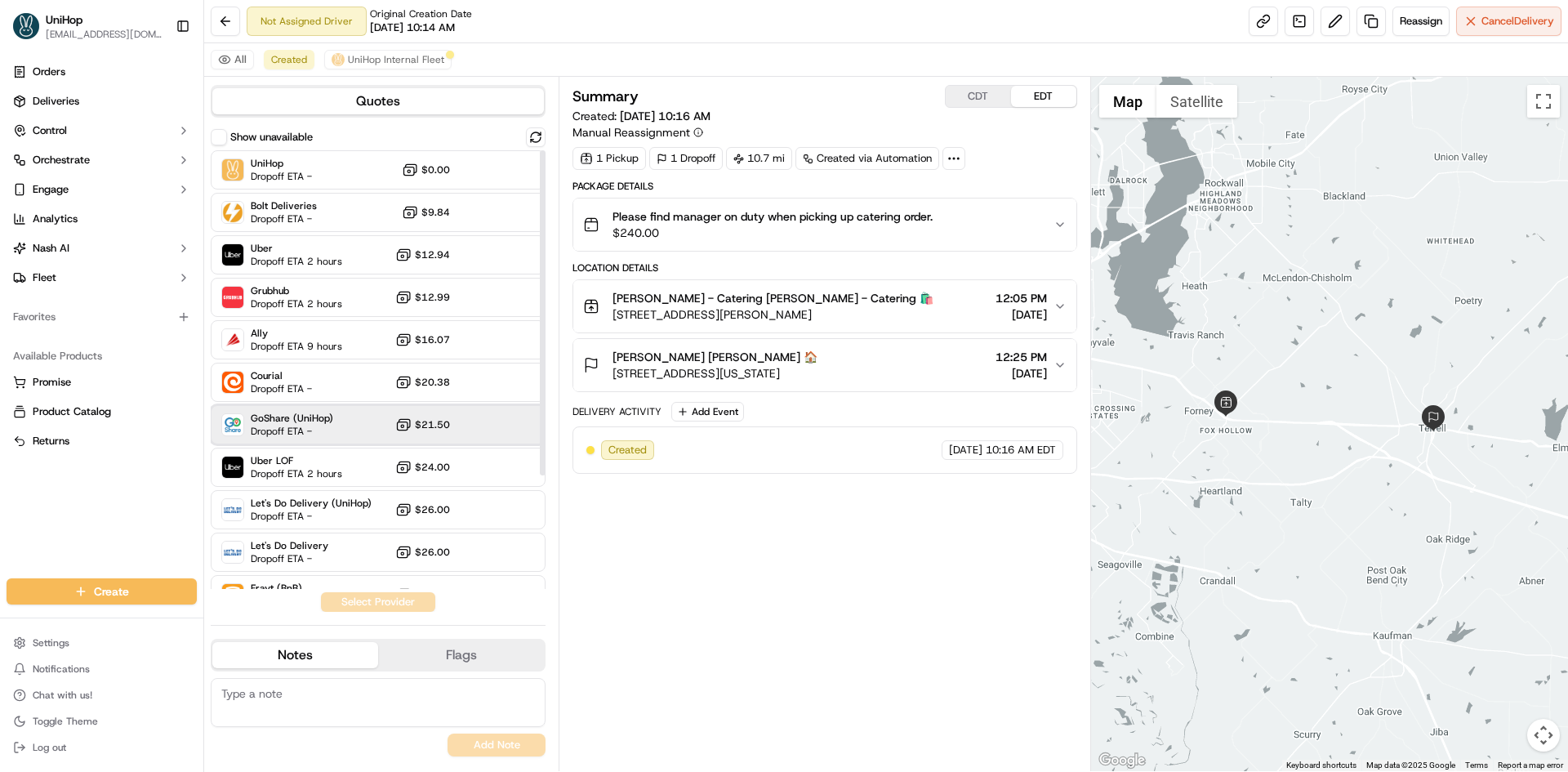
click at [294, 416] on span "GoShare (UniHop)" at bounding box center [292, 418] width 83 height 13
click at [357, 600] on button "Assign Provider" at bounding box center [378, 601] width 116 height 20
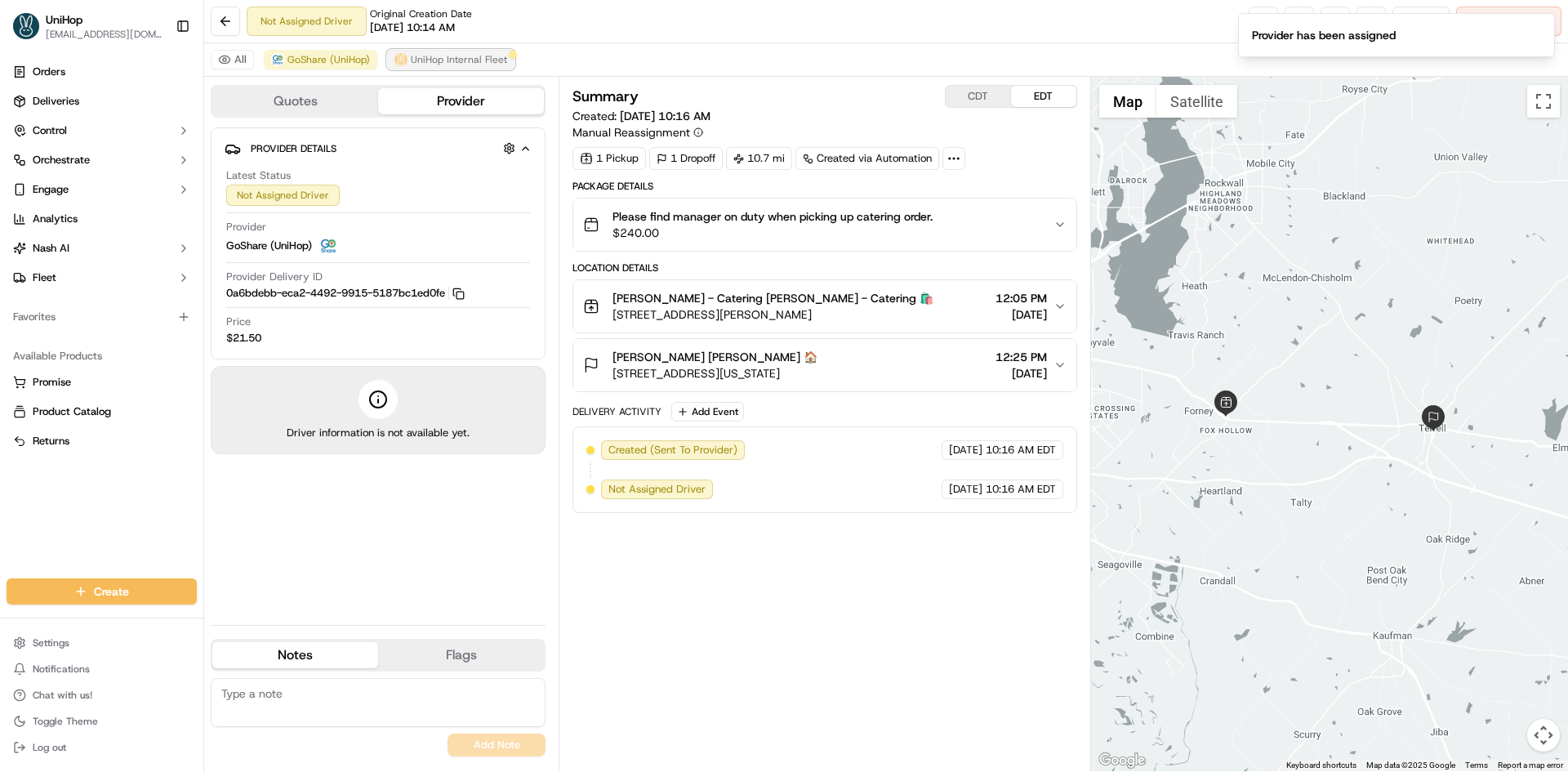
click at [452, 56] on span "UniHop Internal Fleet" at bounding box center [459, 60] width 97 height 13
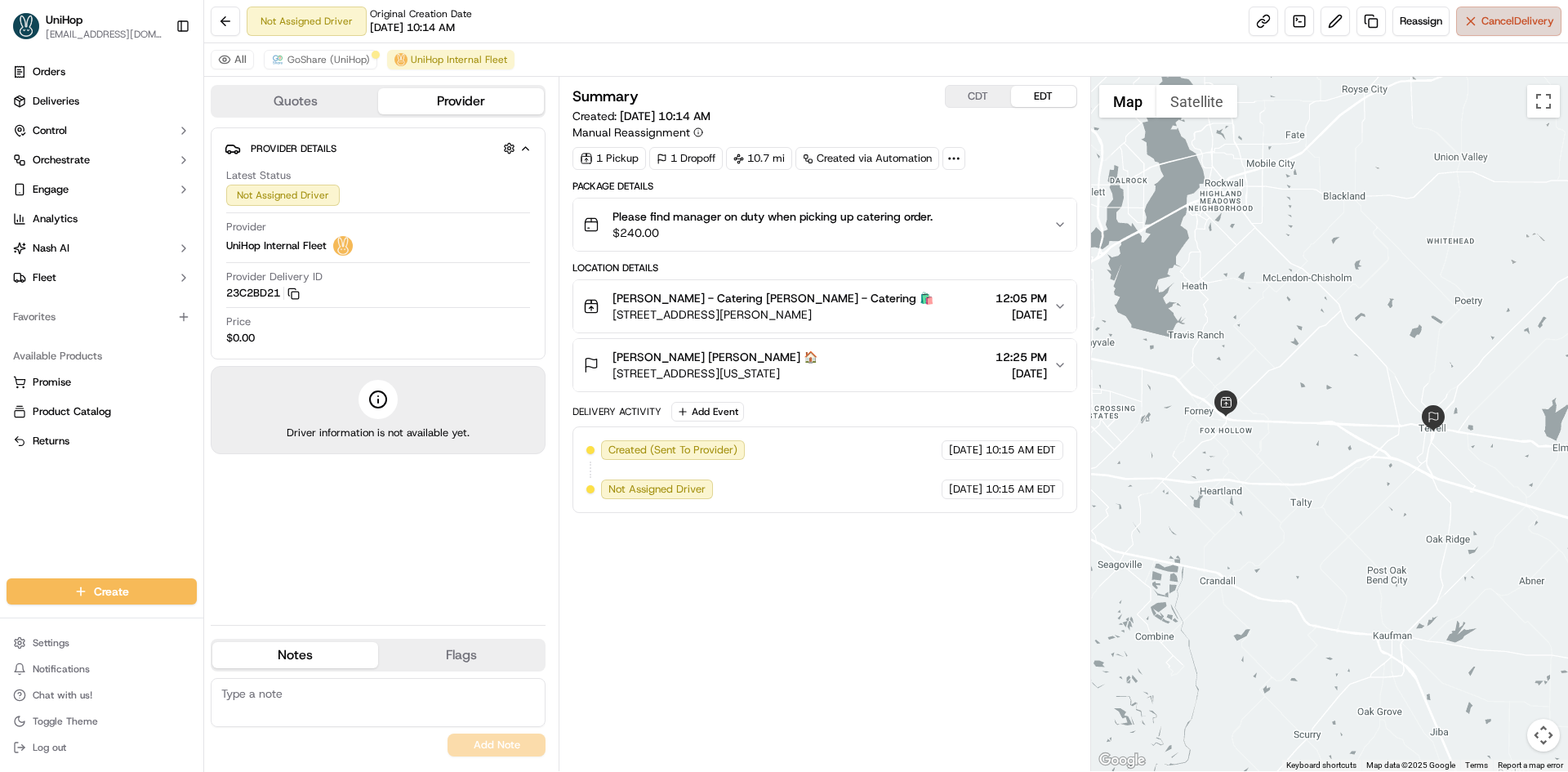
click at [1540, 15] on span "Cancel Delivery" at bounding box center [1518, 22] width 73 height 15
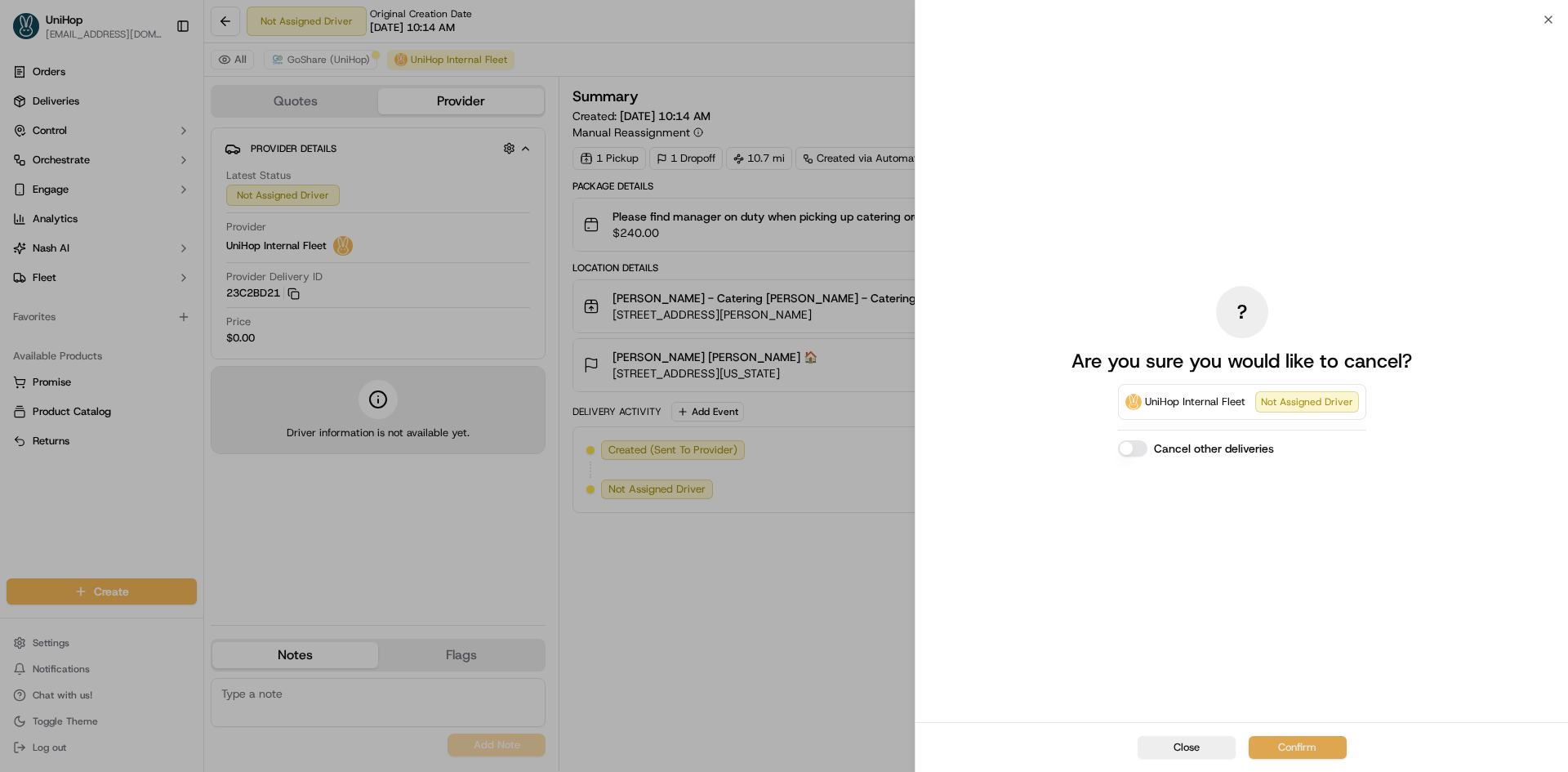
click at [1296, 742] on button "Confirm" at bounding box center [1297, 748] width 98 height 23
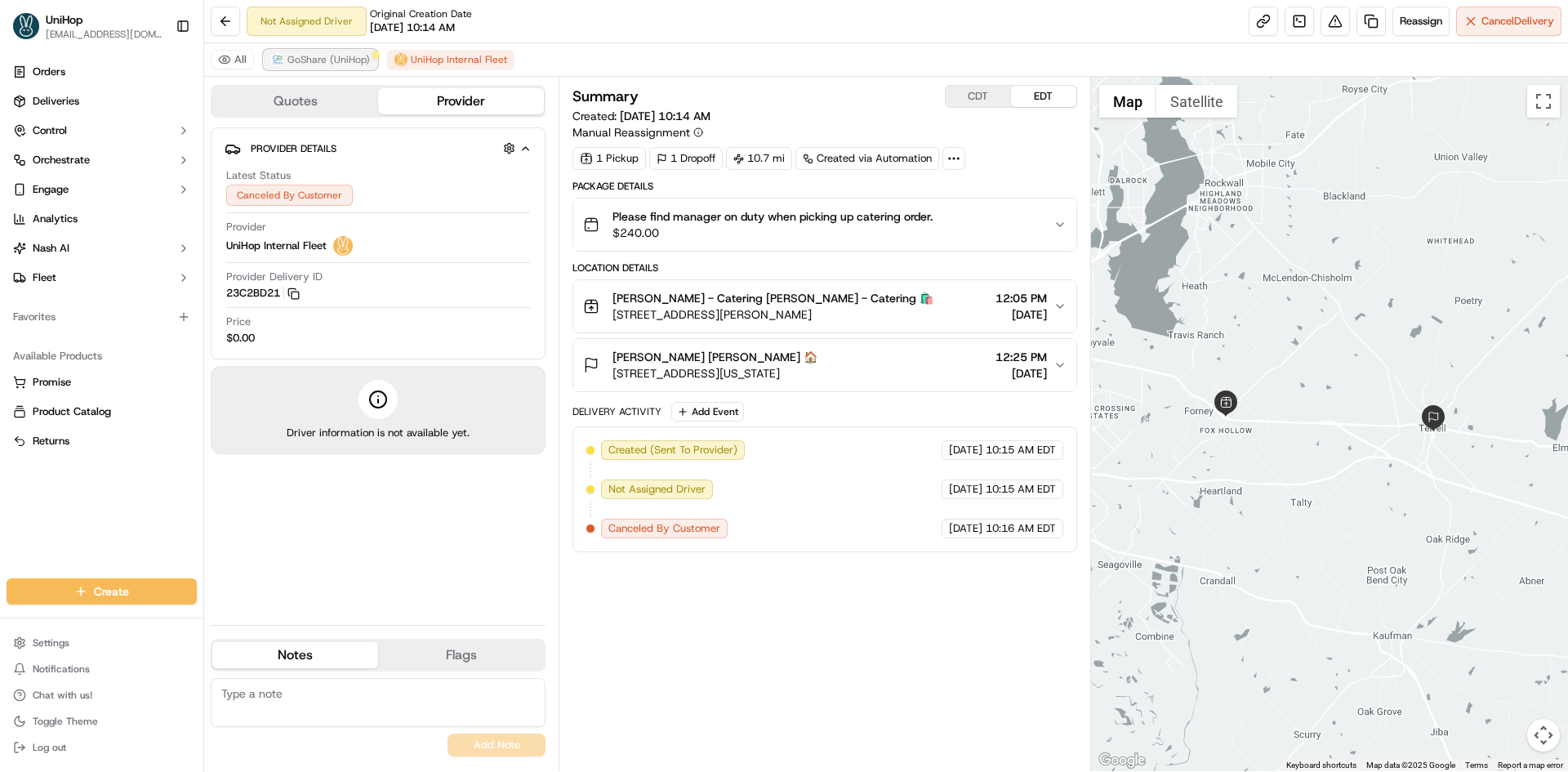
click at [342, 61] on span "GoShare (UniHop)" at bounding box center [329, 60] width 83 height 13
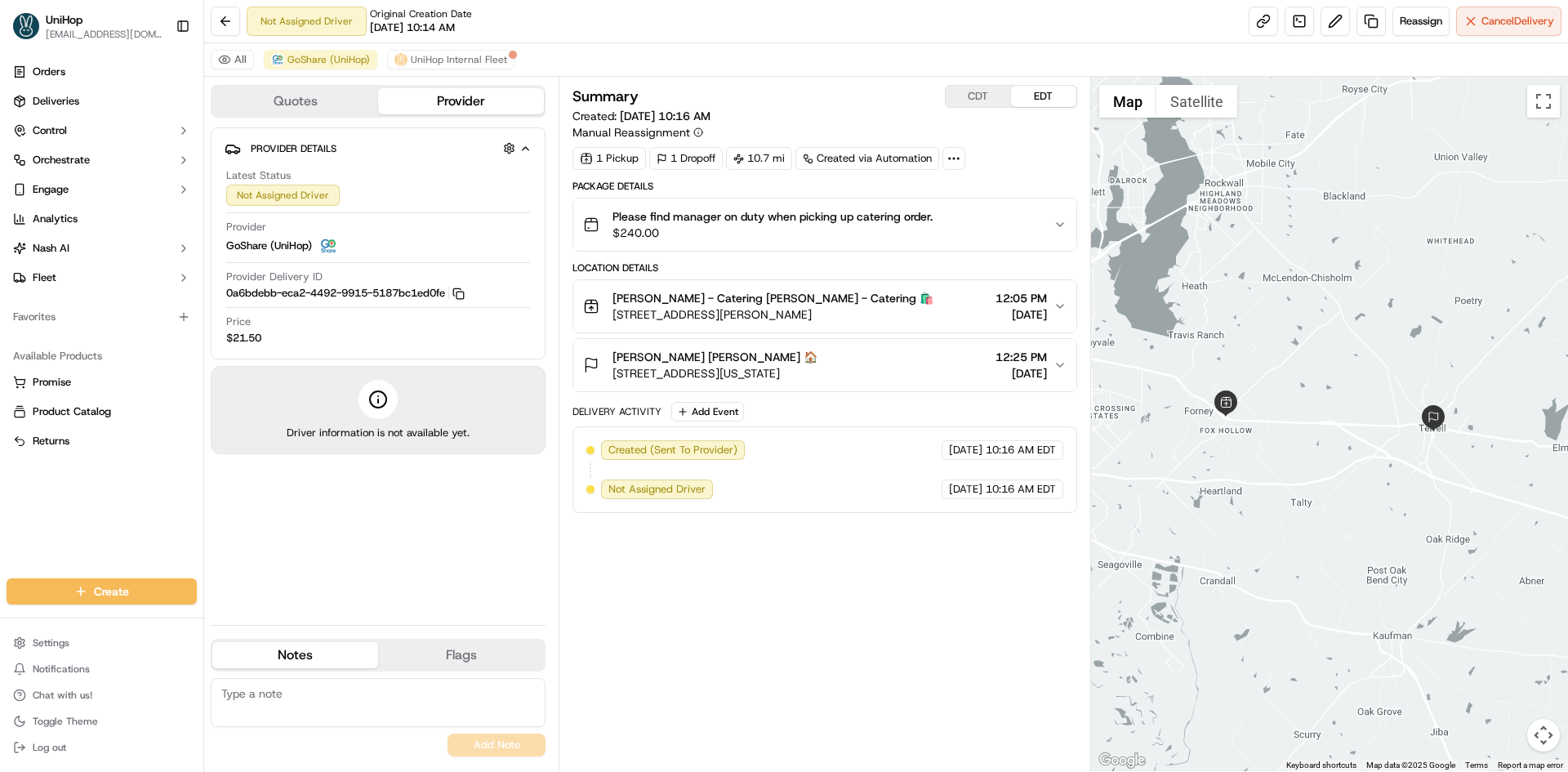
click at [1009, 619] on div "Summary CDT EDT Created: [DATE] 10:16 AM Manual Reassignment 1 Pickup 1 Dropoff…" at bounding box center [823, 424] width 504 height 678
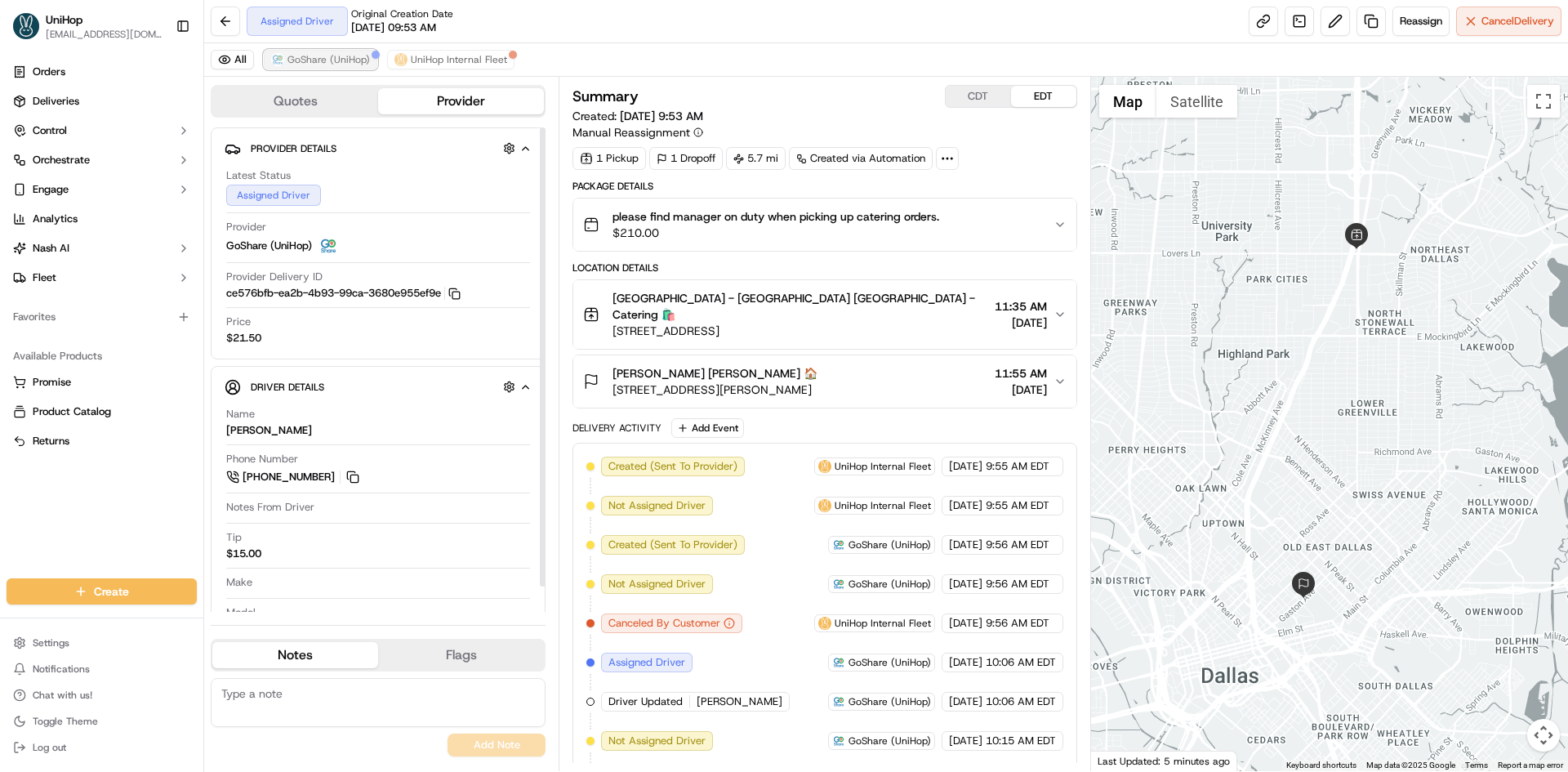
click at [354, 62] on span "GoShare (UniHop)" at bounding box center [329, 60] width 83 height 13
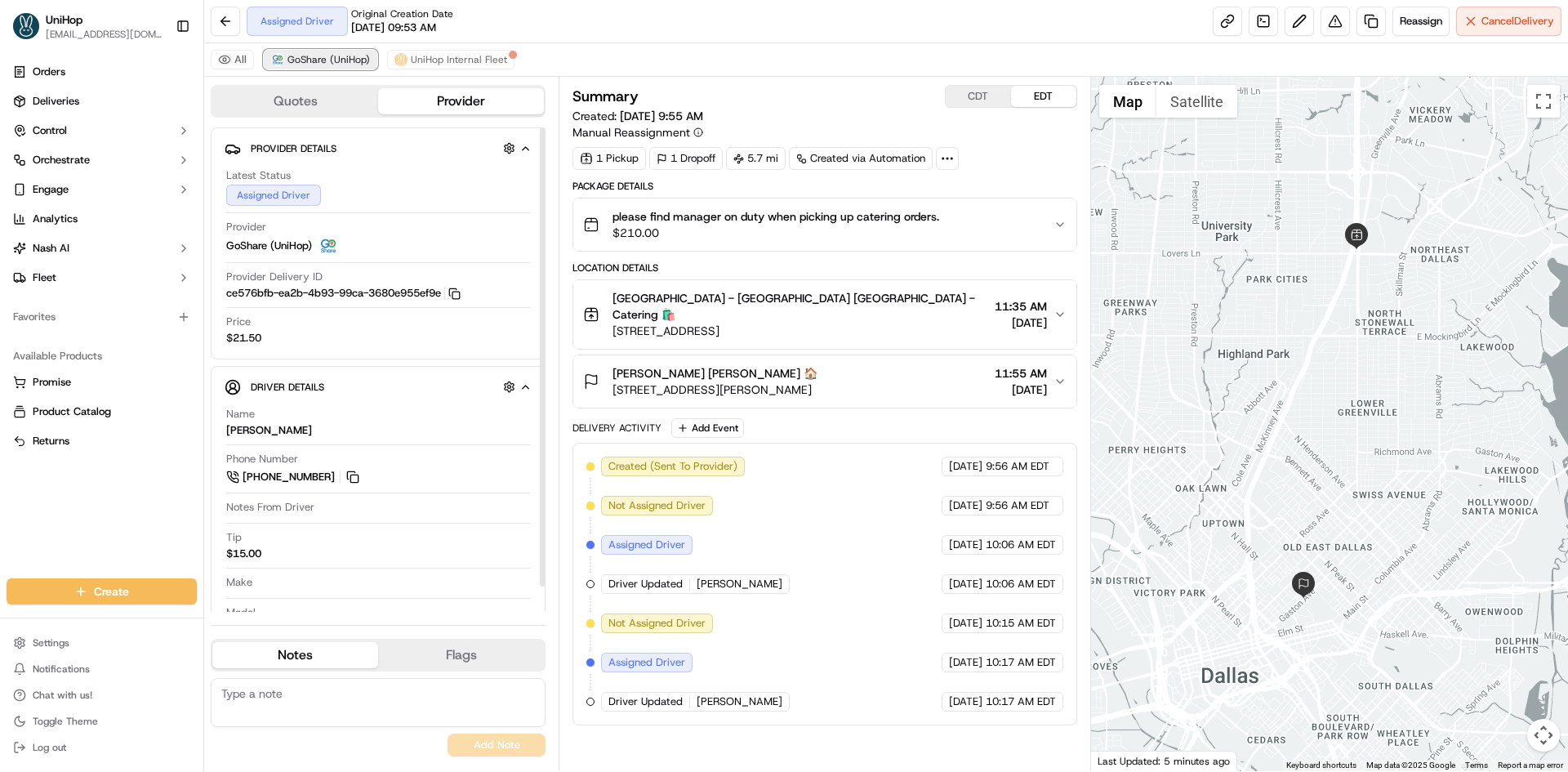
click at [354, 62] on span "GoShare (UniHop)" at bounding box center [329, 60] width 83 height 13
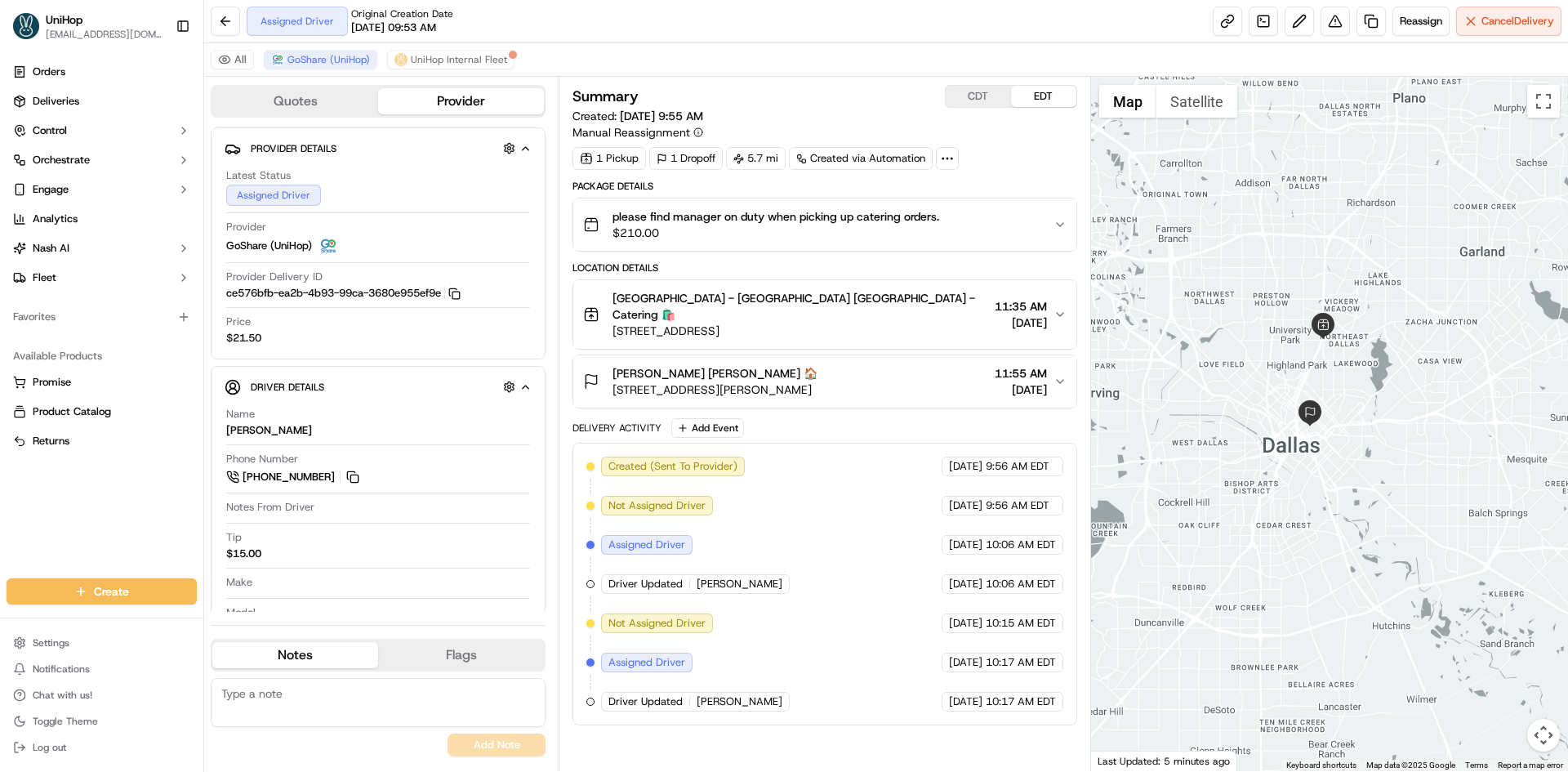
drag, startPoint x: 1392, startPoint y: 357, endPoint x: 1413, endPoint y: 386, distance: 35.8
click at [1413, 386] on div at bounding box center [1329, 424] width 477 height 694
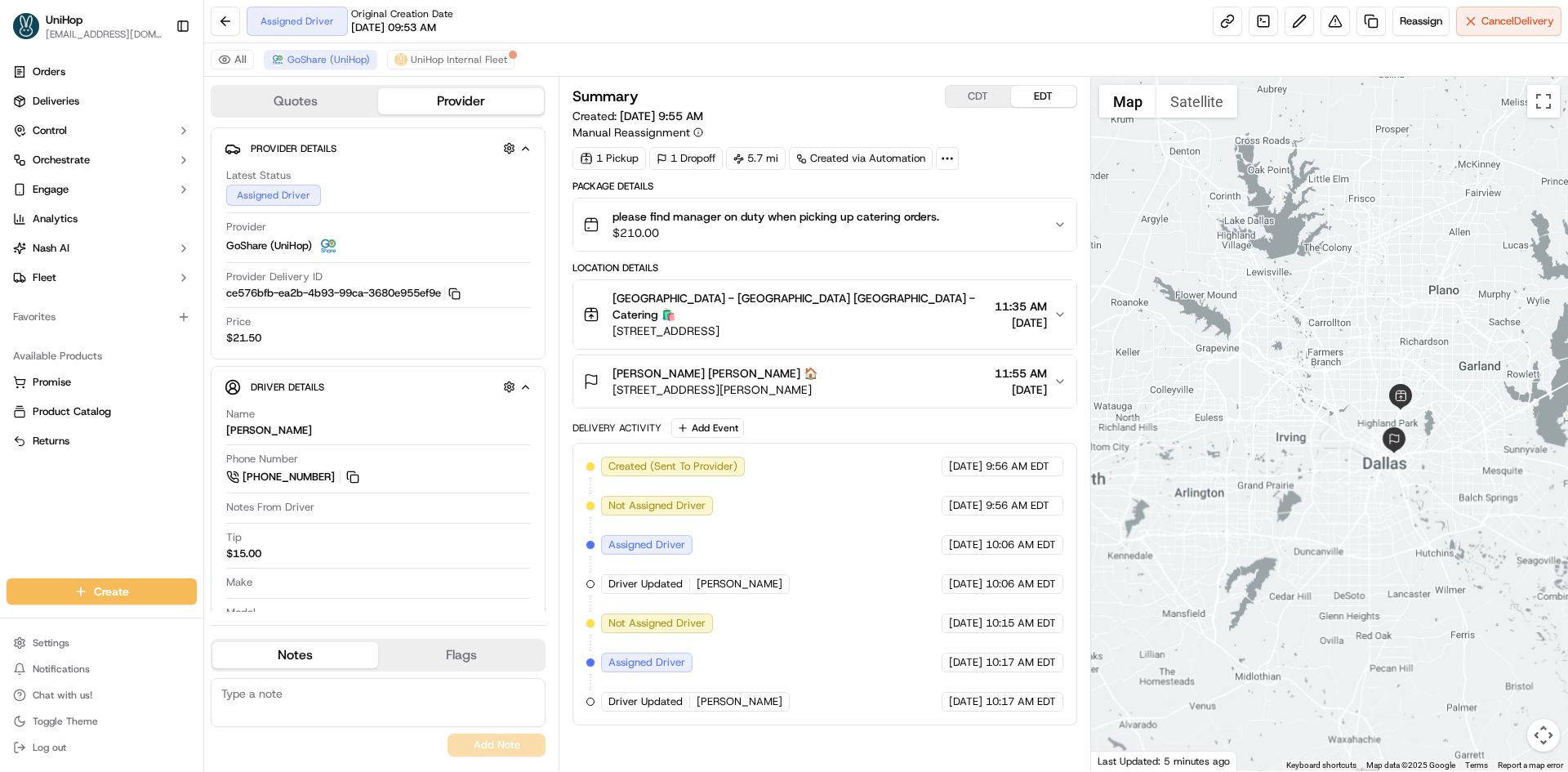
click at [1407, 314] on div at bounding box center [1329, 424] width 477 height 694
click at [357, 480] on button at bounding box center [353, 477] width 18 height 18
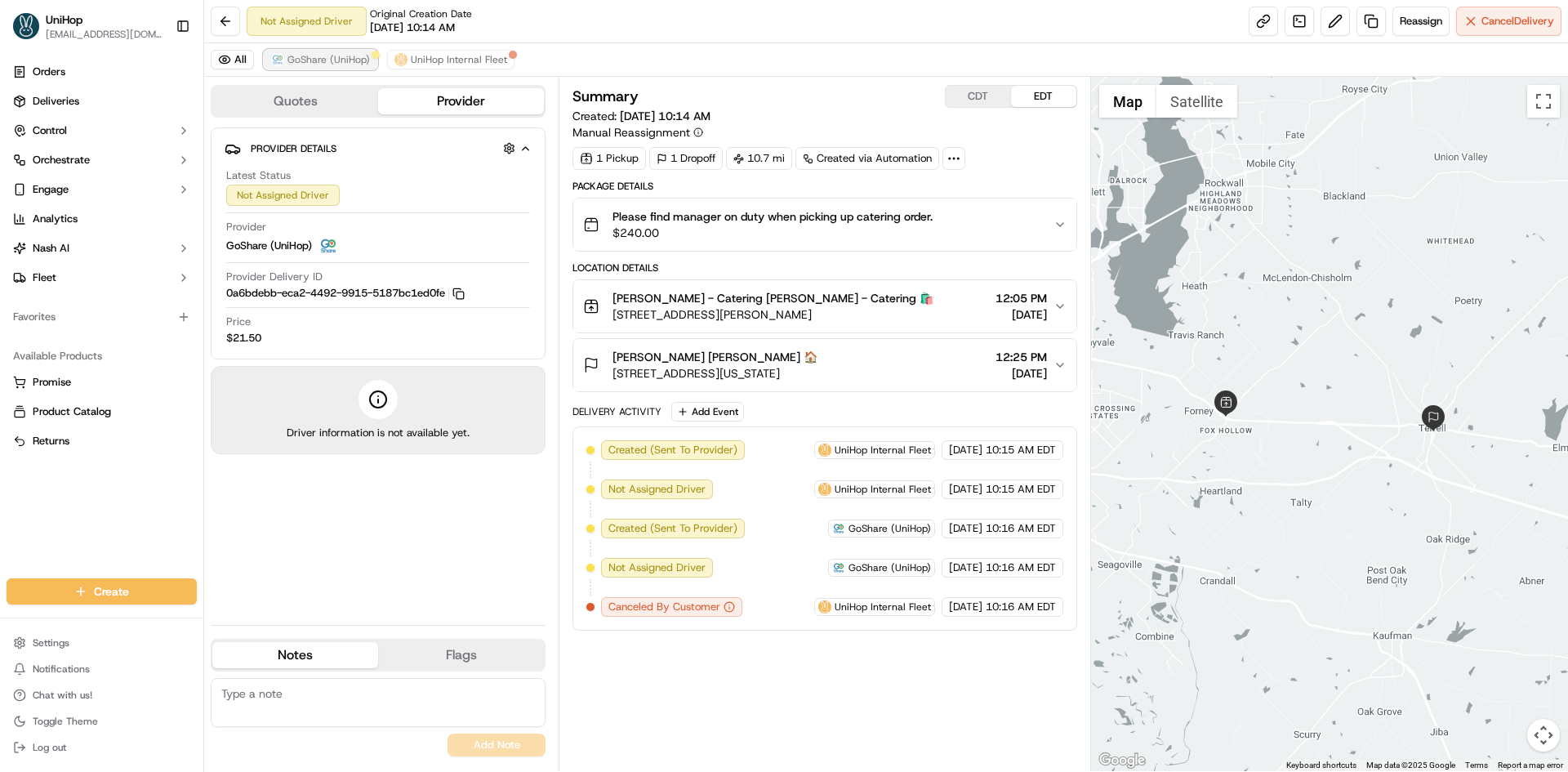
click at [339, 63] on span "GoShare (UniHop)" at bounding box center [329, 60] width 83 height 13
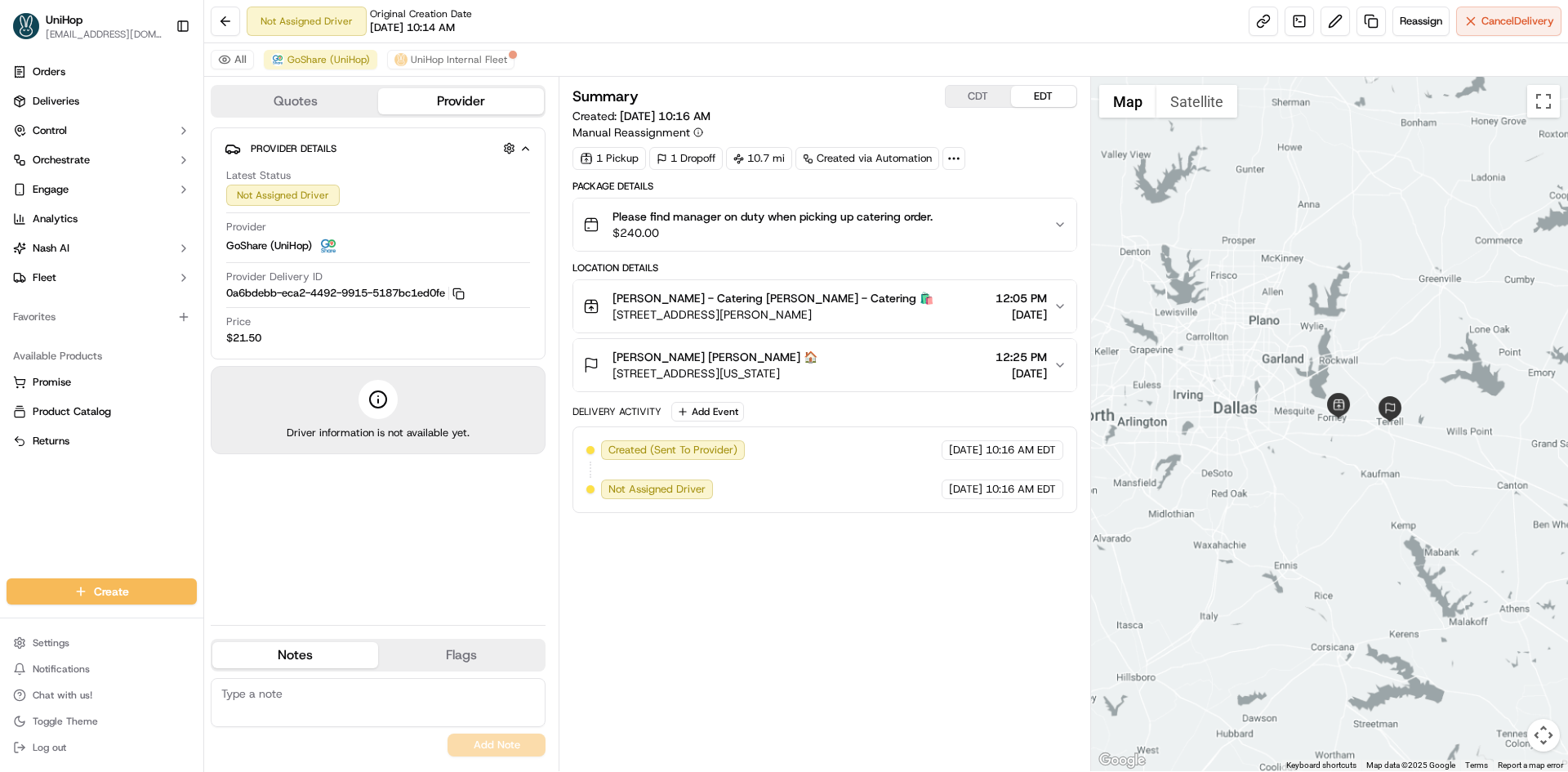
drag, startPoint x: 1349, startPoint y: 278, endPoint x: 1376, endPoint y: 364, distance: 90.1
click at [1364, 357] on div at bounding box center [1329, 424] width 477 height 694
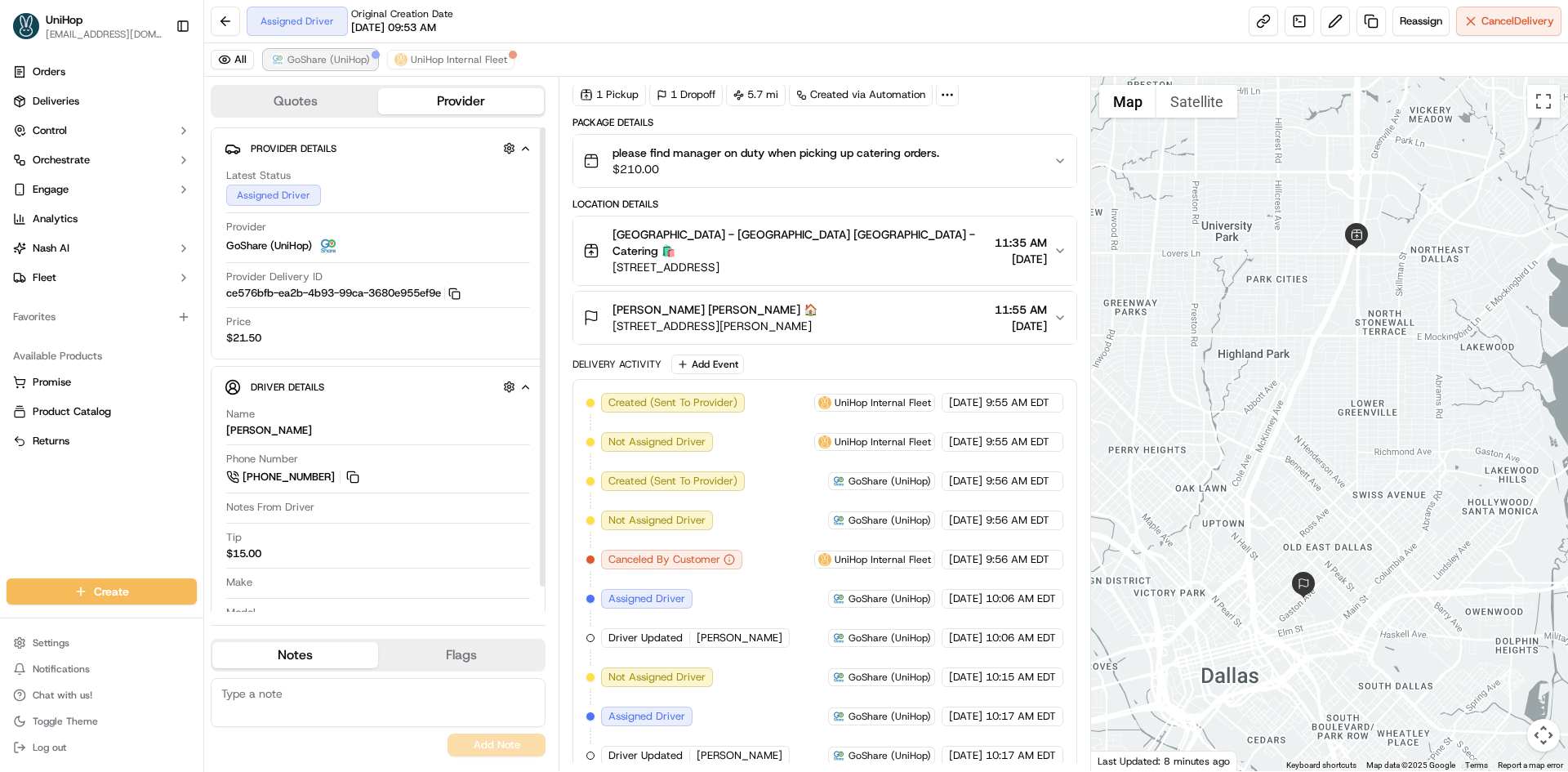
click at [334, 57] on span "GoShare (UniHop)" at bounding box center [329, 60] width 83 height 13
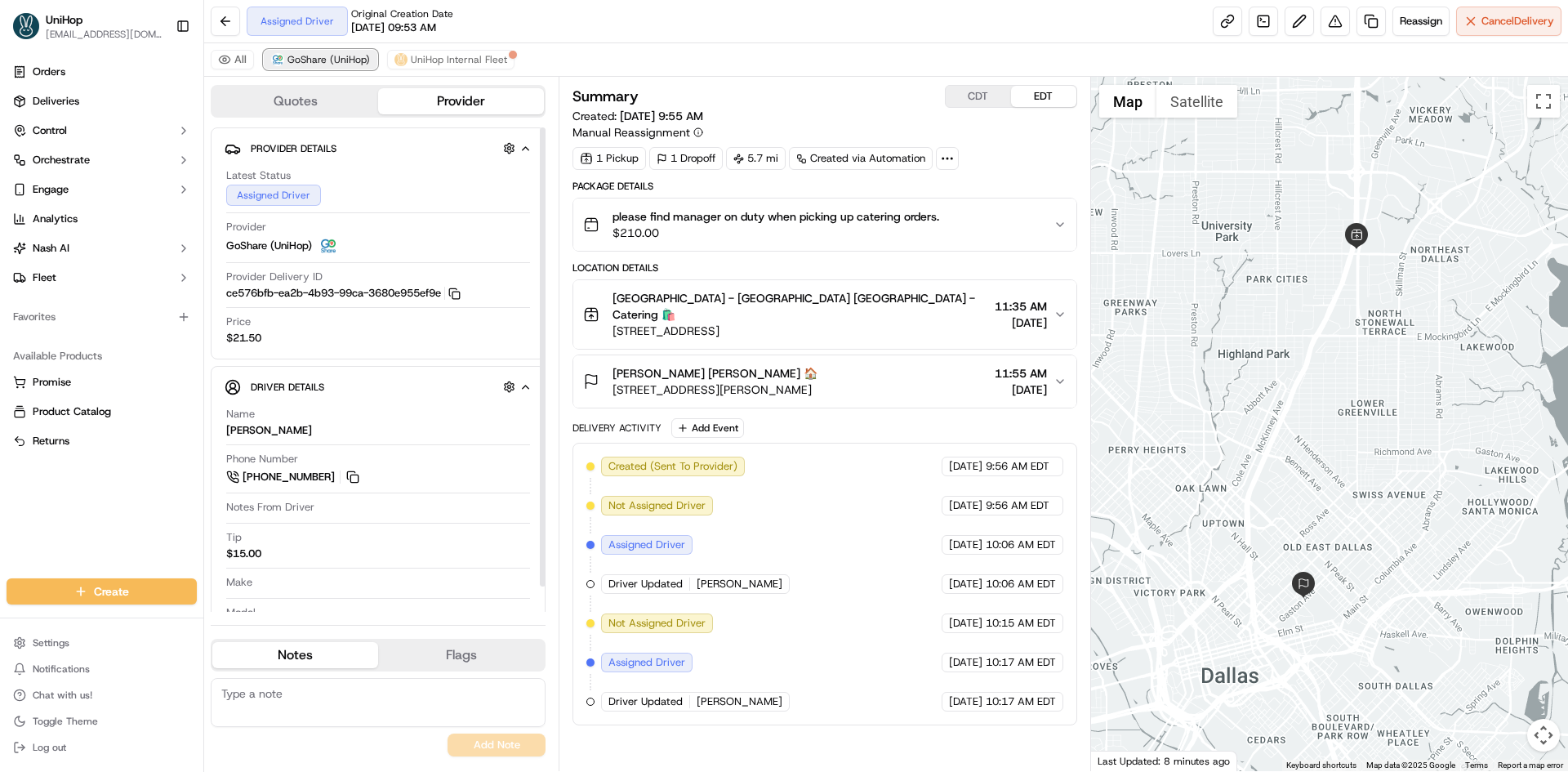
click at [334, 57] on span "GoShare (UniHop)" at bounding box center [329, 60] width 83 height 13
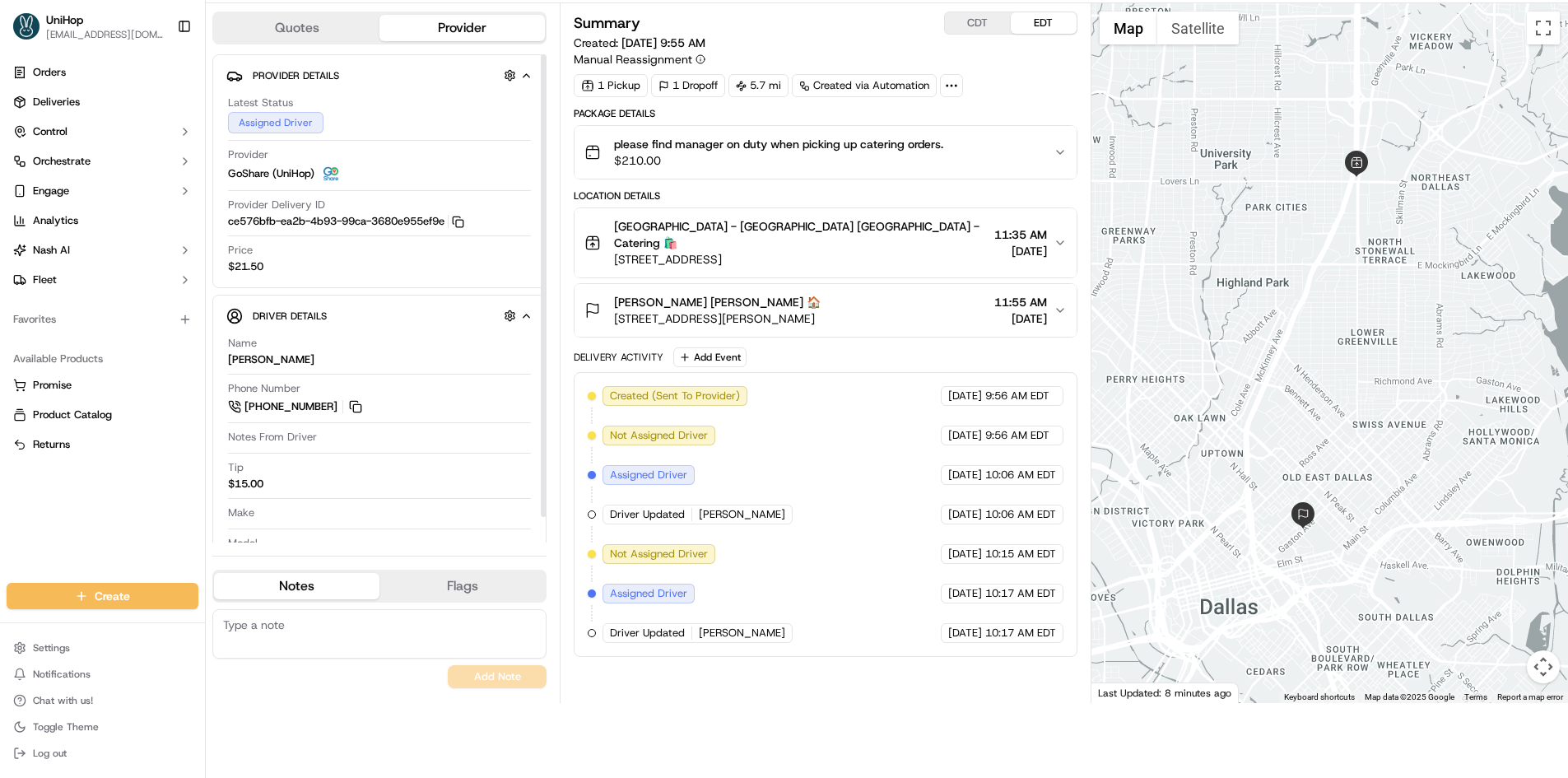
scroll to position [82, 0]
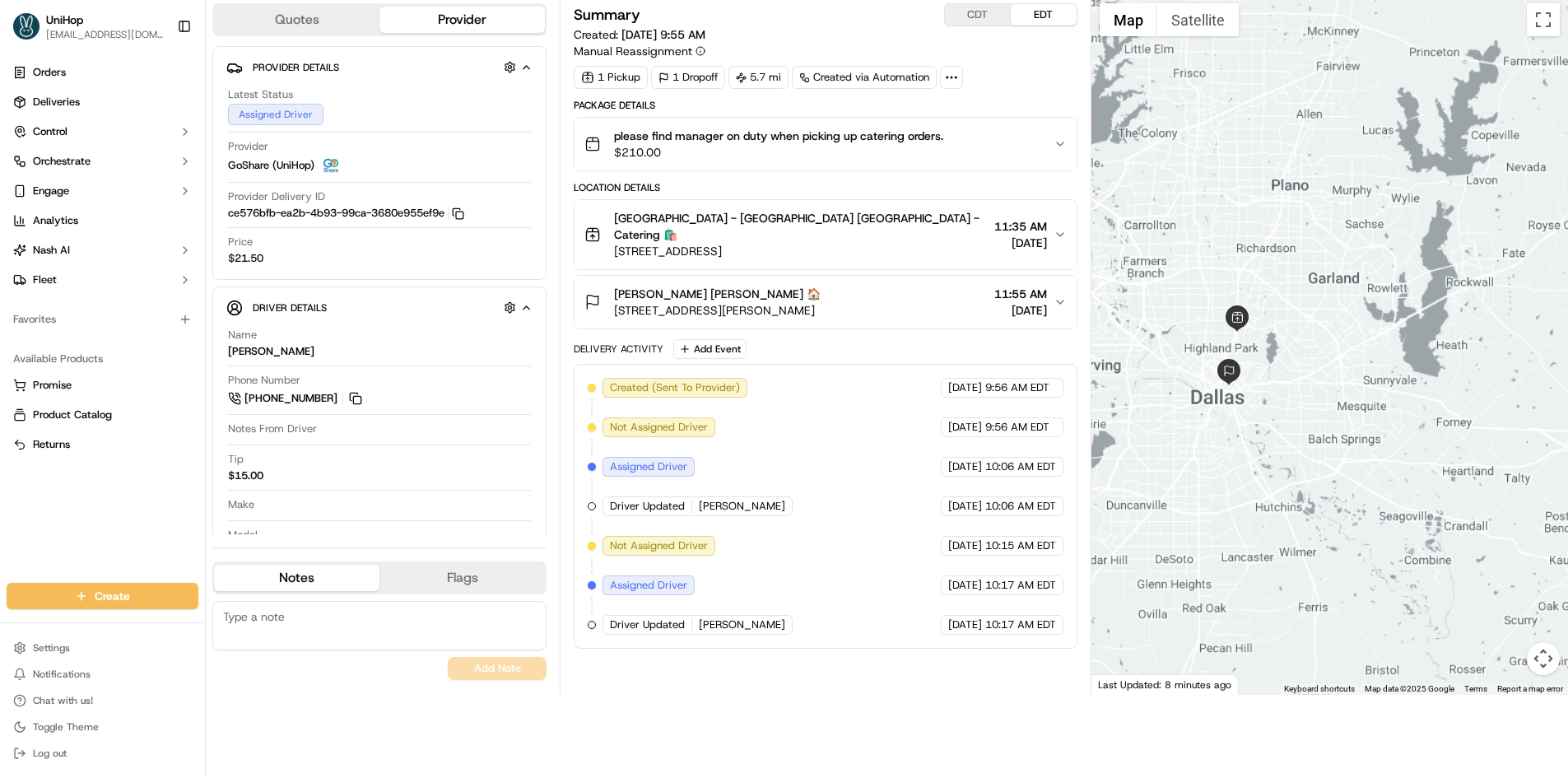
drag, startPoint x: 1260, startPoint y: 329, endPoint x: 1346, endPoint y: 405, distance: 114.8
click at [1341, 405] on div at bounding box center [1330, 345] width 476 height 700
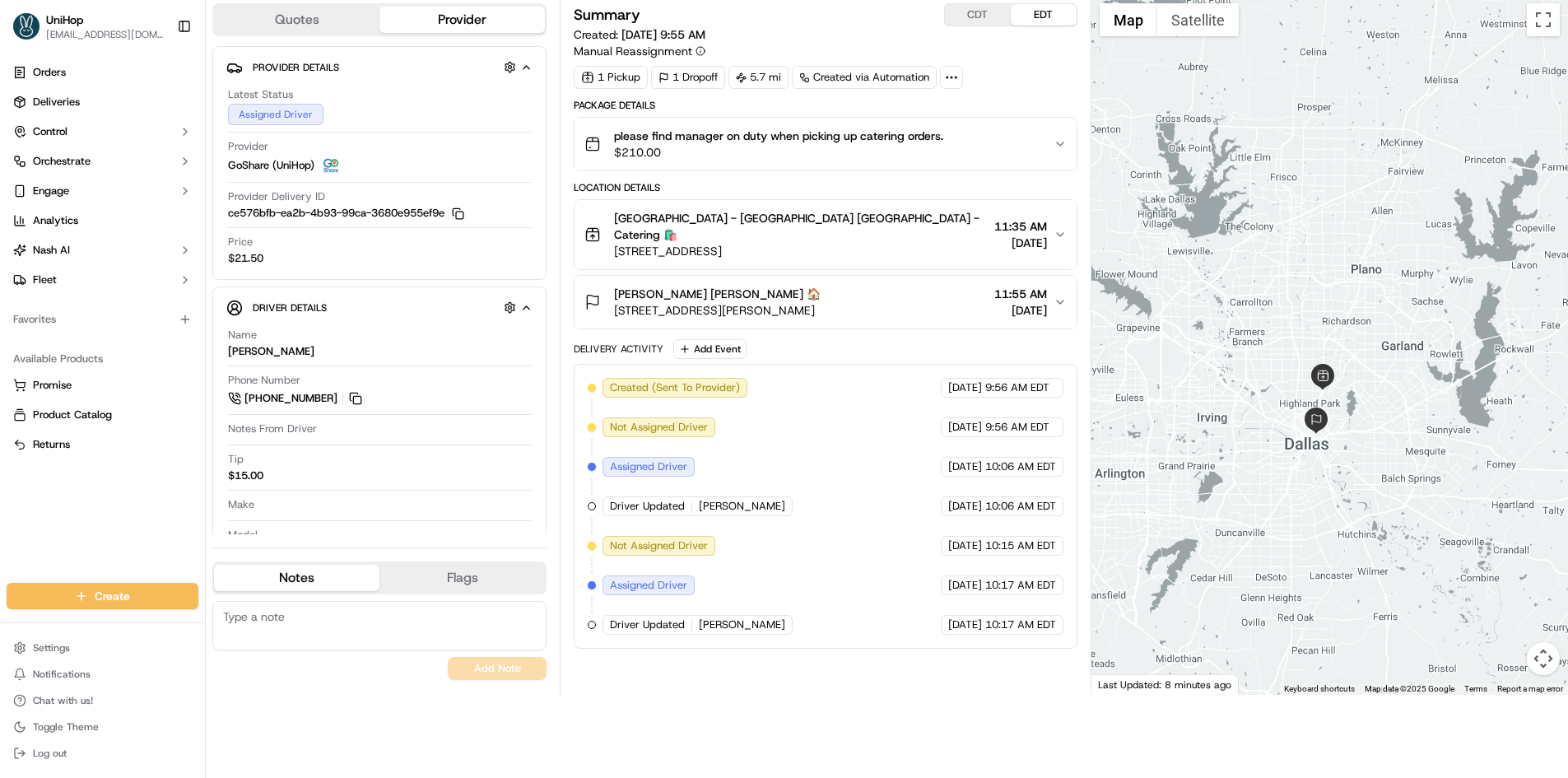
drag, startPoint x: 1296, startPoint y: 268, endPoint x: 1238, endPoint y: 283, distance: 59.9
click at [1295, 268] on div at bounding box center [1330, 345] width 476 height 700
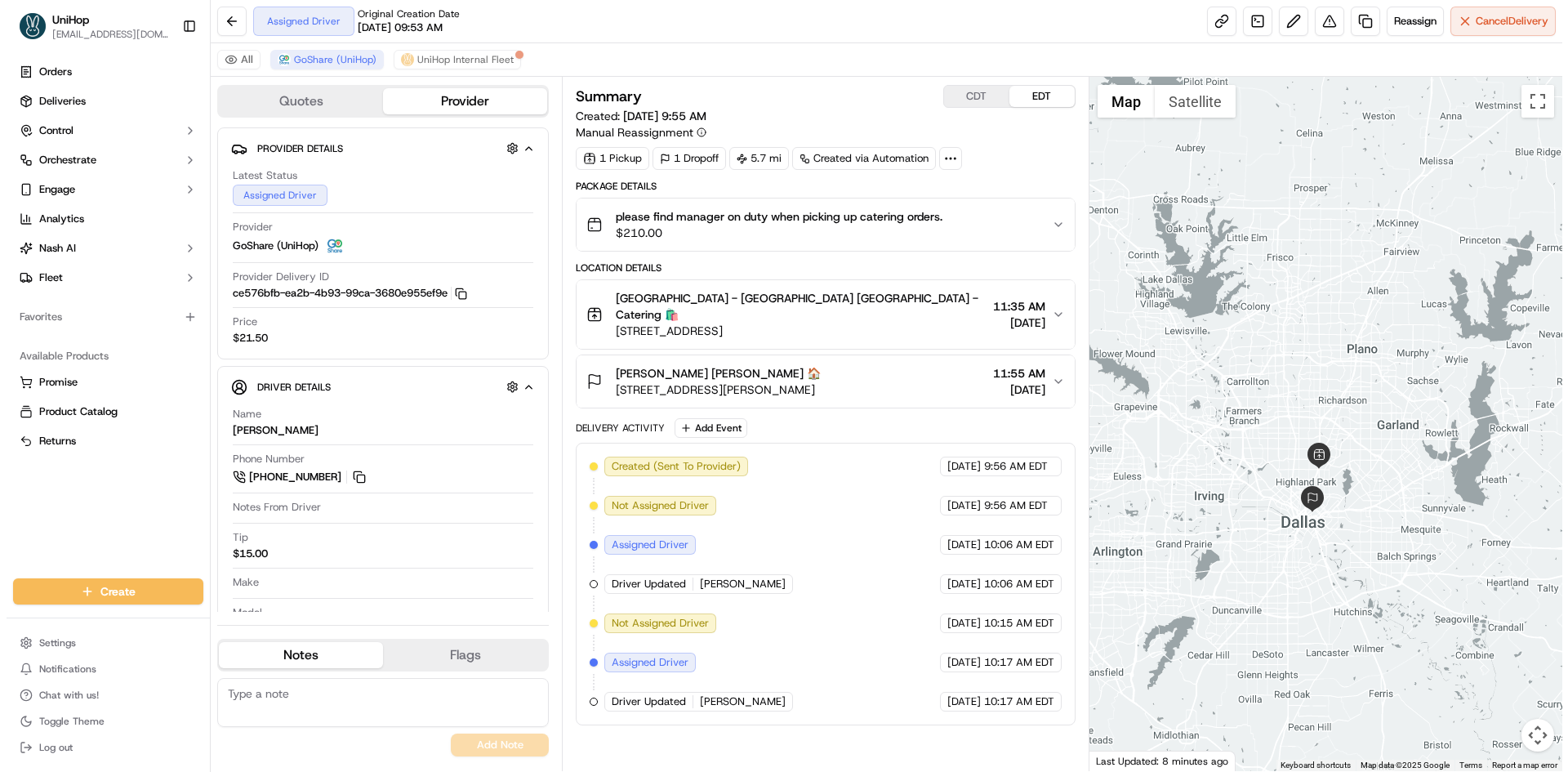
scroll to position [0, 0]
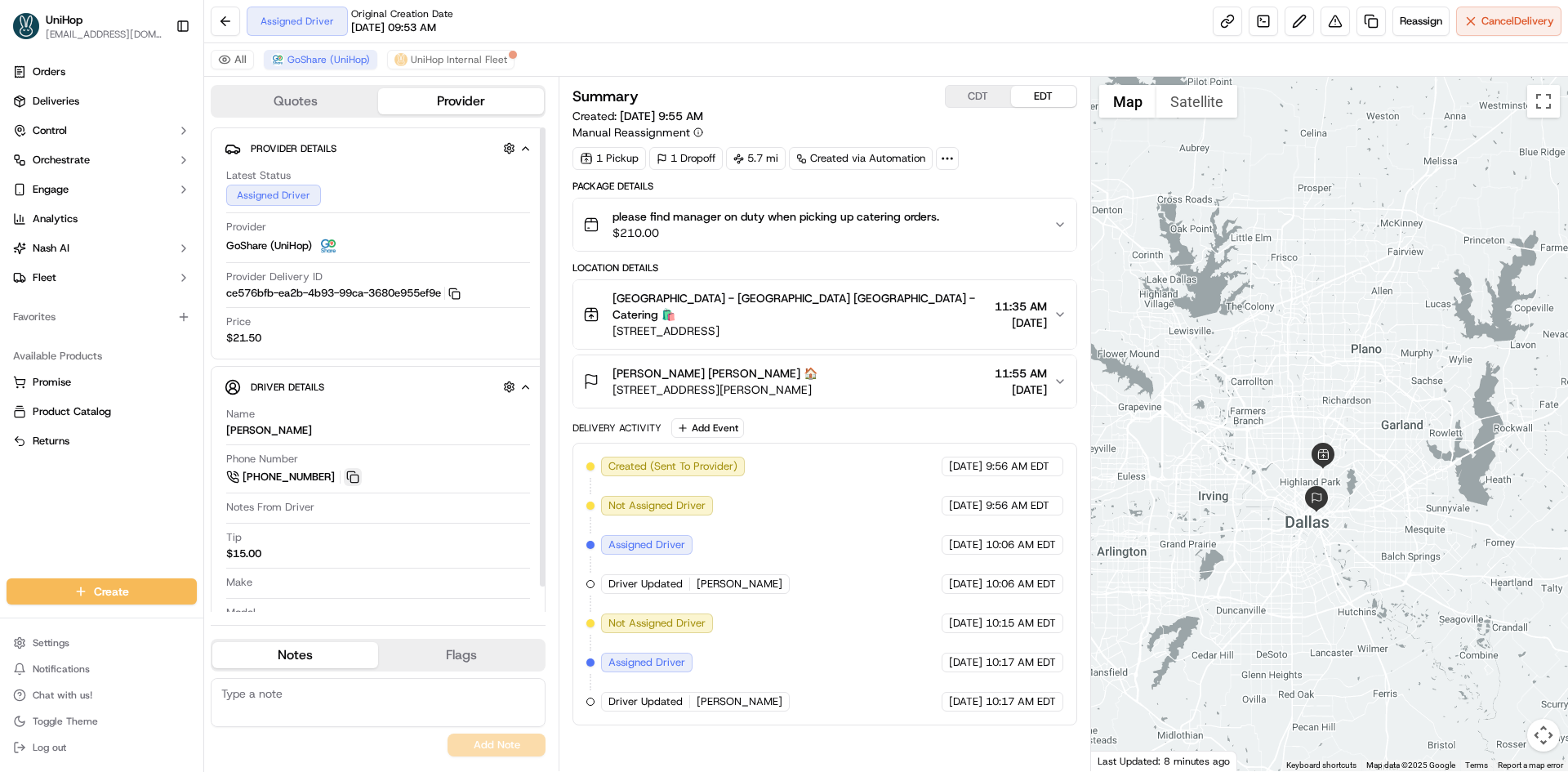
click at [361, 481] on button at bounding box center [353, 477] width 18 height 18
click at [973, 101] on button "CDT" at bounding box center [978, 96] width 66 height 22
drag, startPoint x: 612, startPoint y: 356, endPoint x: 667, endPoint y: 359, distance: 55.1
click at [667, 365] on span "Leah Nagy Leah Nagy 🏠" at bounding box center [715, 372] width 205 height 16
copy span "Leah Nagy"
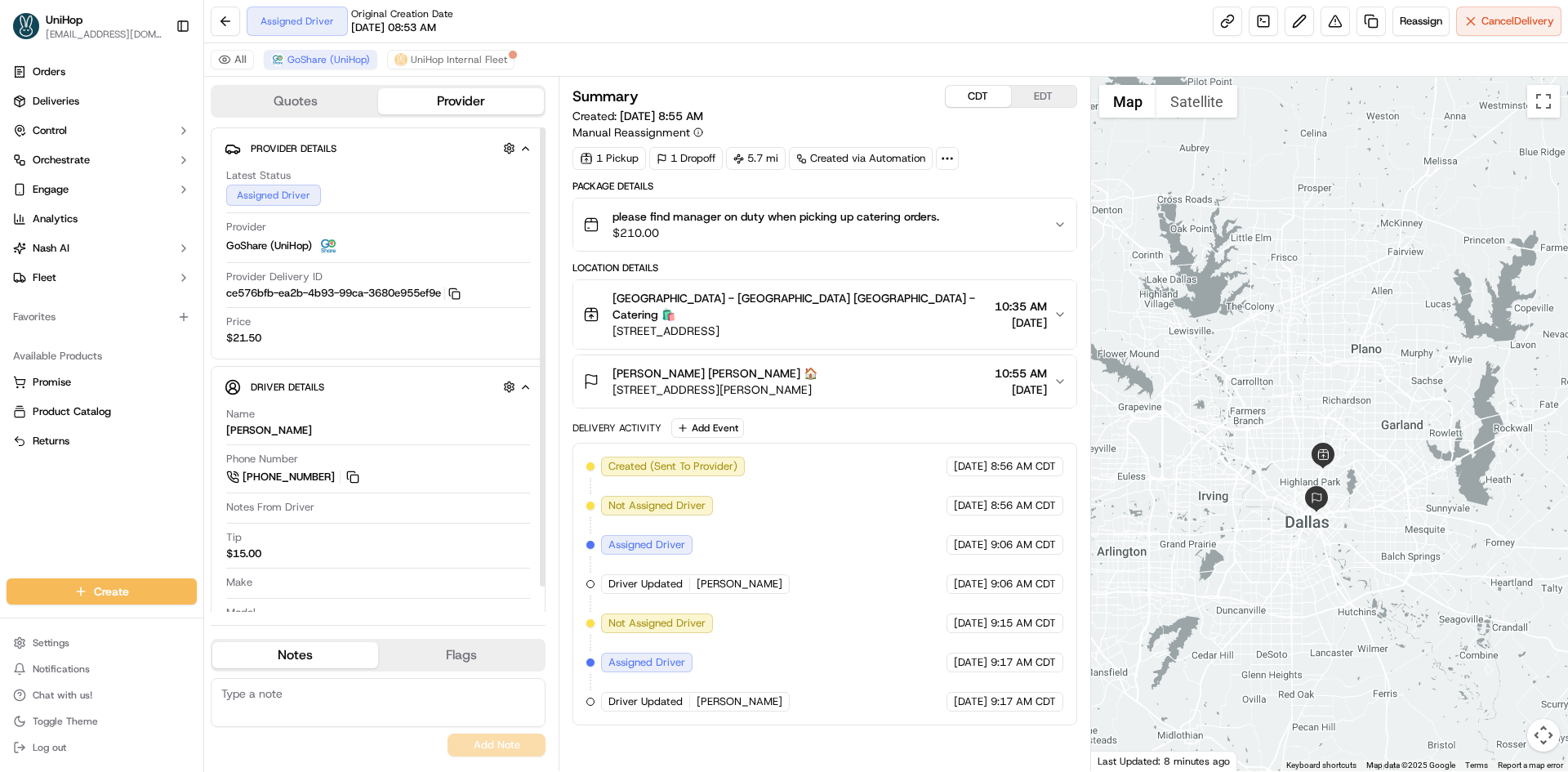
click at [143, 496] on div "Orders Deliveries Control Orchestrate Engage Analytics Nash AI Fleet Favorites …" at bounding box center [101, 309] width 204 height 513
click at [710, 443] on div "Created (Sent To Provider) GoShare (UniHop) Sep 18 2025 8:56 AM CDT Not Assigne…" at bounding box center [823, 583] width 504 height 282
click at [711, 401] on div "Package Details please find manager on duty when picking up catering orders. $2…" at bounding box center [823, 453] width 504 height 546
click at [716, 418] on button "Add Event" at bounding box center [708, 428] width 73 height 20
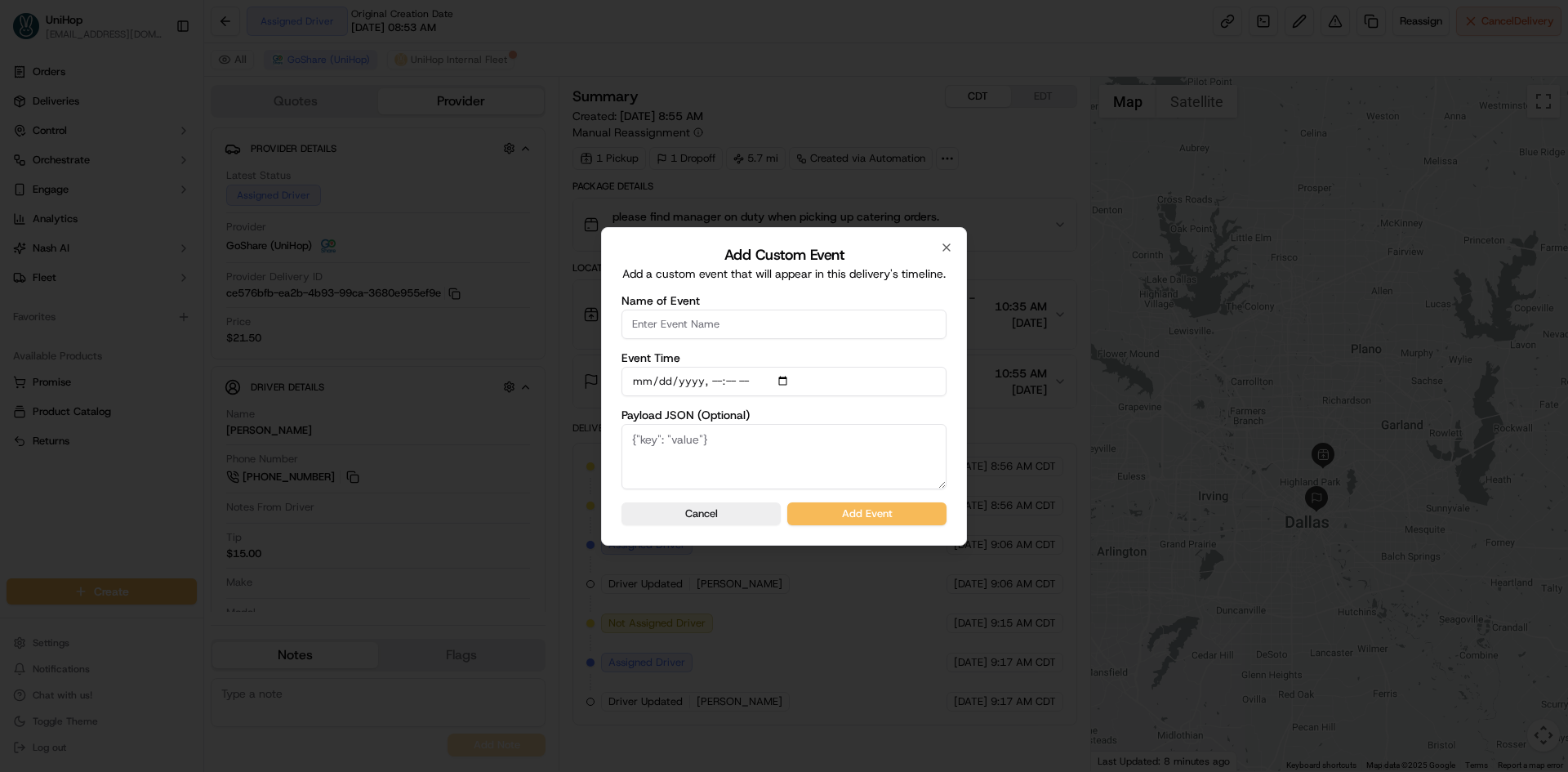
click at [707, 322] on input "Name of Event" at bounding box center [784, 324] width 325 height 29
type input "Driver Confirmed"
click at [782, 379] on input "Event Time" at bounding box center [784, 381] width 325 height 29
type input "2025-09-18T10:23"
click at [942, 410] on label "Payload JSON (Optional)" at bounding box center [784, 415] width 325 height 11
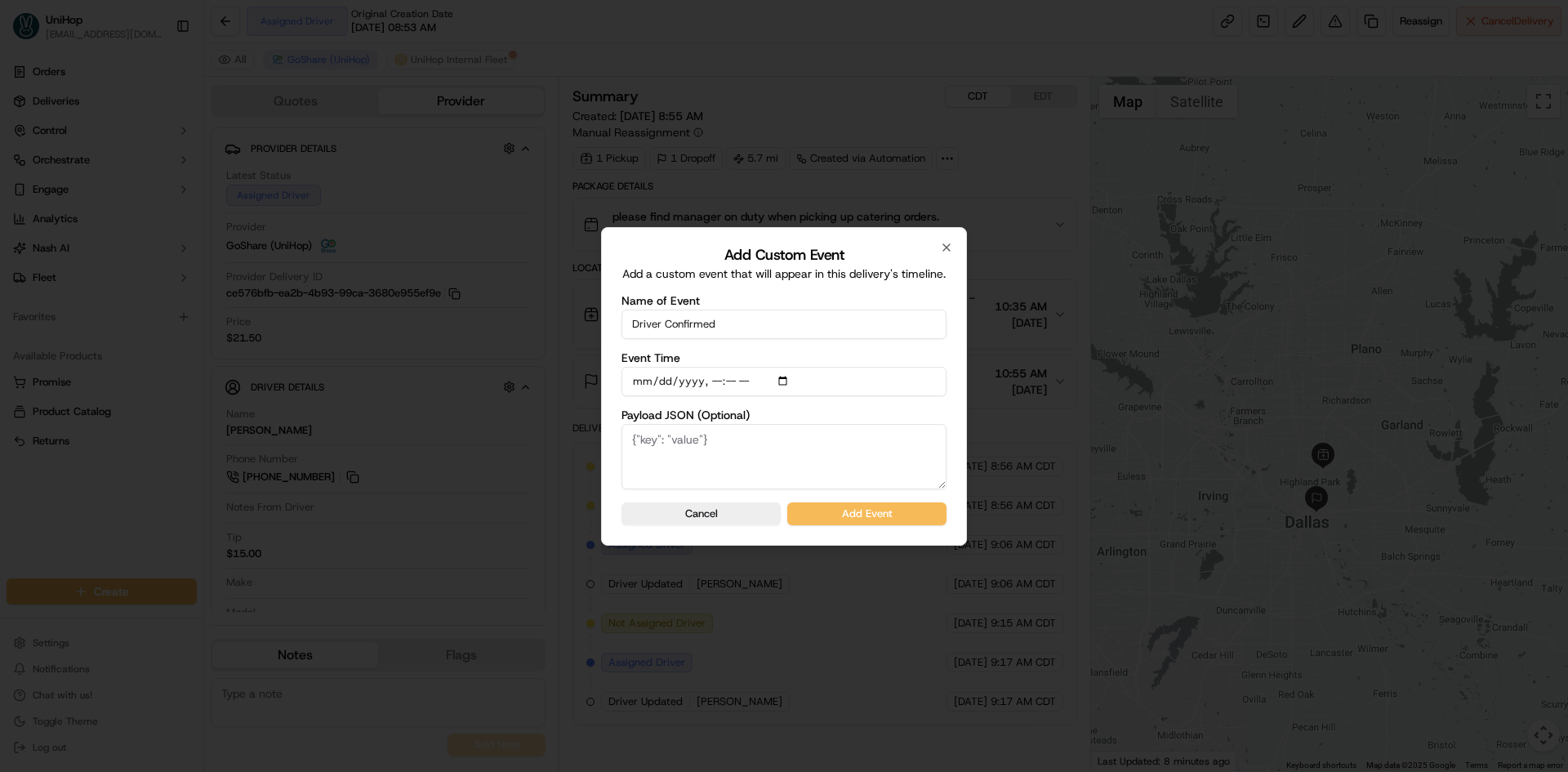
click at [942, 424] on textarea "Payload JSON (Optional)" at bounding box center [784, 457] width 325 height 66
click at [907, 512] on button "Add Event" at bounding box center [867, 514] width 159 height 23
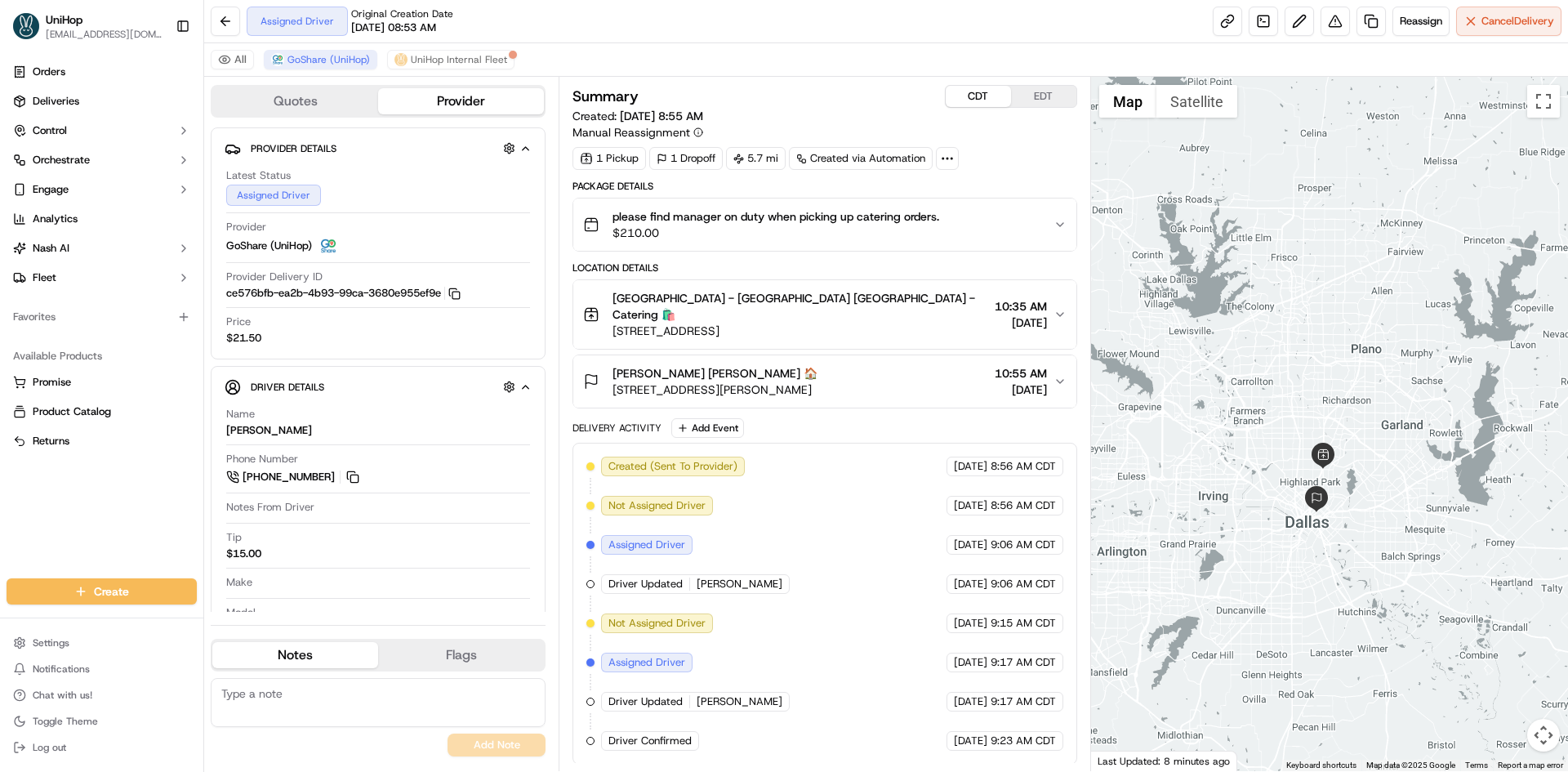
click at [1059, 111] on div "Summary CDT EDT Created: Sep 18 2025 8:55 AM Manual Reassignment" at bounding box center [823, 113] width 504 height 55
click at [1056, 103] on button "EDT" at bounding box center [1044, 96] width 66 height 22
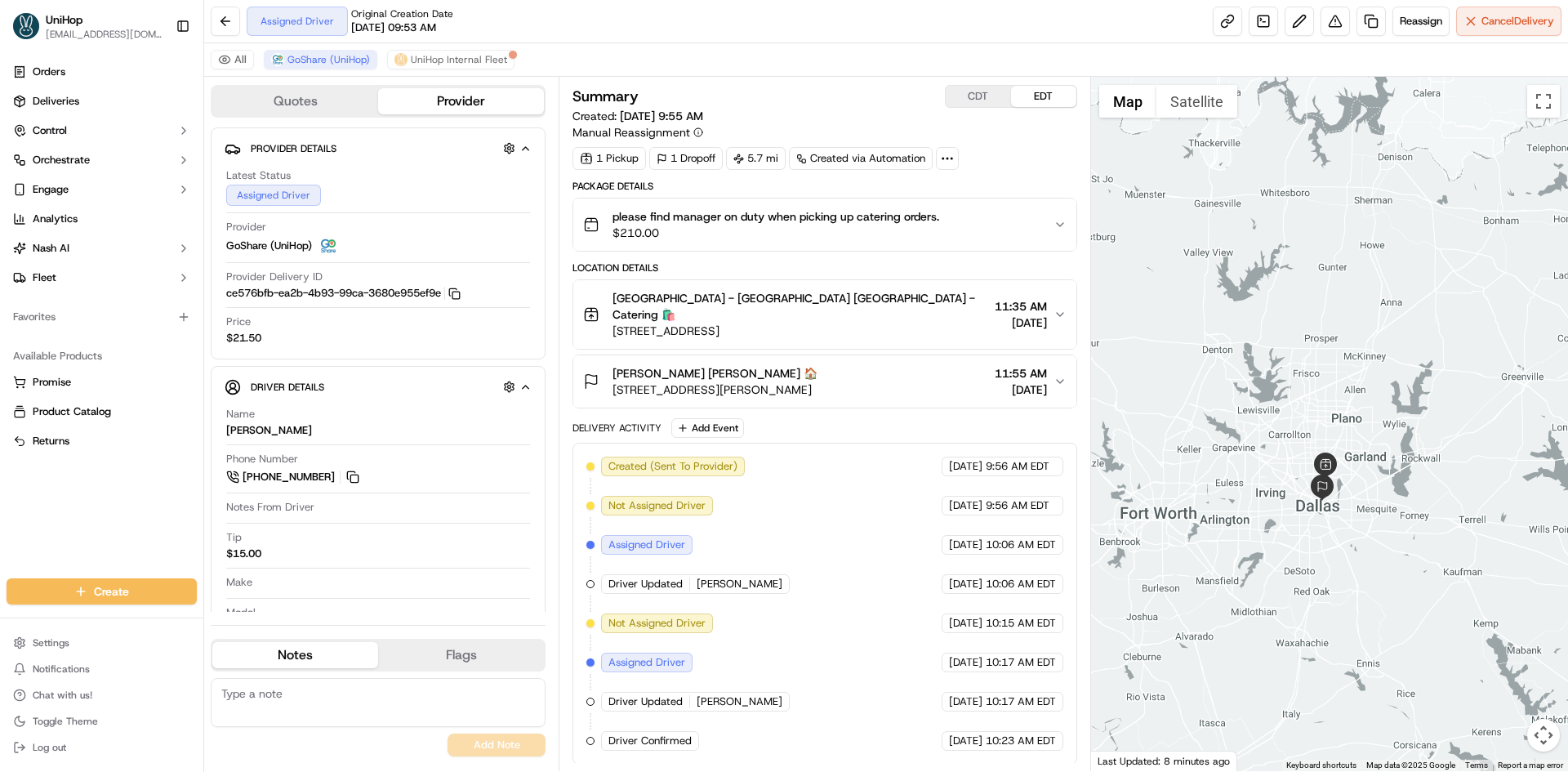
drag, startPoint x: 1341, startPoint y: 251, endPoint x: 1351, endPoint y: 333, distance: 82.6
click at [1350, 334] on div at bounding box center [1329, 424] width 477 height 694
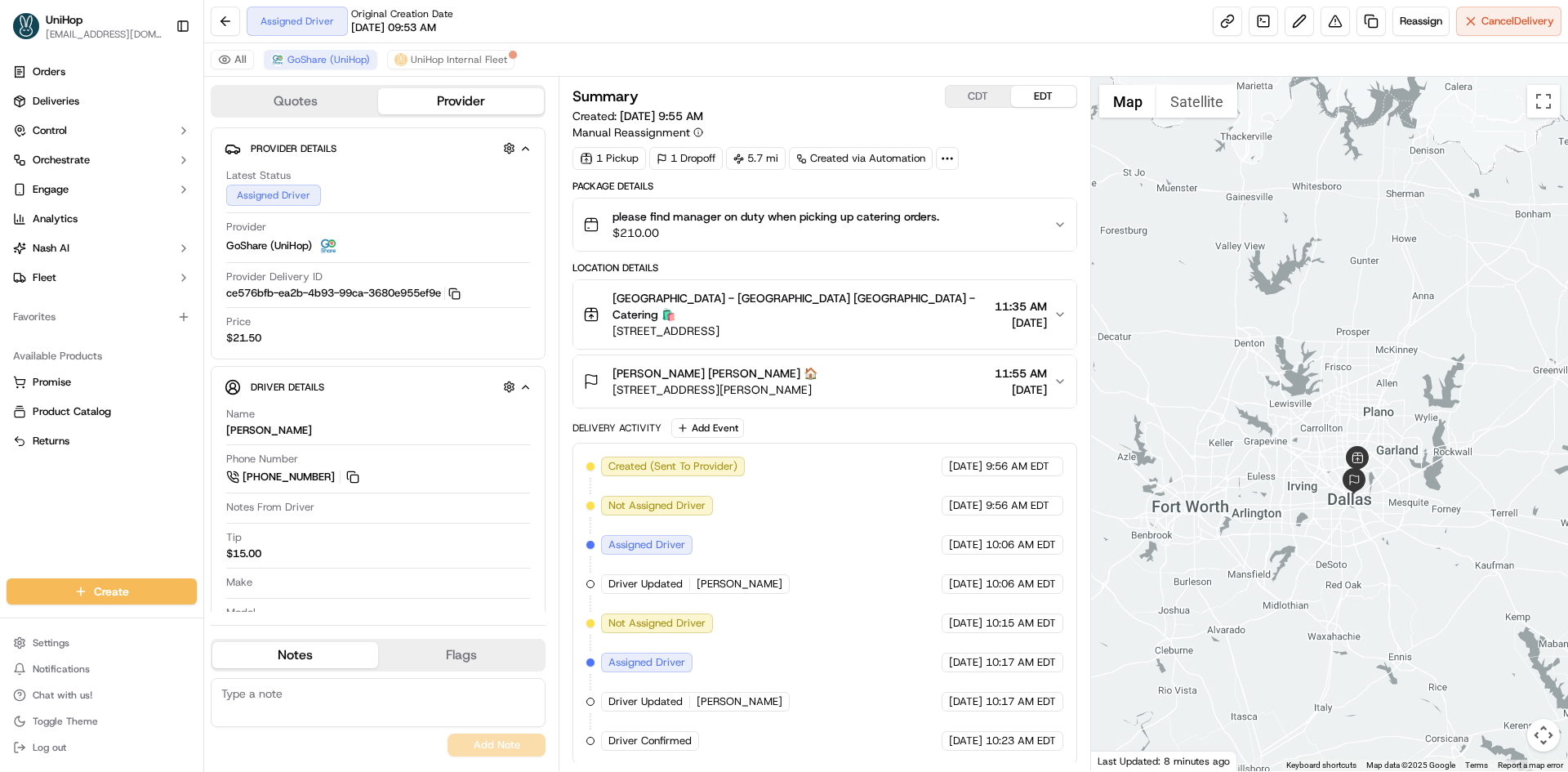
drag, startPoint x: 1224, startPoint y: 358, endPoint x: 1244, endPoint y: 361, distance: 20.2
click at [1244, 361] on div at bounding box center [1329, 424] width 477 height 694
click at [1248, 328] on div at bounding box center [1329, 424] width 477 height 694
click at [1250, 328] on div at bounding box center [1329, 424] width 477 height 694
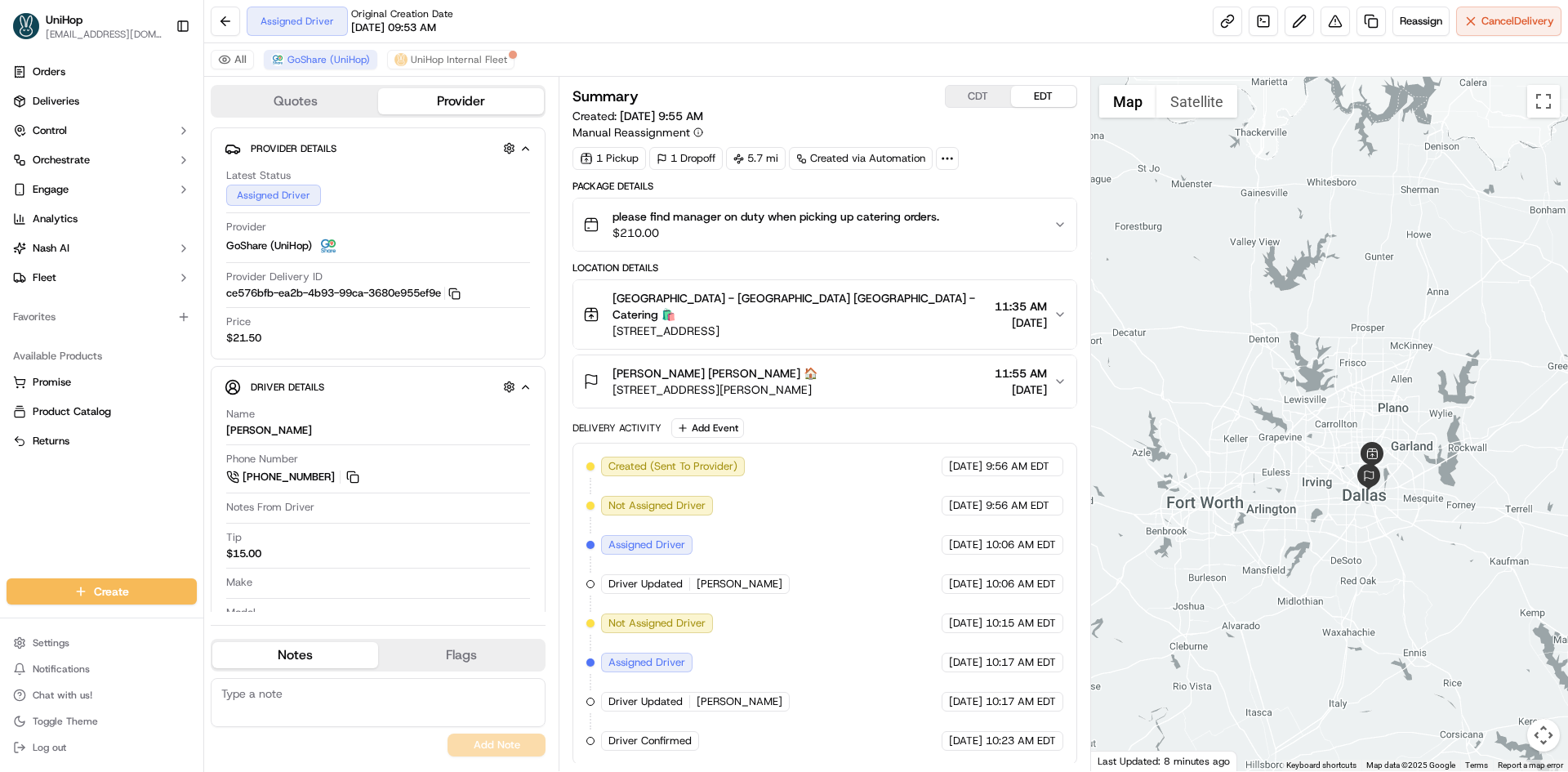
drag, startPoint x: 1284, startPoint y: 399, endPoint x: 1304, endPoint y: 389, distance: 22.4
click at [1304, 389] on div at bounding box center [1329, 424] width 477 height 694
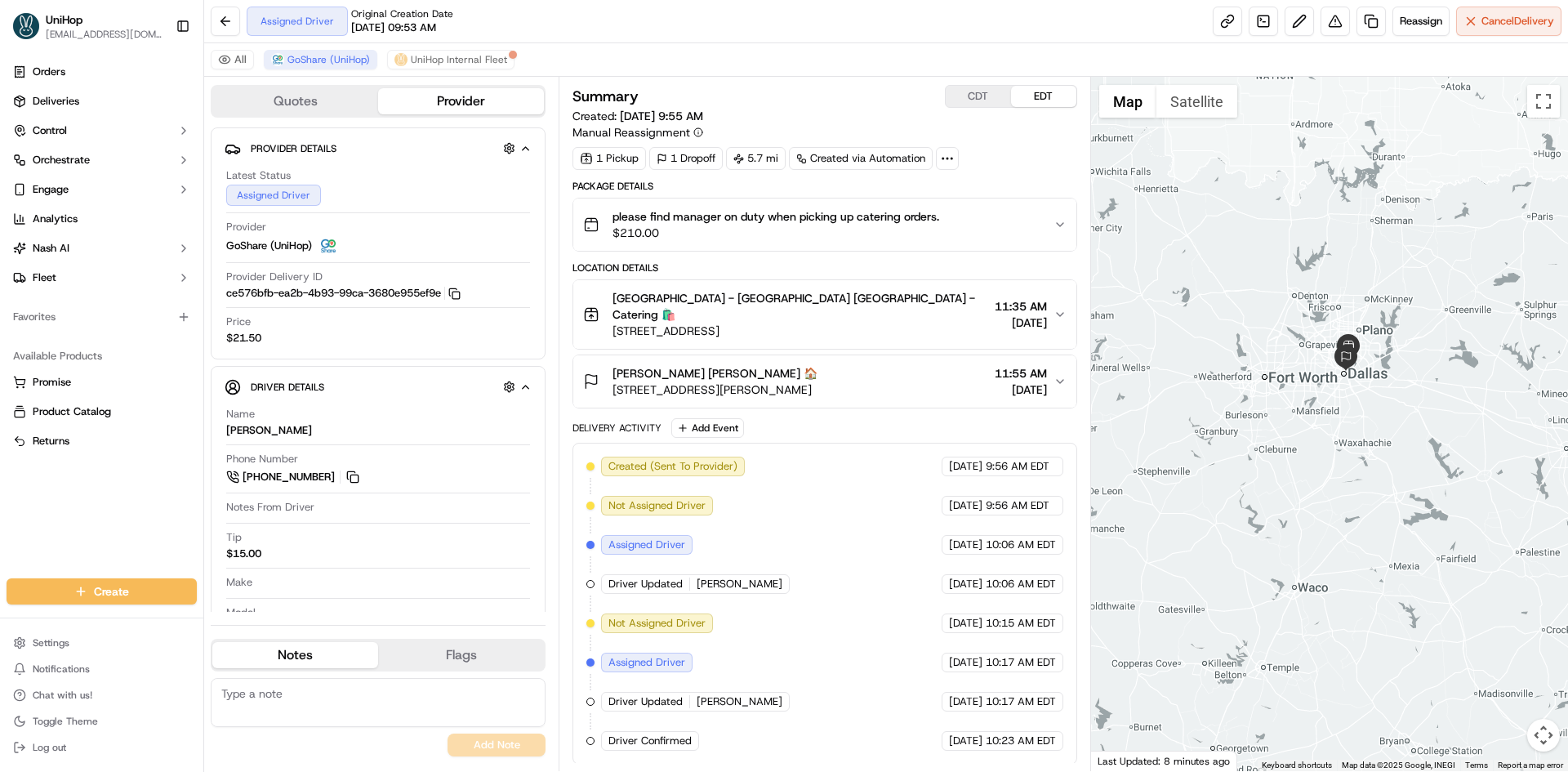
drag, startPoint x: 1318, startPoint y: 291, endPoint x: 1316, endPoint y: 300, distance: 9.2
click at [1316, 300] on div at bounding box center [1329, 424] width 477 height 694
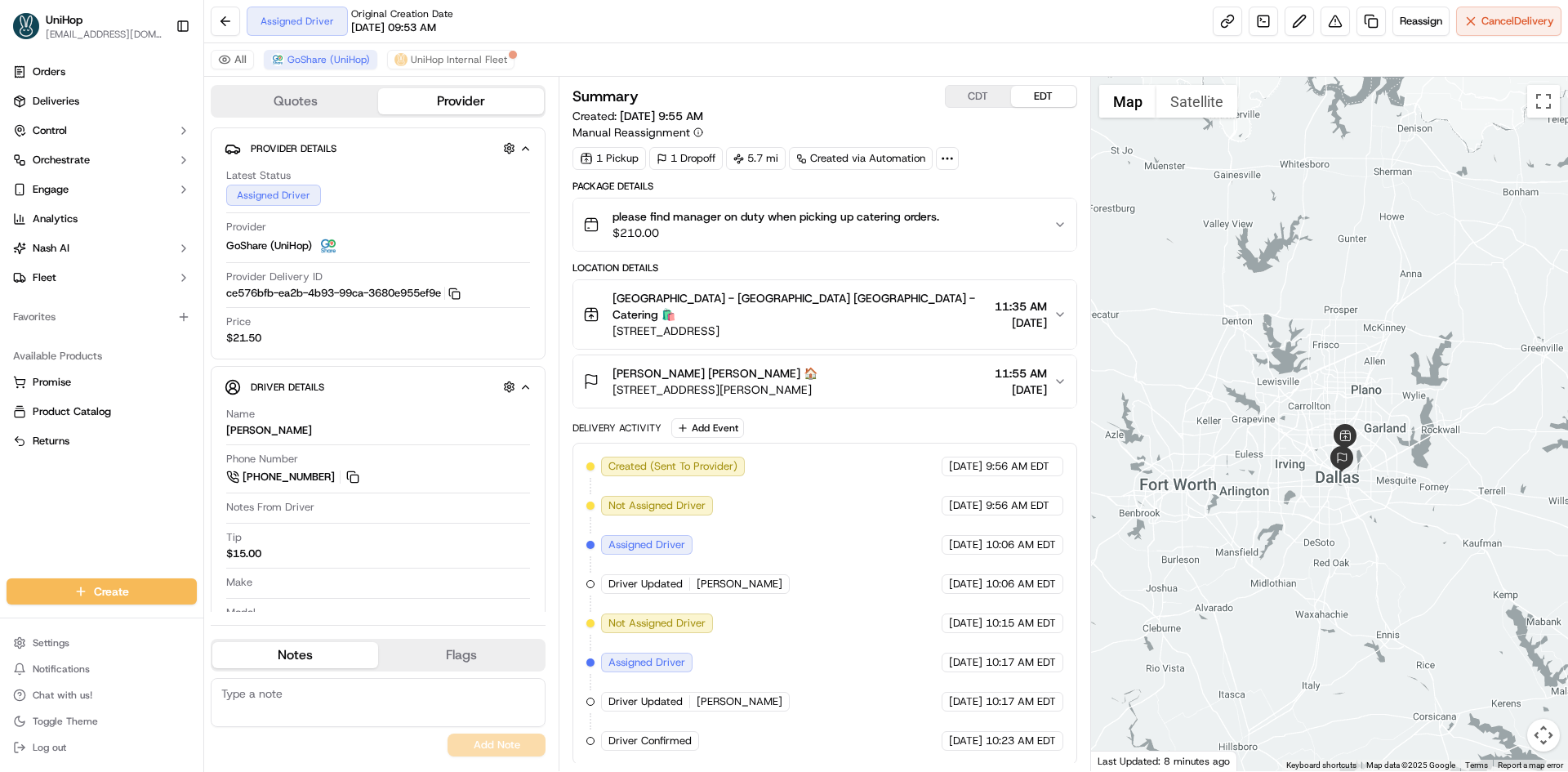
drag, startPoint x: 1325, startPoint y: 298, endPoint x: 1325, endPoint y: 285, distance: 13.0
click at [1325, 285] on div at bounding box center [1329, 424] width 477 height 694
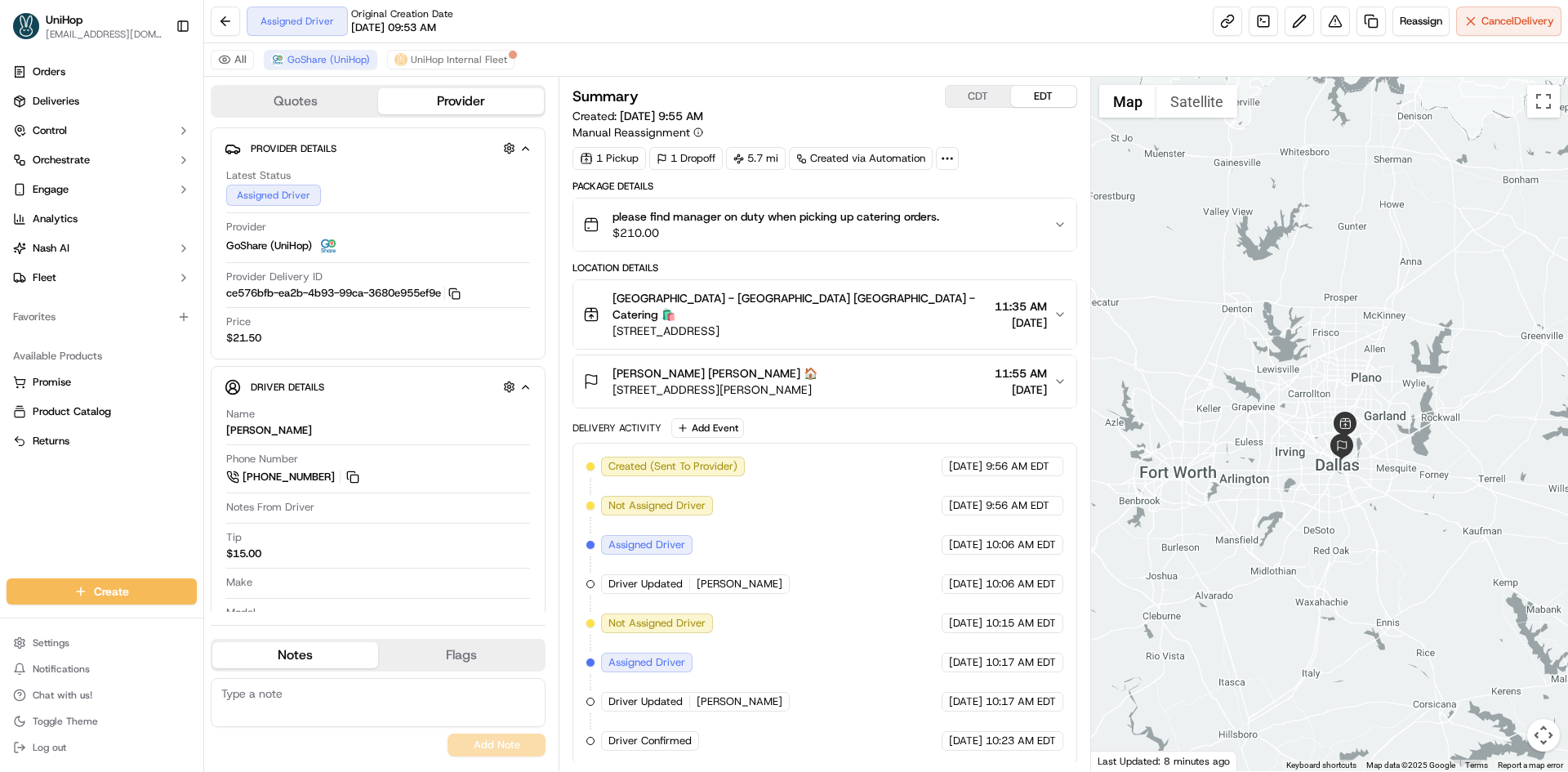
click at [893, 365] on div "Leah Nagy Leah Nagy 🏠 3417 Gaston Ave, Dallas, TX 75246, USA 11:55 AM Sep 18 20…" at bounding box center [818, 381] width 470 height 33
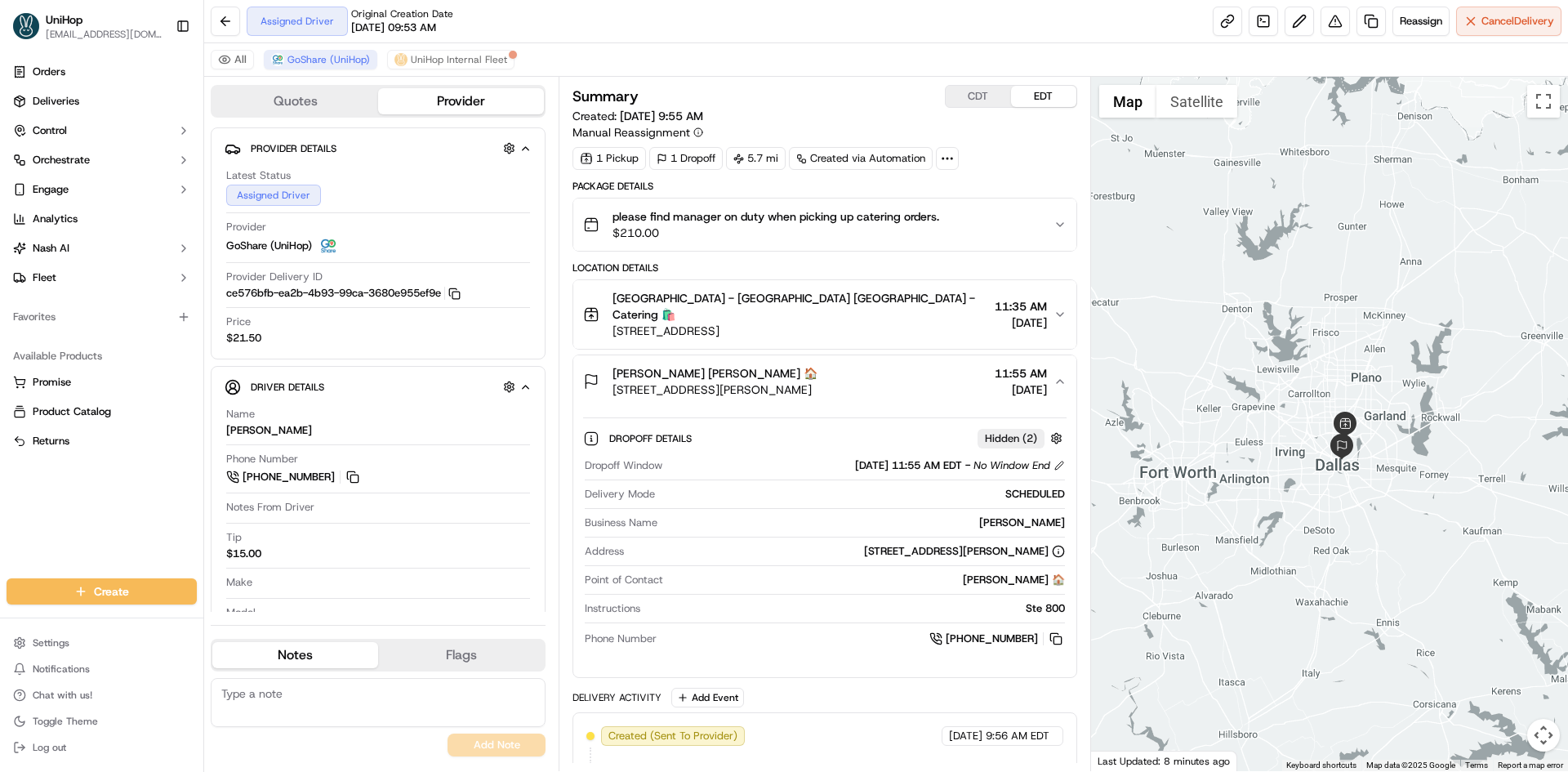
click at [893, 365] on div "Leah Nagy Leah Nagy 🏠 3417 Gaston Ave, Dallas, TX 75246, USA 11:55 AM Sep 18 20…" at bounding box center [818, 381] width 470 height 33
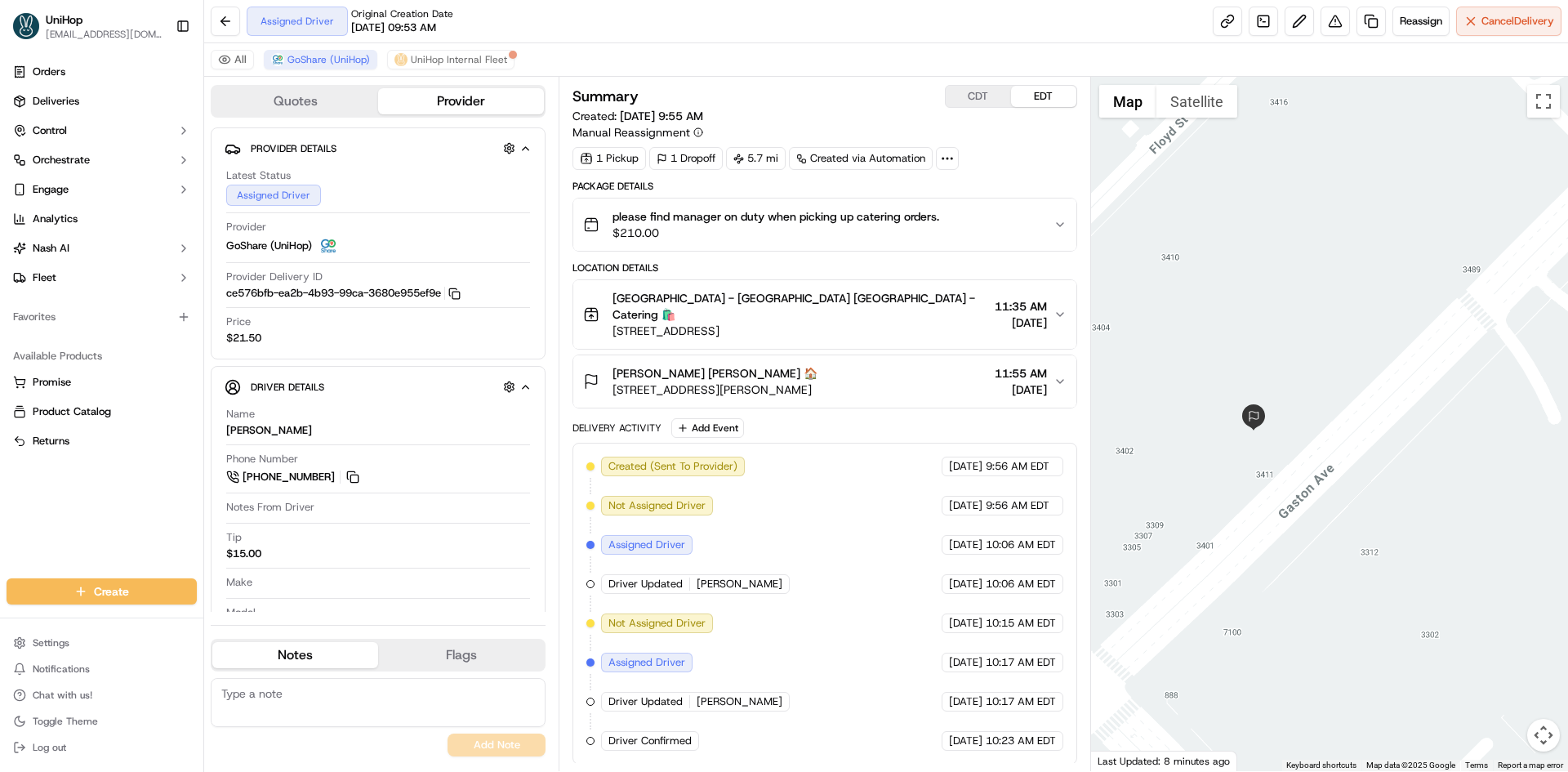
click at [1204, 117] on div at bounding box center [1329, 424] width 477 height 694
click at [1204, 104] on button "Satellite" at bounding box center [1197, 101] width 81 height 33
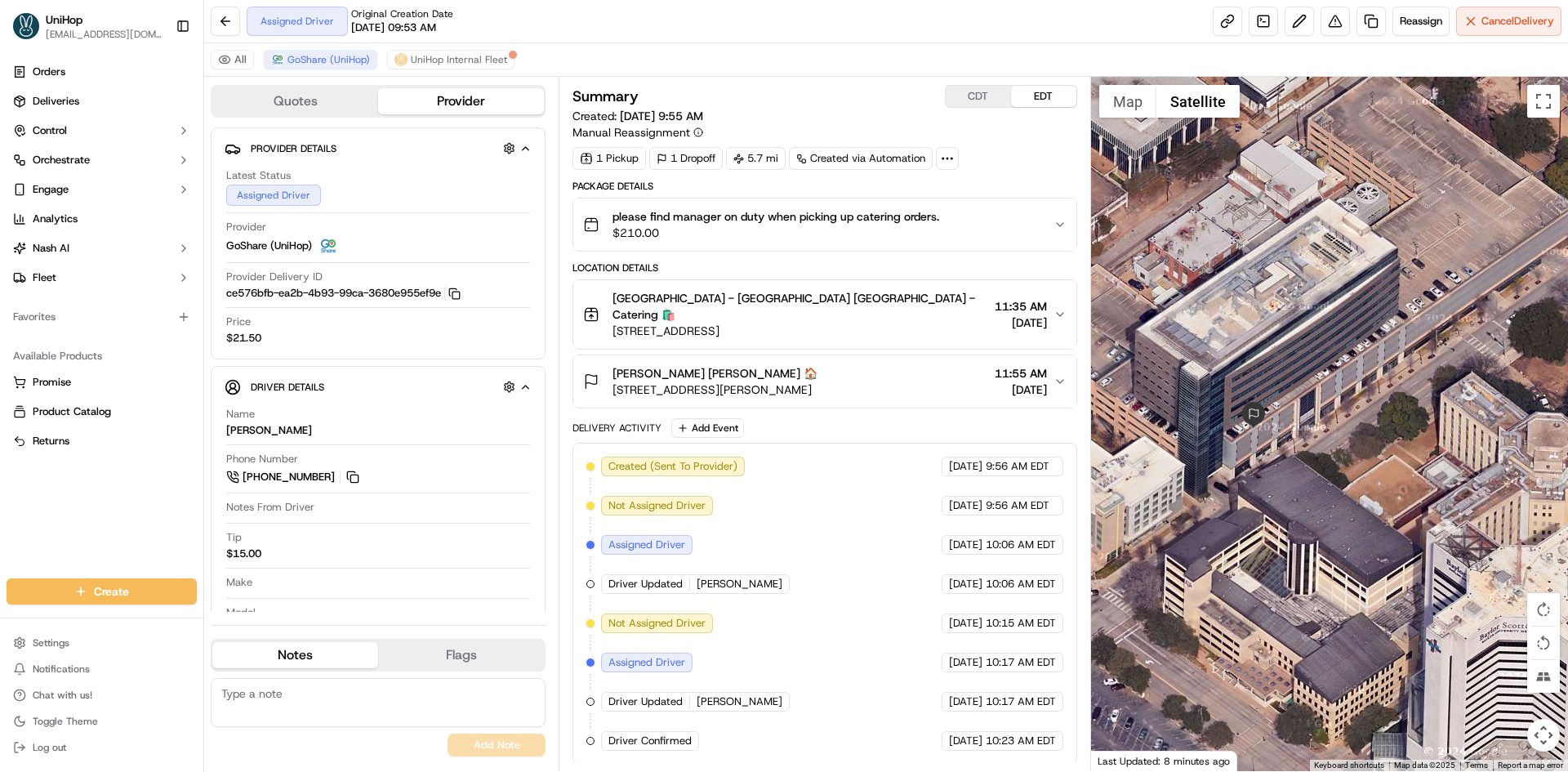
click at [876, 365] on div "Leah Nagy Leah Nagy 🏠 3417 Gaston Ave, Dallas, TX 75246, USA 11:55 AM Sep 18 20…" at bounding box center [818, 381] width 470 height 33
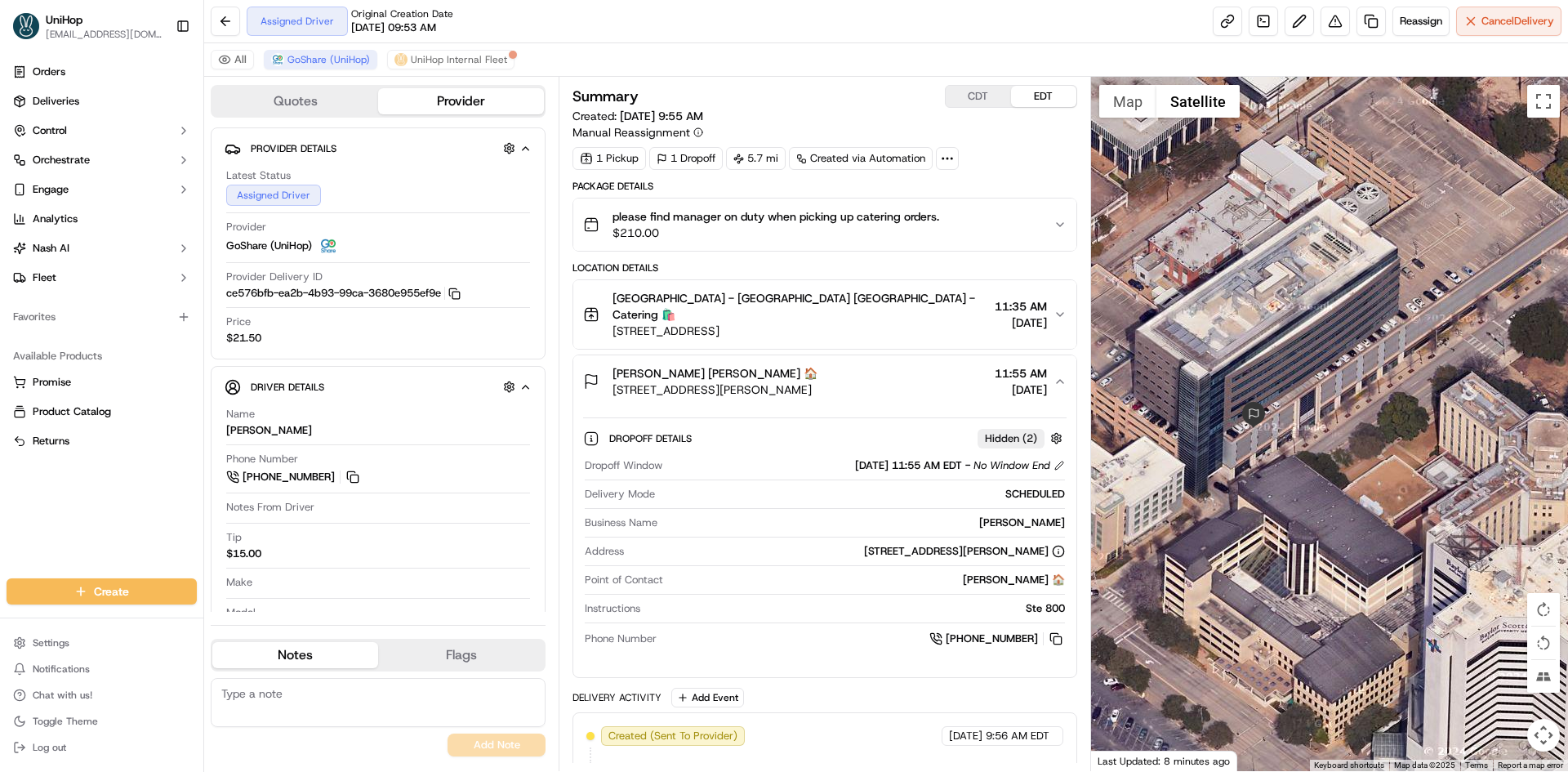
click at [876, 365] on div "Leah Nagy Leah Nagy 🏠 3417 Gaston Ave, Dallas, TX 75246, USA 11:55 AM Sep 18 20…" at bounding box center [818, 381] width 470 height 33
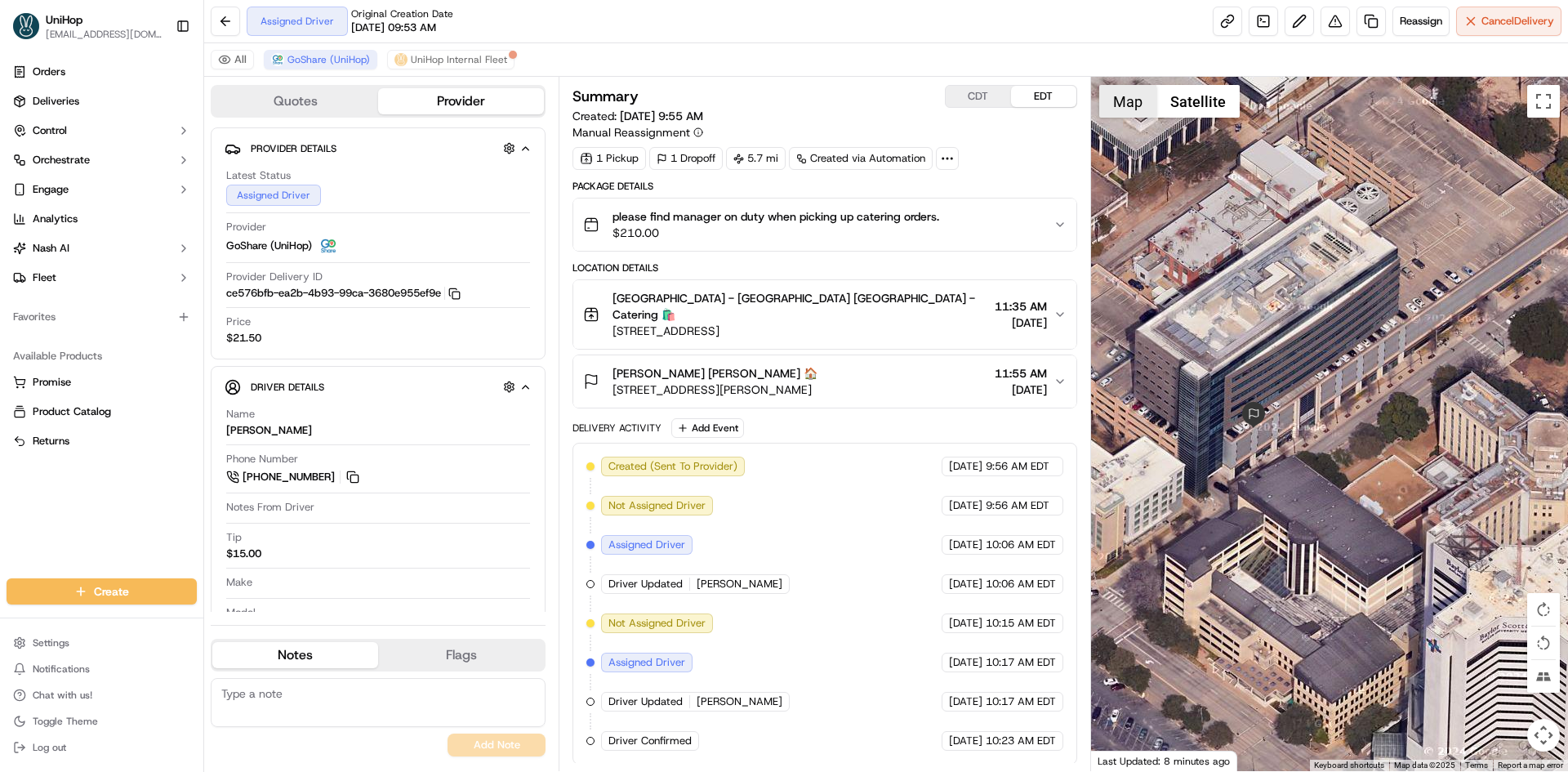
click at [1133, 97] on button "Map" at bounding box center [1127, 101] width 57 height 33
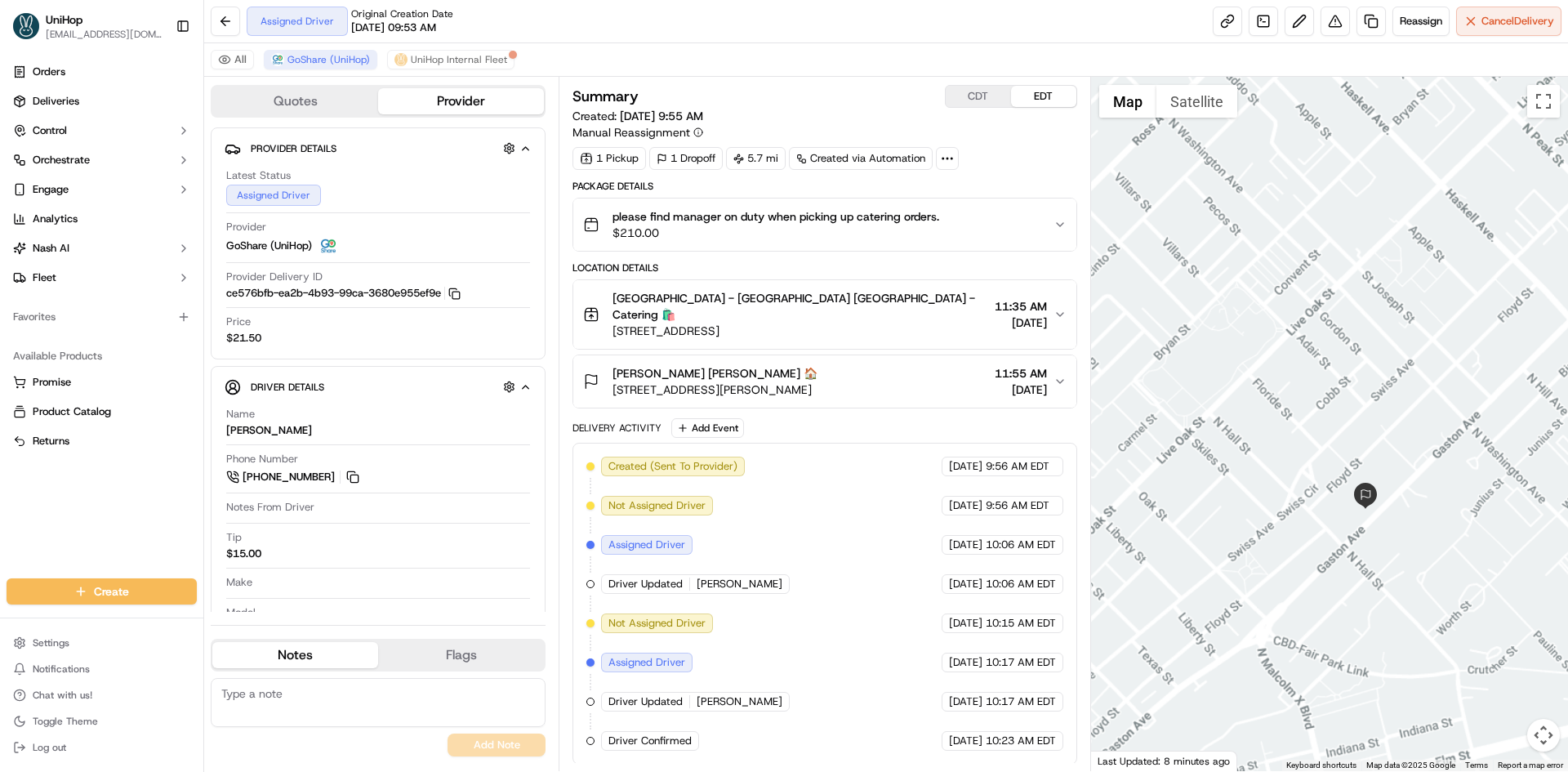
drag, startPoint x: 1494, startPoint y: 512, endPoint x: 1460, endPoint y: 543, distance: 46.0
click at [1461, 543] on div at bounding box center [1329, 424] width 477 height 694
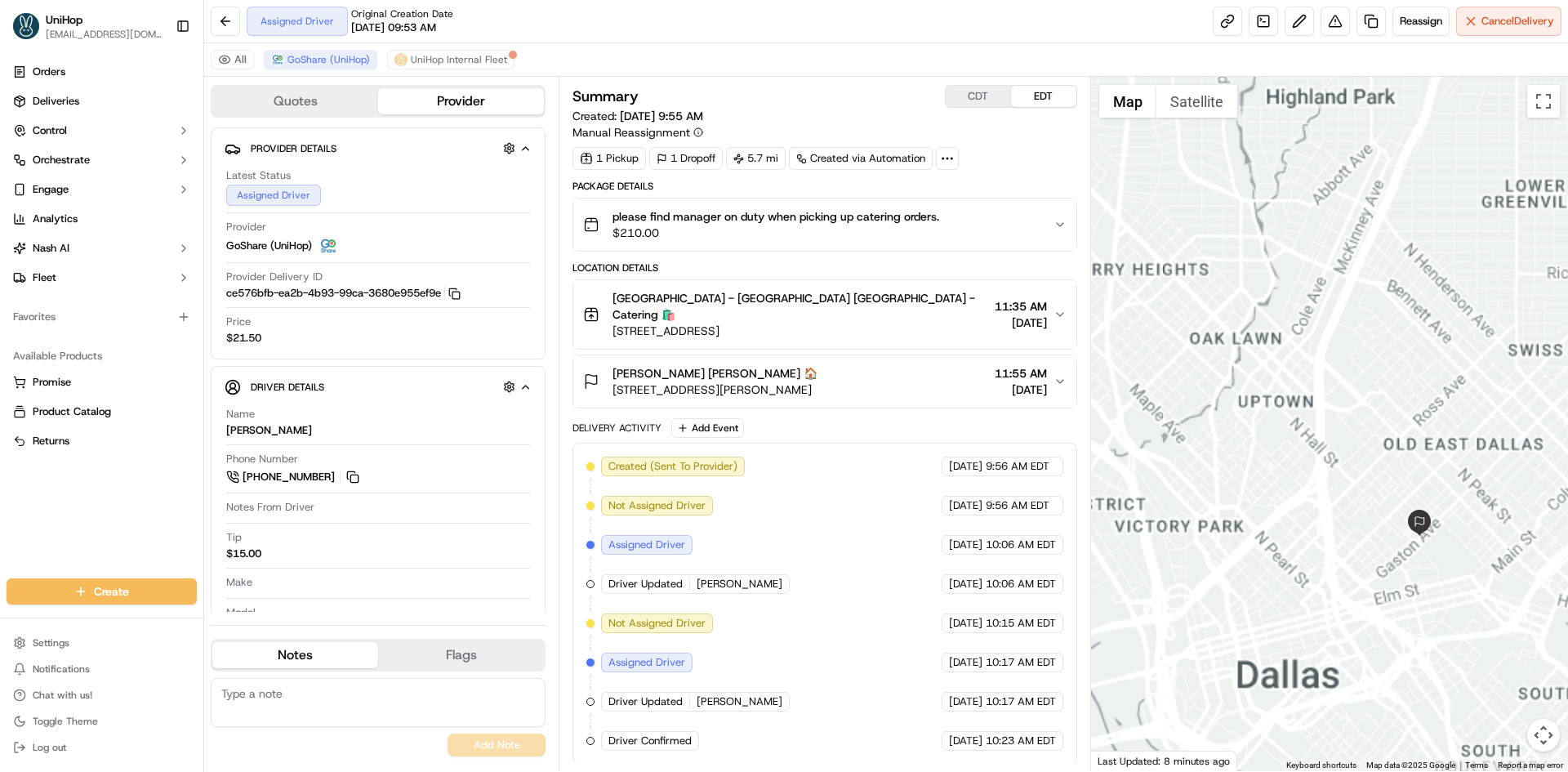
click at [1388, 566] on div at bounding box center [1329, 424] width 477 height 694
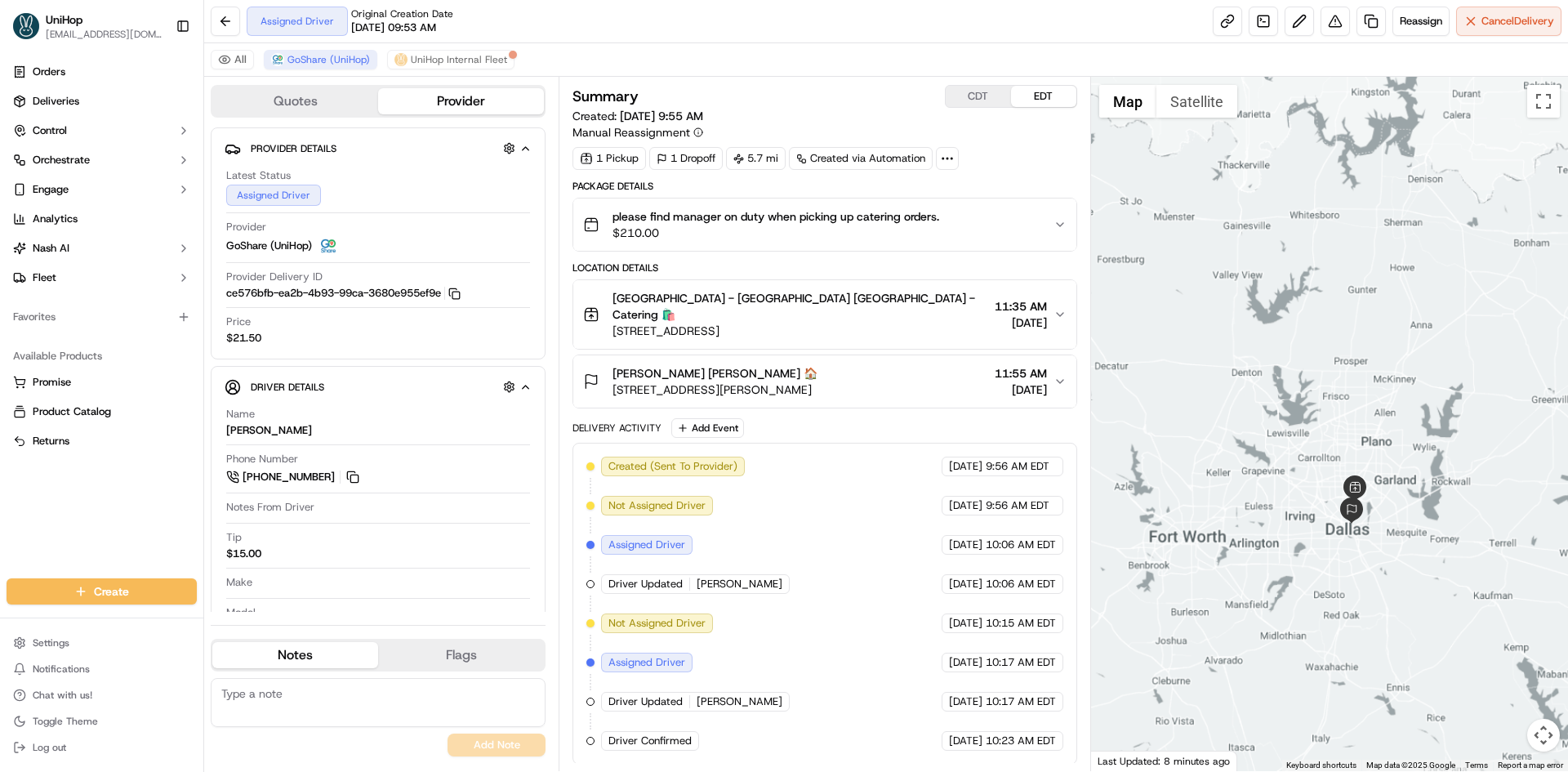
drag, startPoint x: 1423, startPoint y: 575, endPoint x: 1395, endPoint y: 572, distance: 28.2
click at [1395, 572] on div at bounding box center [1329, 424] width 477 height 694
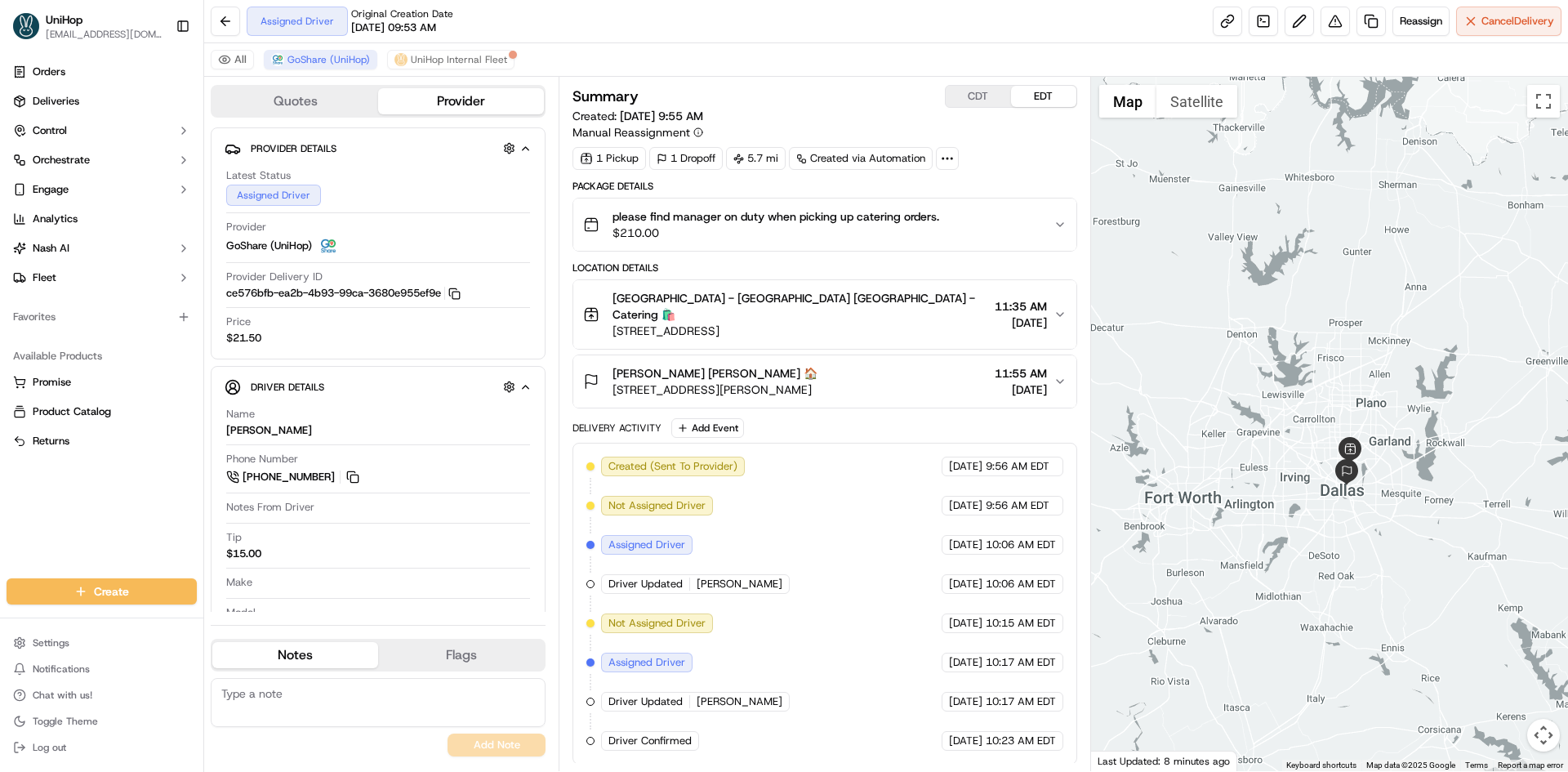
drag, startPoint x: 1274, startPoint y: 389, endPoint x: 1274, endPoint y: 350, distance: 39.0
click at [1274, 350] on div at bounding box center [1329, 424] width 477 height 694
click at [356, 473] on button at bounding box center [353, 477] width 18 height 18
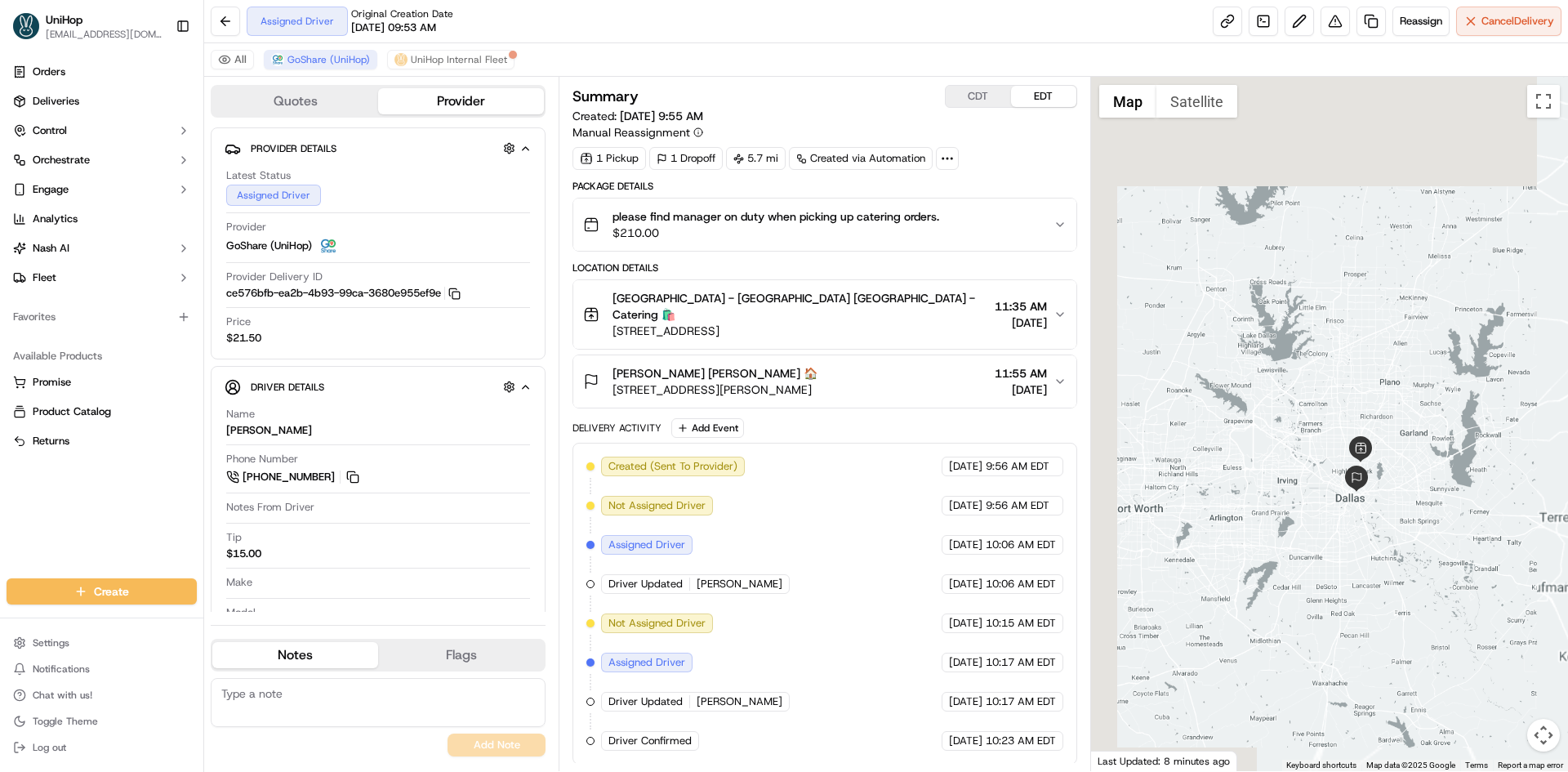
drag, startPoint x: 1289, startPoint y: 404, endPoint x: 1299, endPoint y: 399, distance: 11.2
click at [1299, 399] on div at bounding box center [1329, 424] width 477 height 694
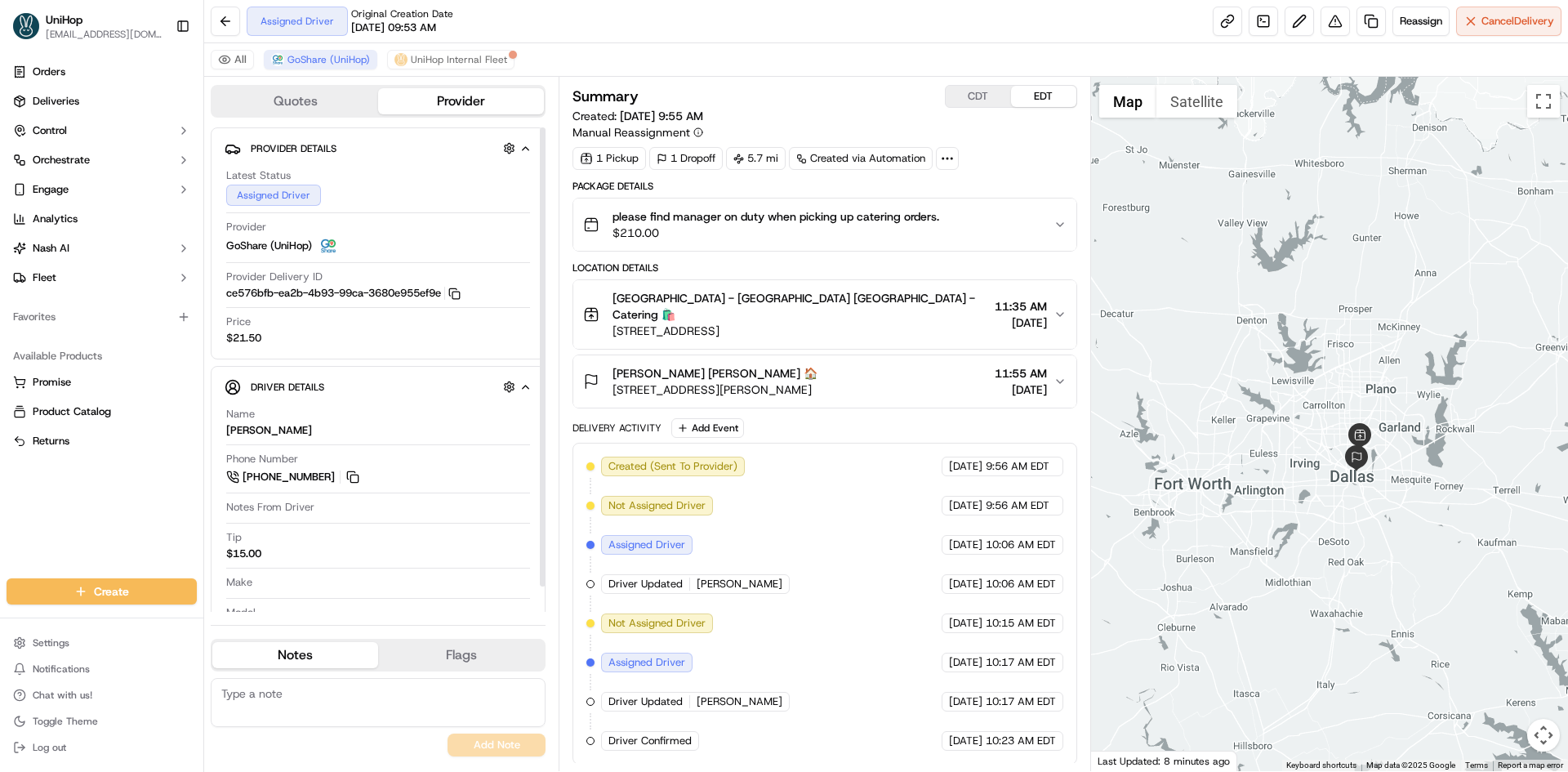
click at [358, 472] on button at bounding box center [353, 477] width 18 height 18
click at [1319, 271] on div at bounding box center [1329, 424] width 477 height 694
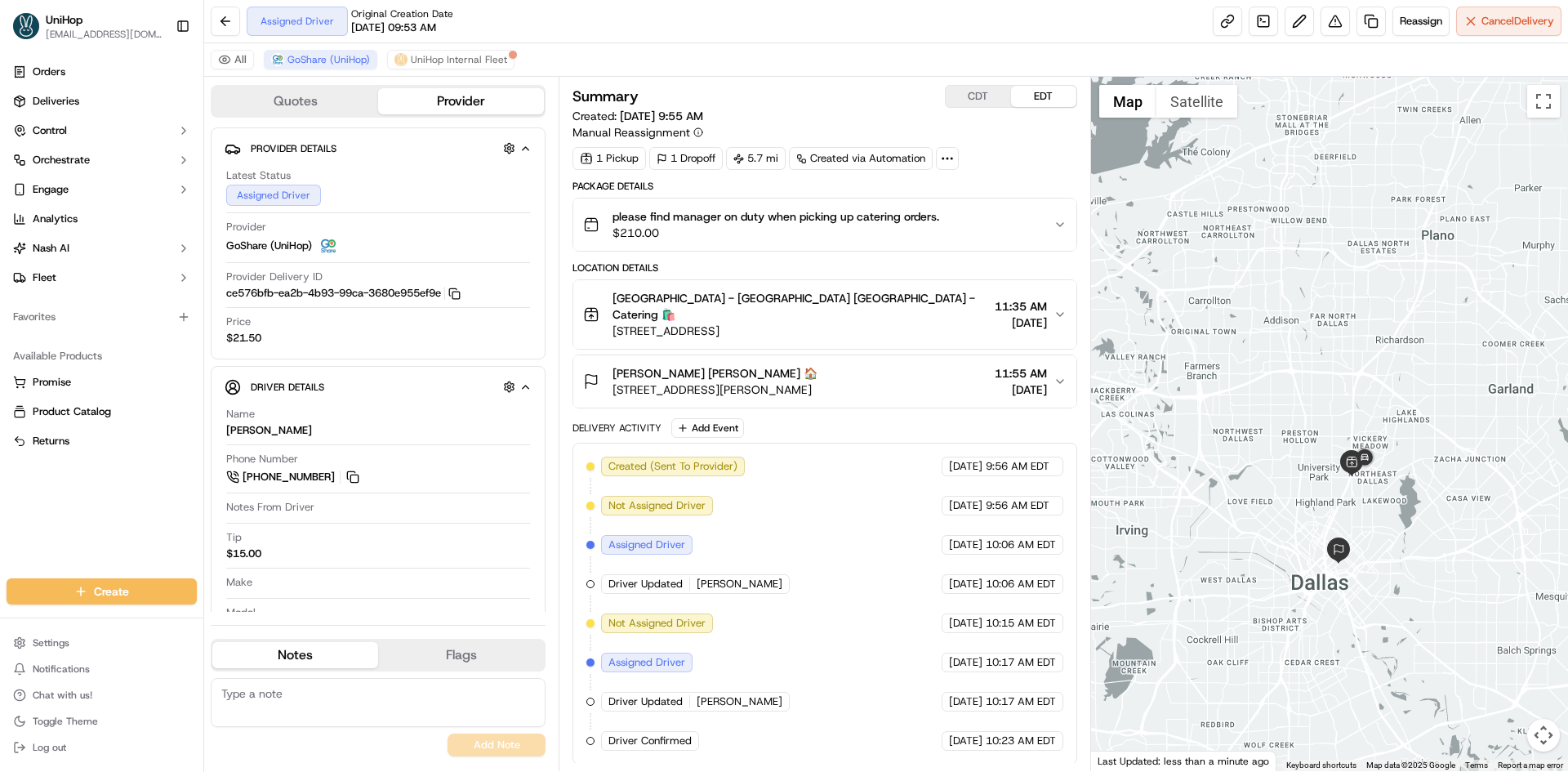
drag, startPoint x: 1390, startPoint y: 456, endPoint x: 1389, endPoint y: 431, distance: 25.0
click at [1392, 429] on div at bounding box center [1329, 424] width 477 height 694
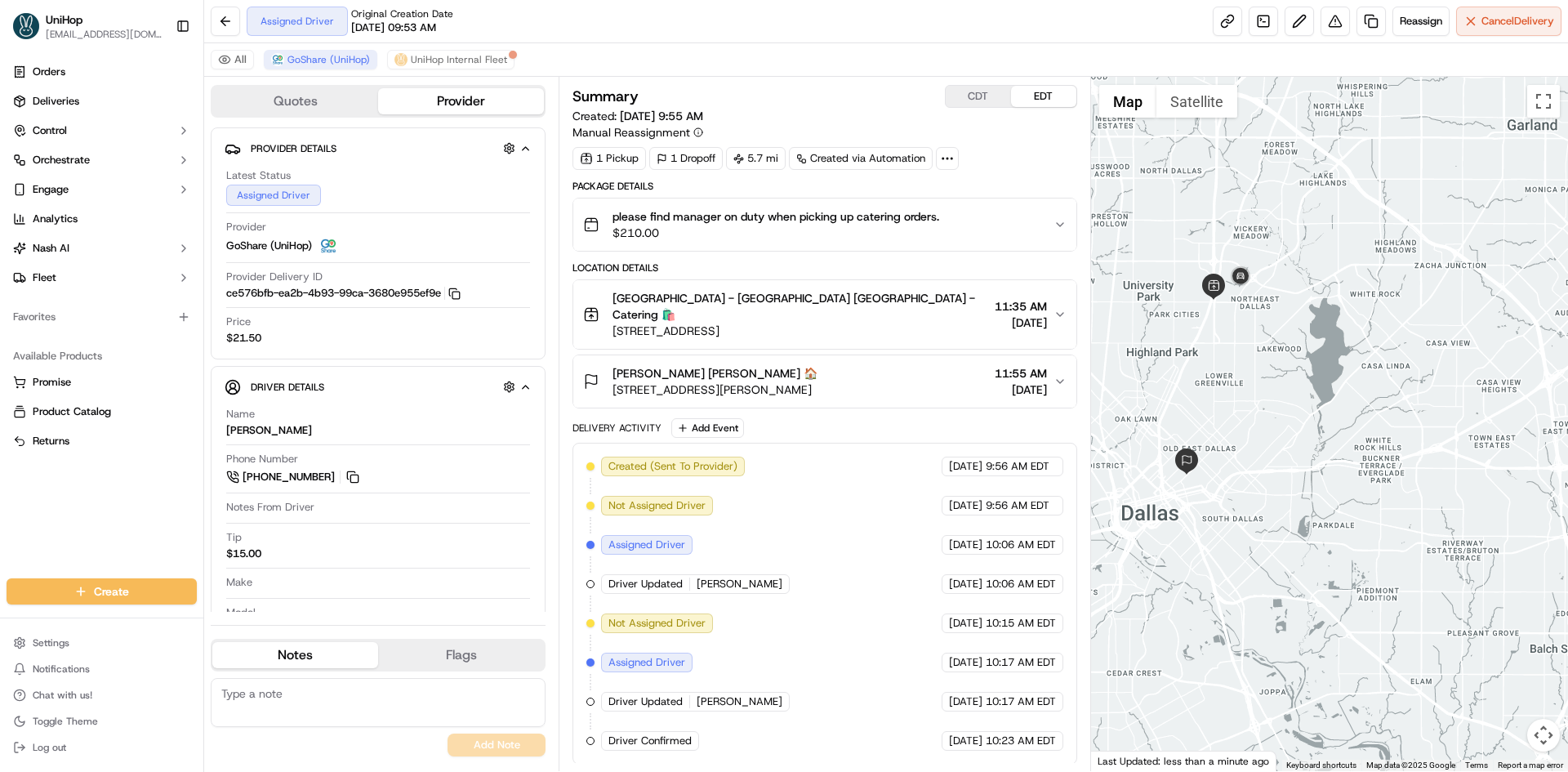
drag, startPoint x: 1385, startPoint y: 484, endPoint x: 1268, endPoint y: 364, distance: 167.6
click at [1268, 364] on div at bounding box center [1329, 424] width 477 height 694
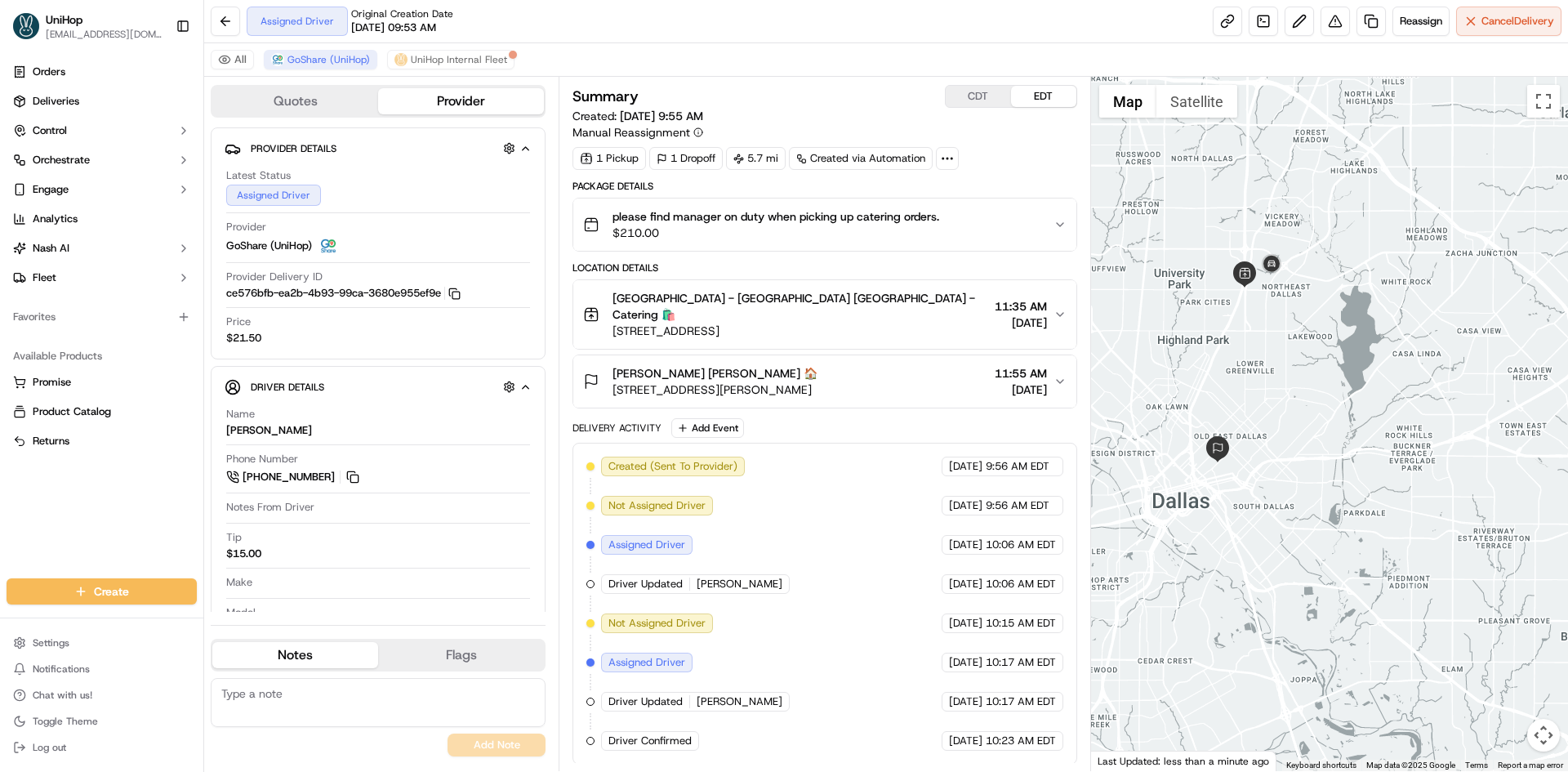
drag, startPoint x: 1259, startPoint y: 371, endPoint x: 1296, endPoint y: 363, distance: 37.9
click at [1296, 363] on div at bounding box center [1329, 424] width 477 height 694
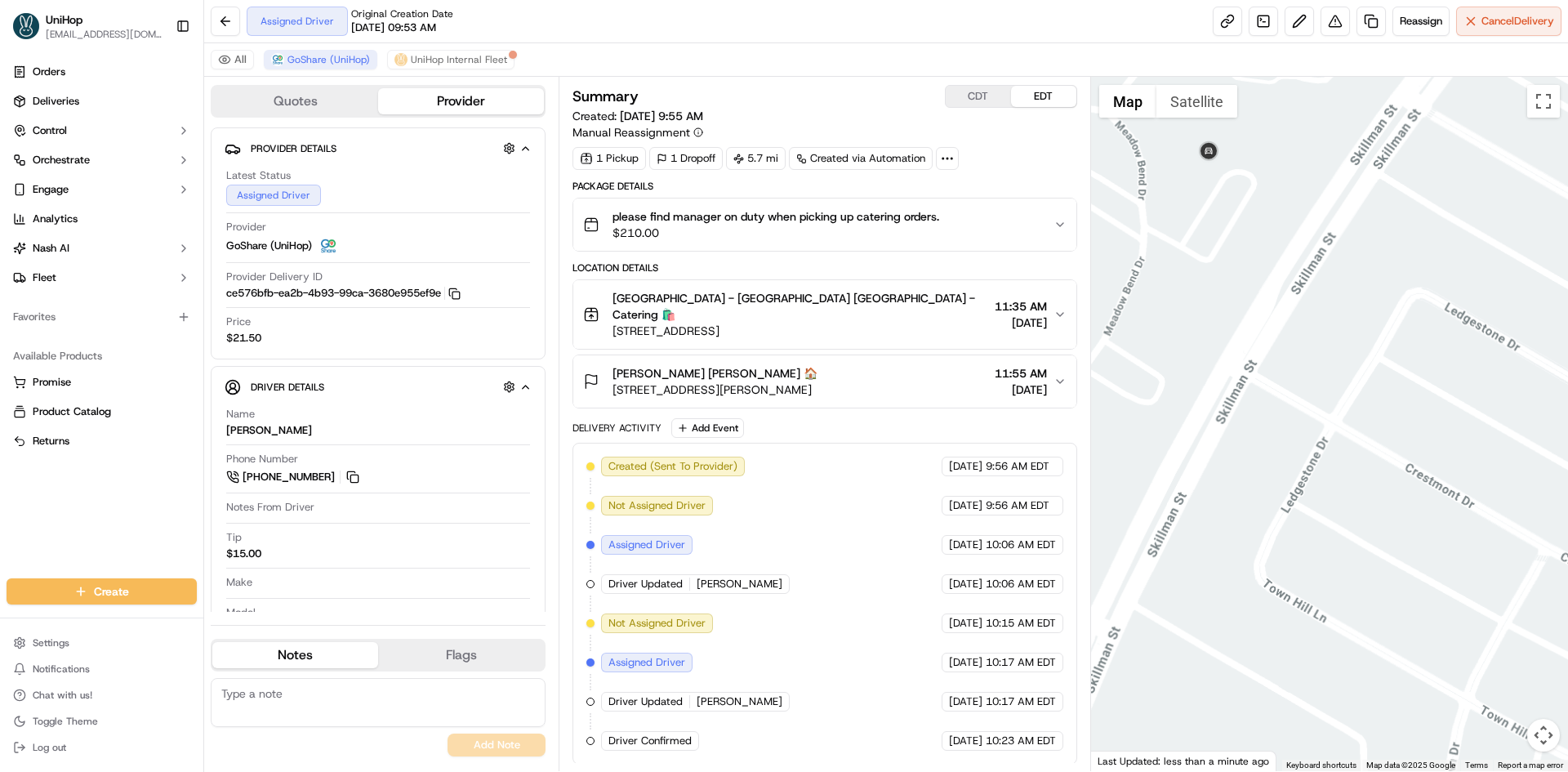
drag, startPoint x: 1177, startPoint y: 237, endPoint x: 1214, endPoint y: 208, distance: 47.0
click at [1198, 283] on div at bounding box center [1329, 424] width 477 height 694
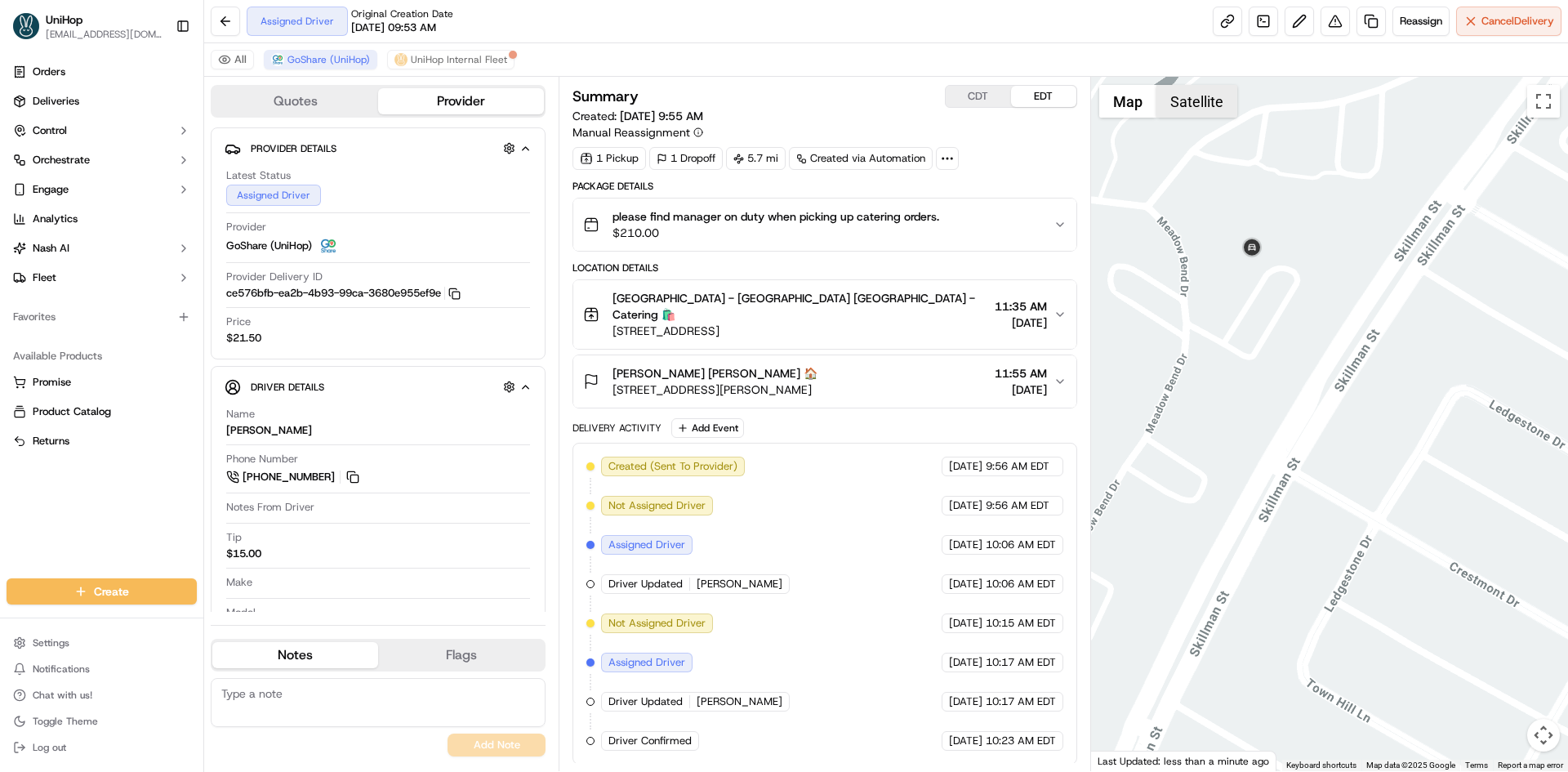
click at [1191, 98] on button "Satellite" at bounding box center [1197, 101] width 81 height 33
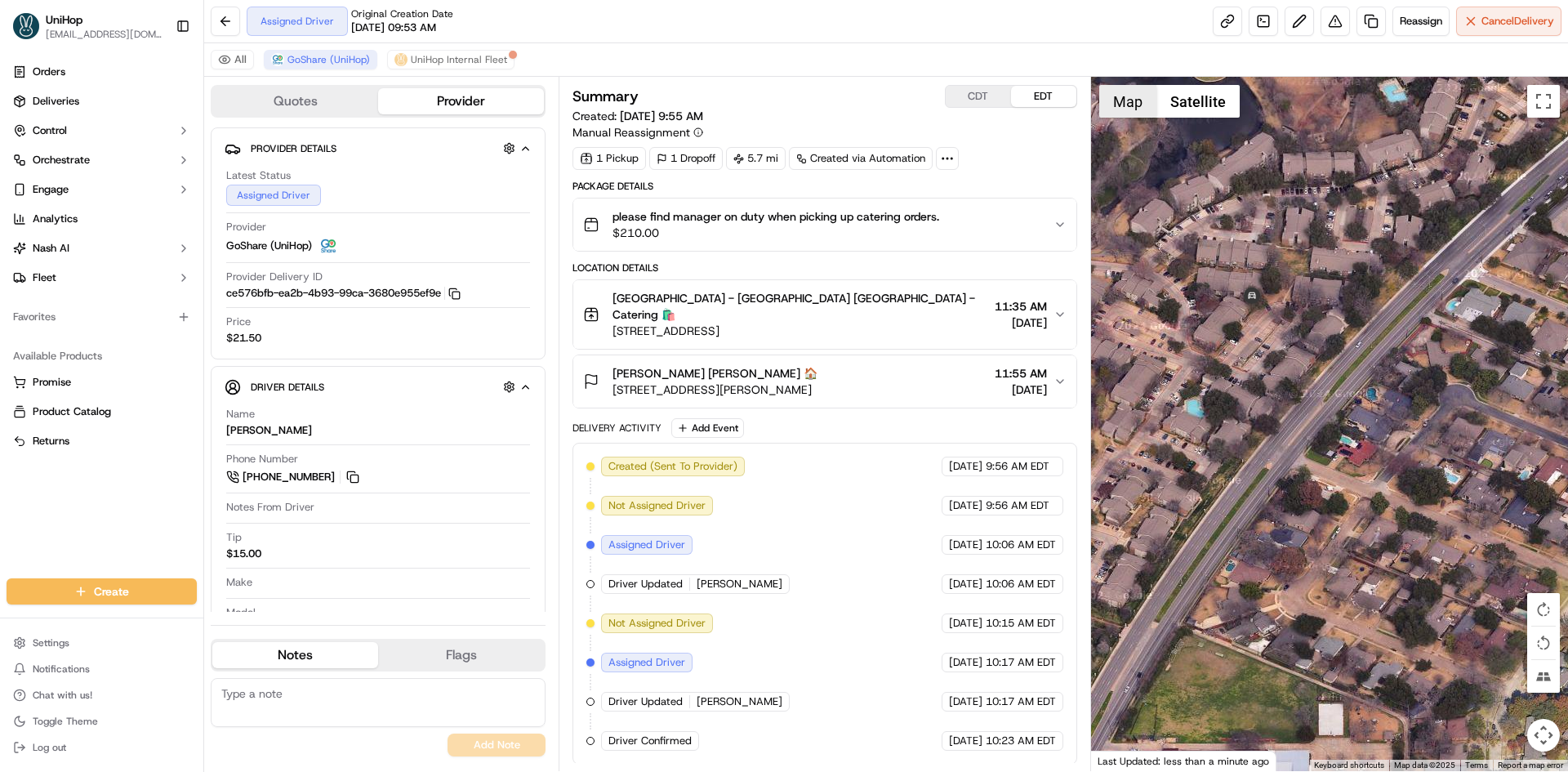
click at [1122, 107] on button "Map" at bounding box center [1127, 101] width 57 height 33
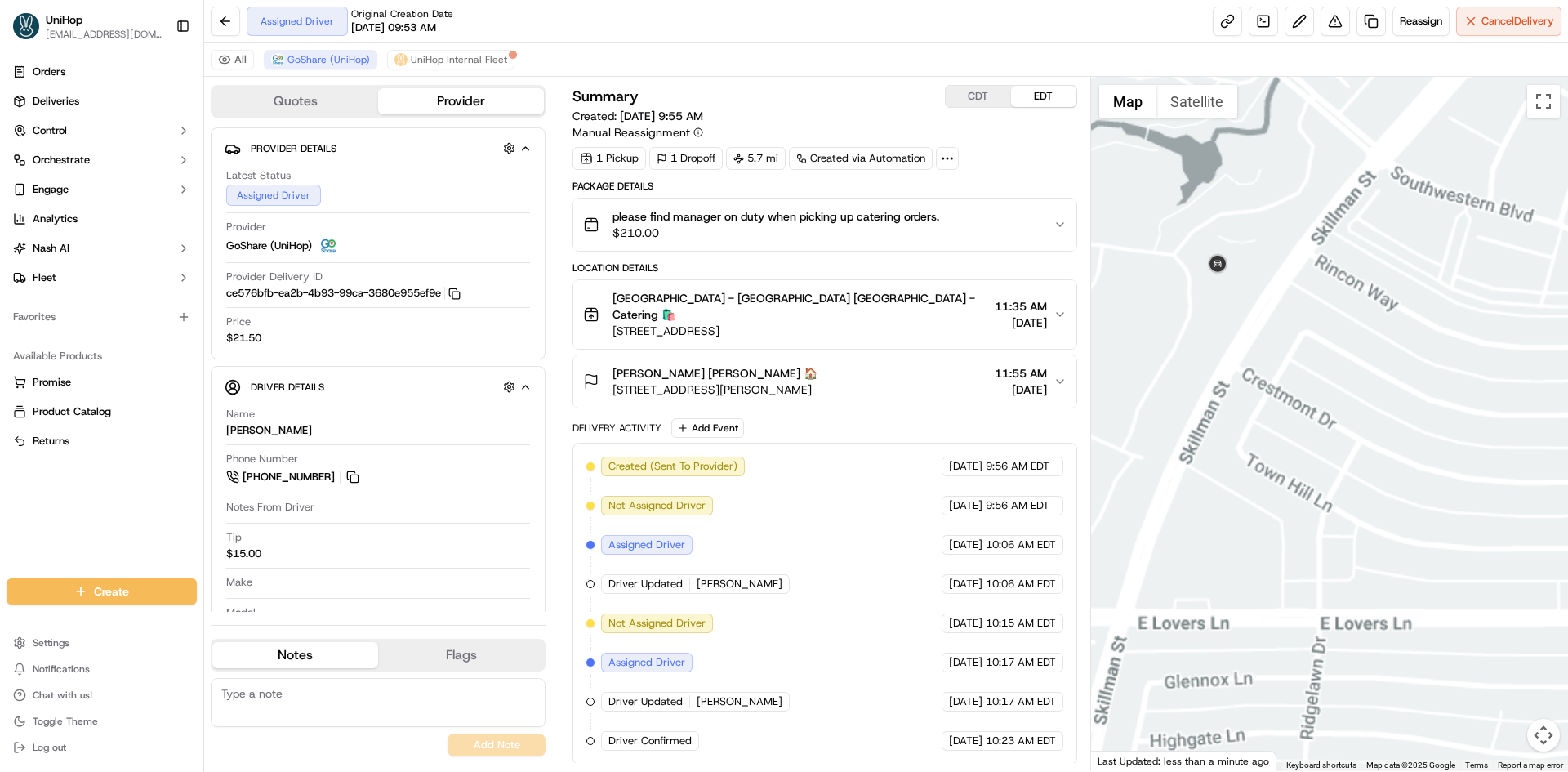
drag, startPoint x: 1207, startPoint y: 382, endPoint x: 1270, endPoint y: 352, distance: 69.8
click at [1255, 365] on div at bounding box center [1329, 424] width 477 height 694
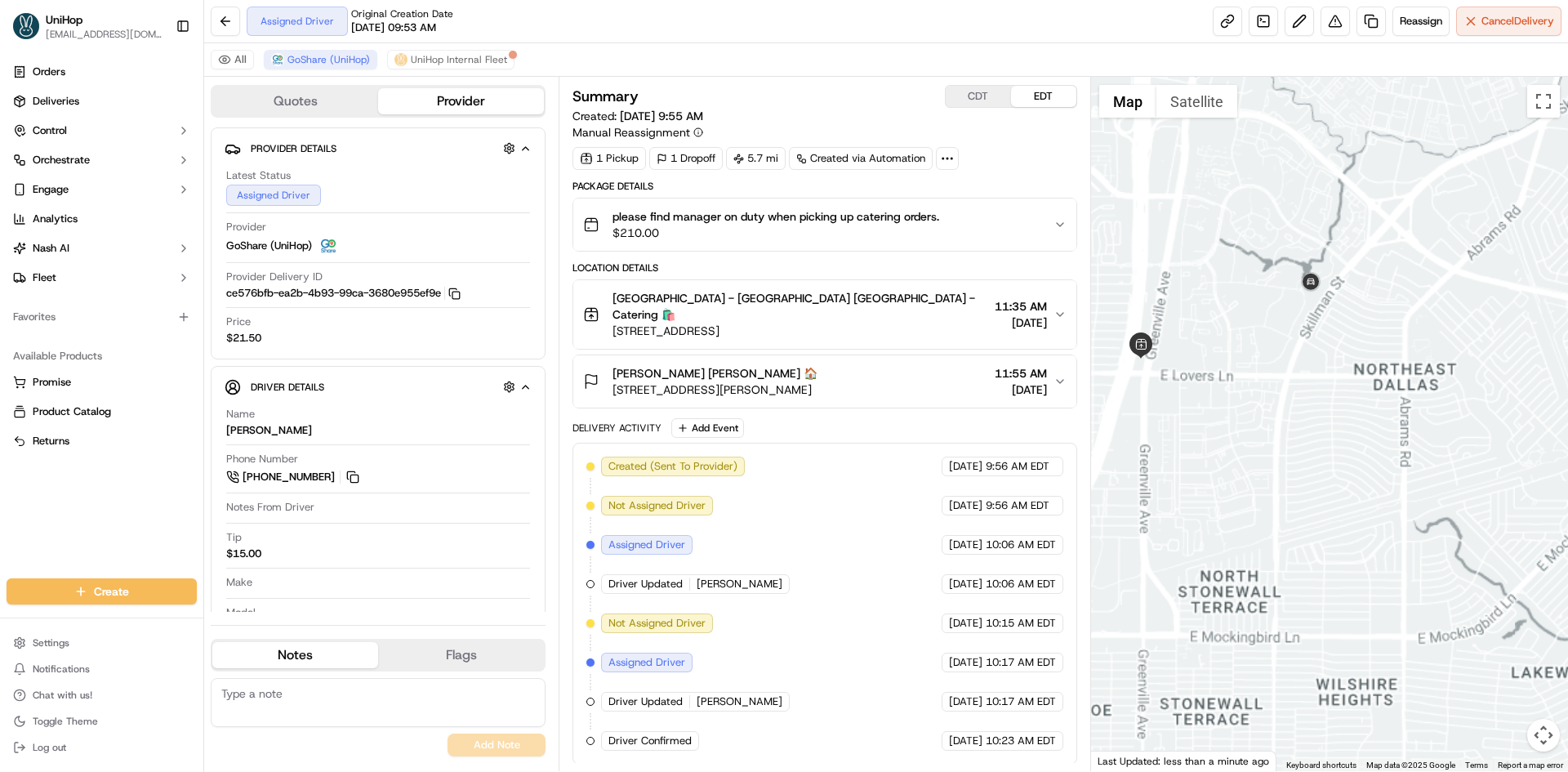
drag, startPoint x: 1275, startPoint y: 390, endPoint x: 1324, endPoint y: 306, distance: 97.2
click at [1318, 331] on div at bounding box center [1329, 424] width 477 height 694
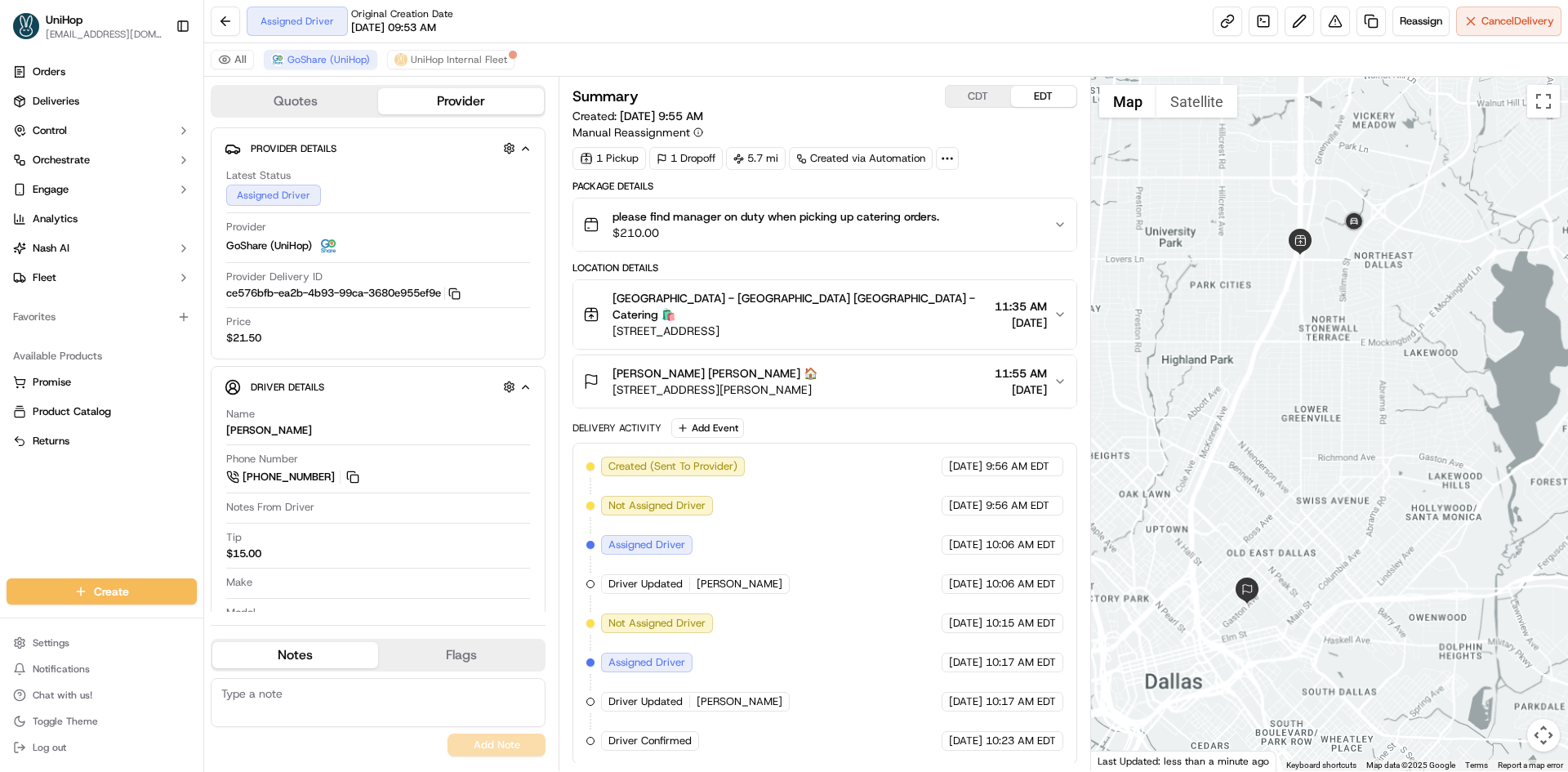
drag, startPoint x: 1325, startPoint y: 282, endPoint x: 1286, endPoint y: 333, distance: 64.2
click at [1288, 339] on div at bounding box center [1329, 424] width 477 height 694
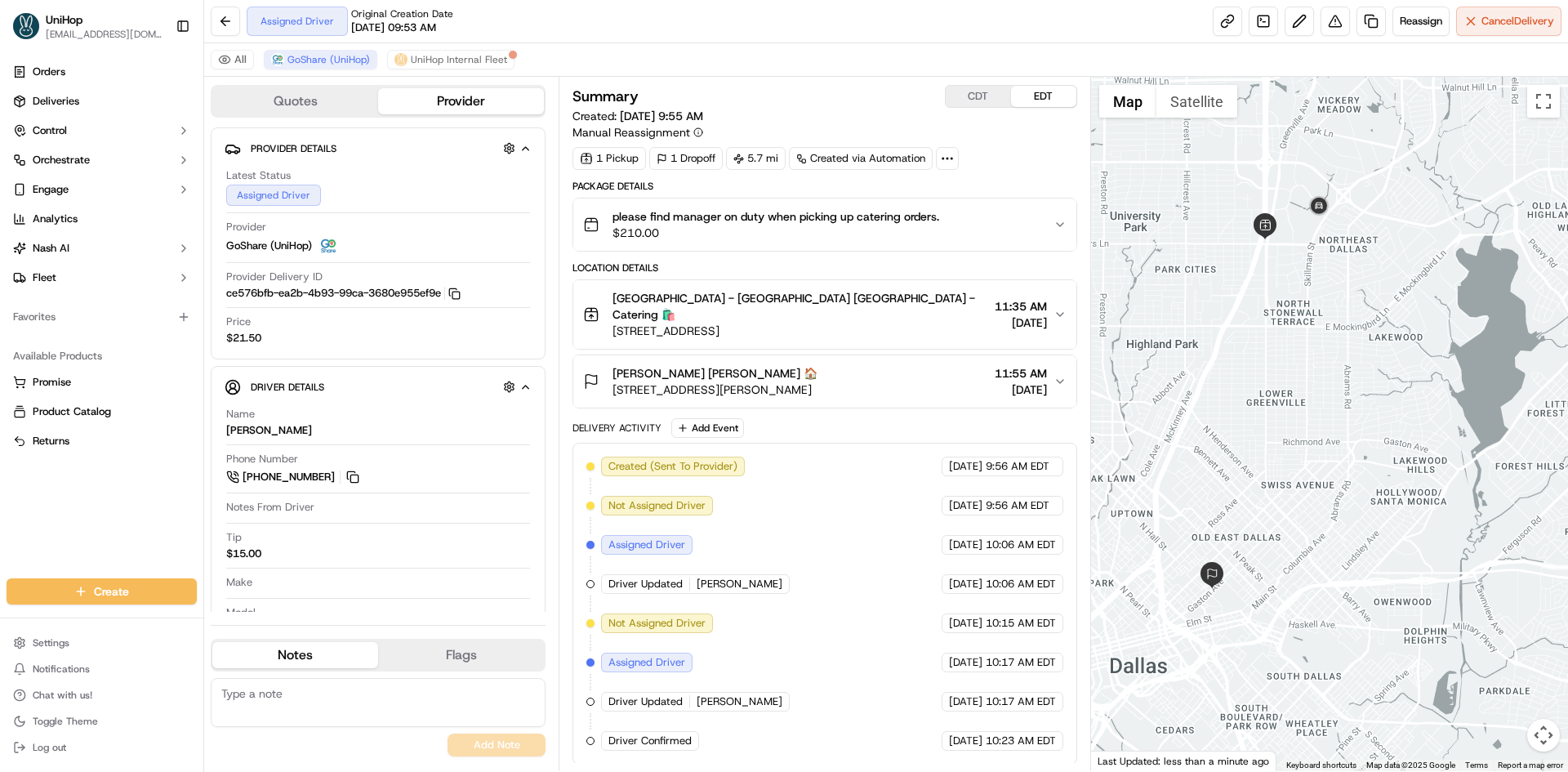
click at [1283, 355] on div at bounding box center [1329, 424] width 477 height 694
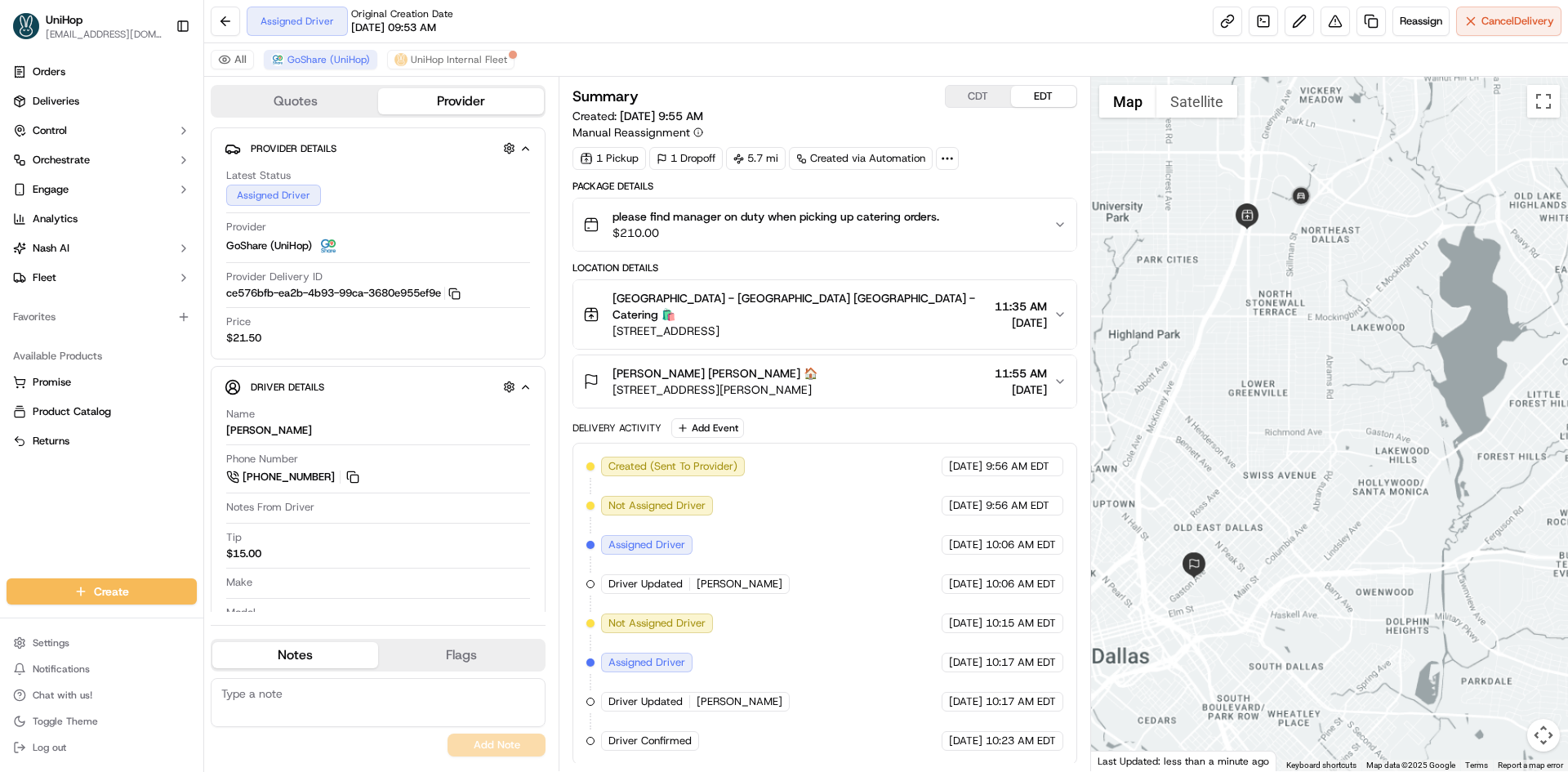
drag, startPoint x: 1289, startPoint y: 321, endPoint x: 1288, endPoint y: 304, distance: 17.0
click at [1288, 304] on div at bounding box center [1329, 424] width 477 height 694
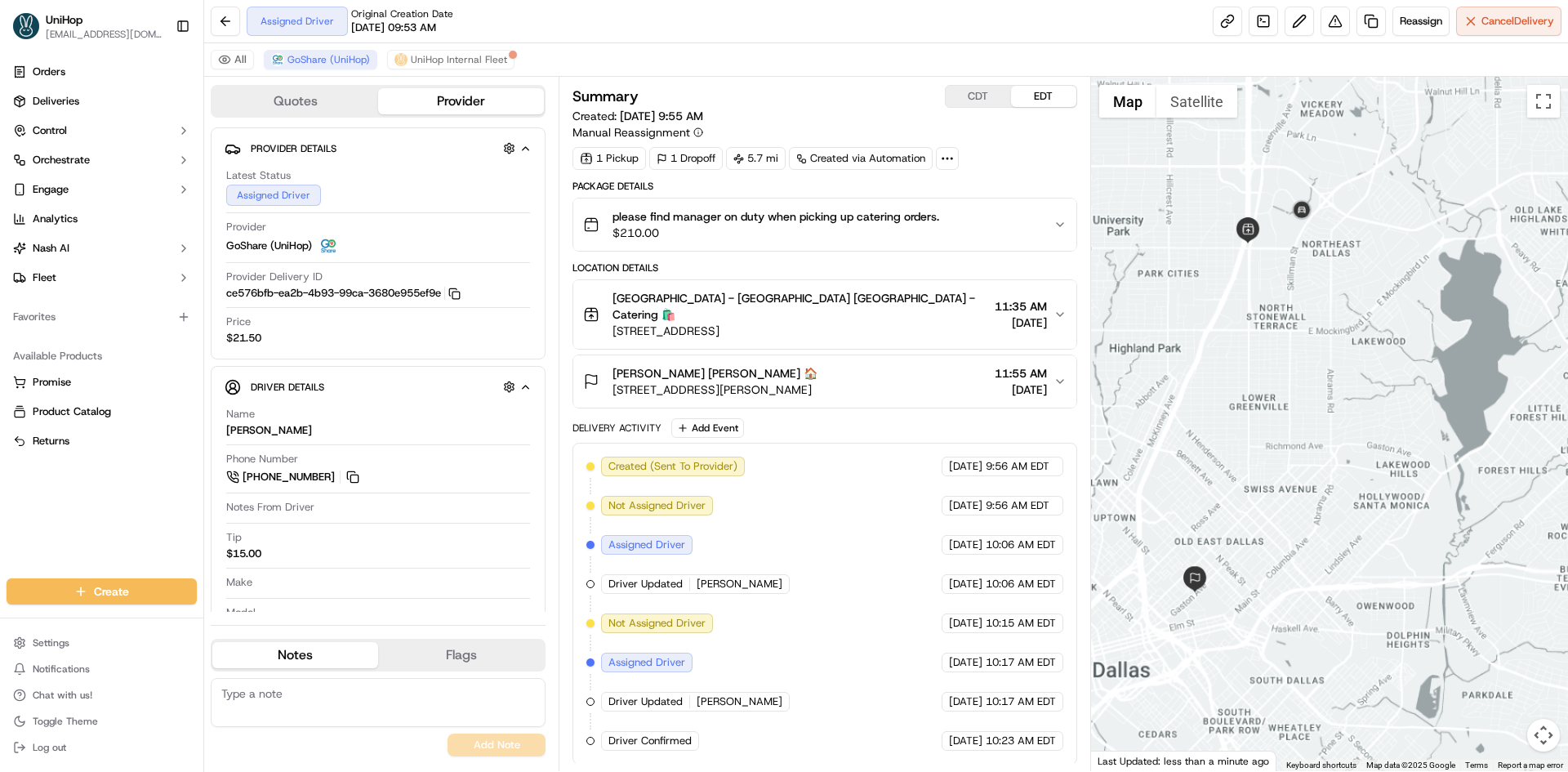
drag, startPoint x: 1292, startPoint y: 302, endPoint x: 1292, endPoint y: 318, distance: 16.0
click at [1292, 318] on div at bounding box center [1329, 424] width 477 height 694
click at [1289, 212] on img at bounding box center [1302, 212] width 26 height 26
click at [973, 104] on button "CDT" at bounding box center [978, 96] width 66 height 22
click at [100, 533] on div "Orders Deliveries Control Orchestrate Engage Analytics [PERSON_NAME] Fleet Favo…" at bounding box center [101, 309] width 204 height 513
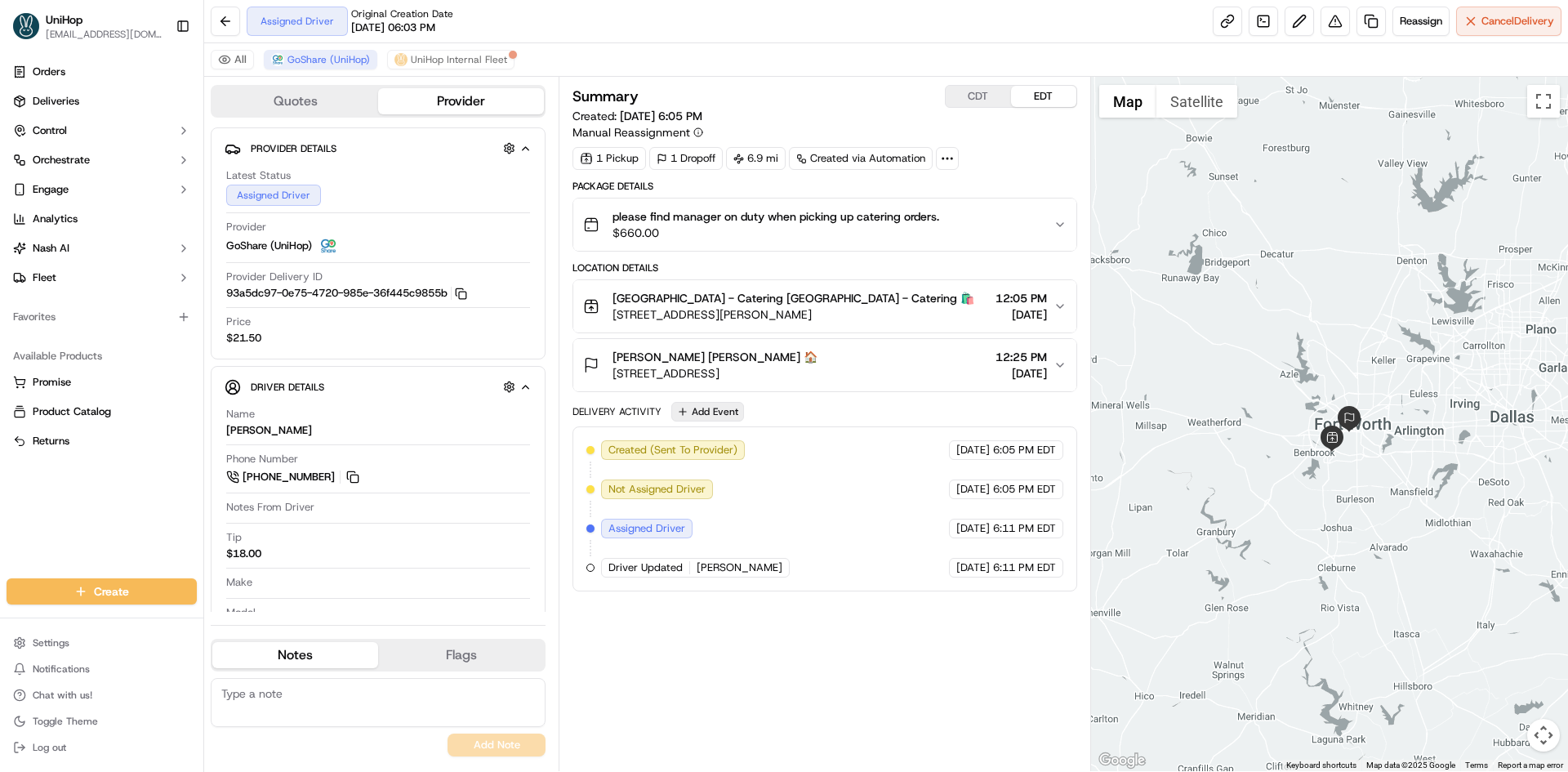
click at [717, 408] on button "Add Event" at bounding box center [708, 411] width 73 height 20
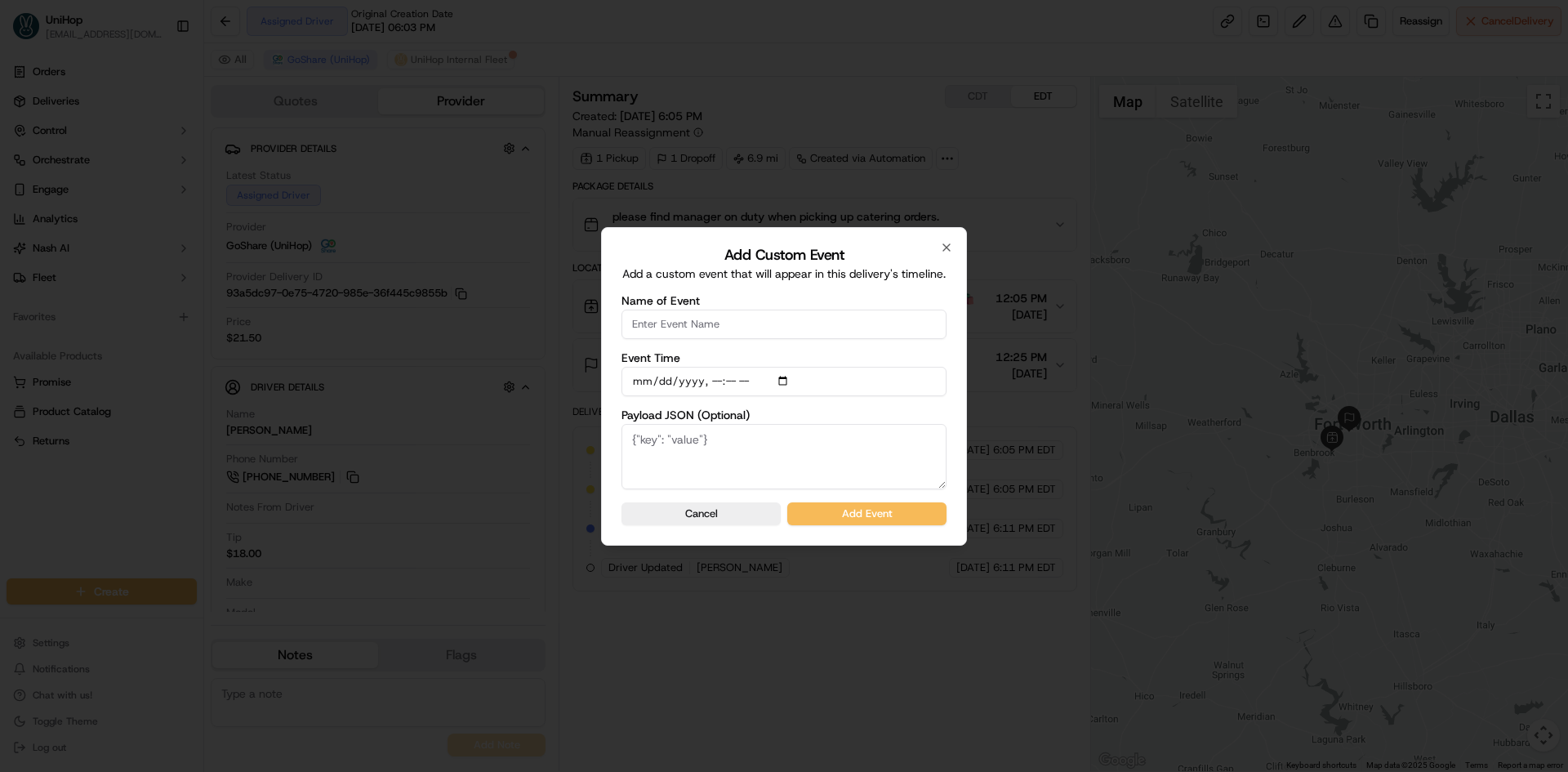
click at [718, 319] on input "Name of Event" at bounding box center [784, 324] width 325 height 29
type input "Driver Confirmed"
click at [785, 383] on input "Event Time" at bounding box center [784, 381] width 325 height 29
type input "[DATE]T10:26"
click at [945, 416] on label "Payload JSON (Optional)" at bounding box center [784, 415] width 325 height 11
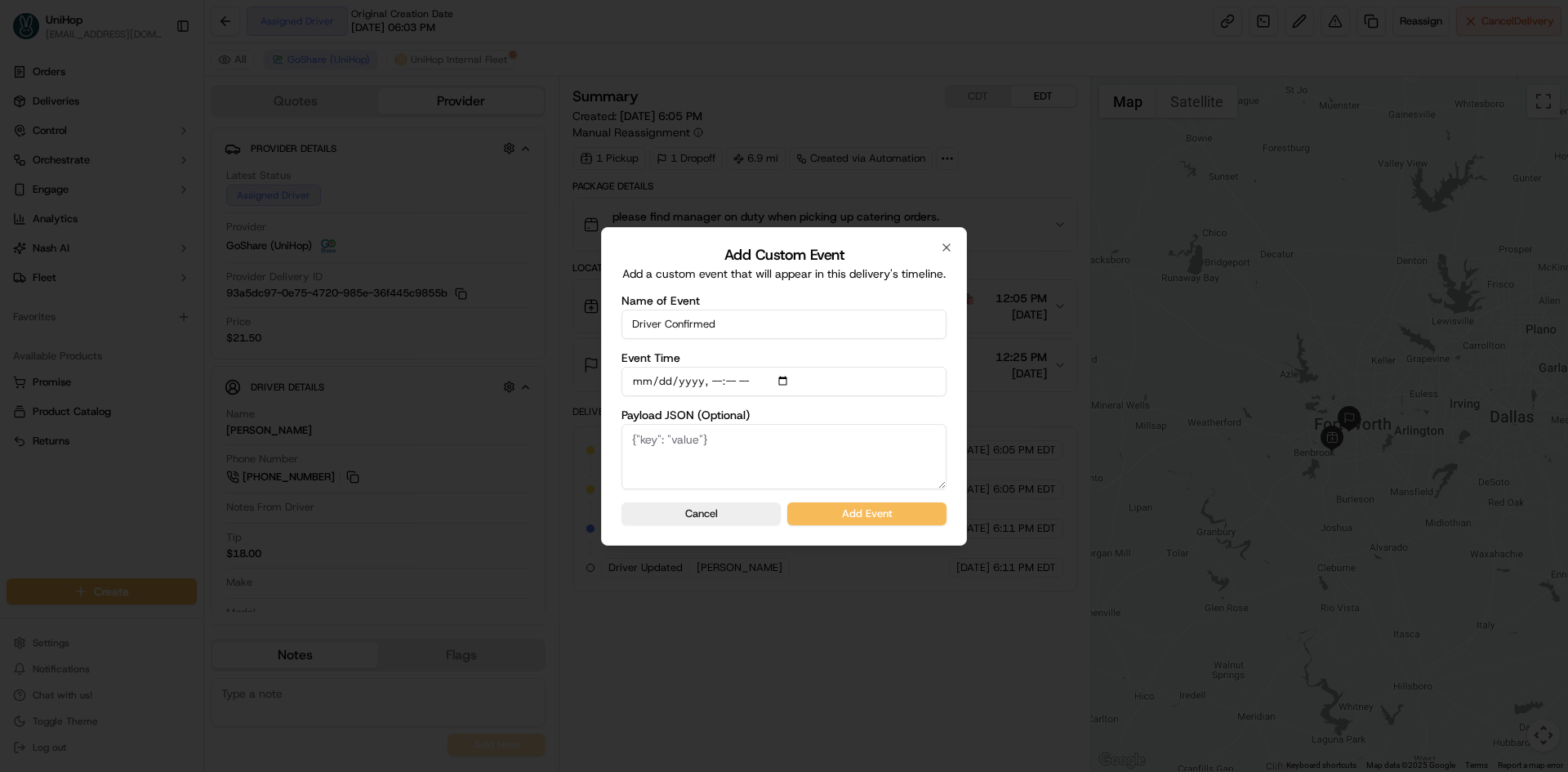
click at [945, 424] on textarea "Payload JSON (Optional)" at bounding box center [784, 457] width 325 height 66
click at [913, 514] on button "Add Event" at bounding box center [867, 514] width 159 height 23
click at [914, 514] on div "Cancel Add Event" at bounding box center [784, 514] width 325 height 23
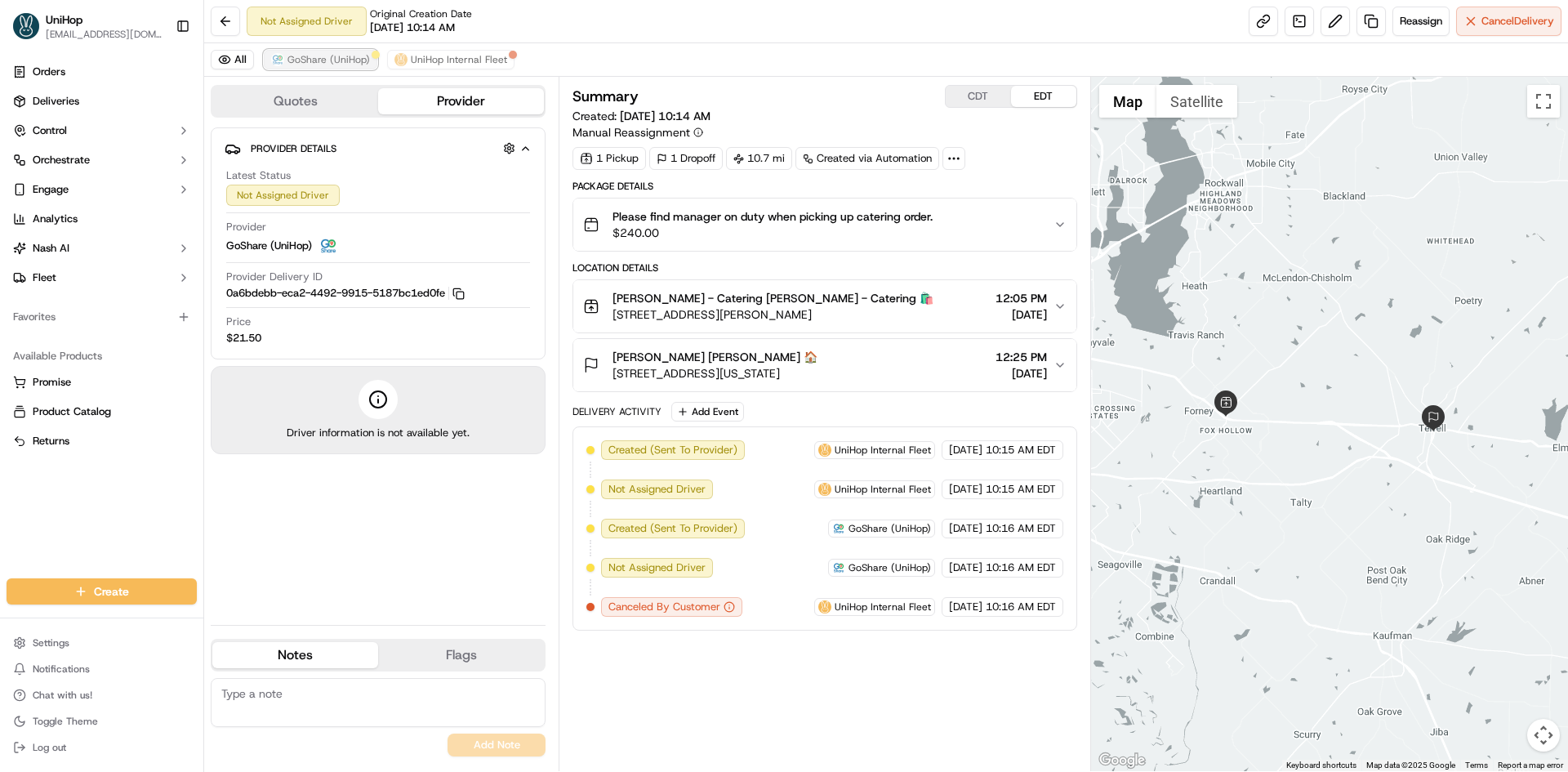
click at [339, 53] on span "GoShare (UniHop)" at bounding box center [329, 60] width 83 height 13
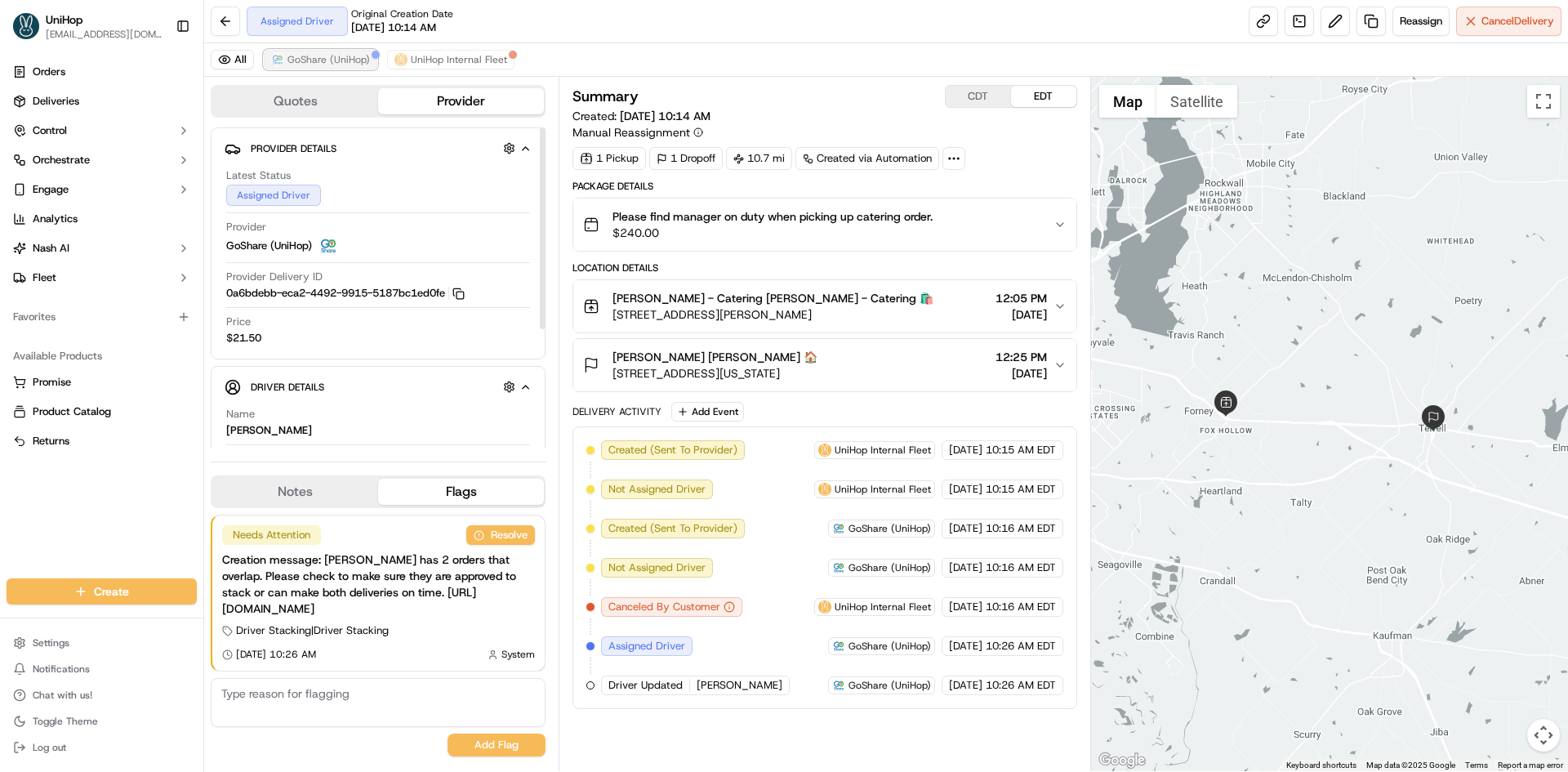
click at [345, 56] on span "GoShare (UniHop)" at bounding box center [329, 60] width 83 height 13
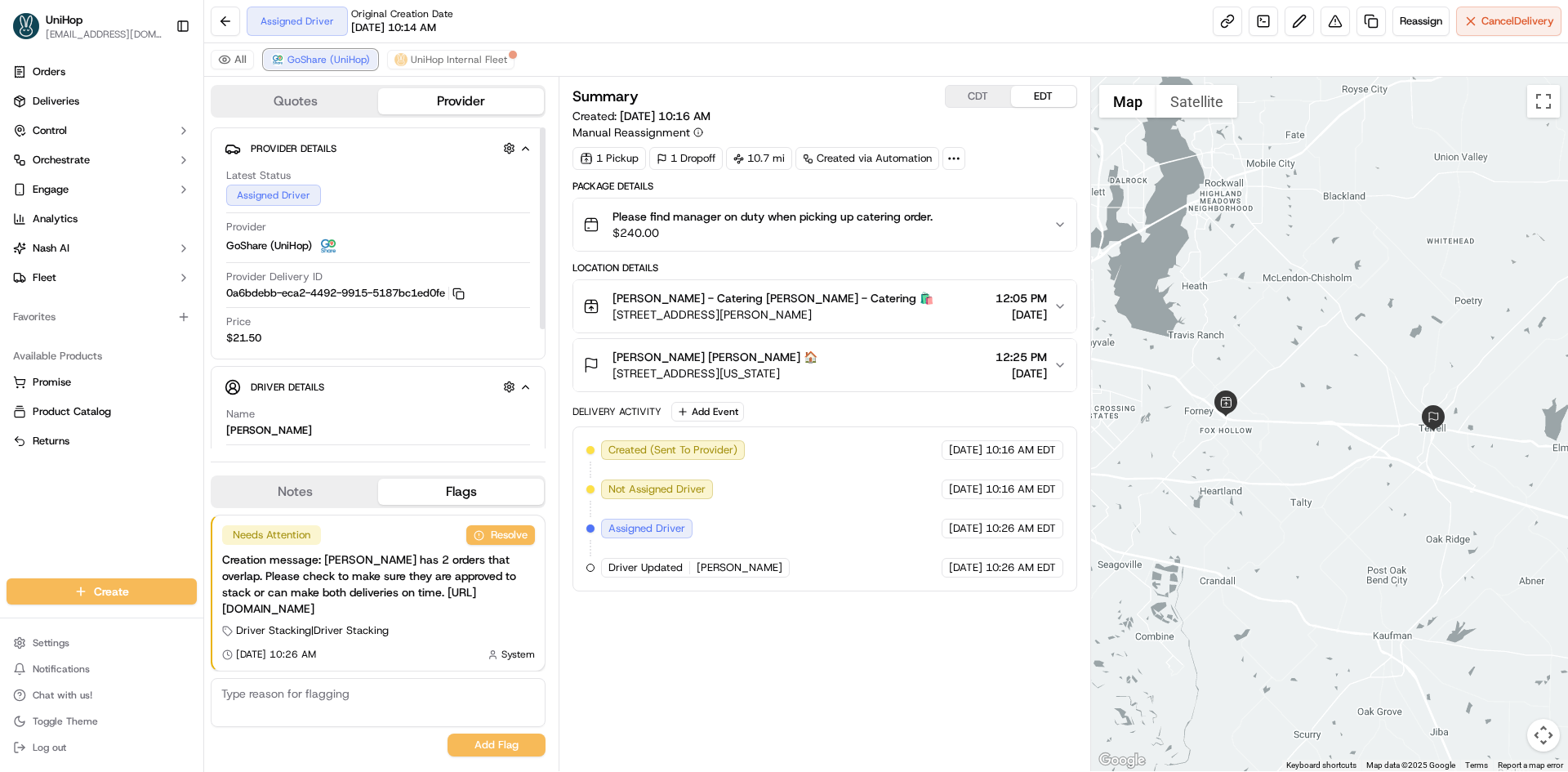
drag, startPoint x: 345, startPoint y: 56, endPoint x: 445, endPoint y: 84, distance: 103.8
click at [347, 58] on span "GoShare (UniHop)" at bounding box center [329, 60] width 83 height 13
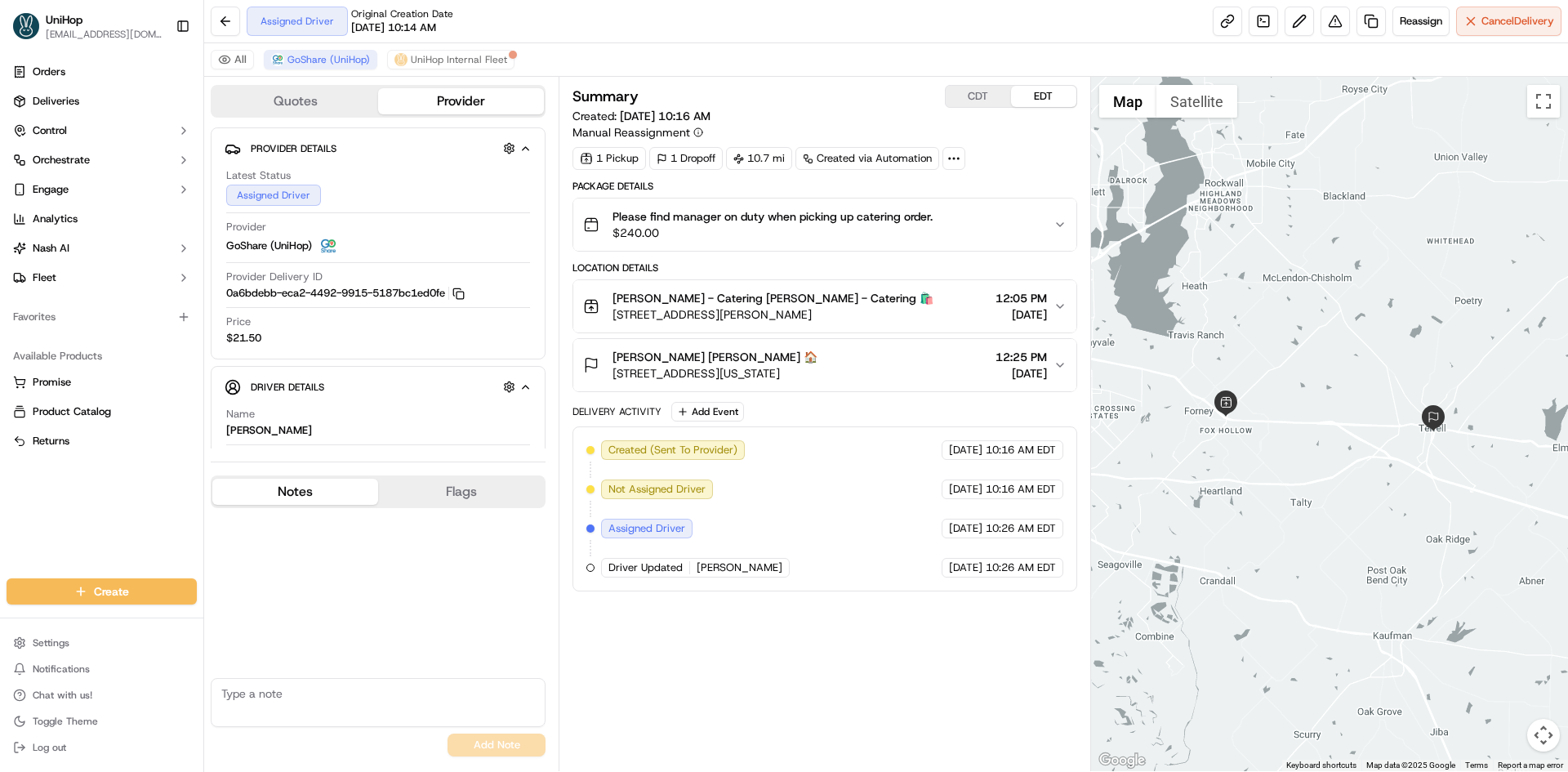
click at [323, 483] on button "Notes" at bounding box center [294, 492] width 166 height 26
click at [322, 483] on button "Notes" at bounding box center [294, 492] width 166 height 26
click at [15, 454] on div "Available Products Promise Product Catalog Returns" at bounding box center [101, 399] width 204 height 124
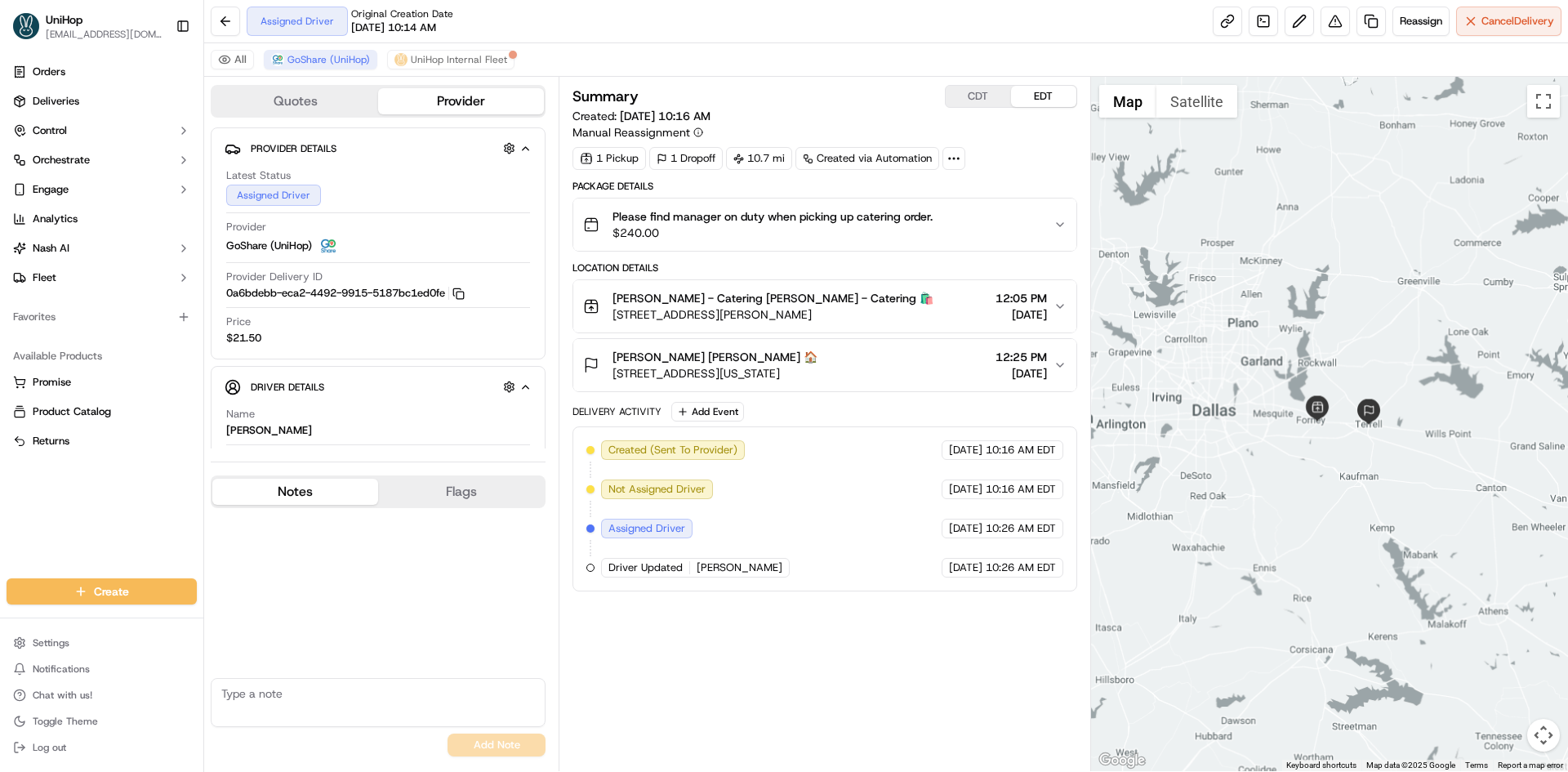
drag, startPoint x: 1309, startPoint y: 525, endPoint x: 1354, endPoint y: 469, distance: 71.8
click at [1353, 470] on div at bounding box center [1329, 424] width 477 height 694
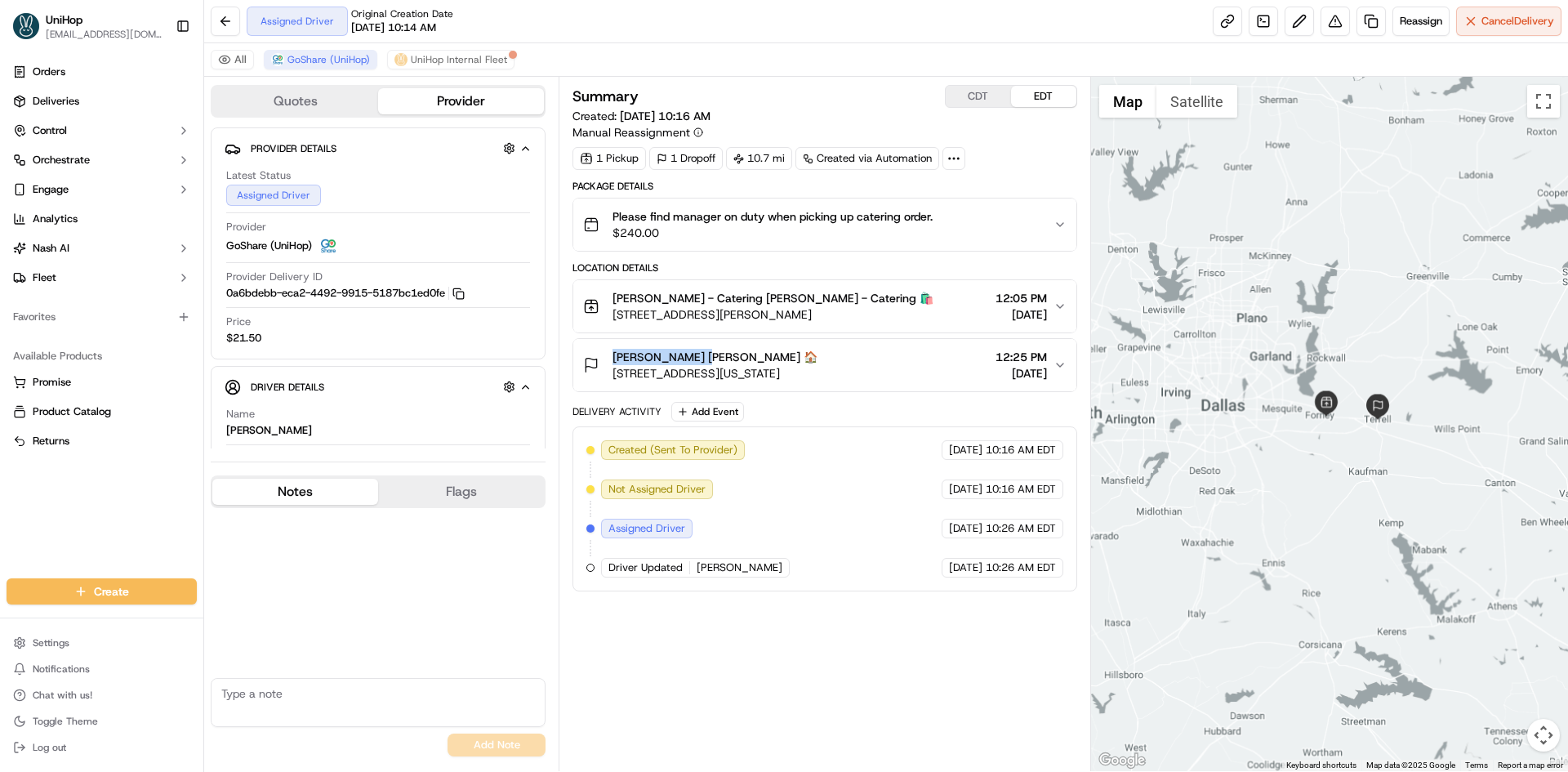
drag, startPoint x: 612, startPoint y: 355, endPoint x: 699, endPoint y: 359, distance: 87.1
click at [699, 359] on span "[PERSON_NAME] [PERSON_NAME] 🏠" at bounding box center [715, 356] width 205 height 16
copy span "[PERSON_NAME]"
click at [979, 96] on button "CDT" at bounding box center [978, 96] width 66 height 22
click at [1050, 99] on button "EDT" at bounding box center [1044, 96] width 66 height 22
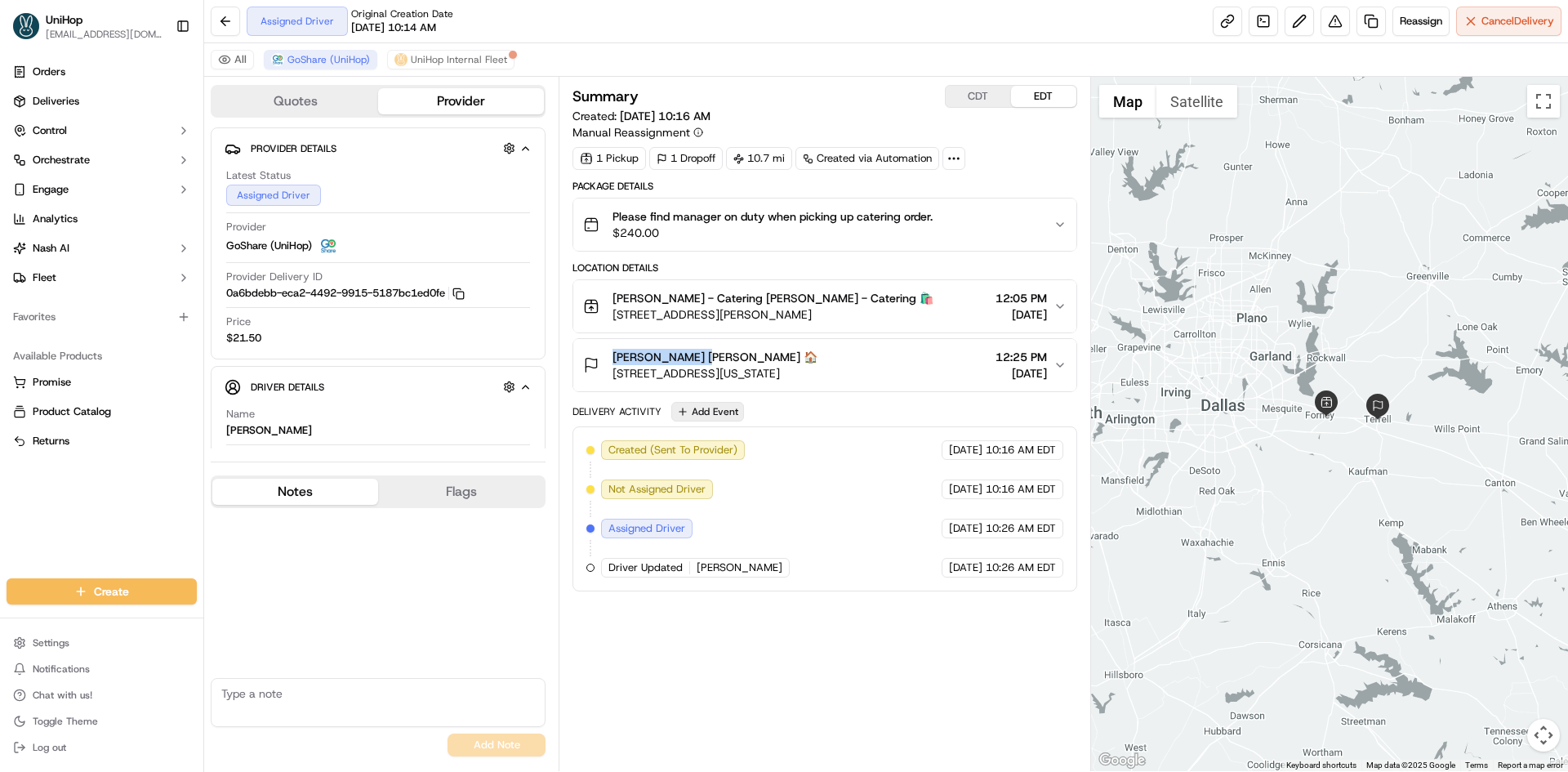
click at [724, 411] on button "Add Event" at bounding box center [708, 411] width 73 height 20
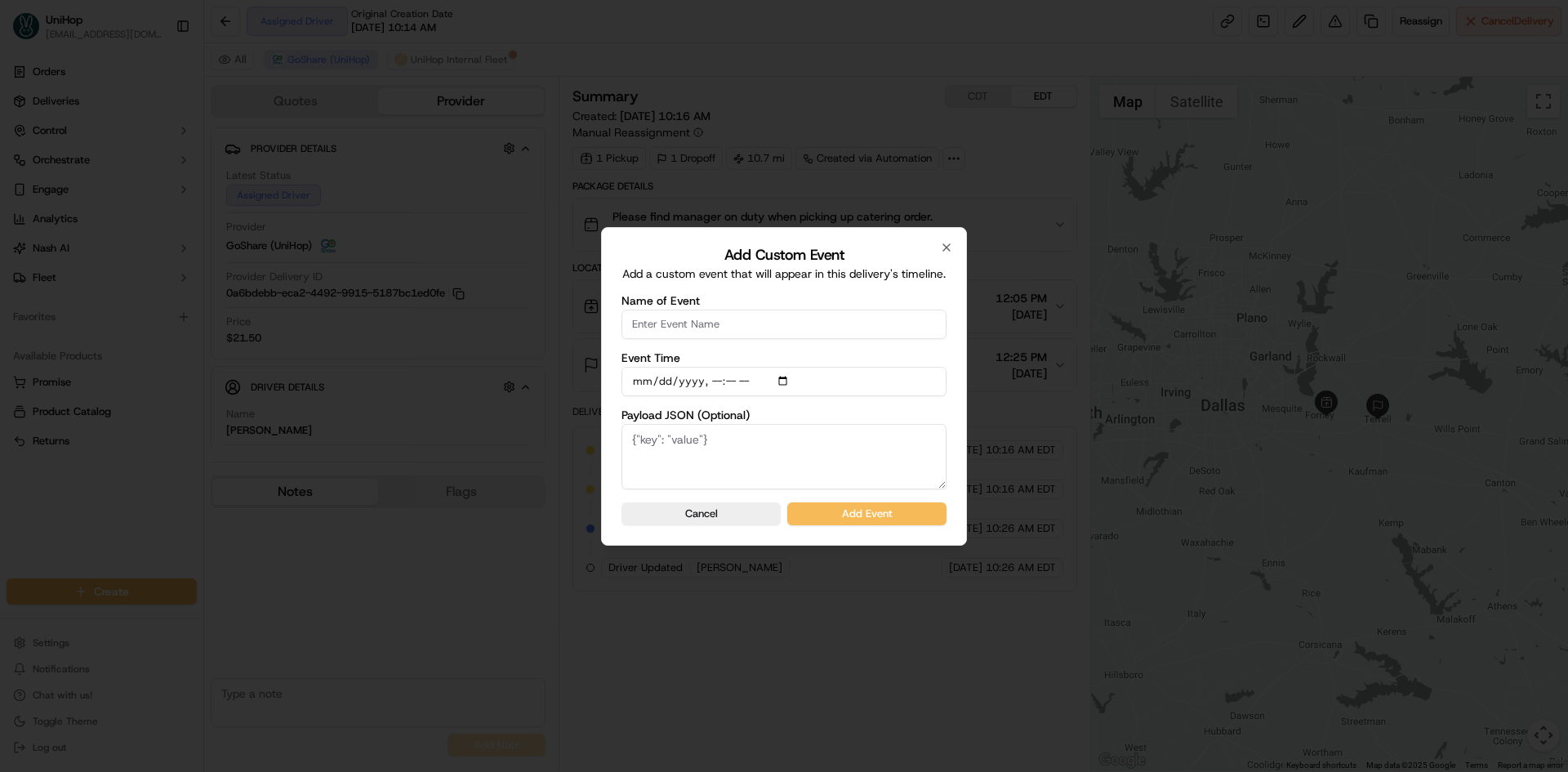
click at [764, 324] on input "Name of Event" at bounding box center [784, 324] width 325 height 29
type input "Driver Confirmed"
click at [784, 376] on input "Event Time" at bounding box center [784, 381] width 325 height 29
type input "[DATE]T10:34"
click at [952, 423] on div "Add Custom Event Add a custom event that will appear in this delivery's timelin…" at bounding box center [784, 386] width 366 height 319
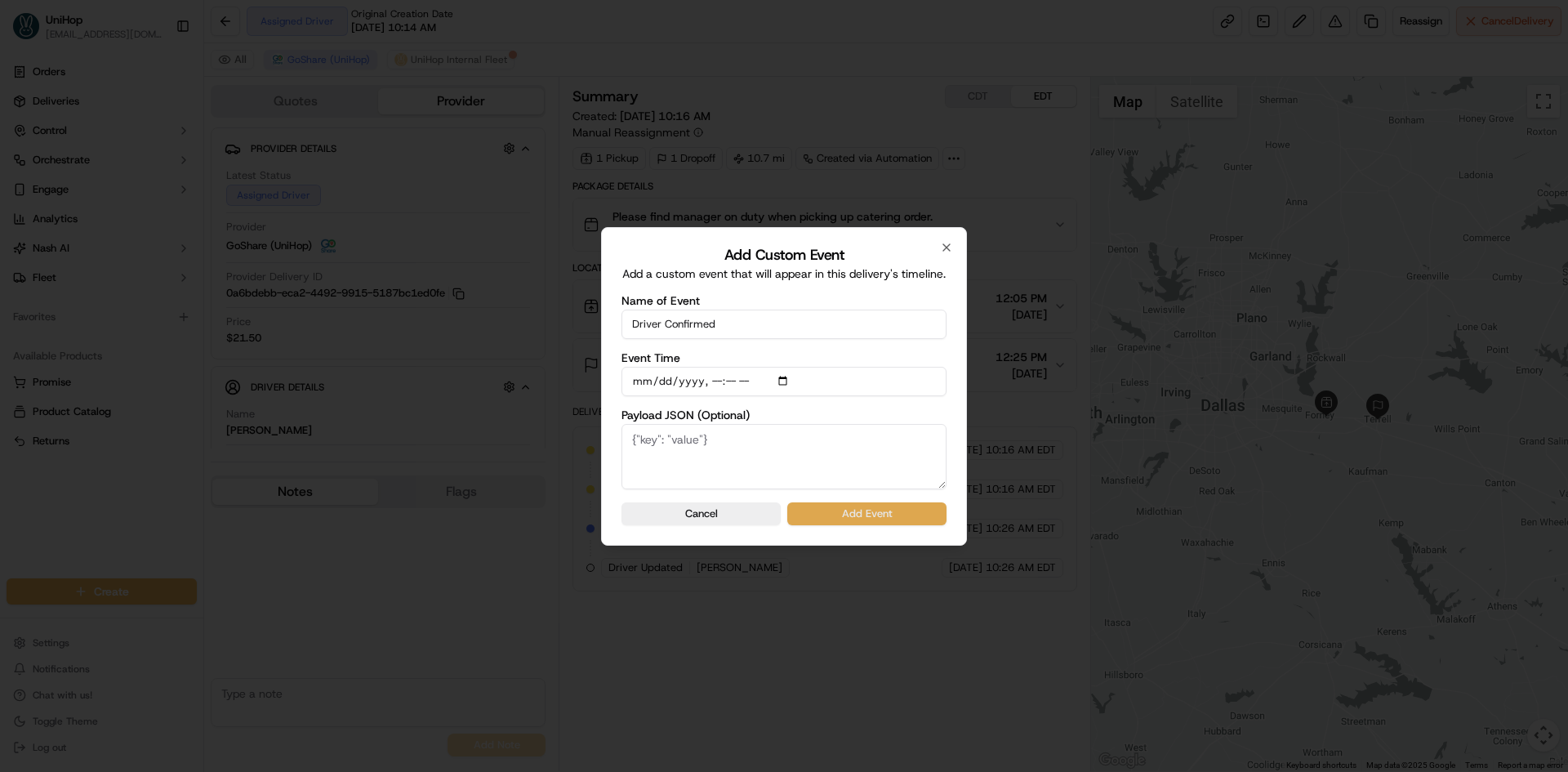
click at [925, 507] on button "Add Event" at bounding box center [867, 514] width 159 height 23
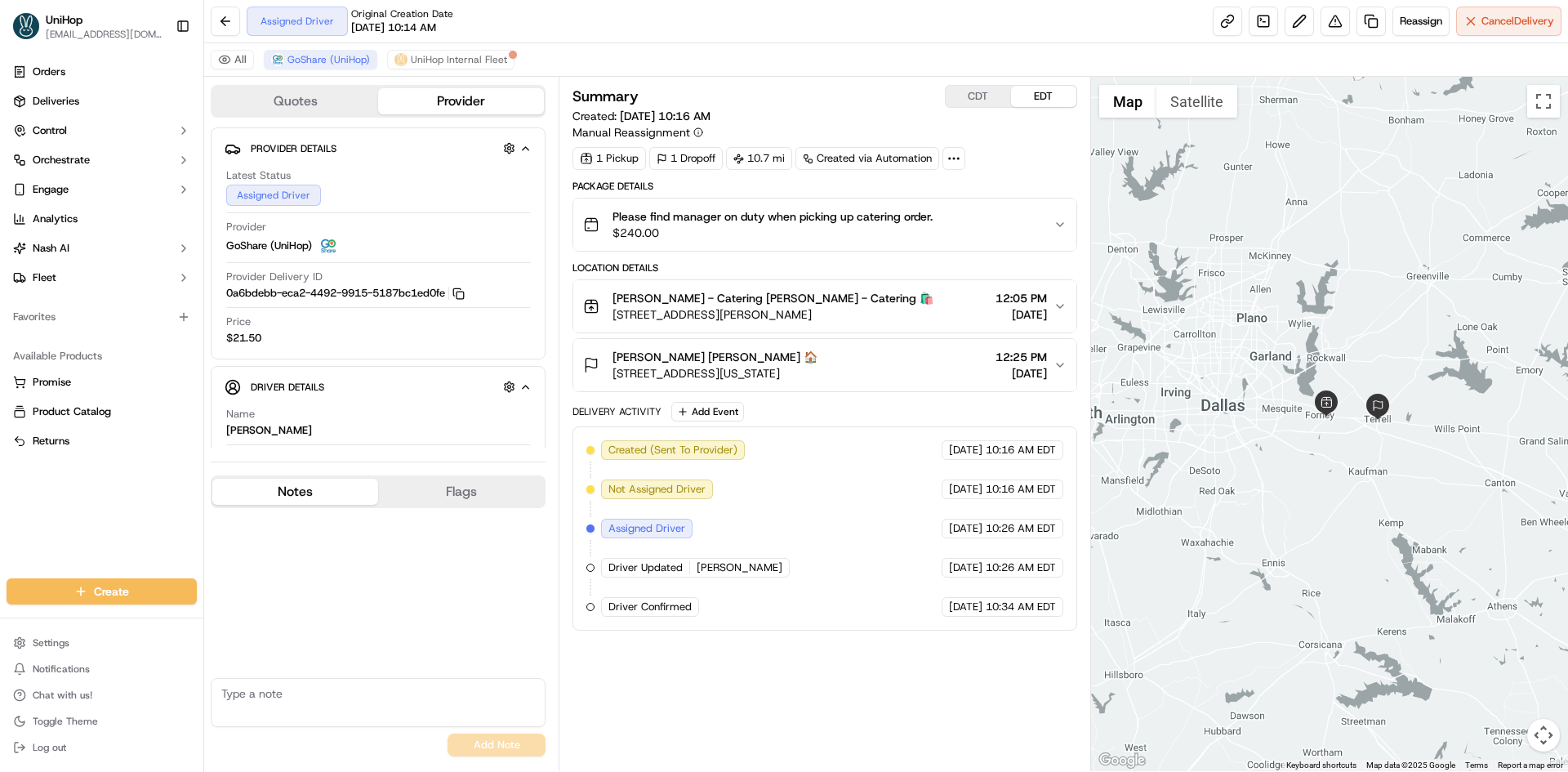
click at [0, 517] on div "Orders Deliveries Control Orchestrate Engage Analytics [PERSON_NAME] Fleet Favo…" at bounding box center [101, 309] width 204 height 513
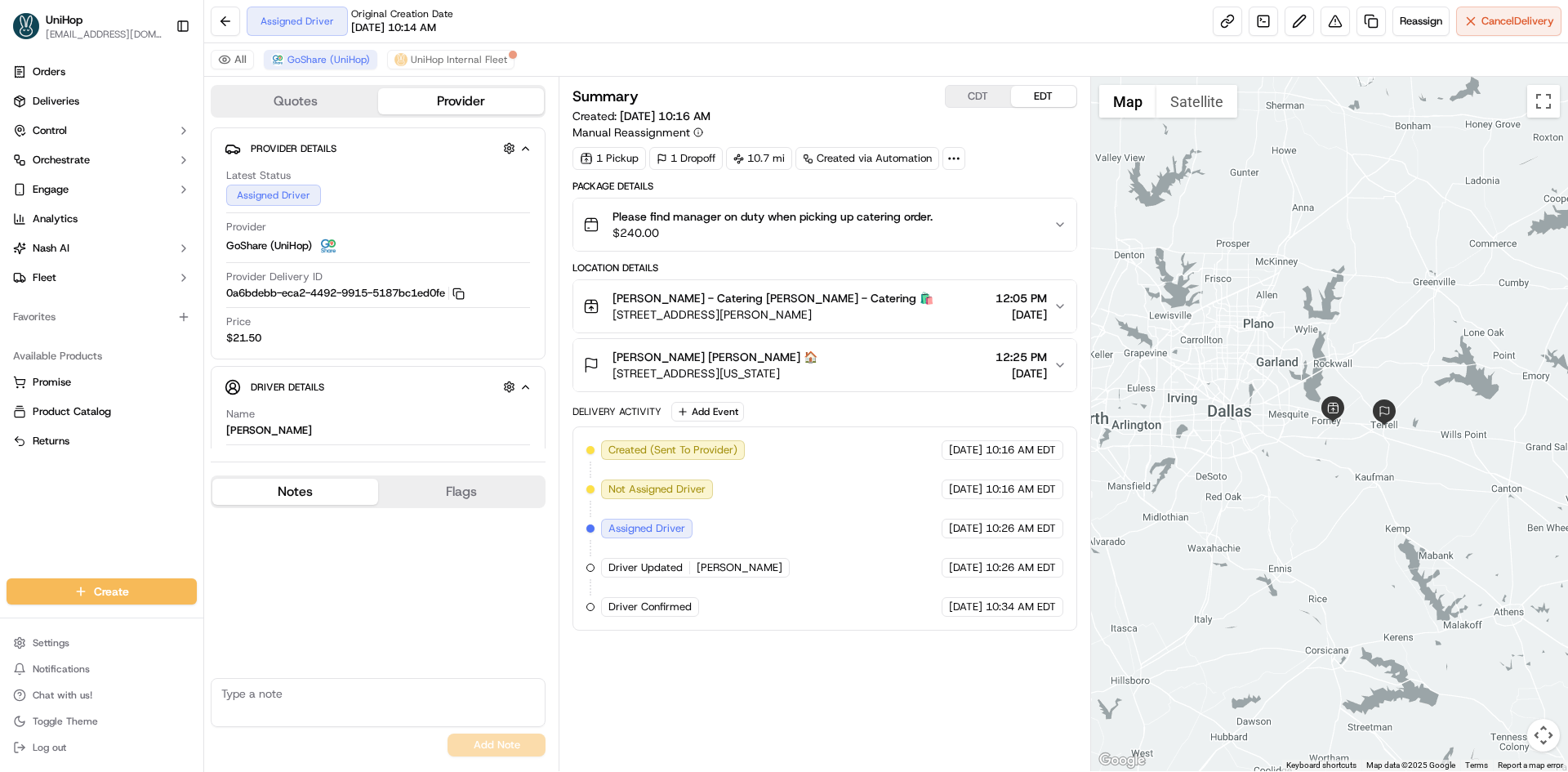
drag, startPoint x: 1381, startPoint y: 477, endPoint x: 1387, endPoint y: 484, distance: 9.2
click at [1395, 490] on div at bounding box center [1329, 424] width 477 height 694
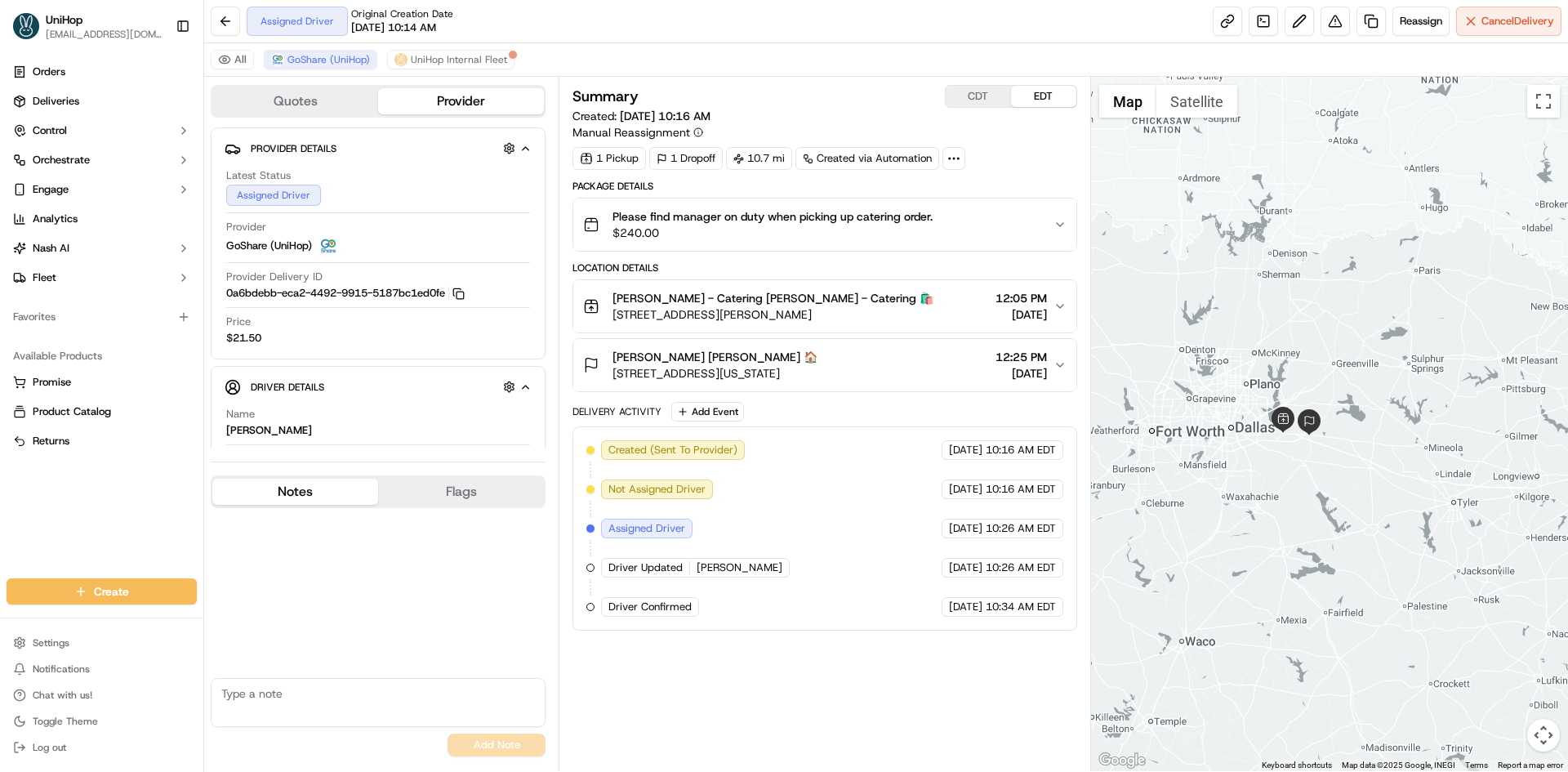
drag, startPoint x: 1265, startPoint y: 230, endPoint x: 1245, endPoint y: 325, distance: 97.1
click at [1245, 325] on div at bounding box center [1329, 424] width 477 height 694
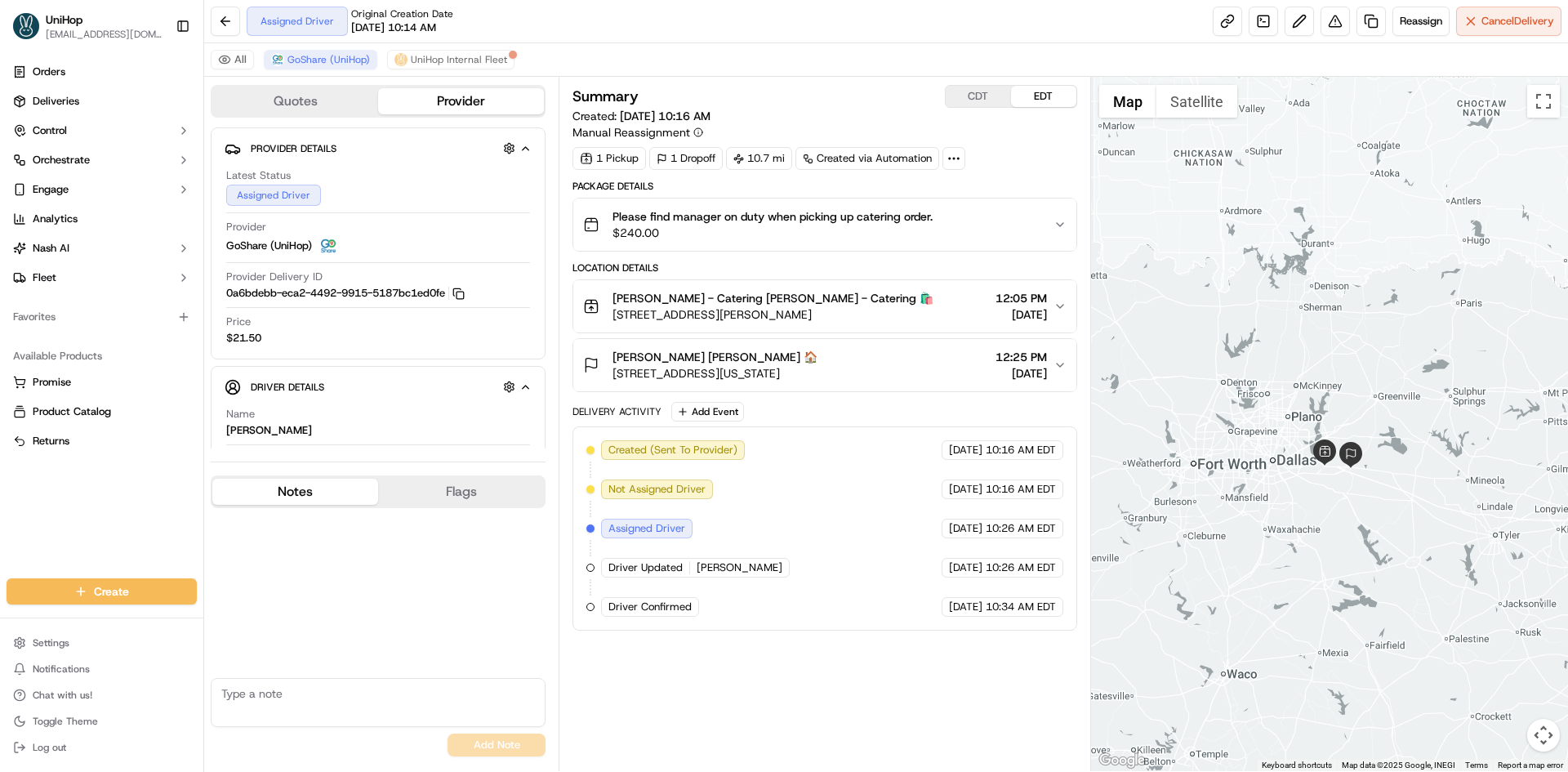
drag, startPoint x: 1236, startPoint y: 322, endPoint x: 1279, endPoint y: 350, distance: 51.3
click at [1279, 350] on div at bounding box center [1329, 424] width 477 height 694
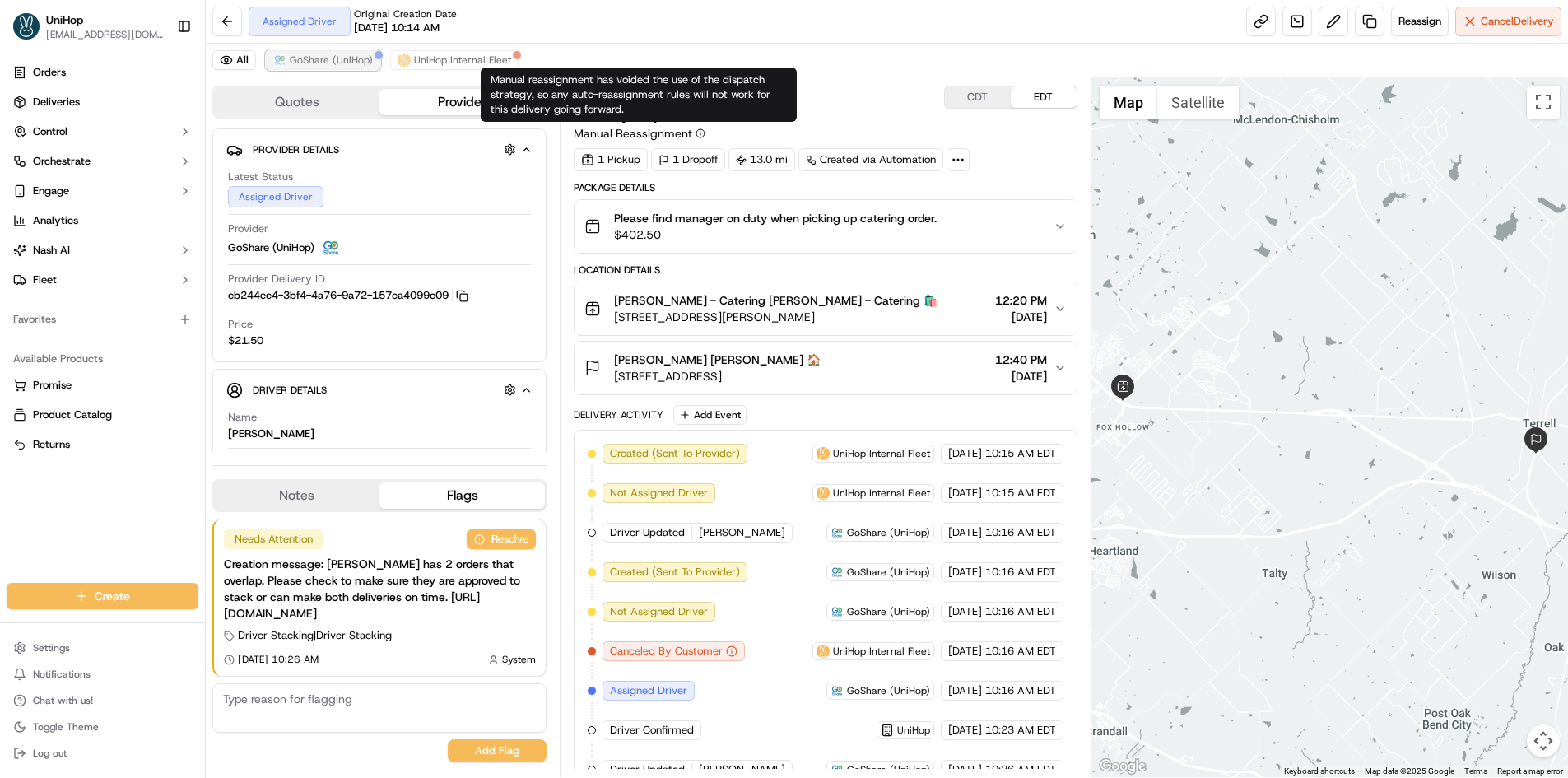
click at [341, 60] on span "GoShare (UniHop)" at bounding box center [332, 61] width 83 height 13
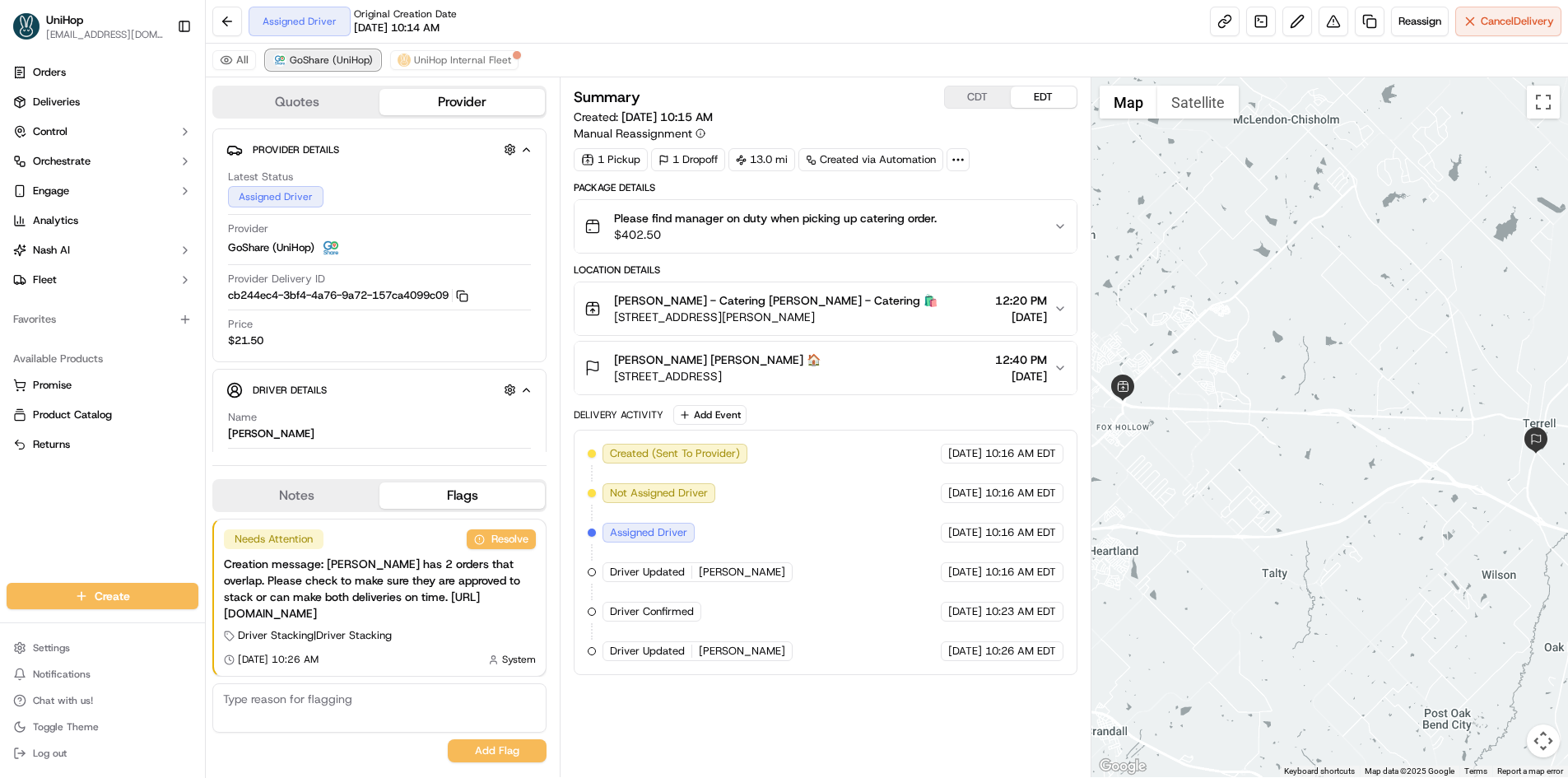
click at [341, 60] on span "GoShare (UniHop)" at bounding box center [332, 61] width 83 height 13
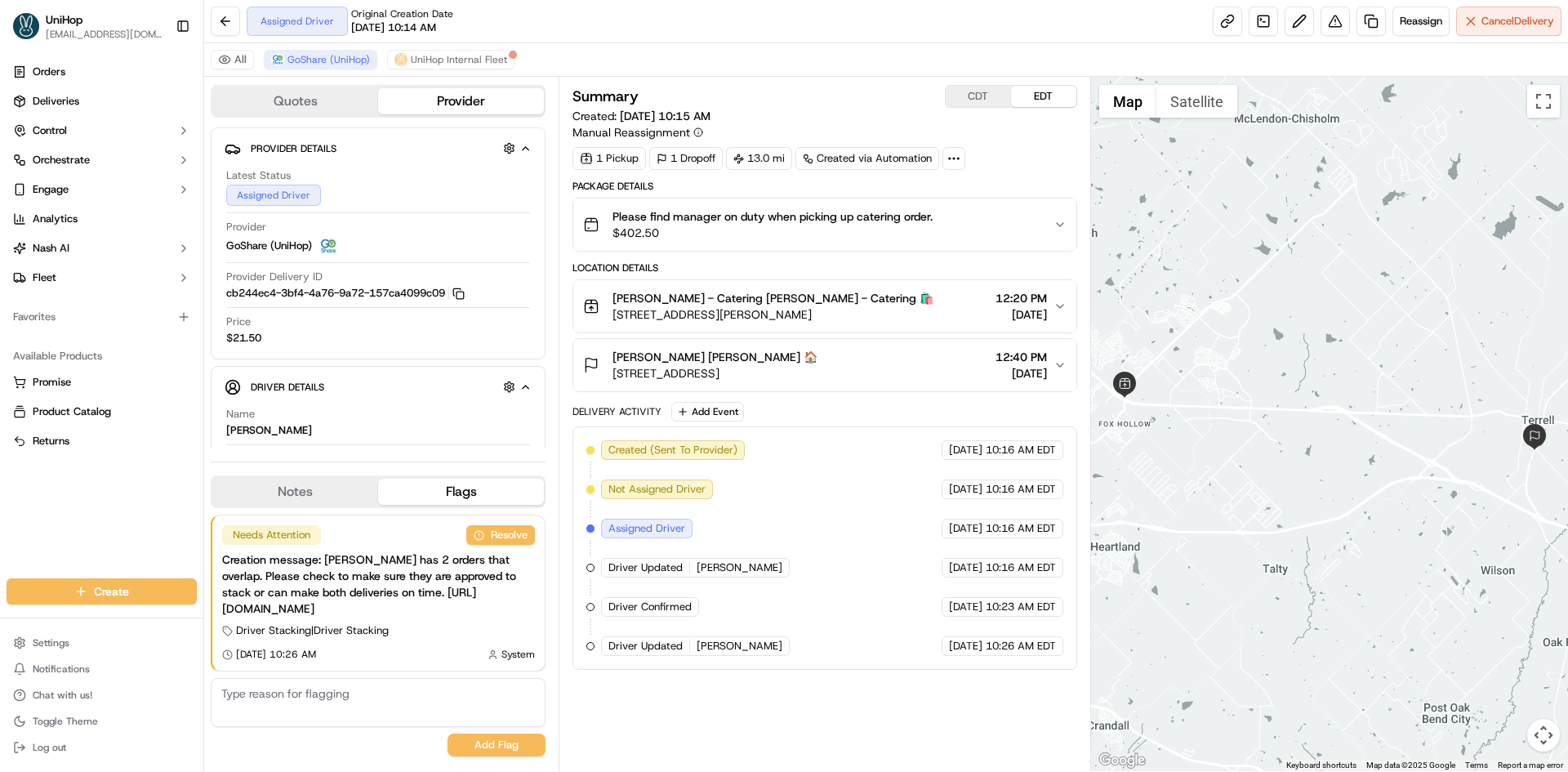
click at [339, 490] on button "Notes" at bounding box center [294, 492] width 166 height 26
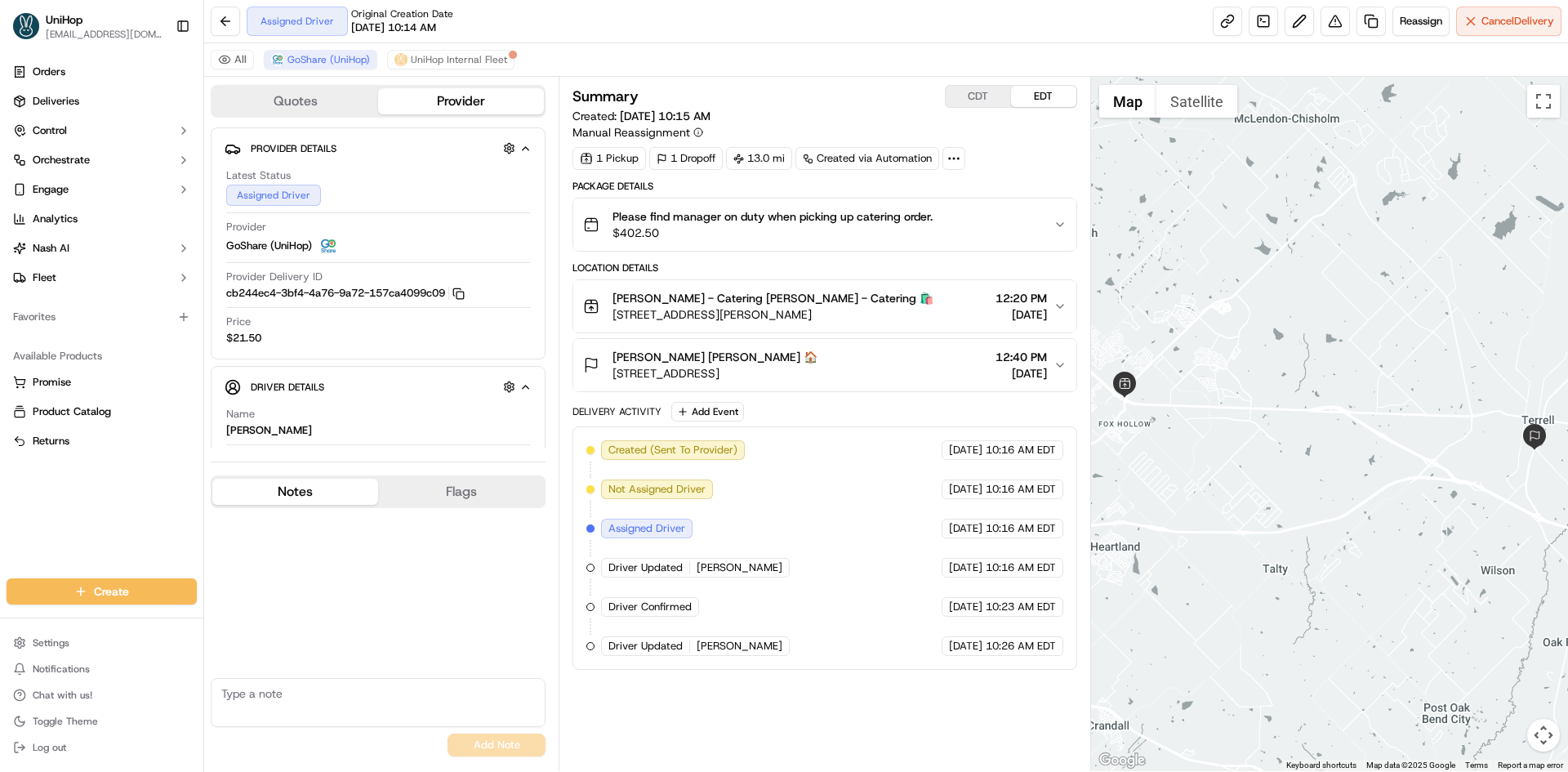
click at [339, 490] on button "Notes" at bounding box center [294, 492] width 166 height 26
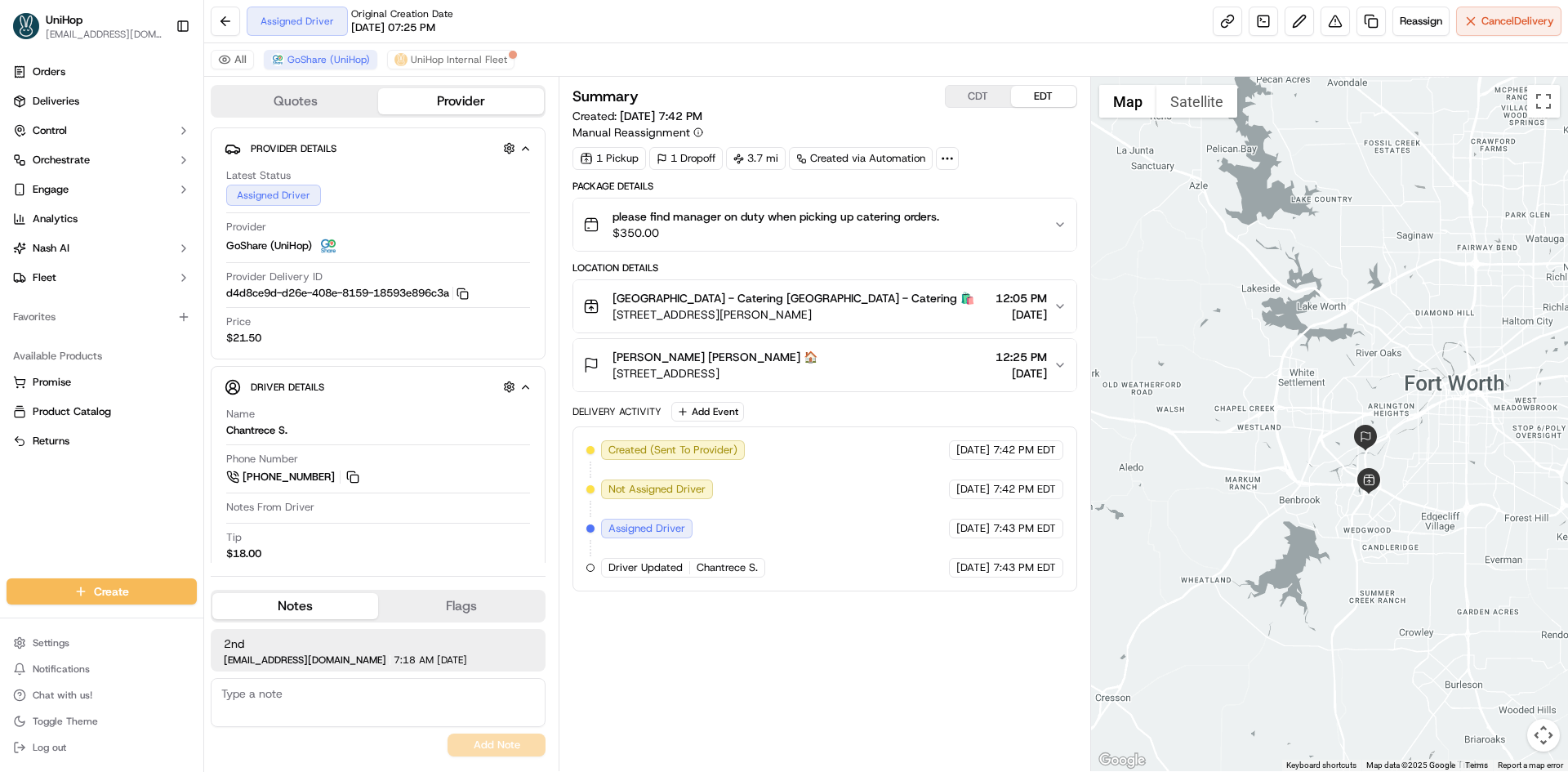
drag, startPoint x: 1328, startPoint y: 271, endPoint x: 1289, endPoint y: 250, distance: 44.3
click at [1289, 250] on div at bounding box center [1329, 424] width 477 height 694
click at [988, 96] on button "CDT" at bounding box center [978, 96] width 66 height 22
click at [1033, 96] on button "EDT" at bounding box center [1044, 96] width 66 height 22
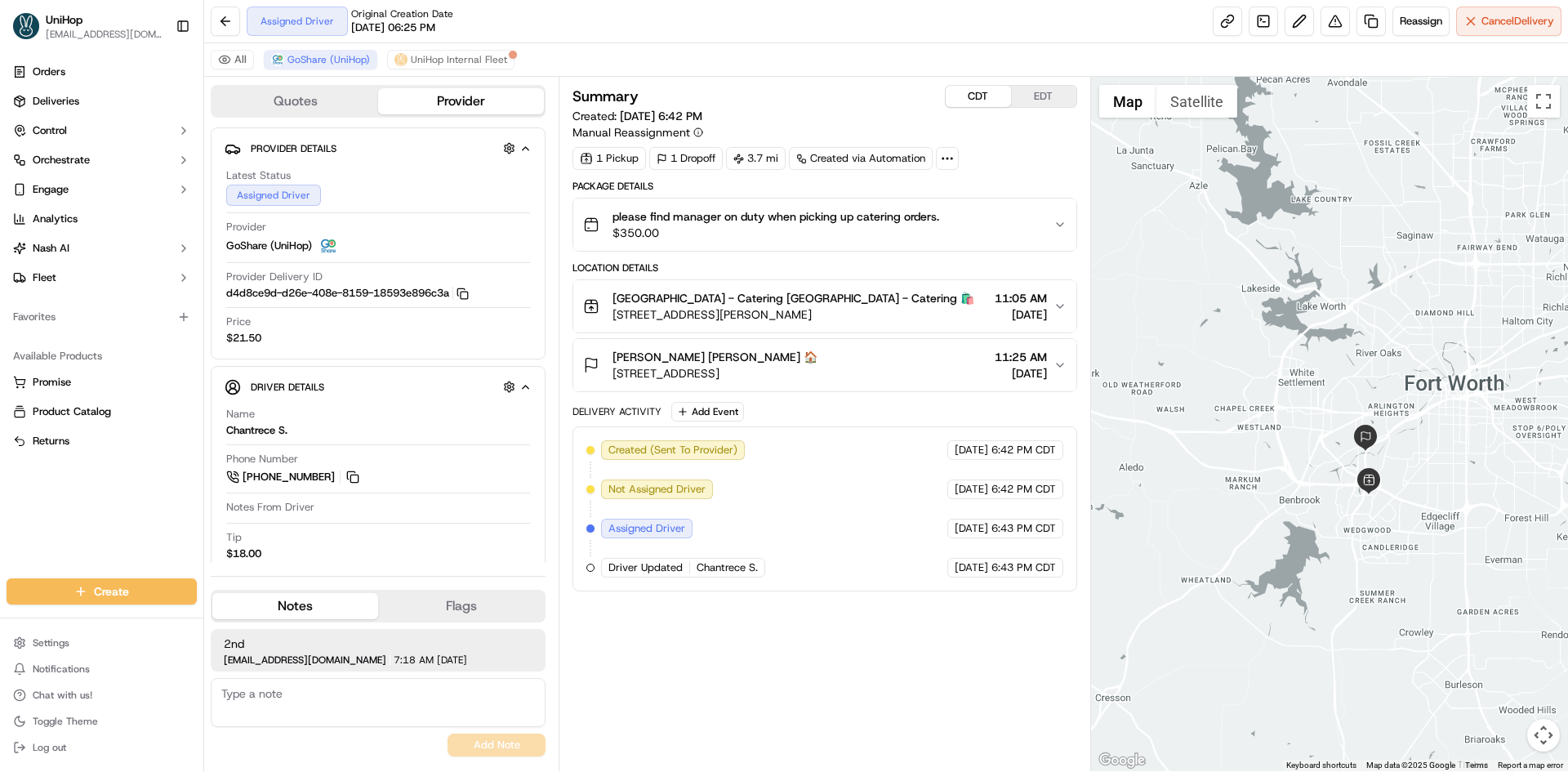
click at [968, 98] on button "CDT" at bounding box center [978, 96] width 66 height 22
click at [717, 408] on button "Add Event" at bounding box center [708, 411] width 73 height 20
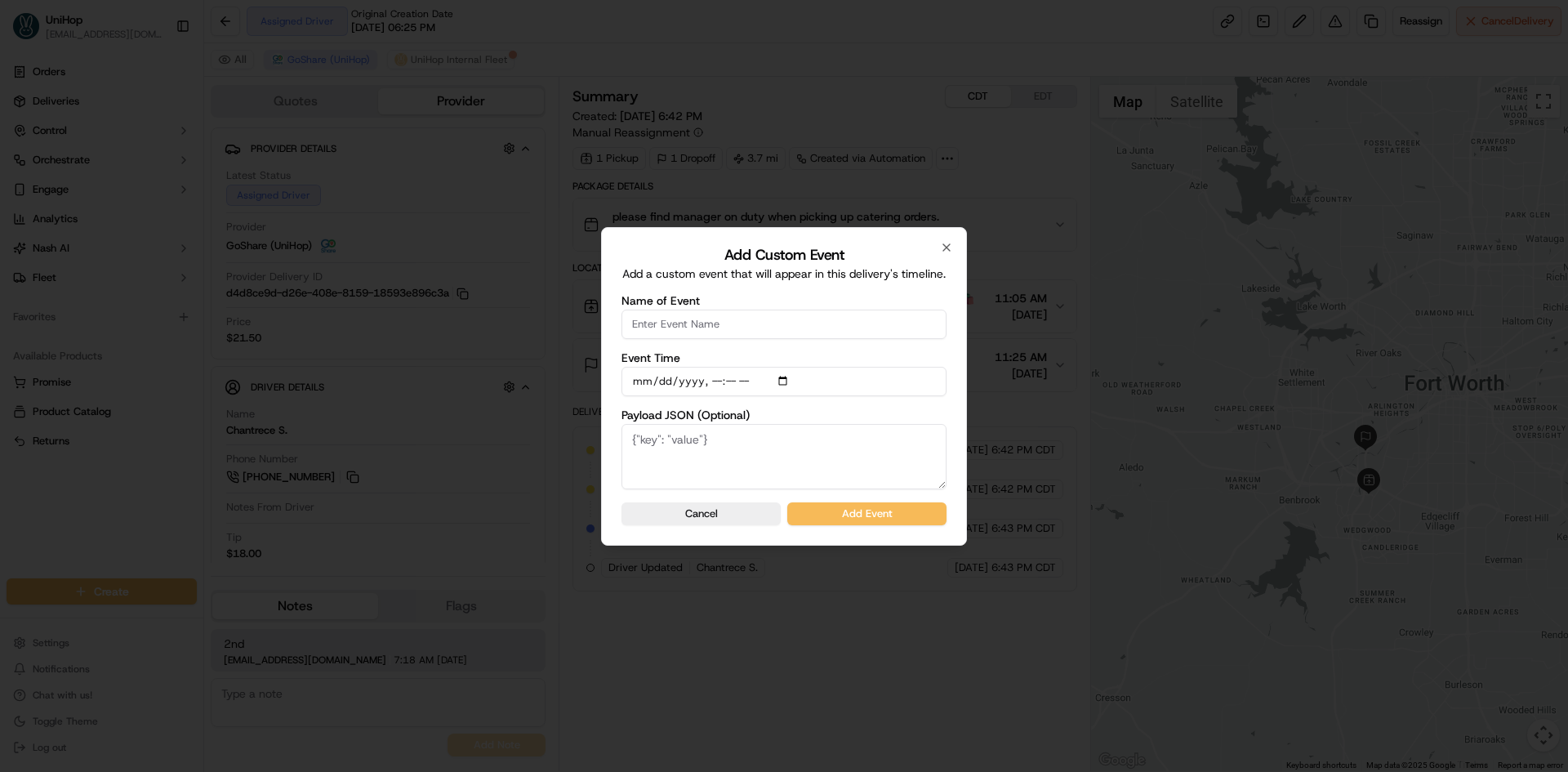
click at [727, 321] on input "Name of Event" at bounding box center [784, 324] width 325 height 29
type input "Driver Confirmed"
click at [789, 378] on input "Event Time" at bounding box center [784, 381] width 325 height 29
type input "2025-09-18T10:49"
click at [944, 409] on label "Payload JSON (Optional)" at bounding box center [784, 415] width 325 height 11
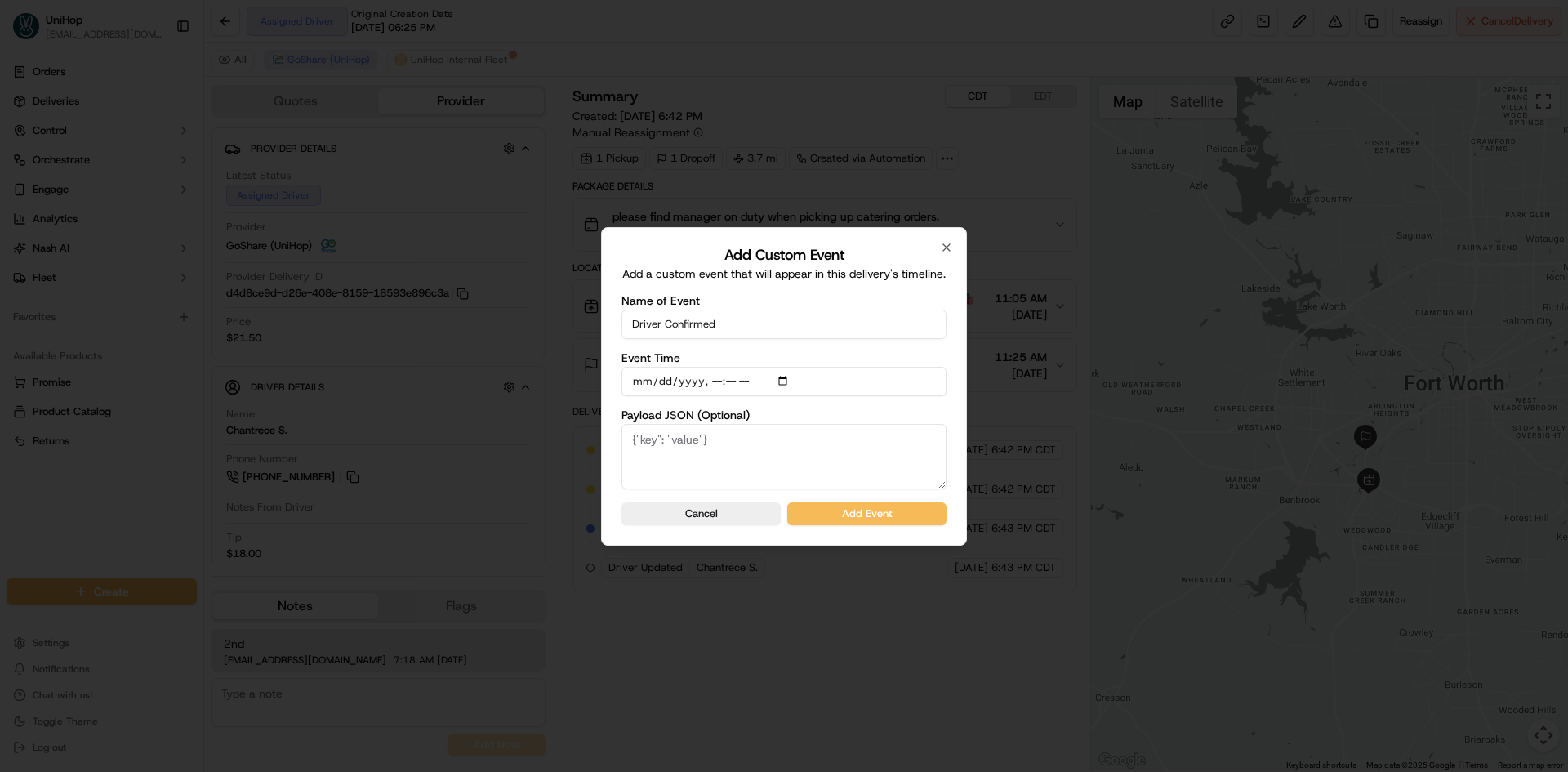
click at [944, 424] on textarea "Payload JSON (Optional)" at bounding box center [784, 457] width 325 height 66
click at [908, 509] on button "Add Event" at bounding box center [867, 514] width 159 height 23
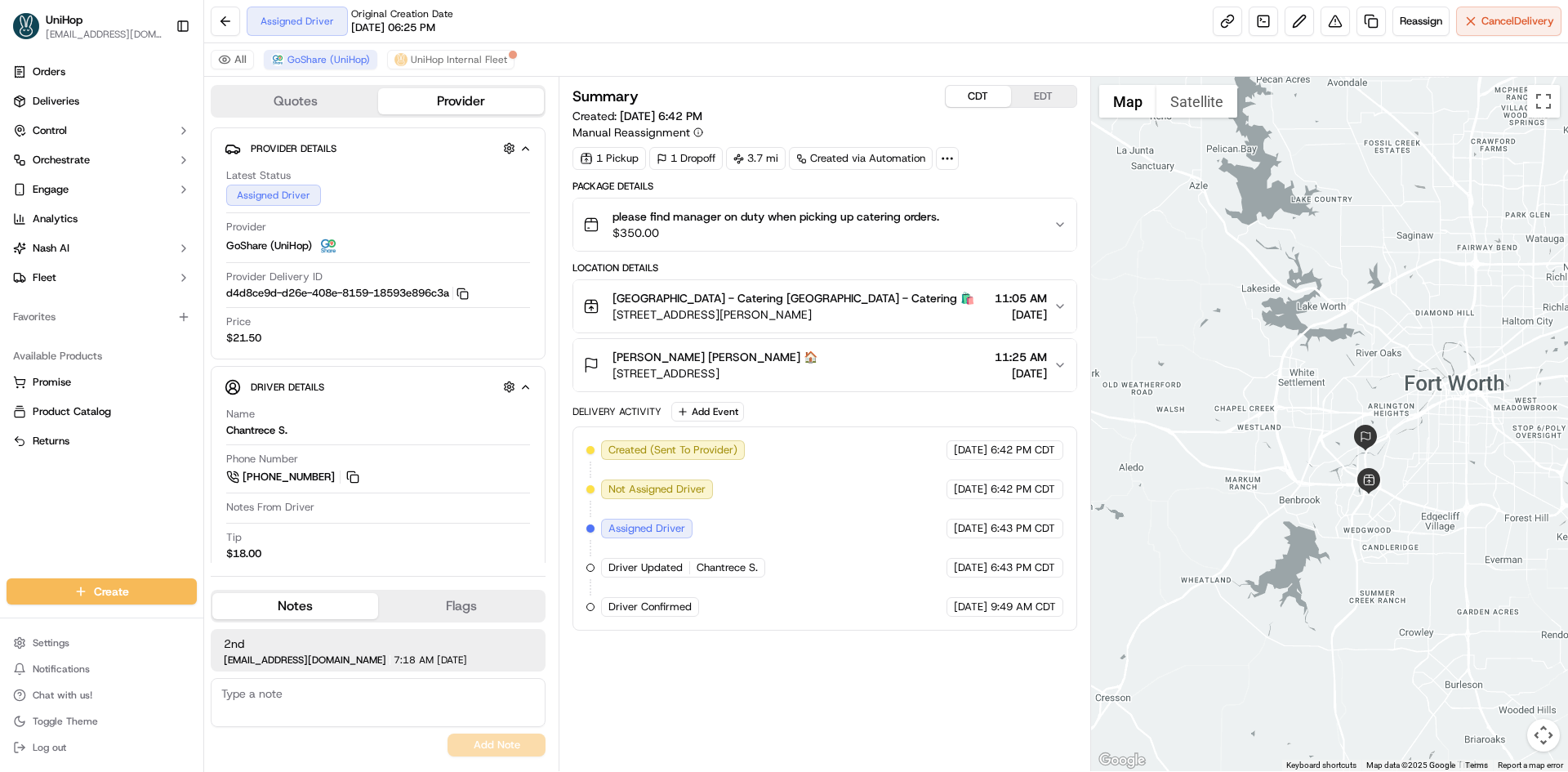
click at [1056, 101] on button "EDT" at bounding box center [1044, 96] width 66 height 22
click at [1266, 330] on div at bounding box center [1329, 424] width 477 height 694
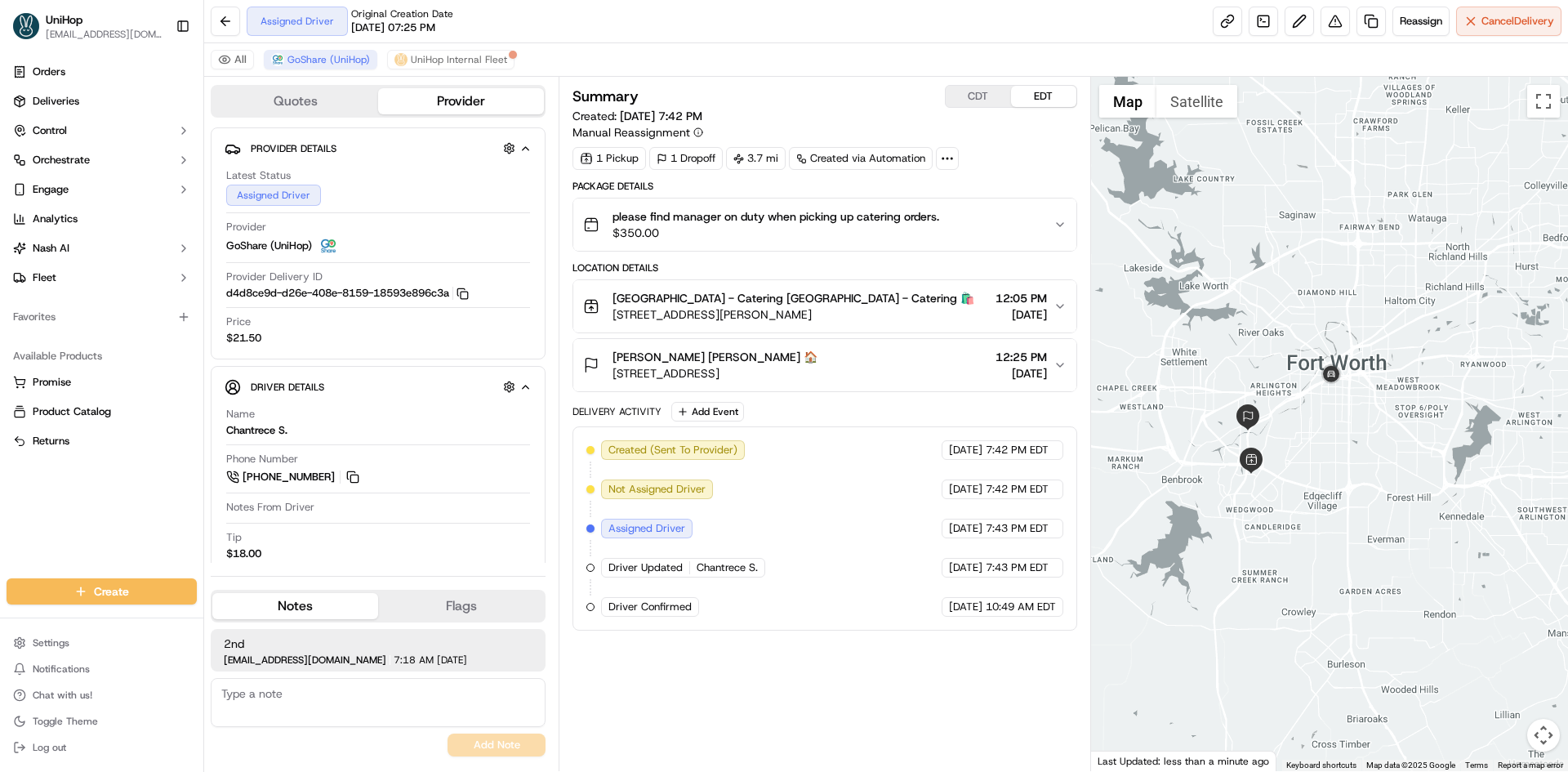
drag, startPoint x: 1230, startPoint y: 285, endPoint x: 1122, endPoint y: 277, distance: 108.3
click at [1122, 277] on div at bounding box center [1329, 424] width 477 height 694
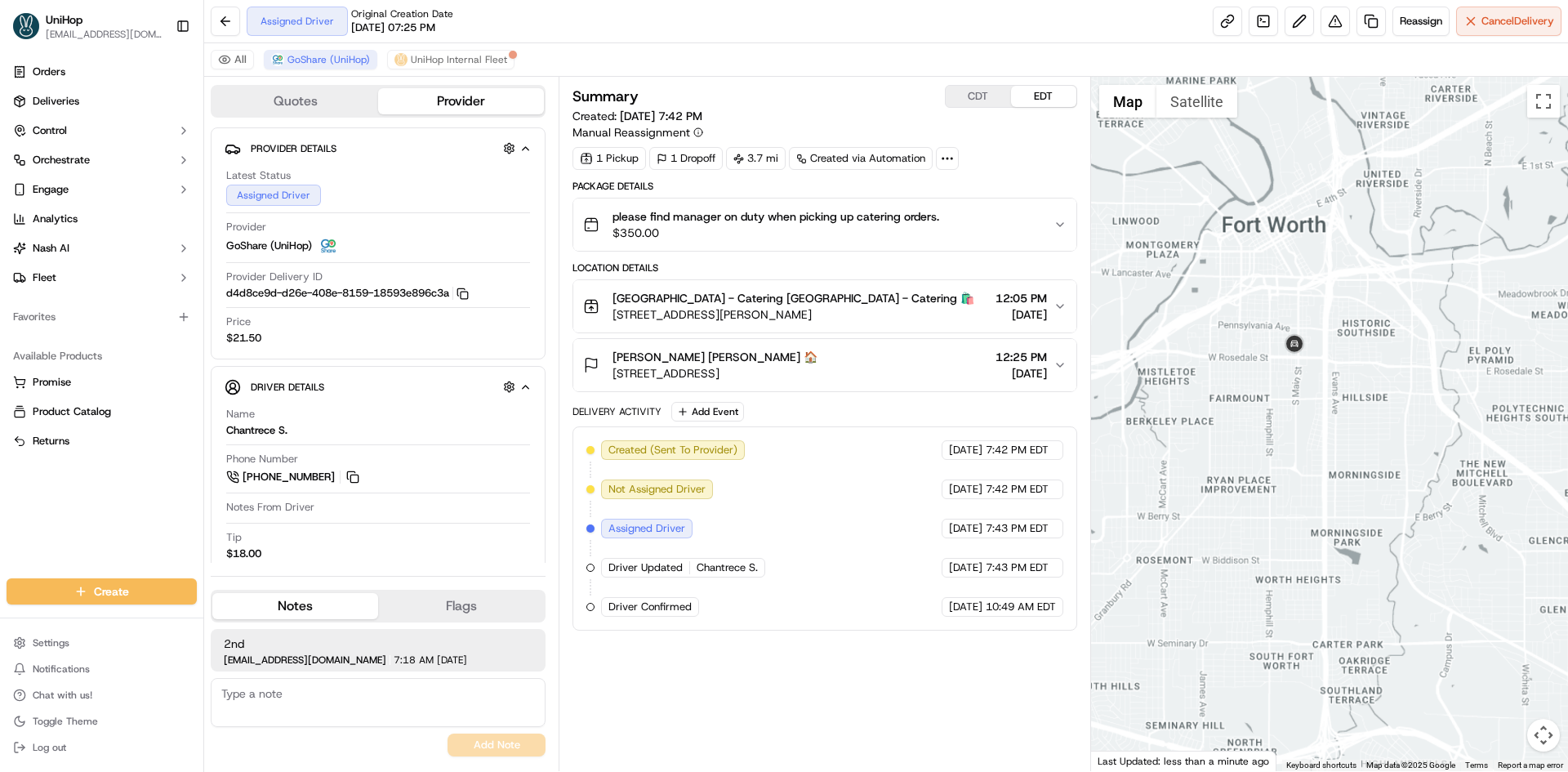
drag, startPoint x: 1245, startPoint y: 389, endPoint x: 1281, endPoint y: 352, distance: 51.6
click at [1267, 370] on div at bounding box center [1329, 424] width 477 height 694
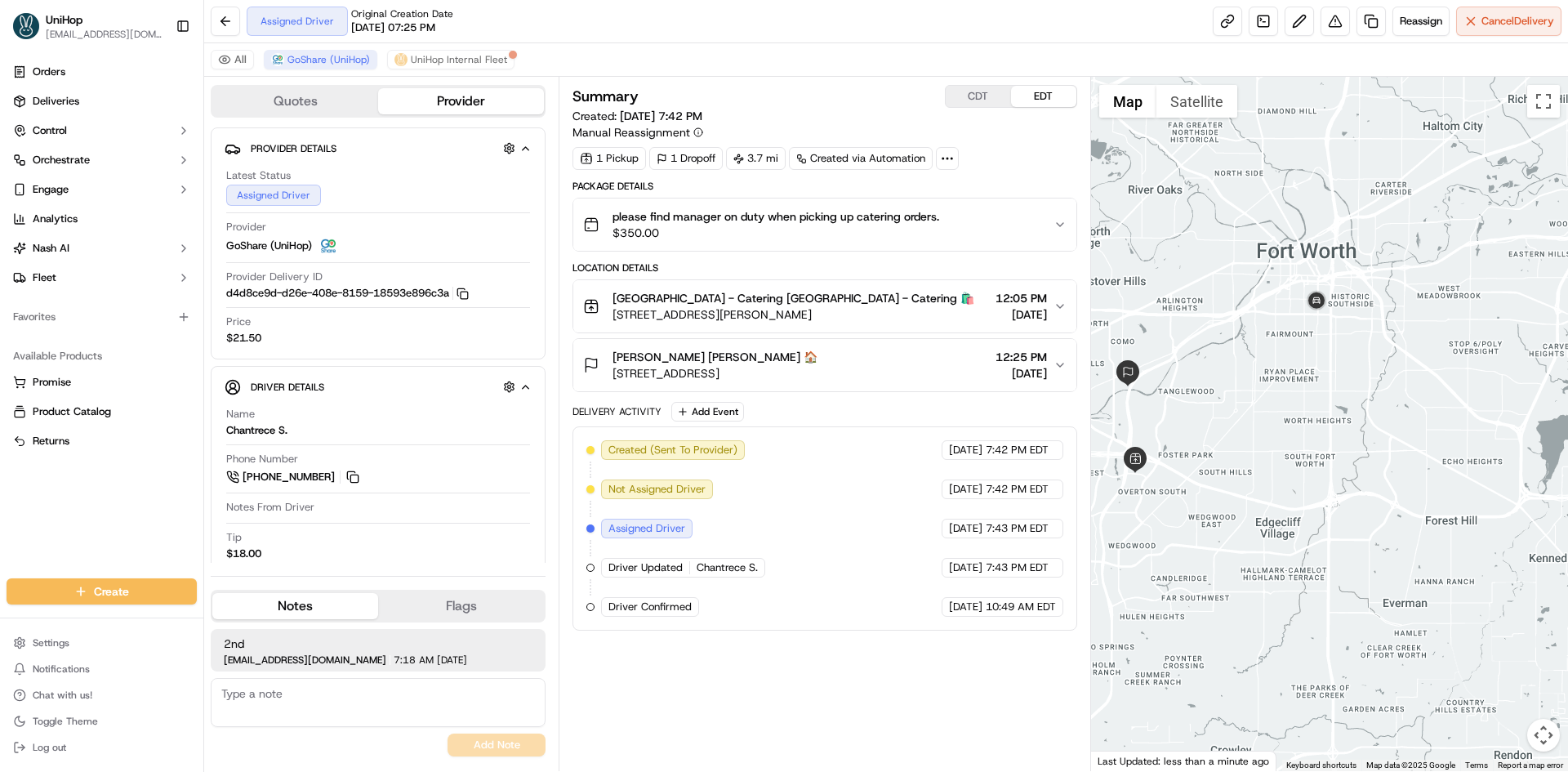
click at [1241, 356] on div at bounding box center [1329, 424] width 477 height 694
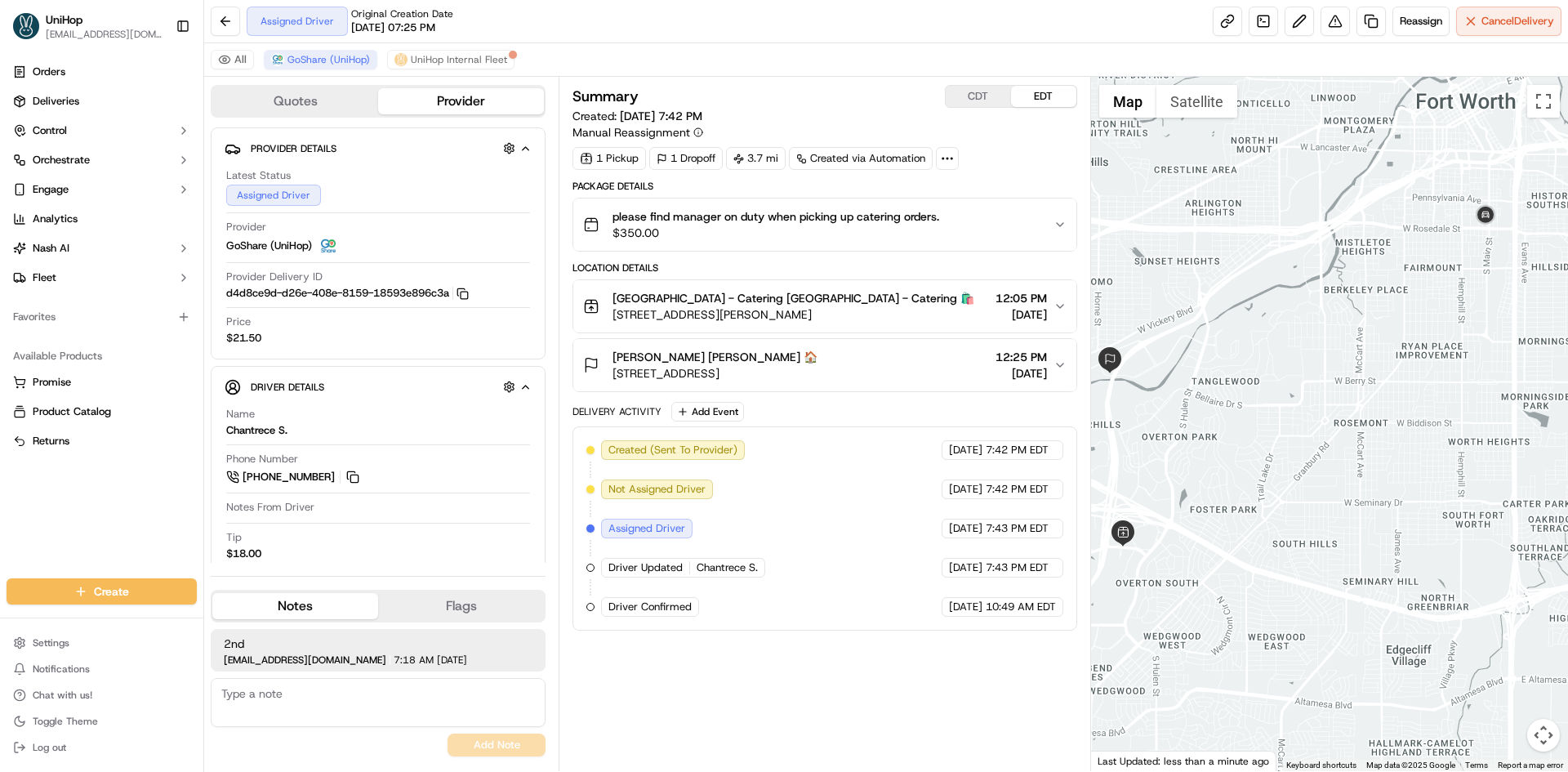
drag, startPoint x: 1261, startPoint y: 335, endPoint x: 1433, endPoint y: 288, distance: 178.3
click at [1433, 288] on div at bounding box center [1329, 424] width 477 height 694
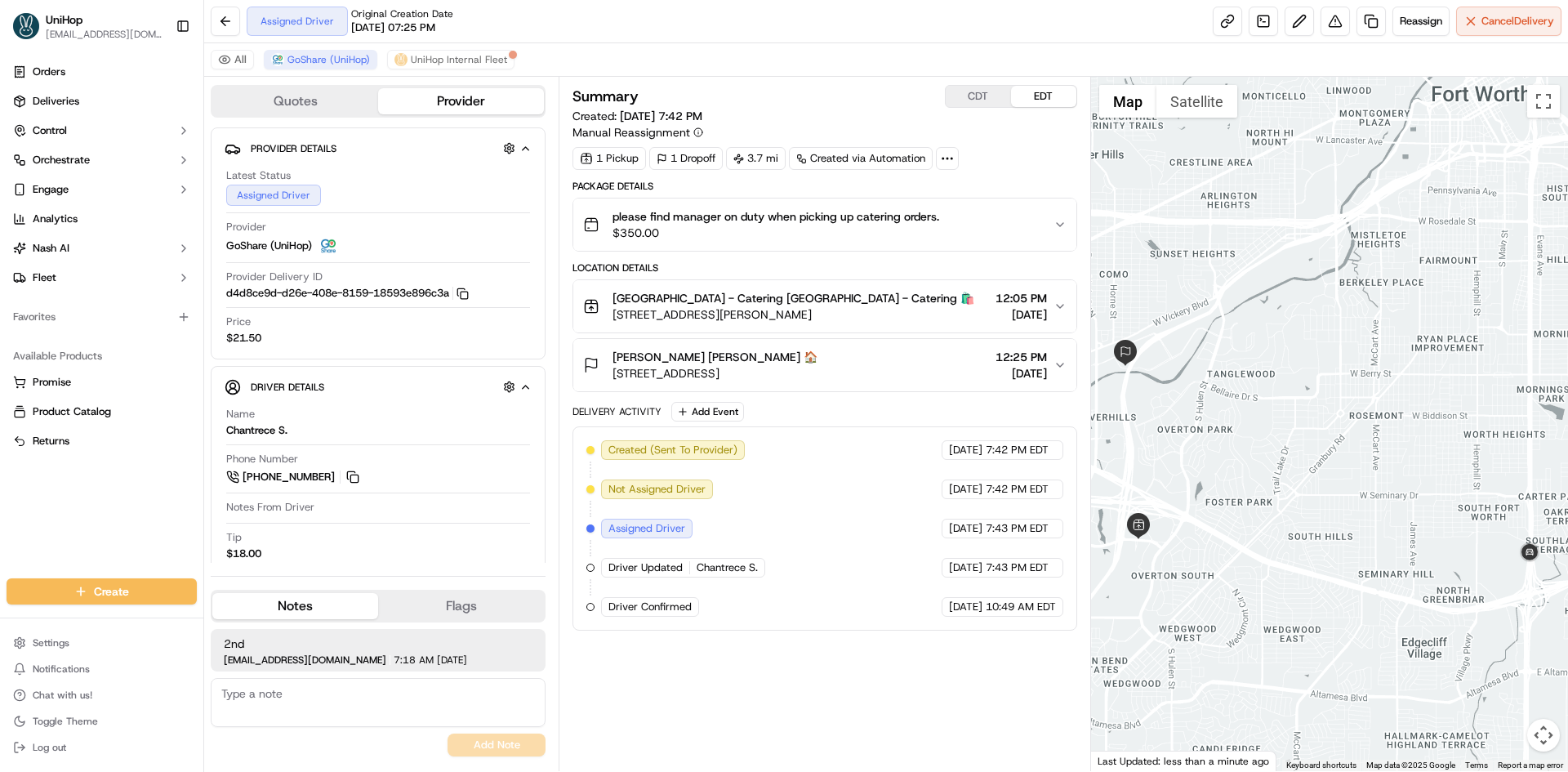
drag, startPoint x: 1204, startPoint y: 345, endPoint x: 1219, endPoint y: 318, distance: 30.9
click at [1227, 331] on div at bounding box center [1329, 424] width 477 height 694
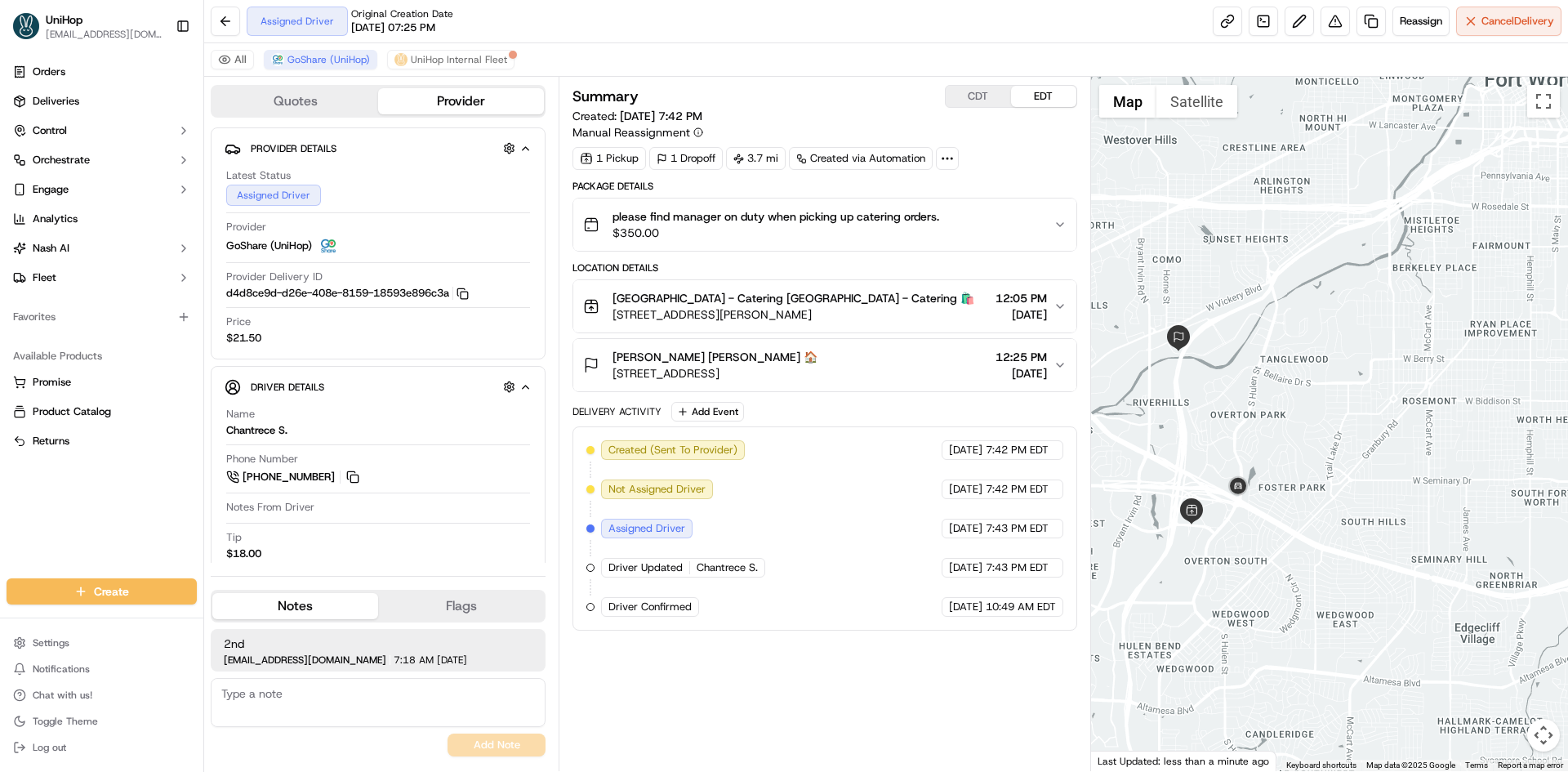
drag, startPoint x: 1194, startPoint y: 392, endPoint x: 1216, endPoint y: 389, distance: 22.2
click at [1216, 389] on div at bounding box center [1329, 424] width 477 height 694
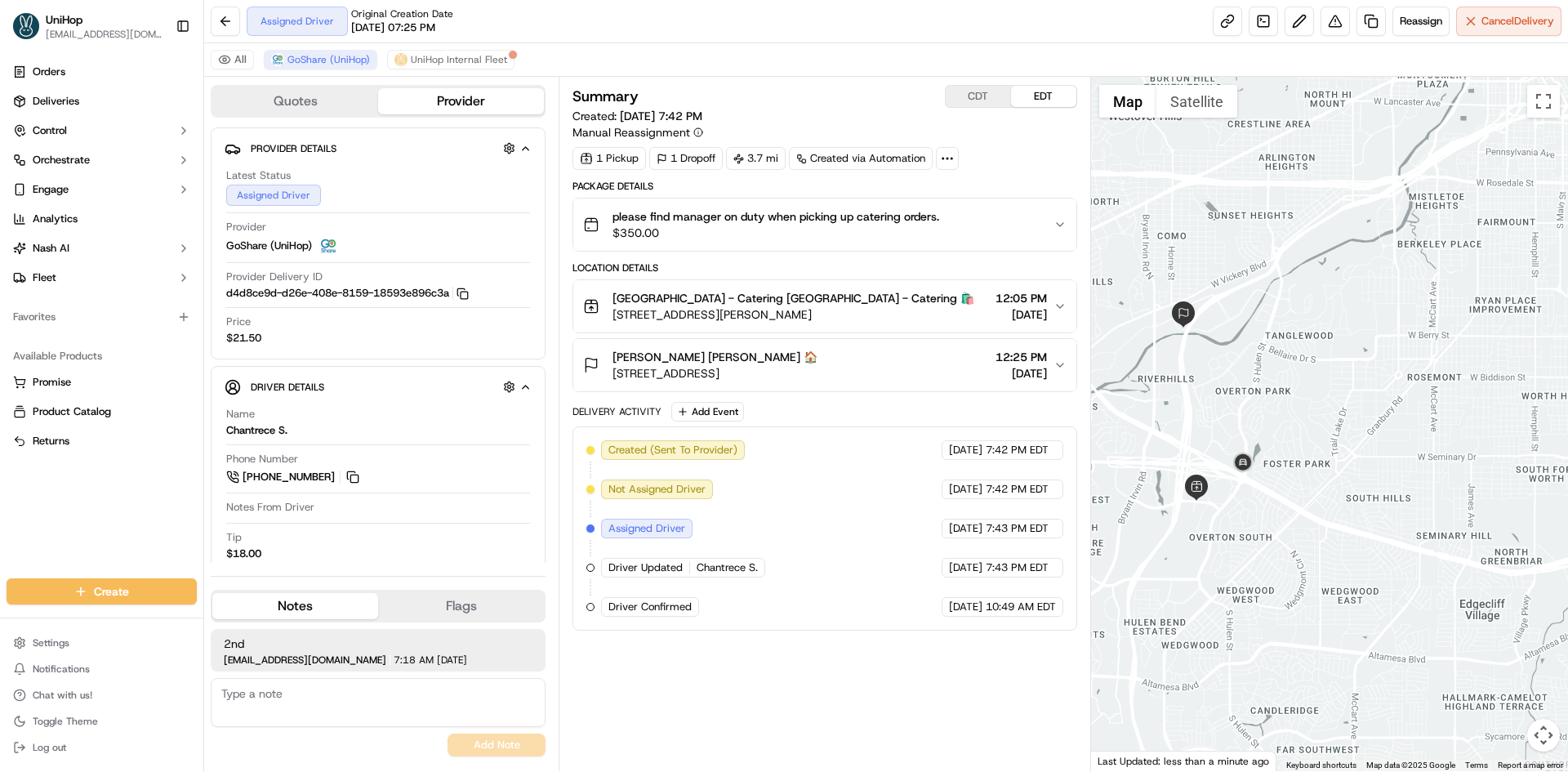
click at [1258, 397] on div at bounding box center [1329, 424] width 477 height 694
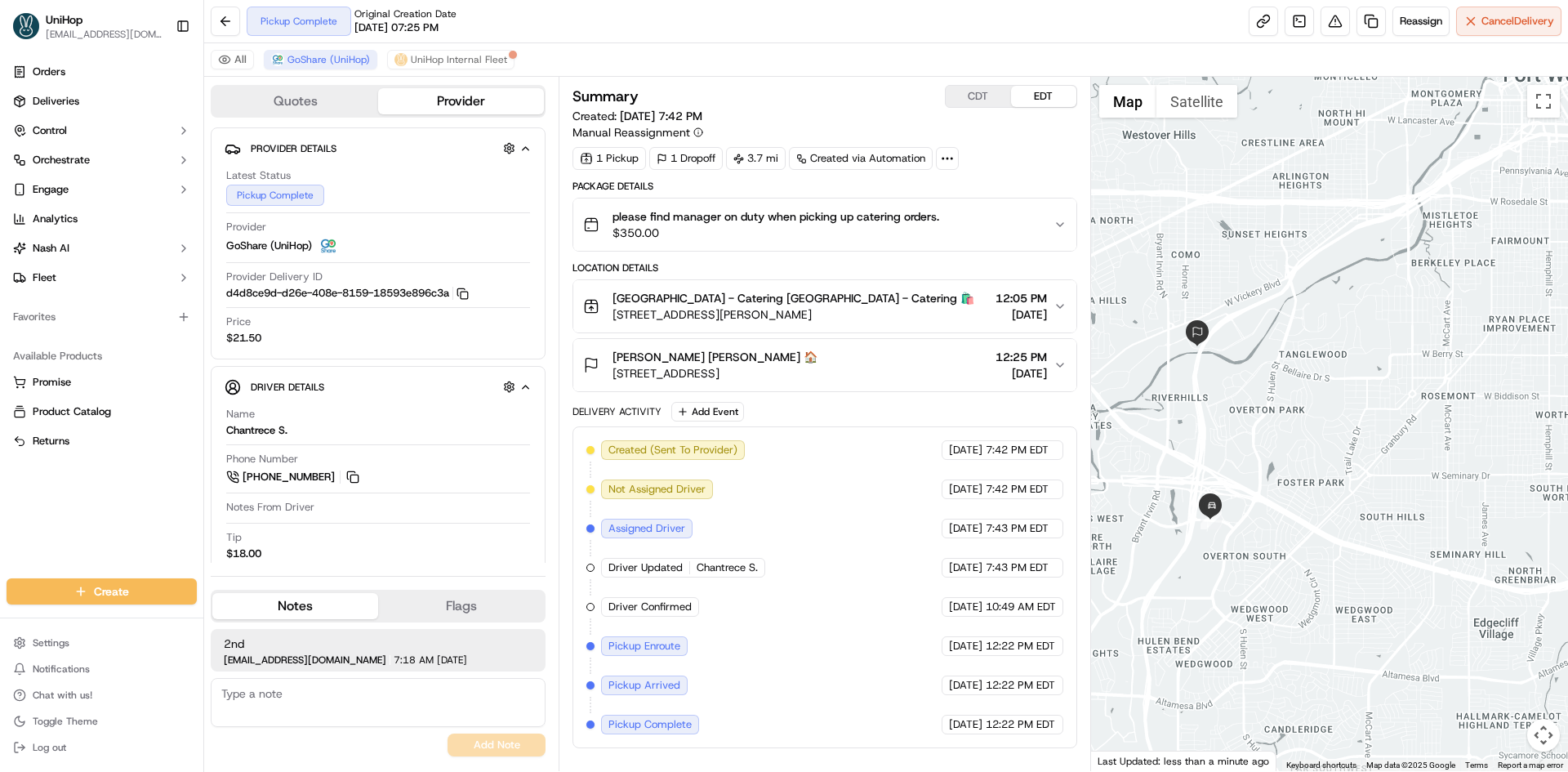
drag, startPoint x: 1216, startPoint y: 235, endPoint x: 1227, endPoint y: 250, distance: 18.6
click at [1227, 250] on div at bounding box center [1329, 424] width 477 height 694
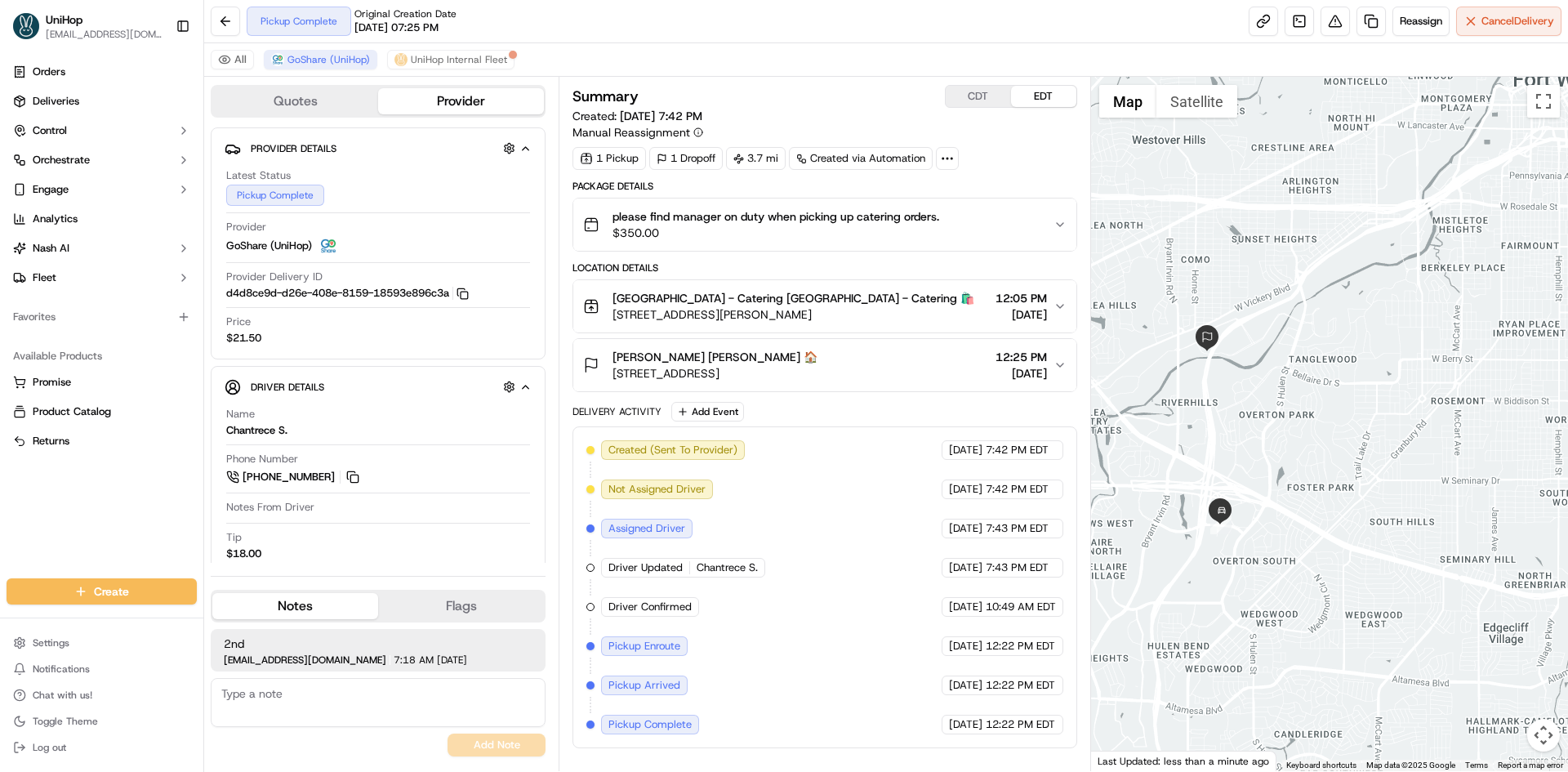
click at [1292, 408] on div at bounding box center [1329, 424] width 477 height 694
click at [1225, 398] on div at bounding box center [1329, 424] width 477 height 694
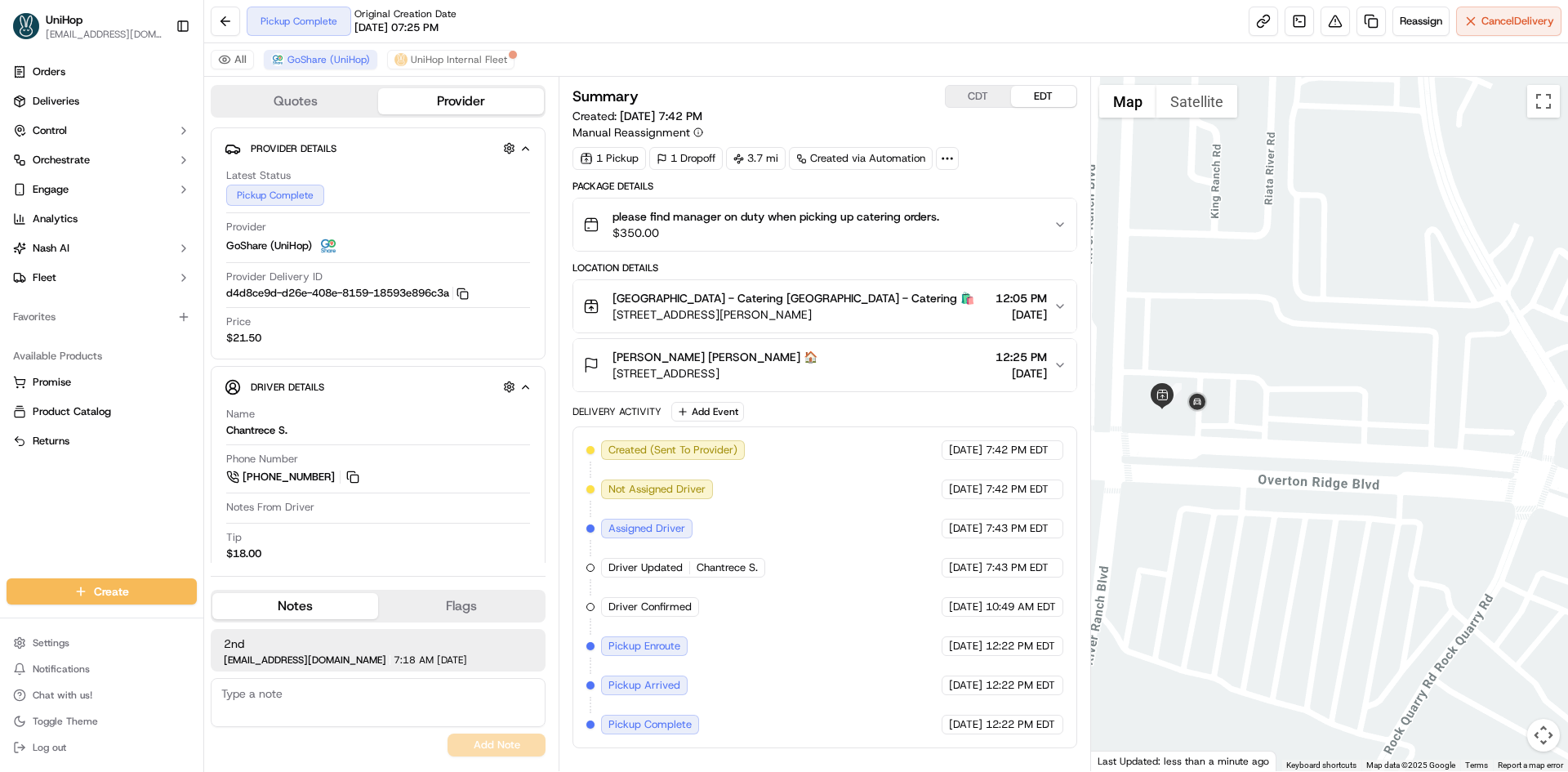
click at [1274, 382] on div at bounding box center [1329, 424] width 477 height 694
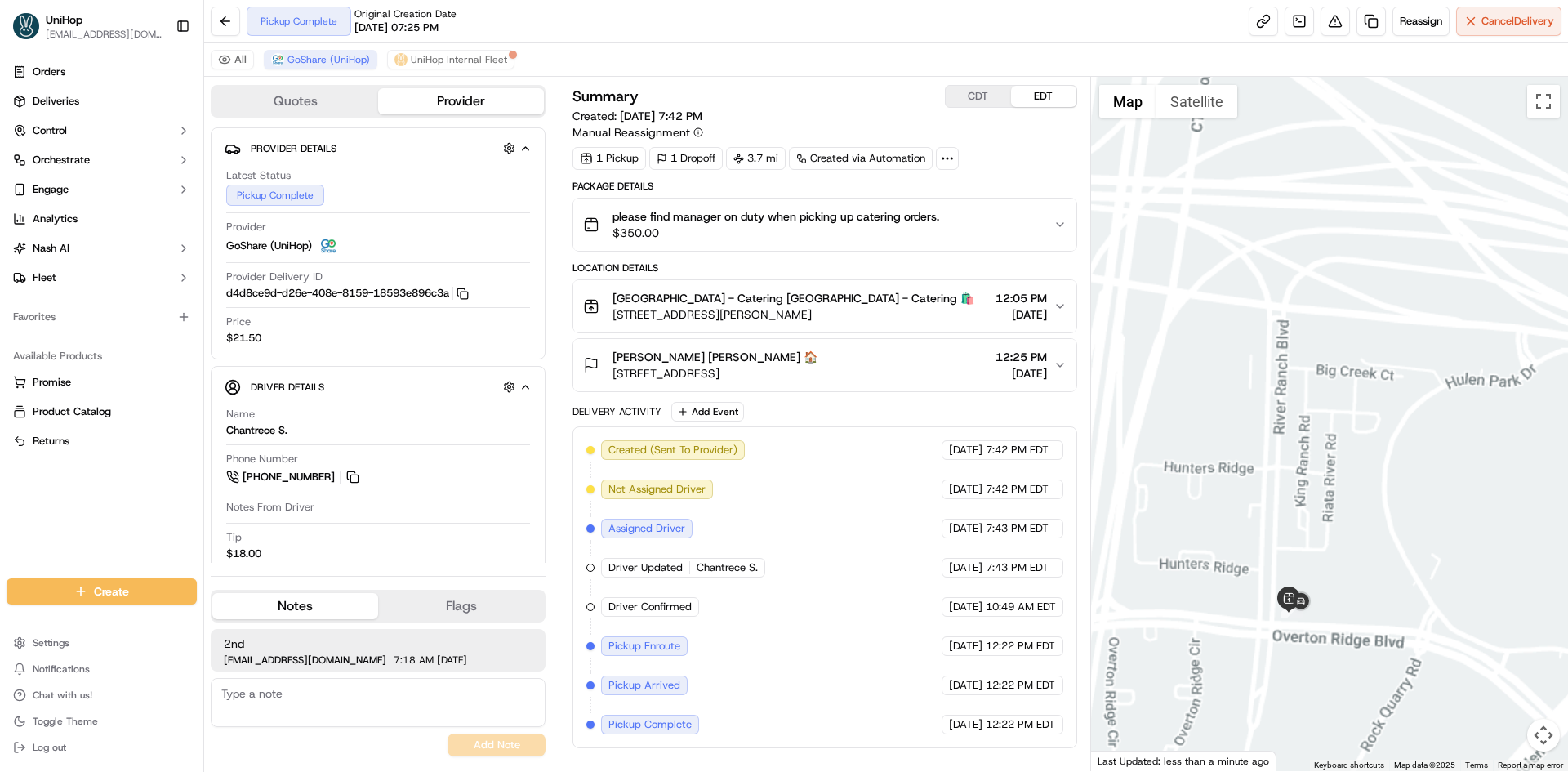
click at [1312, 386] on div at bounding box center [1329, 424] width 477 height 694
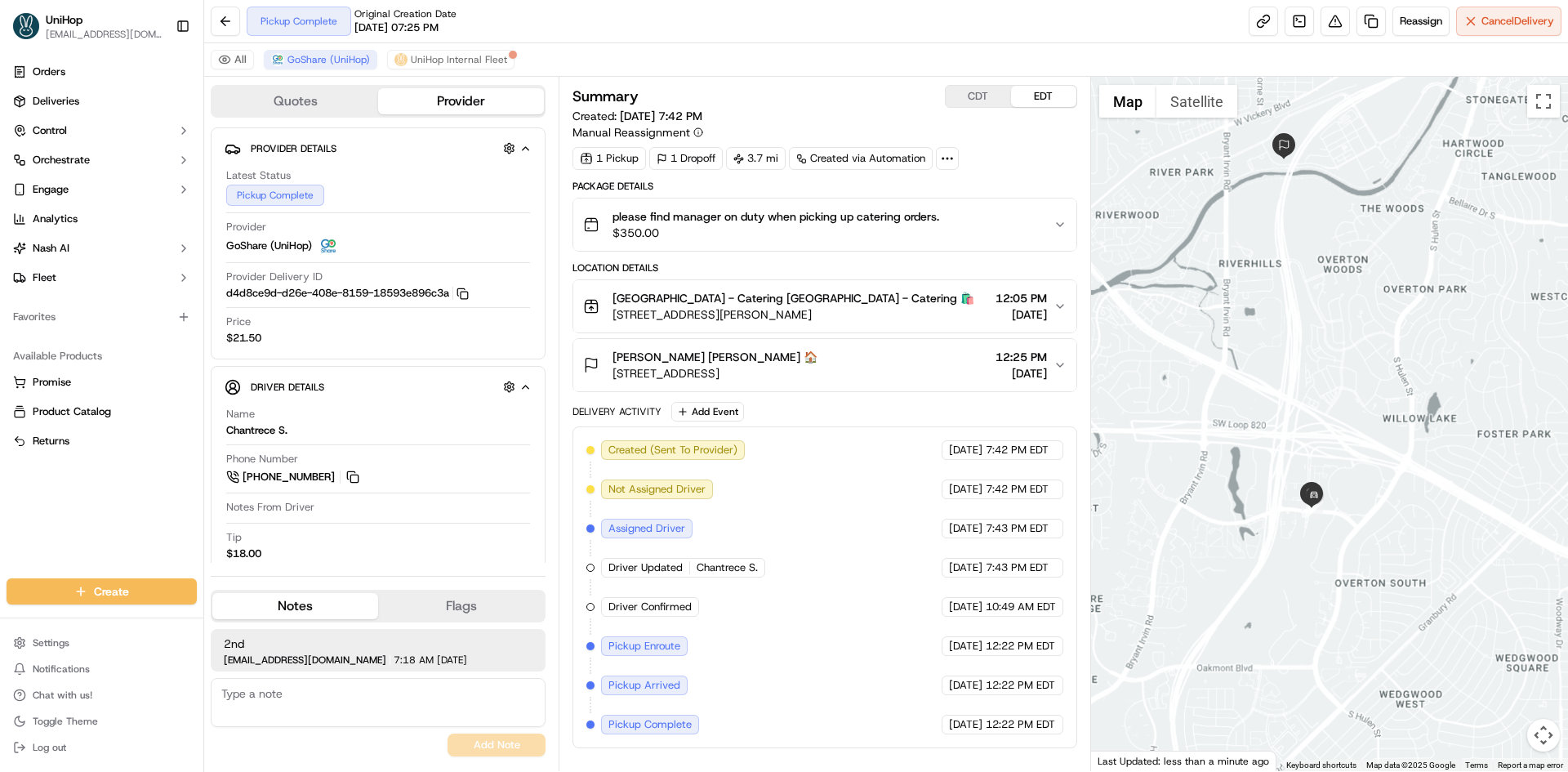
drag, startPoint x: 1310, startPoint y: 325, endPoint x: 1301, endPoint y: 384, distance: 59.7
click at [1301, 384] on div at bounding box center [1329, 424] width 477 height 694
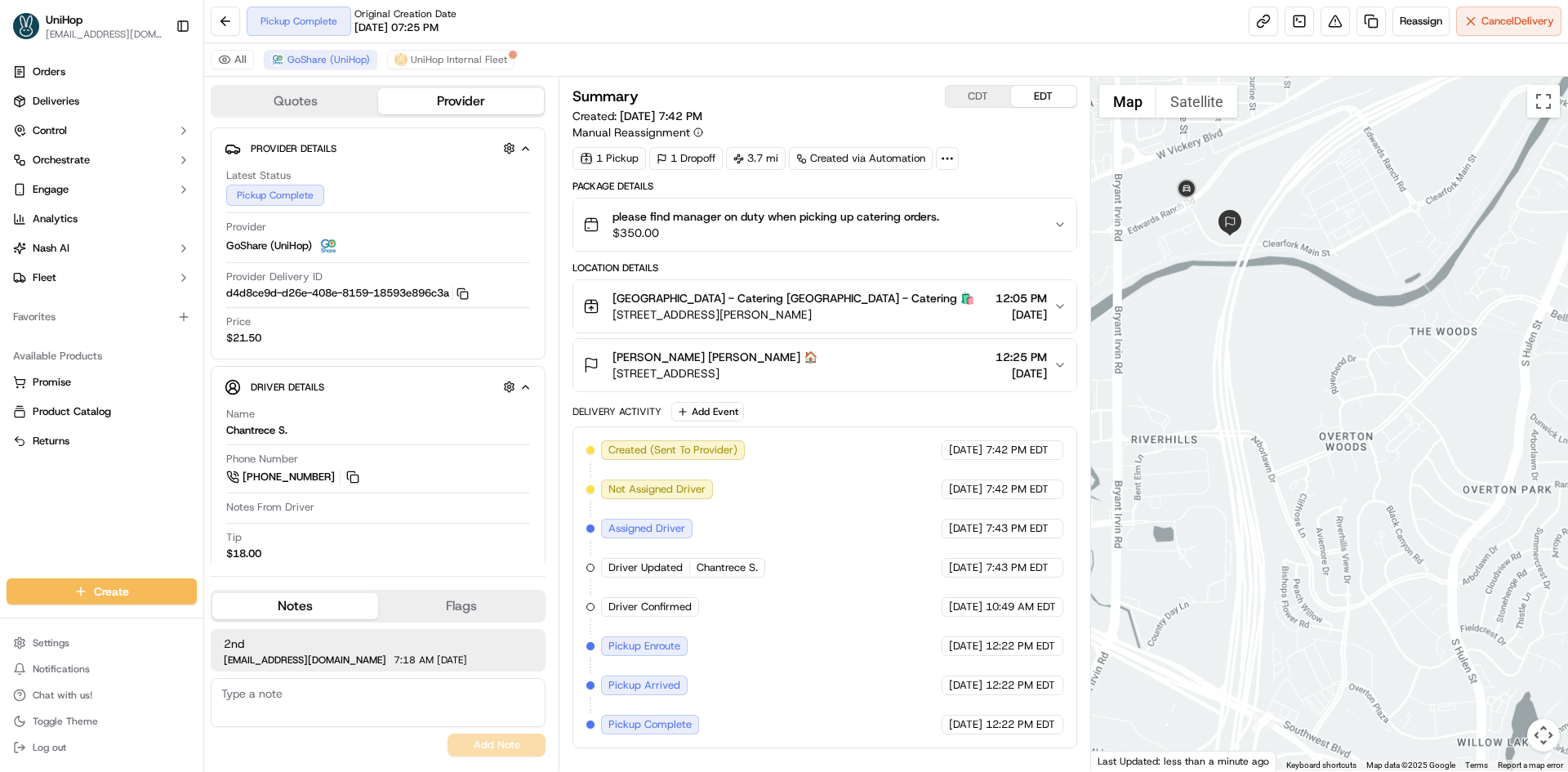
drag, startPoint x: 1262, startPoint y: 213, endPoint x: 1270, endPoint y: 237, distance: 25.3
click at [1270, 237] on div at bounding box center [1329, 424] width 477 height 694
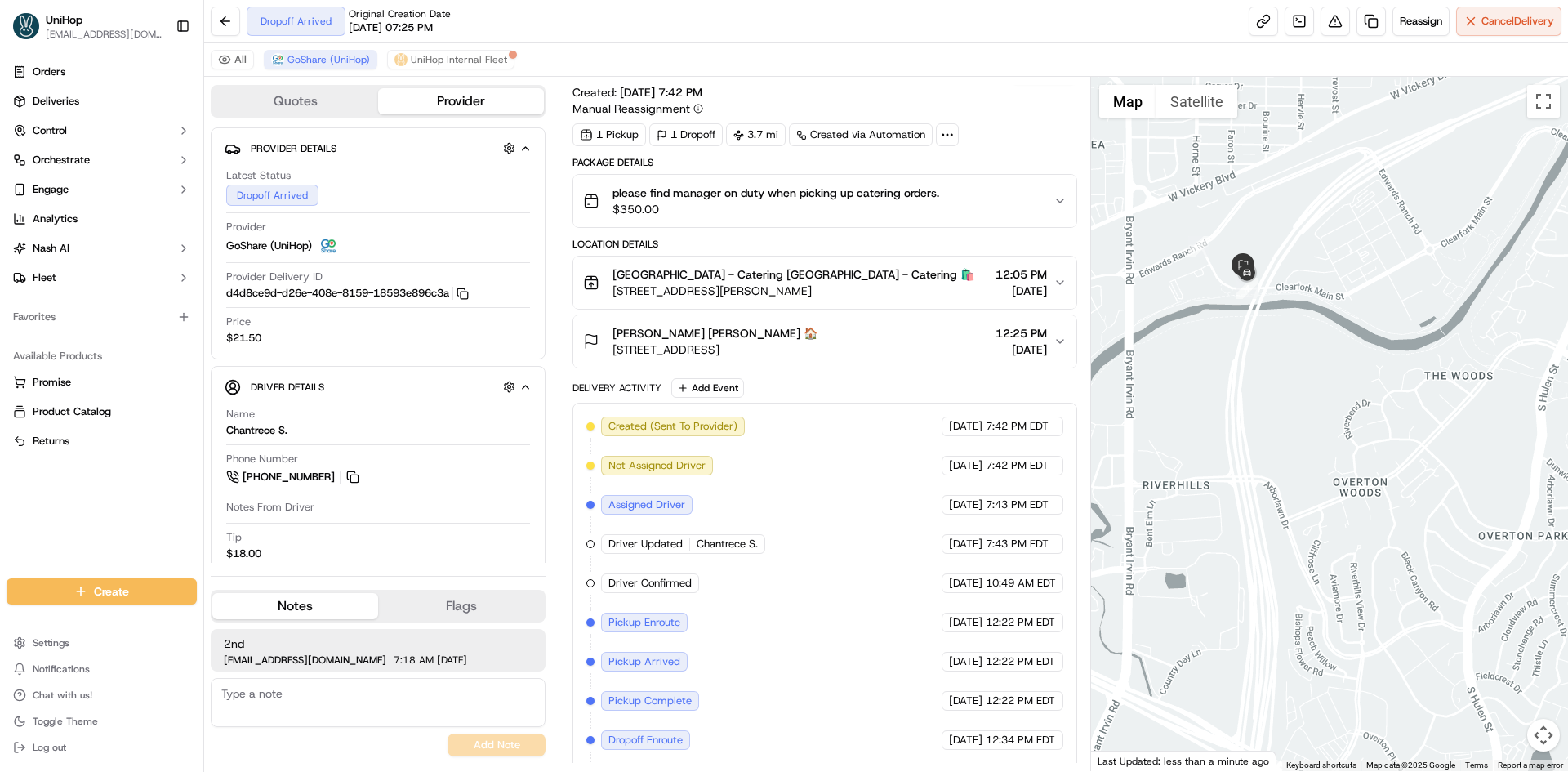
scroll to position [64, 0]
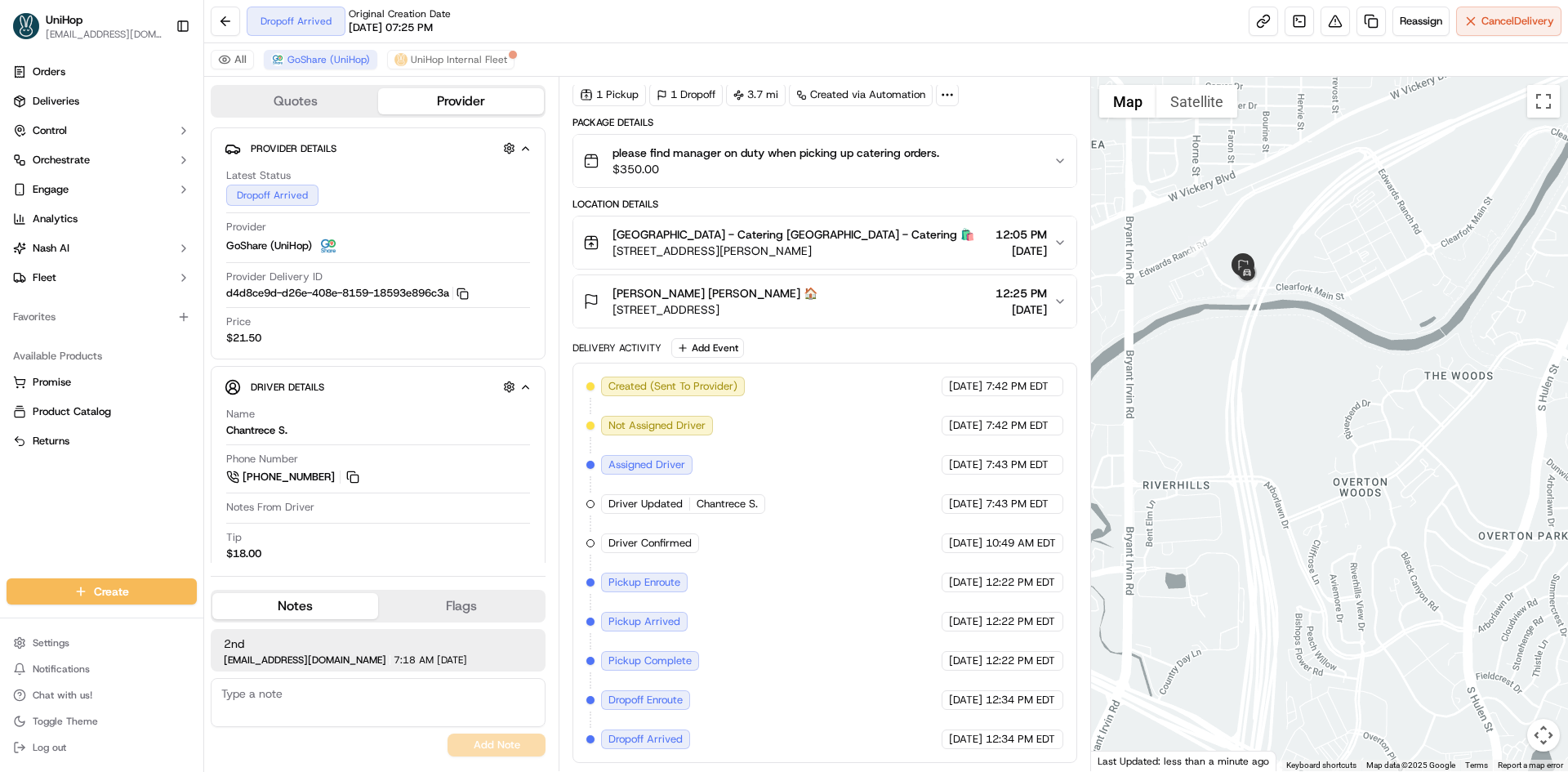
drag, startPoint x: 0, startPoint y: 512, endPoint x: 73, endPoint y: 339, distance: 187.8
click at [0, 512] on div "Orders Deliveries Control Orchestrate Engage Analytics Nash AI Fleet Favorites …" at bounding box center [101, 309] width 204 height 513
click at [1033, 161] on img "button" at bounding box center [1035, 160] width 23 height 23
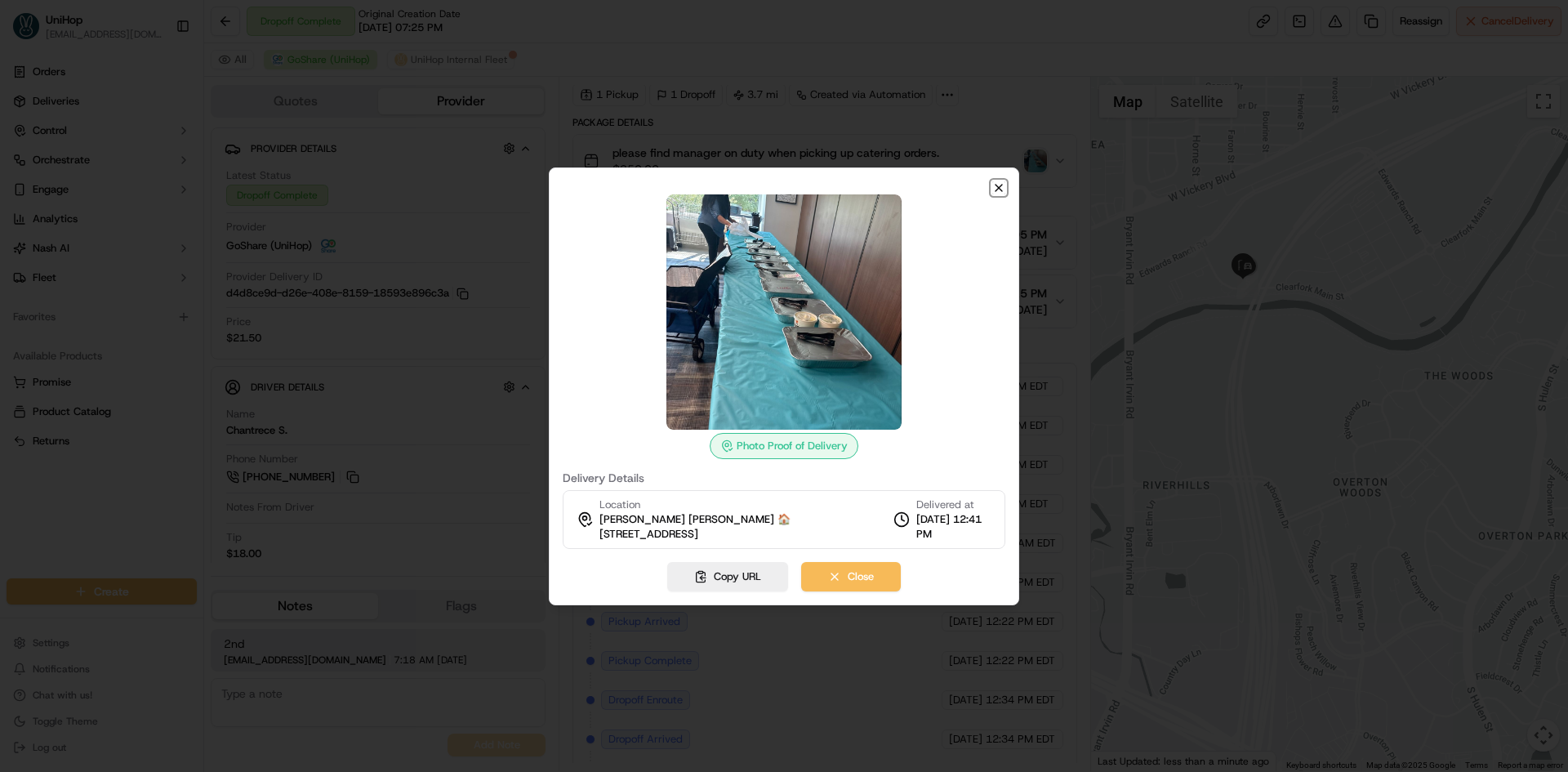
click at [1002, 181] on icon "button" at bounding box center [999, 188] width 13 height 13
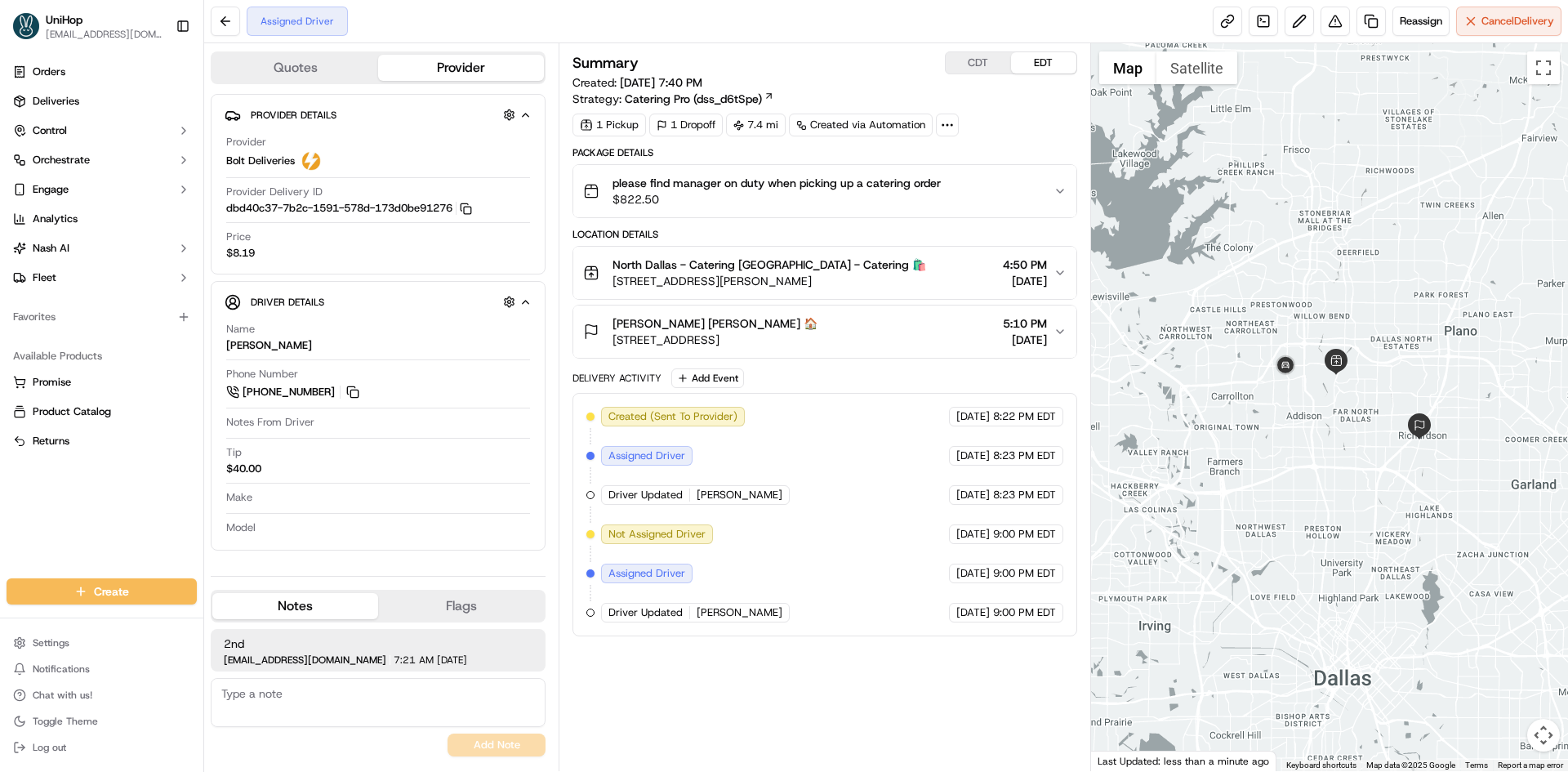
drag, startPoint x: 1340, startPoint y: 259, endPoint x: 1327, endPoint y: 205, distance: 55.5
click at [1327, 205] on div at bounding box center [1329, 407] width 477 height 728
drag, startPoint x: 125, startPoint y: 513, endPoint x: 111, endPoint y: 388, distance: 125.8
click at [124, 511] on div "Orders Deliveries Control Orchestrate Engage Analytics [PERSON_NAME] Fleet Favo…" at bounding box center [101, 309] width 204 height 513
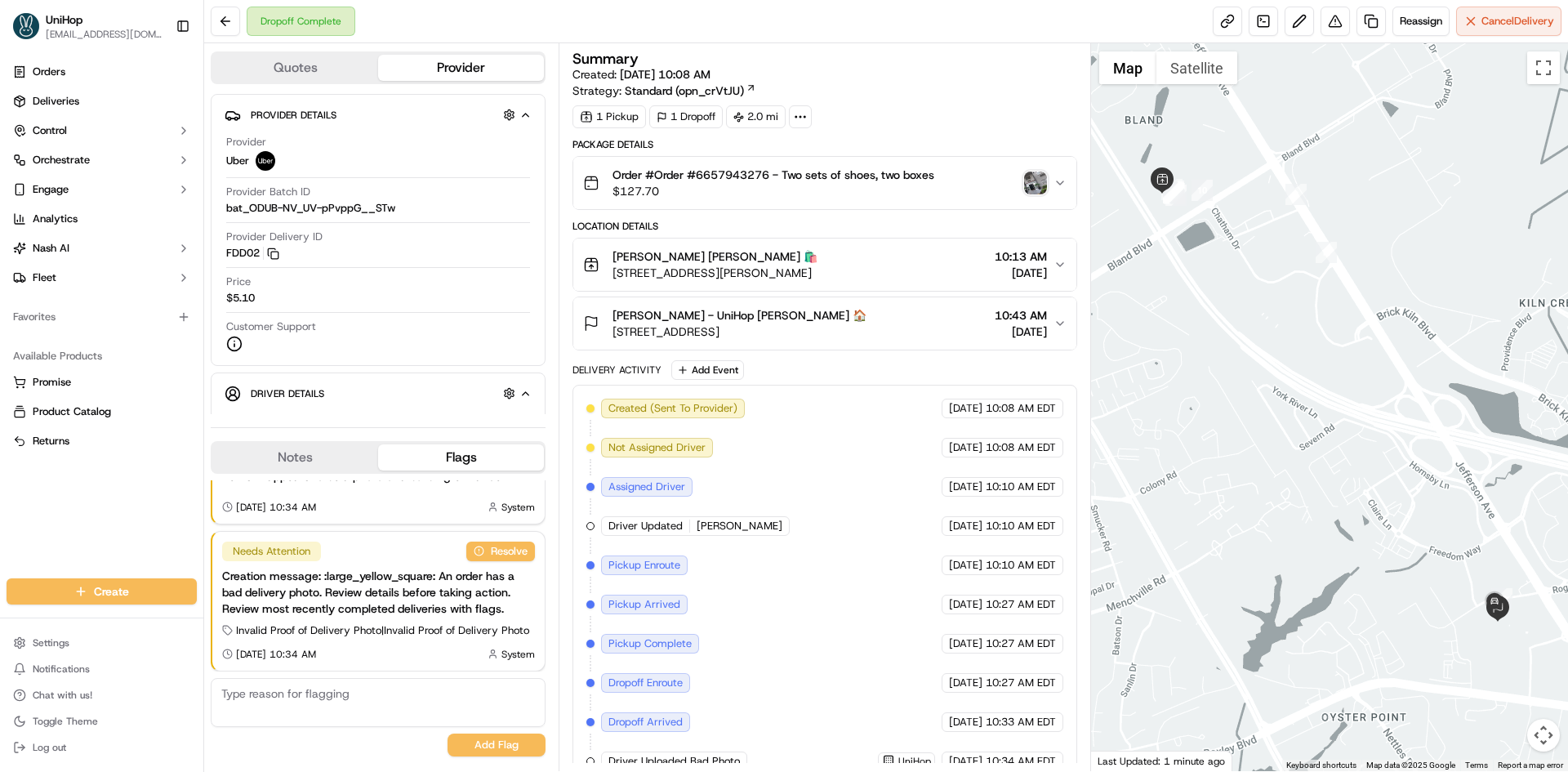
click at [351, 448] on button "Notes" at bounding box center [294, 458] width 166 height 26
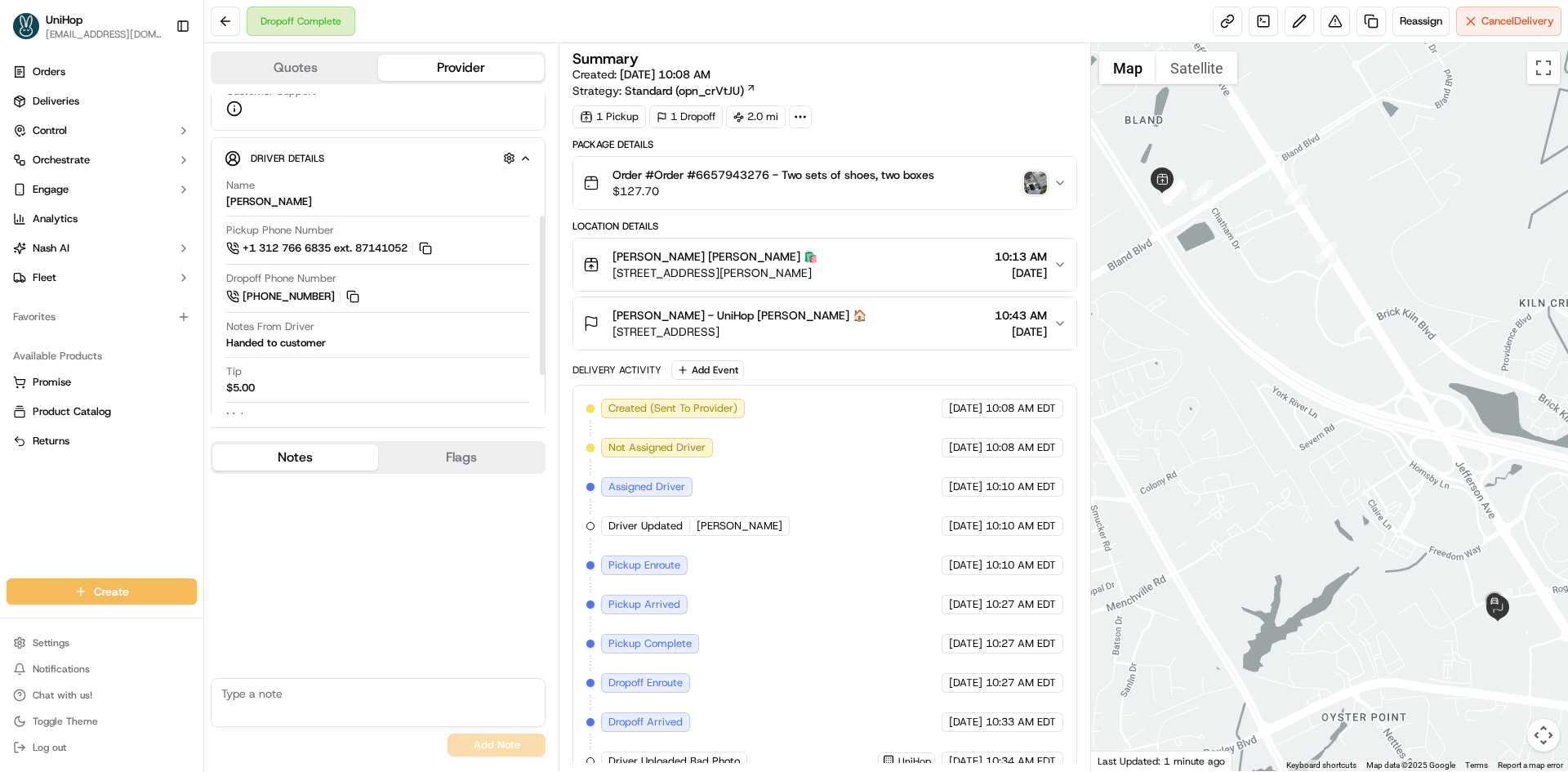
scroll to position [245, 0]
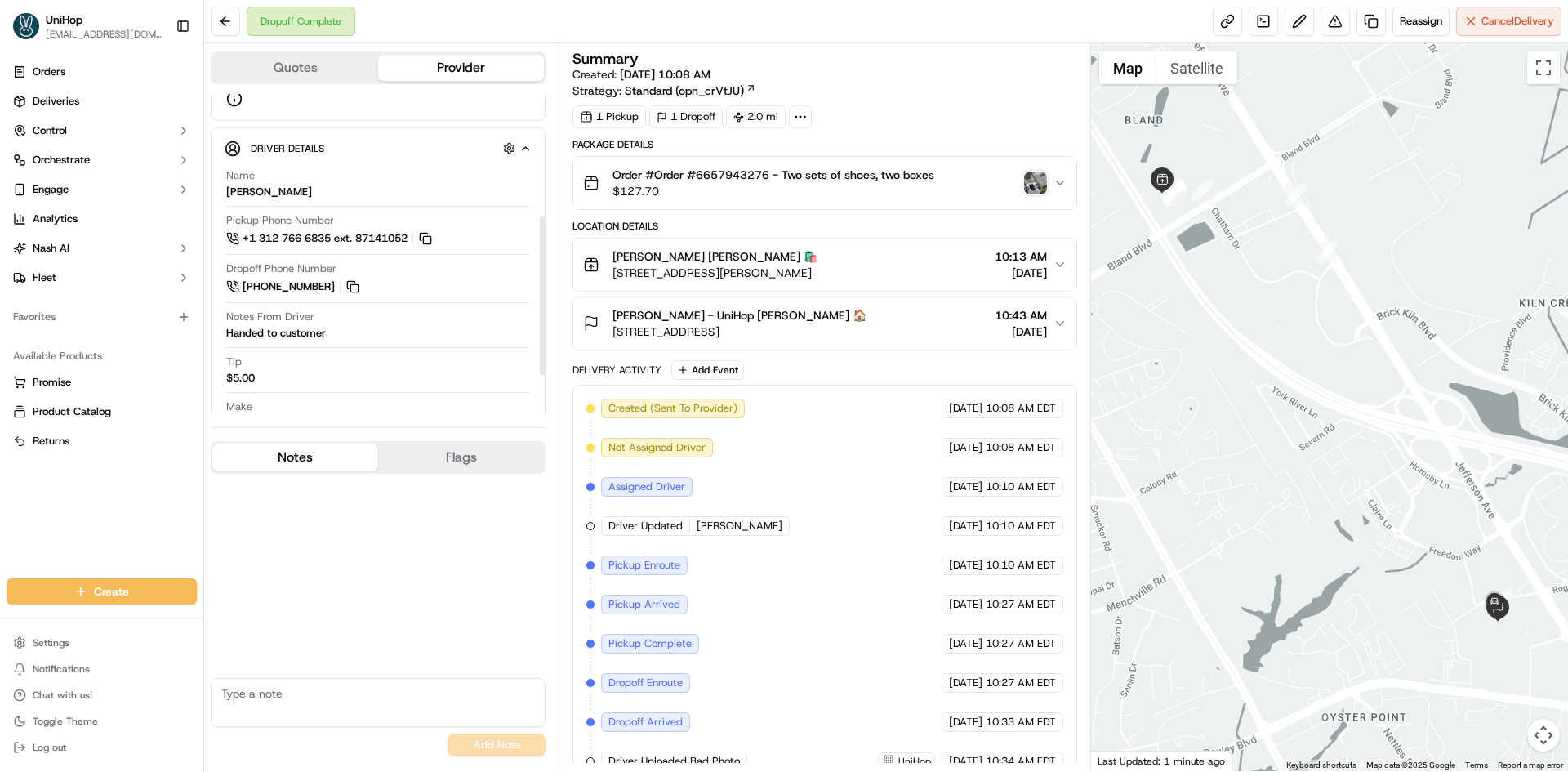
click at [1032, 181] on img "button" at bounding box center [1035, 183] width 23 height 23
drag, startPoint x: 1426, startPoint y: 542, endPoint x: 1400, endPoint y: 516, distance: 36.8
click at [1400, 516] on div at bounding box center [1329, 407] width 477 height 728
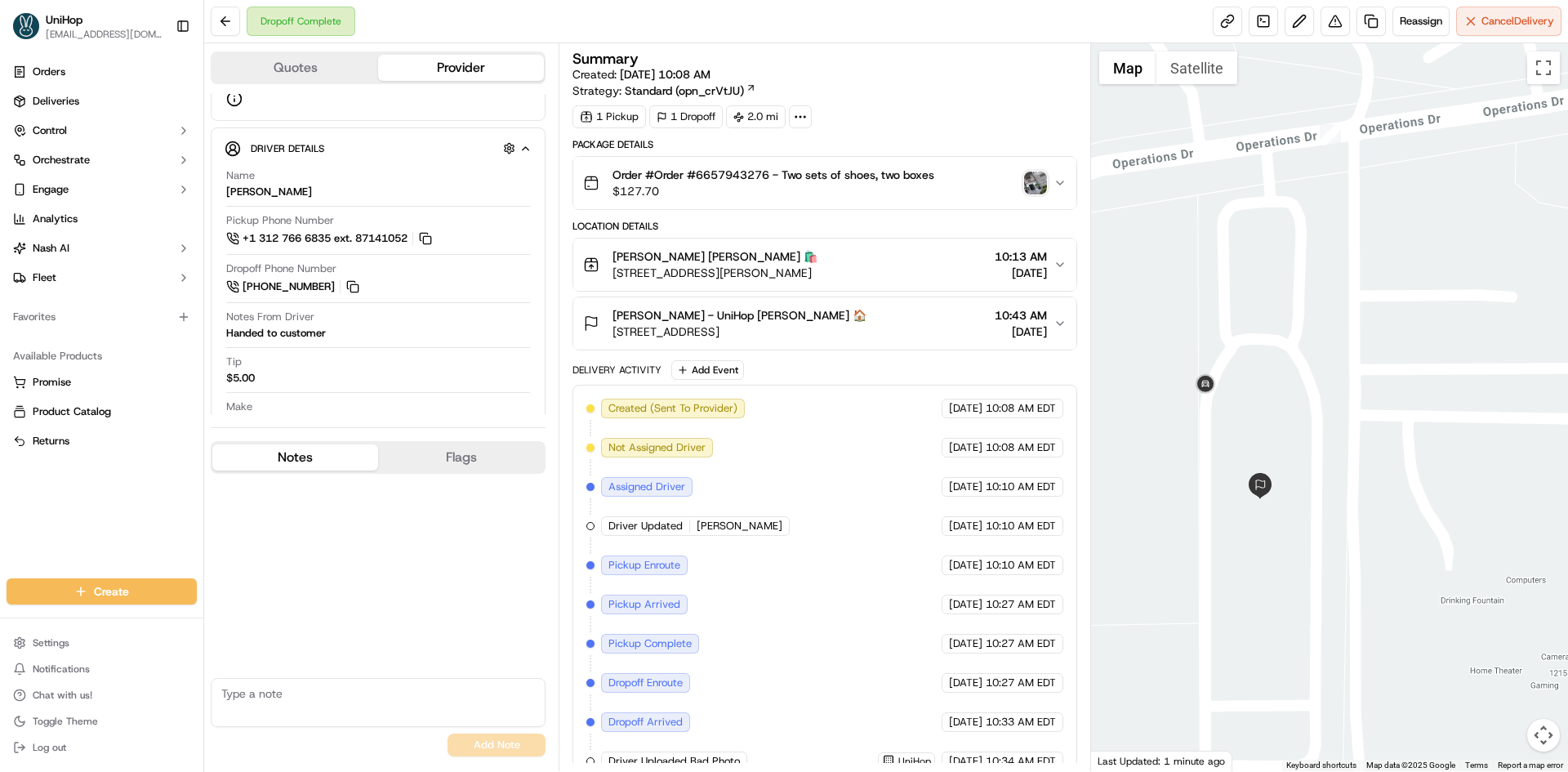
drag, startPoint x: 1252, startPoint y: 454, endPoint x: 1223, endPoint y: 322, distance: 135.1
click at [1247, 312] on div at bounding box center [1329, 407] width 477 height 728
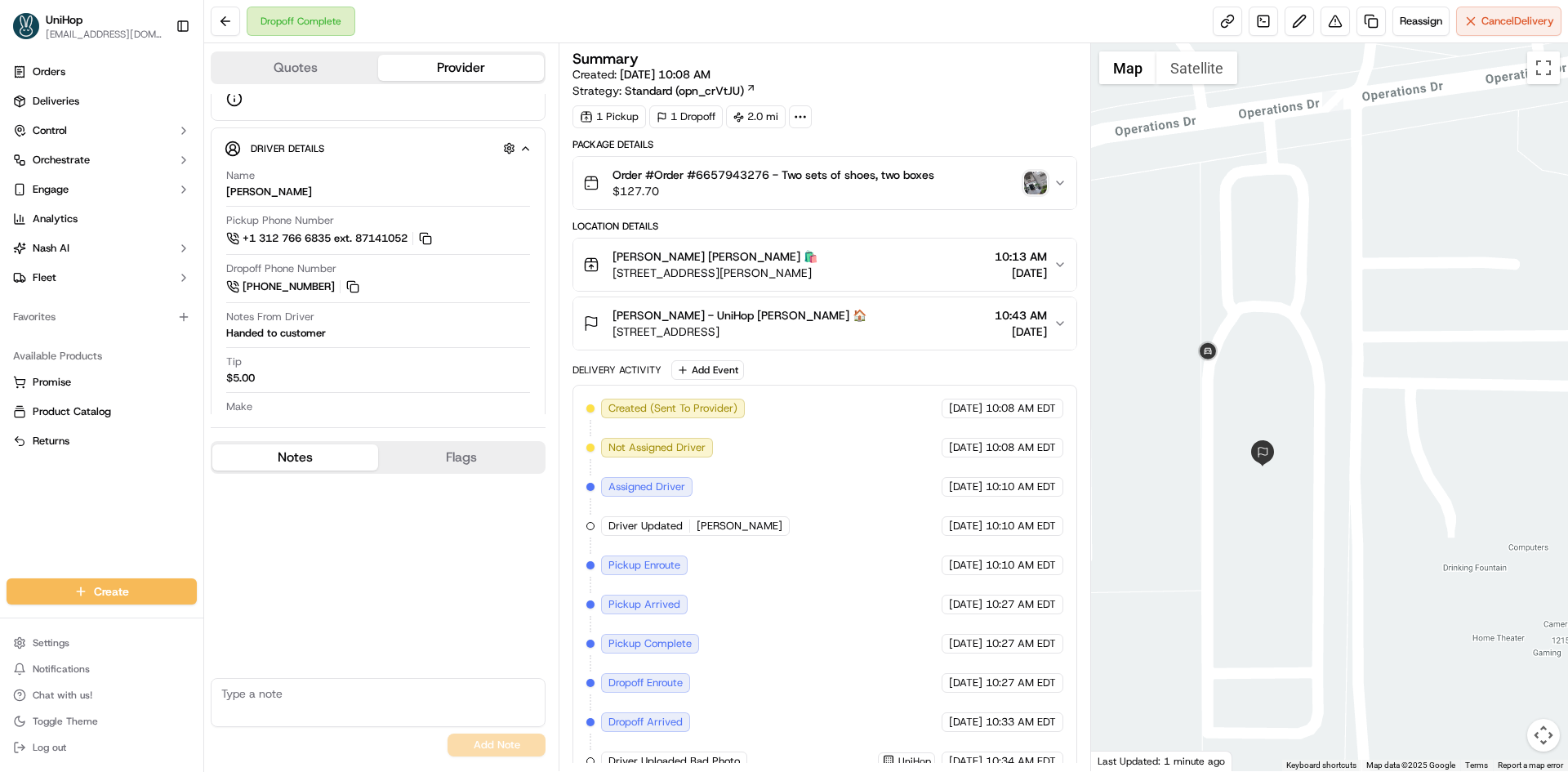
click at [919, 319] on div "[PERSON_NAME] - UniHop [PERSON_NAME] 🏠 [STREET_ADDRESS] 10:43 AM [DATE]" at bounding box center [818, 323] width 470 height 33
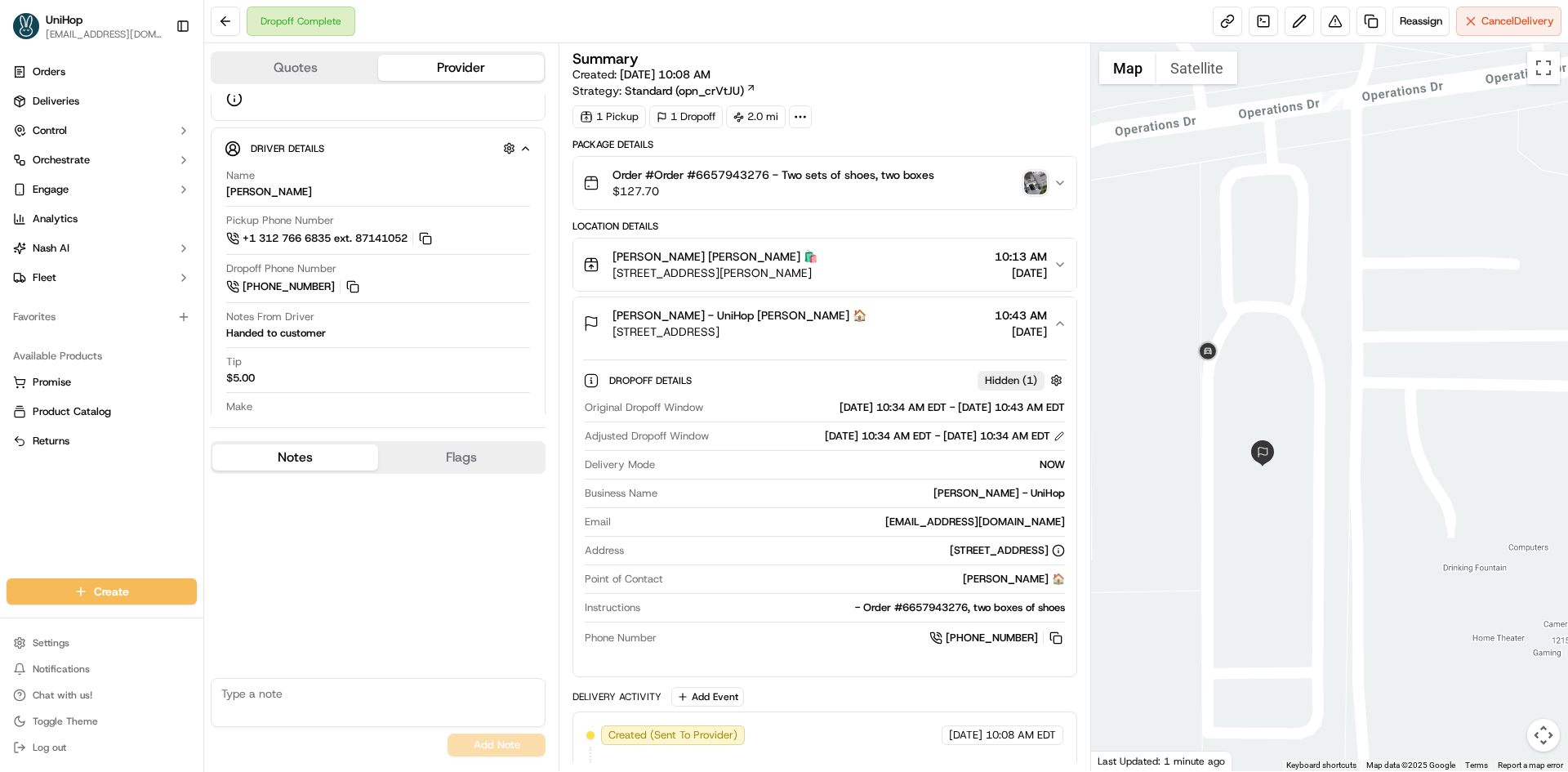
click at [918, 317] on div "[PERSON_NAME] - UniHop [PERSON_NAME] 🏠 [STREET_ADDRESS] 10:43 AM [DATE]" at bounding box center [818, 323] width 470 height 33
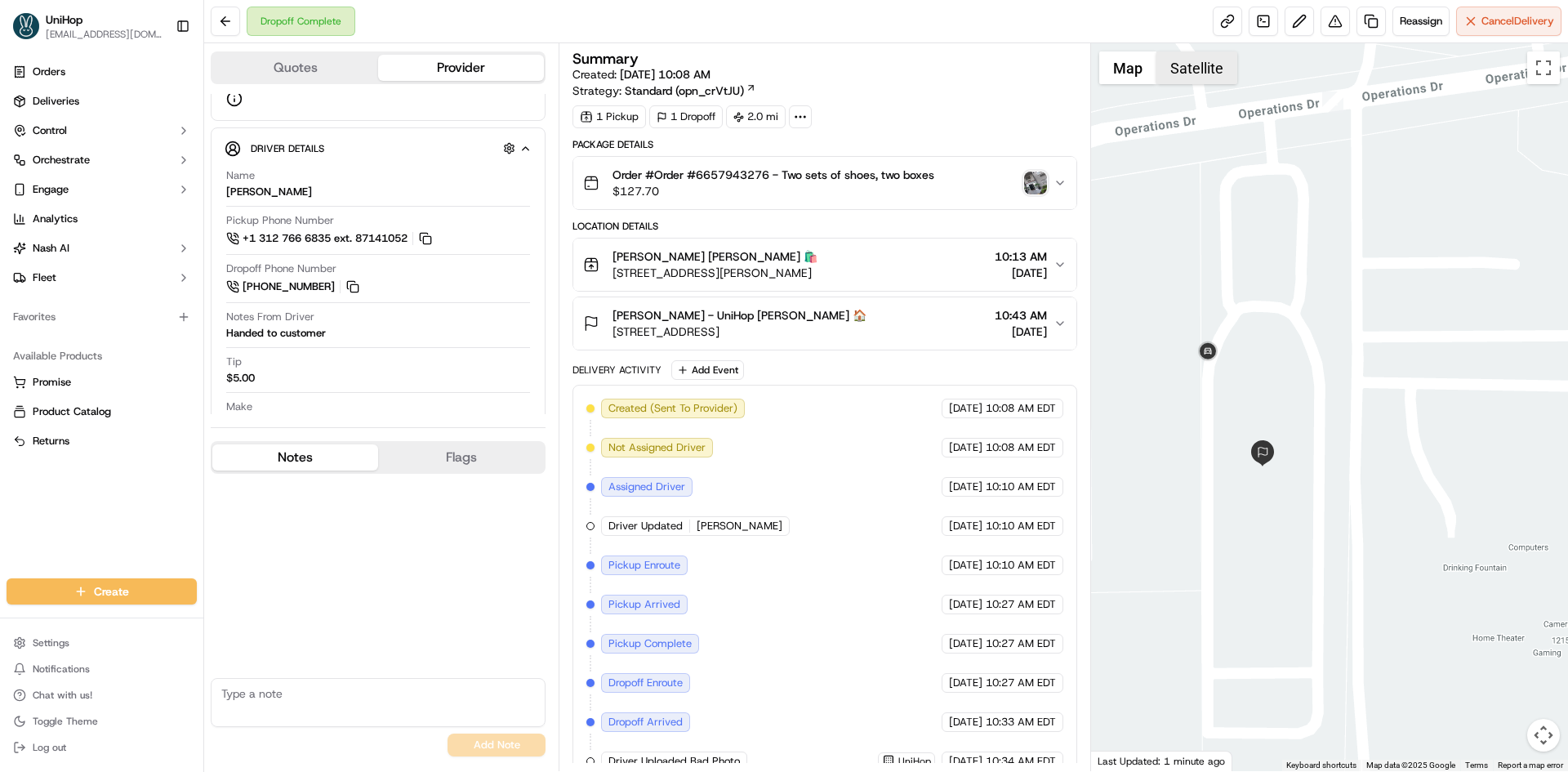
click at [1201, 72] on button "Satellite" at bounding box center [1197, 68] width 81 height 33
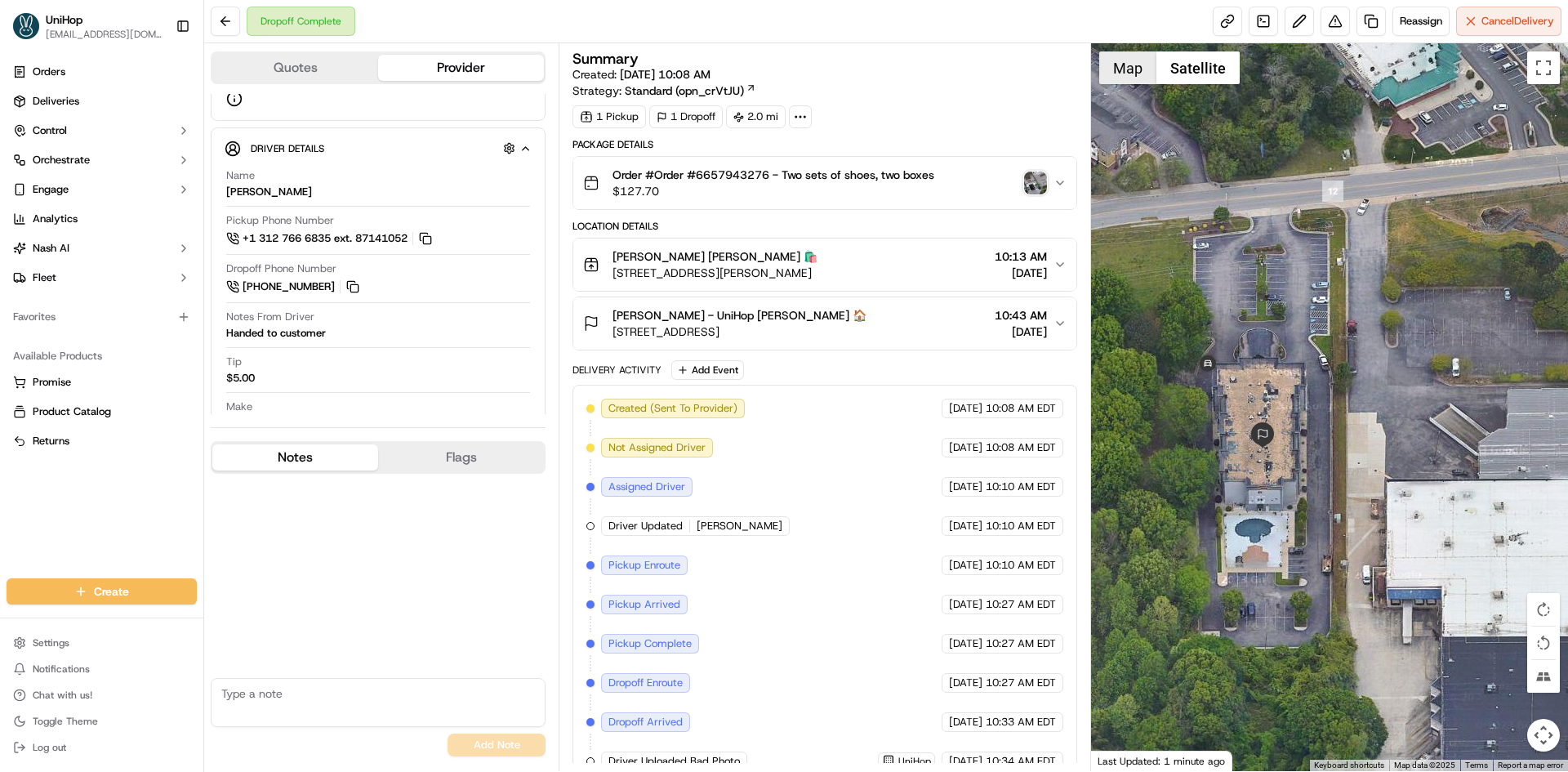
click at [1134, 76] on button "Map" at bounding box center [1127, 68] width 57 height 33
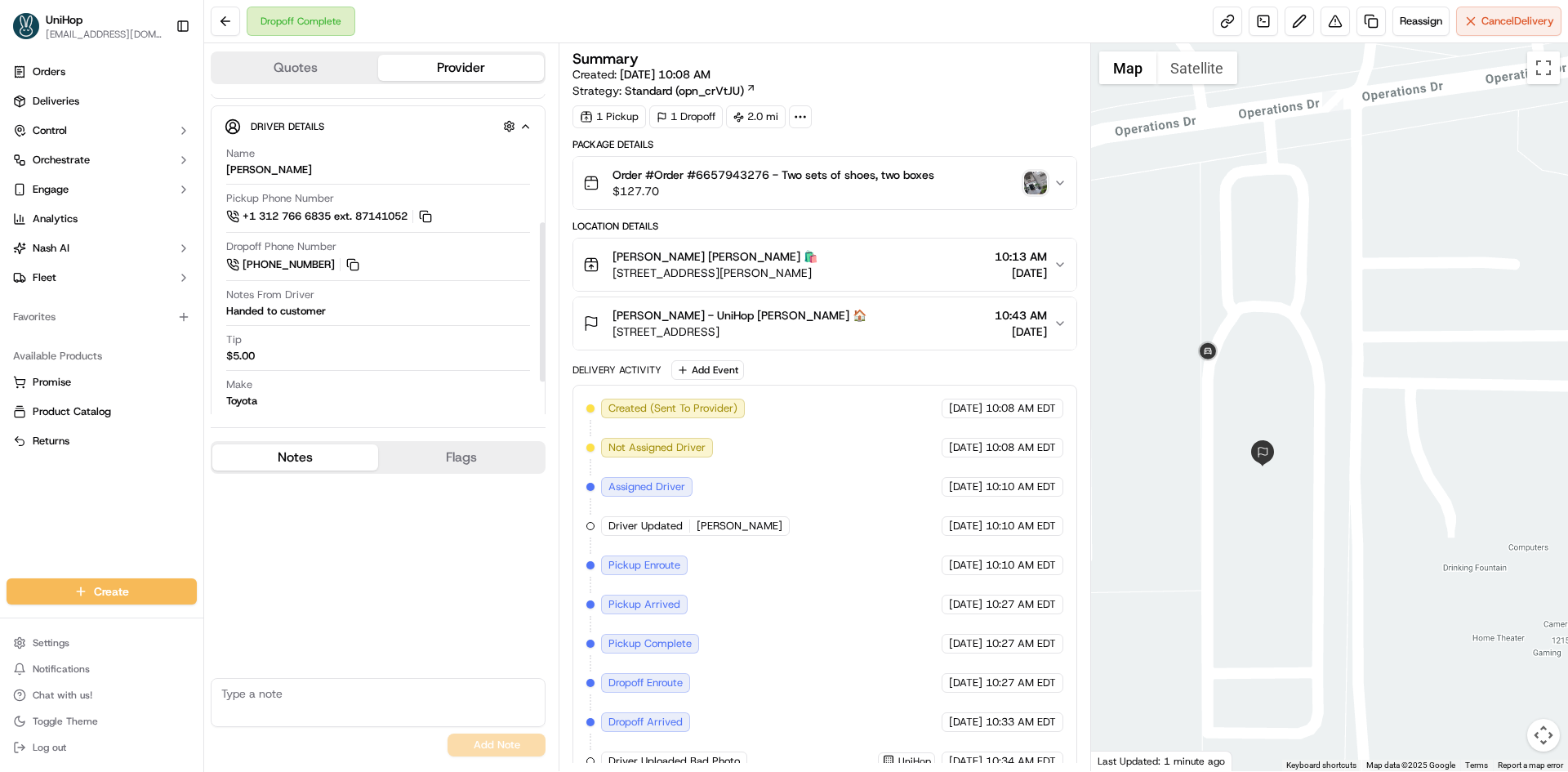
scroll to position [324, 0]
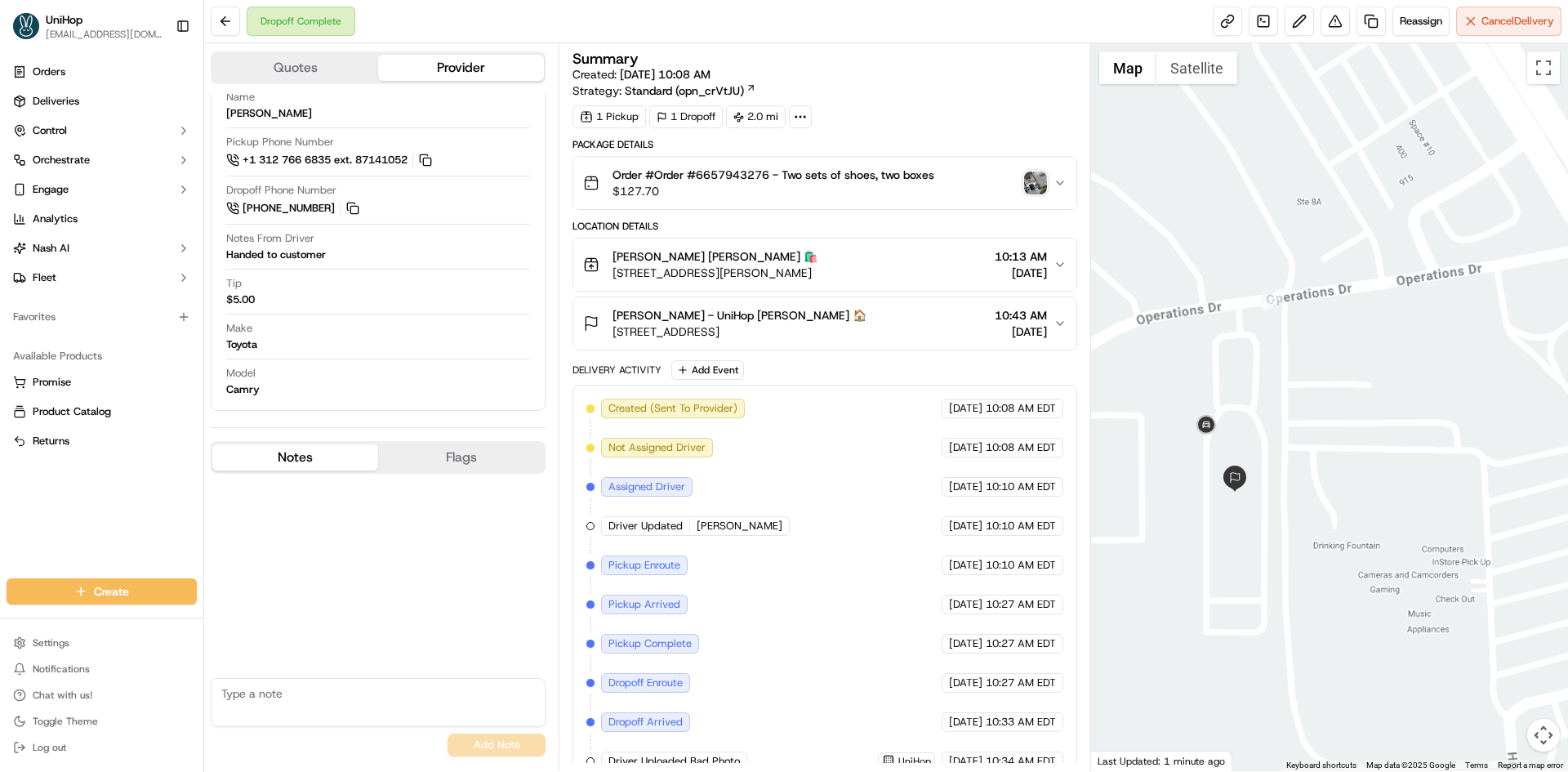
drag, startPoint x: 1198, startPoint y: 522, endPoint x: 1165, endPoint y: 457, distance: 72.9
click at [1204, 476] on div at bounding box center [1329, 407] width 477 height 728
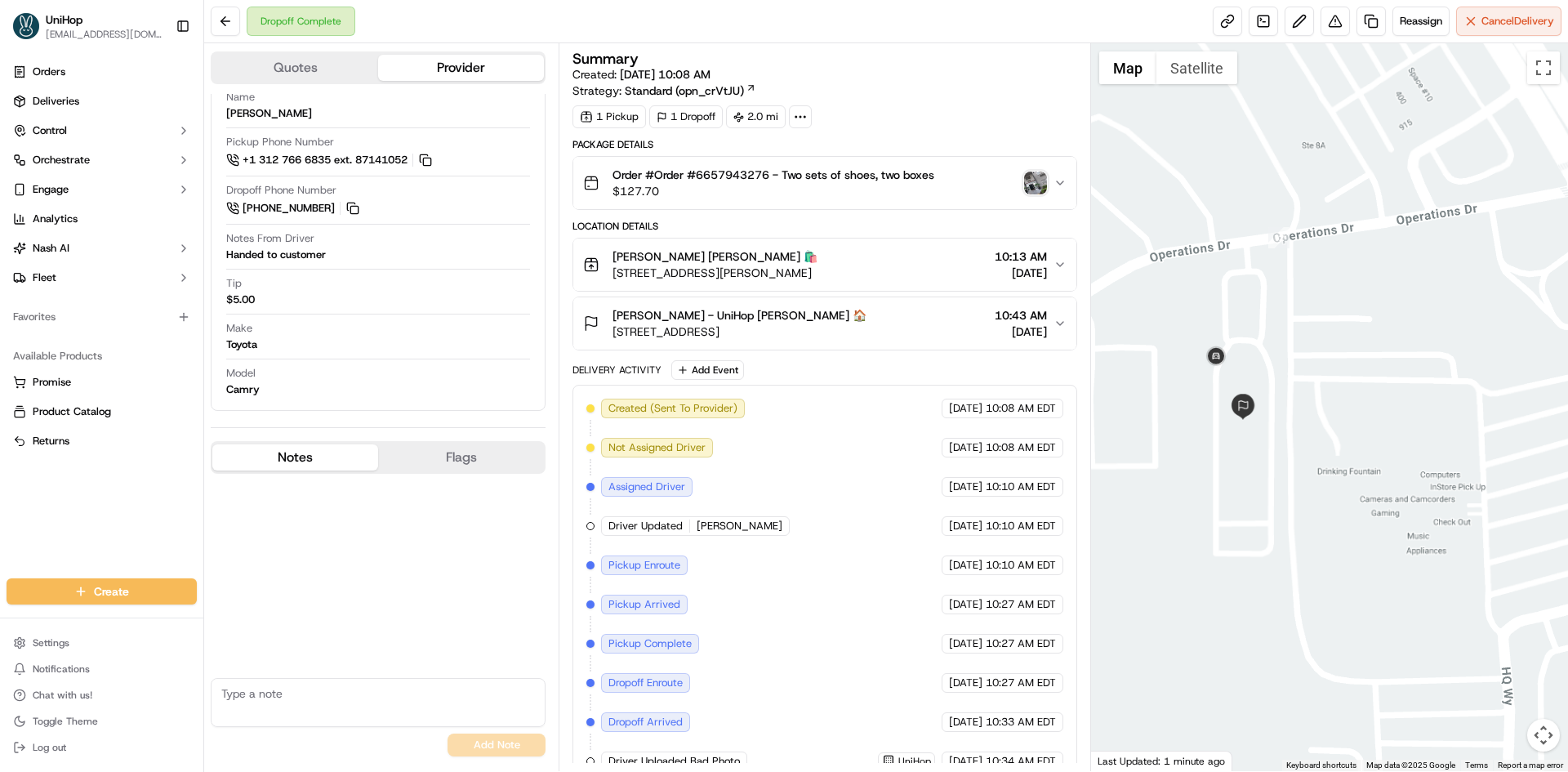
click at [1033, 185] on img "button" at bounding box center [1035, 183] width 23 height 23
click at [3, 524] on div "Orders Deliveries Control Orchestrate Engage Analytics [PERSON_NAME] Fleet Favo…" at bounding box center [101, 309] width 204 height 513
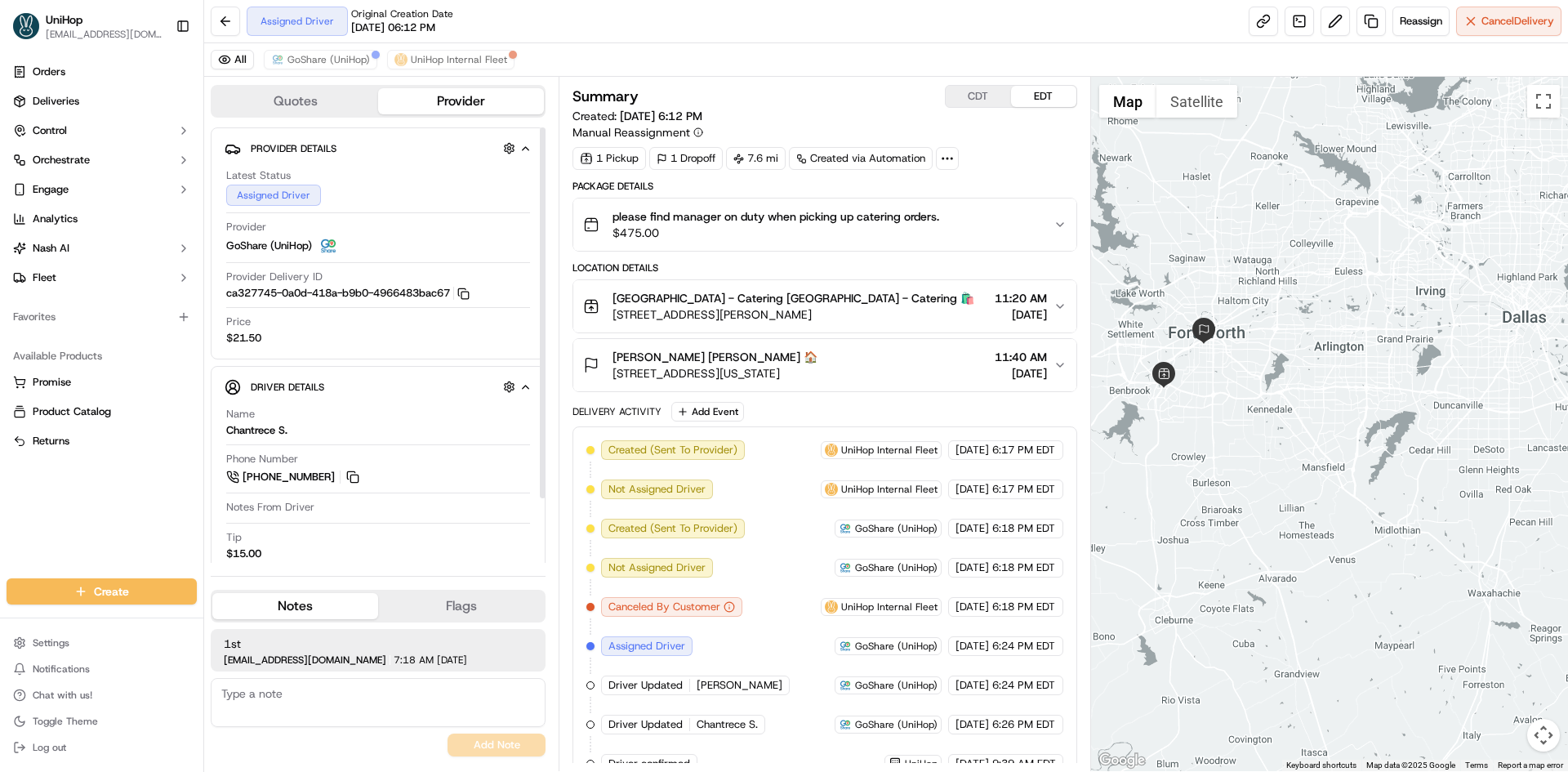
click at [325, 47] on div "All GoShare (UniHop) UniHop Internal Fleet" at bounding box center [886, 60] width 1364 height 34
click at [325, 59] on span "GoShare (UniHop)" at bounding box center [329, 60] width 83 height 13
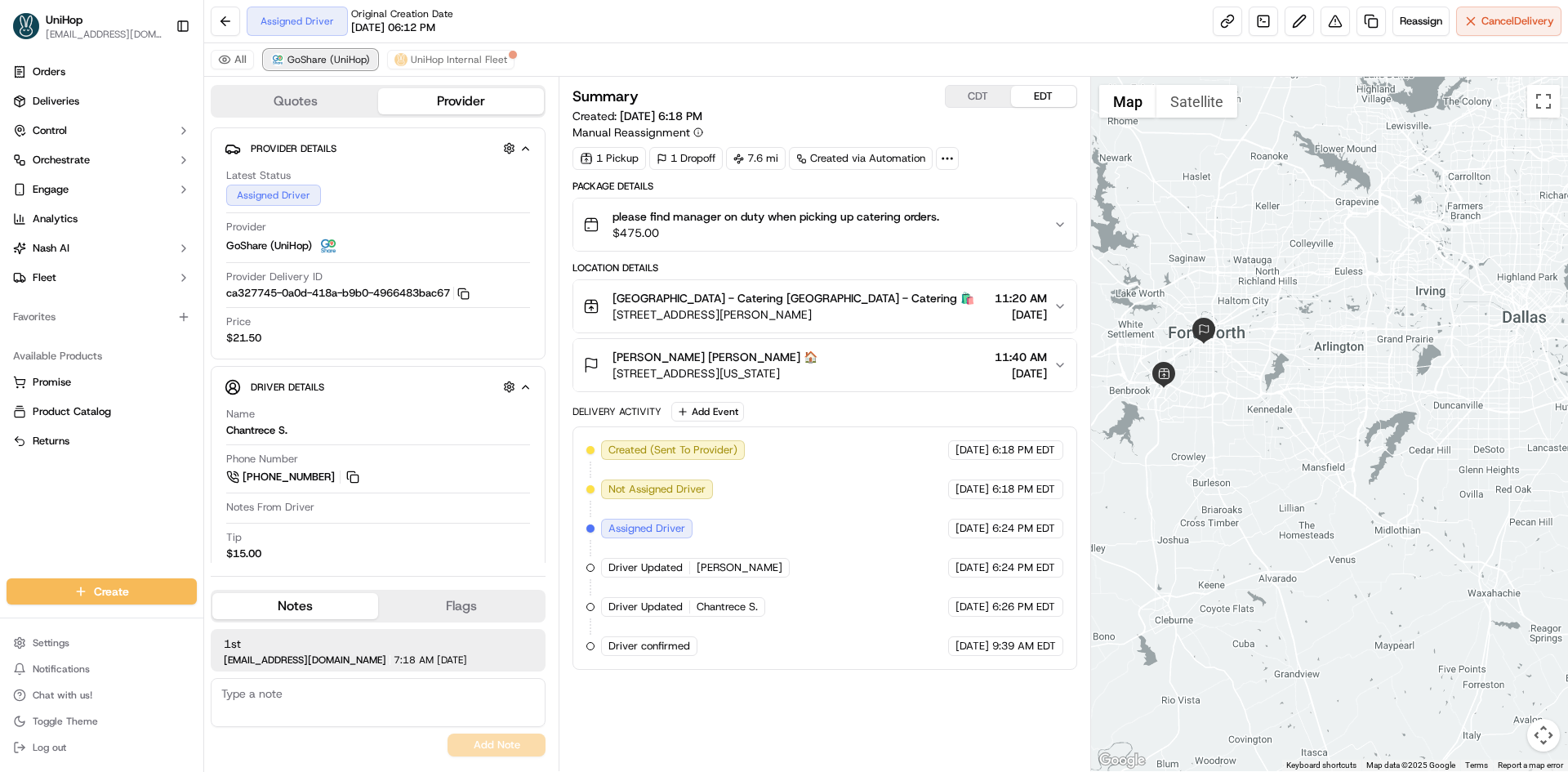
click at [325, 59] on span "GoShare (UniHop)" at bounding box center [329, 60] width 83 height 13
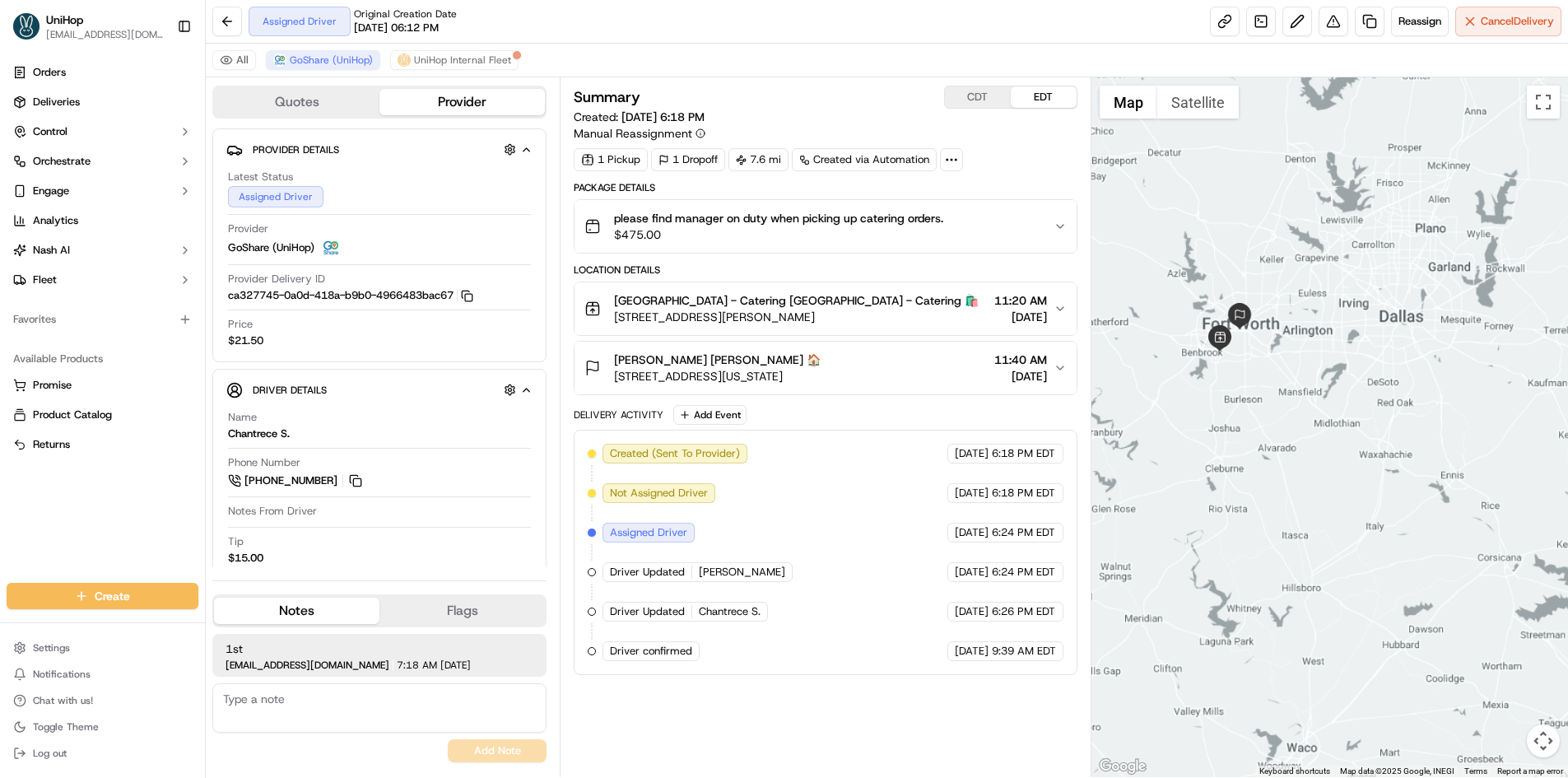
drag, startPoint x: 1271, startPoint y: 321, endPoint x: 1334, endPoint y: 357, distance: 72.6
click at [1334, 357] on div at bounding box center [1330, 427] width 476 height 700
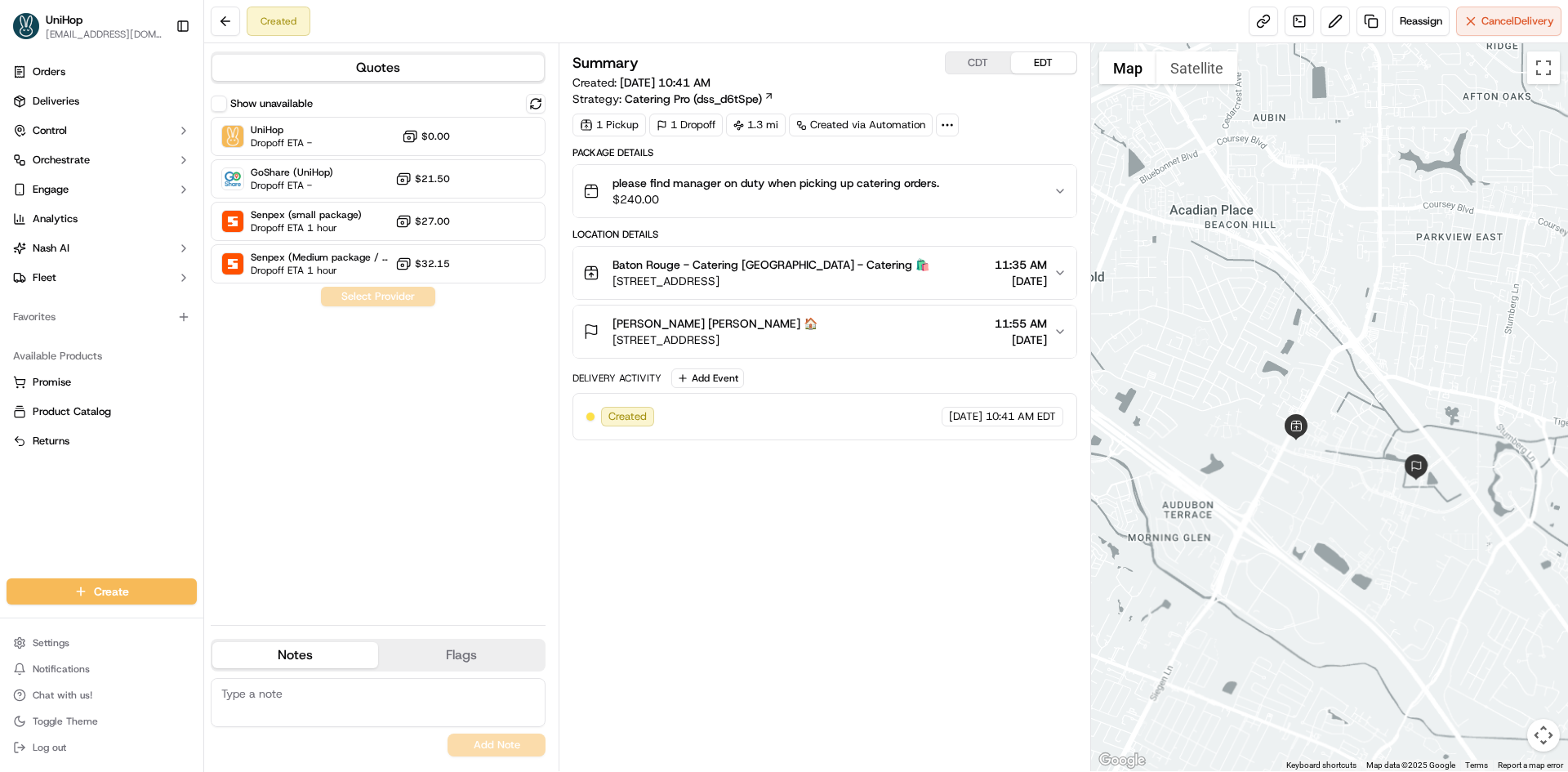
drag, startPoint x: 1356, startPoint y: 238, endPoint x: 1361, endPoint y: 330, distance: 92.1
click at [1364, 343] on div at bounding box center [1329, 407] width 477 height 728
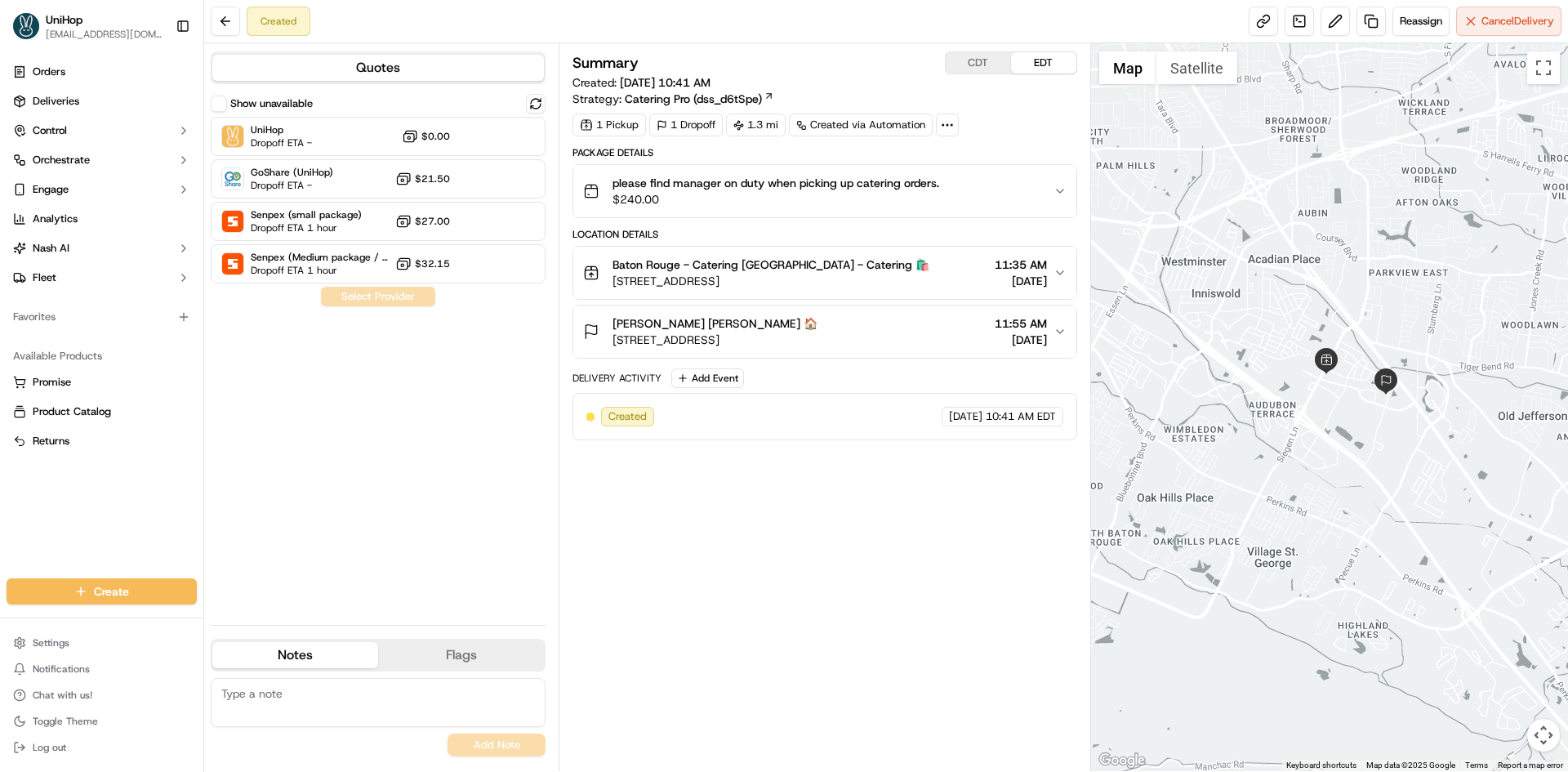
click at [2, 517] on div "Orders Deliveries Control Orchestrate Engage Analytics [PERSON_NAME] Fleet Favo…" at bounding box center [101, 309] width 204 height 513
click at [0, 535] on div "Orders Deliveries Control Orchestrate Engage Analytics [PERSON_NAME] Fleet Favo…" at bounding box center [101, 309] width 204 height 513
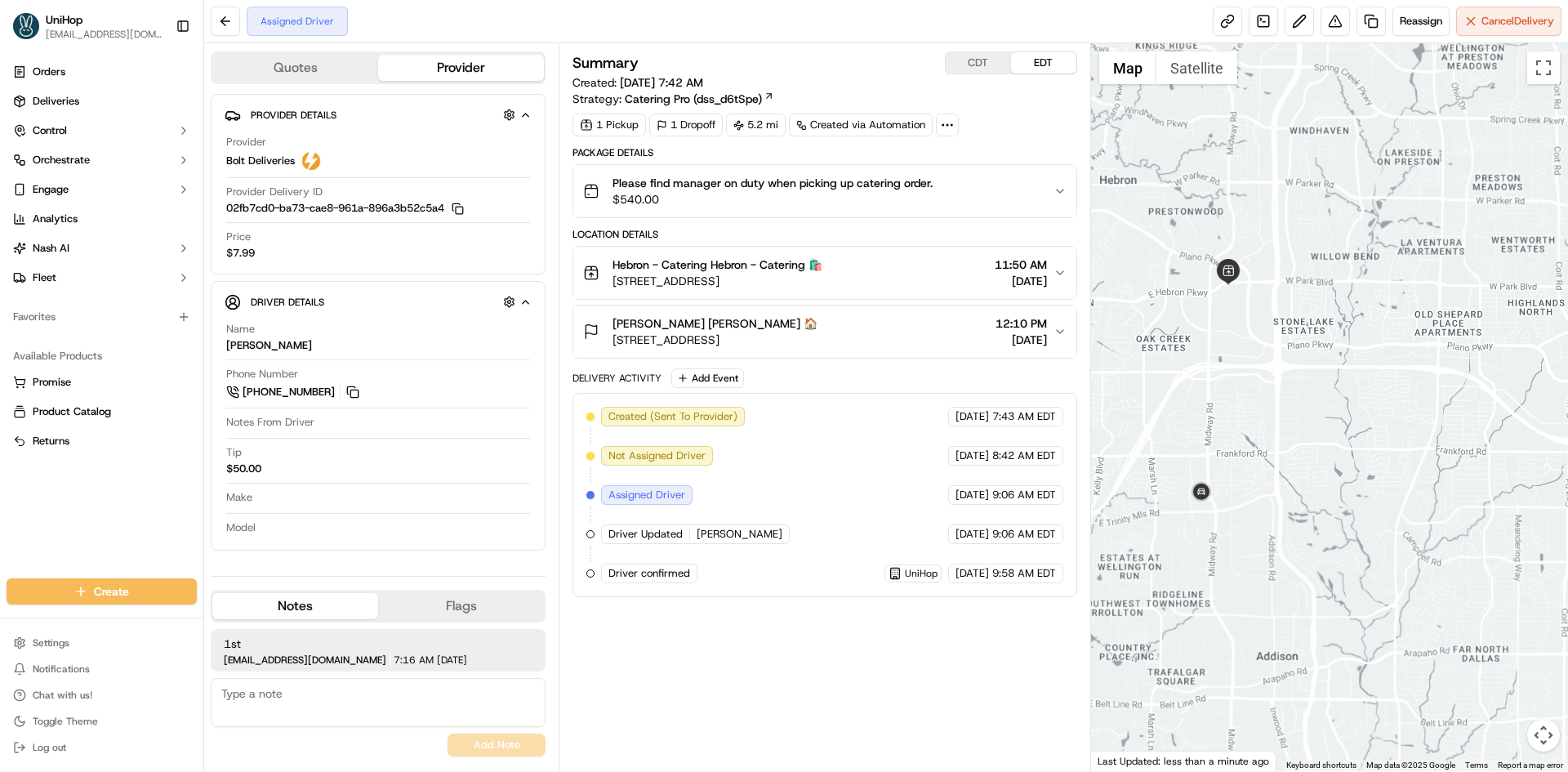
drag, startPoint x: 1323, startPoint y: 395, endPoint x: 1281, endPoint y: 438, distance: 60.1
click at [1281, 438] on div at bounding box center [1329, 407] width 477 height 728
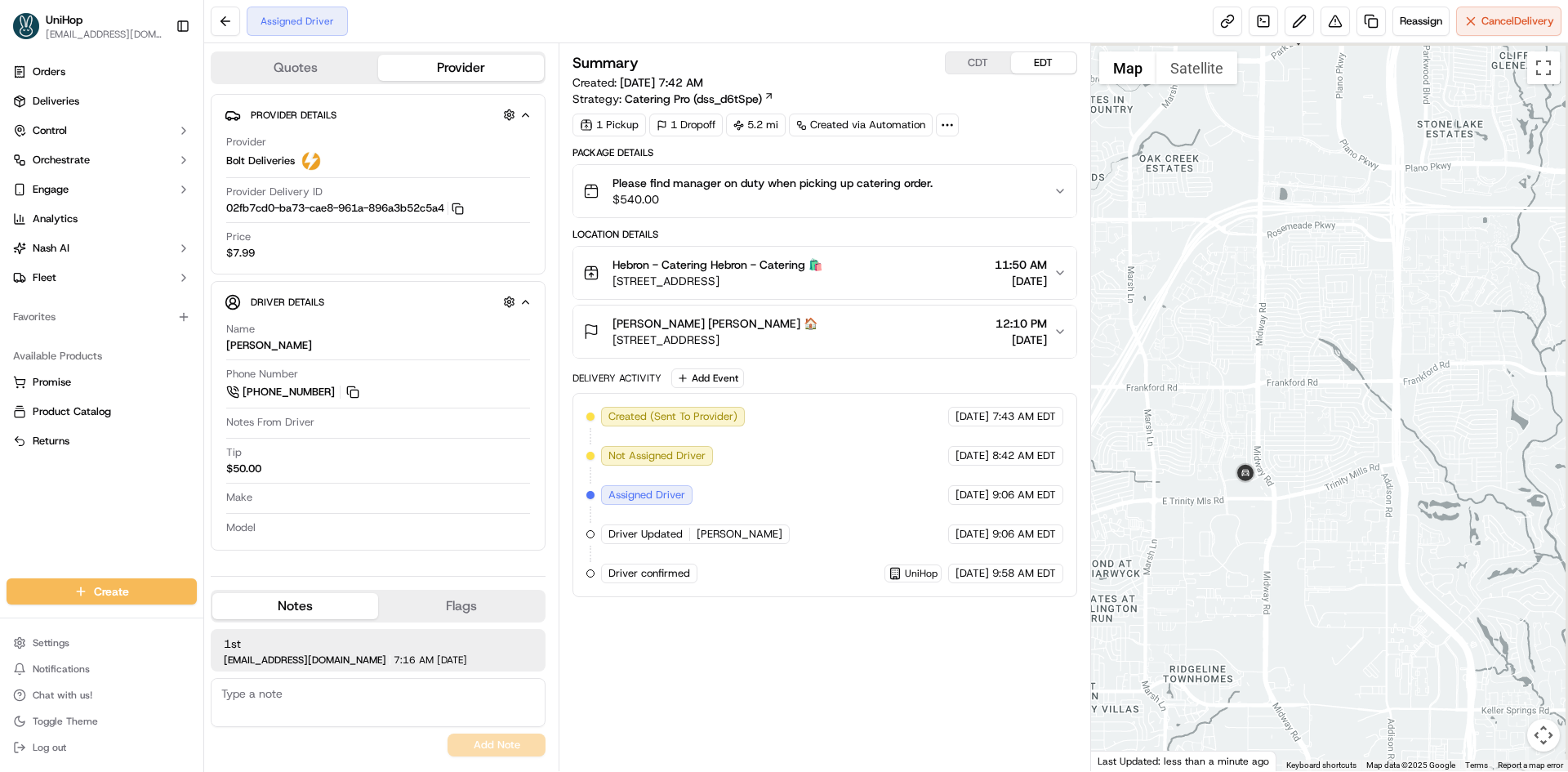
drag, startPoint x: 1380, startPoint y: 317, endPoint x: 1332, endPoint y: 364, distance: 67.2
click at [1334, 364] on div at bounding box center [1329, 407] width 477 height 728
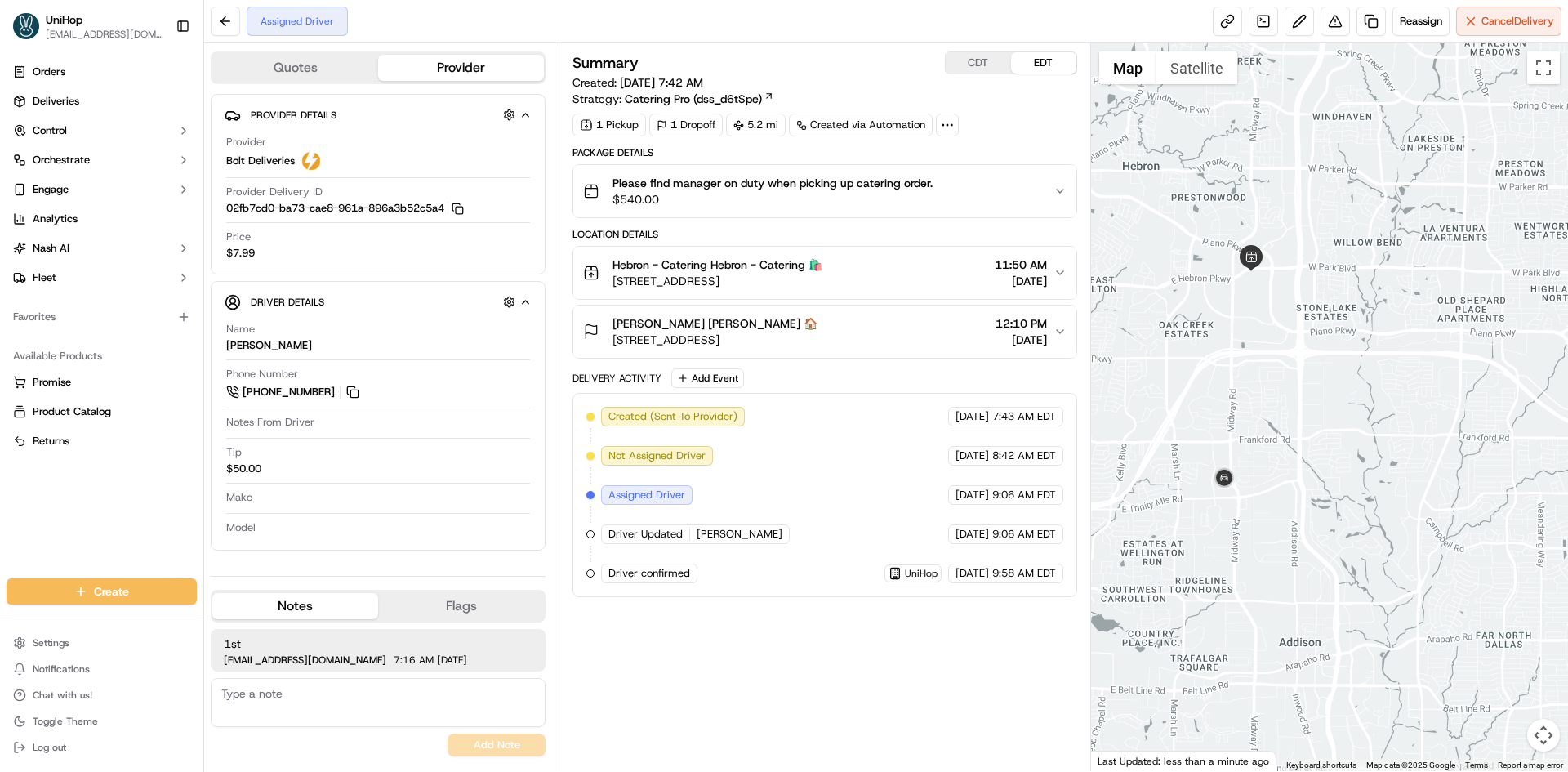
drag, startPoint x: 1352, startPoint y: 352, endPoint x: 1329, endPoint y: 361, distance: 24.7
click at [1330, 362] on div at bounding box center [1329, 407] width 477 height 728
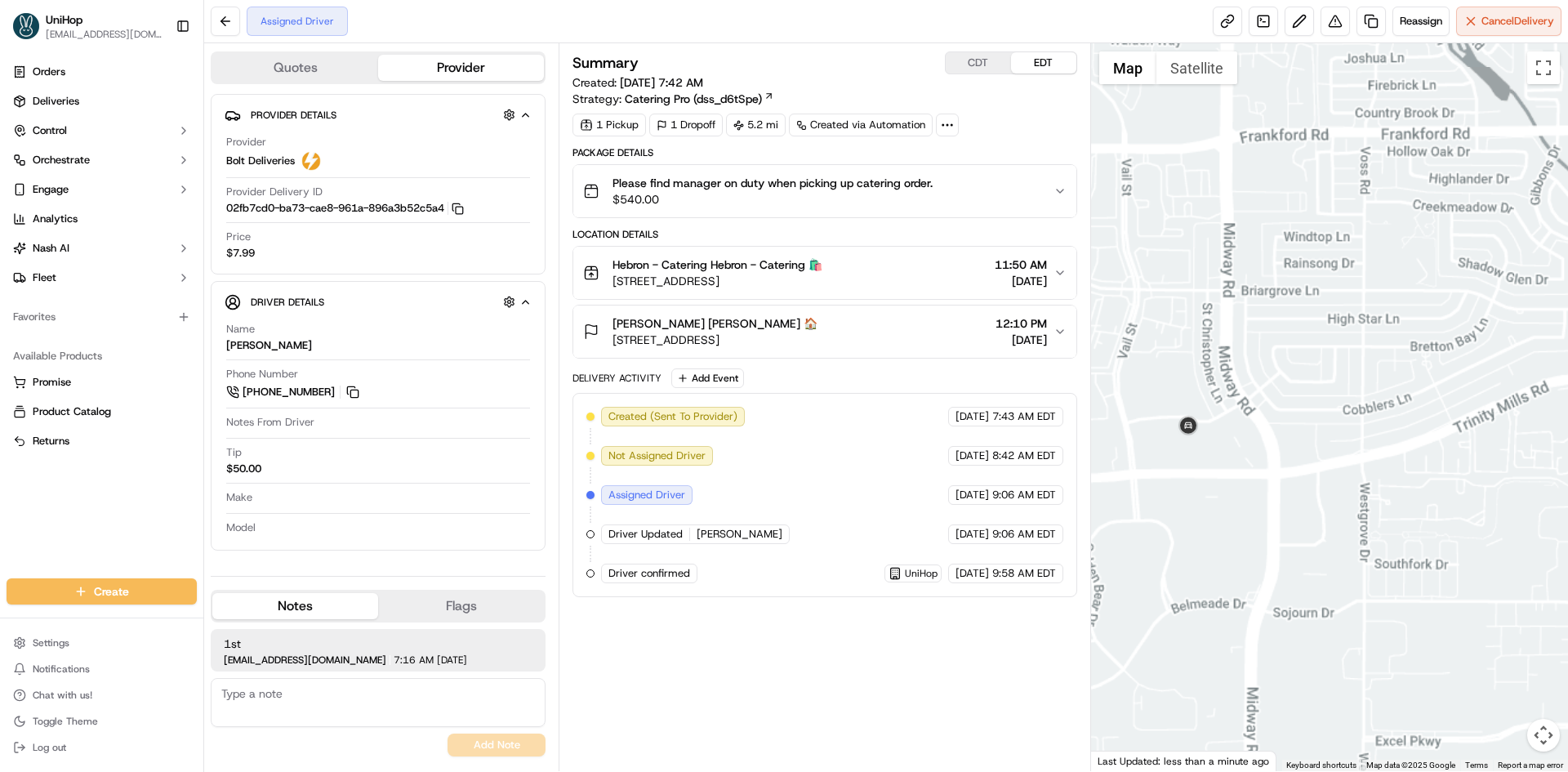
drag, startPoint x: 1304, startPoint y: 360, endPoint x: 1292, endPoint y: 375, distance: 19.2
click at [1292, 375] on div at bounding box center [1329, 407] width 477 height 728
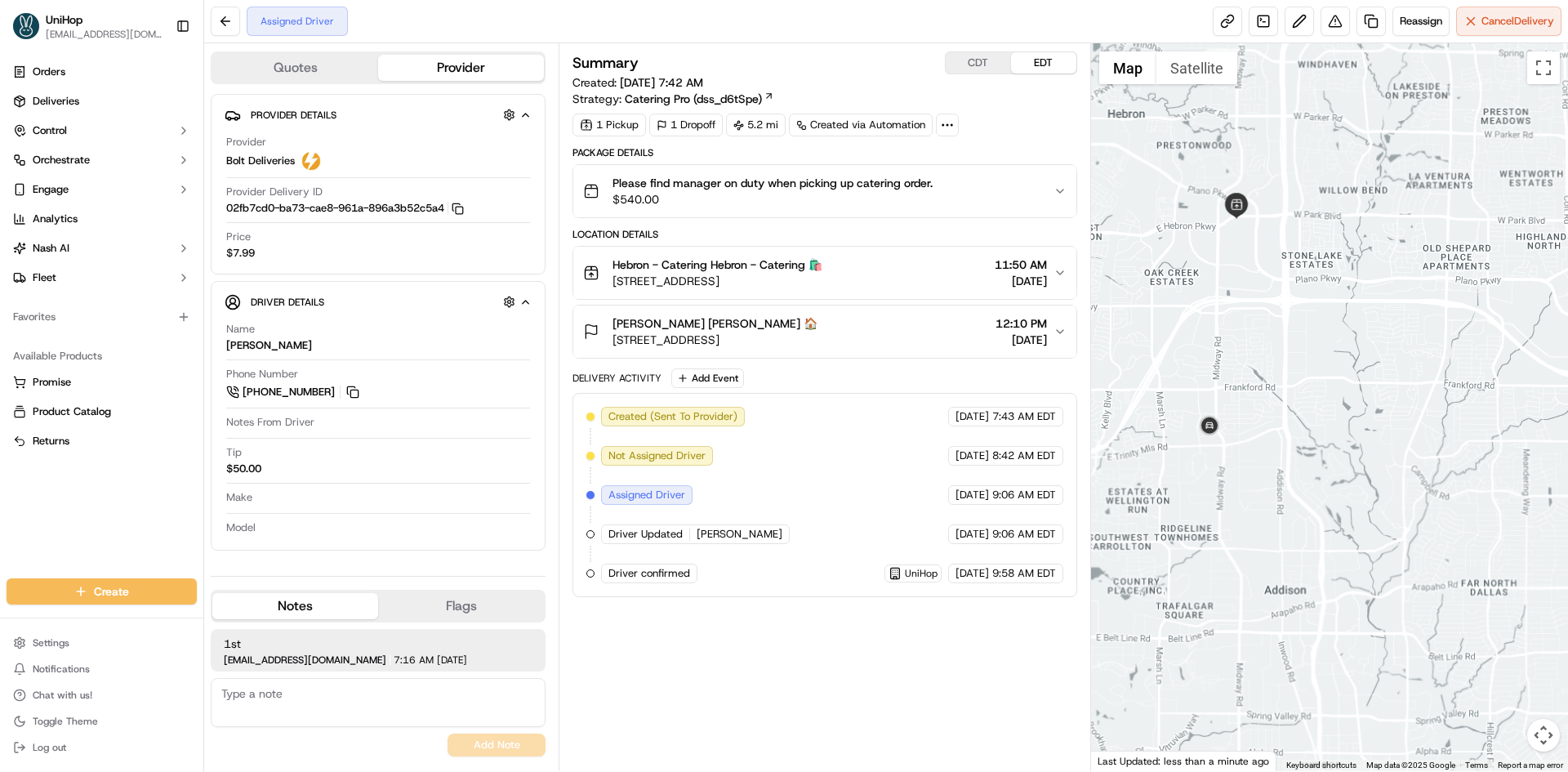
click at [1238, 401] on div at bounding box center [1329, 407] width 477 height 728
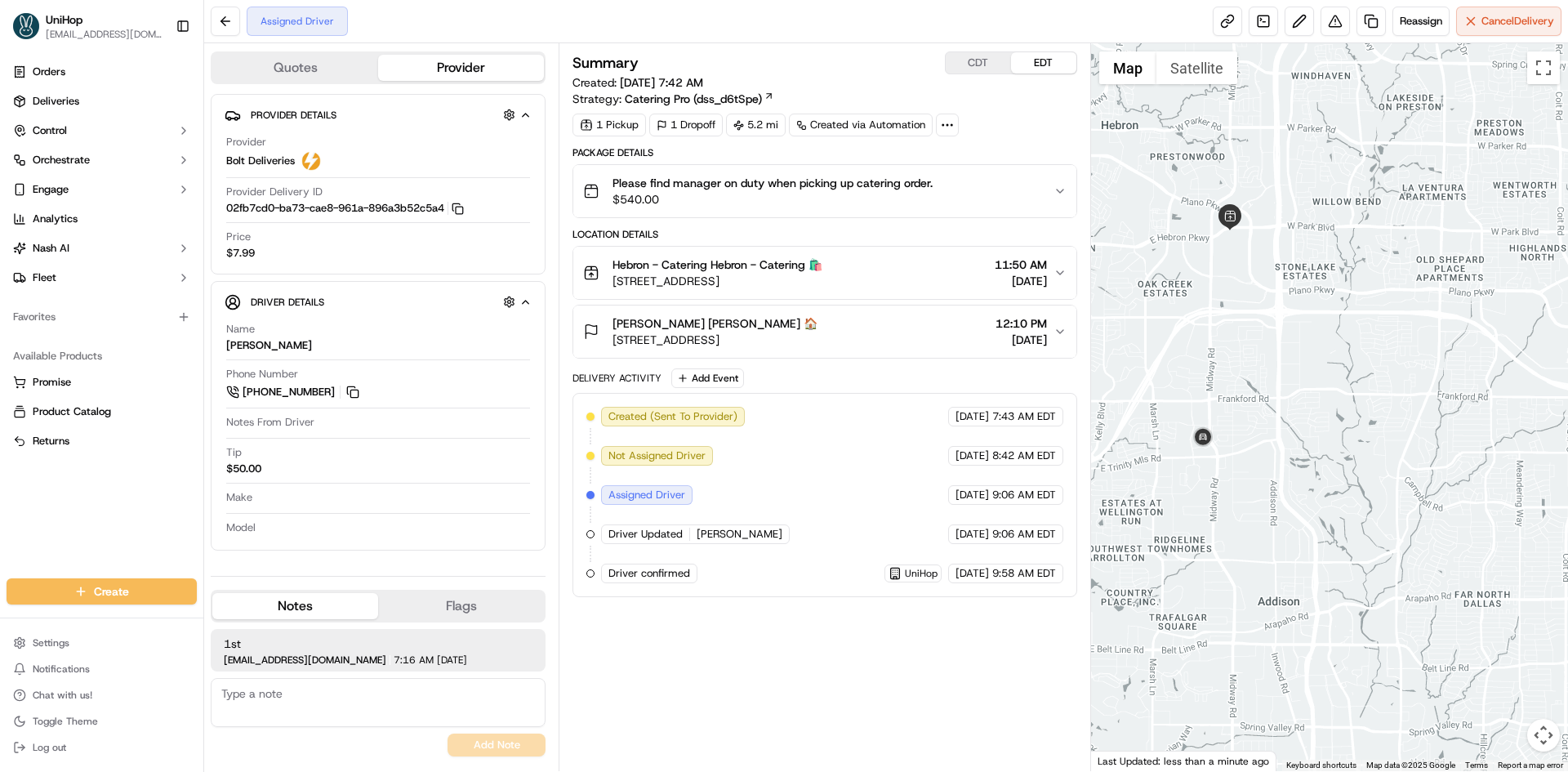
click at [1188, 398] on div at bounding box center [1329, 407] width 477 height 728
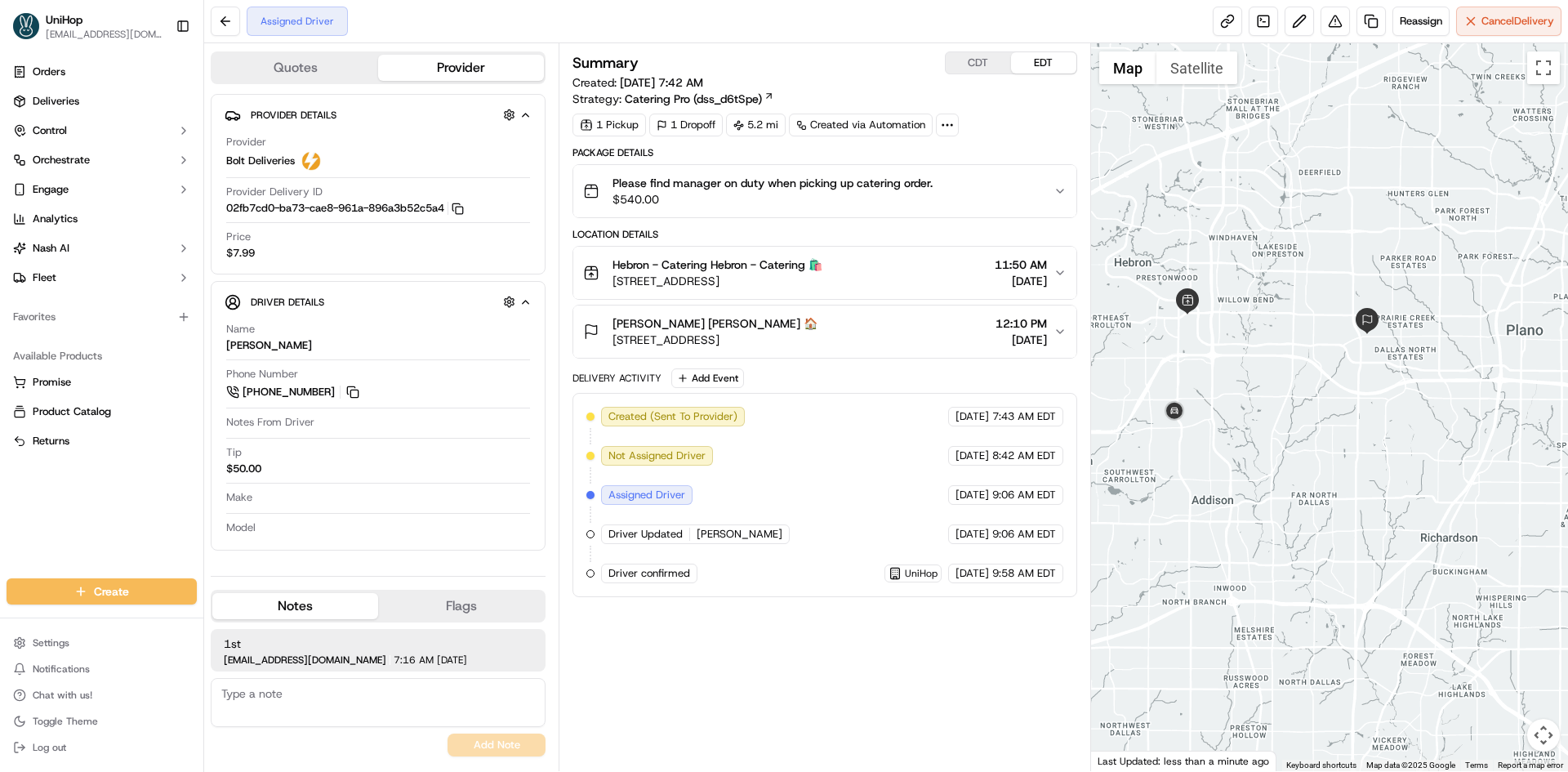
click at [362, 392] on div "Phone Number [PHONE_NUMBER]" at bounding box center [378, 384] width 304 height 35
click at [357, 391] on button at bounding box center [353, 391] width 18 height 18
click at [1179, 408] on img at bounding box center [1174, 412] width 26 height 26
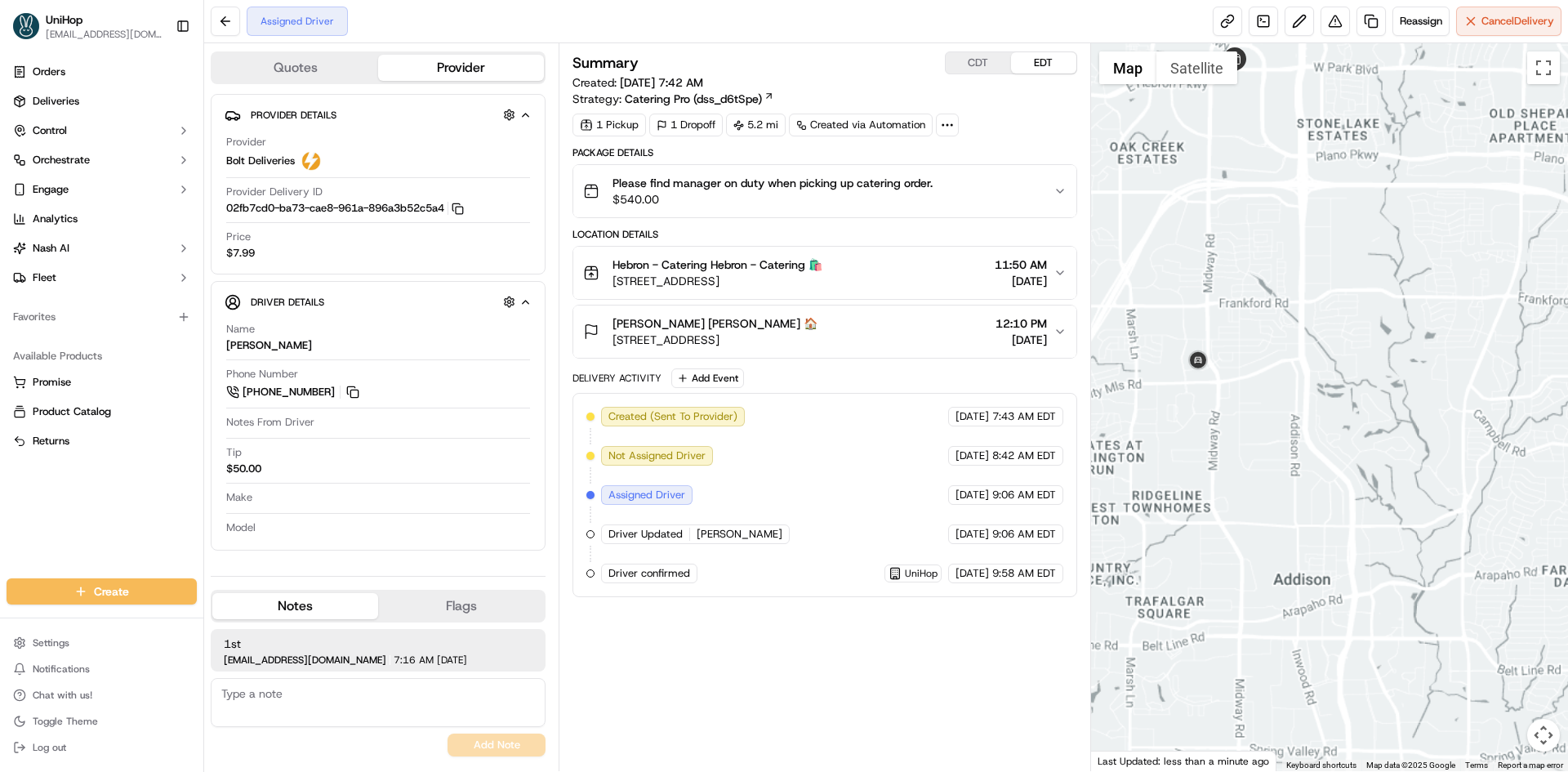
click at [1287, 395] on div "To navigate, press the arrow keys." at bounding box center [1329, 407] width 477 height 728
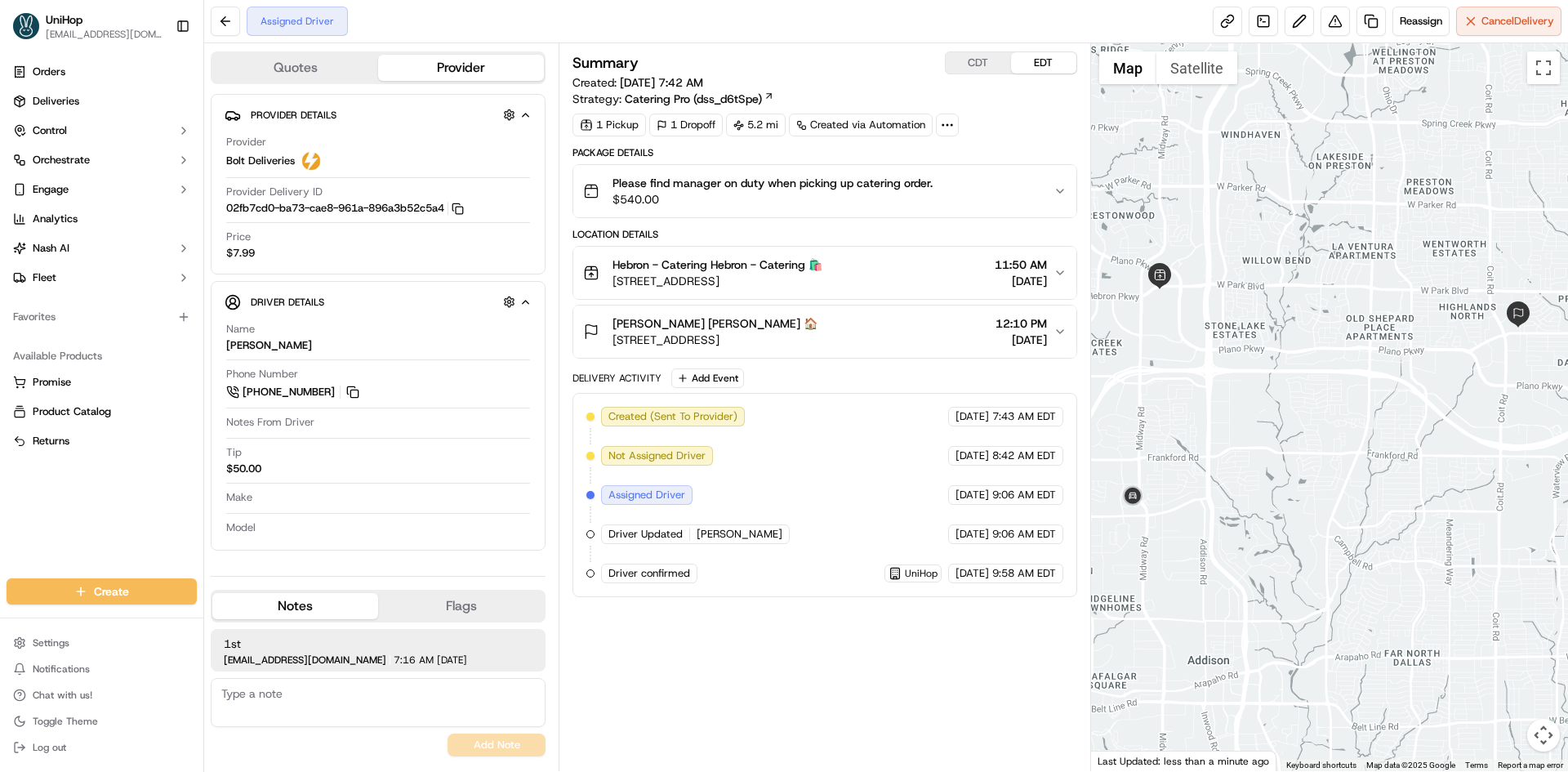
click at [972, 57] on button "CDT" at bounding box center [978, 63] width 66 height 22
click at [1039, 56] on button "EDT" at bounding box center [1044, 63] width 66 height 22
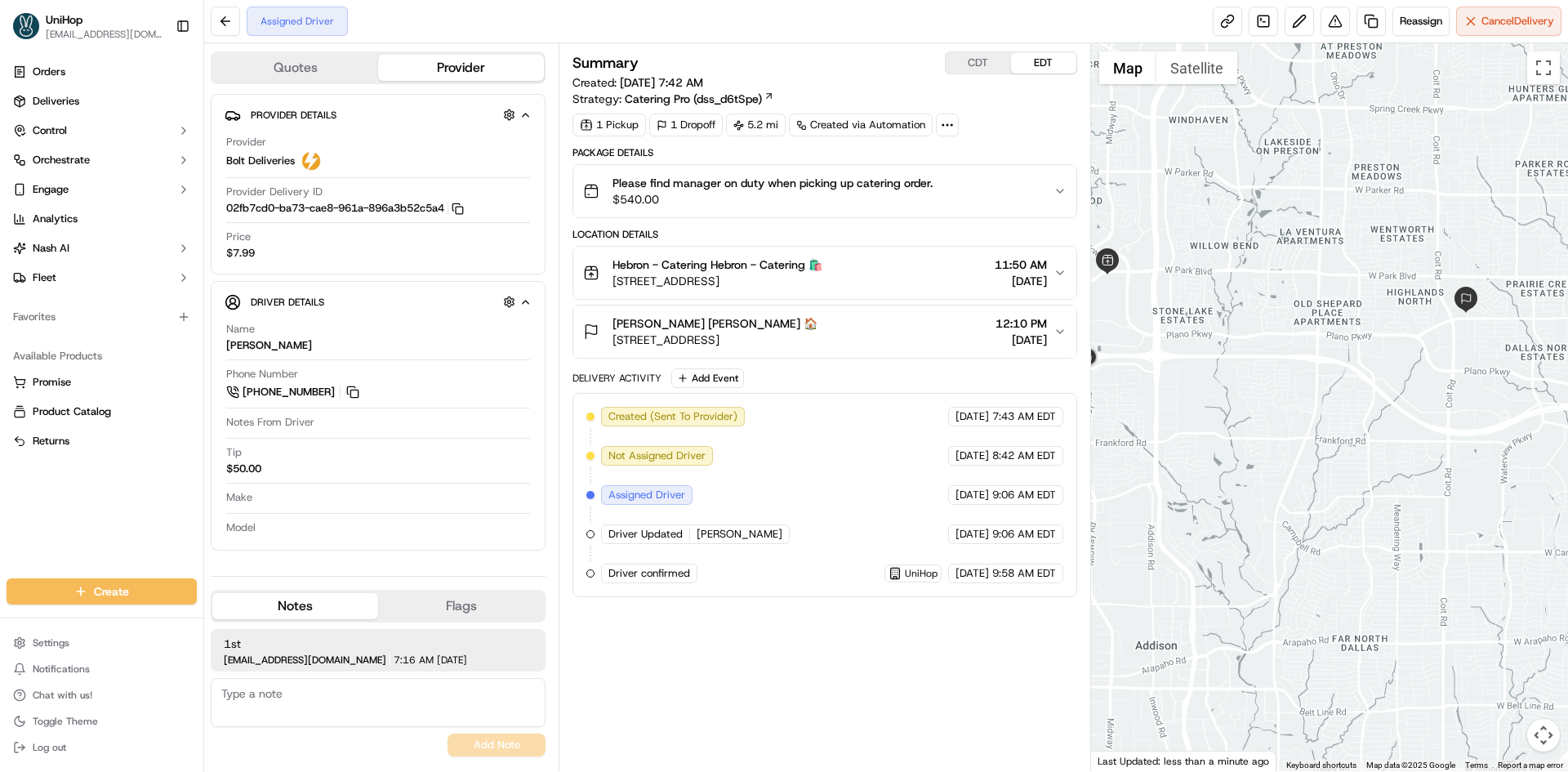
drag, startPoint x: 1390, startPoint y: 279, endPoint x: 1173, endPoint y: 334, distance: 223.9
click at [1173, 334] on div at bounding box center [1329, 407] width 477 height 728
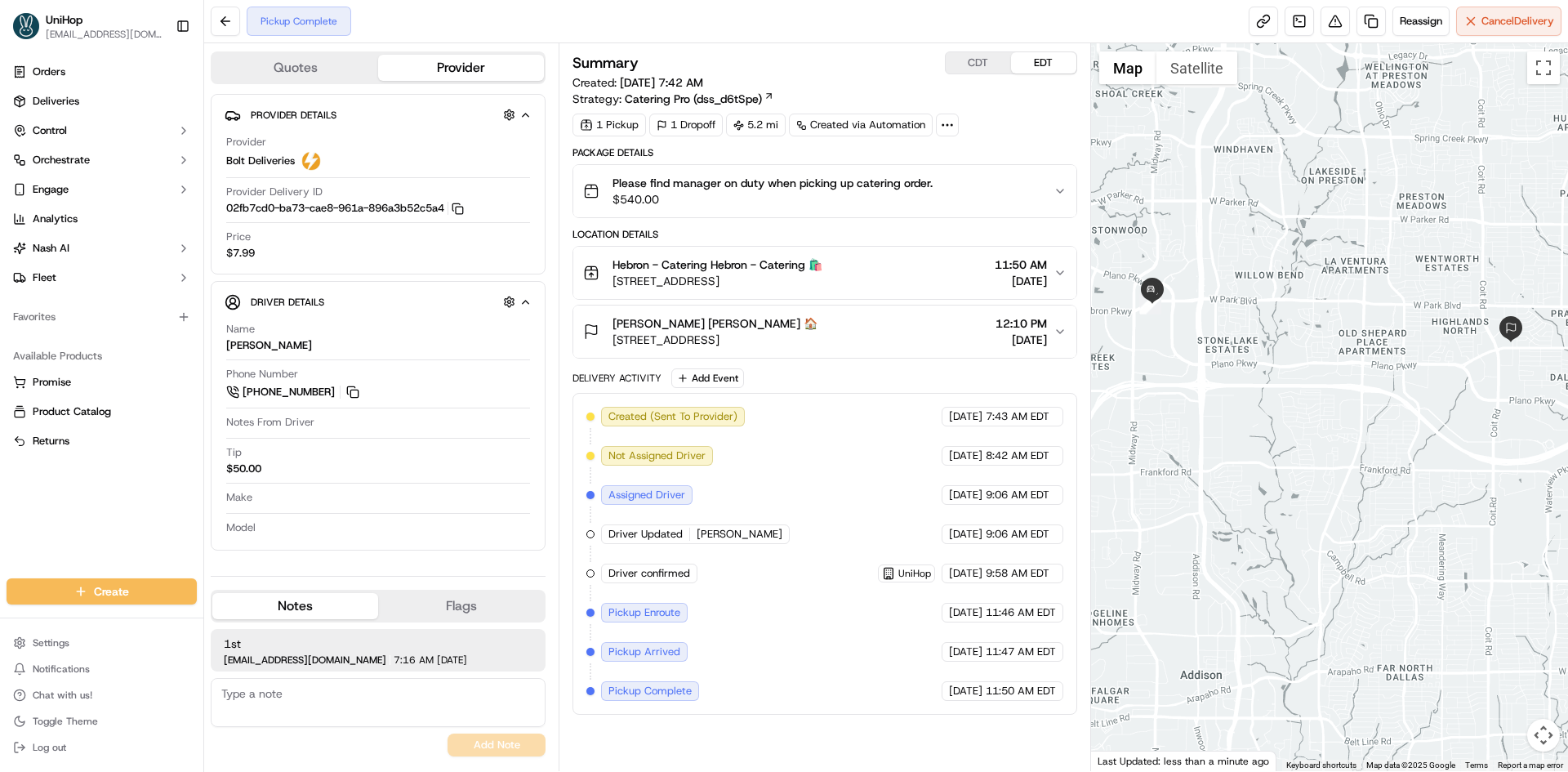
drag, startPoint x: 1199, startPoint y: 229, endPoint x: 1198, endPoint y: 253, distance: 24.0
click at [1198, 253] on div at bounding box center [1329, 407] width 477 height 728
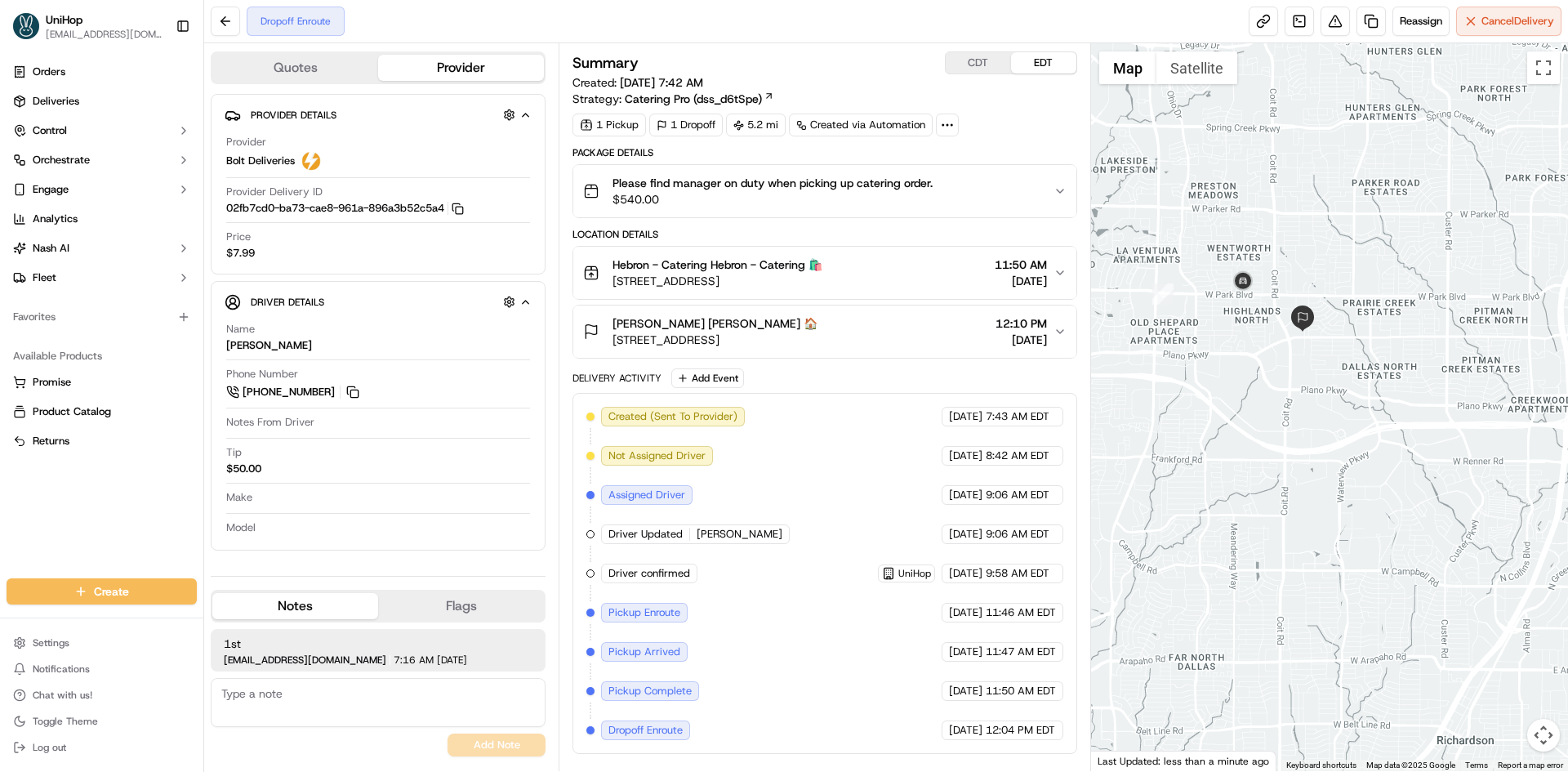
drag, startPoint x: 1342, startPoint y: 243, endPoint x: 1141, endPoint y: 207, distance: 204.2
click at [1141, 207] on div at bounding box center [1329, 407] width 477 height 728
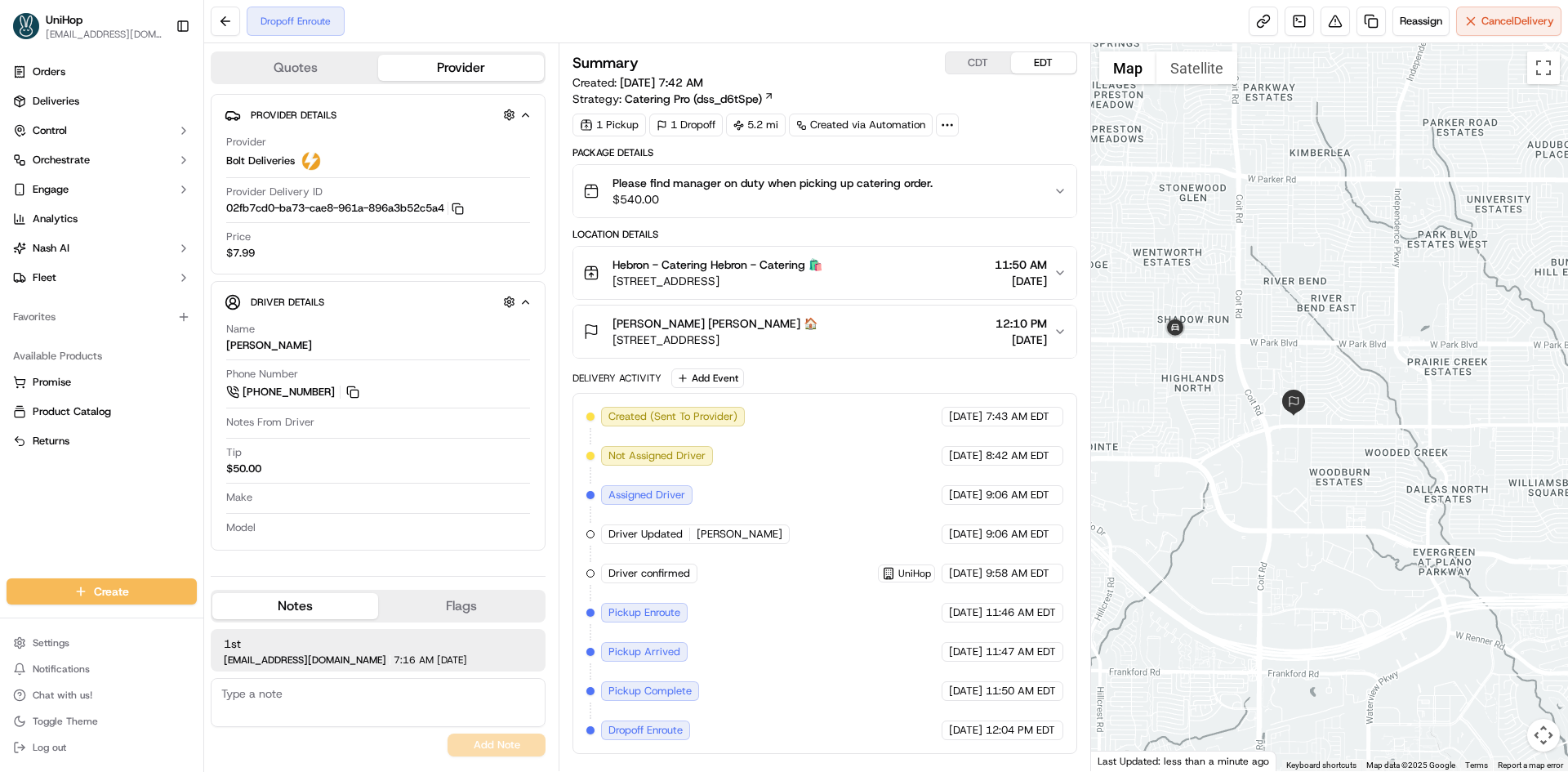
drag, startPoint x: 1264, startPoint y: 292, endPoint x: 1241, endPoint y: 279, distance: 26.4
click at [1241, 279] on div at bounding box center [1329, 407] width 477 height 728
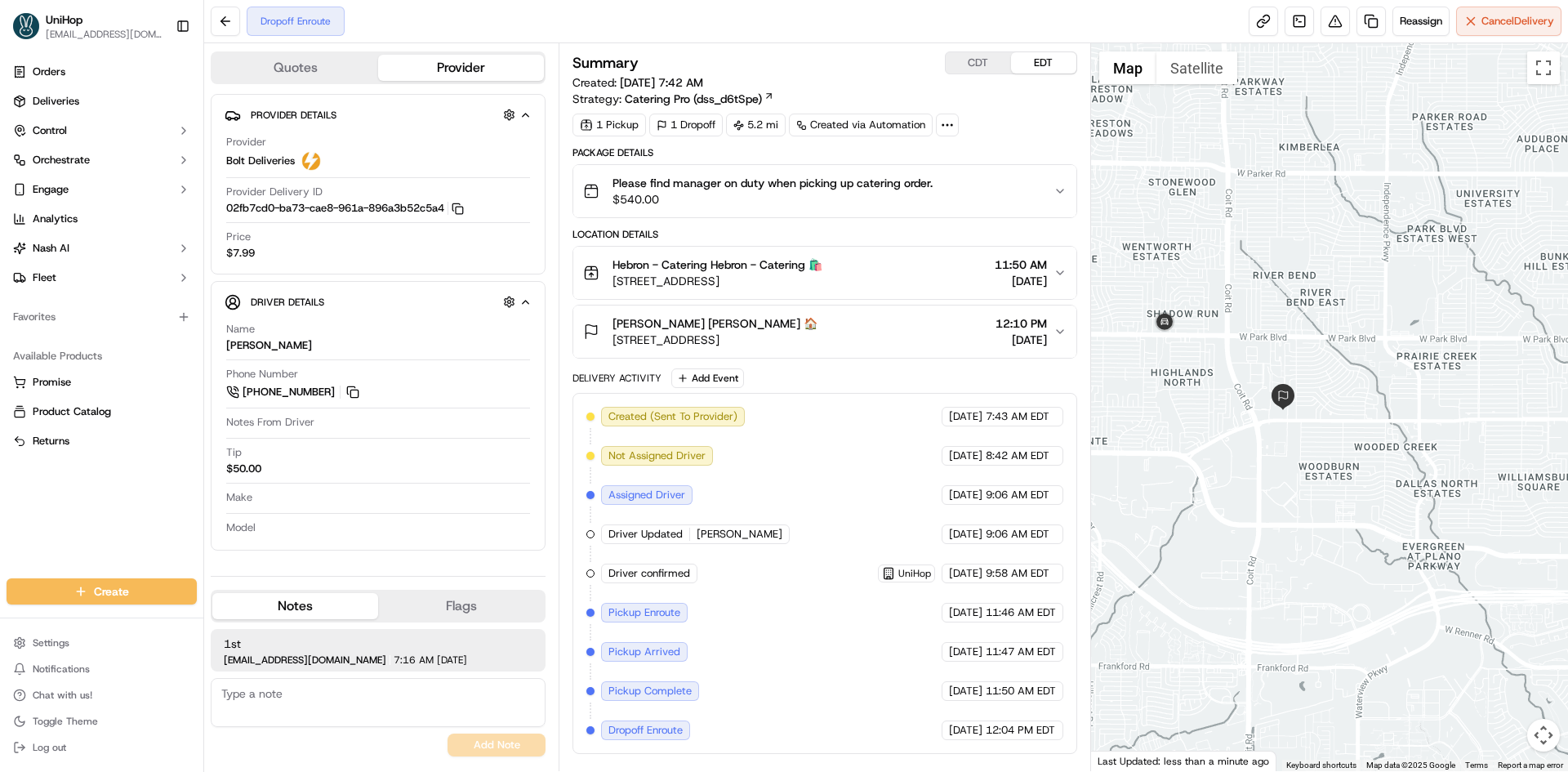
click at [971, 63] on button "CDT" at bounding box center [978, 63] width 66 height 22
click at [1030, 63] on button "EDT" at bounding box center [1044, 63] width 66 height 22
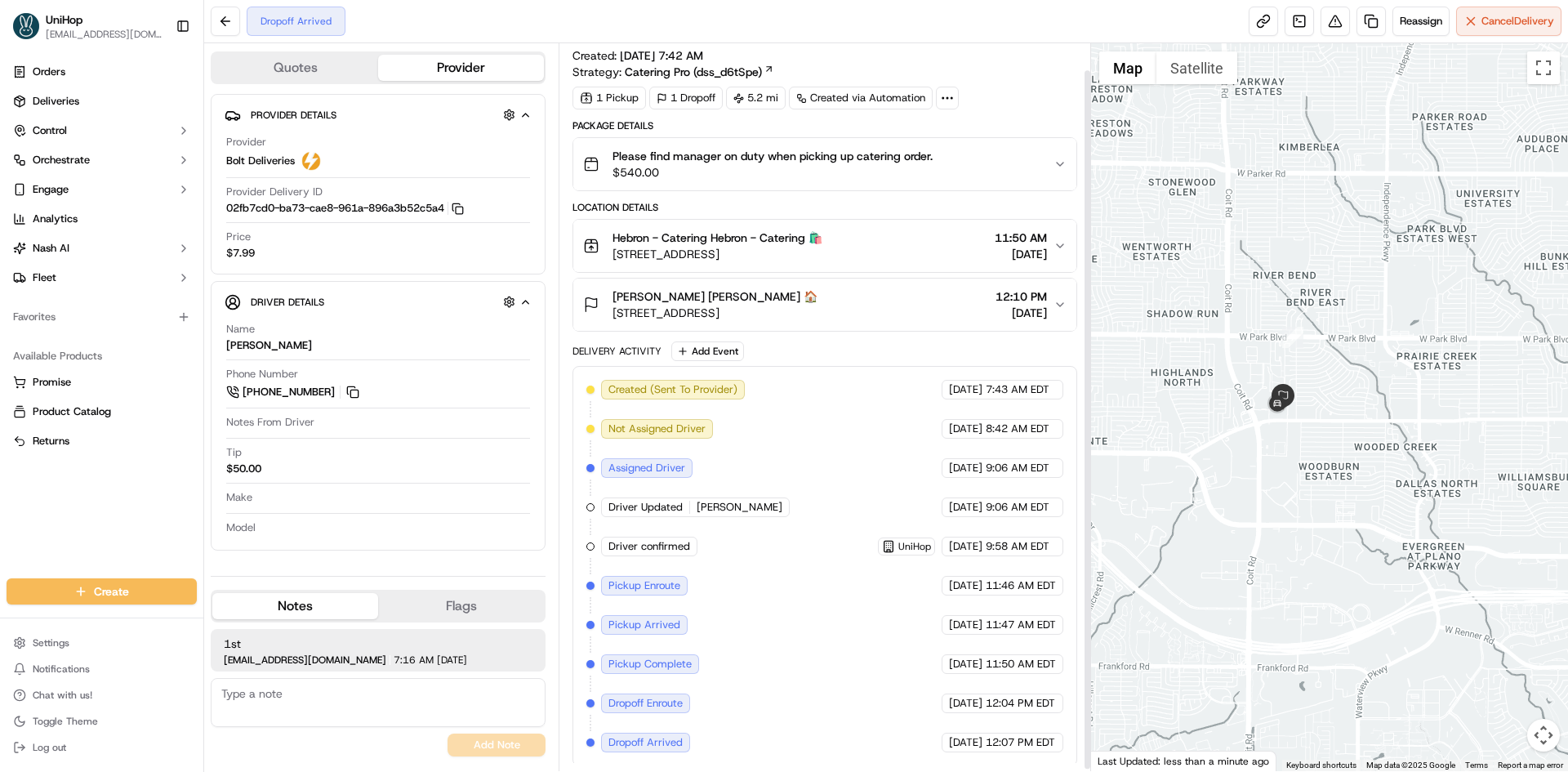
scroll to position [30, 0]
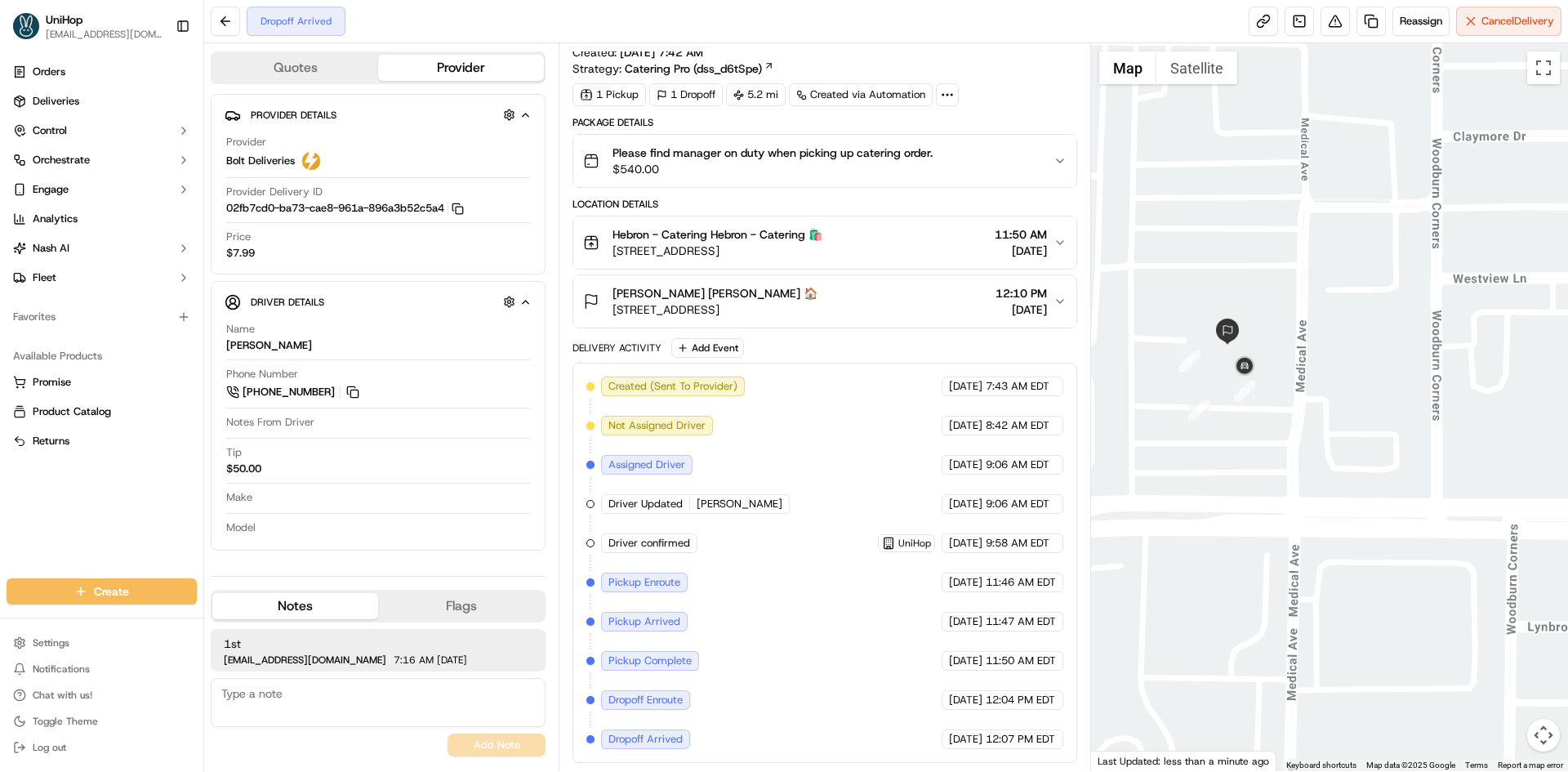
click at [865, 308] on div "[PERSON_NAME] [PERSON_NAME] 🏠 [STREET_ADDRESS] 12:10 PM [DATE]" at bounding box center [818, 301] width 470 height 33
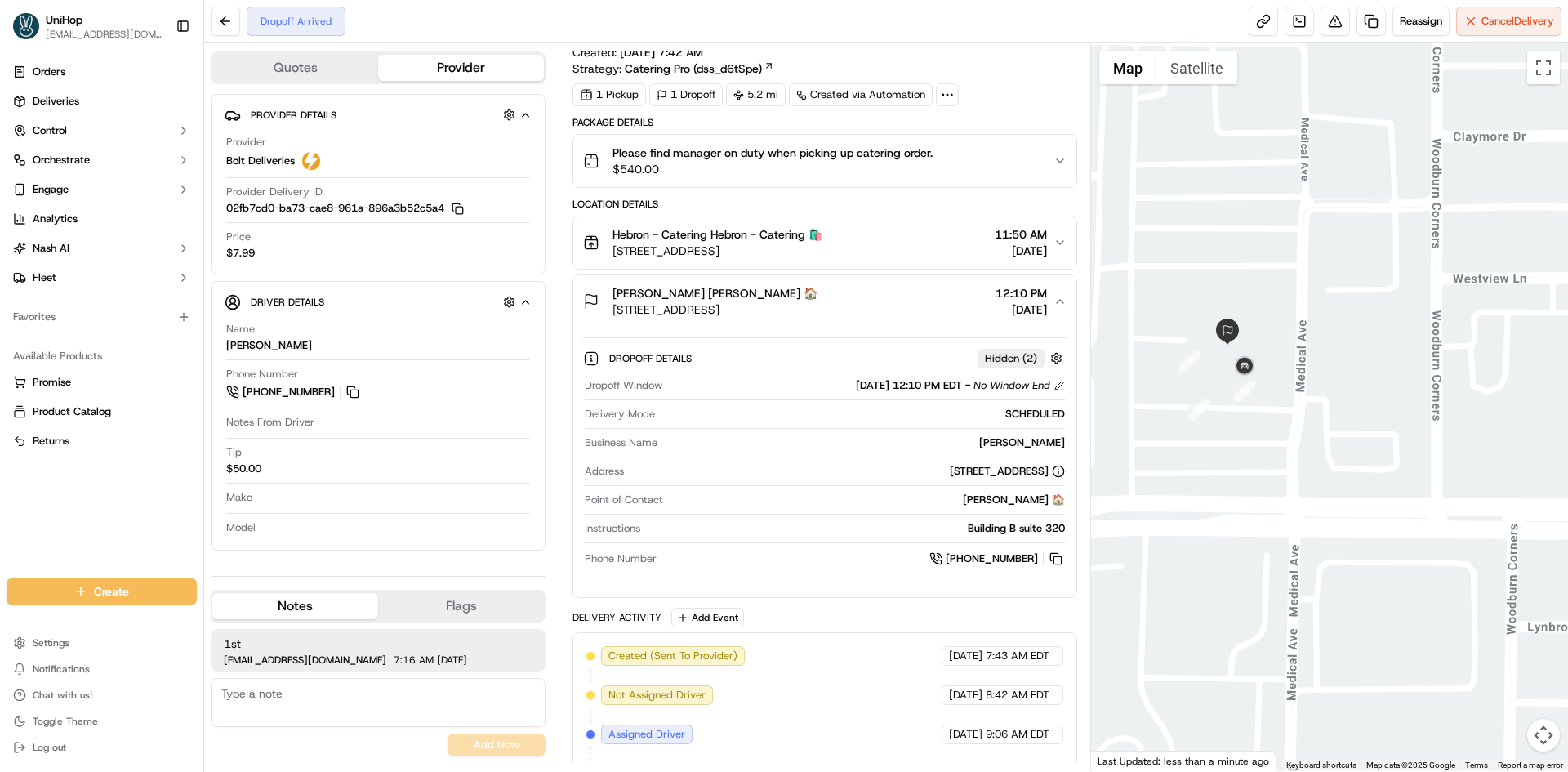
click at [865, 308] on div "[PERSON_NAME] [PERSON_NAME] 🏠 [STREET_ADDRESS] 12:10 PM [DATE]" at bounding box center [818, 301] width 470 height 33
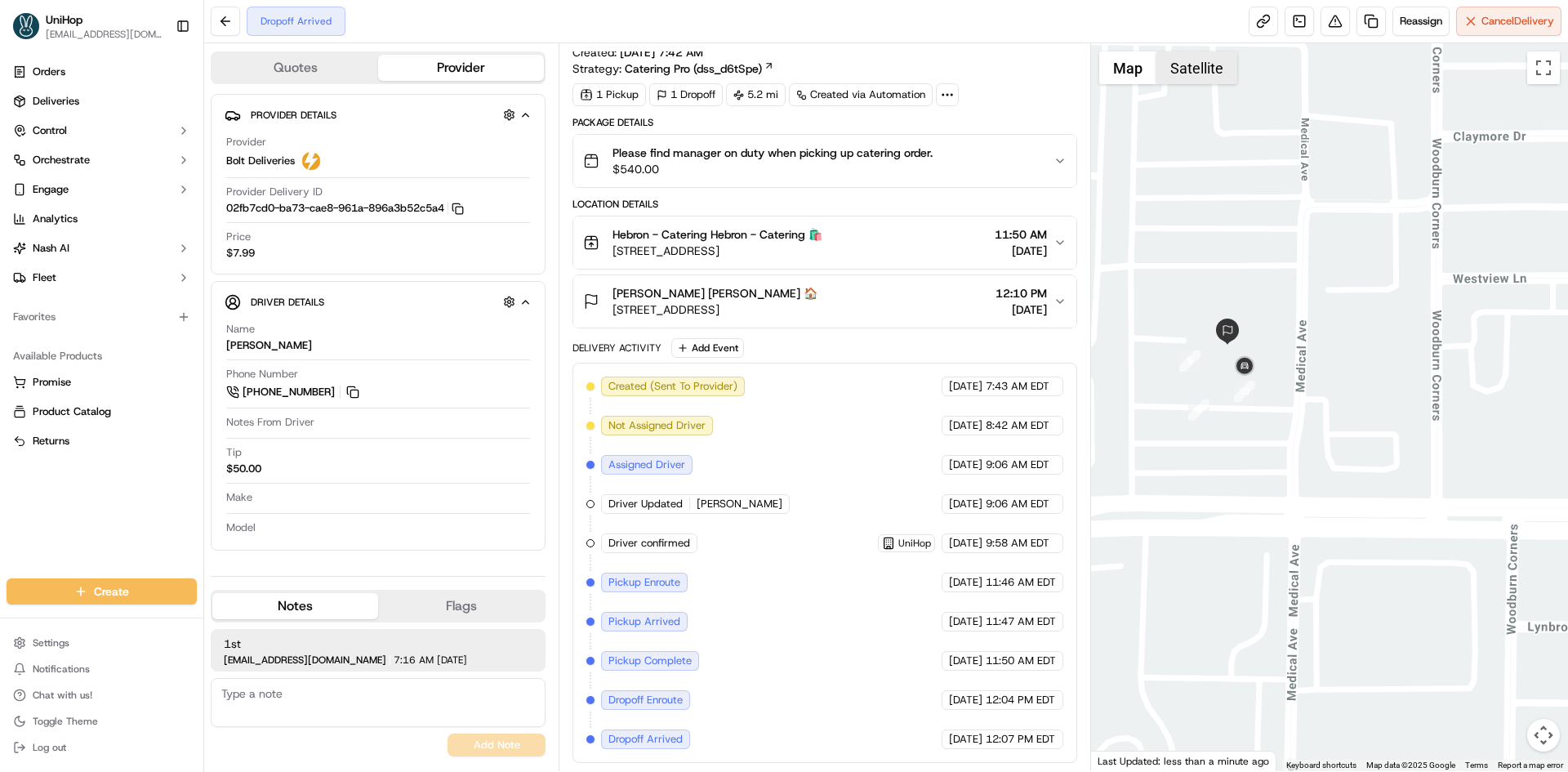
click at [1198, 80] on button "Satellite" at bounding box center [1197, 68] width 81 height 33
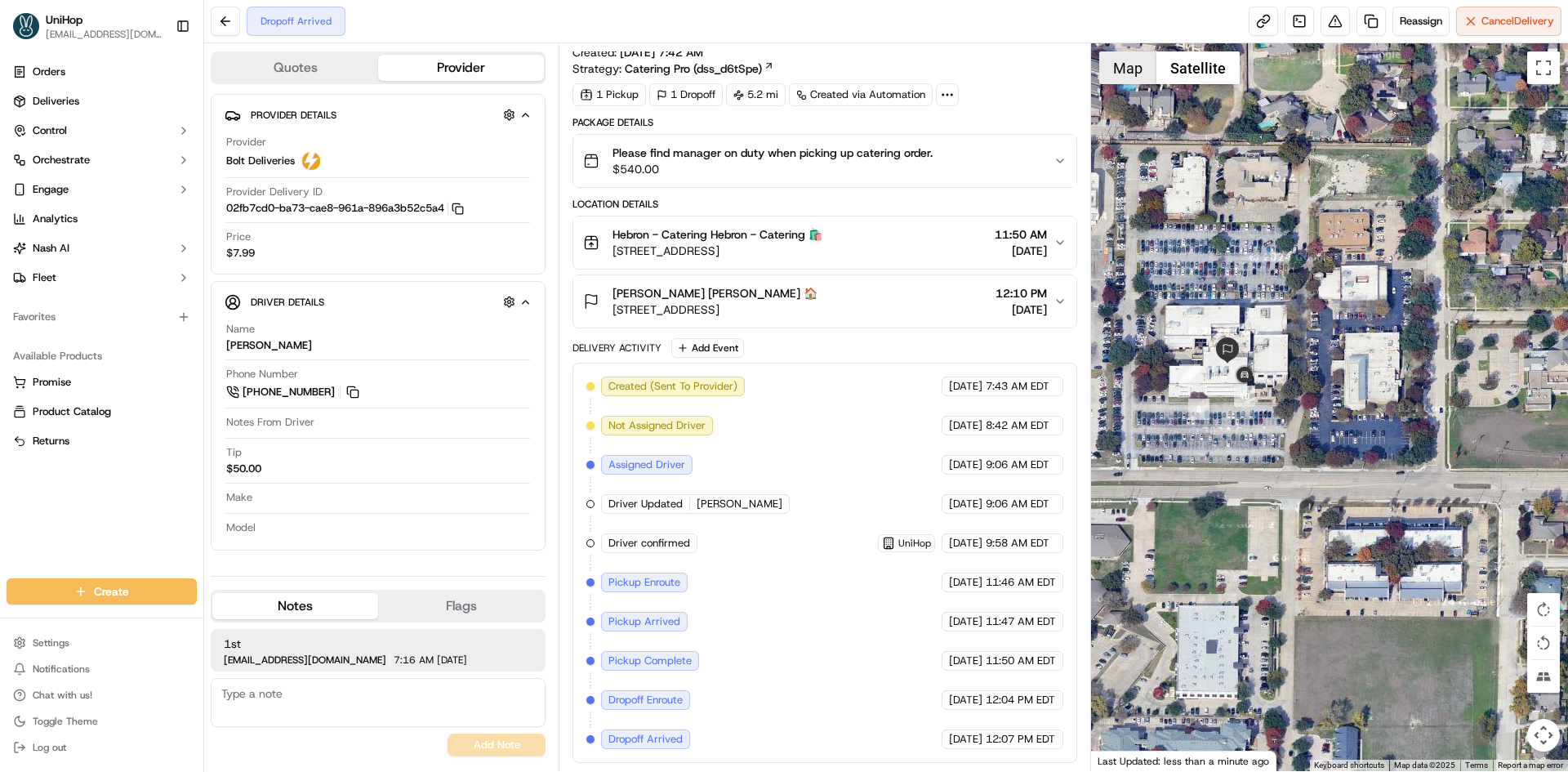
click at [1131, 72] on button "Map" at bounding box center [1127, 68] width 57 height 33
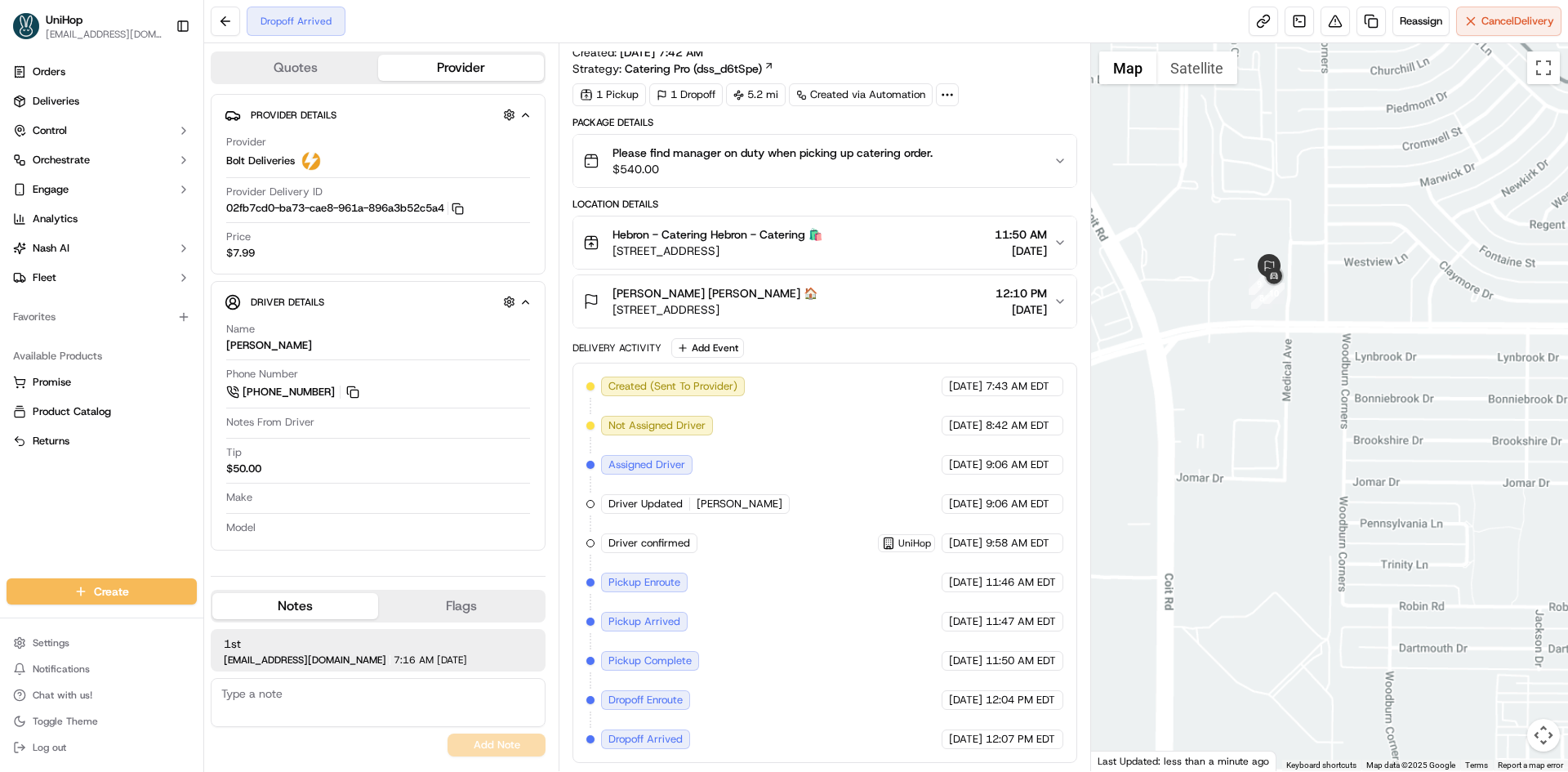
drag, startPoint x: 1344, startPoint y: 246, endPoint x: 1337, endPoint y: 330, distance: 84.3
click at [1337, 328] on div at bounding box center [1329, 407] width 477 height 728
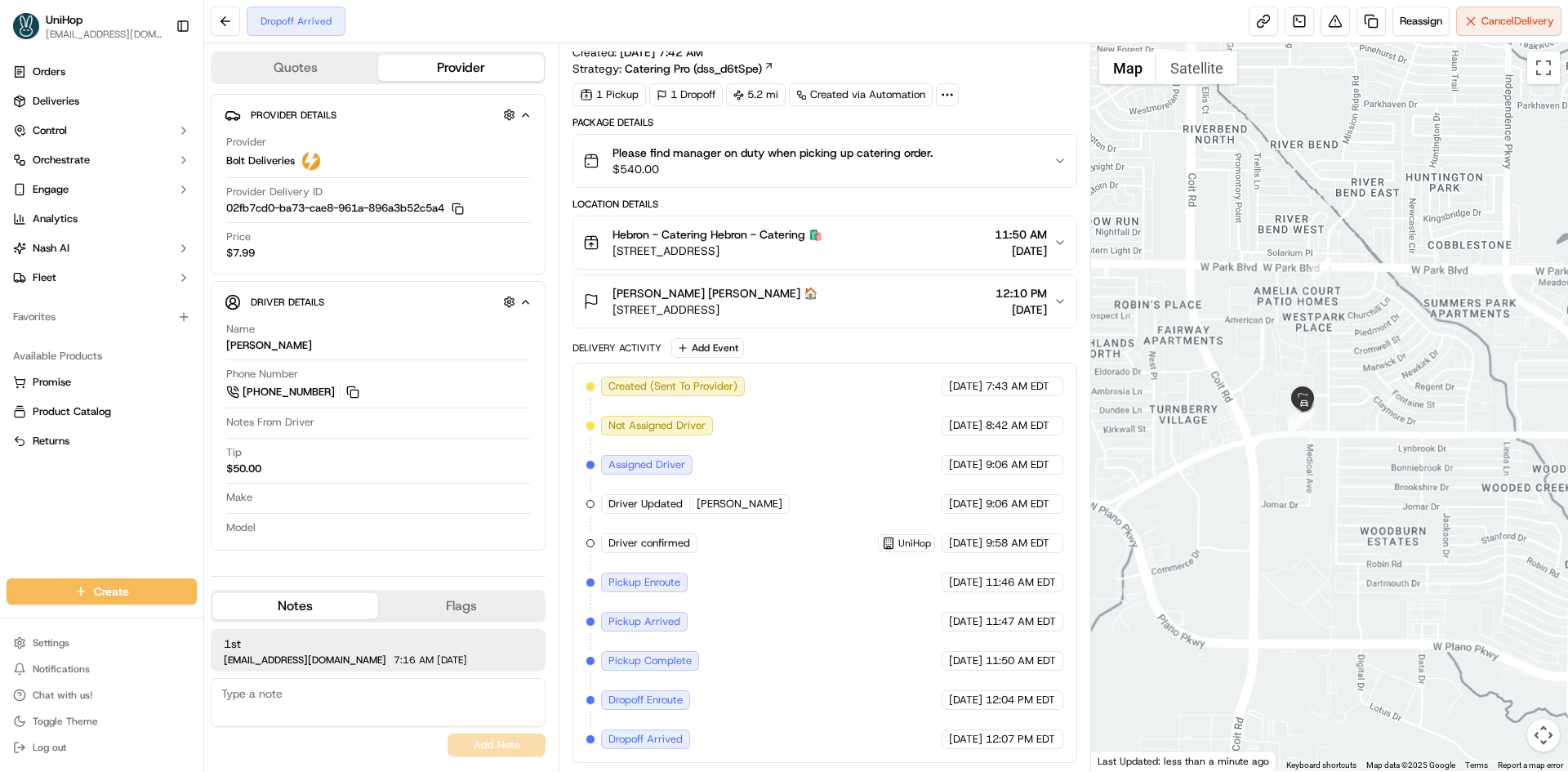
drag, startPoint x: 1214, startPoint y: 325, endPoint x: 836, endPoint y: 31, distance: 478.9
click at [1226, 332] on div at bounding box center [1329, 407] width 477 height 728
click at [1031, 157] on img "button" at bounding box center [1035, 160] width 23 height 23
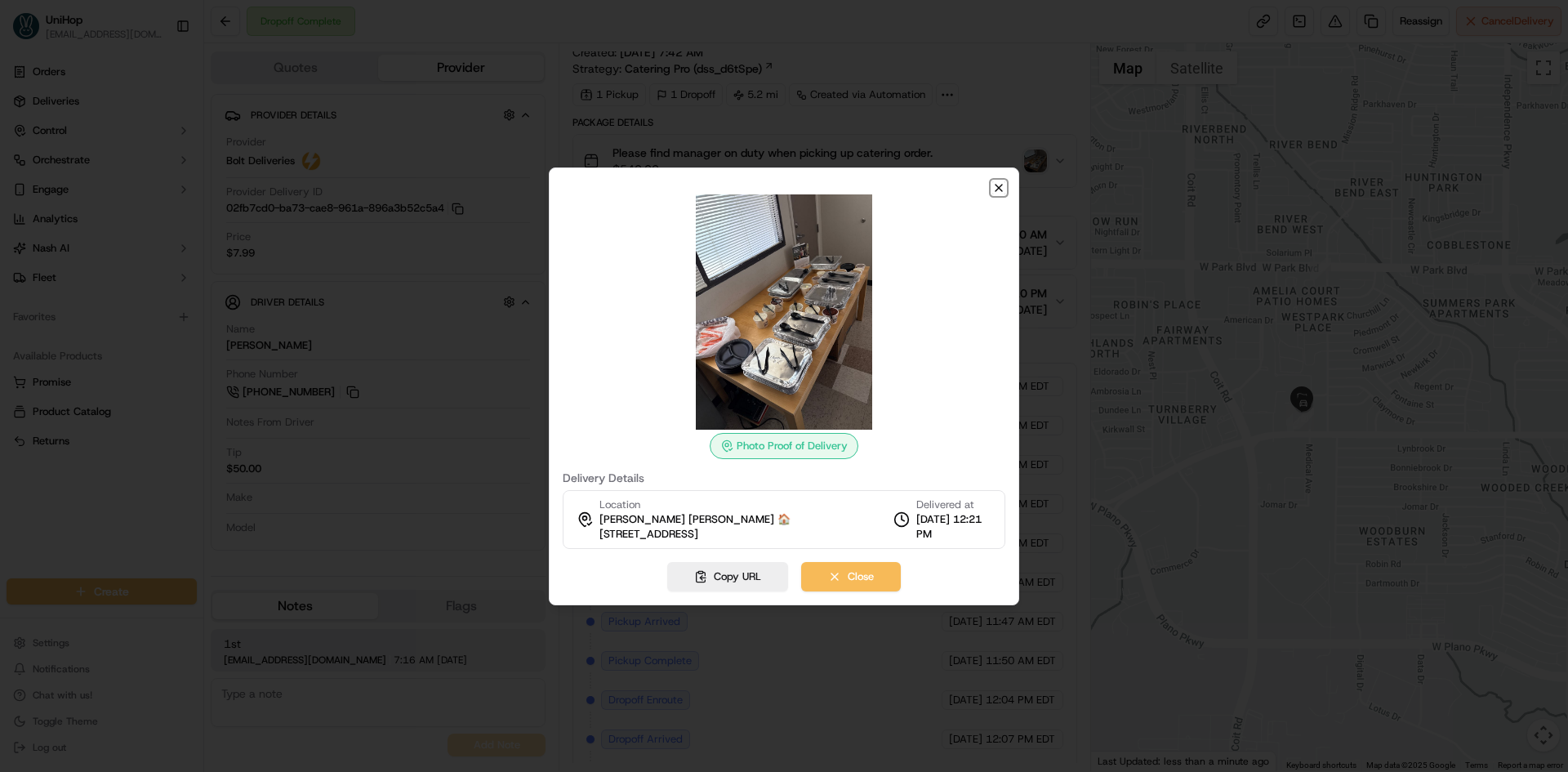
click at [999, 186] on icon "button" at bounding box center [999, 188] width 13 height 13
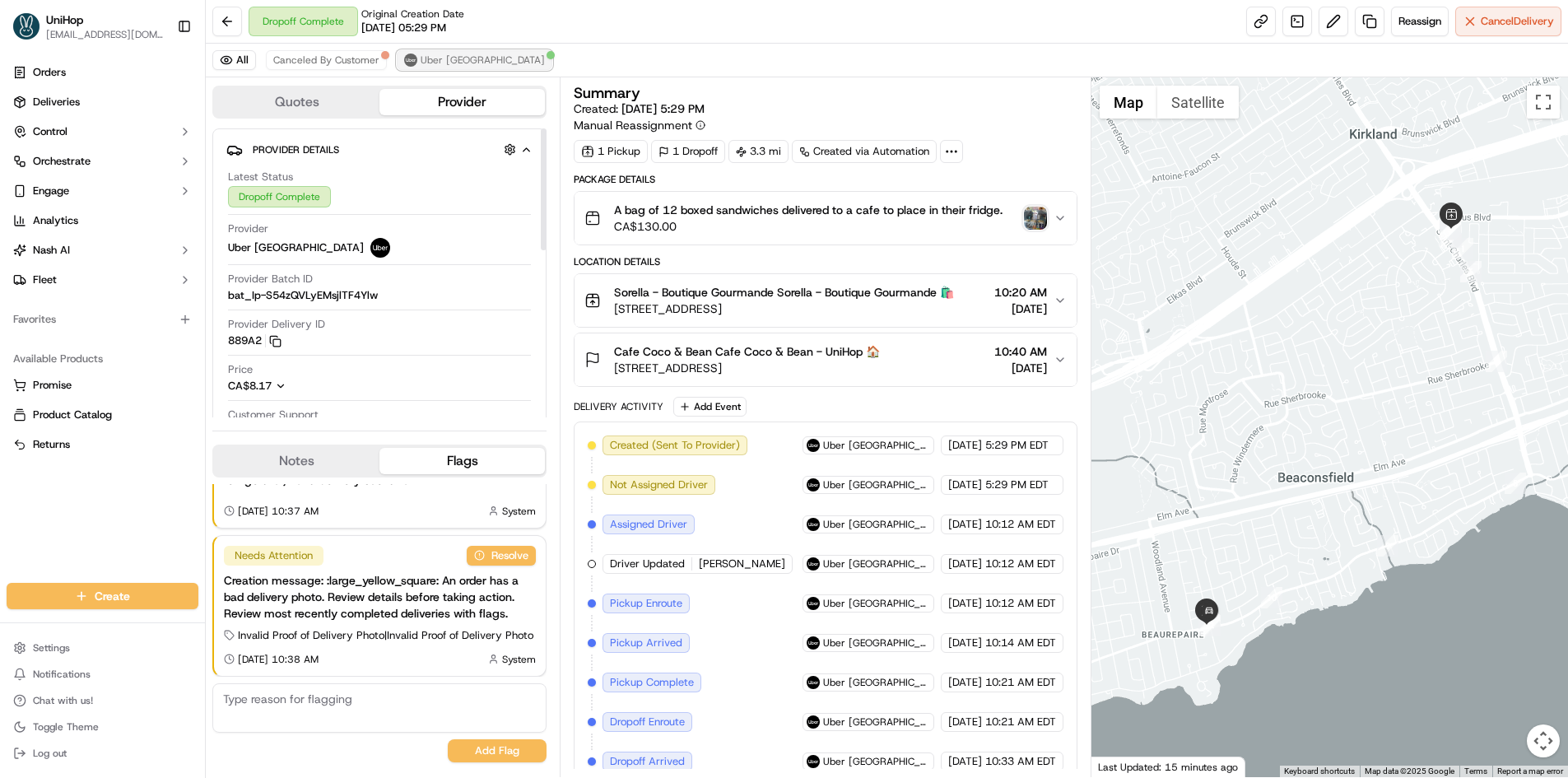
click at [450, 61] on span "Uber [GEOGRAPHIC_DATA]" at bounding box center [482, 61] width 124 height 13
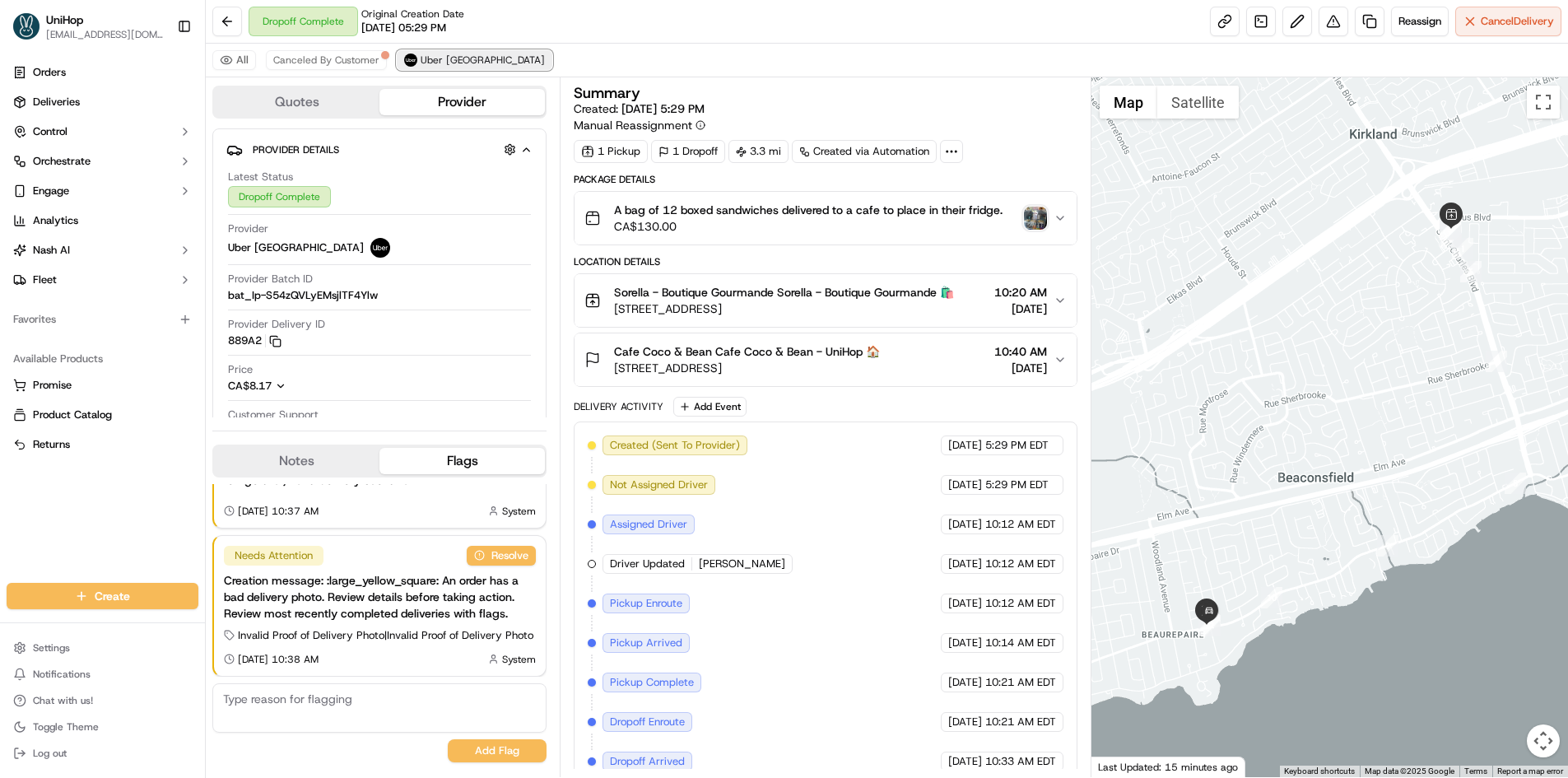
click at [450, 61] on span "Uber [GEOGRAPHIC_DATA]" at bounding box center [482, 61] width 124 height 13
click at [289, 458] on button "Notes" at bounding box center [296, 461] width 165 height 26
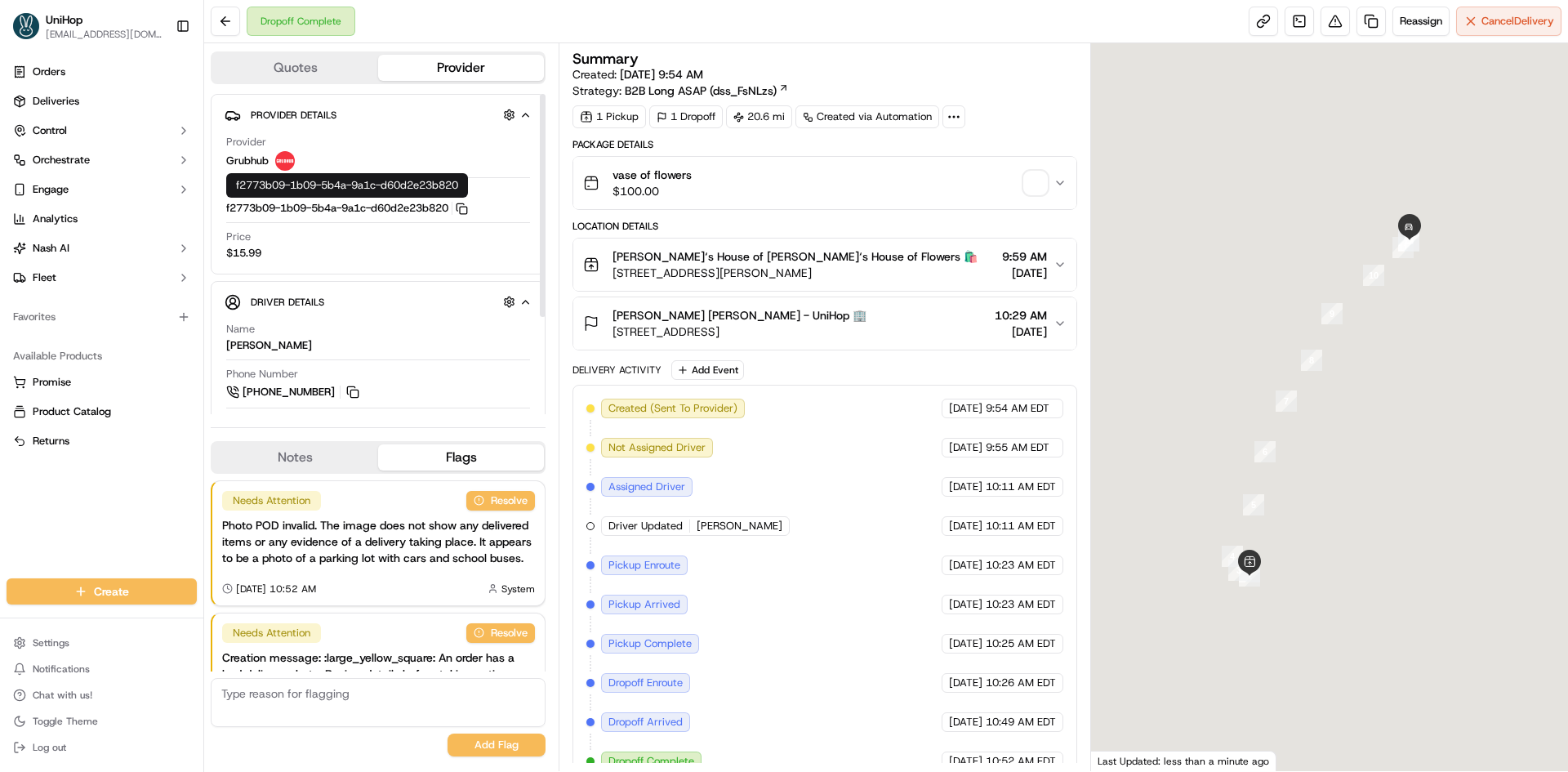
scroll to position [97, 0]
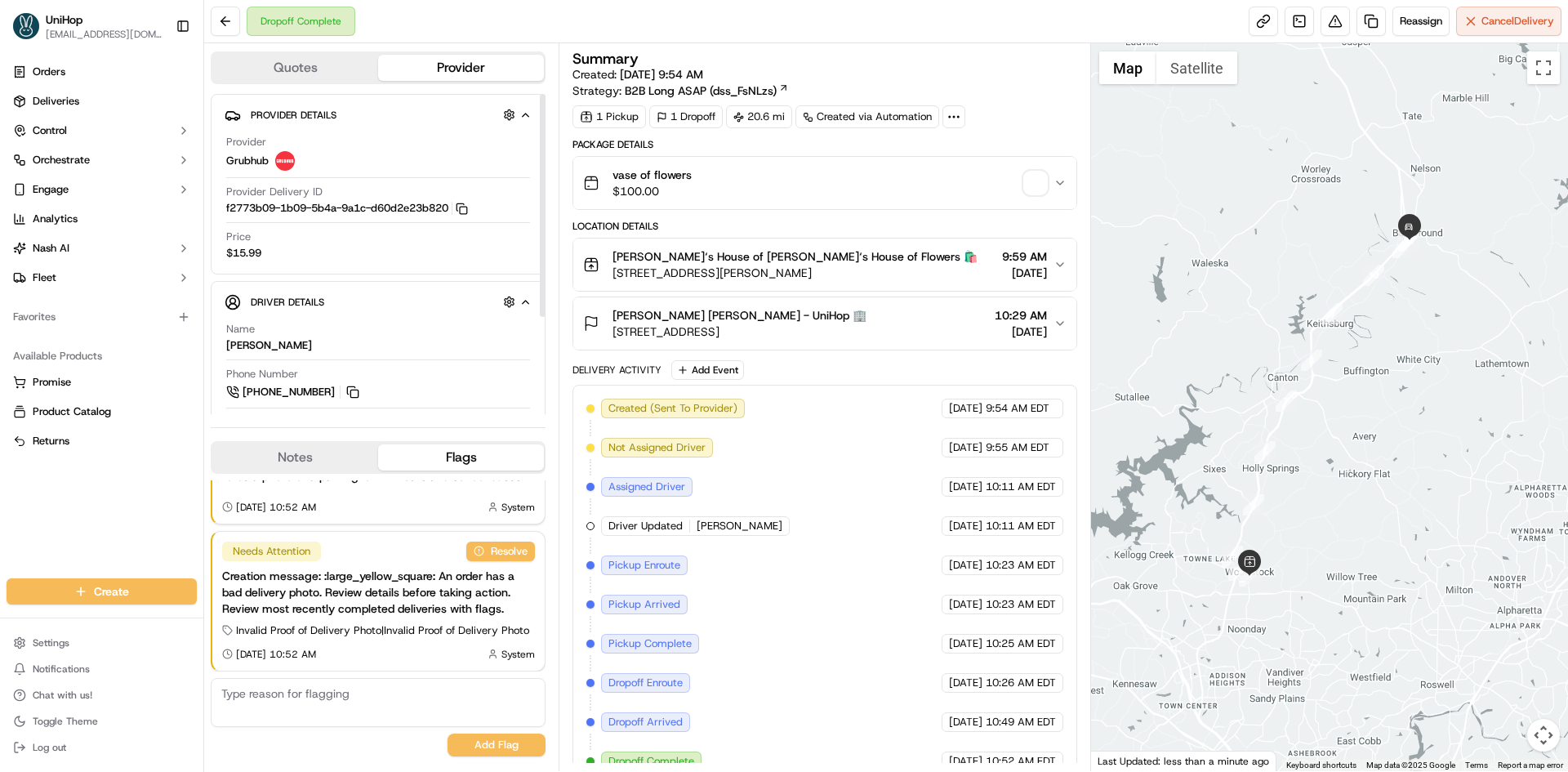
click at [325, 449] on button "Notes" at bounding box center [294, 458] width 166 height 26
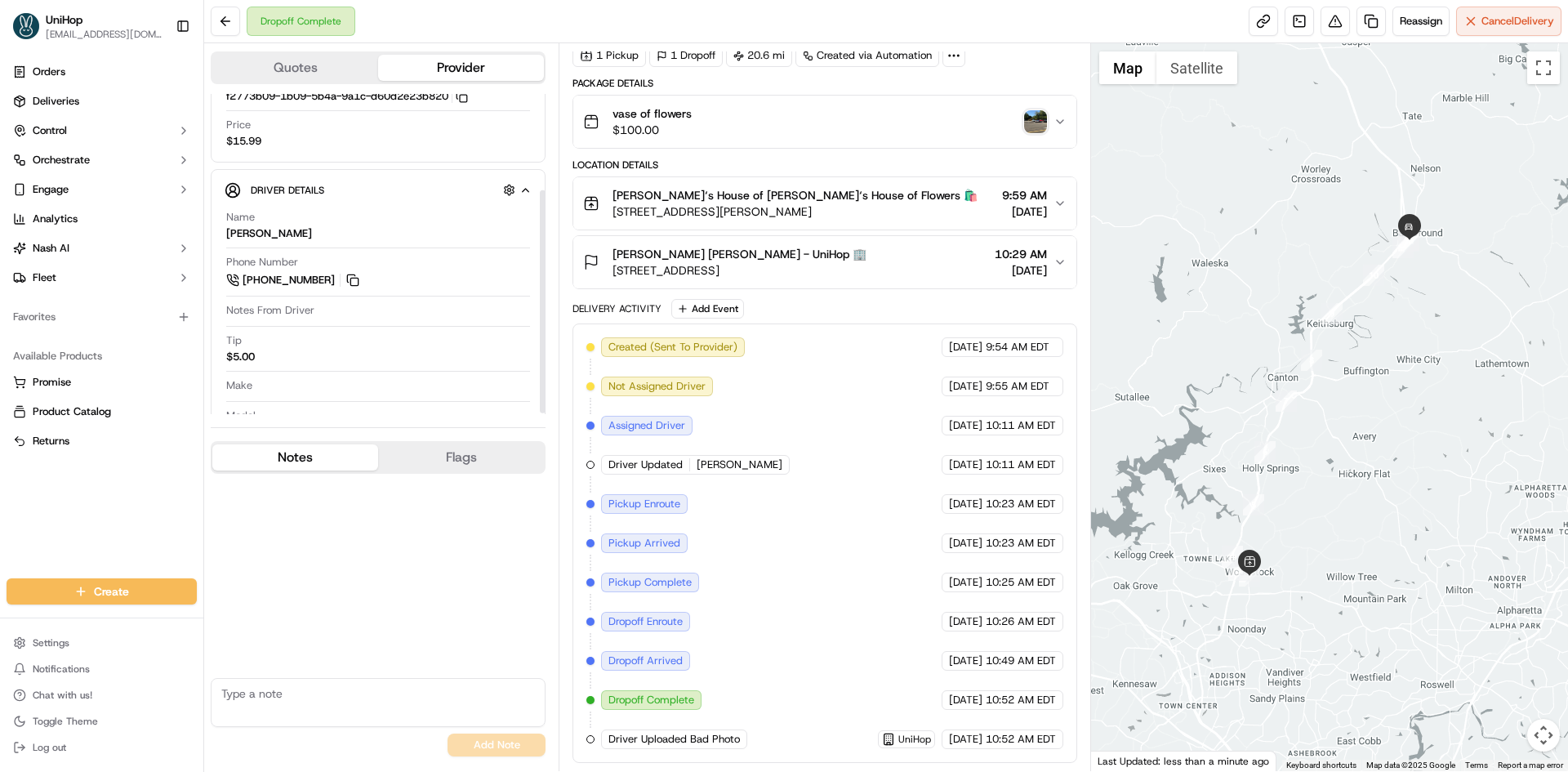
scroll to position [140, 0]
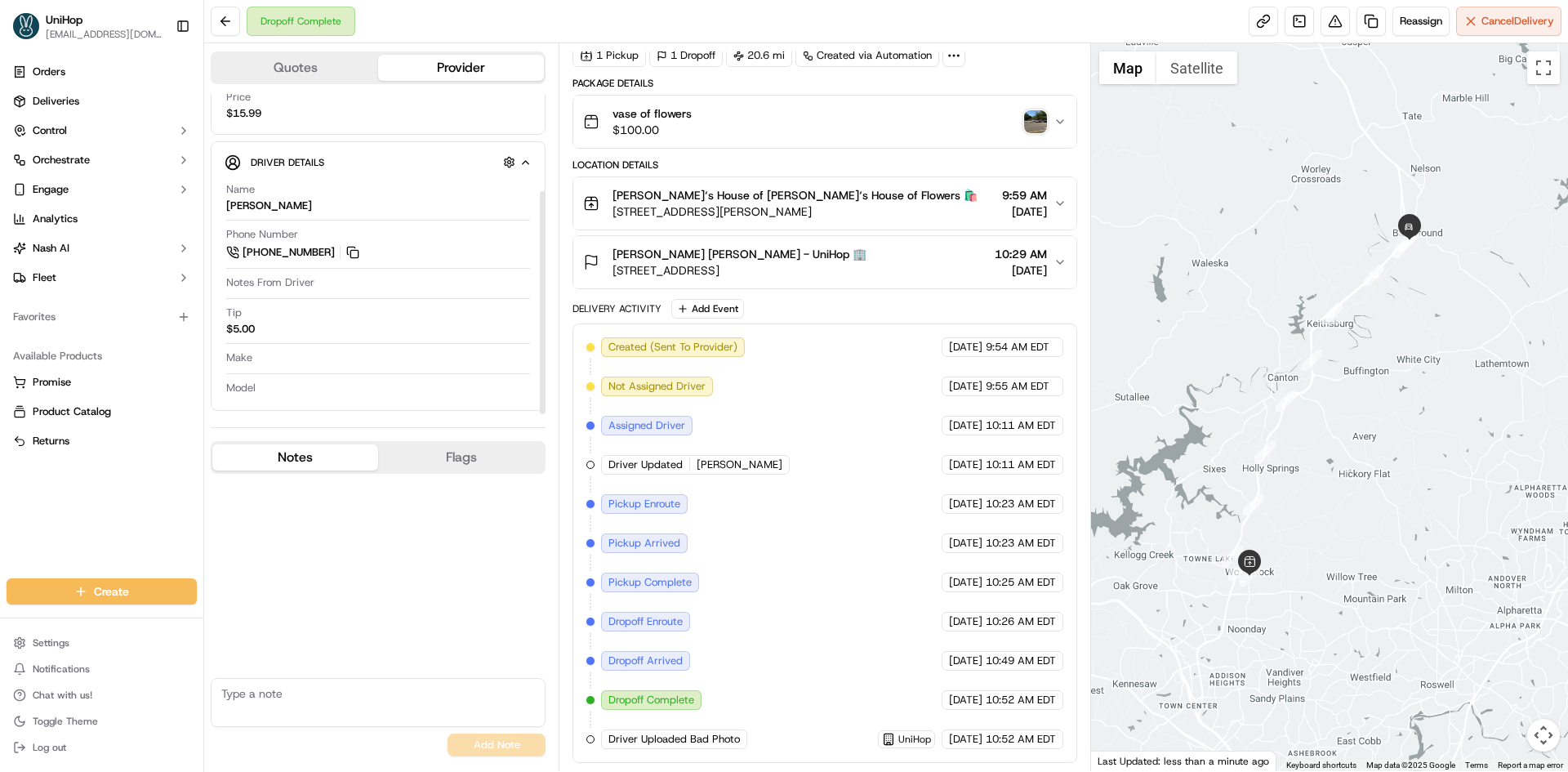
drag, startPoint x: 352, startPoint y: 247, endPoint x: 346, endPoint y: 234, distance: 14.3
click at [352, 247] on button at bounding box center [353, 251] width 18 height 18
drag, startPoint x: 612, startPoint y: 256, endPoint x: 191, endPoint y: 35, distance: 475.5
click at [671, 256] on span "[PERSON_NAME] [PERSON_NAME] - UniHop 🏢" at bounding box center [739, 253] width 254 height 16
copy span "[PERSON_NAME]"
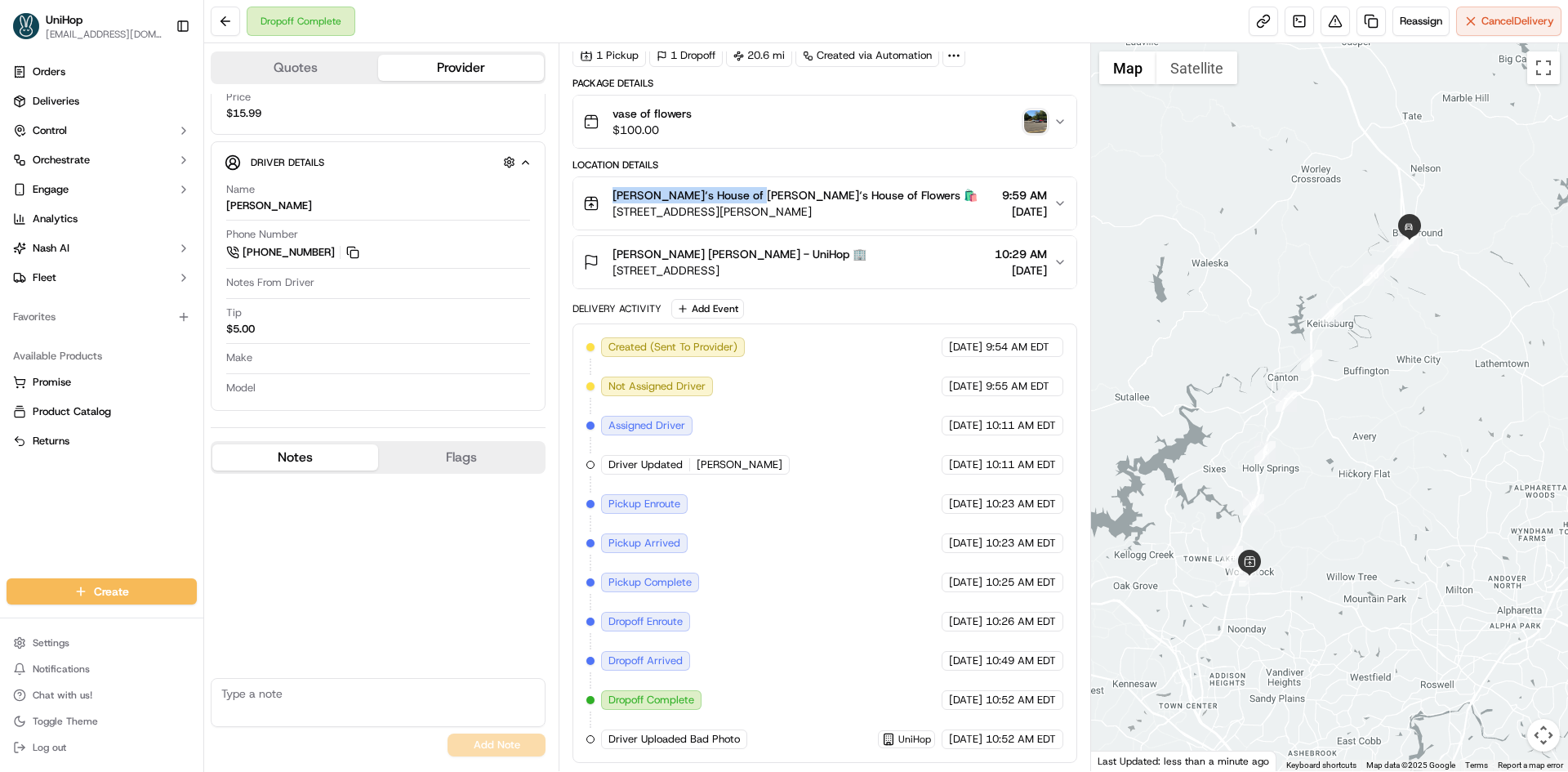
drag, startPoint x: 609, startPoint y: 193, endPoint x: 749, endPoint y: 199, distance: 140.1
click at [749, 199] on div "[PERSON_NAME]‘s House of [PERSON_NAME]‘s House of Flowers 🛍️ [STREET_ADDRESS][P…" at bounding box center [780, 203] width 395 height 33
copy span "[PERSON_NAME]‘s House of Flowers"
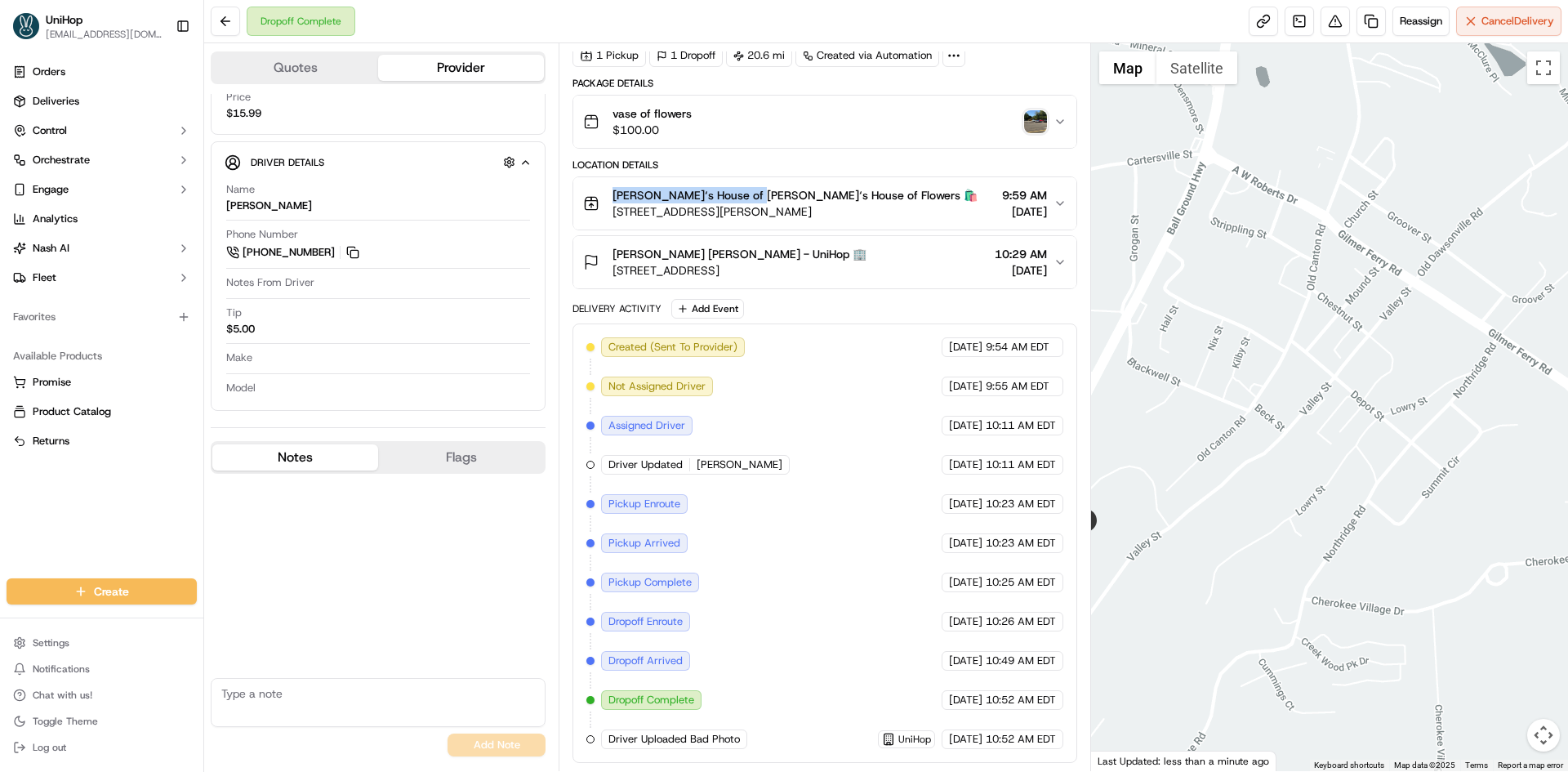
click at [1247, 470] on div at bounding box center [1329, 407] width 477 height 728
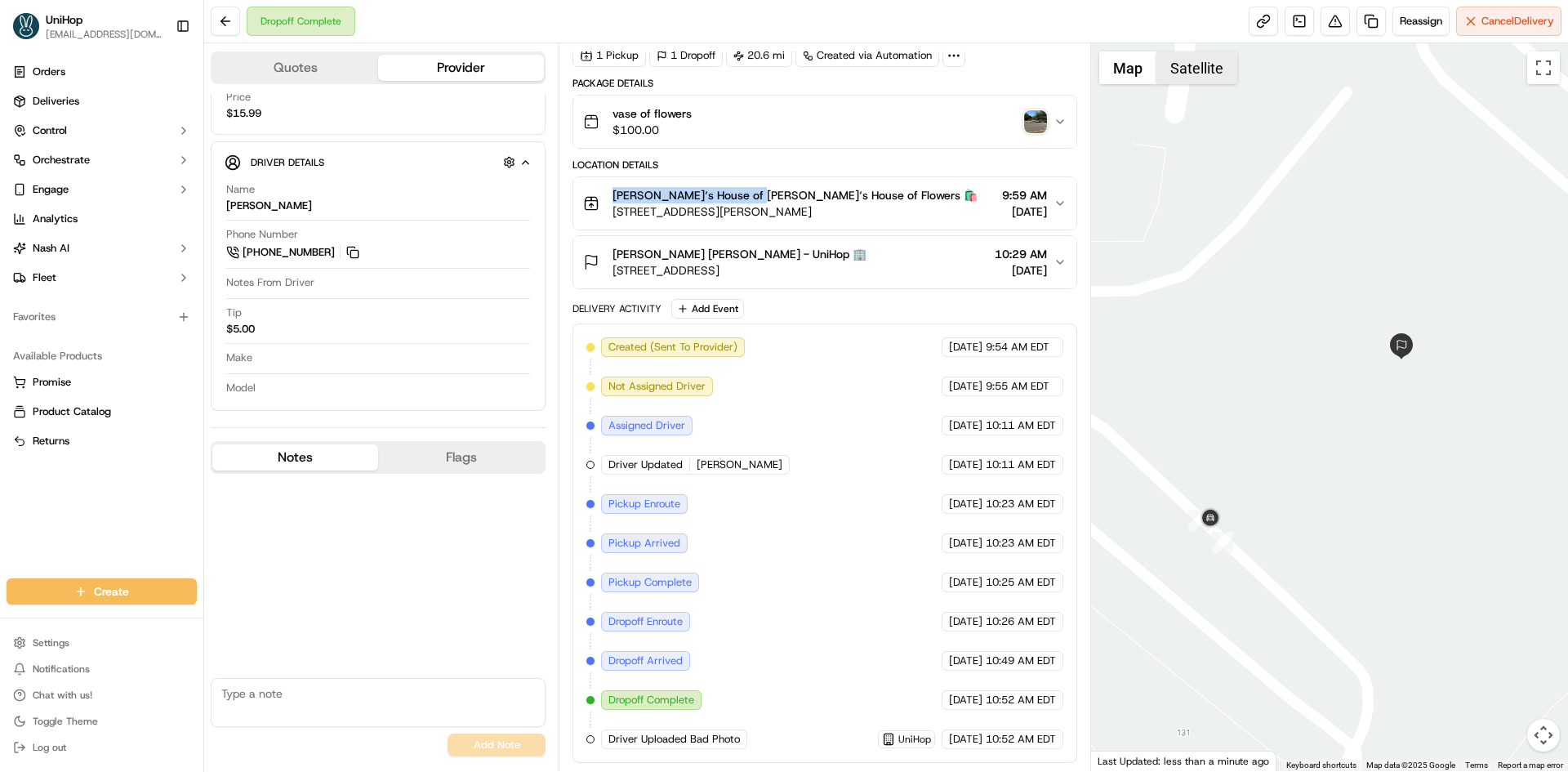
drag, startPoint x: 1199, startPoint y: 73, endPoint x: 1168, endPoint y: 72, distance: 31.0
click at [1198, 73] on button "Satellite" at bounding box center [1197, 68] width 81 height 33
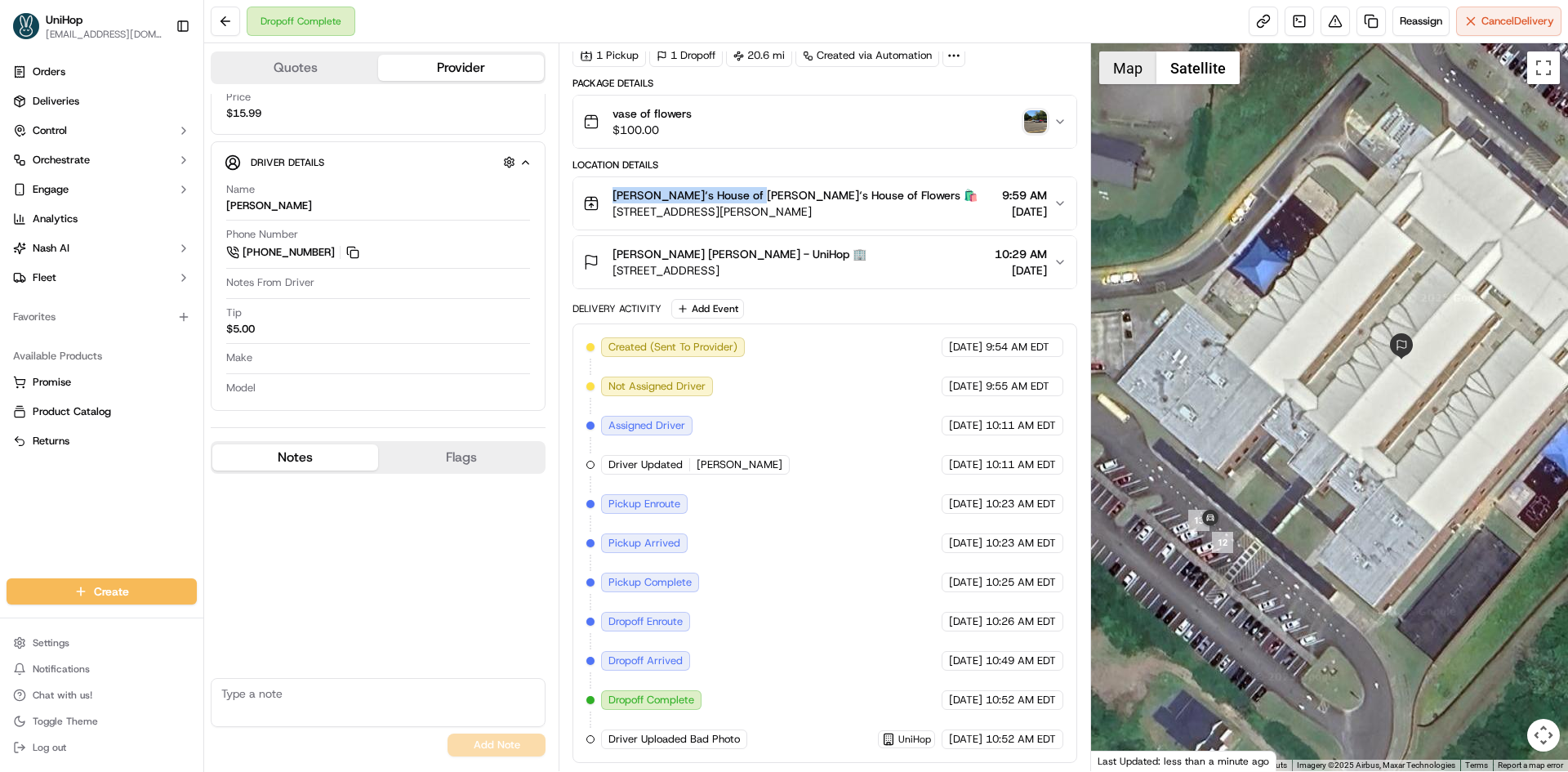
click at [1137, 74] on button "Map" at bounding box center [1127, 68] width 57 height 33
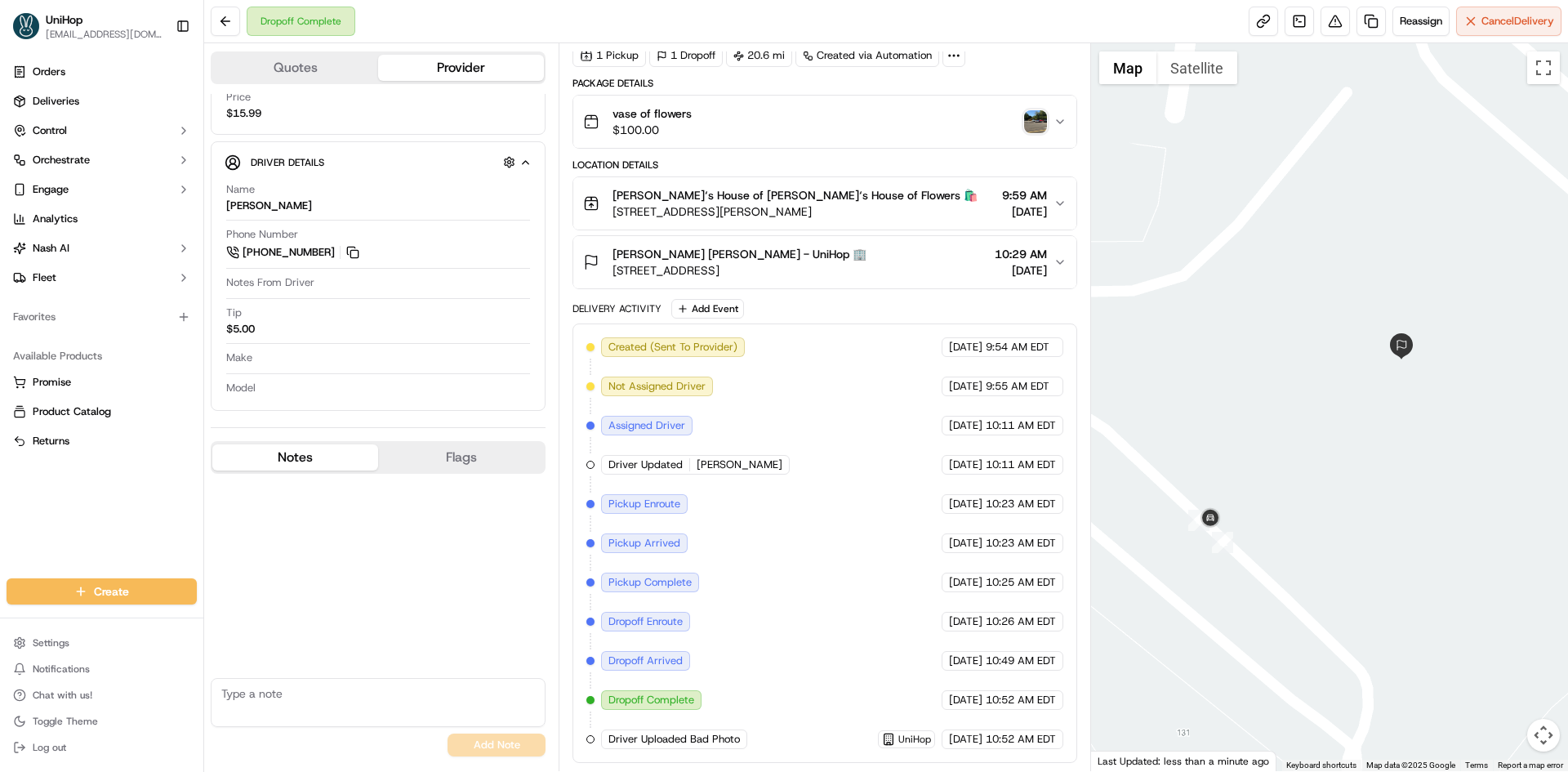
click at [939, 256] on div "[PERSON_NAME] [PERSON_NAME] - UniHop 🏢 [STREET_ADDRESS] 10:29 AM [DATE]" at bounding box center [818, 262] width 470 height 33
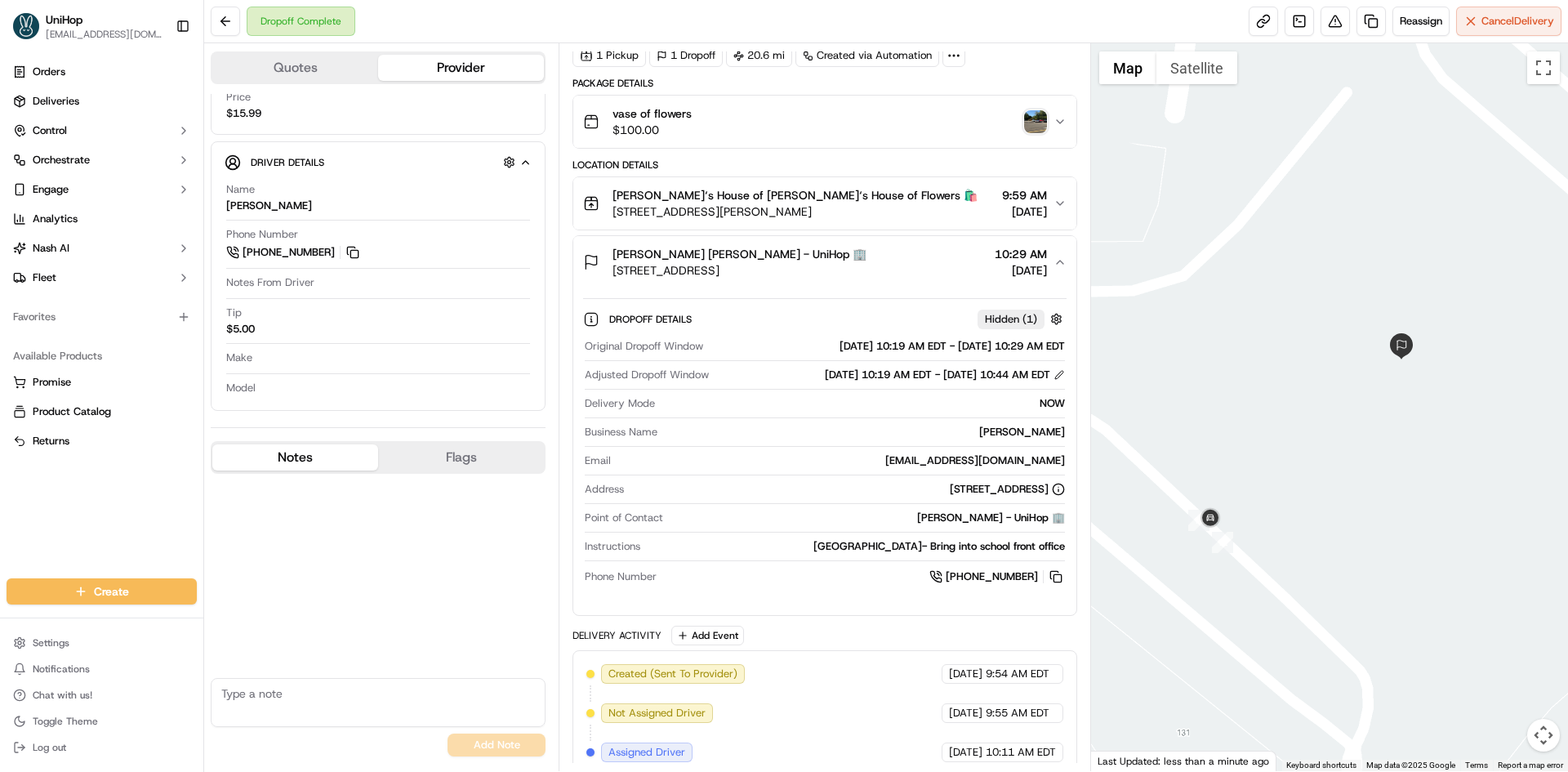
click at [936, 256] on div "[PERSON_NAME] [PERSON_NAME] - UniHop 🏢 [STREET_ADDRESS] 10:29 AM [DATE]" at bounding box center [818, 262] width 470 height 33
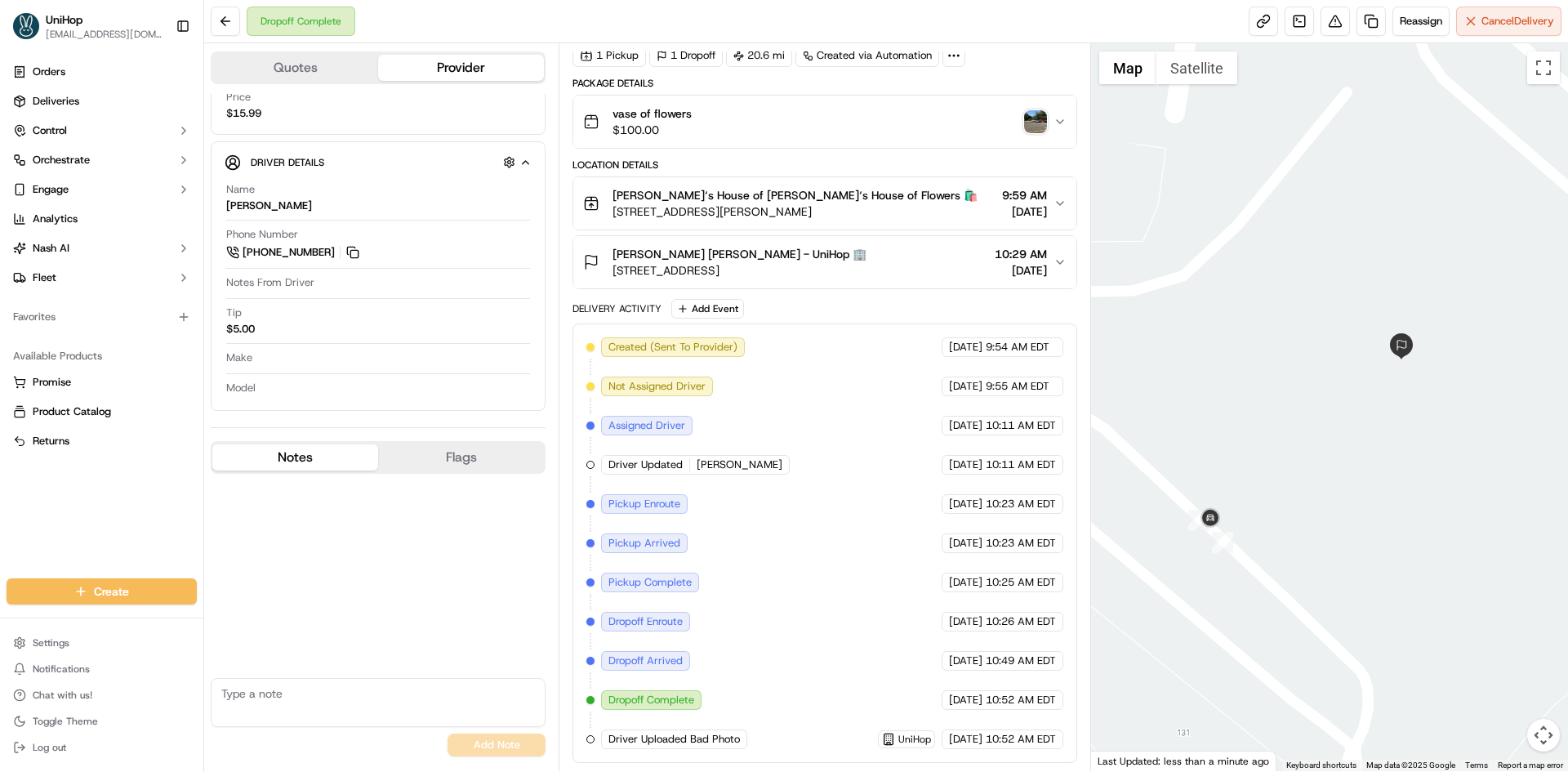
click at [1029, 124] on img "button" at bounding box center [1035, 122] width 23 height 23
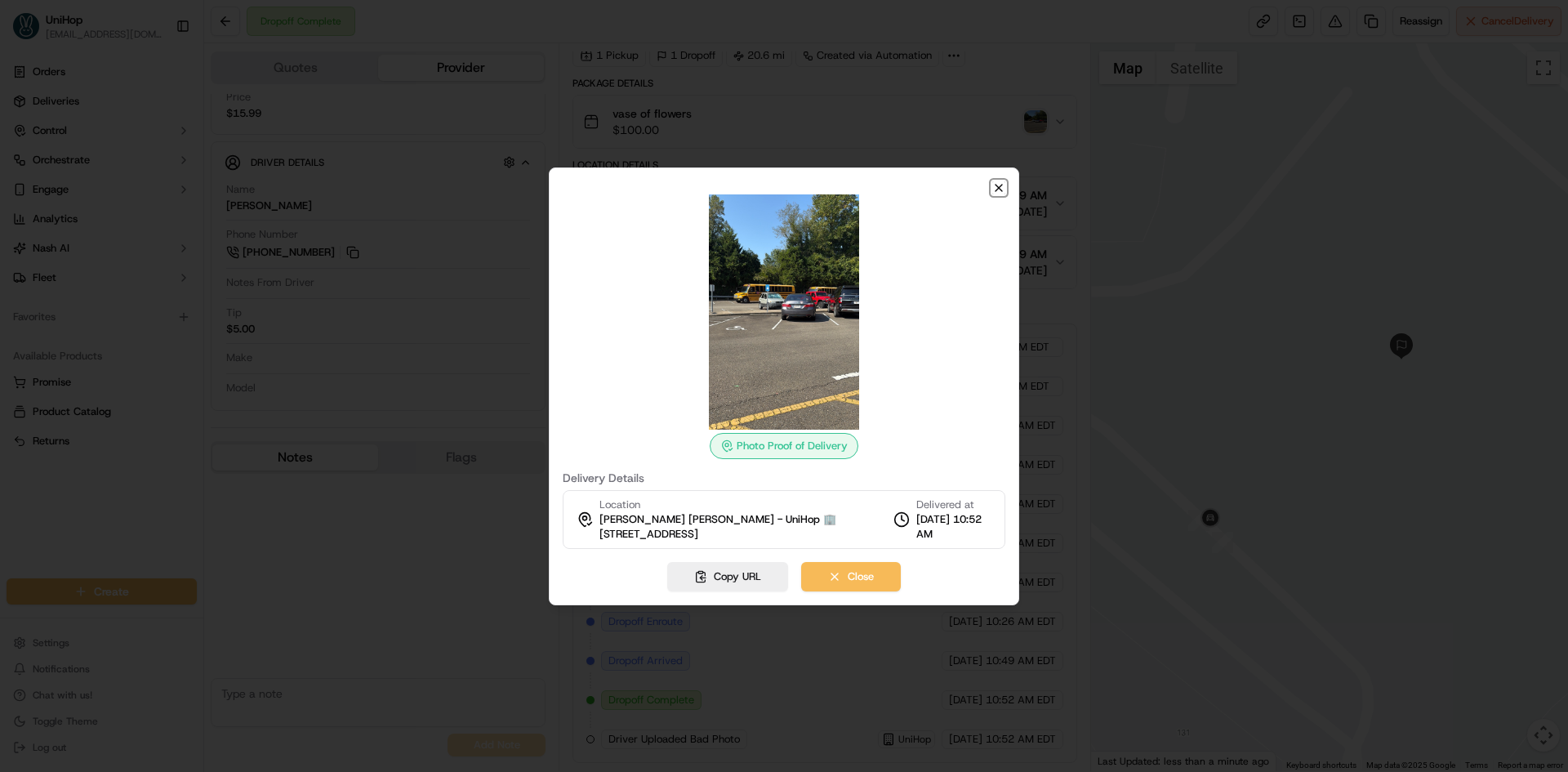
click at [1001, 187] on icon "button" at bounding box center [999, 188] width 7 height 7
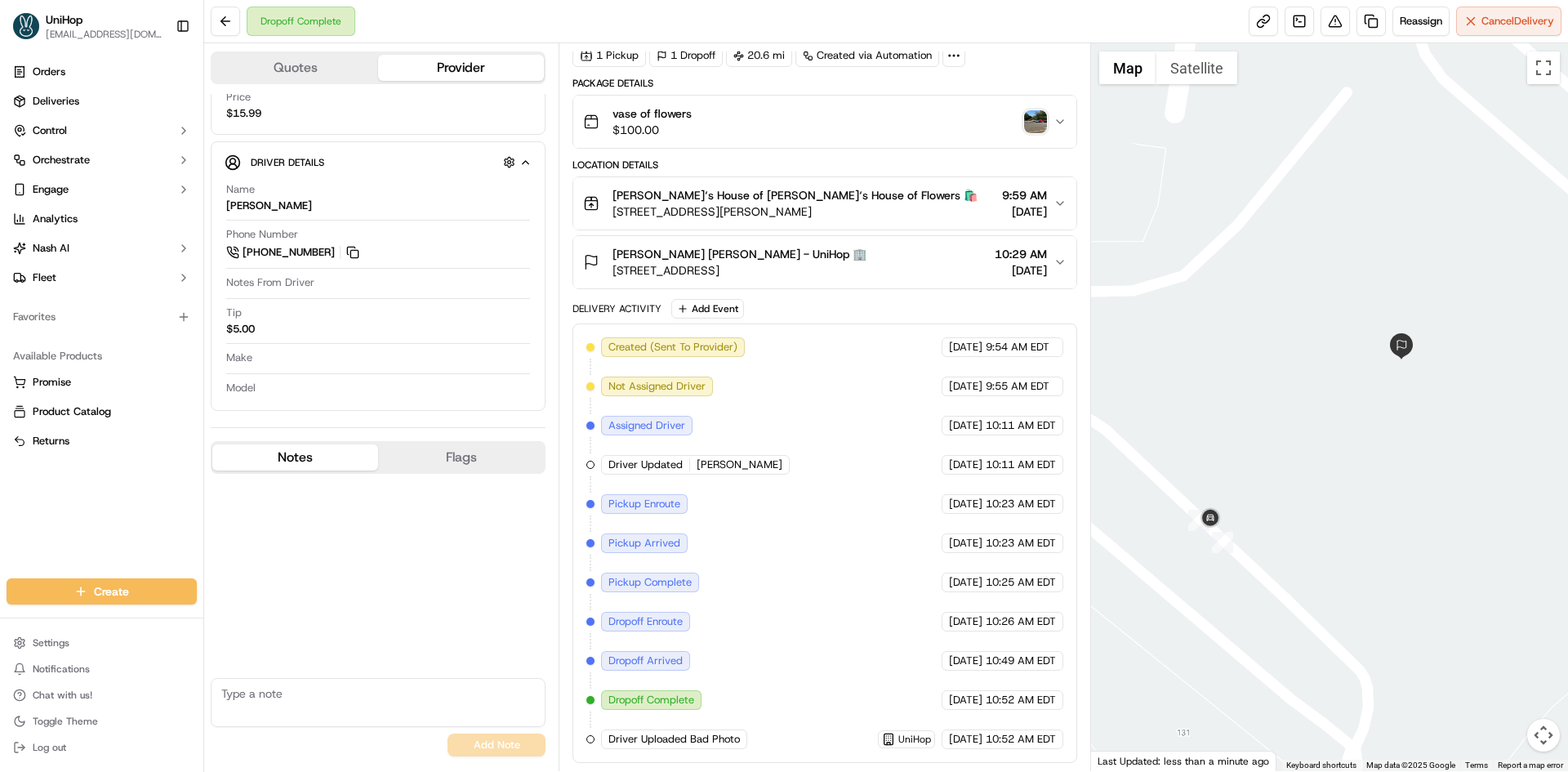
click at [286, 601] on div "No results found Add Note" at bounding box center [378, 618] width 335 height 289
click at [1221, 414] on div at bounding box center [1329, 407] width 477 height 728
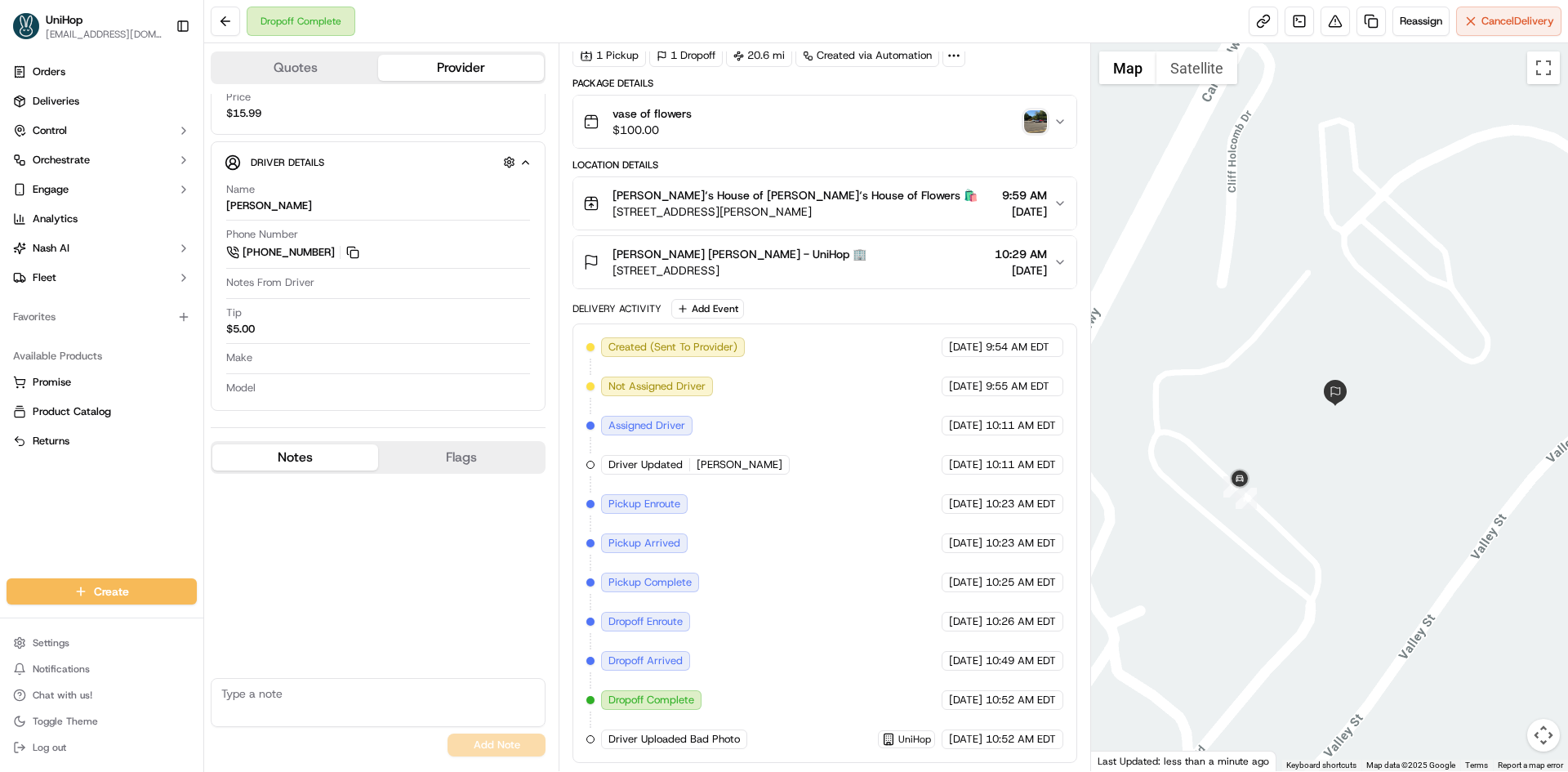
drag, startPoint x: 1233, startPoint y: 361, endPoint x: 1269, endPoint y: 400, distance: 53.1
click at [1269, 399] on div at bounding box center [1329, 407] width 477 height 728
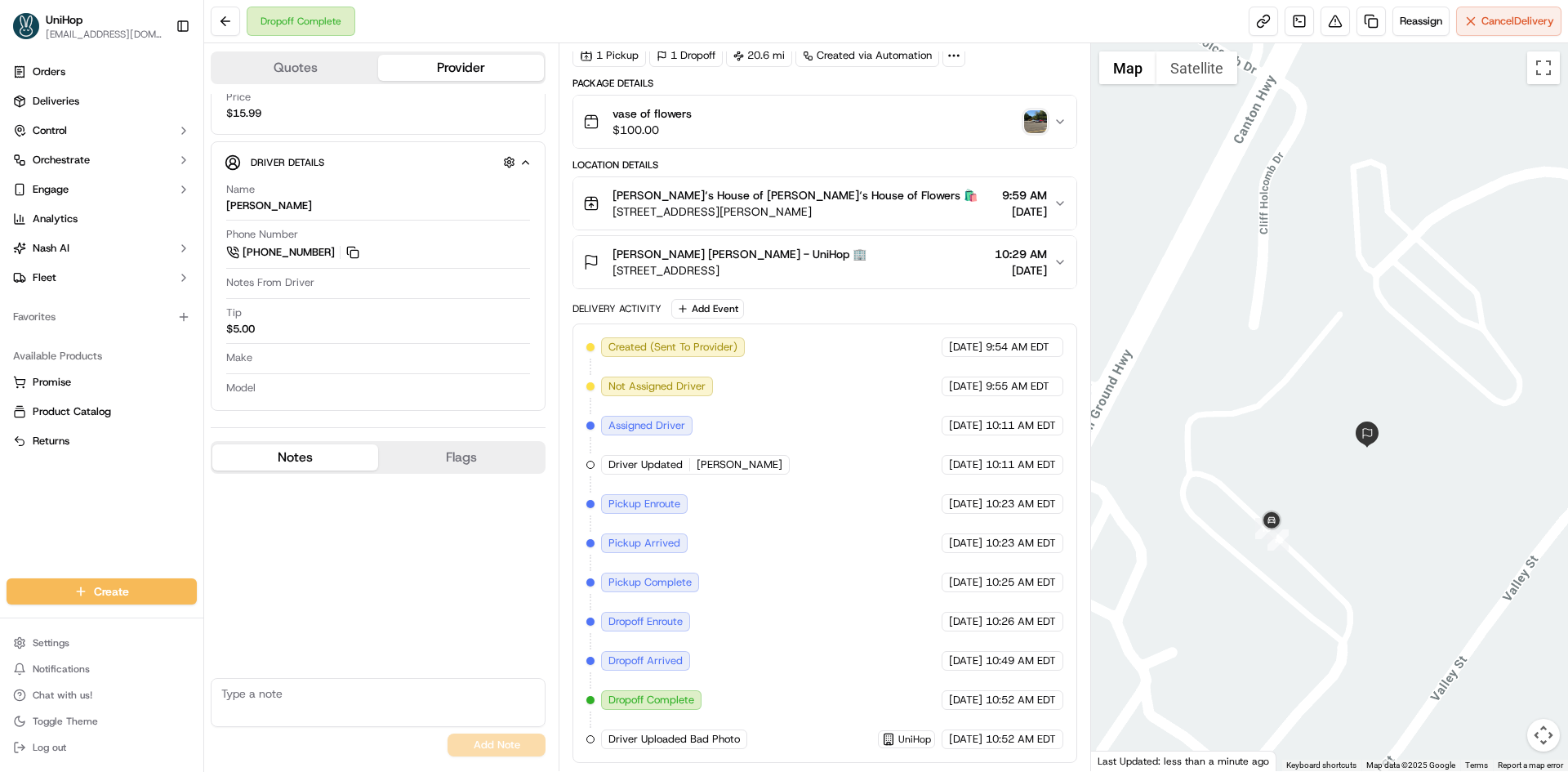
drag, startPoint x: 1196, startPoint y: 325, endPoint x: 1212, endPoint y: 350, distance: 29.7
click at [1212, 350] on div at bounding box center [1329, 407] width 477 height 728
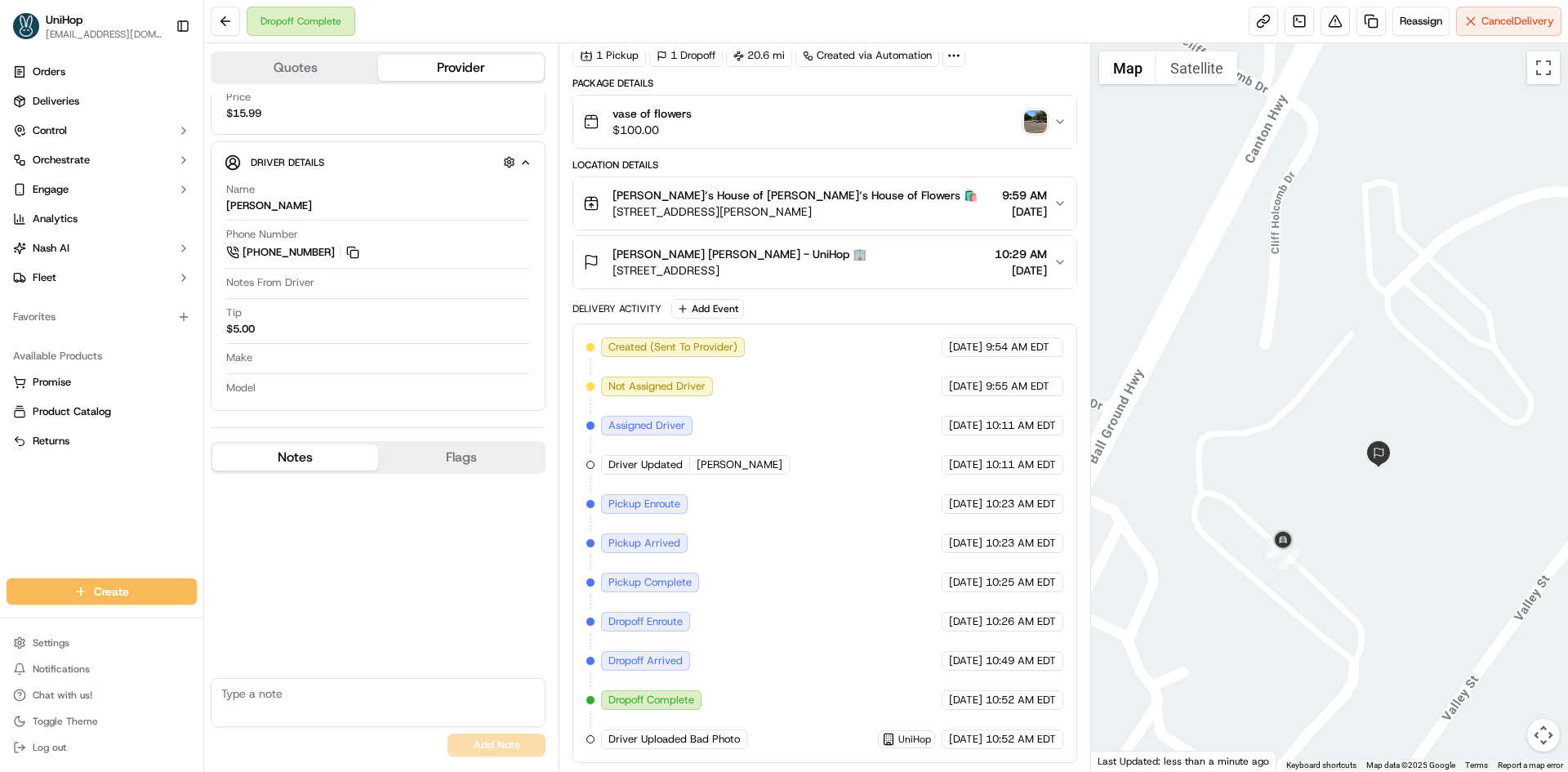
drag, startPoint x: 1229, startPoint y: 322, endPoint x: 1240, endPoint y: 344, distance: 24.6
click at [1242, 344] on div at bounding box center [1329, 407] width 477 height 728
click at [906, 263] on div "[PERSON_NAME] [PERSON_NAME] - UniHop 🏢 [STREET_ADDRESS] 10:29 AM [DATE]" at bounding box center [818, 262] width 470 height 33
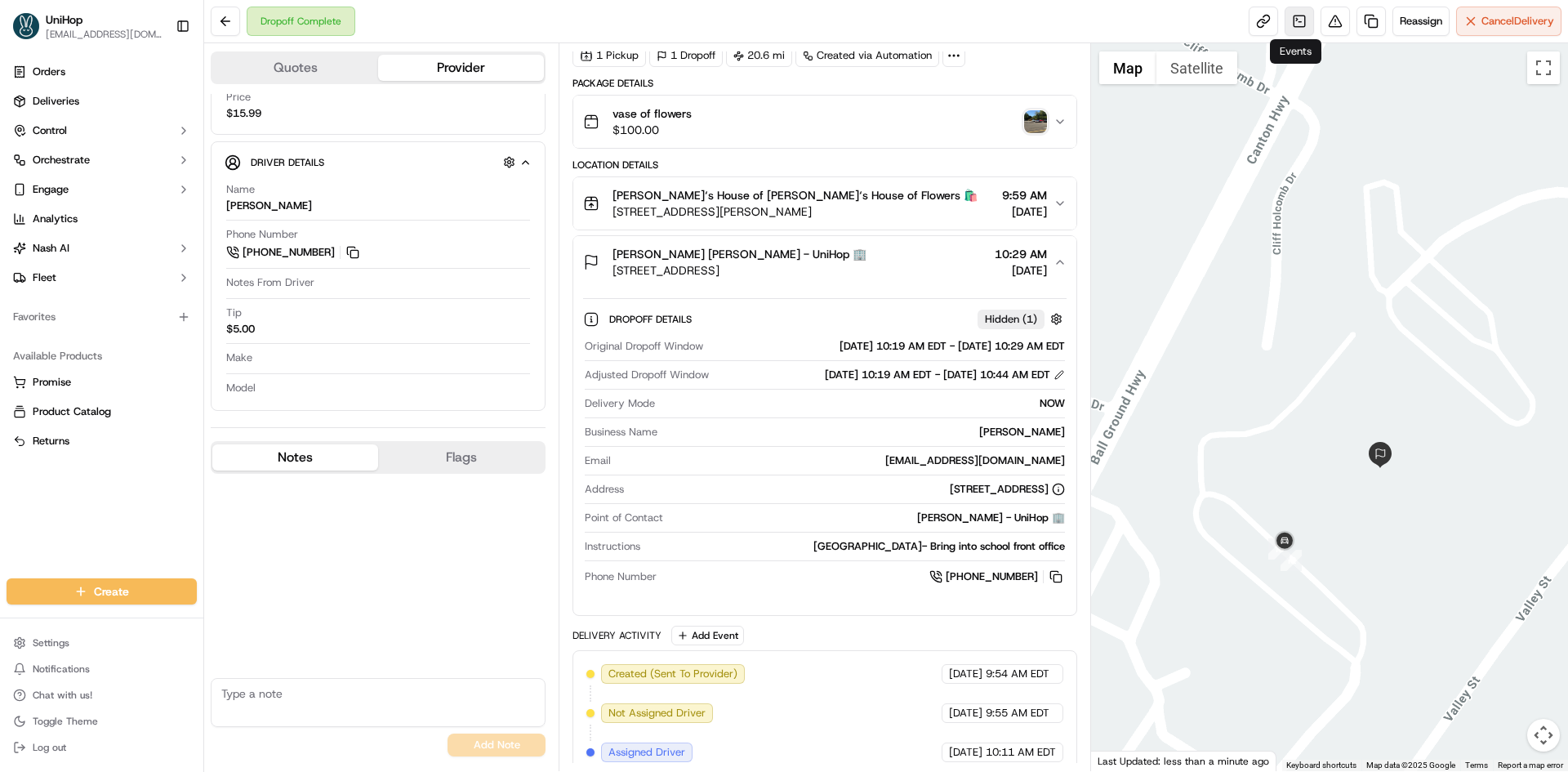
click at [1287, 22] on link at bounding box center [1299, 21] width 29 height 29
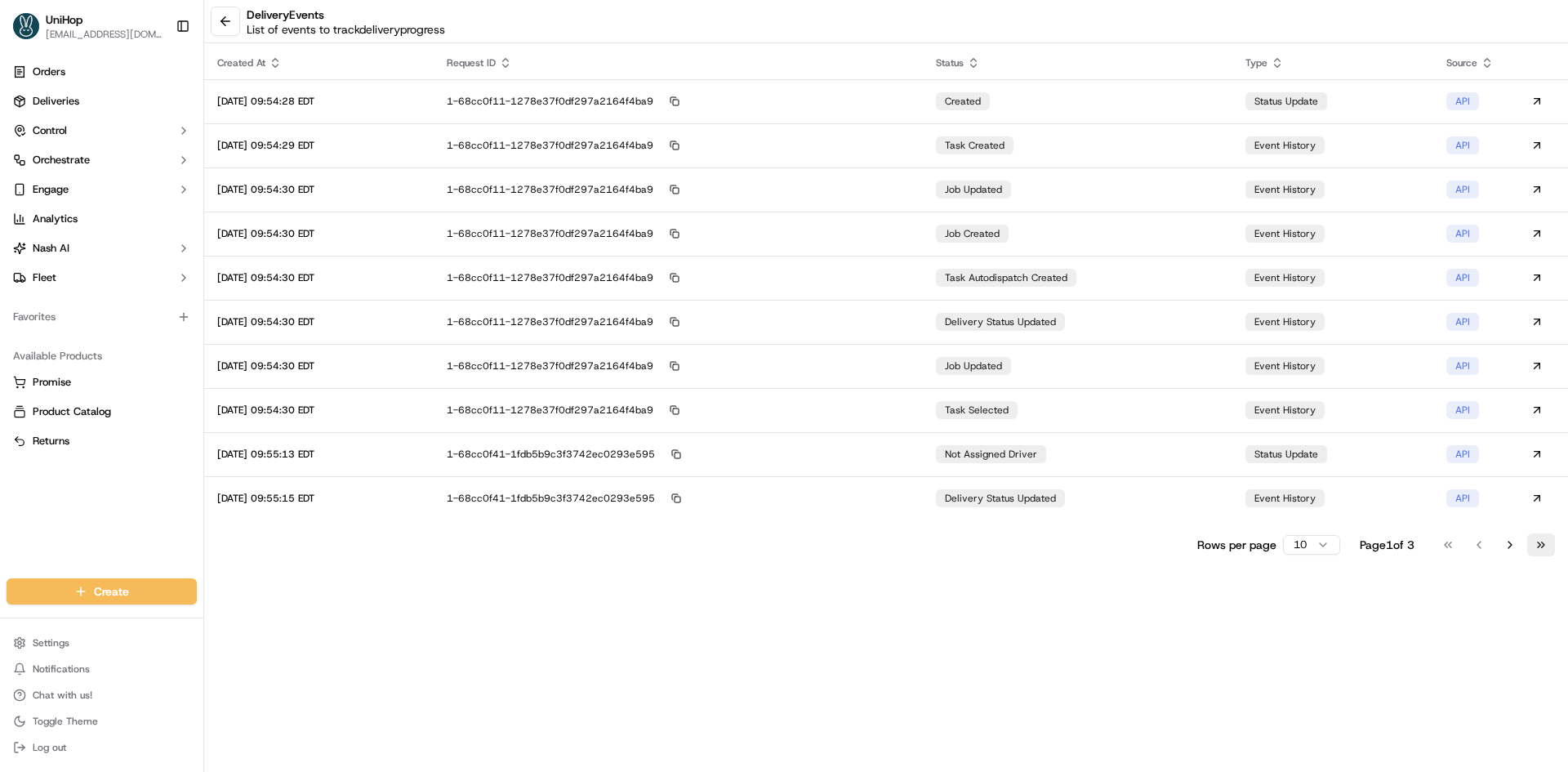
click at [1541, 540] on button "Go to last page" at bounding box center [1541, 545] width 28 height 23
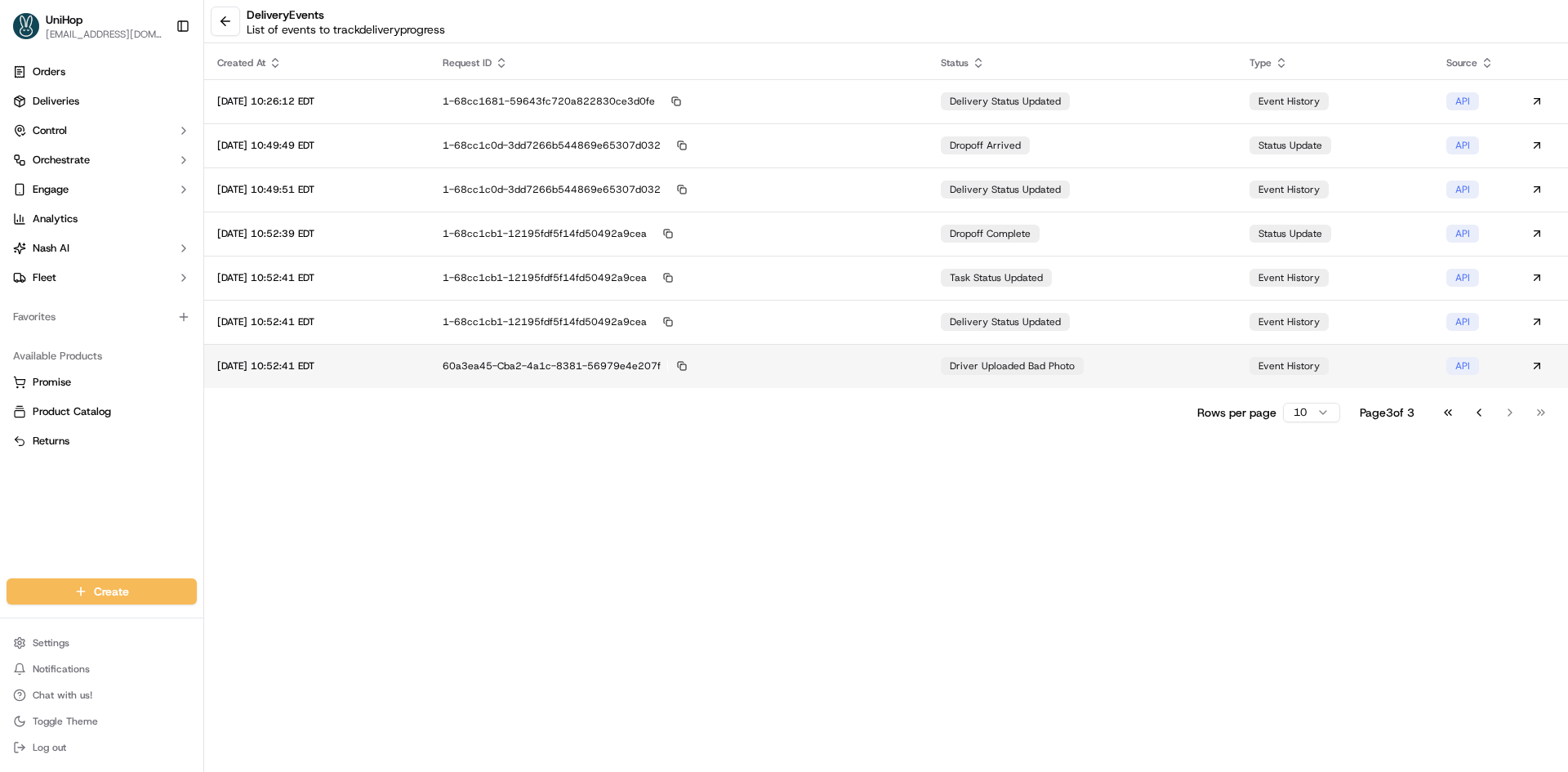
click at [1109, 371] on td "Driver Uploaded Bad Photo" at bounding box center [1081, 366] width 309 height 44
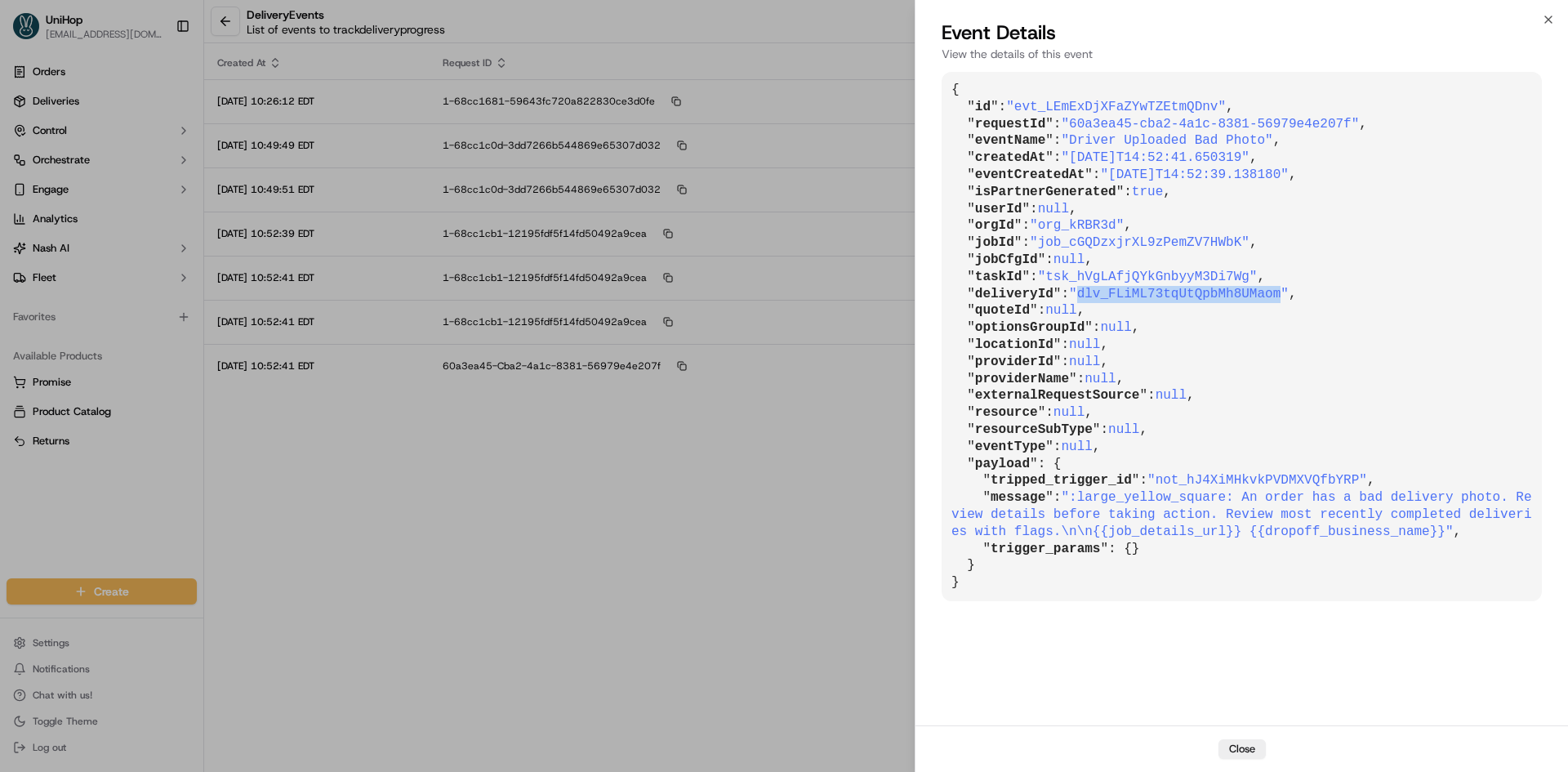
drag, startPoint x: 1077, startPoint y: 296, endPoint x: 1258, endPoint y: 294, distance: 181.0
click at [1258, 294] on span ""dlv_FLiML73tqUtQpbMh8UMaom"" at bounding box center [1179, 295] width 219 height 15
copy span "dlv_FLiML73tqUtQpbMh8UMaom"
